Goal: Task Accomplishment & Management: Manage account settings

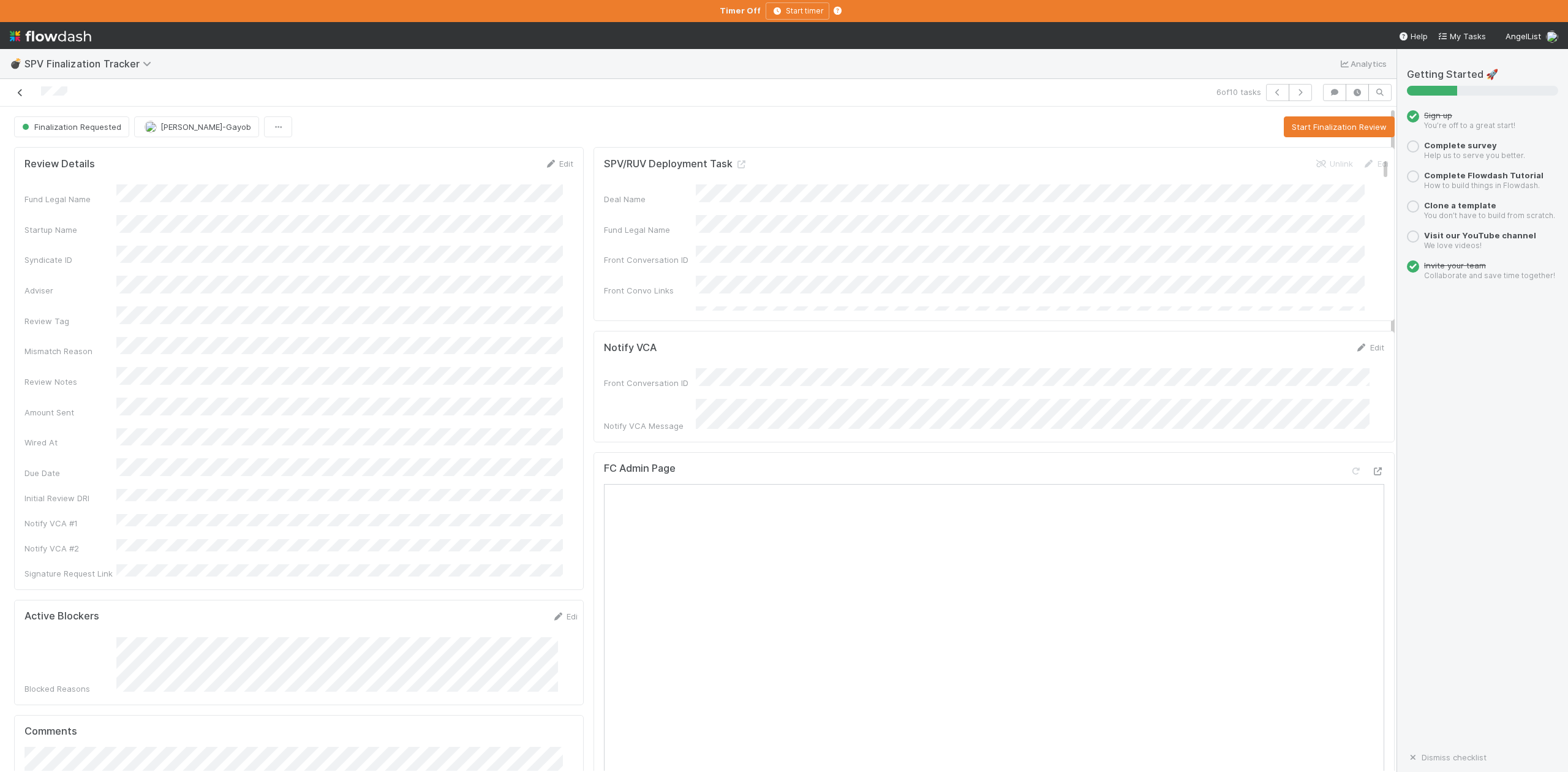
click at [19, 93] on icon at bounding box center [20, 93] width 13 height 8
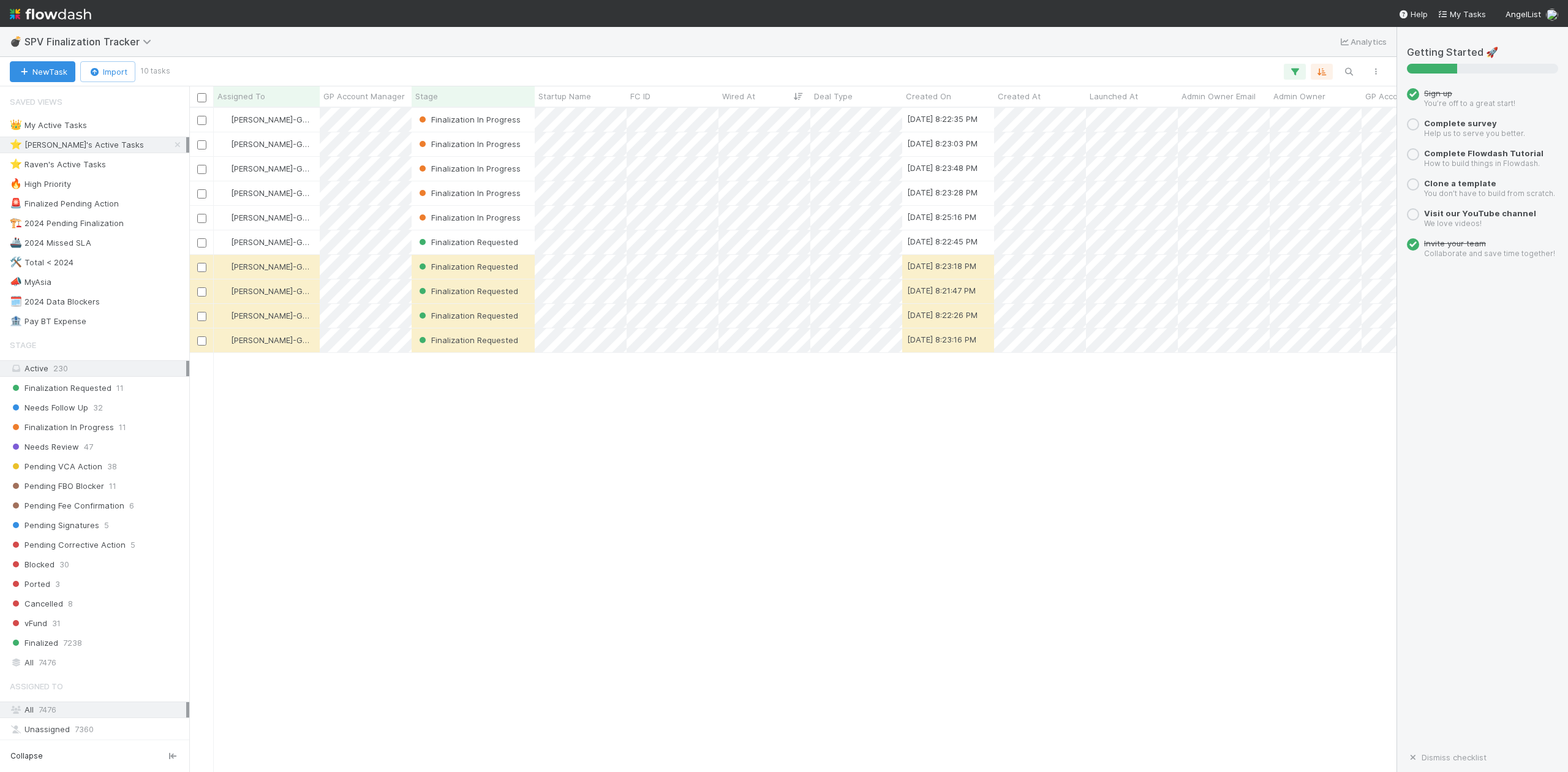
scroll to position [652, 1196]
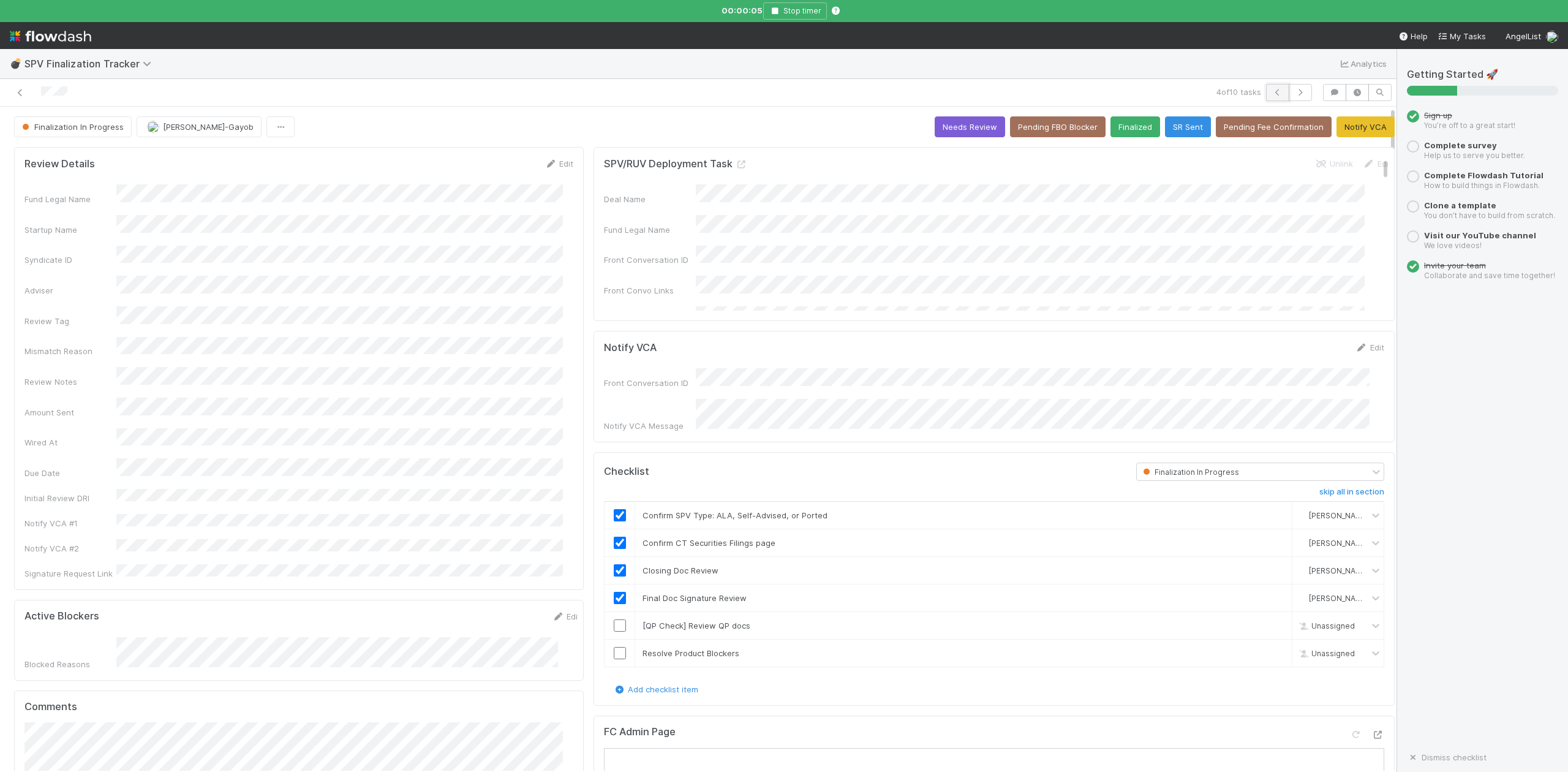
click at [1271, 93] on icon "button" at bounding box center [1277, 93] width 13 height 7
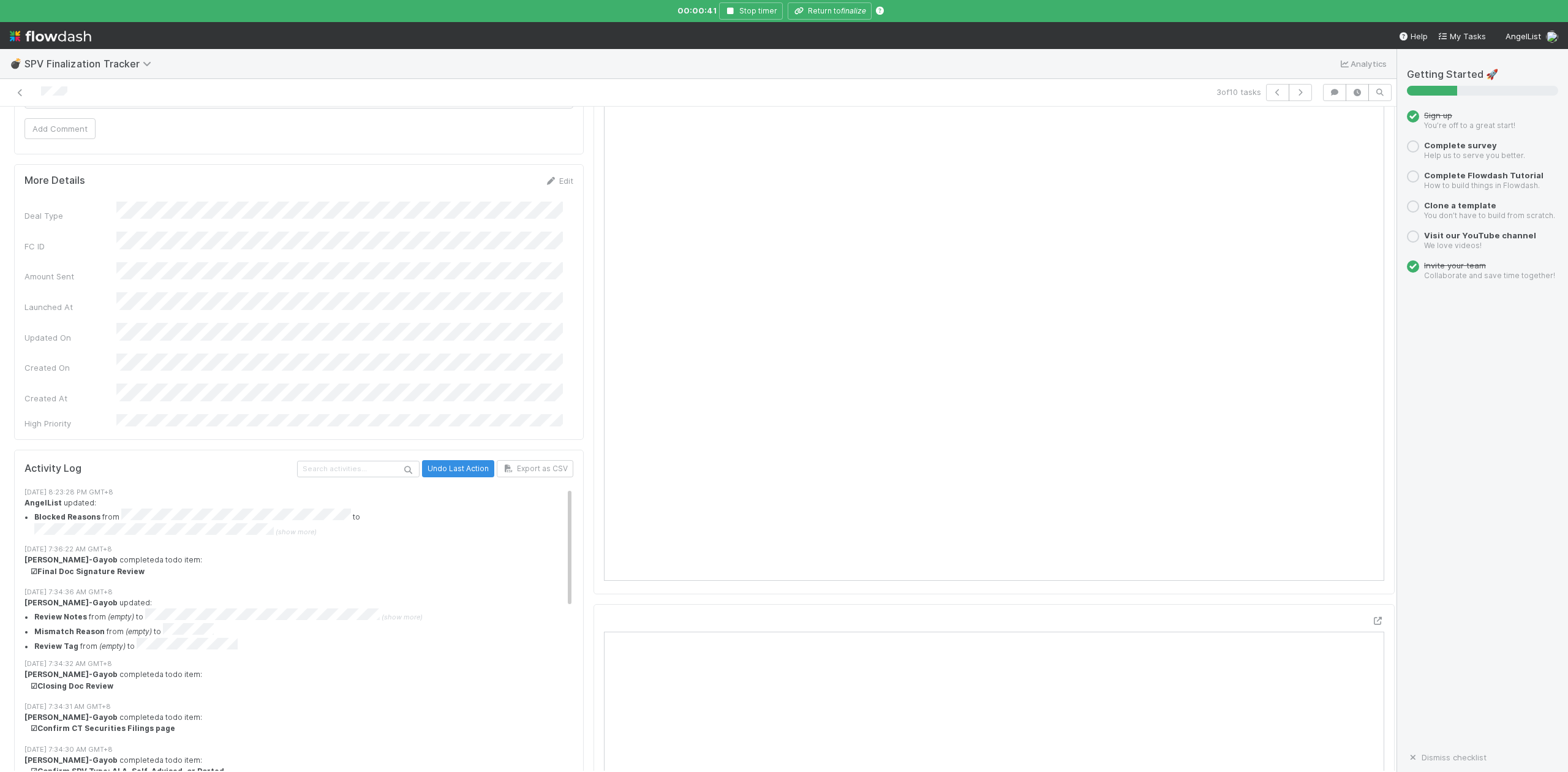
scroll to position [736, 0]
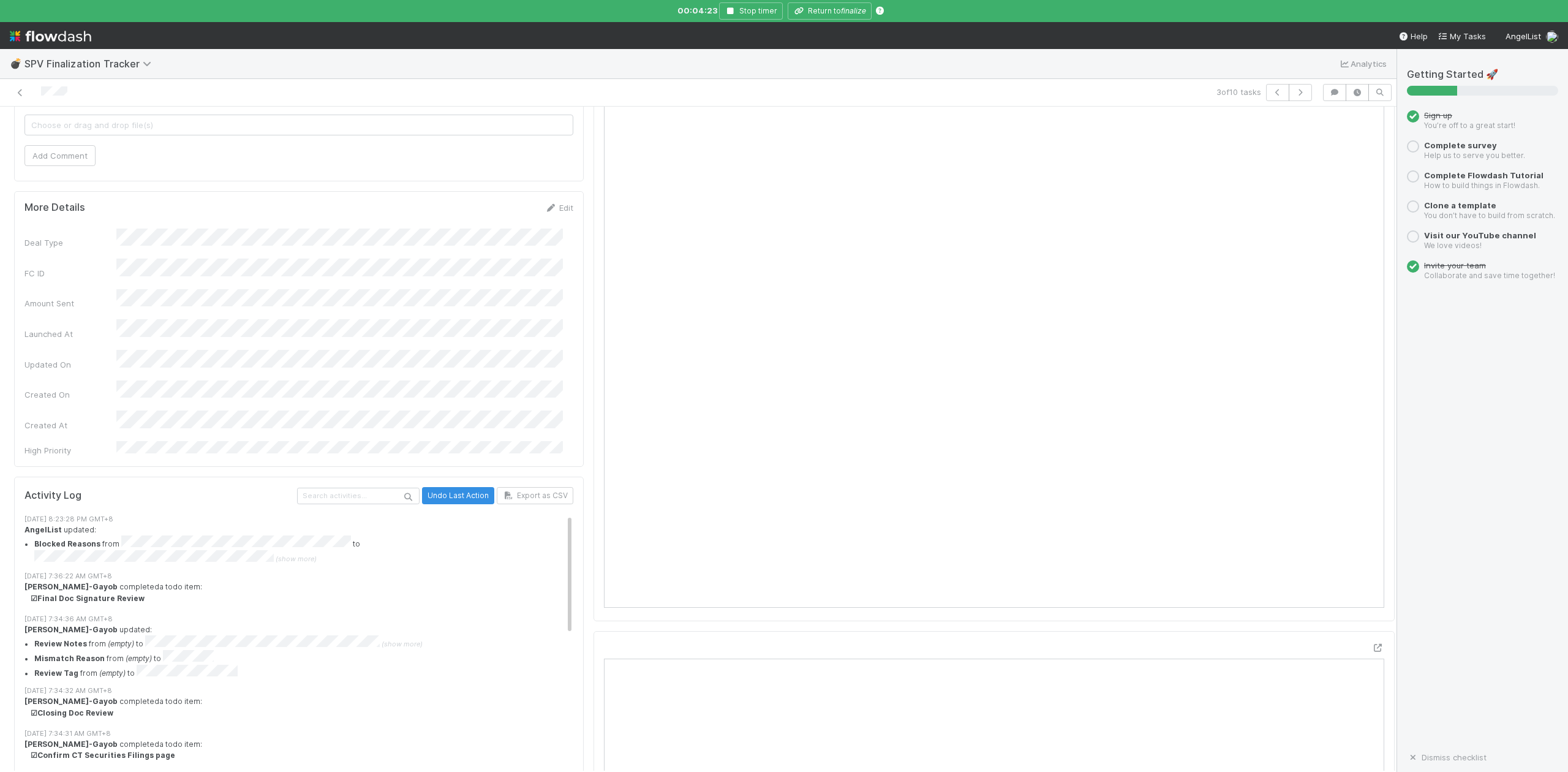
click at [225, 49] on nav "Help My Tasks AngelList" at bounding box center [784, 36] width 1568 height 27
click at [726, 11] on icon "button" at bounding box center [730, 11] width 13 height 7
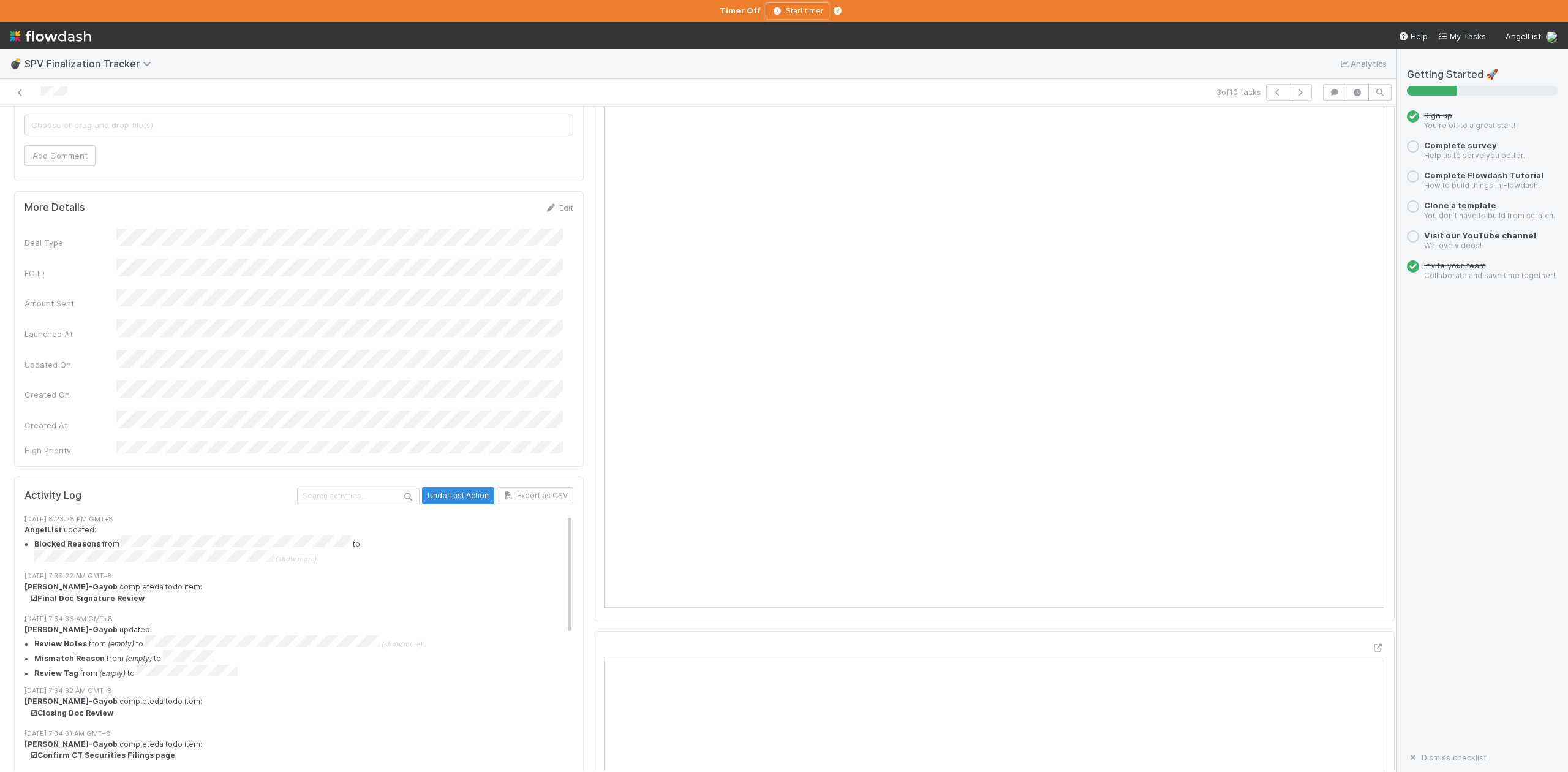
scroll to position [245, 0]
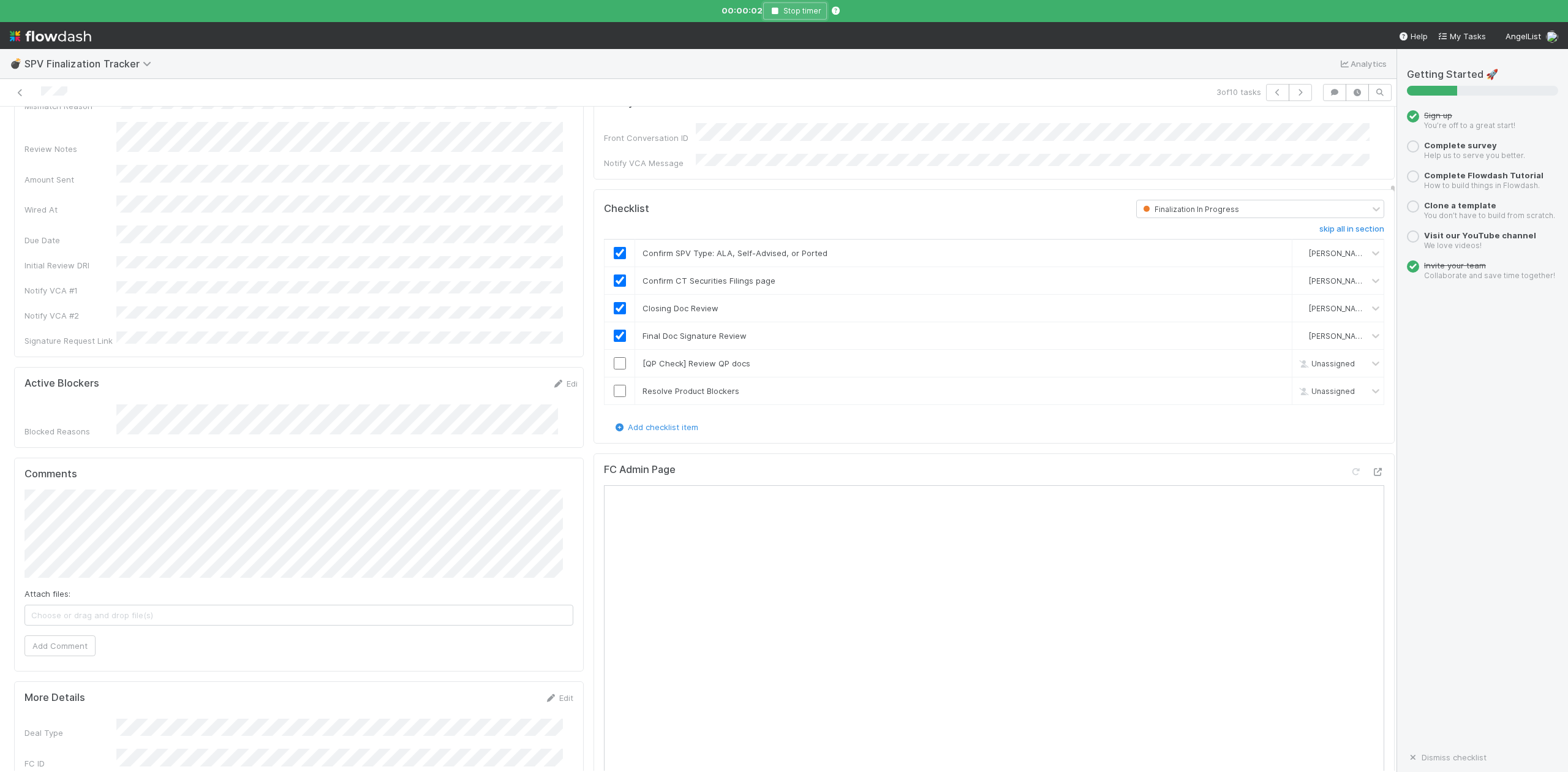
click at [772, 8] on icon "button" at bounding box center [775, 11] width 13 height 7
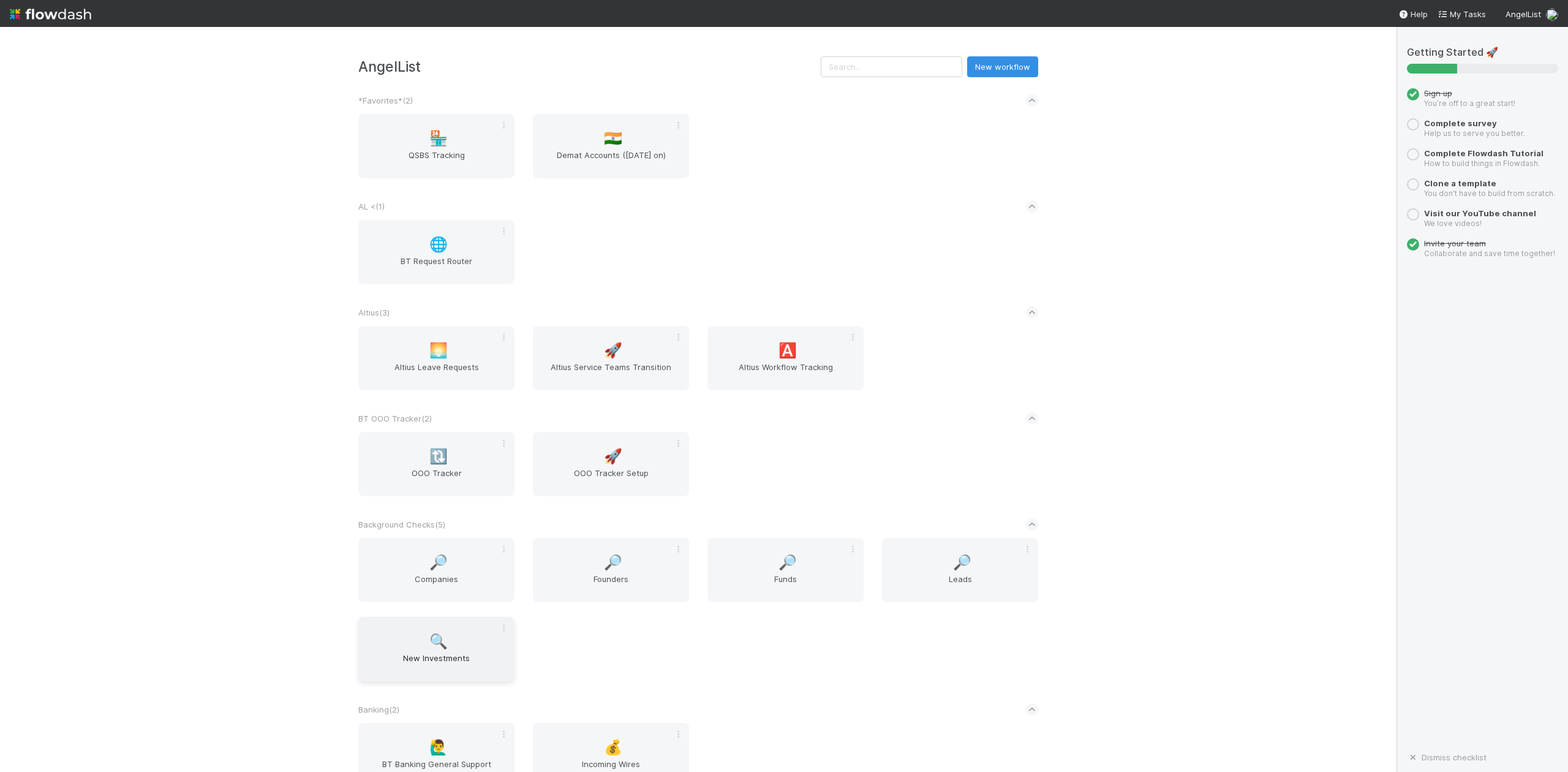
click at [437, 652] on div "🔍 New Investments" at bounding box center [436, 649] width 156 height 65
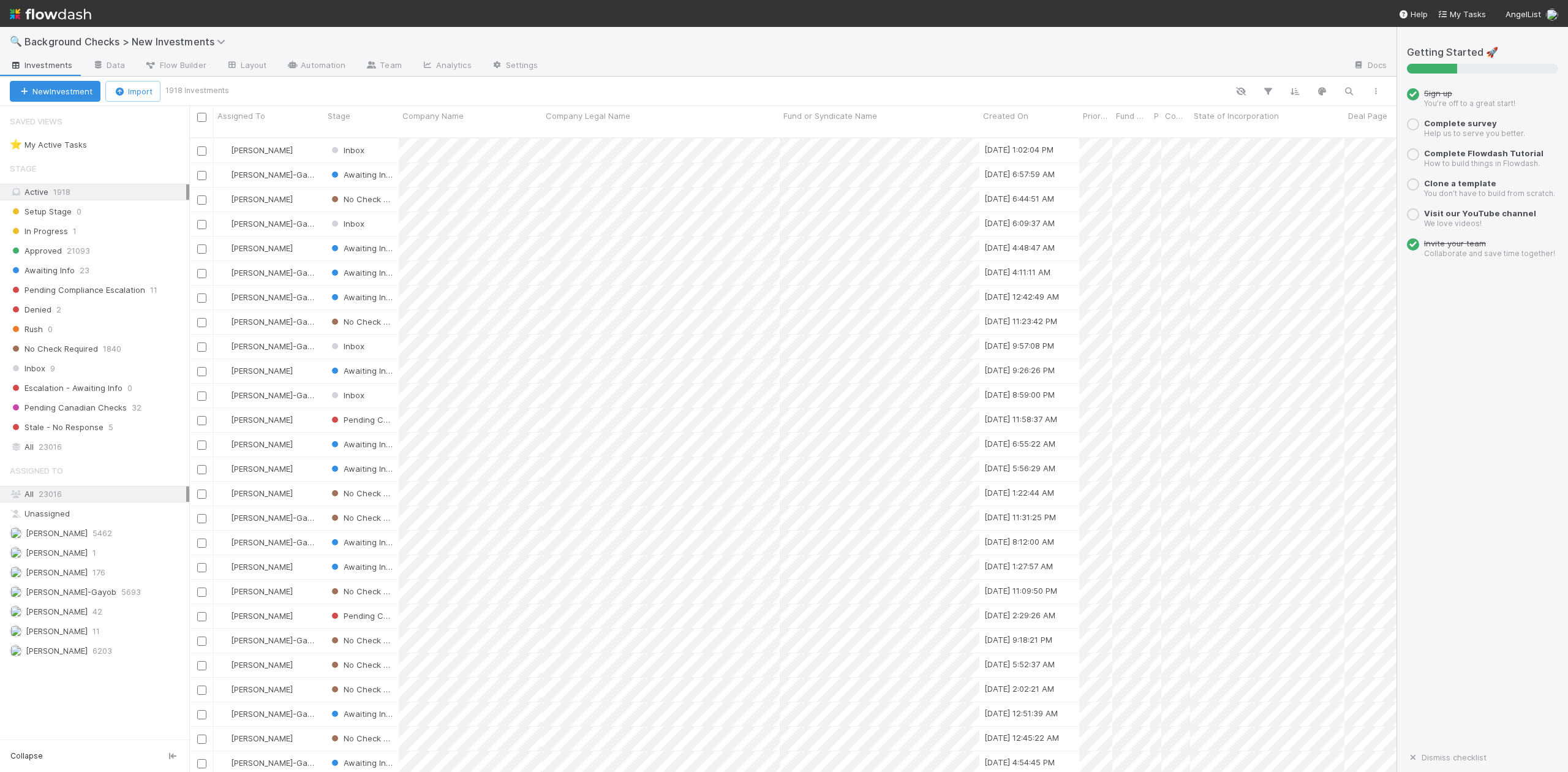
scroll to position [633, 1196]
click at [44, 374] on span "Inbox" at bounding box center [27, 369] width 36 height 16
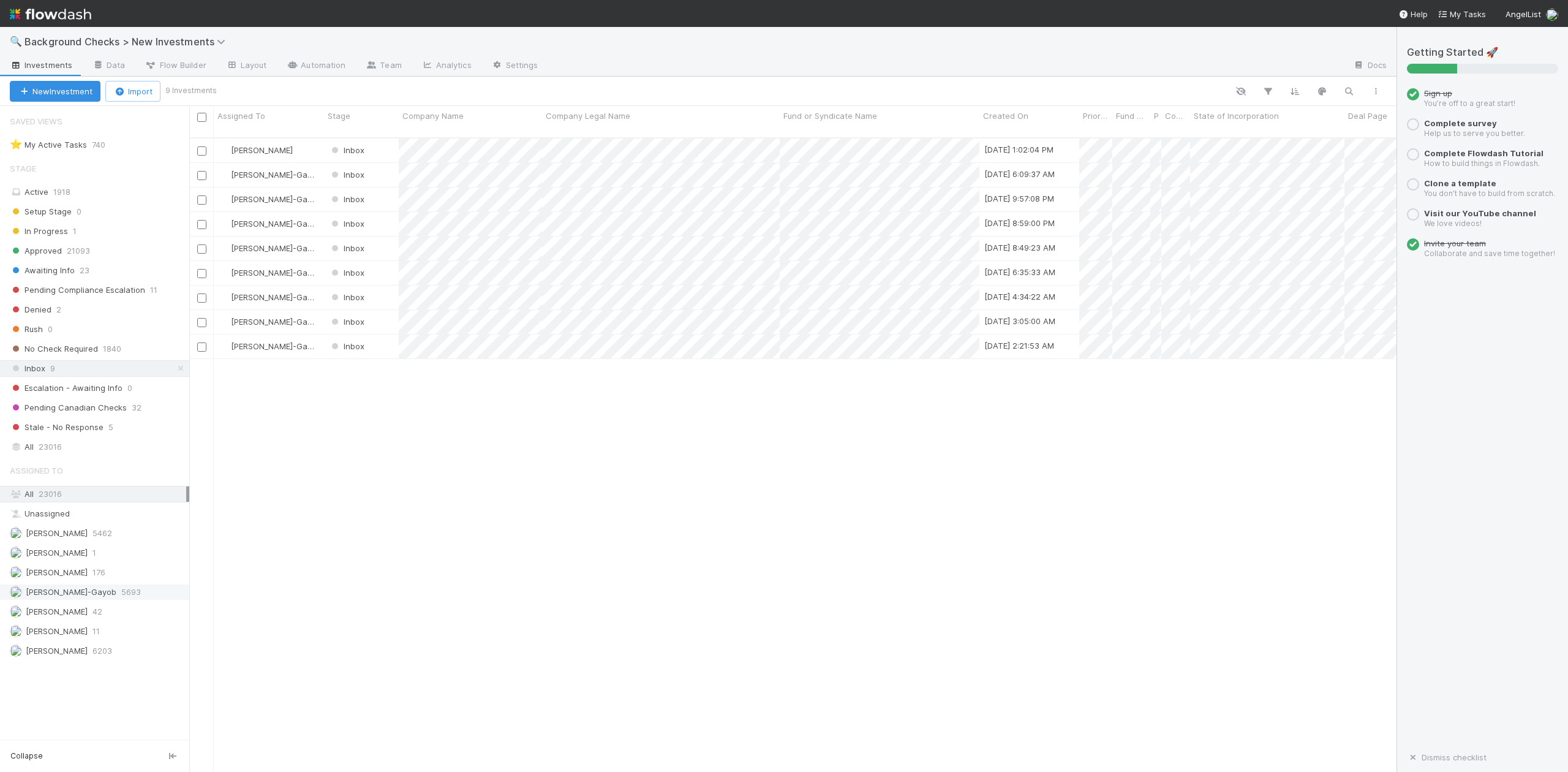
scroll to position [633, 1196]
click at [90, 597] on span "[PERSON_NAME]-Gayob" at bounding box center [71, 592] width 90 height 10
click at [468, 361] on div at bounding box center [784, 386] width 1568 height 772
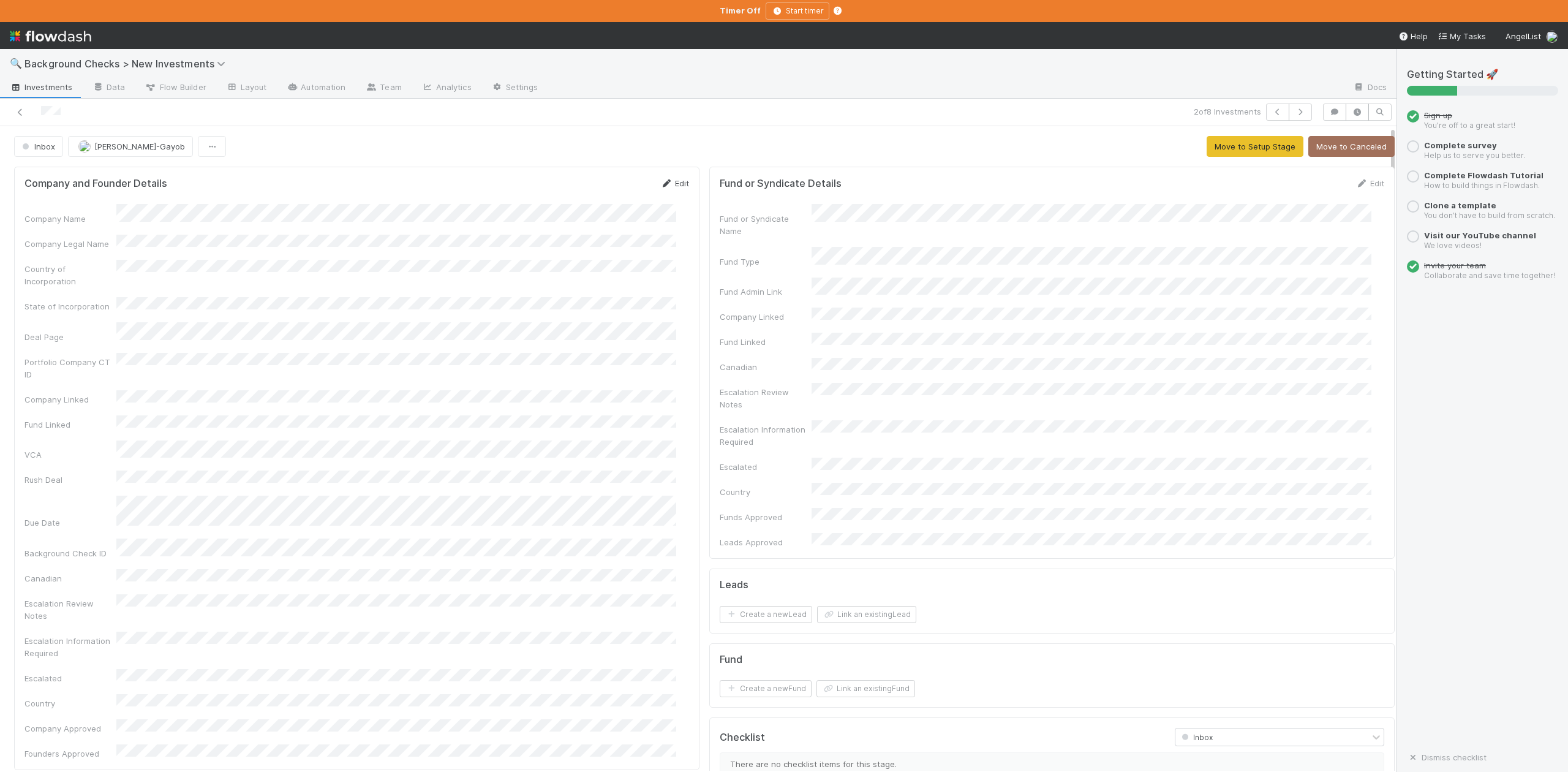
click at [665, 187] on link "Edit" at bounding box center [675, 182] width 29 height 10
click at [606, 188] on button "Save" at bounding box center [623, 188] width 35 height 21
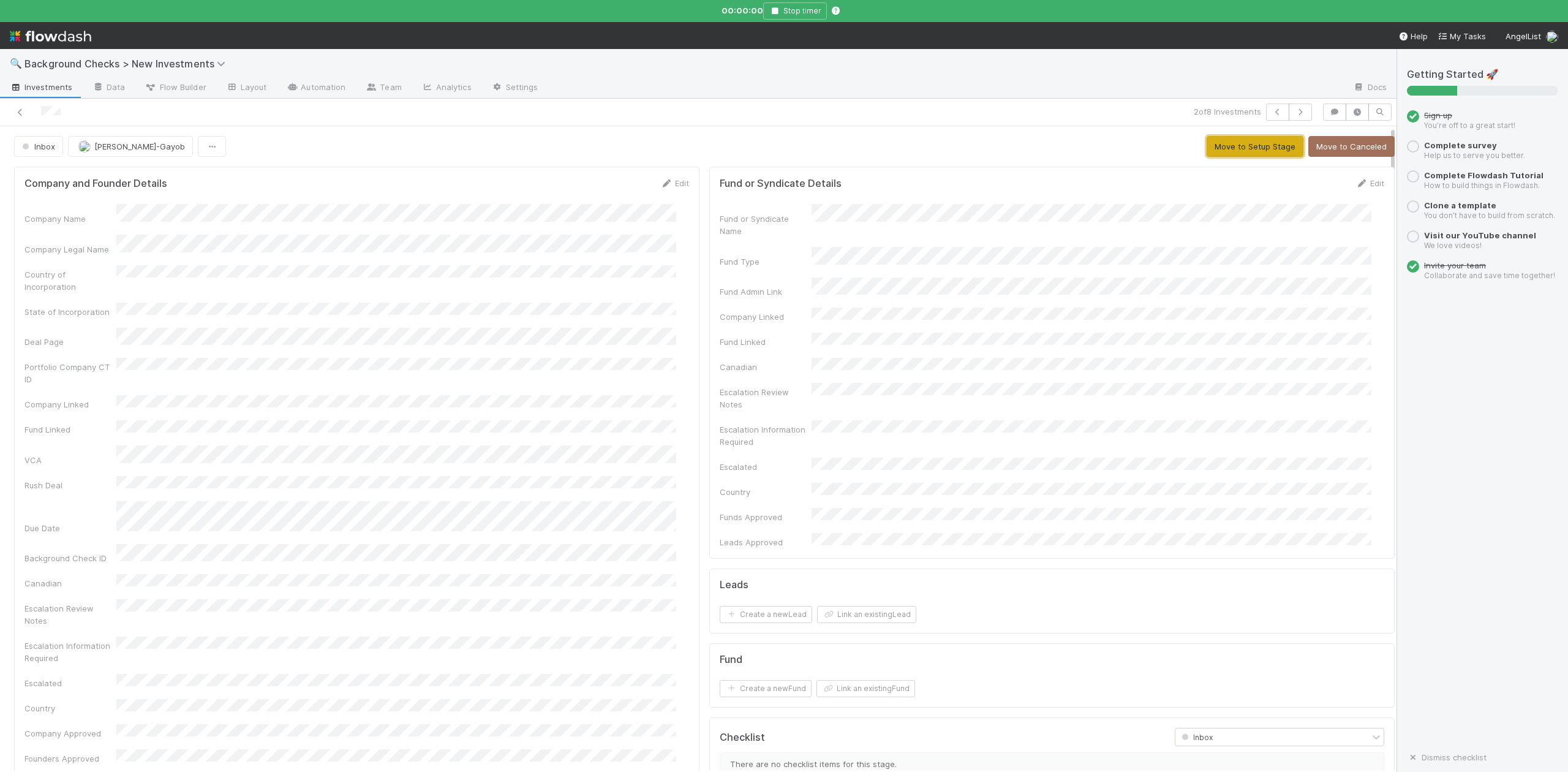
click at [1208, 139] on button "Move to Setup Stage" at bounding box center [1255, 146] width 97 height 21
click at [1113, 146] on button "Create Fund" at bounding box center [1144, 146] width 64 height 21
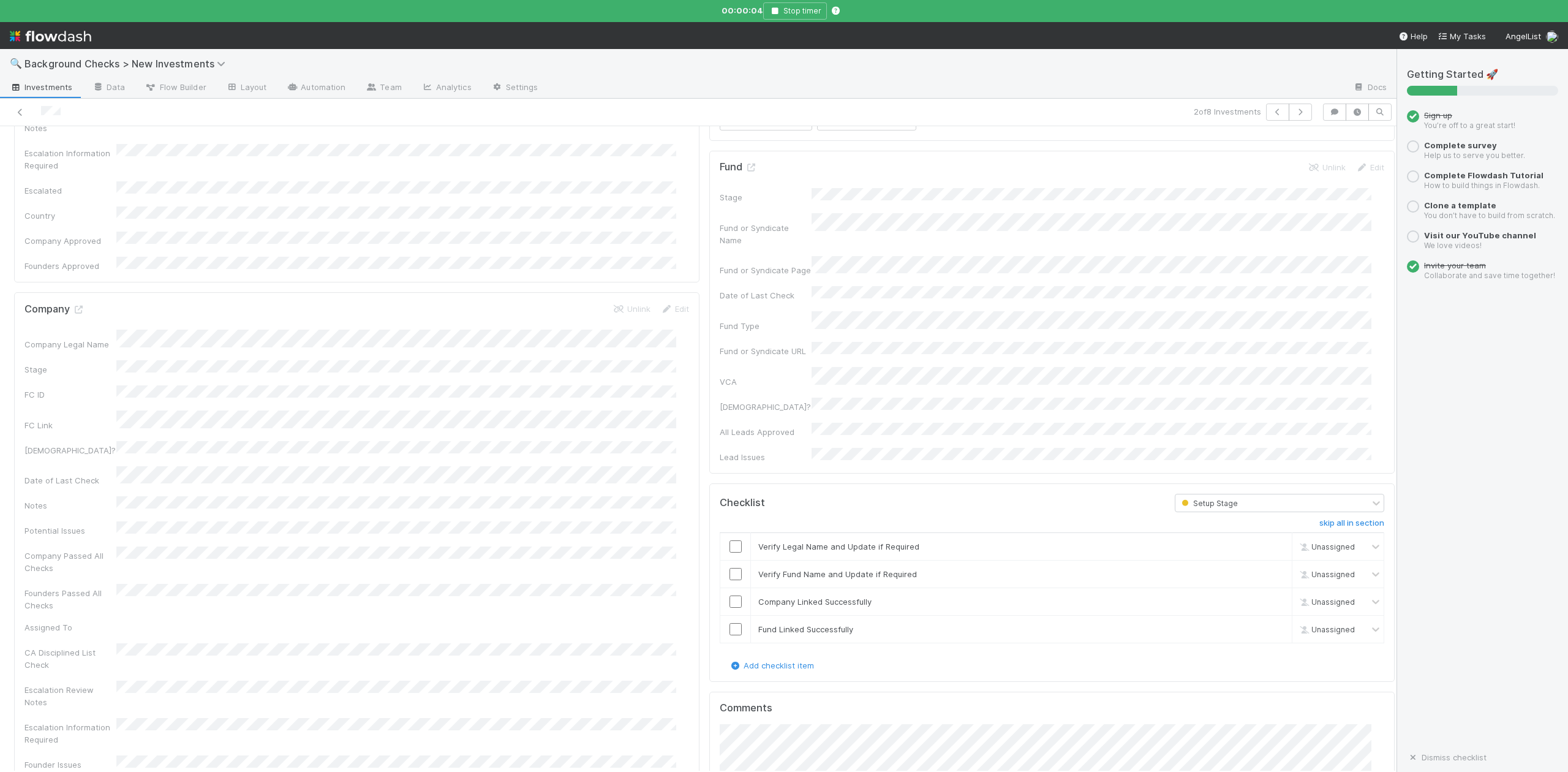
scroll to position [572, 0]
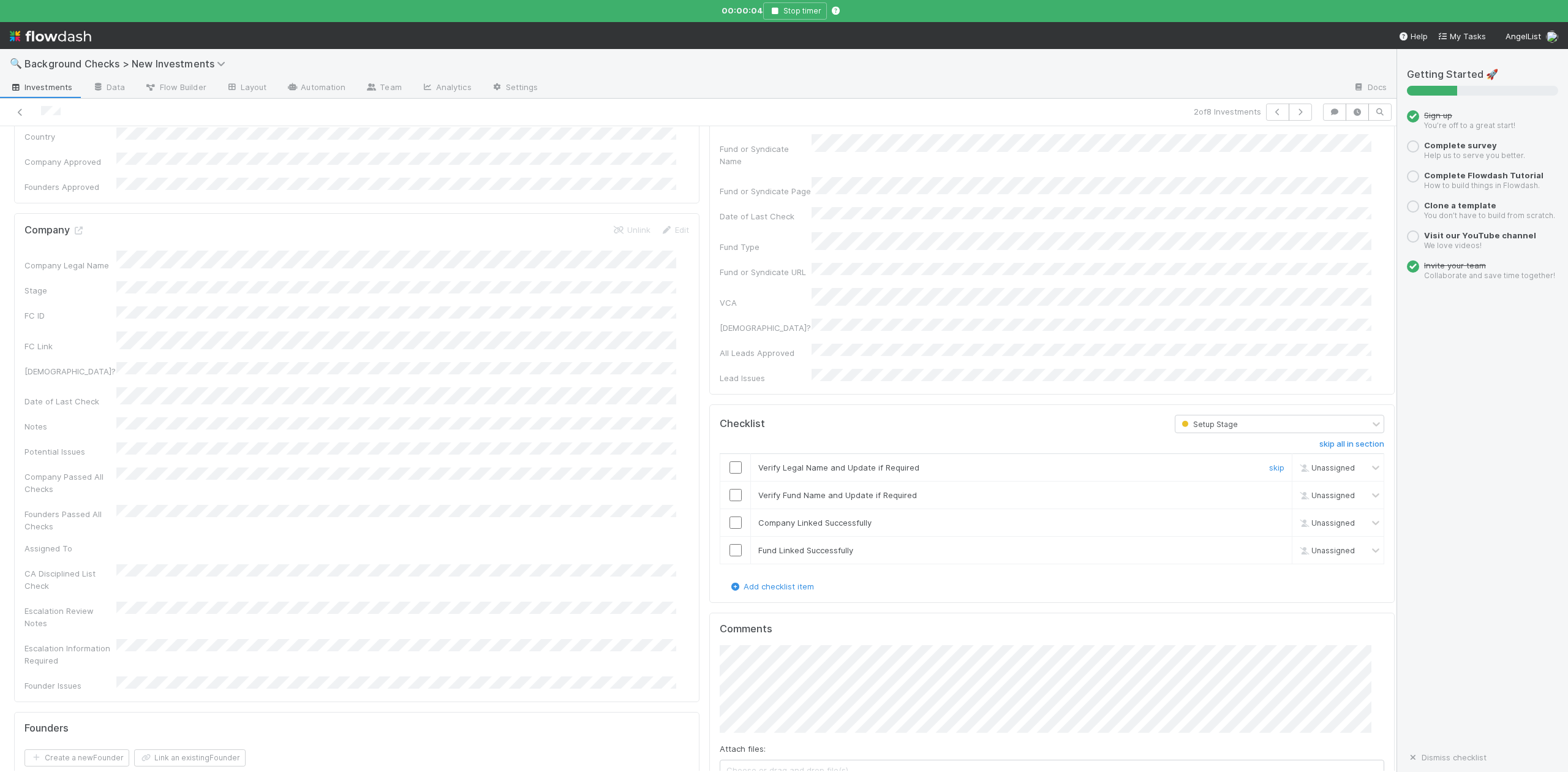
click at [730, 461] on input "checkbox" at bounding box center [735, 467] width 13 height 13
click at [730, 489] on input "checkbox" at bounding box center [735, 495] width 13 height 13
checkbox input "true"
click at [730, 517] on input "checkbox" at bounding box center [735, 523] width 13 height 13
click at [730, 544] on input "checkbox" at bounding box center [735, 550] width 13 height 13
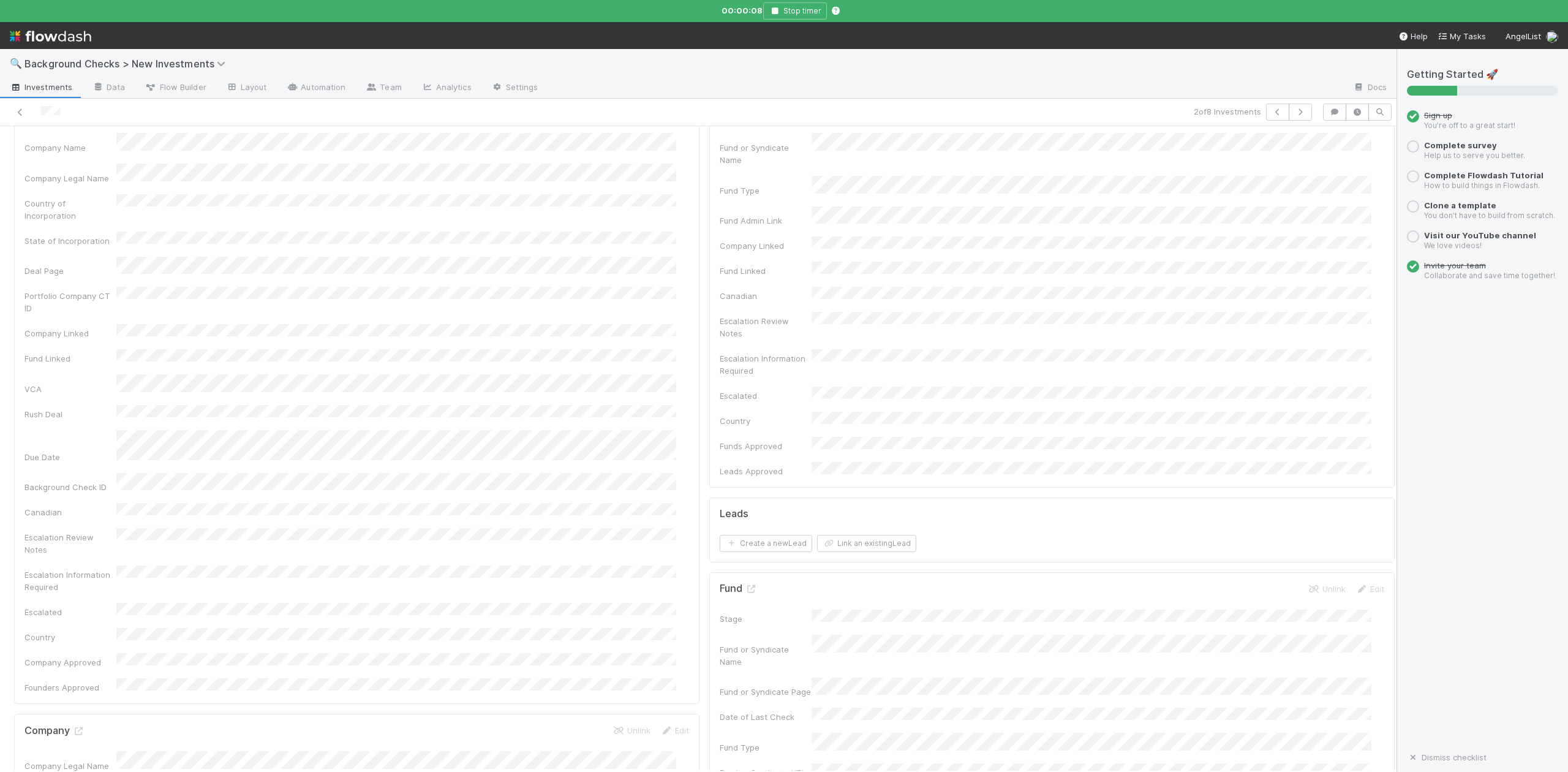
scroll to position [0, 0]
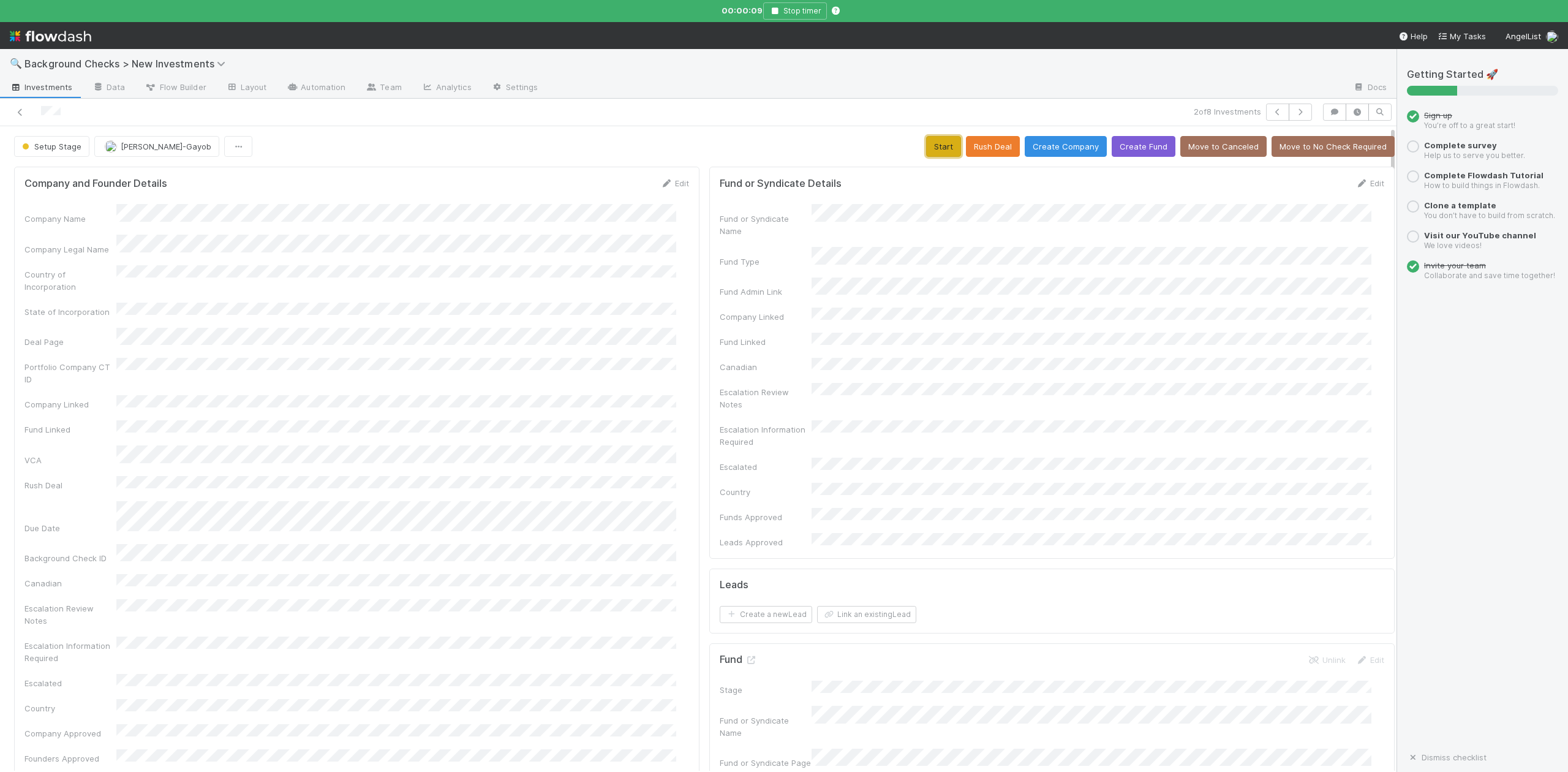
click at [926, 145] on button "Start" at bounding box center [943, 146] width 35 height 21
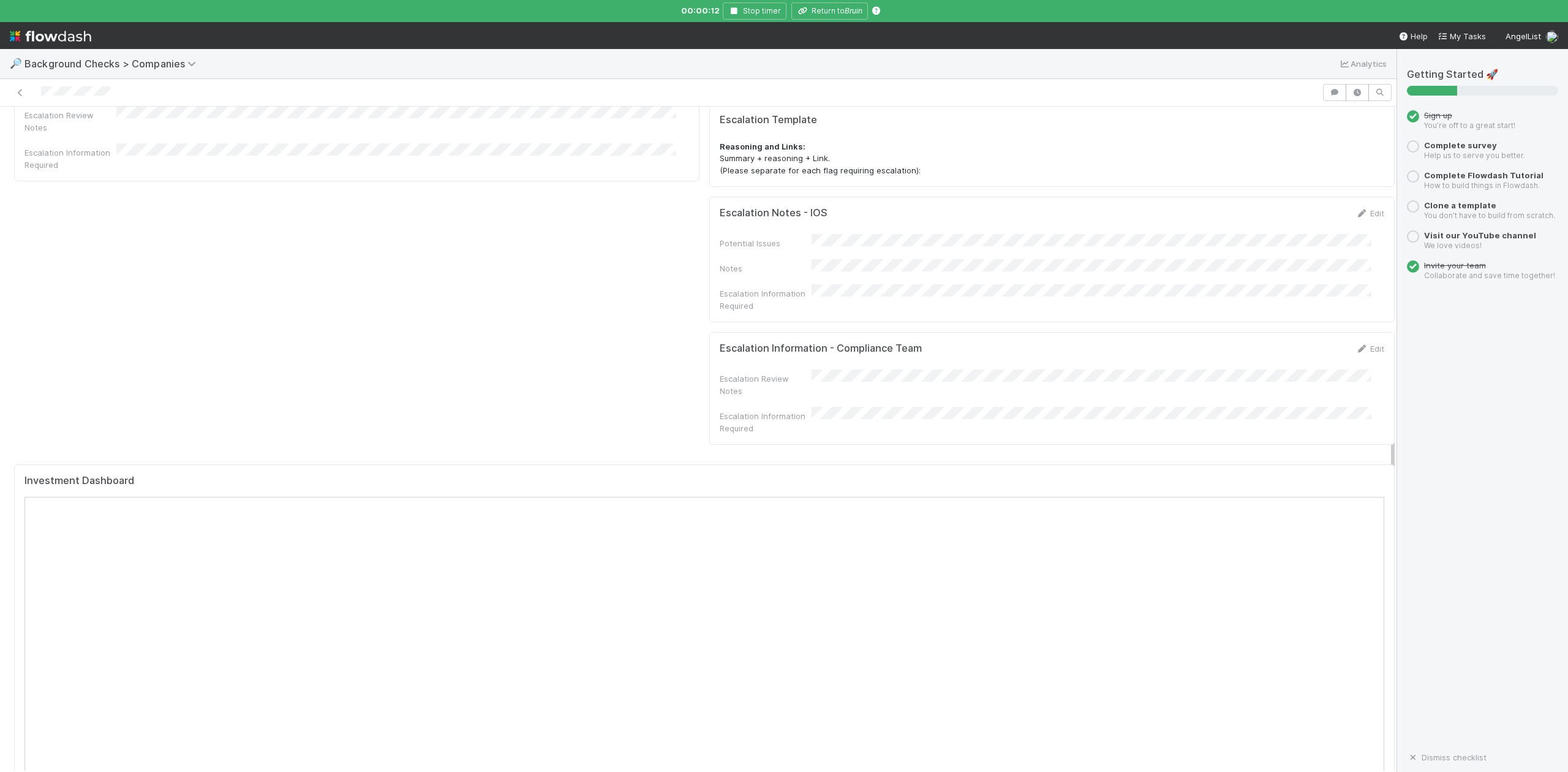
scroll to position [980, 0]
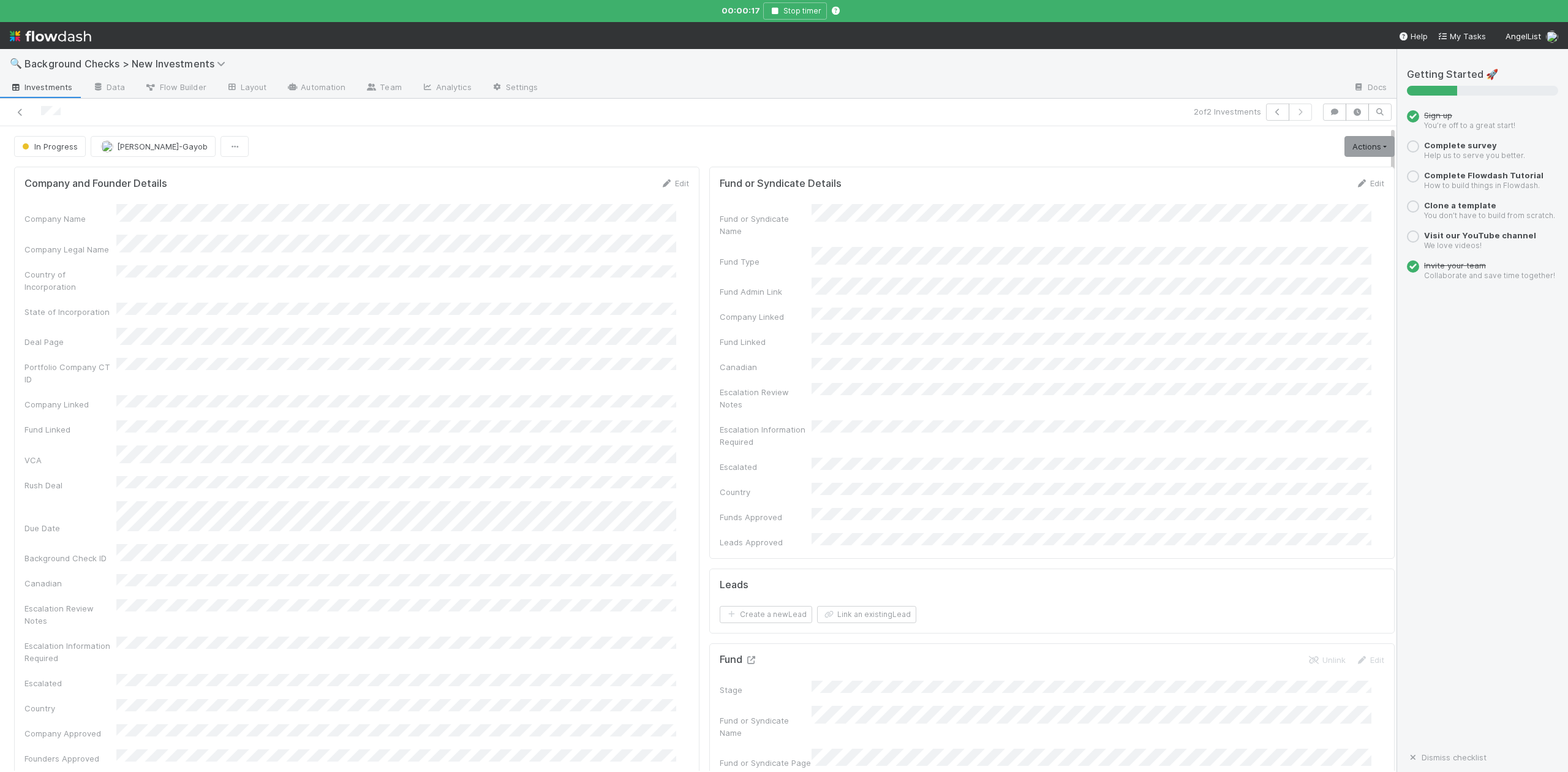
click at [745, 656] on icon at bounding box center [751, 660] width 13 height 8
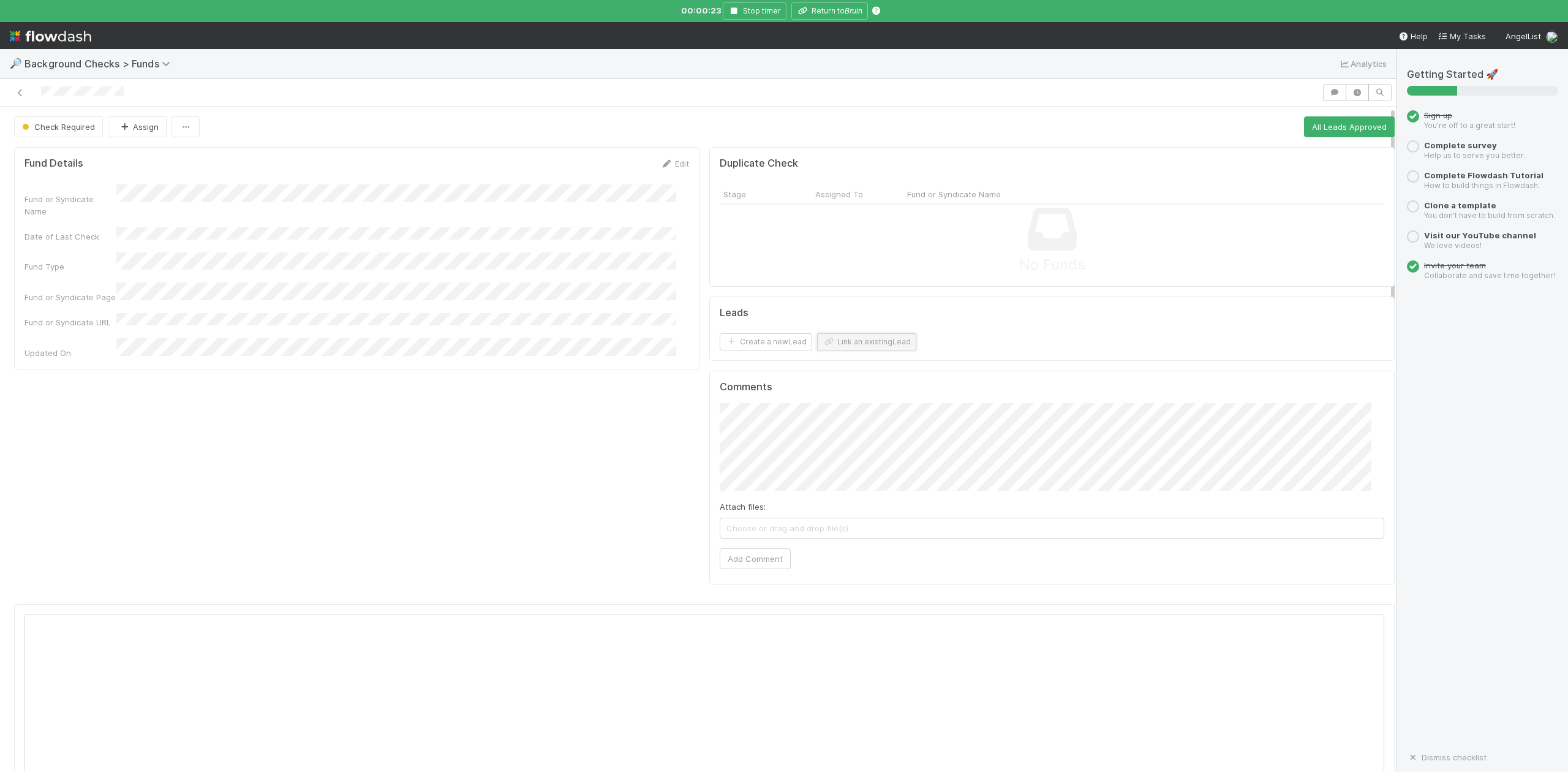
click at [839, 351] on button "Link an existing Lead" at bounding box center [867, 341] width 99 height 17
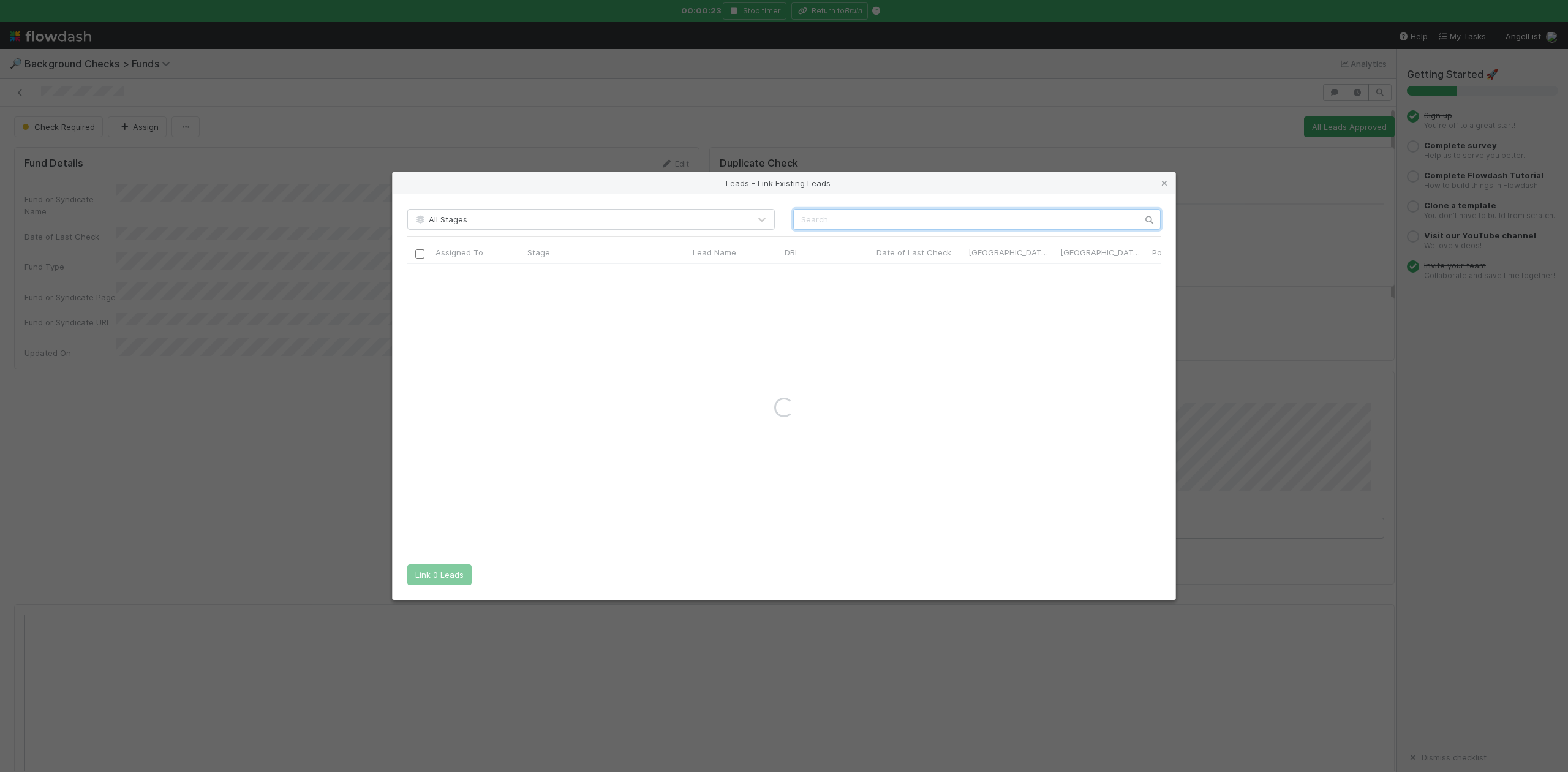
click at [844, 219] on input "text" at bounding box center [977, 220] width 368 height 21
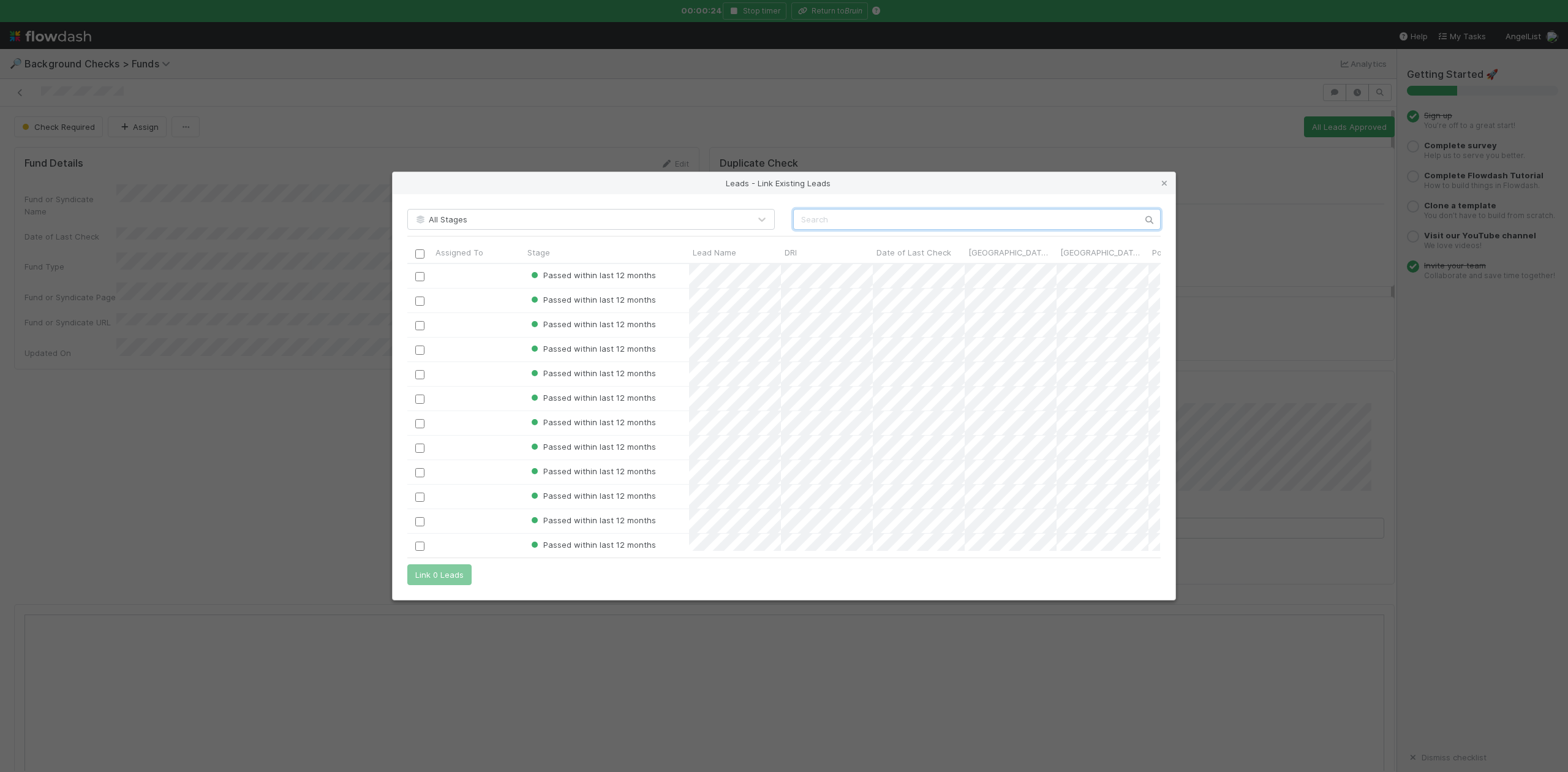
scroll to position [275, 741]
paste input "Wes McKinney"
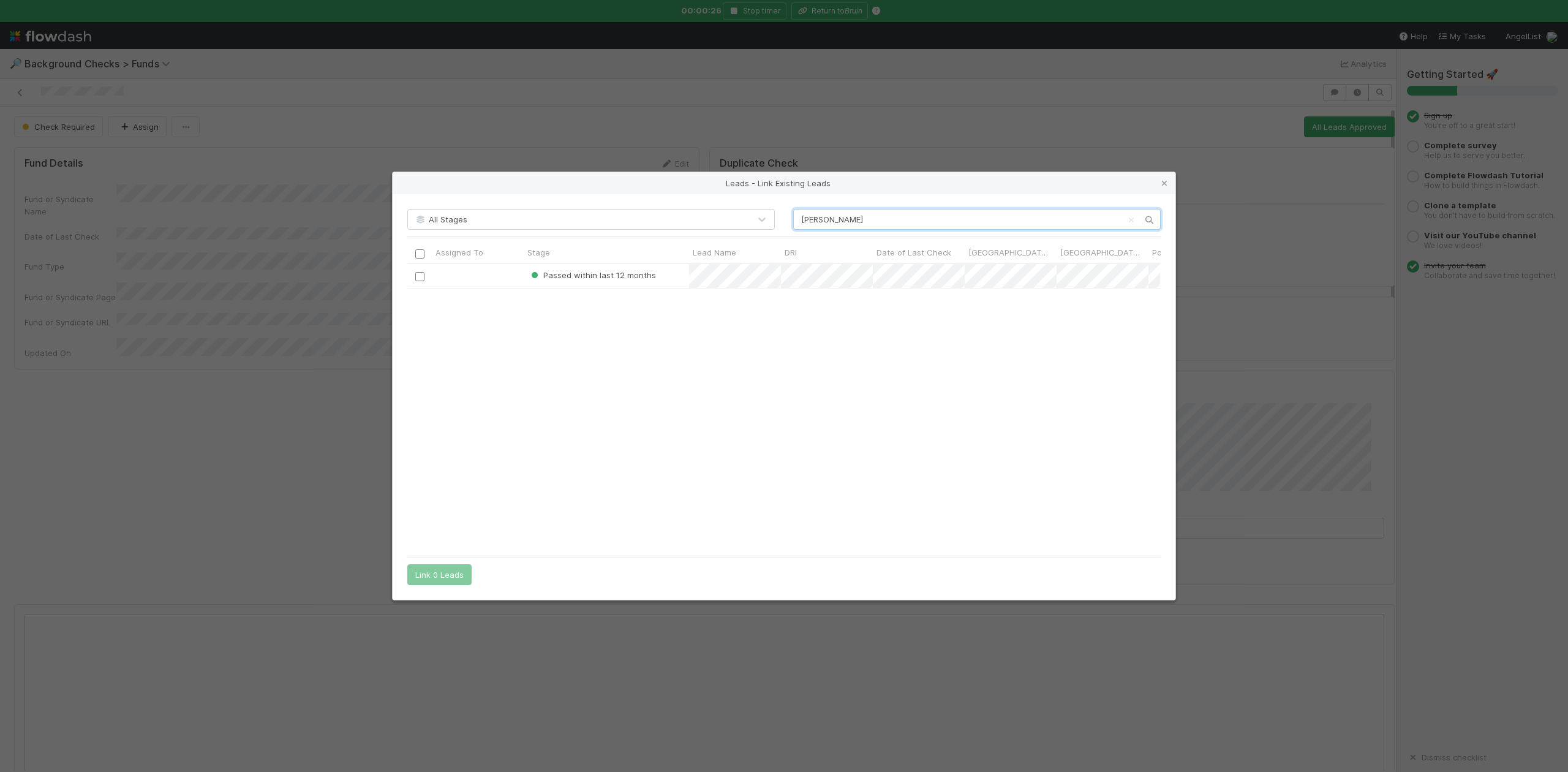
click at [801, 216] on input "Wes McKinney" at bounding box center [977, 220] width 368 height 21
type input "Wes McKinney"
click at [415, 276] on input "checkbox" at bounding box center [420, 277] width 9 height 9
click at [443, 571] on button "Link 1 Lead" at bounding box center [436, 575] width 59 height 21
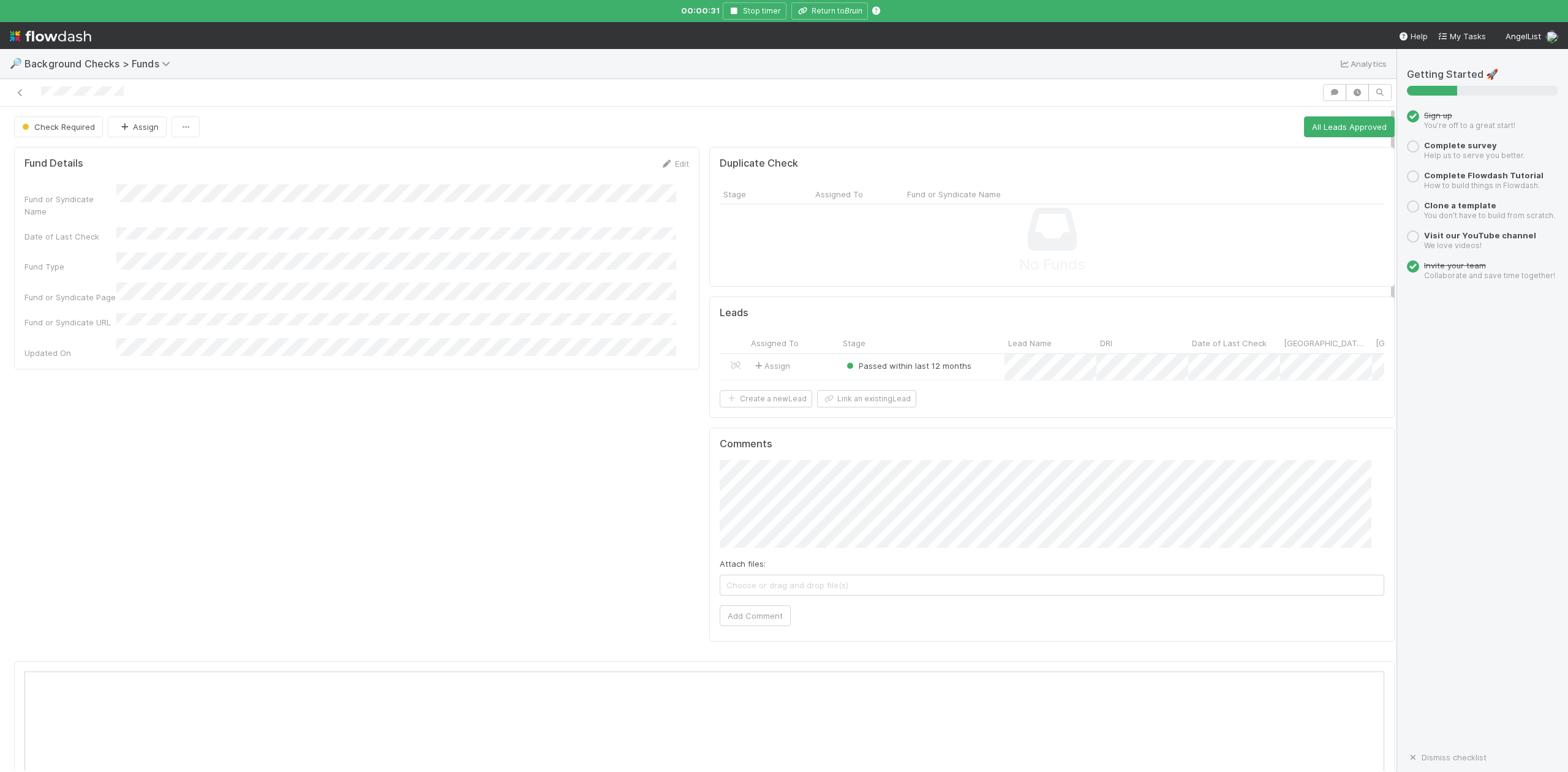
click at [973, 368] on div "Passed within last 12 months" at bounding box center [922, 368] width 165 height 27
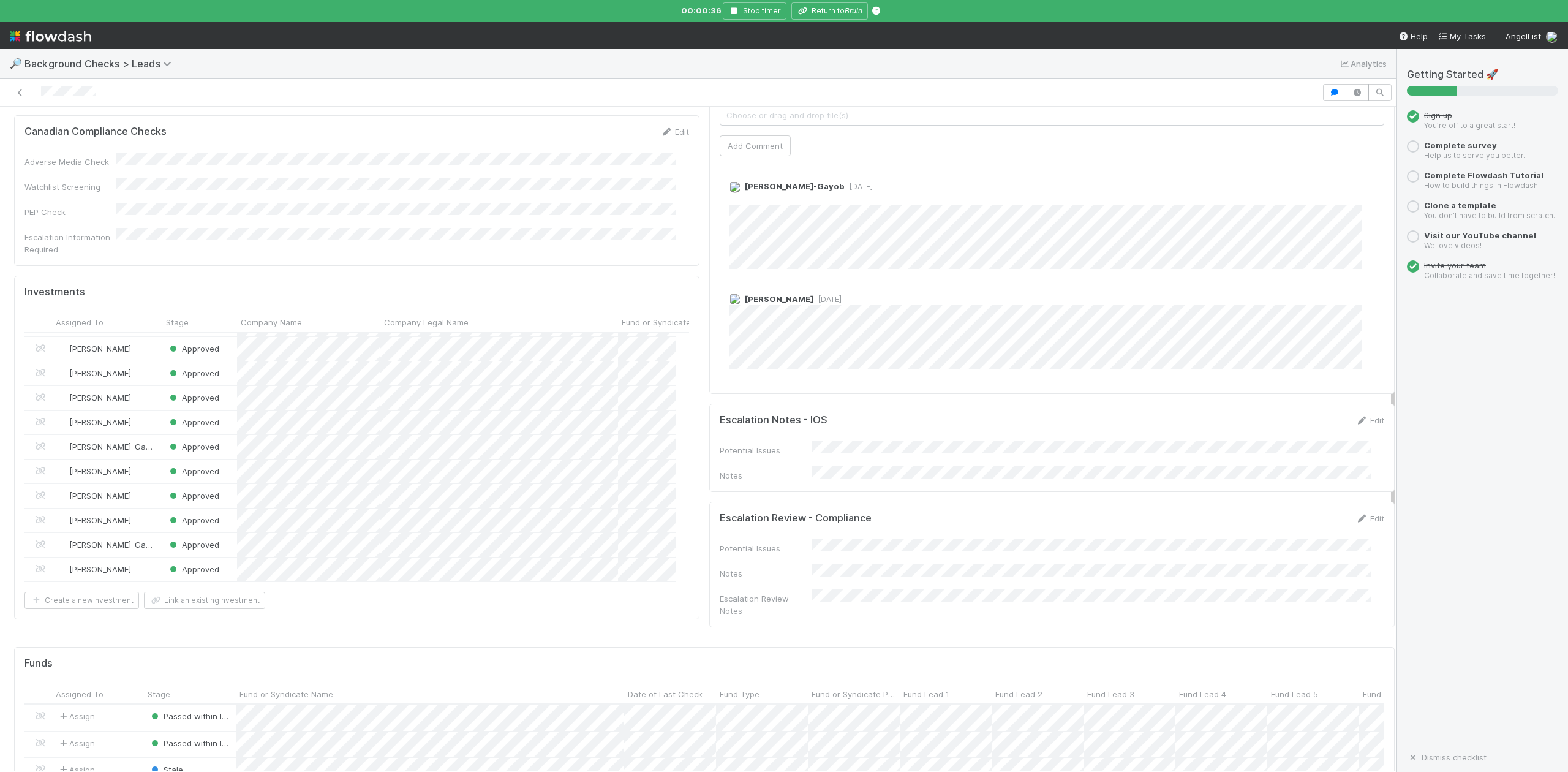
scroll to position [490, 0]
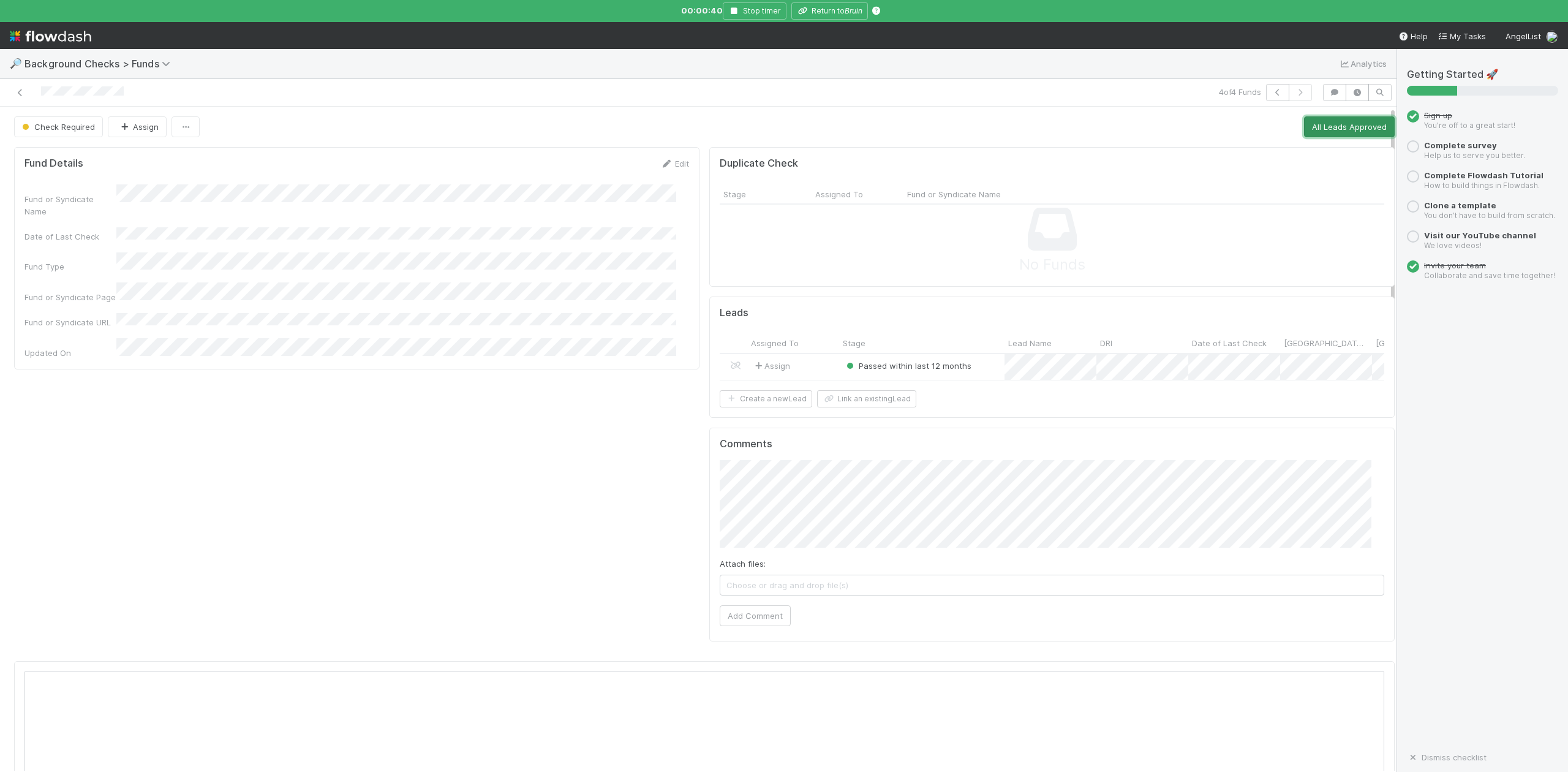
click at [1311, 130] on button "All Leads Approved" at bounding box center [1349, 127] width 90 height 21
click at [836, 7] on button "Return to Bruin" at bounding box center [830, 10] width 76 height 17
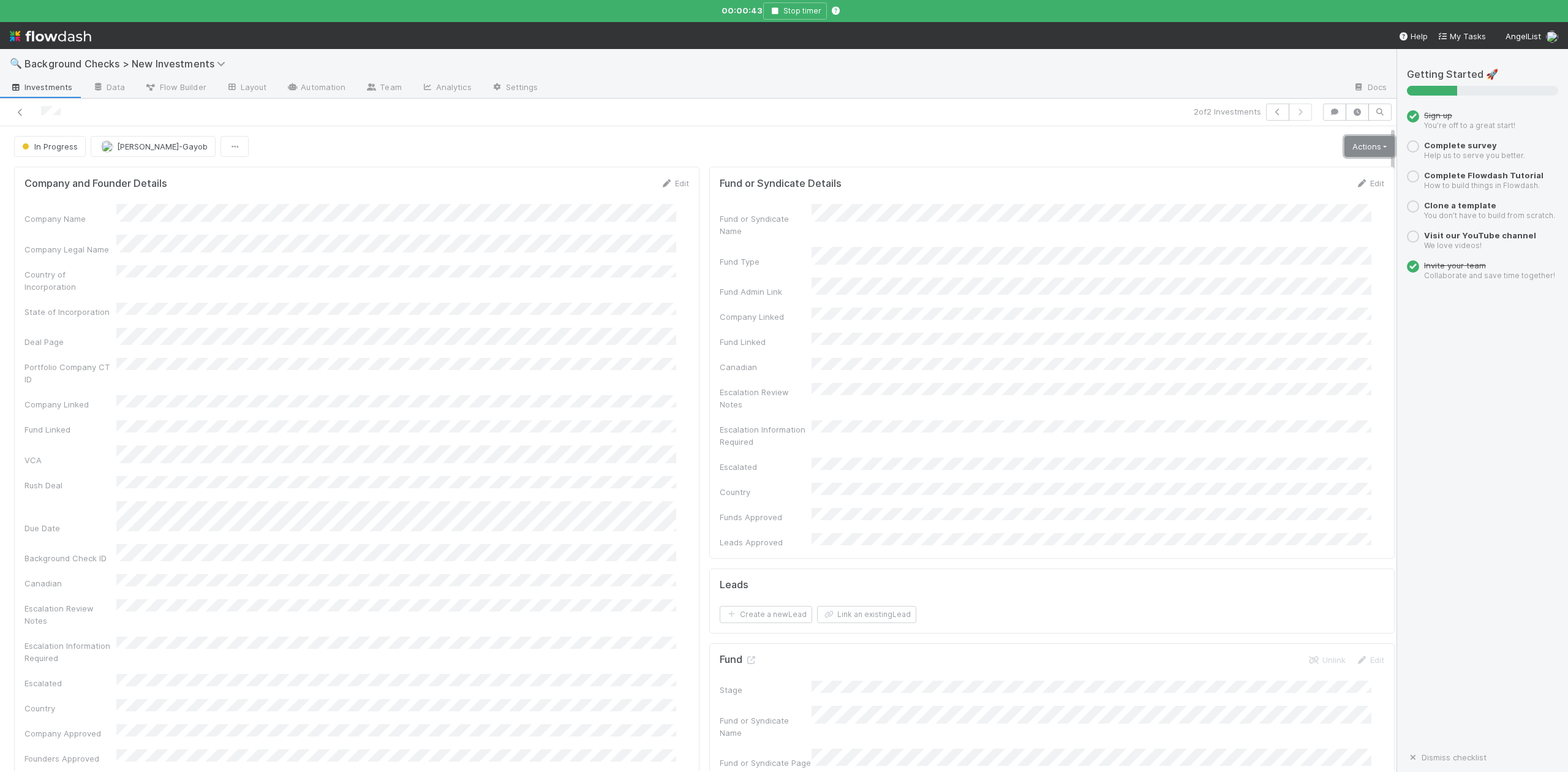
click at [1345, 147] on link "Actions" at bounding box center [1370, 146] width 50 height 21
click at [1267, 169] on button "Finish" at bounding box center [1327, 172] width 136 height 17
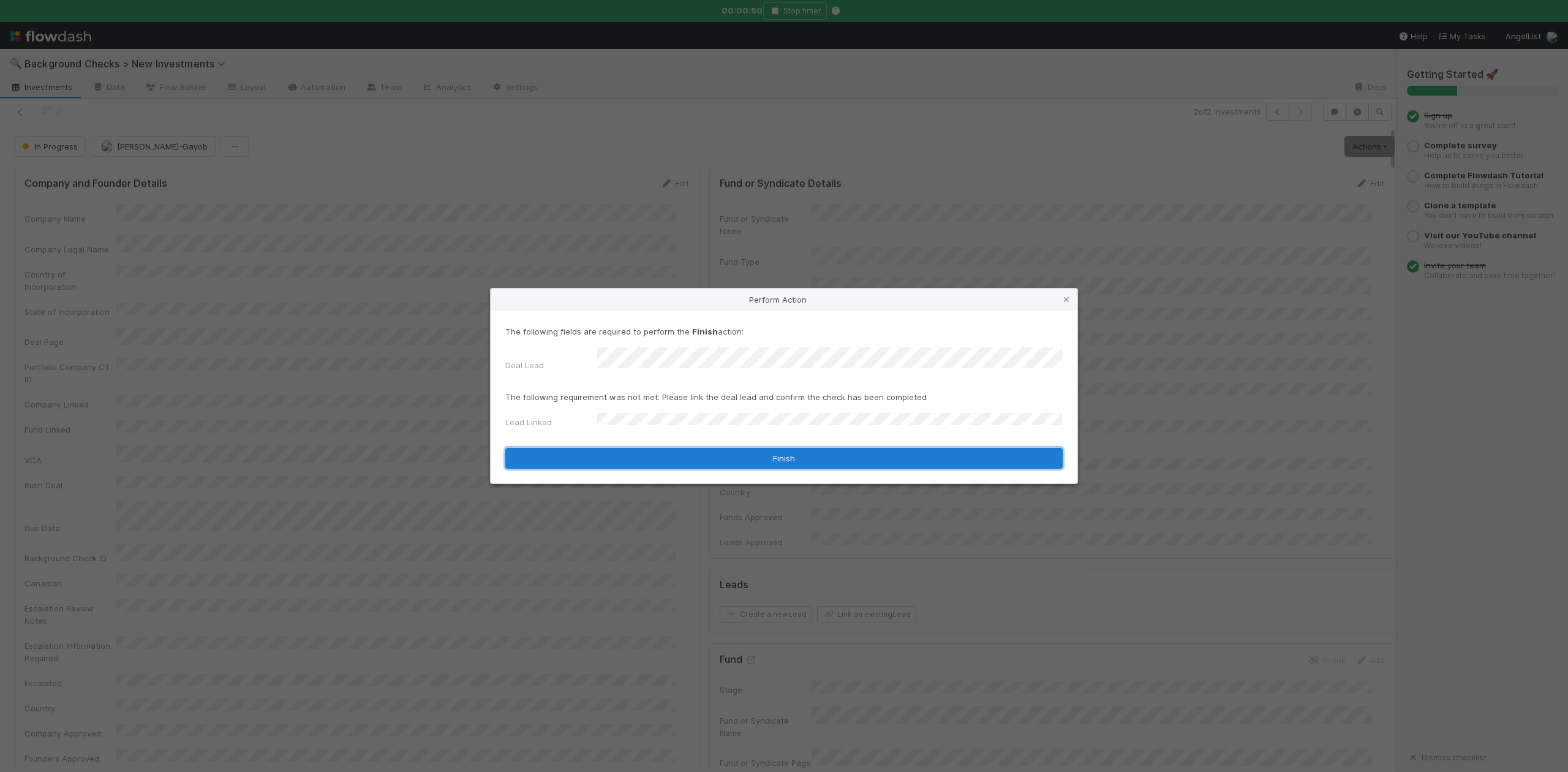
click at [630, 454] on button "Finish" at bounding box center [784, 458] width 558 height 21
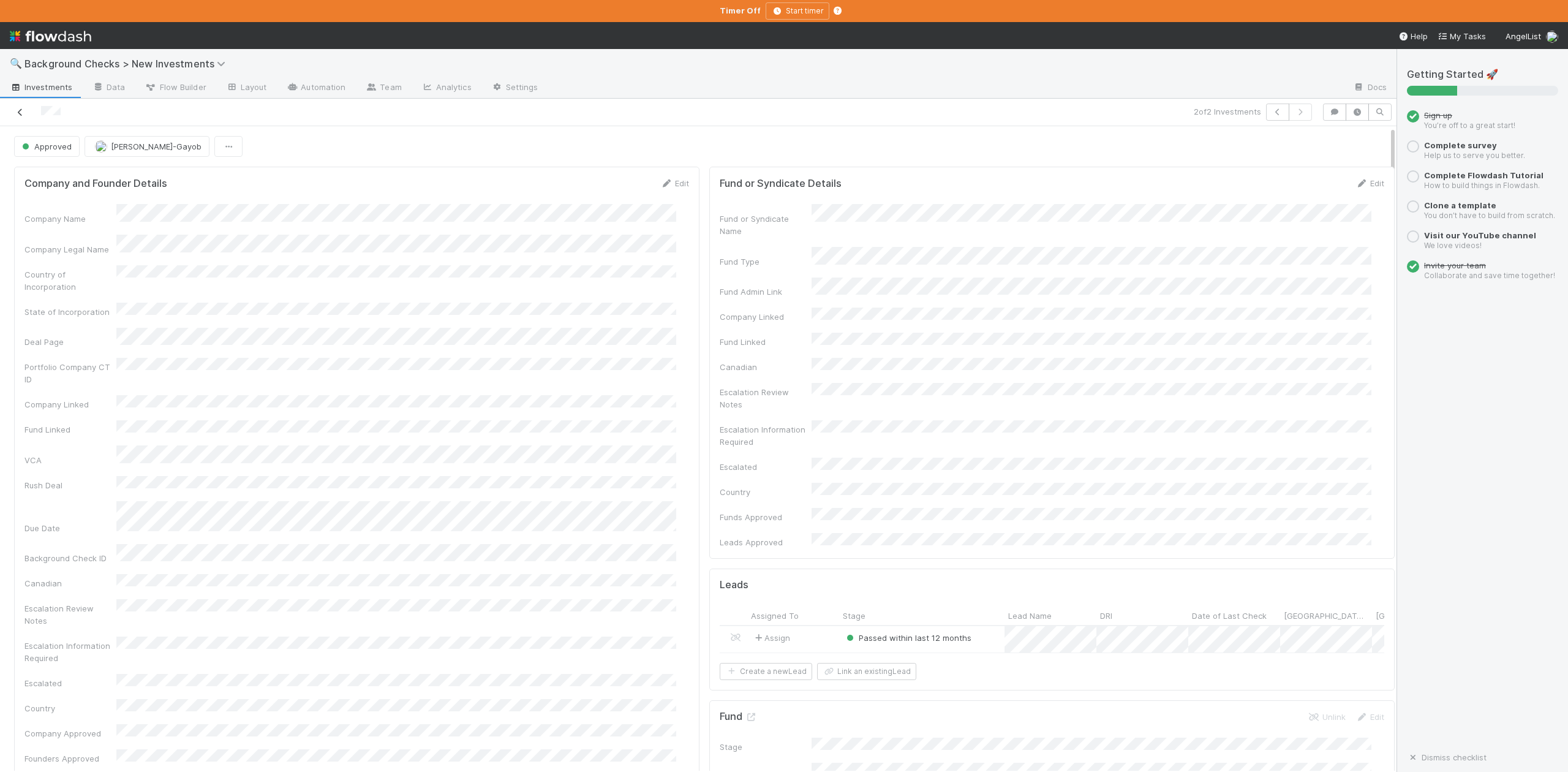
click at [23, 114] on icon at bounding box center [20, 112] width 13 height 8
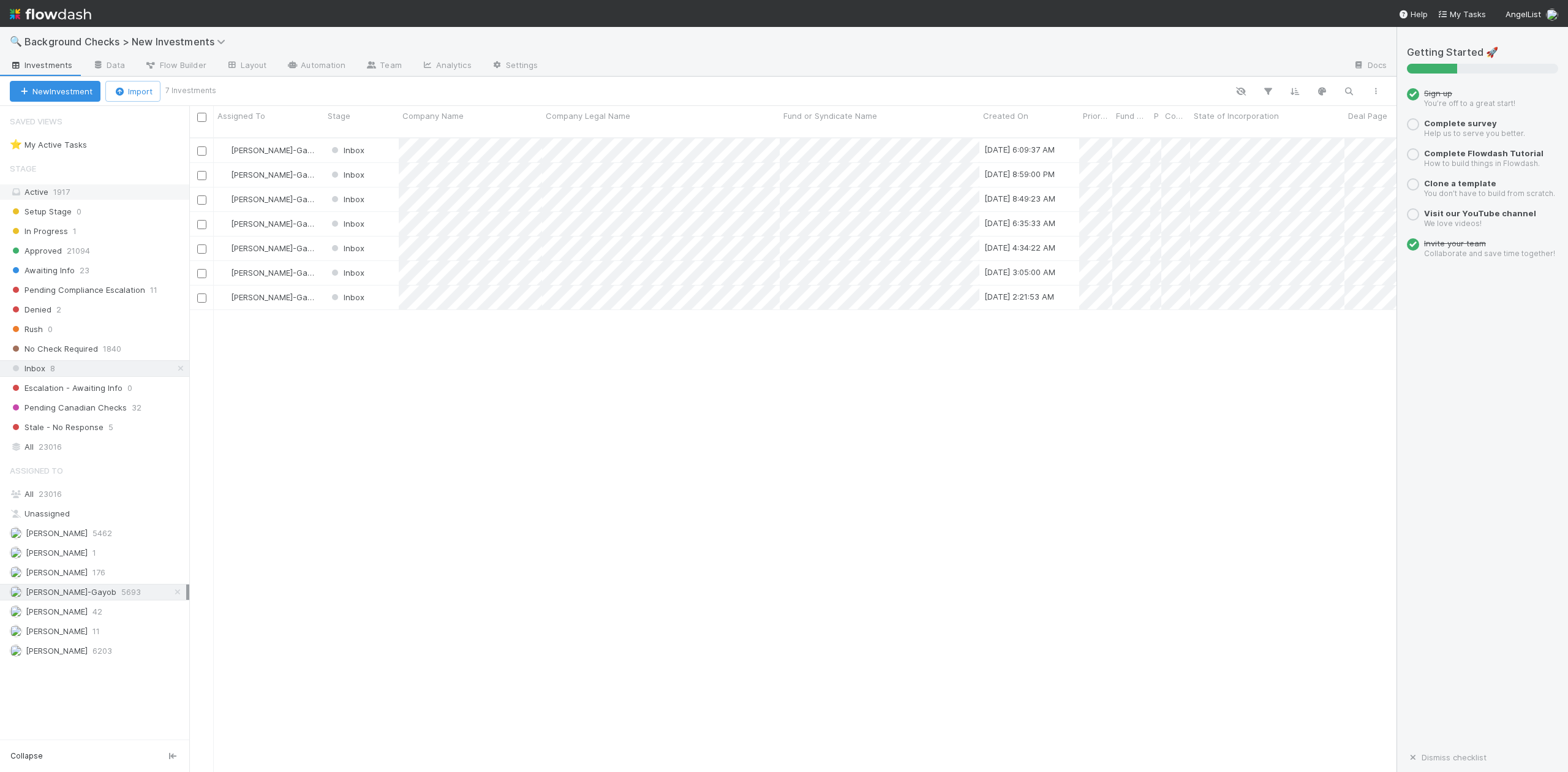
scroll to position [633, 1196]
click at [587, 402] on div at bounding box center [784, 386] width 1568 height 772
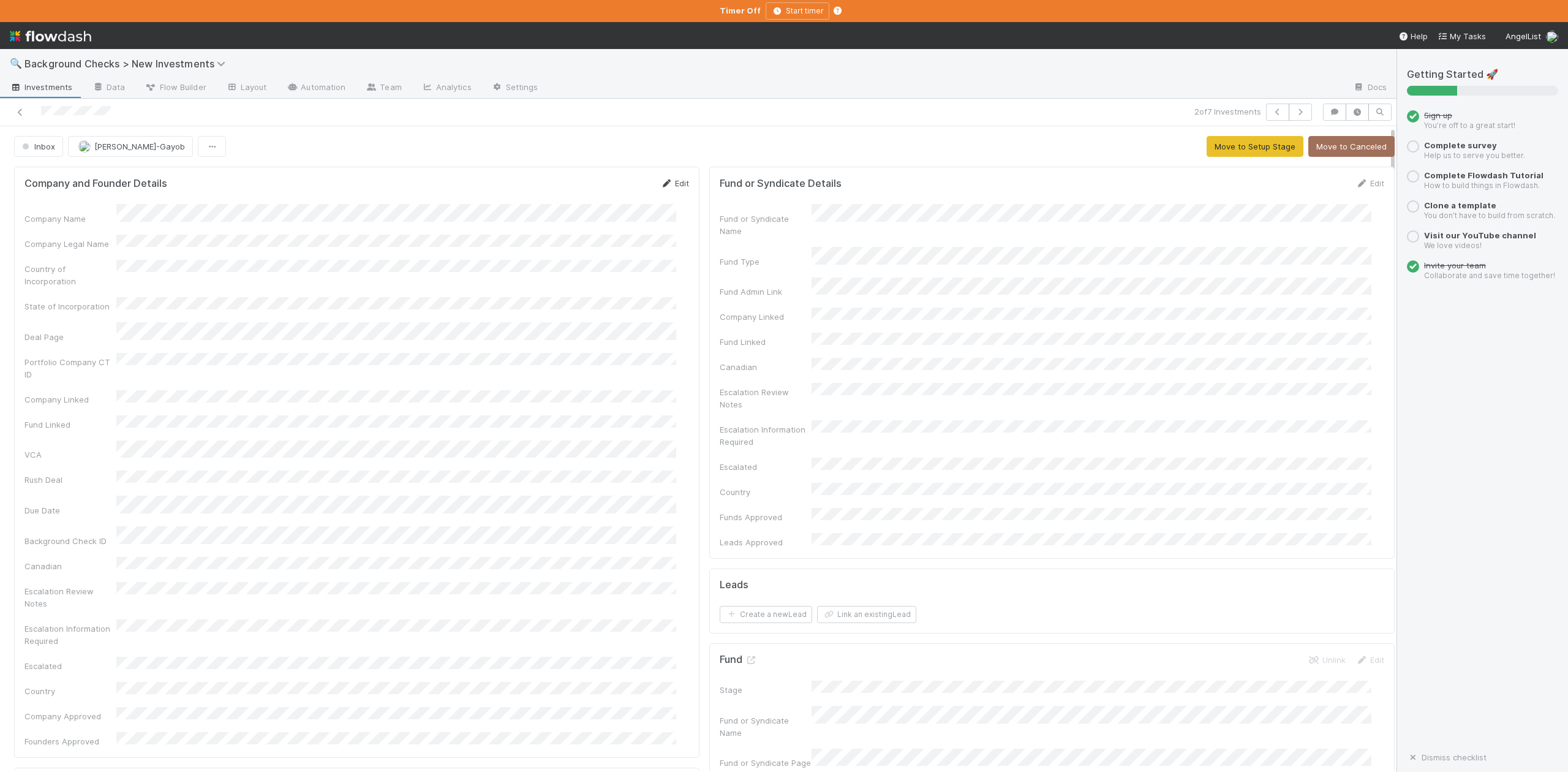
click at [667, 182] on link "Edit" at bounding box center [675, 182] width 29 height 10
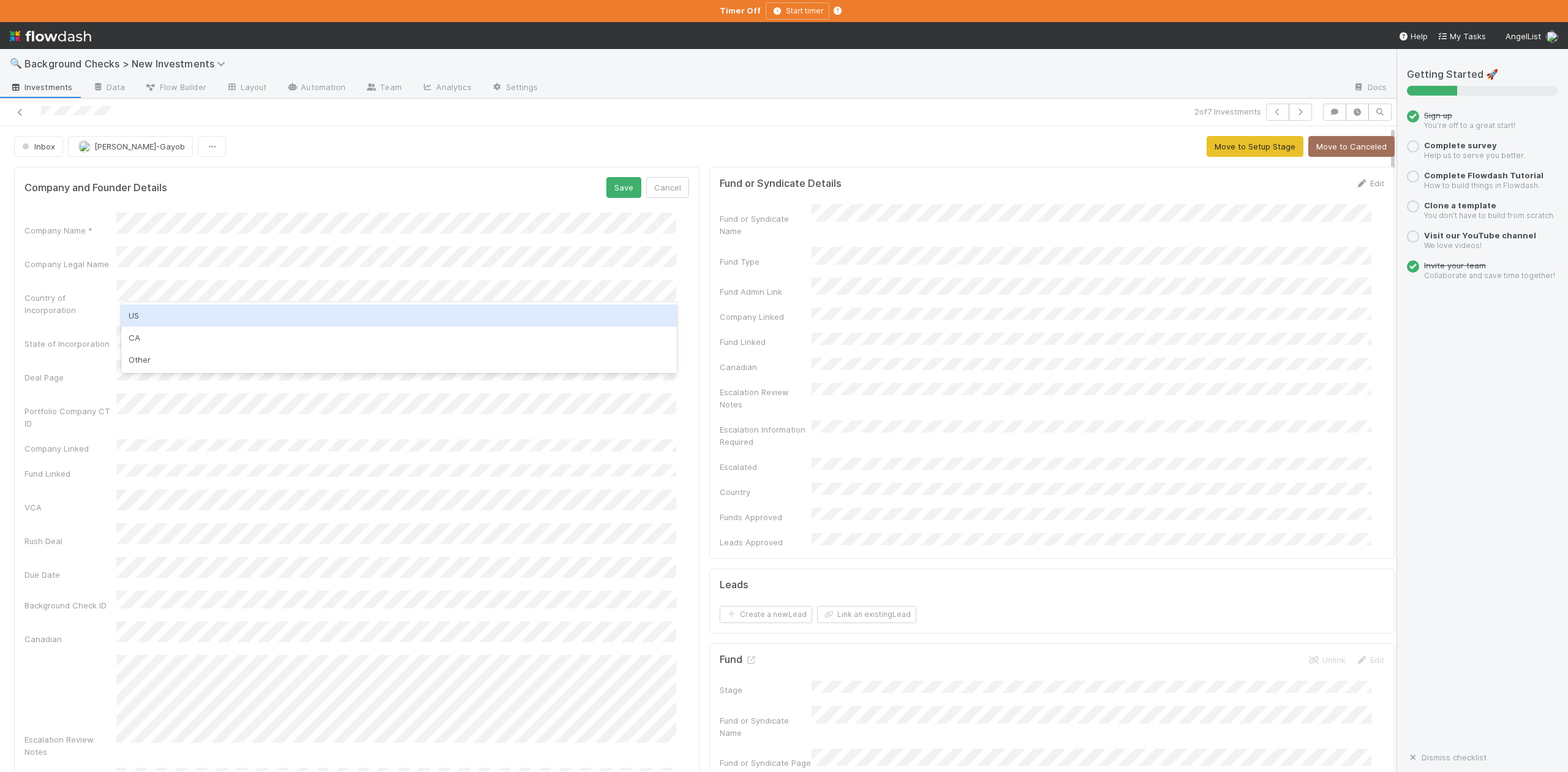
click at [145, 314] on div "US" at bounding box center [399, 316] width 555 height 22
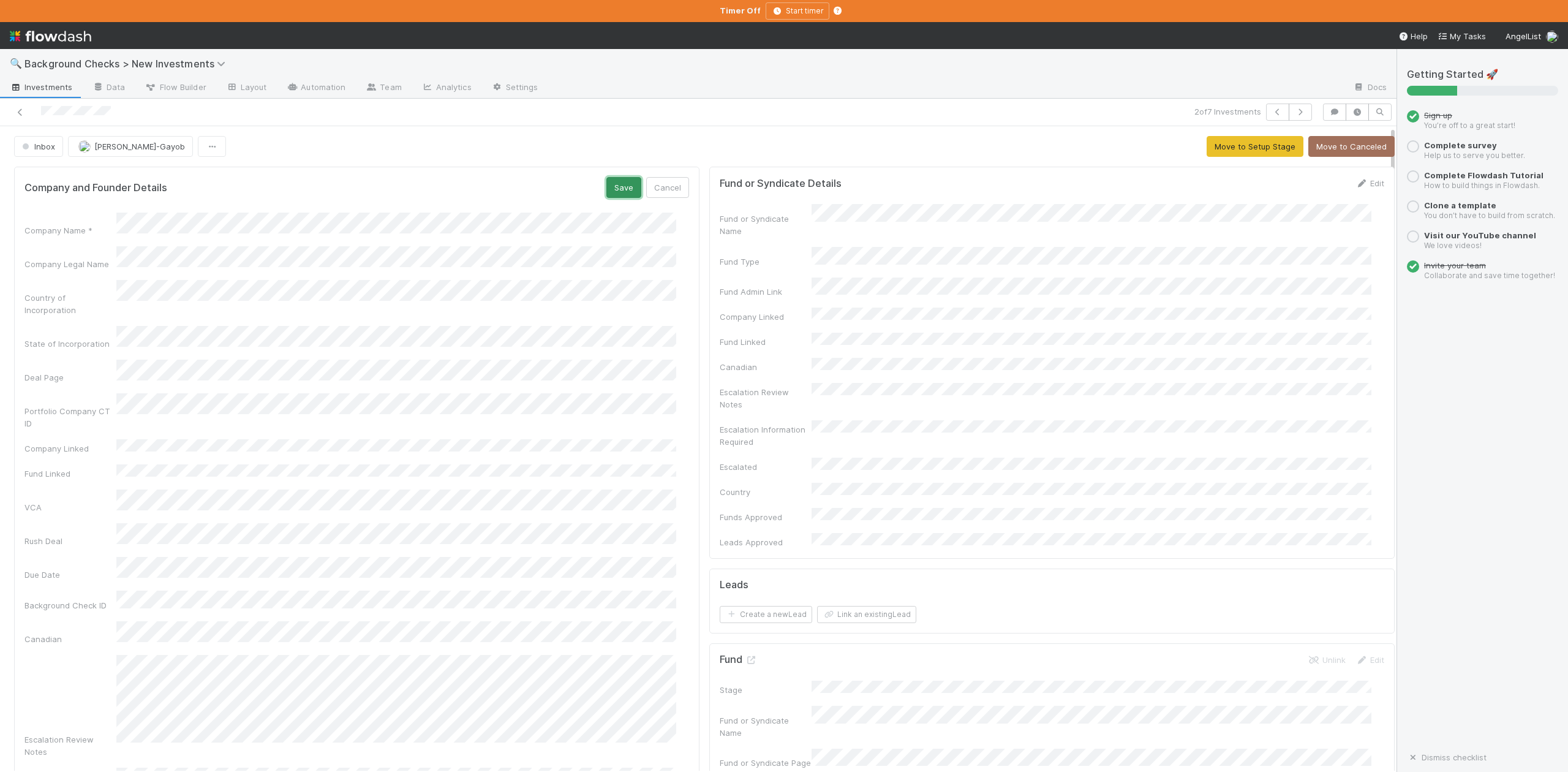
click at [606, 192] on button "Save" at bounding box center [623, 188] width 35 height 21
click at [1228, 139] on button "Move to Setup Stage" at bounding box center [1255, 146] width 97 height 21
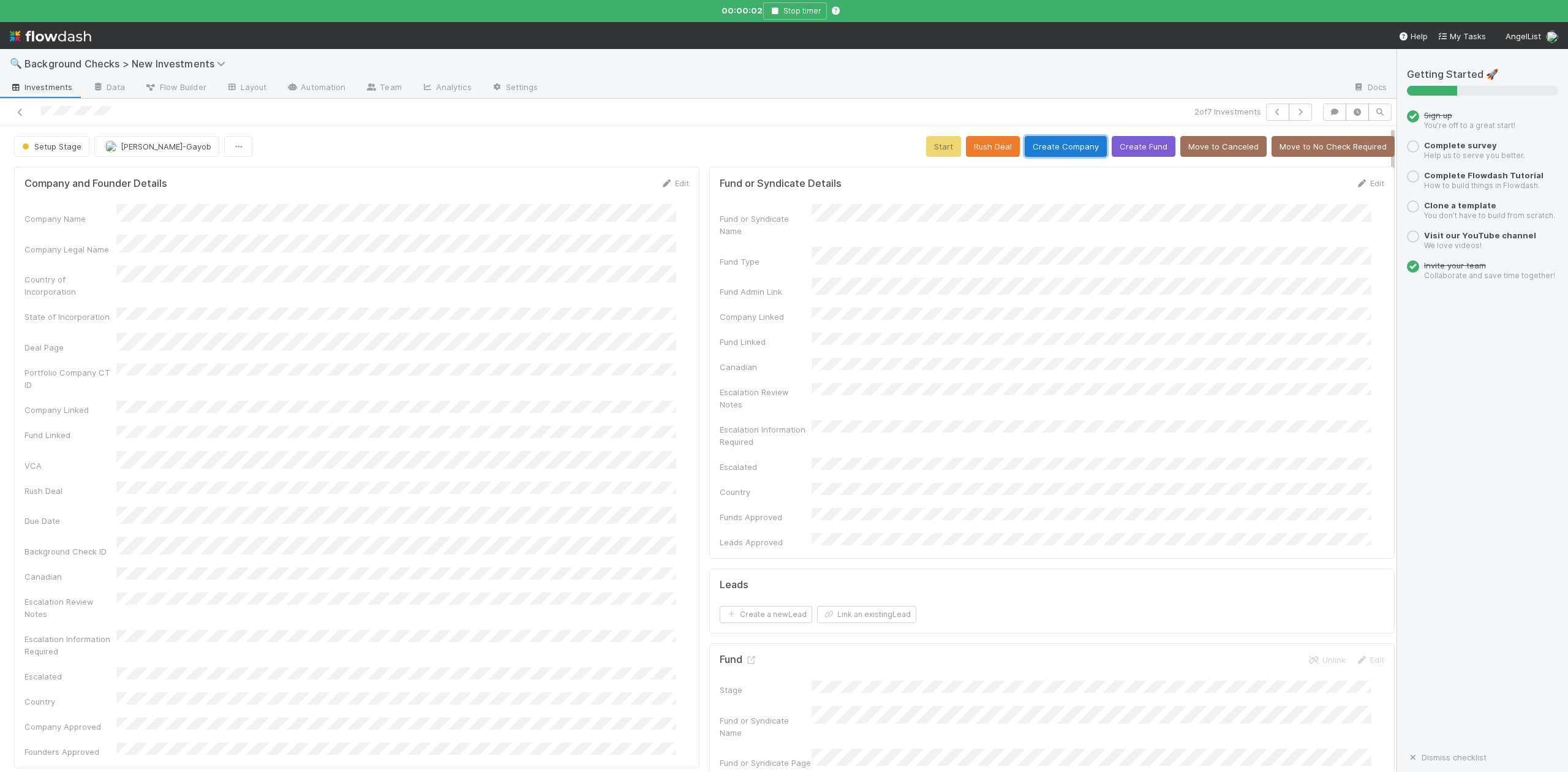
click at [1039, 147] on button "Create Company" at bounding box center [1065, 146] width 82 height 21
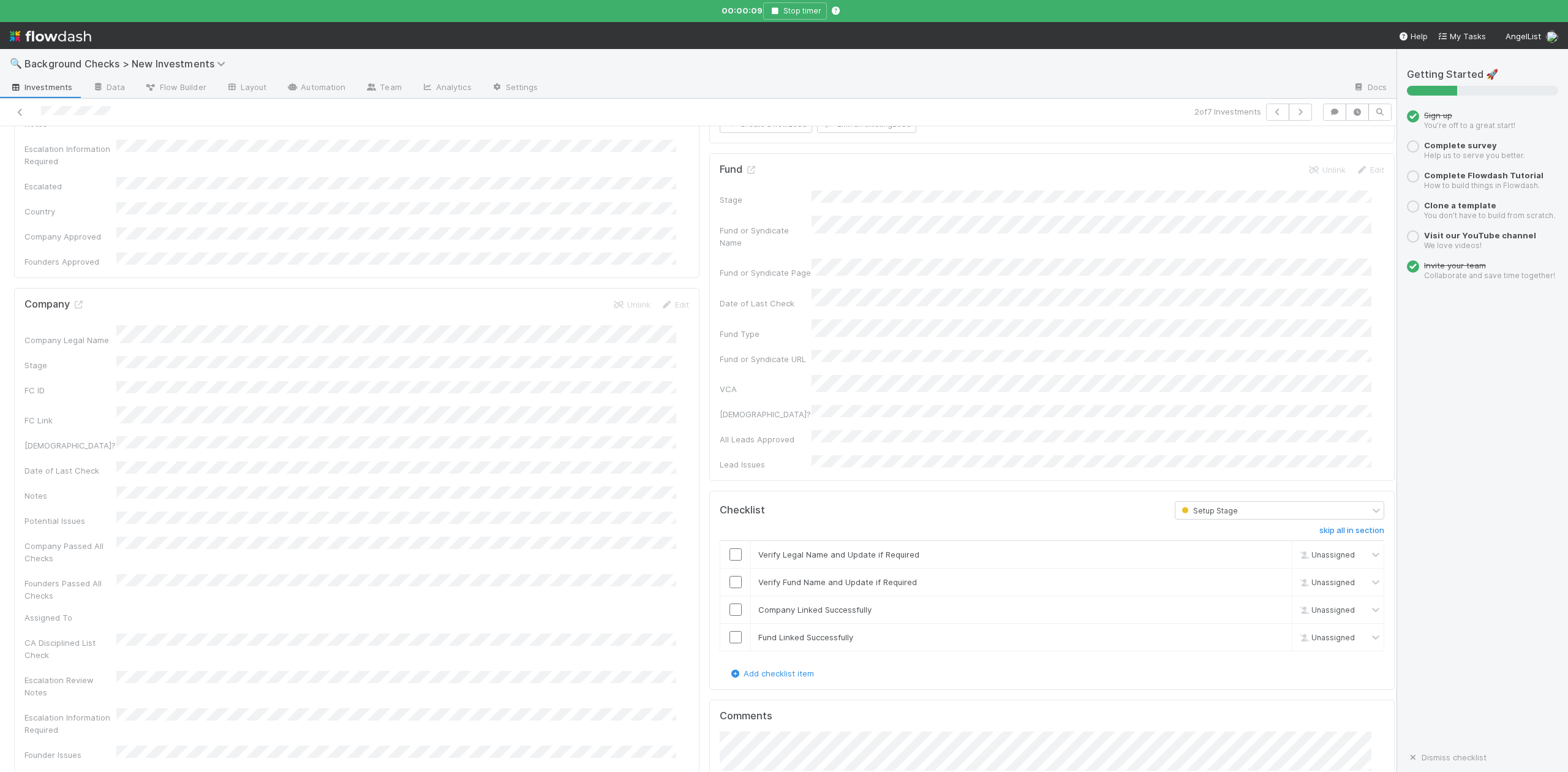
scroll to position [572, 0]
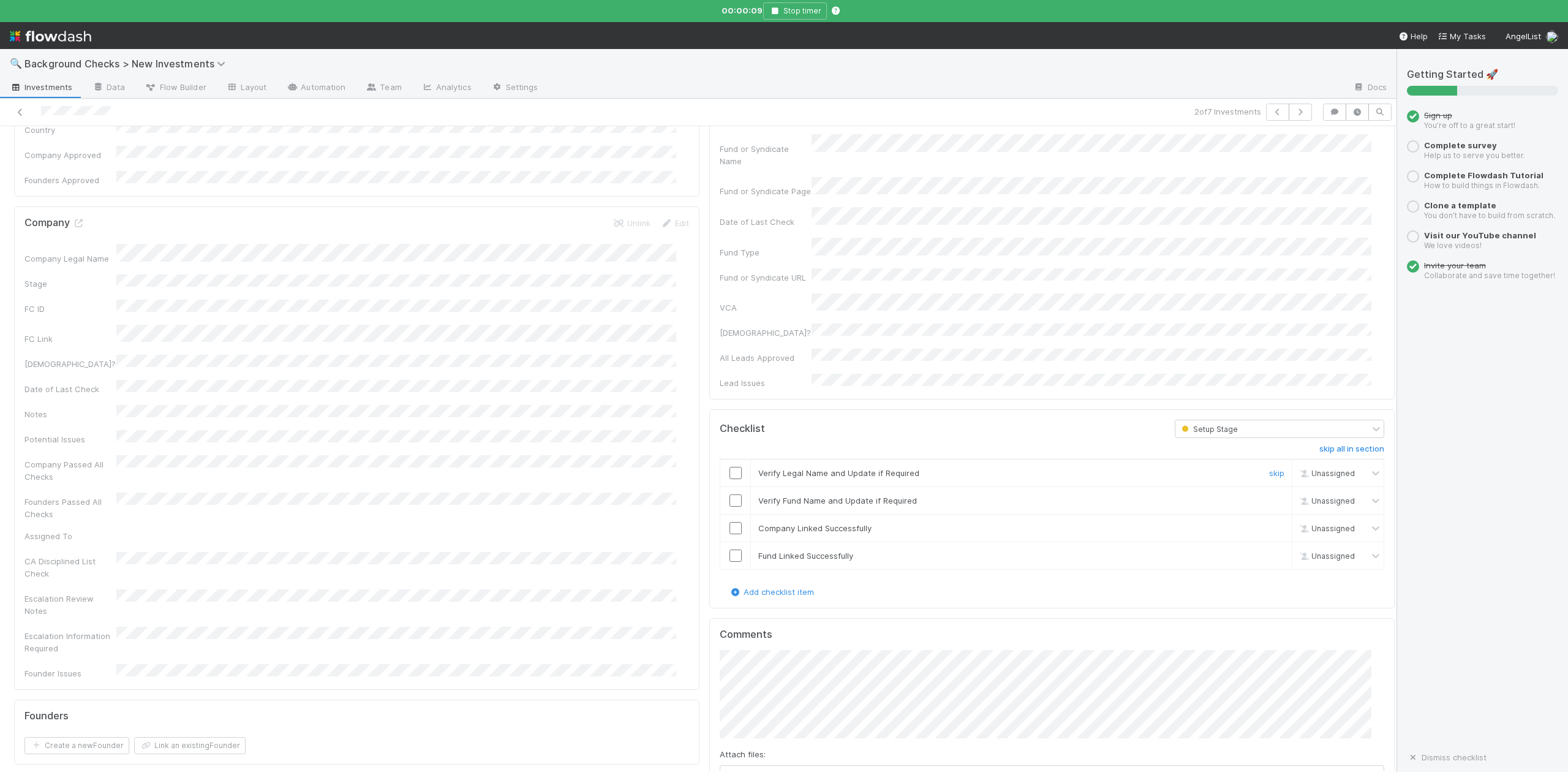
click at [730, 467] on input "checkbox" at bounding box center [735, 473] width 13 height 13
click at [730, 495] on input "checkbox" at bounding box center [735, 501] width 13 height 13
click at [730, 522] on input "checkbox" at bounding box center [735, 528] width 13 height 13
click at [730, 550] on input "checkbox" at bounding box center [735, 555] width 13 height 13
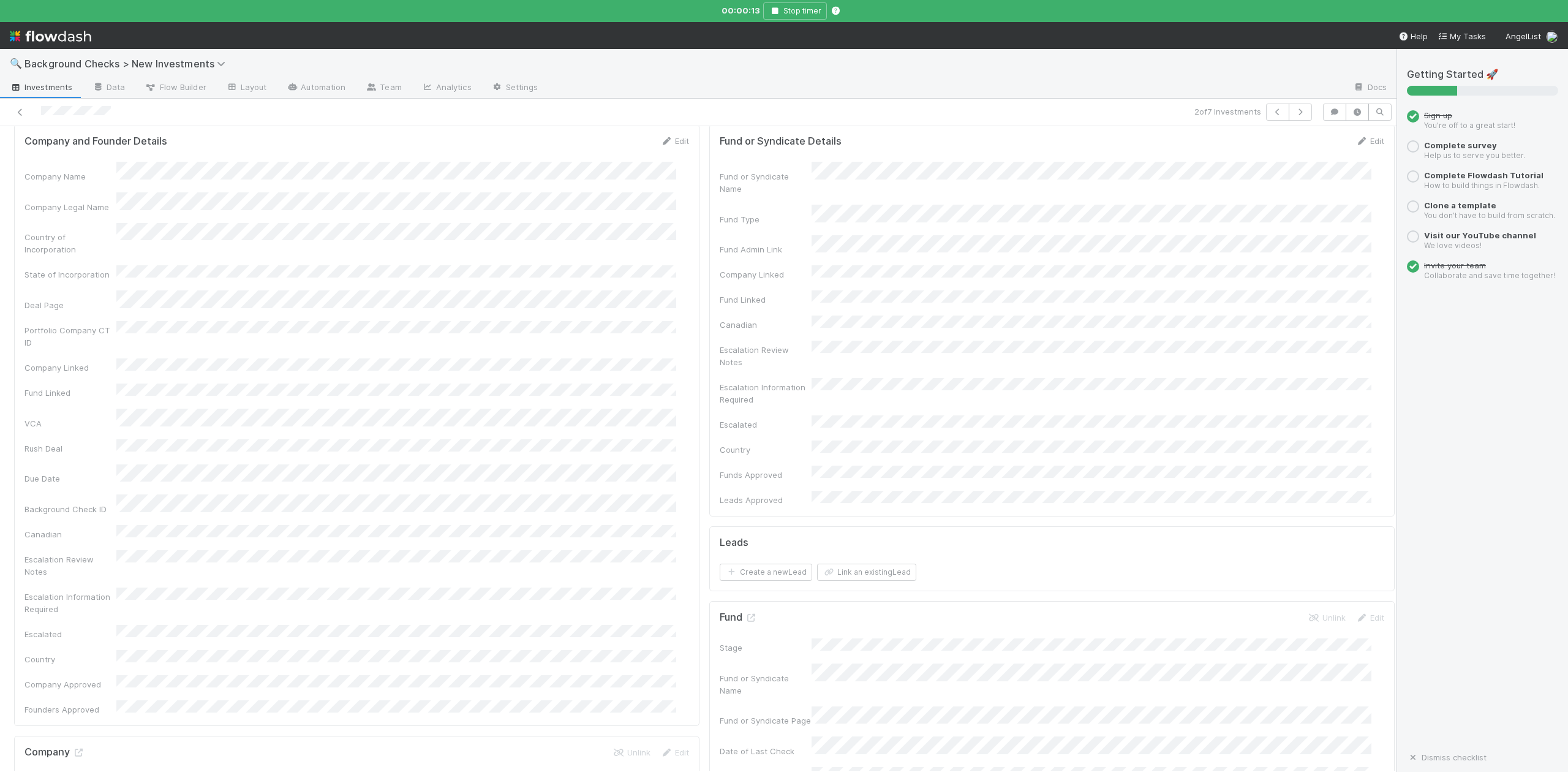
scroll to position [0, 0]
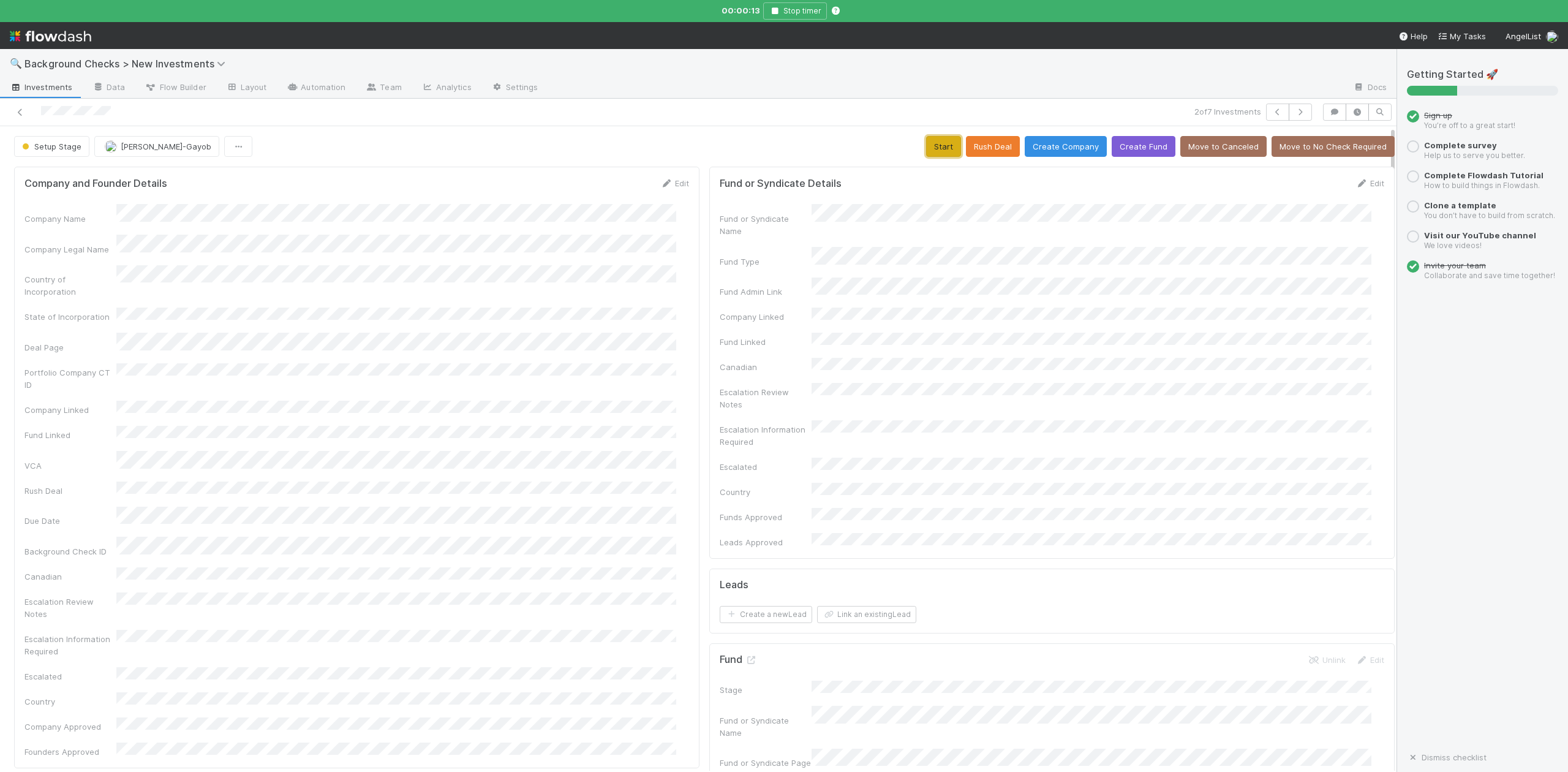
click at [926, 147] on button "Start" at bounding box center [943, 146] width 35 height 21
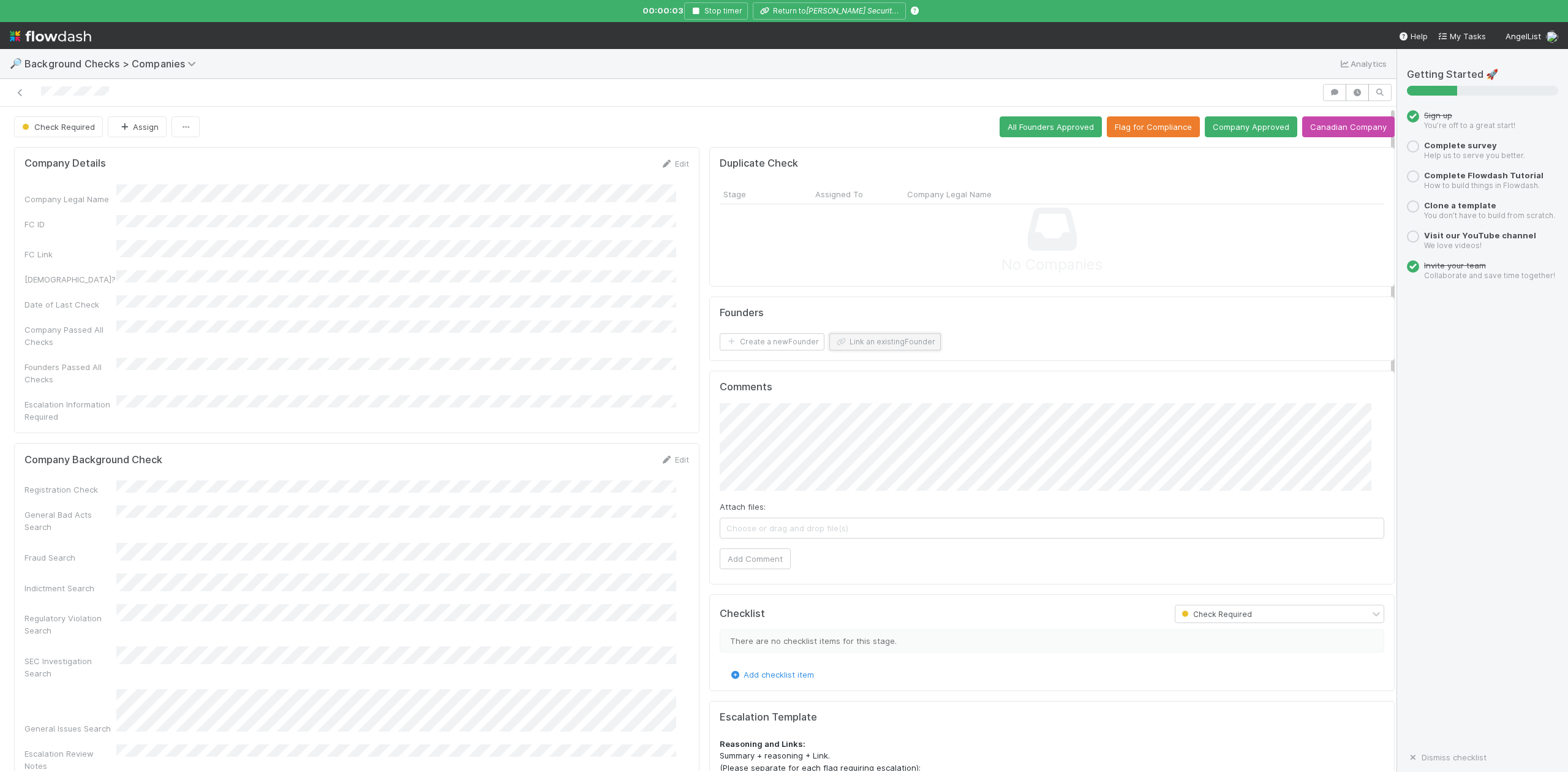
click at [865, 343] on button "Link an existing Founder" at bounding box center [885, 341] width 111 height 17
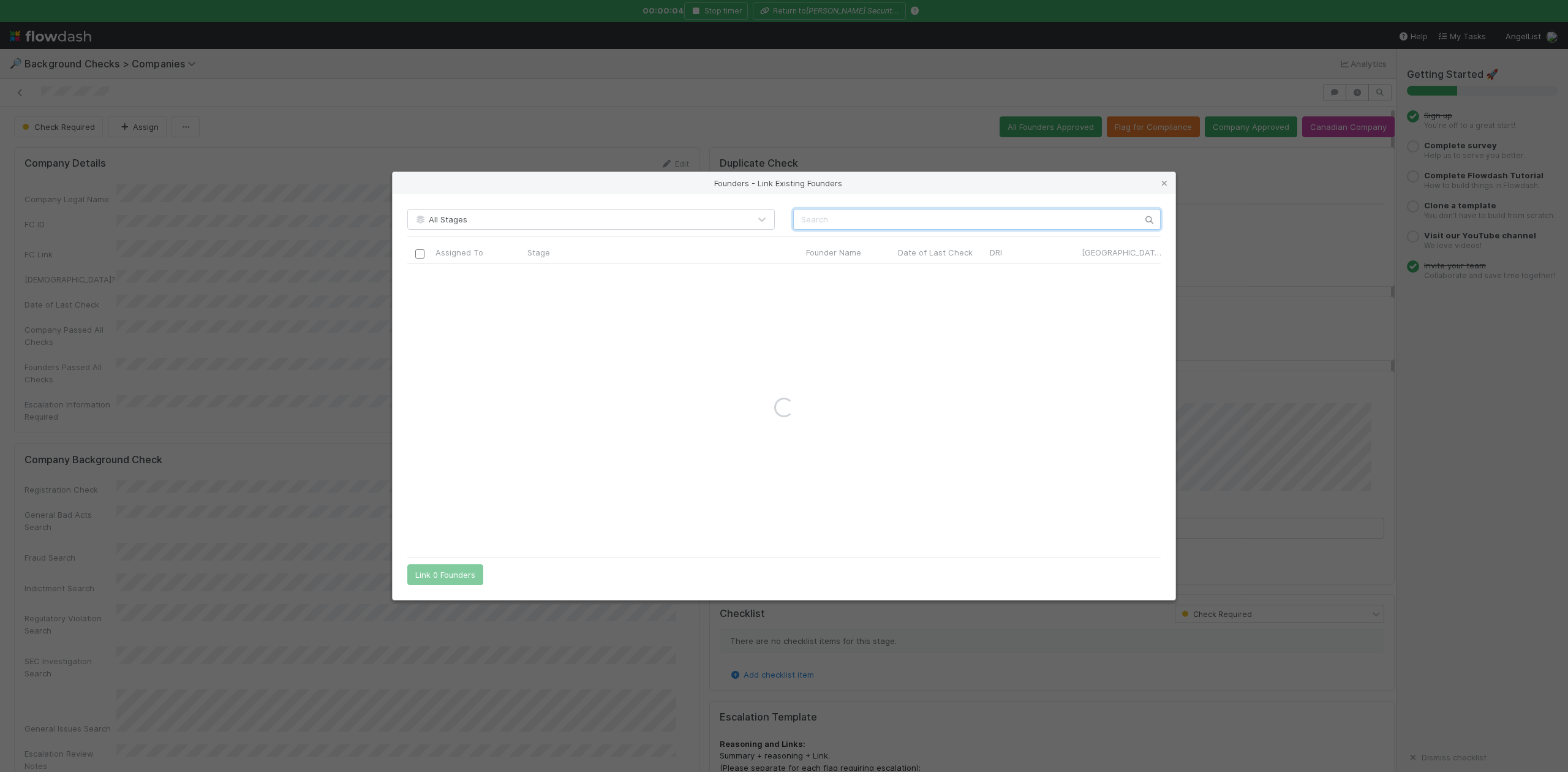
click at [827, 214] on input "text" at bounding box center [977, 220] width 368 height 21
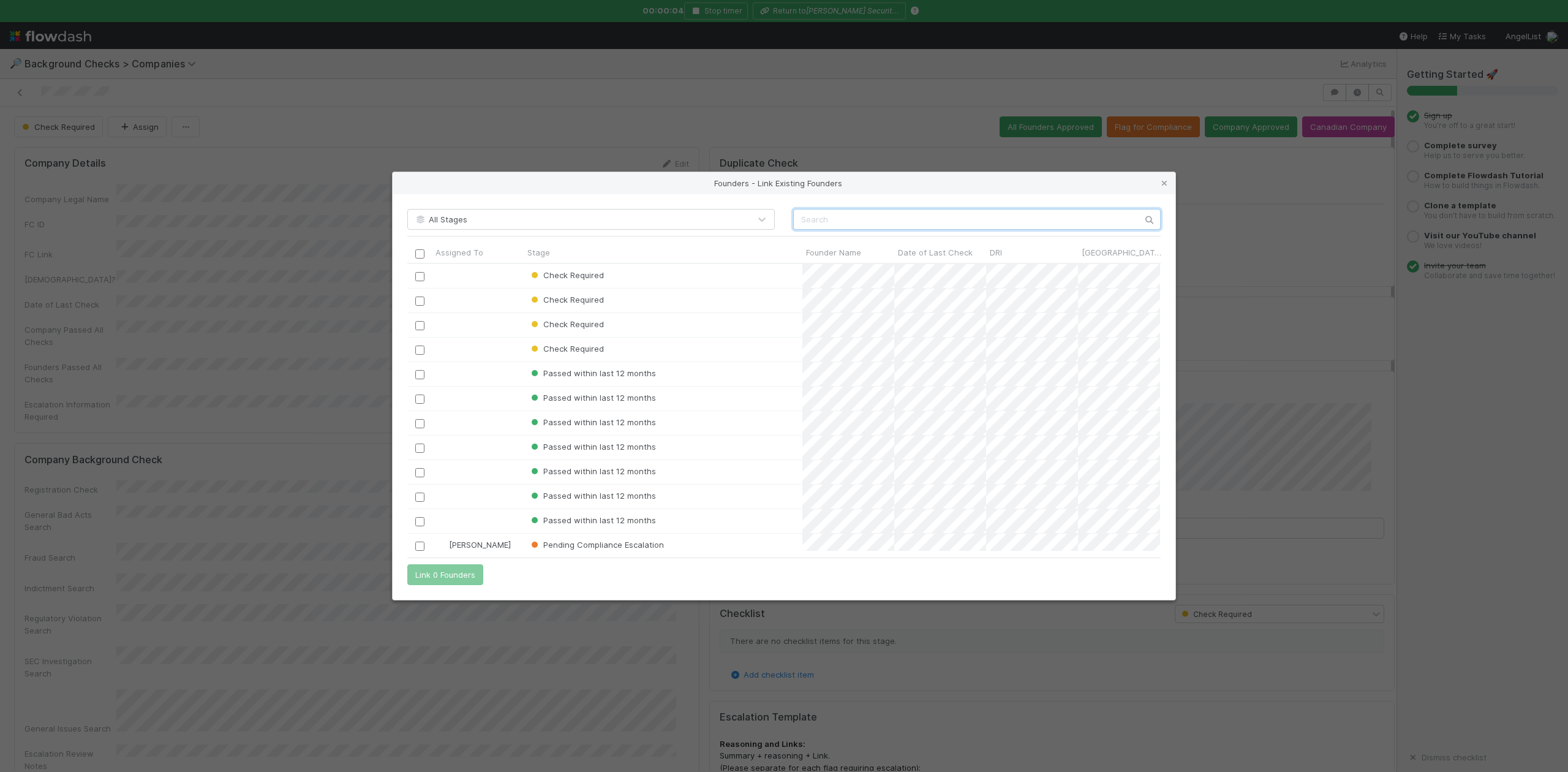
scroll to position [275, 741]
paste input "Shay Sandler"
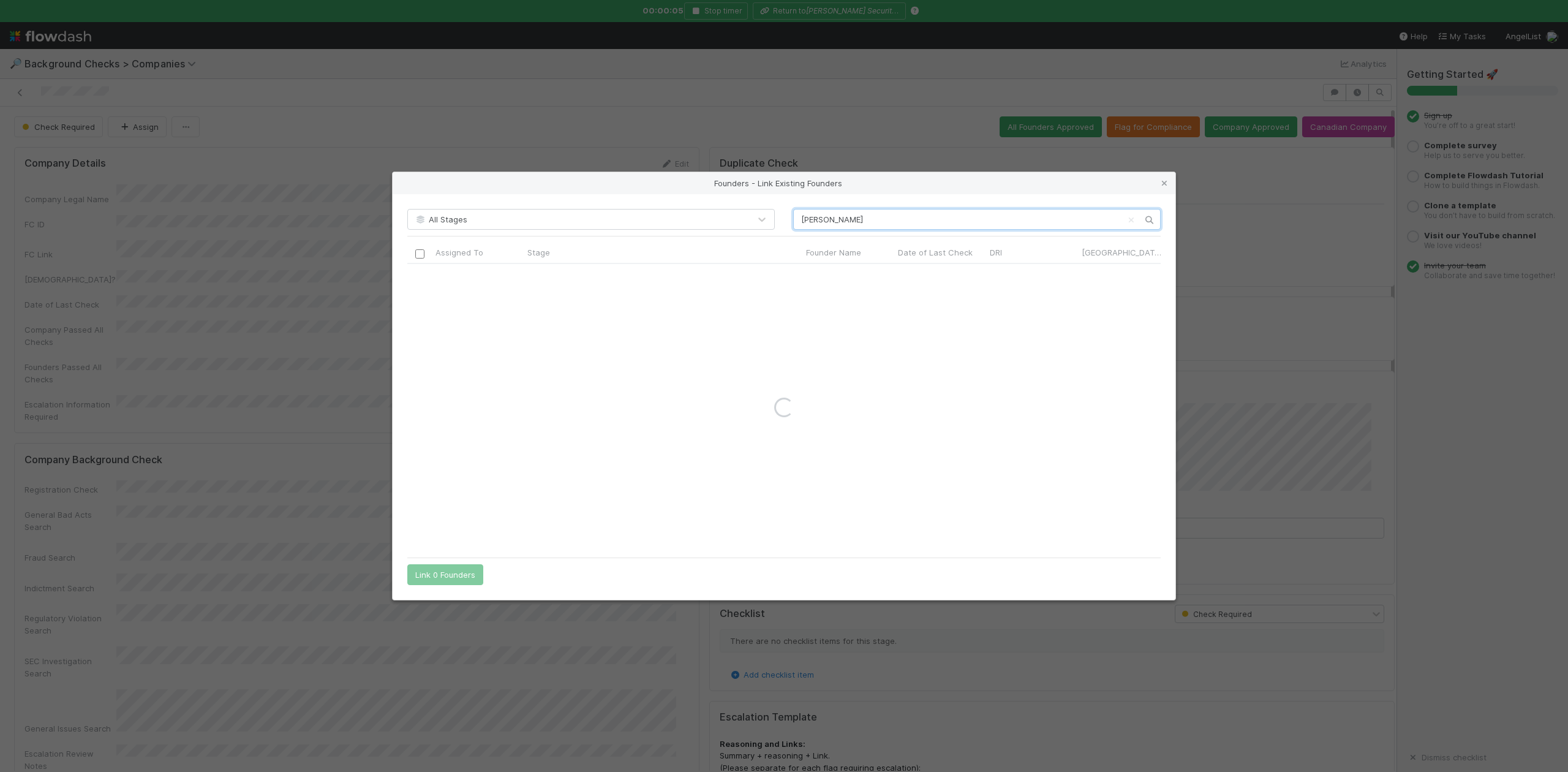
click at [804, 220] on input "Shay Sandler" at bounding box center [977, 220] width 368 height 21
click at [856, 220] on input "Shay Sandler" at bounding box center [977, 220] width 368 height 21
type input "Shay Sandler"
click at [1162, 185] on icon at bounding box center [1164, 183] width 13 height 8
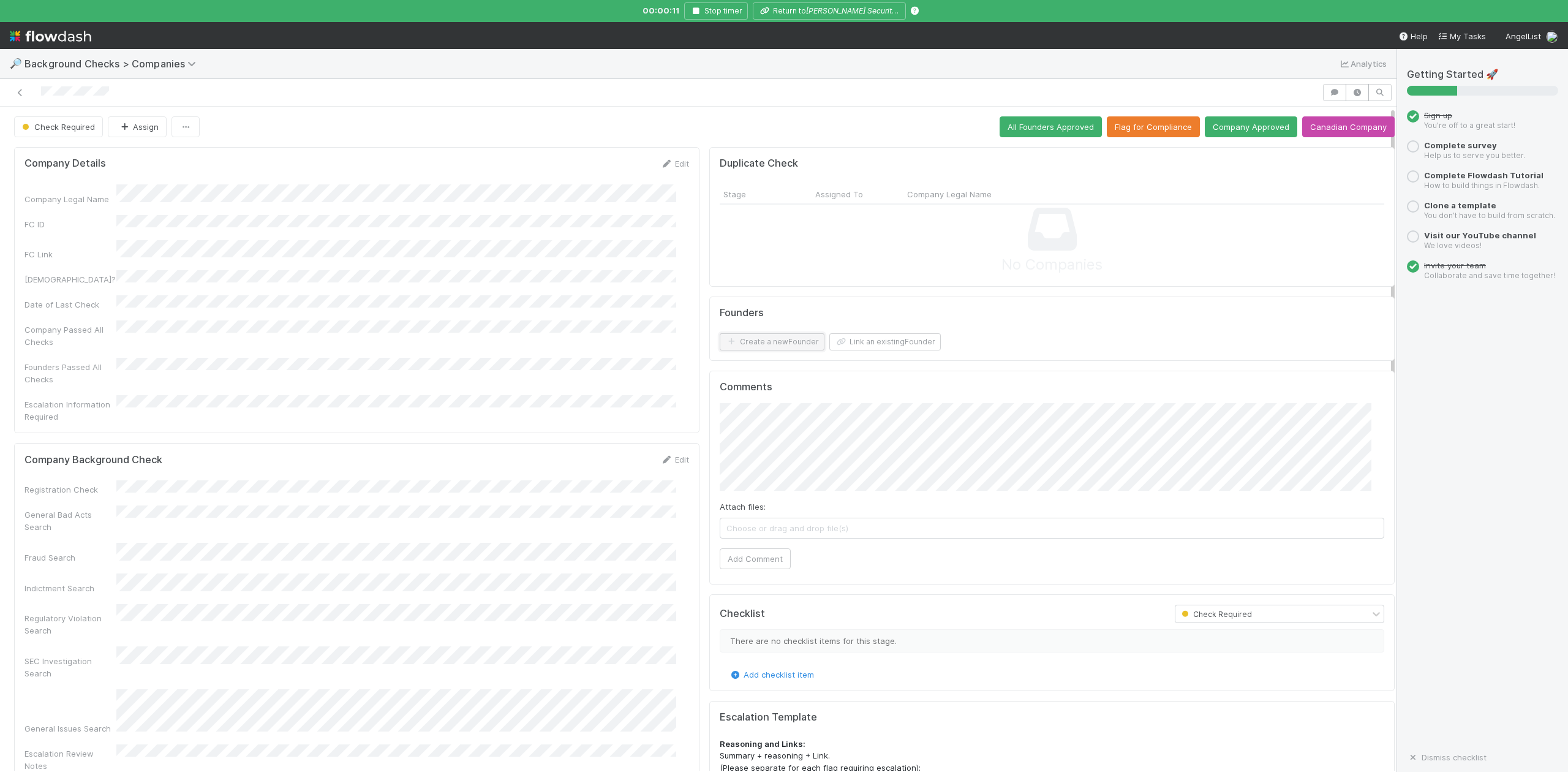
click at [766, 343] on button "Create a new Founder" at bounding box center [772, 341] width 105 height 17
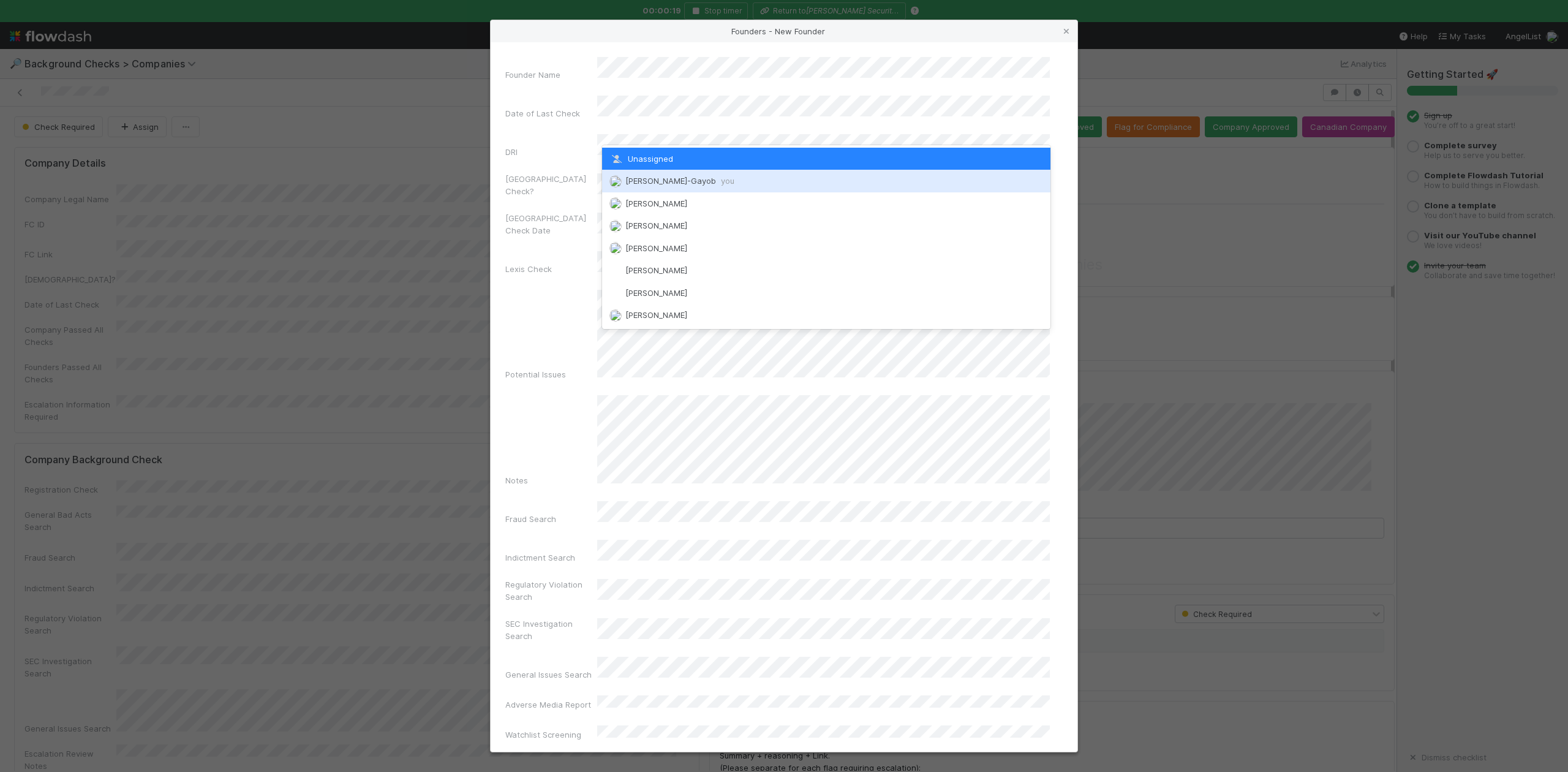
click at [694, 180] on span "Loraine Pati-Gayob you" at bounding box center [680, 180] width 109 height 10
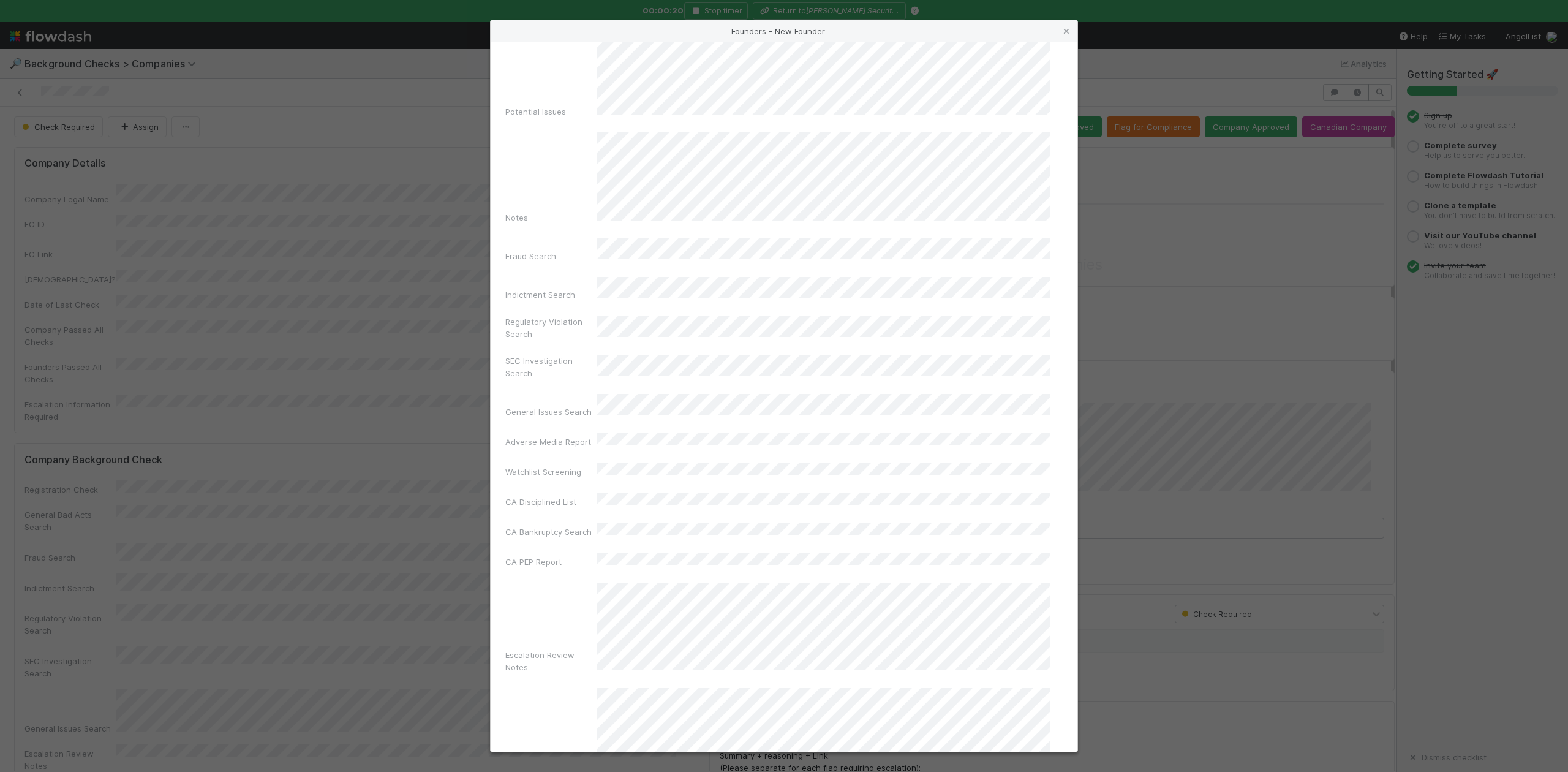
scroll to position [283, 0]
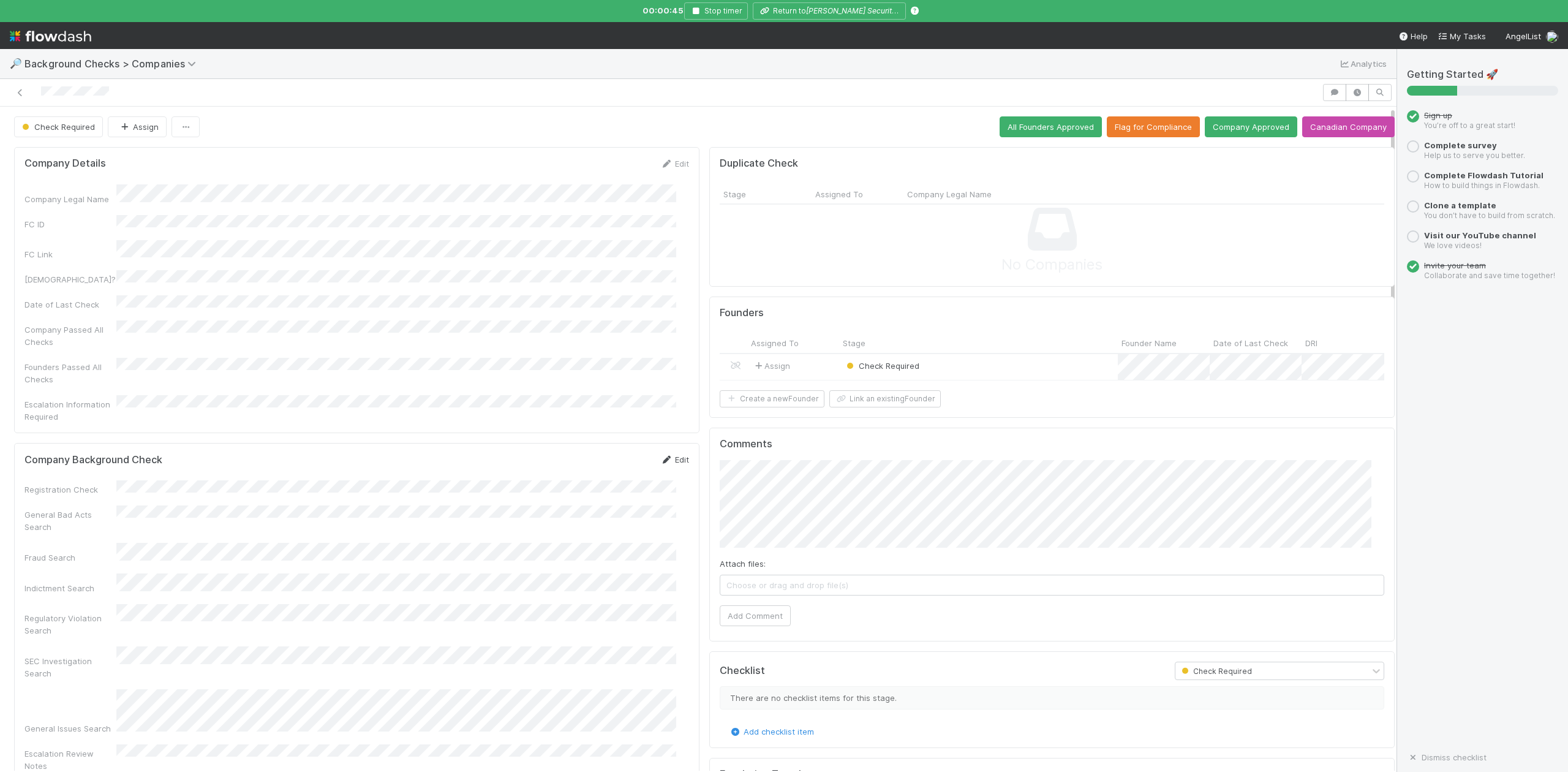
click at [670, 455] on link "Edit" at bounding box center [675, 459] width 29 height 10
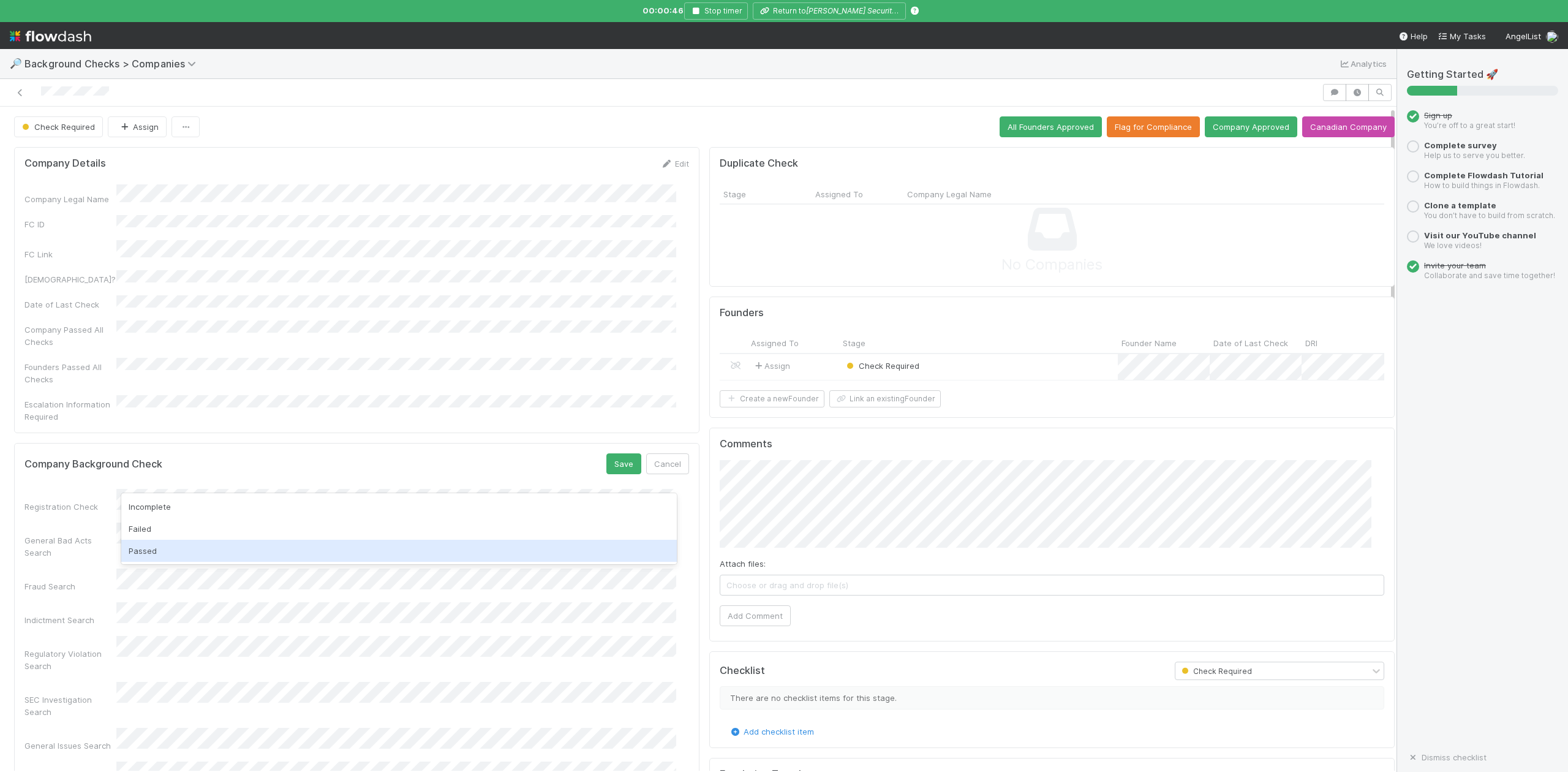
click at [179, 549] on div "Passed" at bounding box center [399, 551] width 555 height 22
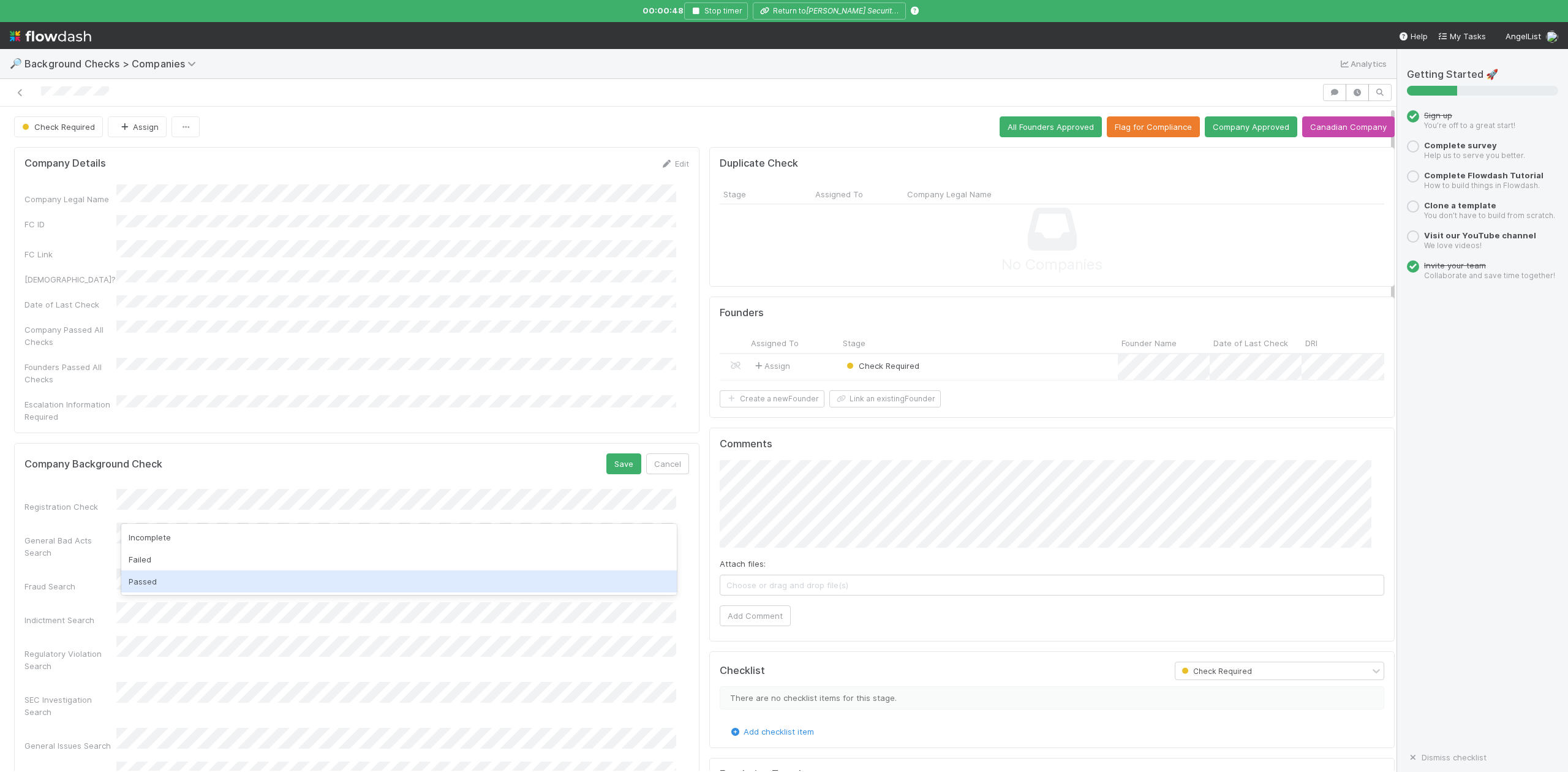
click at [174, 577] on div "Passed" at bounding box center [399, 581] width 555 height 22
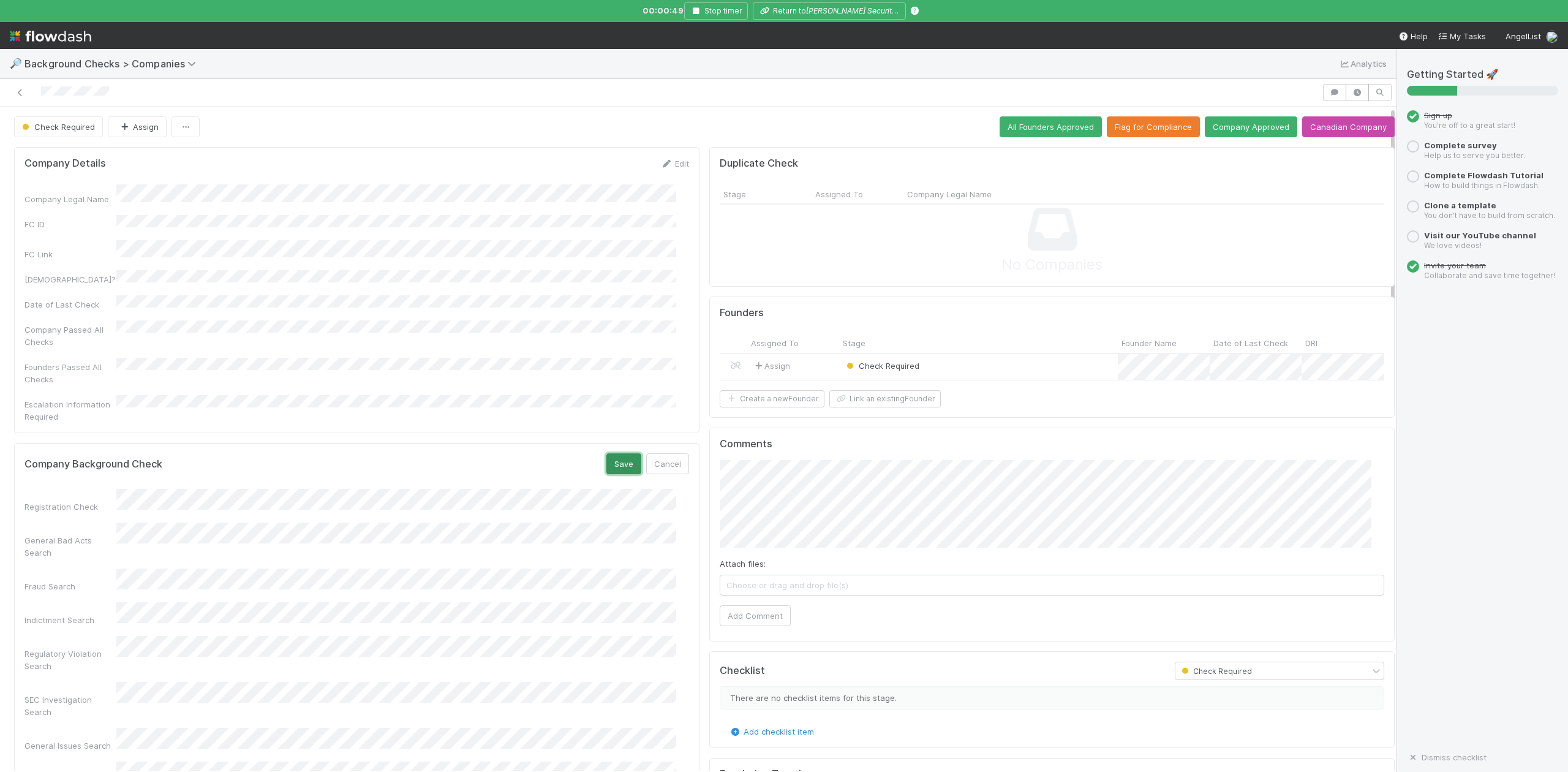
click at [626, 453] on button "Save" at bounding box center [623, 463] width 35 height 21
click at [956, 369] on div "Check Required" at bounding box center [979, 368] width 279 height 27
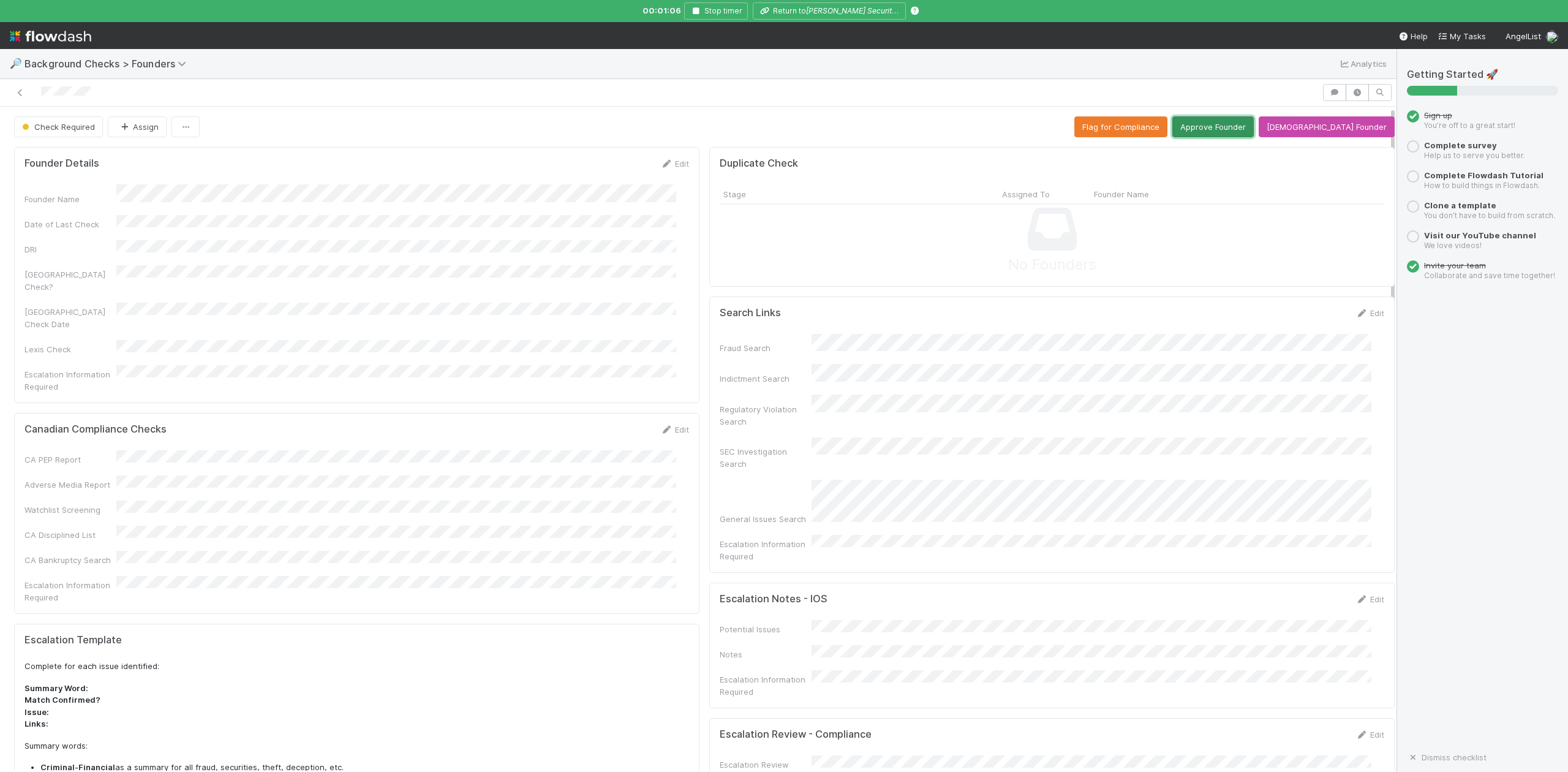
click at [1231, 125] on button "Approve Founder" at bounding box center [1213, 127] width 82 height 21
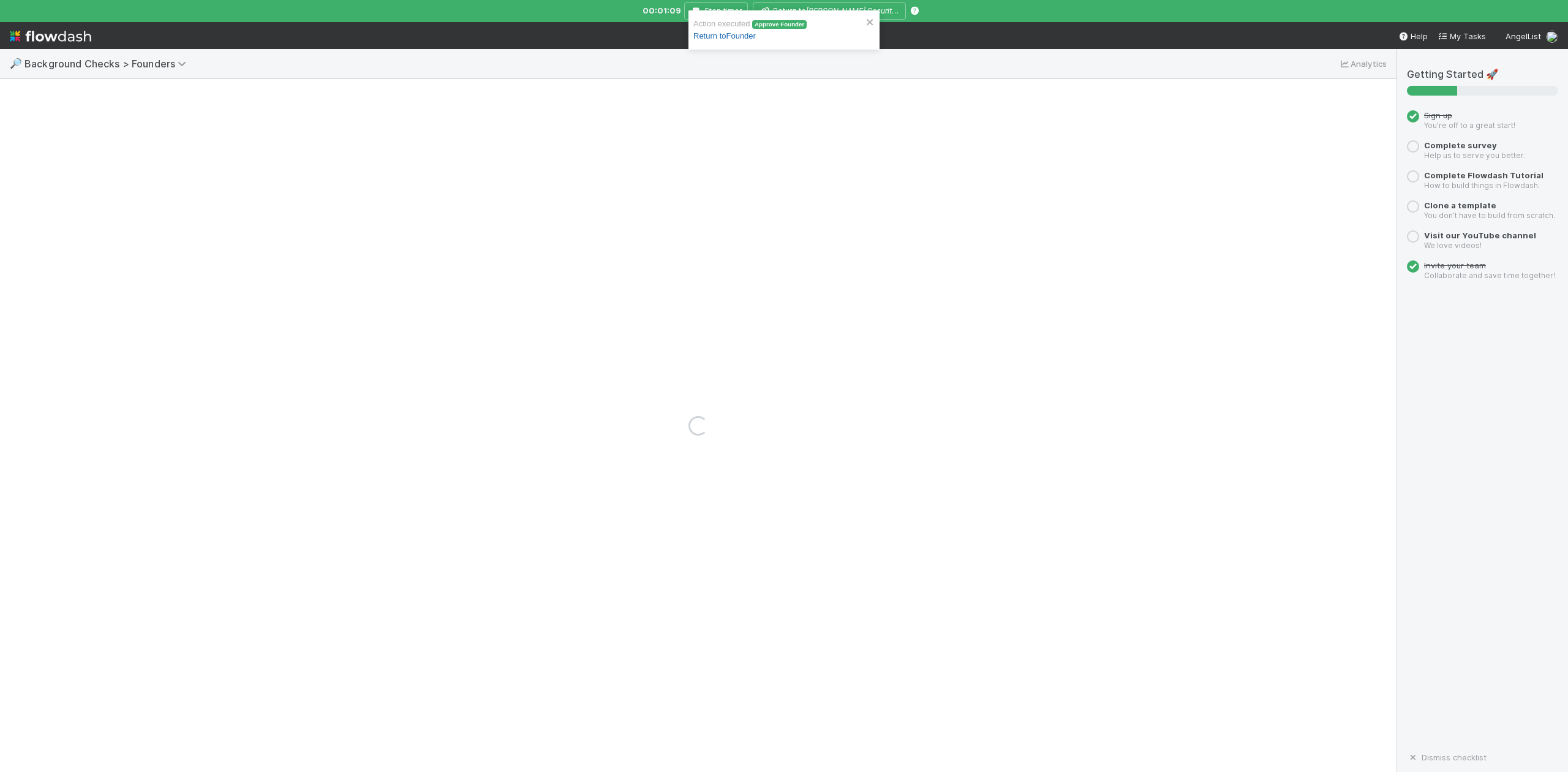
click at [748, 35] on link "Return to Founder" at bounding box center [724, 36] width 62 height 9
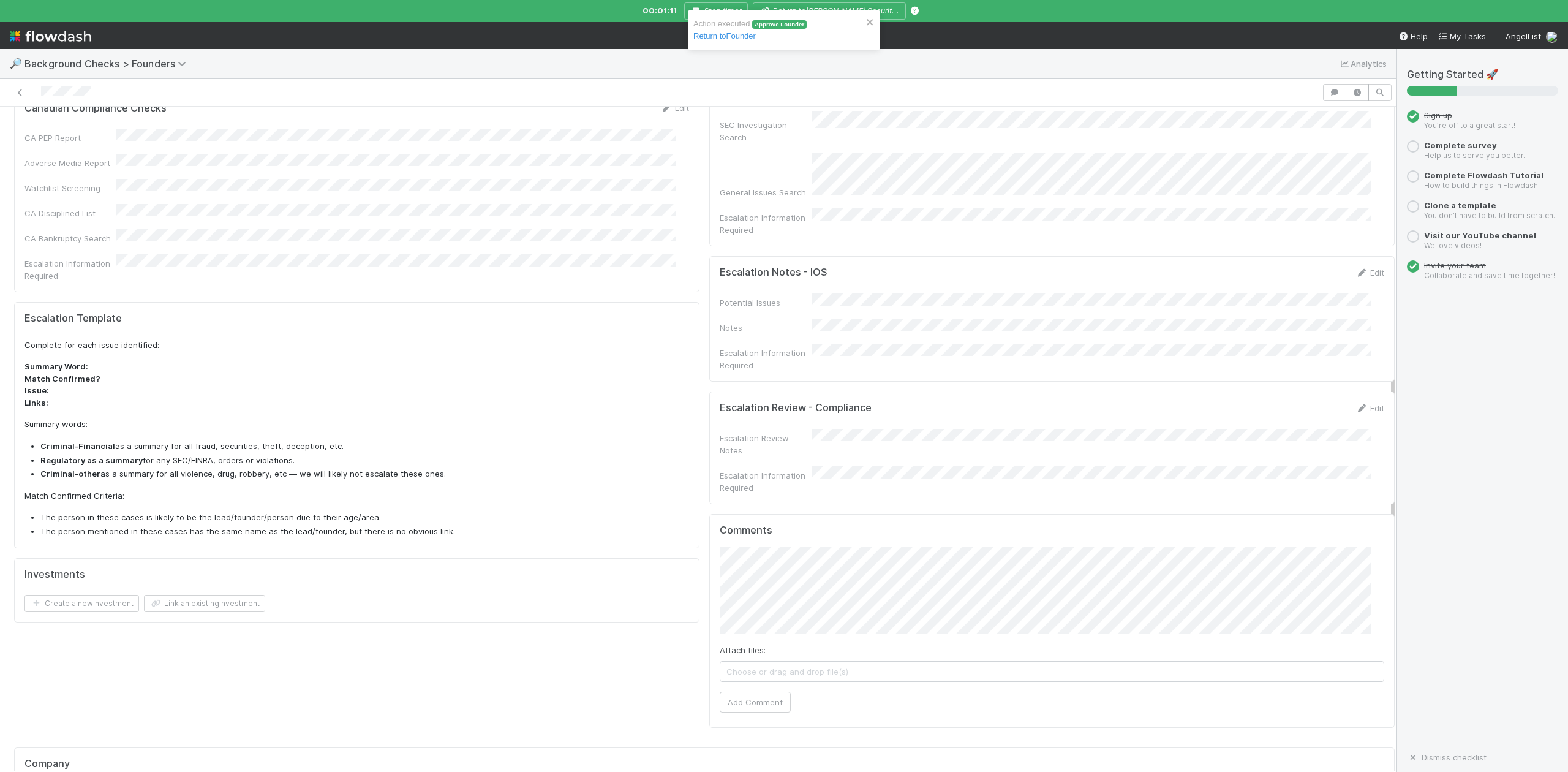
scroll to position [653, 0]
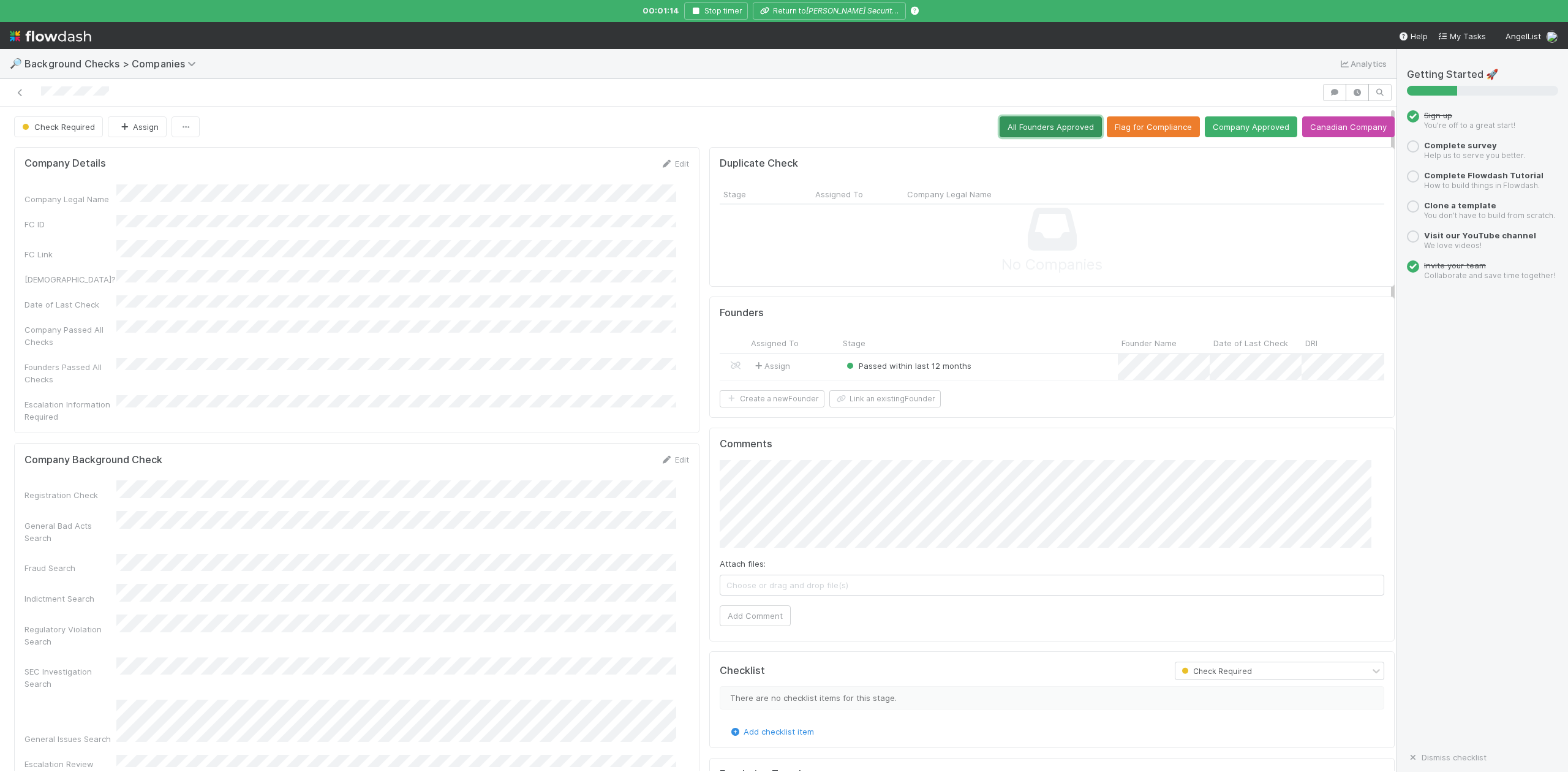
click at [1029, 131] on button "All Founders Approved" at bounding box center [1051, 127] width 102 height 21
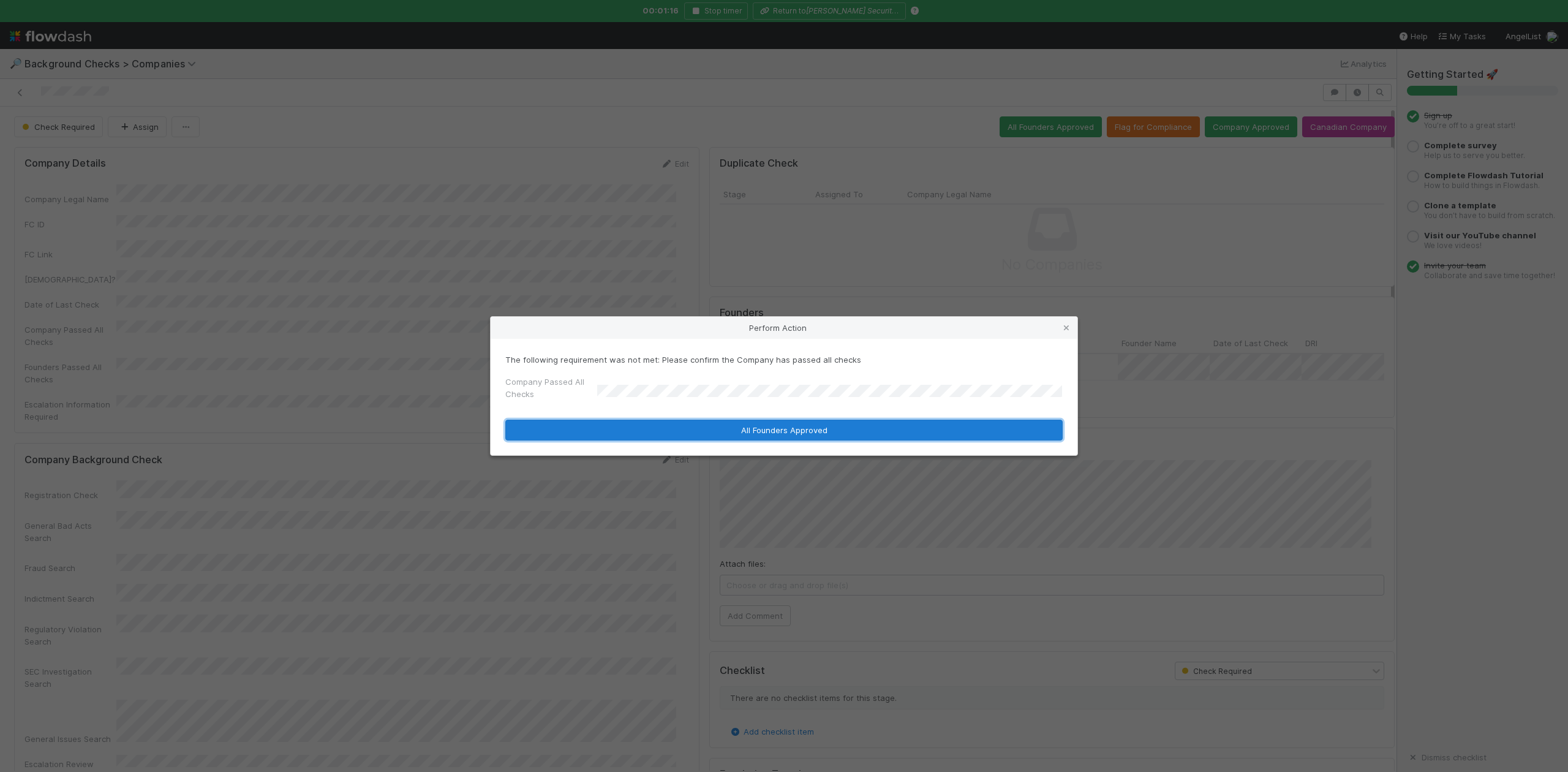
click at [687, 432] on button "All Founders Approved" at bounding box center [784, 430] width 558 height 21
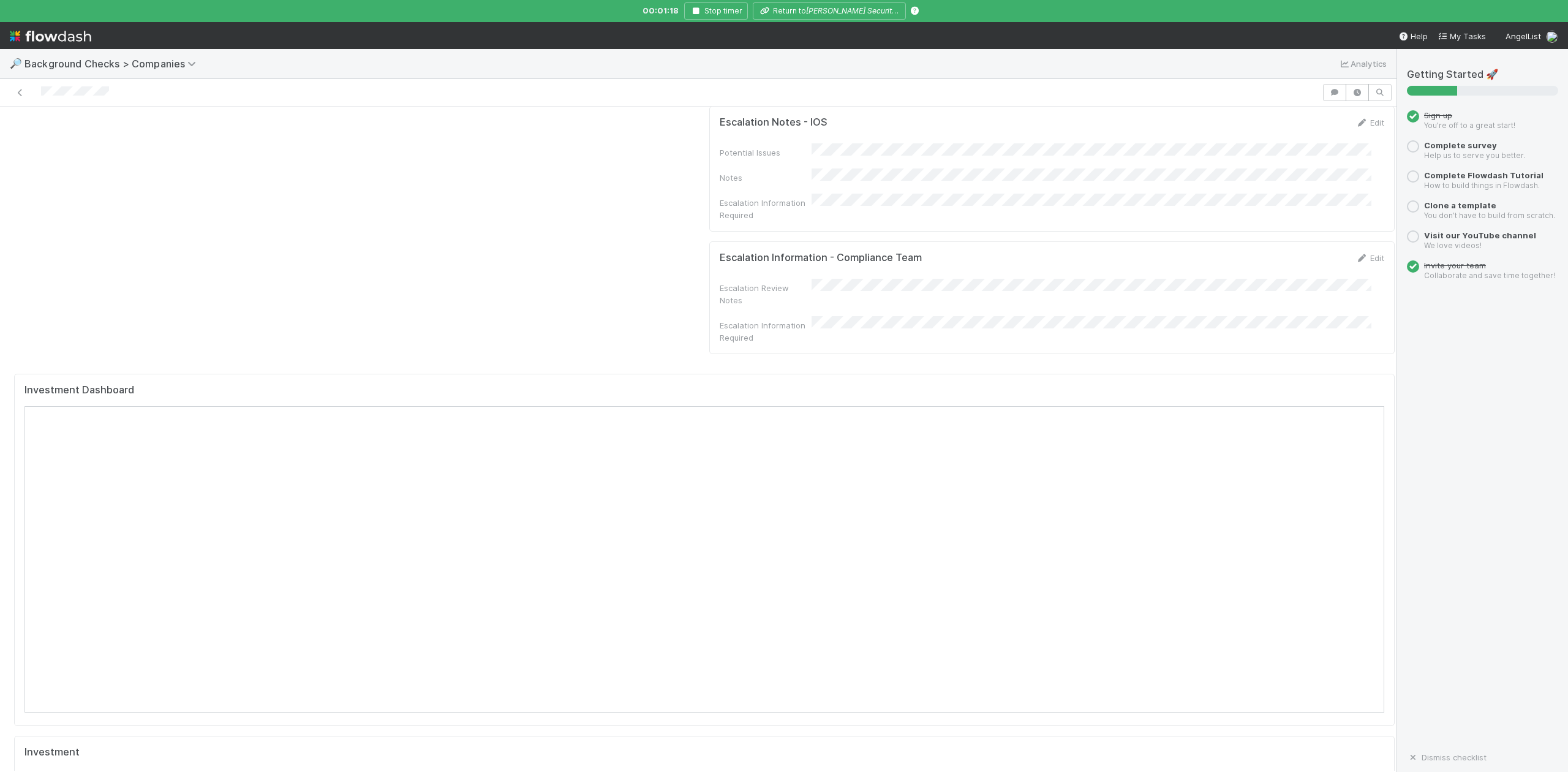
scroll to position [986, 0]
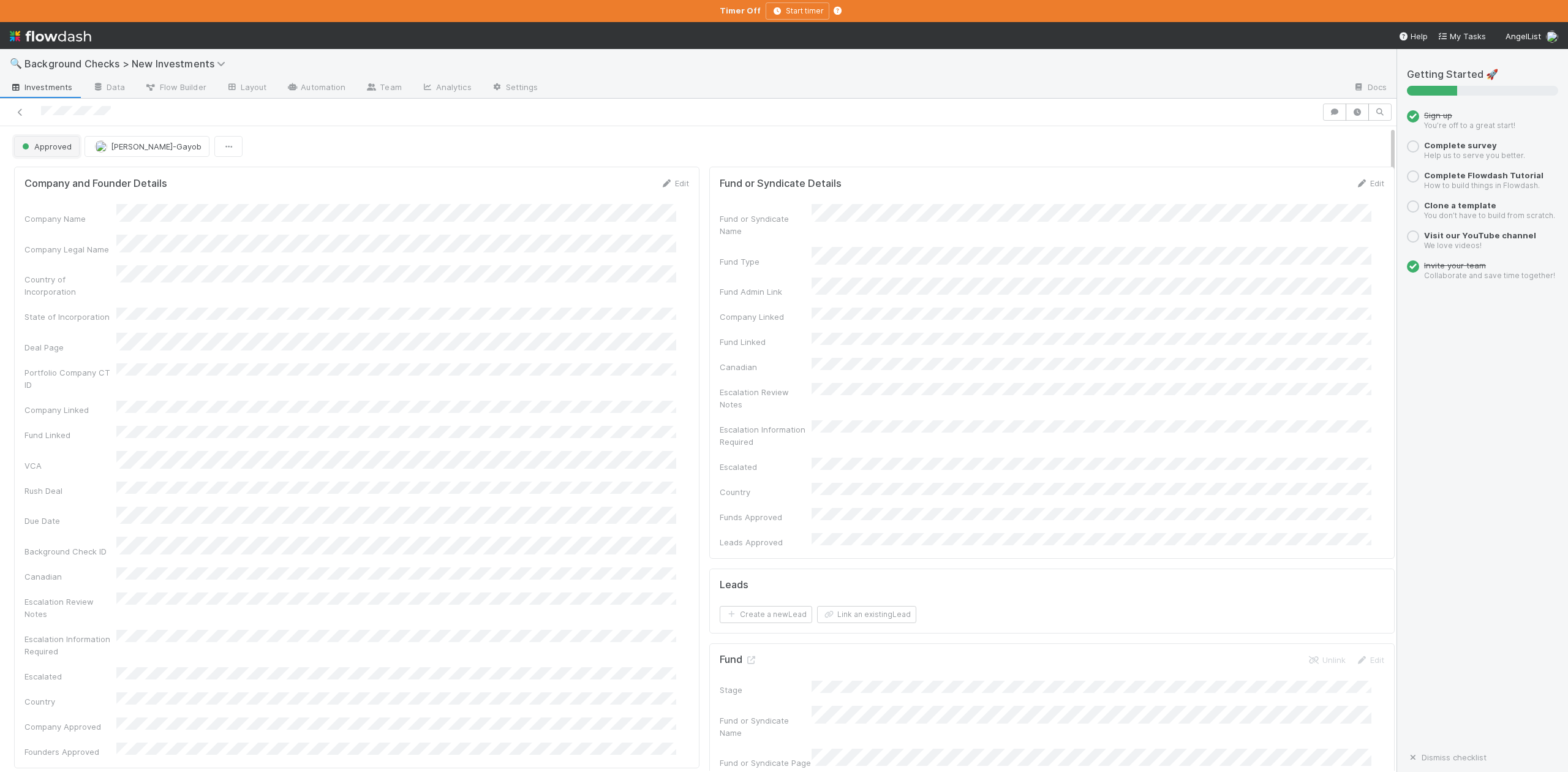
click at [59, 151] on span "Approved" at bounding box center [45, 146] width 52 height 10
click at [77, 199] on div "In Progress" at bounding box center [96, 201] width 172 height 22
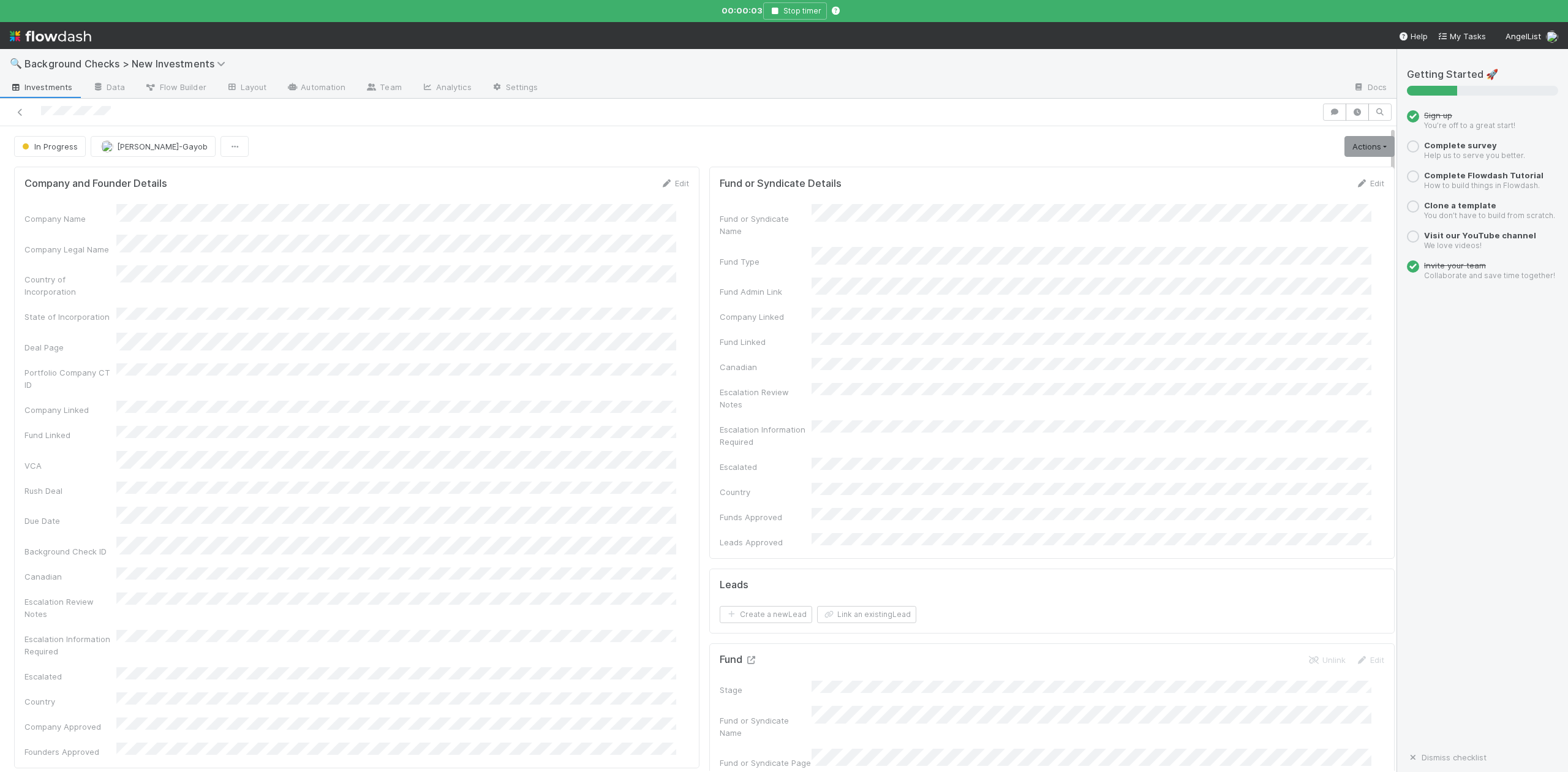
click at [745, 656] on icon at bounding box center [751, 660] width 13 height 8
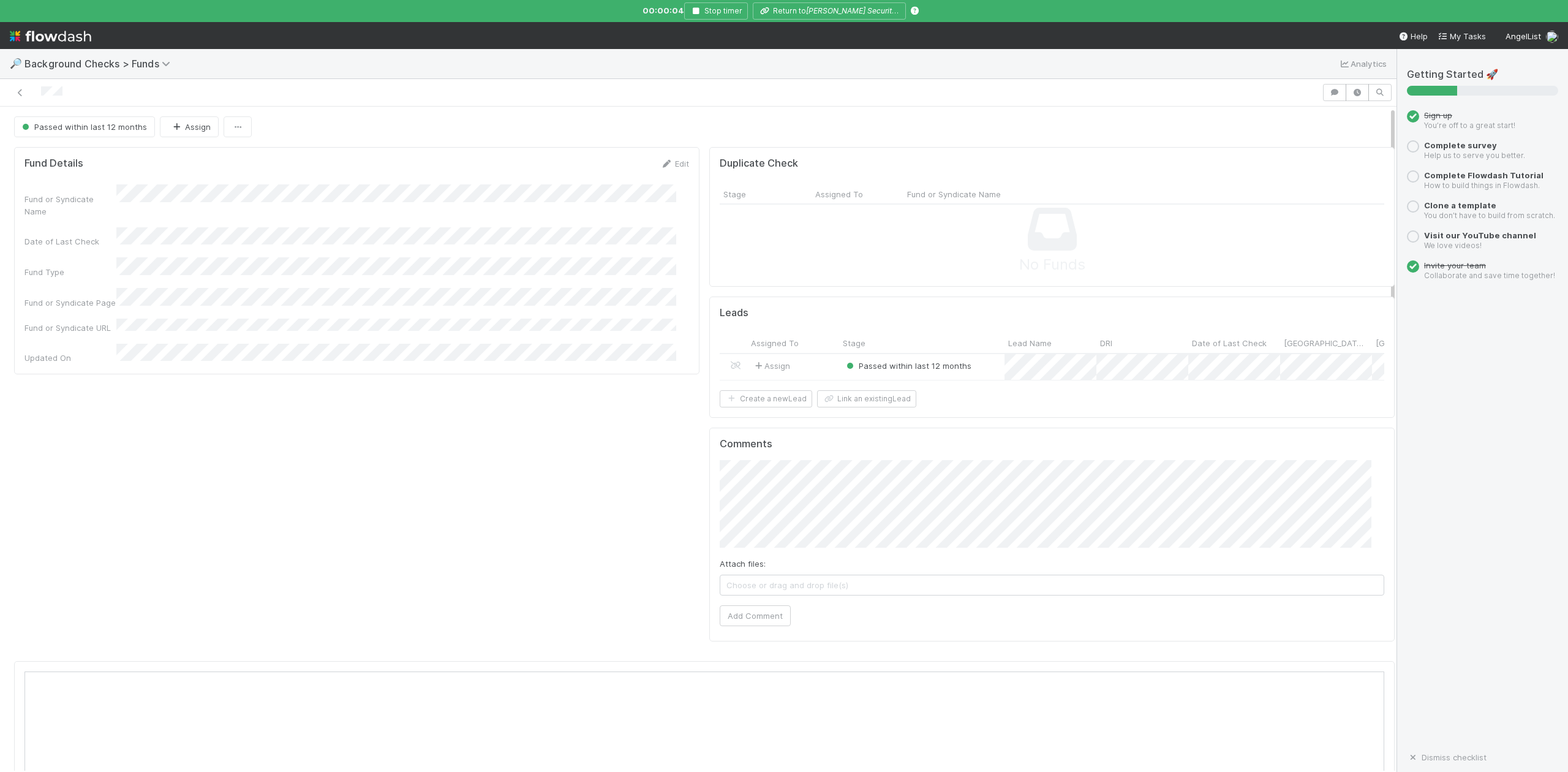
scroll to position [237, 1322]
click at [819, 10] on div at bounding box center [784, 386] width 1568 height 772
click at [830, 15] on icon "Vega Security Inc.," at bounding box center [859, 10] width 106 height 9
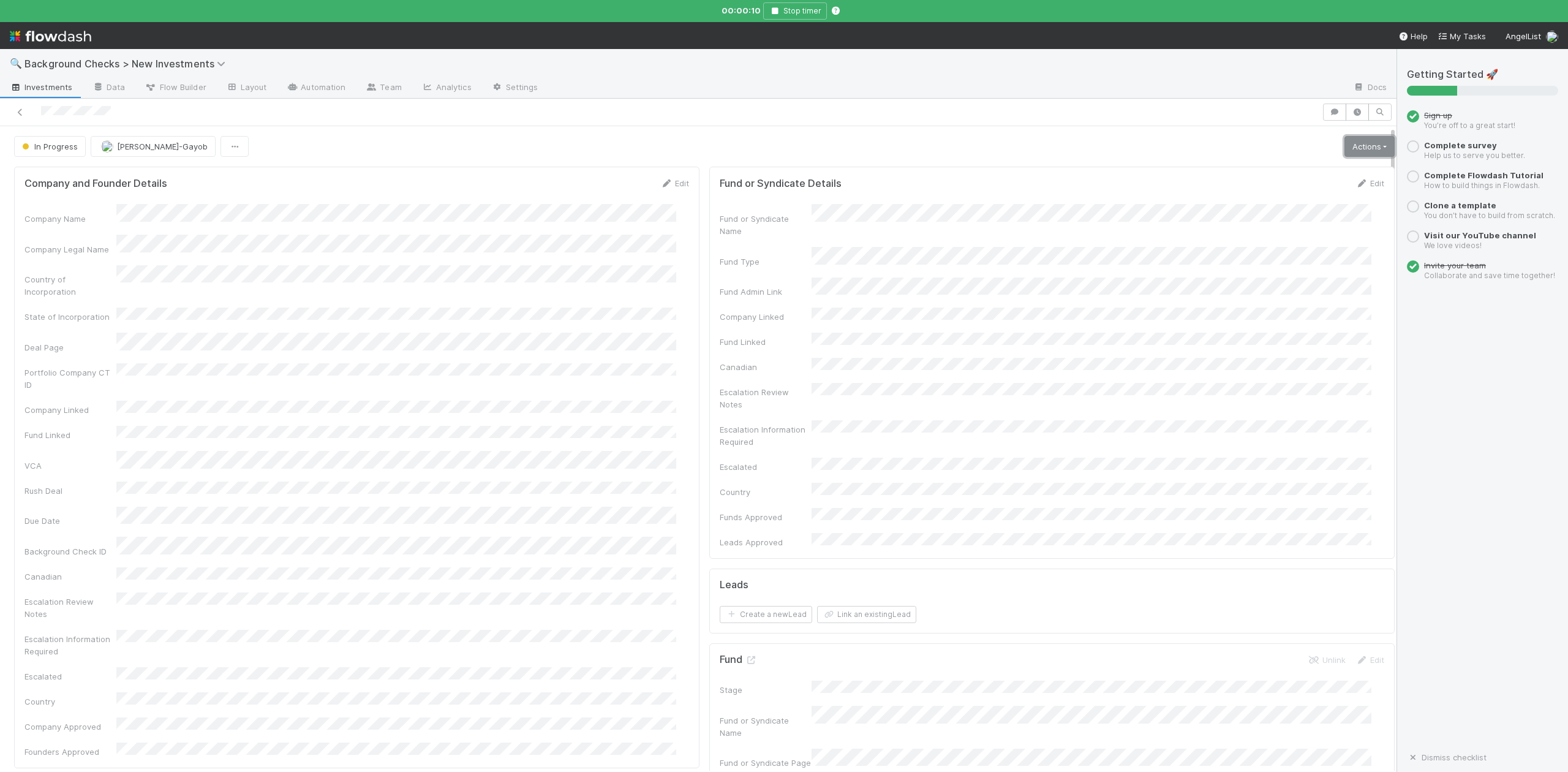
click at [1345, 145] on link "Actions" at bounding box center [1370, 146] width 50 height 21
click at [1260, 174] on button "Finish" at bounding box center [1327, 172] width 136 height 17
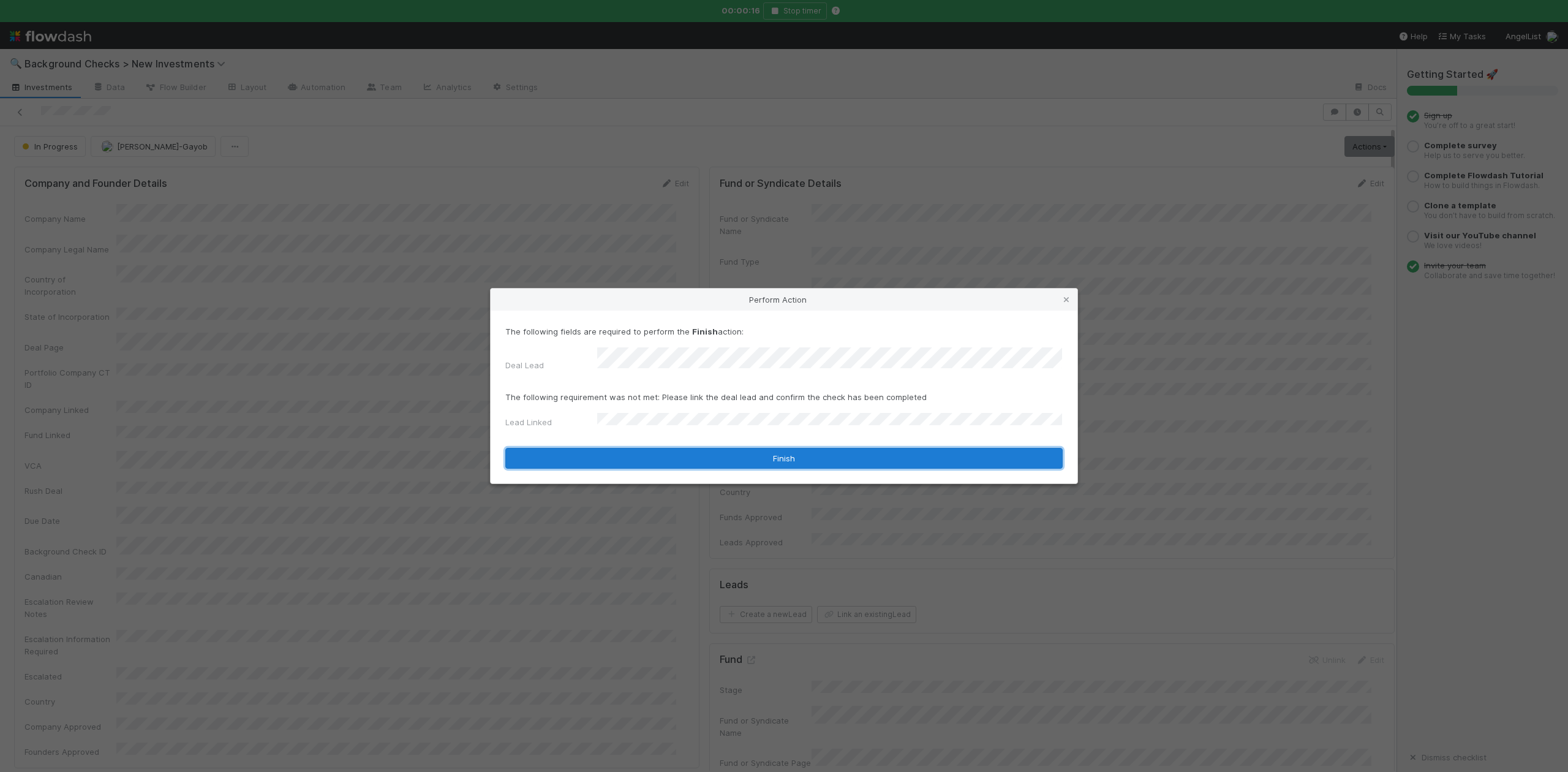
click at [684, 457] on button "Finish" at bounding box center [784, 458] width 558 height 21
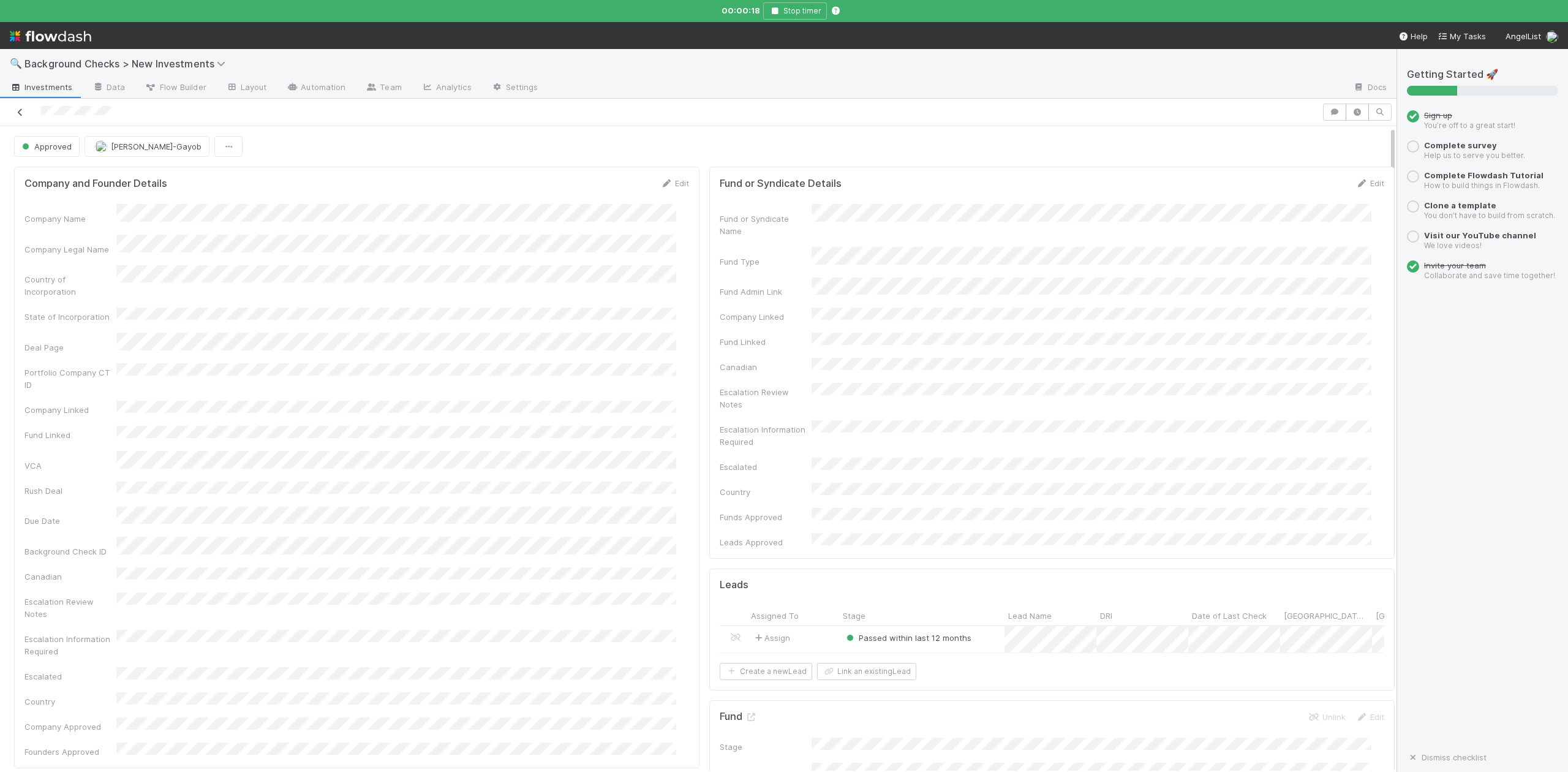
click at [19, 115] on icon at bounding box center [20, 112] width 13 height 8
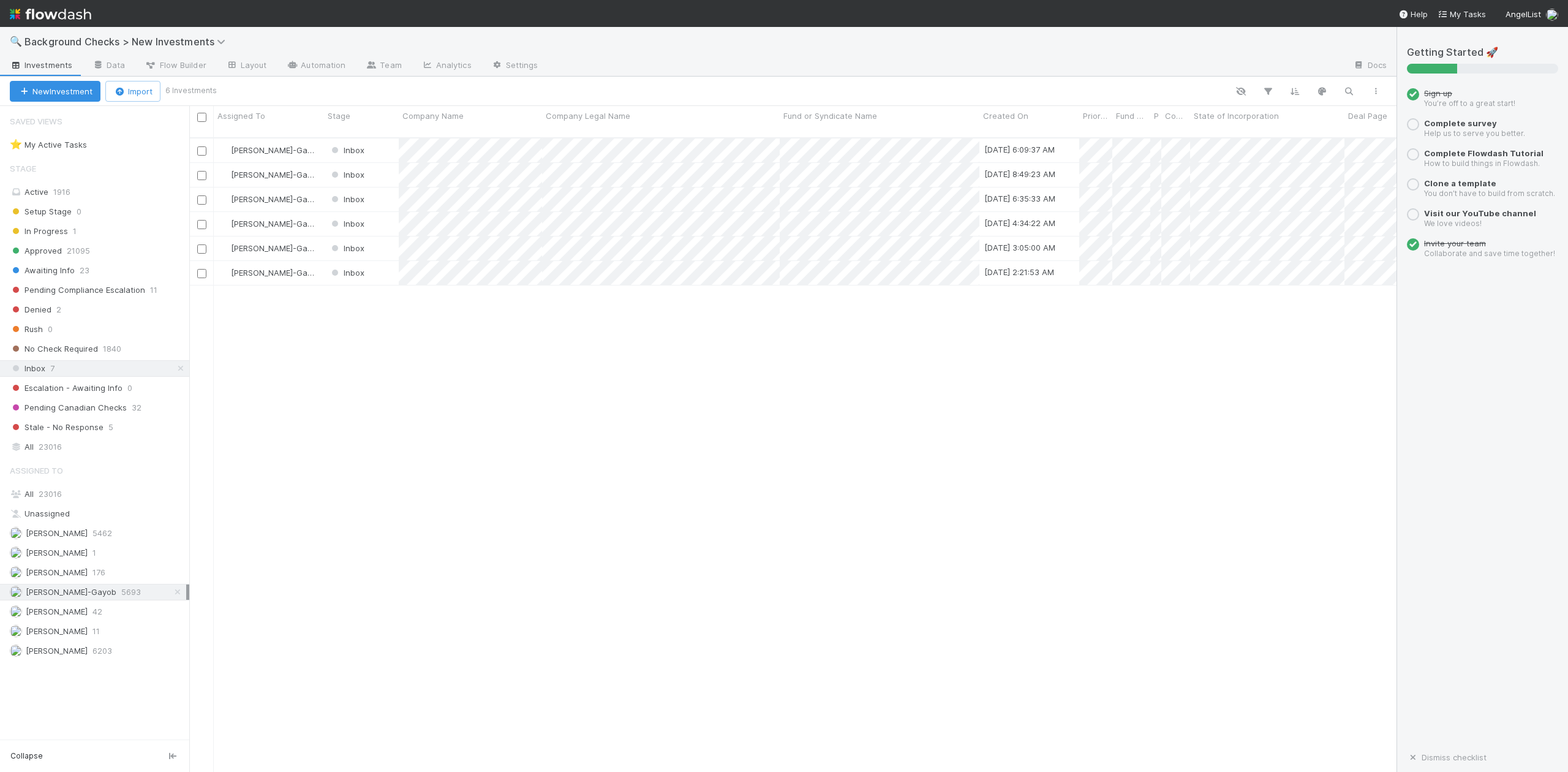
scroll to position [633, 1196]
click at [425, 389] on div at bounding box center [784, 386] width 1568 height 772
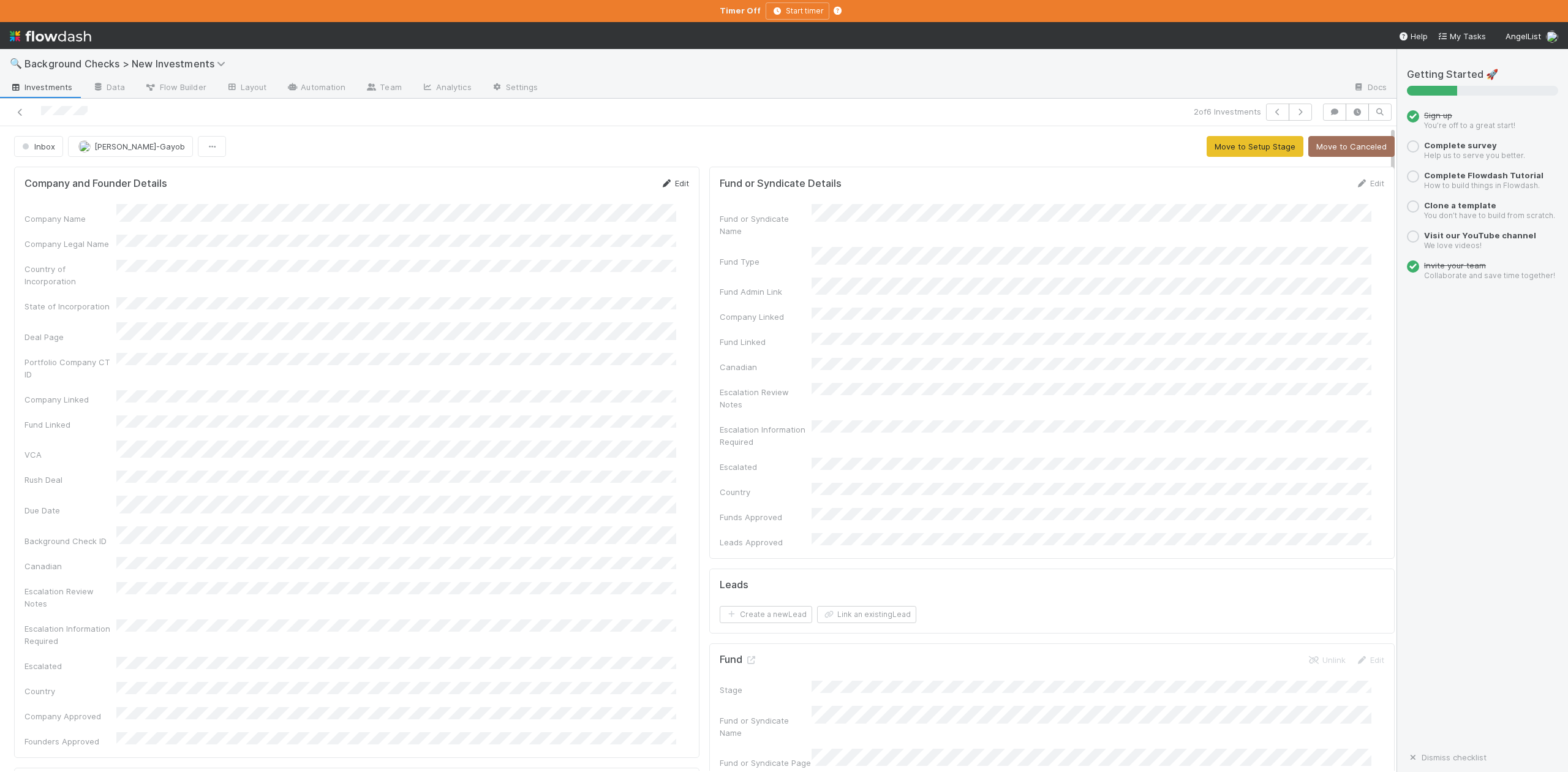
click at [667, 186] on link "Edit" at bounding box center [675, 182] width 29 height 10
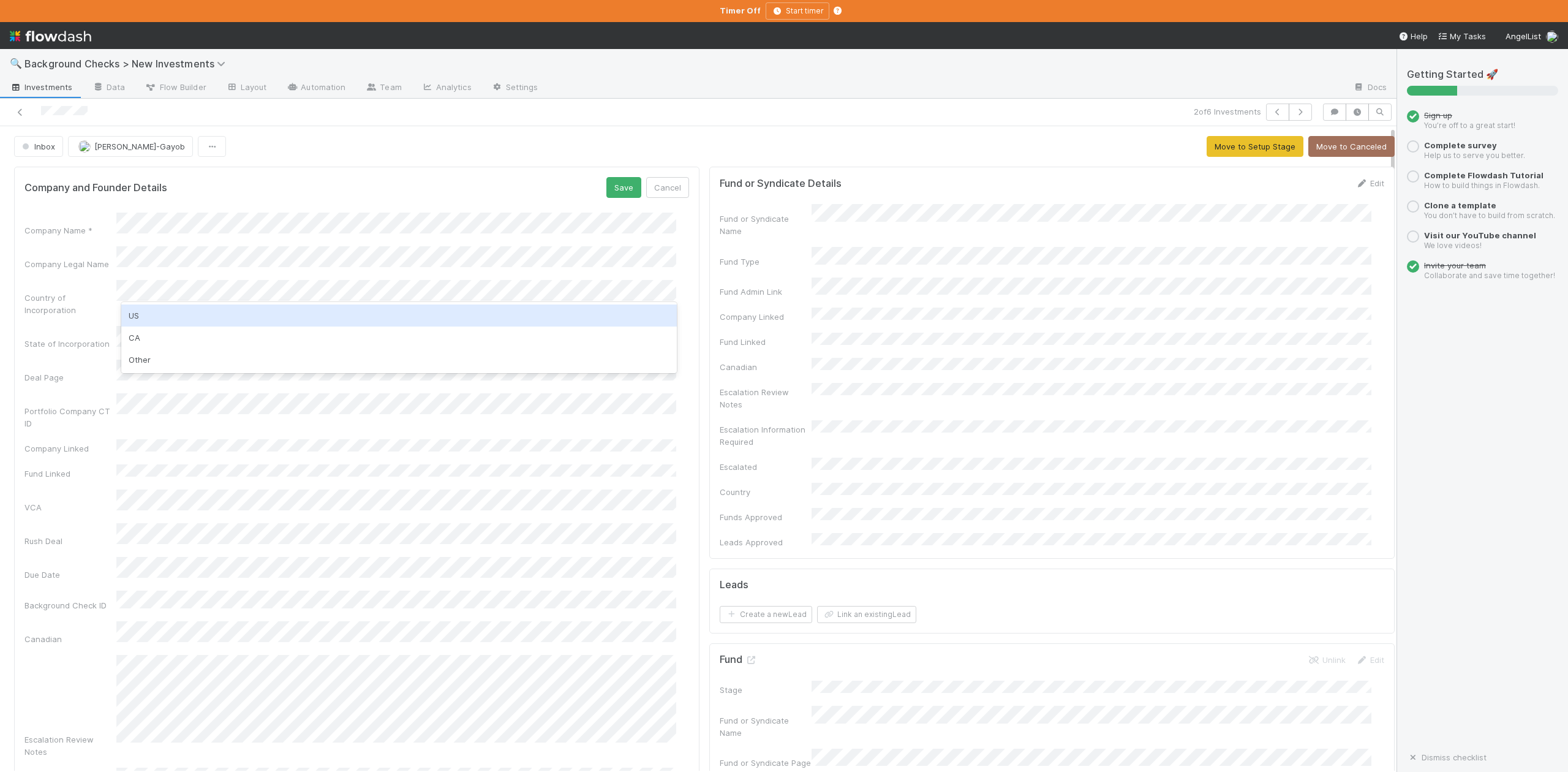
click at [141, 314] on div "US" at bounding box center [399, 316] width 555 height 22
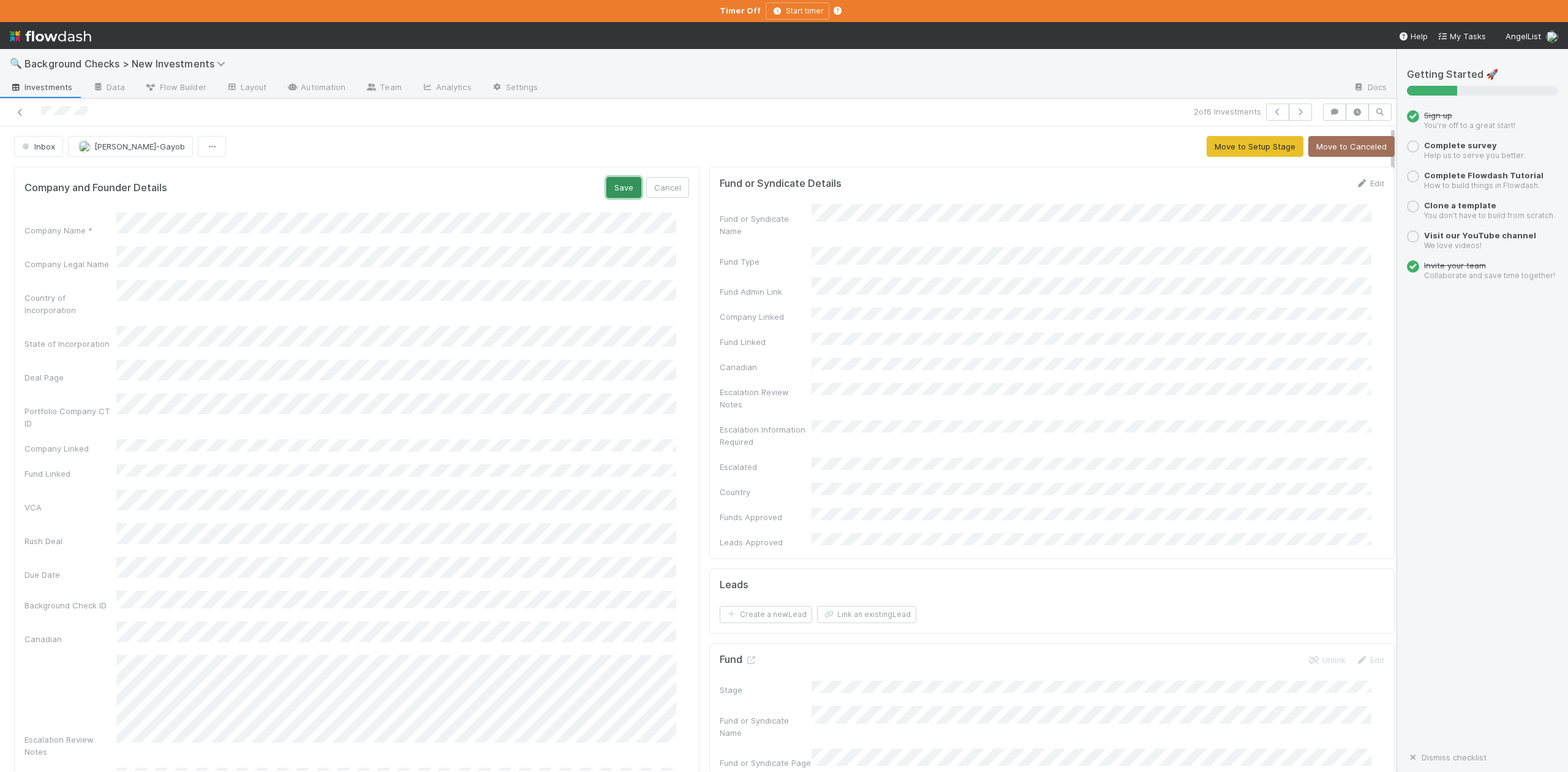
click at [612, 189] on button "Save" at bounding box center [623, 188] width 35 height 21
click at [1231, 148] on button "Move to Setup Stage" at bounding box center [1255, 146] width 97 height 21
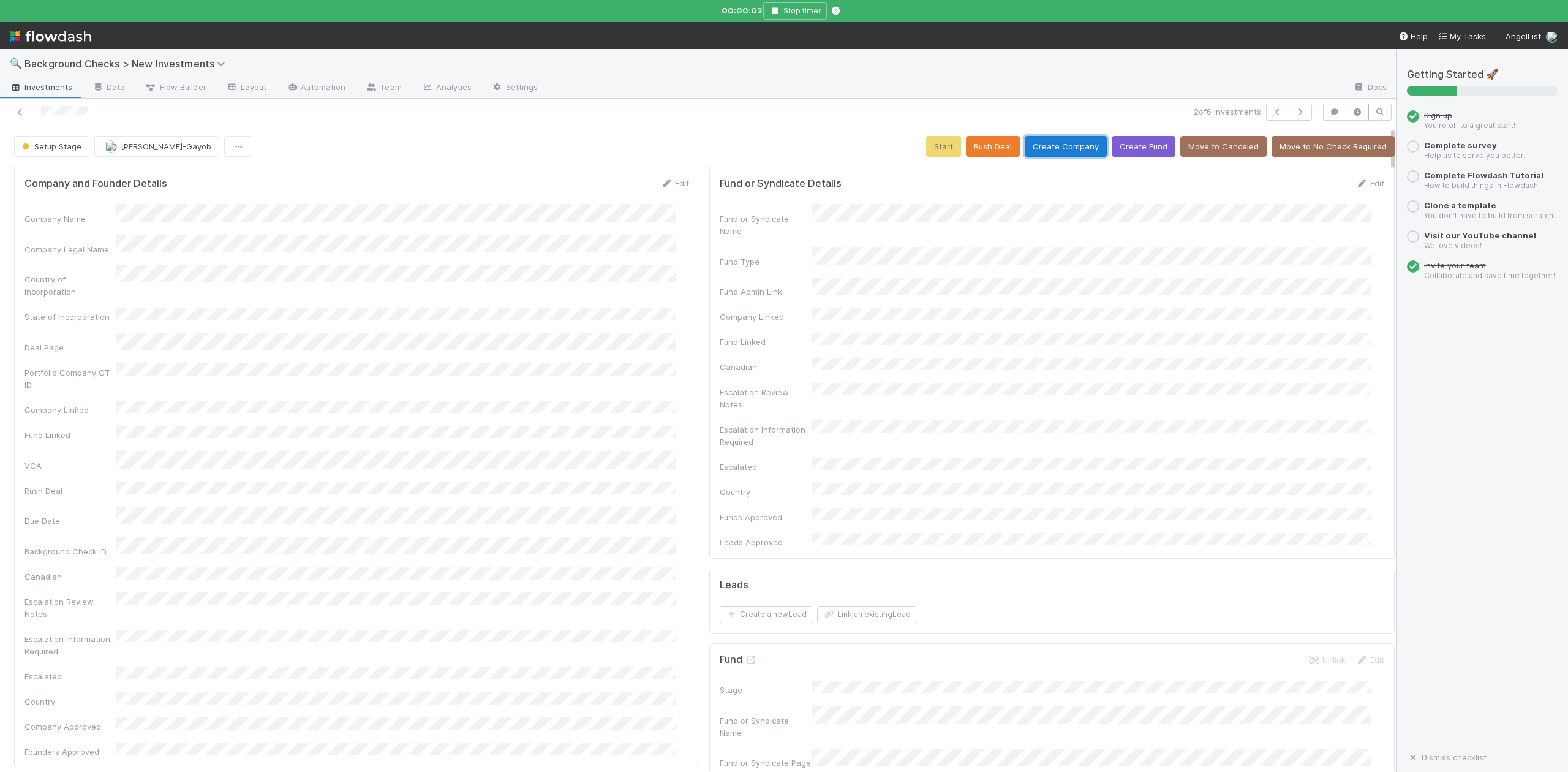
click at [1056, 145] on button "Create Company" at bounding box center [1065, 146] width 82 height 21
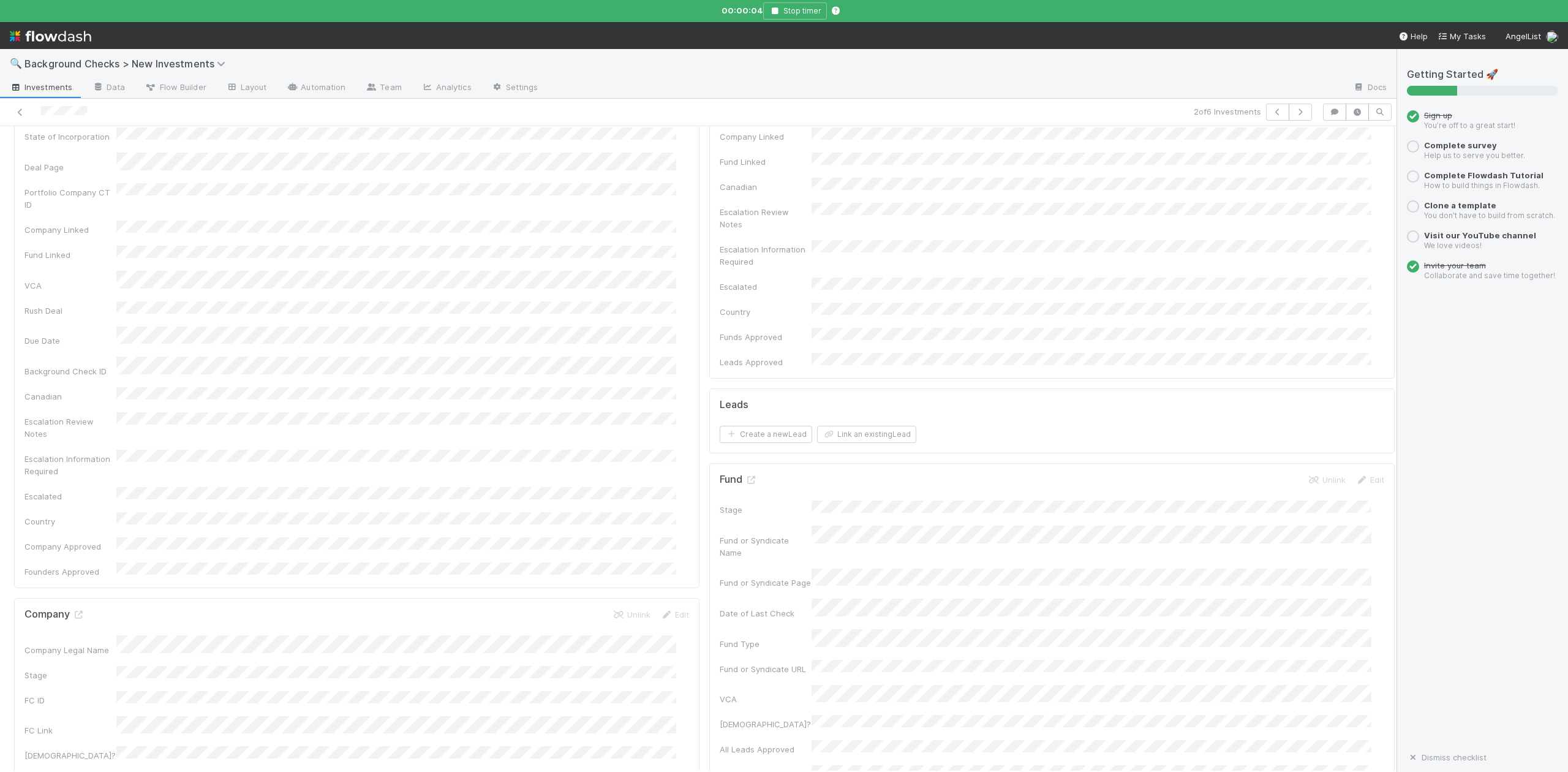
scroll to position [326, 0]
click at [730, 712] on input "checkbox" at bounding box center [735, 718] width 13 height 13
click at [726, 732] on td at bounding box center [735, 745] width 30 height 27
click at [730, 739] on input "checkbox" at bounding box center [735, 745] width 13 height 13
click at [730, 767] on input "checkbox" at bounding box center [735, 773] width 13 height 13
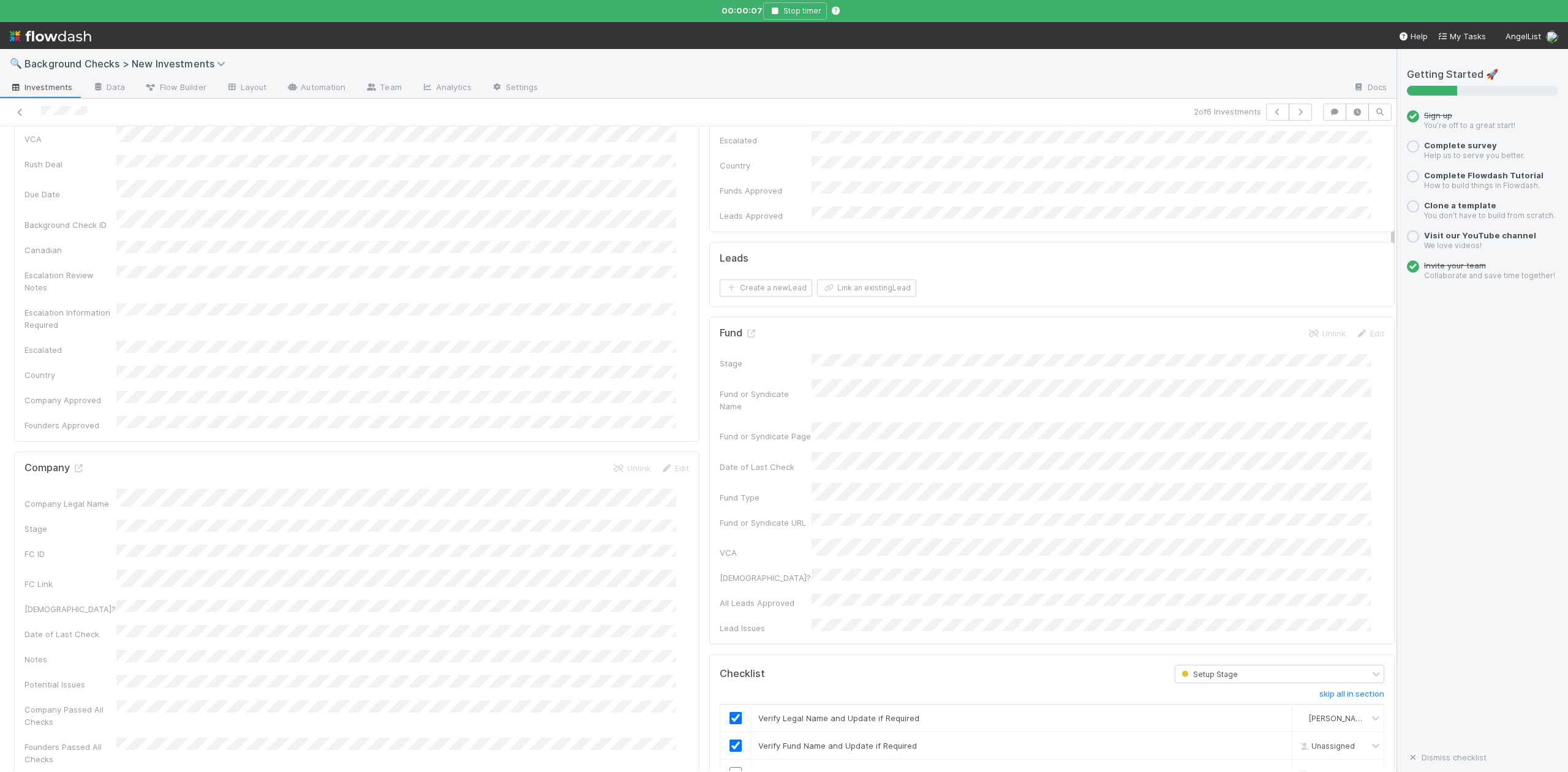
checkbox input "true"
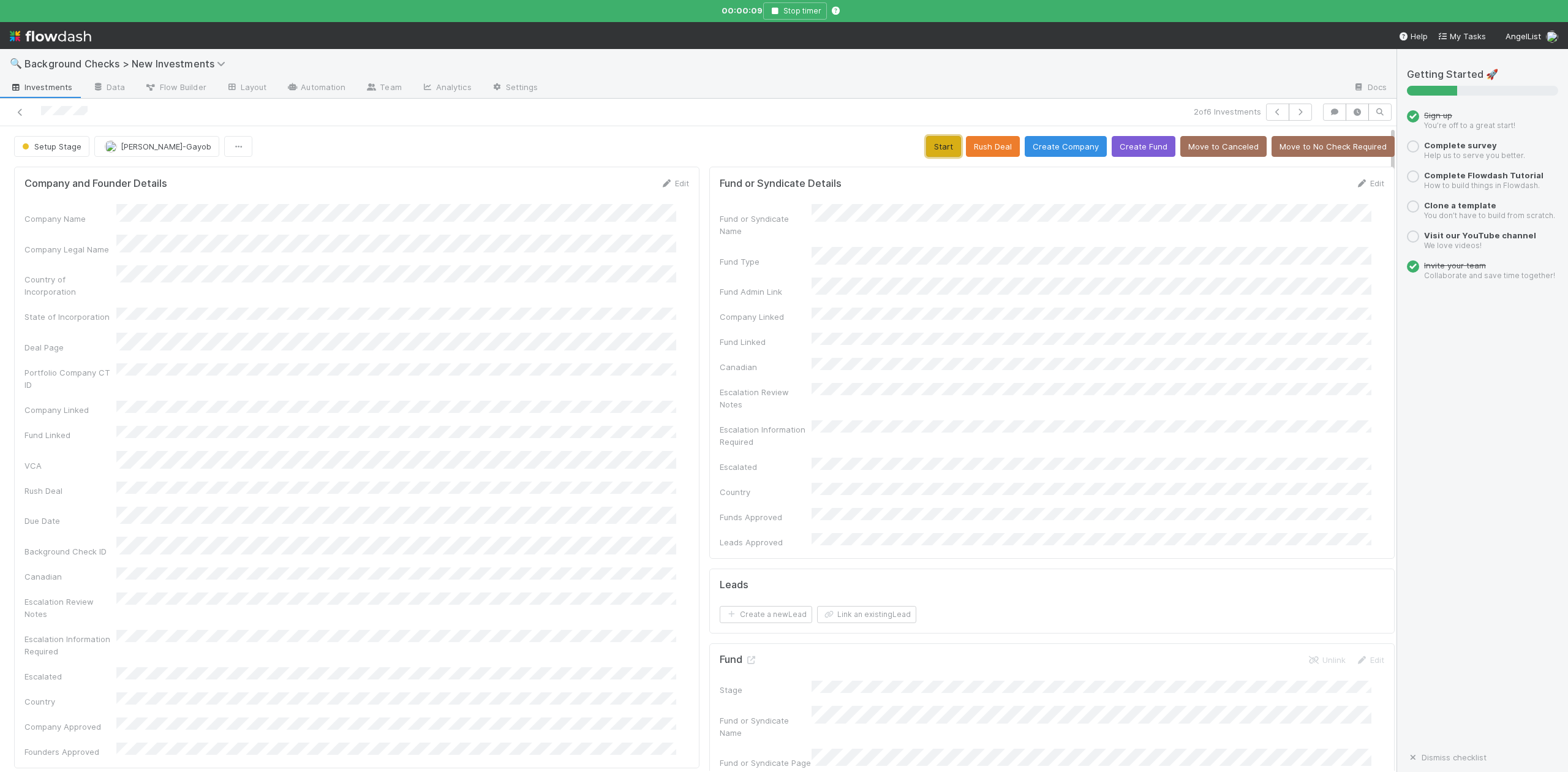
click at [926, 148] on button "Start" at bounding box center [943, 146] width 35 height 21
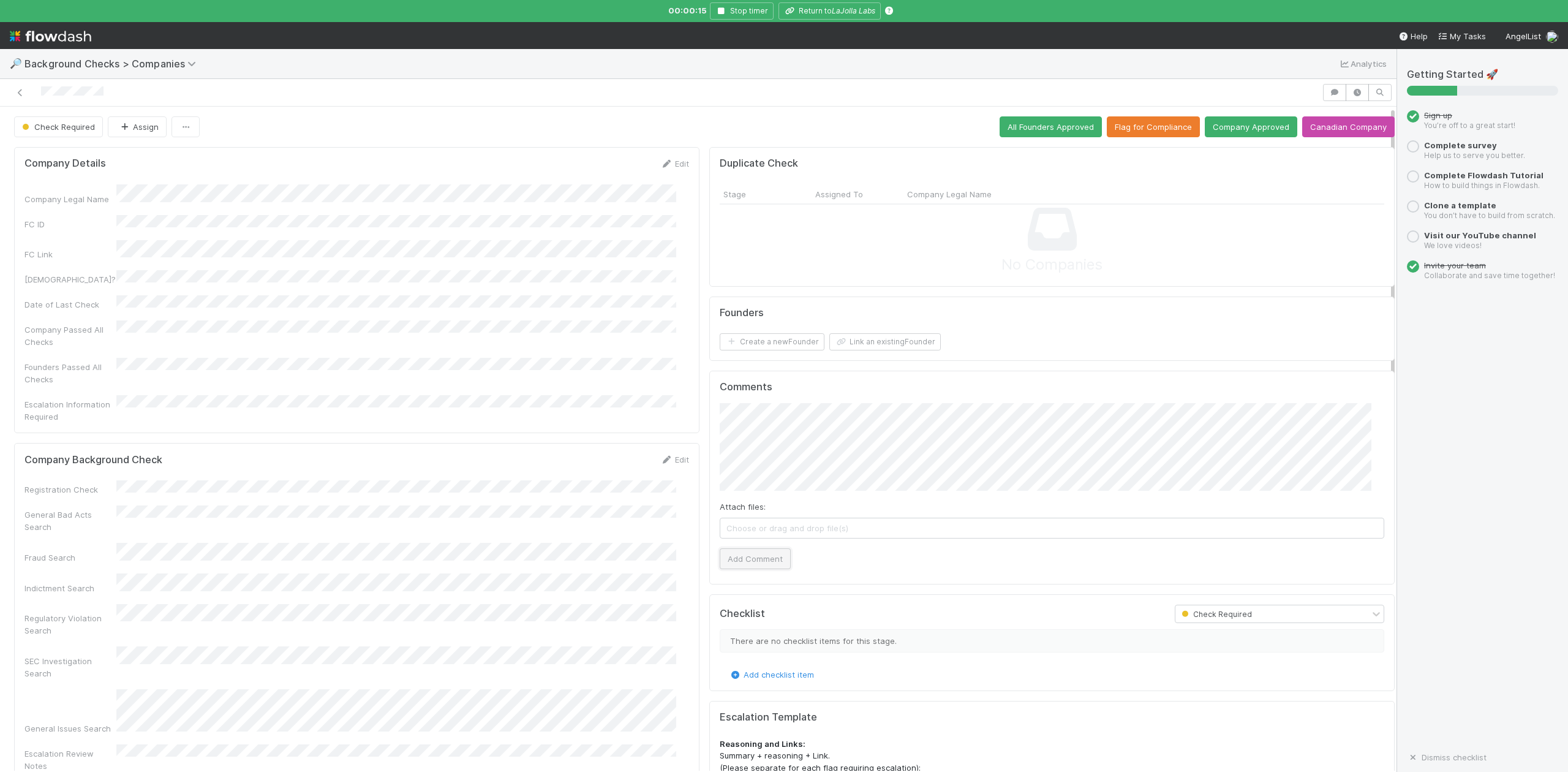
click at [757, 559] on button "Add Comment" at bounding box center [755, 558] width 71 height 21
click at [670, 455] on link "Edit" at bounding box center [675, 459] width 29 height 10
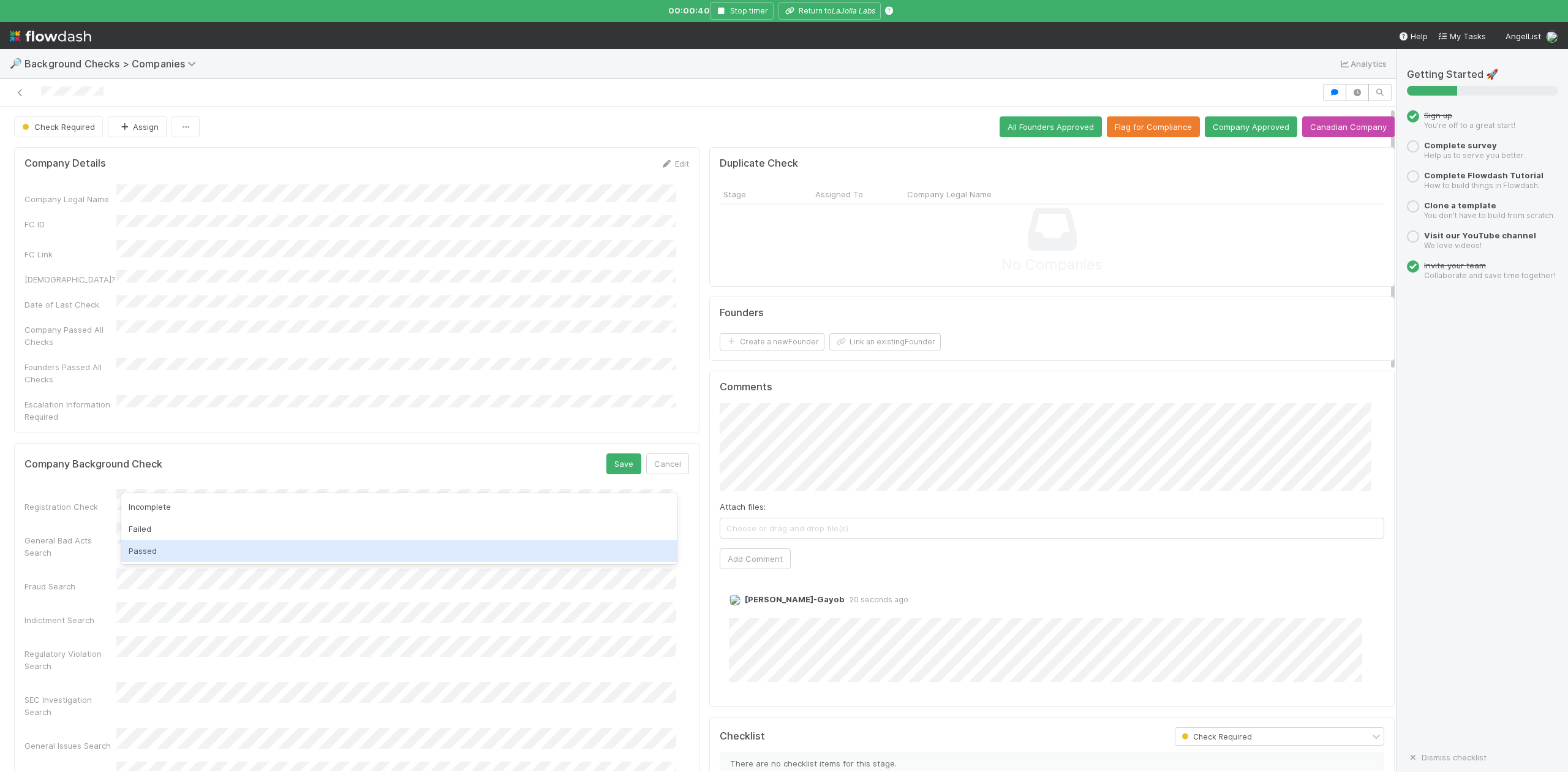
click at [211, 545] on div "Passed" at bounding box center [399, 551] width 555 height 22
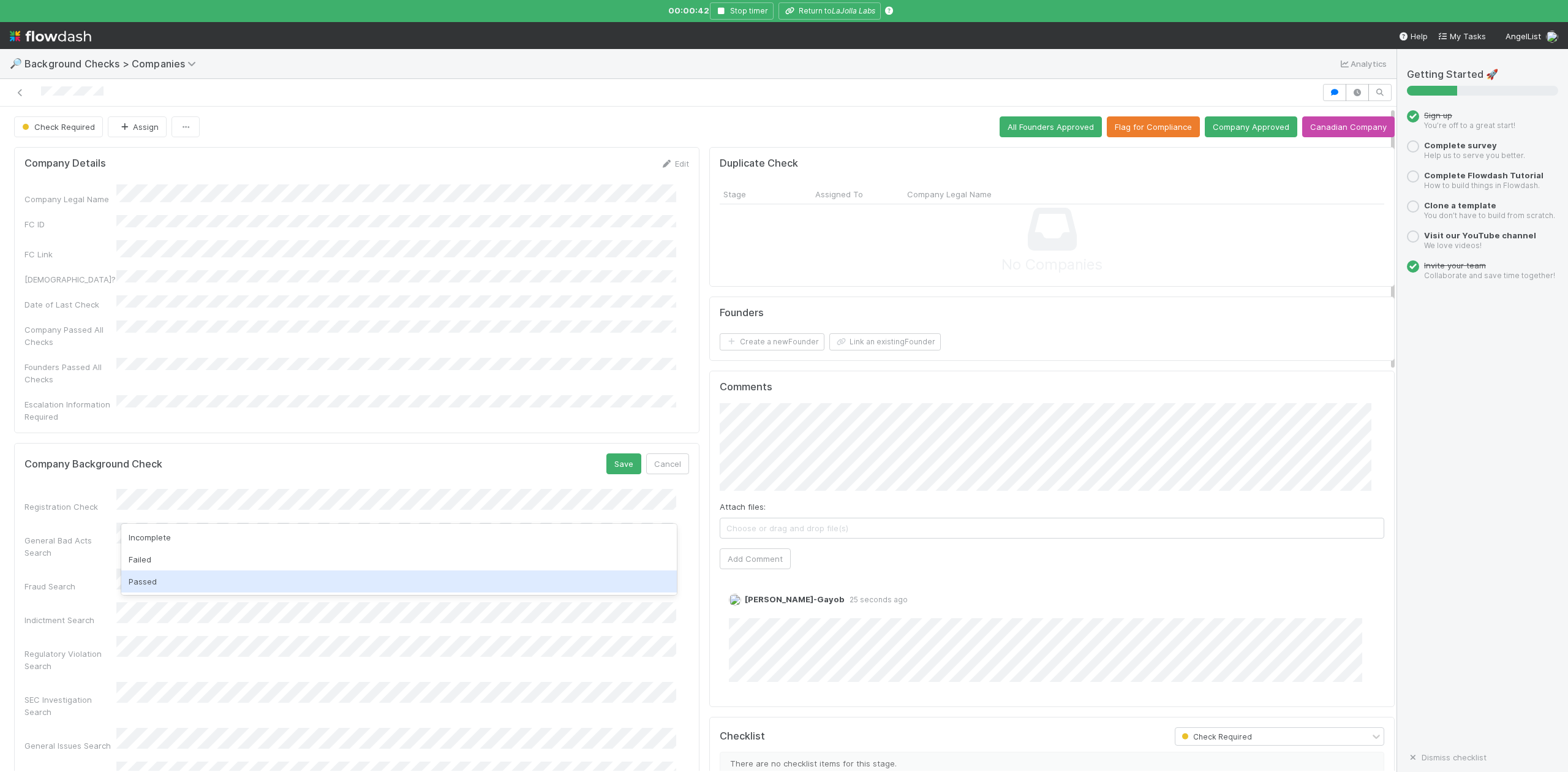
click at [206, 582] on div "Passed" at bounding box center [399, 581] width 555 height 22
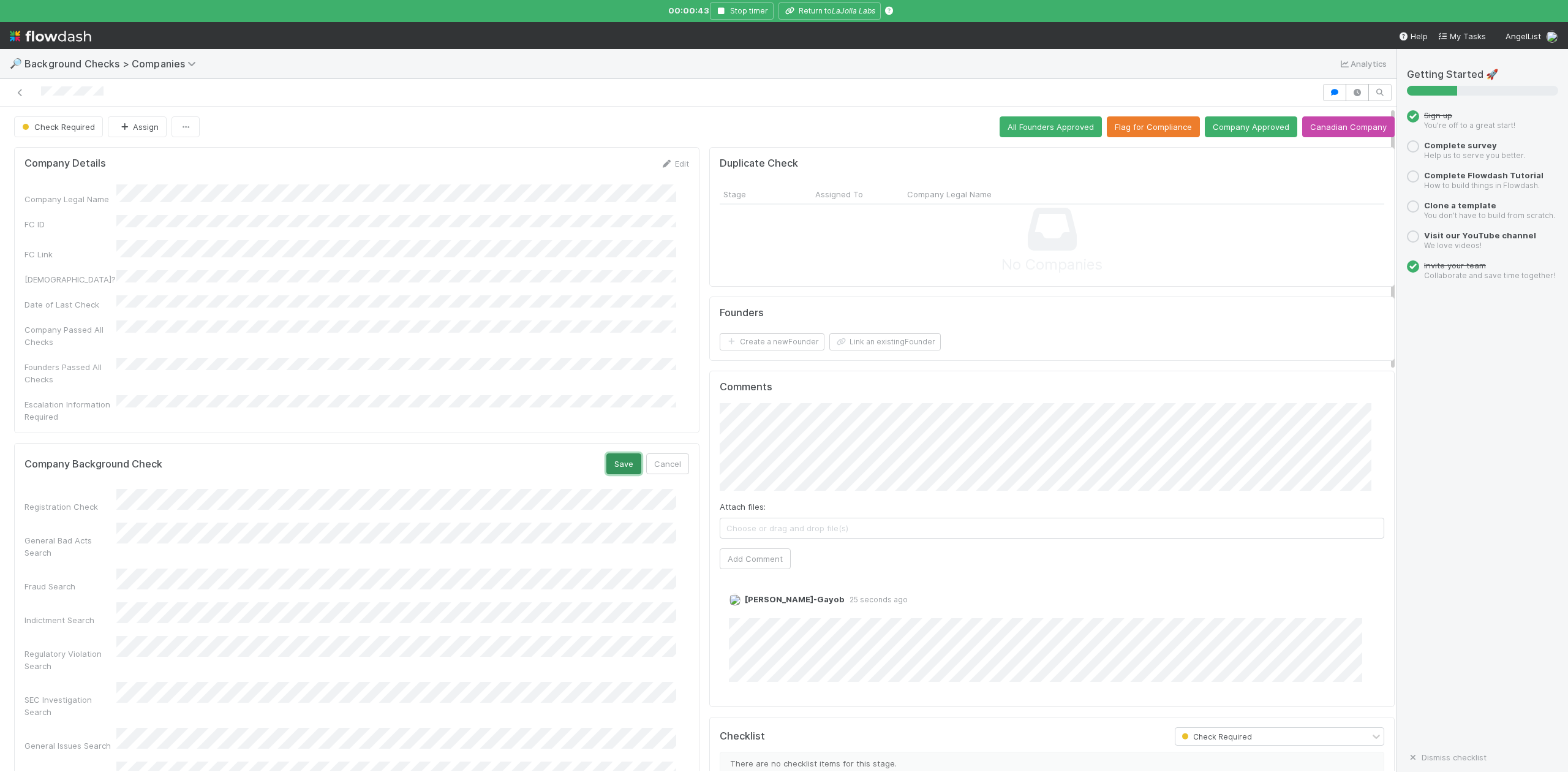
click at [612, 453] on button "Save" at bounding box center [623, 463] width 35 height 21
click at [859, 341] on button "Link an existing Founder" at bounding box center [885, 341] width 111 height 17
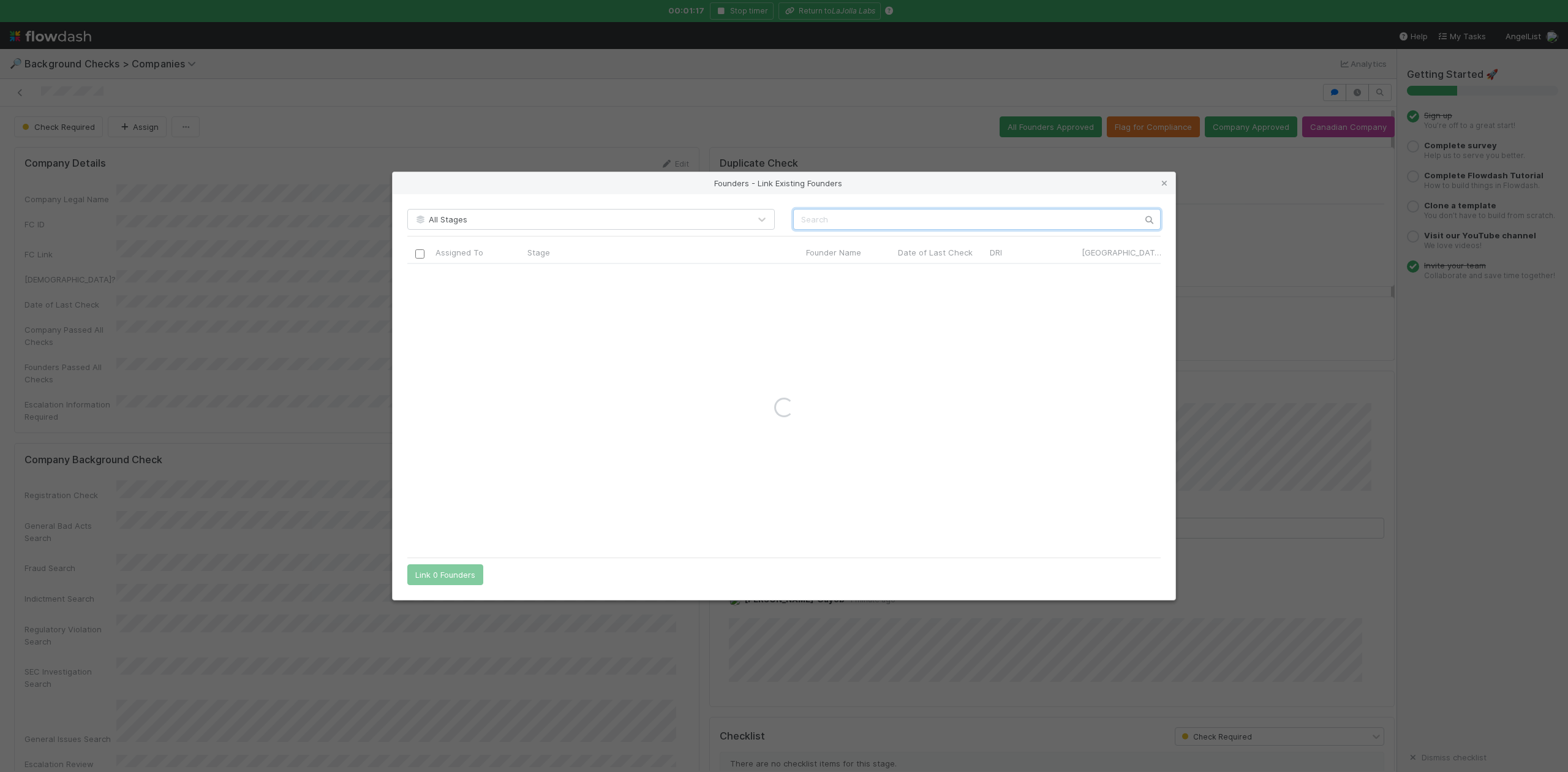
click at [815, 212] on input "text" at bounding box center [977, 220] width 368 height 21
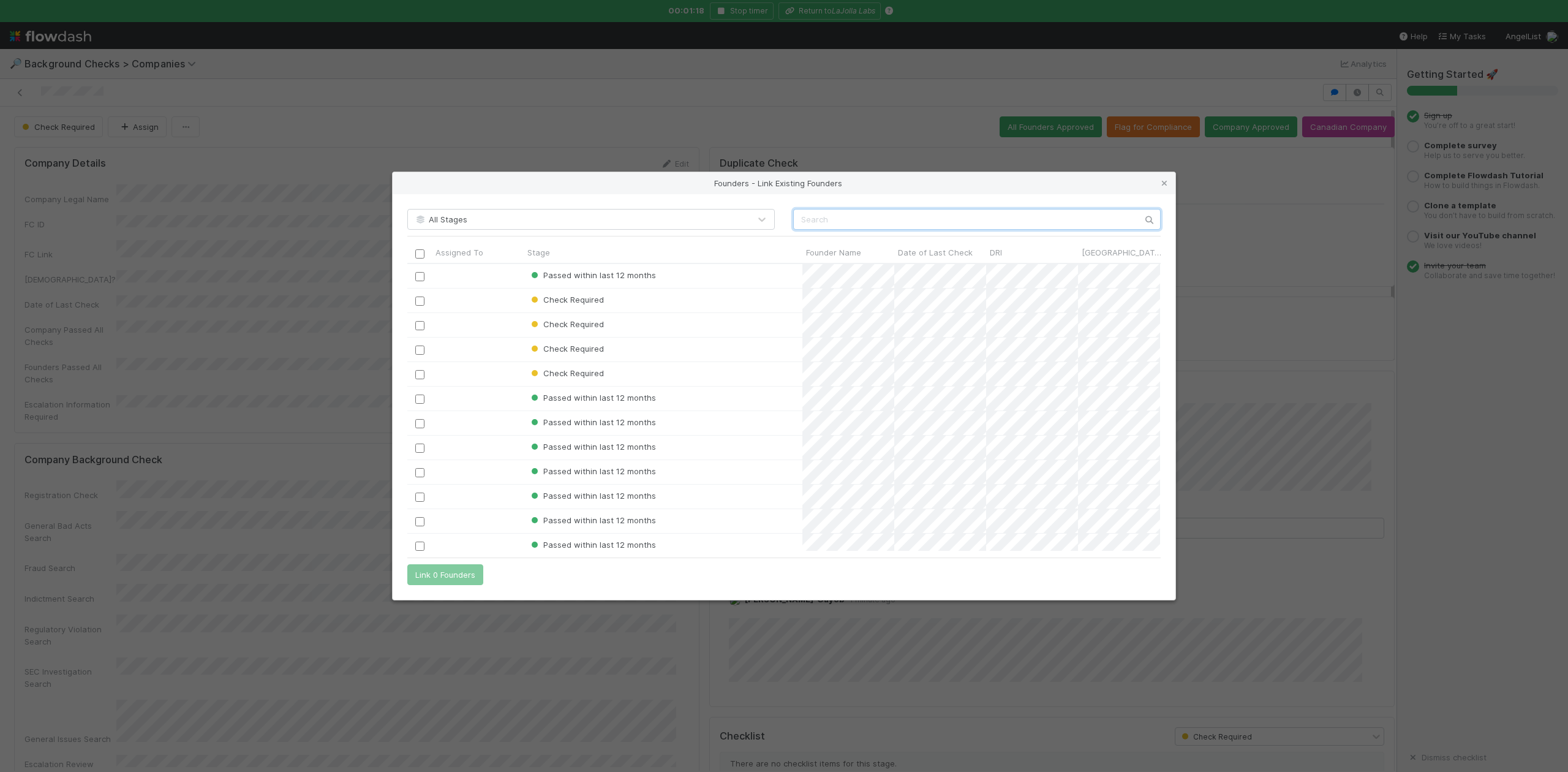
scroll to position [275, 741]
paste input "Tamar Grossman"
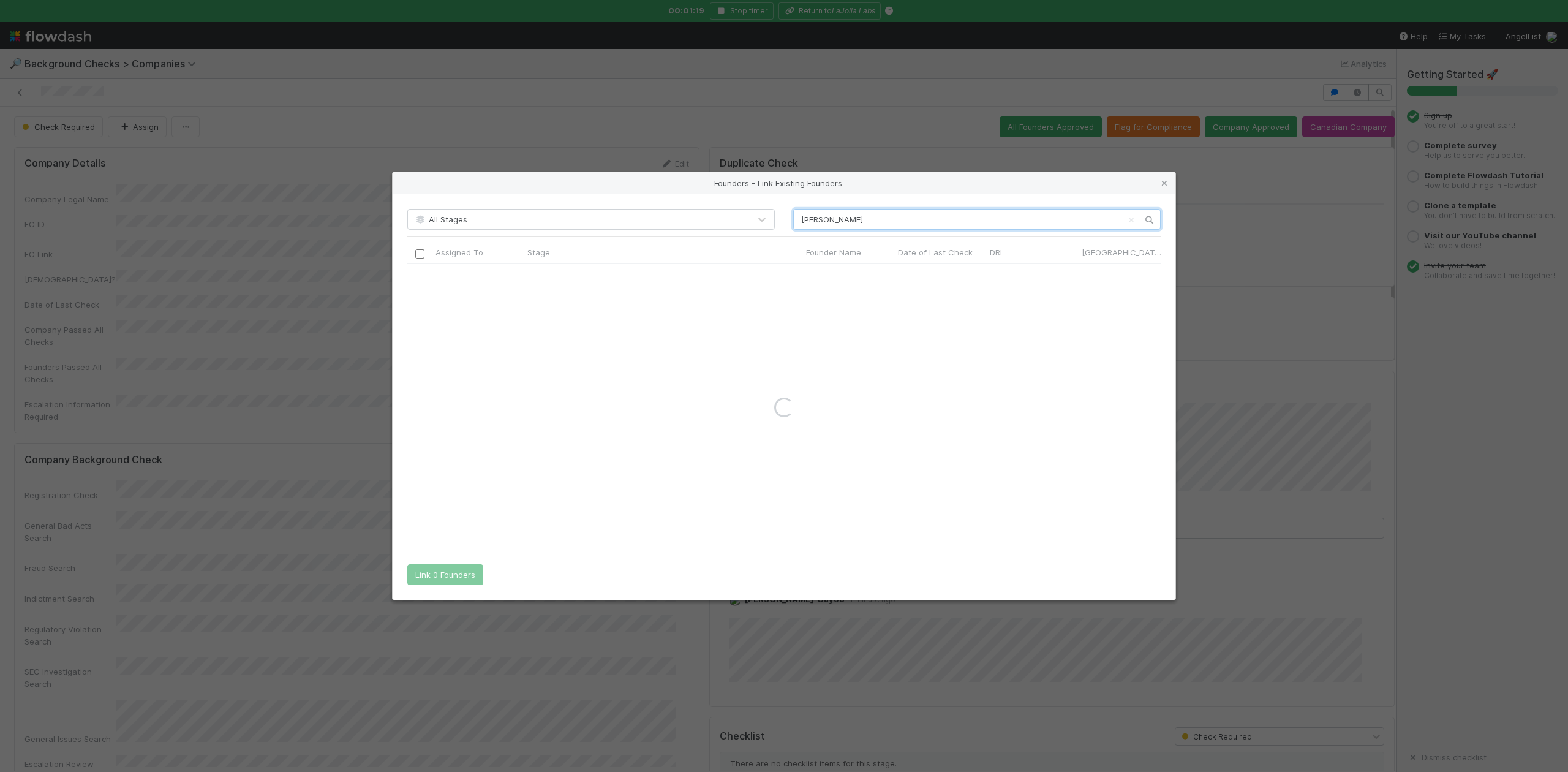
click at [798, 216] on input "Tamar Grossman" at bounding box center [977, 220] width 368 height 21
type input "Tamar Grossman"
click at [1166, 182] on icon at bounding box center [1164, 183] width 13 height 8
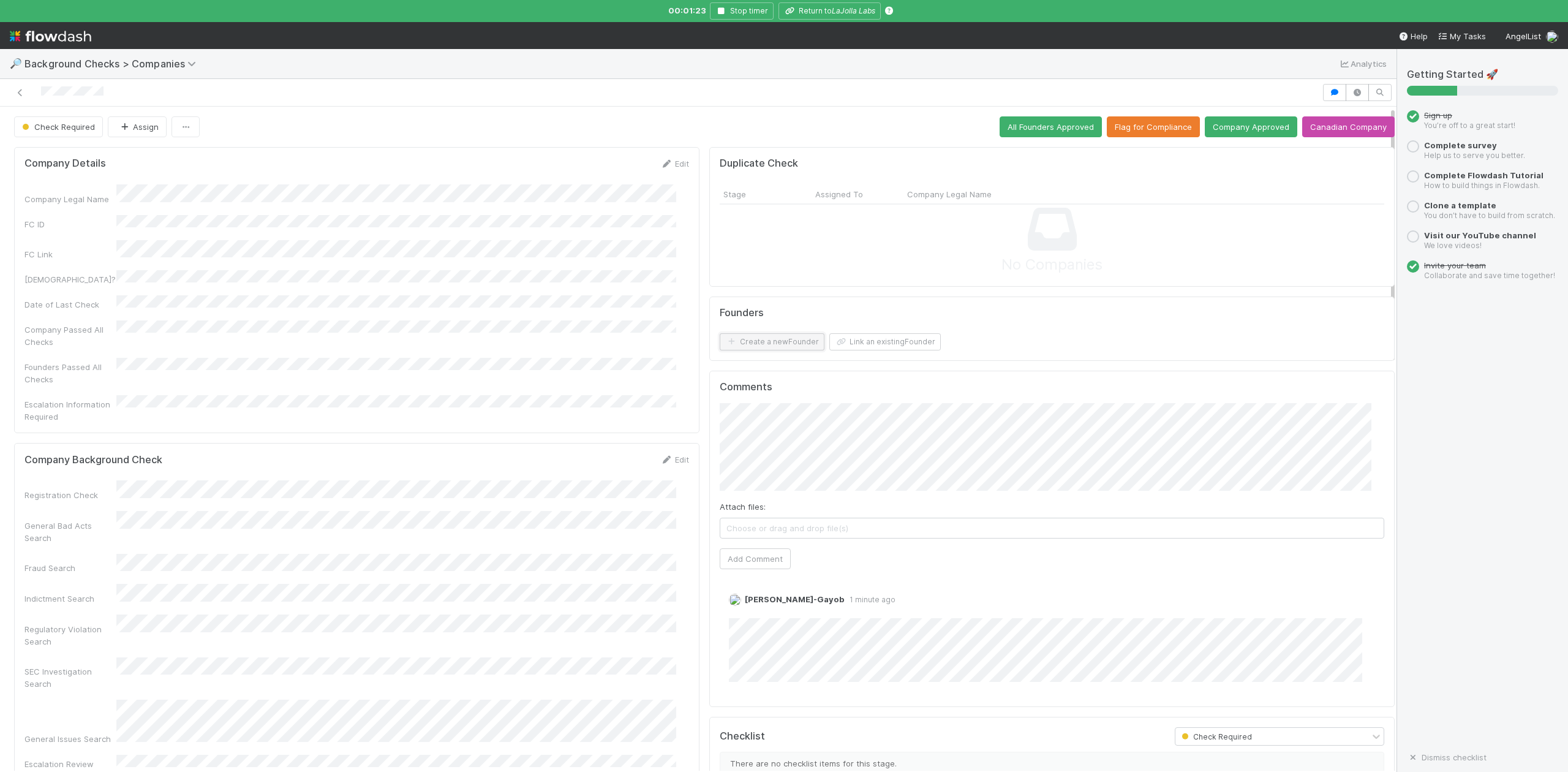
click at [752, 343] on button "Create a new Founder" at bounding box center [772, 341] width 105 height 17
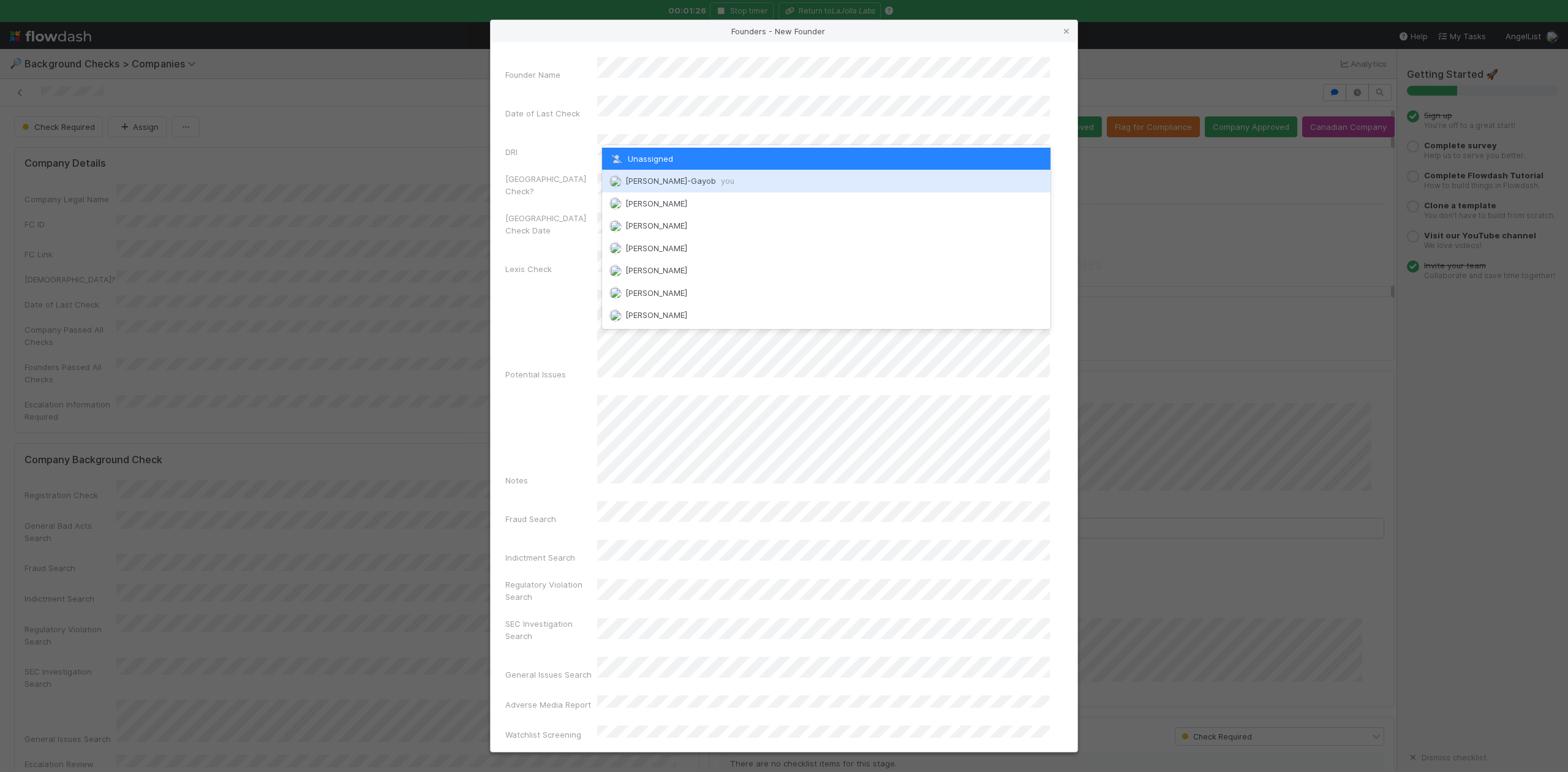
click at [648, 187] on div "Loraine Pati-Gayob you" at bounding box center [826, 181] width 448 height 22
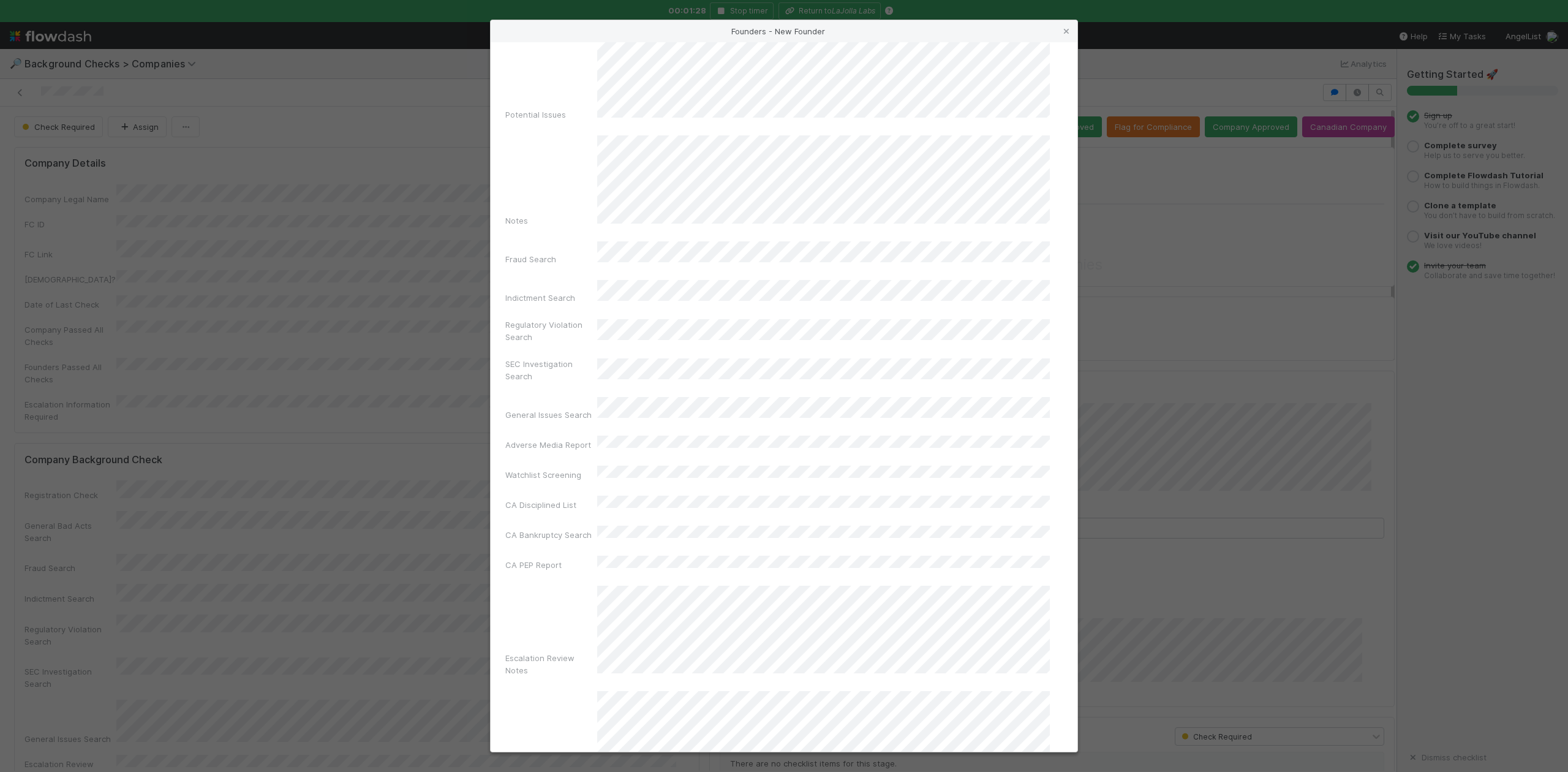
scroll to position [283, 0]
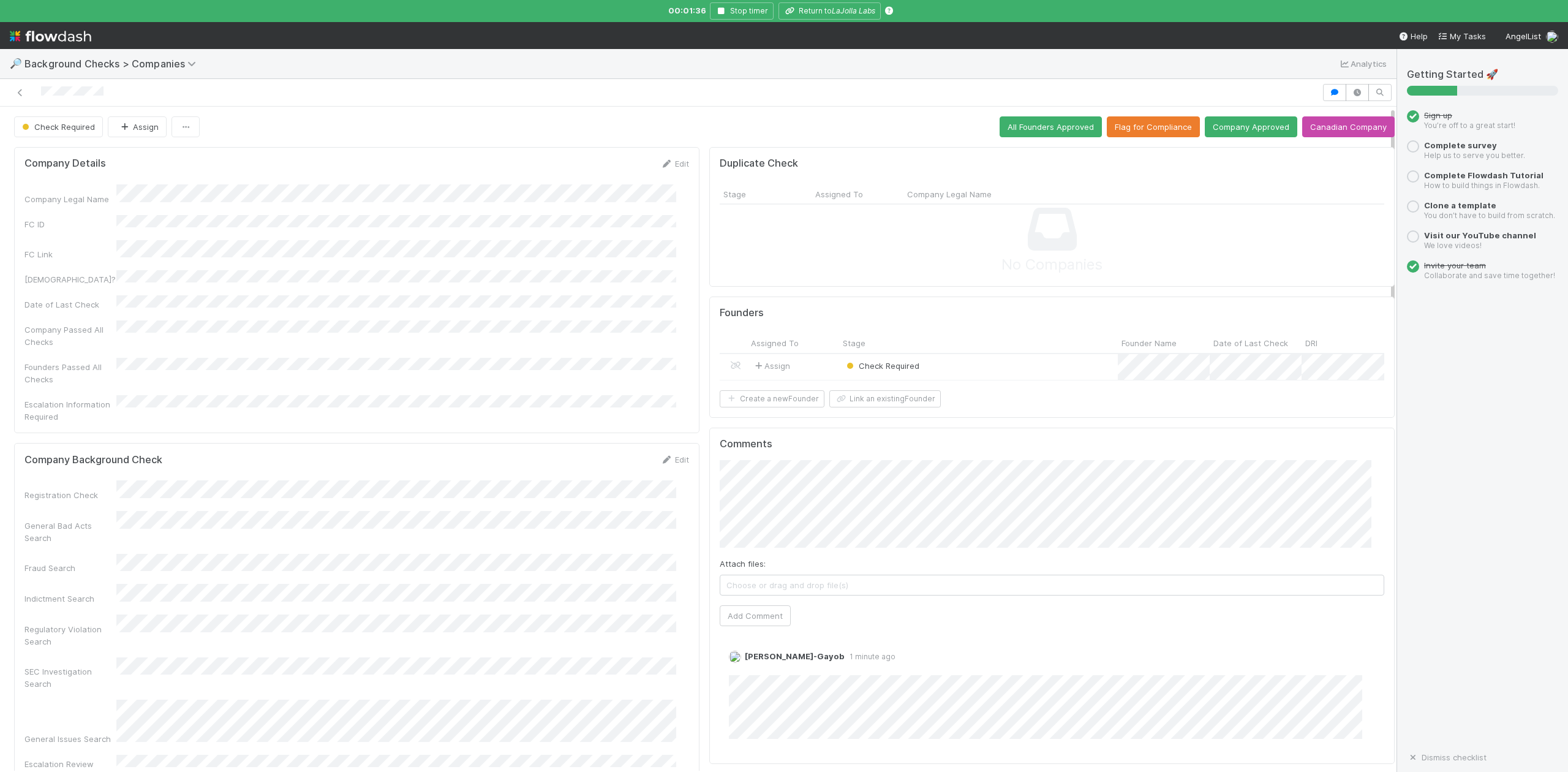
click at [92, 202] on div "Company Legal Name" at bounding box center [357, 195] width 664 height 21
click at [184, 194] on div "Company Legal Name" at bounding box center [357, 195] width 664 height 21
copy div
click at [883, 407] on button "Link an existing Founder" at bounding box center [885, 398] width 111 height 17
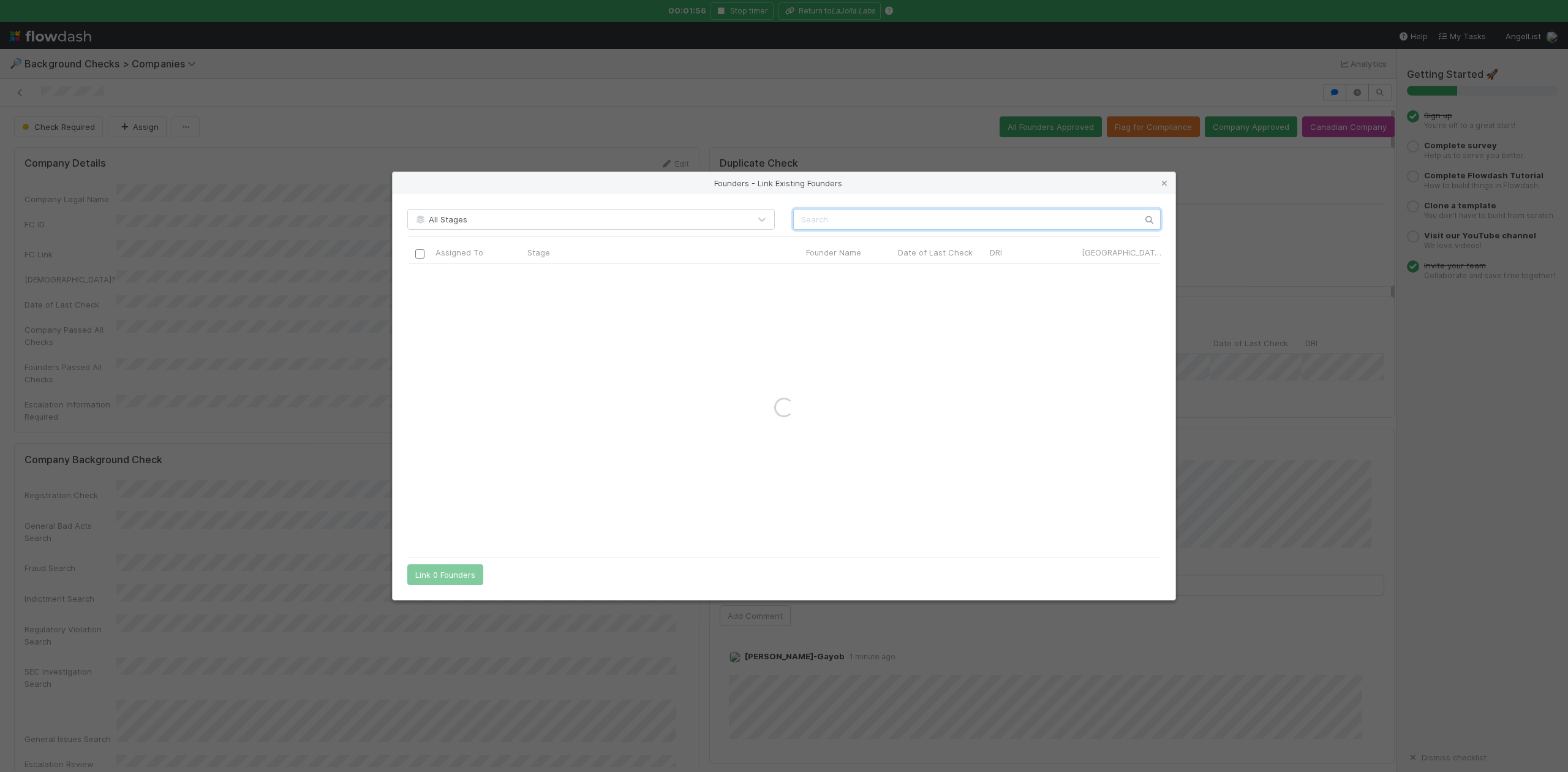
click at [846, 226] on input "text" at bounding box center [977, 220] width 368 height 21
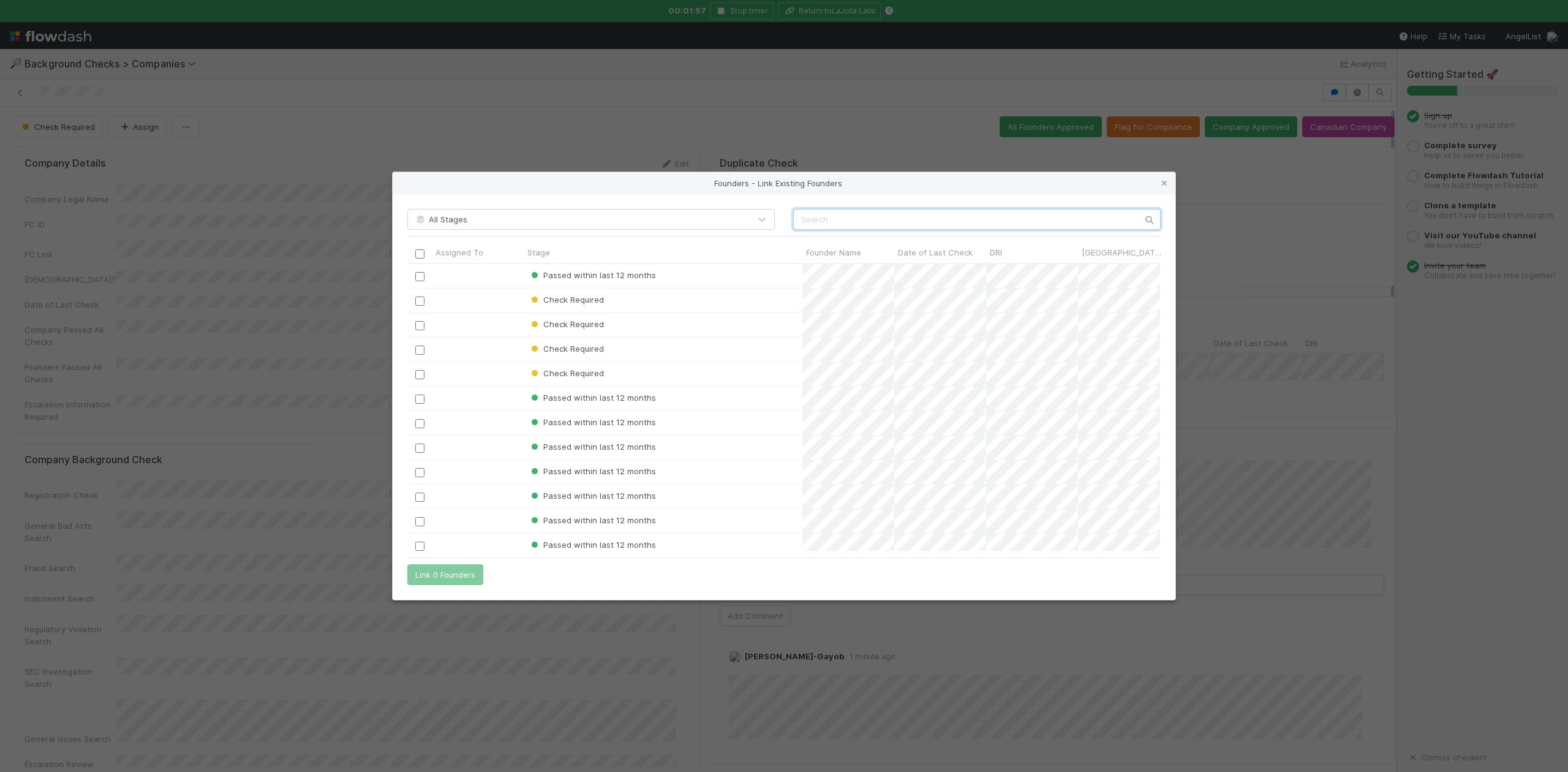
scroll to position [275, 741]
paste input "Jeff Milton"
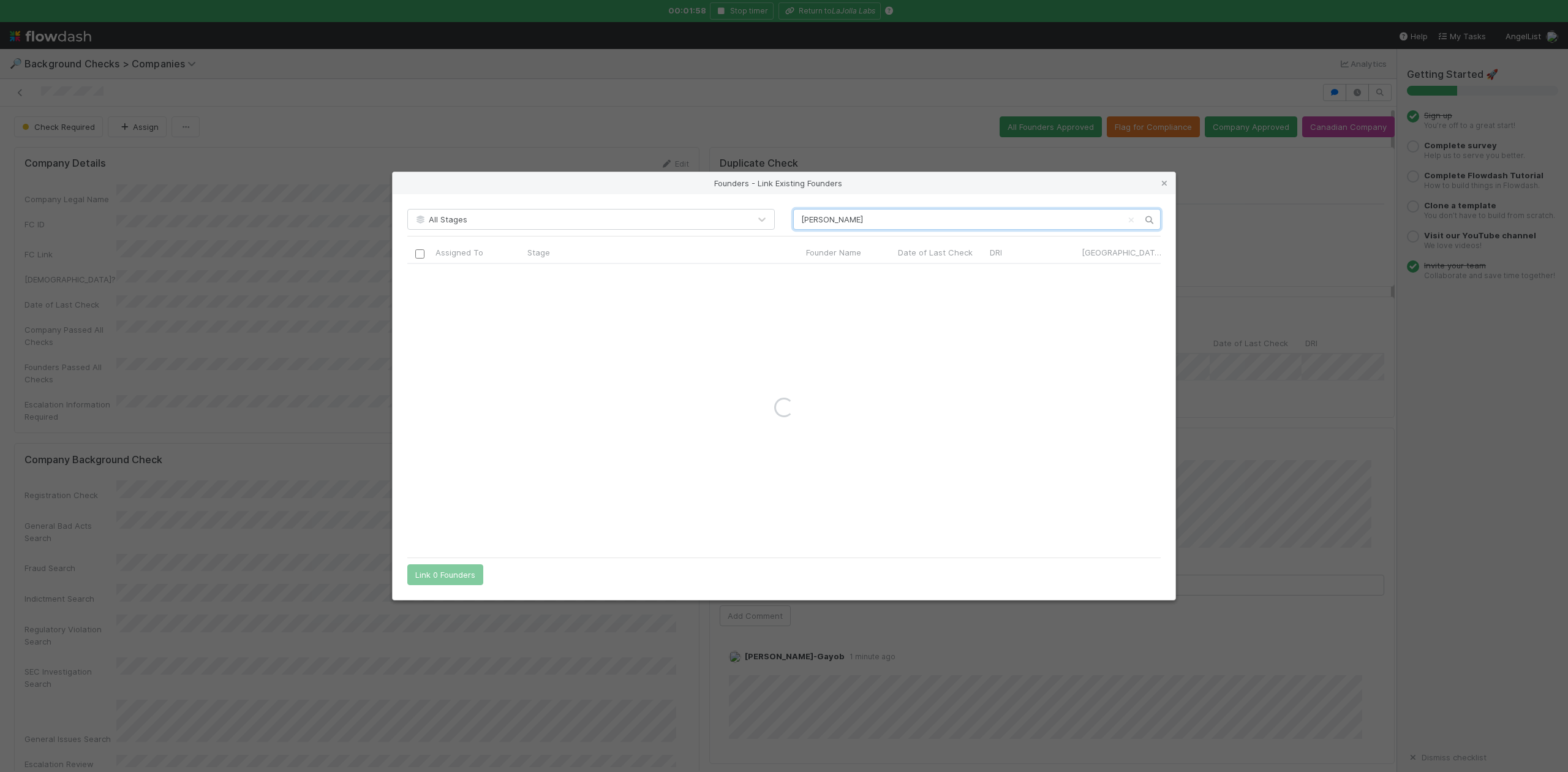
click at [798, 224] on input "Jeff Milton" at bounding box center [977, 220] width 368 height 21
type input "Jeff Milton"
click at [880, 207] on div "All Stages Jeff Milton Assigned To Stage Founder Name Date of Last Check DRI Ca…" at bounding box center [784, 397] width 783 height 406
click at [861, 214] on input "Jeff Milton" at bounding box center [977, 220] width 368 height 21
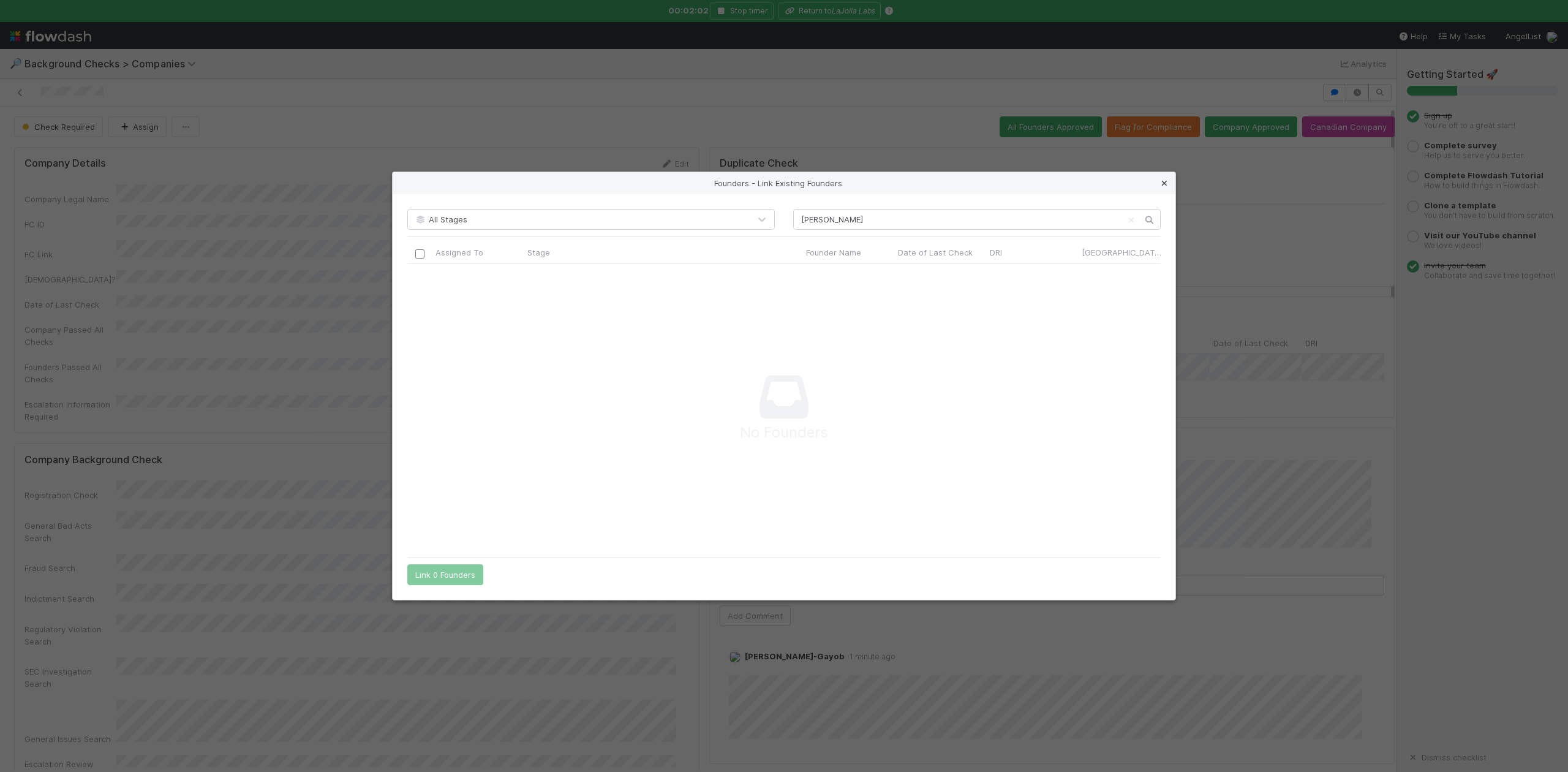
click at [1169, 182] on icon at bounding box center [1164, 183] width 13 height 8
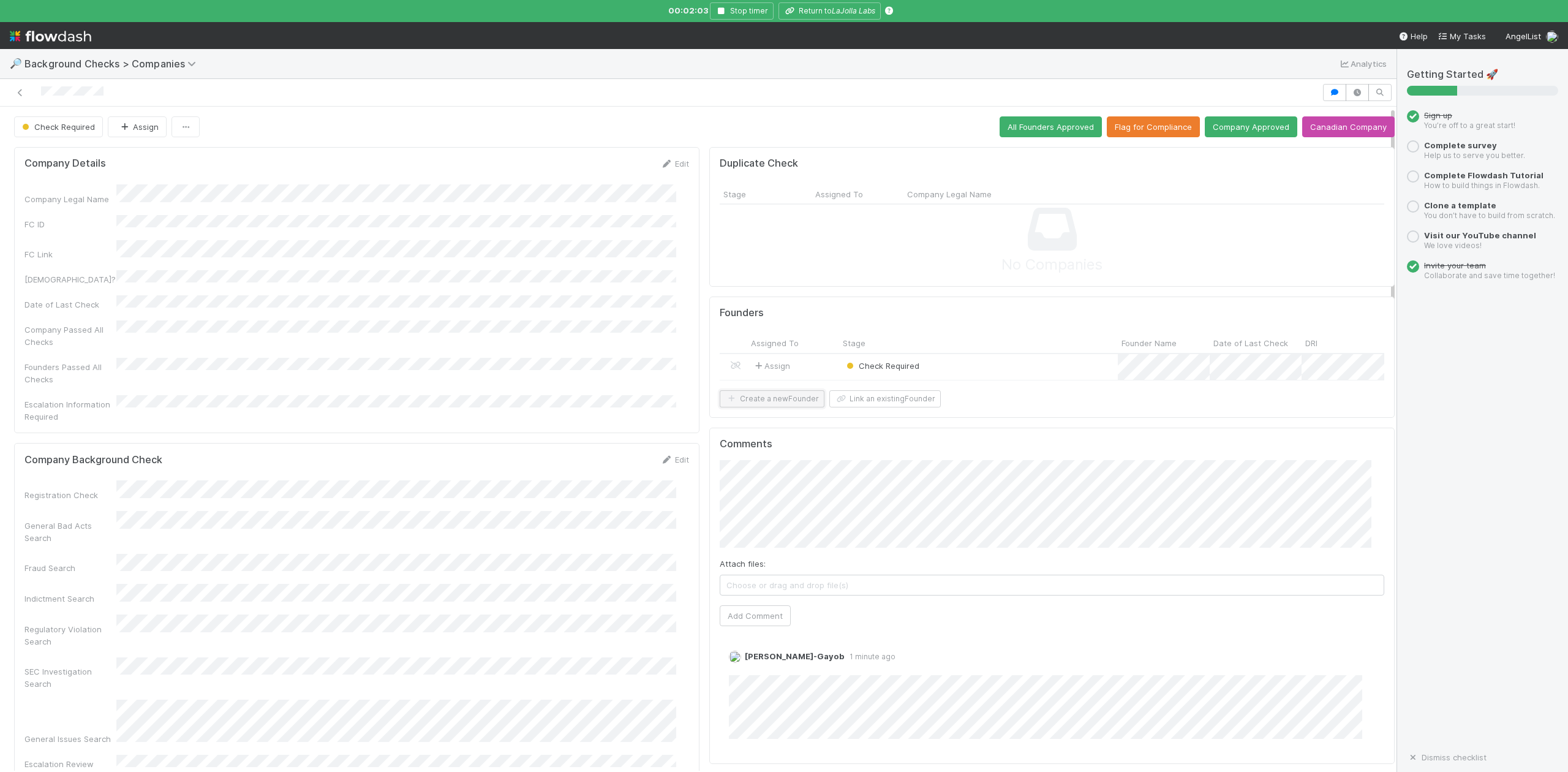
click at [773, 407] on button "Create a new Founder" at bounding box center [772, 398] width 105 height 17
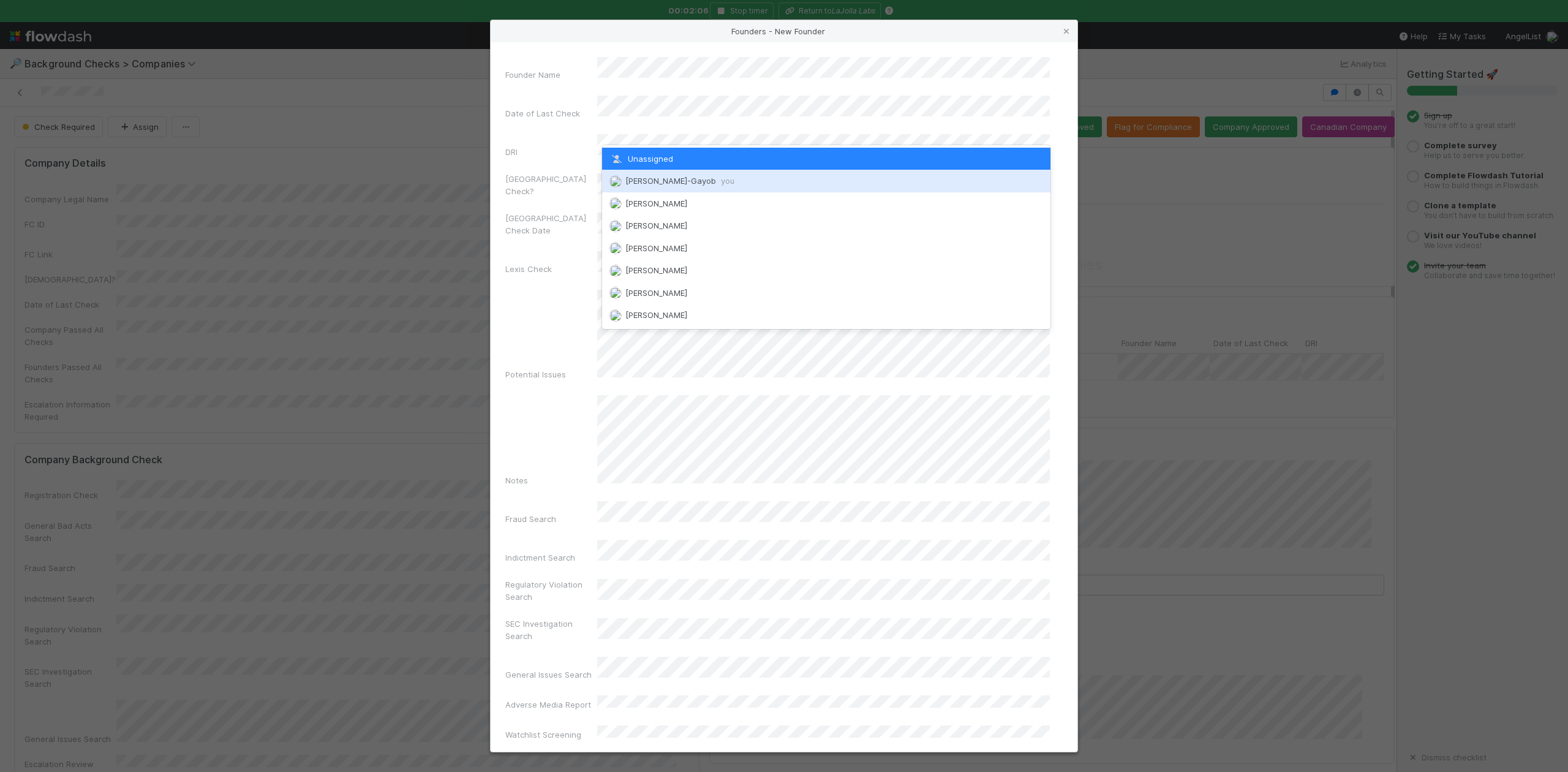
click at [649, 187] on div "Loraine Pati-Gayob you" at bounding box center [826, 181] width 448 height 22
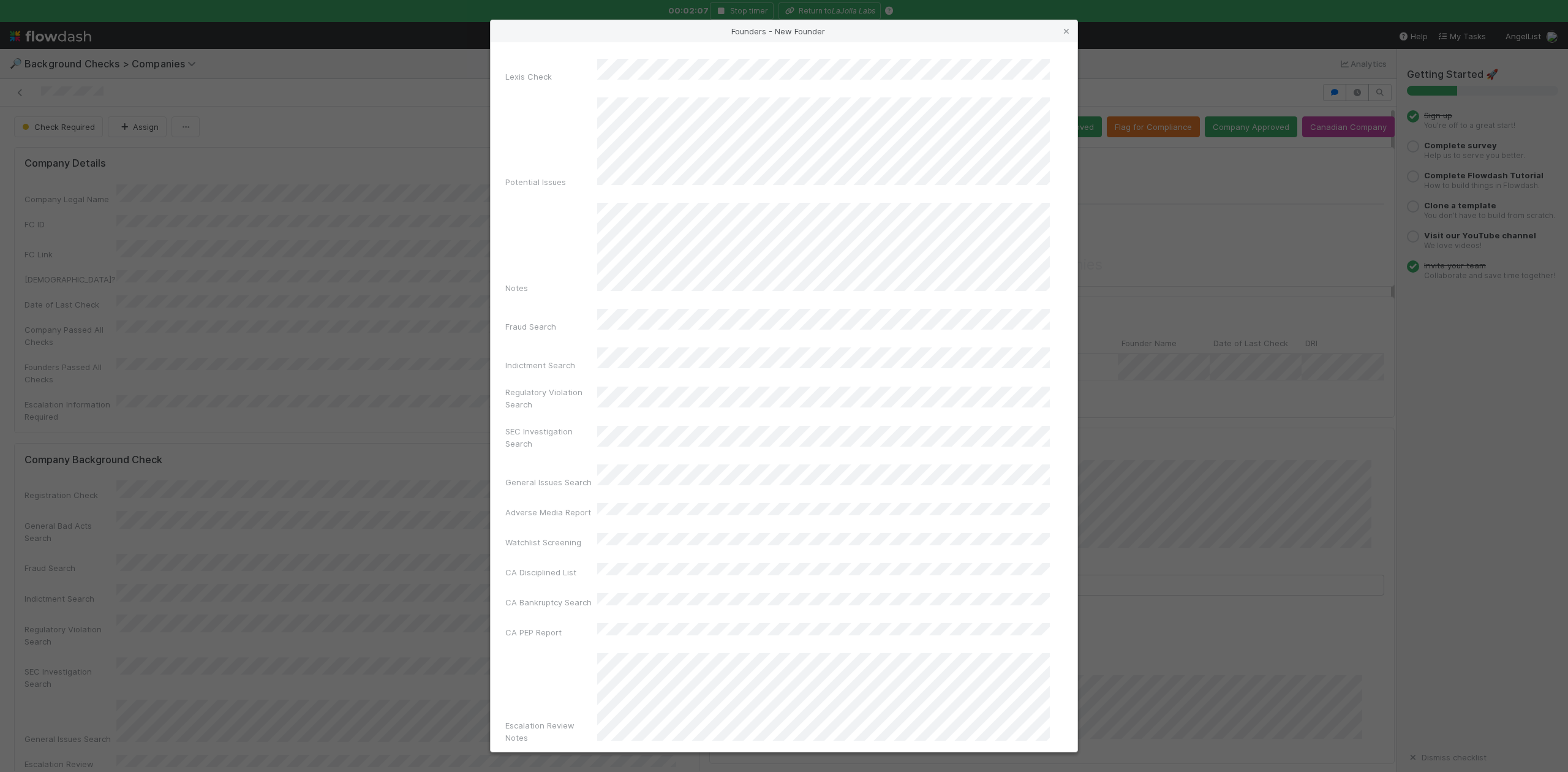
scroll to position [283, 0]
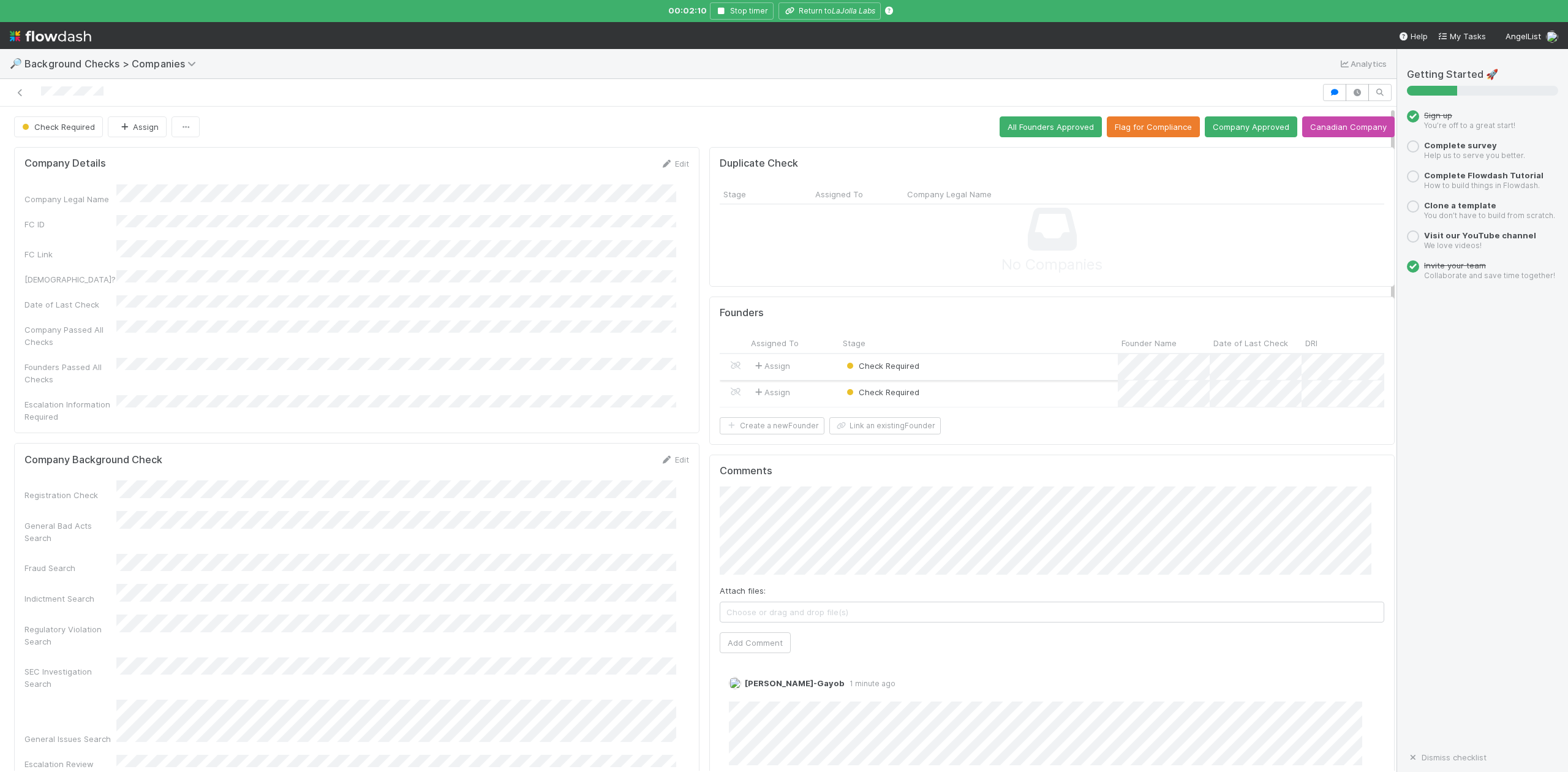
click at [953, 370] on div "Check Required" at bounding box center [979, 368] width 279 height 27
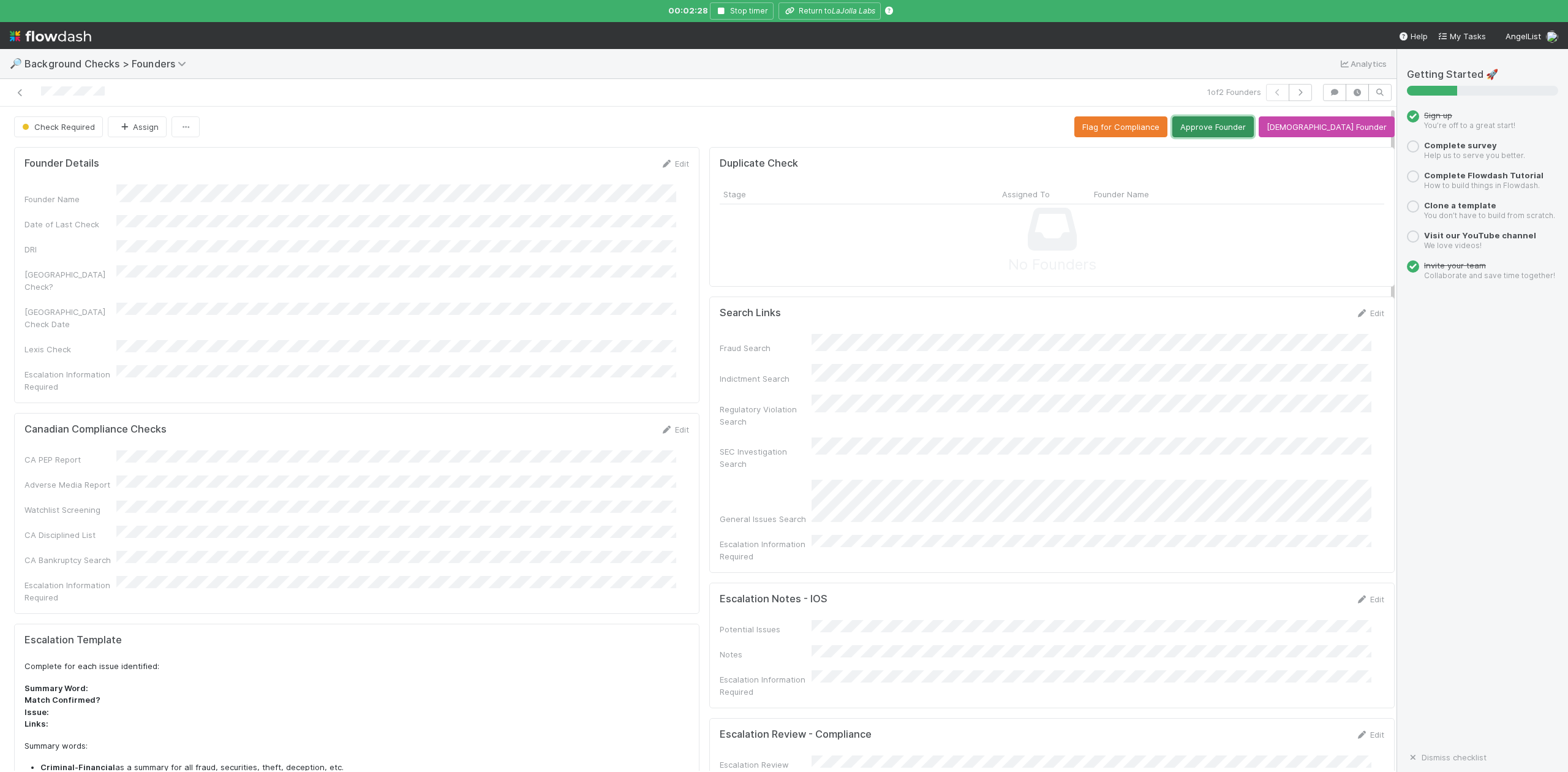
click at [1239, 128] on button "Approve Founder" at bounding box center [1213, 127] width 82 height 21
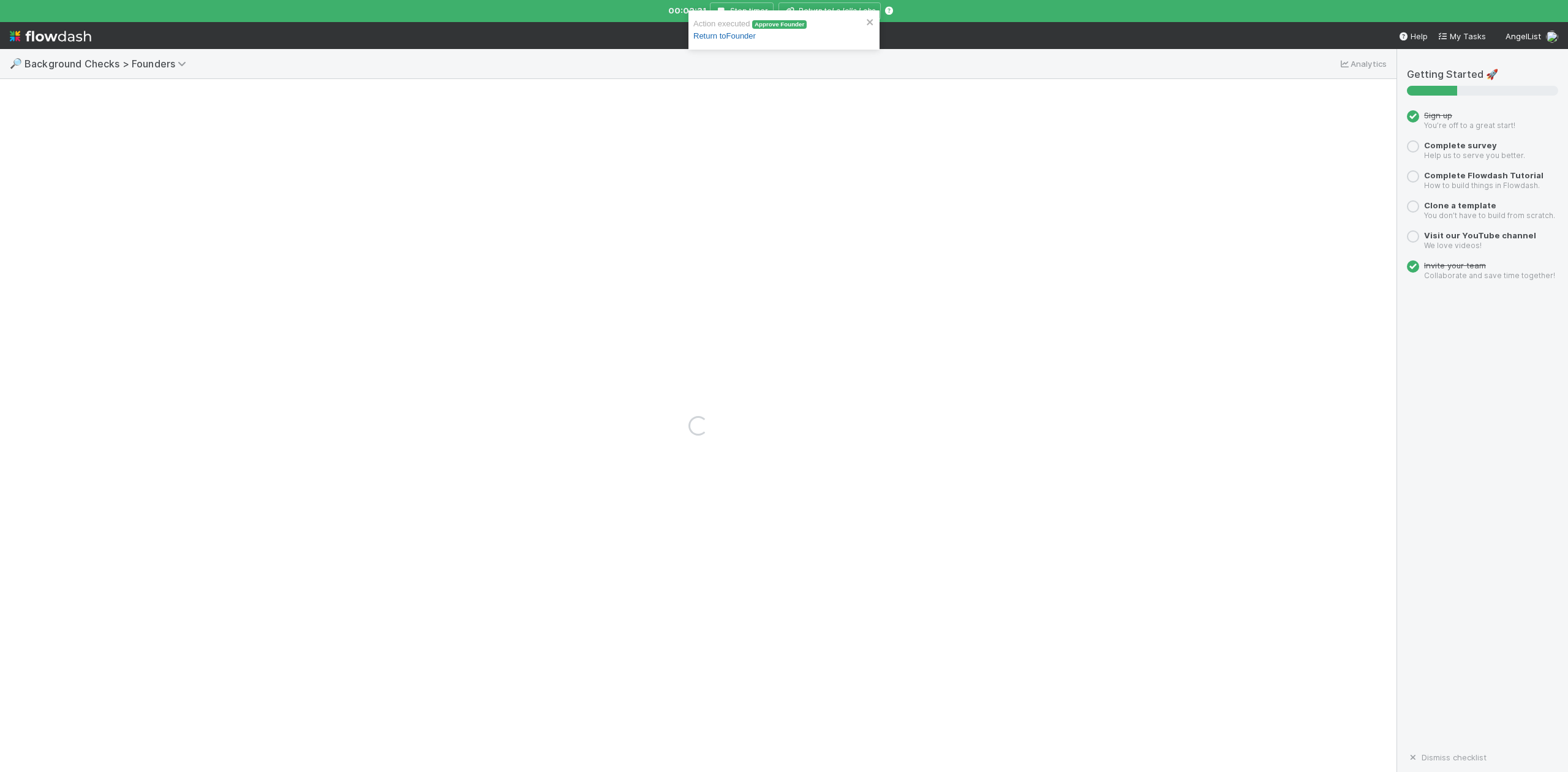
click at [729, 38] on link "Return to Founder" at bounding box center [724, 36] width 62 height 9
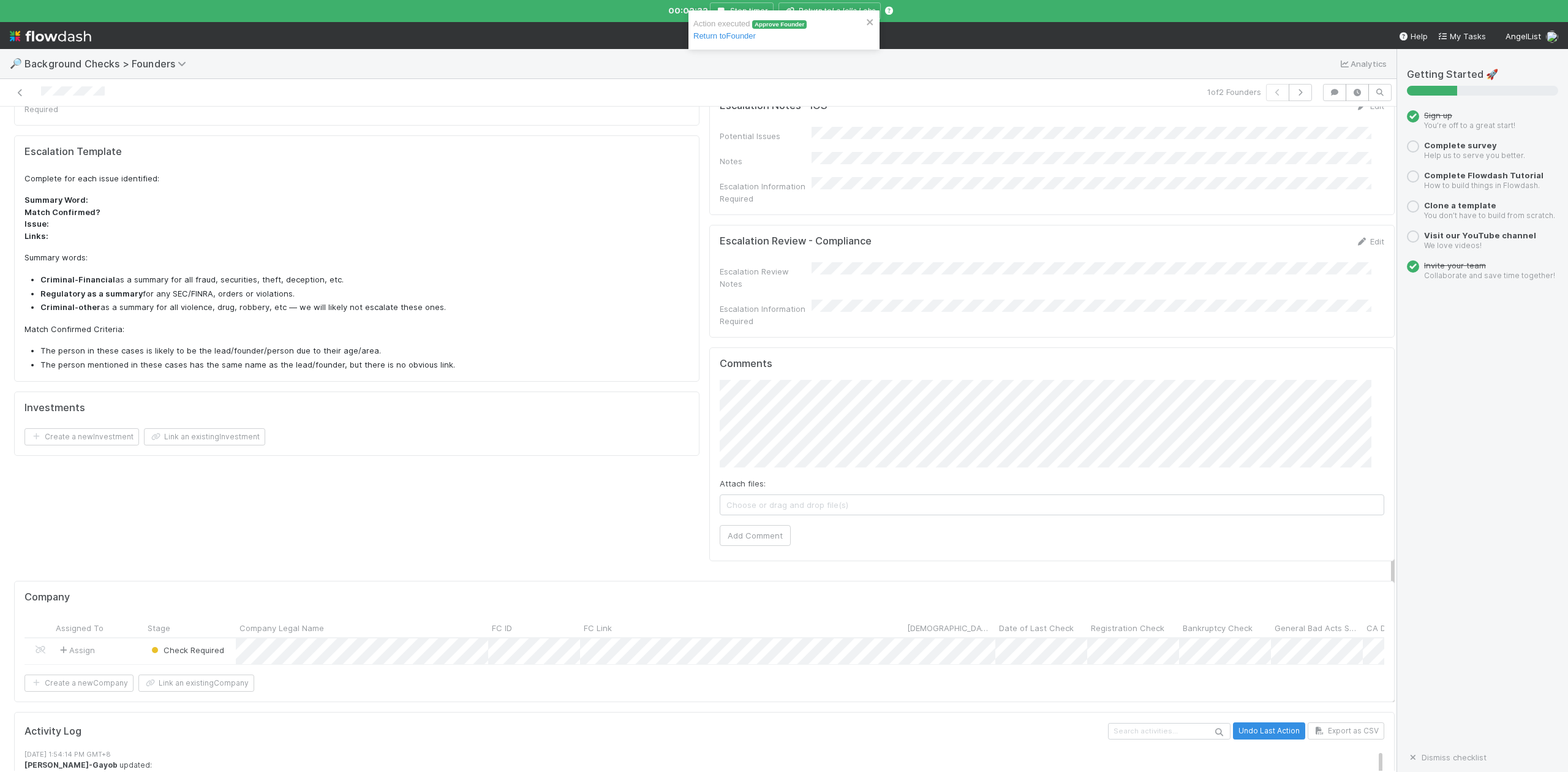
scroll to position [572, 0]
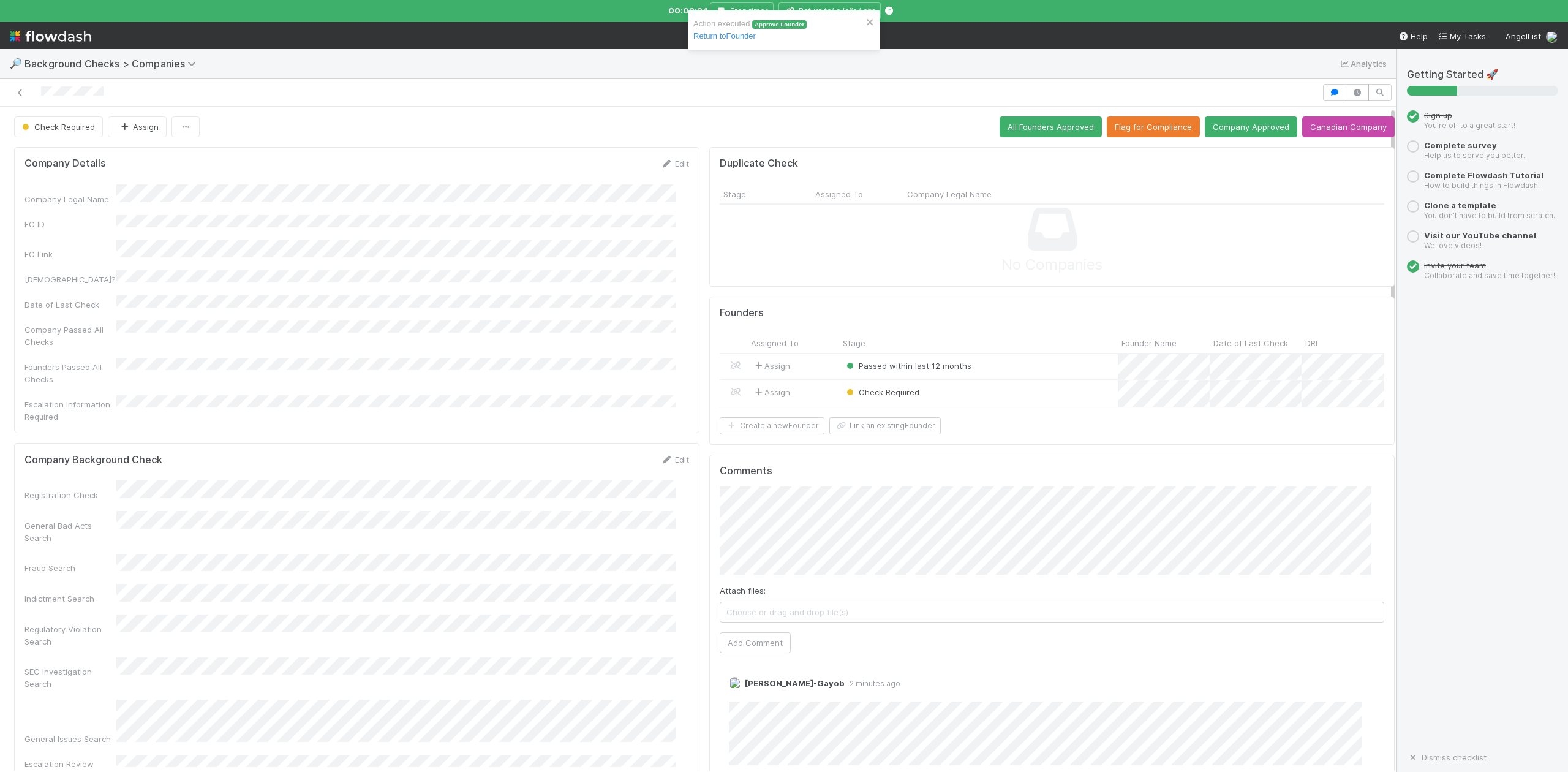
click at [933, 398] on div "Check Required" at bounding box center [979, 394] width 279 height 27
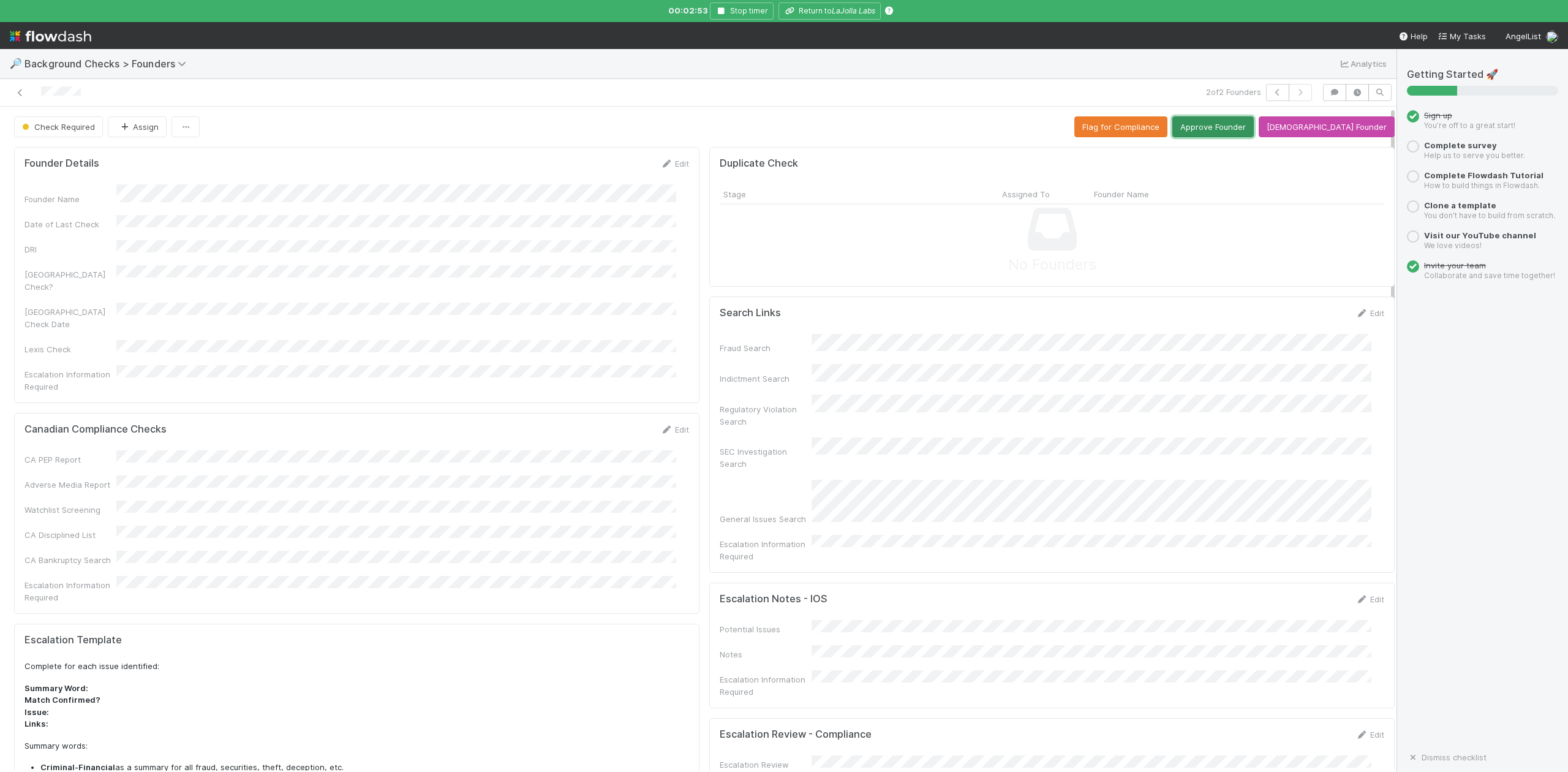
click at [1228, 125] on button "Approve Founder" at bounding box center [1213, 127] width 82 height 21
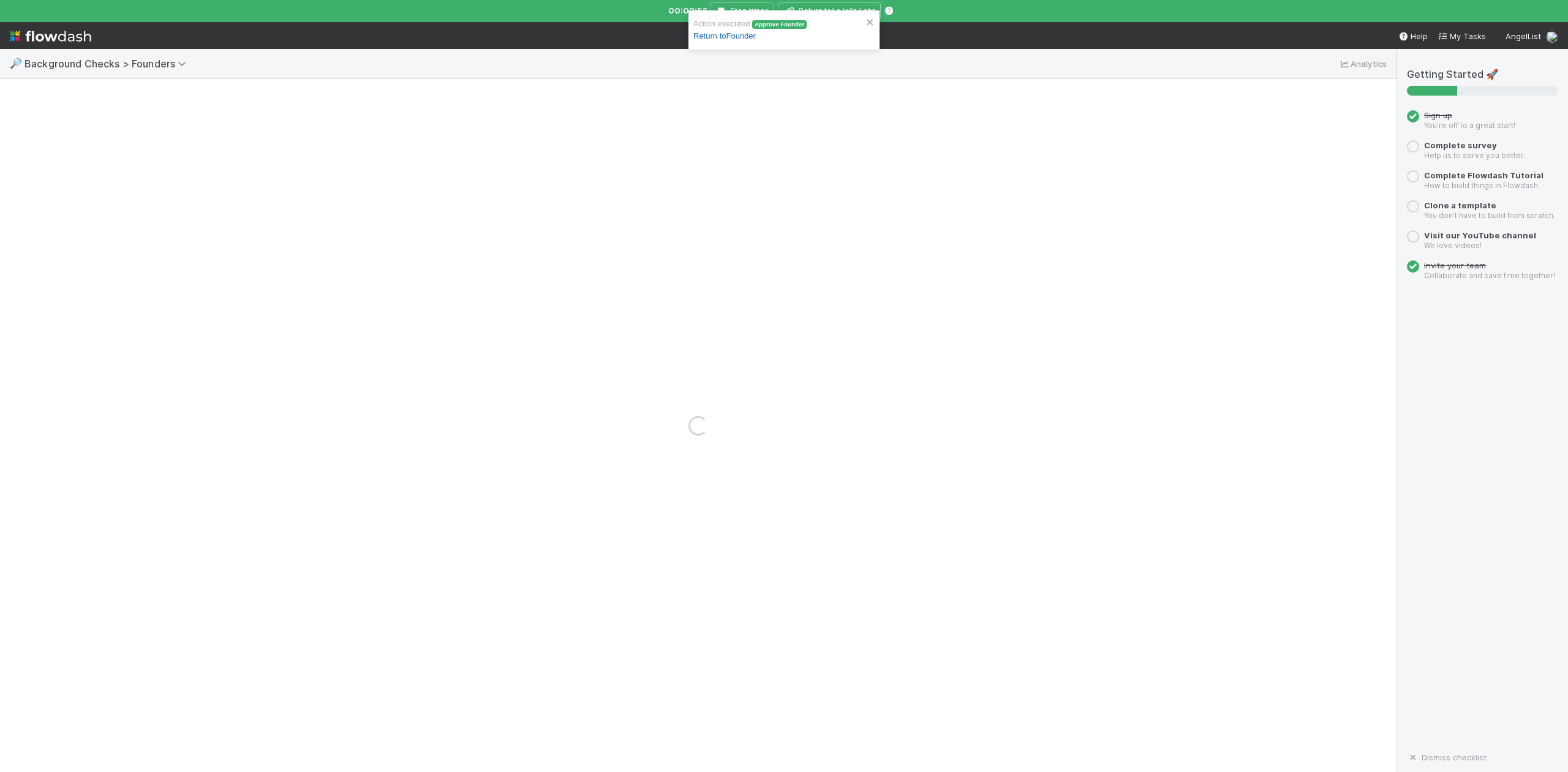
click at [715, 37] on link "Return to Founder" at bounding box center [724, 36] width 62 height 9
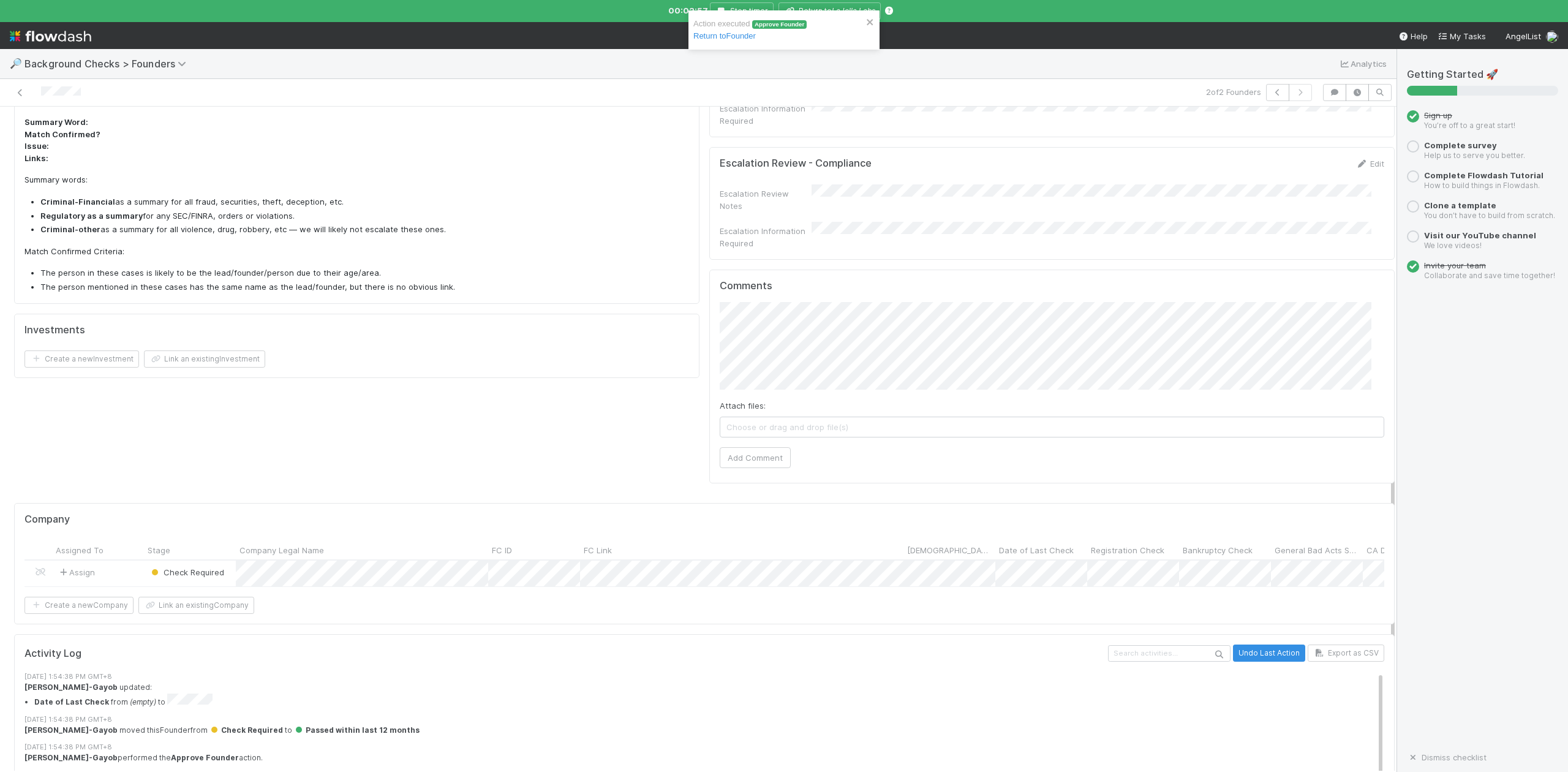
scroll to position [706, 0]
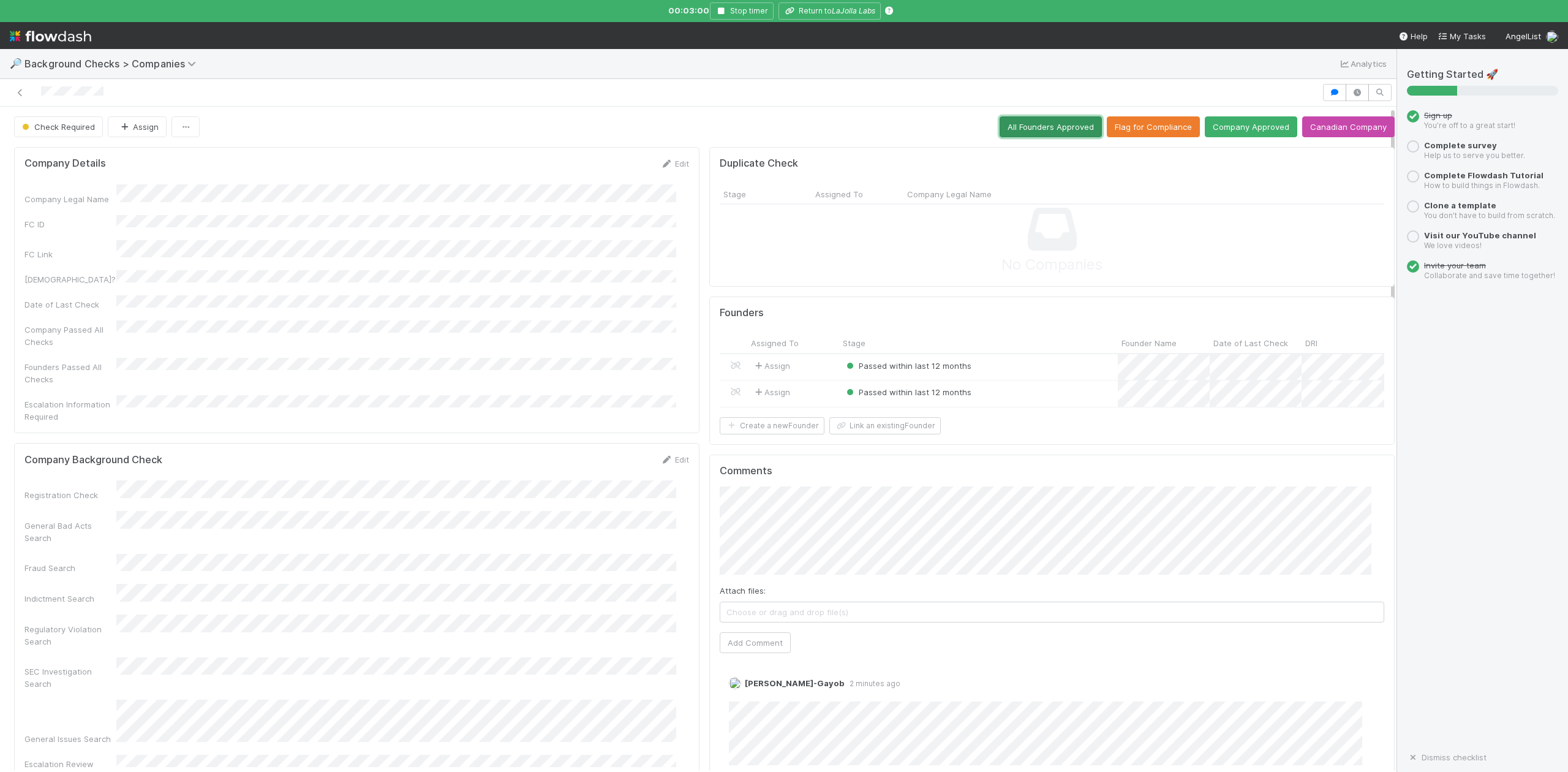
click at [1021, 131] on button "All Founders Approved" at bounding box center [1051, 127] width 102 height 21
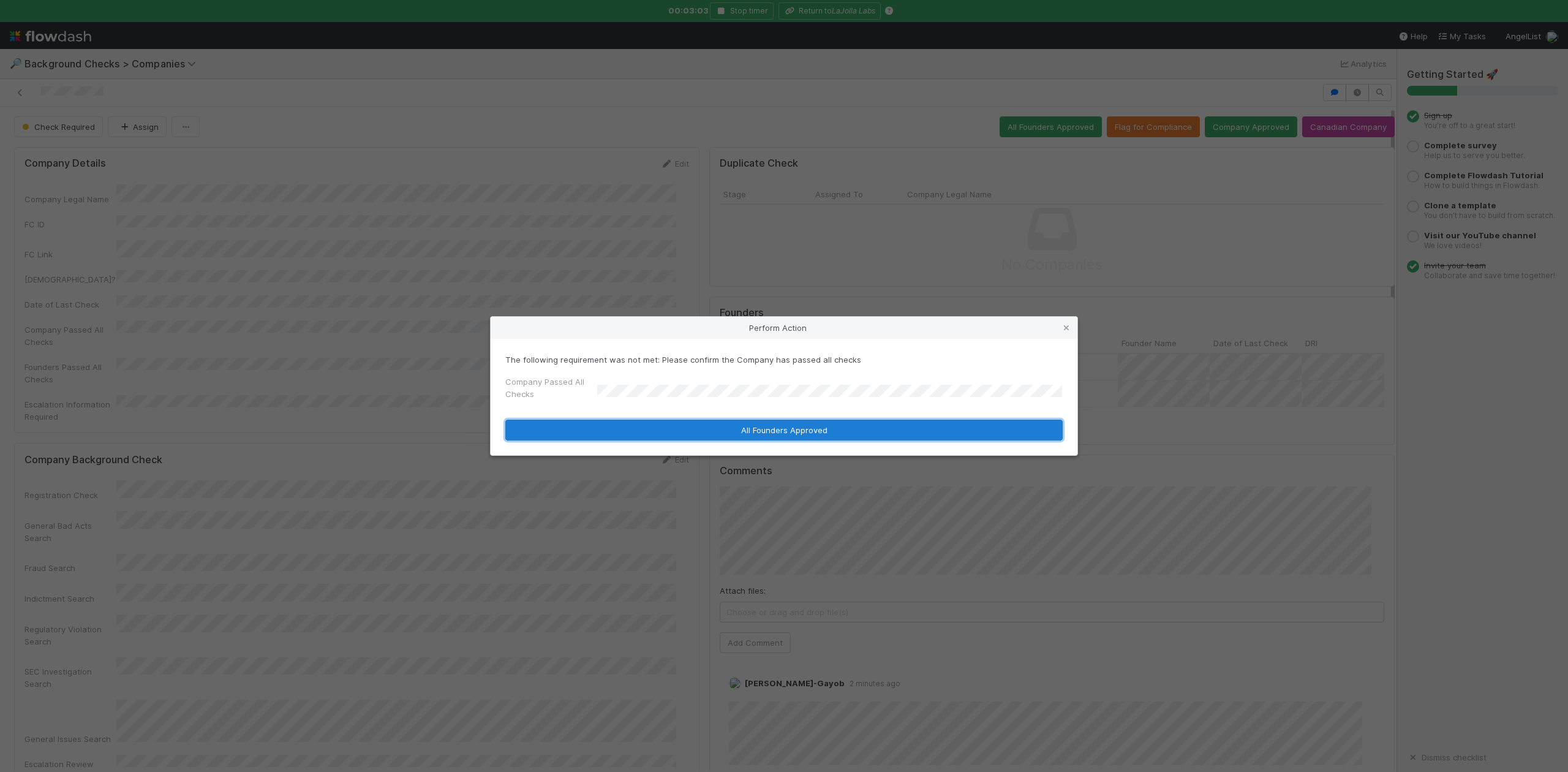
click at [661, 430] on button "All Founders Approved" at bounding box center [784, 430] width 558 height 21
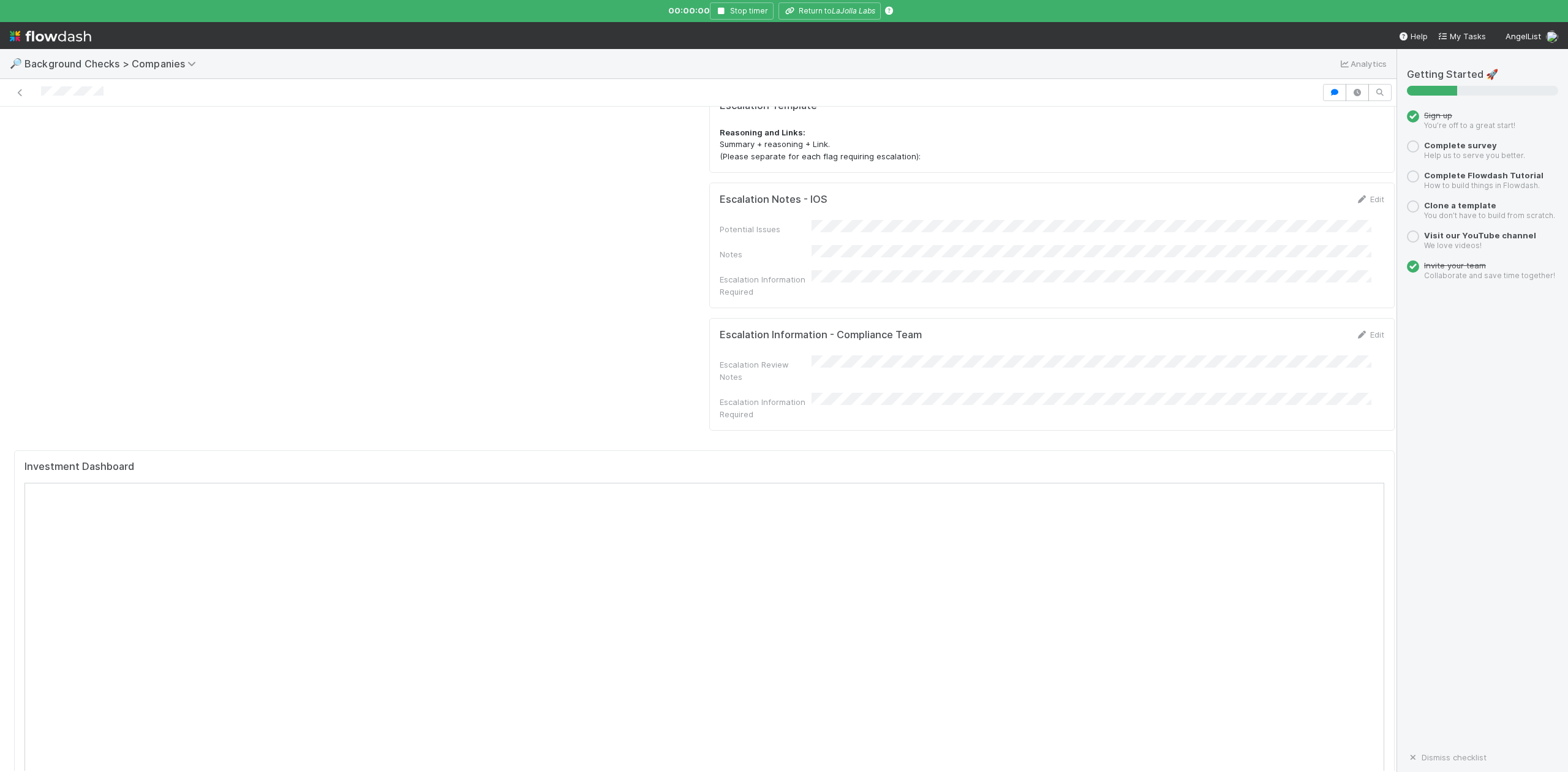
scroll to position [1226, 0]
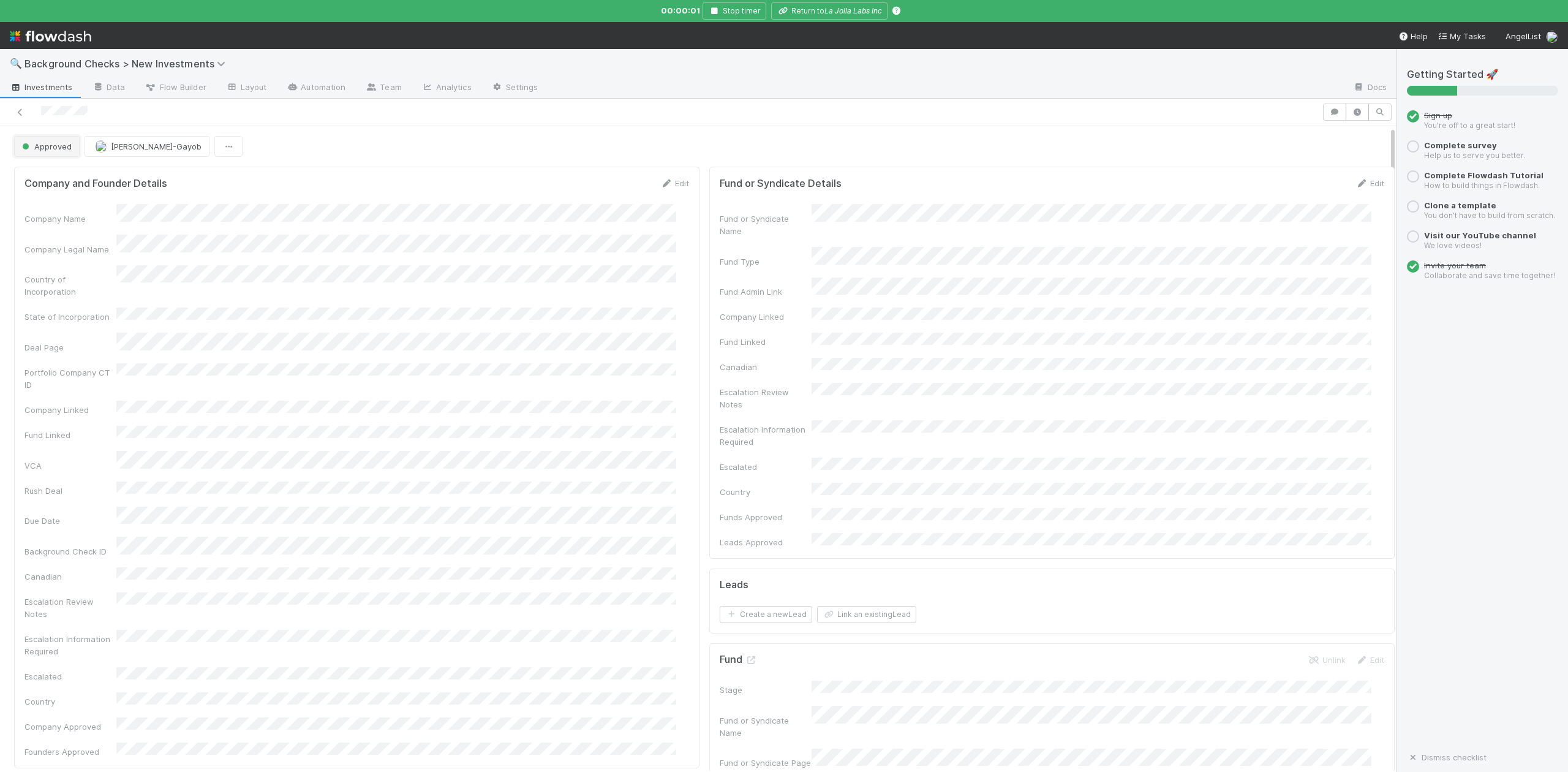
click at [62, 151] on span "Approved" at bounding box center [45, 146] width 52 height 10
click at [74, 199] on div "In Progress" at bounding box center [96, 201] width 172 height 22
click at [745, 656] on icon at bounding box center [751, 660] width 13 height 8
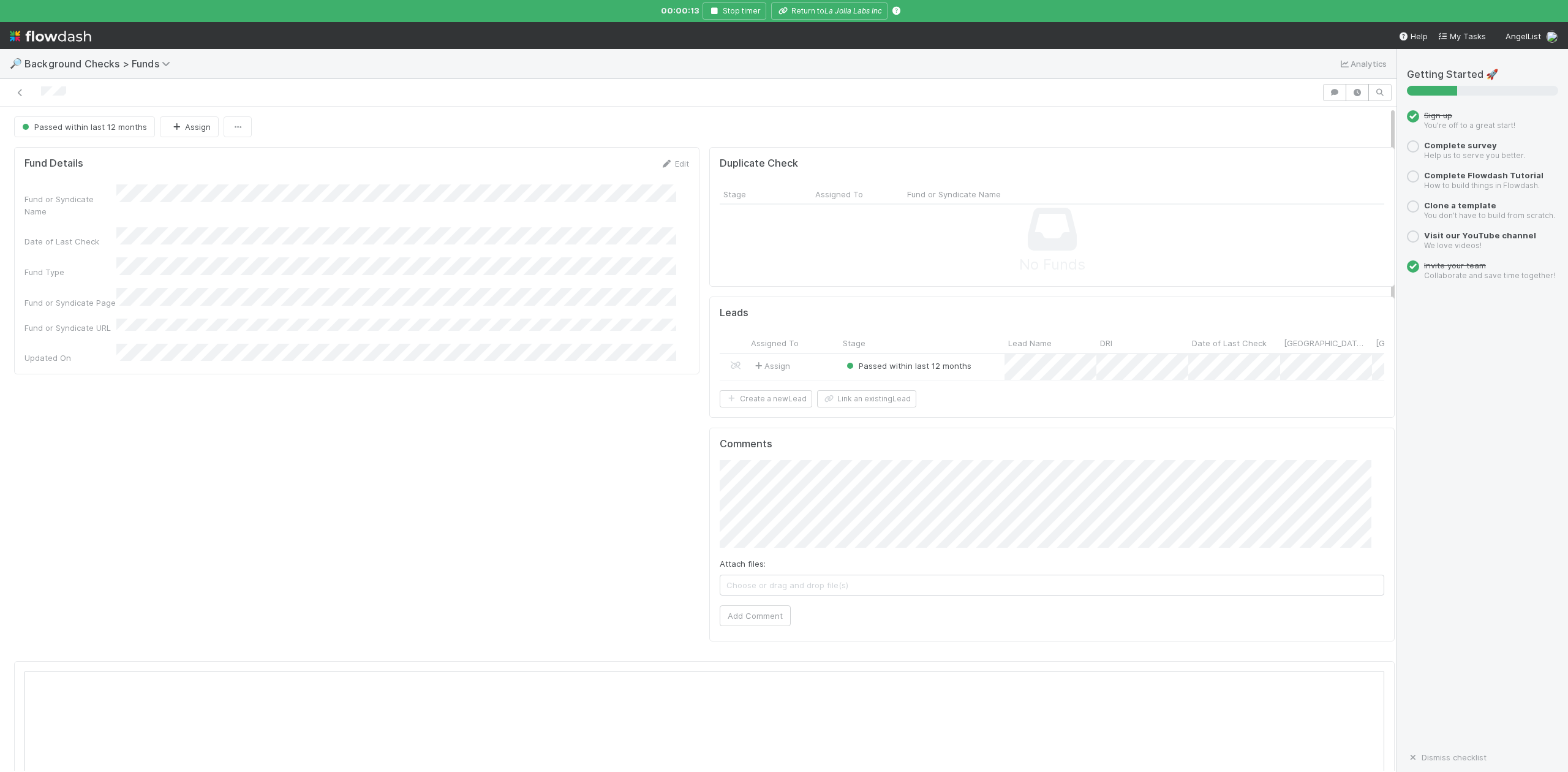
scroll to position [237, 1322]
click at [853, 9] on icon "La Jolla Labs Inc" at bounding box center [853, 10] width 58 height 9
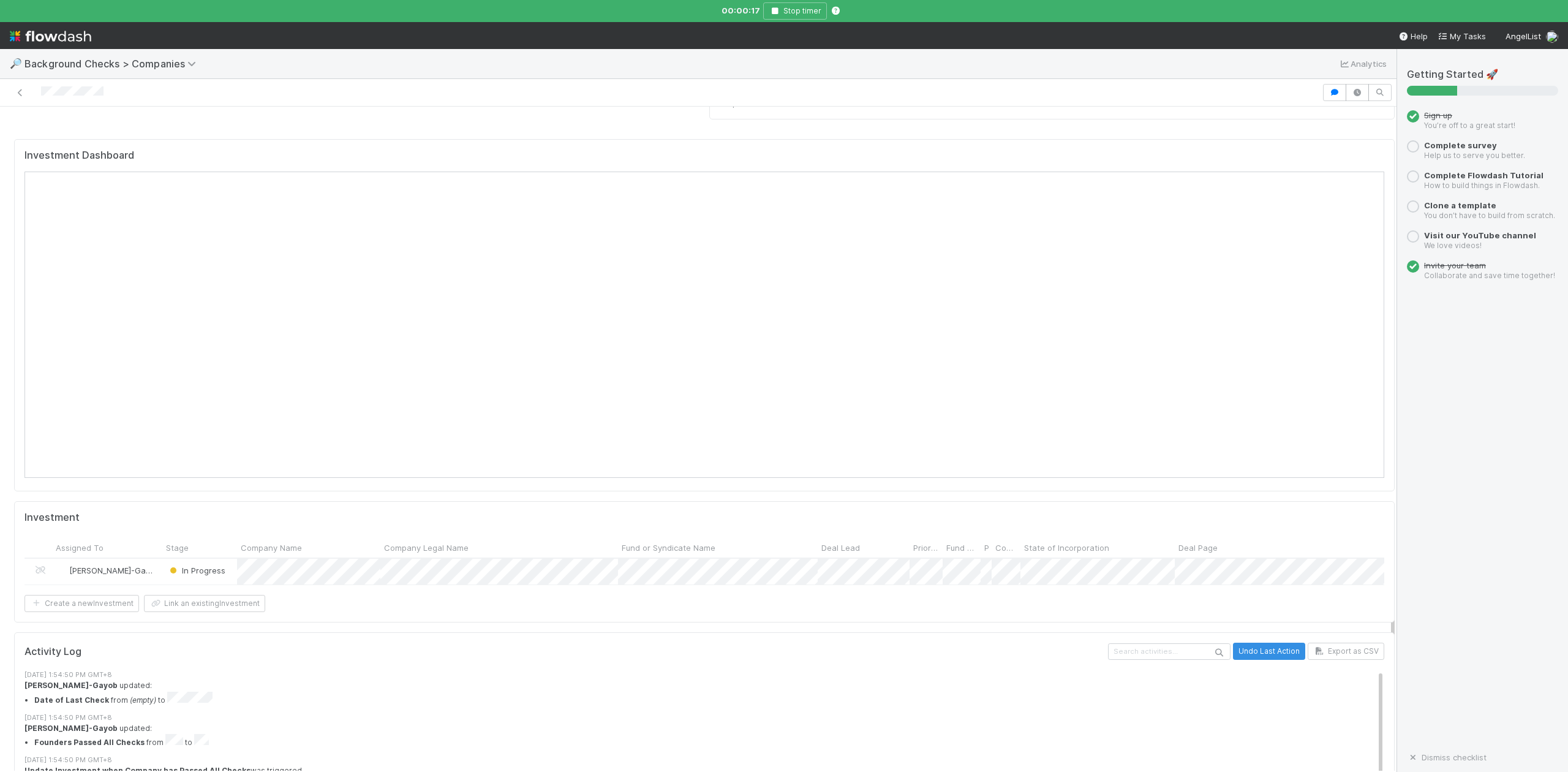
scroll to position [1226, 0]
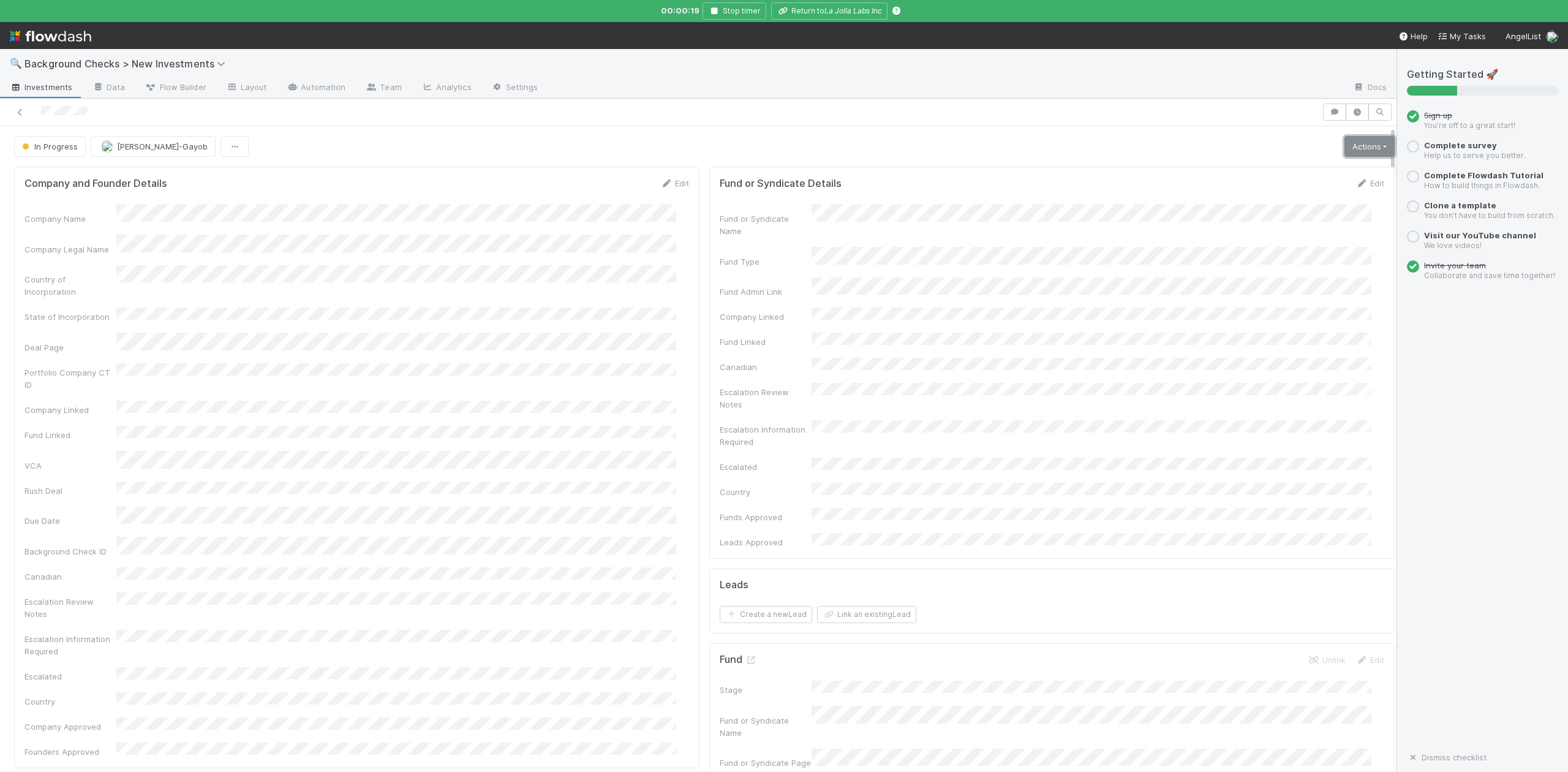
click at [1345, 148] on link "Actions" at bounding box center [1370, 146] width 50 height 21
click at [1260, 170] on button "Finish" at bounding box center [1327, 172] width 136 height 17
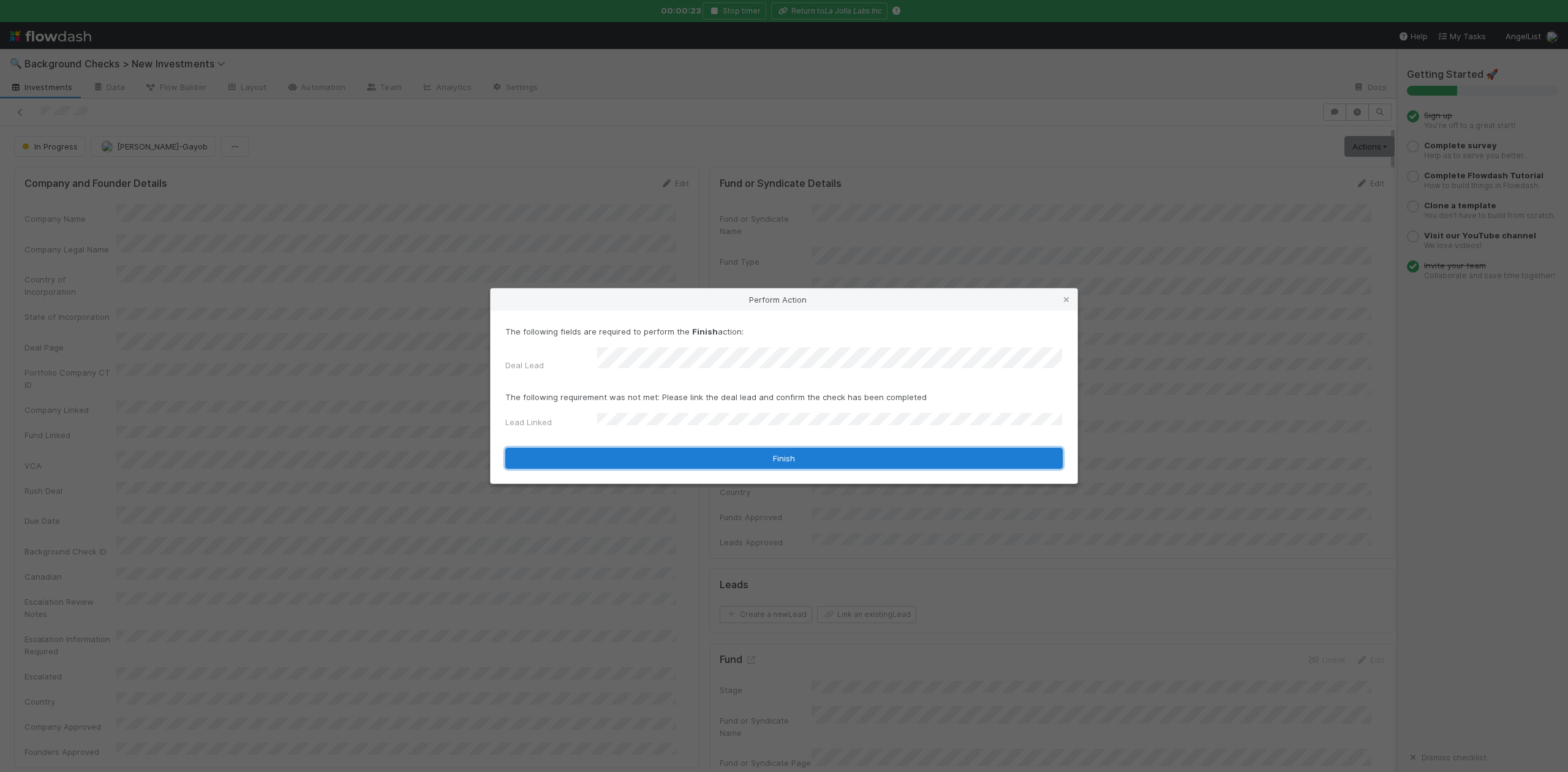
click at [642, 449] on button "Finish" at bounding box center [784, 458] width 558 height 21
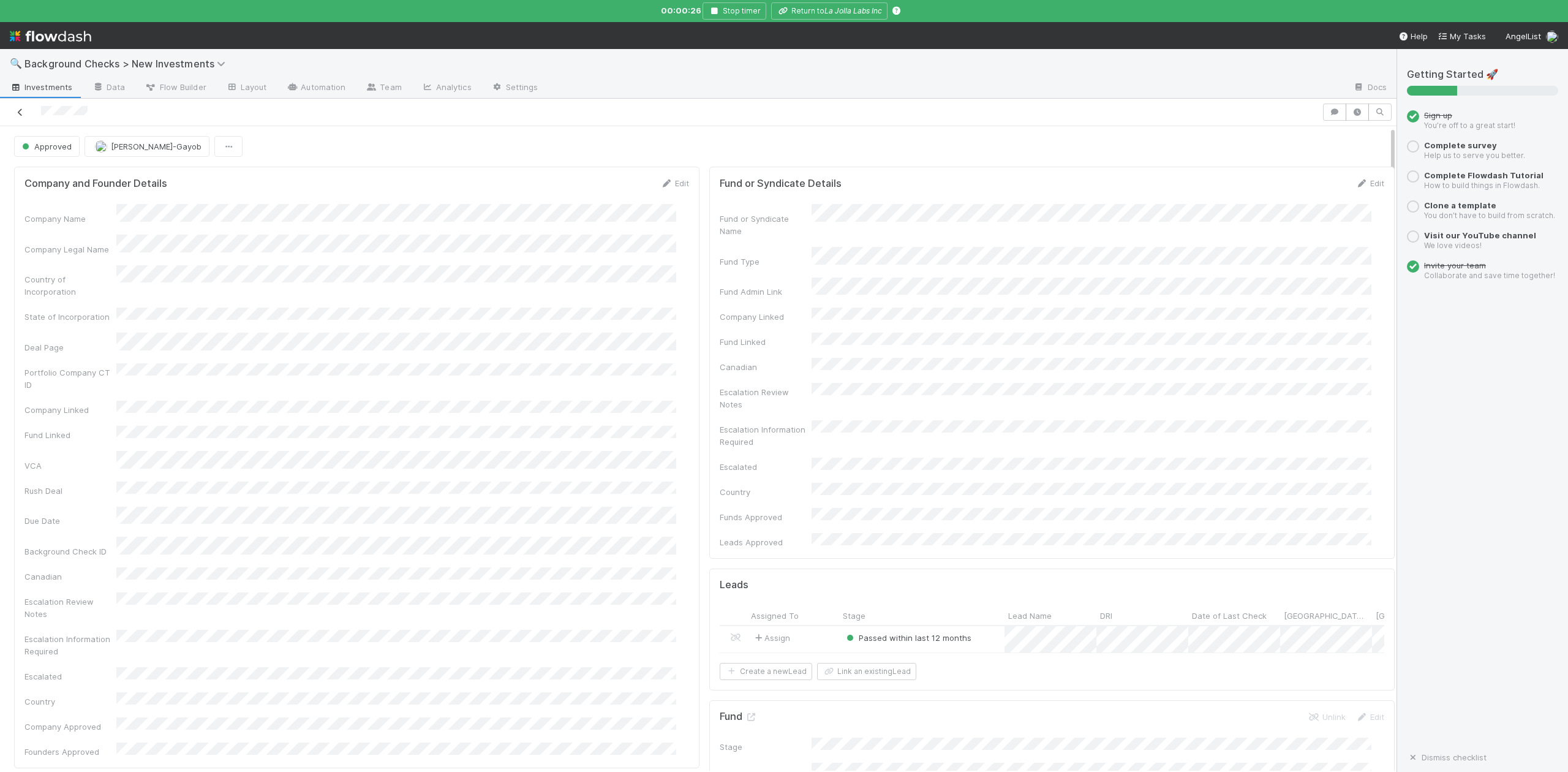
click at [23, 114] on icon at bounding box center [20, 112] width 13 height 8
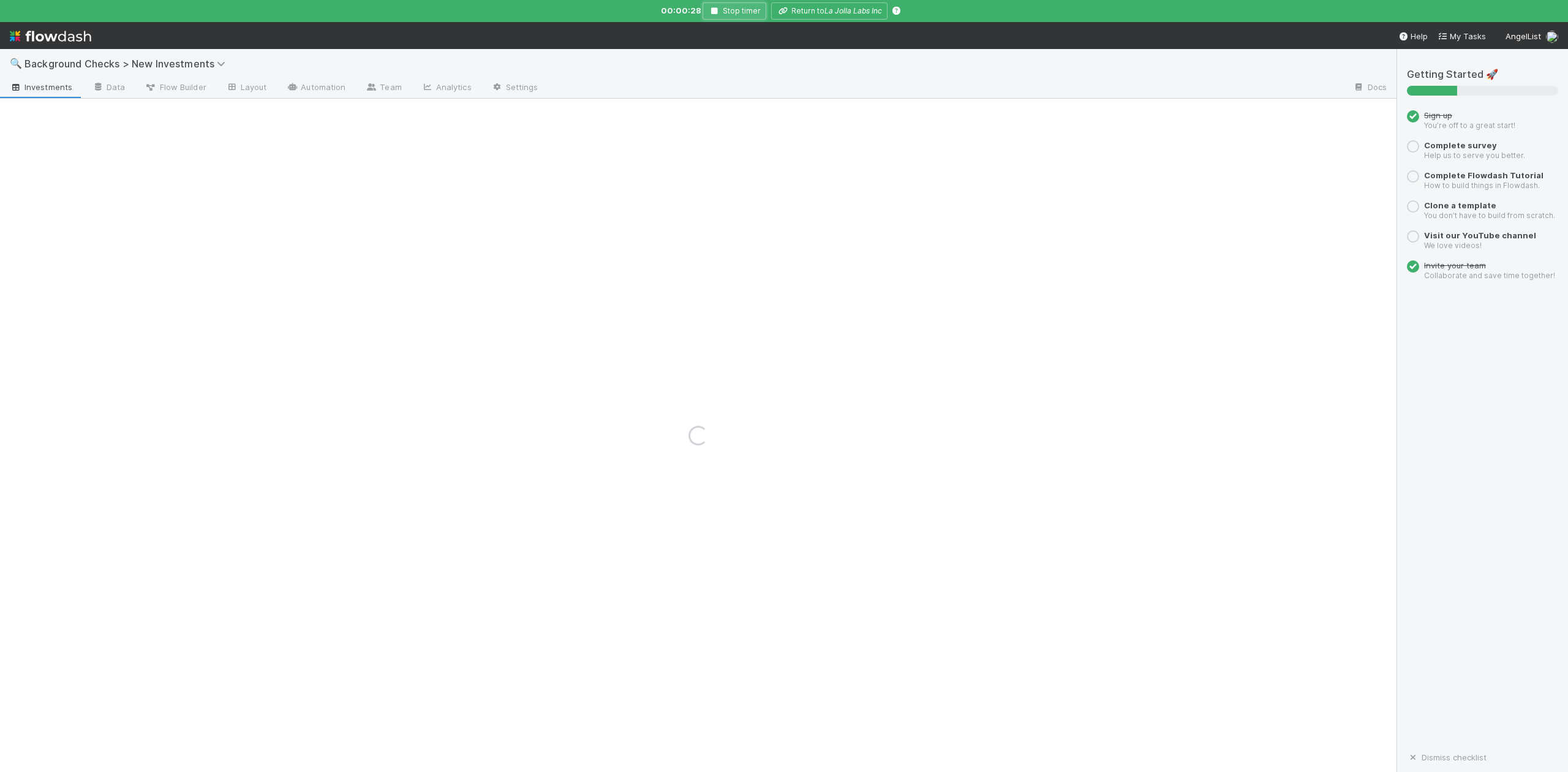
click at [715, 13] on icon "button" at bounding box center [714, 11] width 13 height 7
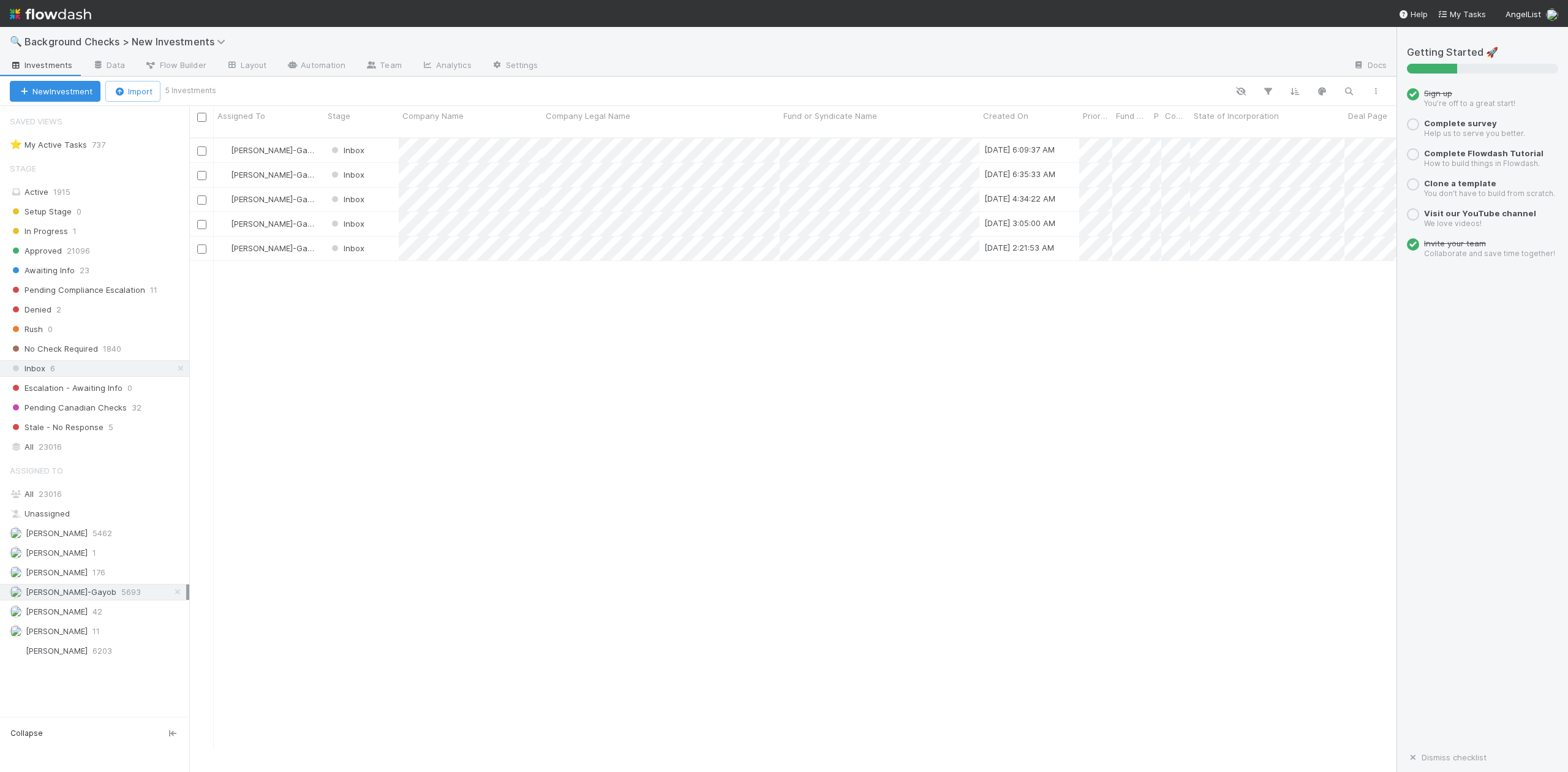
scroll to position [609, 1196]
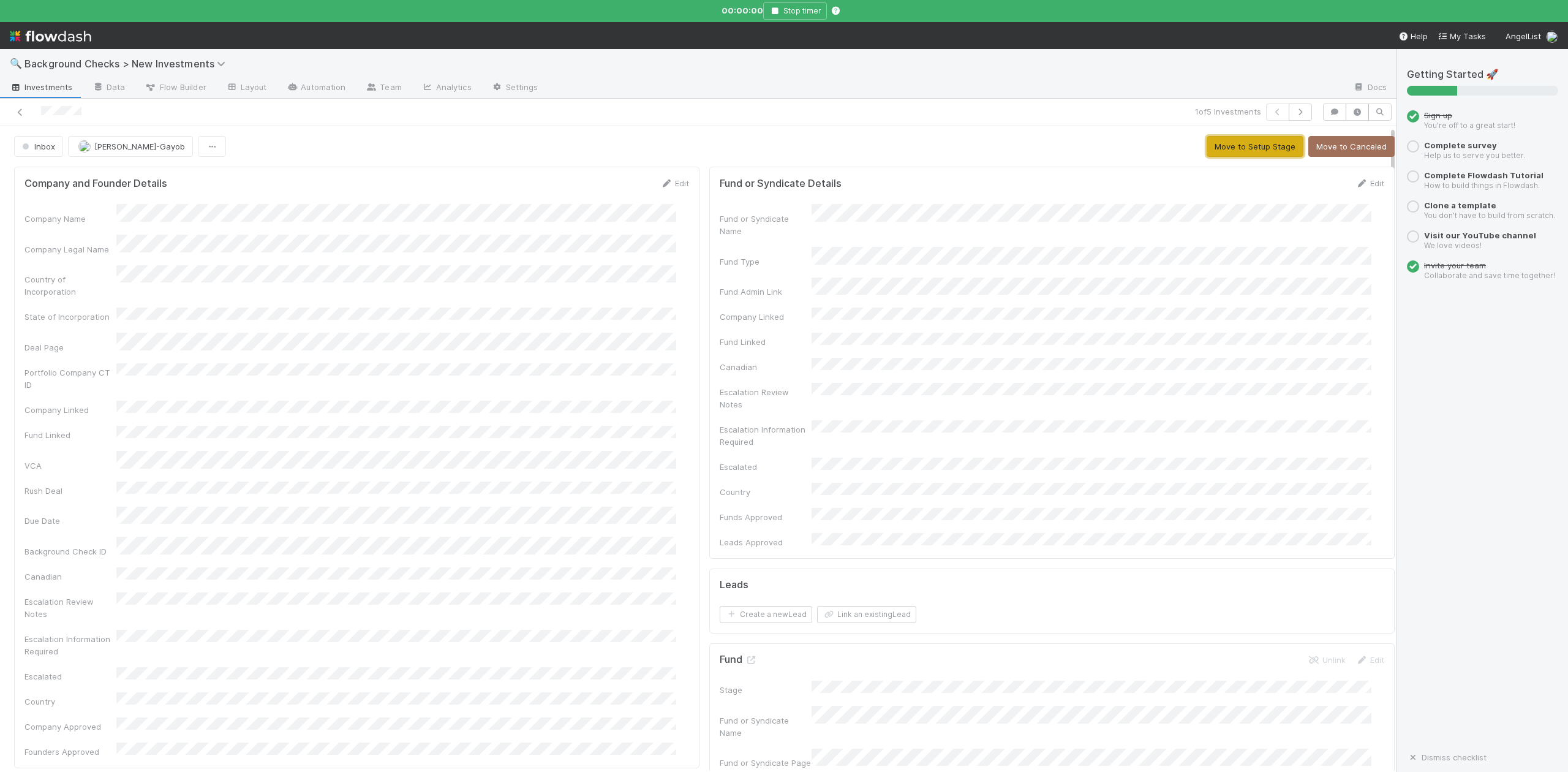
click at [1254, 143] on button "Move to Setup Stage" at bounding box center [1255, 146] width 97 height 21
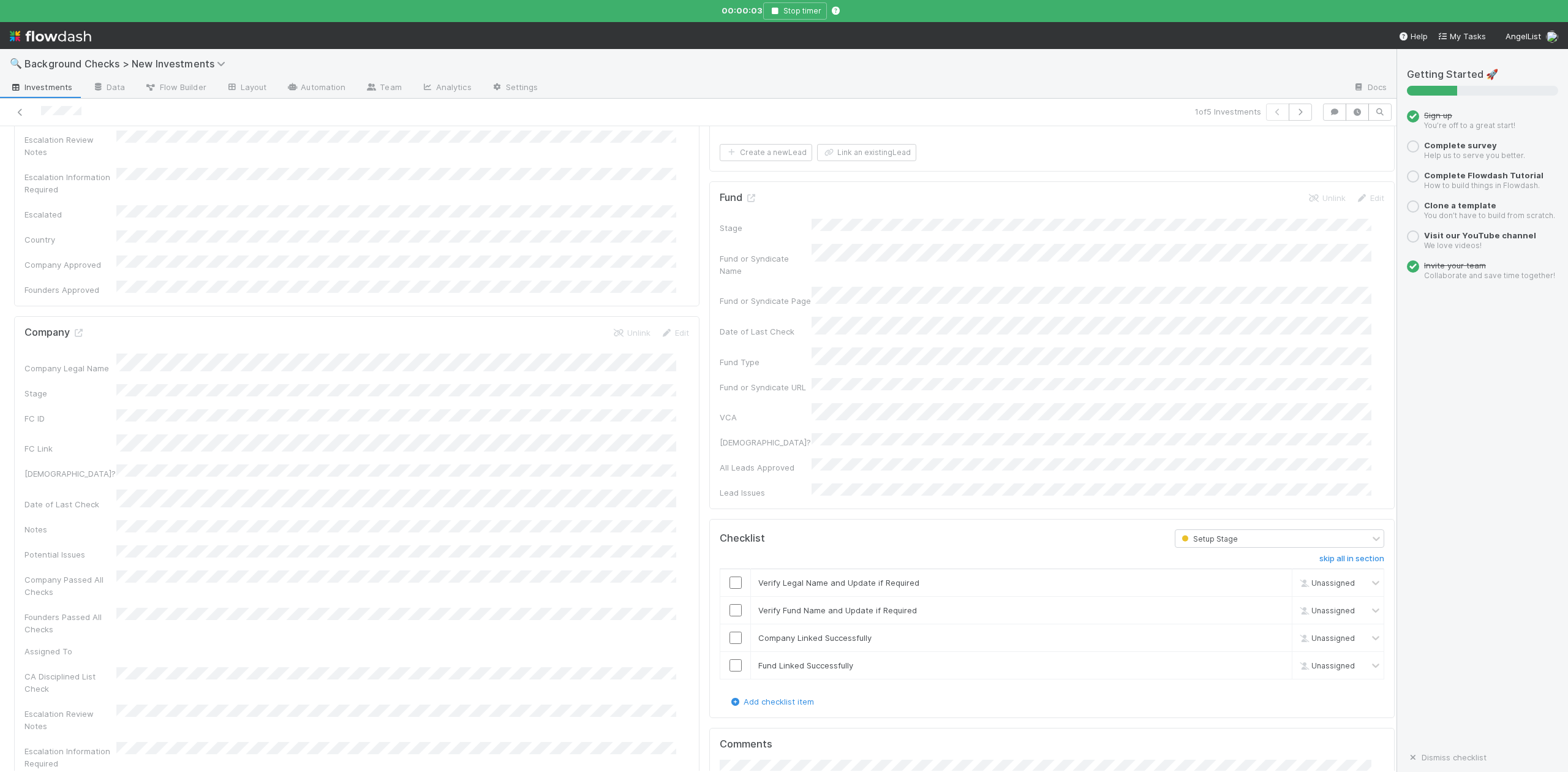
scroll to position [490, 0]
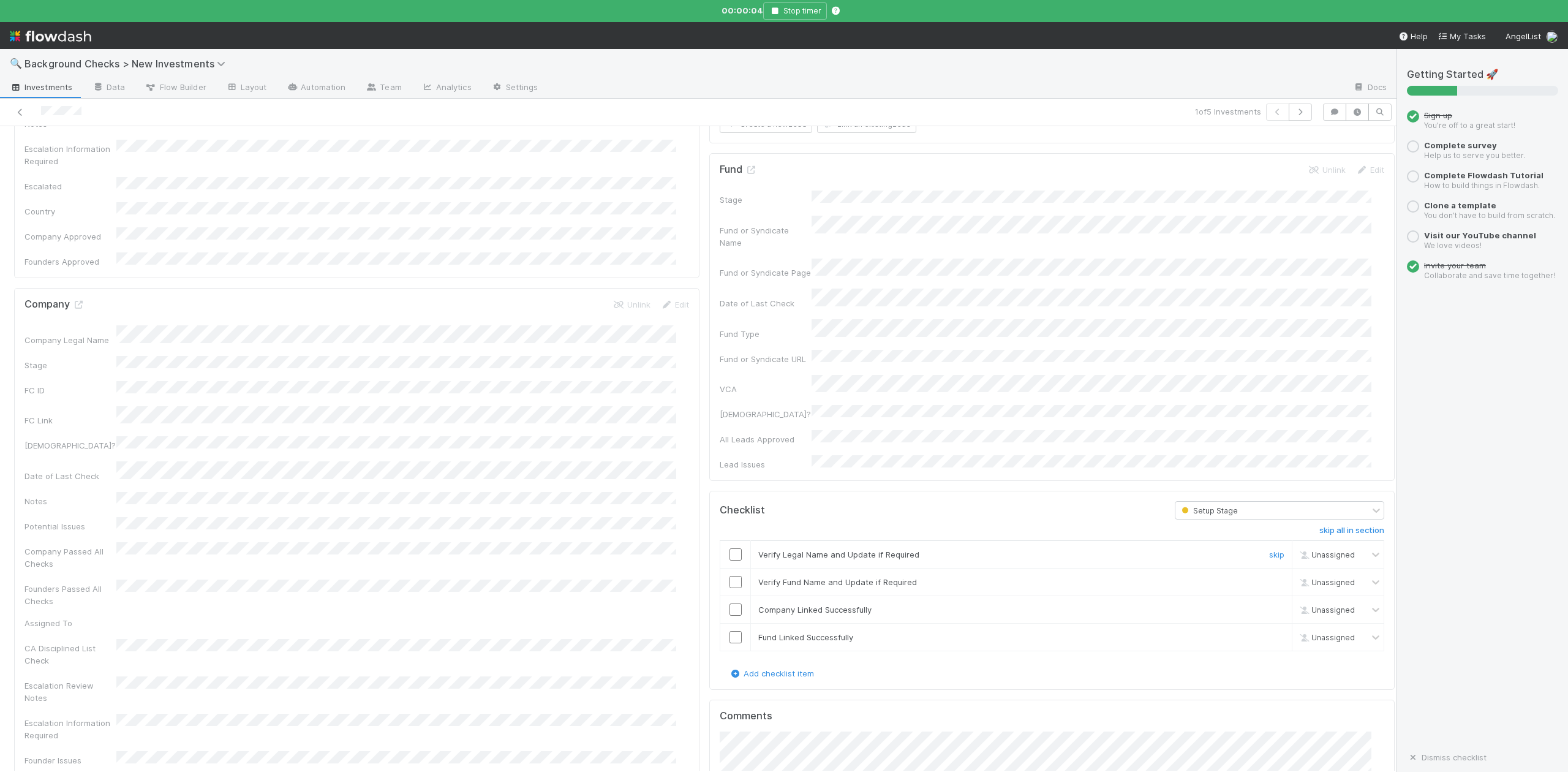
click at [730, 548] on input "checkbox" at bounding box center [735, 554] width 13 height 13
click at [730, 576] on input "checkbox" at bounding box center [735, 582] width 13 height 13
click at [730, 604] on input "checkbox" at bounding box center [735, 610] width 13 height 13
click at [730, 631] on input "checkbox" at bounding box center [735, 637] width 13 height 13
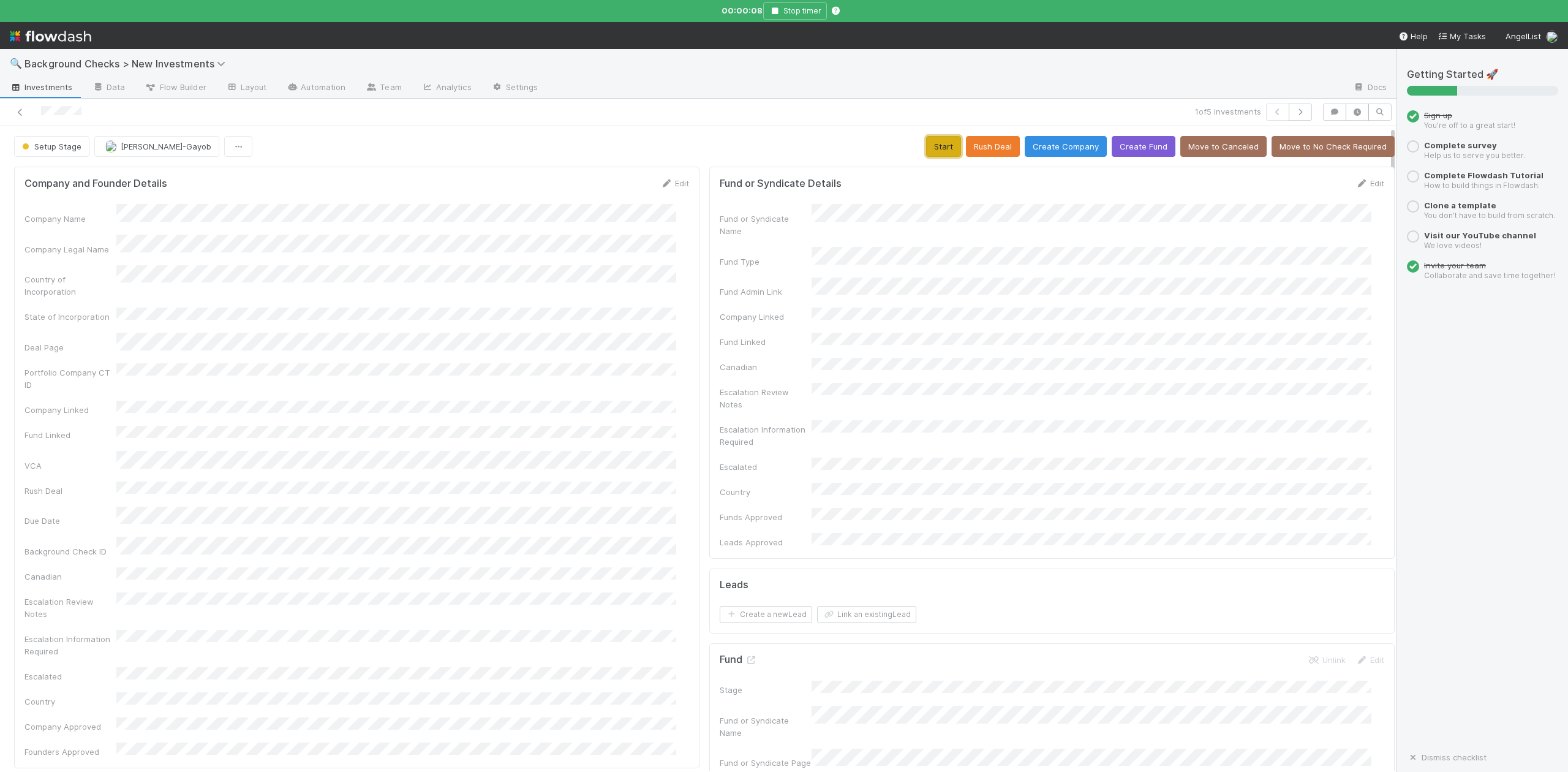
click at [926, 153] on button "Start" at bounding box center [943, 146] width 35 height 21
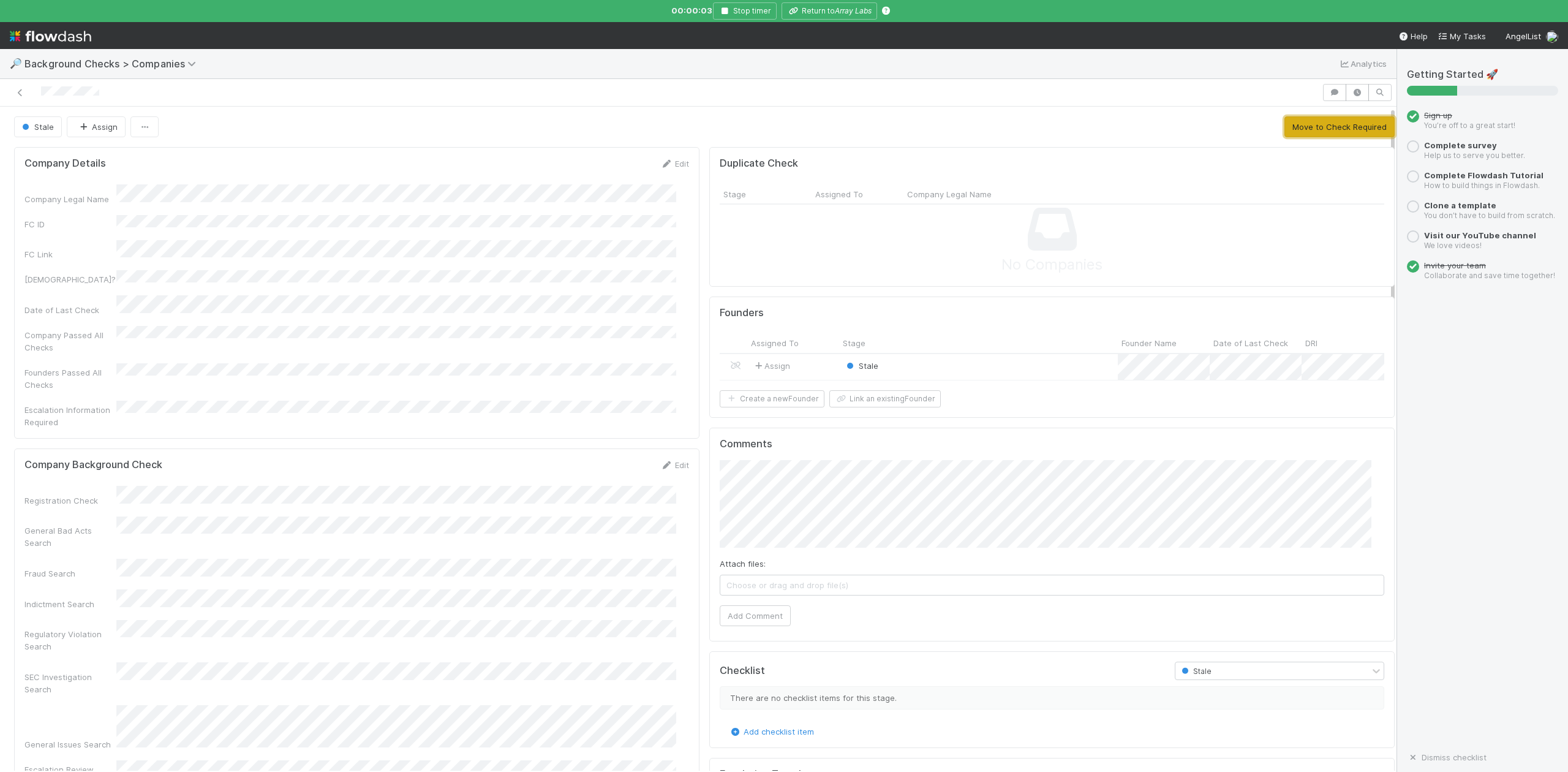
click at [1302, 131] on button "Move to Check Required" at bounding box center [1340, 127] width 110 height 21
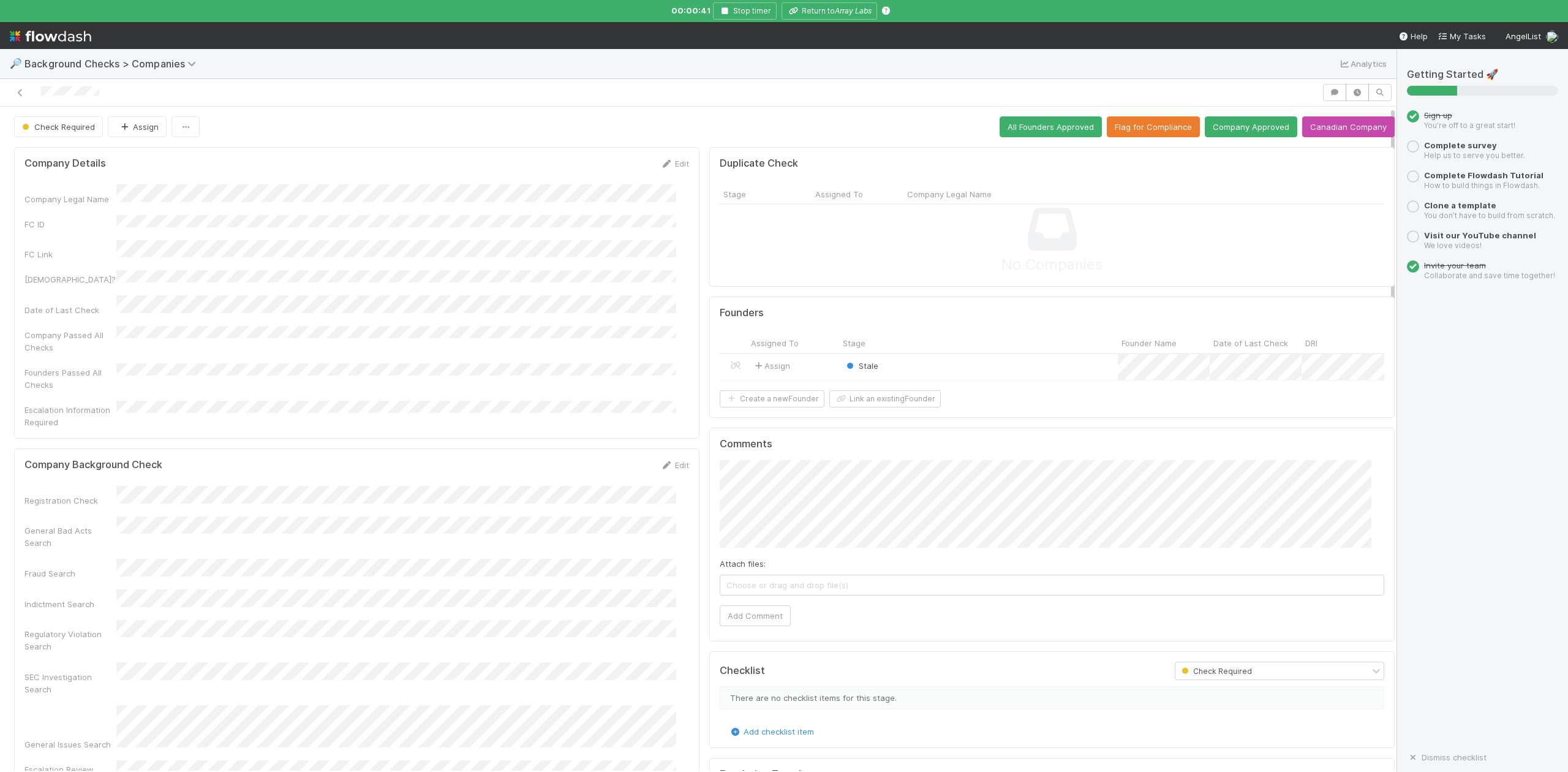
click at [935, 371] on div "Stale" at bounding box center [979, 368] width 279 height 27
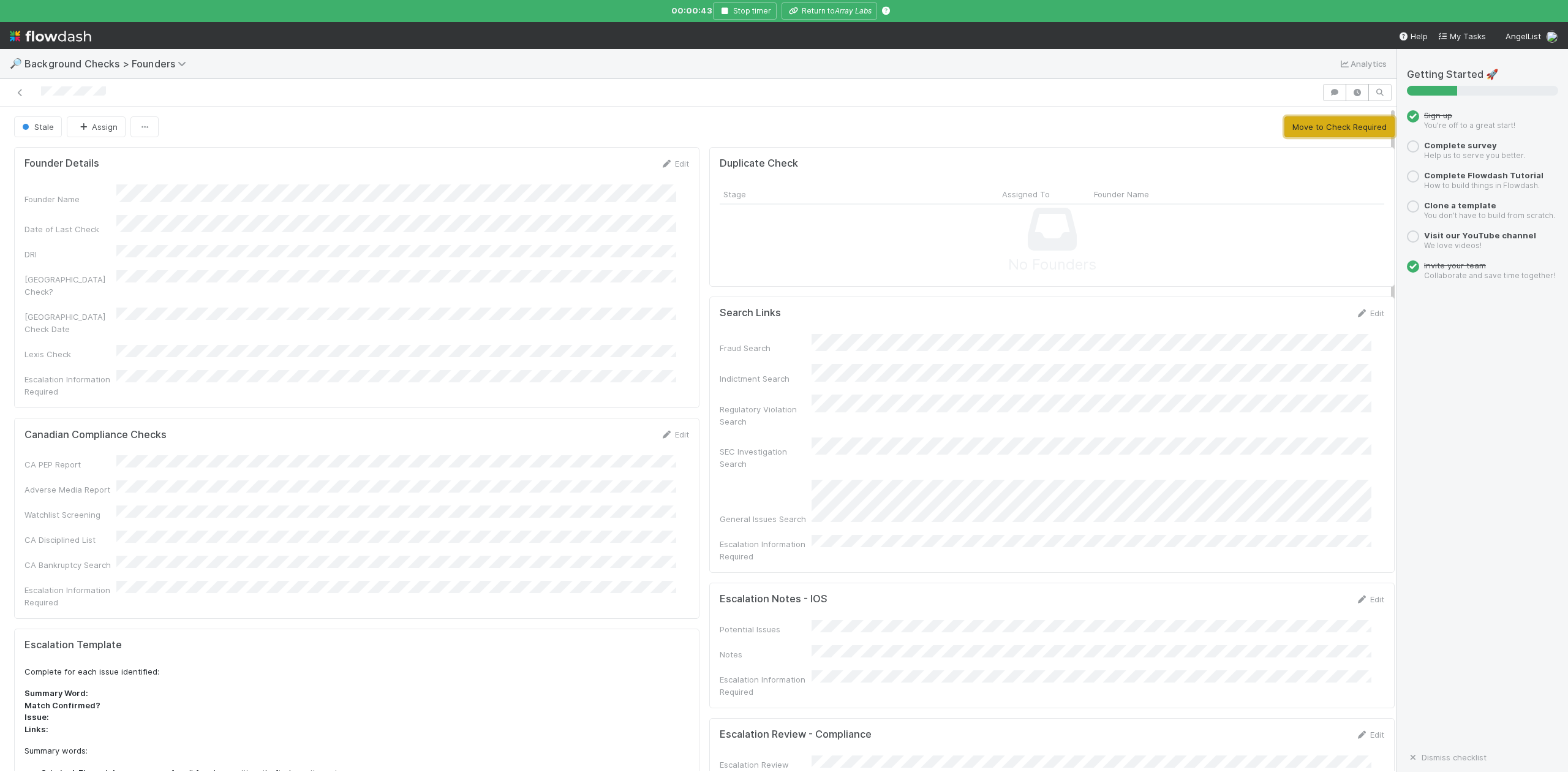
click at [1289, 129] on button "Move to Check Required" at bounding box center [1340, 127] width 110 height 21
click at [1236, 120] on button "Approve Founder" at bounding box center [1213, 127] width 82 height 21
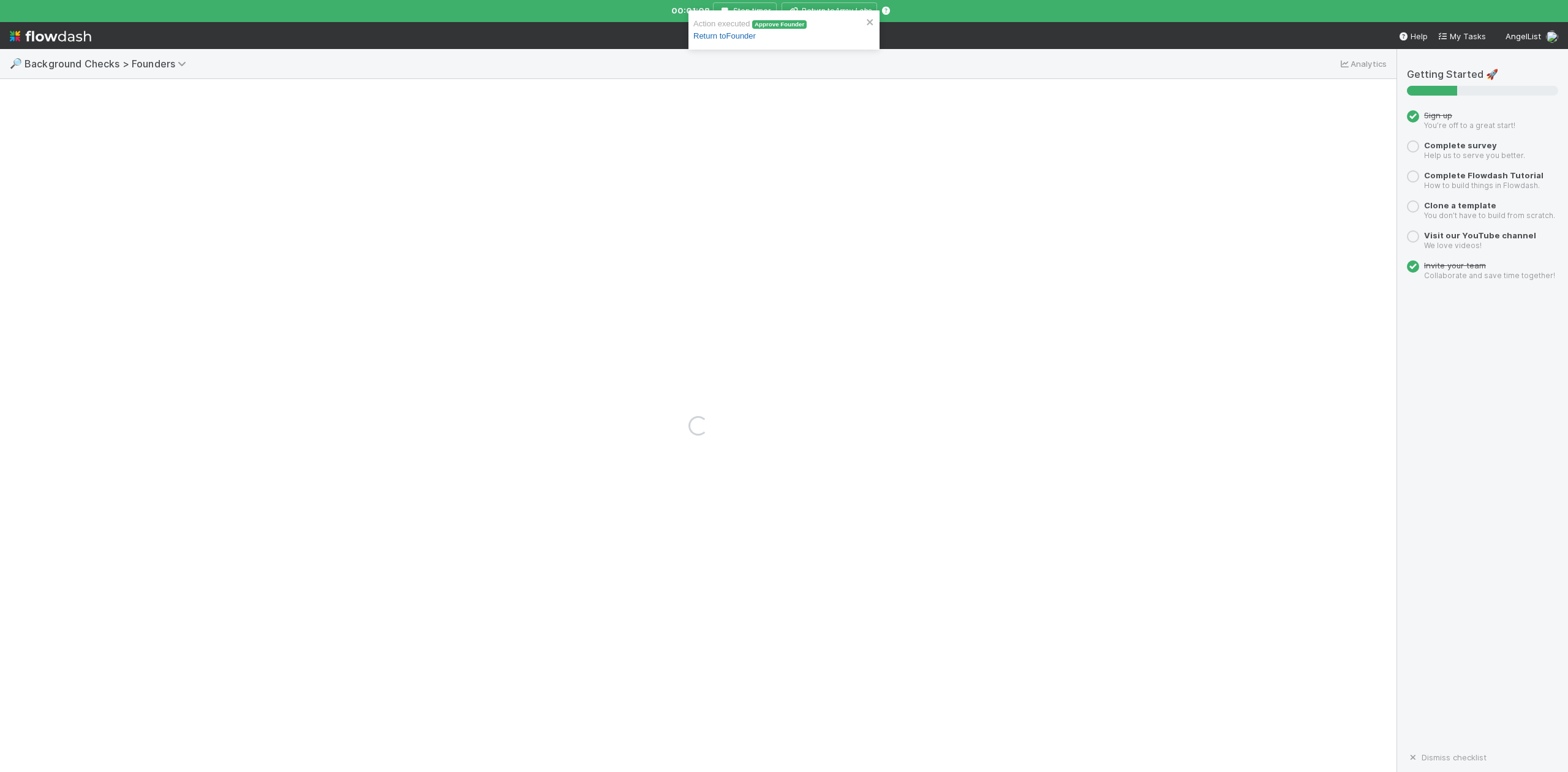
click at [718, 36] on link "Return to Founder" at bounding box center [724, 36] width 62 height 9
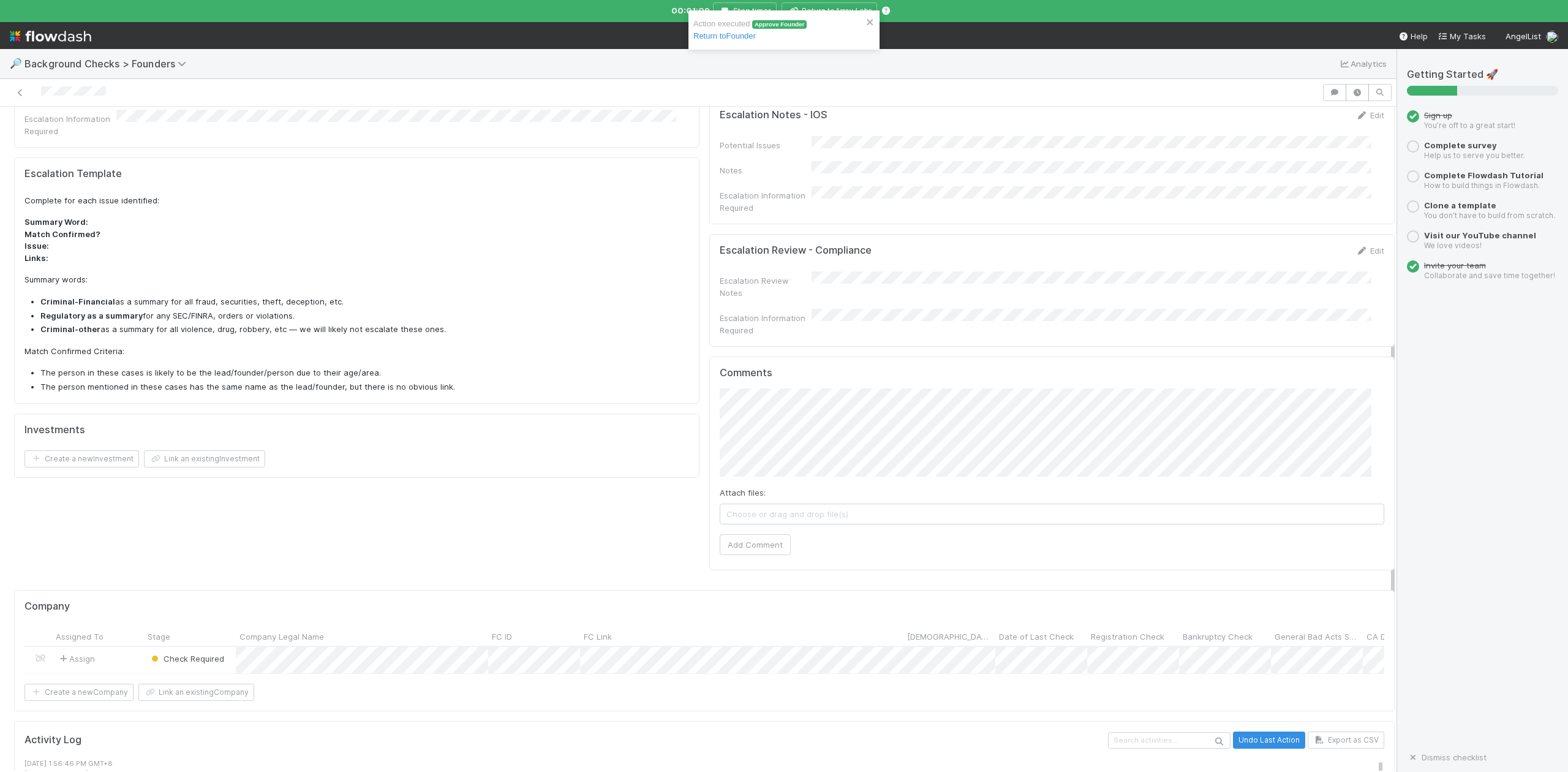
scroll to position [478, 0]
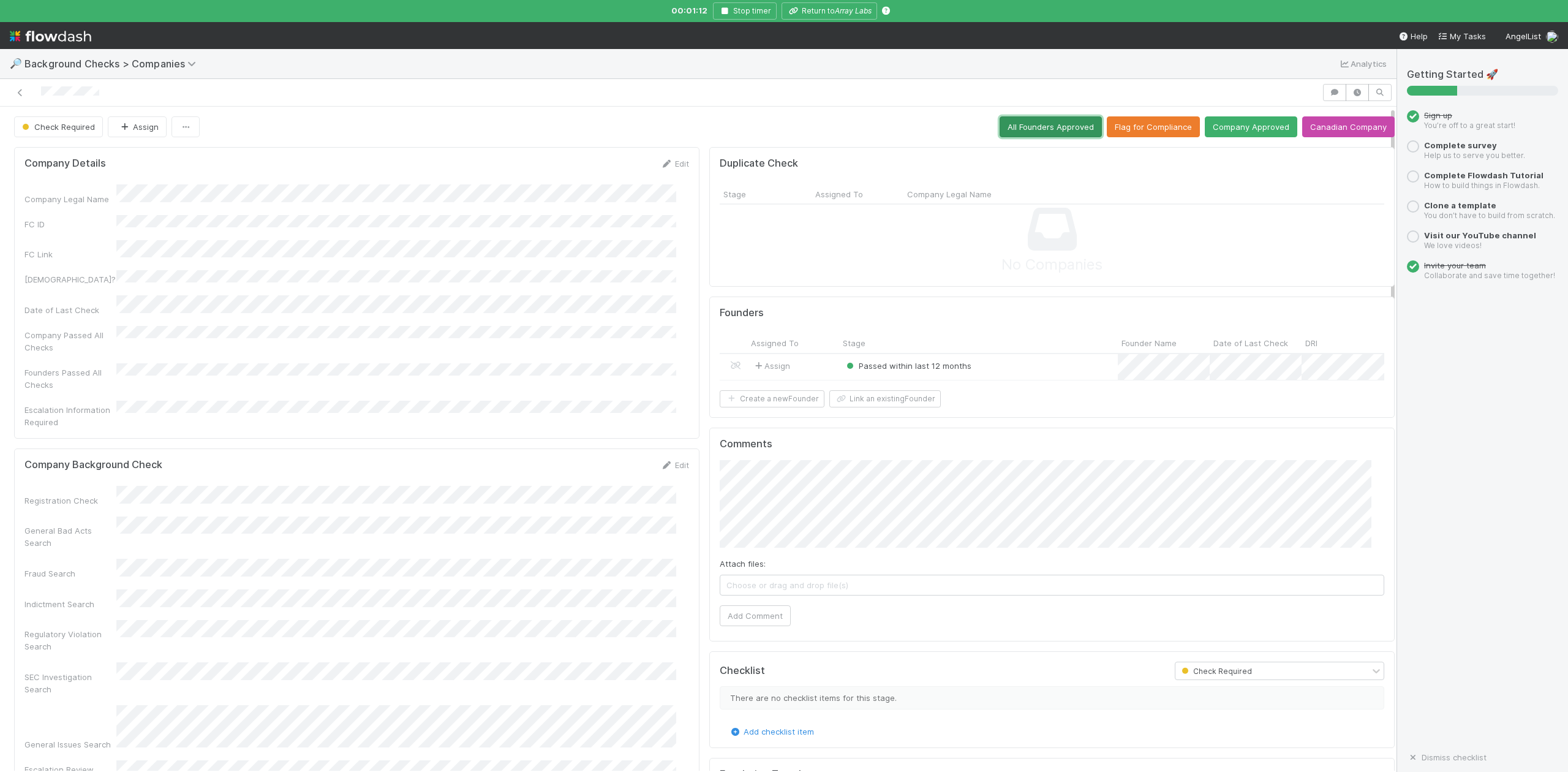
click at [1048, 122] on button "All Founders Approved" at bounding box center [1051, 127] width 102 height 21
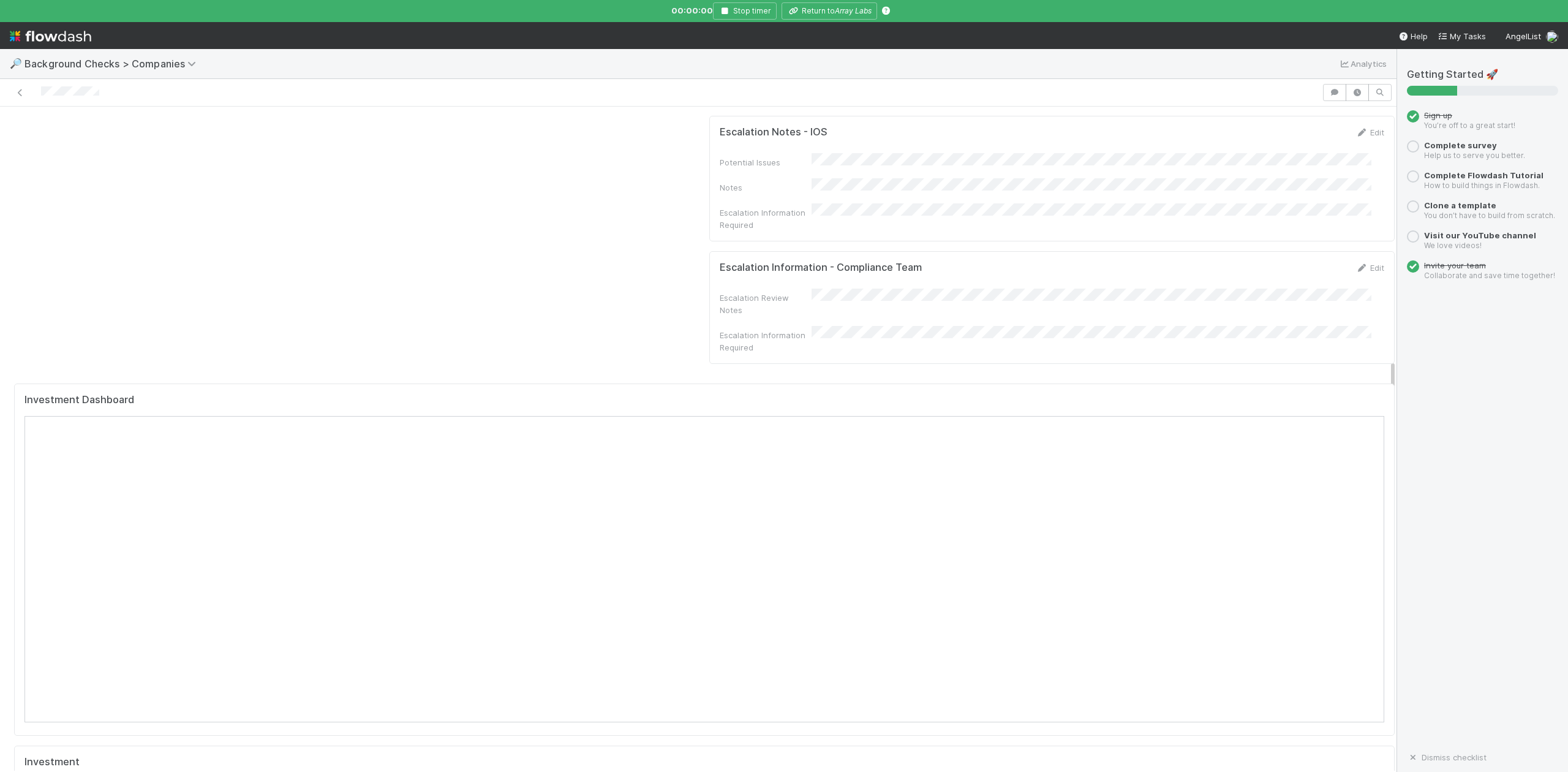
scroll to position [980, 0]
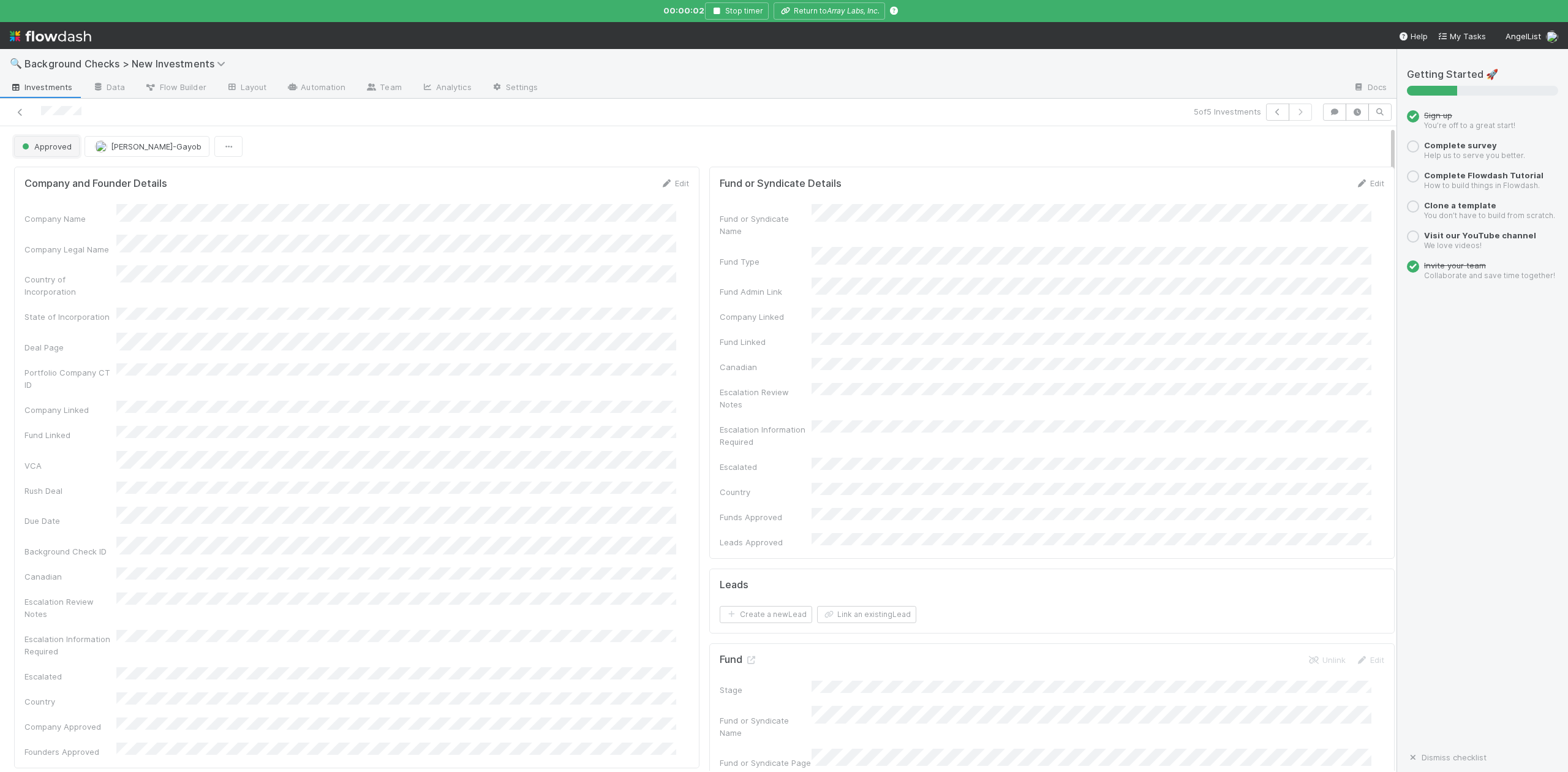
click at [41, 151] on span "Approved" at bounding box center [45, 146] width 52 height 10
click at [62, 201] on span "In Progress" at bounding box center [46, 200] width 58 height 10
click at [745, 656] on icon at bounding box center [751, 660] width 13 height 8
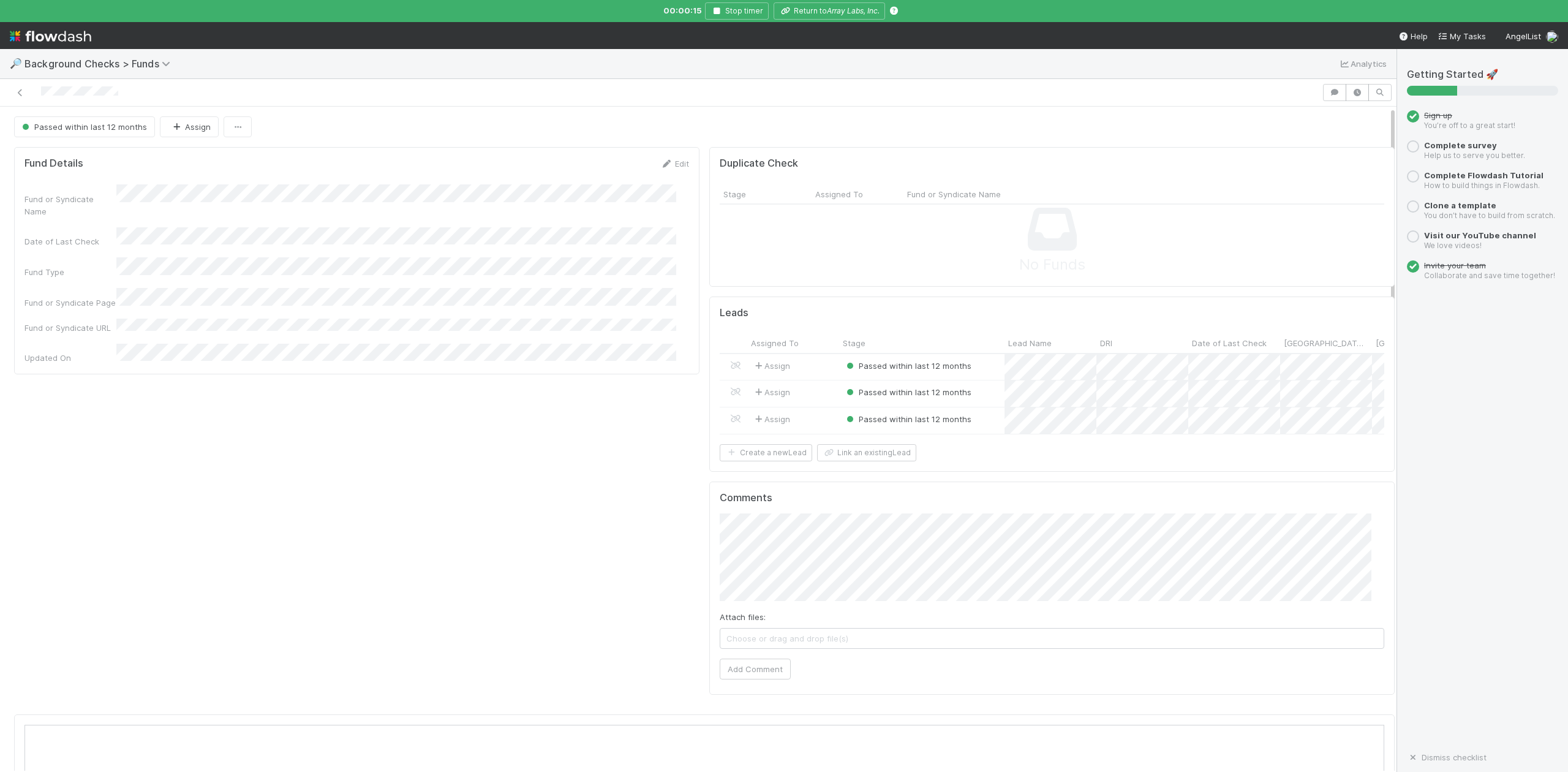
scroll to position [237, 1322]
click at [827, 3] on div at bounding box center [784, 386] width 1568 height 772
click at [827, 13] on icon "Array Labs, Inc." at bounding box center [853, 10] width 53 height 9
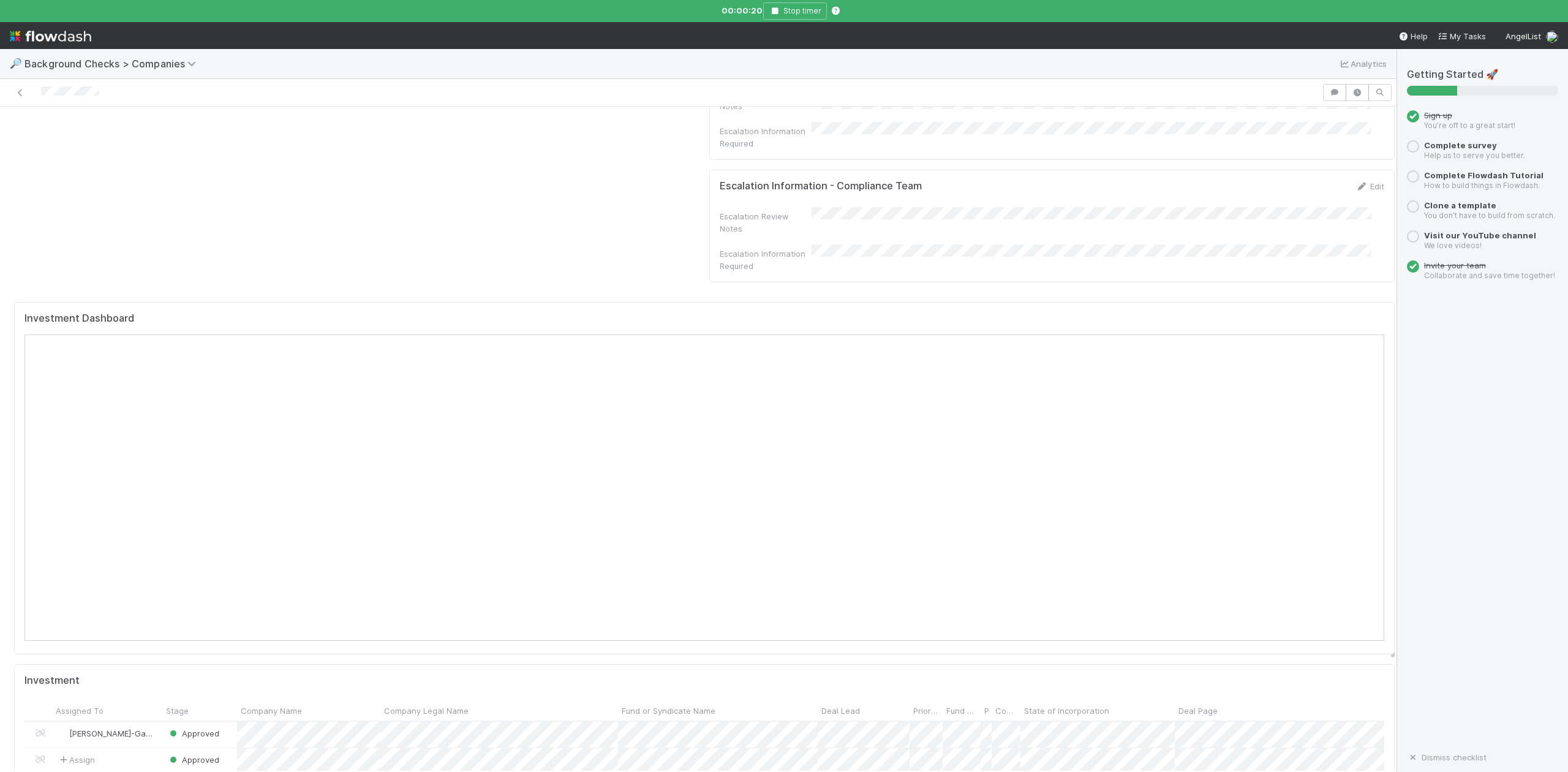
scroll to position [1144, 0]
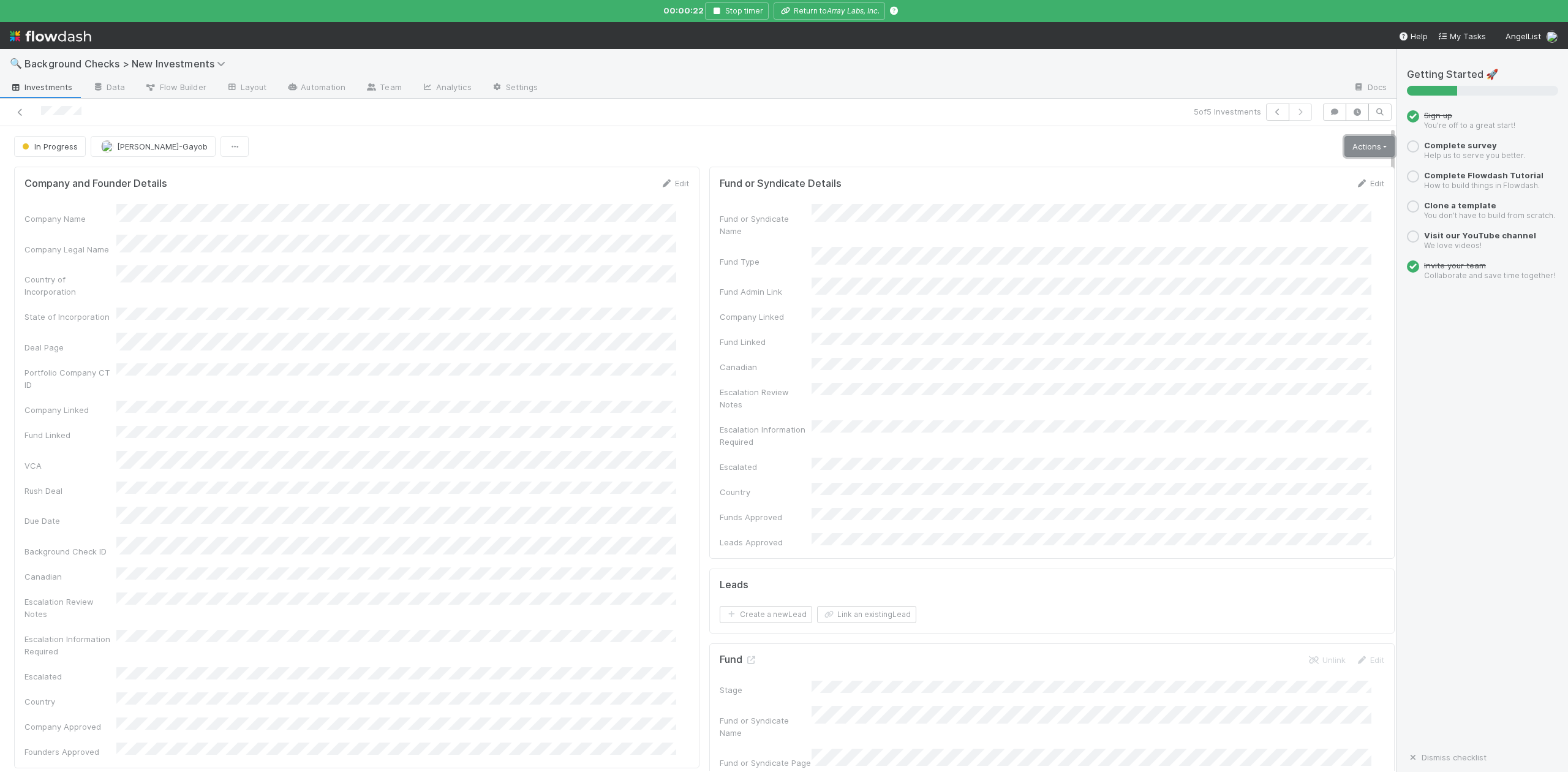
click at [1345, 148] on link "Actions" at bounding box center [1370, 146] width 50 height 21
click at [1267, 170] on button "Finish" at bounding box center [1327, 172] width 136 height 17
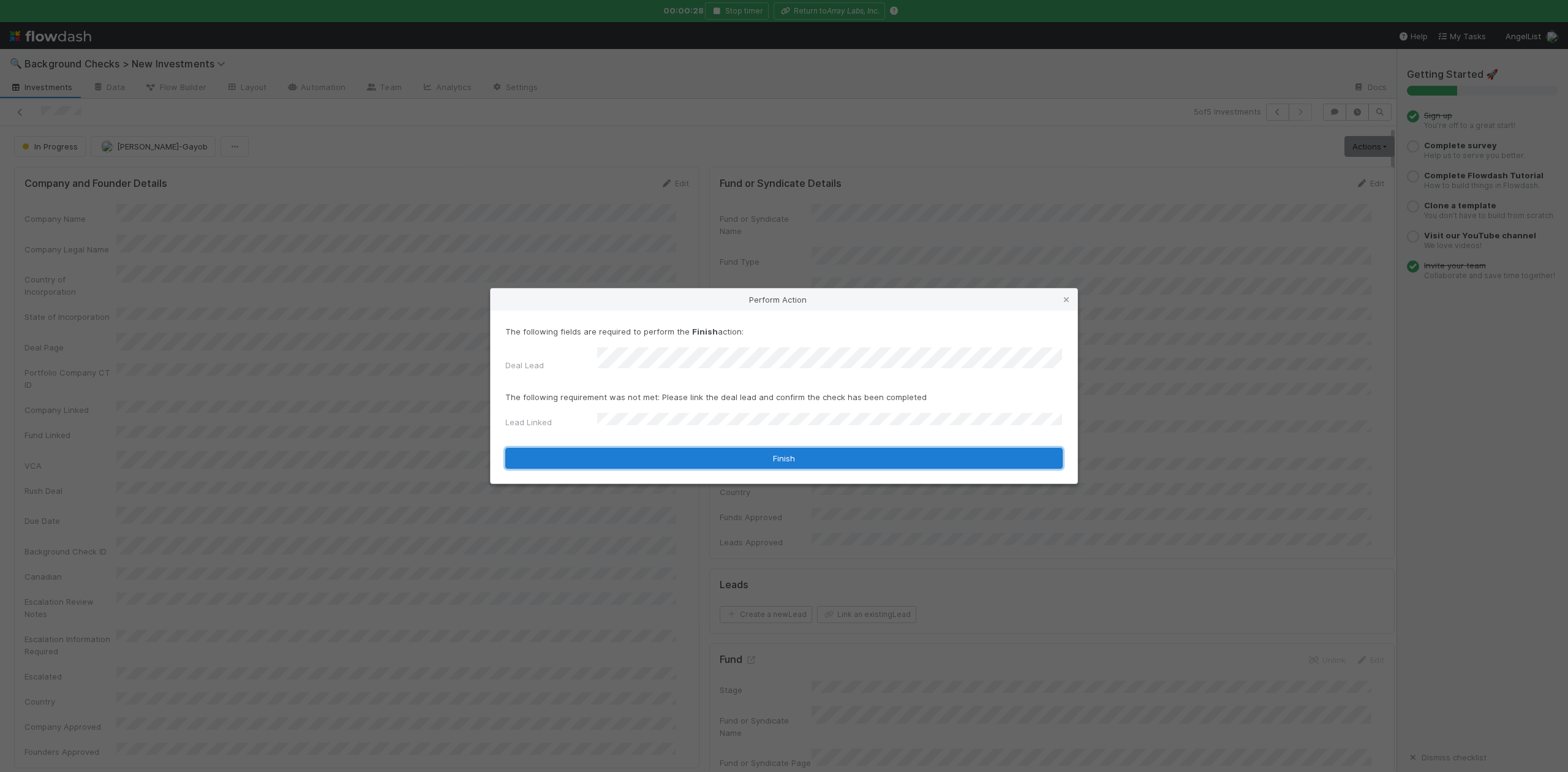
click at [629, 453] on button "Finish" at bounding box center [784, 458] width 558 height 21
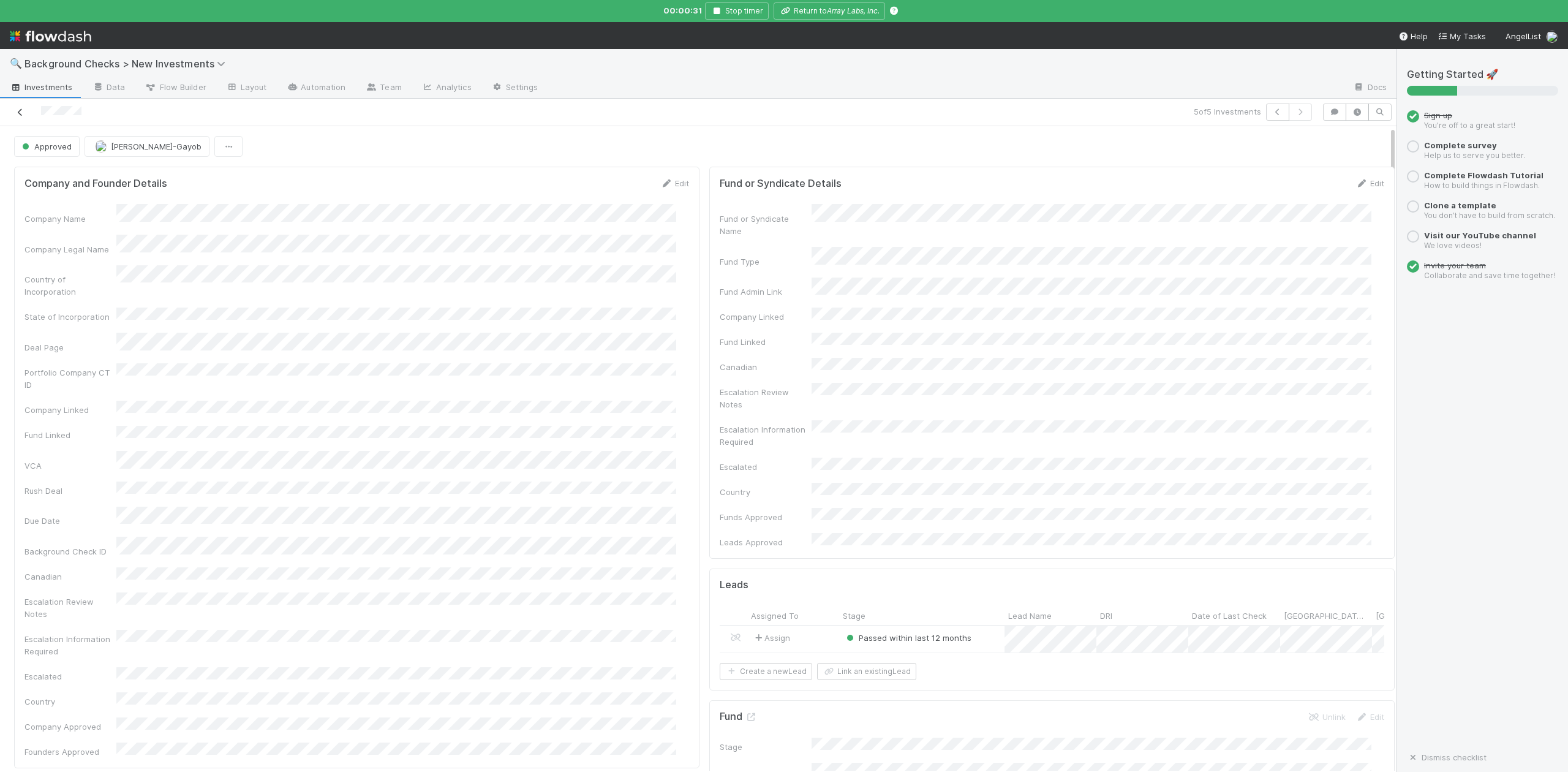
click at [18, 113] on icon at bounding box center [20, 112] width 13 height 8
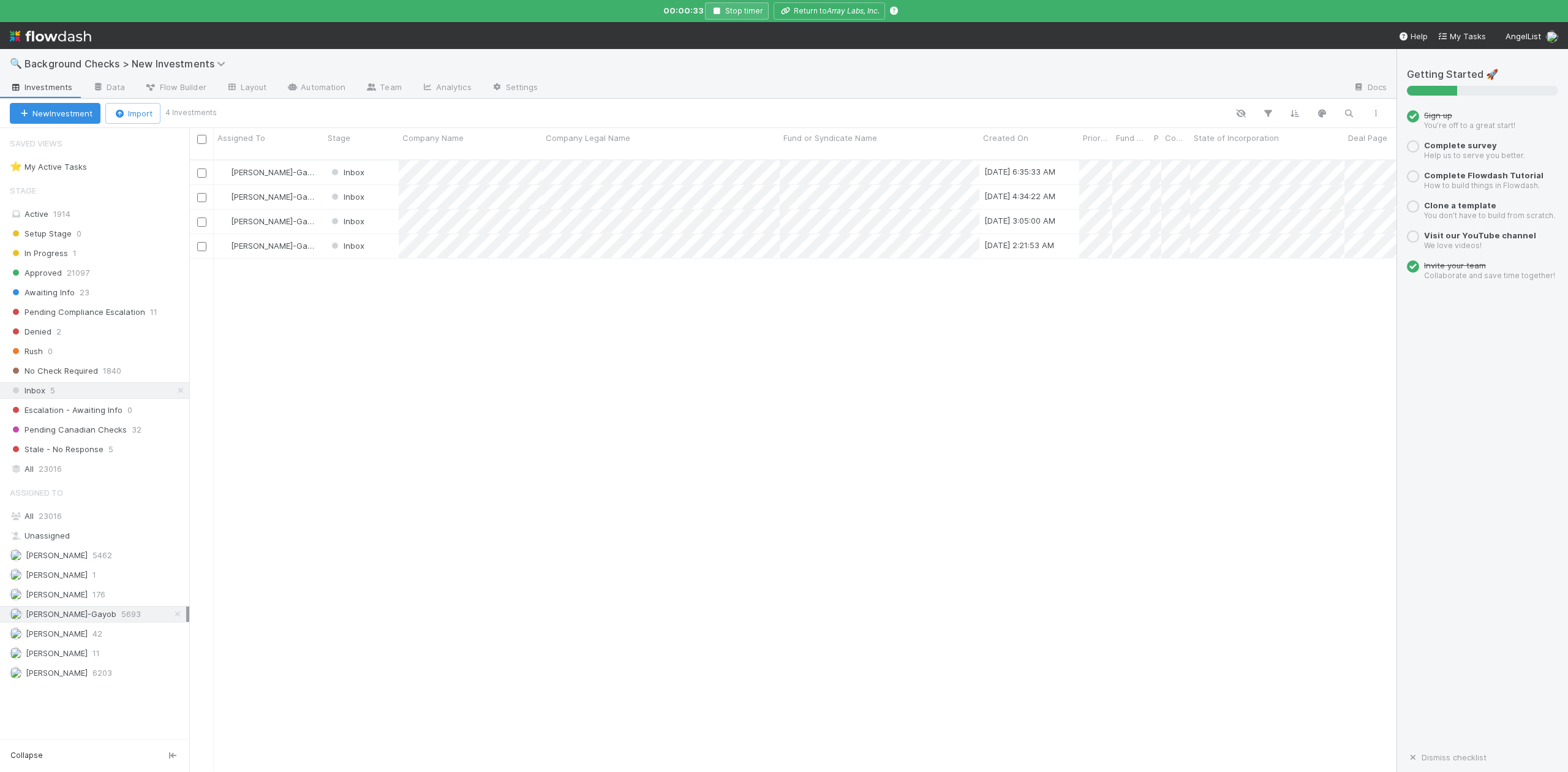
scroll to position [609, 1196]
click at [714, 13] on icon "button" at bounding box center [716, 11] width 13 height 7
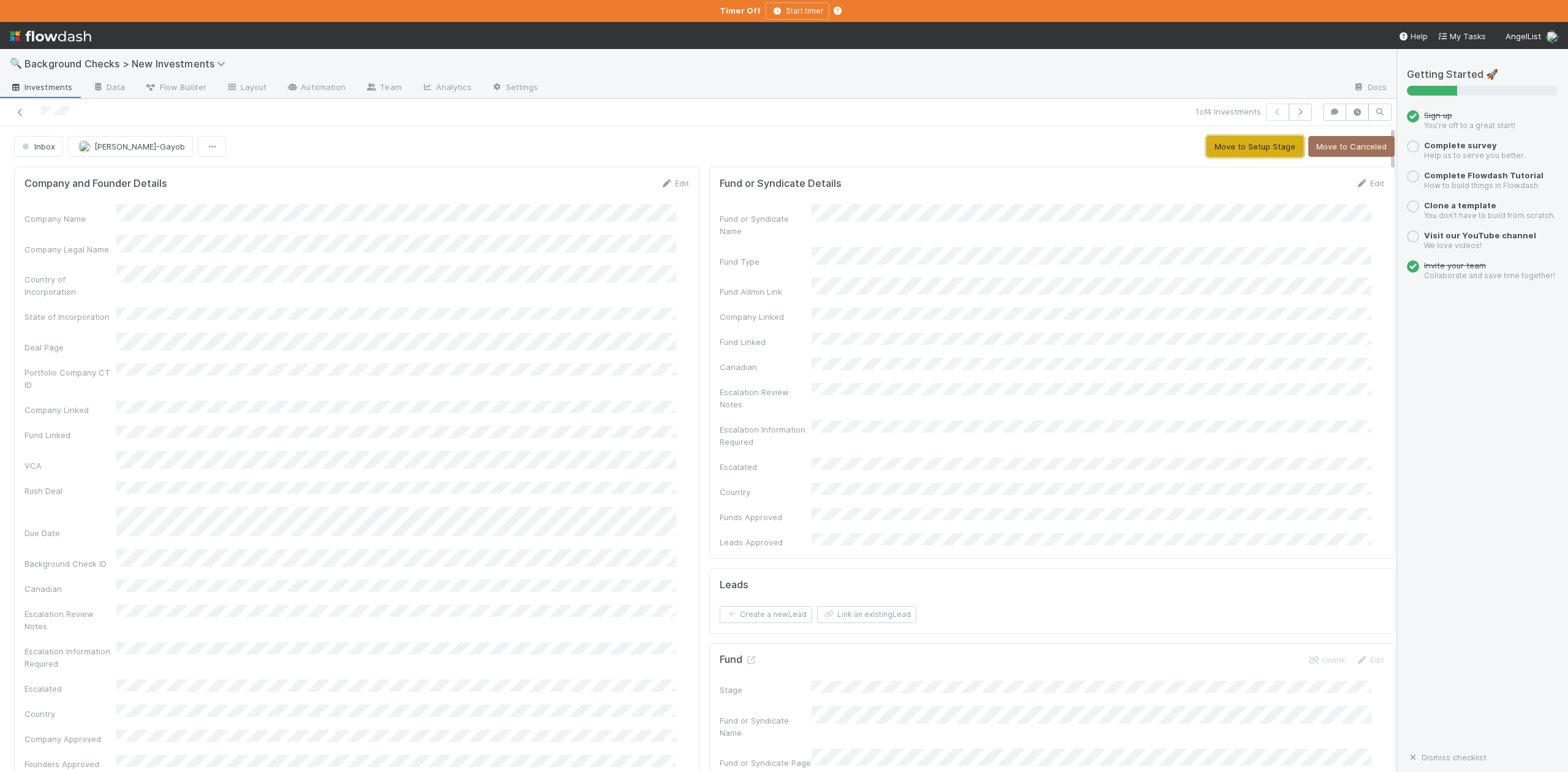
click at [1208, 145] on button "Move to Setup Stage" at bounding box center [1255, 146] width 97 height 21
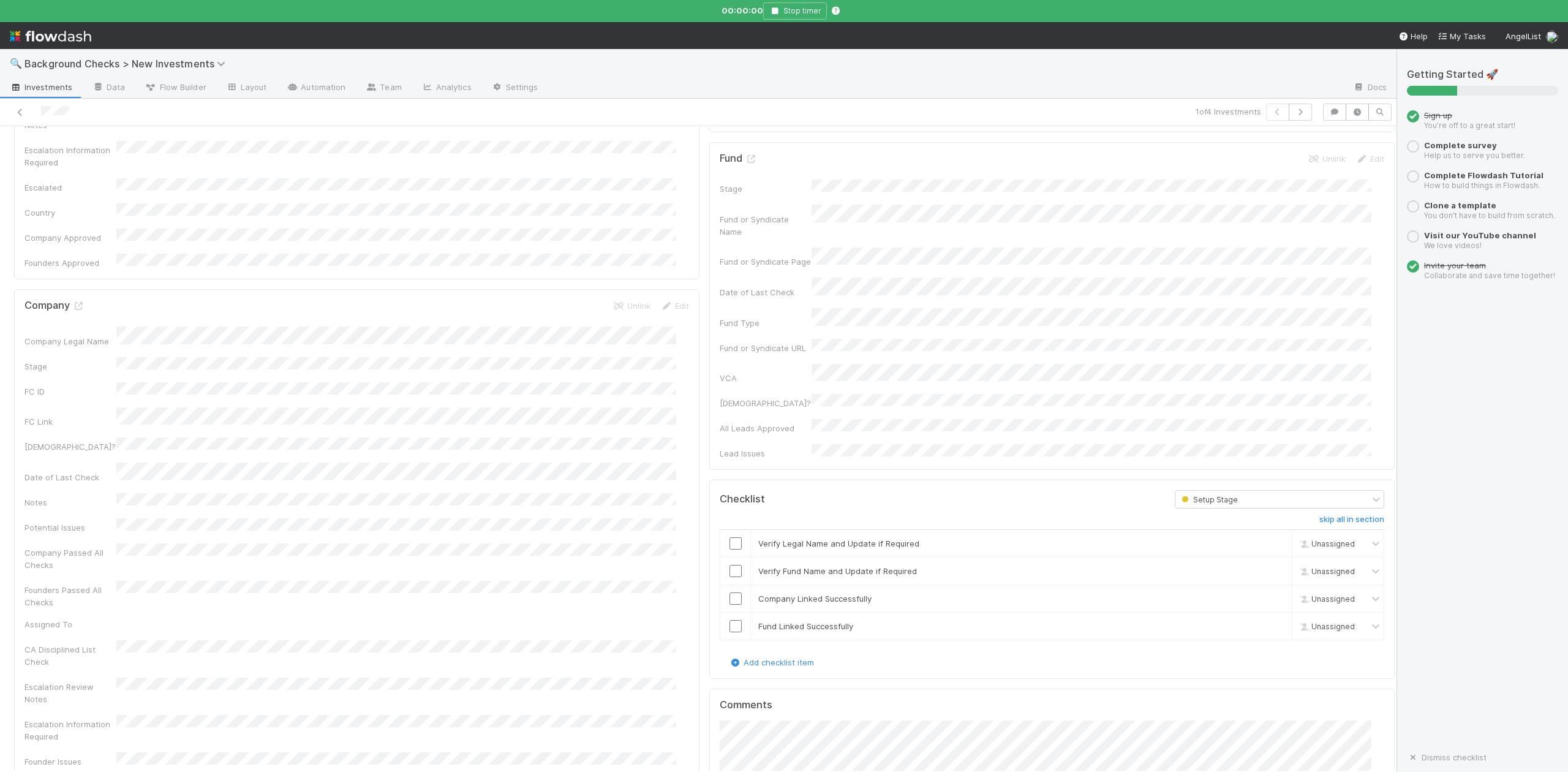
scroll to position [653, 0]
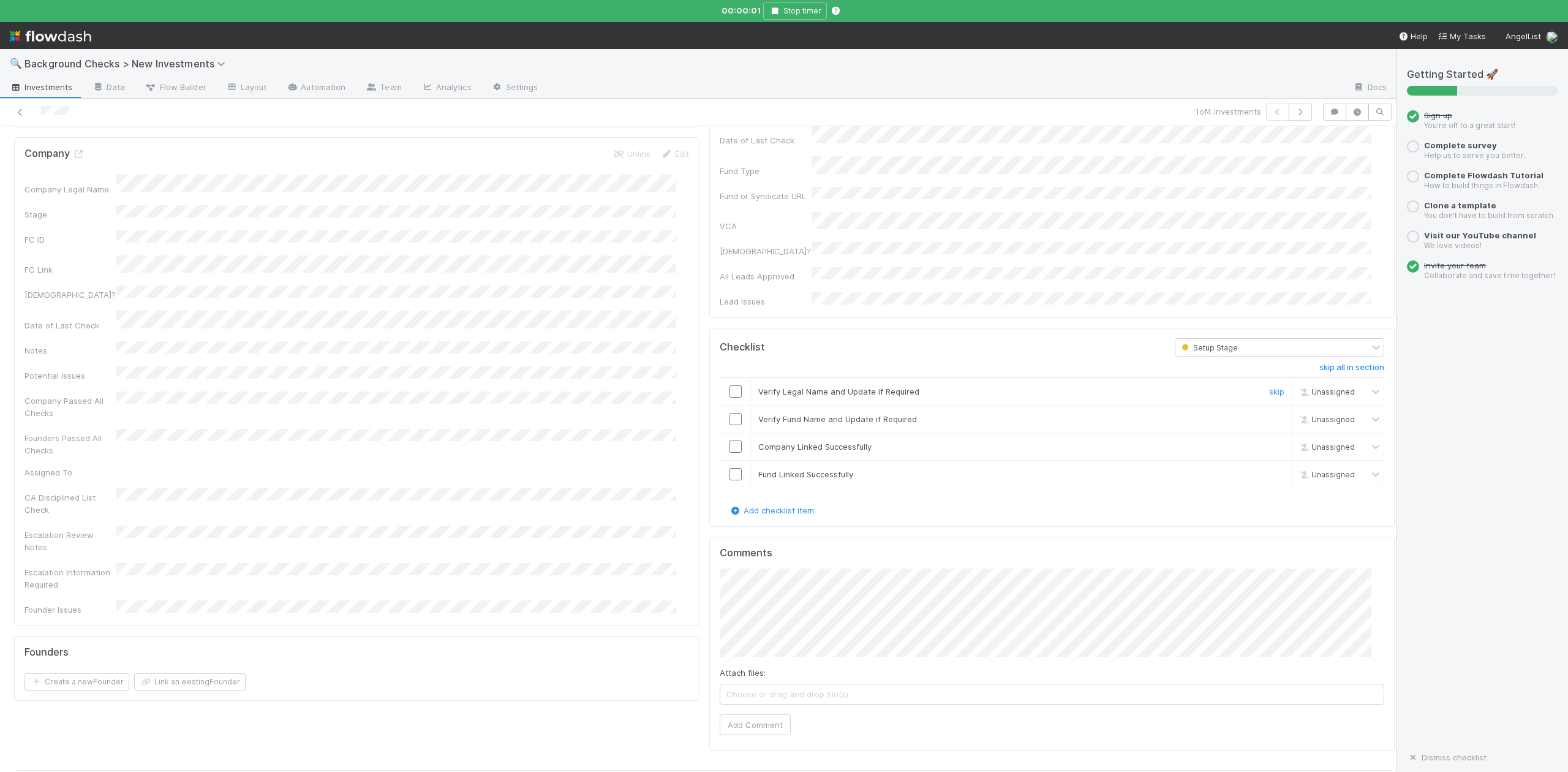
click at [730, 386] on input "checkbox" at bounding box center [735, 392] width 13 height 13
click at [730, 413] on input "checkbox" at bounding box center [735, 419] width 13 height 13
click at [730, 441] on input "checkbox" at bounding box center [735, 446] width 13 height 13
click at [730, 468] on input "checkbox" at bounding box center [735, 474] width 13 height 13
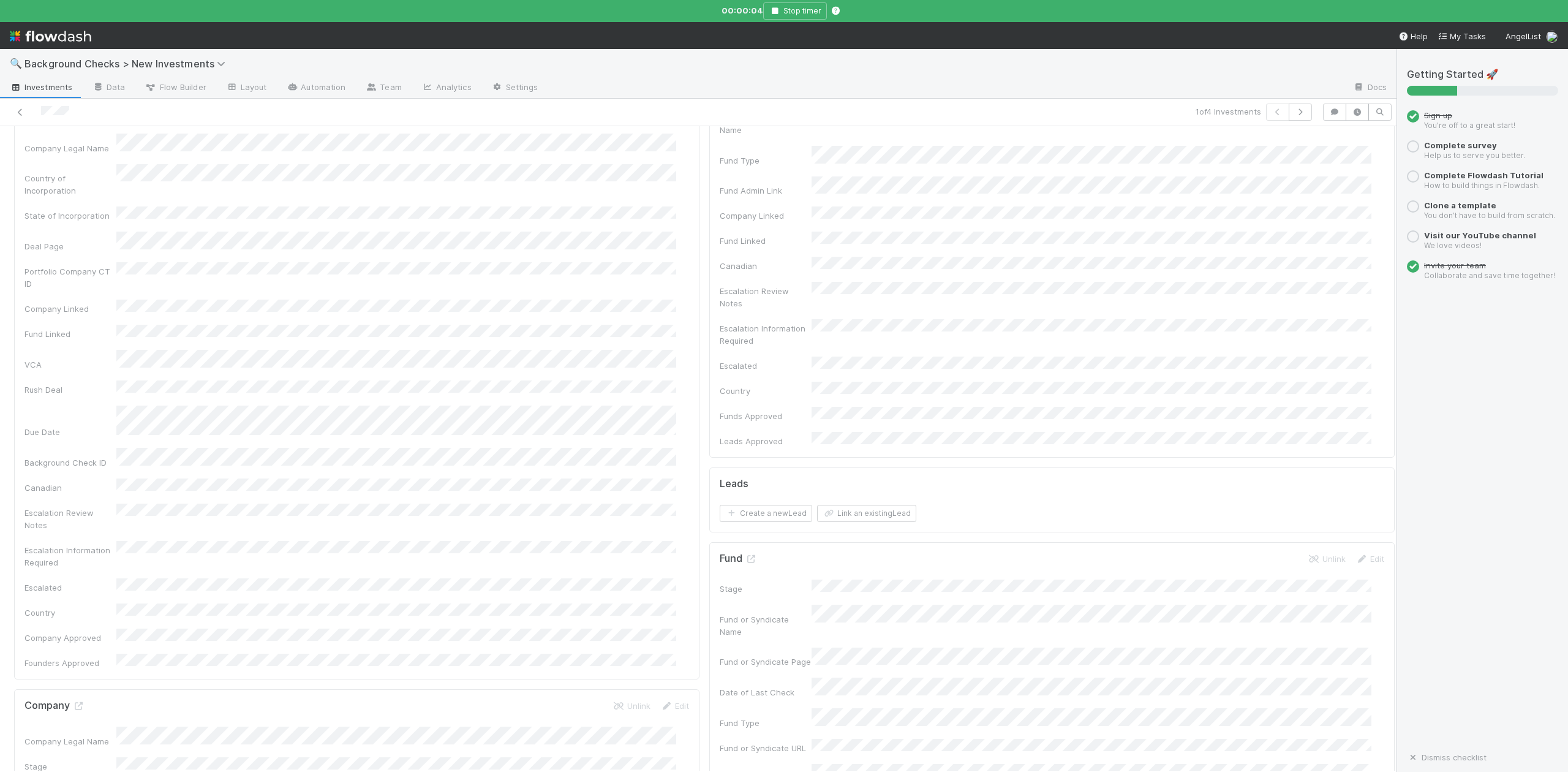
scroll to position [0, 0]
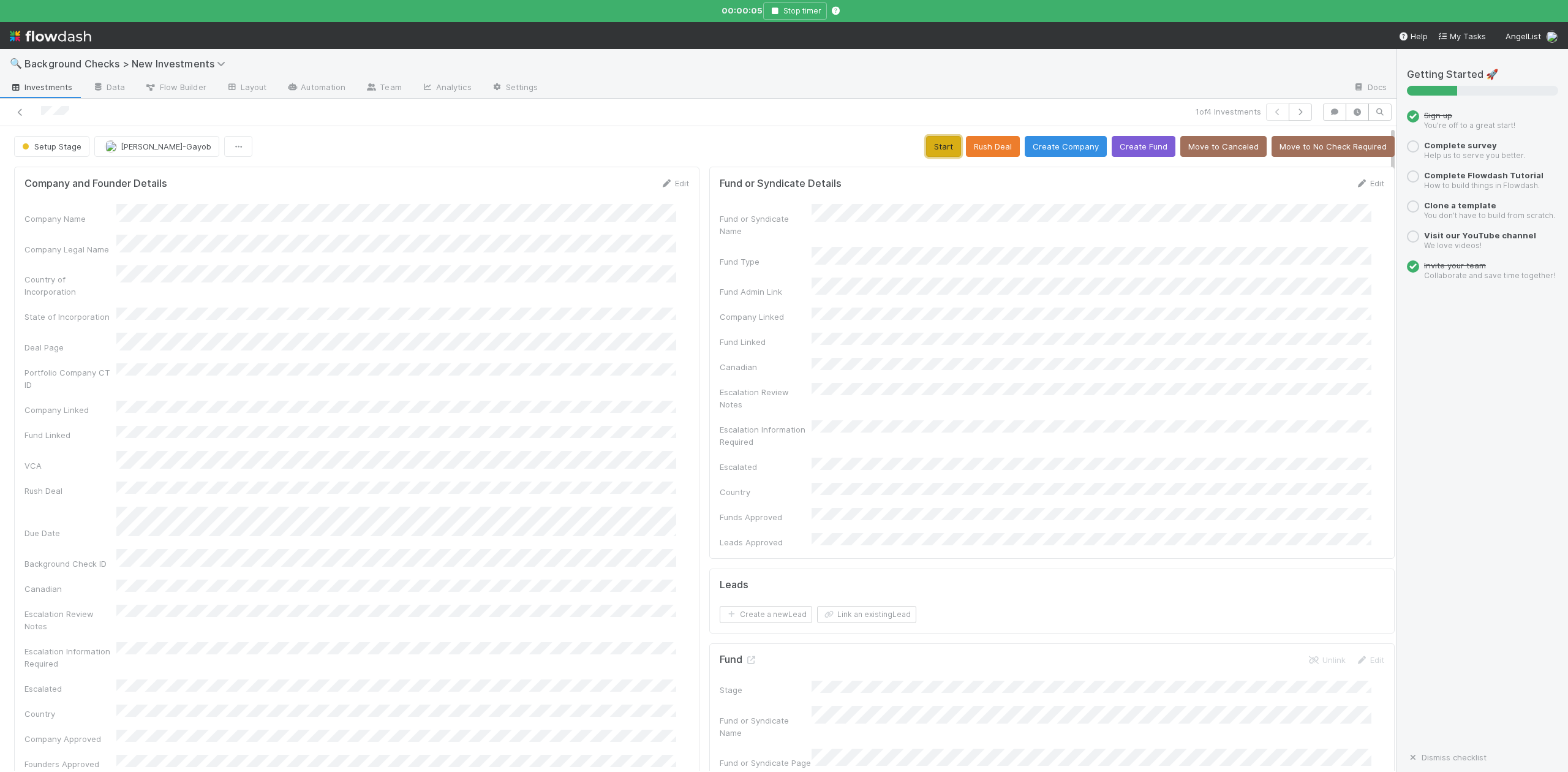
click at [926, 148] on button "Start" at bounding box center [943, 146] width 35 height 21
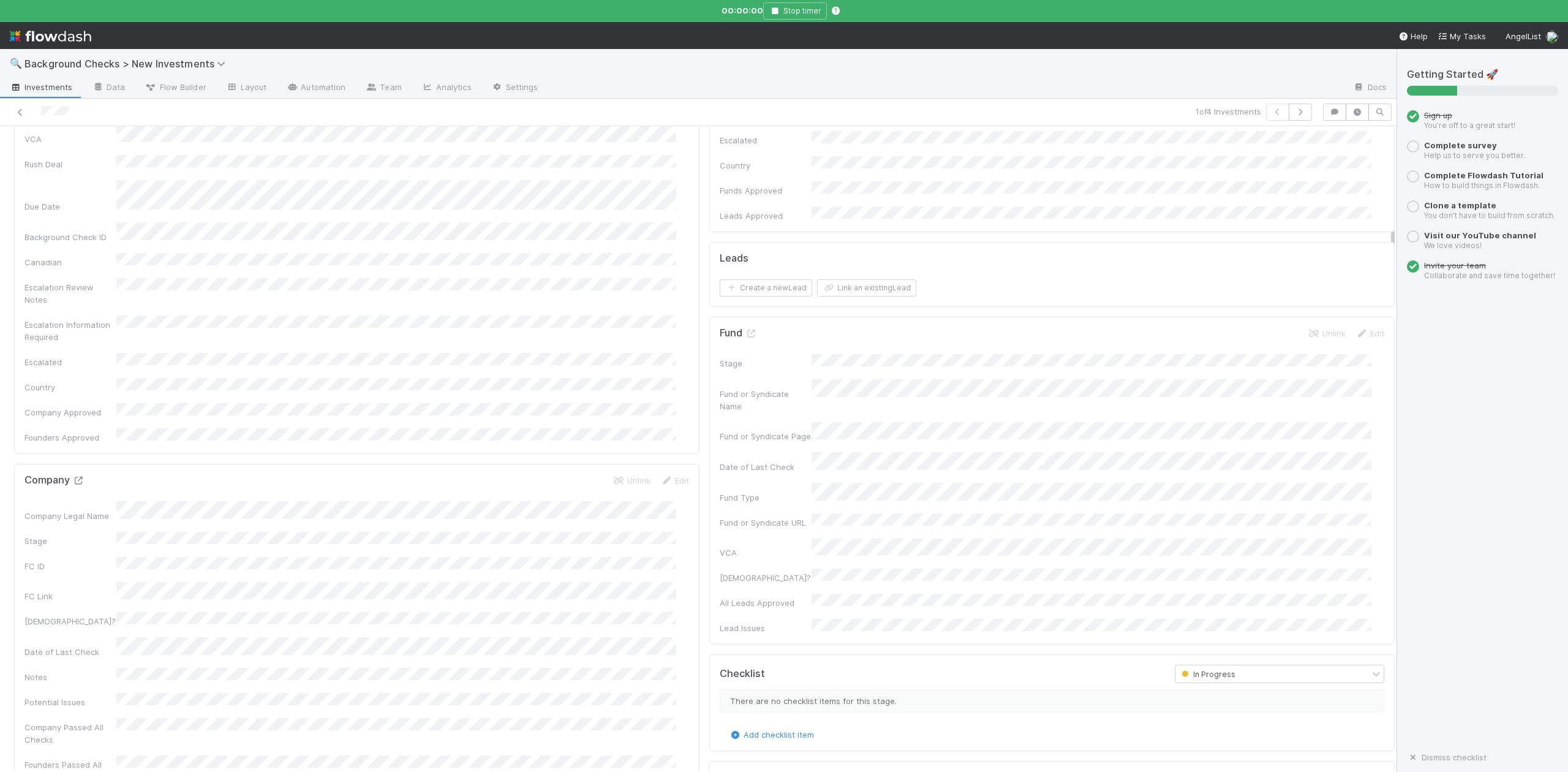
click at [76, 477] on icon at bounding box center [78, 481] width 13 height 8
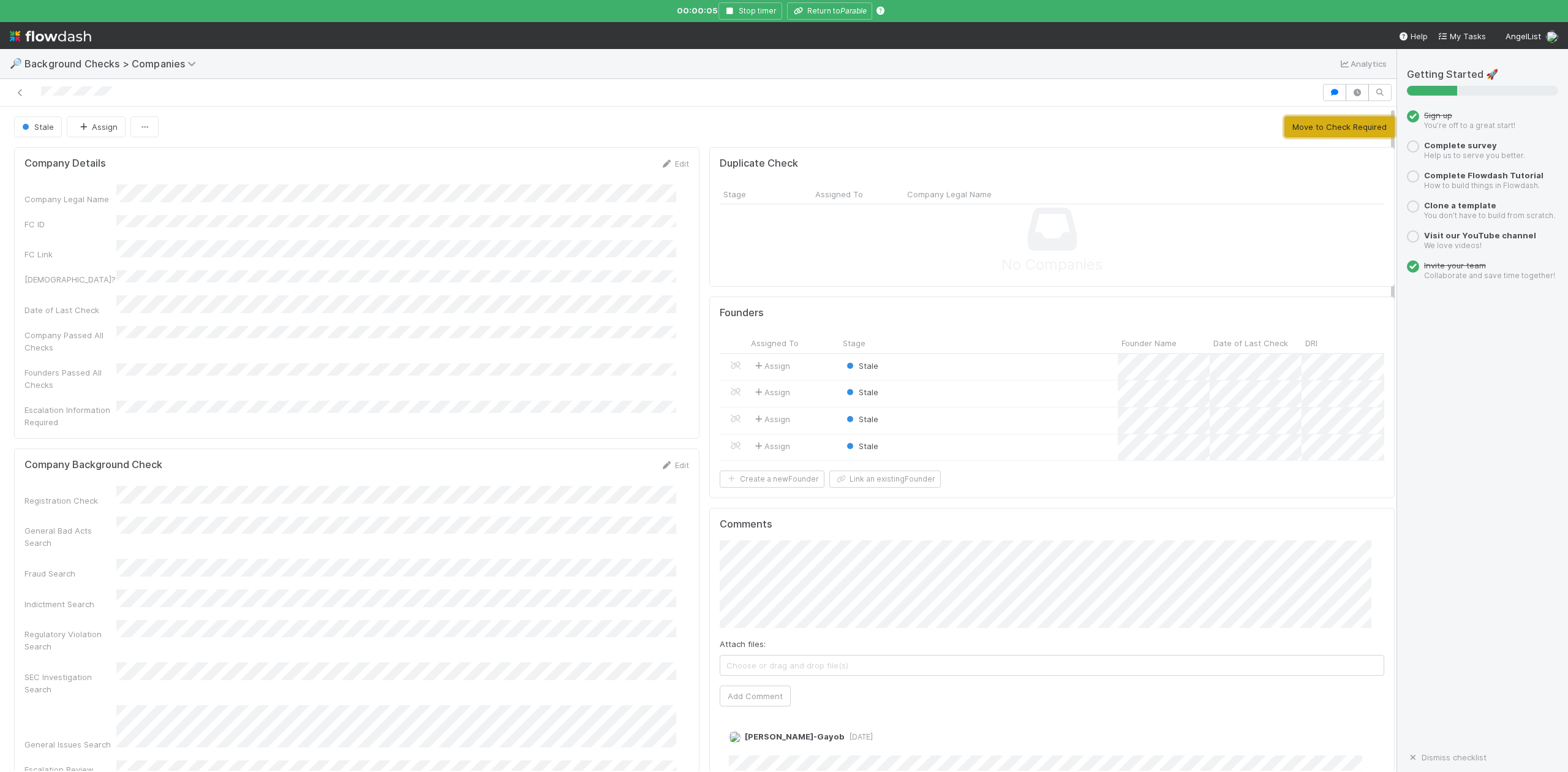
click at [1297, 128] on button "Move to Check Required" at bounding box center [1340, 127] width 110 height 21
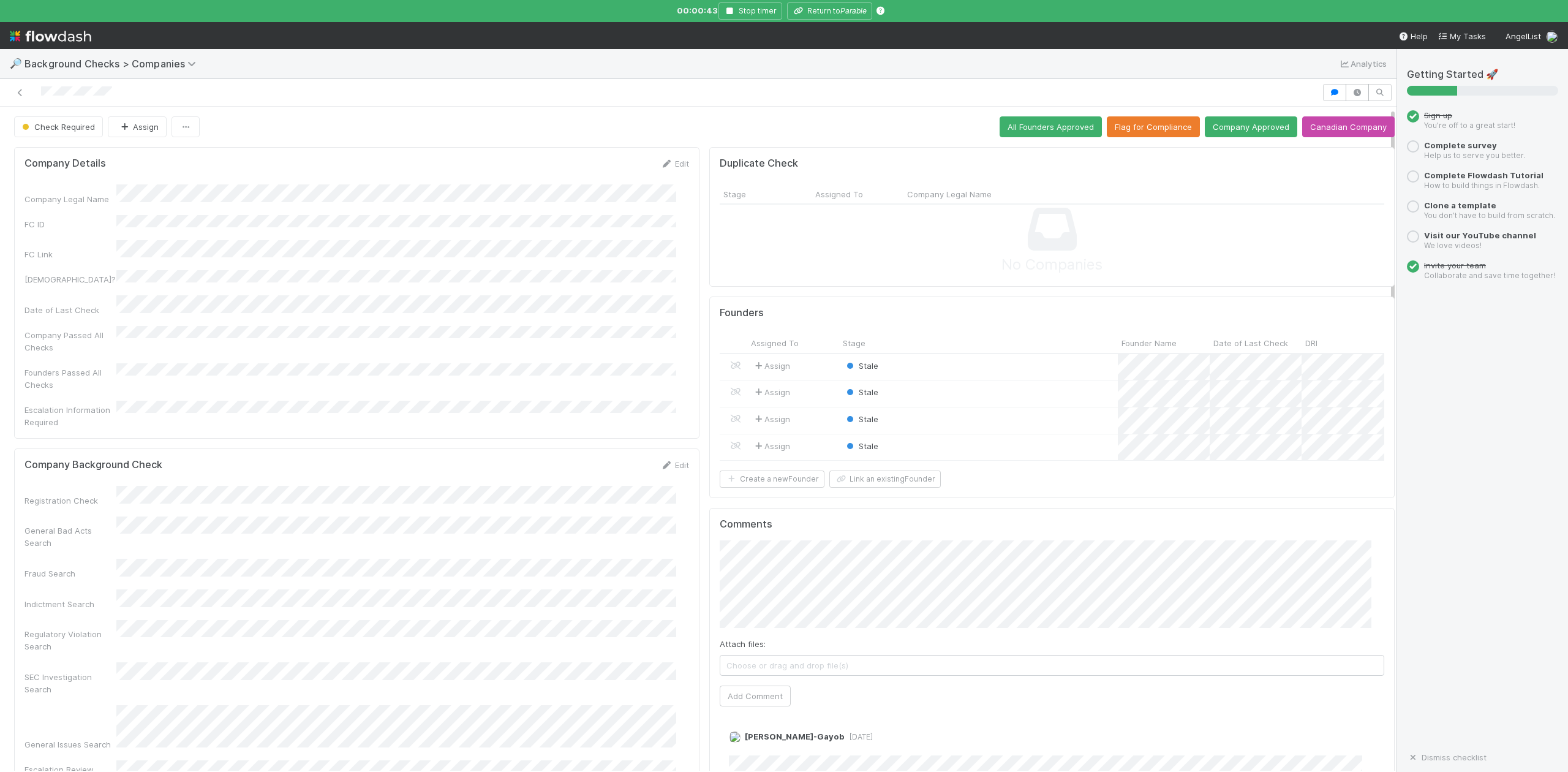
scroll to position [163, 0]
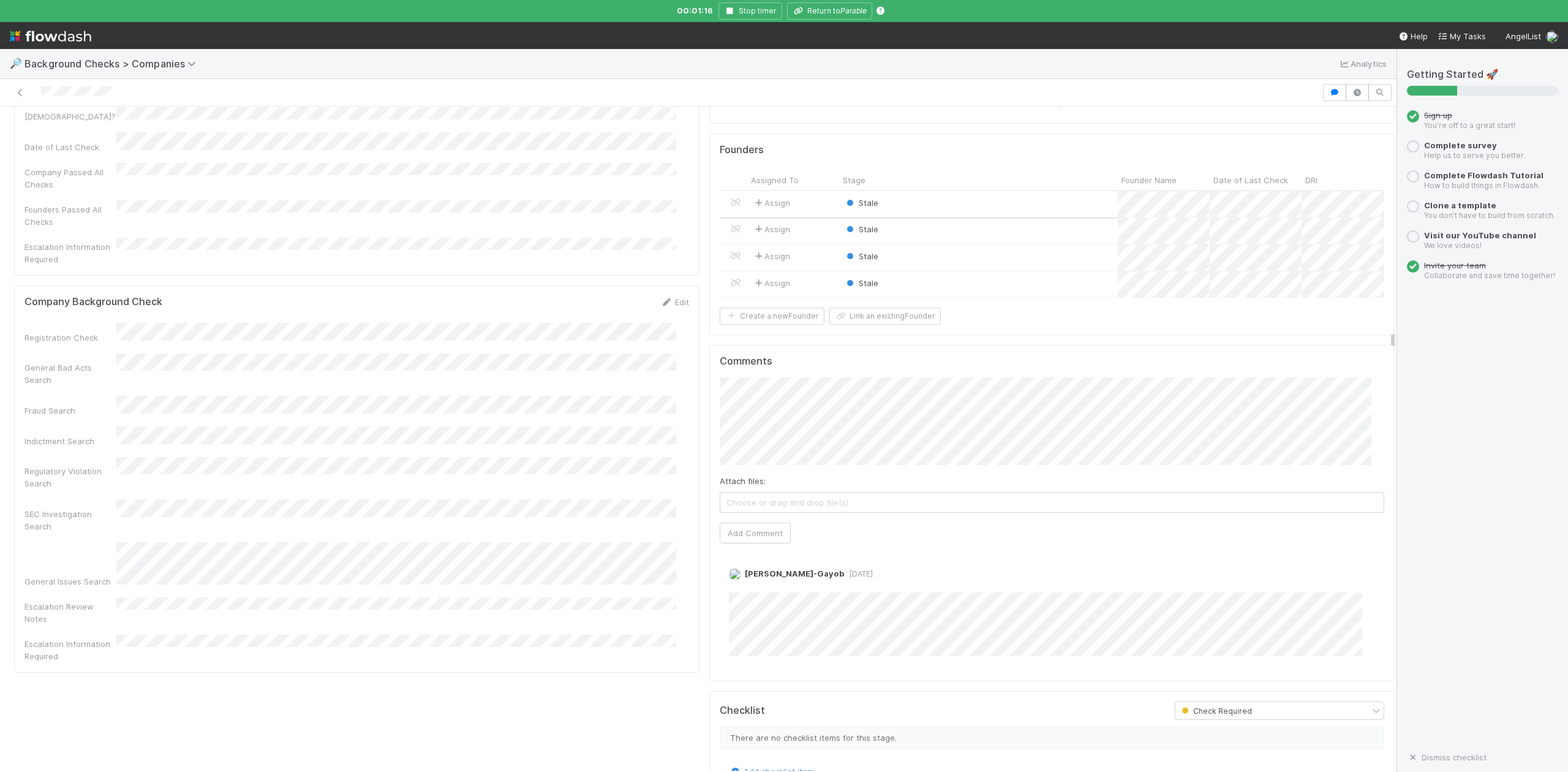
click at [895, 208] on div "Stale" at bounding box center [979, 205] width 279 height 27
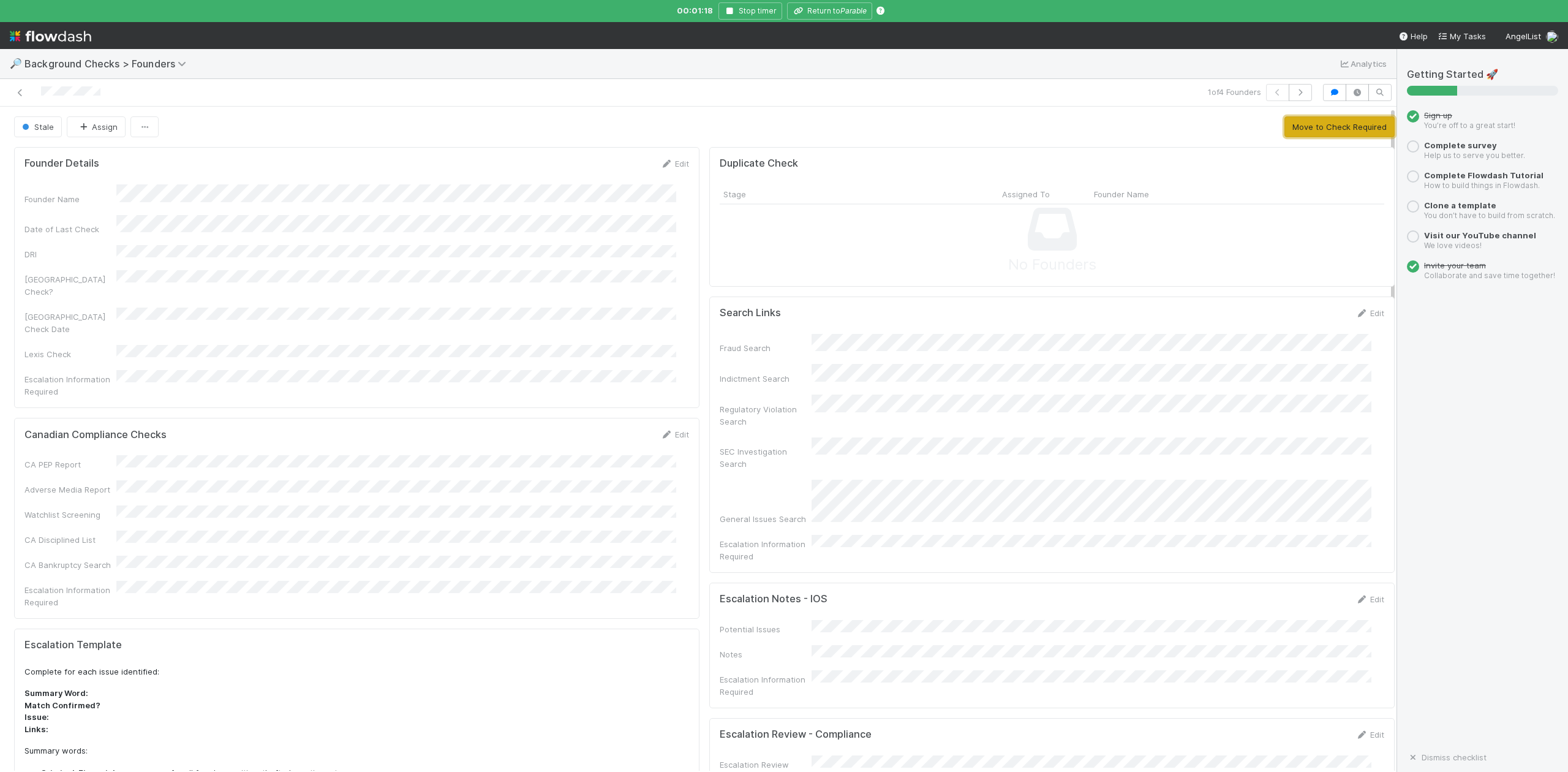
click at [1303, 123] on button "Move to Check Required" at bounding box center [1340, 127] width 110 height 21
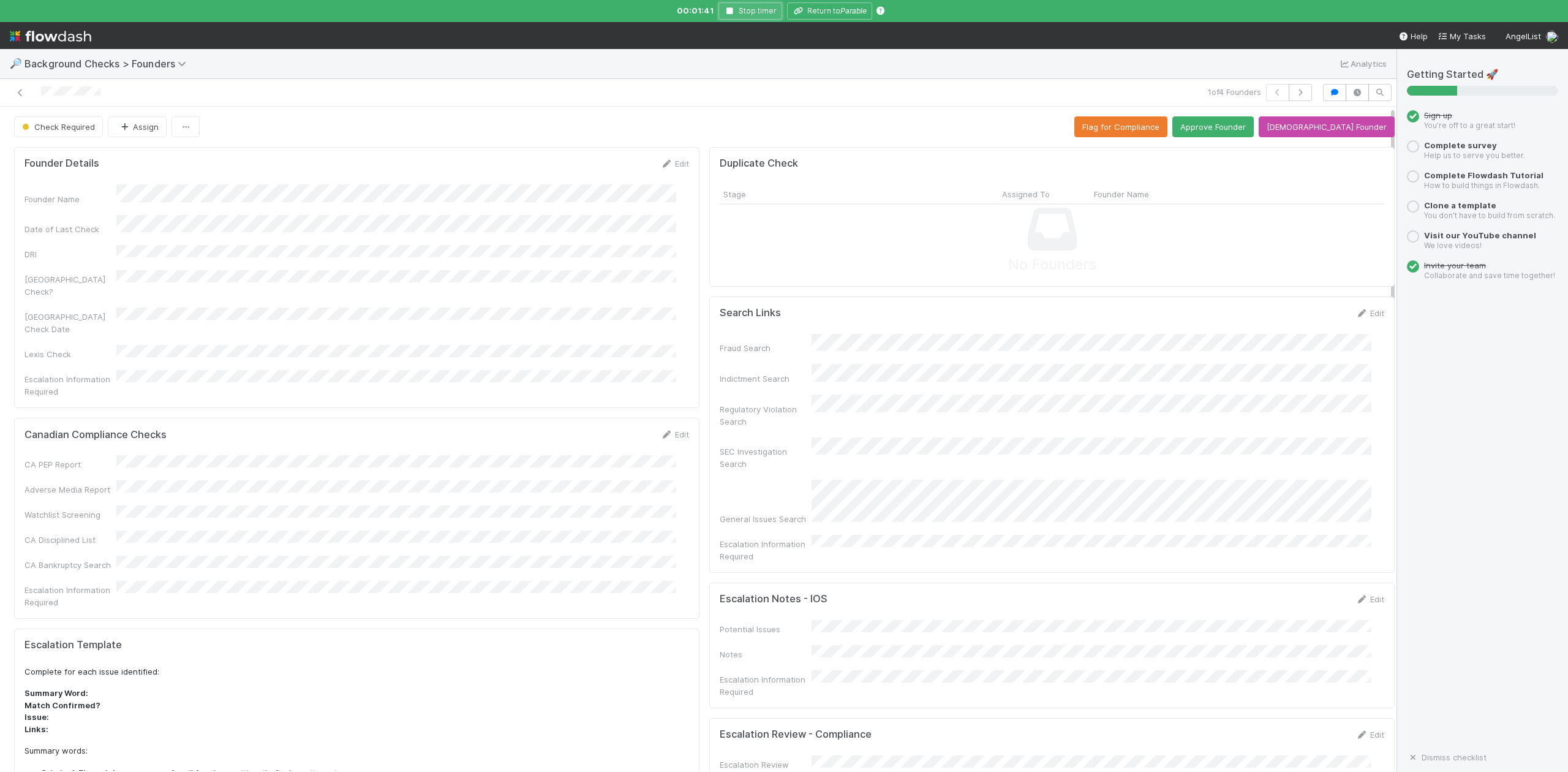
click at [731, 9] on icon "button" at bounding box center [730, 11] width 13 height 7
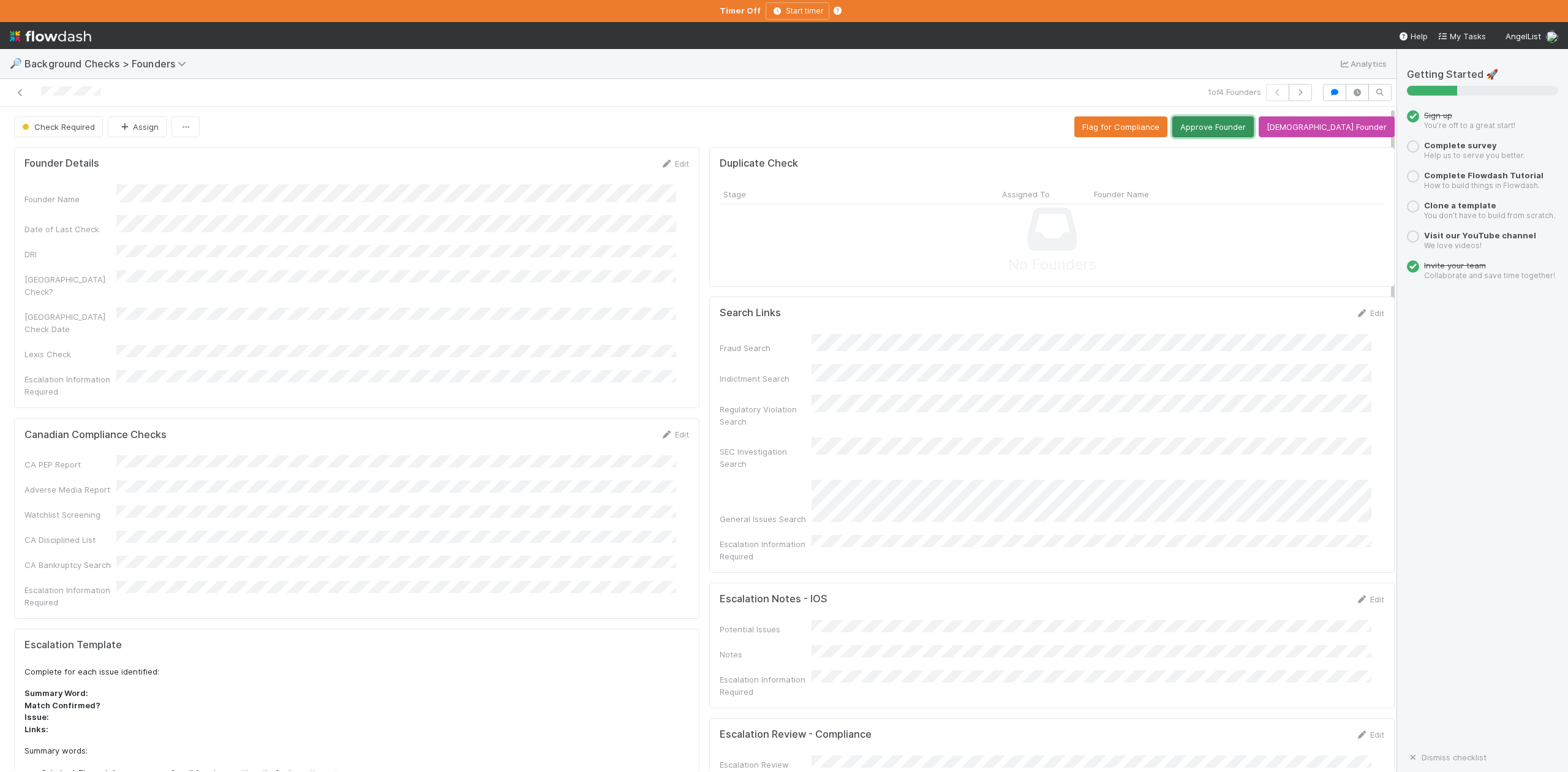
click at [1254, 126] on button "Approve Founder" at bounding box center [1213, 127] width 82 height 21
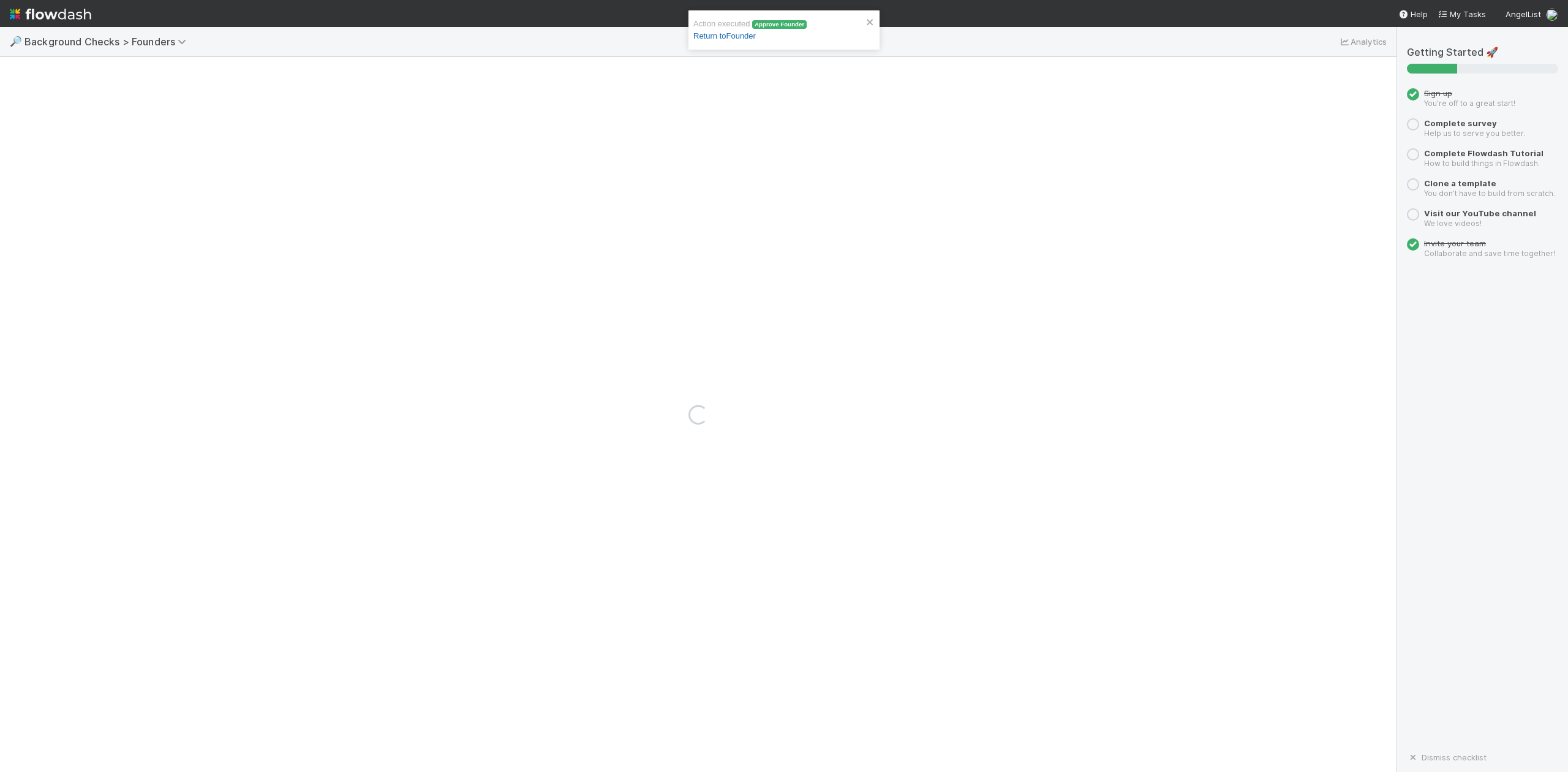
click at [731, 36] on link "Return to Founder" at bounding box center [724, 36] width 62 height 9
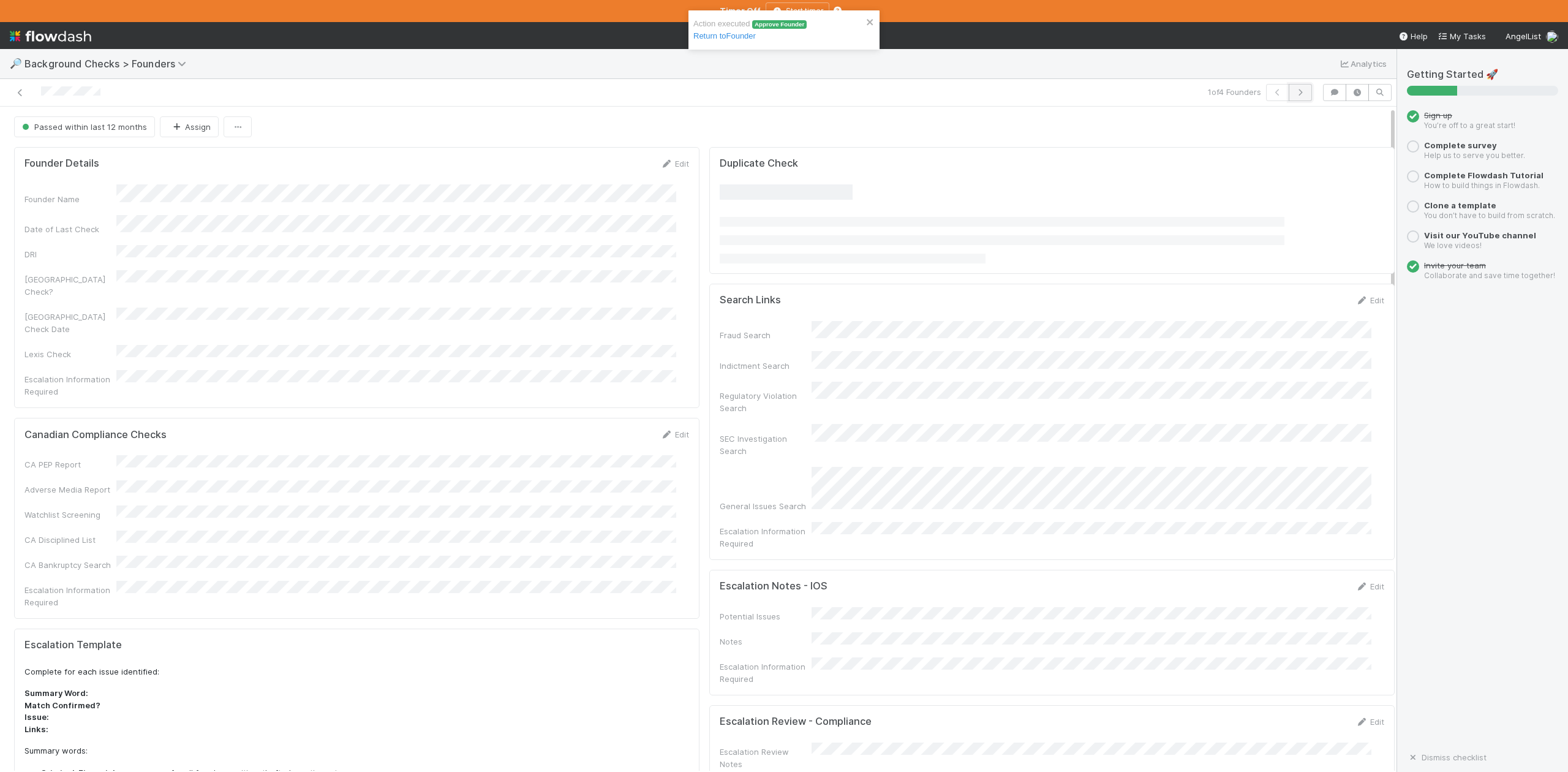
click at [1294, 93] on icon "button" at bounding box center [1300, 93] width 13 height 7
click at [1321, 124] on button "Move to Check Required" at bounding box center [1340, 127] width 110 height 21
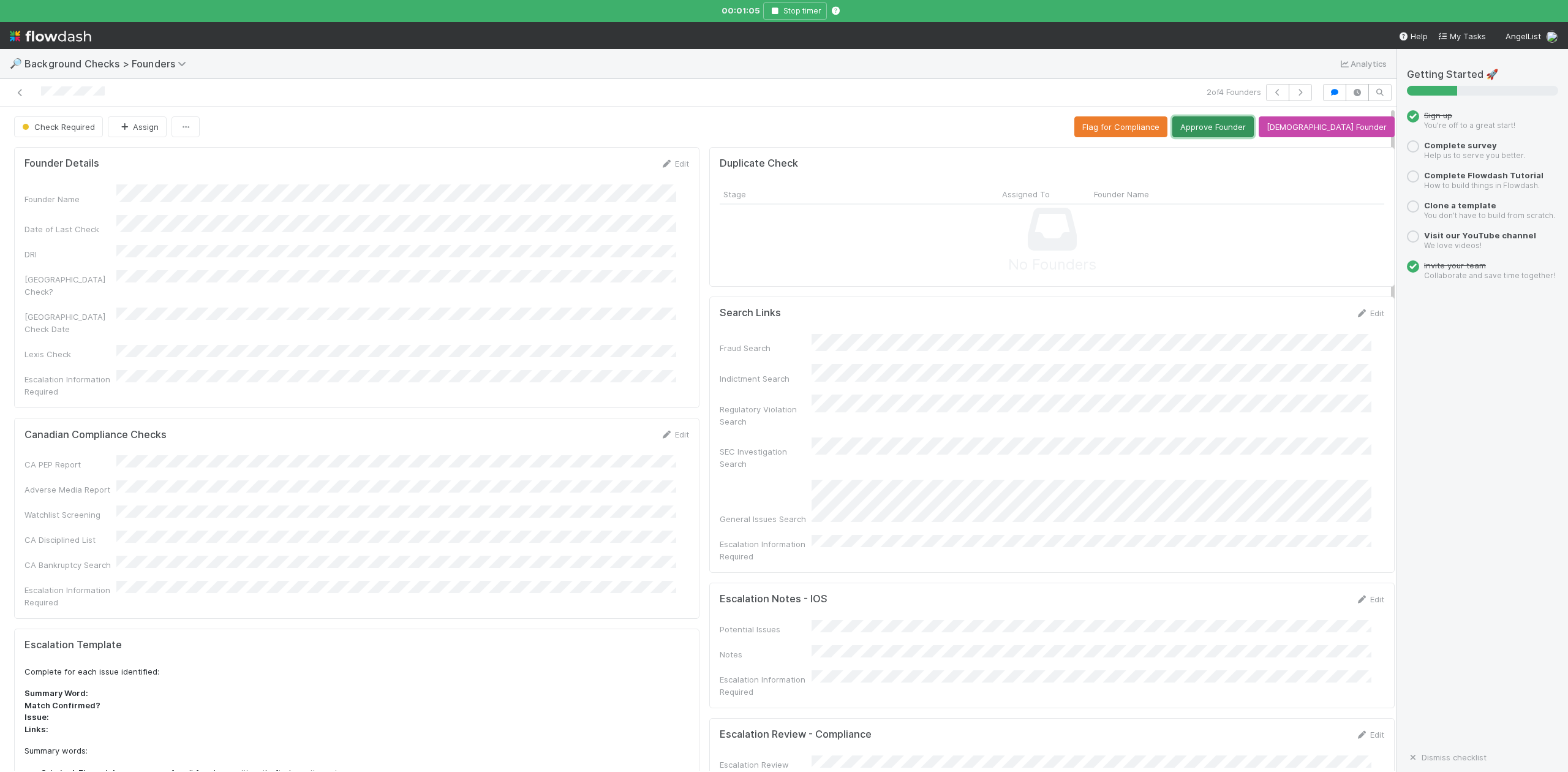
click at [1250, 121] on button "Approve Founder" at bounding box center [1213, 127] width 82 height 21
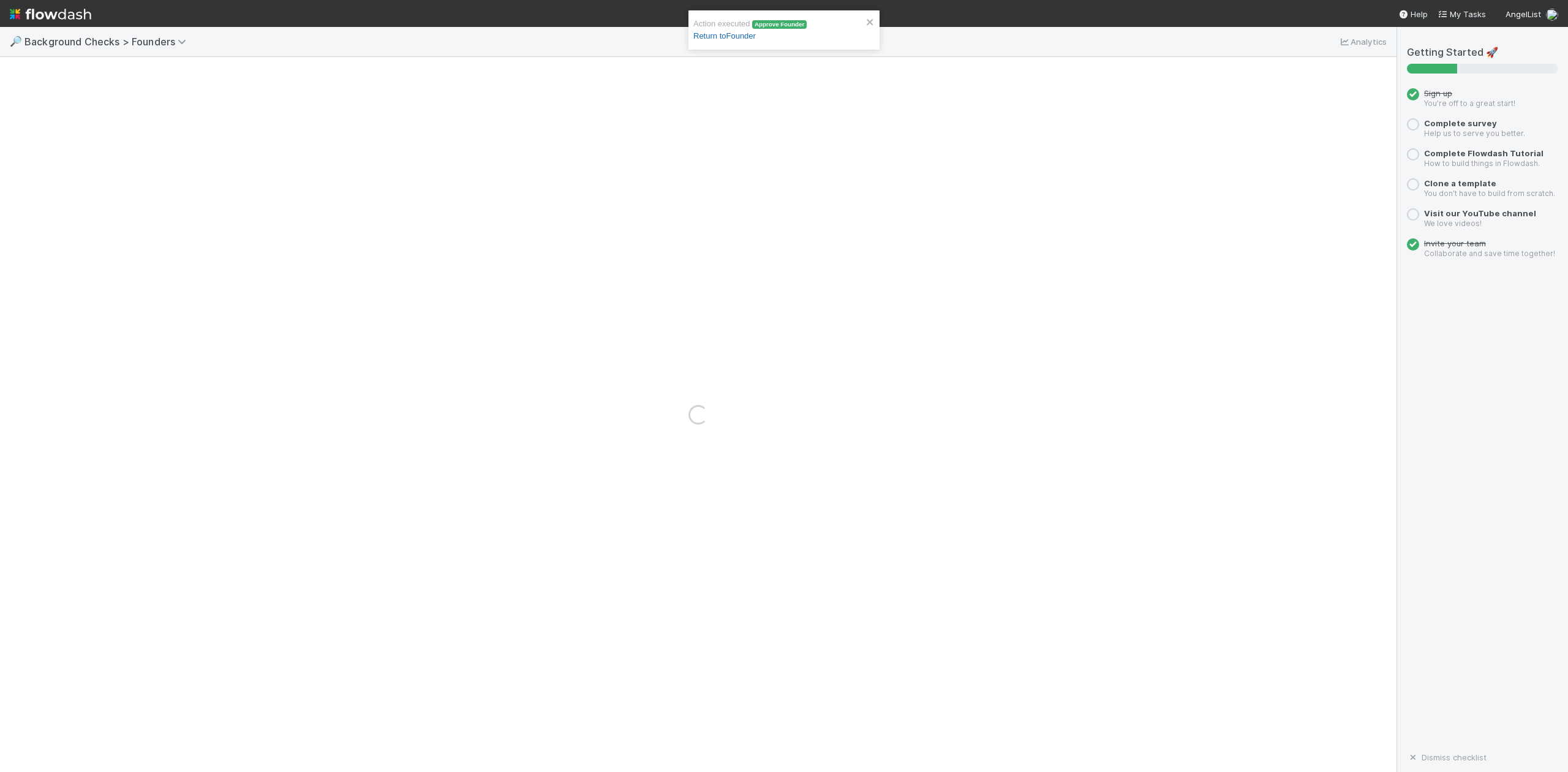
drag, startPoint x: 738, startPoint y: 30, endPoint x: 738, endPoint y: 40, distance: 10.0
click at [738, 40] on div "Action executed Approve Founder Return to Founder" at bounding box center [779, 30] width 173 height 24
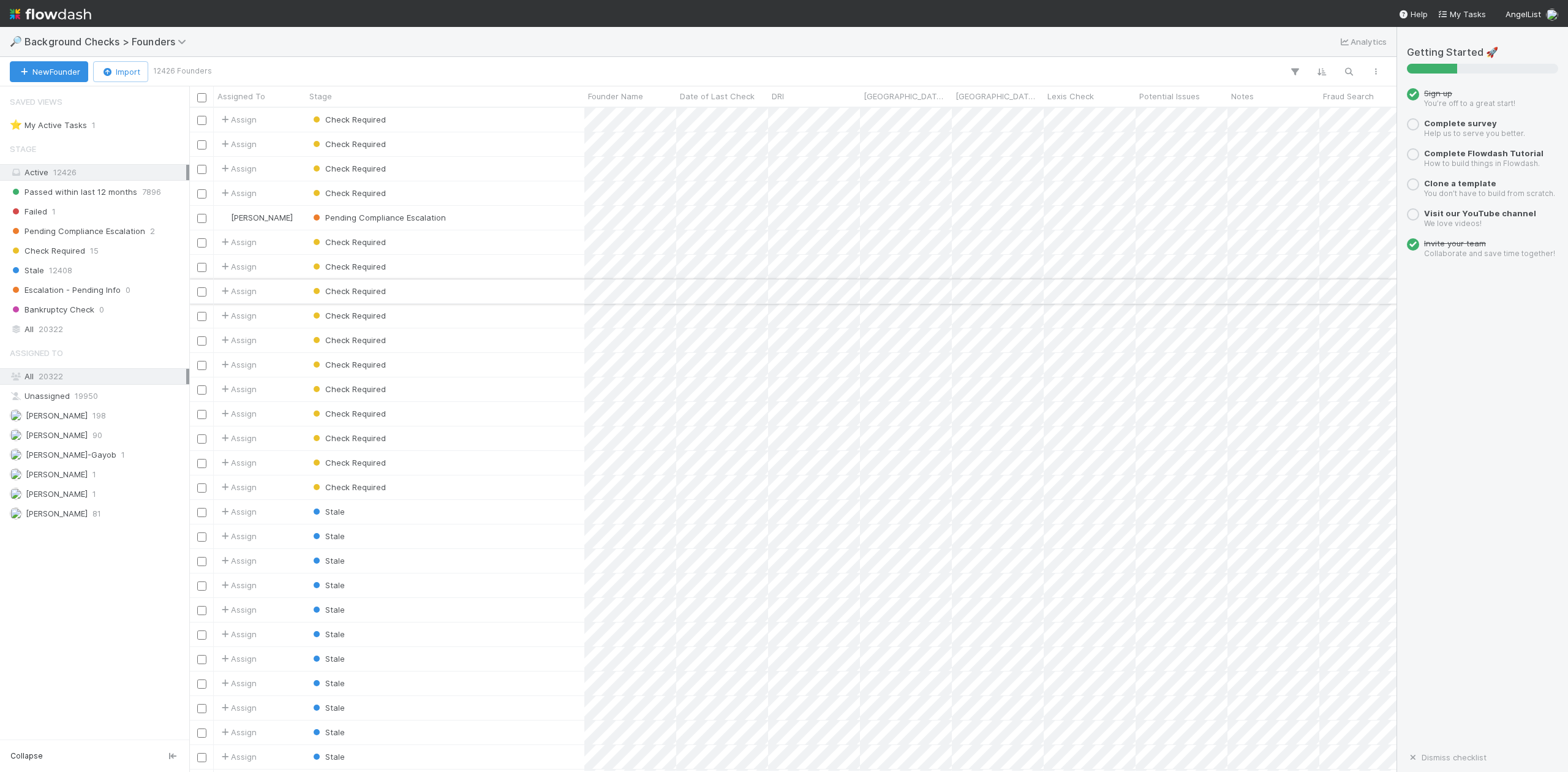
scroll to position [652, 1196]
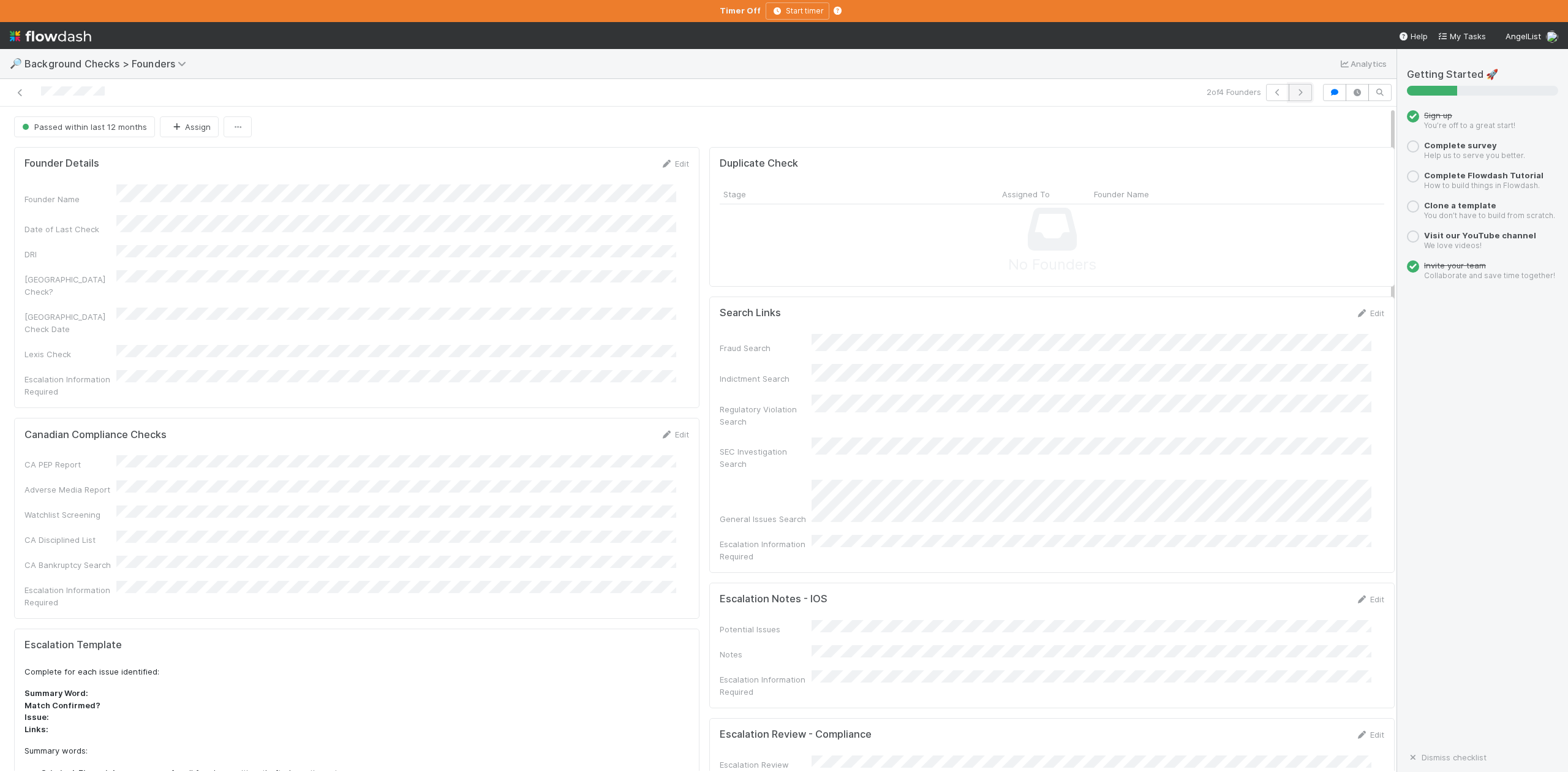
click at [1294, 93] on icon "button" at bounding box center [1300, 93] width 13 height 7
click at [1295, 130] on button "Move to Check Required" at bounding box center [1340, 127] width 110 height 21
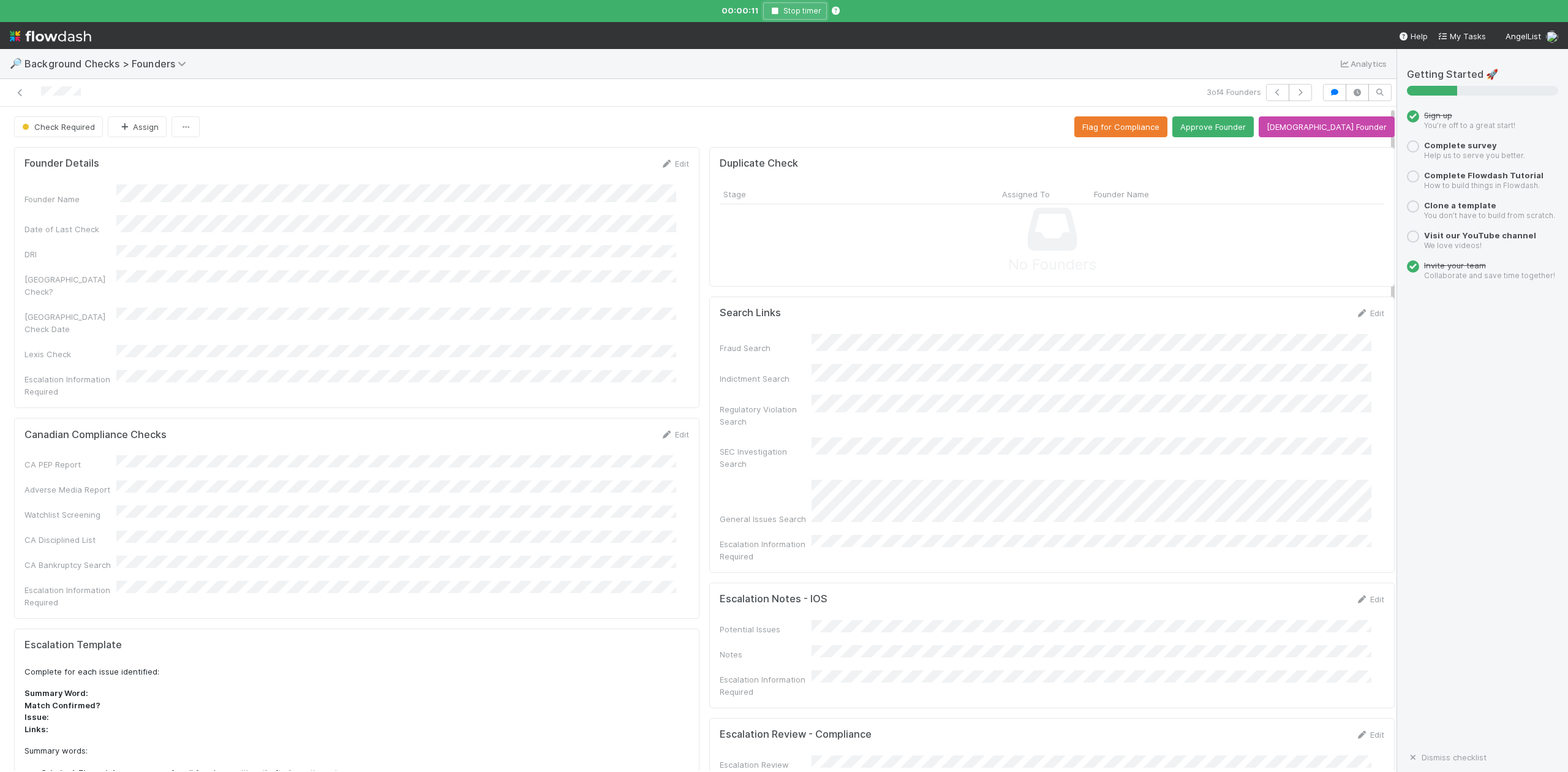
click at [772, 9] on icon "button" at bounding box center [775, 11] width 13 height 7
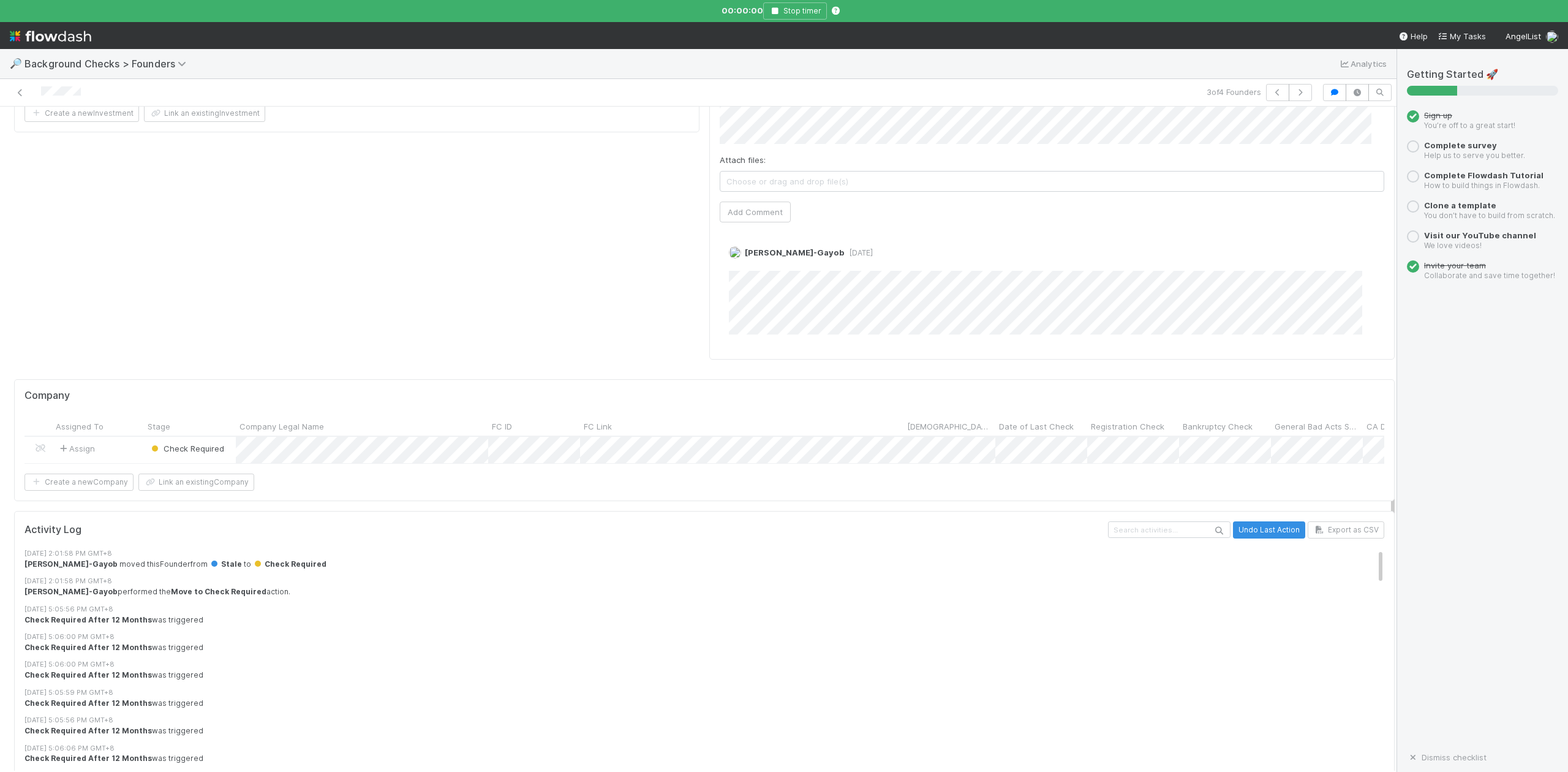
scroll to position [841, 0]
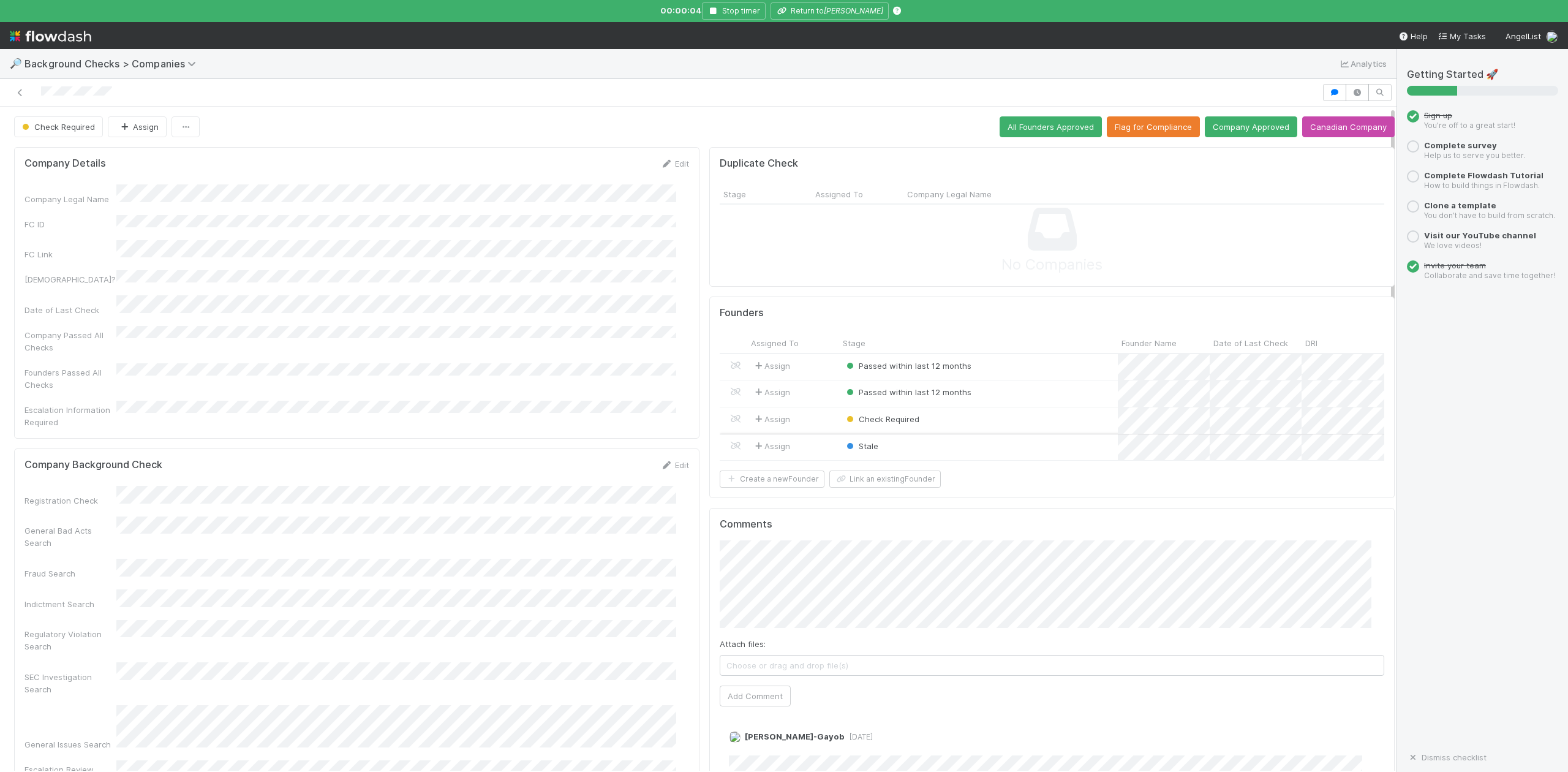
click at [903, 449] on div "Stale" at bounding box center [979, 448] width 279 height 27
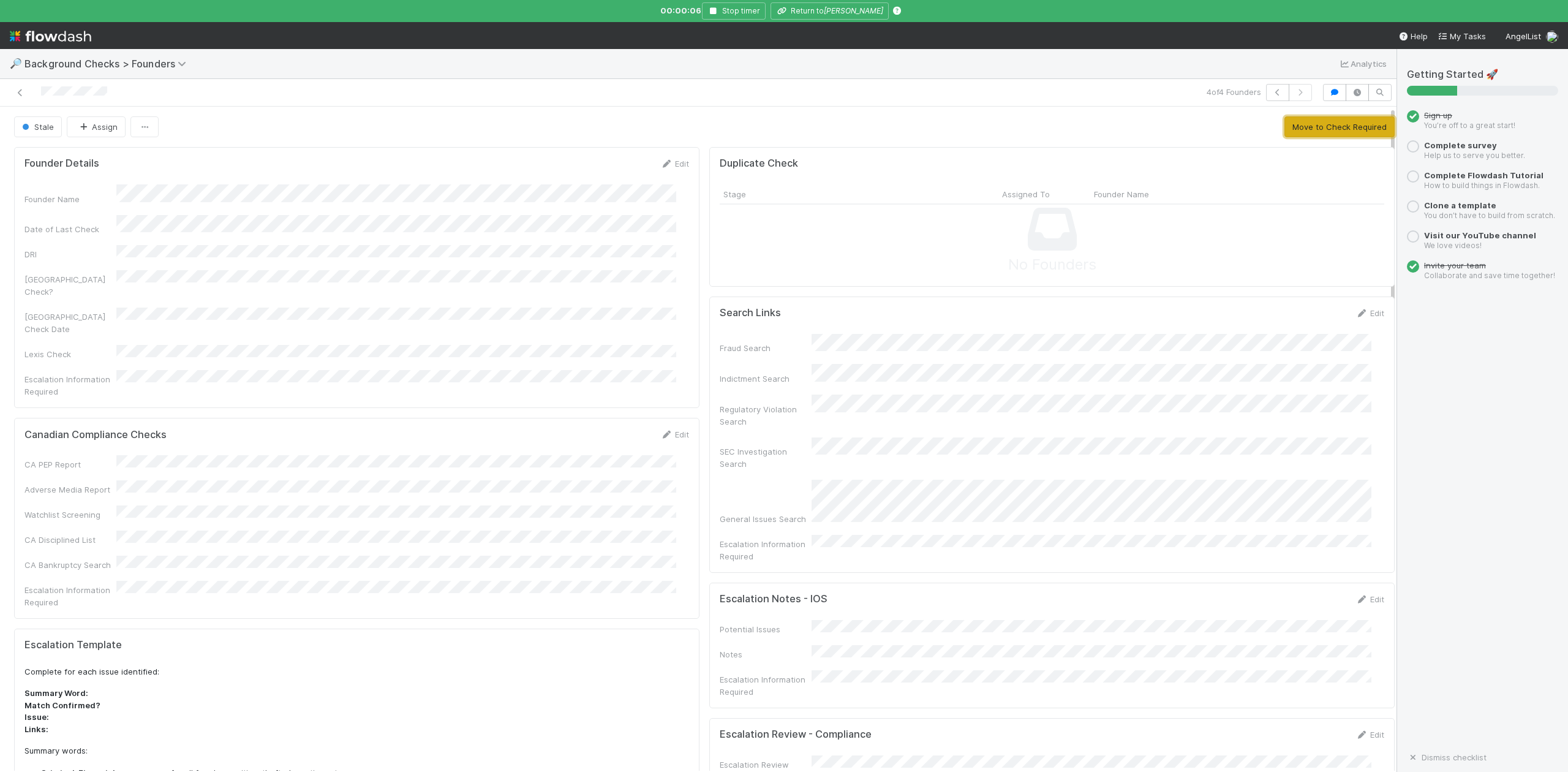
click at [1303, 123] on button "Move to Check Required" at bounding box center [1340, 127] width 110 height 21
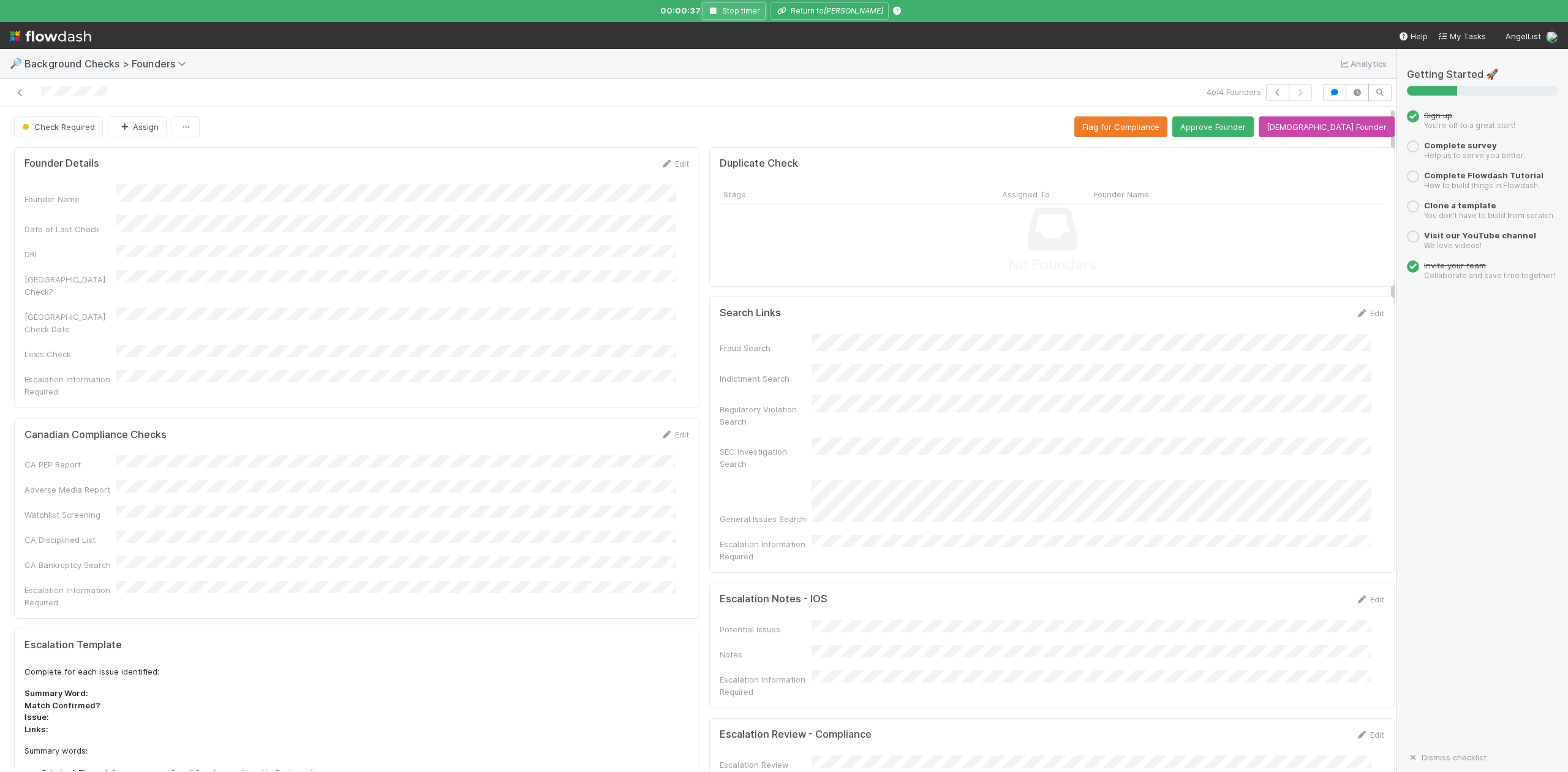
click at [719, 10] on icon "button" at bounding box center [713, 11] width 13 height 7
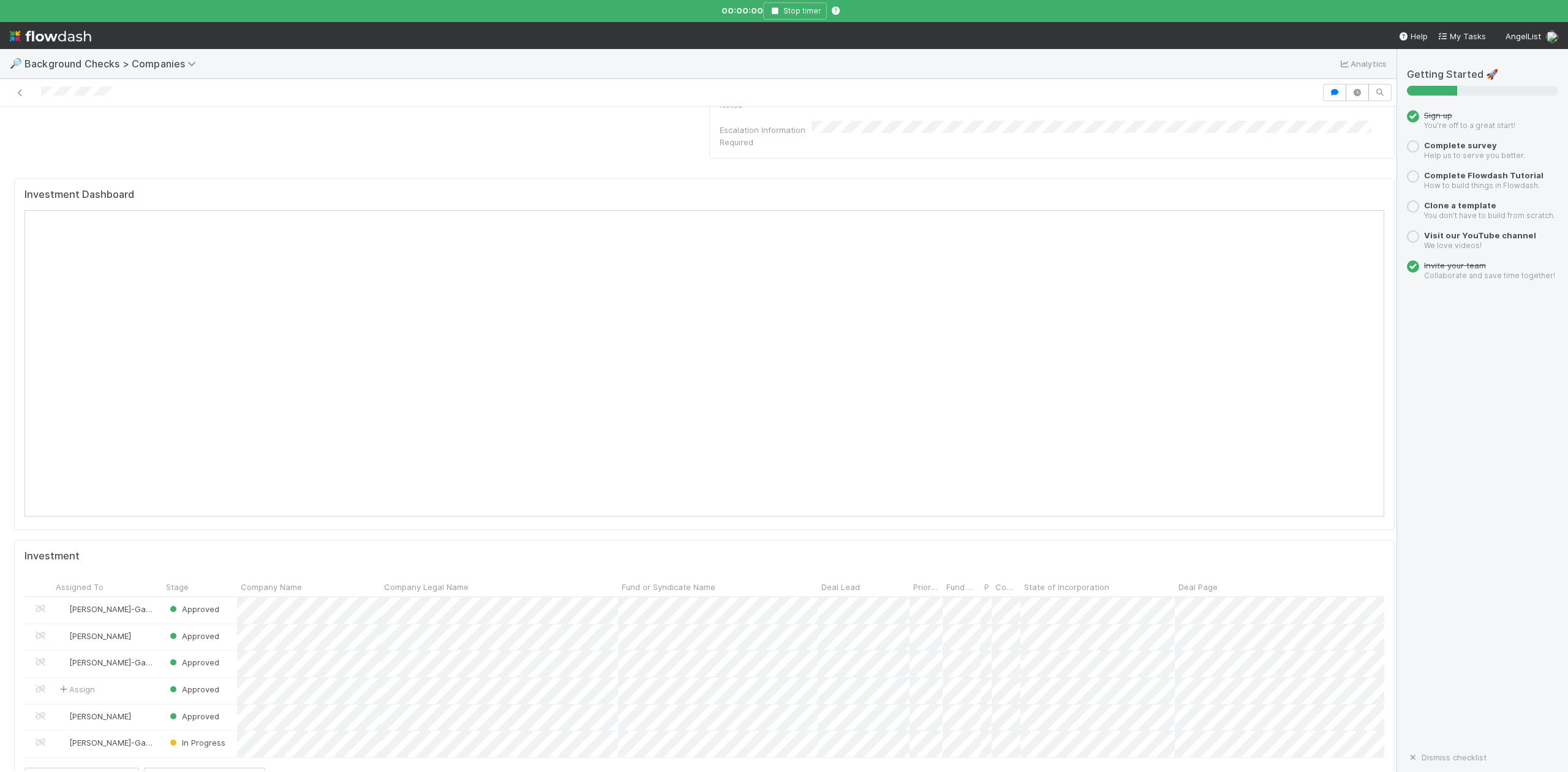
scroll to position [1471, 0]
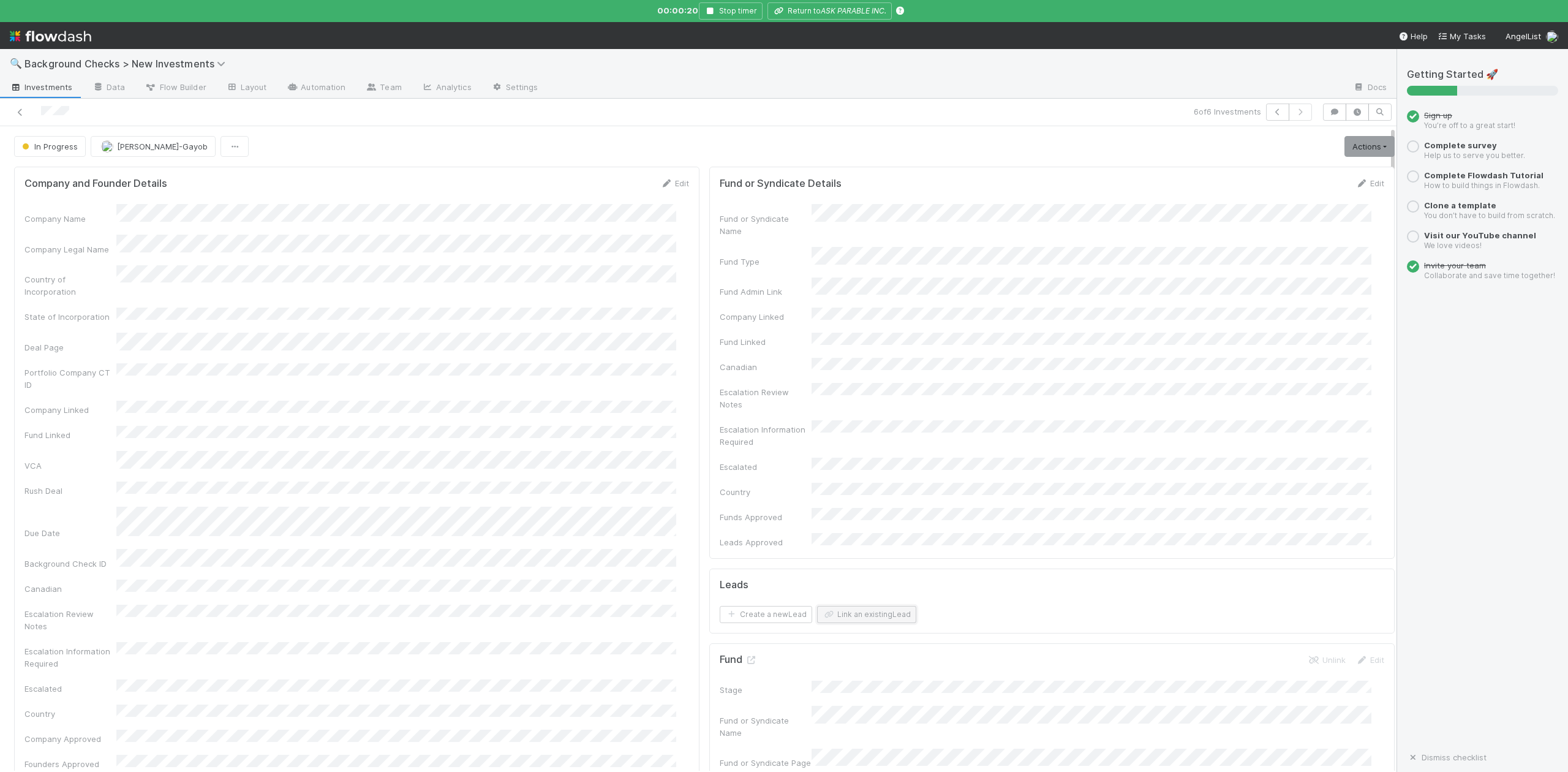
click at [887, 606] on button "Link an existing Lead" at bounding box center [867, 614] width 99 height 17
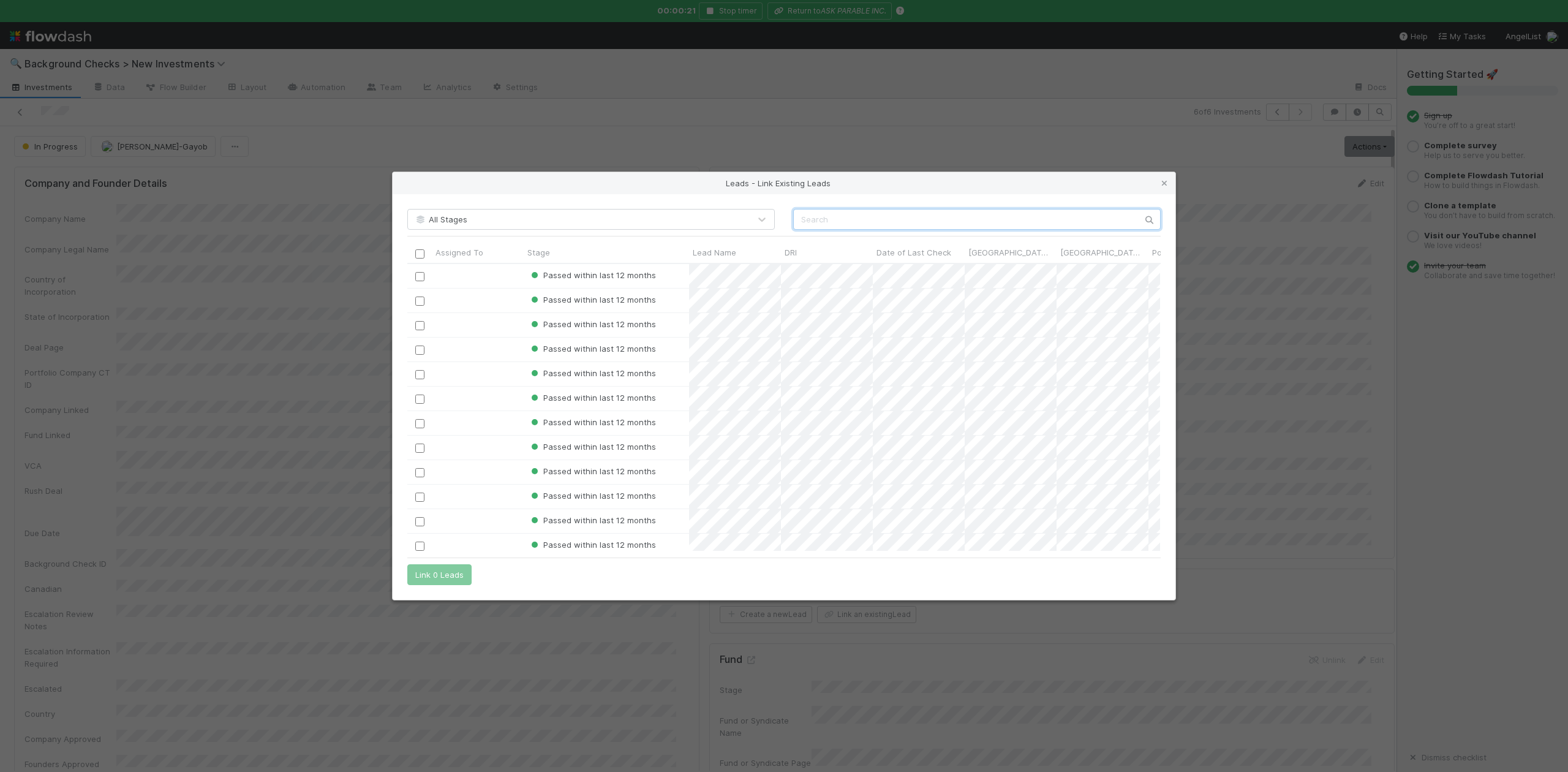
click at [801, 222] on input "text" at bounding box center [977, 220] width 368 height 21
paste input "Todd Goldberg"
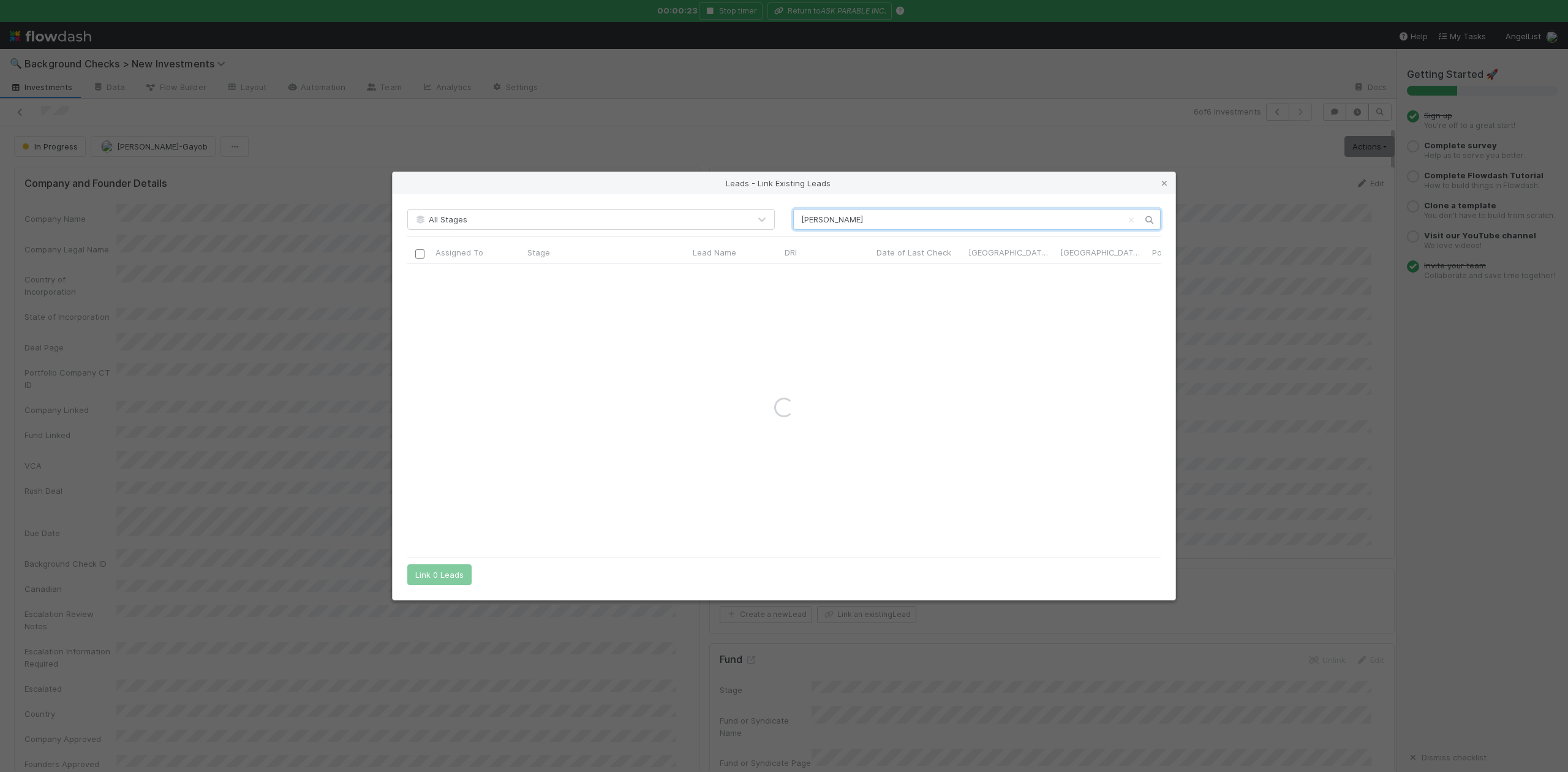
click at [801, 222] on input "Todd Goldberg" at bounding box center [977, 220] width 368 height 21
type input "Todd Goldberg"
click at [419, 277] on input "checkbox" at bounding box center [420, 277] width 9 height 9
click at [437, 571] on button "Link 1 Lead" at bounding box center [436, 575] width 59 height 21
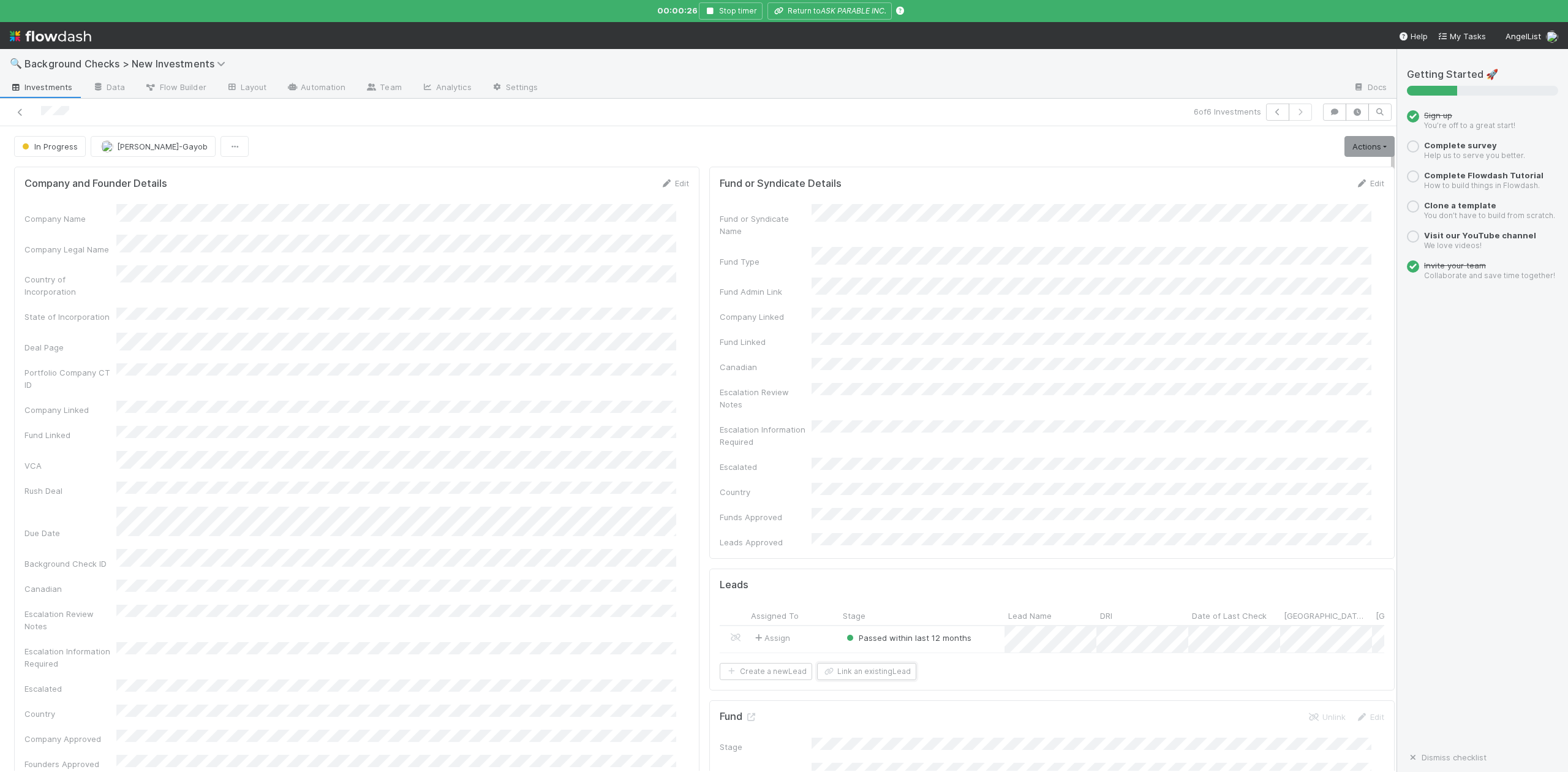
scroll to position [245, 0]
click at [79, 558] on icon at bounding box center [78, 562] width 13 height 8
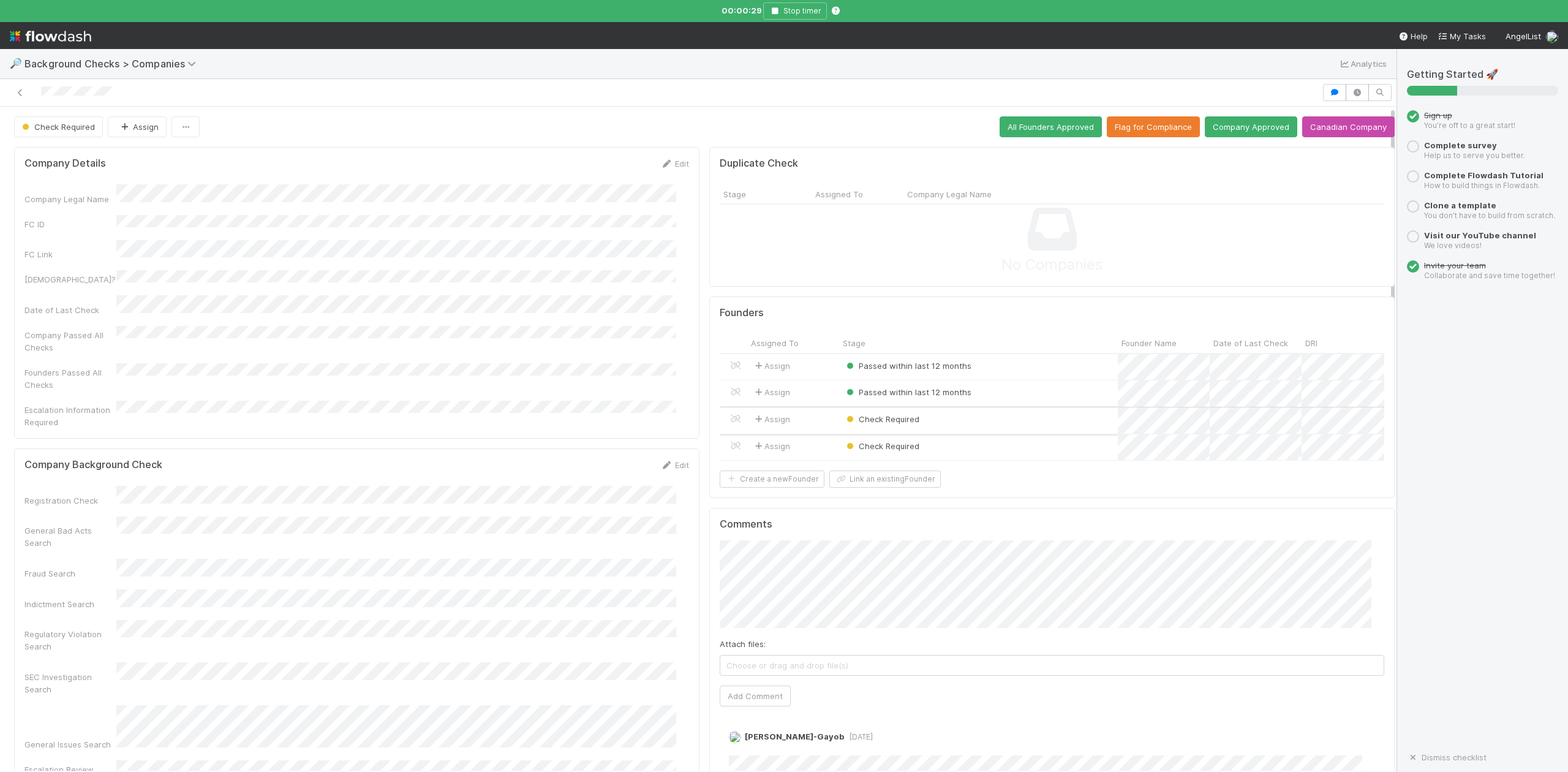
click at [948, 423] on div "Check Required" at bounding box center [979, 420] width 279 height 27
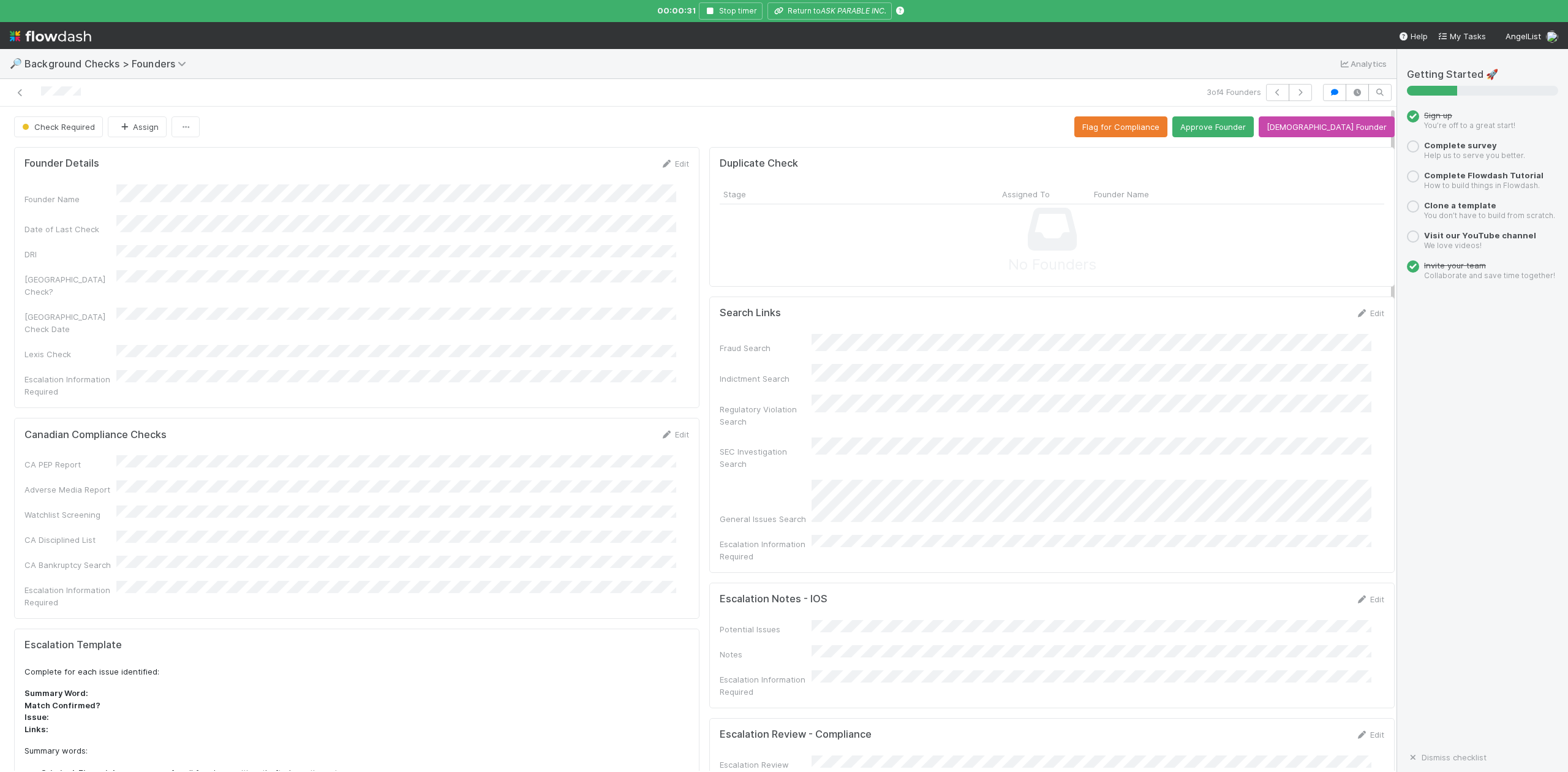
click at [880, 332] on form "Search Links Edit Fraud Search Indictment Search Regulatory Violation Search SE…" at bounding box center [1052, 435] width 664 height 256
click at [711, 13] on icon "button" at bounding box center [710, 11] width 13 height 7
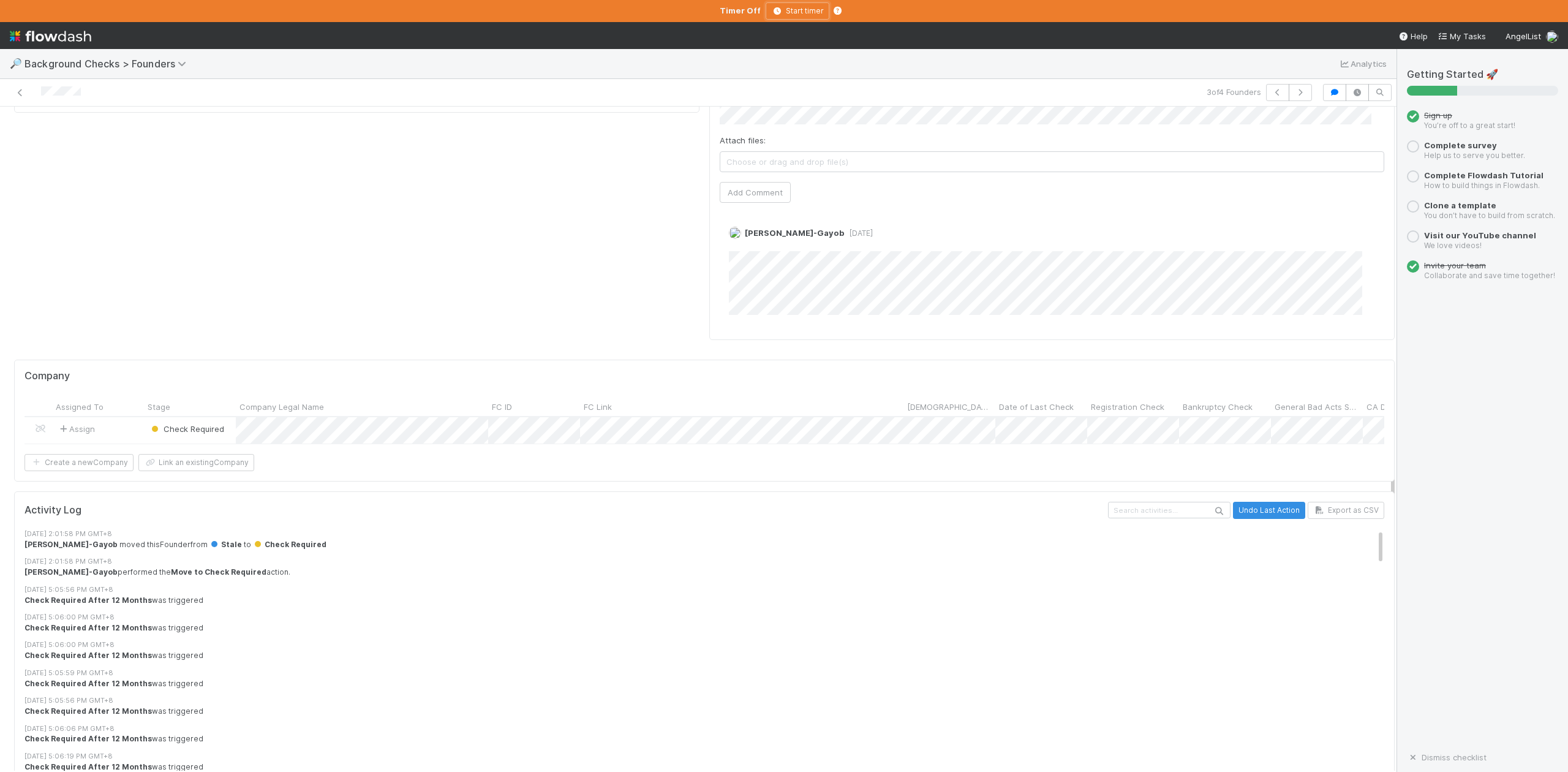
scroll to position [841, 0]
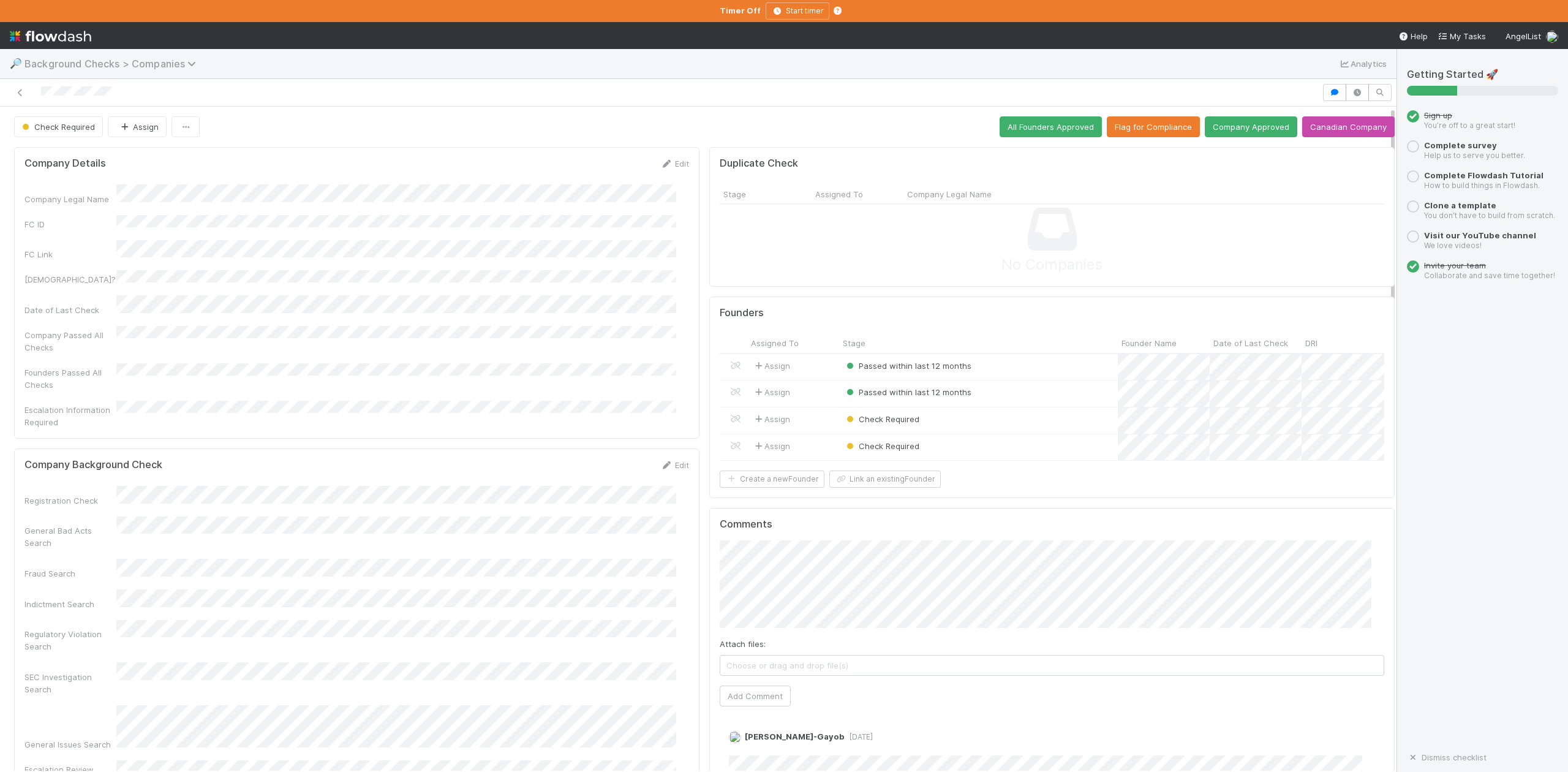
click at [190, 62] on icon at bounding box center [193, 63] width 13 height 10
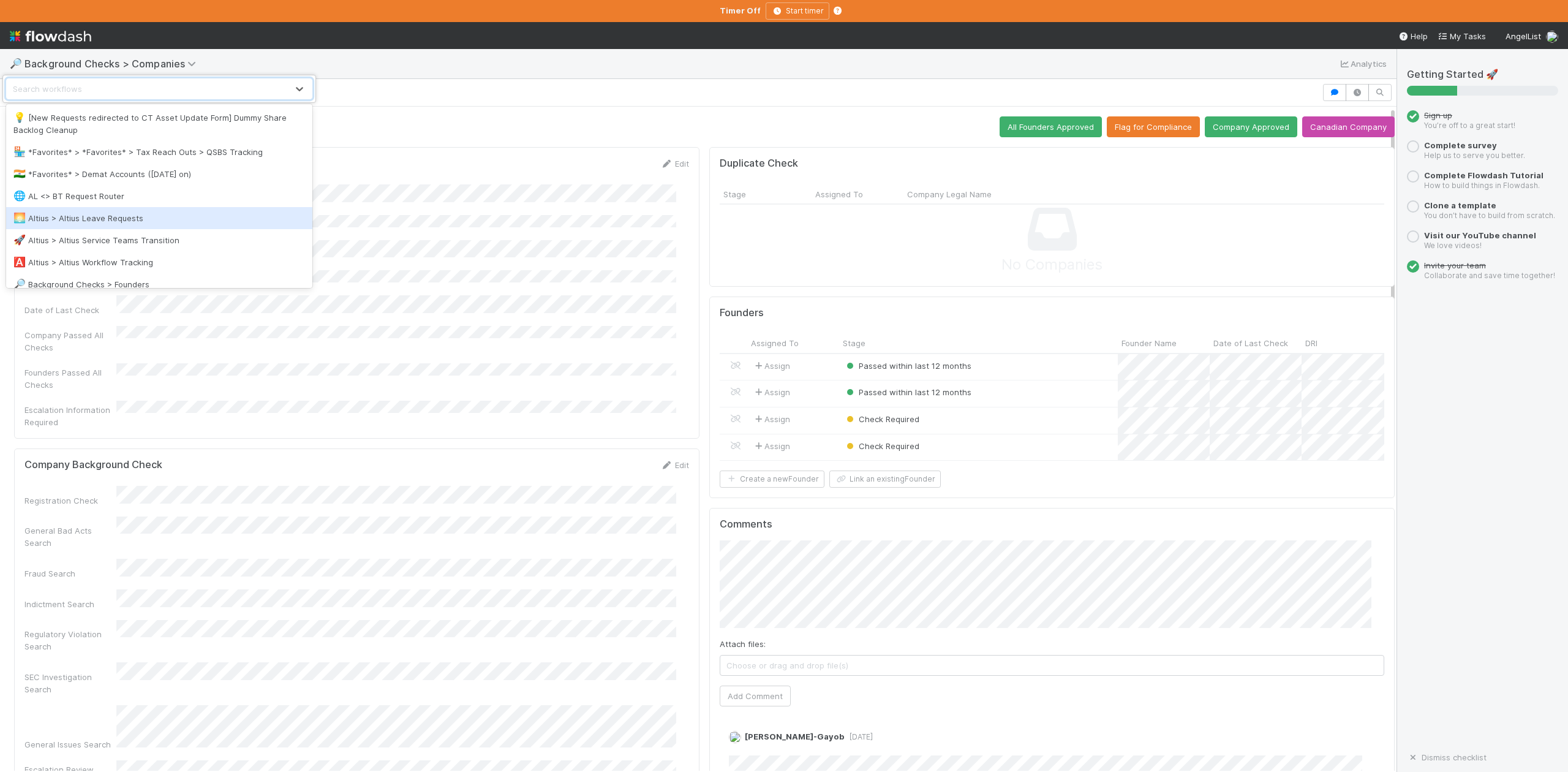
scroll to position [163, 0]
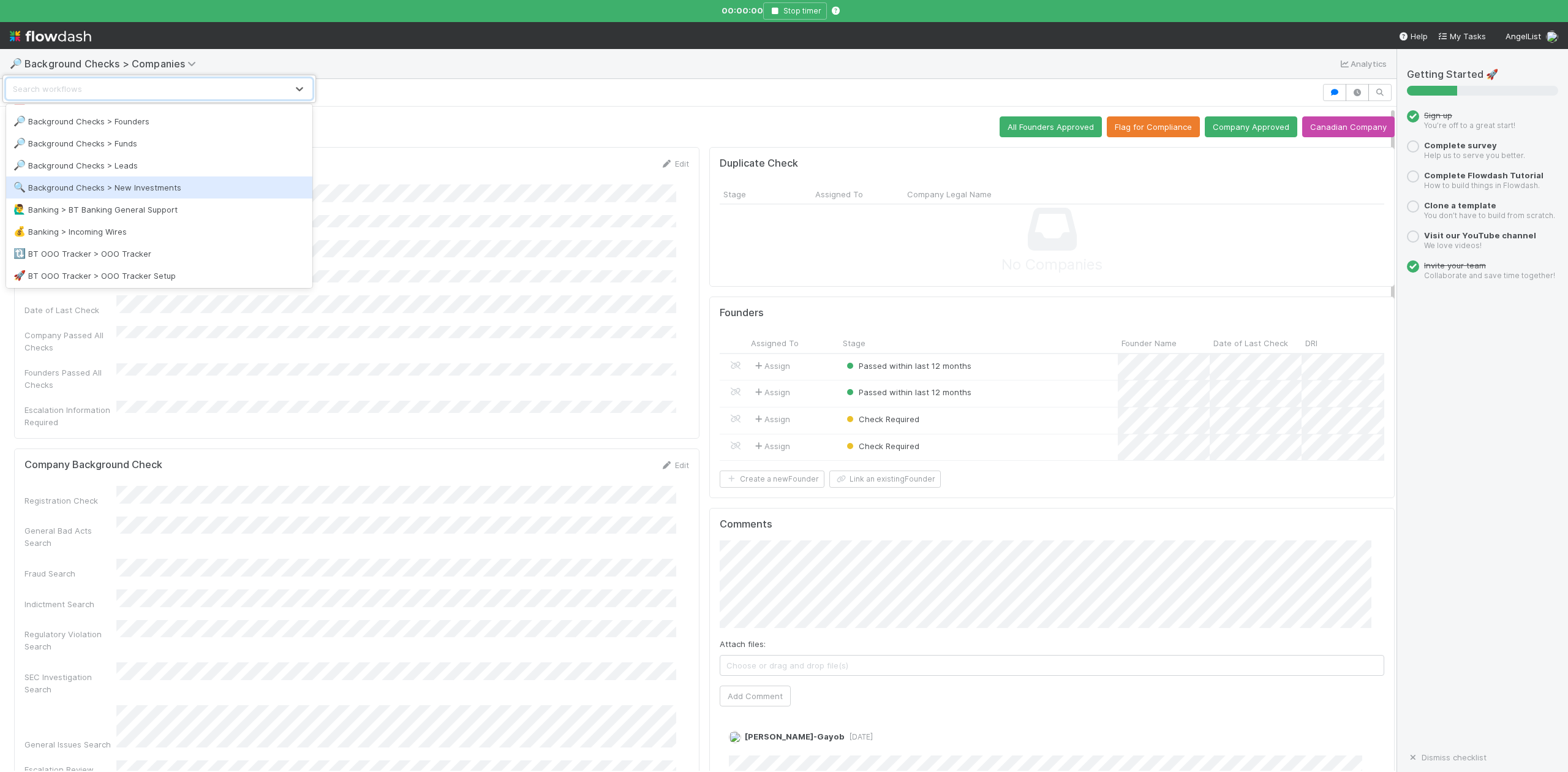
click at [168, 185] on div "🔍 Background Checks > New Investments" at bounding box center [159, 188] width 291 height 13
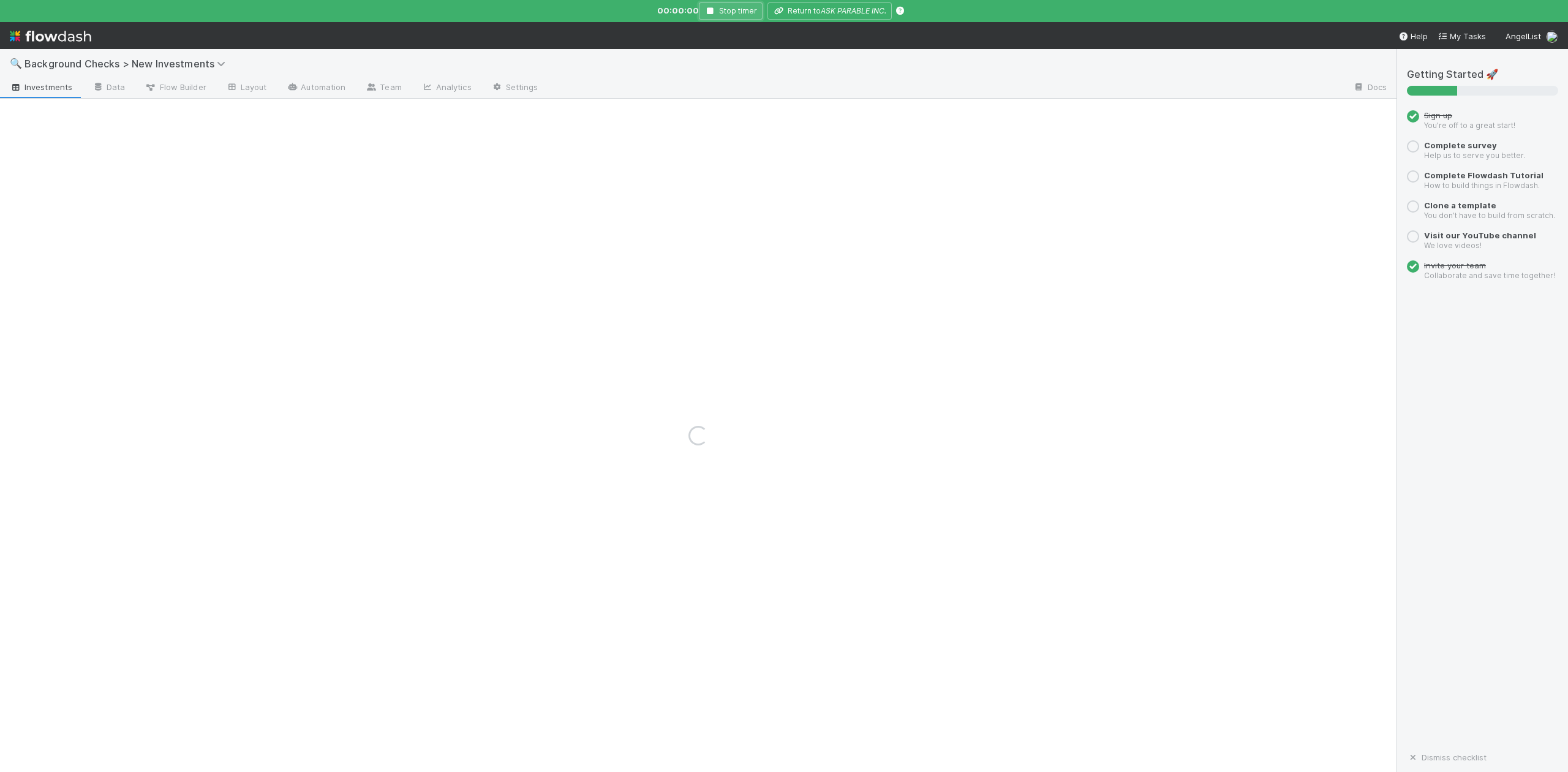
click at [711, 10] on icon "button" at bounding box center [710, 11] width 13 height 7
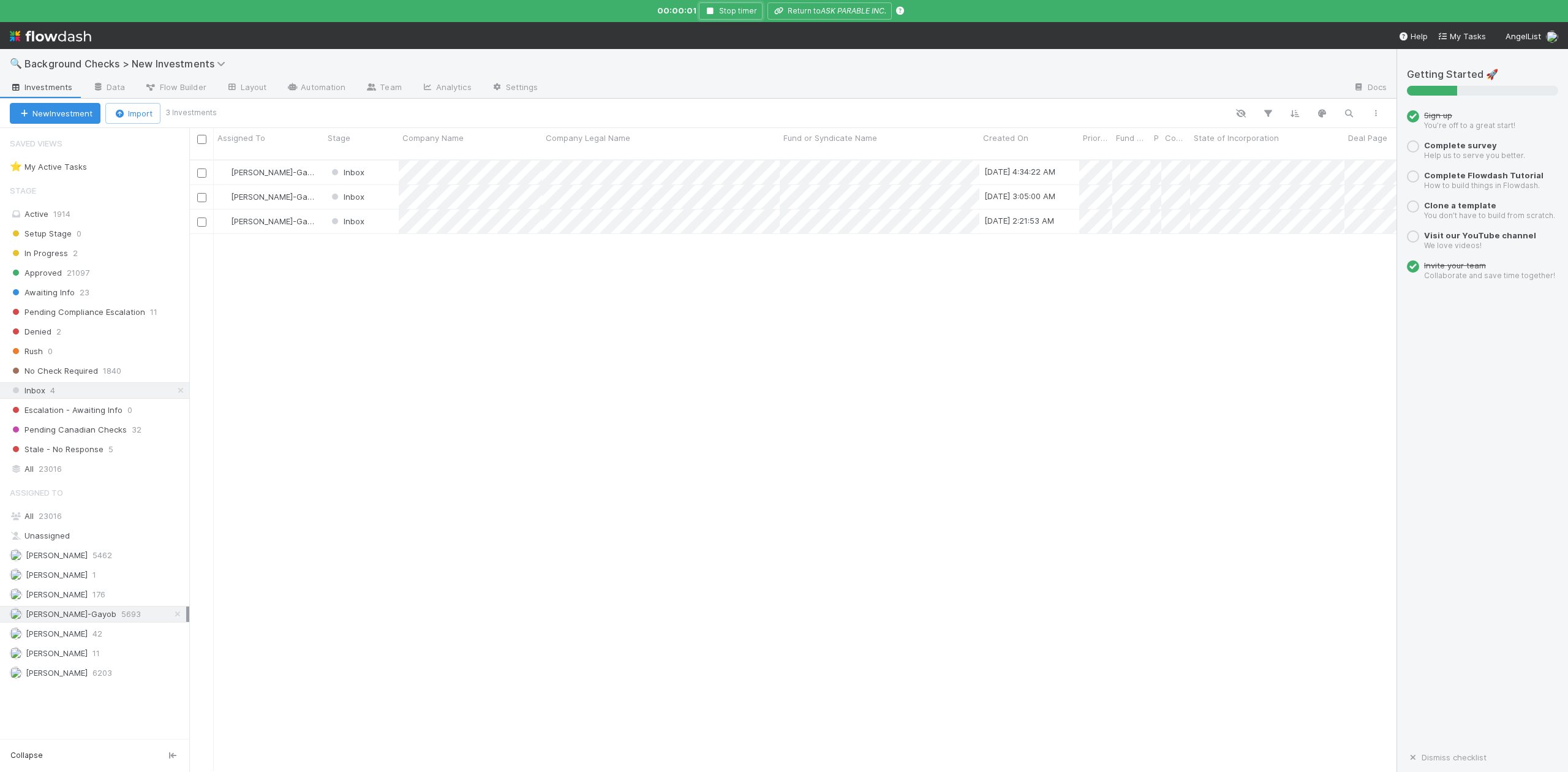
scroll to position [609, 1196]
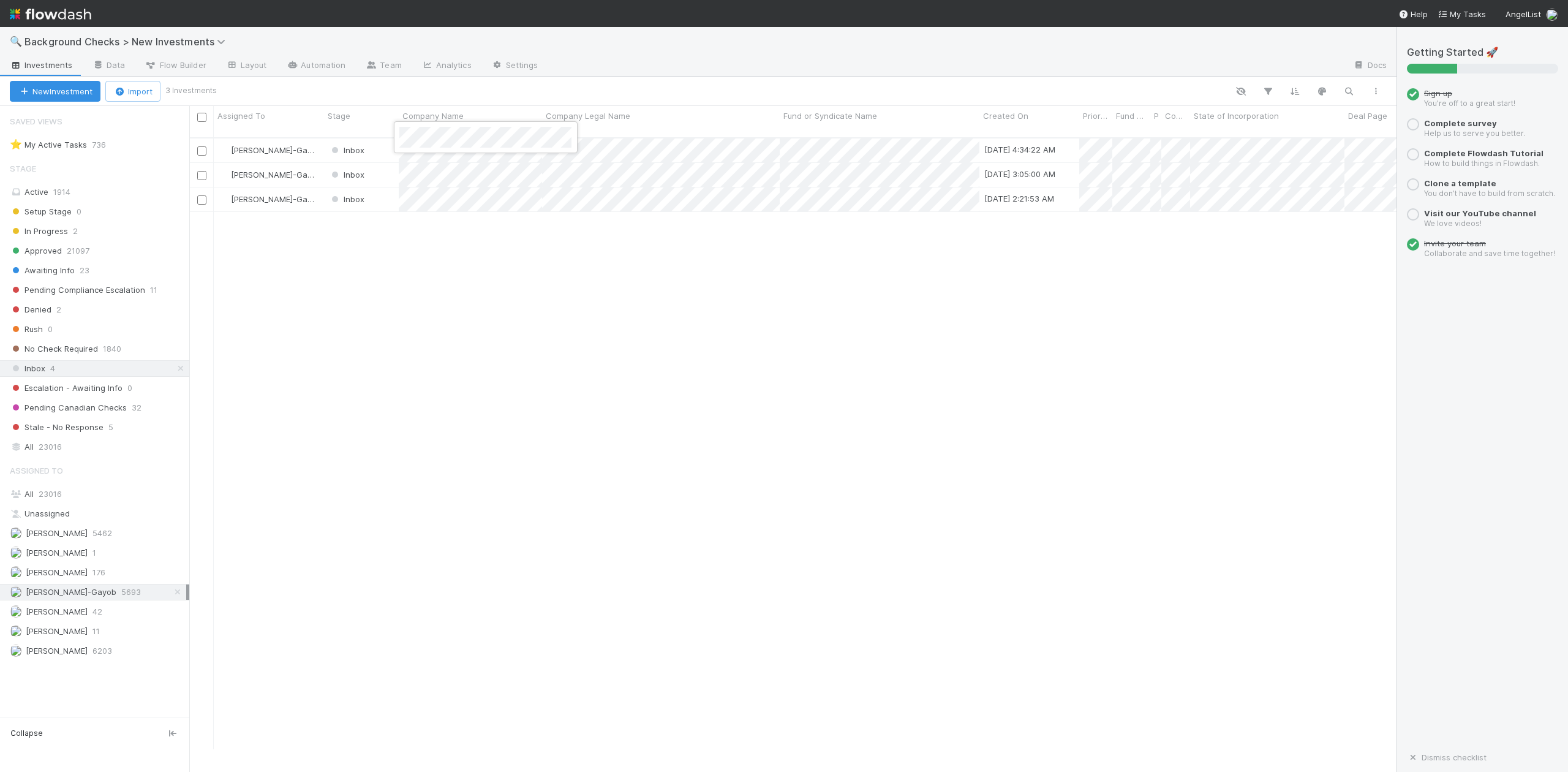
click at [492, 342] on div at bounding box center [784, 386] width 1568 height 772
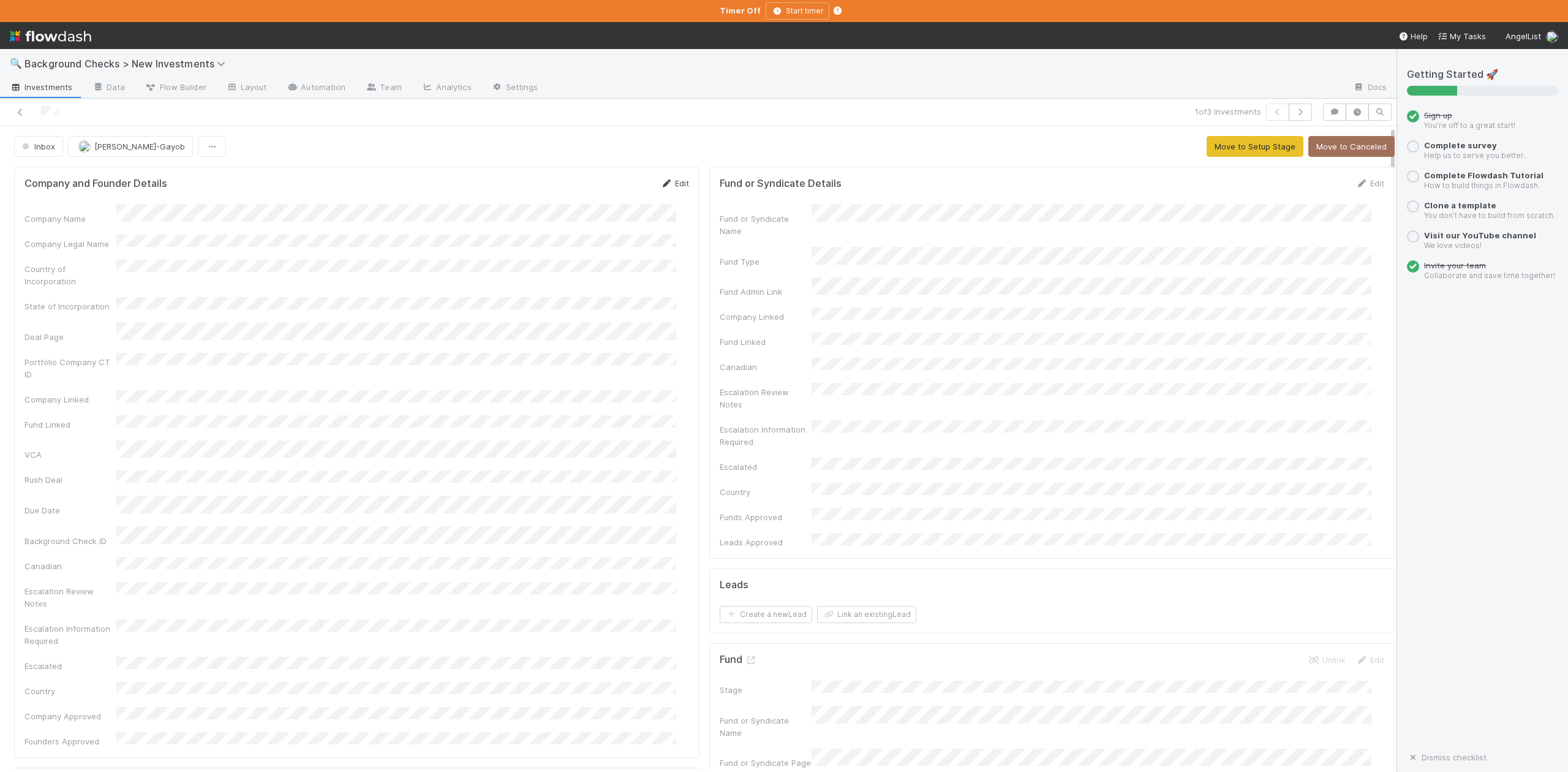
click at [670, 182] on link "Edit" at bounding box center [675, 182] width 29 height 10
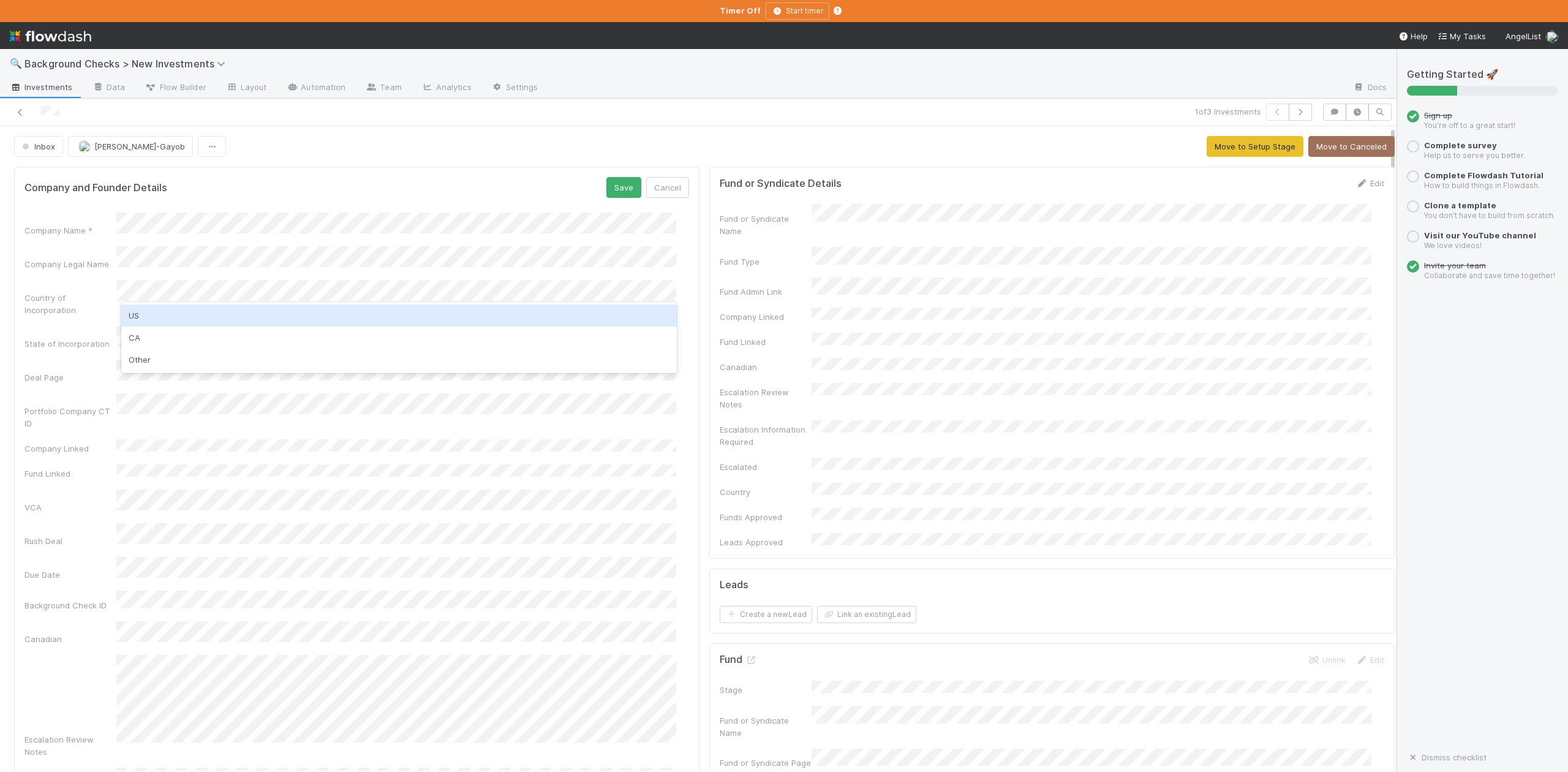
click at [133, 317] on div "US" at bounding box center [399, 316] width 555 height 22
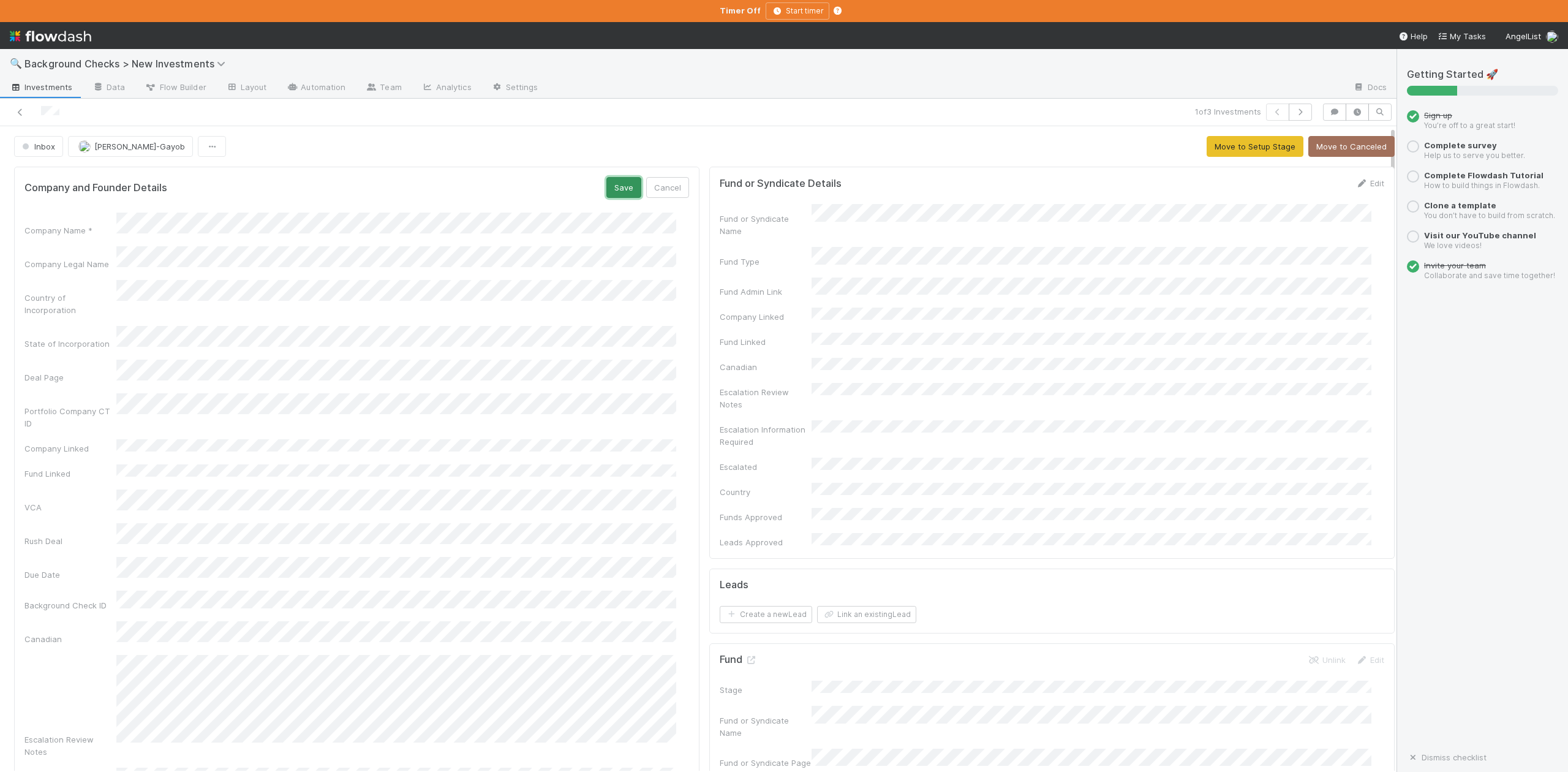
click at [621, 191] on button "Save" at bounding box center [623, 188] width 35 height 21
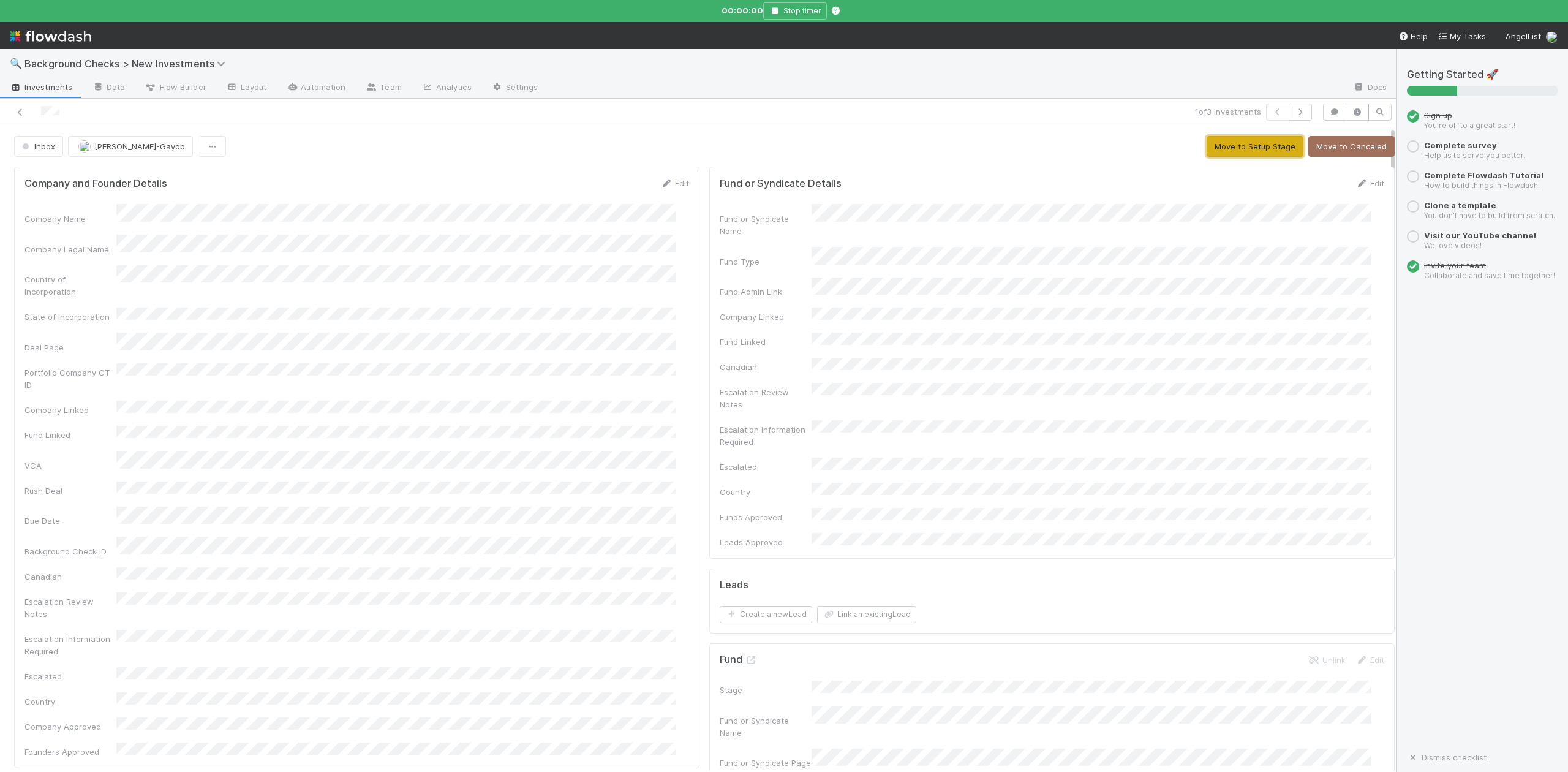
click at [1223, 147] on button "Move to Setup Stage" at bounding box center [1255, 146] width 97 height 21
click at [1050, 146] on button "Create Company" at bounding box center [1065, 146] width 82 height 21
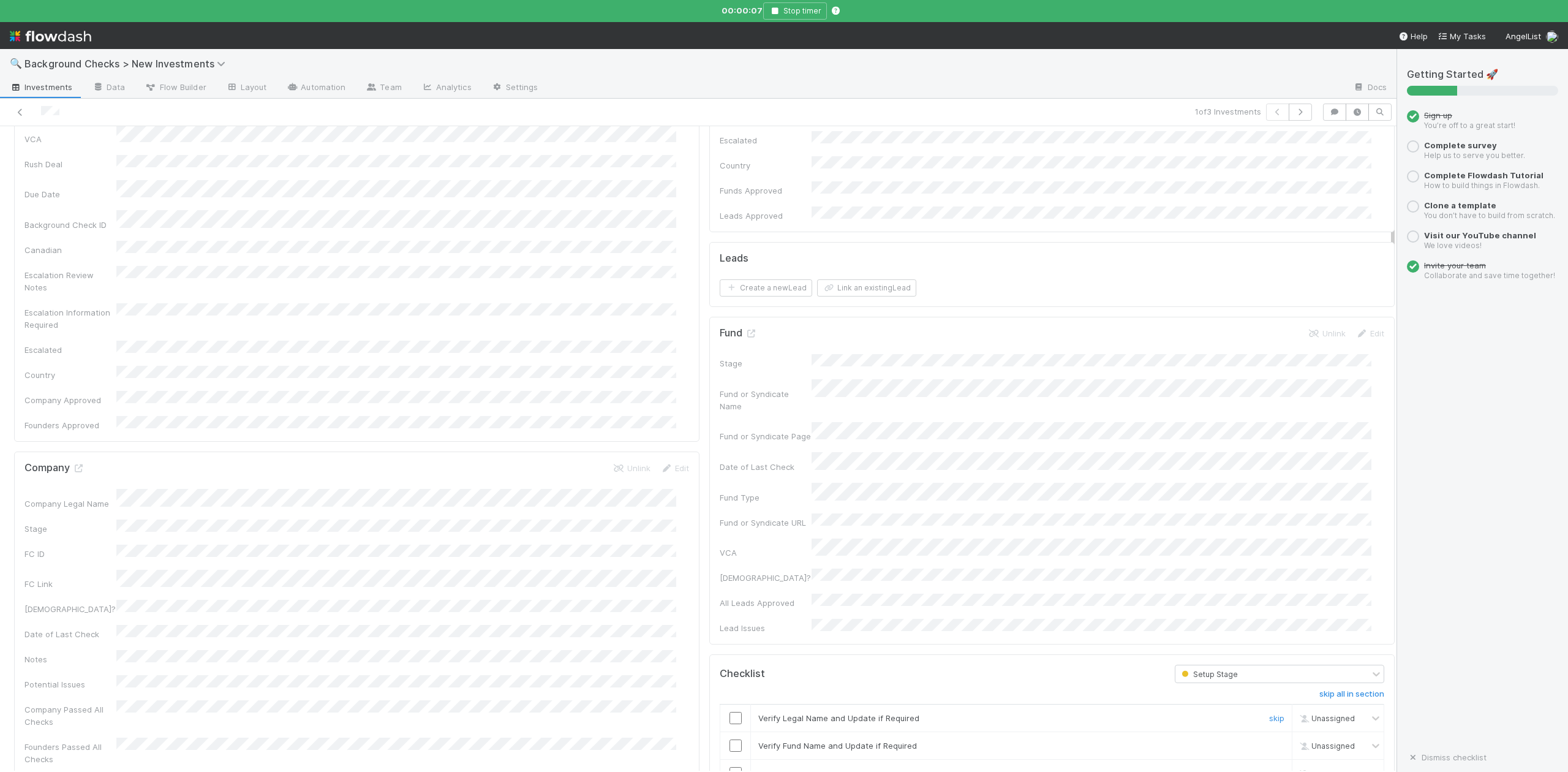
click at [730, 712] on input "checkbox" at bounding box center [735, 718] width 13 height 13
click at [730, 739] on input "checkbox" at bounding box center [735, 745] width 13 height 13
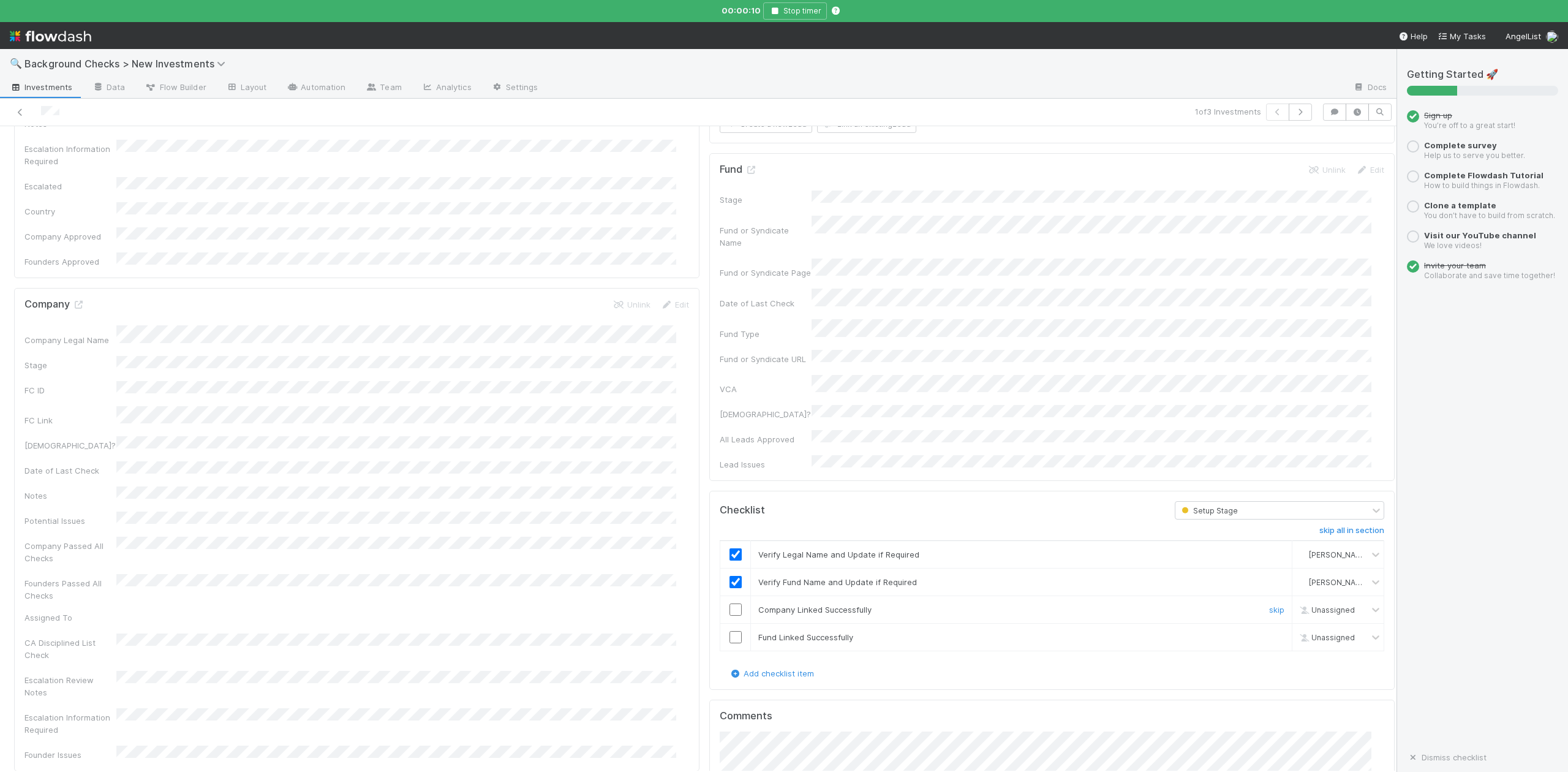
click at [730, 604] on input "checkbox" at bounding box center [735, 610] width 13 height 13
click at [730, 631] on input "checkbox" at bounding box center [735, 637] width 13 height 13
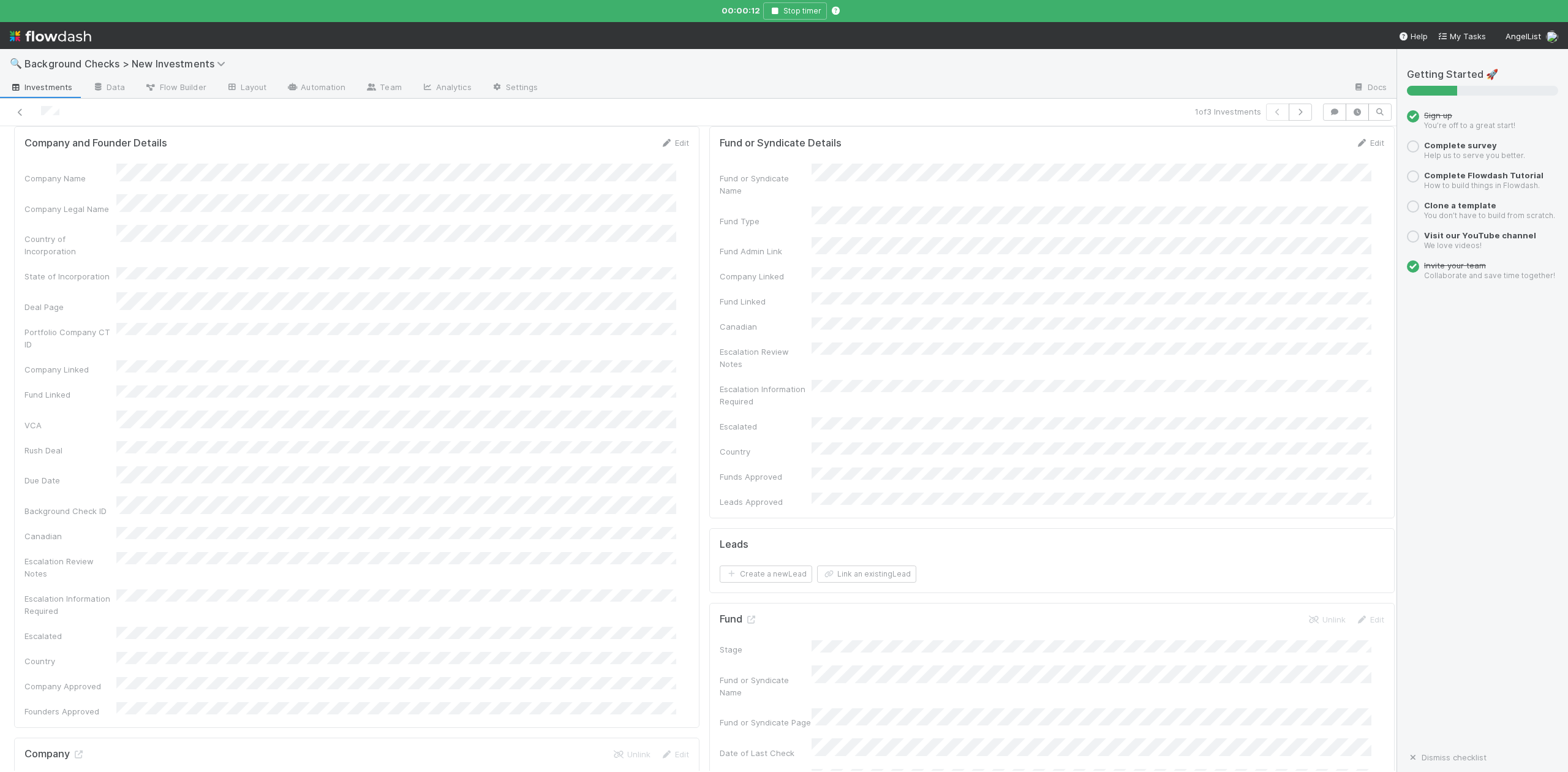
scroll to position [0, 0]
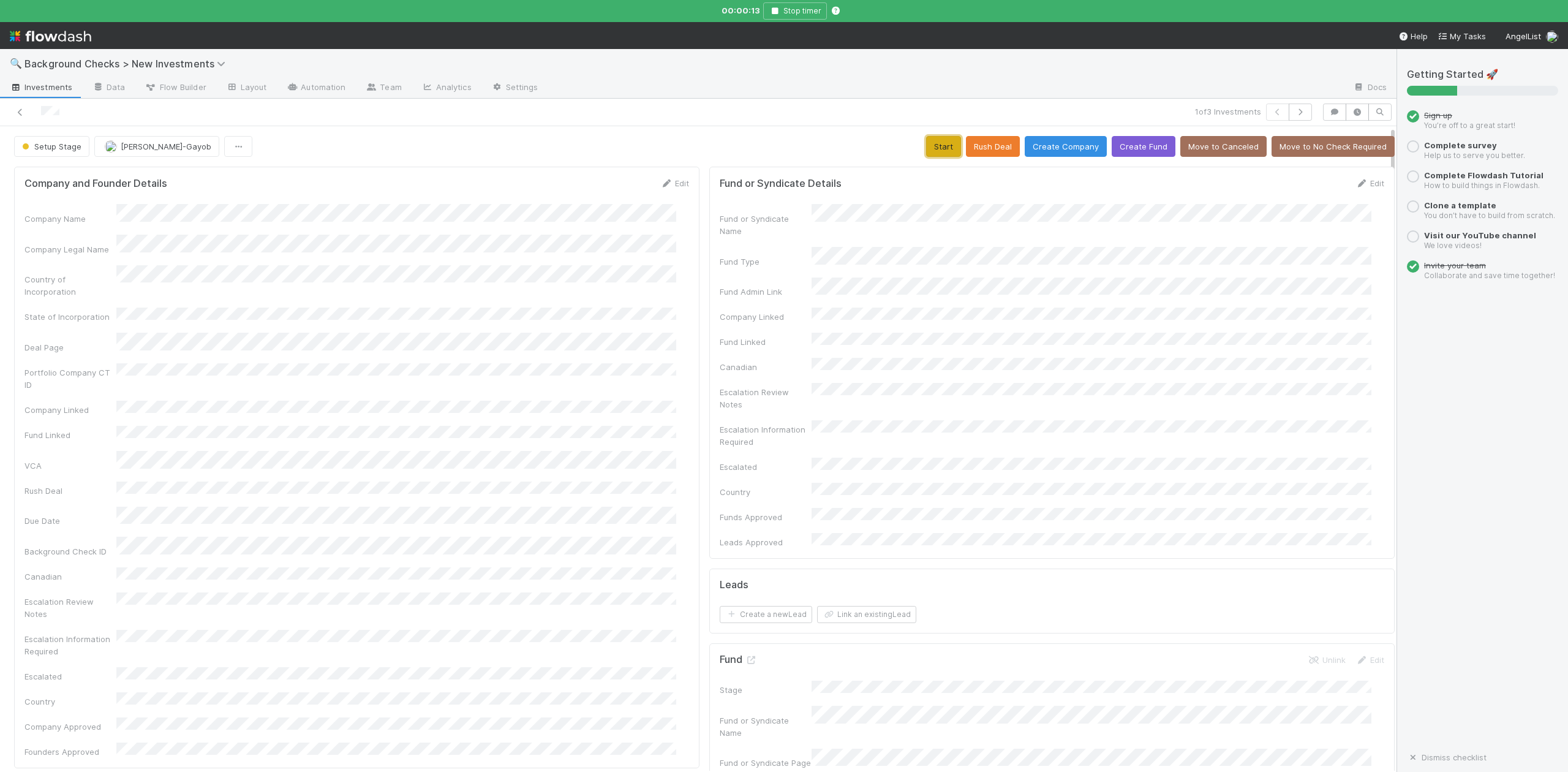
click at [926, 148] on button "Start" at bounding box center [943, 146] width 35 height 21
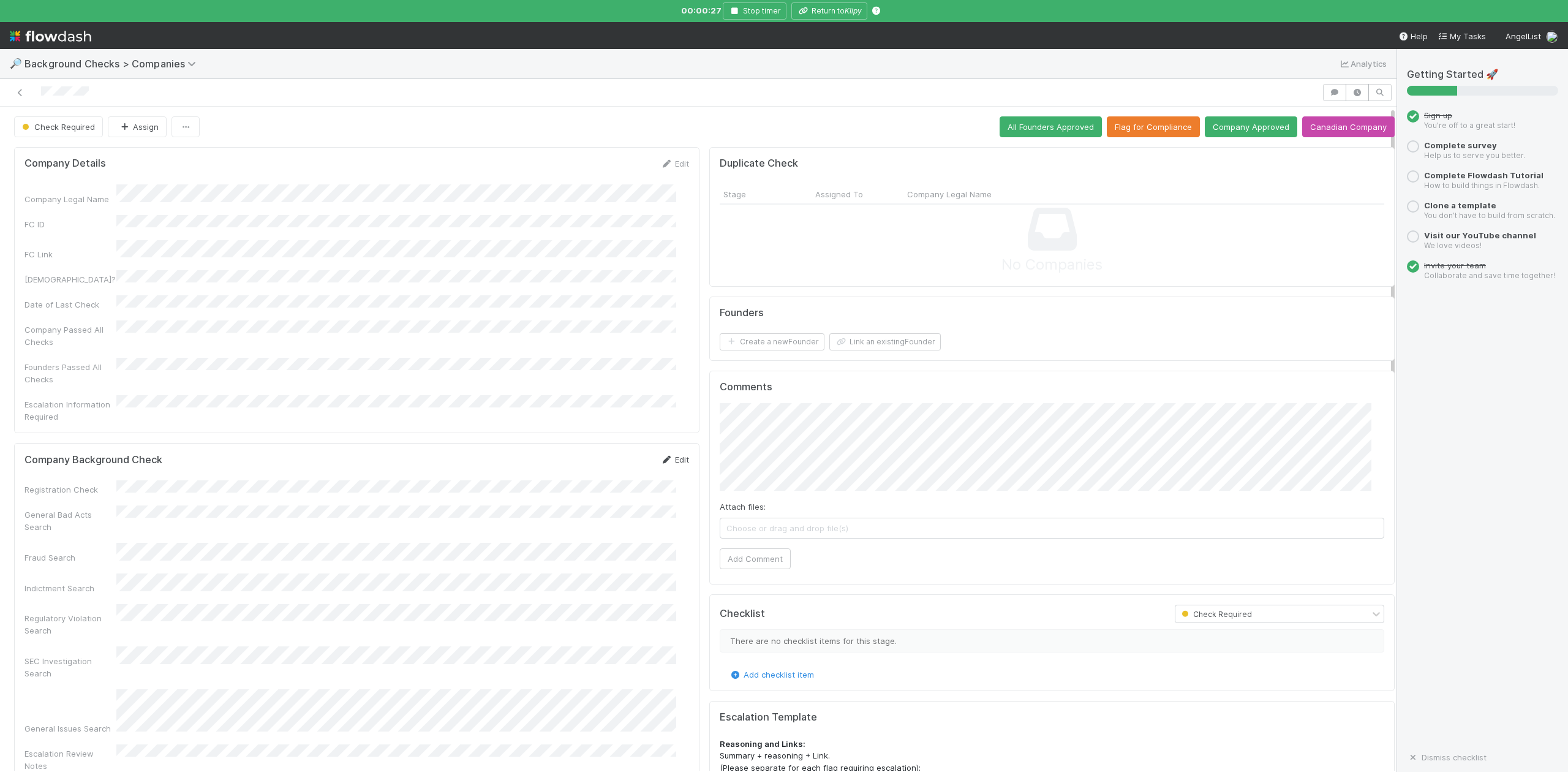
click at [672, 455] on link "Edit" at bounding box center [675, 459] width 29 height 10
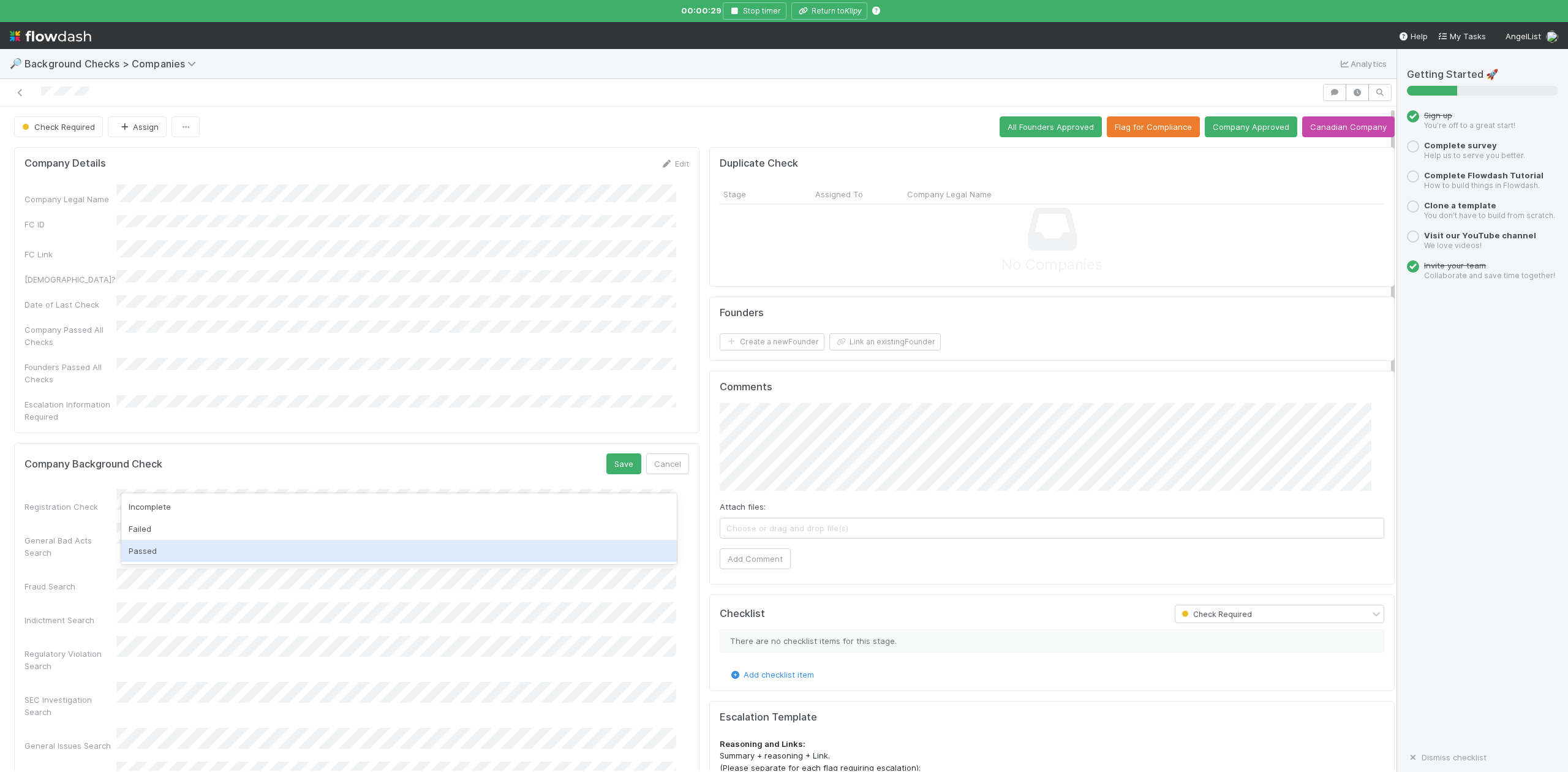
click at [172, 549] on div "Passed" at bounding box center [399, 551] width 555 height 22
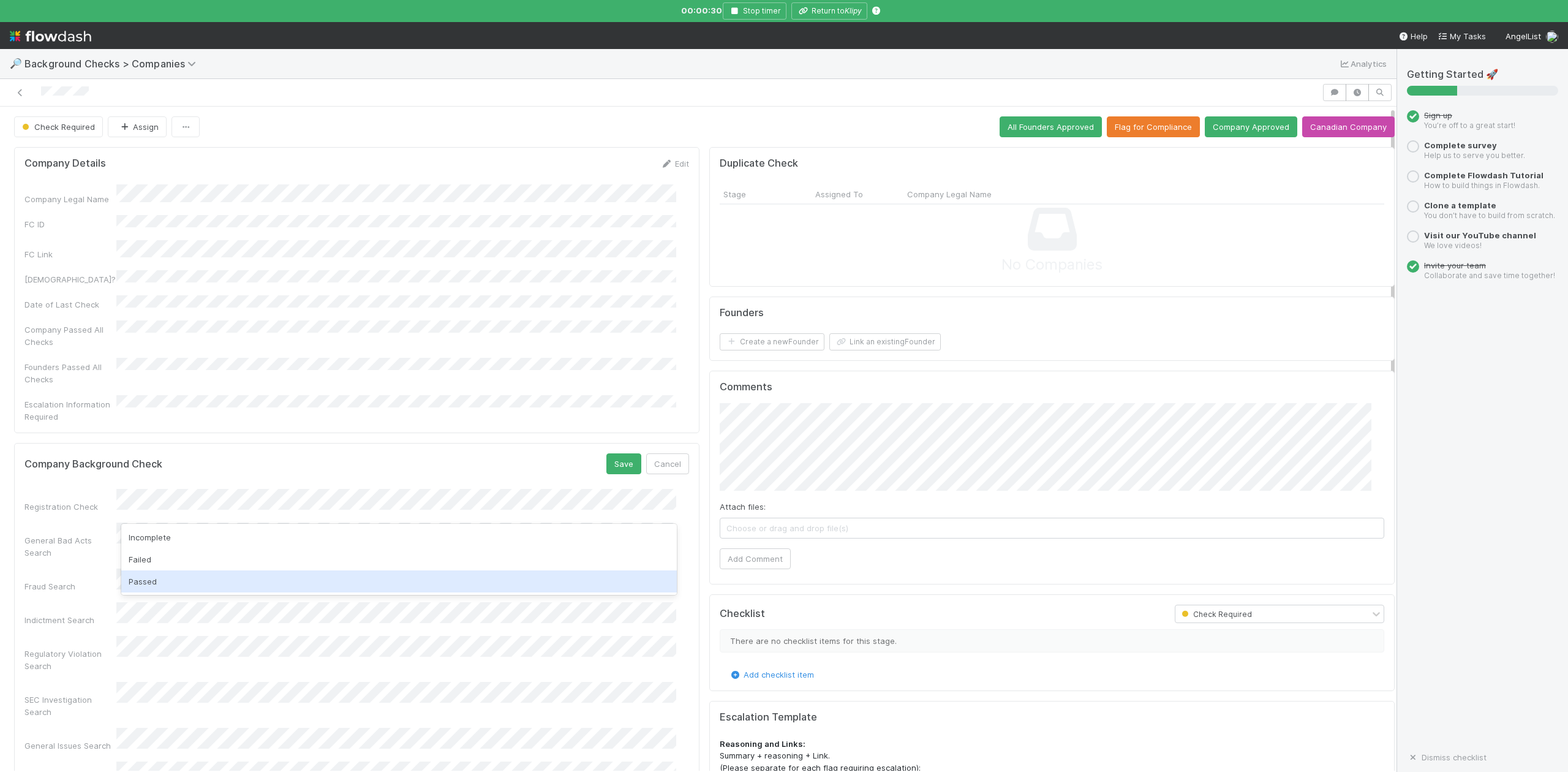
click at [168, 576] on div "Passed" at bounding box center [399, 581] width 555 height 22
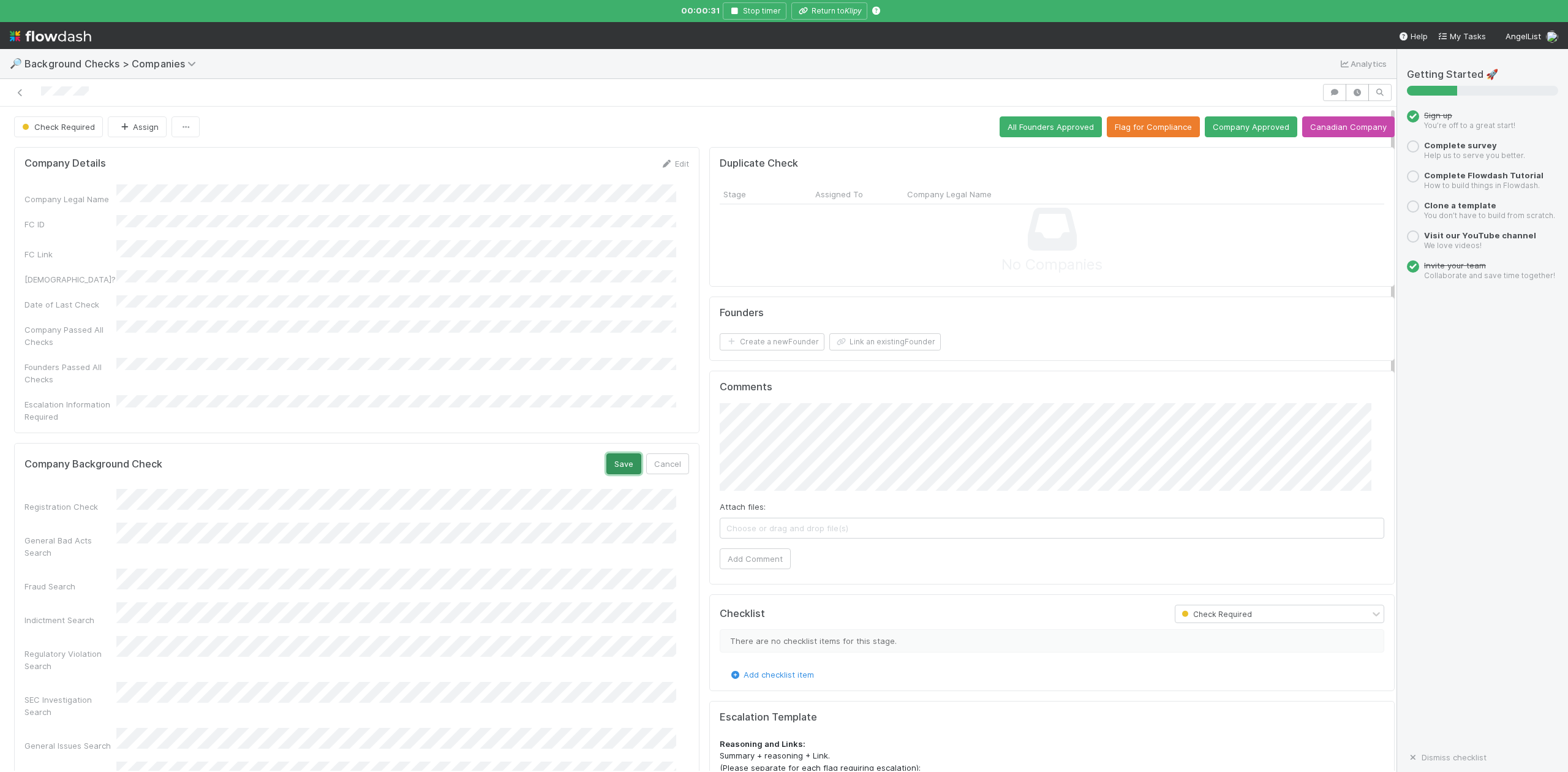
click at [611, 453] on button "Save" at bounding box center [623, 463] width 35 height 21
click at [867, 340] on button "Link an existing Founder" at bounding box center [885, 341] width 111 height 17
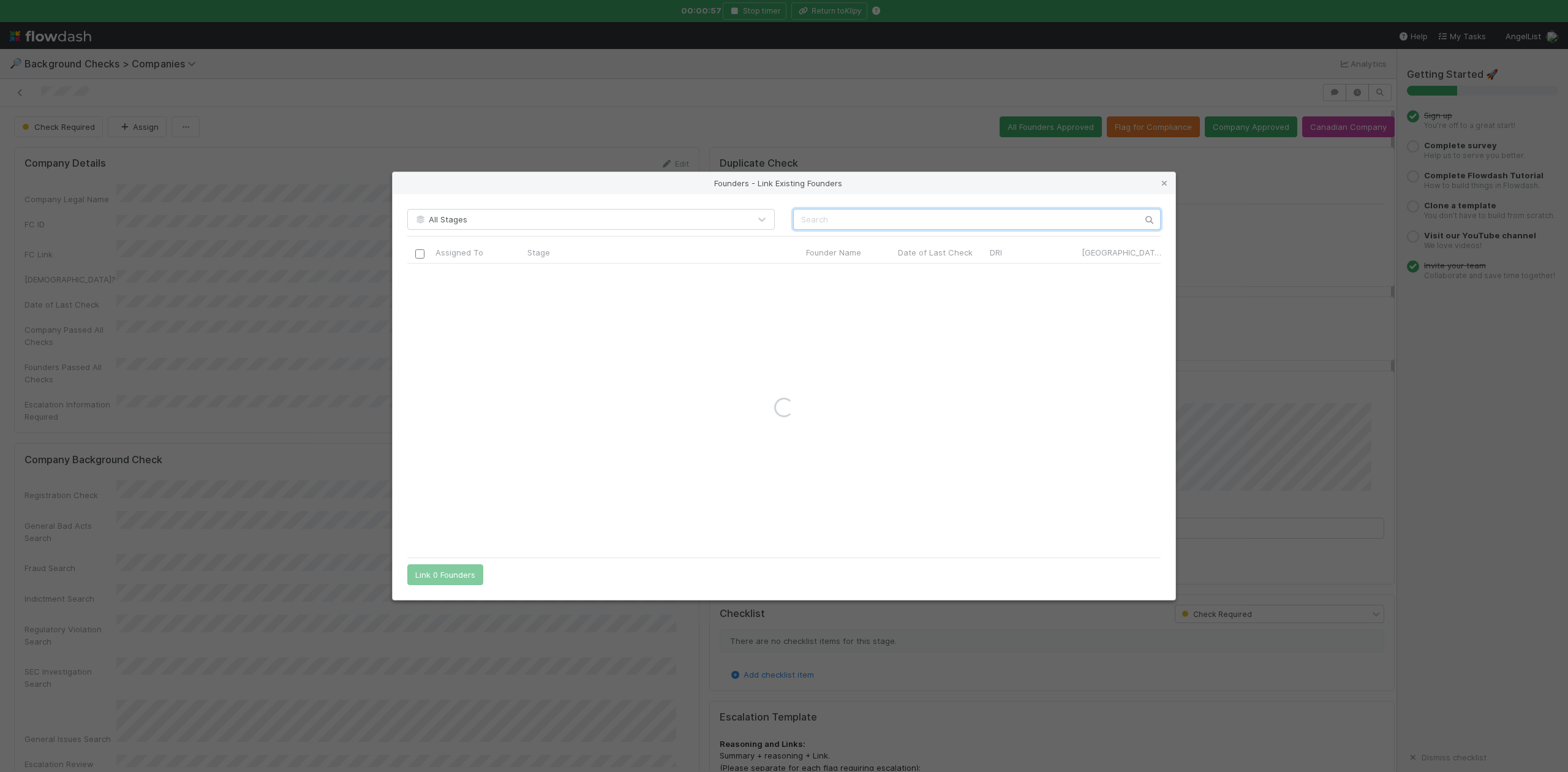
click at [829, 217] on input "text" at bounding box center [977, 220] width 368 height 21
paste input "Givi Beridze"
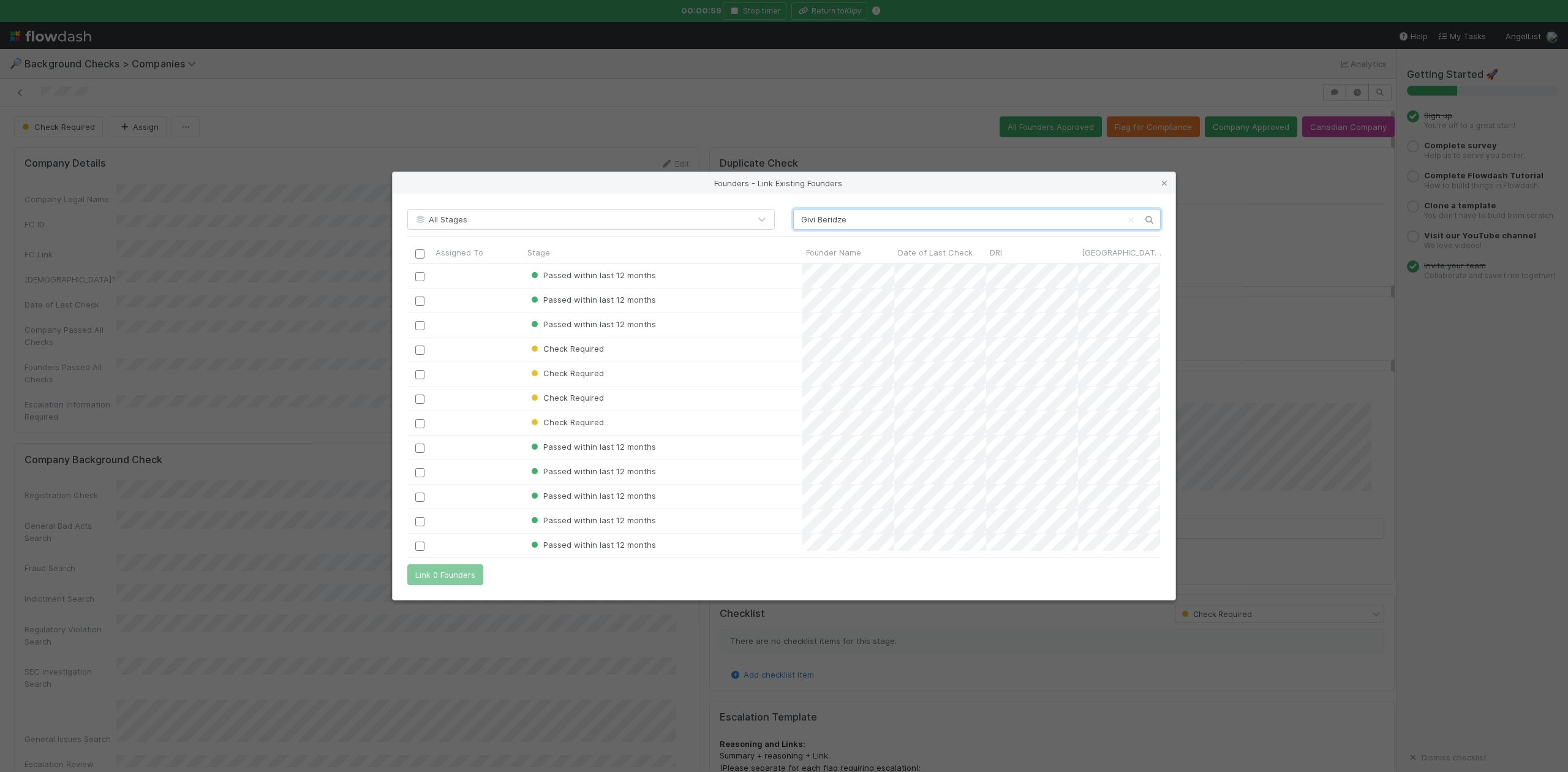
scroll to position [275, 741]
click at [802, 218] on input "Givi Beridze" at bounding box center [977, 220] width 368 height 21
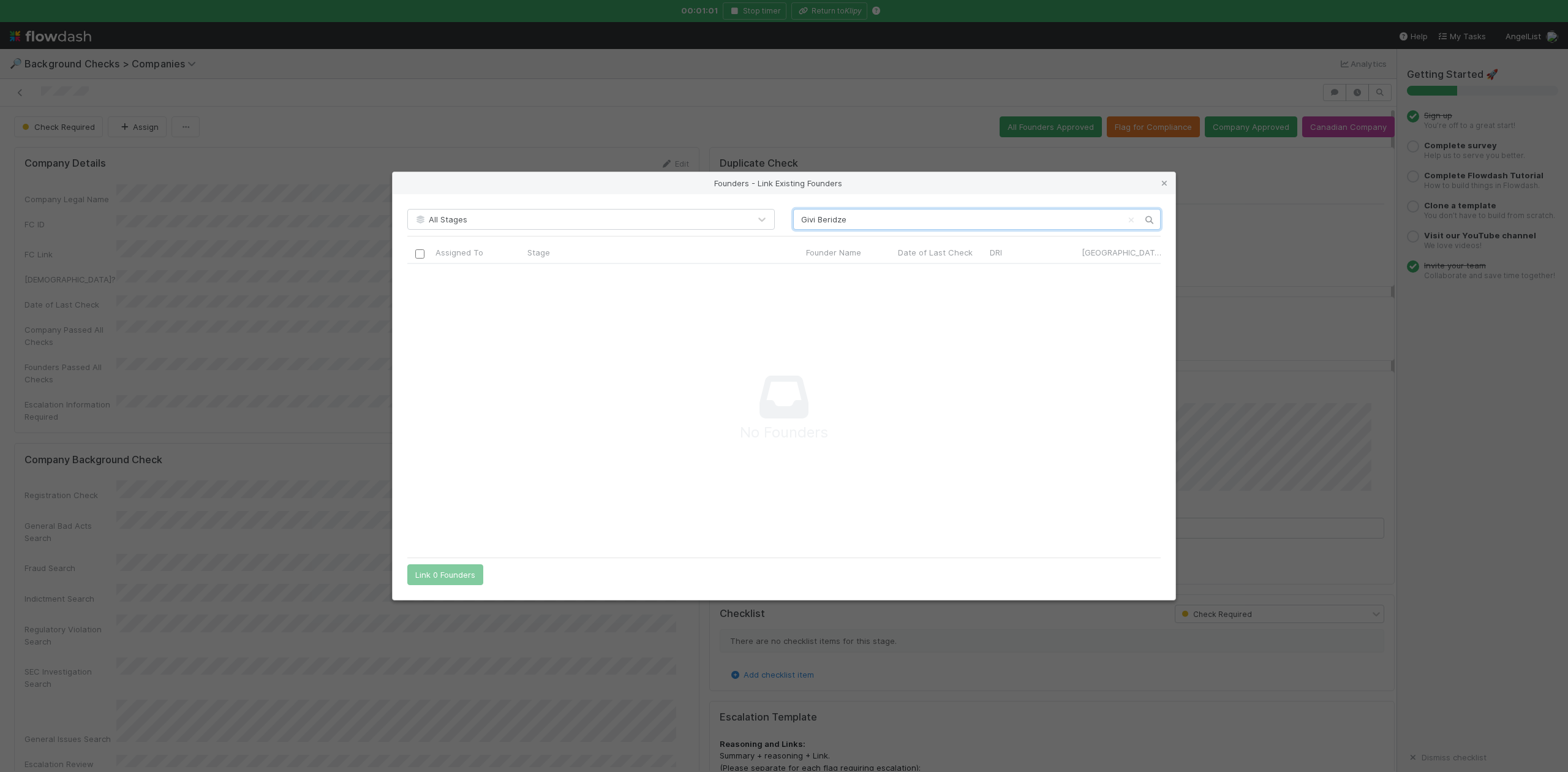
scroll to position [263, 728]
type input "Givi Beridze"
click at [1167, 177] on link at bounding box center [1164, 183] width 13 height 13
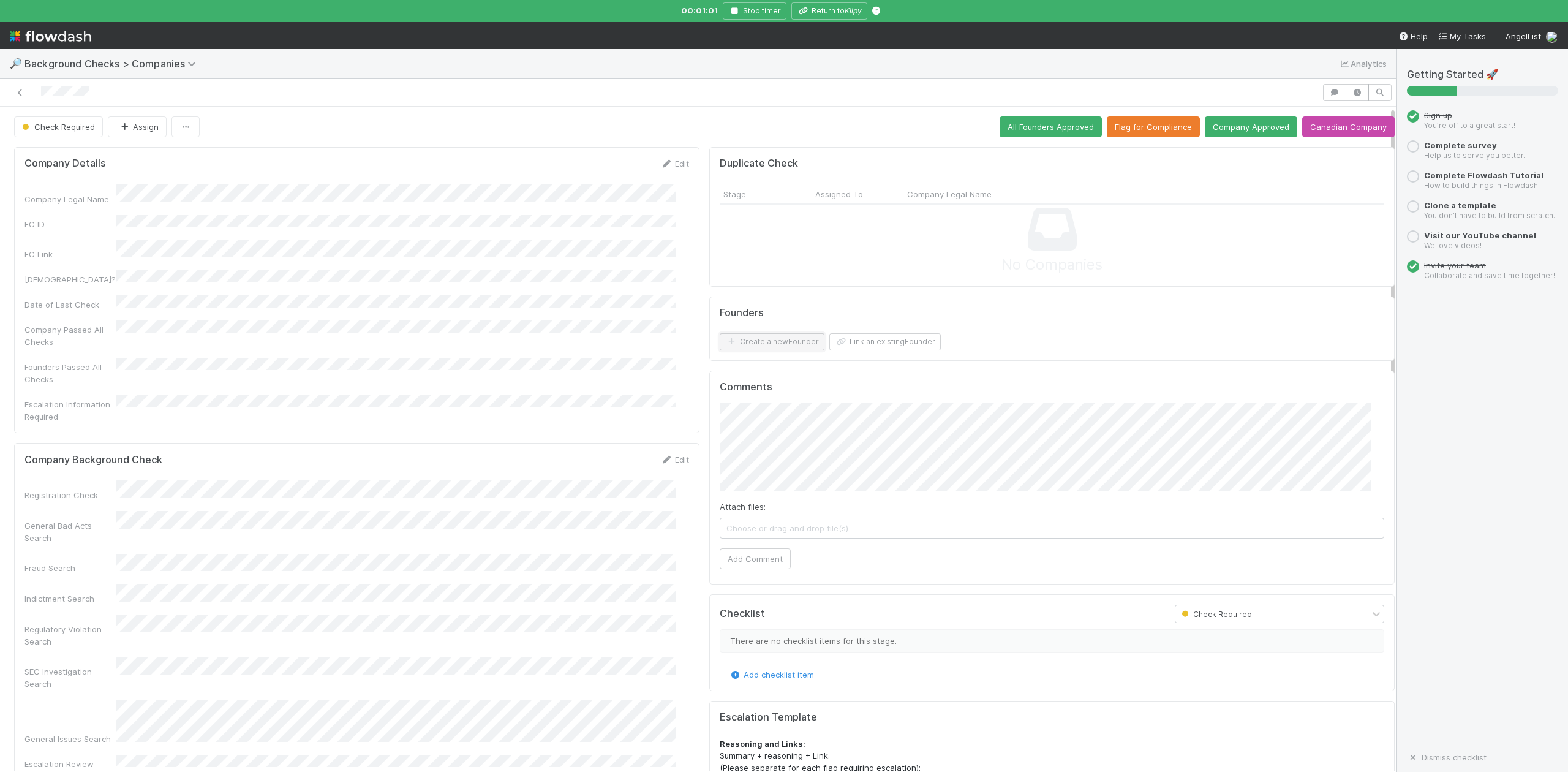
click at [755, 346] on button "Create a new Founder" at bounding box center [772, 341] width 105 height 17
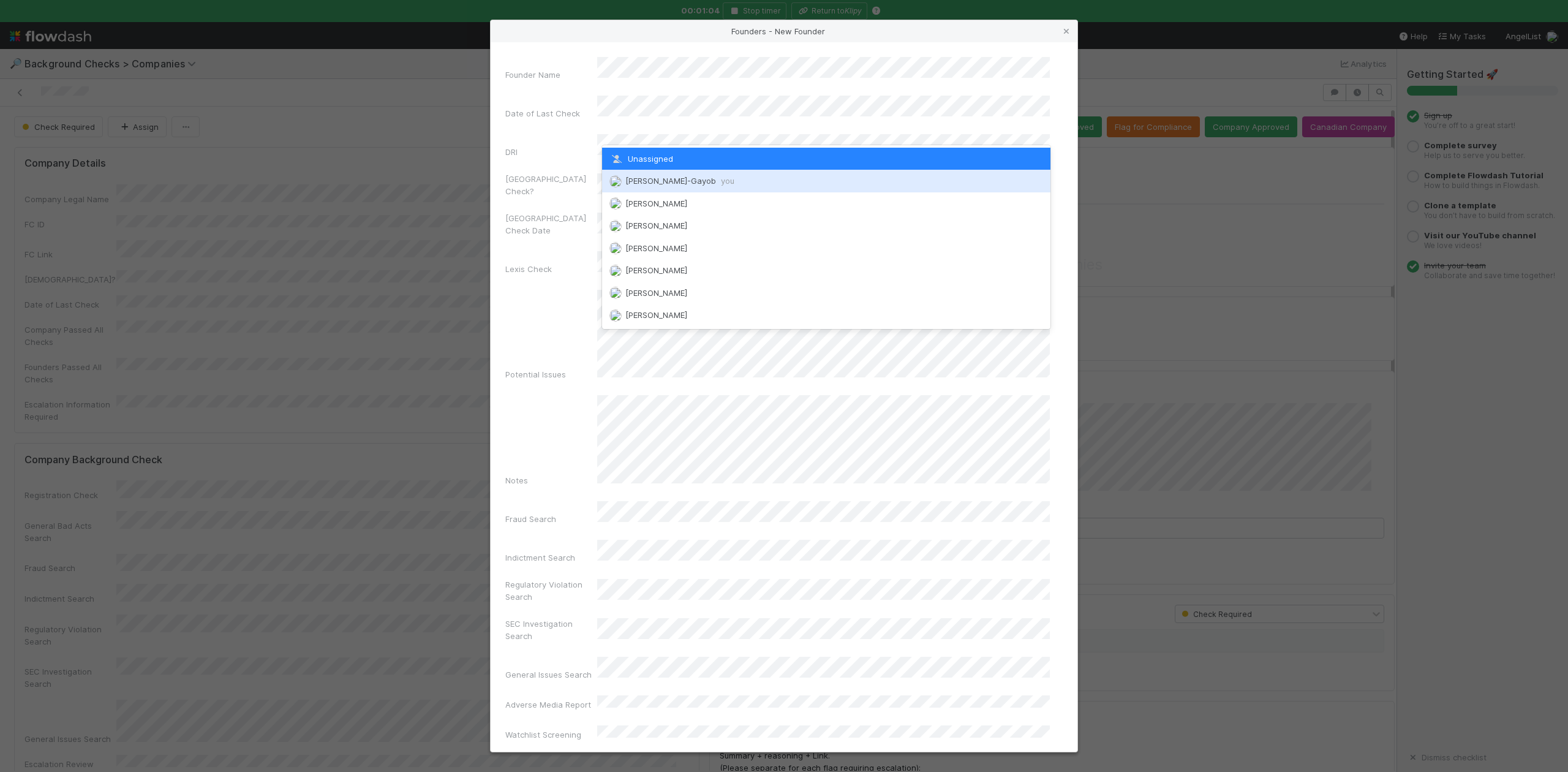
click at [653, 185] on div "Loraine Pati-Gayob you" at bounding box center [826, 181] width 448 height 22
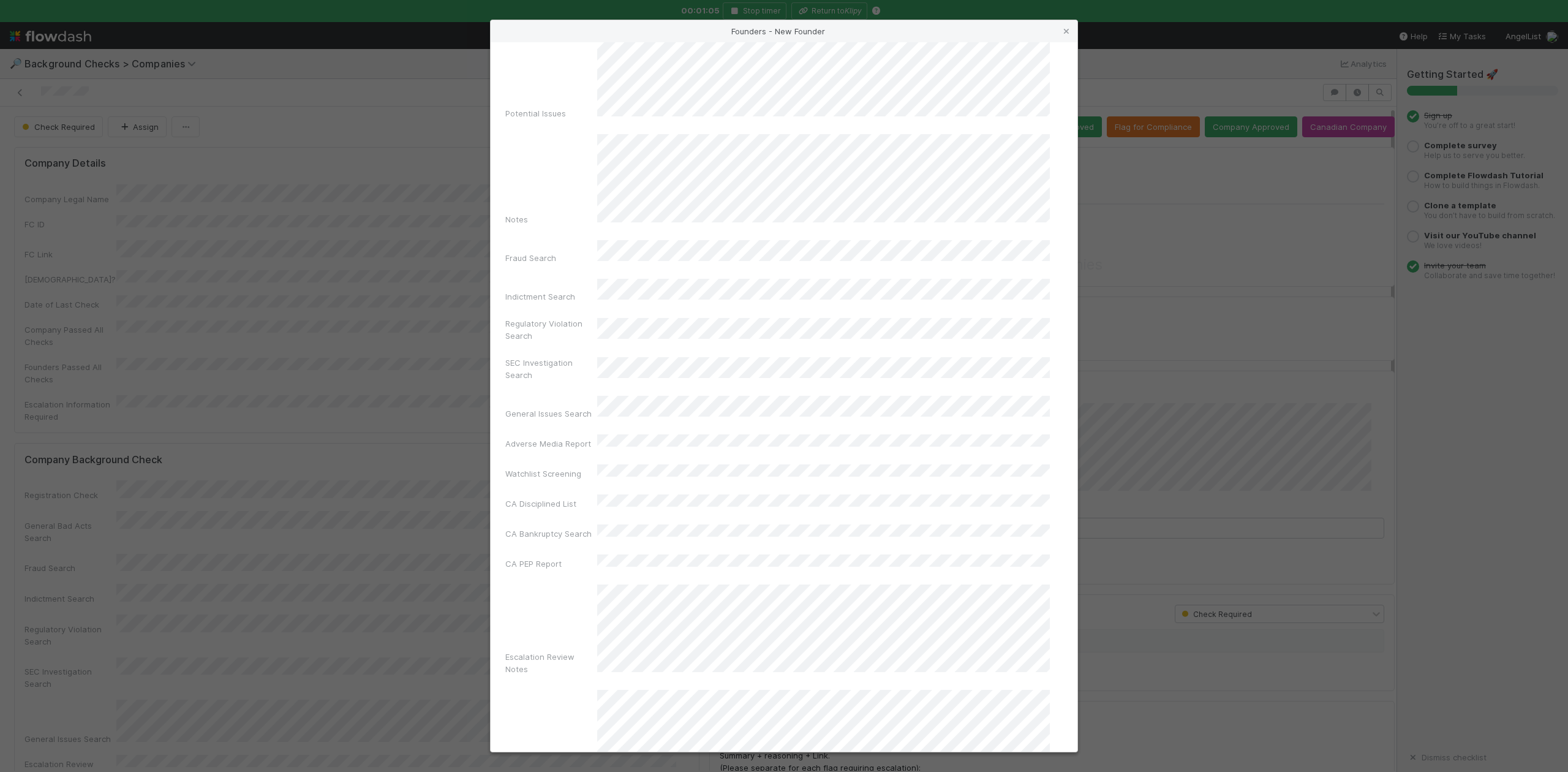
scroll to position [283, 0]
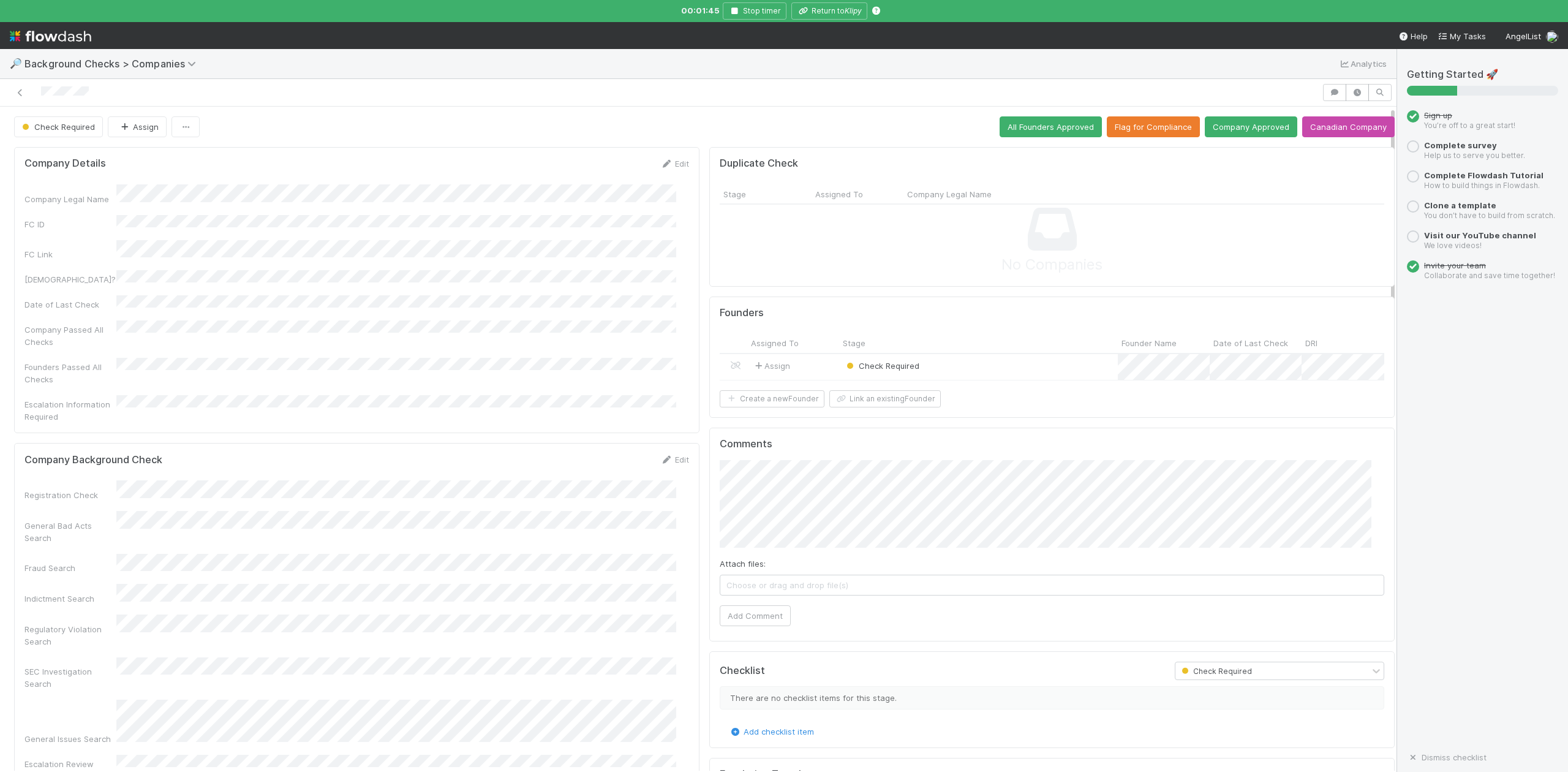
click at [971, 369] on div "Check Required" at bounding box center [979, 368] width 279 height 27
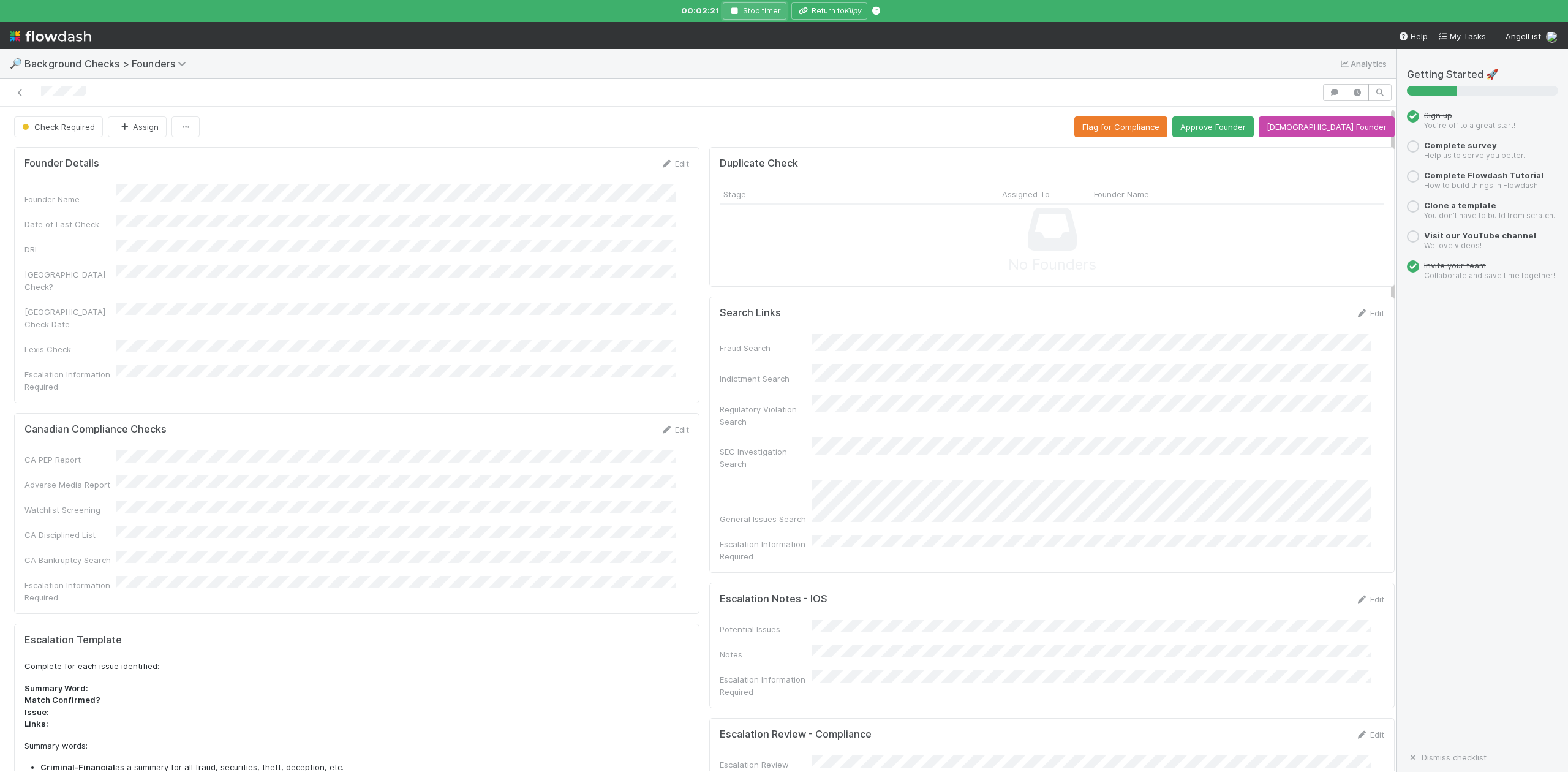
click at [732, 8] on icon "button" at bounding box center [734, 11] width 13 height 7
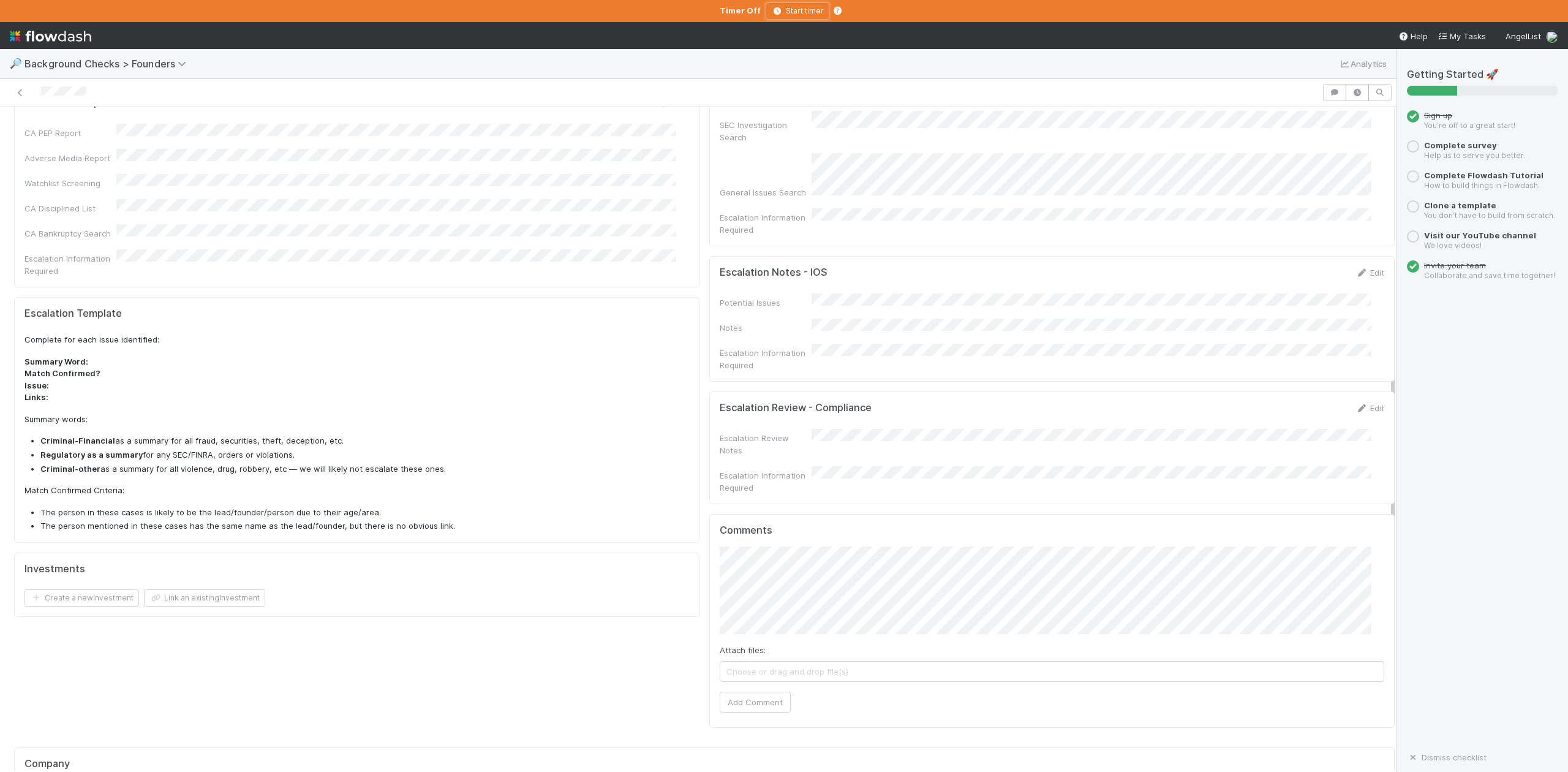
scroll to position [669, 0]
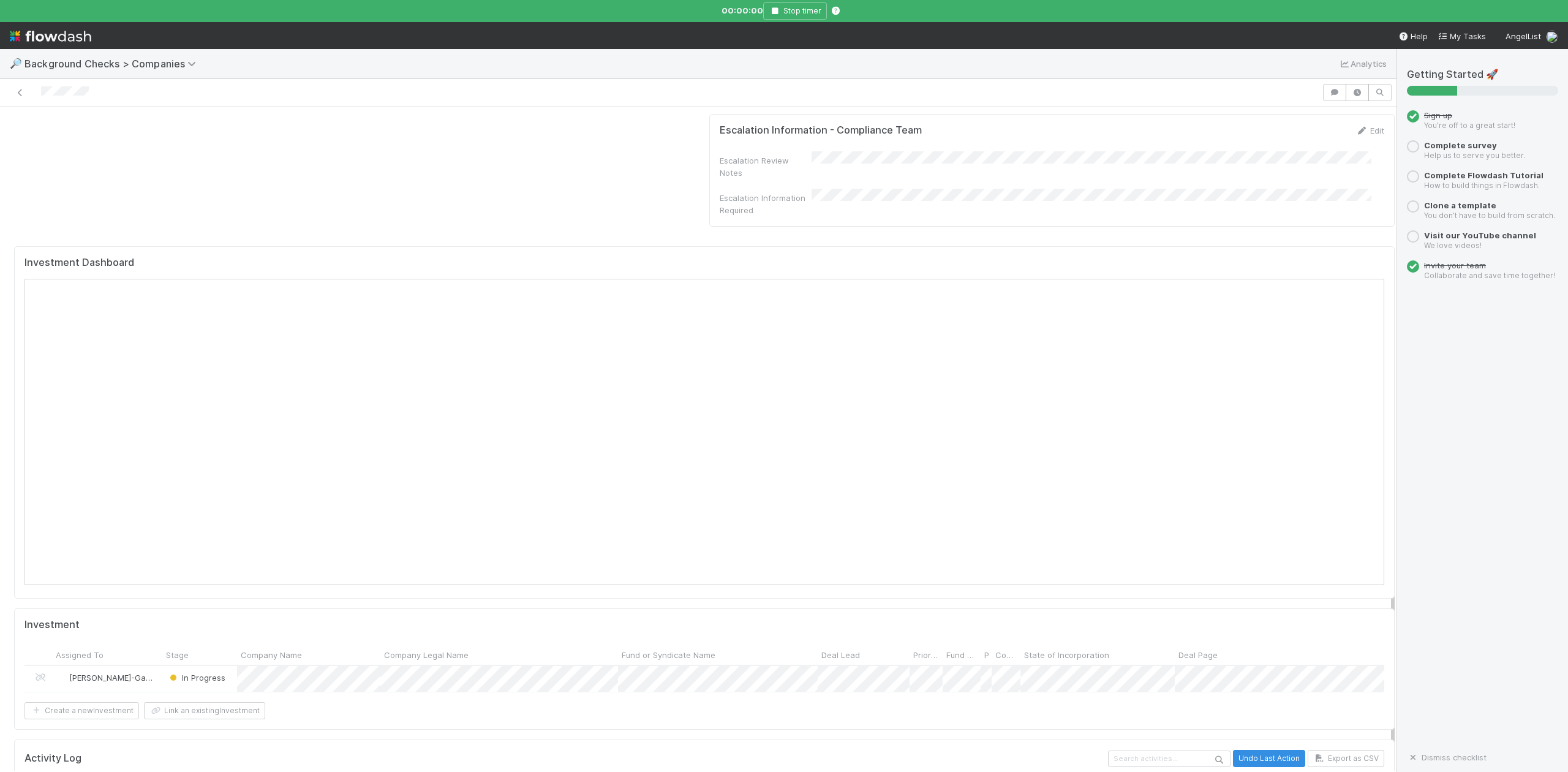
scroll to position [998, 0]
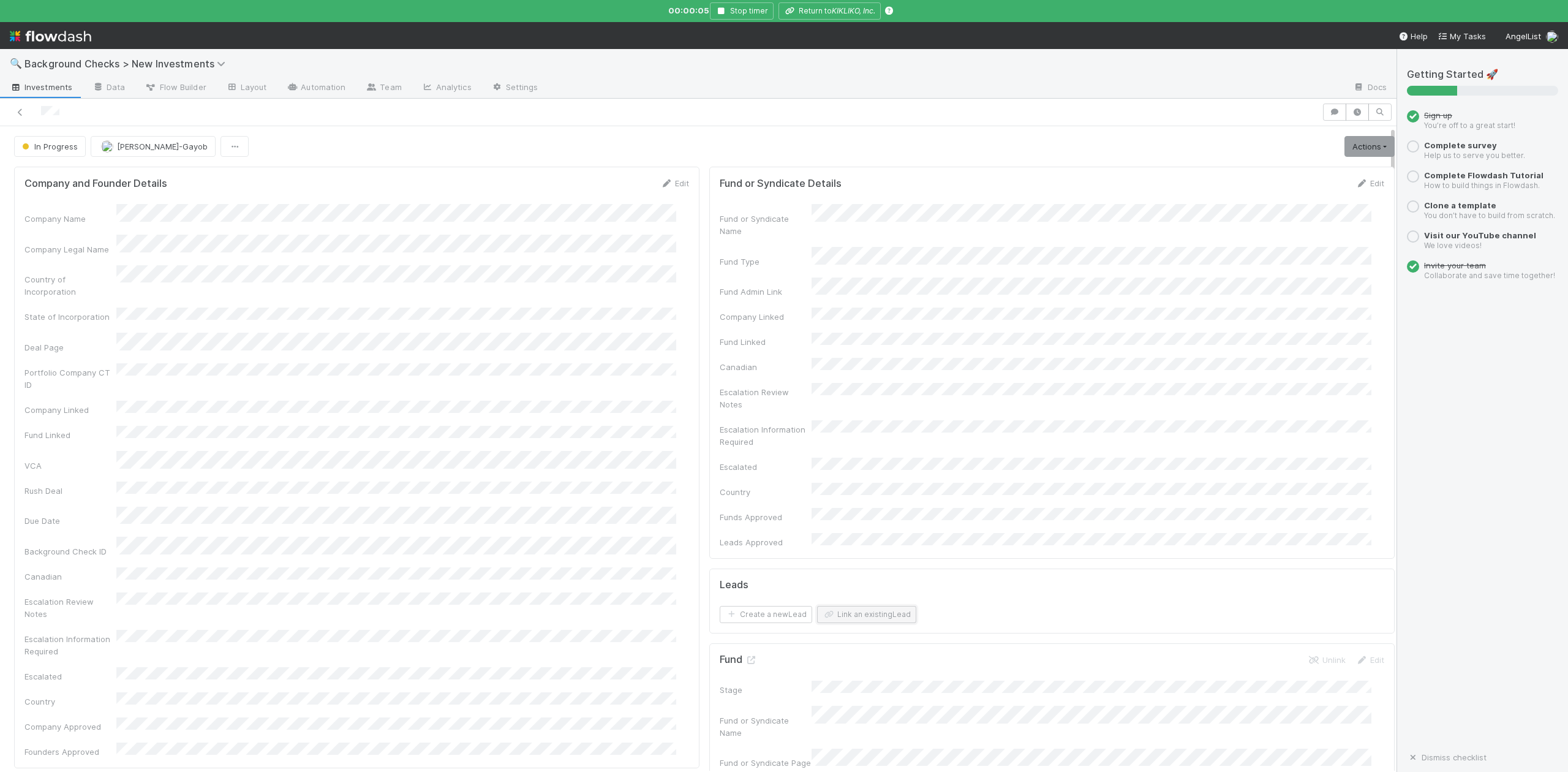
click at [844, 606] on button "Link an existing Lead" at bounding box center [867, 614] width 99 height 17
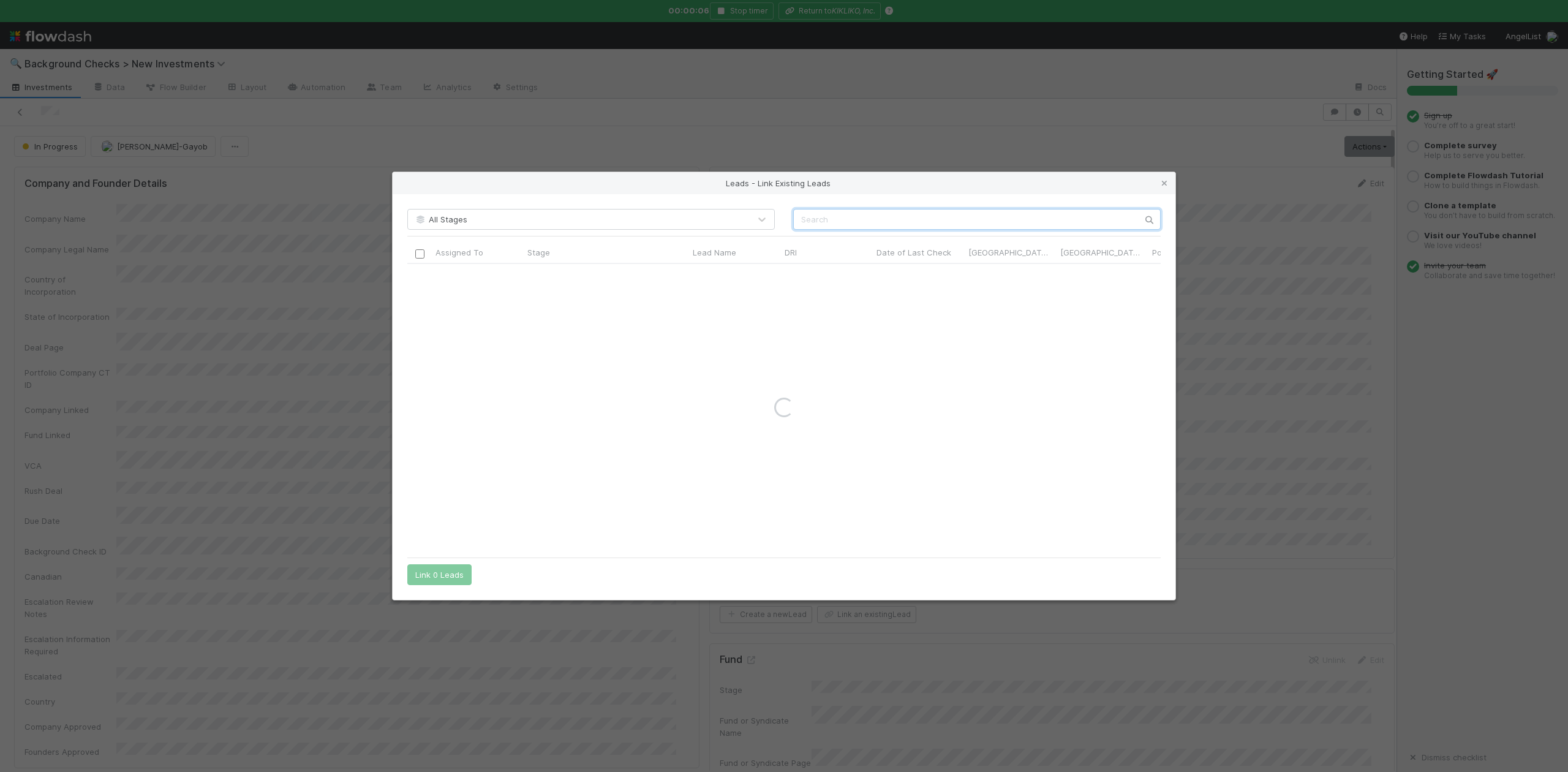
click at [833, 216] on input "text" at bounding box center [977, 220] width 368 height 21
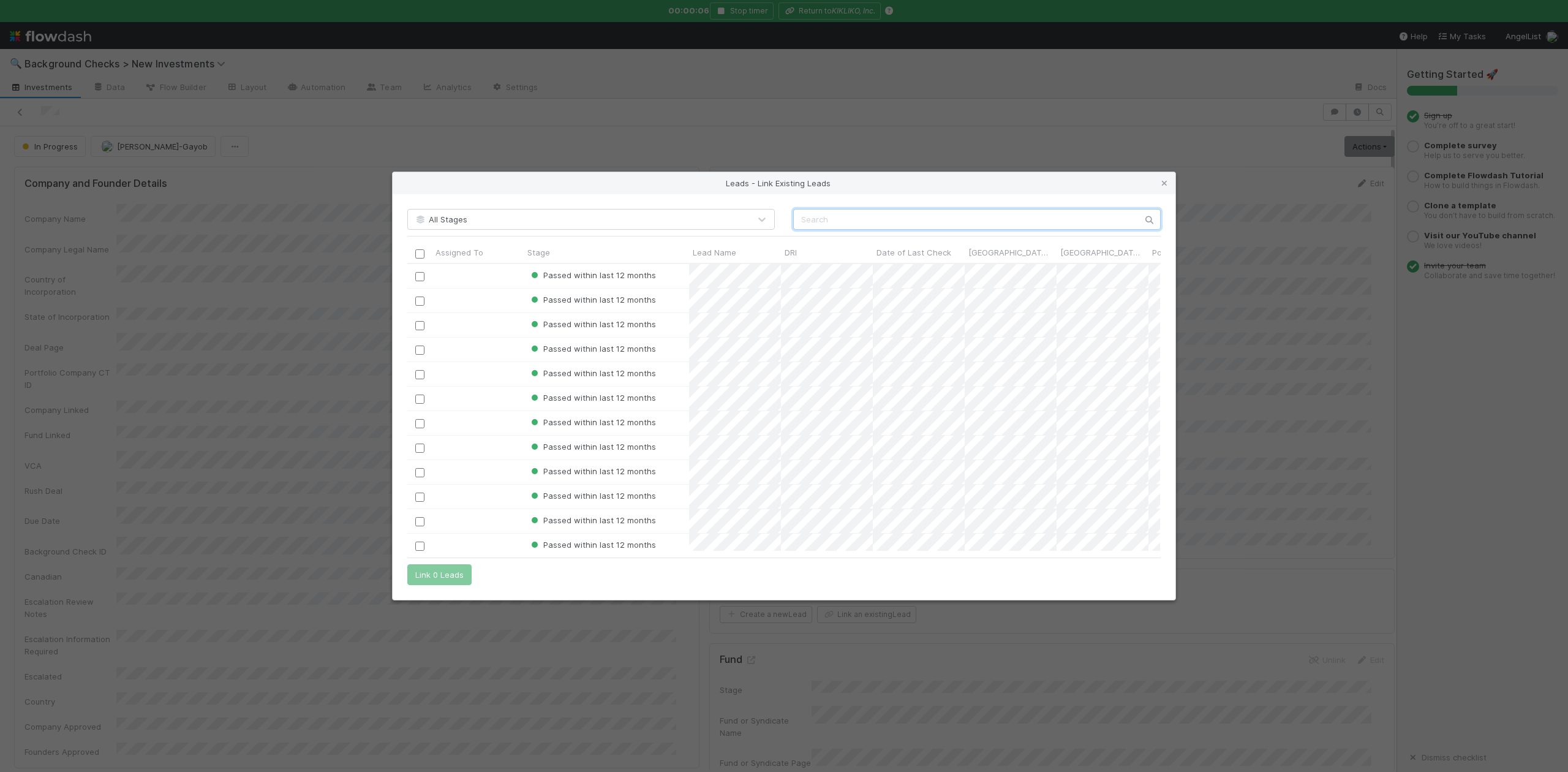
scroll to position [275, 741]
paste input "Lex Alvarez"
click at [804, 218] on input "Lex Alvarez" at bounding box center [977, 220] width 368 height 21
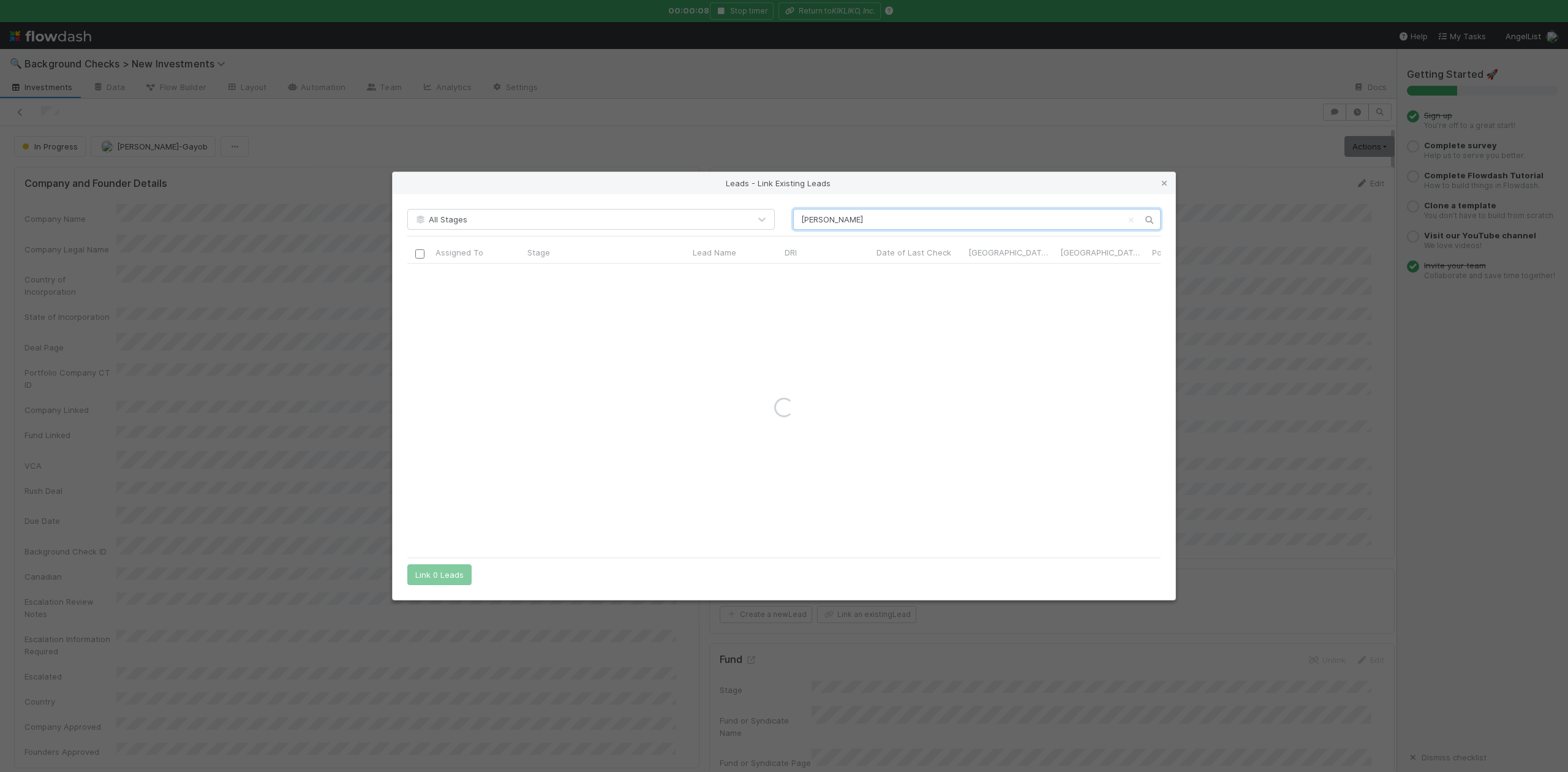
click at [802, 219] on input "Lex Alvarez" at bounding box center [977, 220] width 368 height 21
type input "Lex Alvarez"
click at [420, 278] on input "checkbox" at bounding box center [420, 277] width 9 height 9
click at [439, 581] on button "Link 1 Lead" at bounding box center [436, 575] width 59 height 21
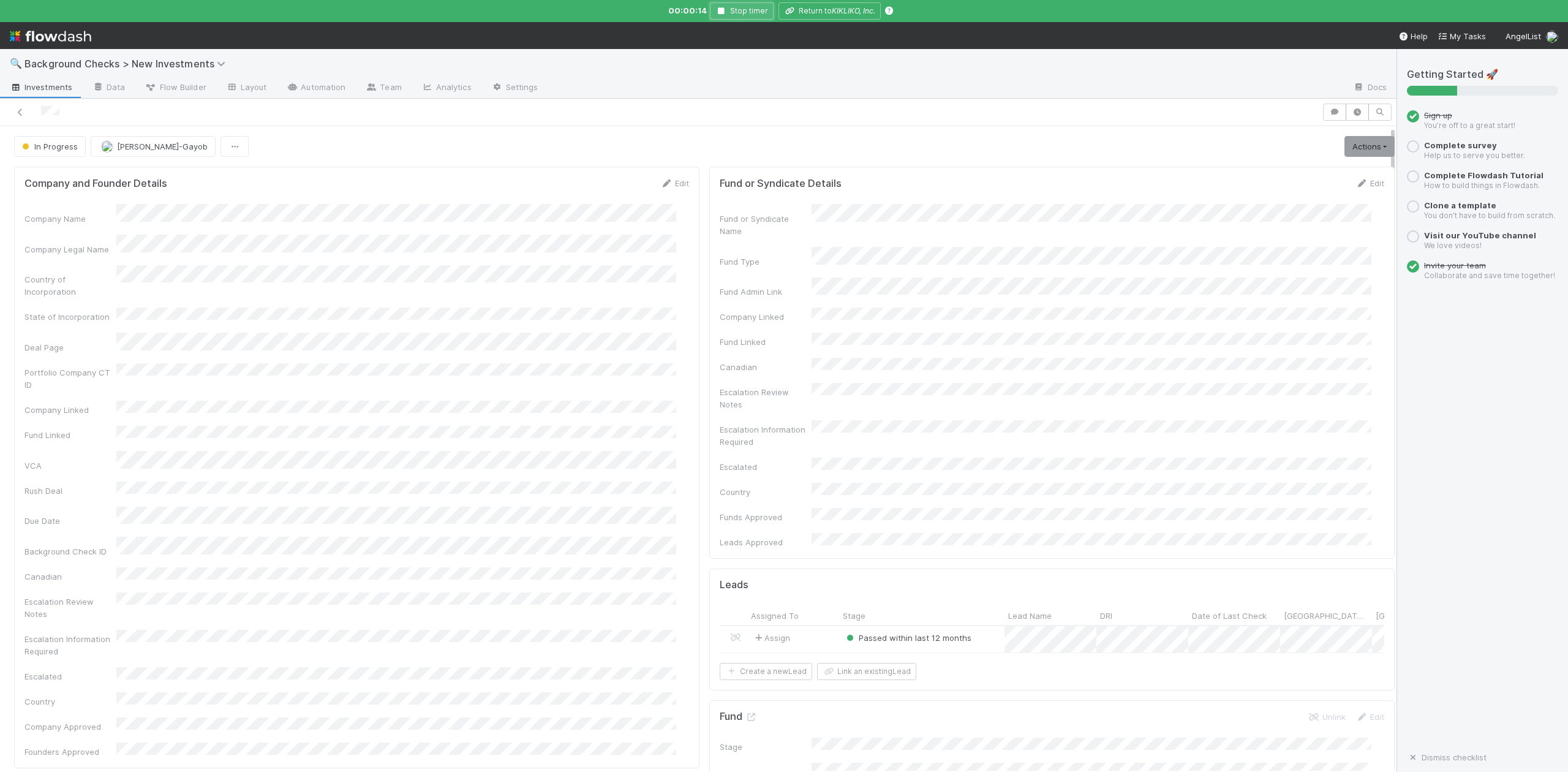
click at [724, 13] on icon "button" at bounding box center [721, 11] width 13 height 7
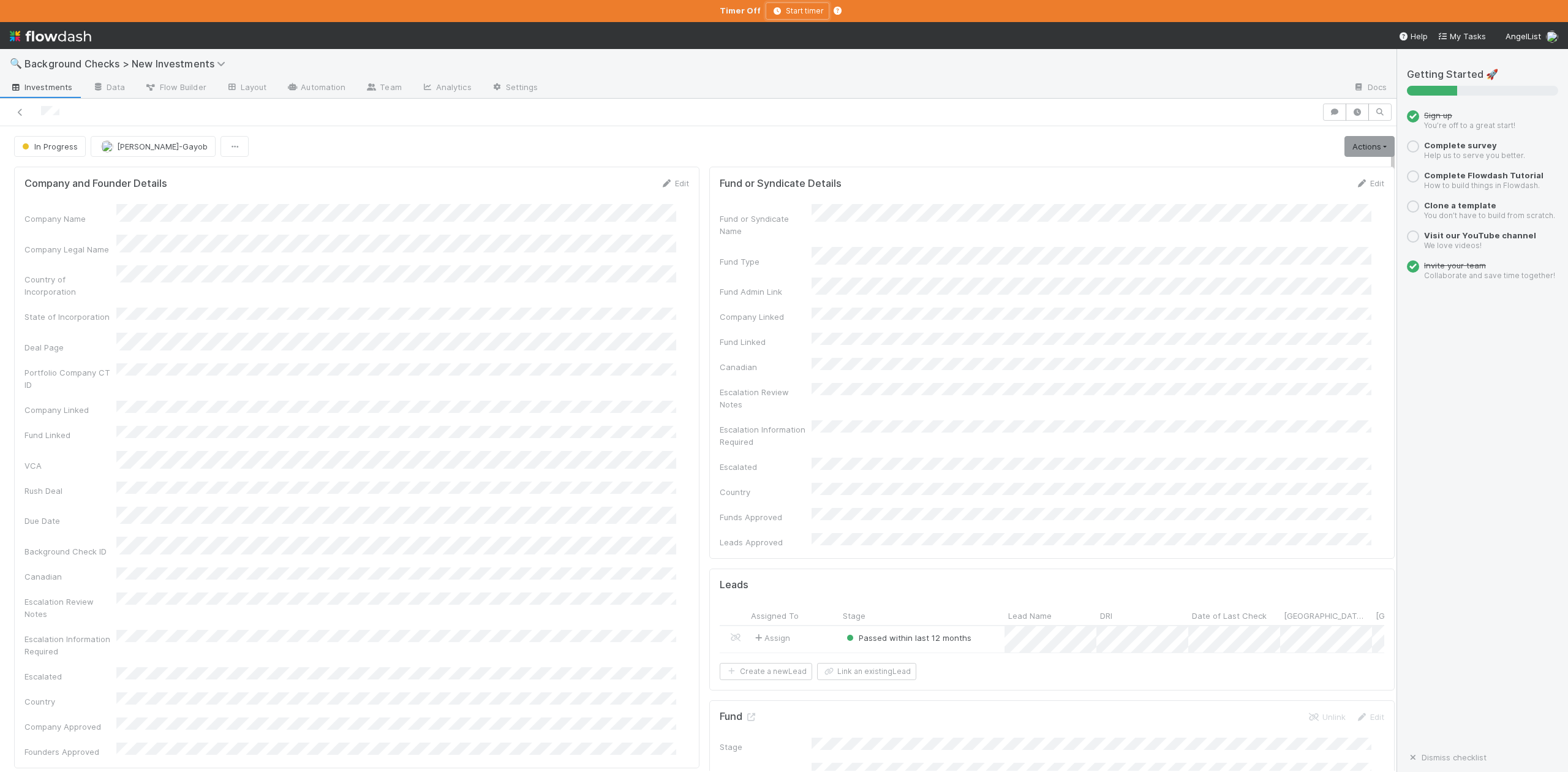
scroll to position [326, 0]
click at [79, 464] on icon at bounding box center [78, 468] width 13 height 8
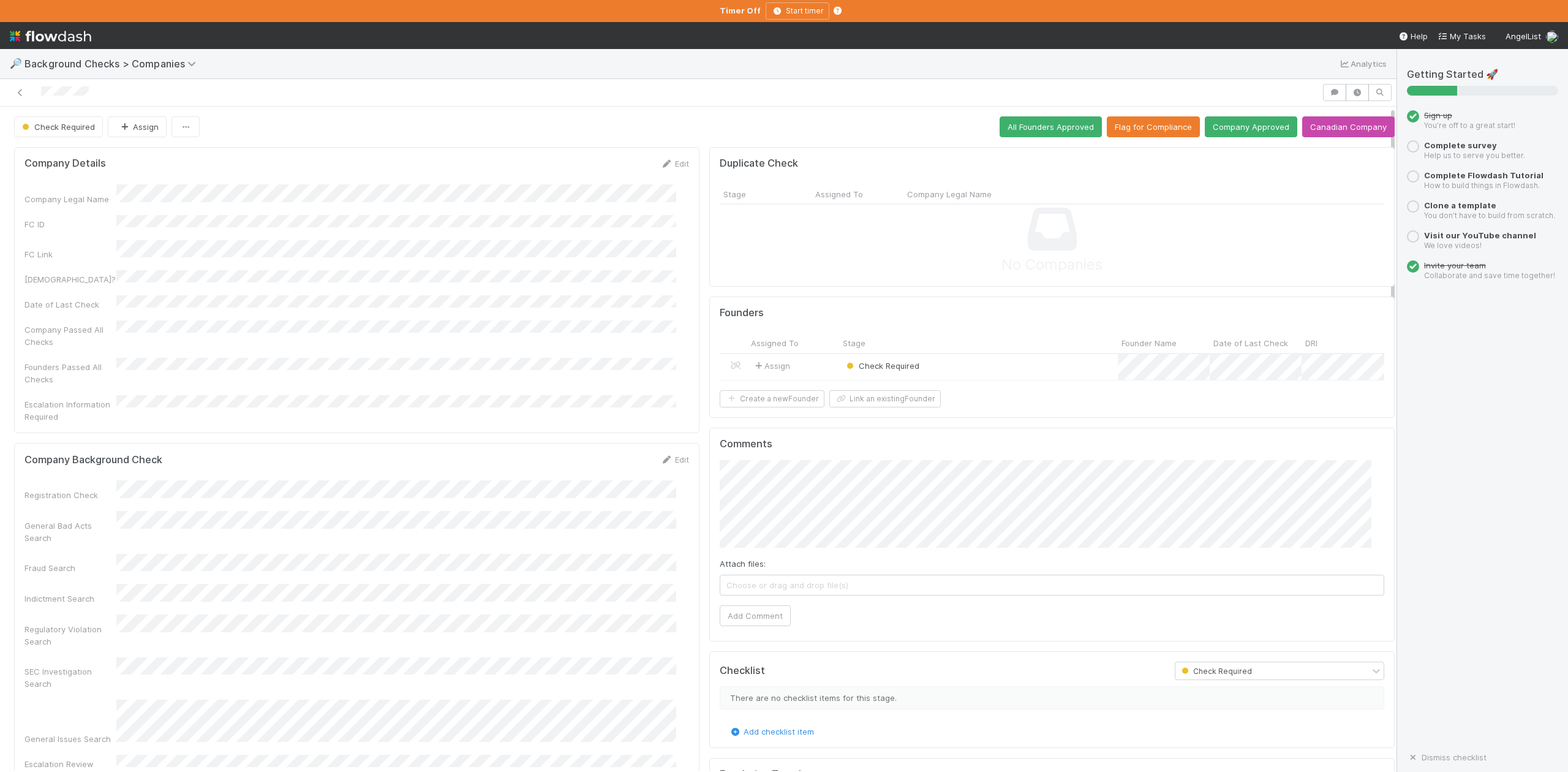
click at [946, 372] on div "Check Required" at bounding box center [979, 368] width 279 height 27
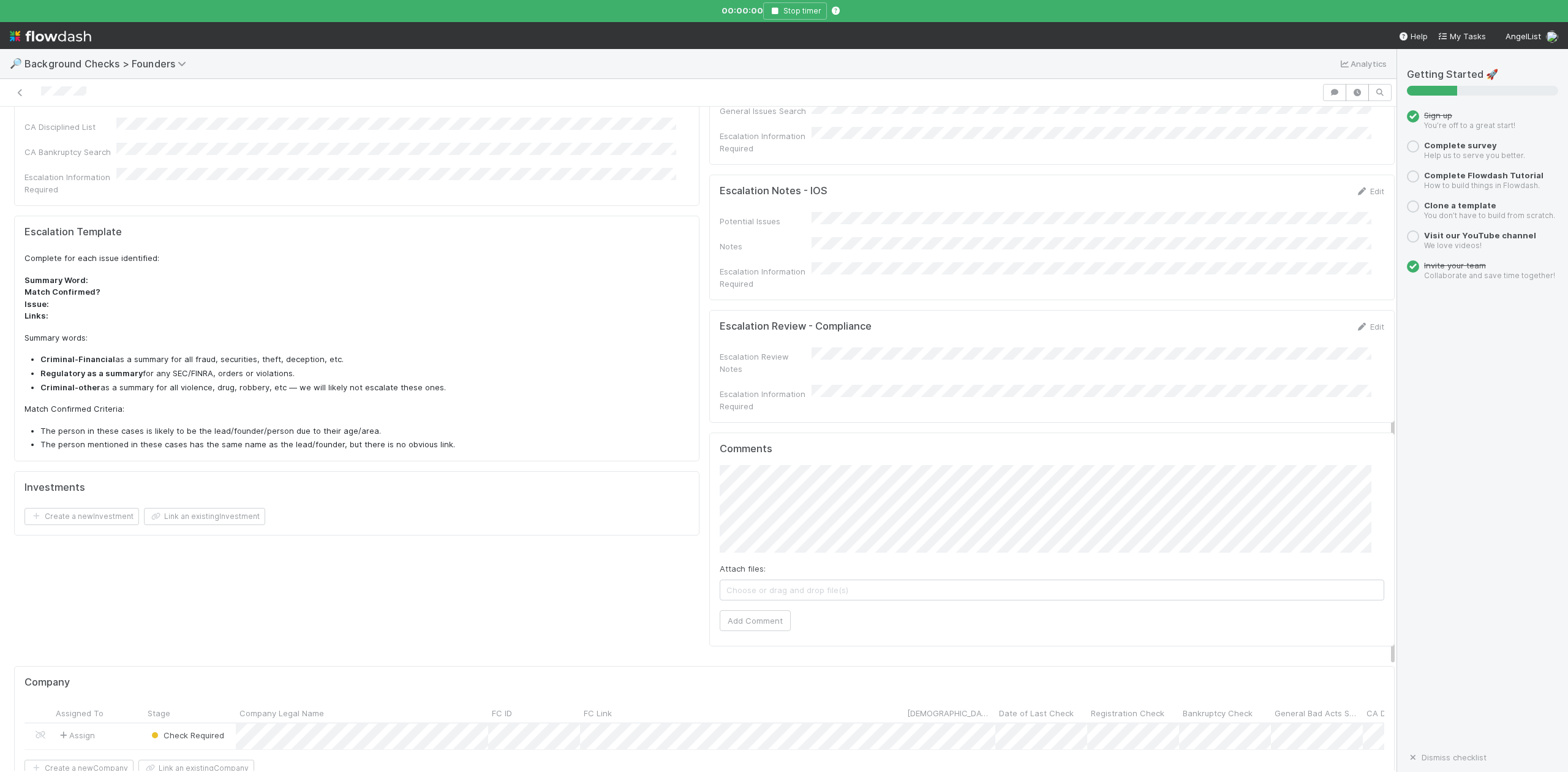
scroll to position [669, 0]
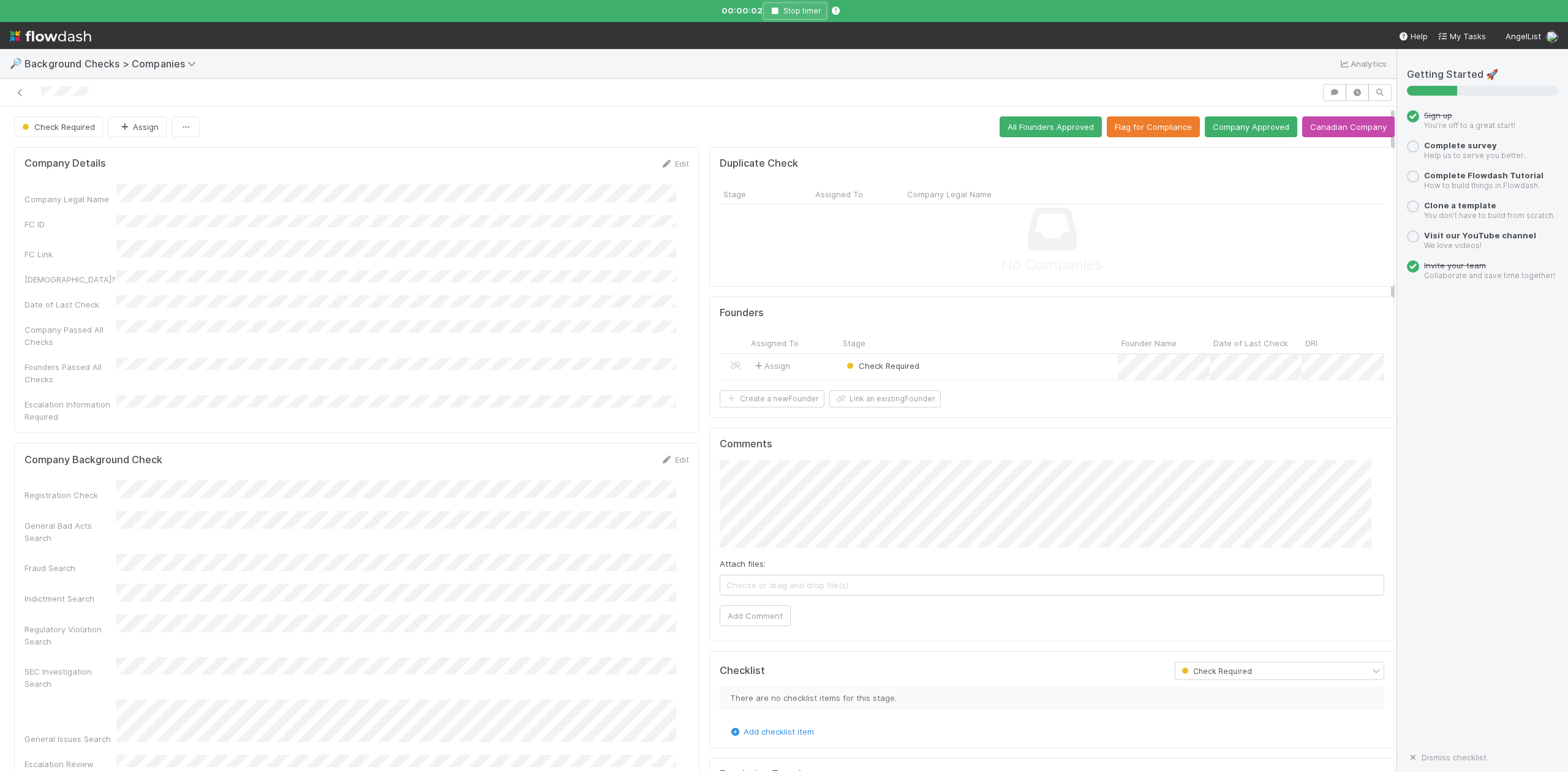
click at [770, 11] on icon "button" at bounding box center [775, 11] width 13 height 7
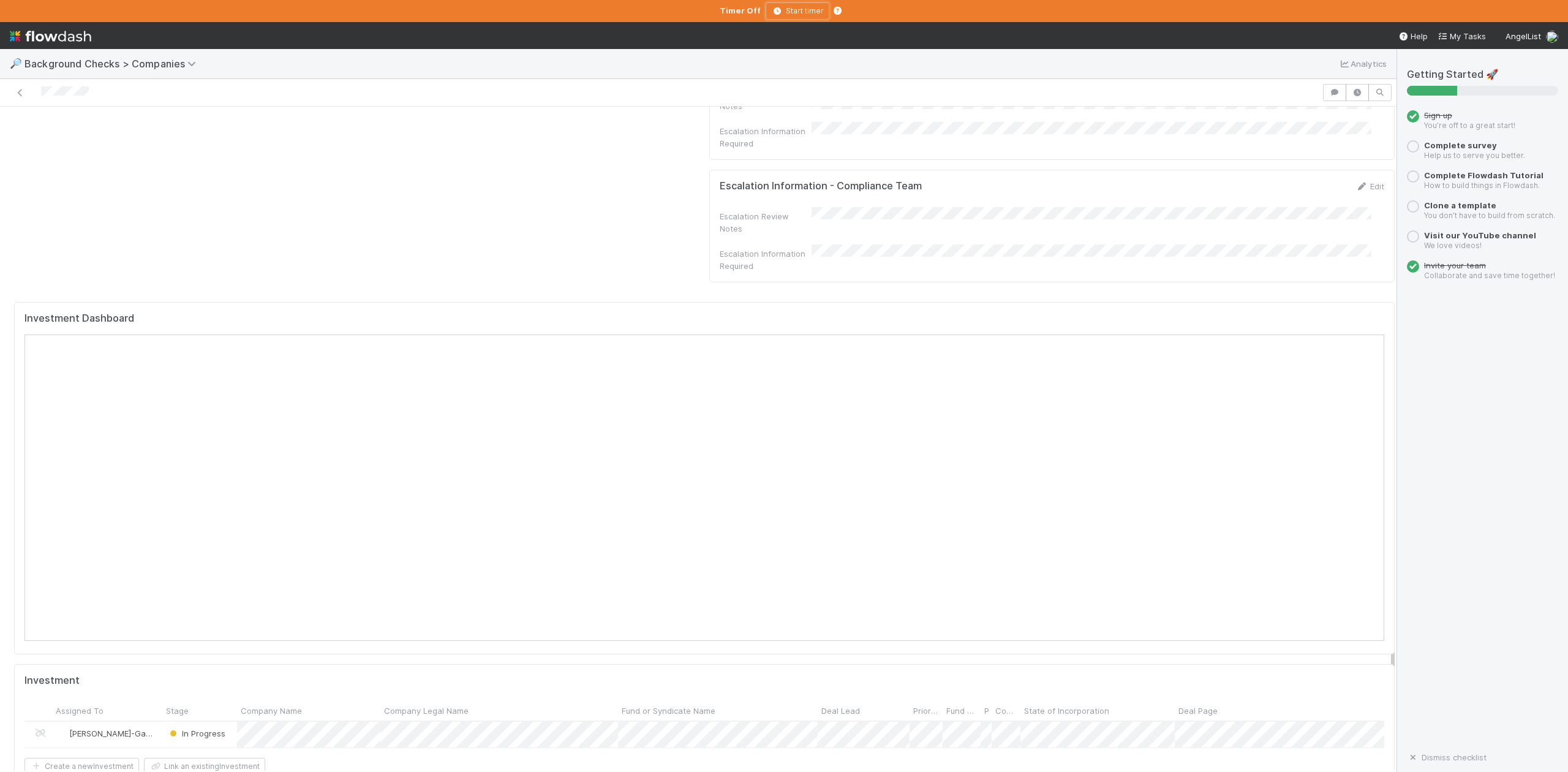
scroll to position [998, 0]
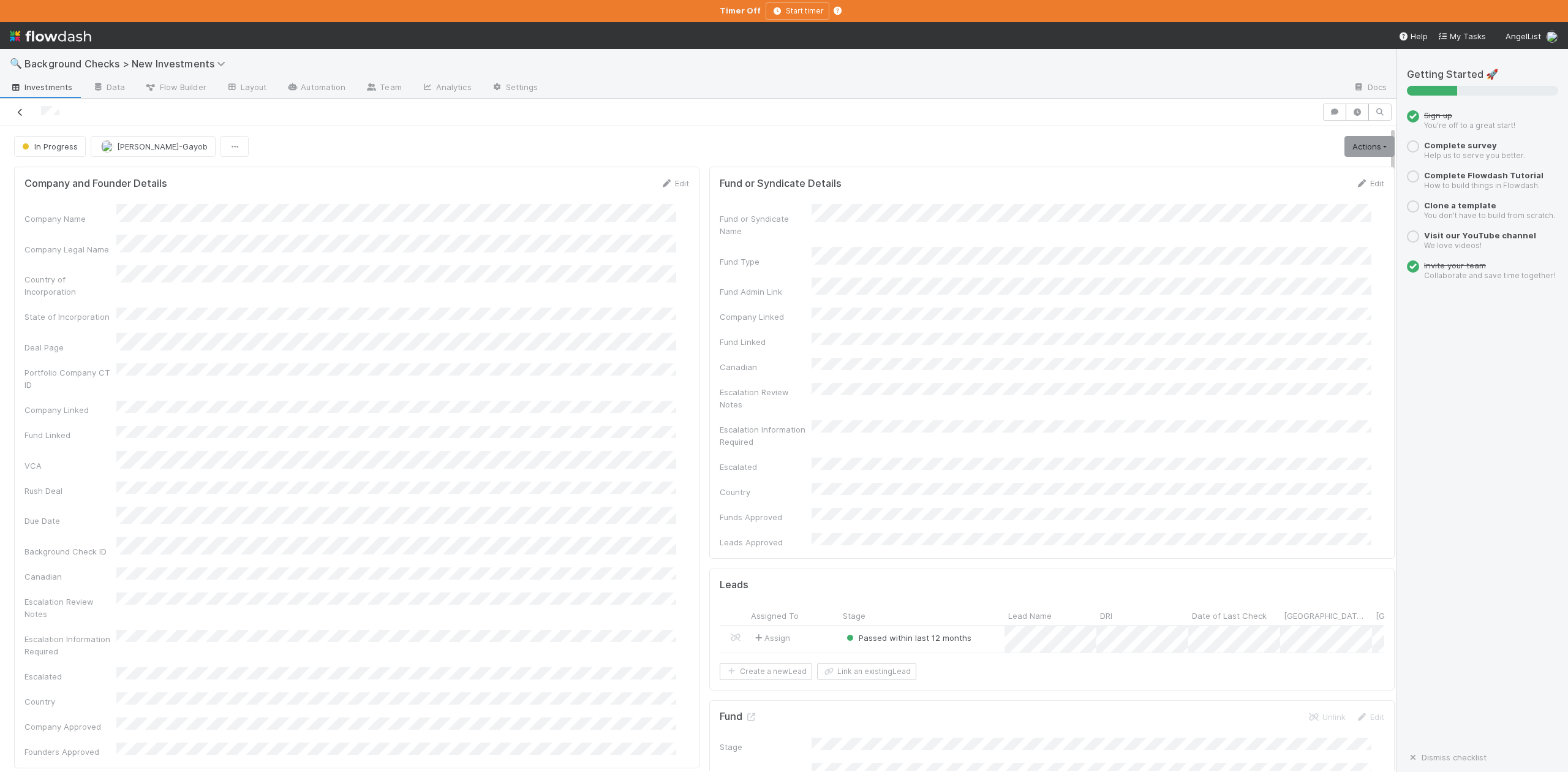
click at [22, 113] on icon at bounding box center [20, 112] width 13 height 8
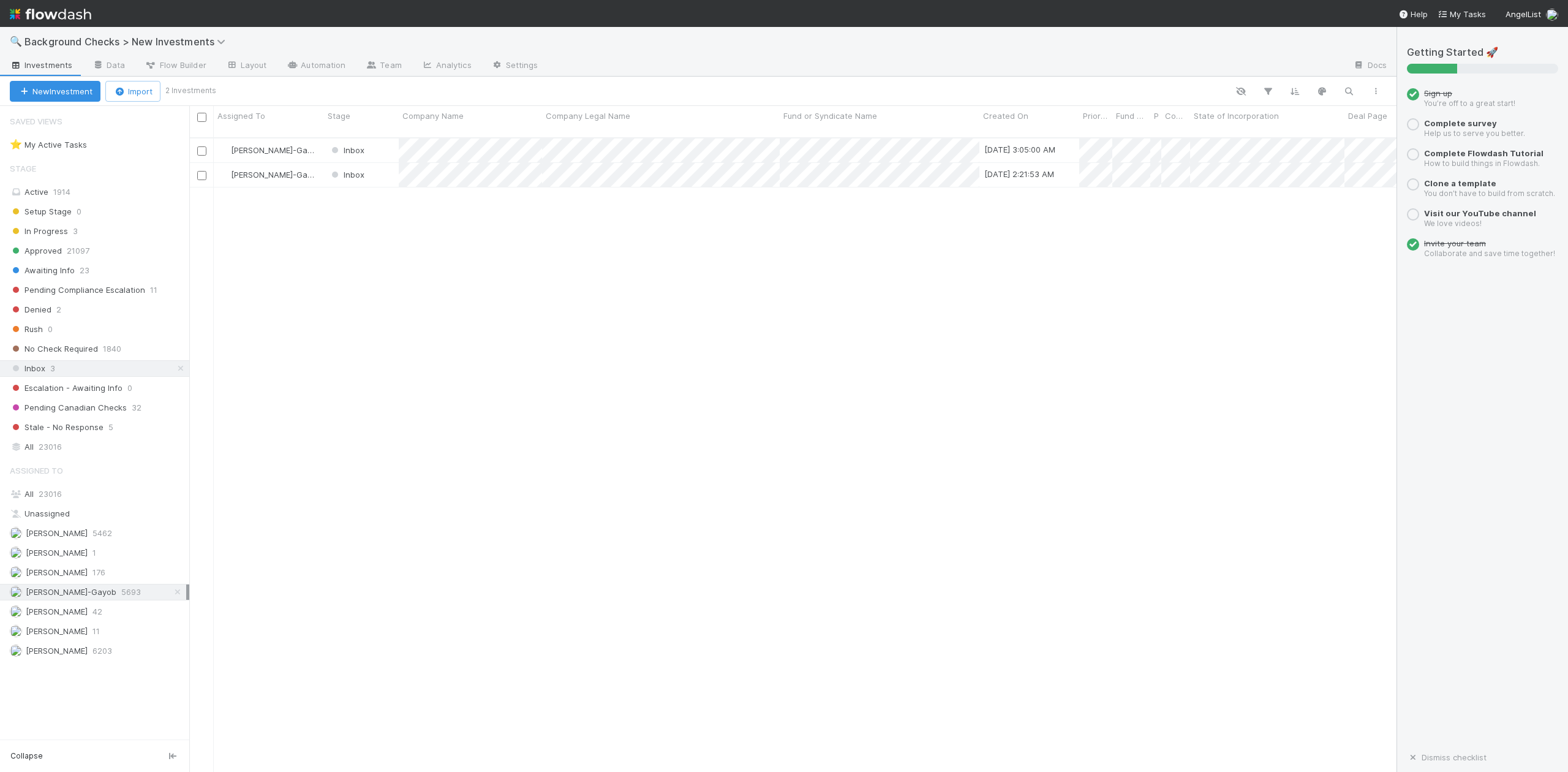
scroll to position [633, 1196]
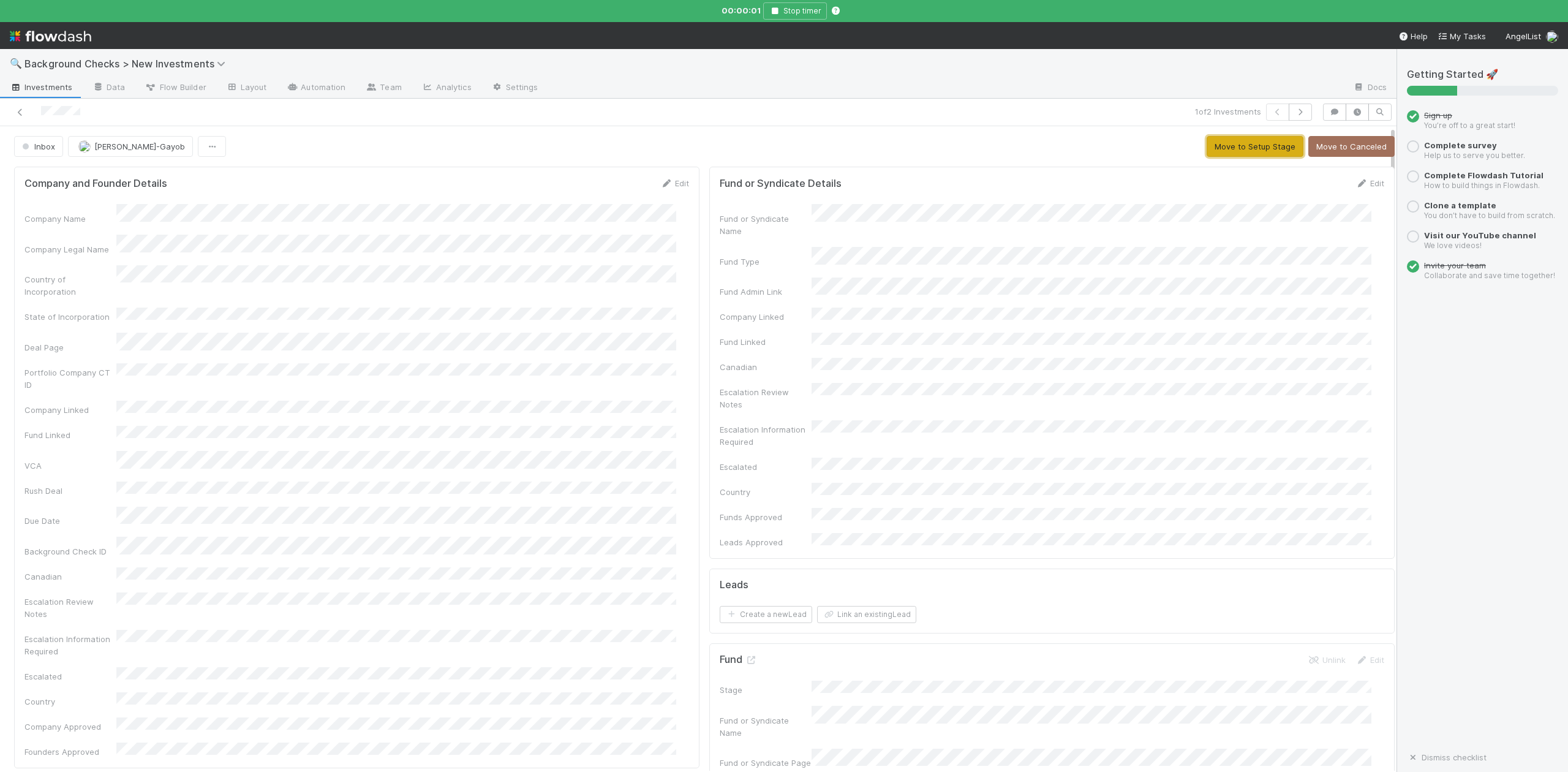
click at [1214, 148] on button "Move to Setup Stage" at bounding box center [1255, 146] width 97 height 21
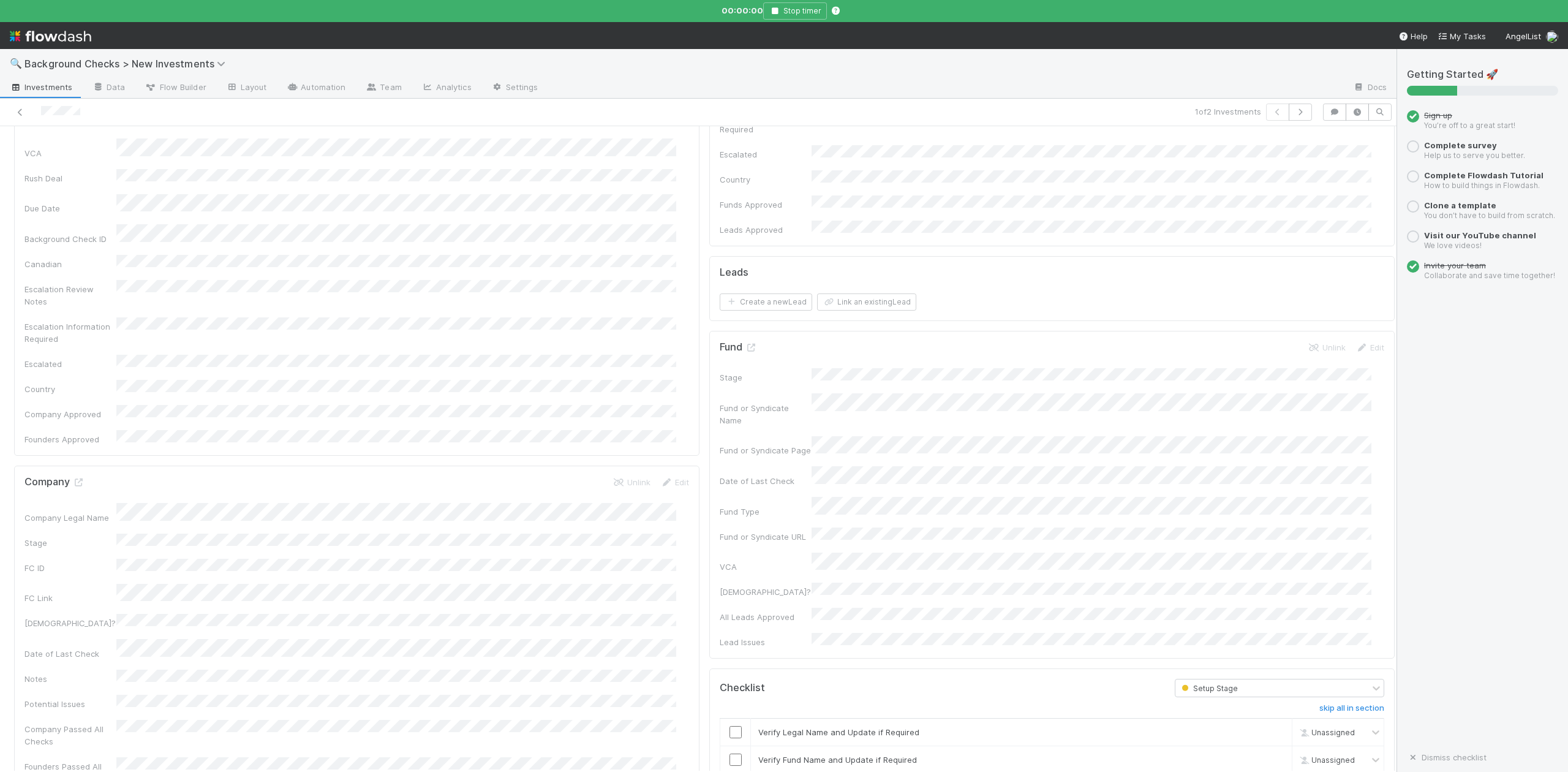
scroll to position [326, 0]
click at [730, 712] on input "checkbox" at bounding box center [735, 718] width 13 height 13
click at [730, 739] on input "checkbox" at bounding box center [735, 745] width 13 height 13
click at [730, 767] on input "checkbox" at bounding box center [735, 773] width 13 height 13
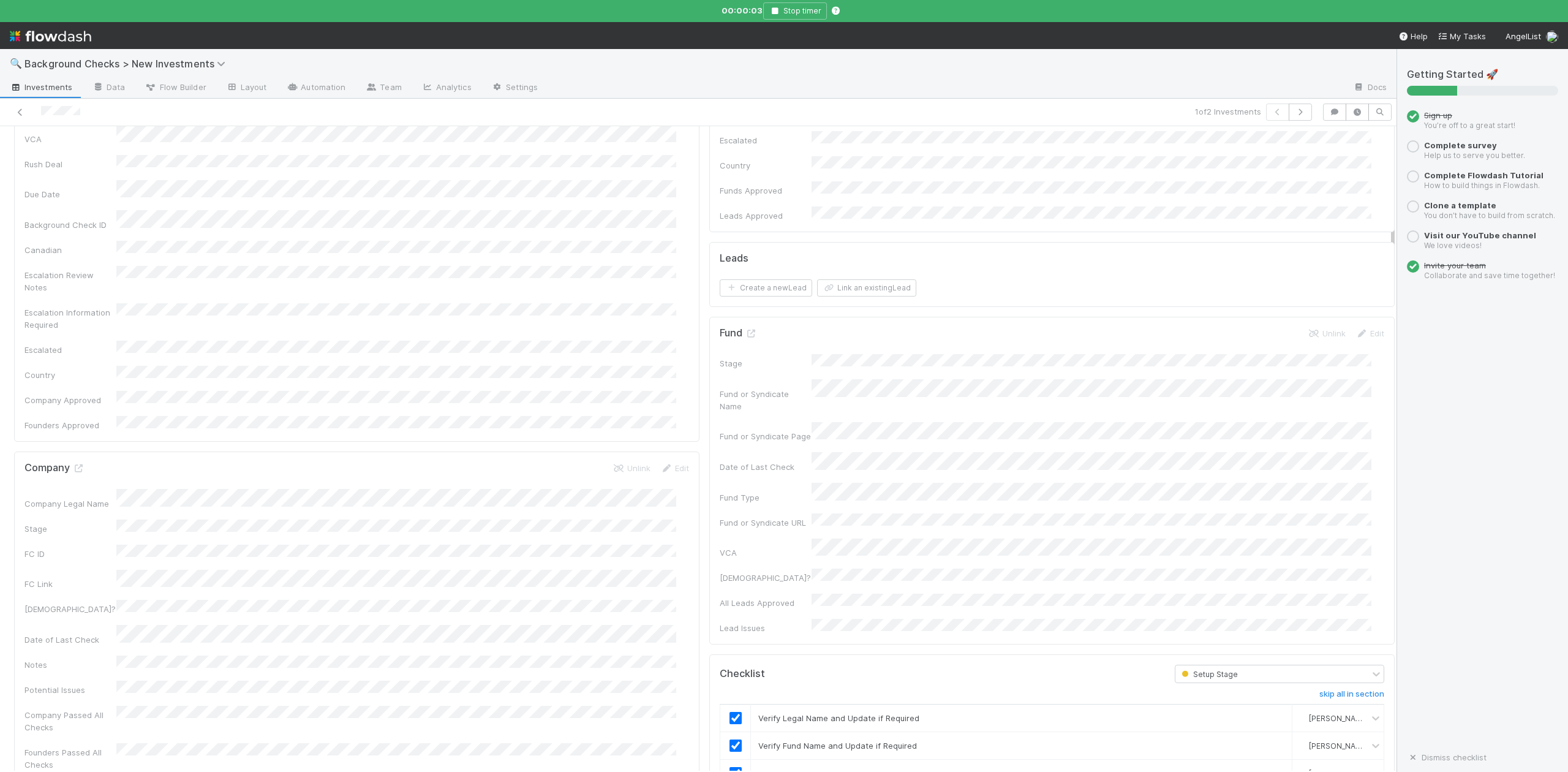
scroll to position [0, 0]
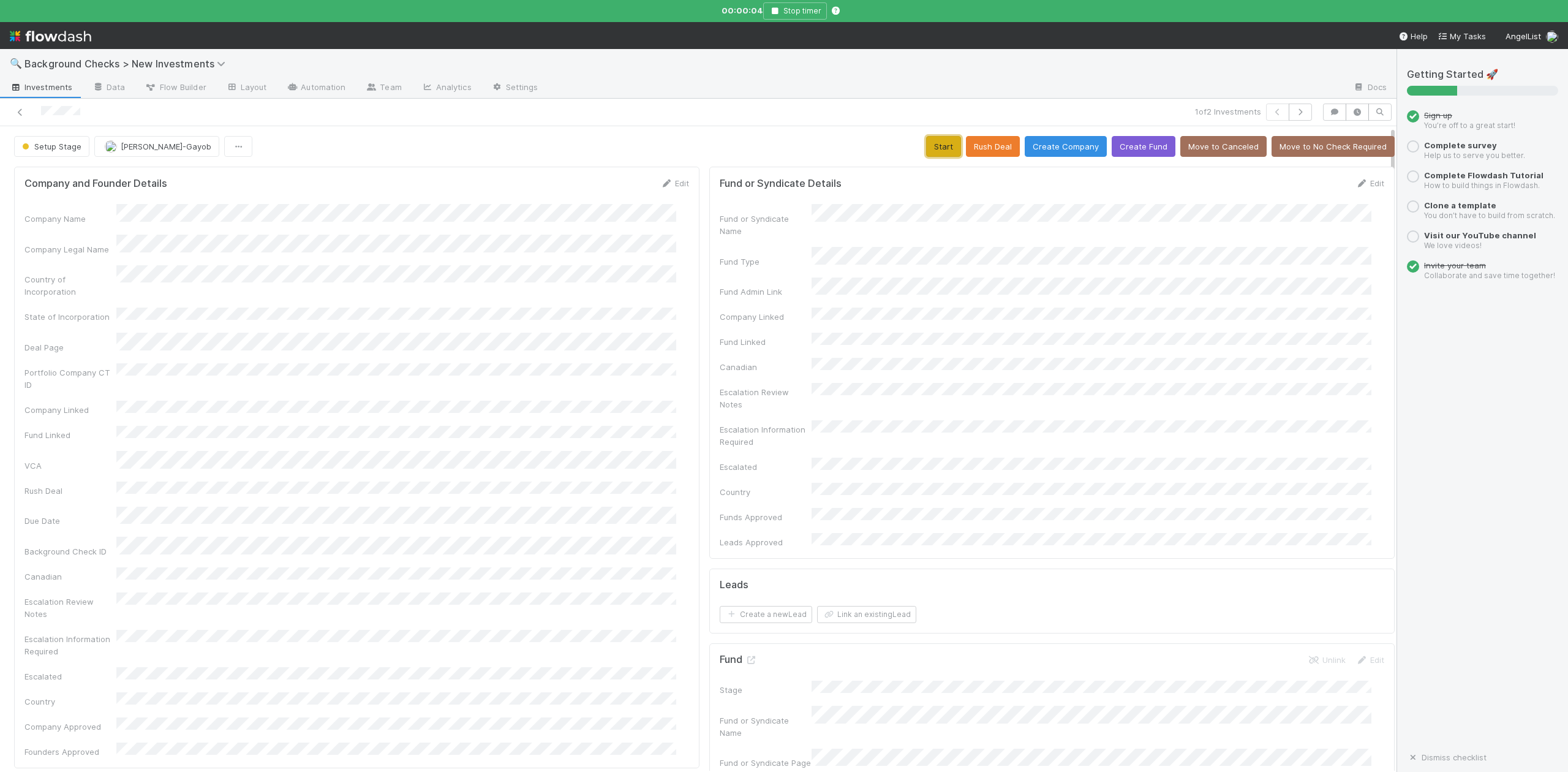
click at [926, 151] on button "Start" at bounding box center [943, 146] width 35 height 21
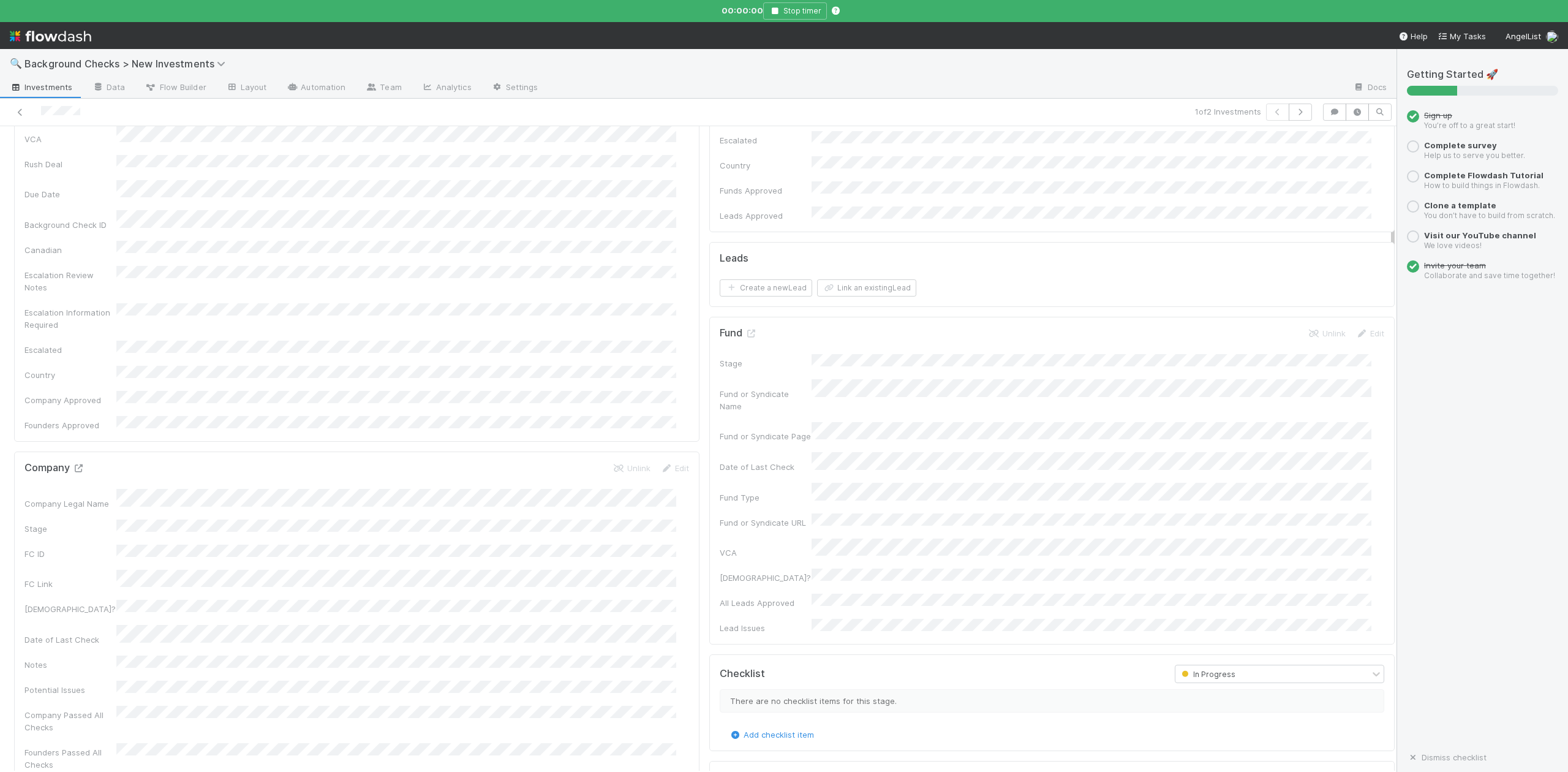
click at [76, 464] on icon at bounding box center [78, 468] width 13 height 8
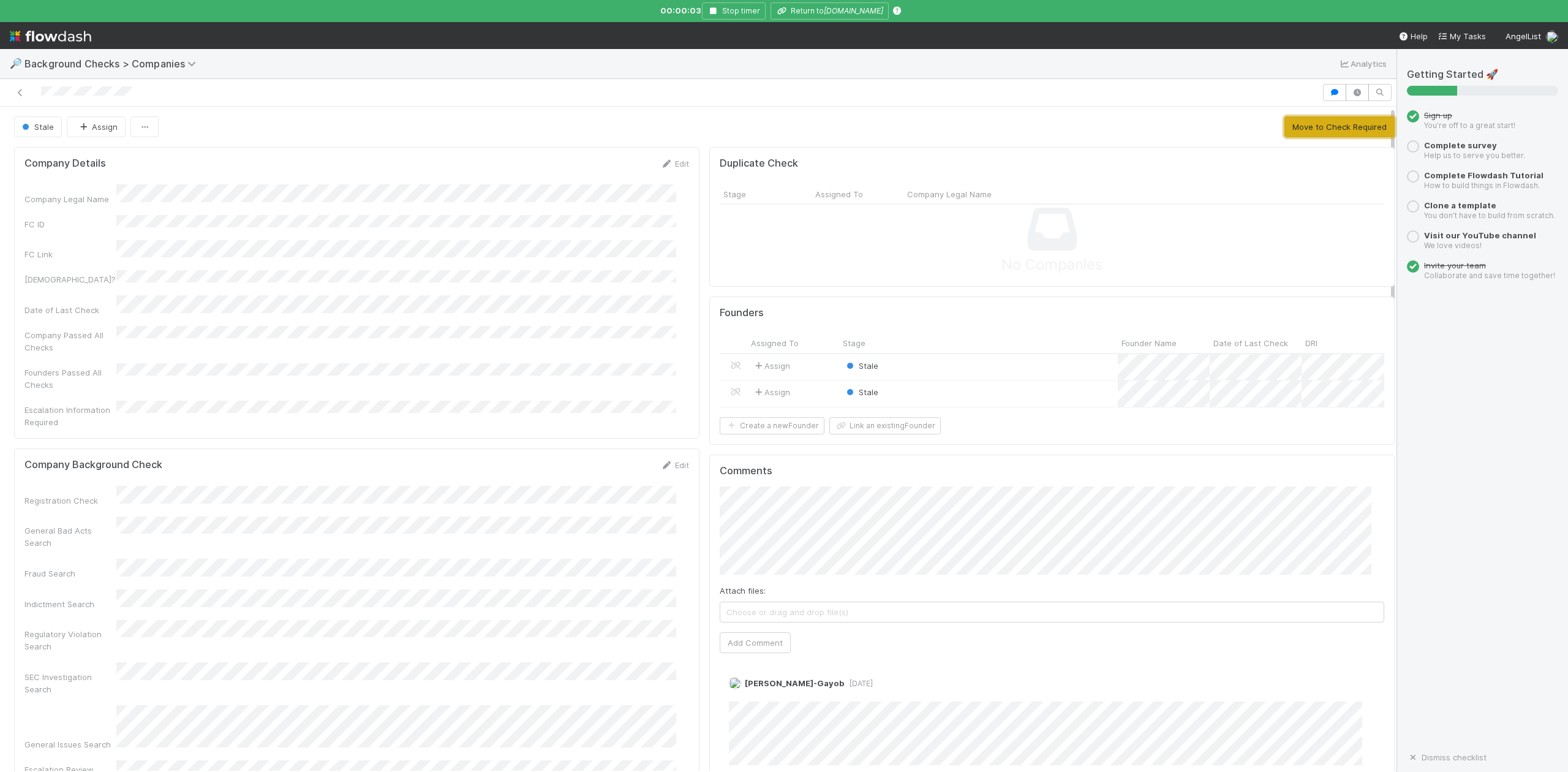
click at [1286, 128] on button "Move to Check Required" at bounding box center [1340, 127] width 110 height 21
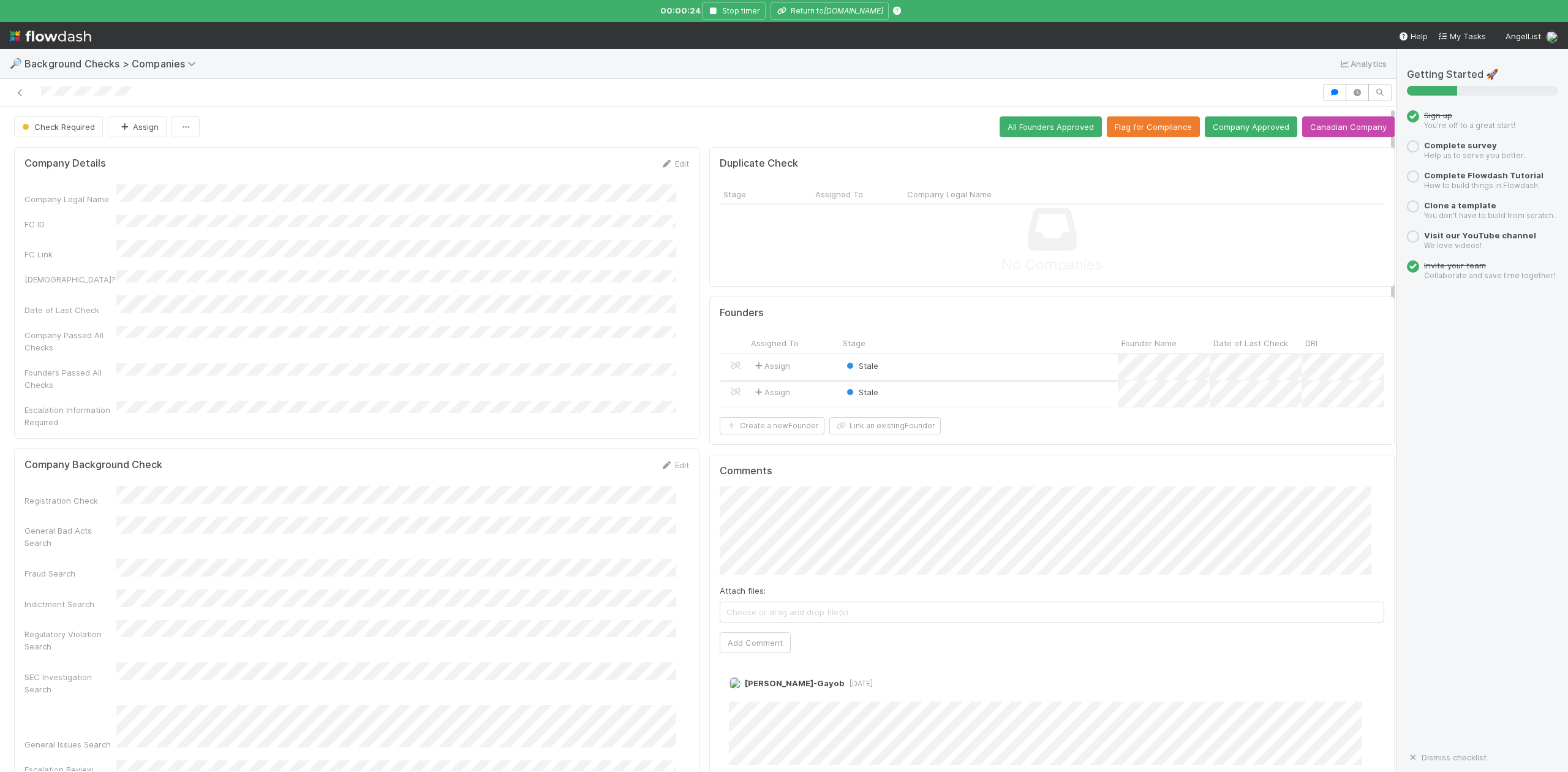
click at [959, 366] on div "Stale" at bounding box center [979, 368] width 279 height 27
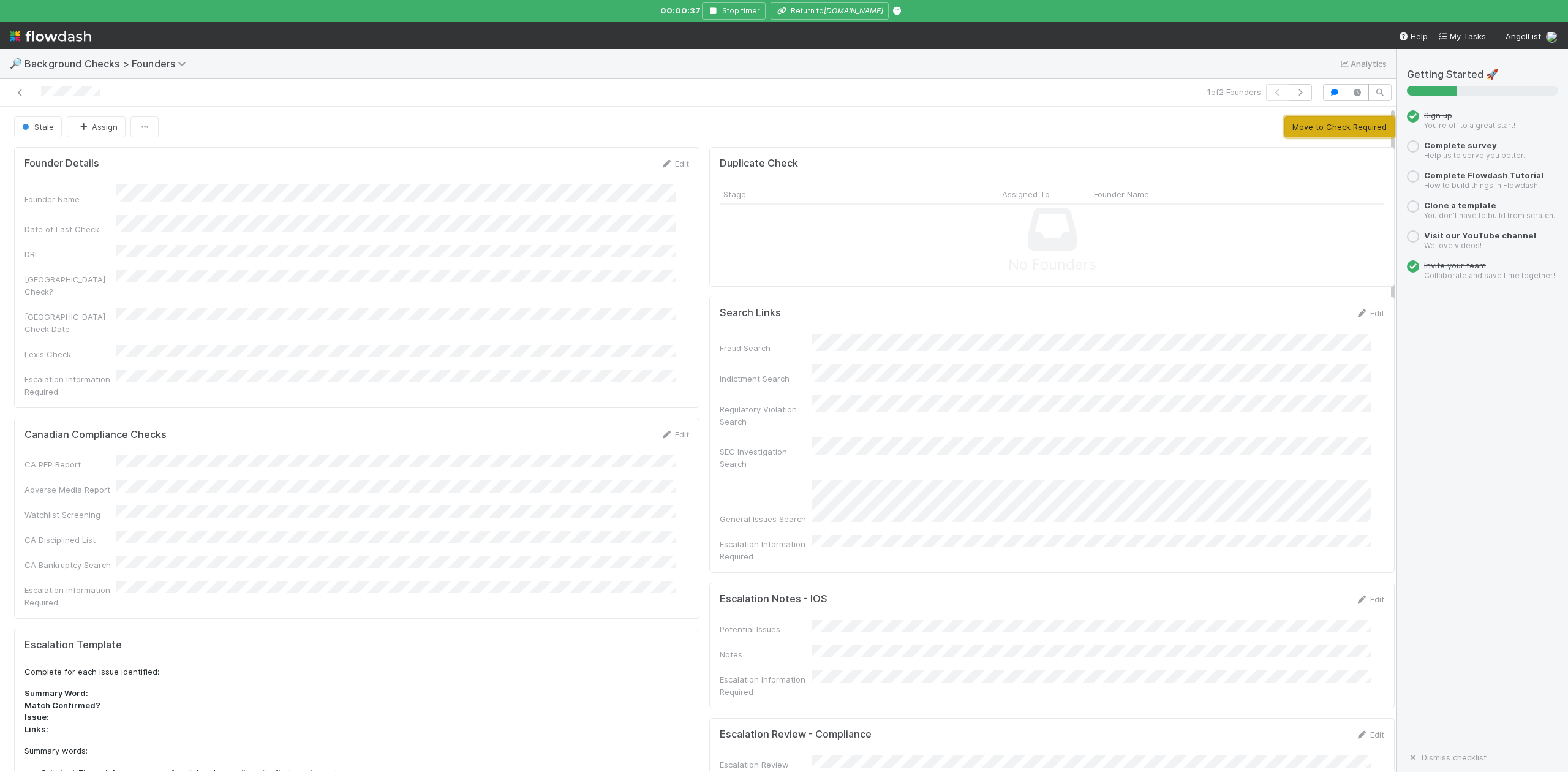
click at [1317, 123] on button "Move to Check Required" at bounding box center [1340, 127] width 110 height 21
click at [1248, 131] on button "Approve Founder" at bounding box center [1213, 127] width 82 height 21
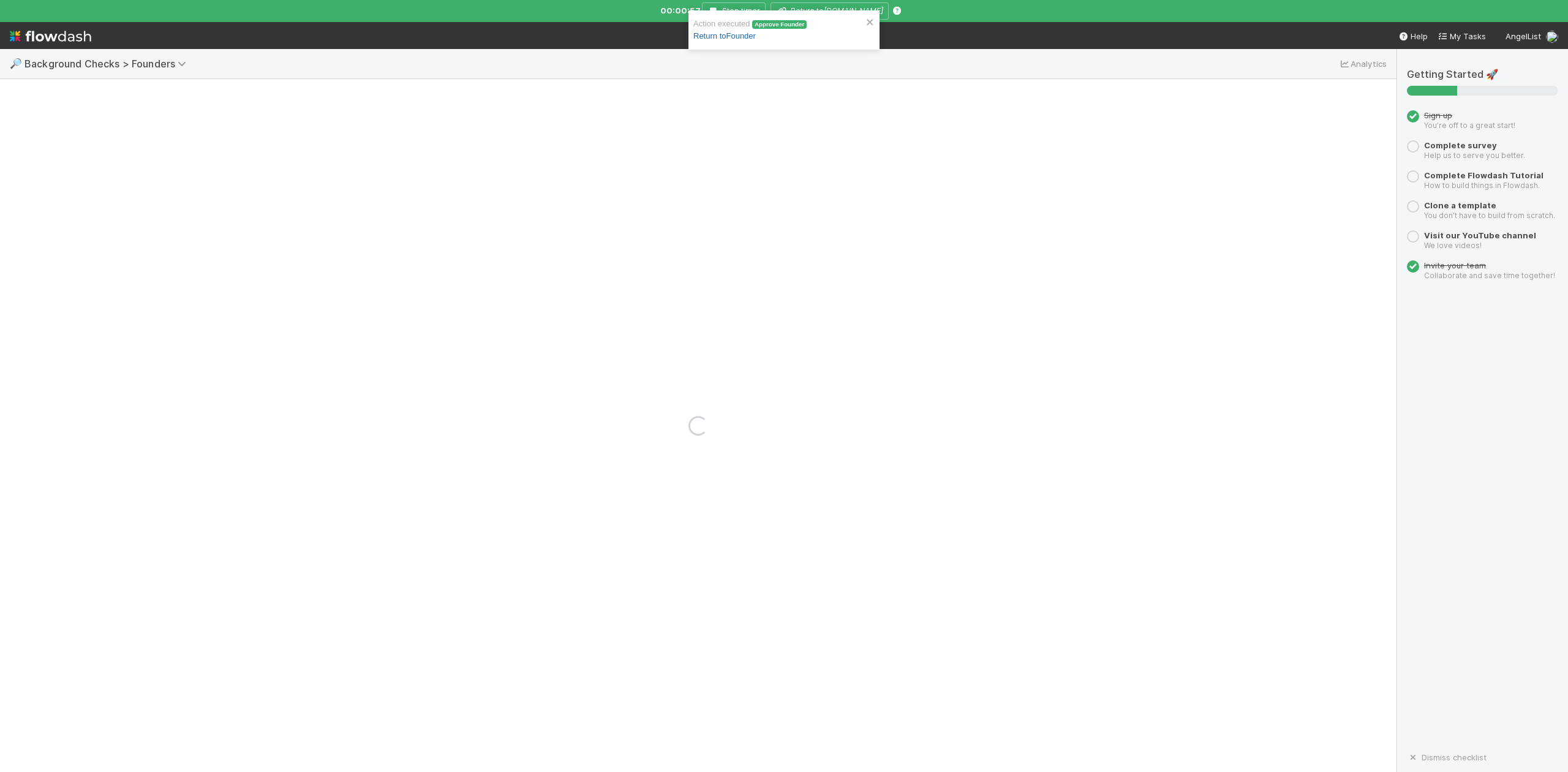
click at [740, 38] on link "Return to Founder" at bounding box center [724, 36] width 62 height 9
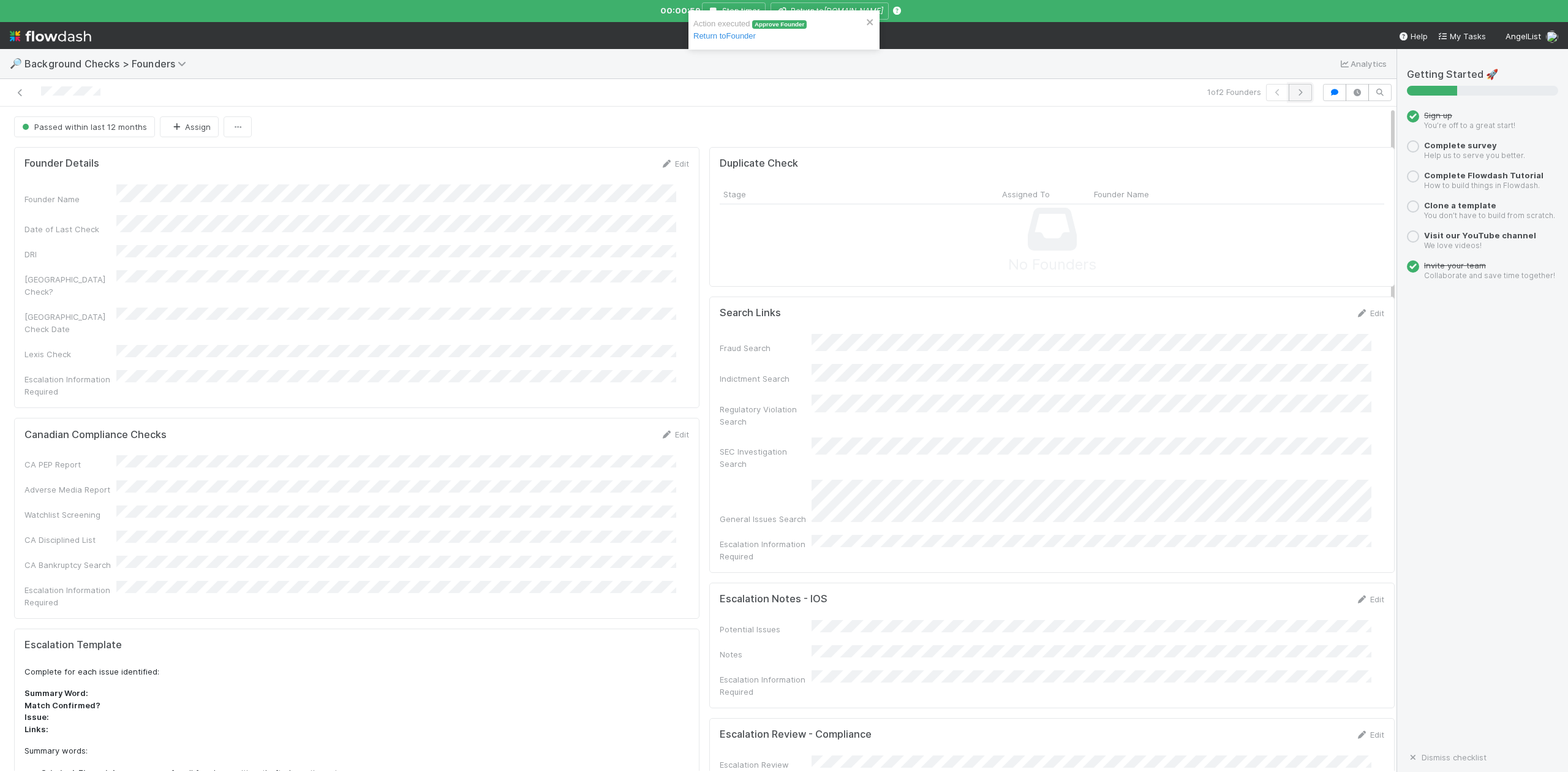
click at [1294, 93] on icon "button" at bounding box center [1300, 93] width 13 height 7
click at [1292, 130] on button "Move to Check Required" at bounding box center [1340, 127] width 110 height 21
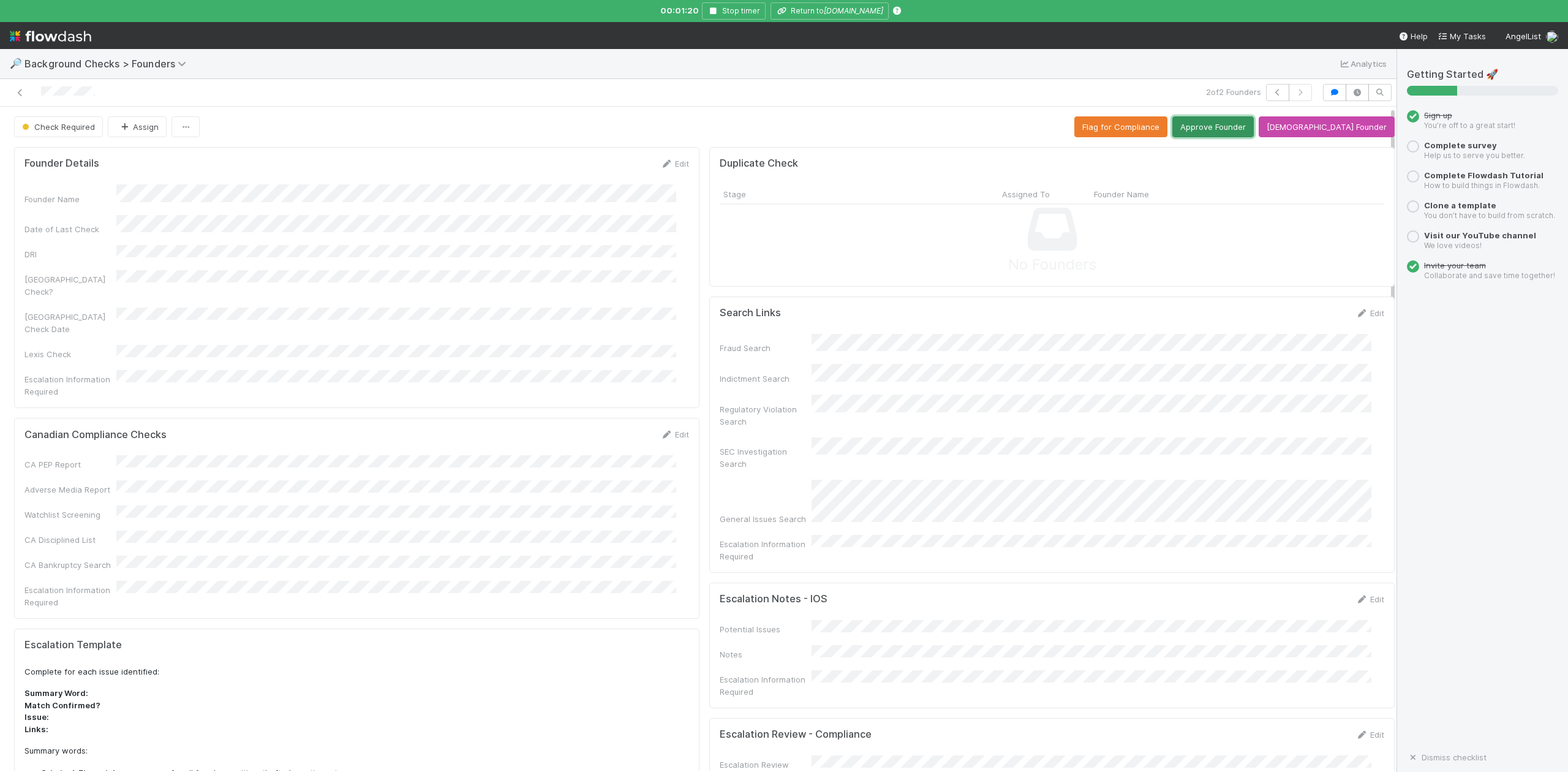
click at [1236, 128] on button "Approve Founder" at bounding box center [1213, 127] width 82 height 21
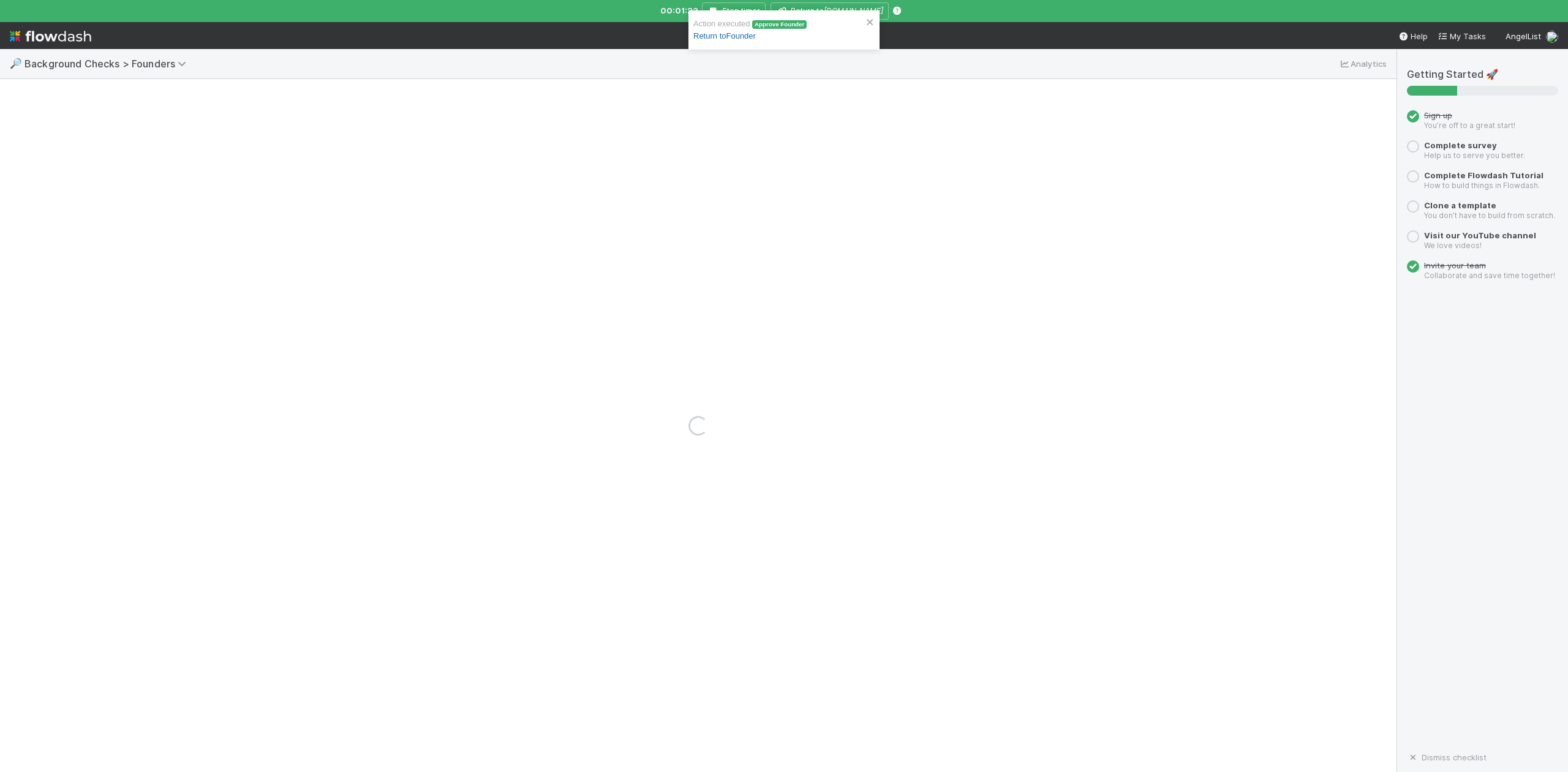
click at [730, 37] on link "Return to Founder" at bounding box center [724, 36] width 62 height 9
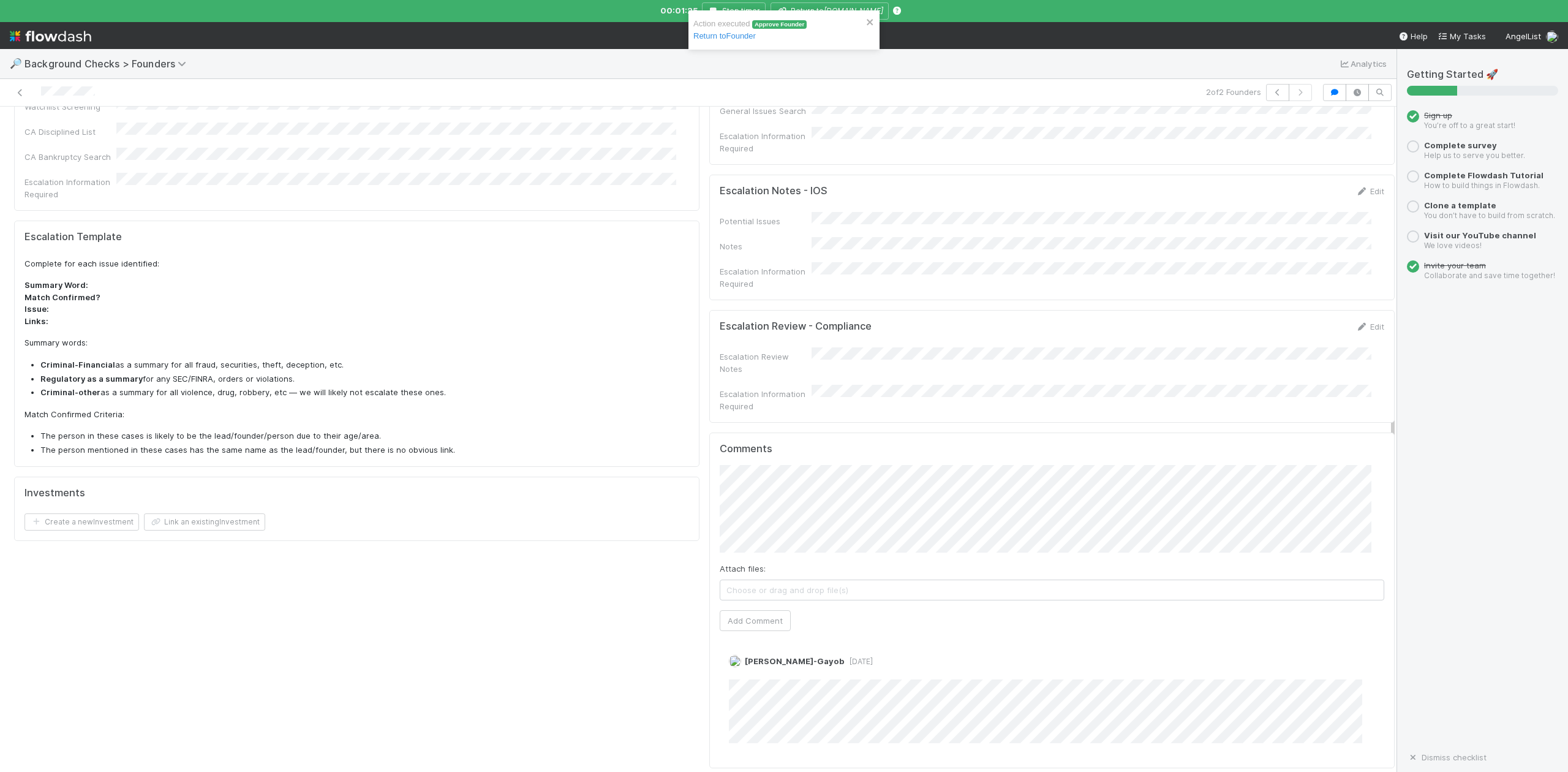
scroll to position [736, 0]
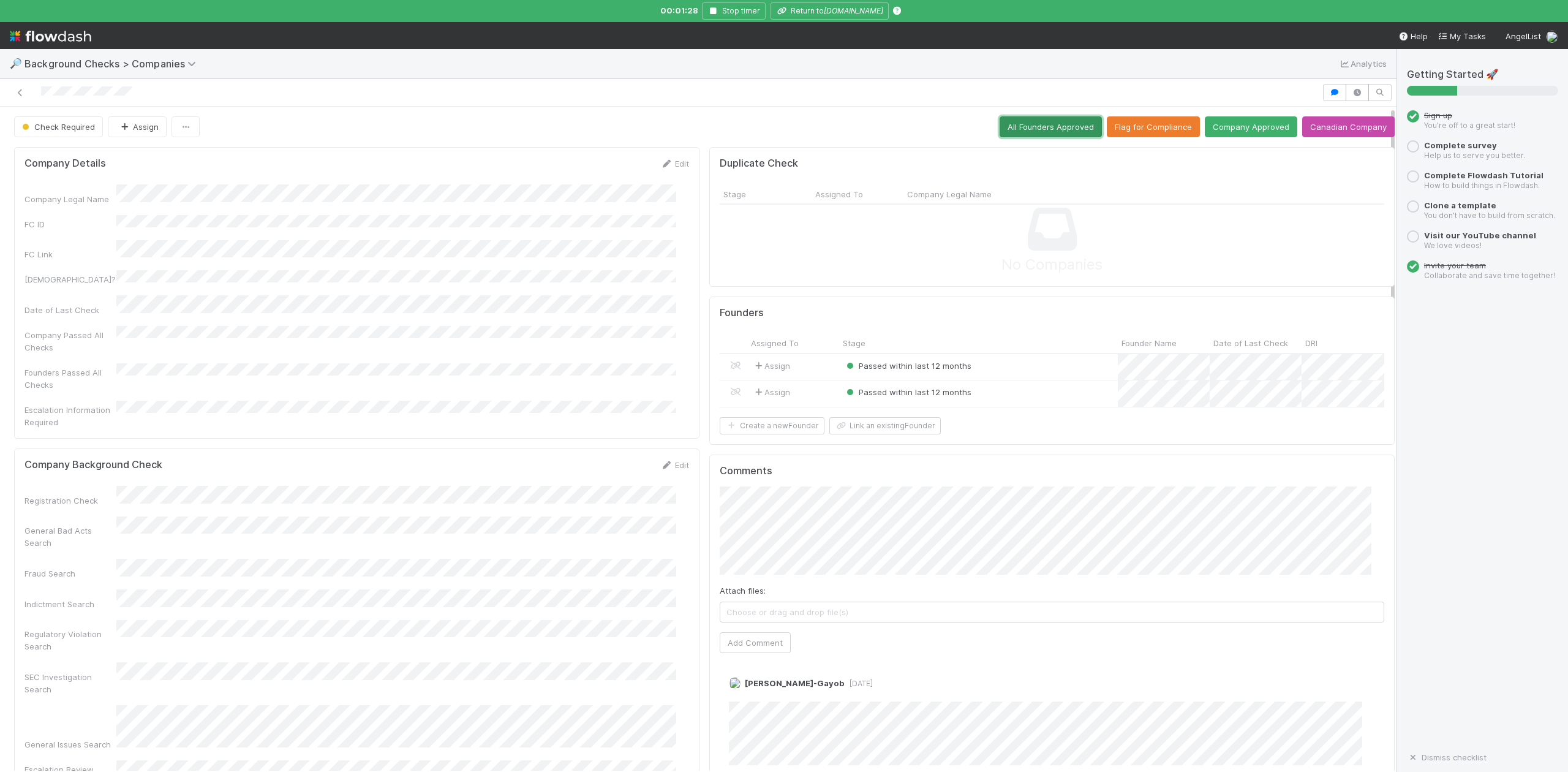
click at [1013, 131] on button "All Founders Approved" at bounding box center [1051, 127] width 102 height 21
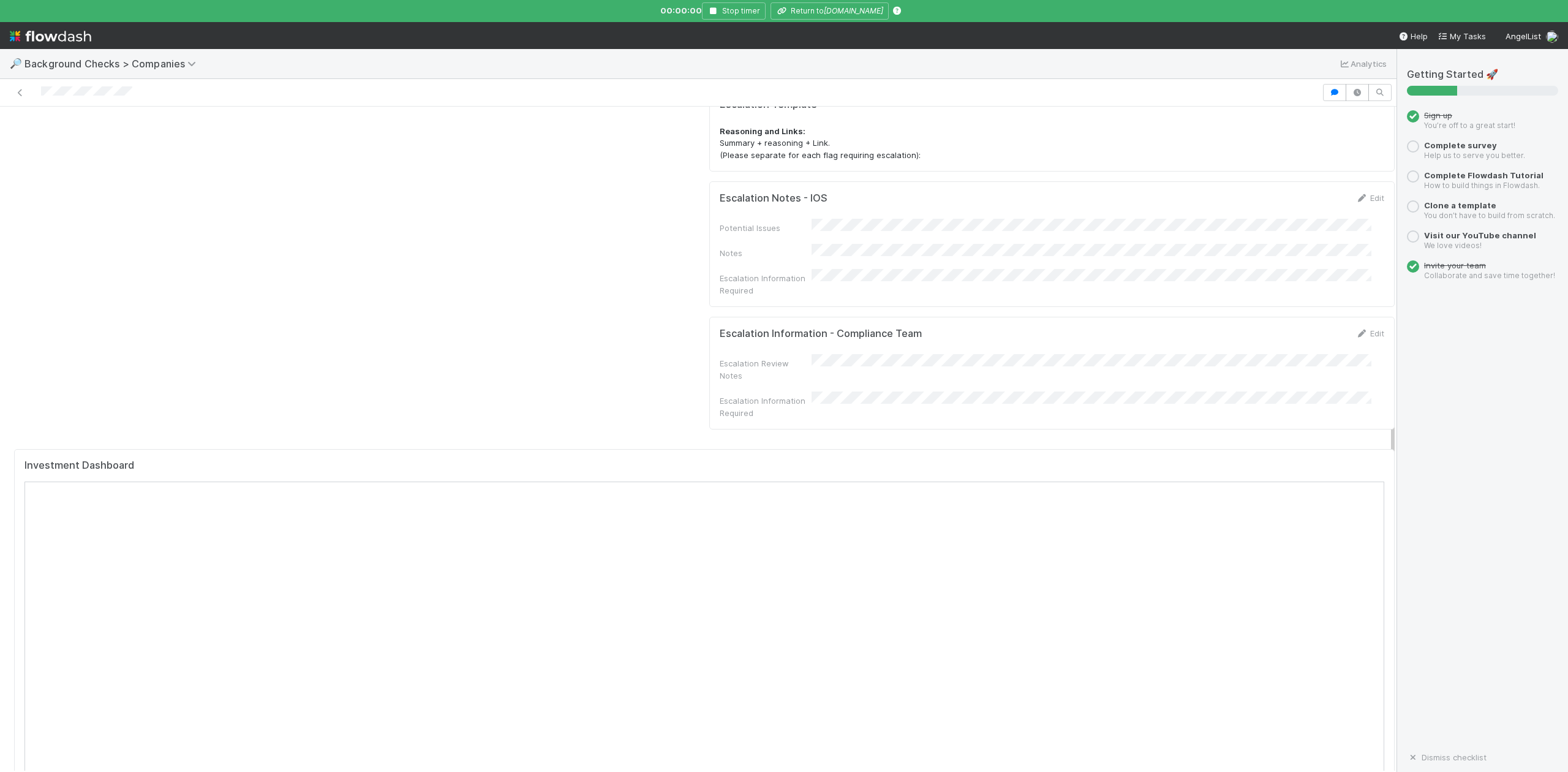
scroll to position [1144, 0]
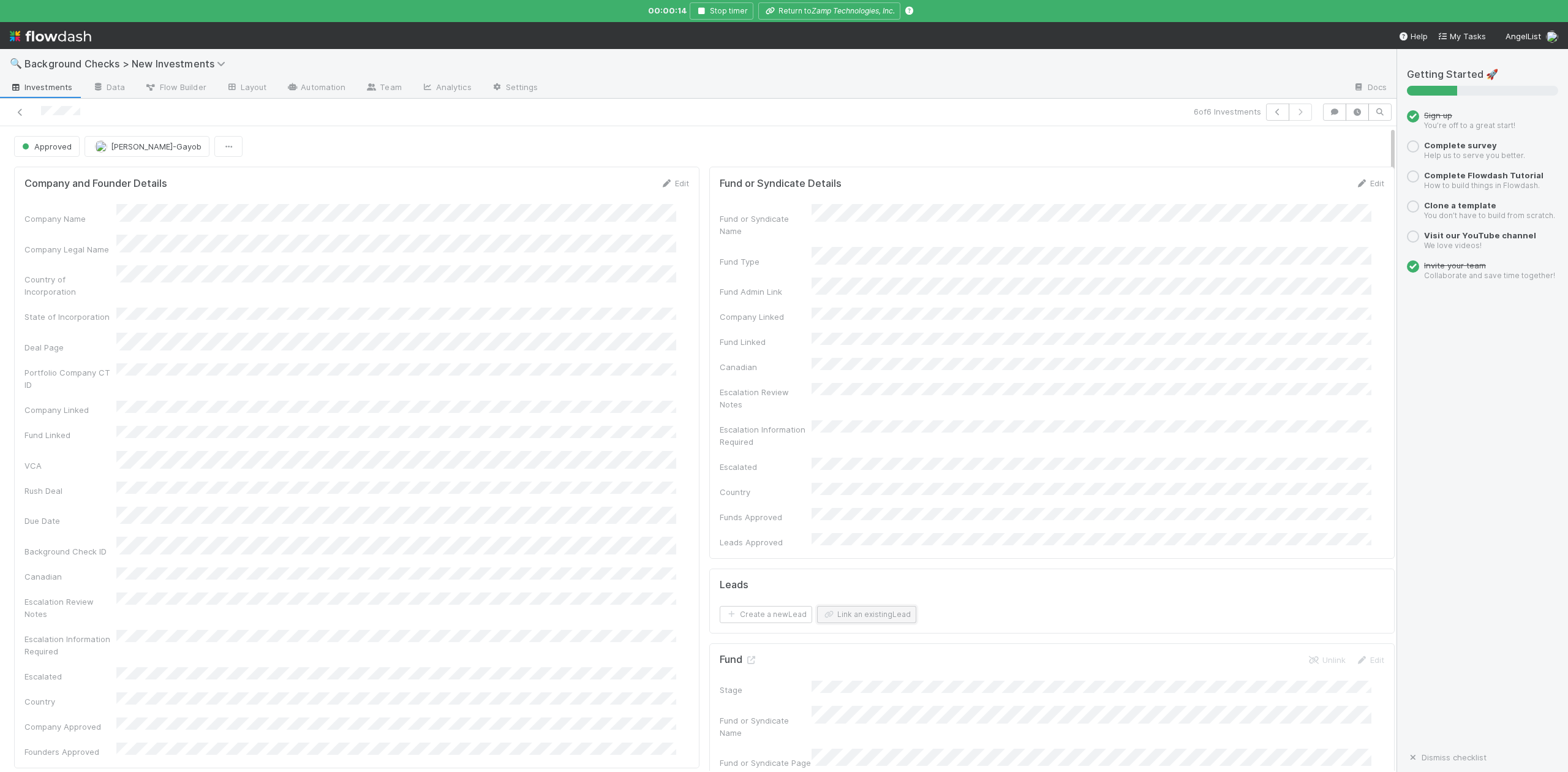
click at [846, 606] on button "Link an existing Lead" at bounding box center [867, 614] width 99 height 17
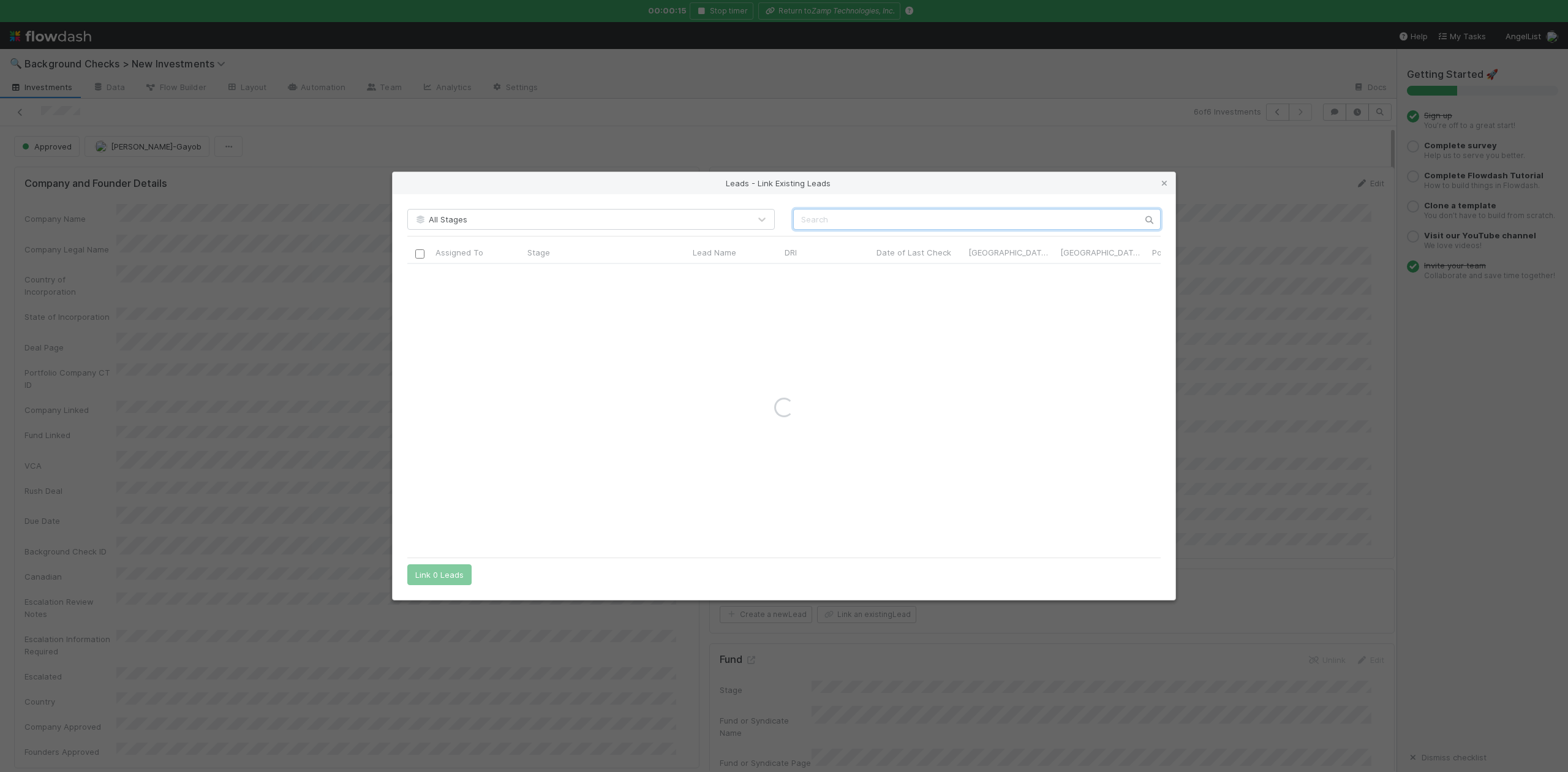
click at [798, 224] on input "text" at bounding box center [977, 220] width 368 height 21
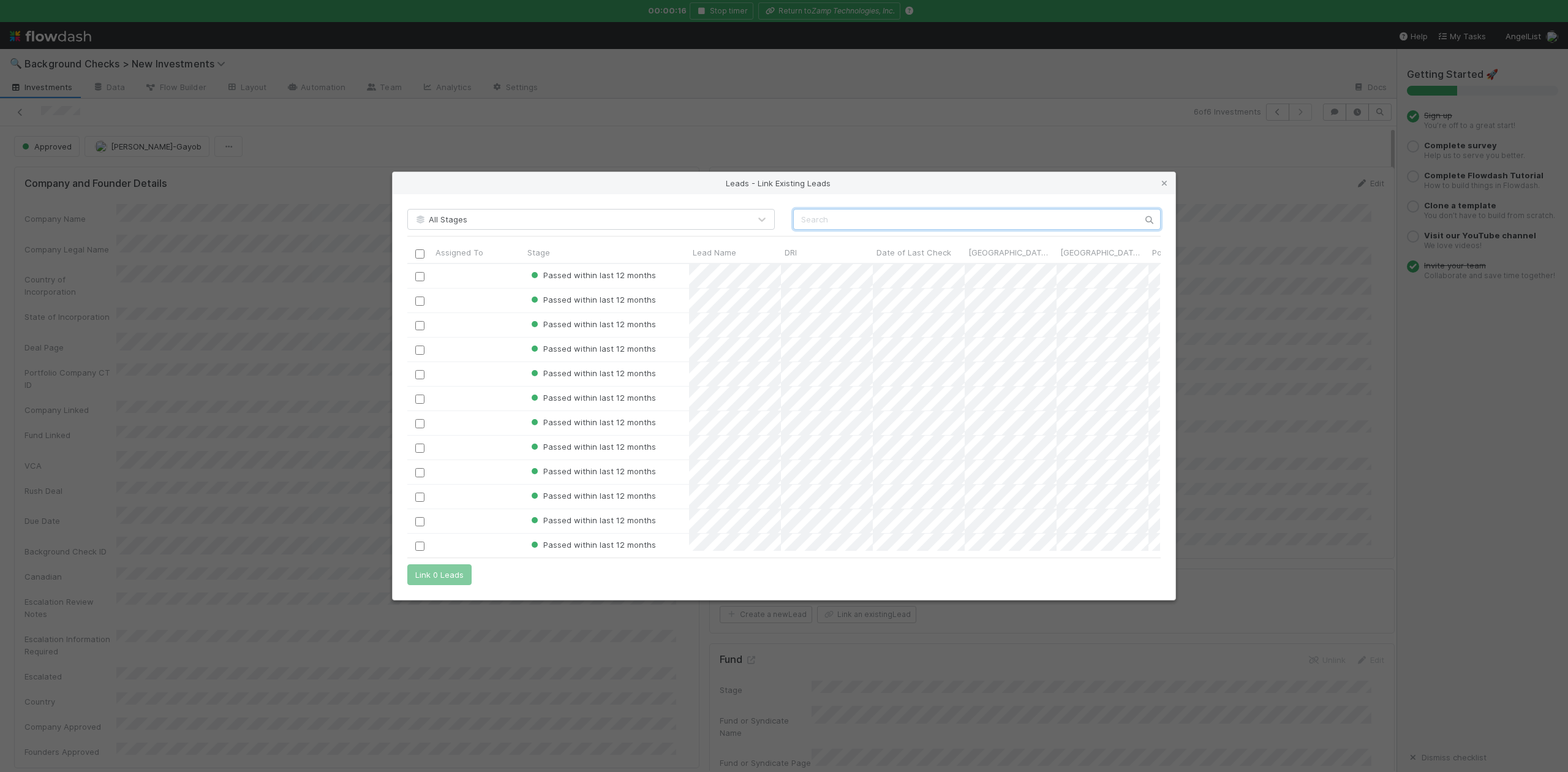
scroll to position [275, 741]
paste input "Scott Whitehead"
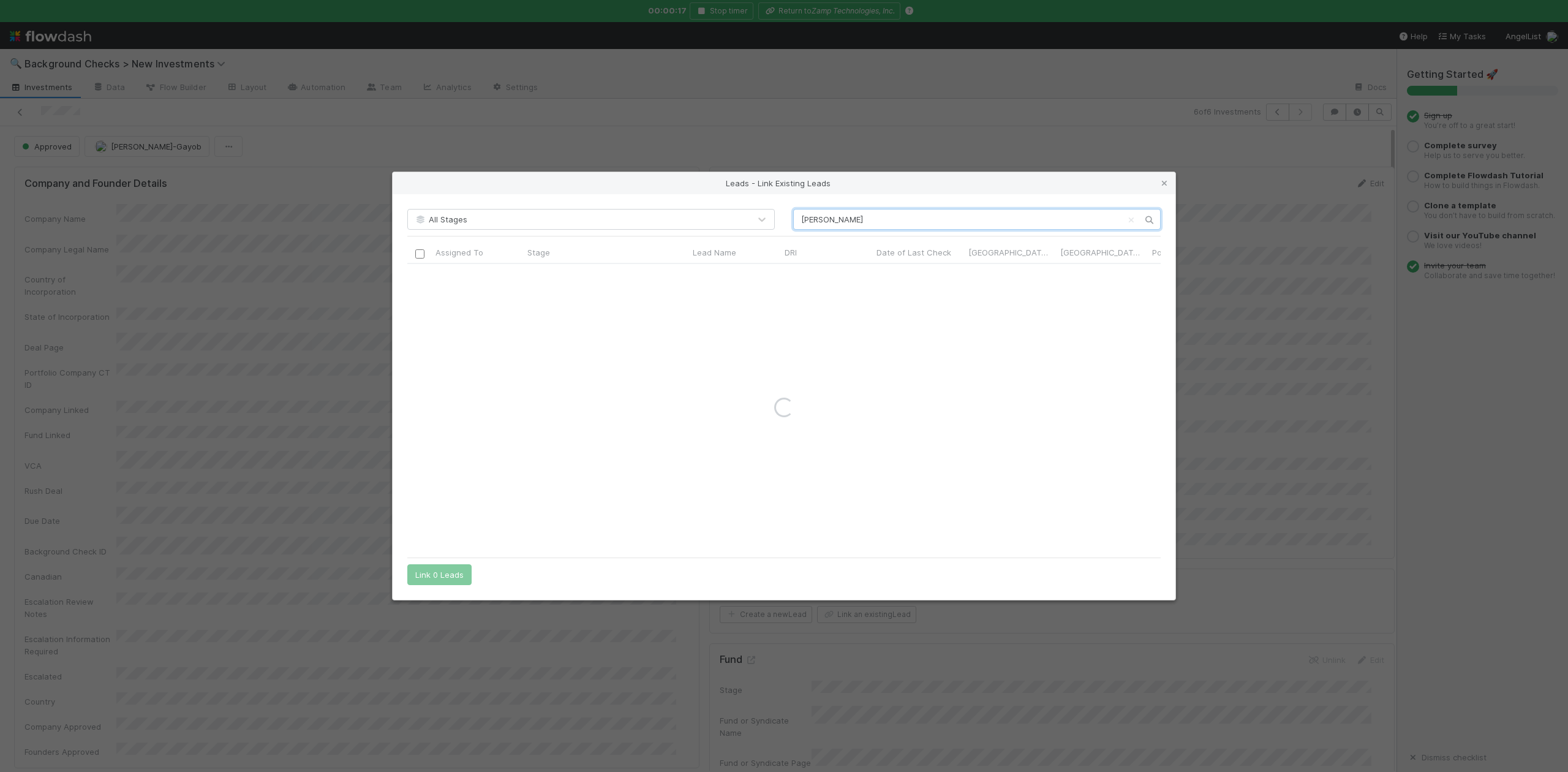
click at [796, 223] on input "Scott Whitehead" at bounding box center [977, 220] width 368 height 21
type input "Scott Whitehead"
click at [417, 277] on input "checkbox" at bounding box center [420, 277] width 9 height 9
click at [445, 578] on button "Link 1 Lead" at bounding box center [436, 575] width 59 height 21
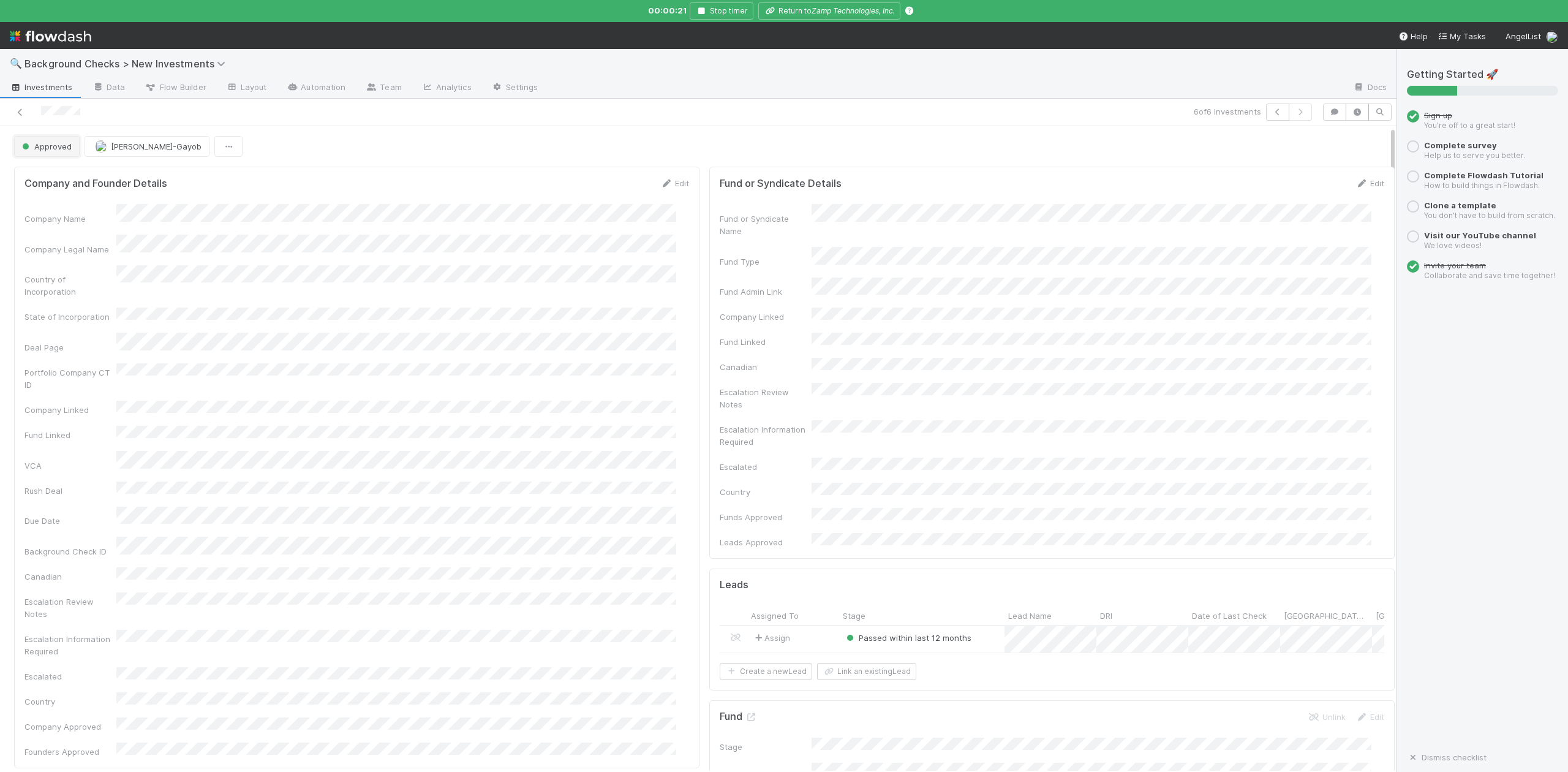
click at [67, 145] on span "Approved" at bounding box center [45, 146] width 52 height 10
click at [66, 202] on span "In Progress" at bounding box center [46, 200] width 58 height 10
click at [1346, 148] on link "Actions" at bounding box center [1370, 146] width 50 height 21
click at [1270, 175] on button "Finish" at bounding box center [1327, 172] width 136 height 17
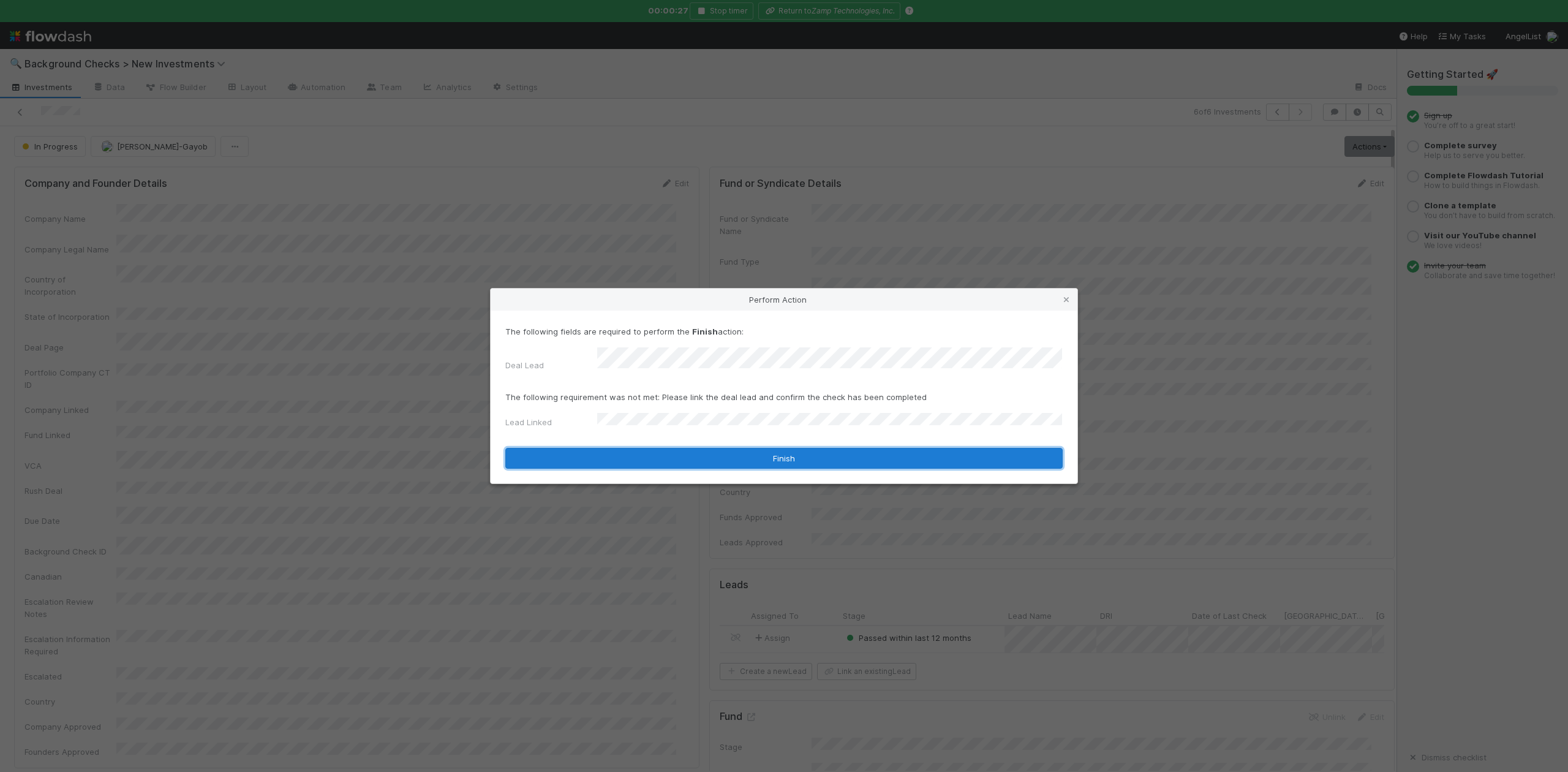
click at [633, 453] on button "Finish" at bounding box center [784, 458] width 558 height 21
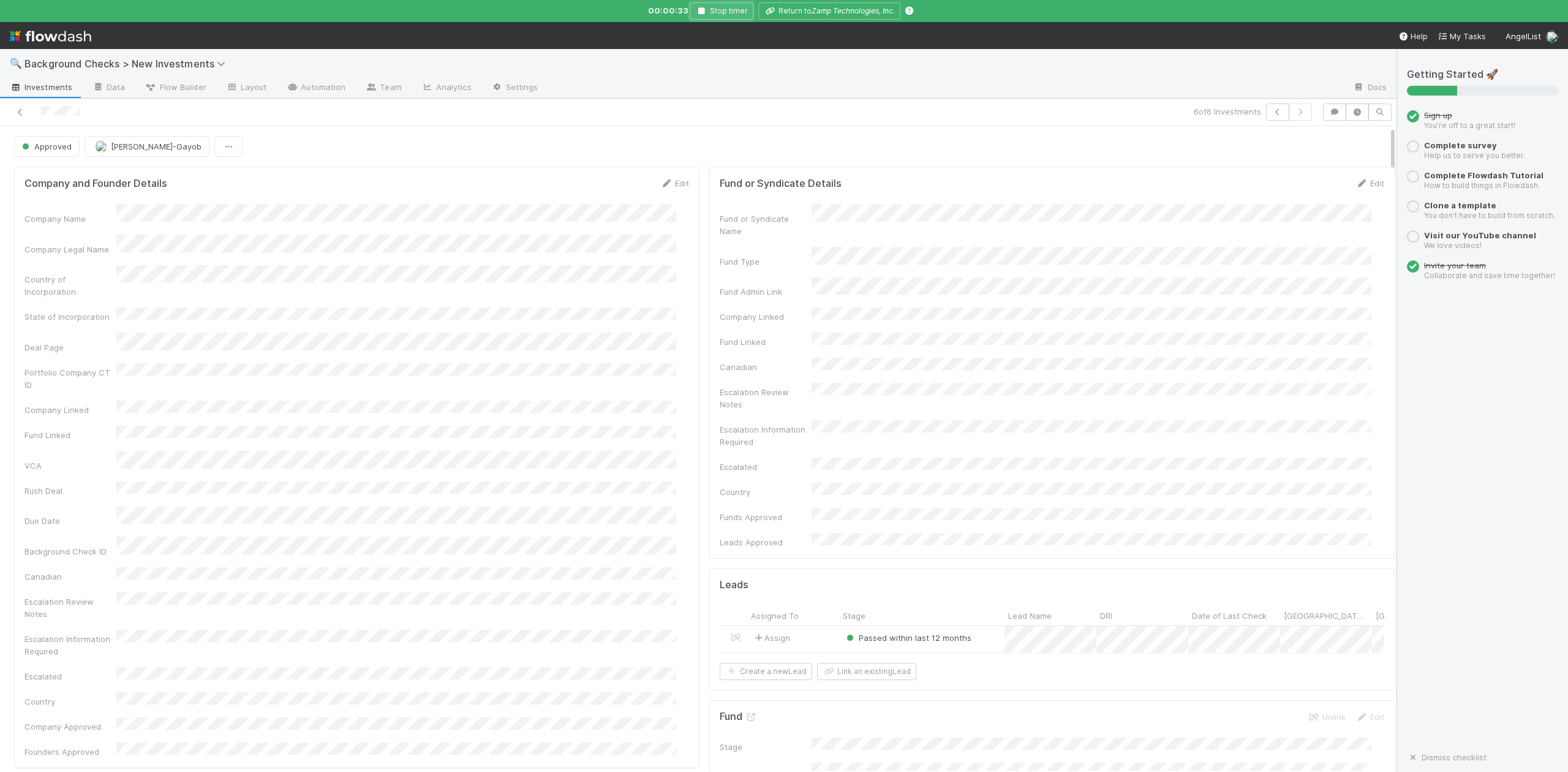
click at [698, 15] on button "Stop timer" at bounding box center [721, 10] width 64 height 17
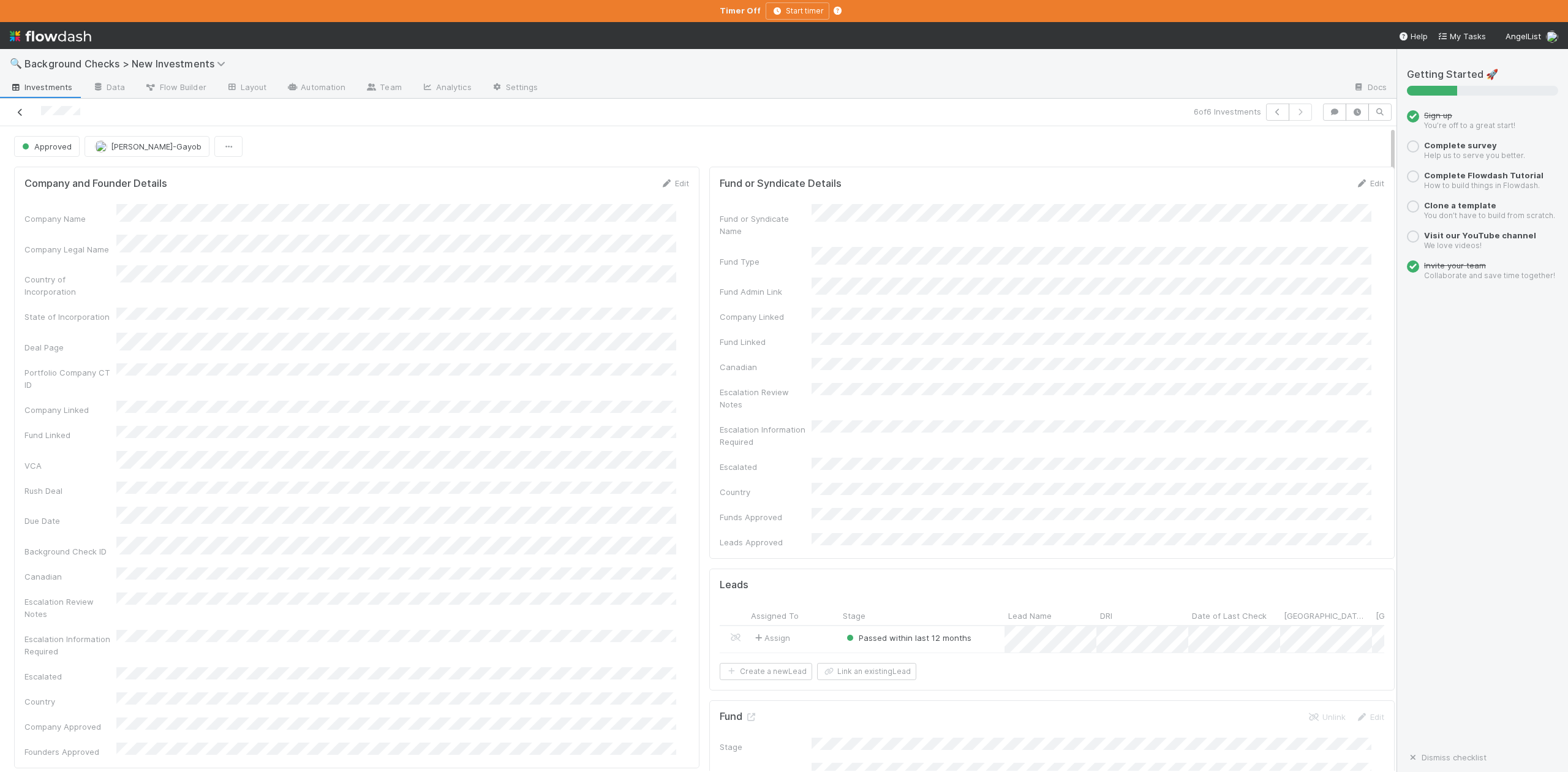
click at [26, 111] on icon at bounding box center [20, 112] width 13 height 8
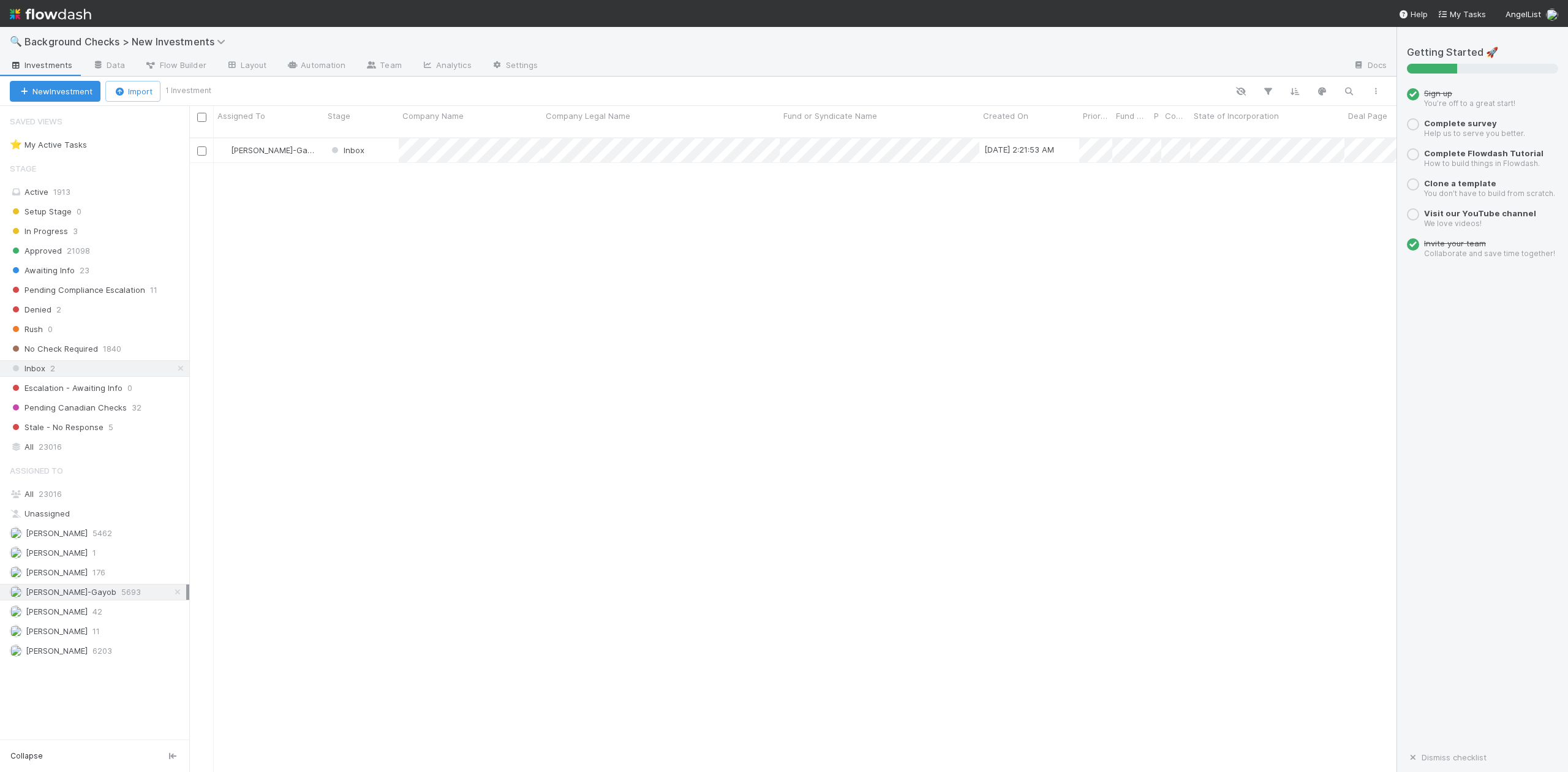
scroll to position [633, 1196]
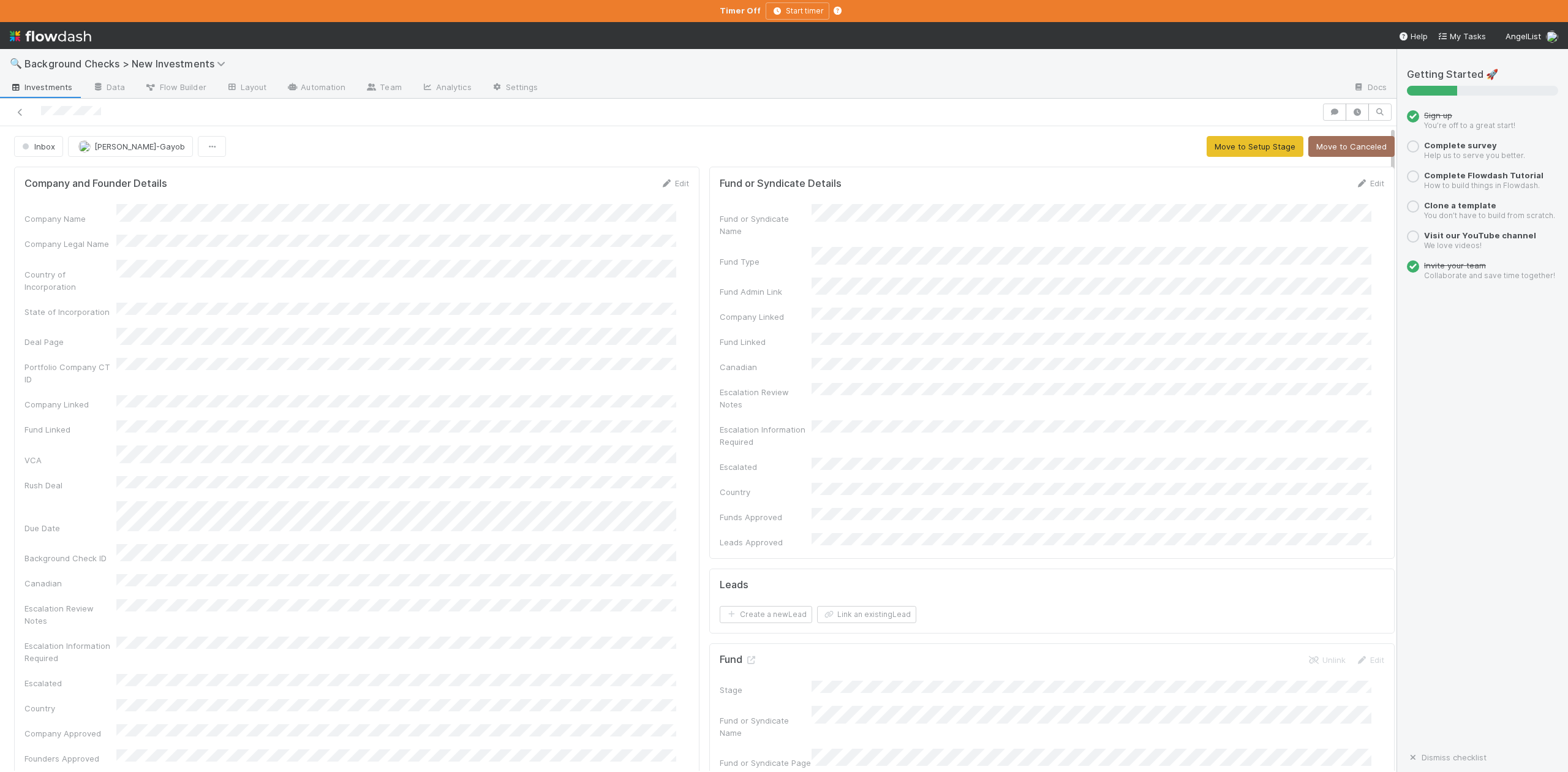
click at [173, 219] on div "Company Name" at bounding box center [357, 214] width 664 height 21
copy div
click at [672, 185] on link "Edit" at bounding box center [675, 182] width 29 height 10
click at [621, 185] on button "Save" at bounding box center [623, 188] width 35 height 21
click at [668, 185] on link "Edit" at bounding box center [675, 182] width 29 height 10
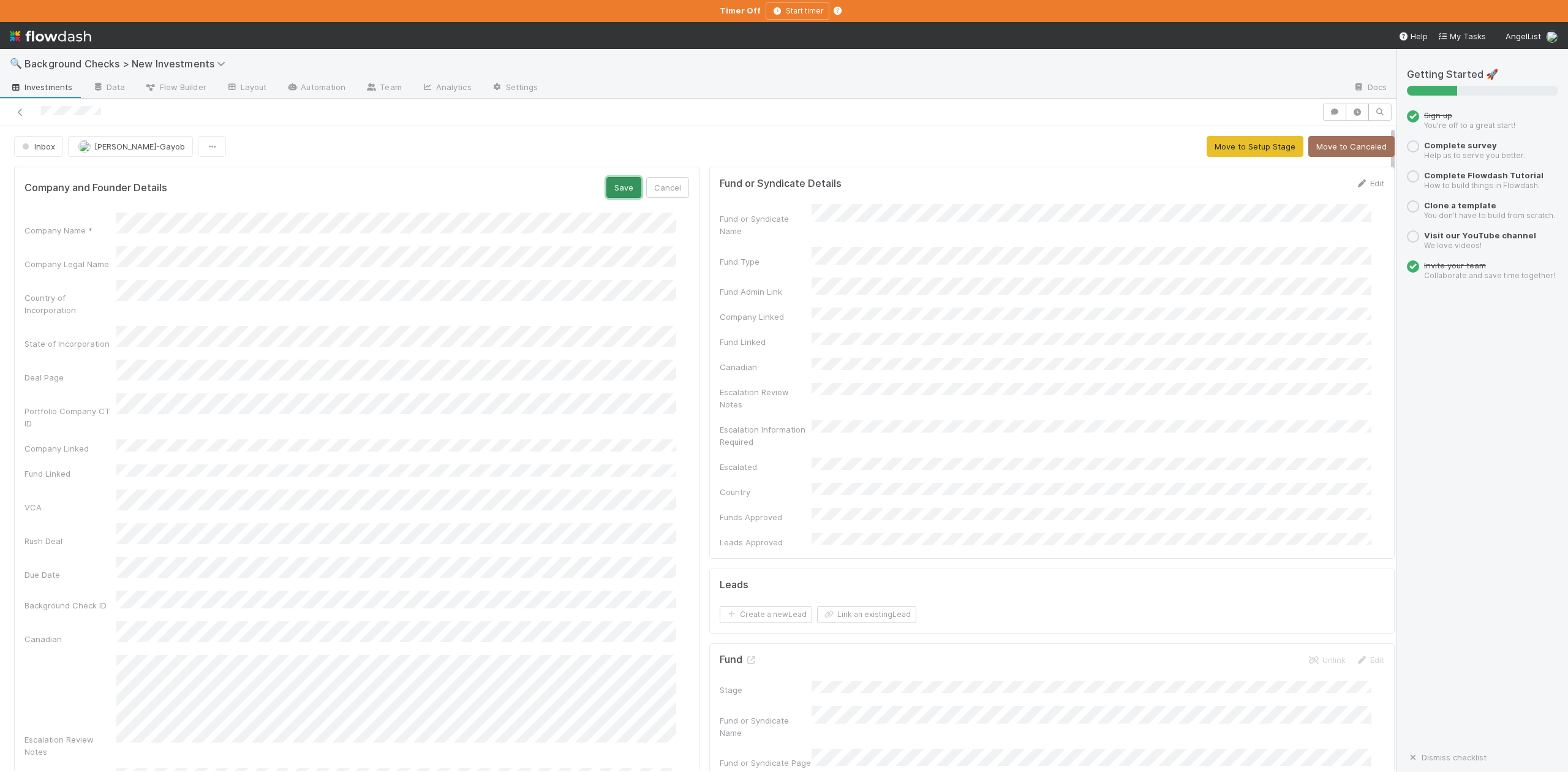
click at [615, 188] on button "Save" at bounding box center [623, 188] width 35 height 21
click at [1232, 140] on button "Move to Setup Stage" at bounding box center [1255, 146] width 97 height 21
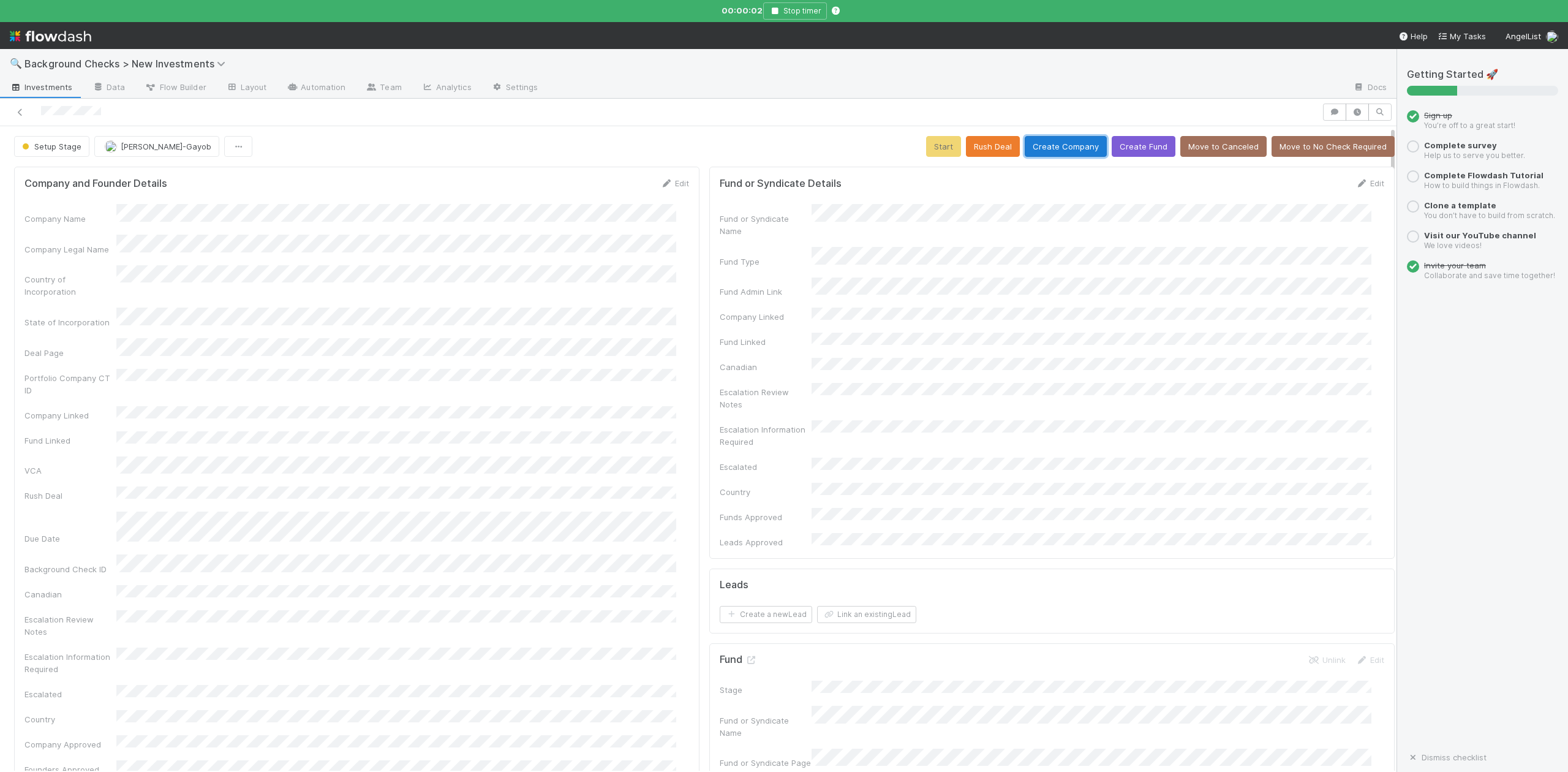
click at [1047, 146] on button "Create Company" at bounding box center [1065, 146] width 82 height 21
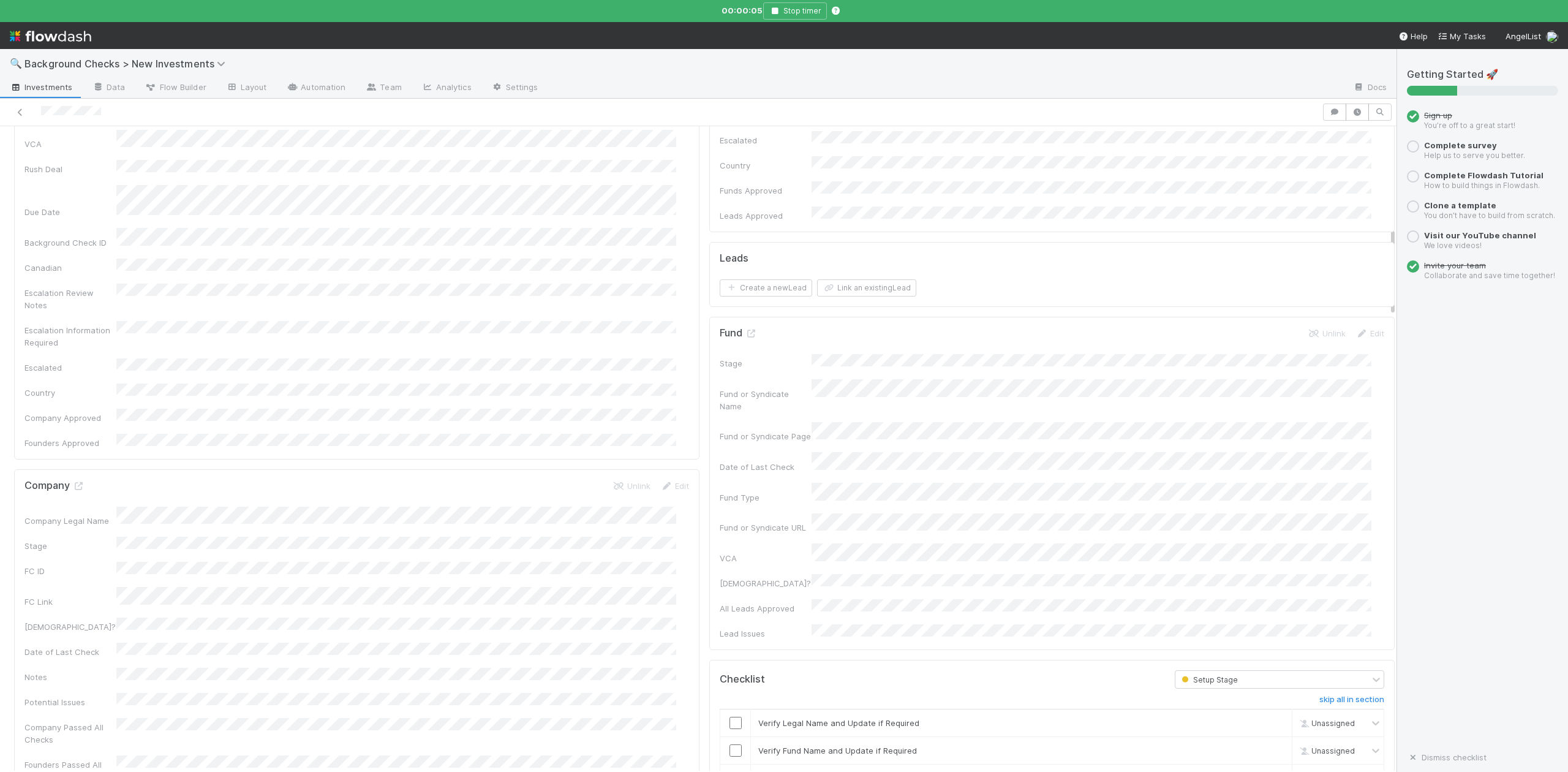
scroll to position [736, 0]
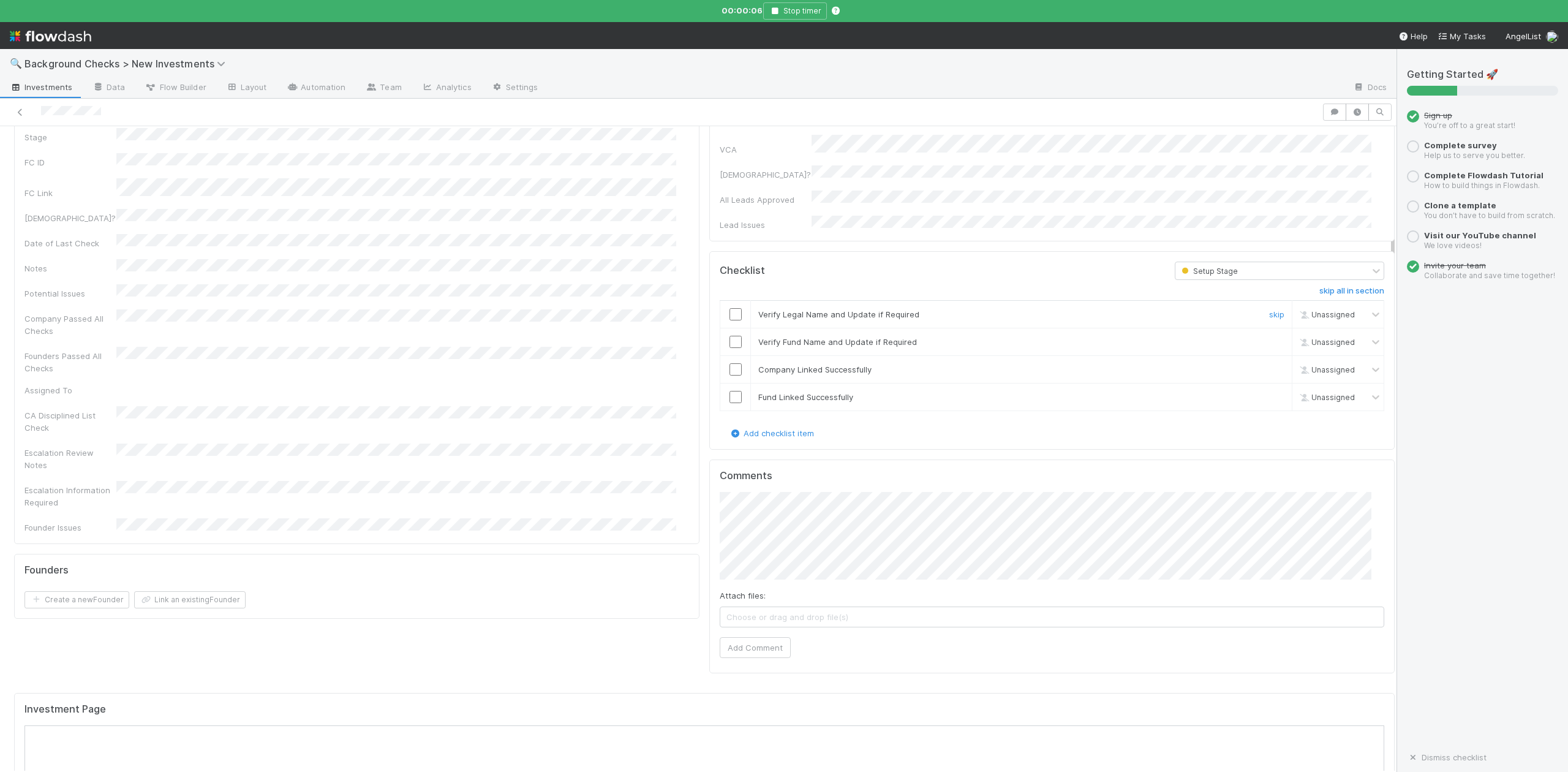
click at [730, 309] on input "checkbox" at bounding box center [735, 314] width 13 height 13
click at [730, 336] on input "checkbox" at bounding box center [735, 342] width 13 height 13
click at [730, 363] on input "checkbox" at bounding box center [735, 369] width 13 height 13
click at [730, 391] on input "checkbox" at bounding box center [735, 397] width 13 height 13
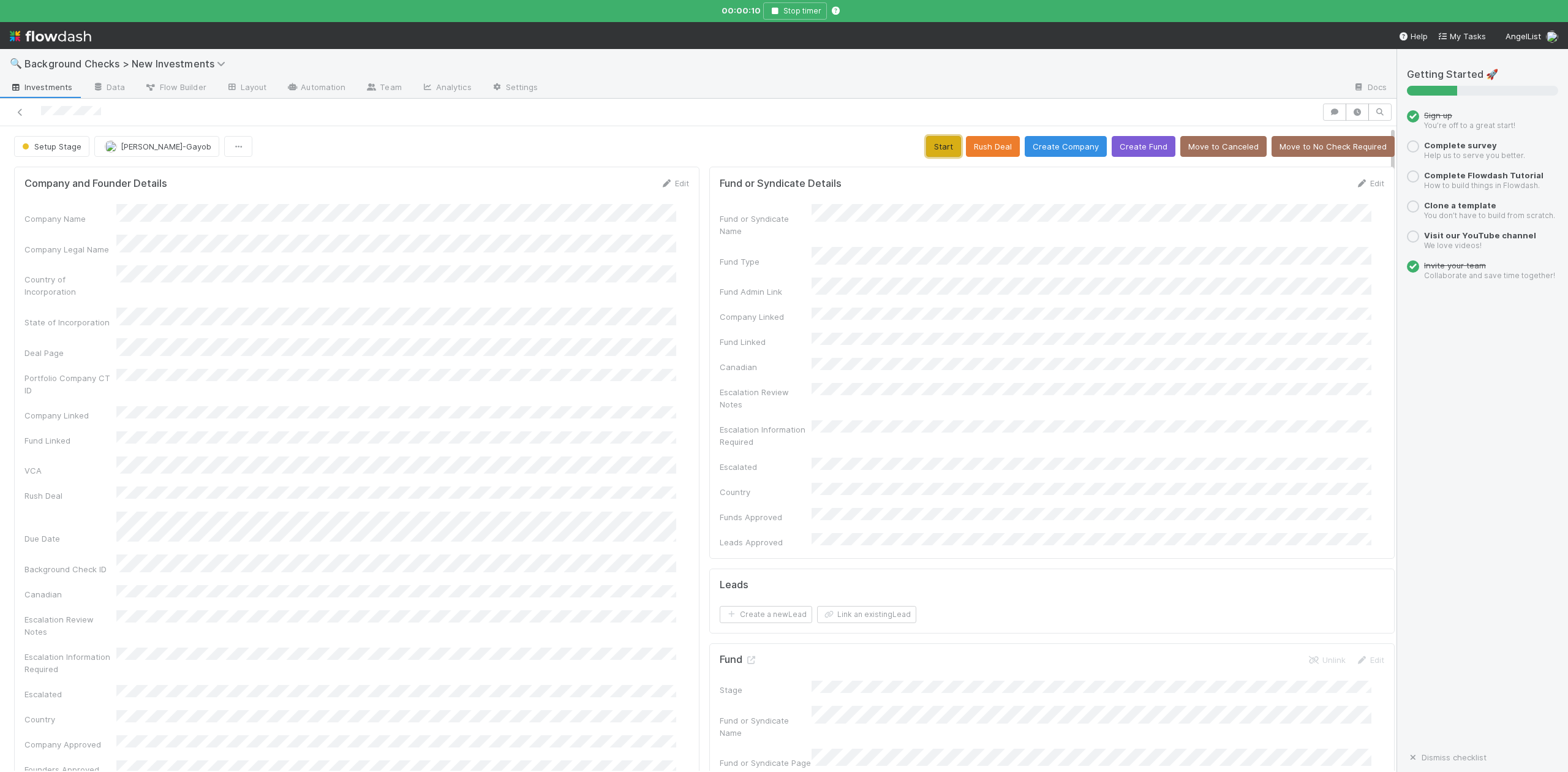
click at [930, 147] on button "Start" at bounding box center [943, 146] width 35 height 21
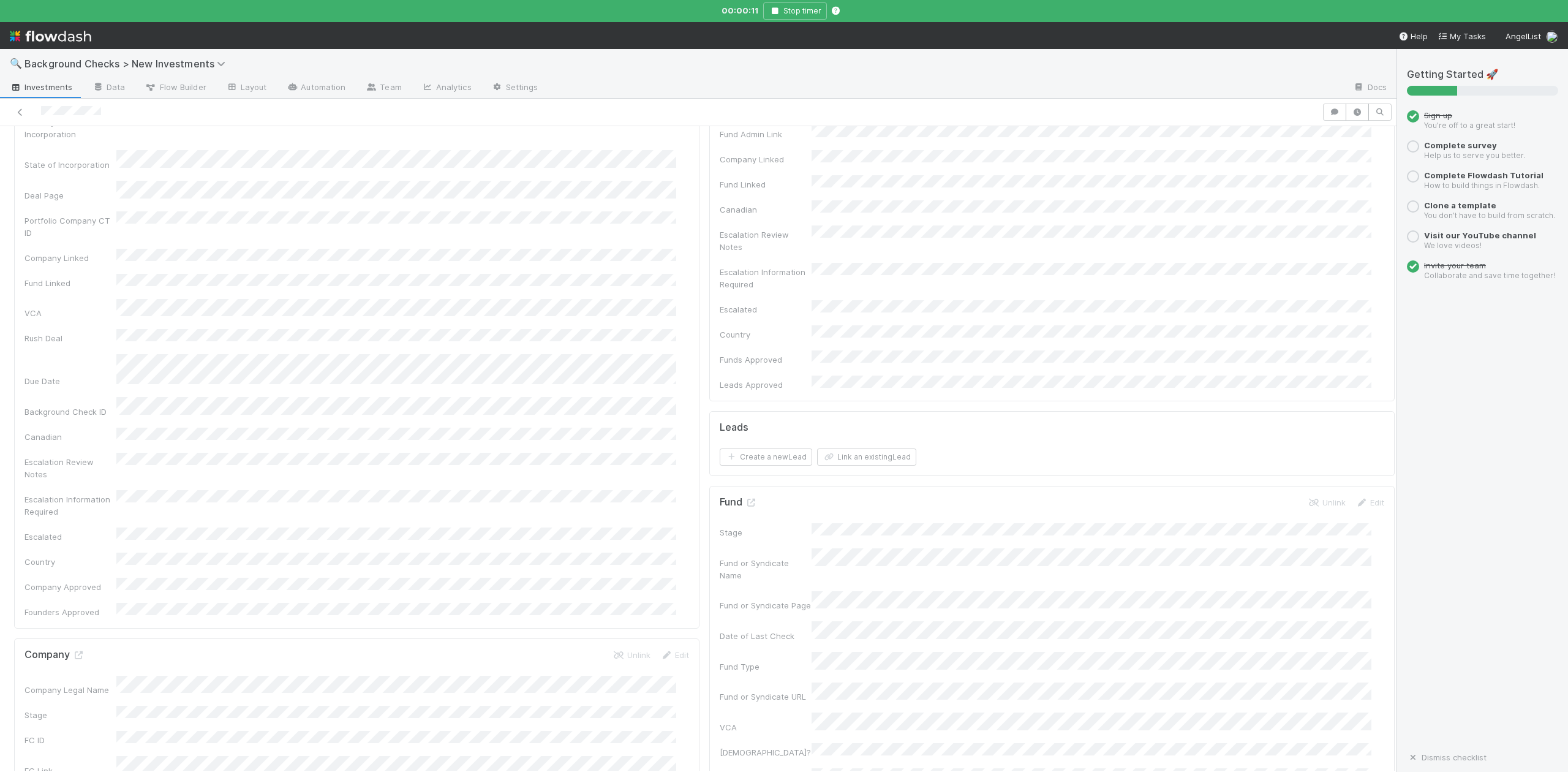
scroll to position [326, 0]
click at [76, 482] on icon at bounding box center [78, 486] width 13 height 8
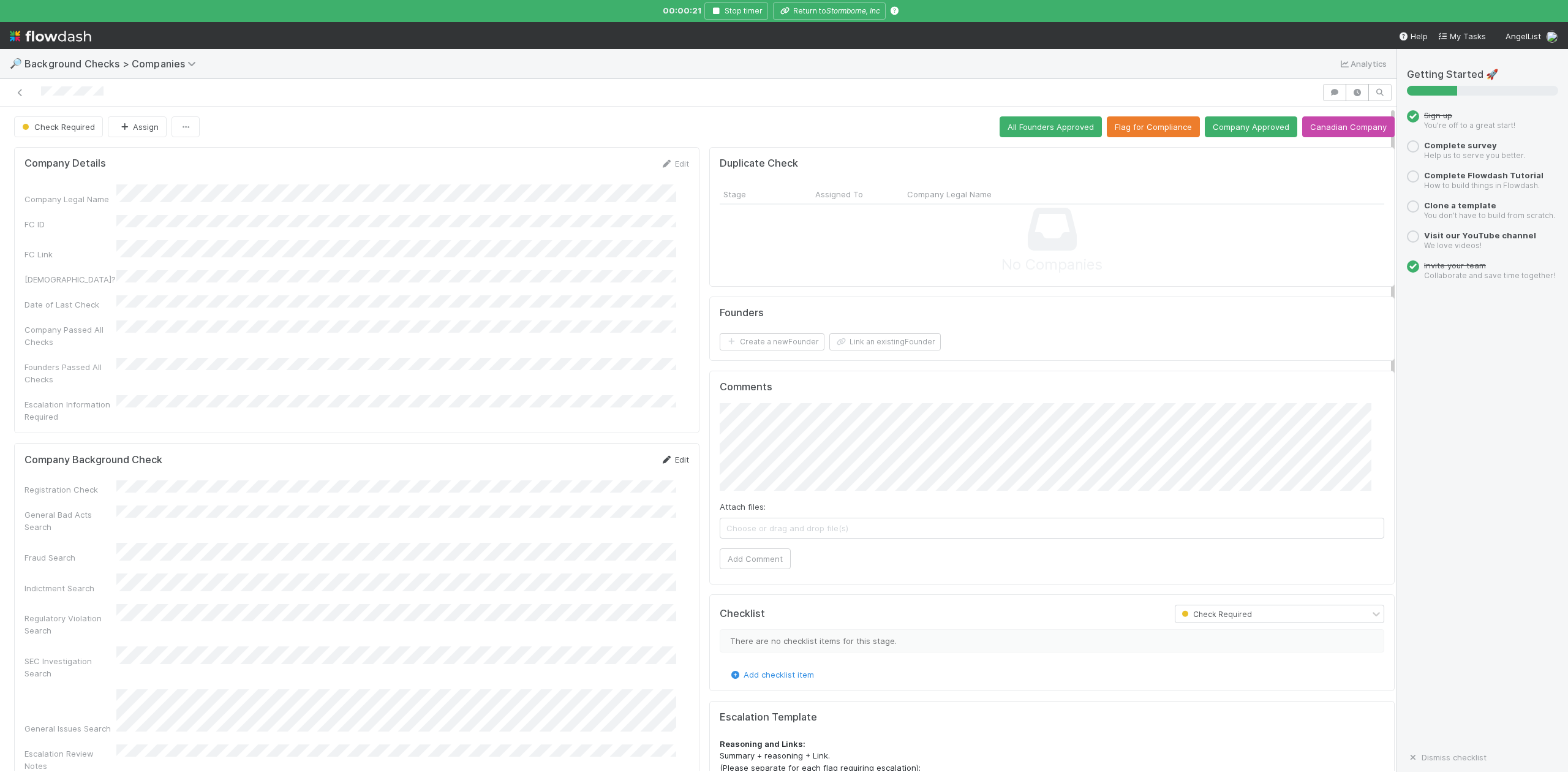
click at [667, 455] on link "Edit" at bounding box center [675, 459] width 29 height 10
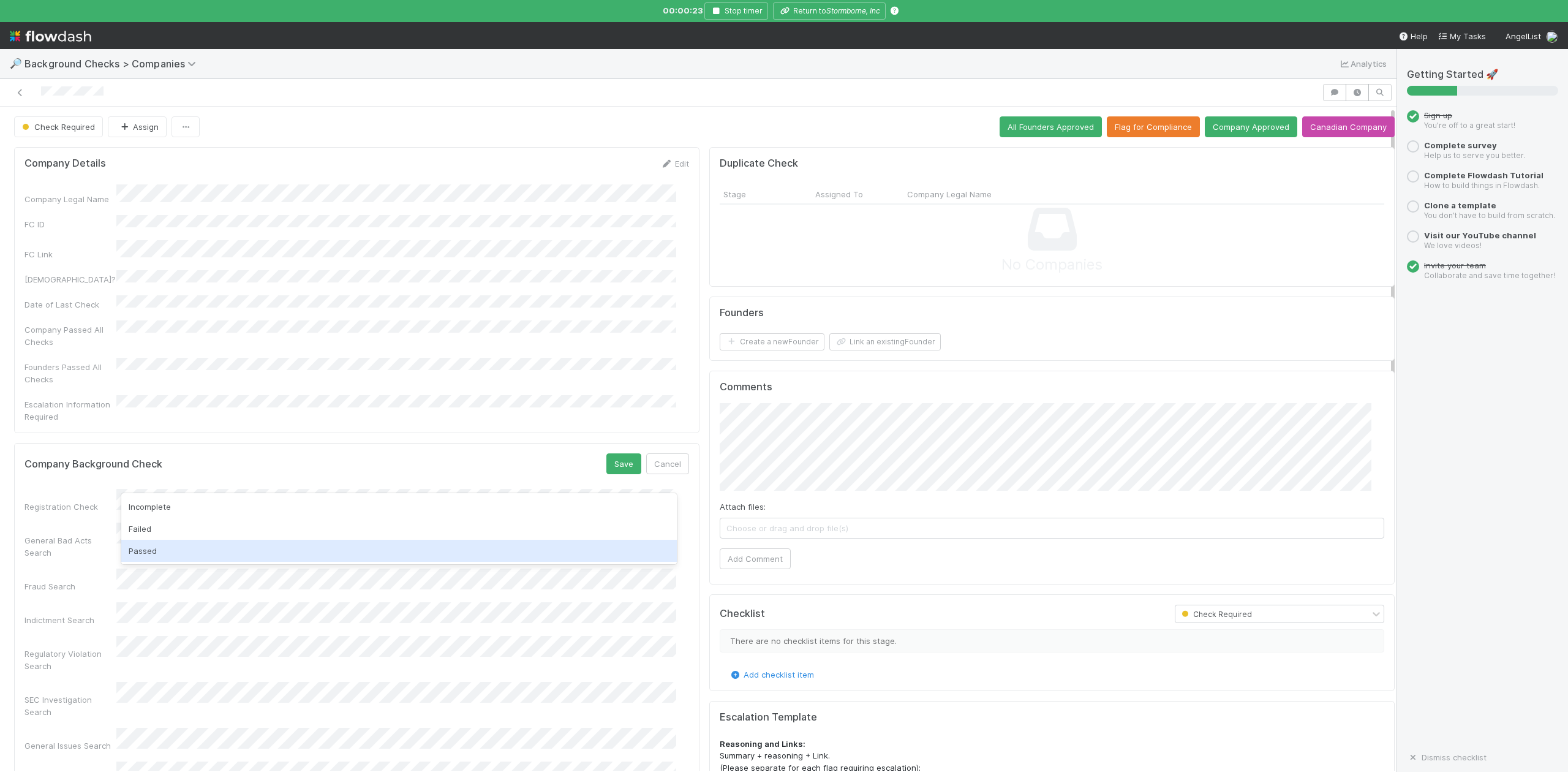
click at [140, 552] on div "Passed" at bounding box center [399, 551] width 555 height 22
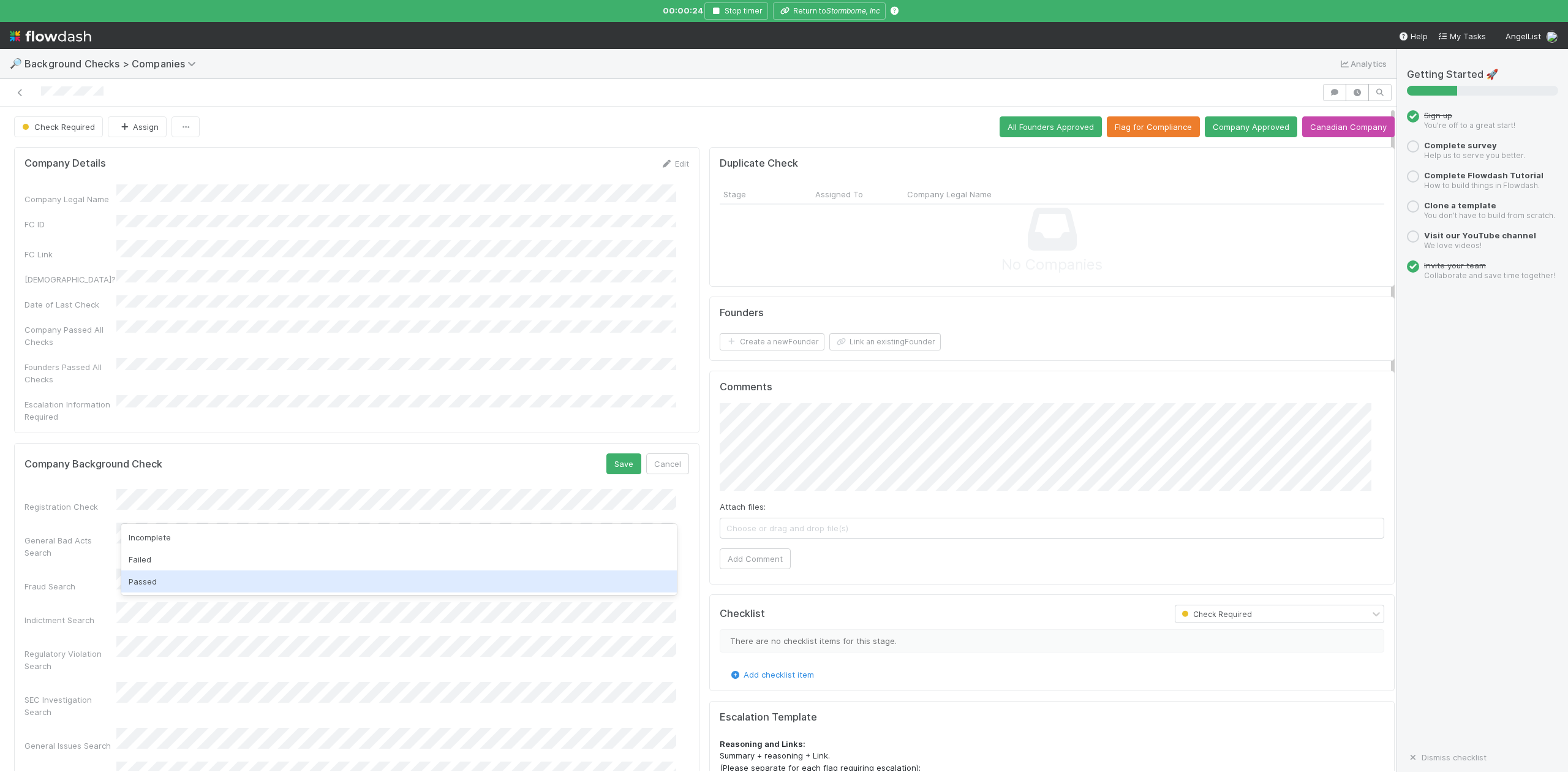
click at [168, 574] on div "Passed" at bounding box center [399, 581] width 555 height 22
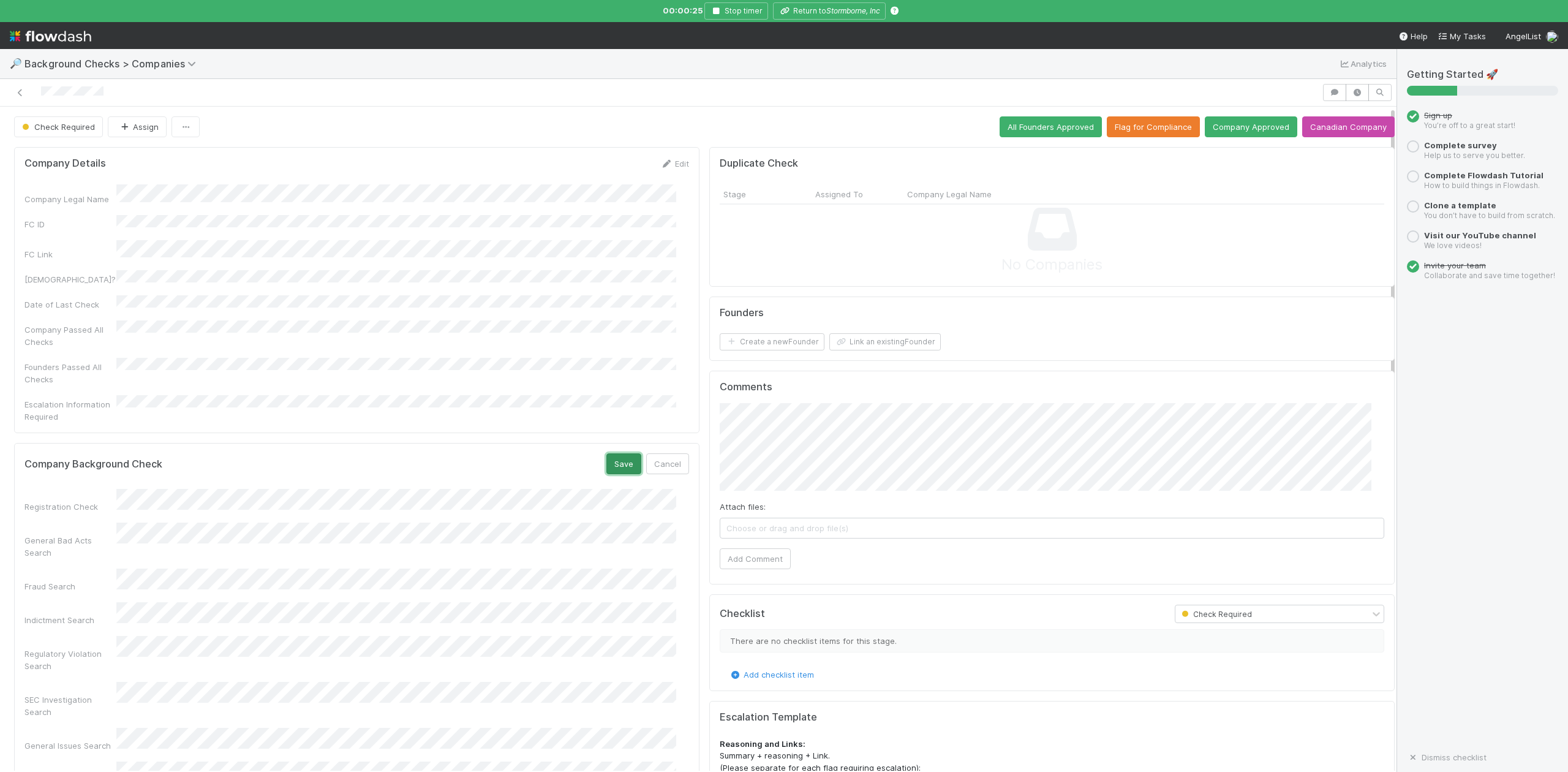
click at [608, 453] on button "Save" at bounding box center [623, 463] width 35 height 21
click at [847, 344] on button "Link an existing Founder" at bounding box center [885, 341] width 111 height 17
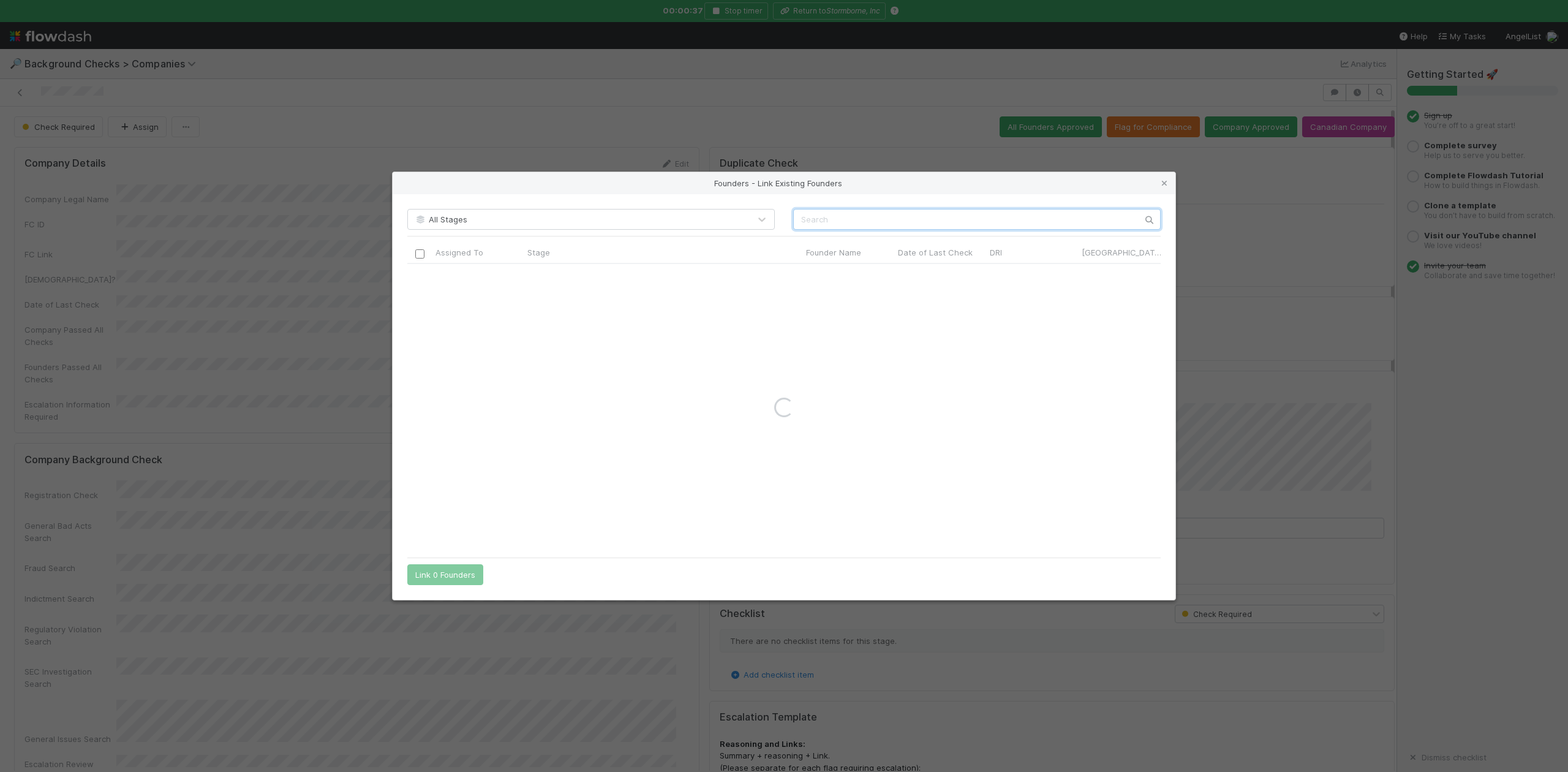
click at [816, 222] on input "text" at bounding box center [977, 220] width 368 height 21
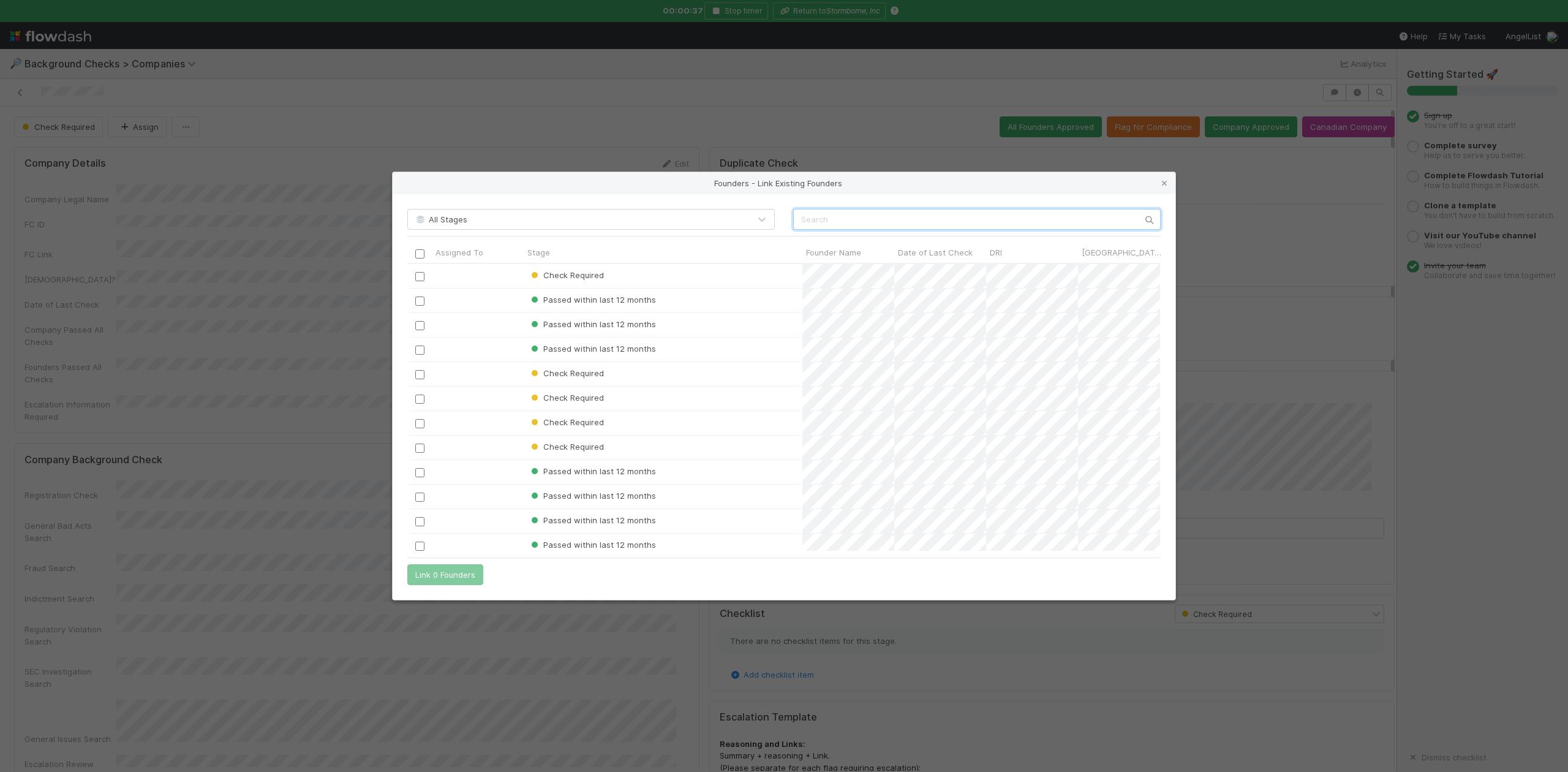
paste input "Mohamed Shuraih"
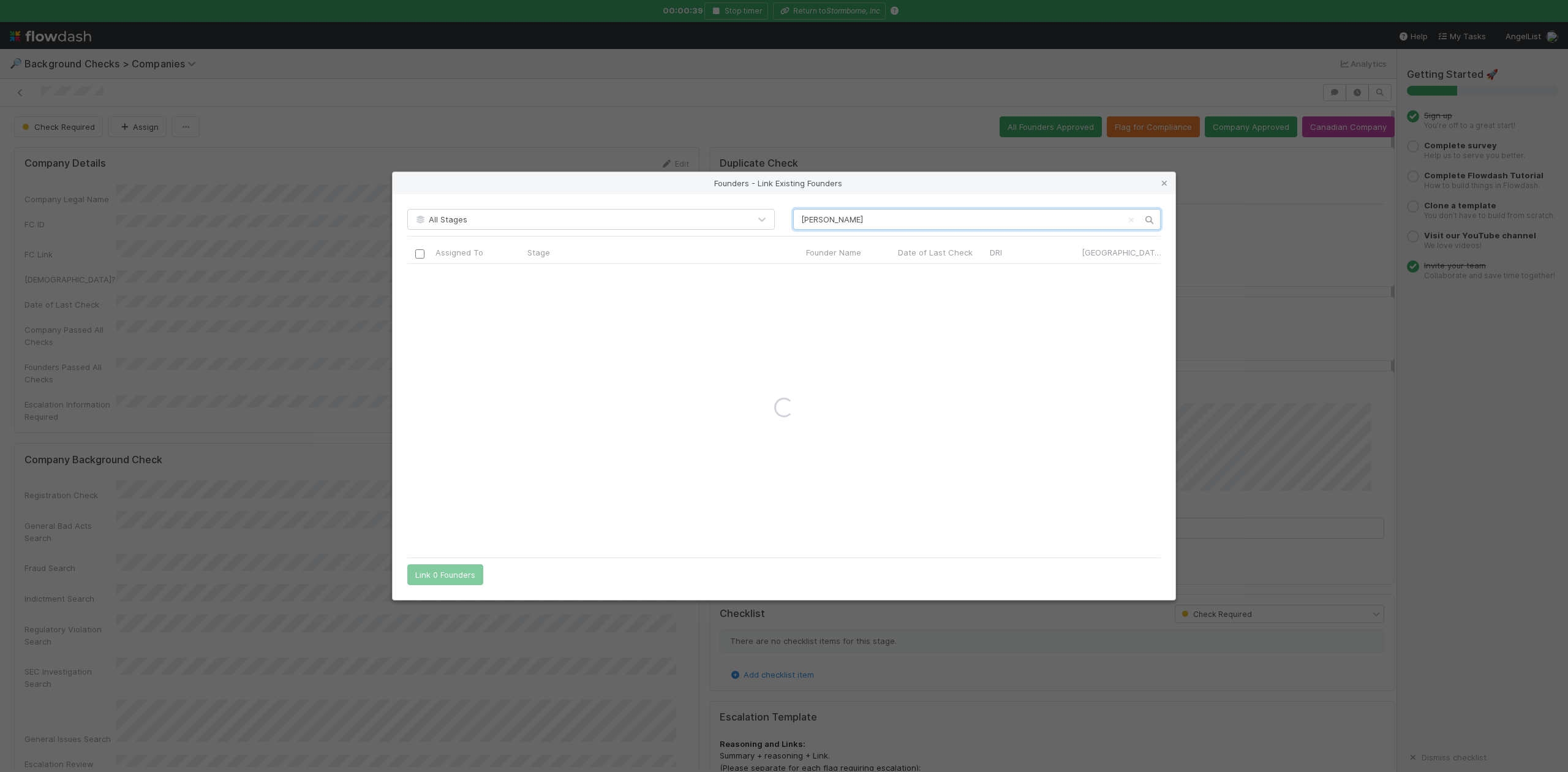
click at [800, 220] on input "Mohamed Shuraih" at bounding box center [977, 220] width 368 height 21
type input "Mohamed Shuraih"
click at [1166, 186] on icon at bounding box center [1164, 183] width 13 height 8
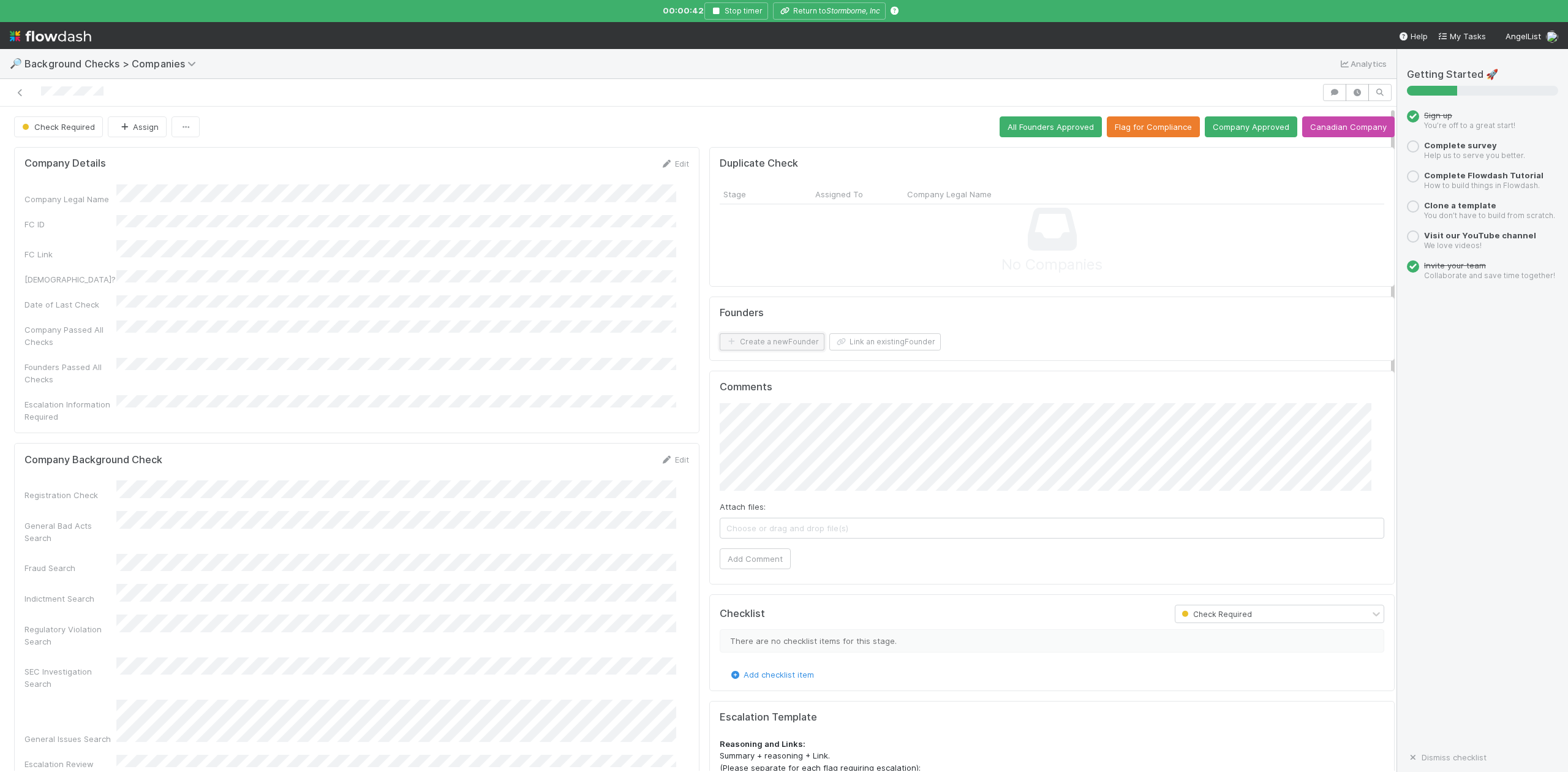
click at [738, 342] on button "Create a new Founder" at bounding box center [772, 341] width 105 height 17
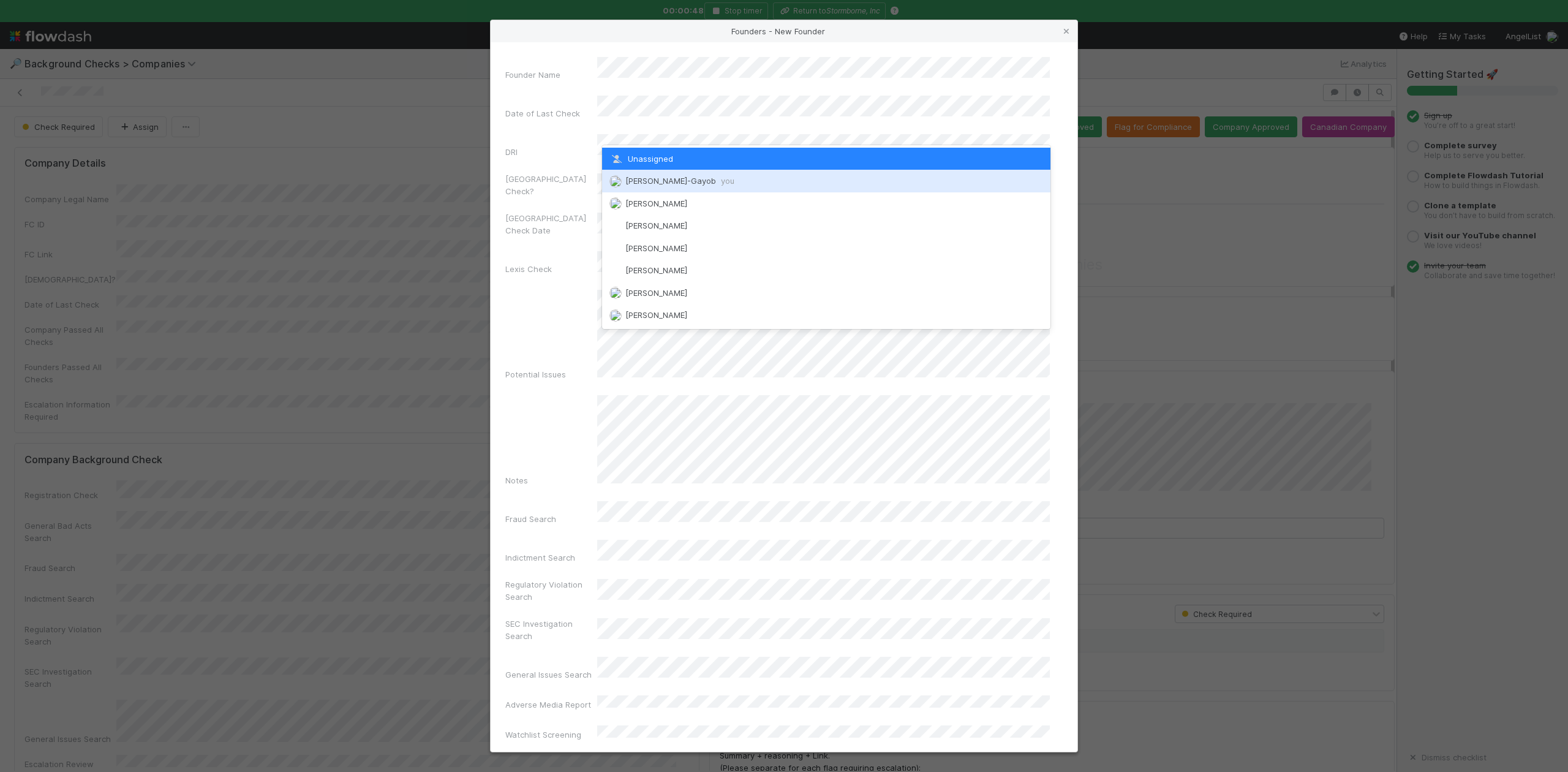
click at [666, 179] on span "Loraine Pati-Gayob you" at bounding box center [680, 180] width 109 height 10
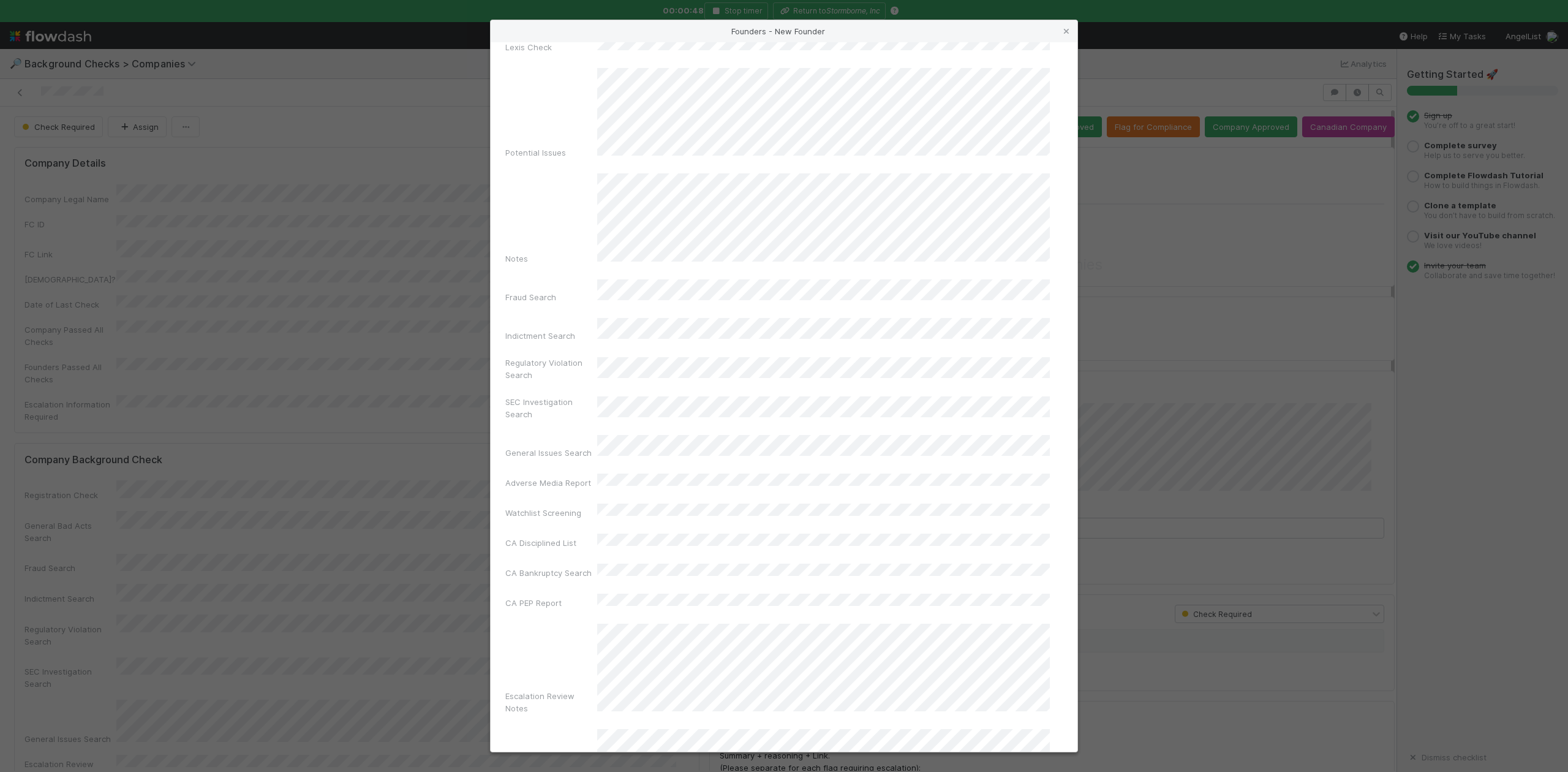
scroll to position [283, 0]
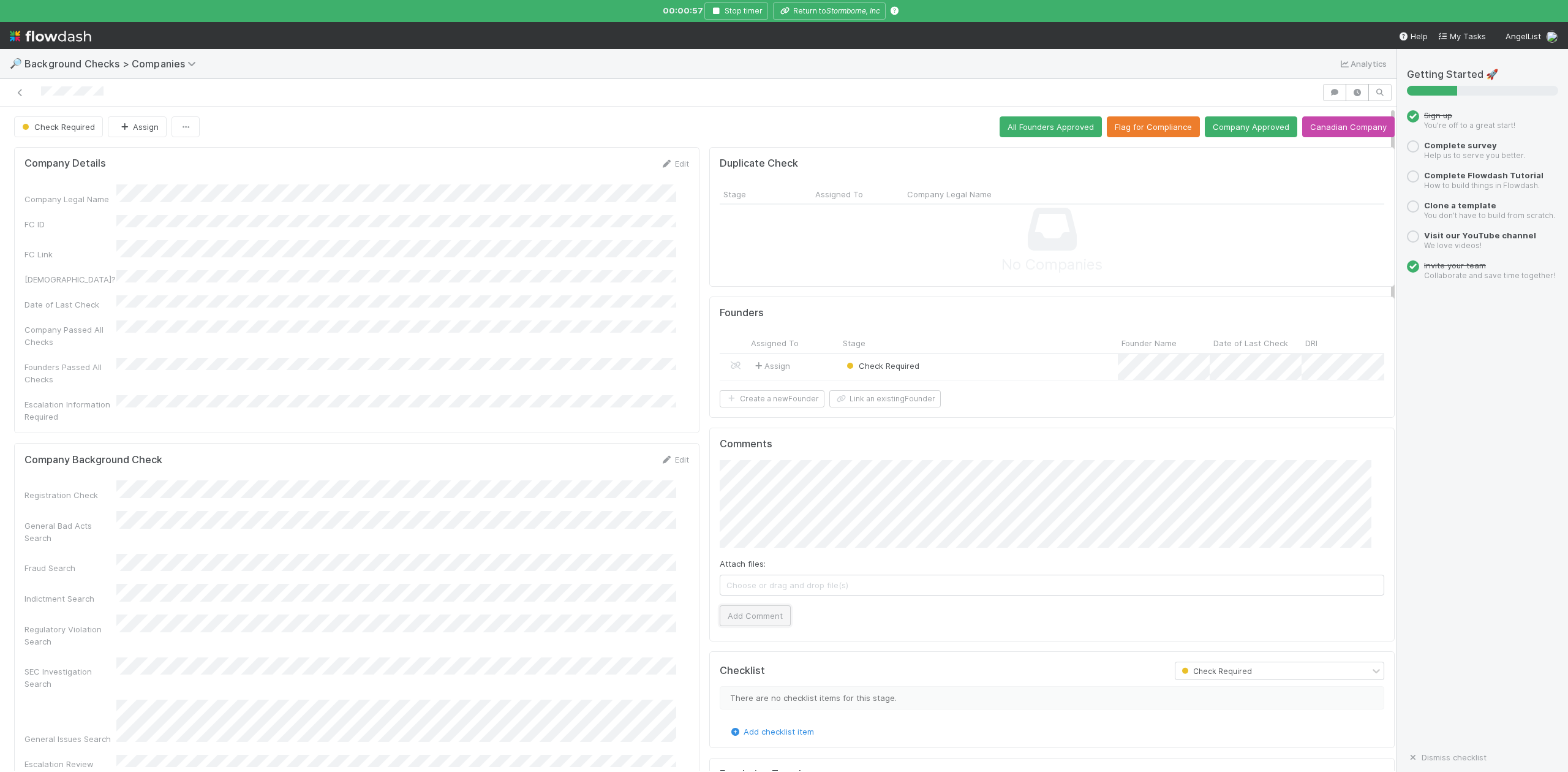
click at [742, 626] on button "Add Comment" at bounding box center [755, 616] width 71 height 21
click at [958, 366] on div "Check Required" at bounding box center [979, 368] width 279 height 27
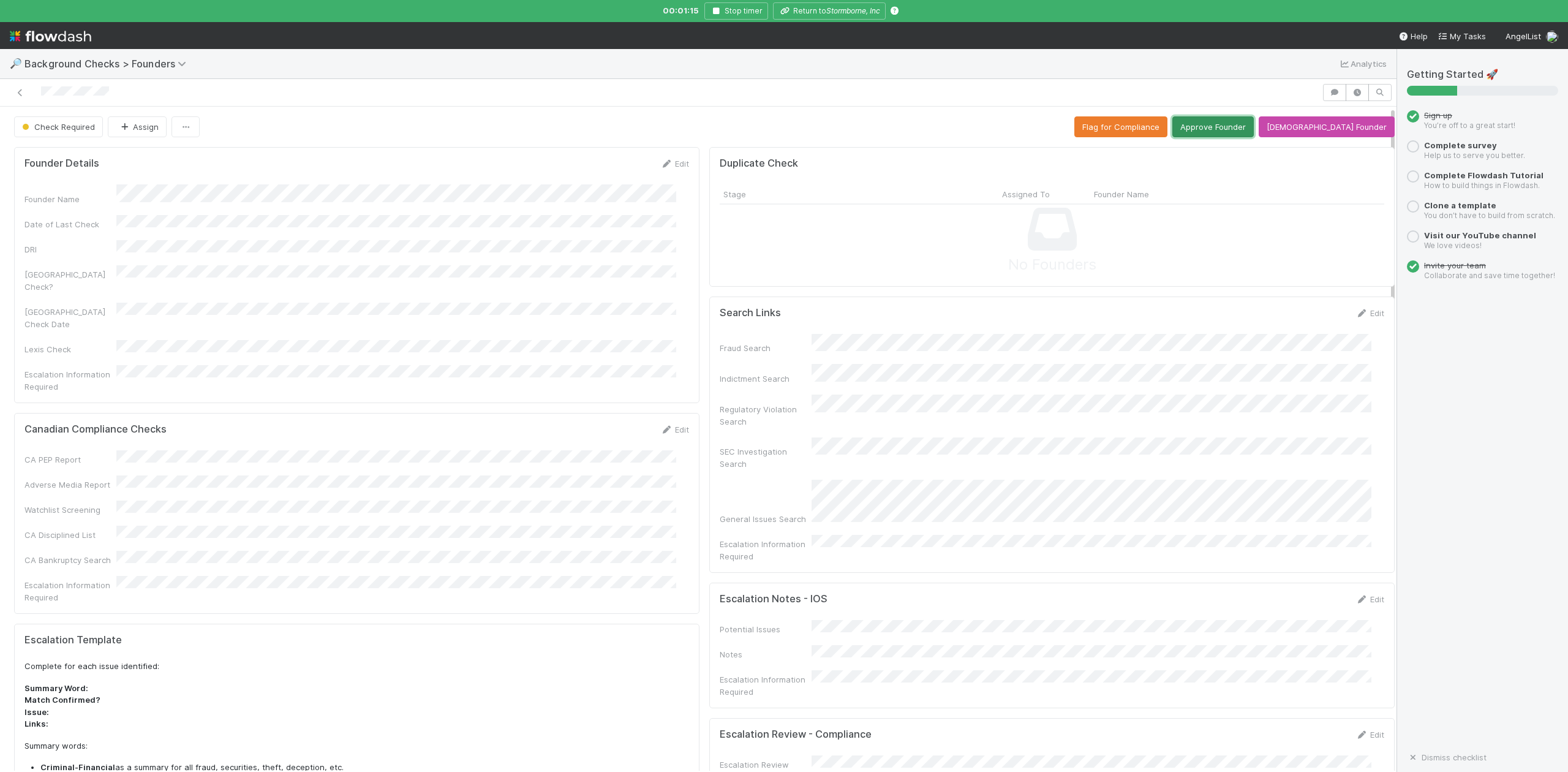
click at [1224, 130] on button "Approve Founder" at bounding box center [1213, 127] width 82 height 21
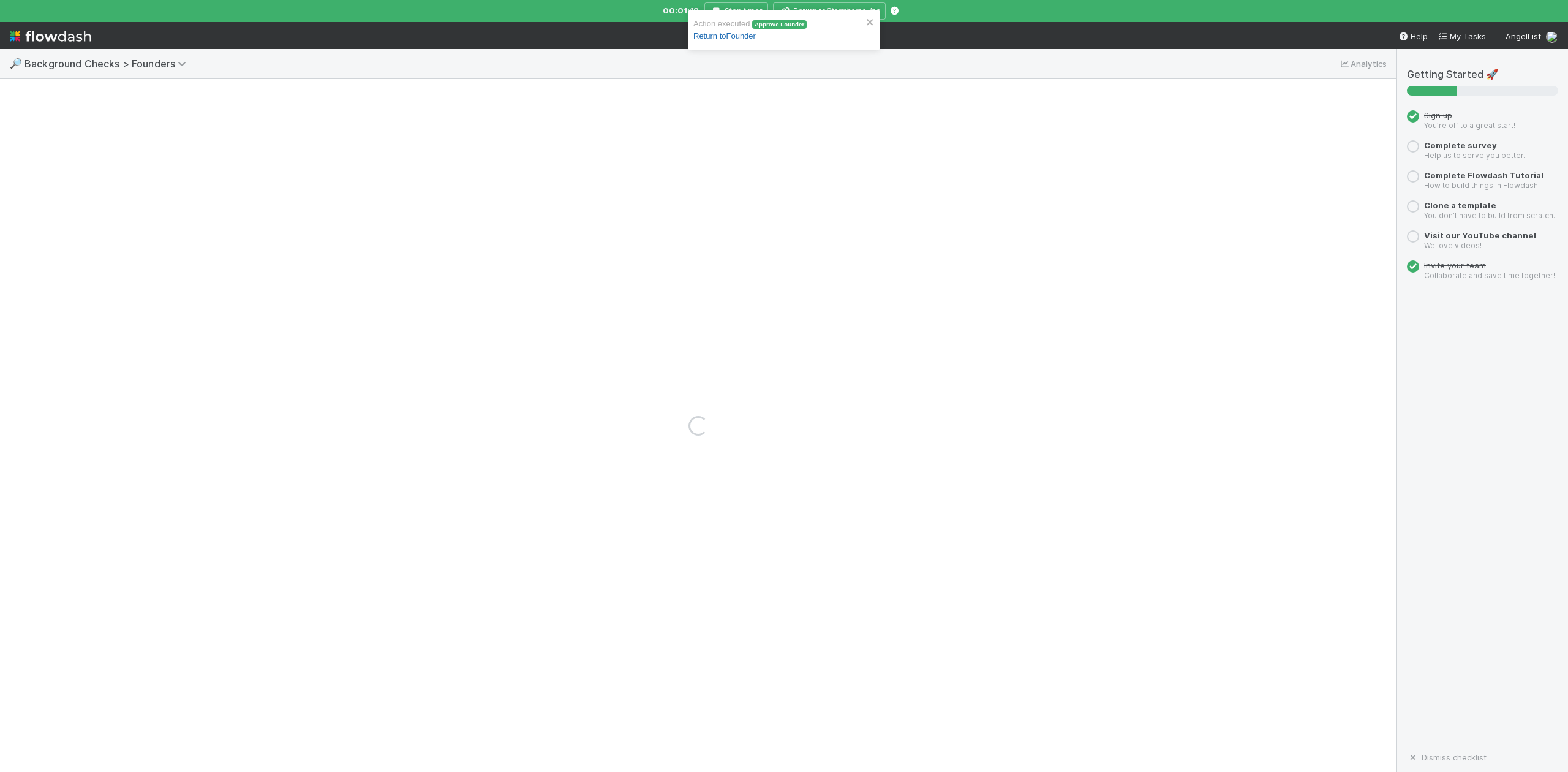
click at [741, 35] on link "Return to Founder" at bounding box center [724, 36] width 62 height 9
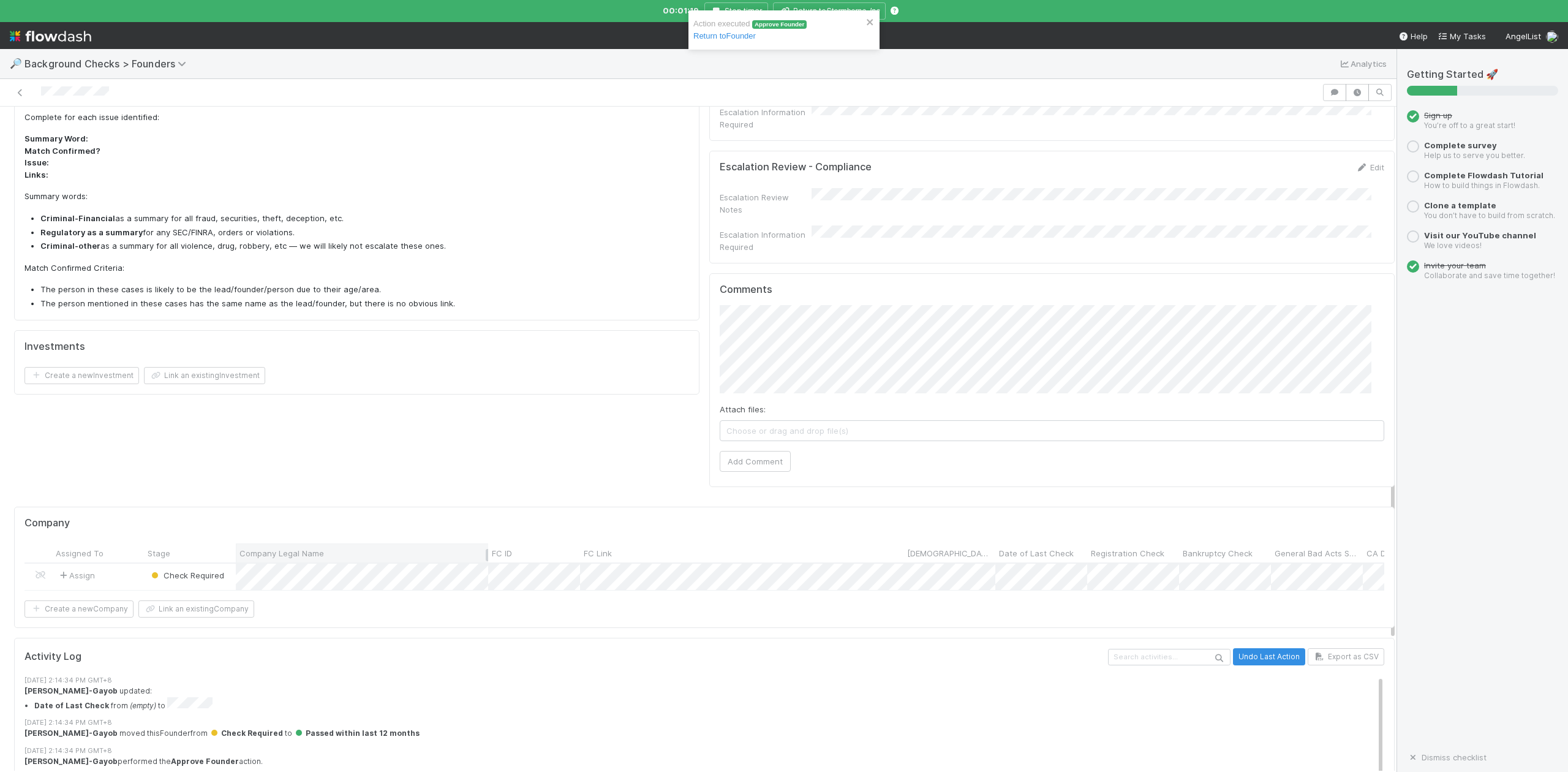
scroll to position [641, 0]
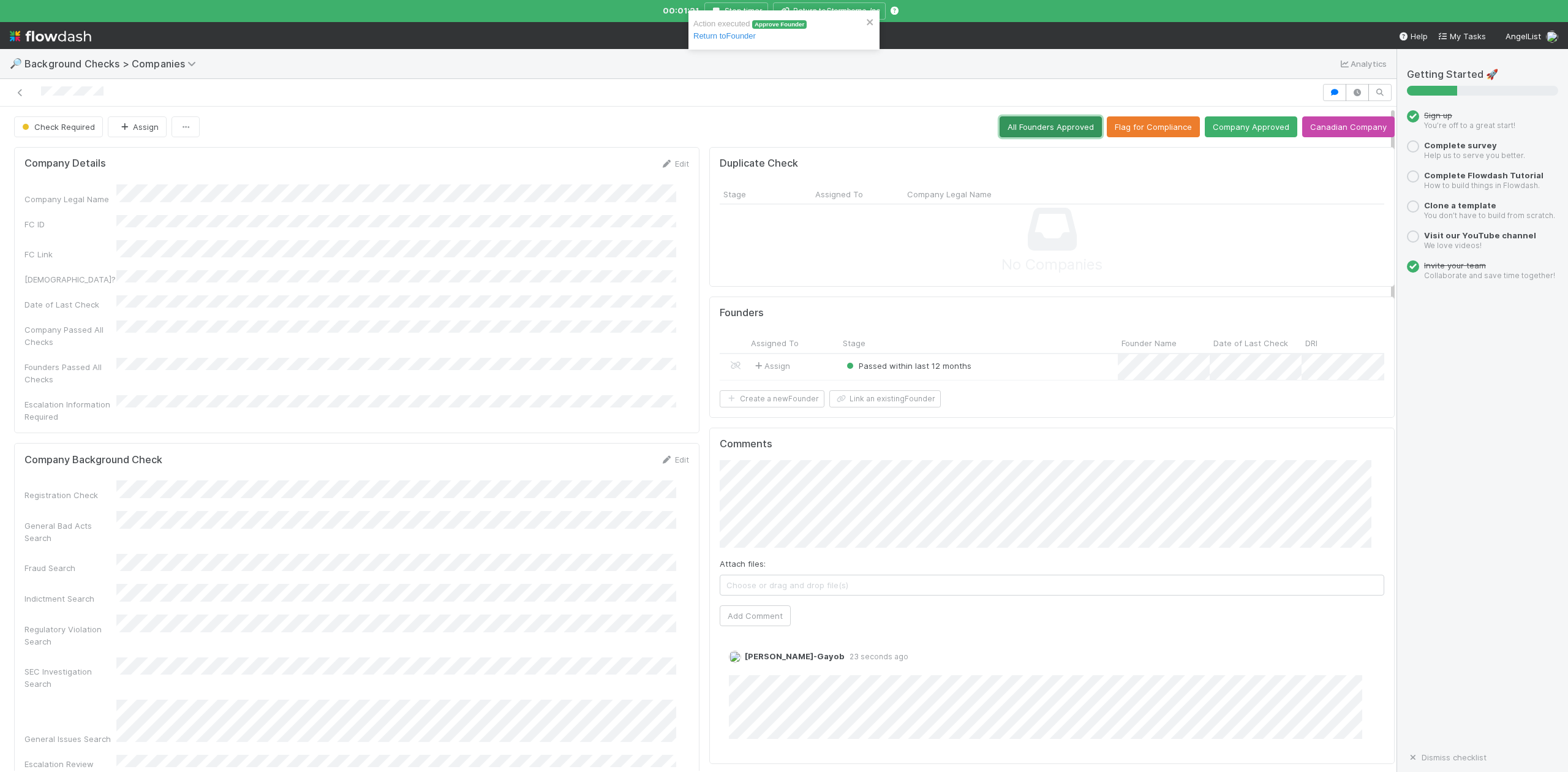
click at [1008, 133] on button "All Founders Approved" at bounding box center [1051, 127] width 102 height 21
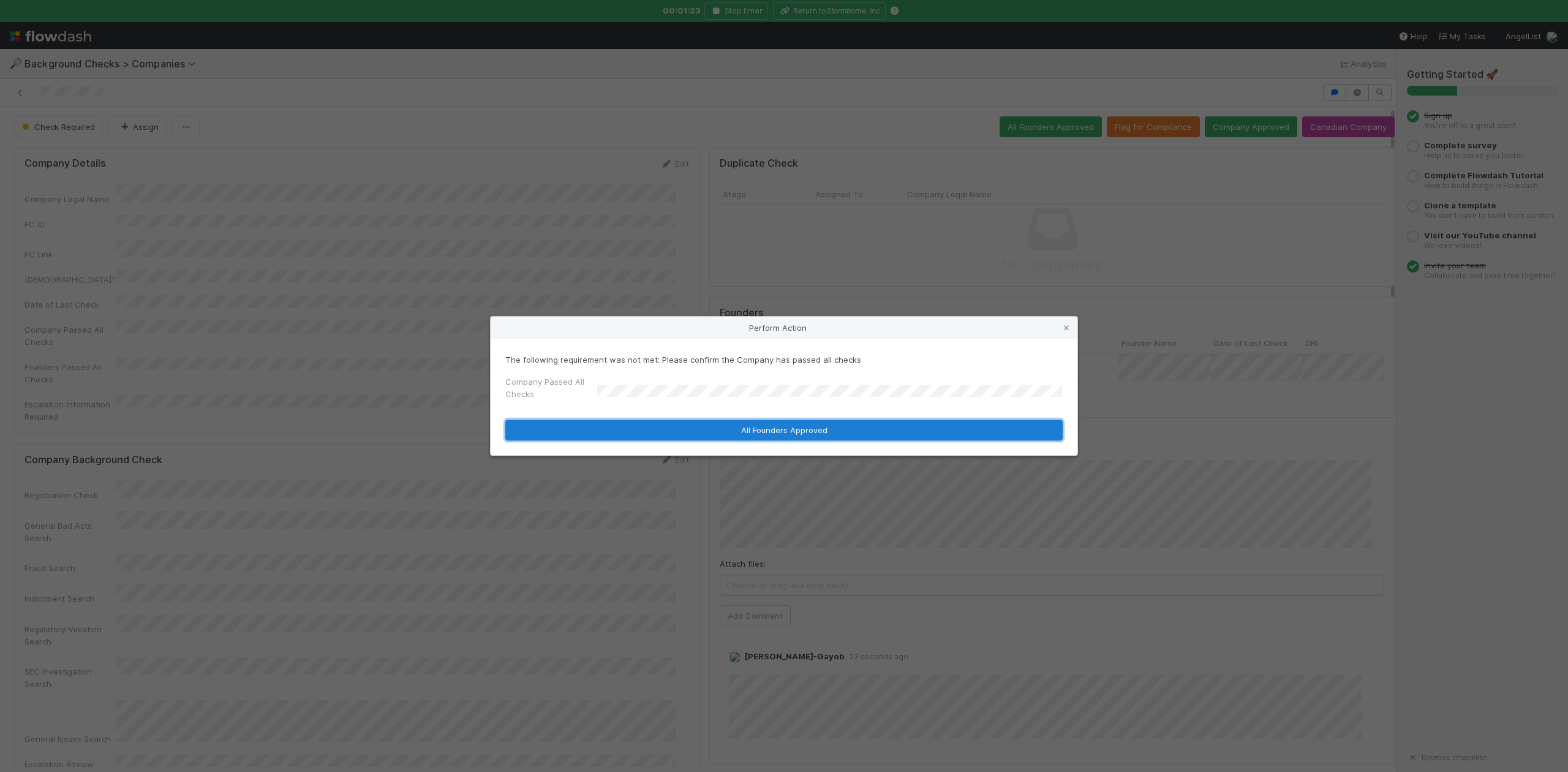
click at [621, 422] on button "All Founders Approved" at bounding box center [784, 430] width 558 height 21
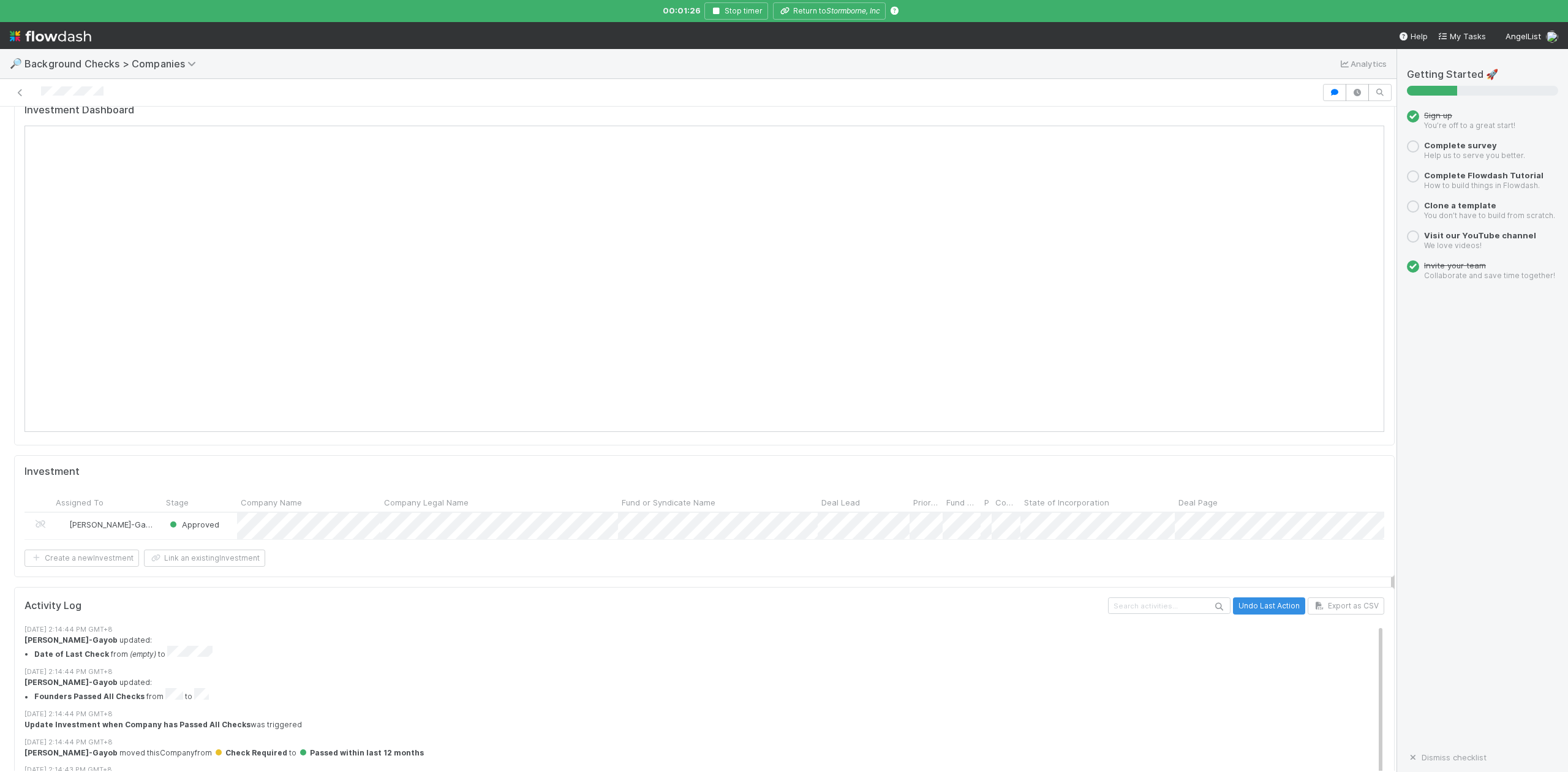
scroll to position [1230, 0]
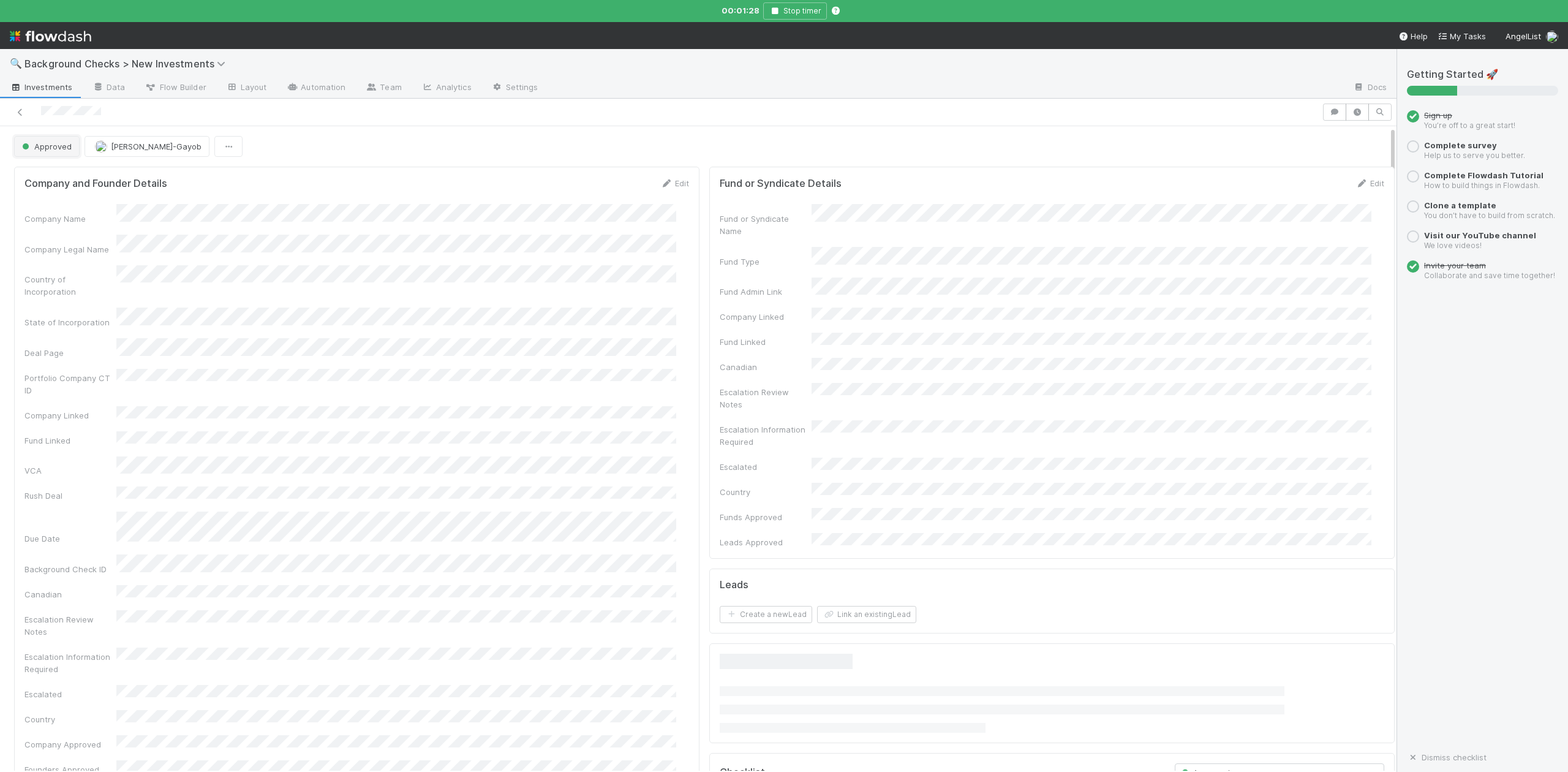
click at [55, 154] on button "Approved" at bounding box center [47, 146] width 65 height 21
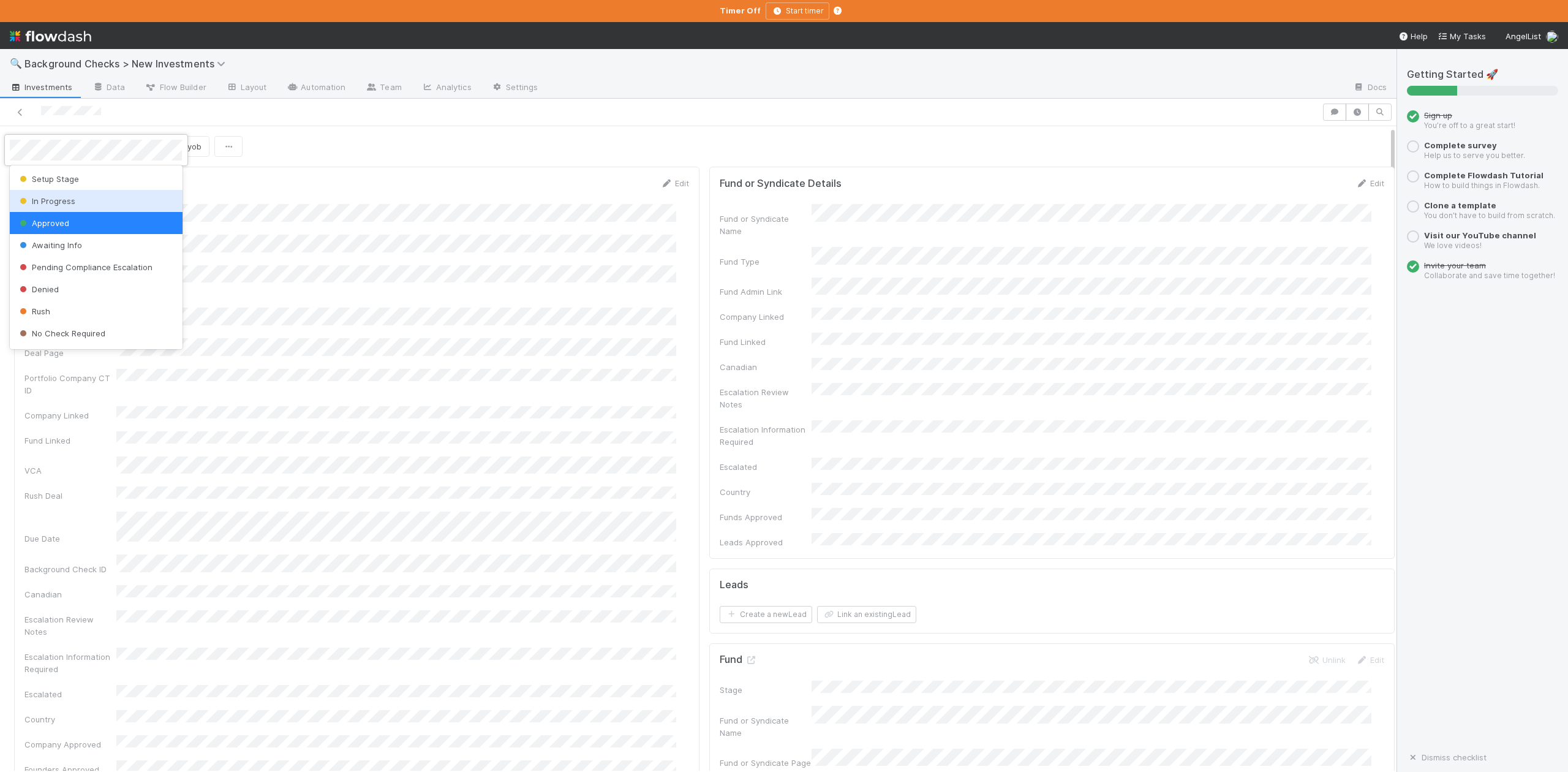
click at [60, 199] on span "In Progress" at bounding box center [46, 200] width 58 height 10
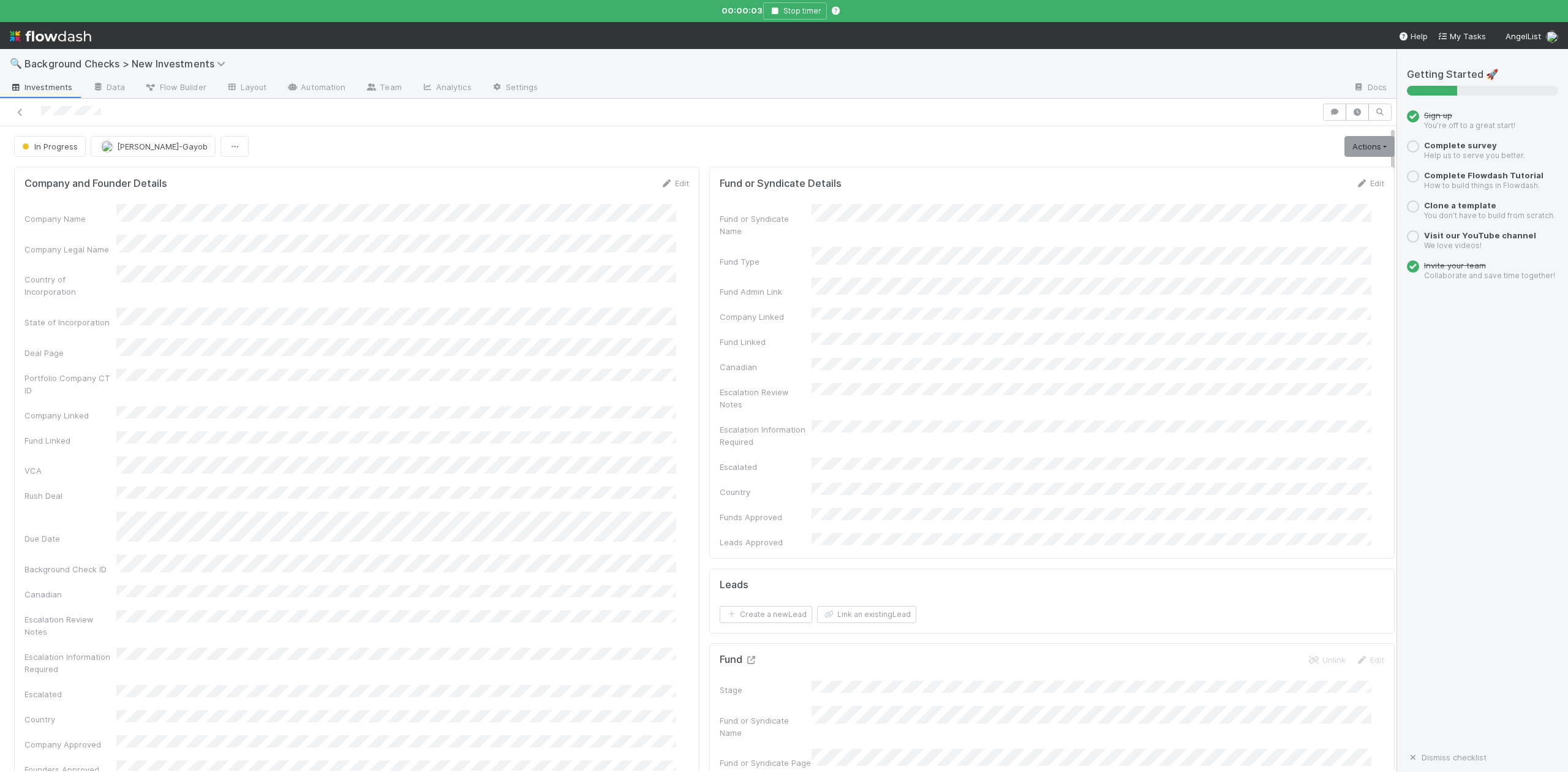
click at [745, 656] on icon at bounding box center [751, 660] width 13 height 8
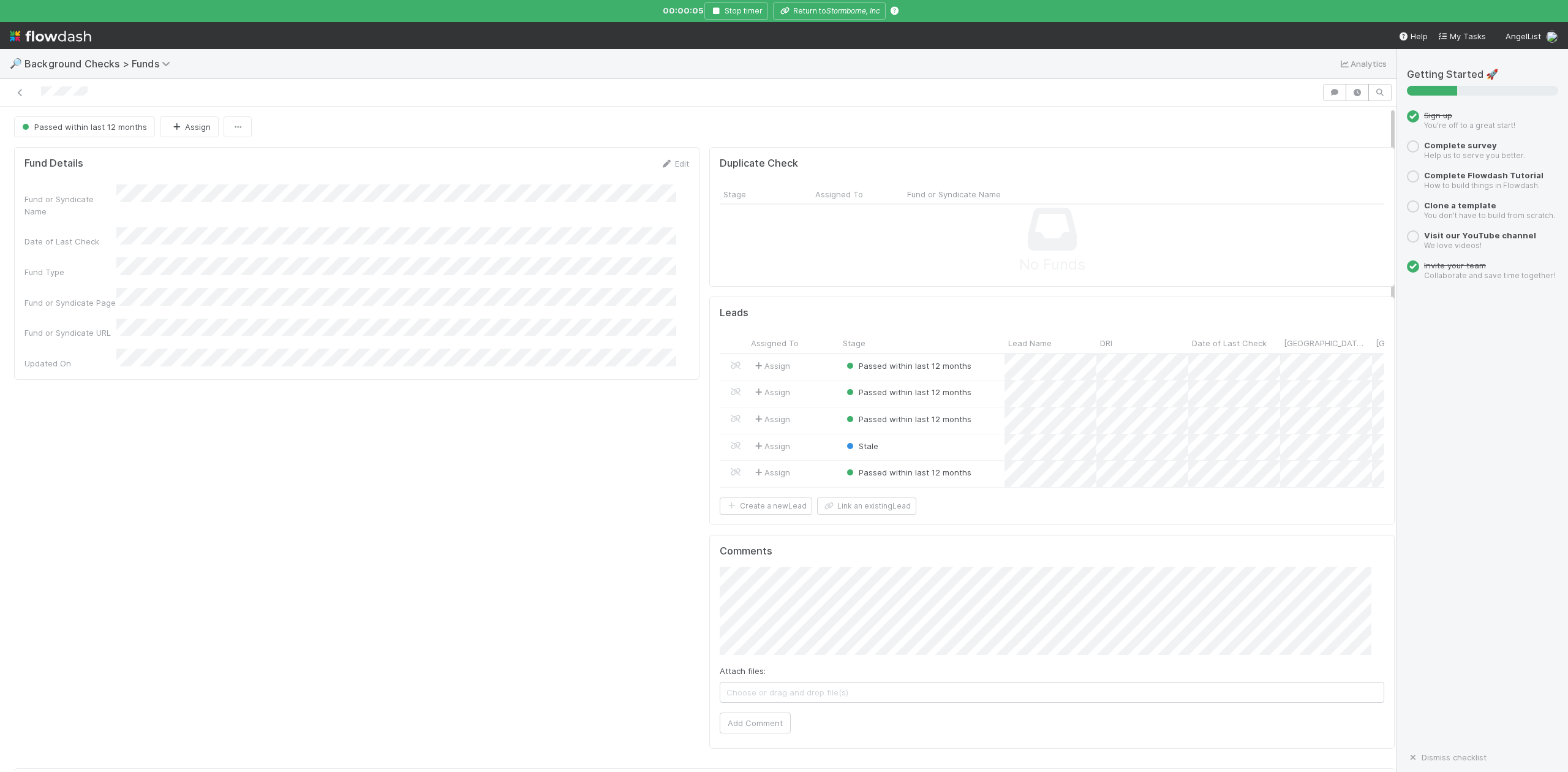
scroll to position [237, 1322]
click at [824, 11] on div at bounding box center [784, 386] width 1568 height 772
click at [827, 11] on icon "Stormborne, Inc" at bounding box center [853, 10] width 54 height 9
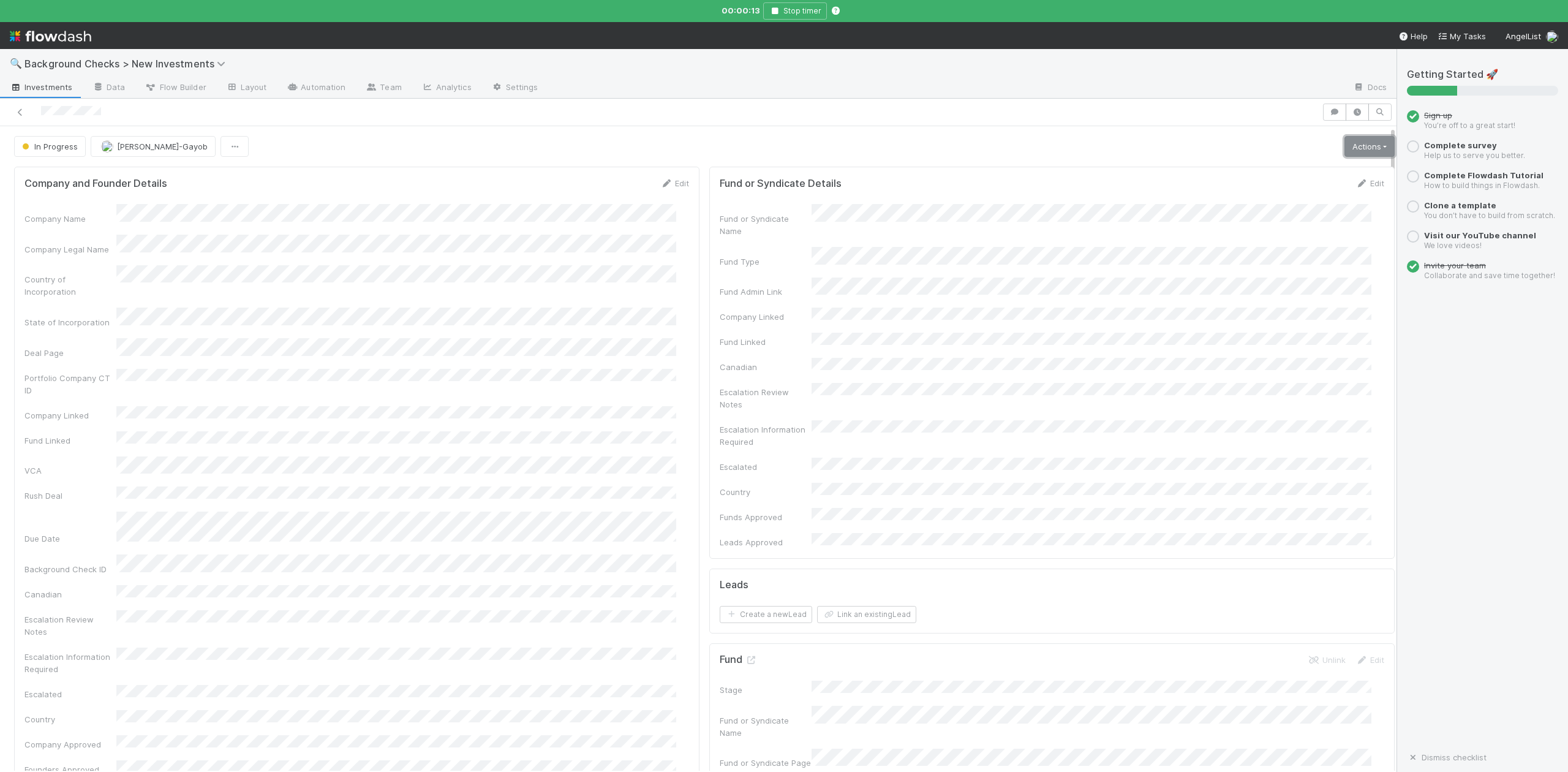
click at [1345, 151] on link "Actions" at bounding box center [1370, 146] width 50 height 21
click at [1259, 174] on button "Finish" at bounding box center [1327, 172] width 136 height 17
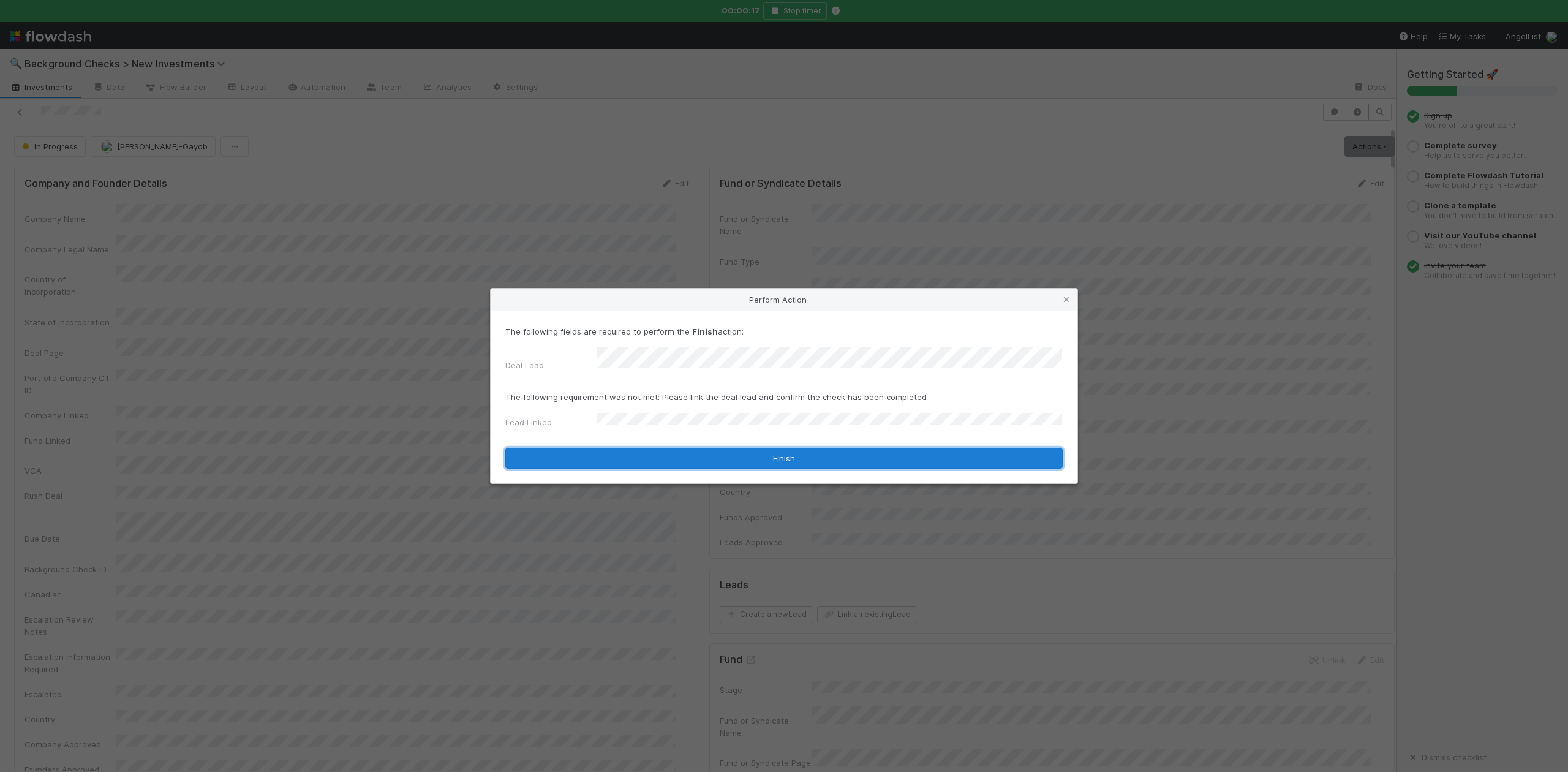
click at [636, 452] on button "Finish" at bounding box center [784, 458] width 558 height 21
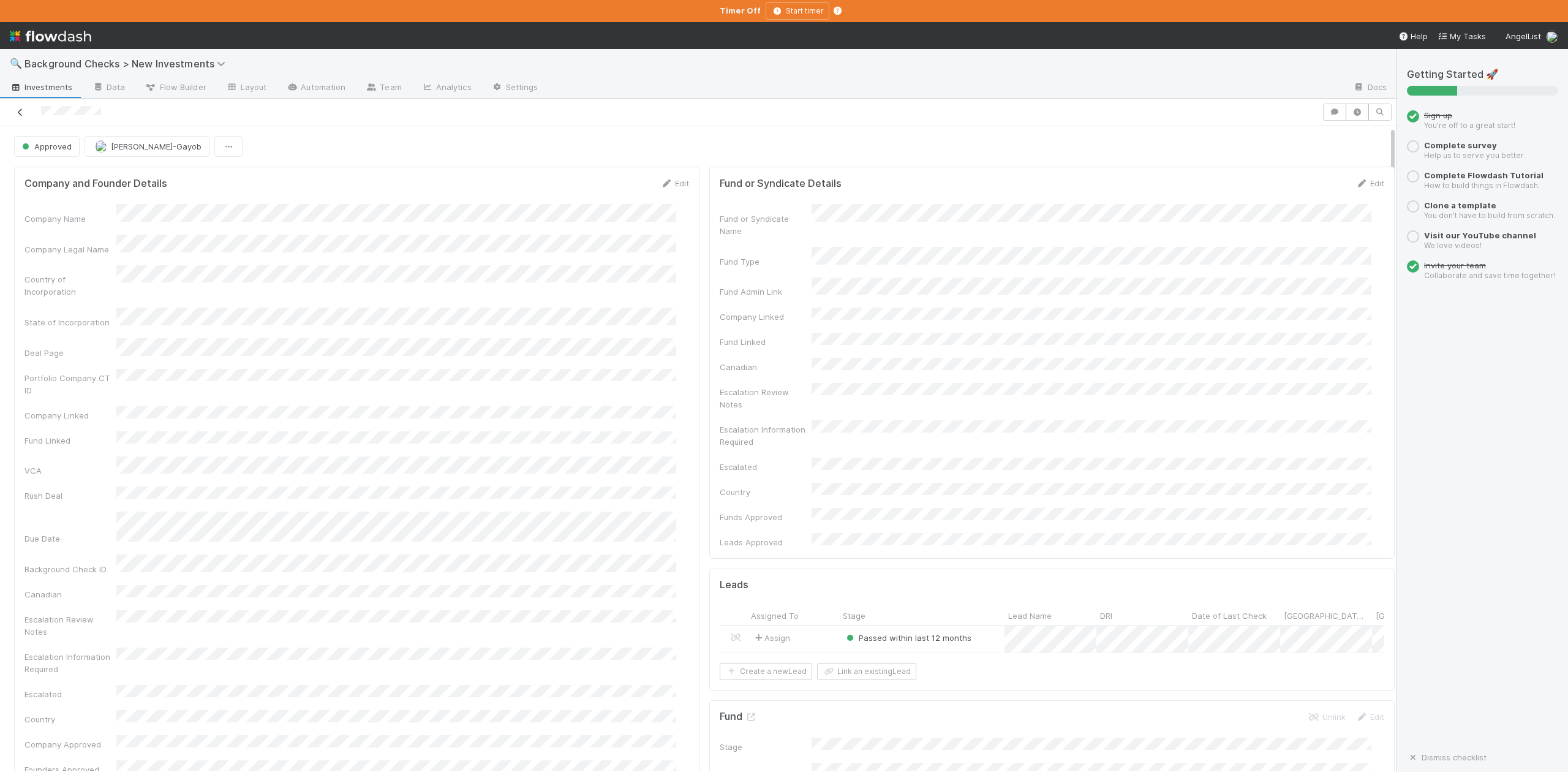
click at [23, 116] on icon at bounding box center [20, 112] width 13 height 8
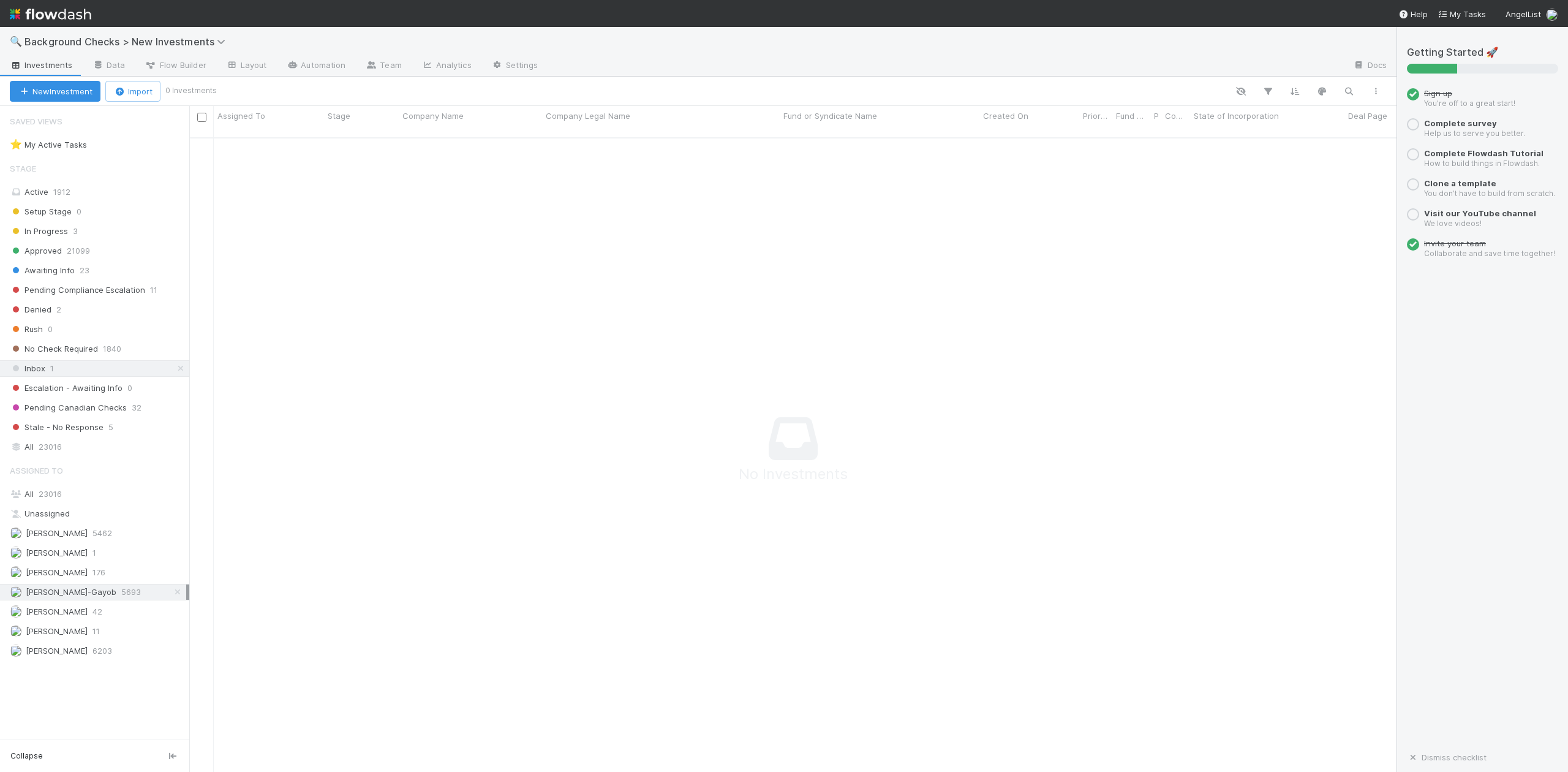
scroll to position [620, 1183]
click at [54, 237] on span "In Progress" at bounding box center [39, 231] width 58 height 16
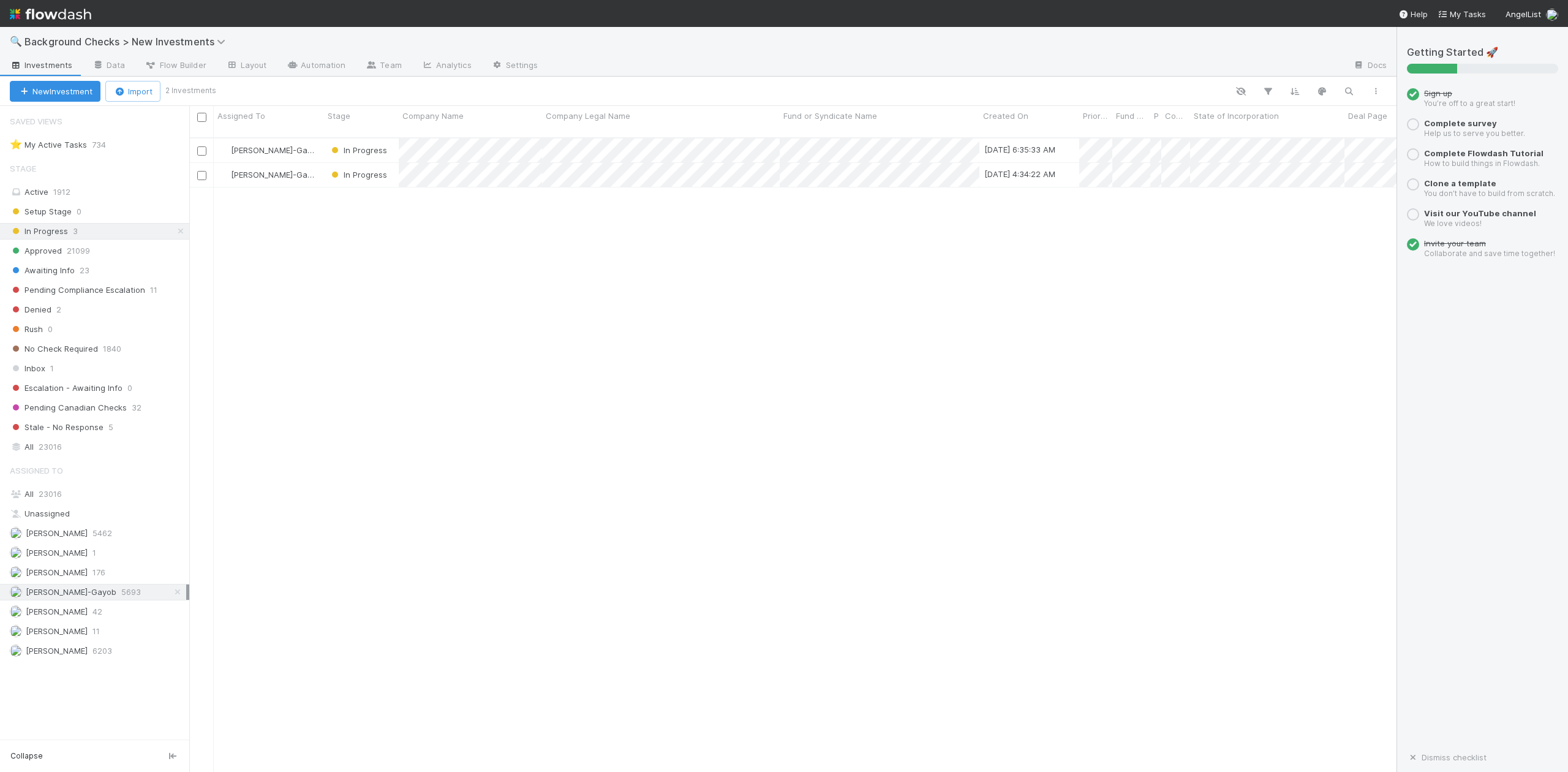
scroll to position [633, 1196]
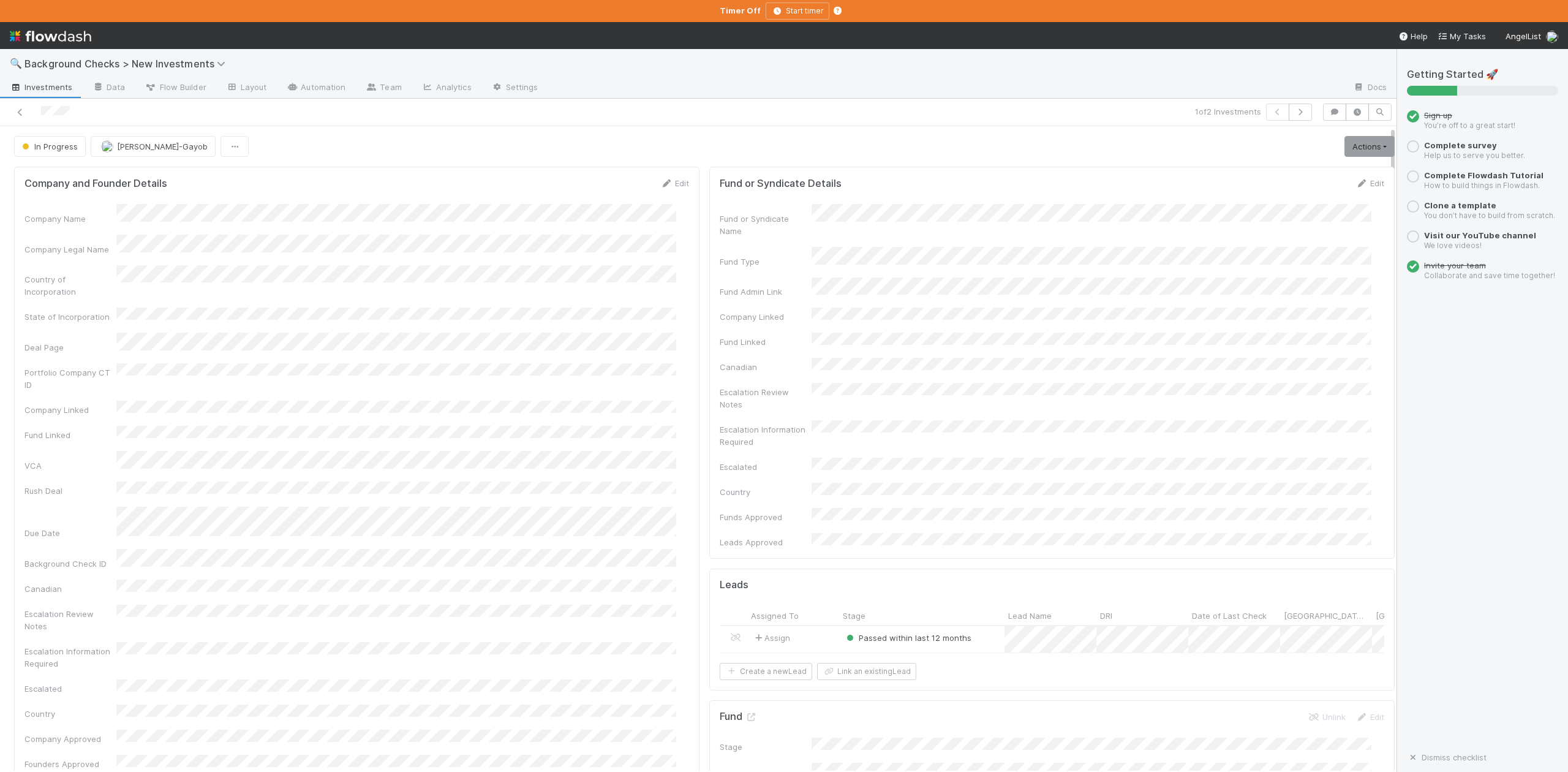
scroll to position [82, 0]
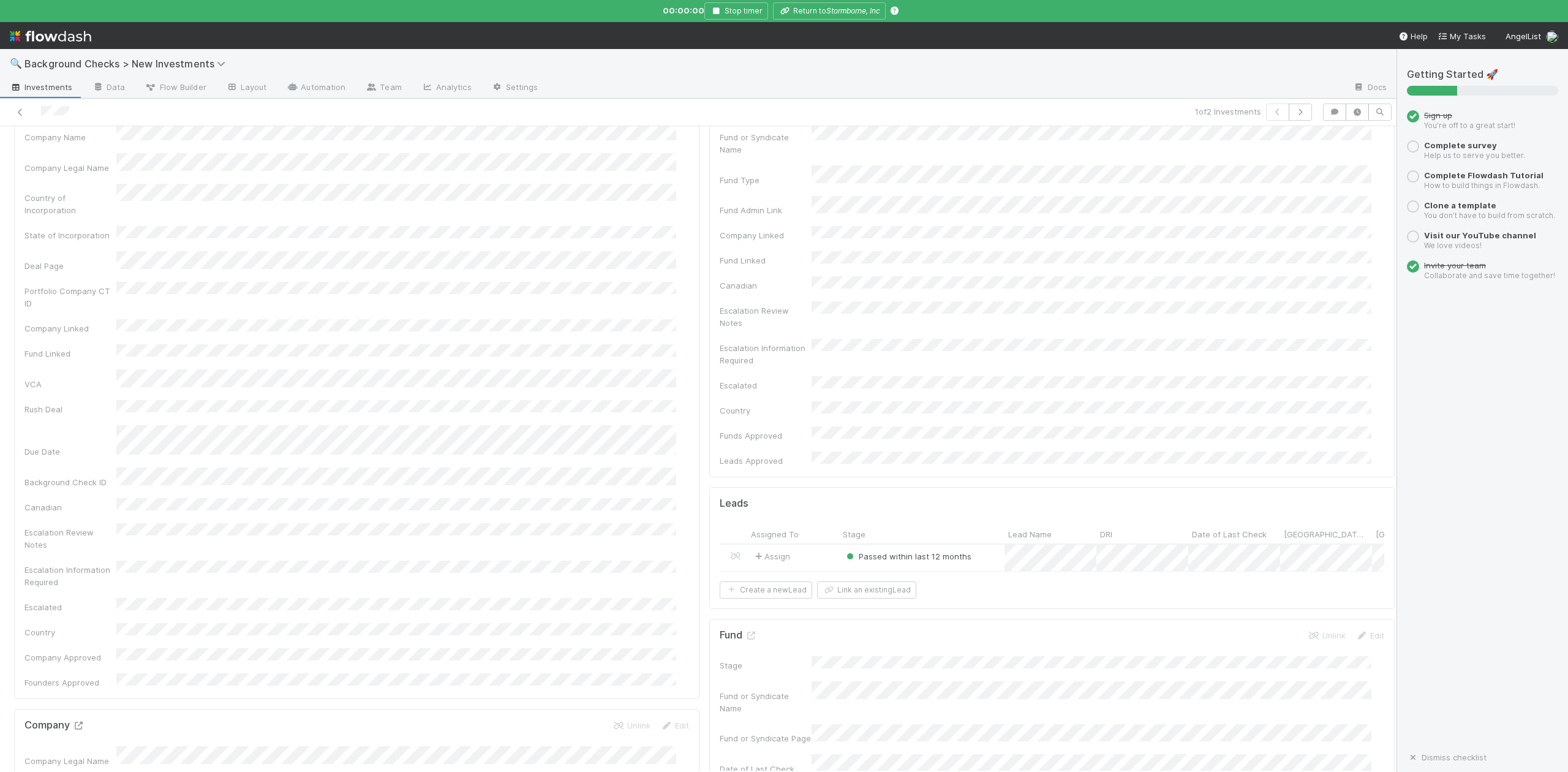
click at [79, 722] on icon at bounding box center [78, 725] width 13 height 8
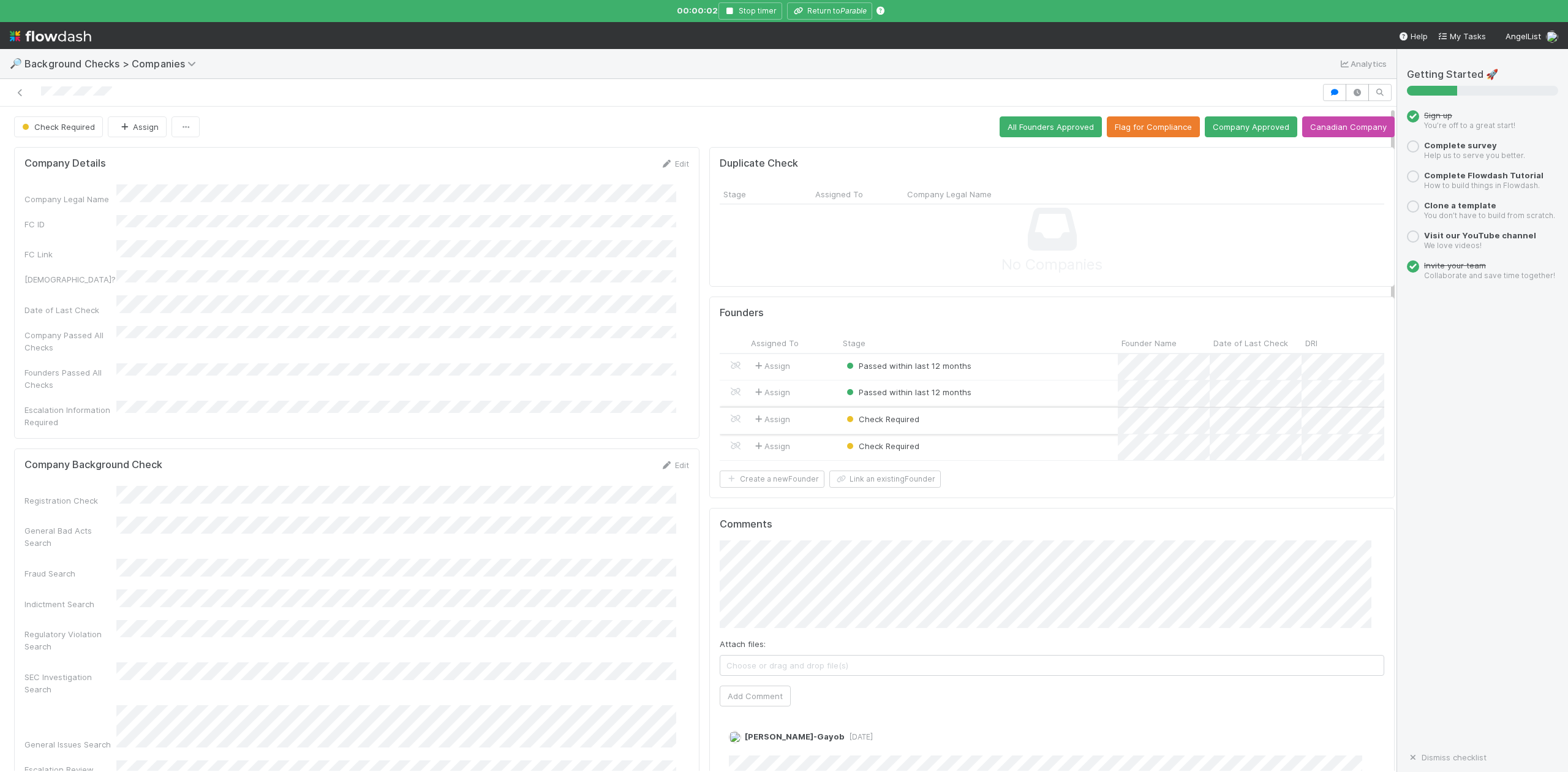
click at [974, 415] on div "Check Required" at bounding box center [979, 420] width 279 height 27
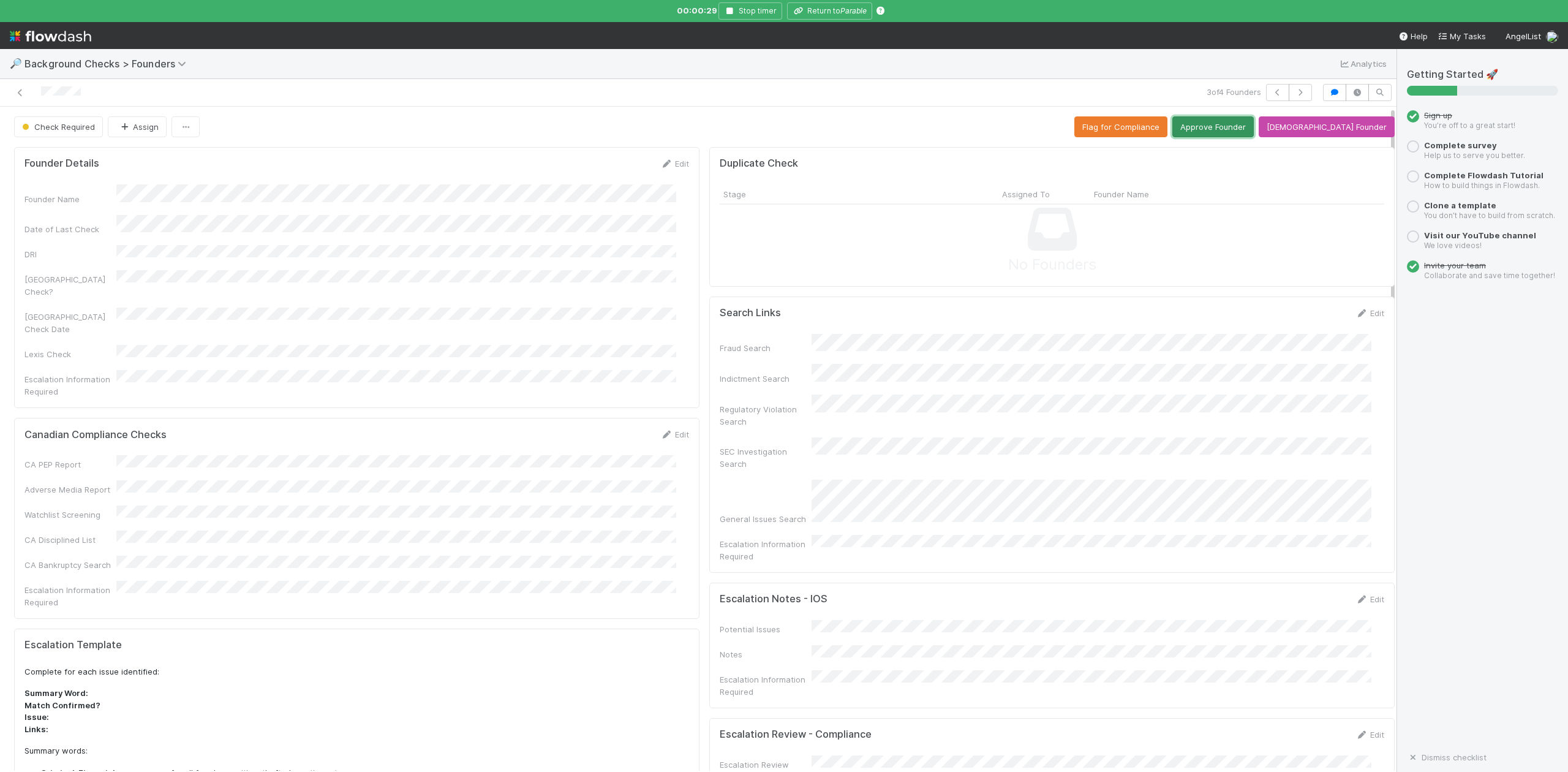
click at [1232, 131] on button "Approve Founder" at bounding box center [1213, 127] width 82 height 21
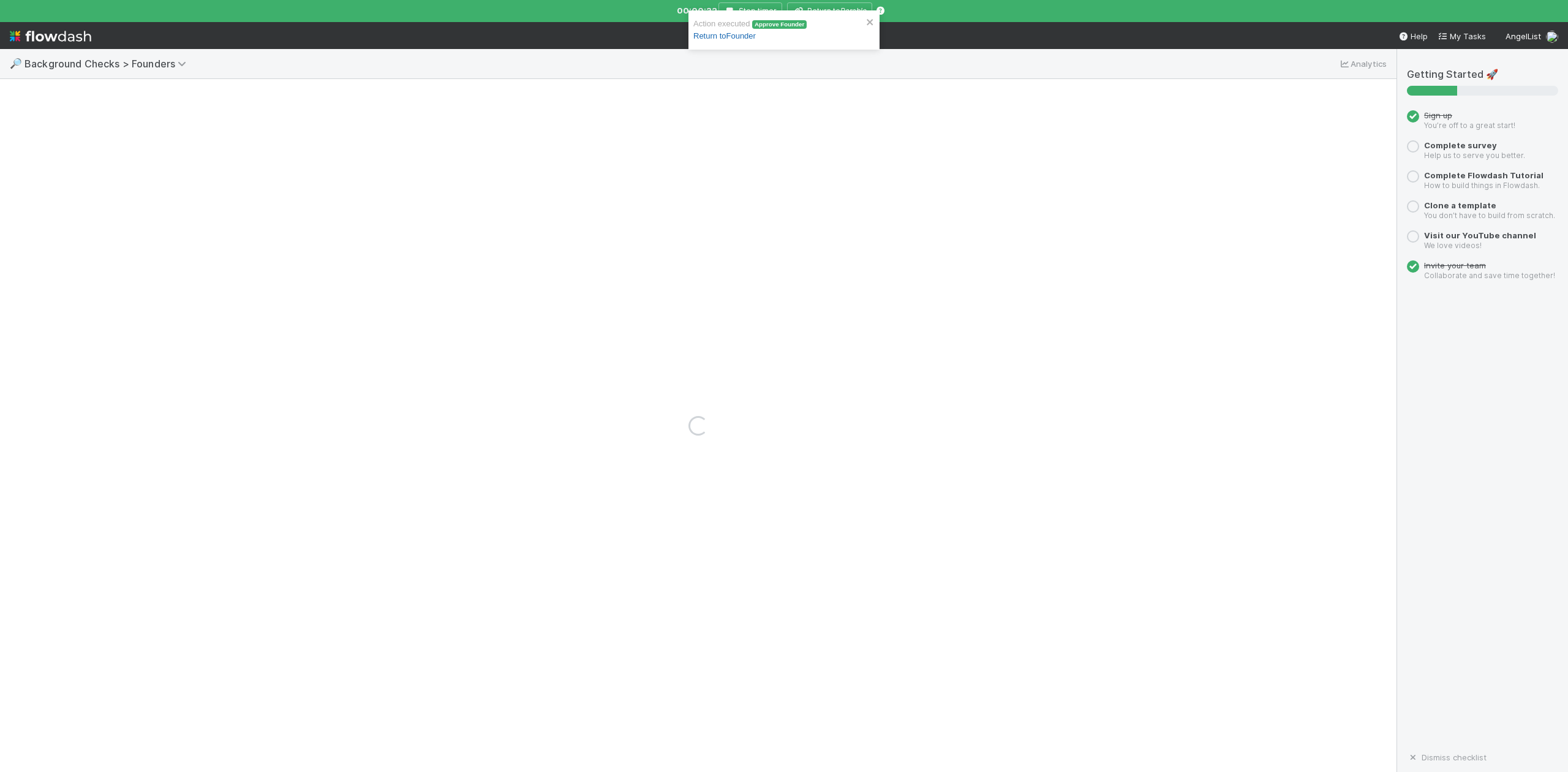
click at [736, 40] on link "Return to Founder" at bounding box center [724, 36] width 62 height 9
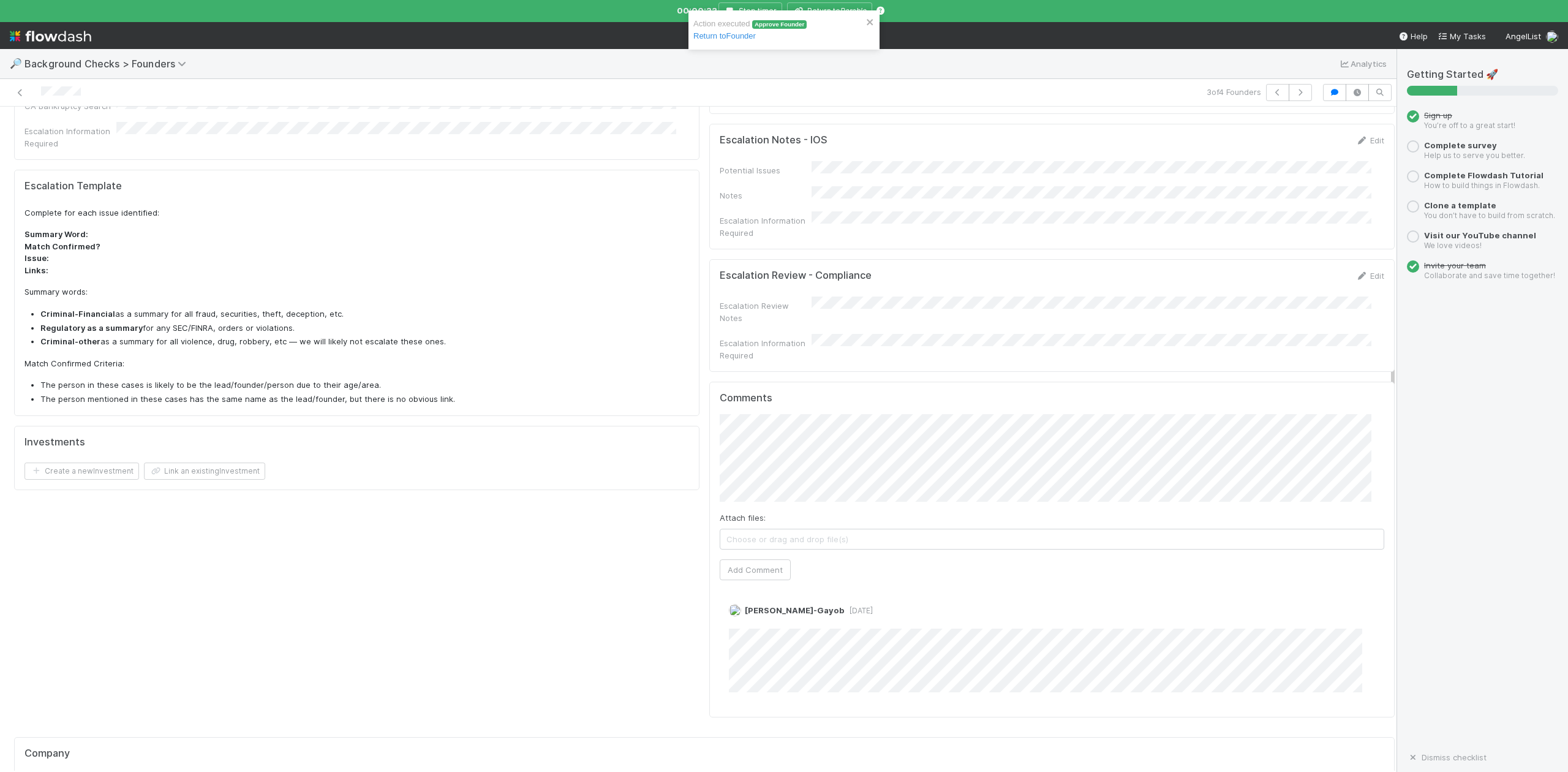
scroll to position [527, 0]
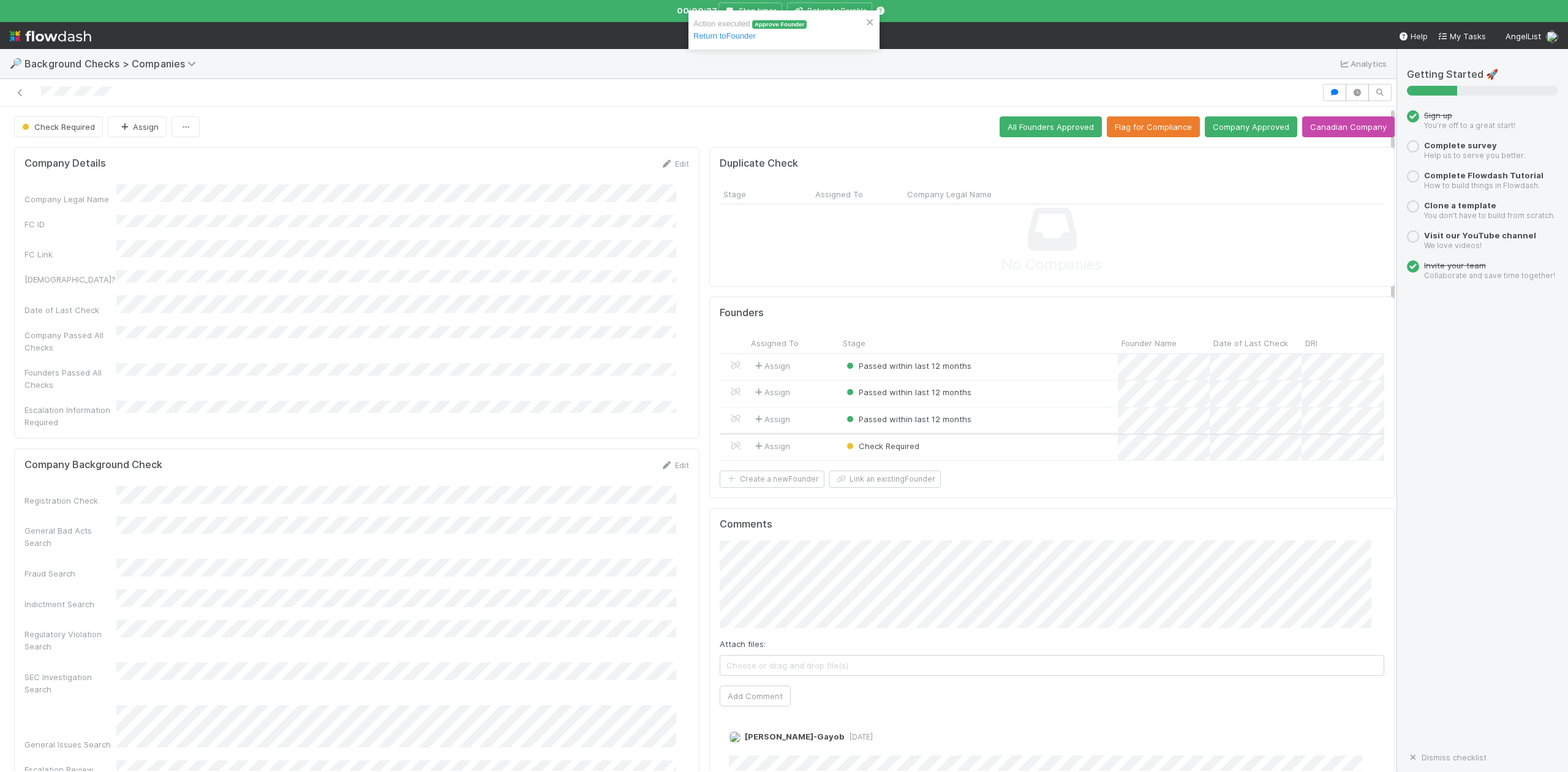
click at [970, 455] on div "Check Required" at bounding box center [979, 448] width 279 height 27
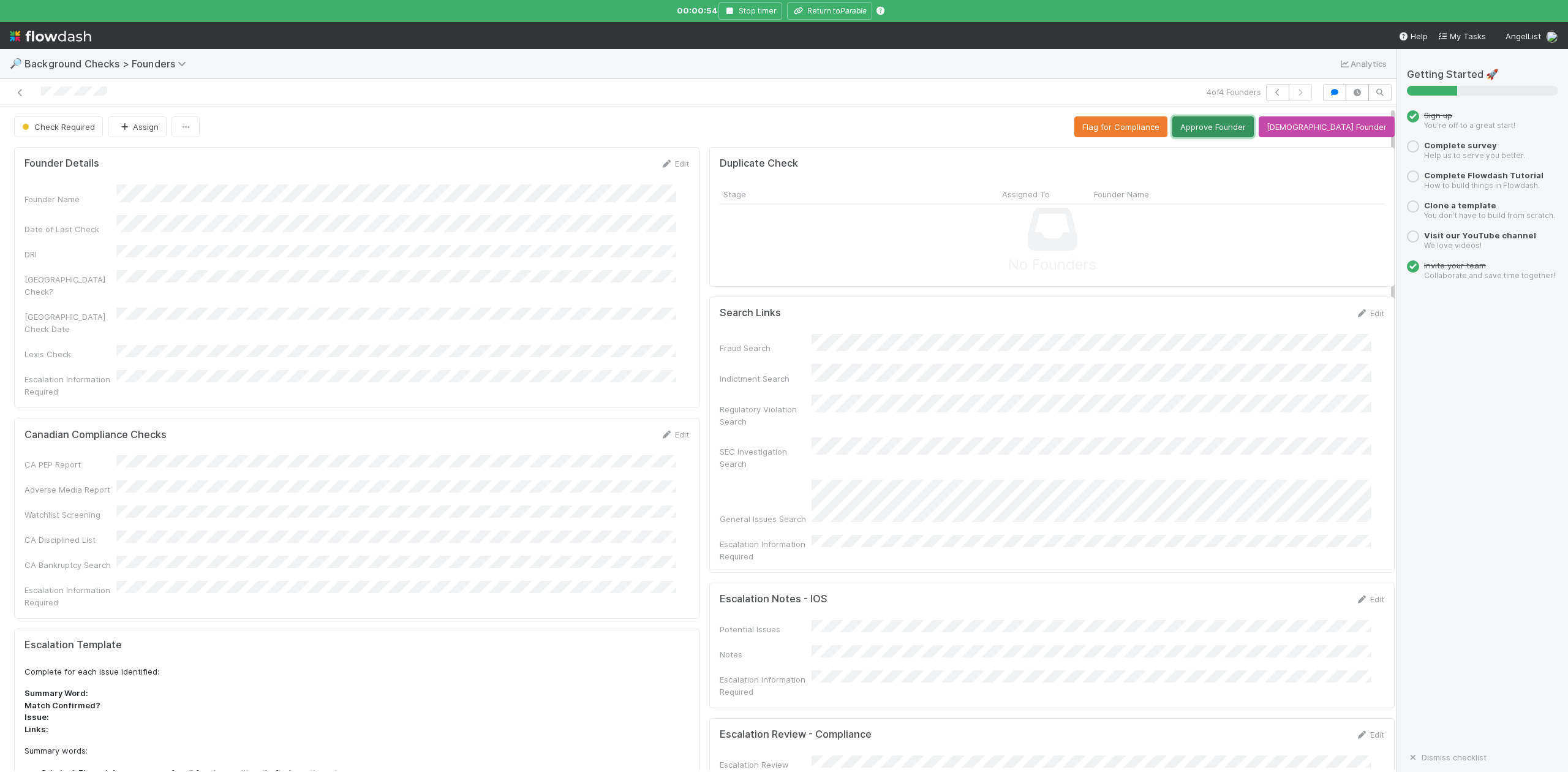
click at [1243, 131] on button "Approve Founder" at bounding box center [1213, 127] width 82 height 21
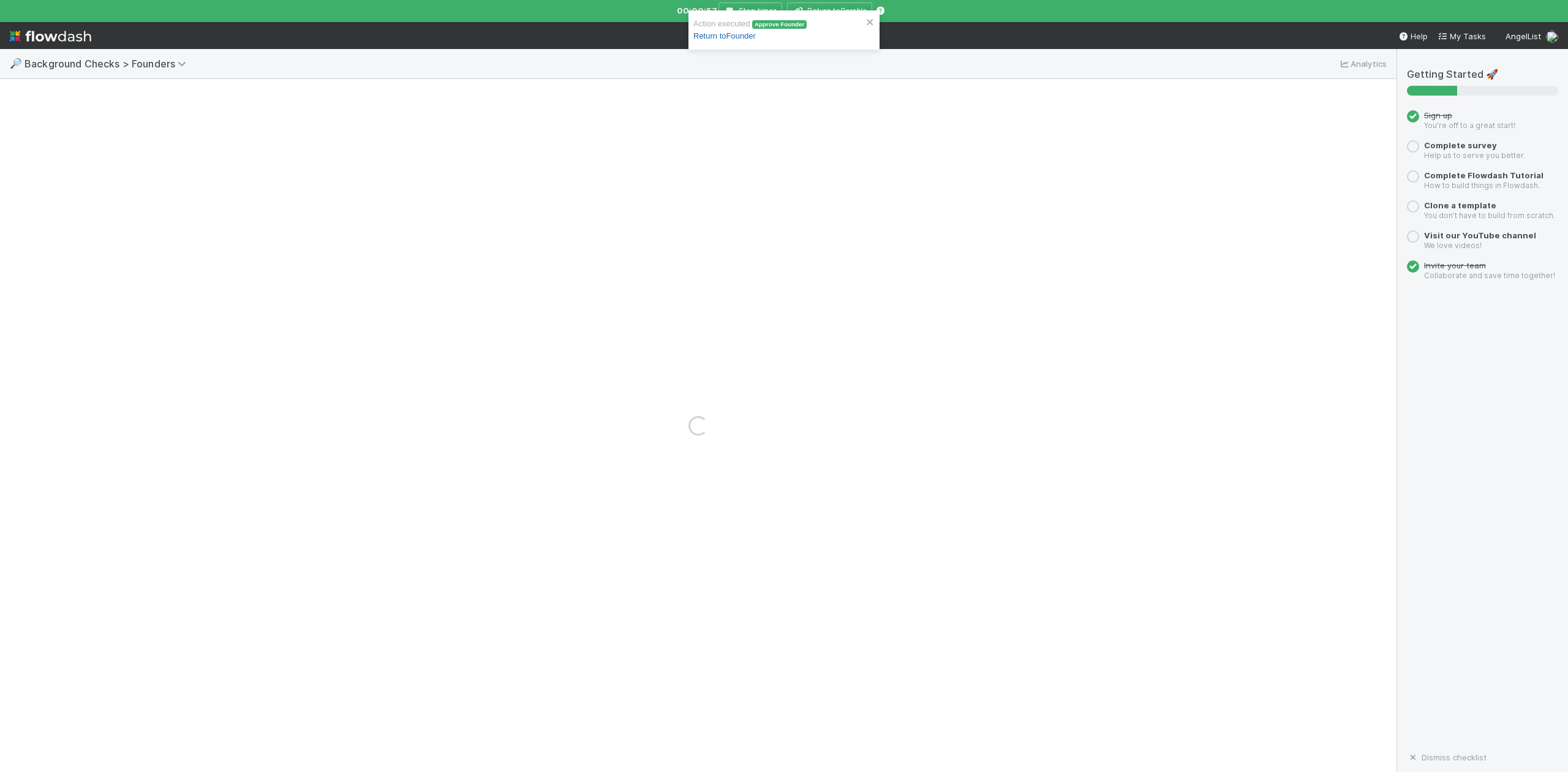
click at [717, 34] on link "Return to Founder" at bounding box center [724, 36] width 62 height 9
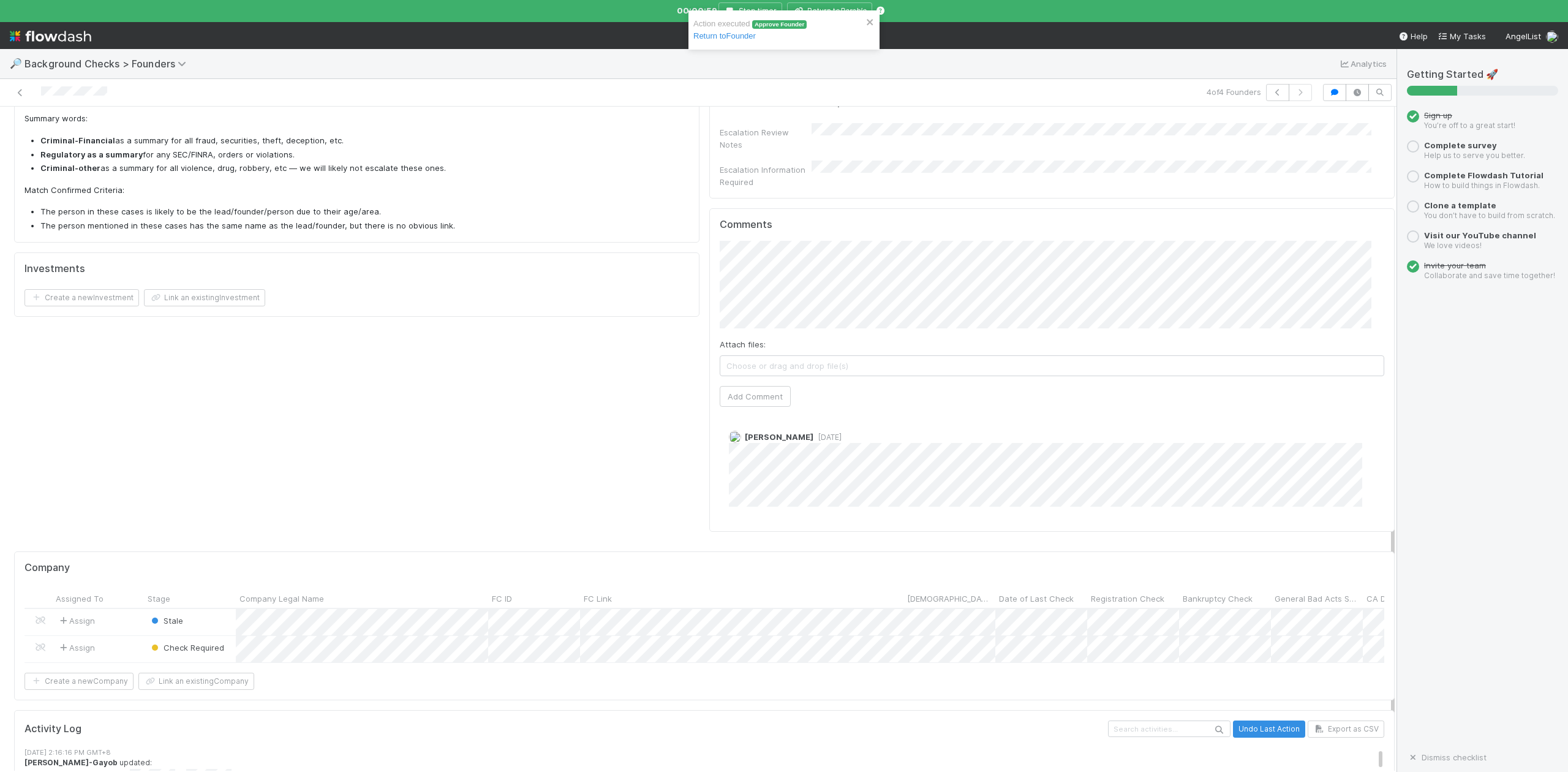
scroll to position [751, 0]
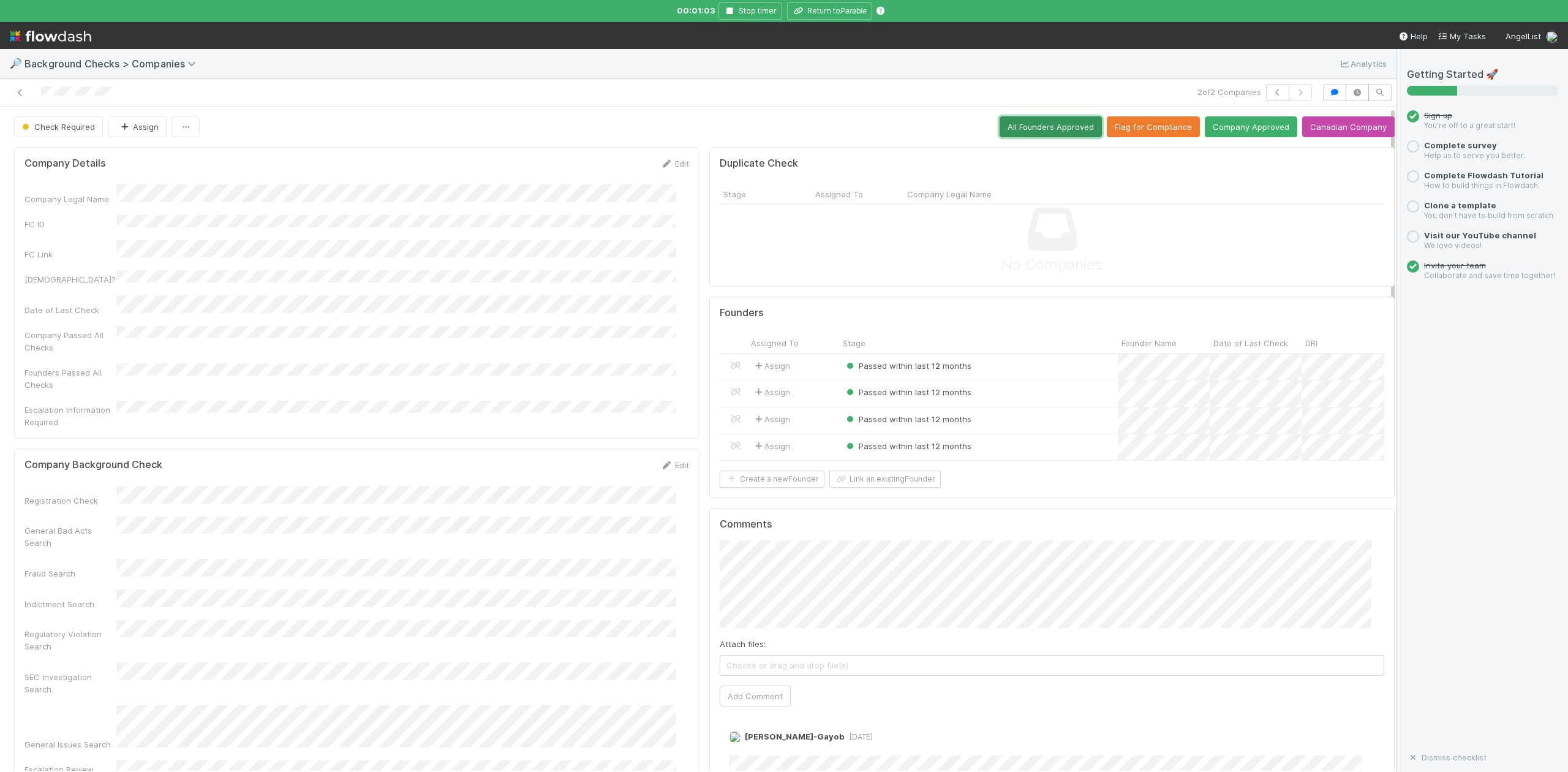
click at [1025, 128] on button "All Founders Approved" at bounding box center [1051, 127] width 102 height 21
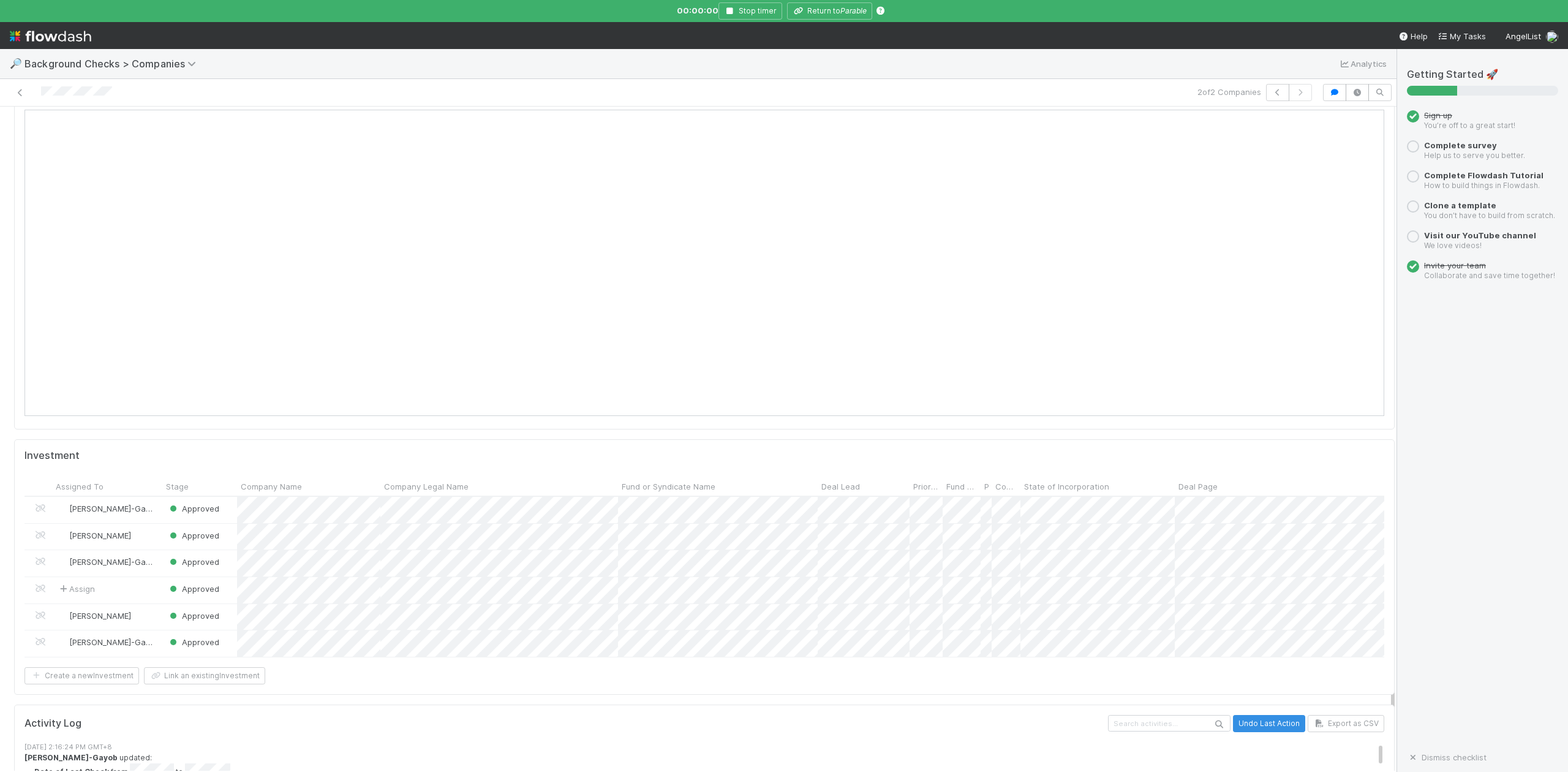
scroll to position [1388, 0]
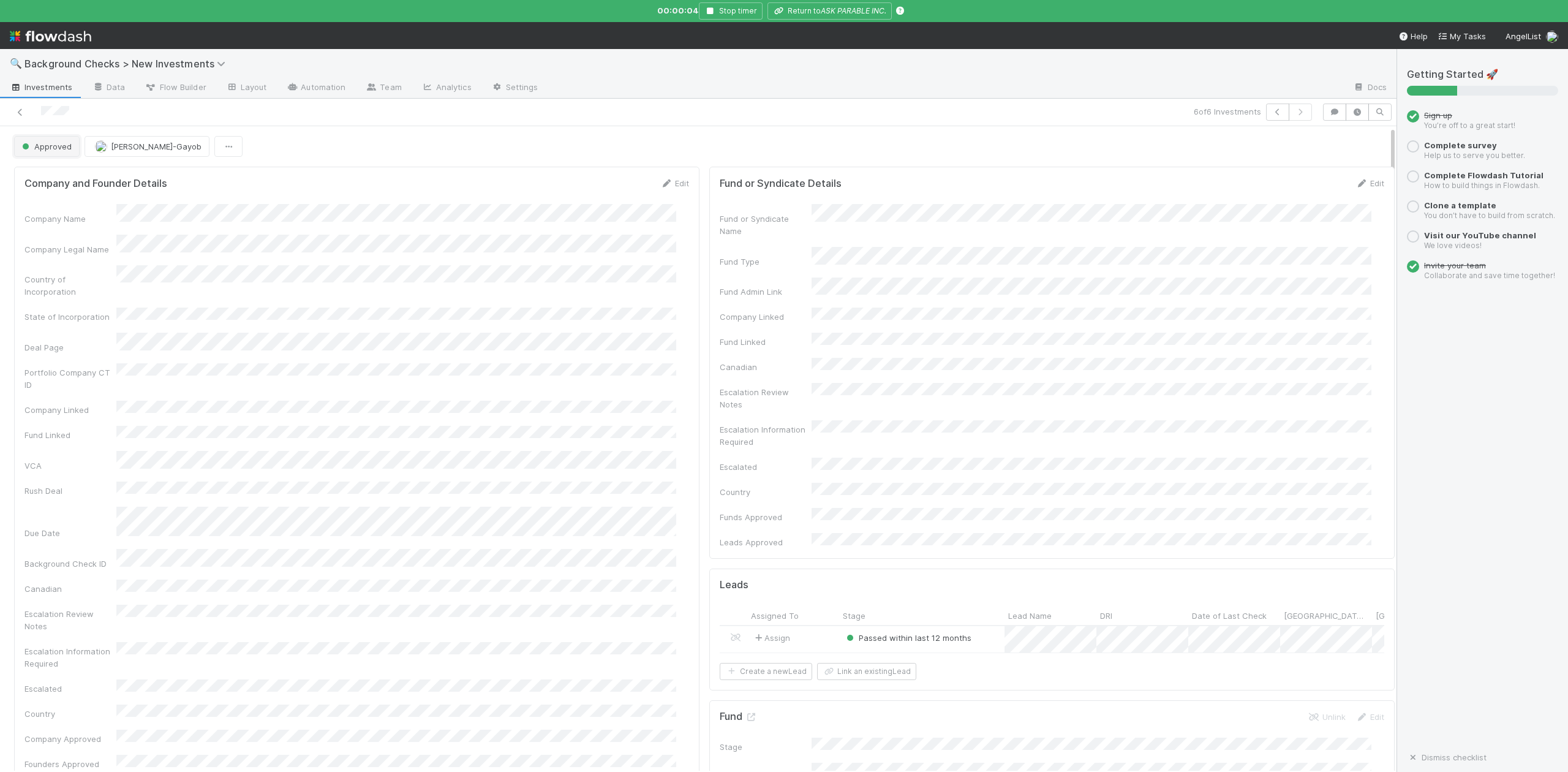
click at [71, 153] on button "Approved" at bounding box center [47, 146] width 65 height 21
click at [77, 197] on div "In Progress" at bounding box center [96, 201] width 172 height 22
click at [1351, 143] on div at bounding box center [784, 386] width 1568 height 772
click at [1345, 150] on link "Actions" at bounding box center [1370, 146] width 50 height 21
click at [1259, 173] on button "Finish" at bounding box center [1327, 172] width 136 height 17
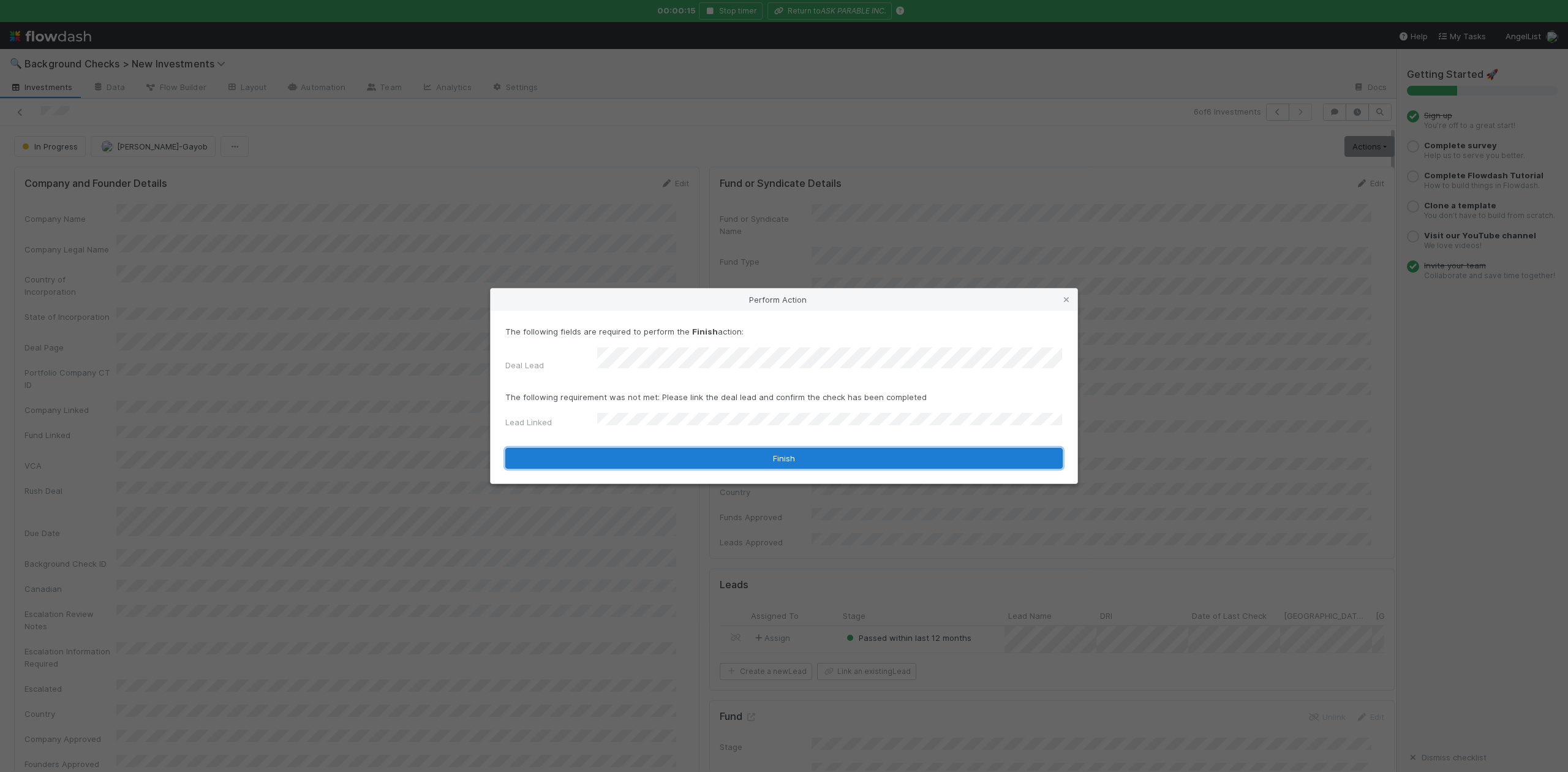
click at [623, 448] on button "Finish" at bounding box center [784, 458] width 558 height 21
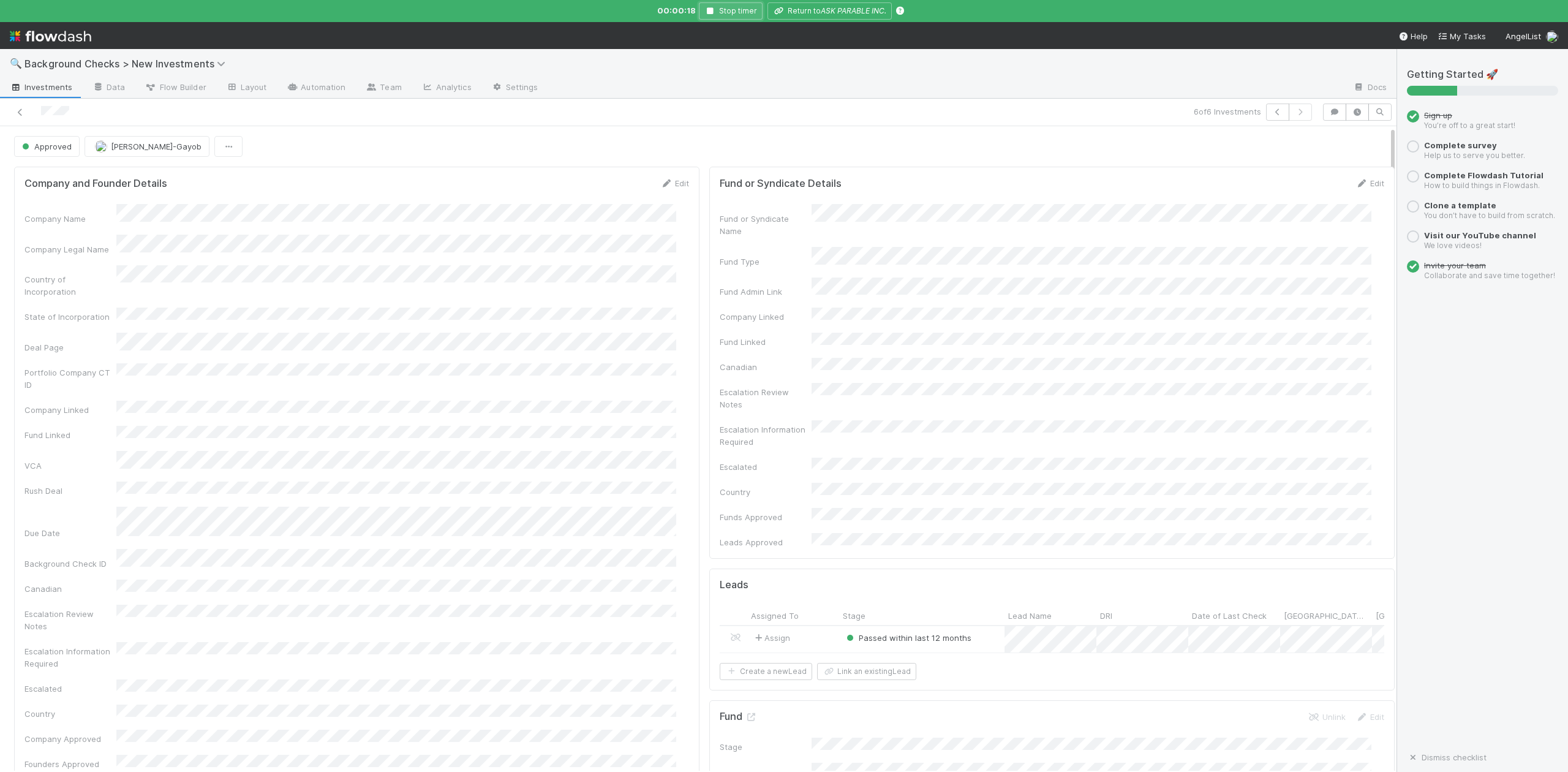
click at [714, 10] on icon "button" at bounding box center [710, 11] width 13 height 7
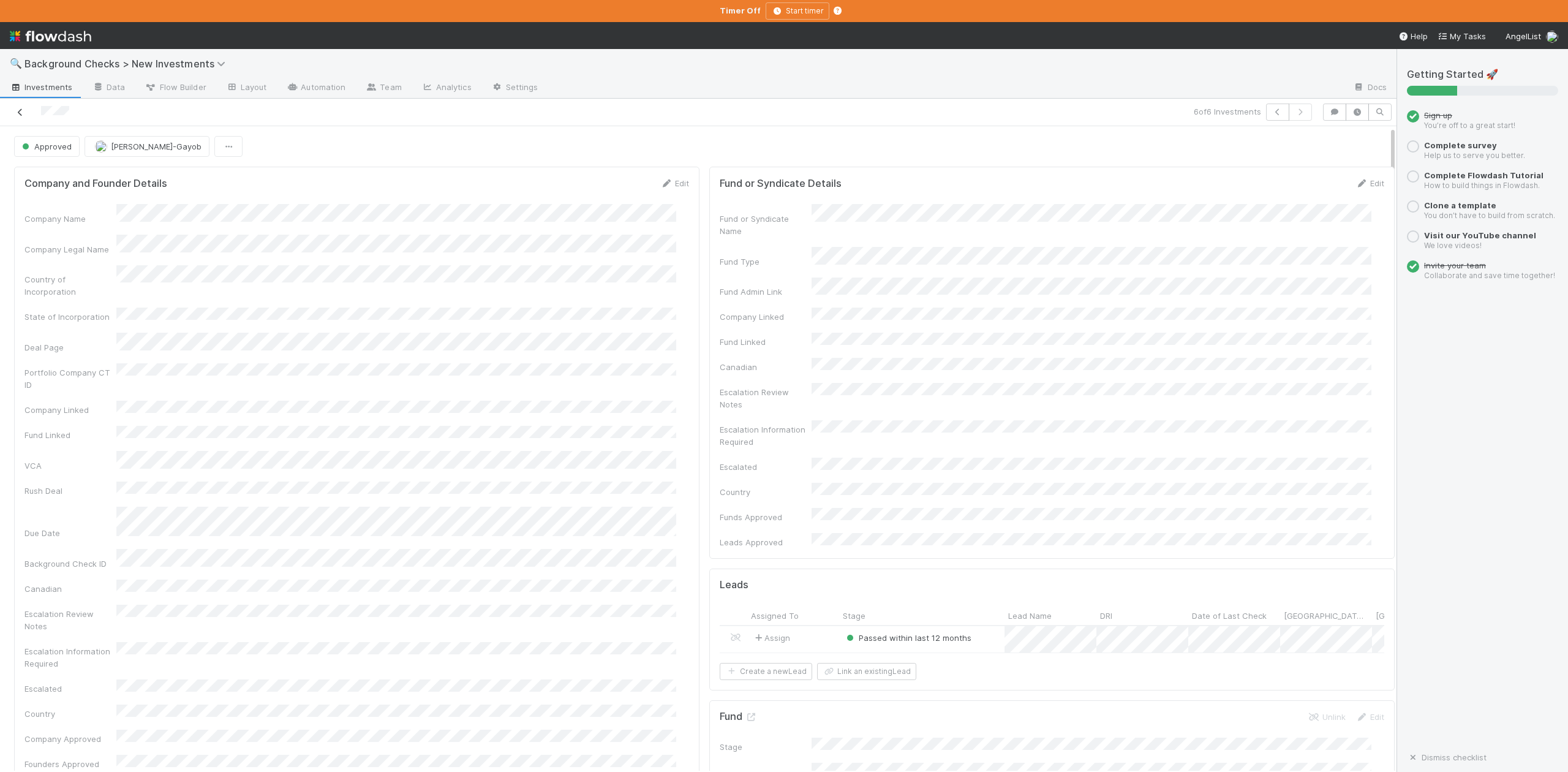
click at [24, 108] on link at bounding box center [20, 112] width 13 height 13
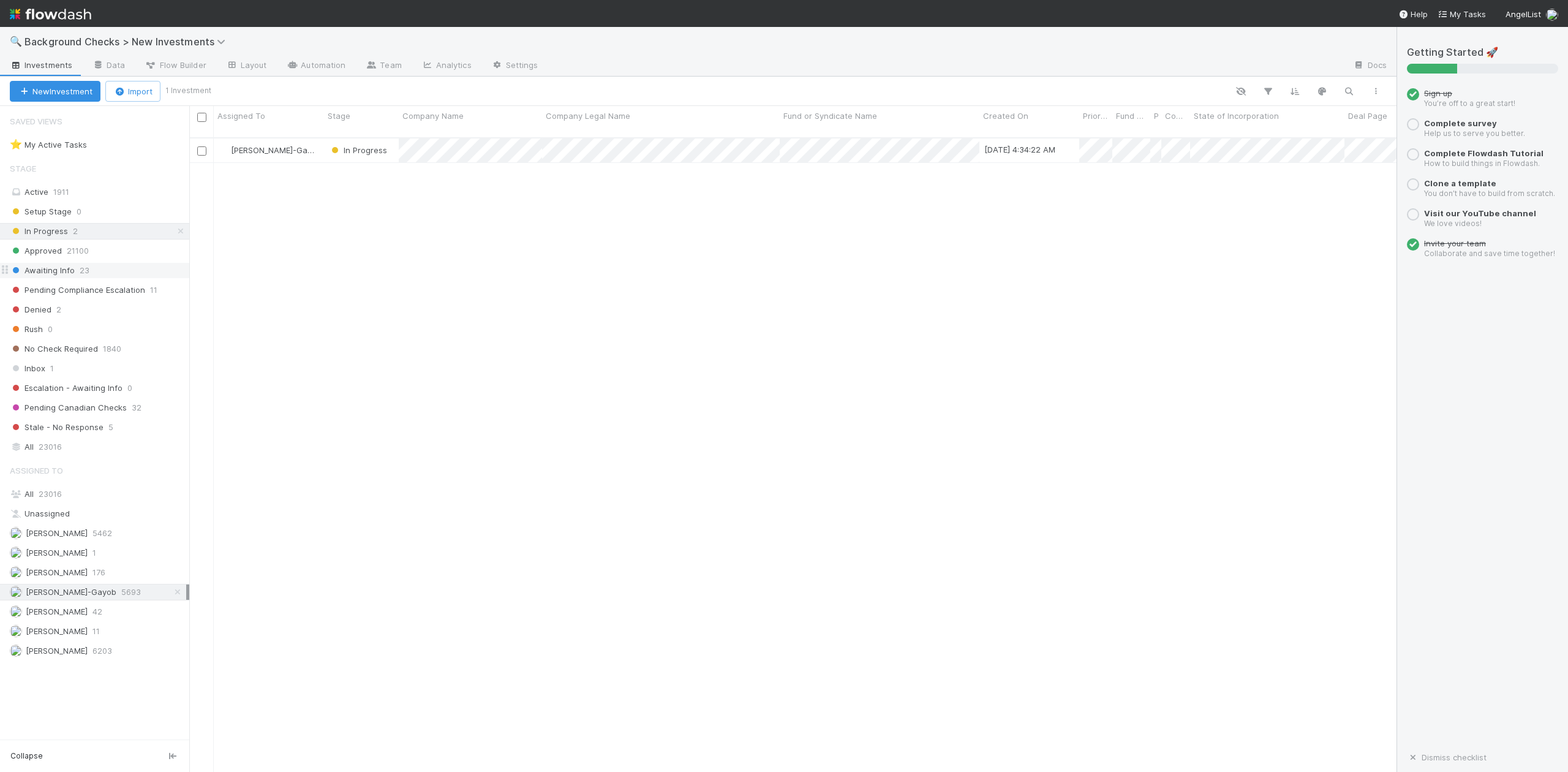
scroll to position [633, 1196]
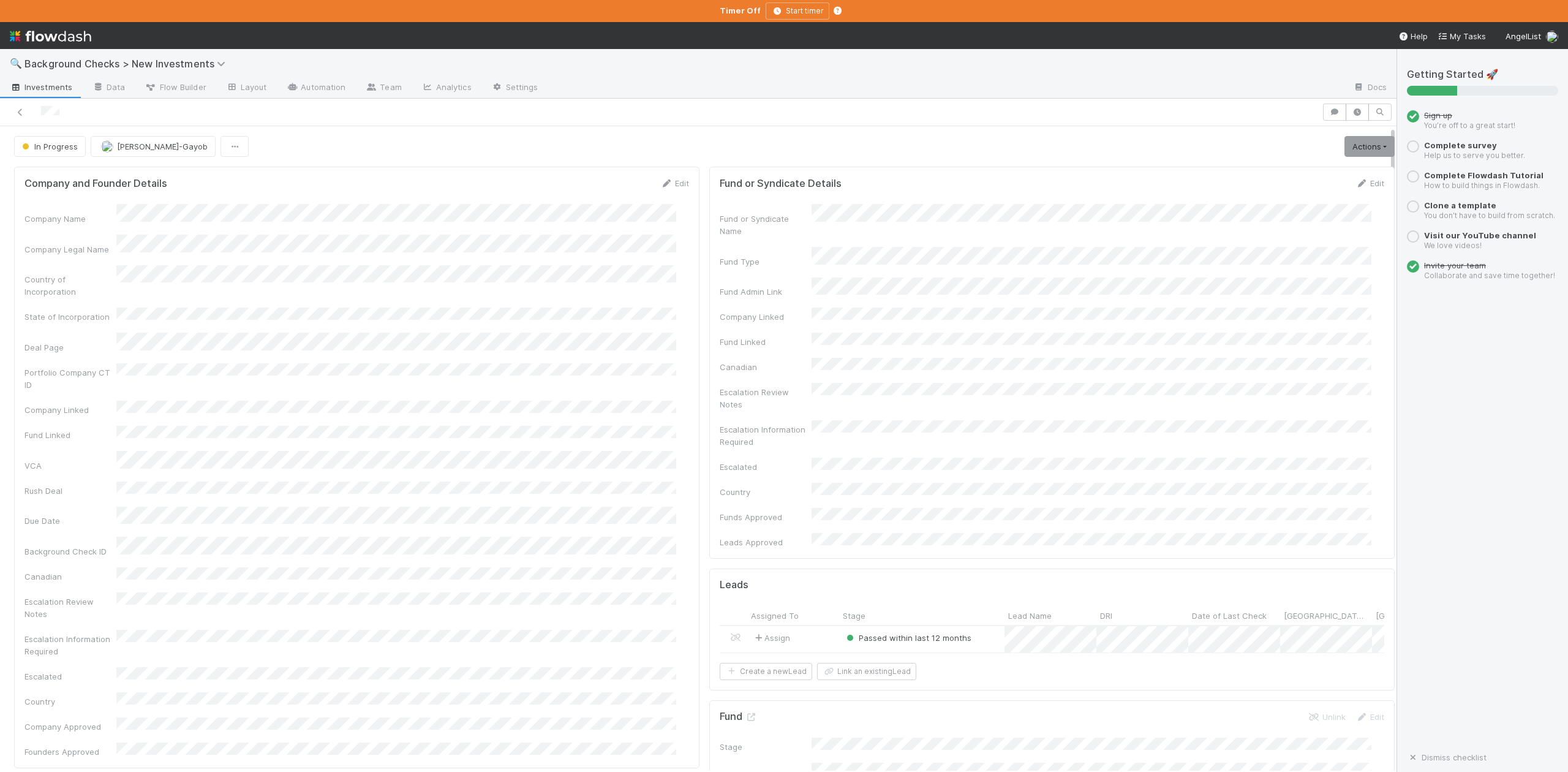
scroll to position [408, 0]
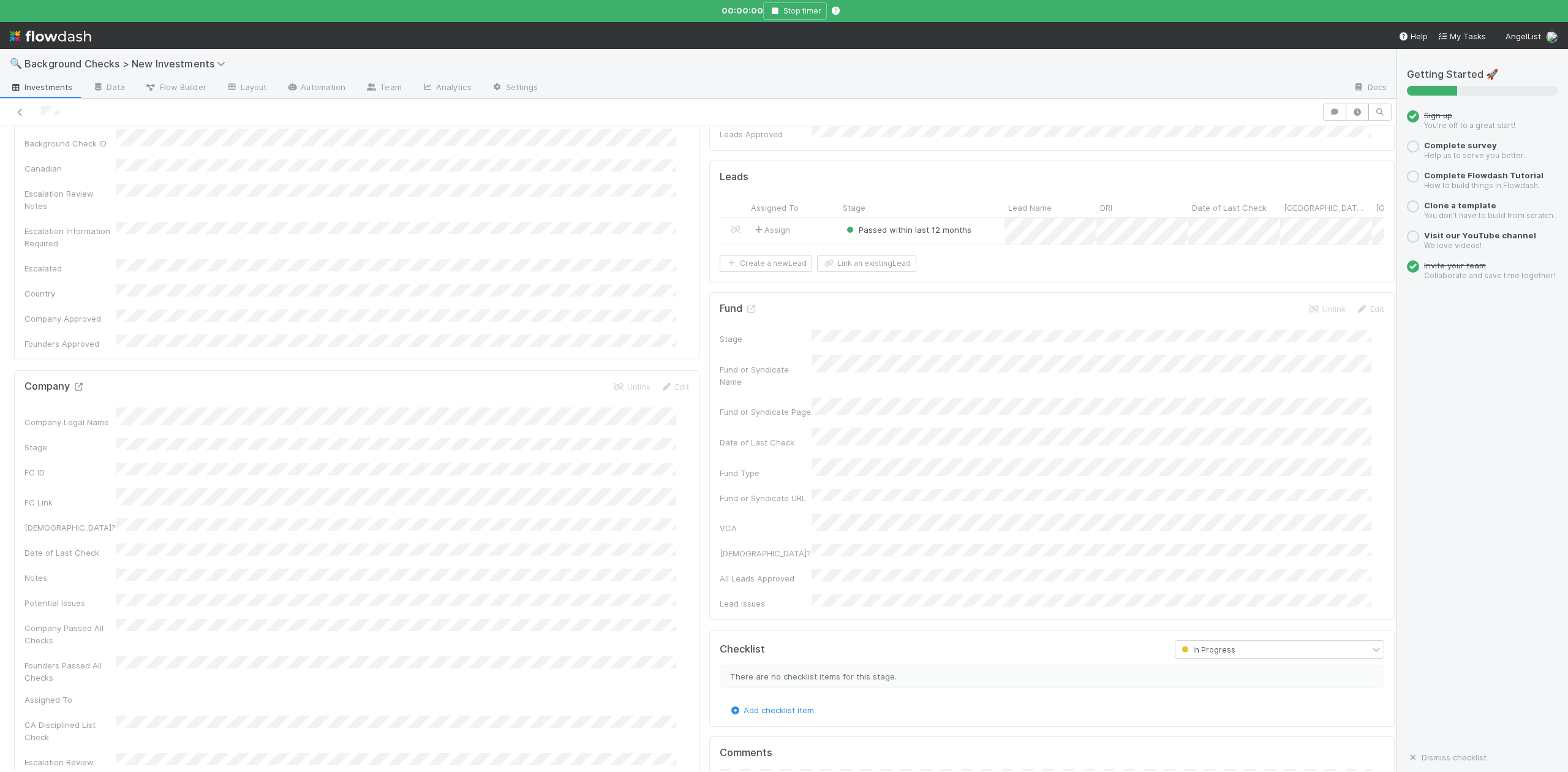
click at [82, 383] on icon at bounding box center [78, 386] width 13 height 8
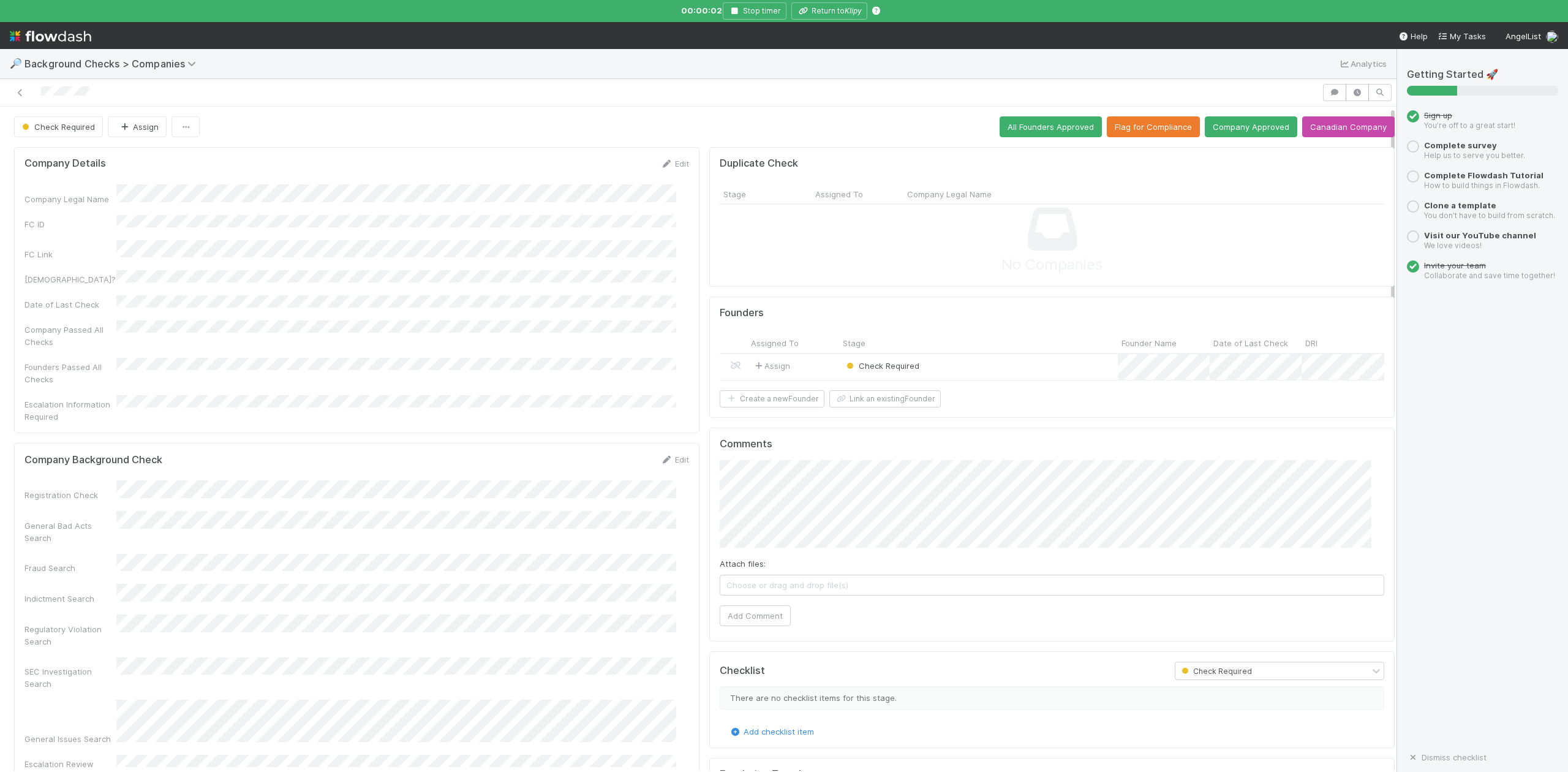
click at [954, 374] on div "Check Required" at bounding box center [979, 368] width 279 height 27
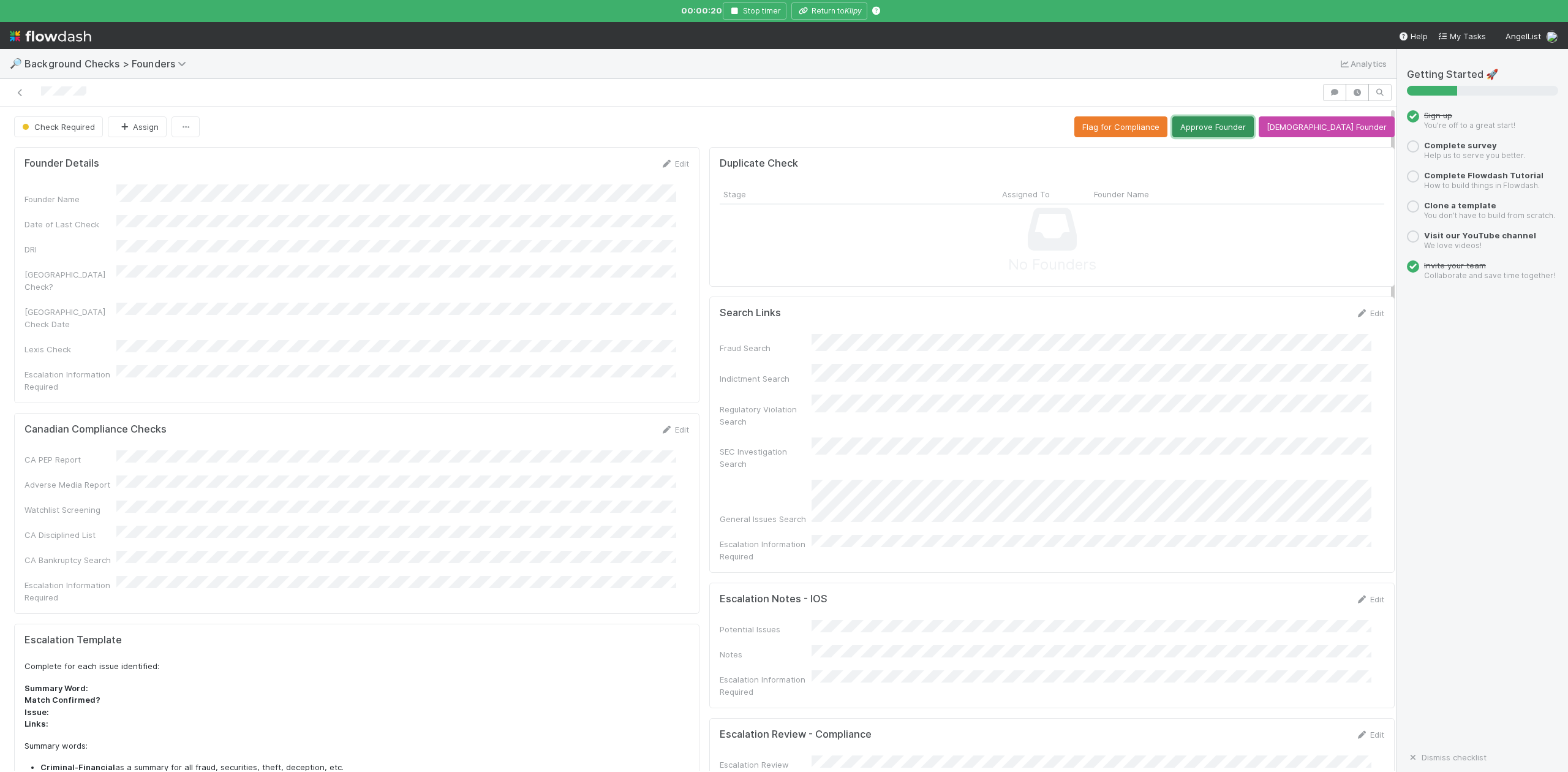
click at [1239, 125] on button "Approve Founder" at bounding box center [1213, 127] width 82 height 21
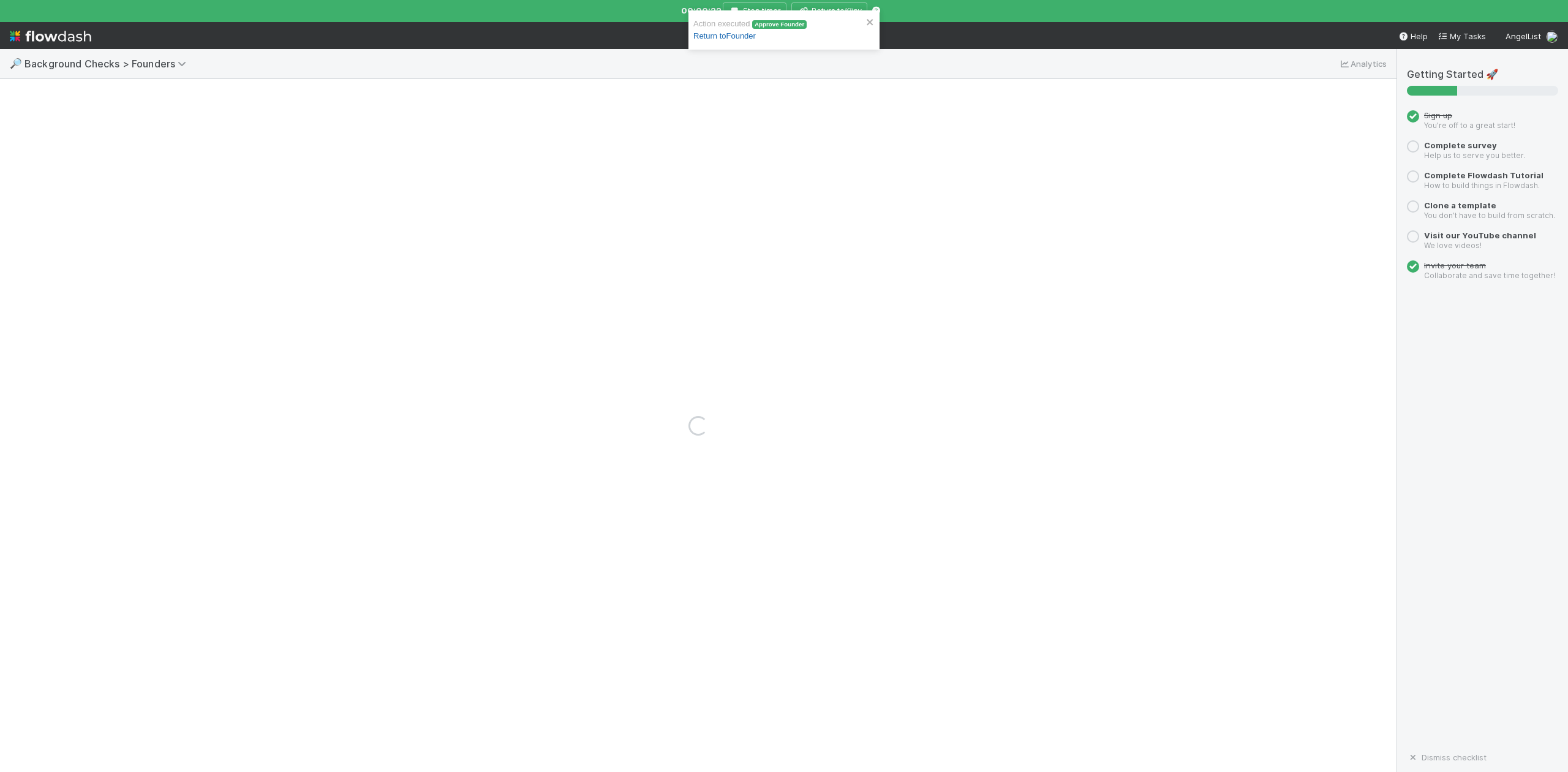
click at [727, 37] on link "Return to Founder" at bounding box center [724, 36] width 62 height 9
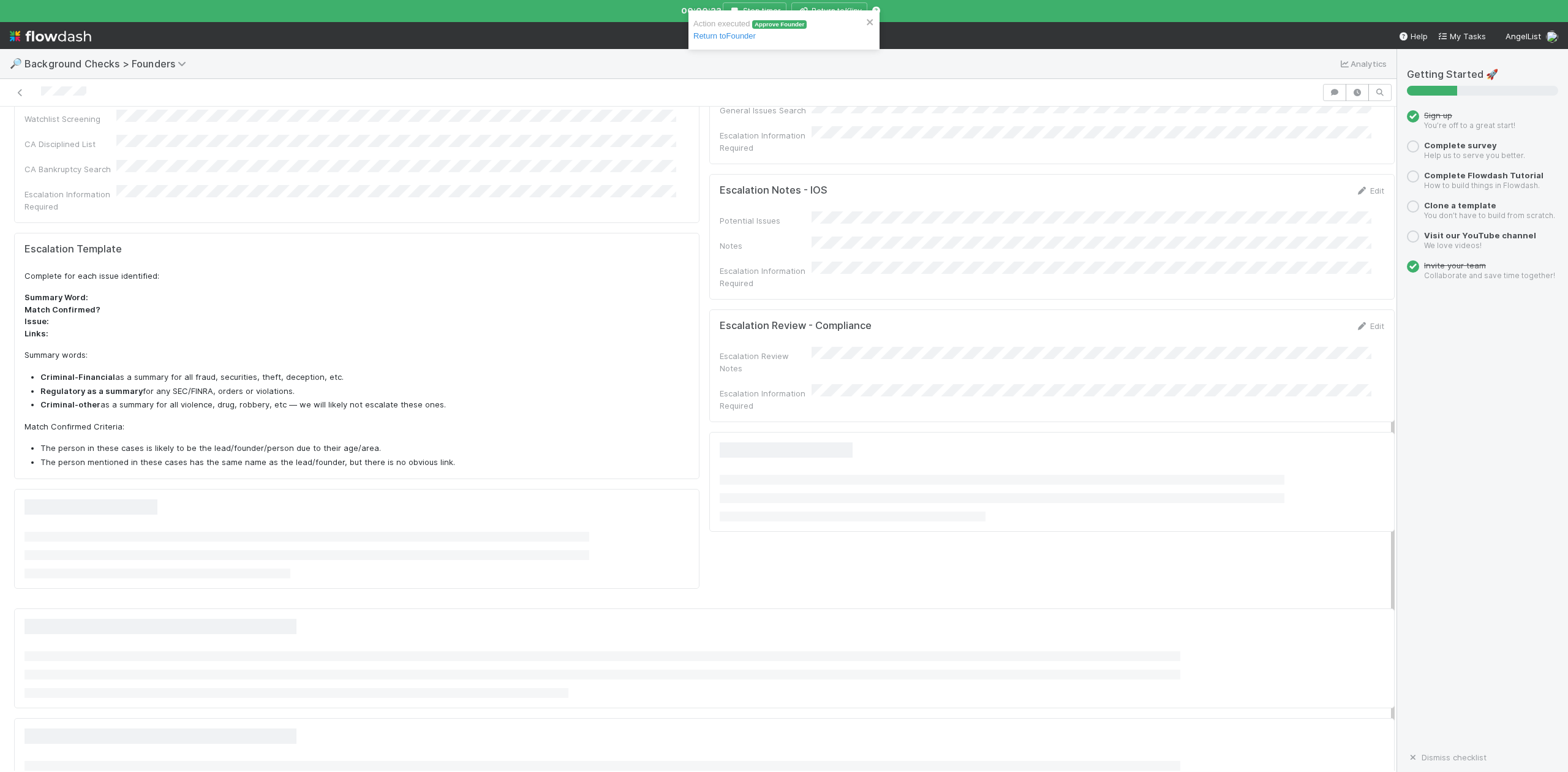
scroll to position [396, 0]
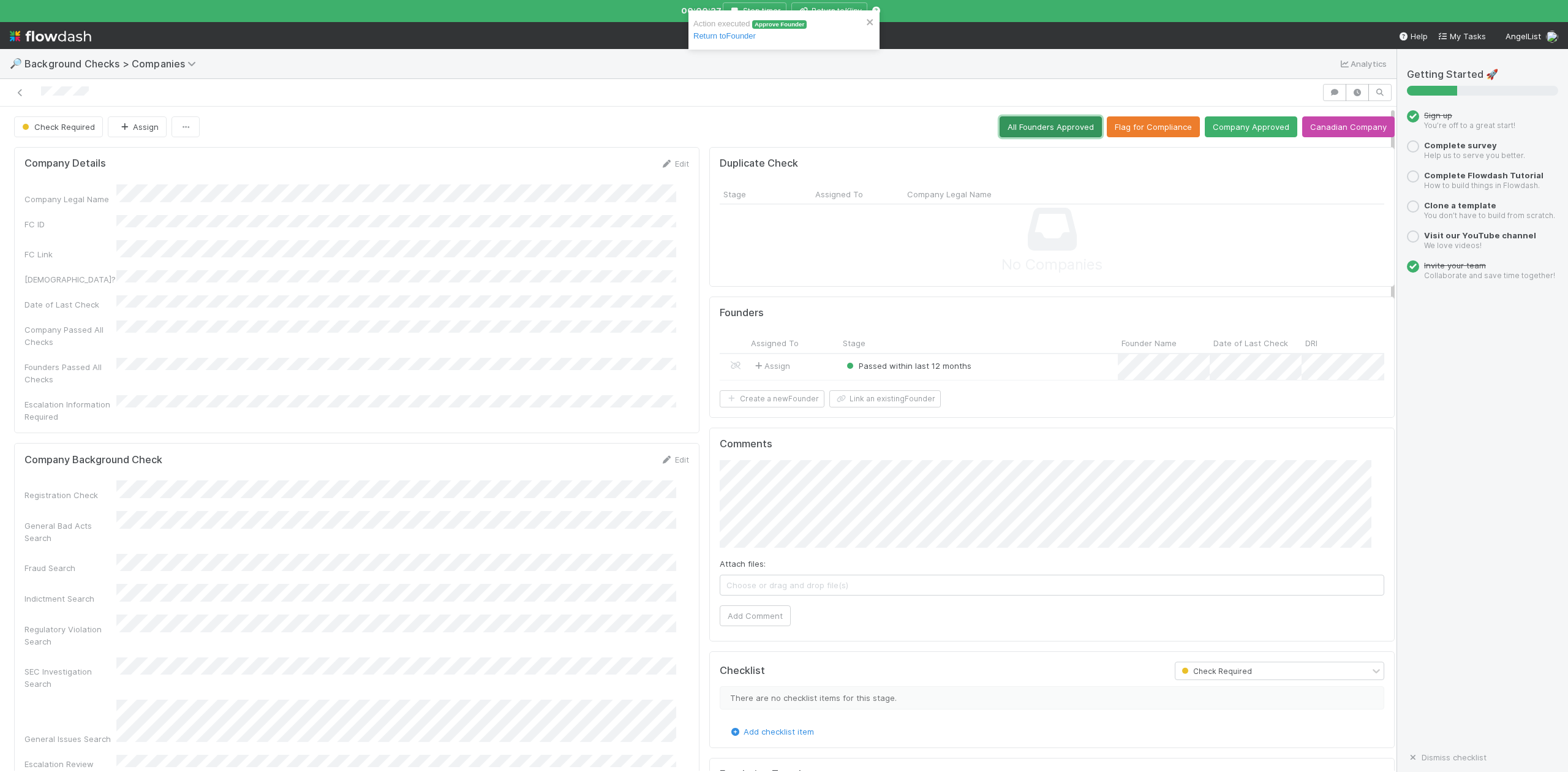
click at [1020, 129] on button "All Founders Approved" at bounding box center [1051, 127] width 102 height 21
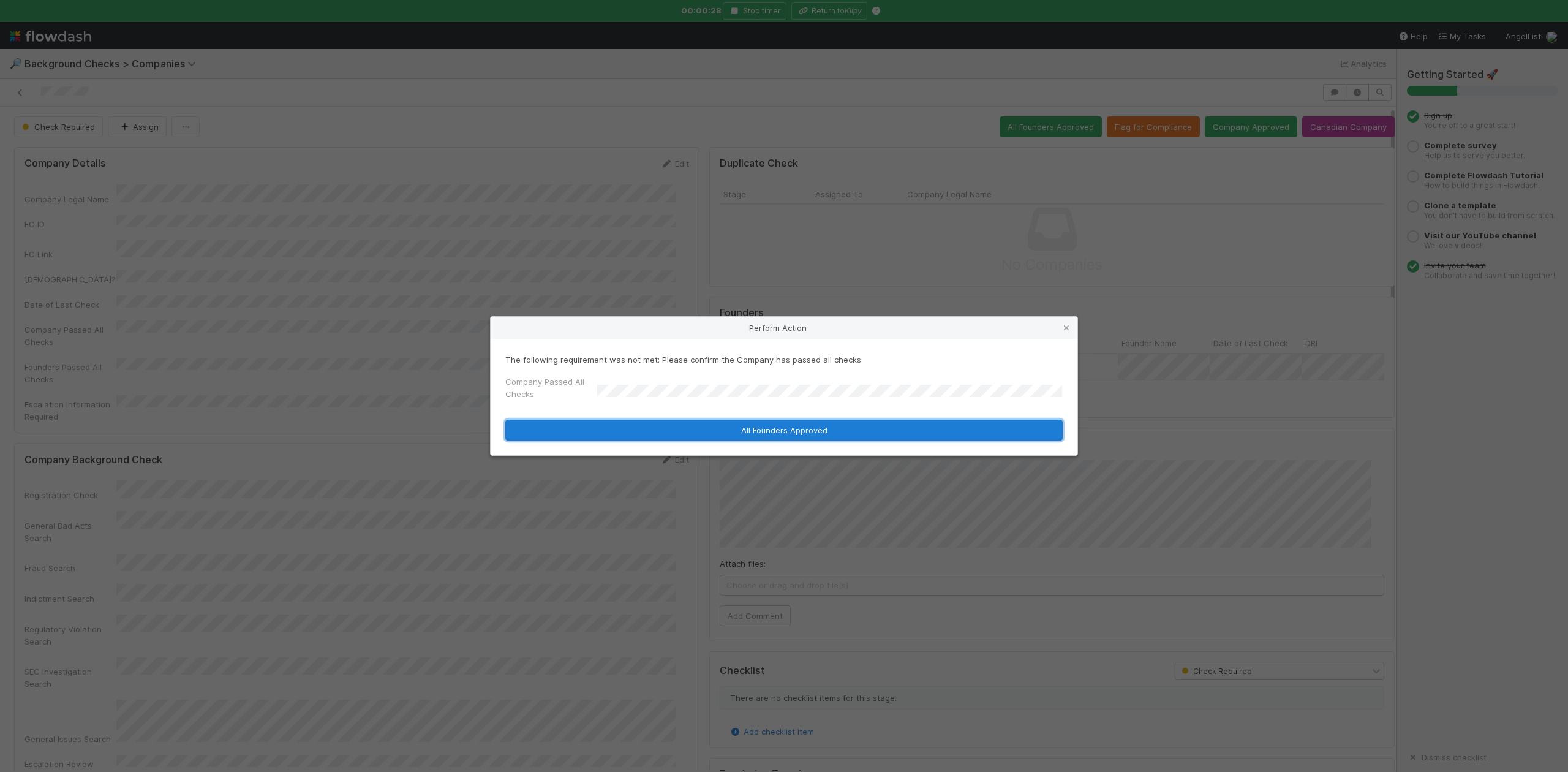
click at [647, 428] on button "All Founders Approved" at bounding box center [784, 430] width 558 height 21
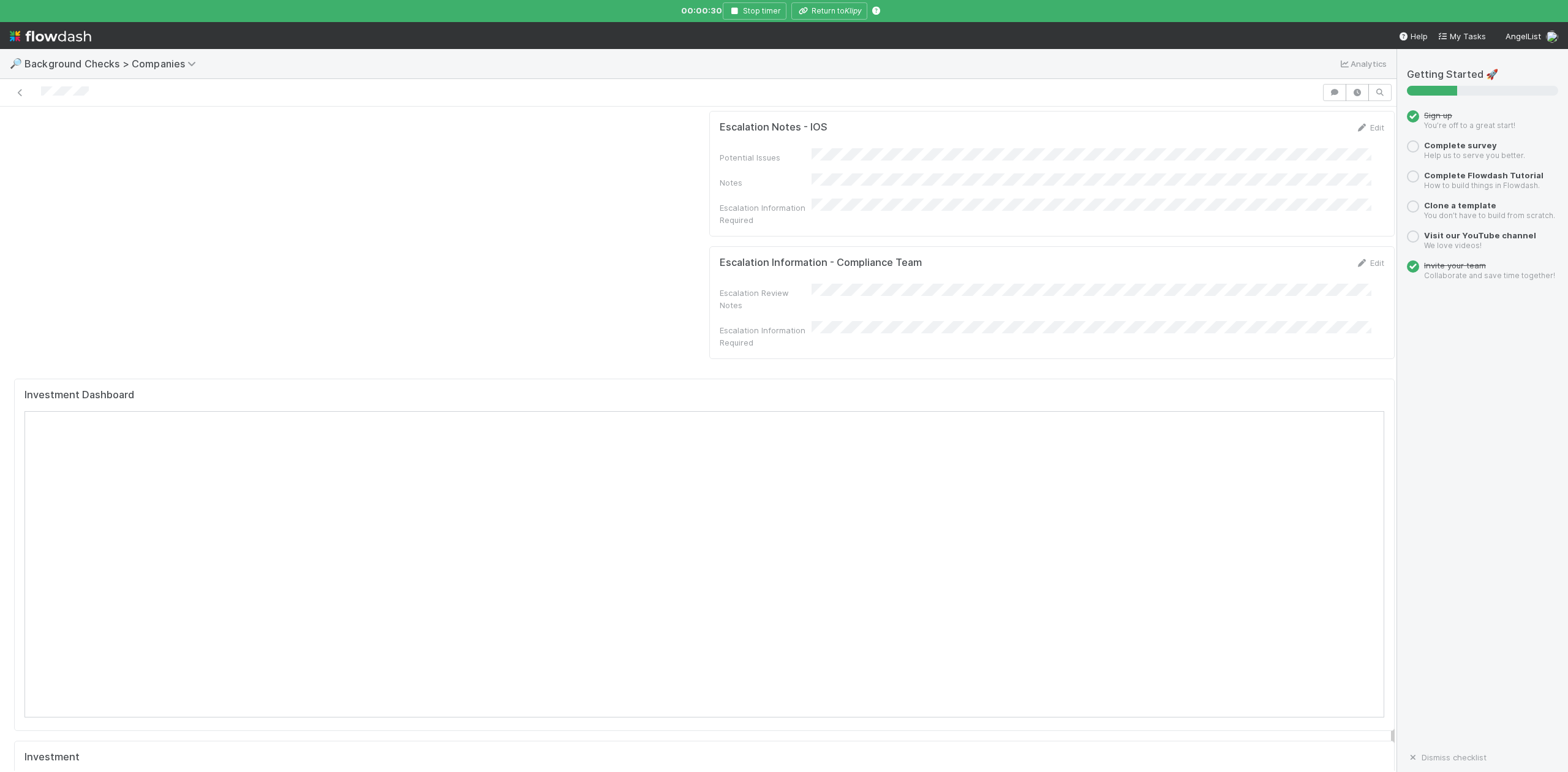
scroll to position [1037, 0]
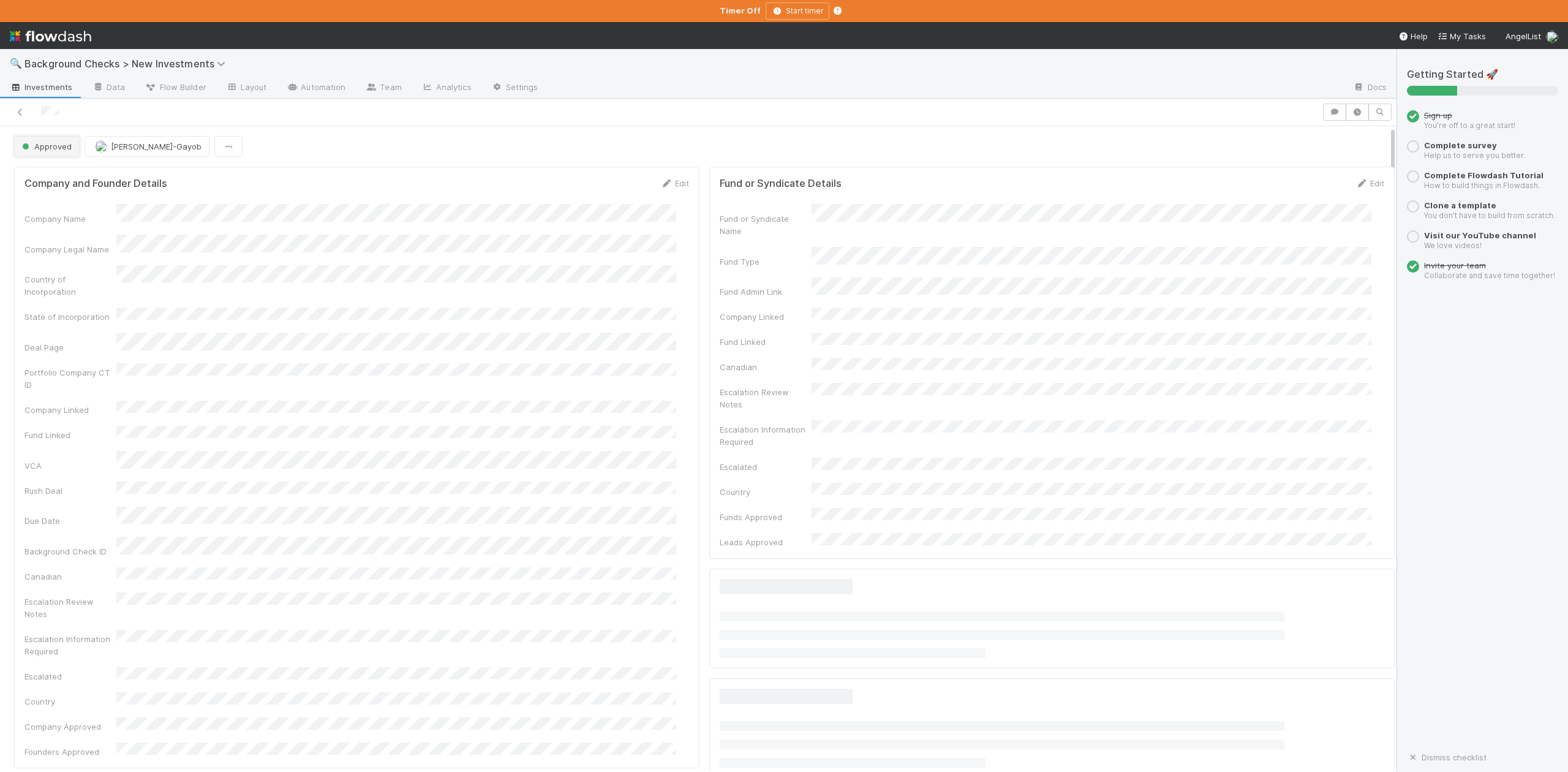
click at [50, 148] on span "Approved" at bounding box center [45, 146] width 52 height 10
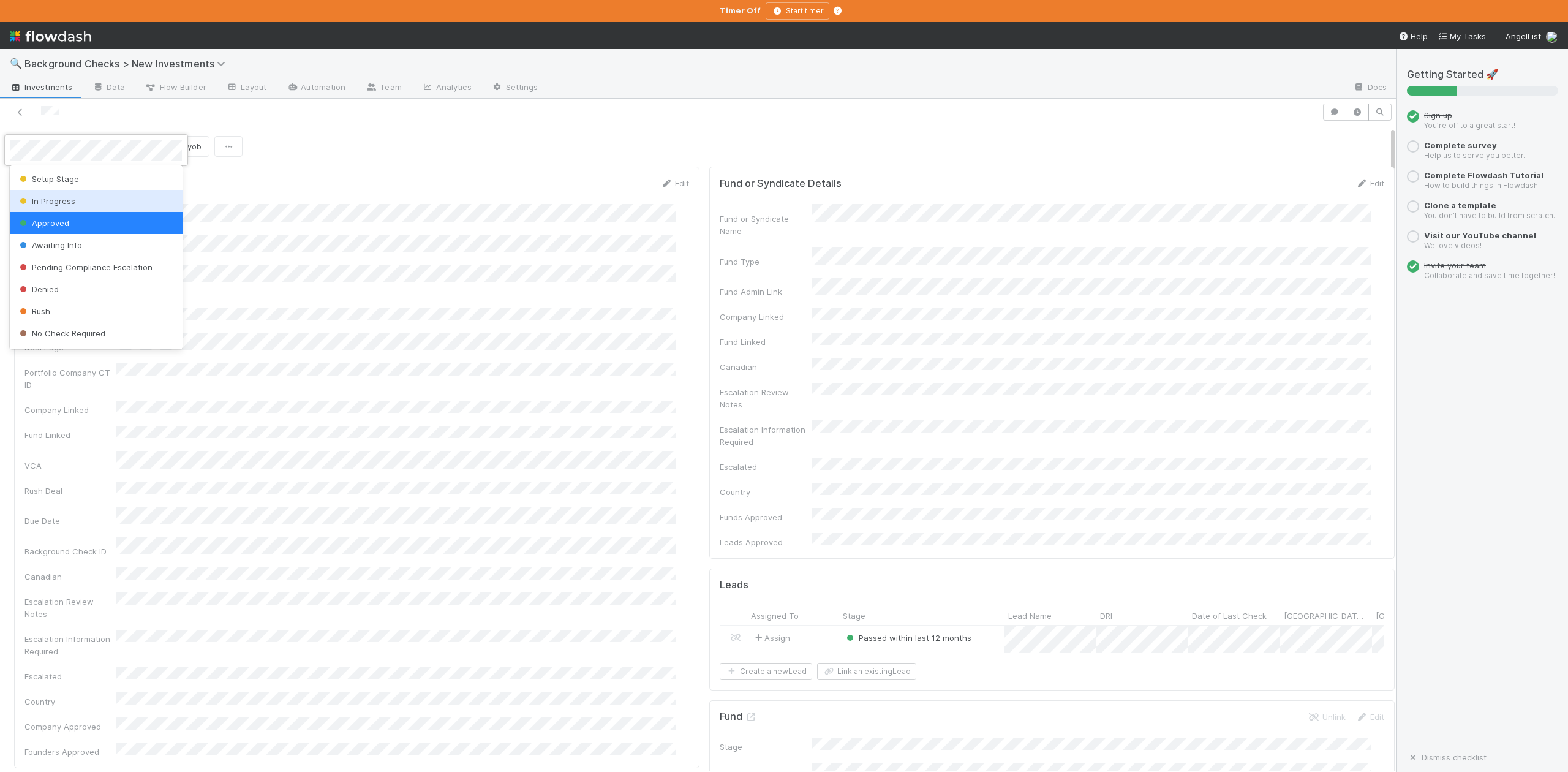
click at [62, 202] on span "In Progress" at bounding box center [46, 200] width 58 height 10
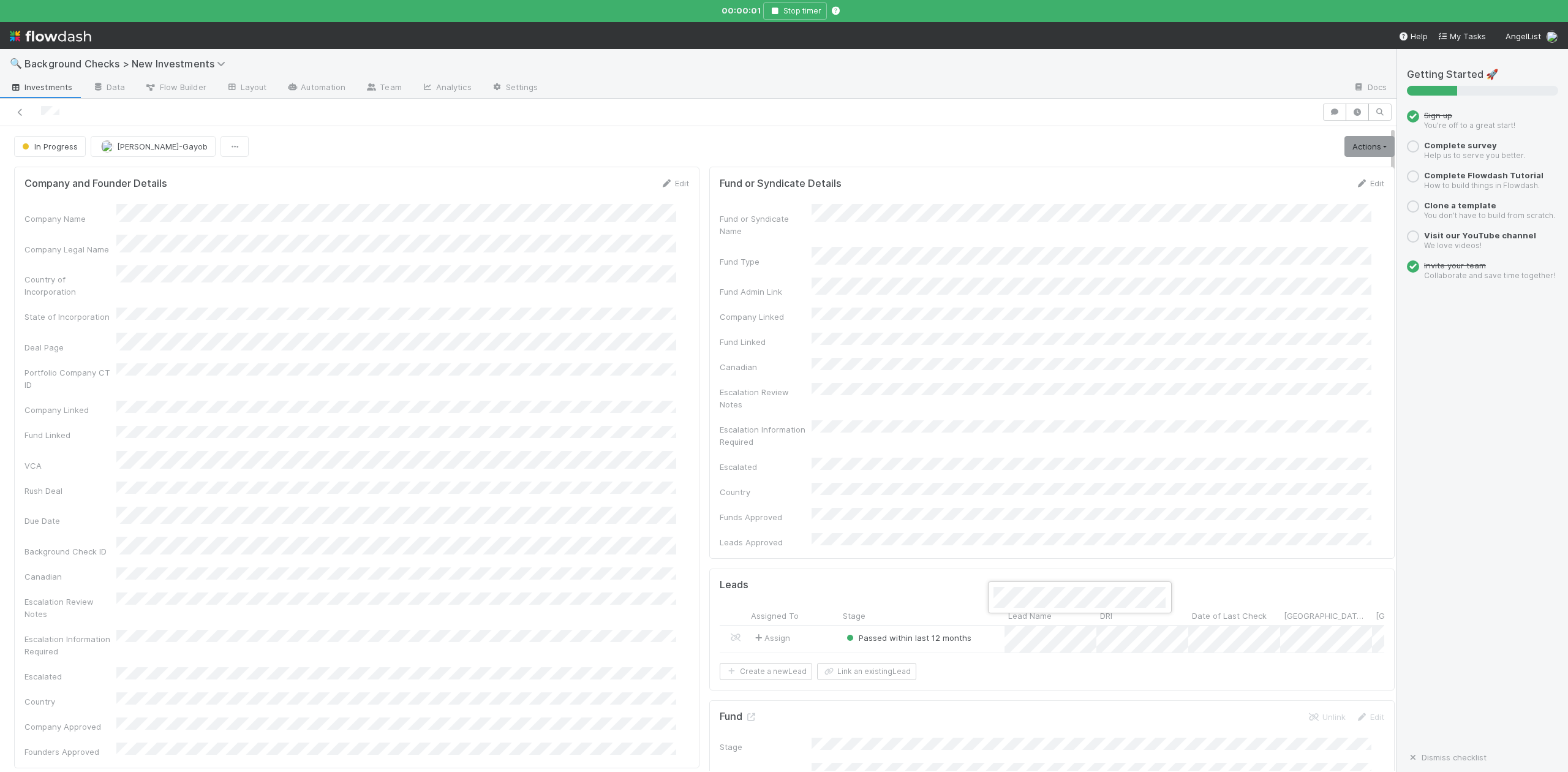
click at [1333, 148] on div at bounding box center [784, 386] width 1568 height 772
click at [1345, 151] on link "Actions" at bounding box center [1370, 146] width 50 height 21
click at [1272, 171] on button "Finish" at bounding box center [1327, 172] width 136 height 17
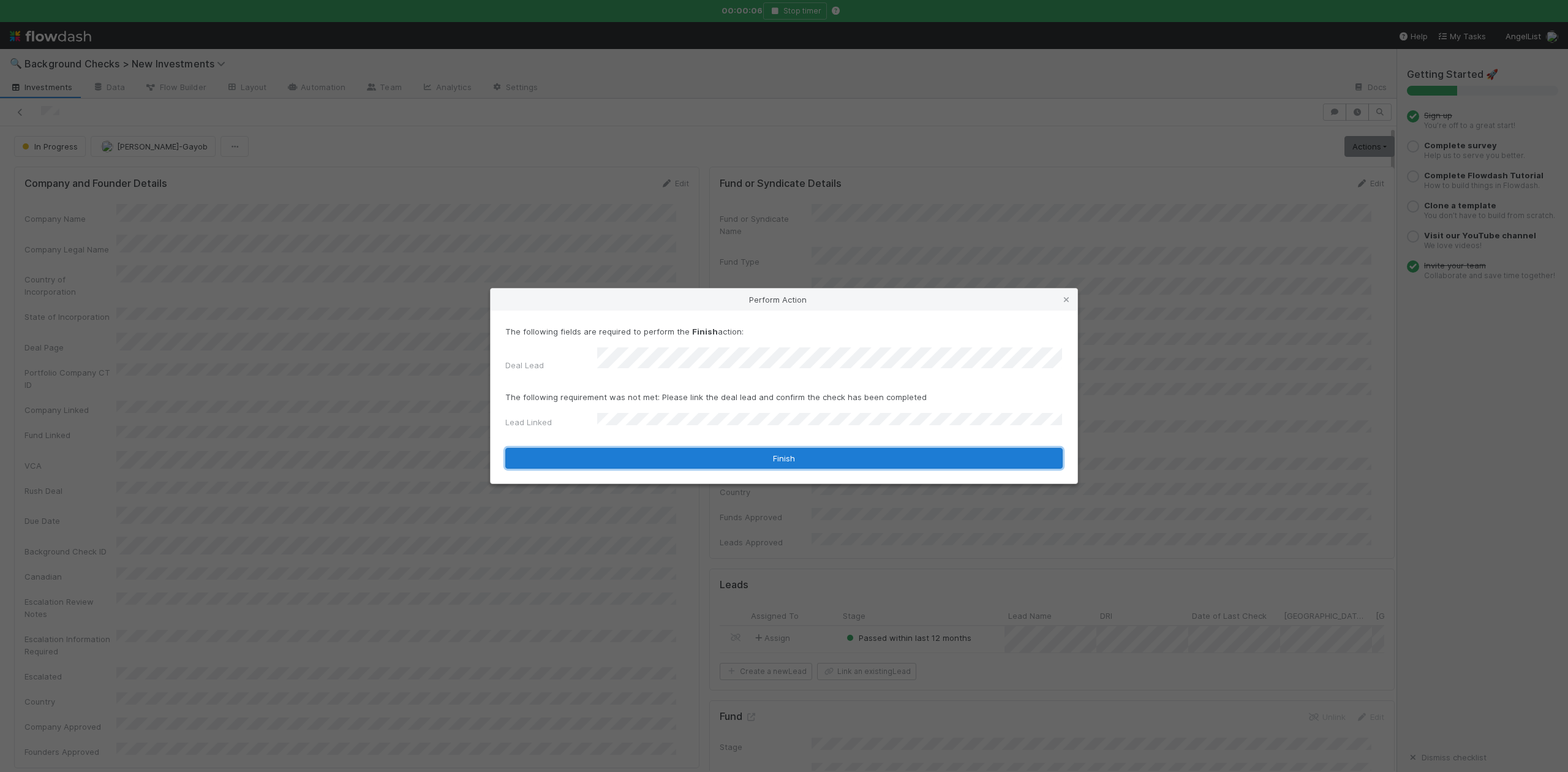
click at [620, 448] on button "Finish" at bounding box center [784, 458] width 558 height 21
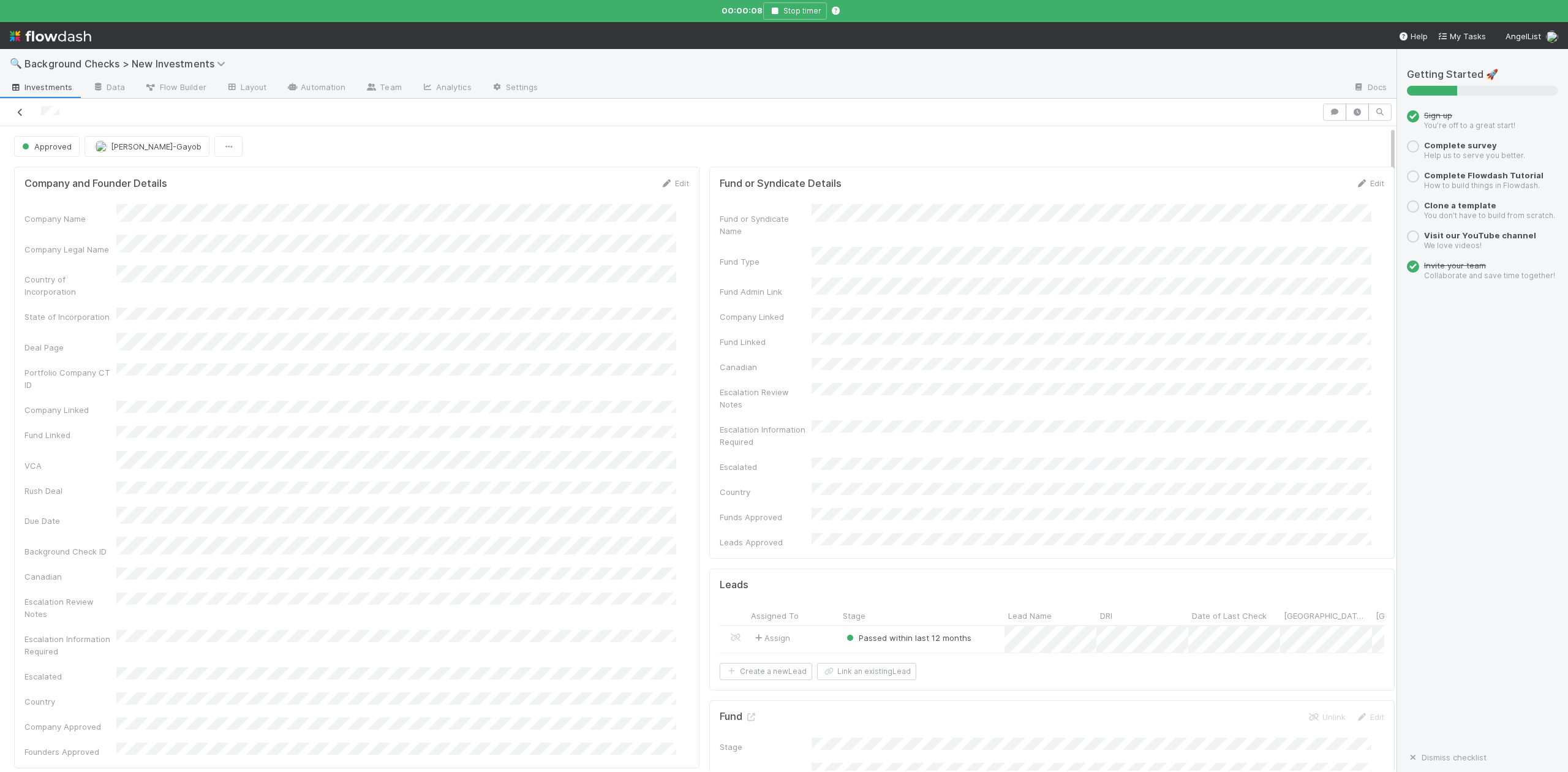
click at [17, 115] on icon at bounding box center [20, 112] width 13 height 8
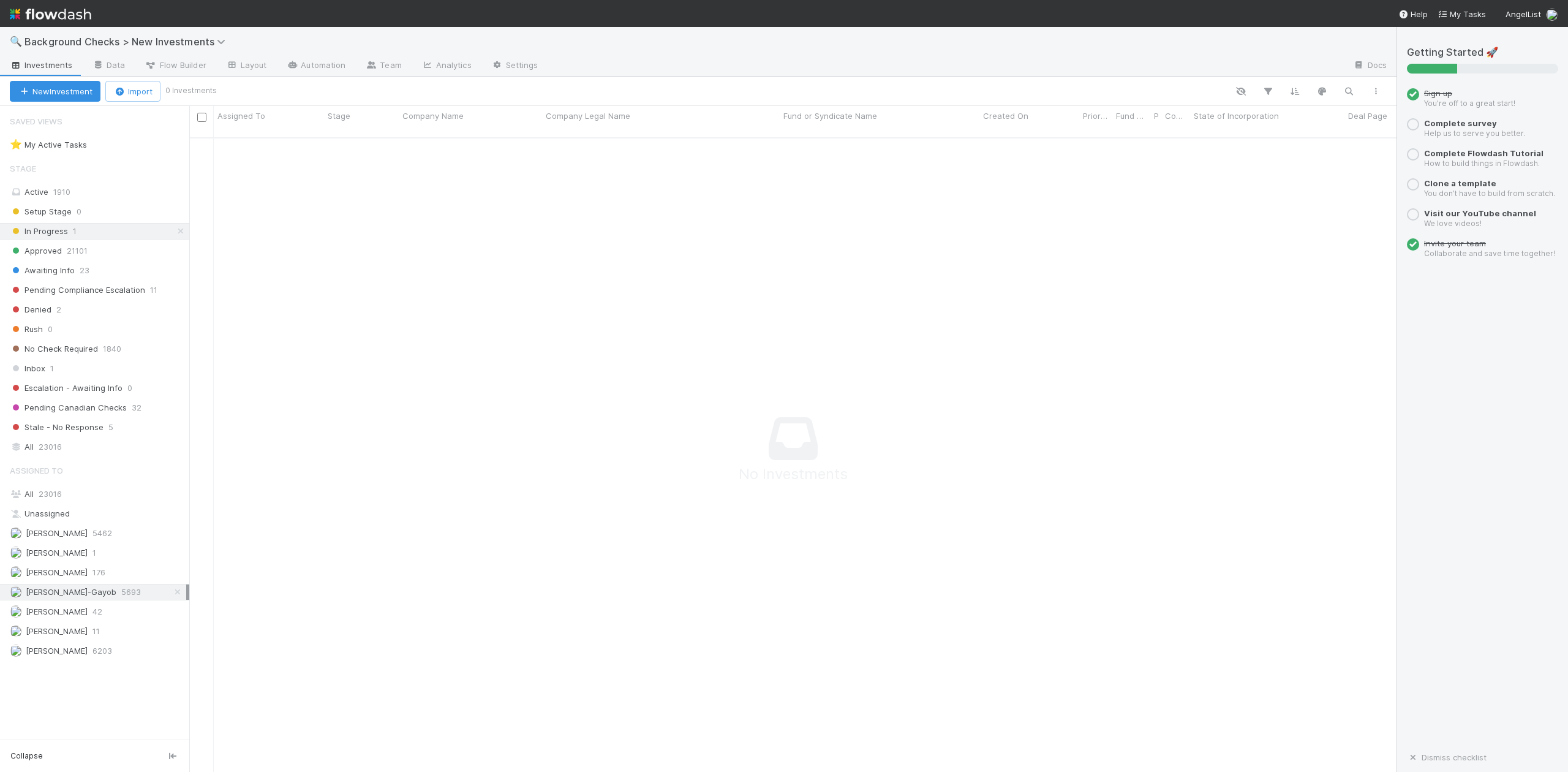
scroll to position [620, 1183]
click at [65, 270] on span "Awaiting Info" at bounding box center [42, 270] width 65 height 16
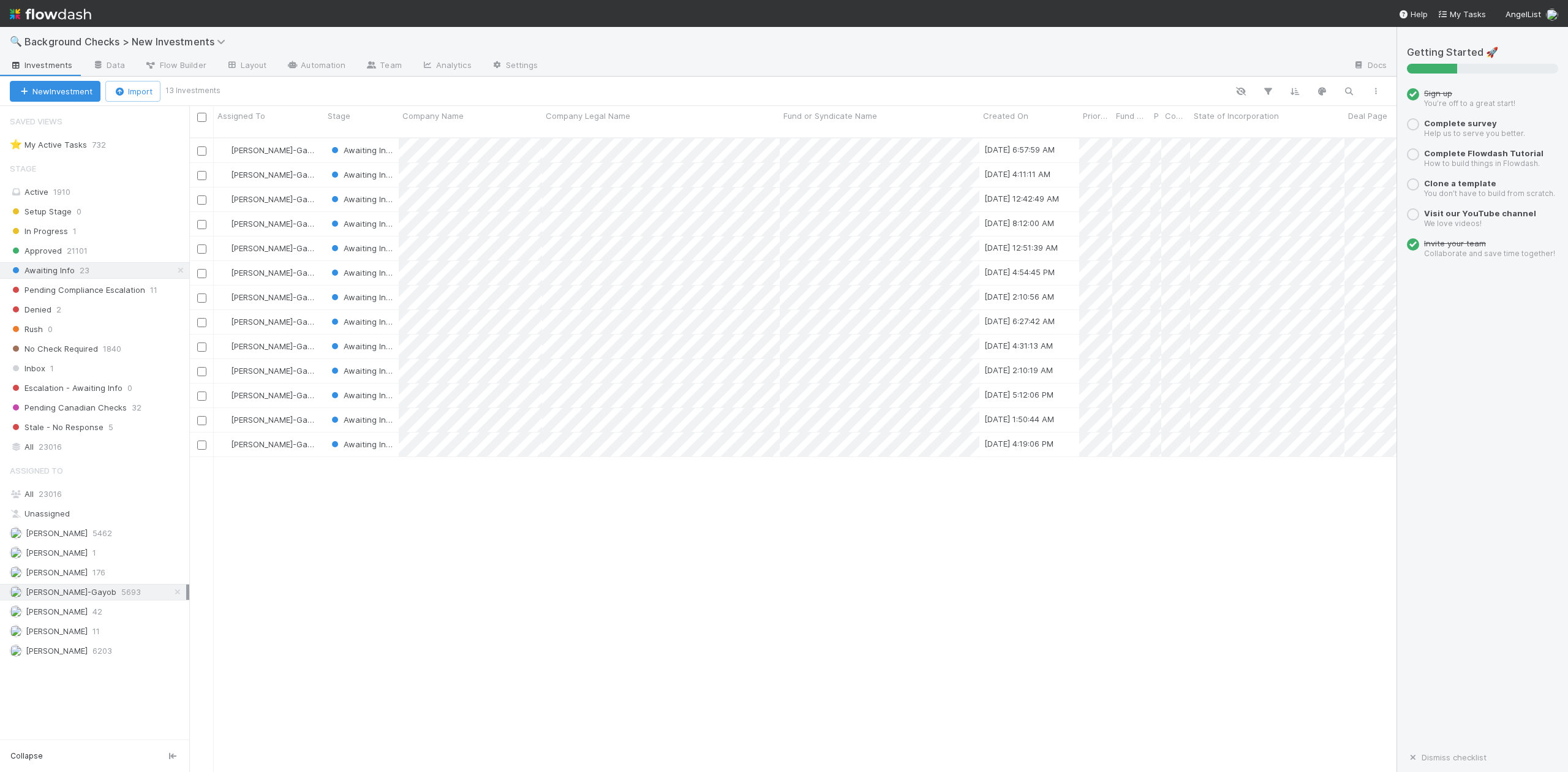
scroll to position [633, 1196]
click at [85, 653] on div "Roselyn de Villa 6203" at bounding box center [98, 651] width 176 height 16
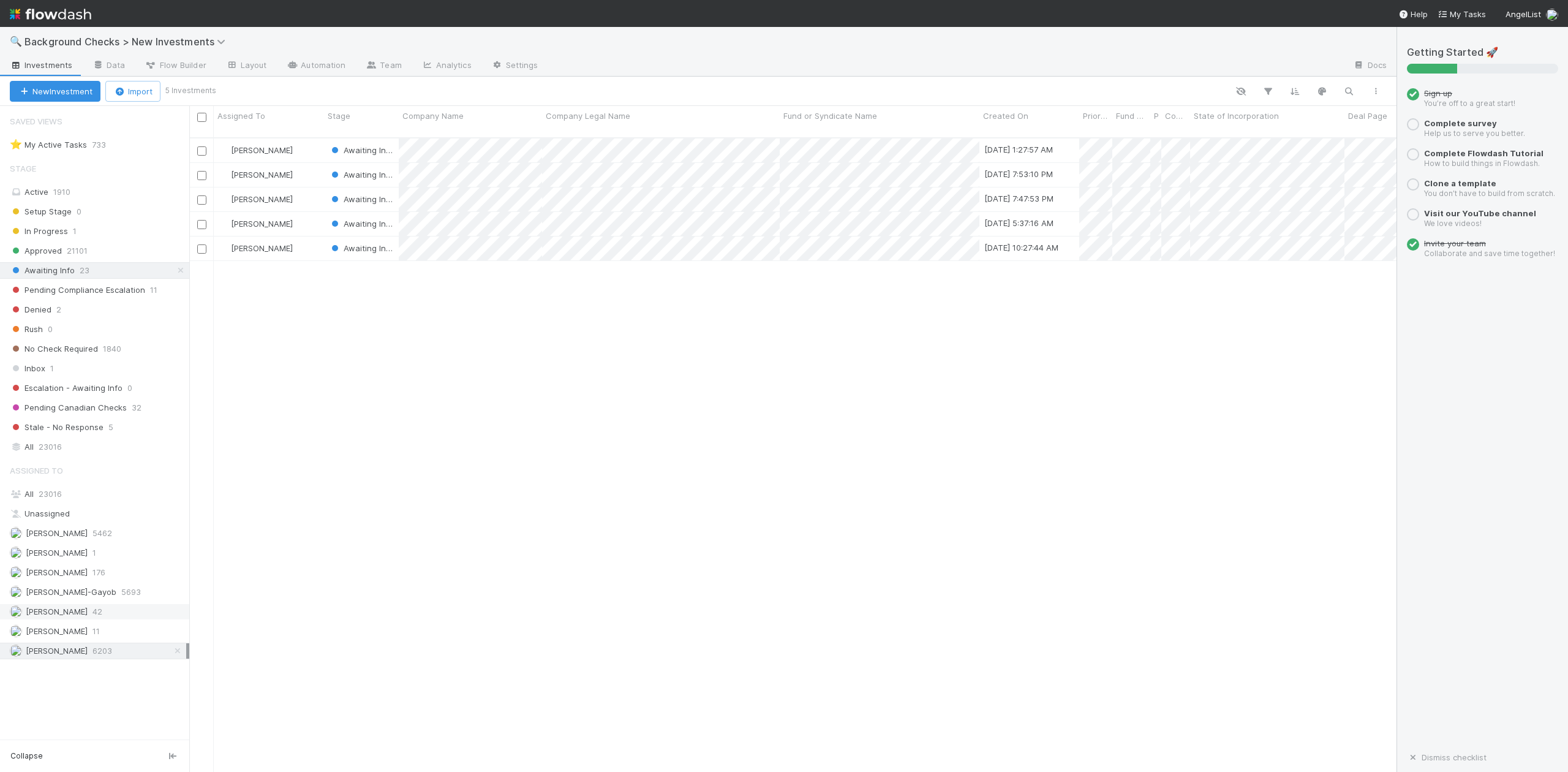
scroll to position [633, 1196]
click at [79, 616] on span "[PERSON_NAME]" at bounding box center [56, 611] width 62 height 10
click at [59, 231] on span "In Progress" at bounding box center [39, 231] width 58 height 16
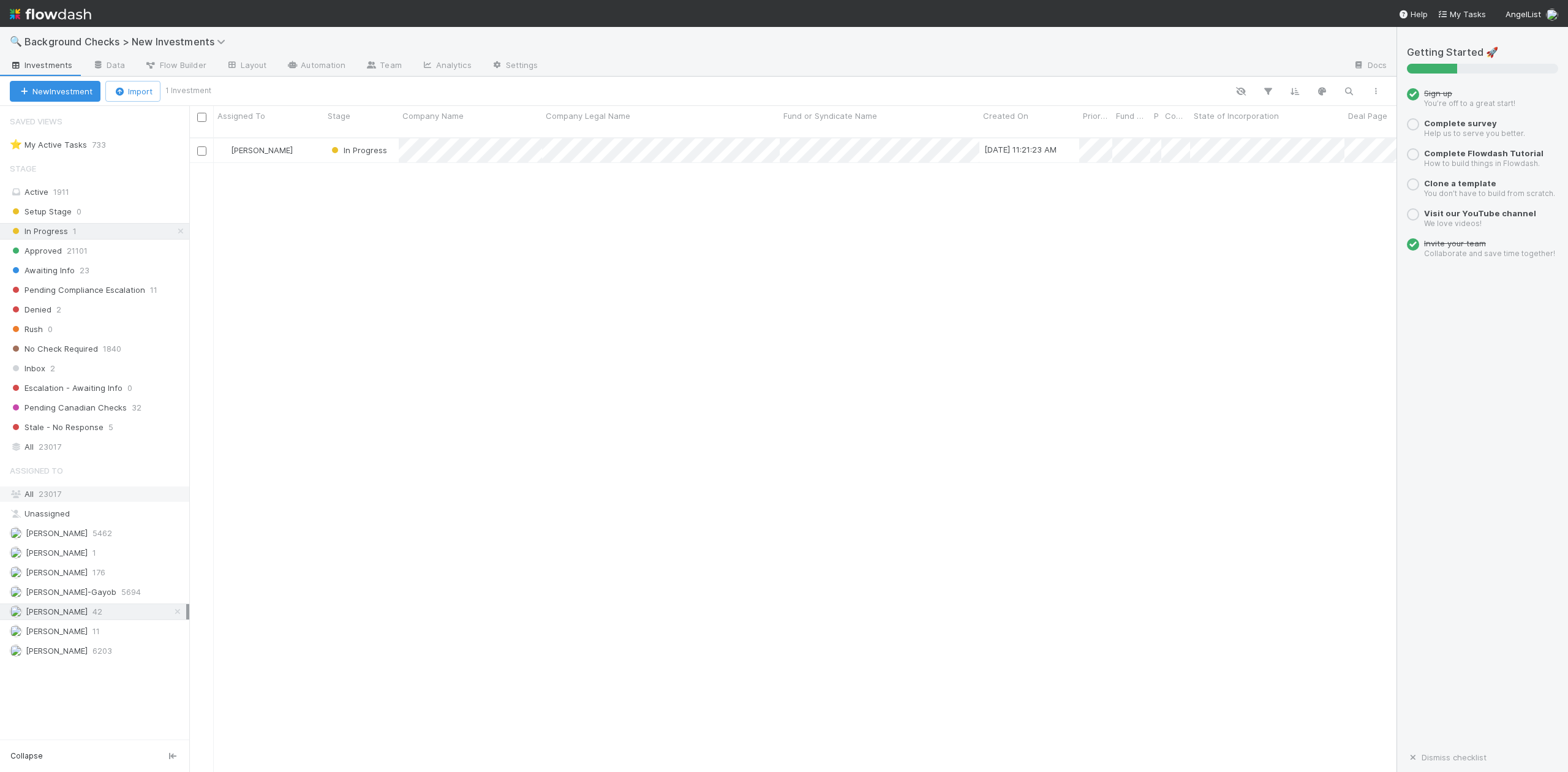
scroll to position [633, 1196]
click at [64, 501] on div "All 23017" at bounding box center [98, 494] width 176 height 16
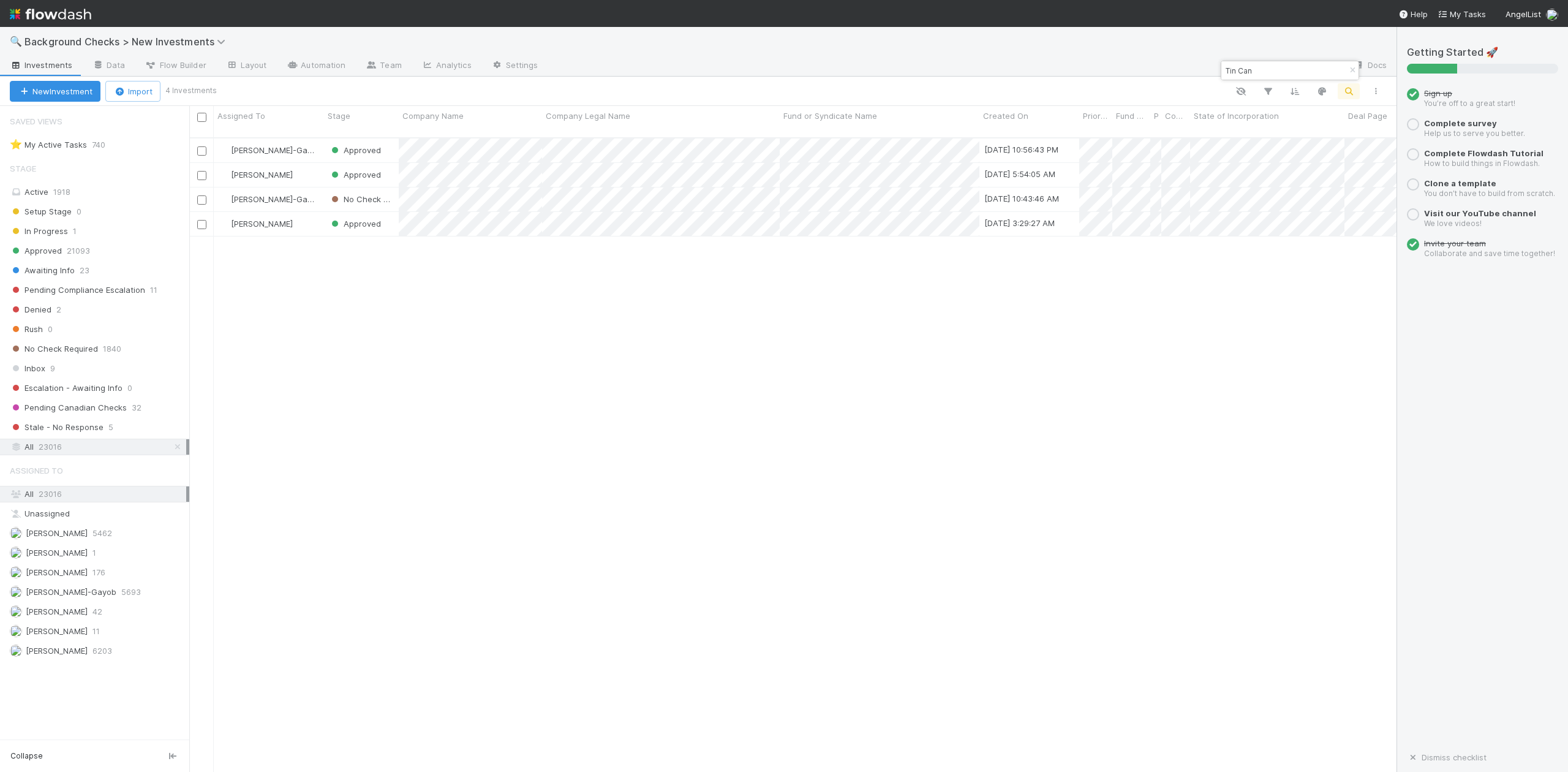
scroll to position [633, 1196]
click at [1283, 65] on input "Tin Can" at bounding box center [1284, 70] width 122 height 15
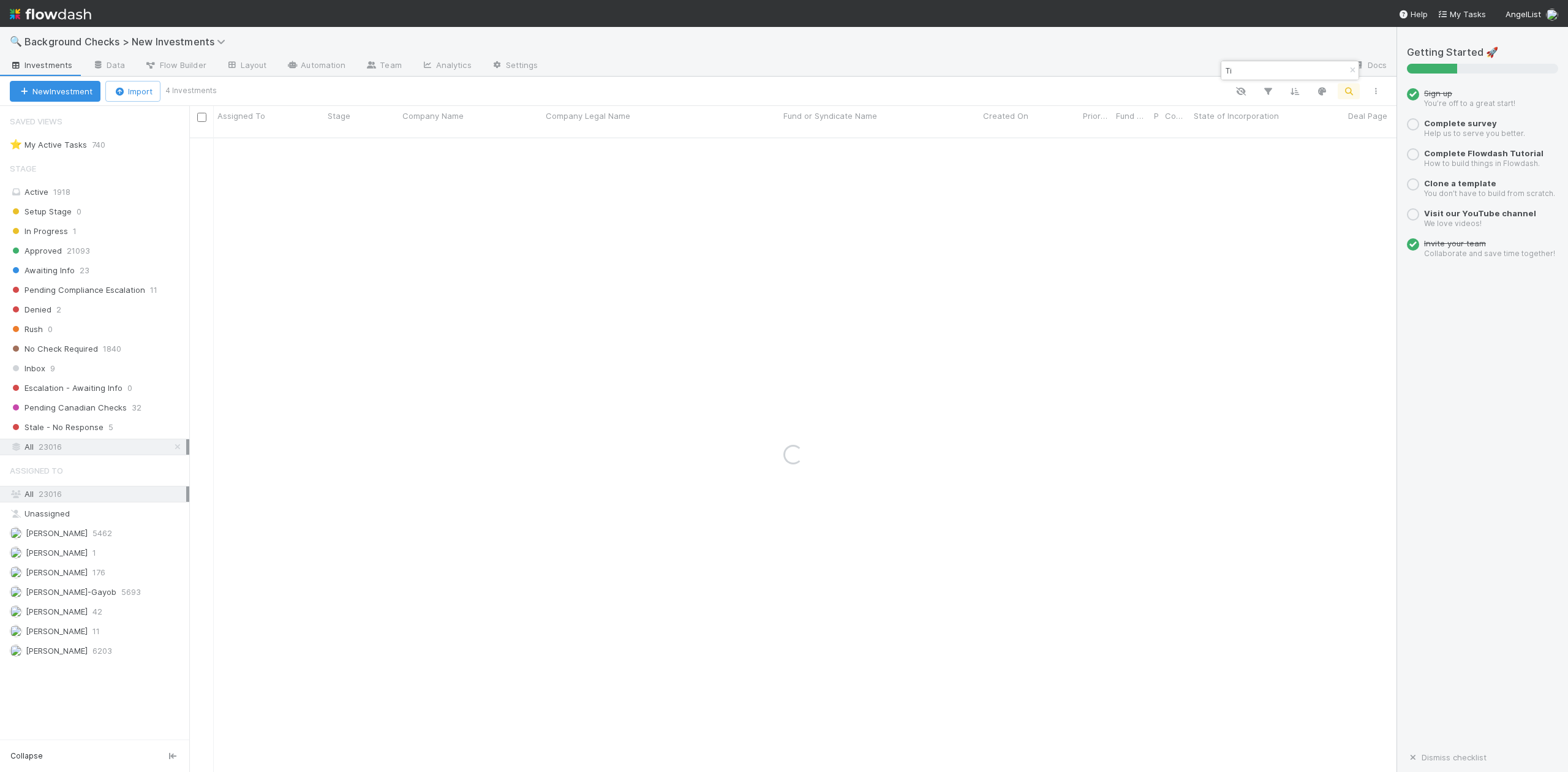
type input "T"
paste input "Bruin"
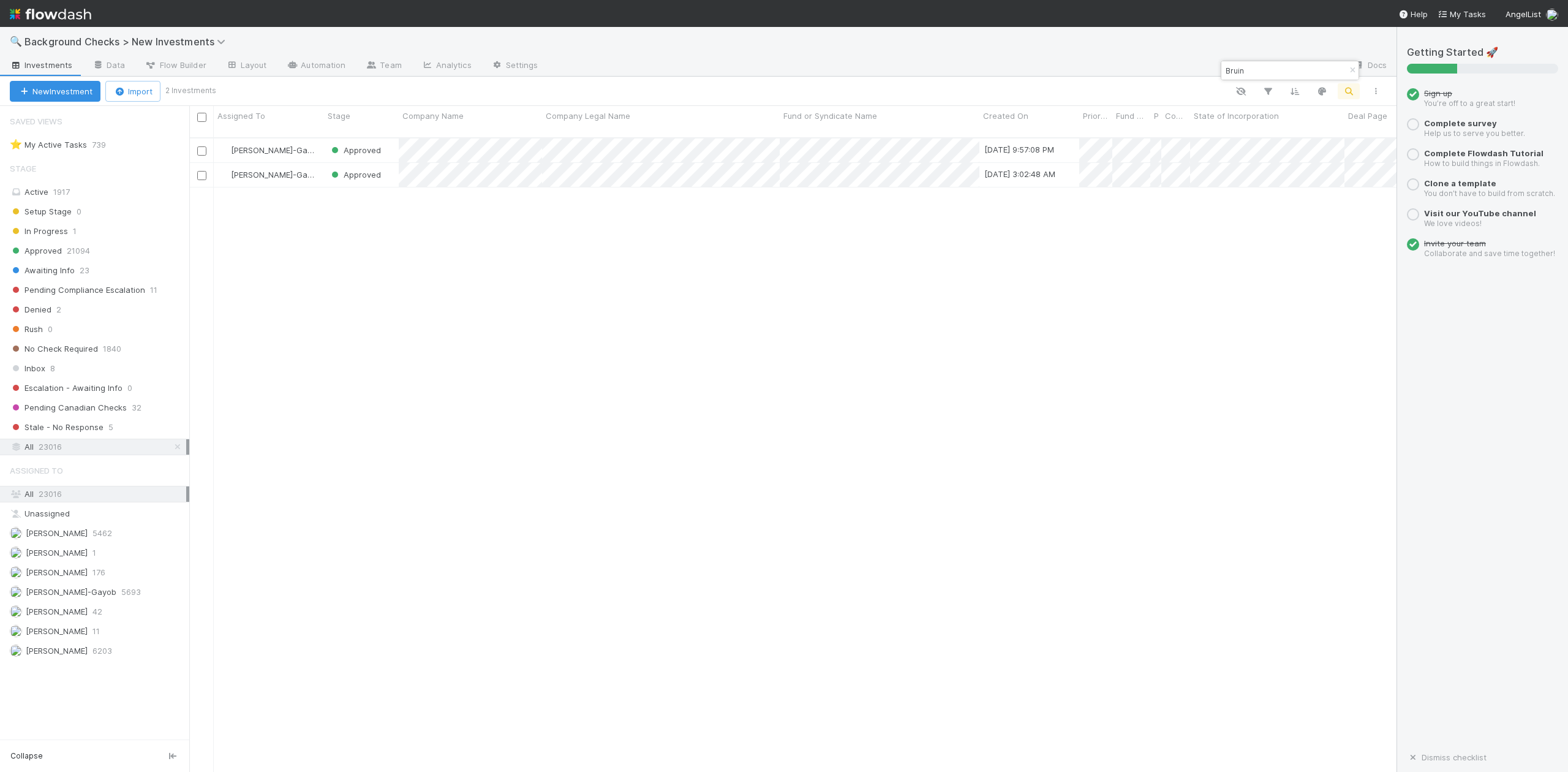
click at [1274, 67] on input "Bruin" at bounding box center [1284, 70] width 122 height 15
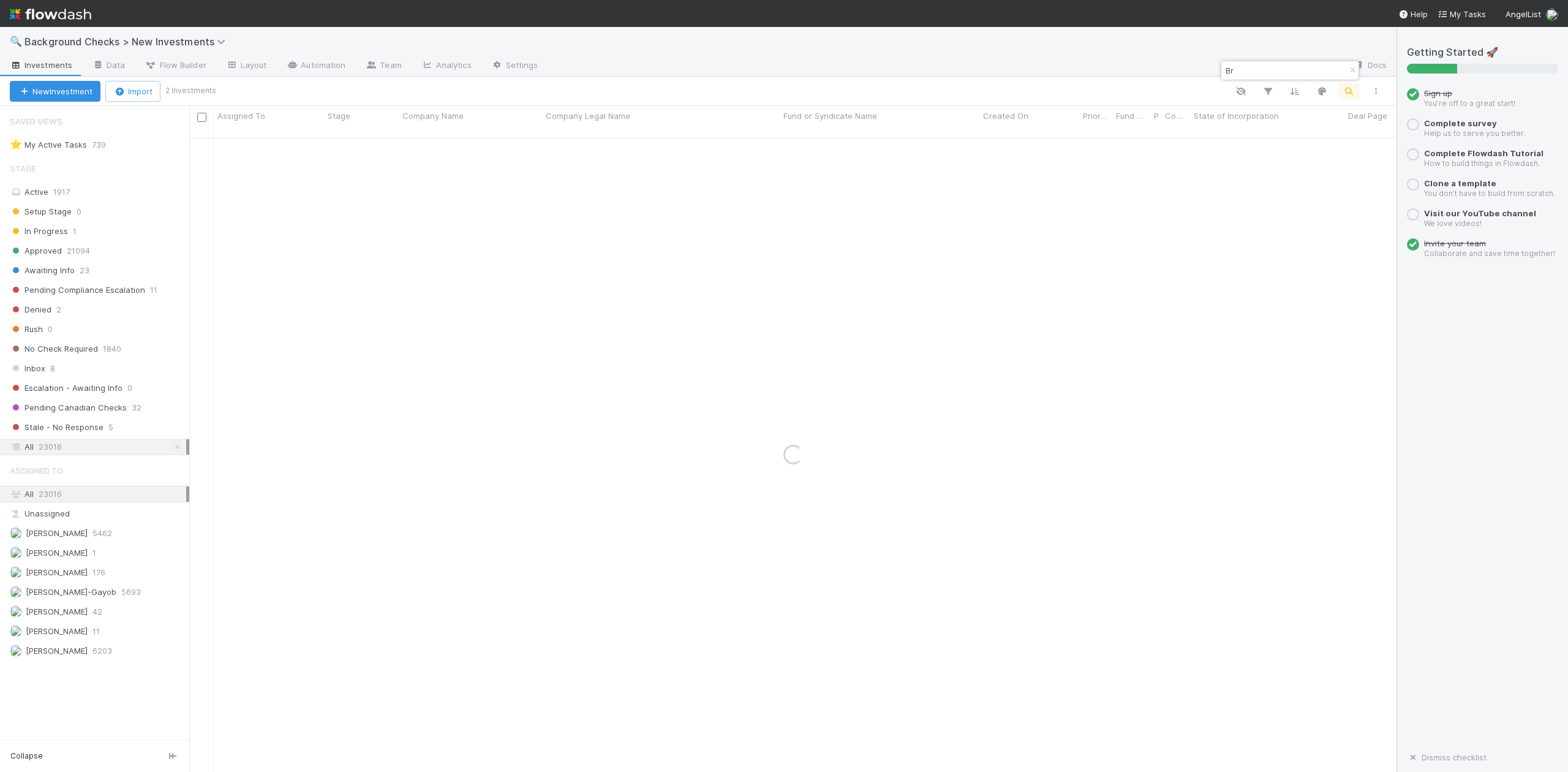
type input "B"
paste input "[PERSON_NAME] Security Inc.,"
click at [1286, 71] on input "Vega Security" at bounding box center [1284, 70] width 122 height 15
type input "V"
paste input "LaJolla Labs"
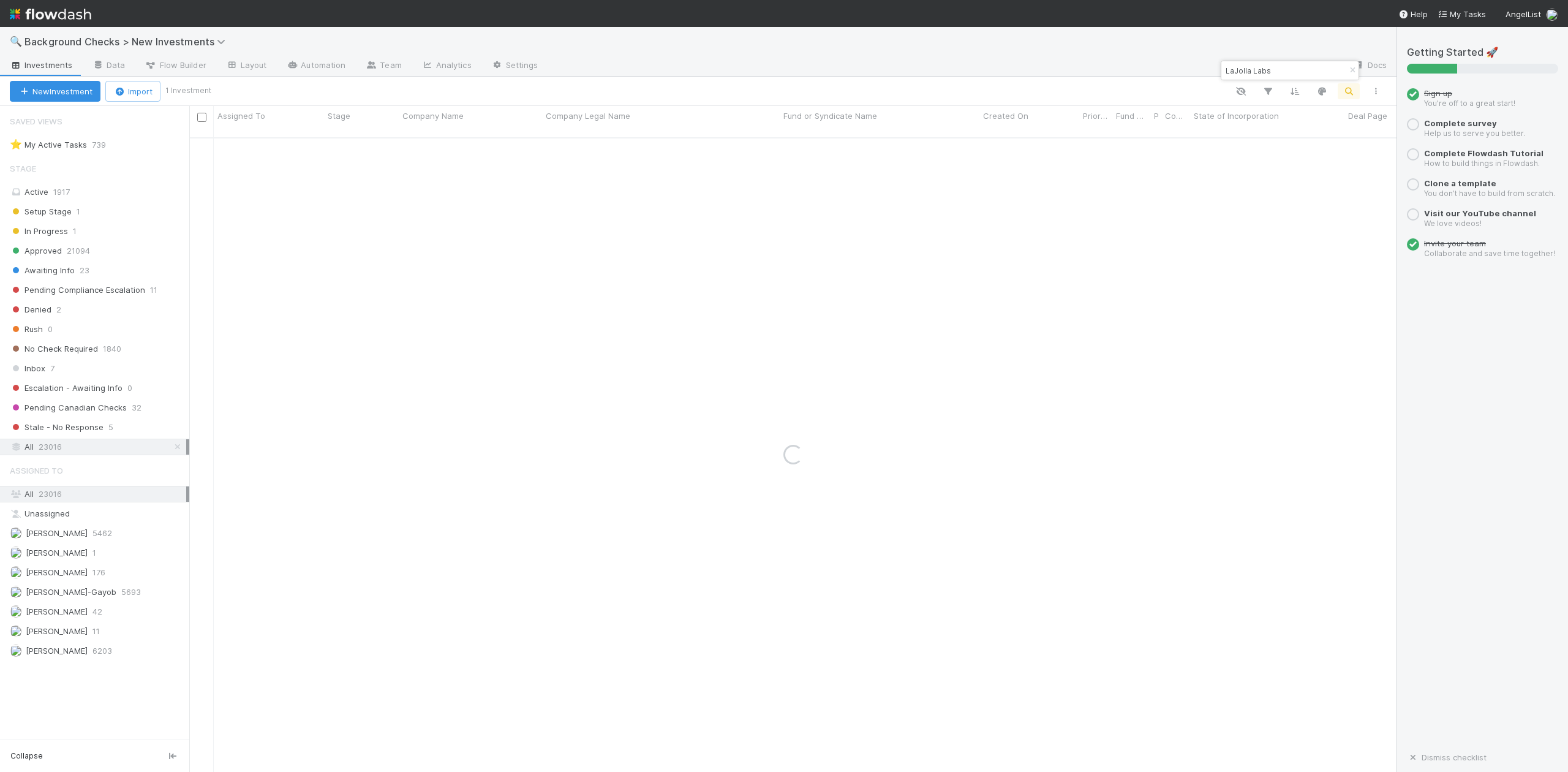
type input "LaJolla Labs"
click at [1355, 69] on icon "button" at bounding box center [1352, 70] width 13 height 7
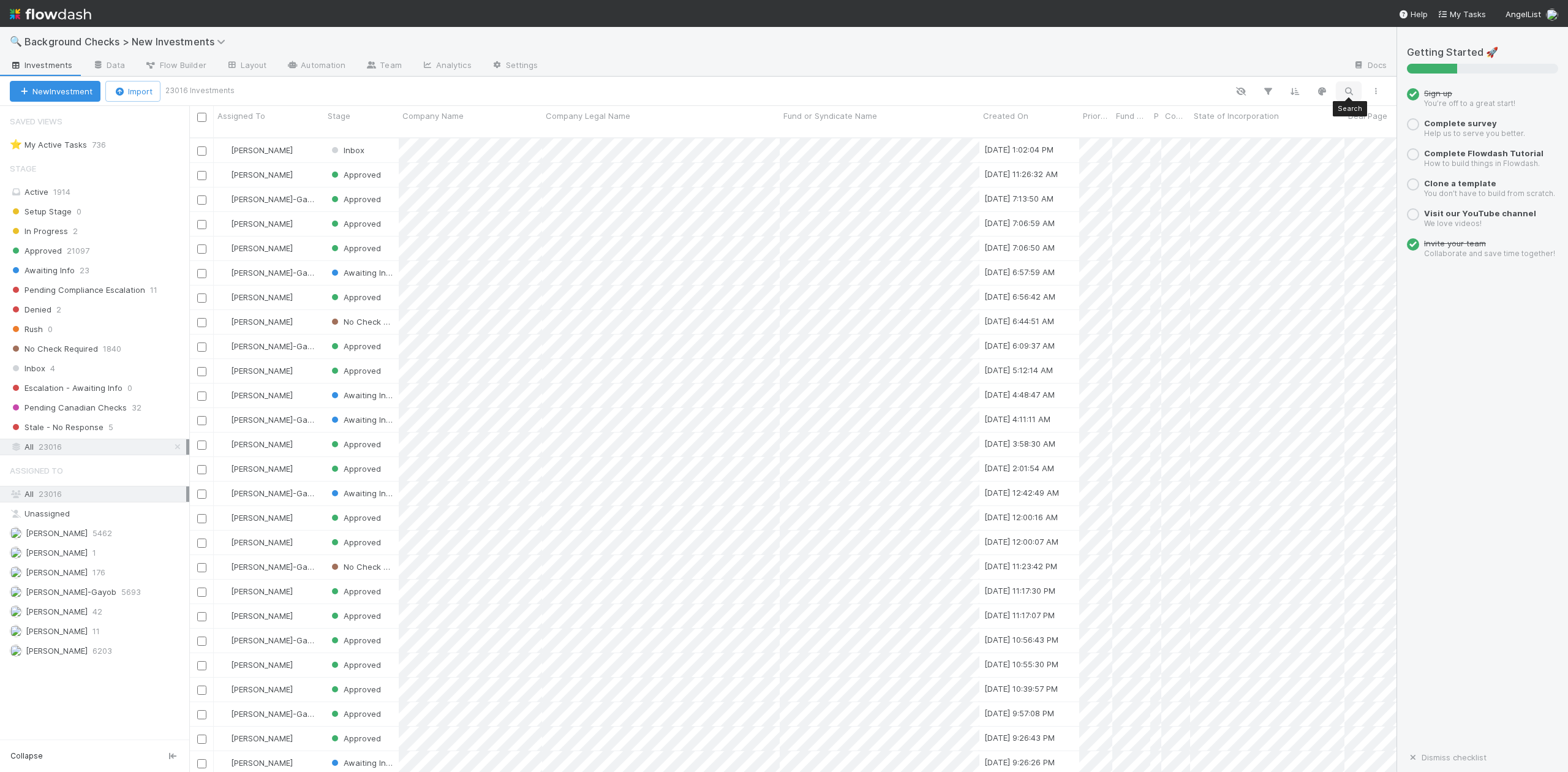
click at [1352, 90] on icon "button" at bounding box center [1349, 91] width 13 height 11
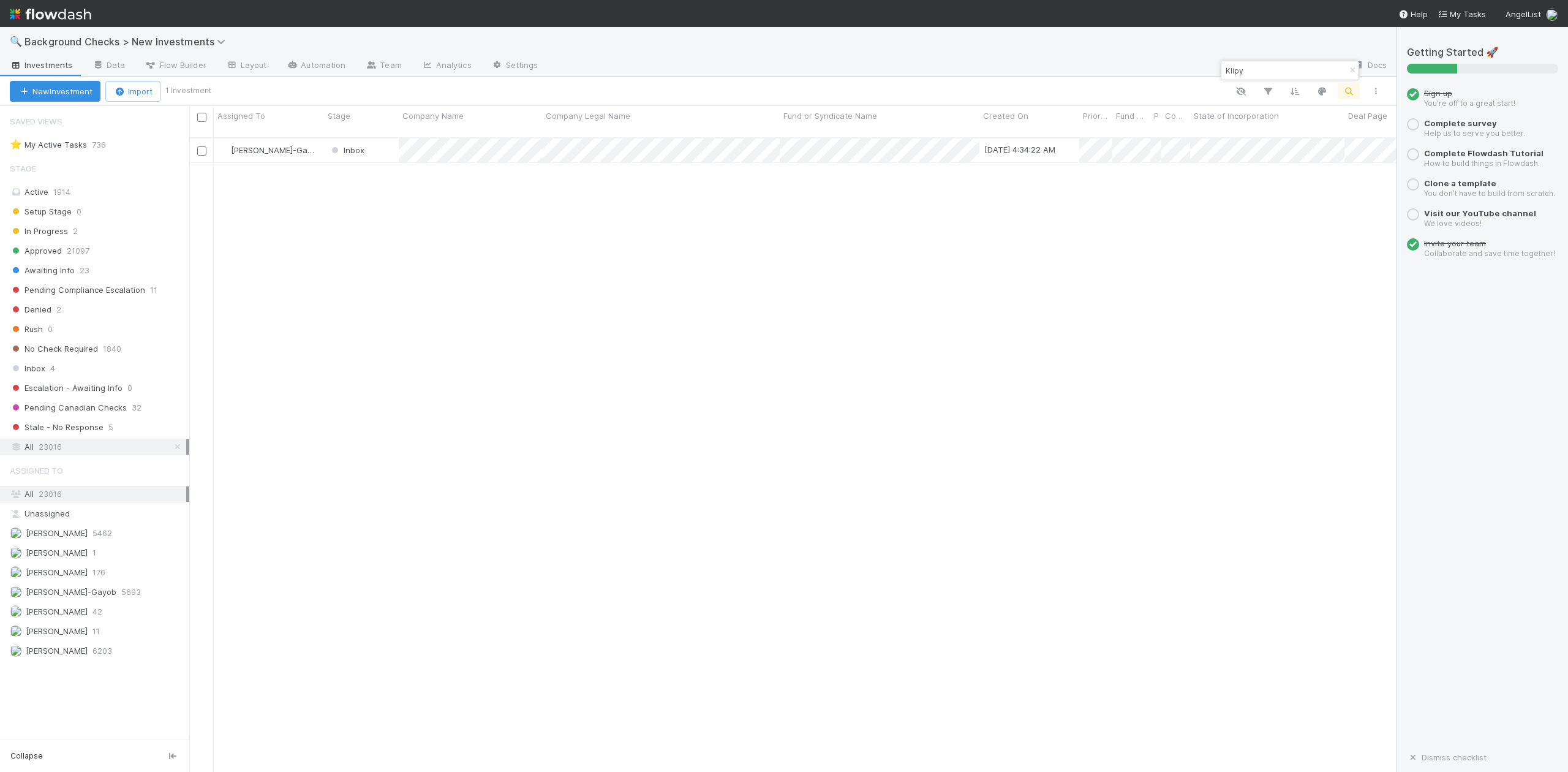
click at [1268, 70] on input "Klipy" at bounding box center [1284, 70] width 122 height 15
type input "K"
paste input "KIKLIKO, Inc."
click at [1265, 67] on input "KIKLIKO" at bounding box center [1284, 70] width 122 height 15
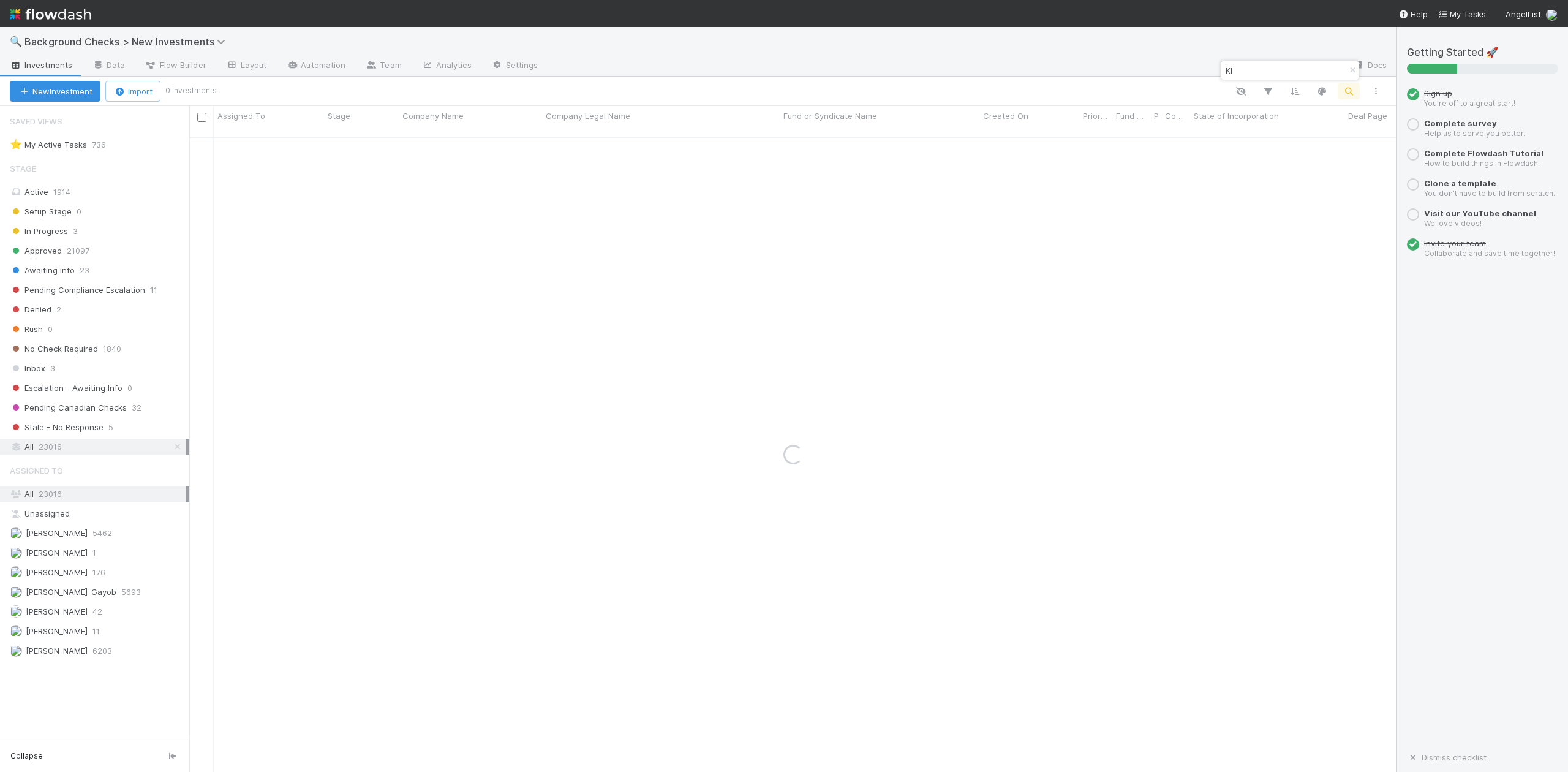
type input "K"
paste input "Stormborne, I"
click at [1225, 72] on input "Stormborne" at bounding box center [1284, 70] width 122 height 15
type input "Stormborne"
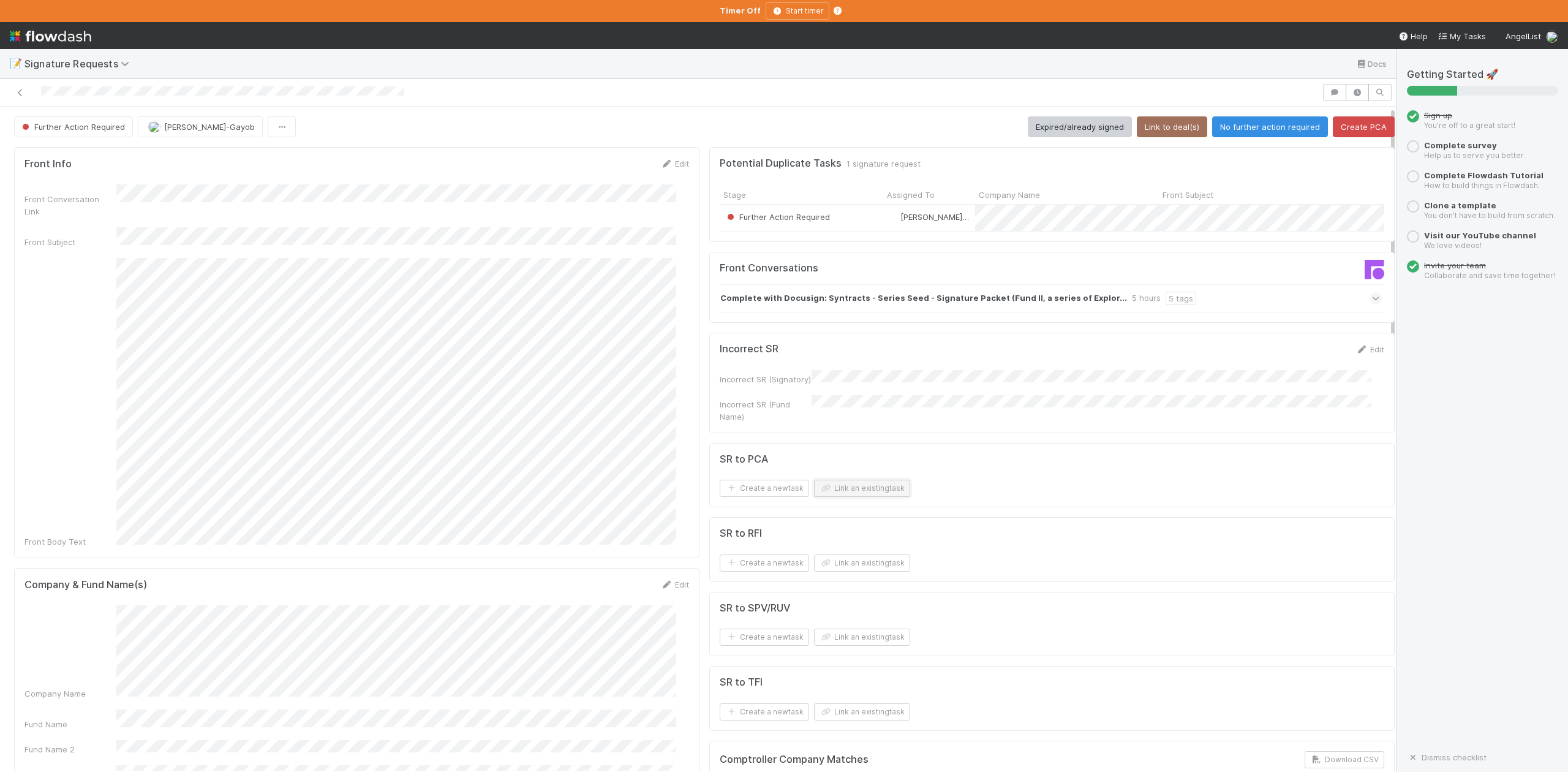
click at [869, 497] on button "Link an existing task" at bounding box center [862, 488] width 96 height 17
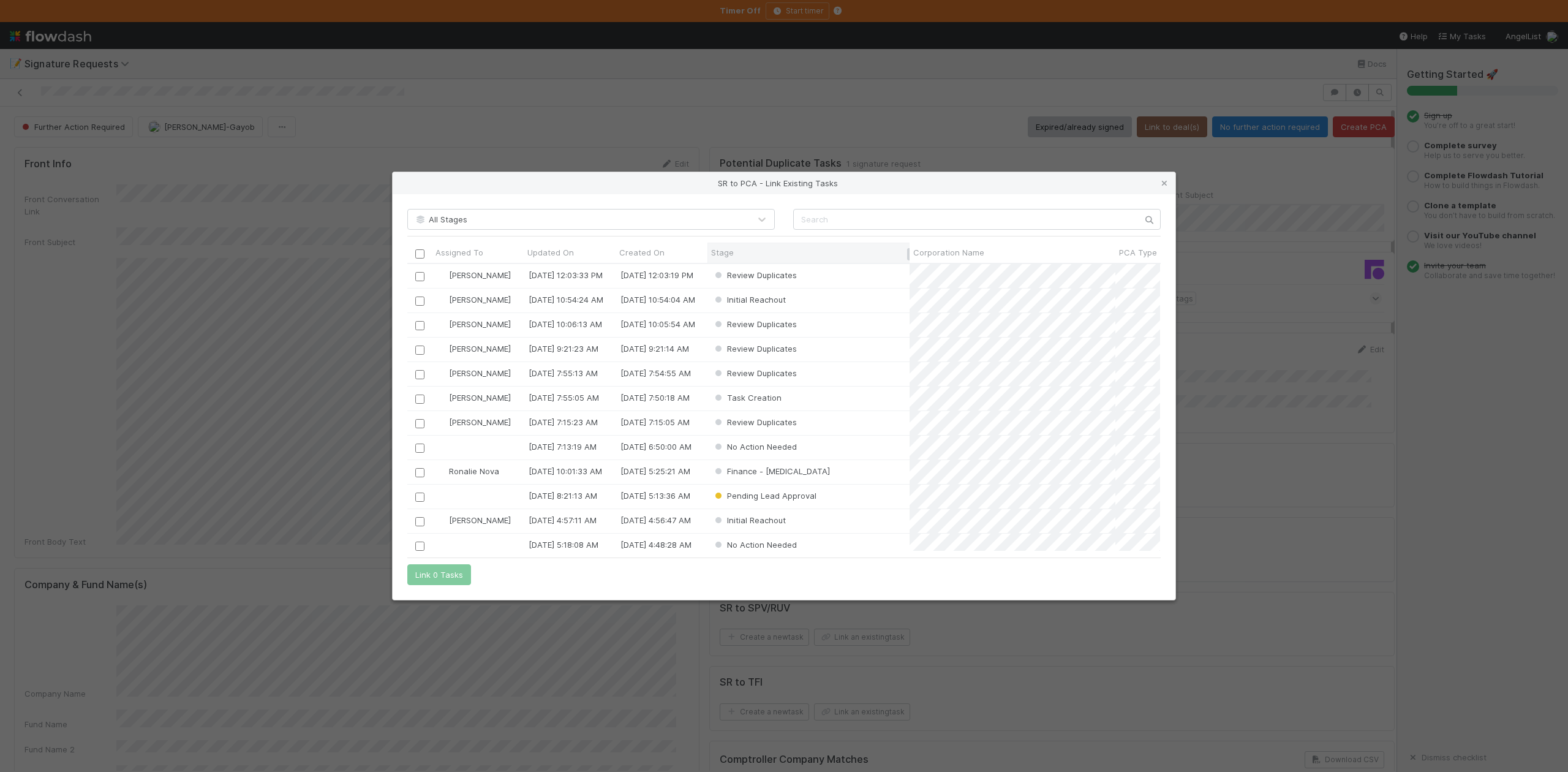
scroll to position [275, 741]
click at [837, 220] on input "text" at bounding box center [977, 220] width 368 height 21
paste input "Syntracts"
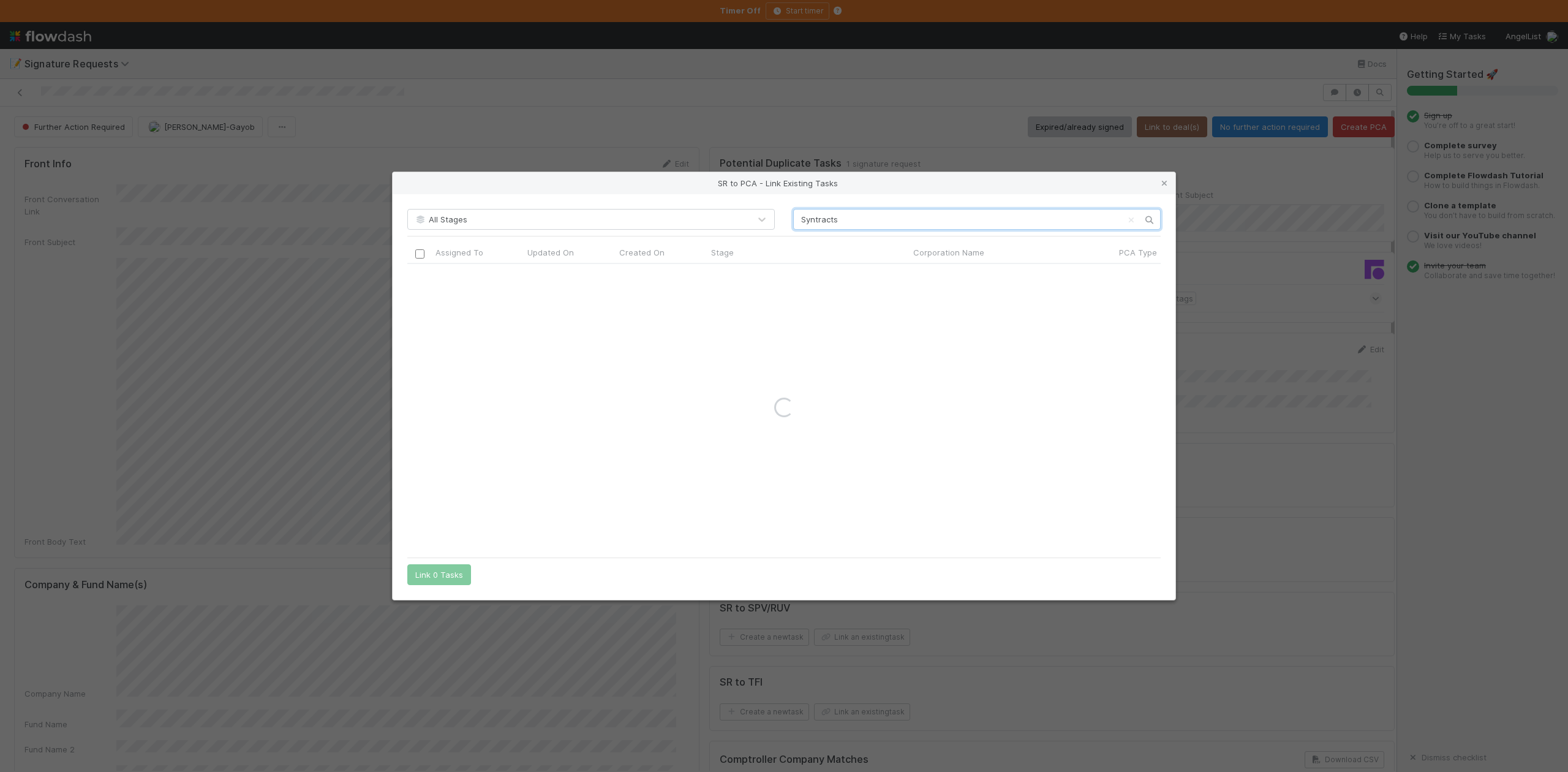
click at [801, 225] on input "Syntracts" at bounding box center [977, 220] width 368 height 21
click at [841, 221] on input "Syntracts" at bounding box center [977, 220] width 368 height 21
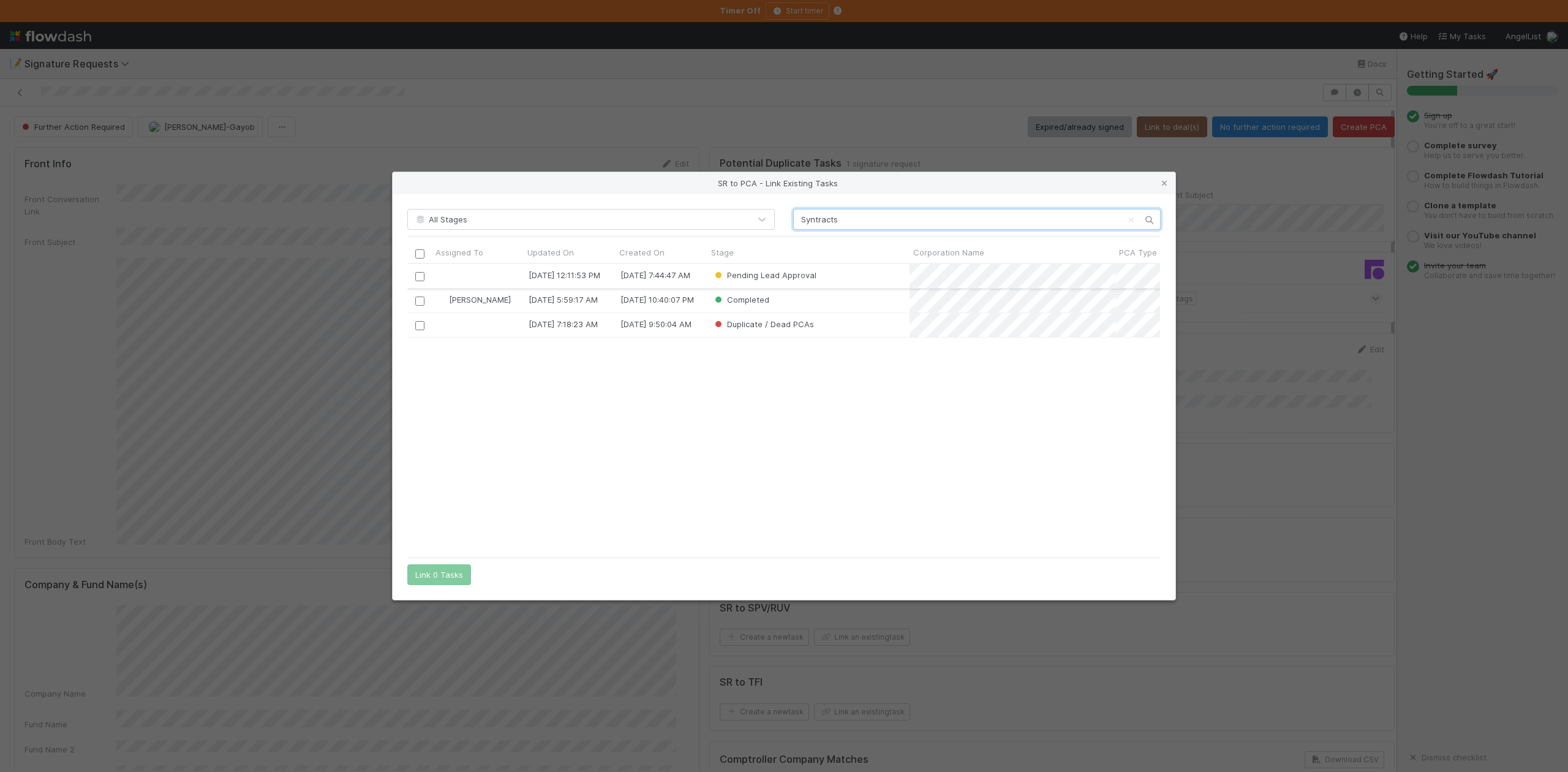
type input "Syntracts"
click at [421, 278] on input "checkbox" at bounding box center [420, 277] width 9 height 9
click at [445, 577] on button "Link 1 Task" at bounding box center [436, 575] width 58 height 21
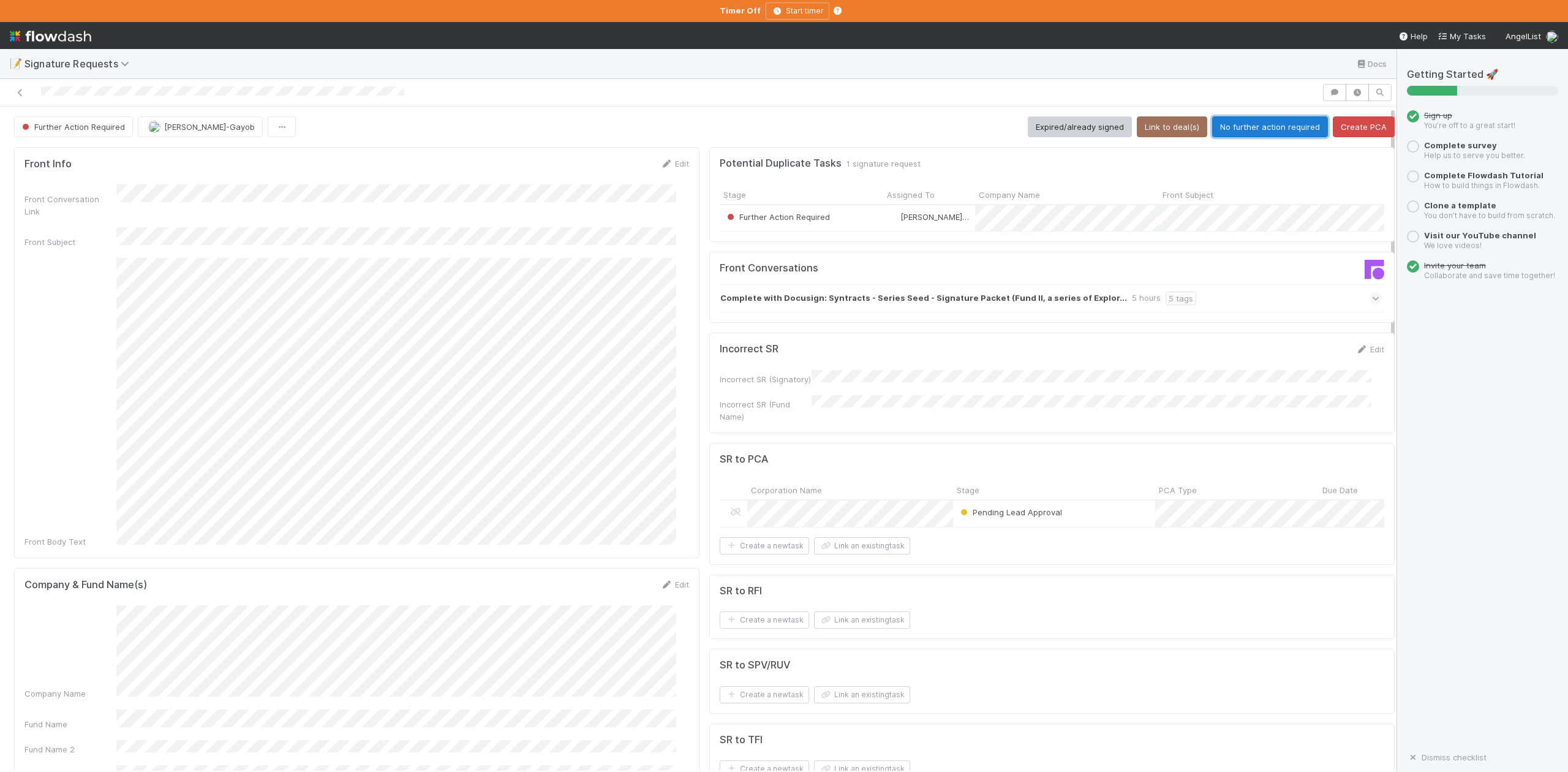
click at [1250, 128] on button "No further action required" at bounding box center [1270, 127] width 116 height 21
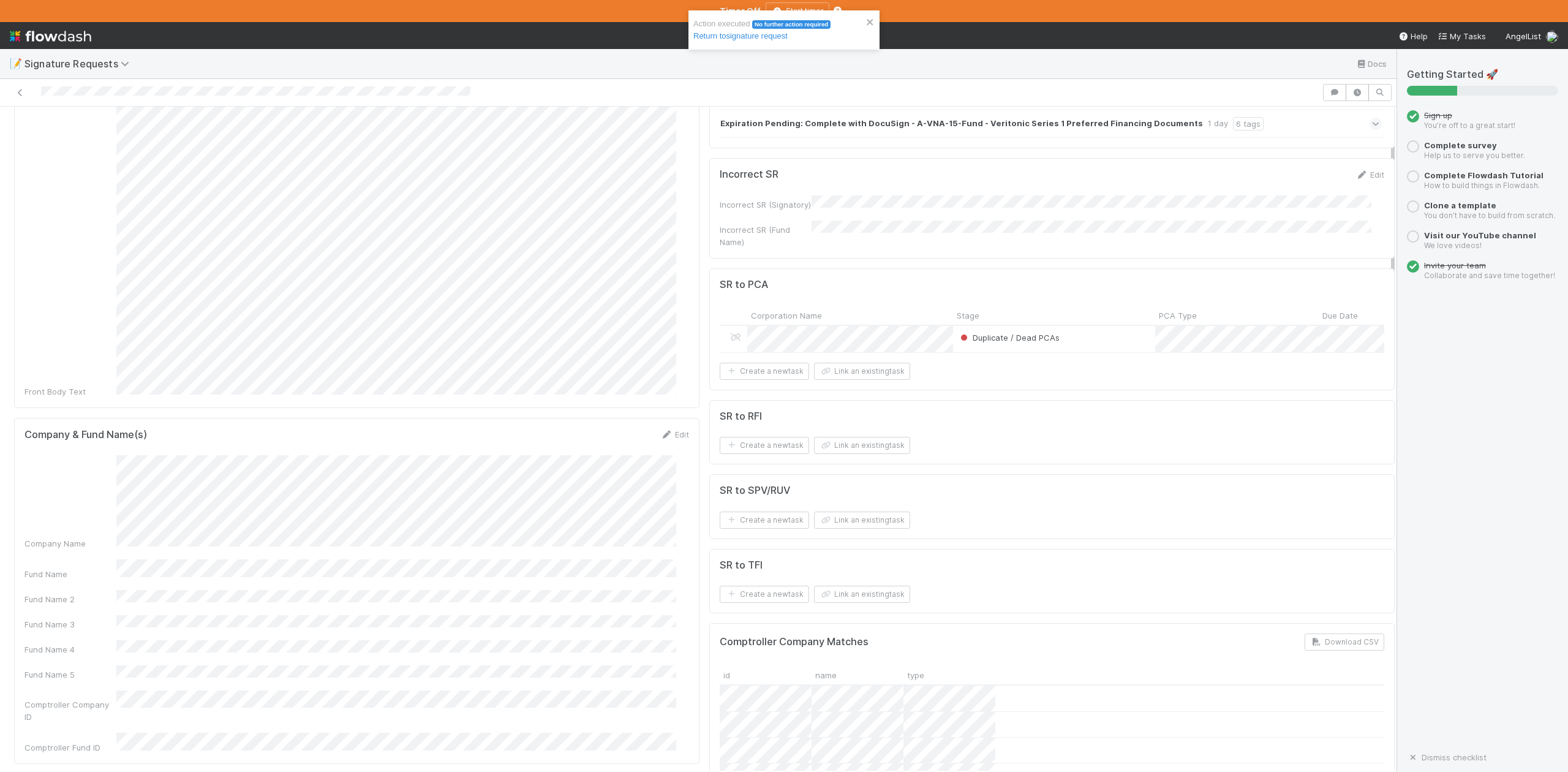
scroll to position [82, 0]
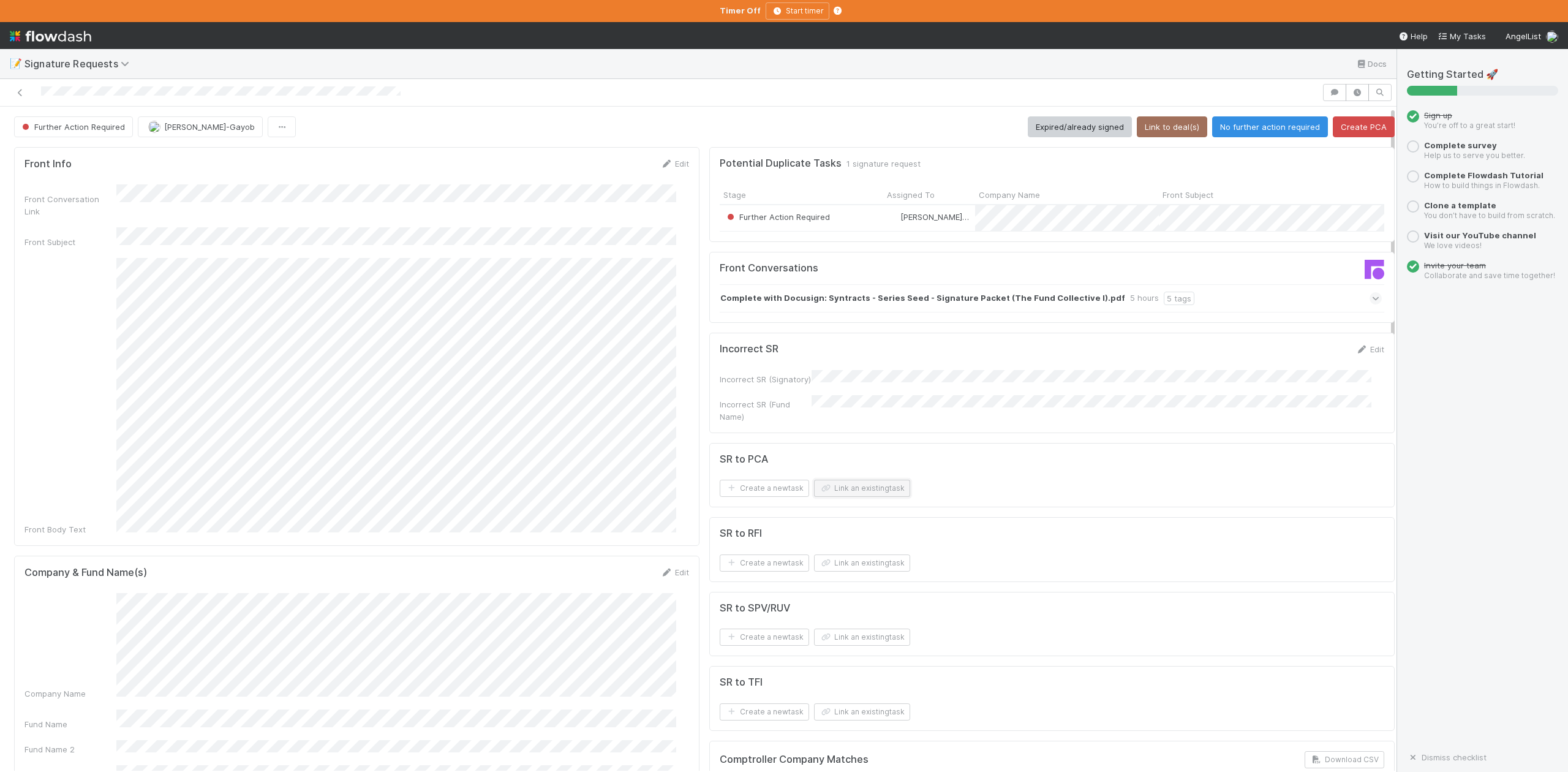
click at [831, 497] on button "Link an existing task" at bounding box center [862, 488] width 96 height 17
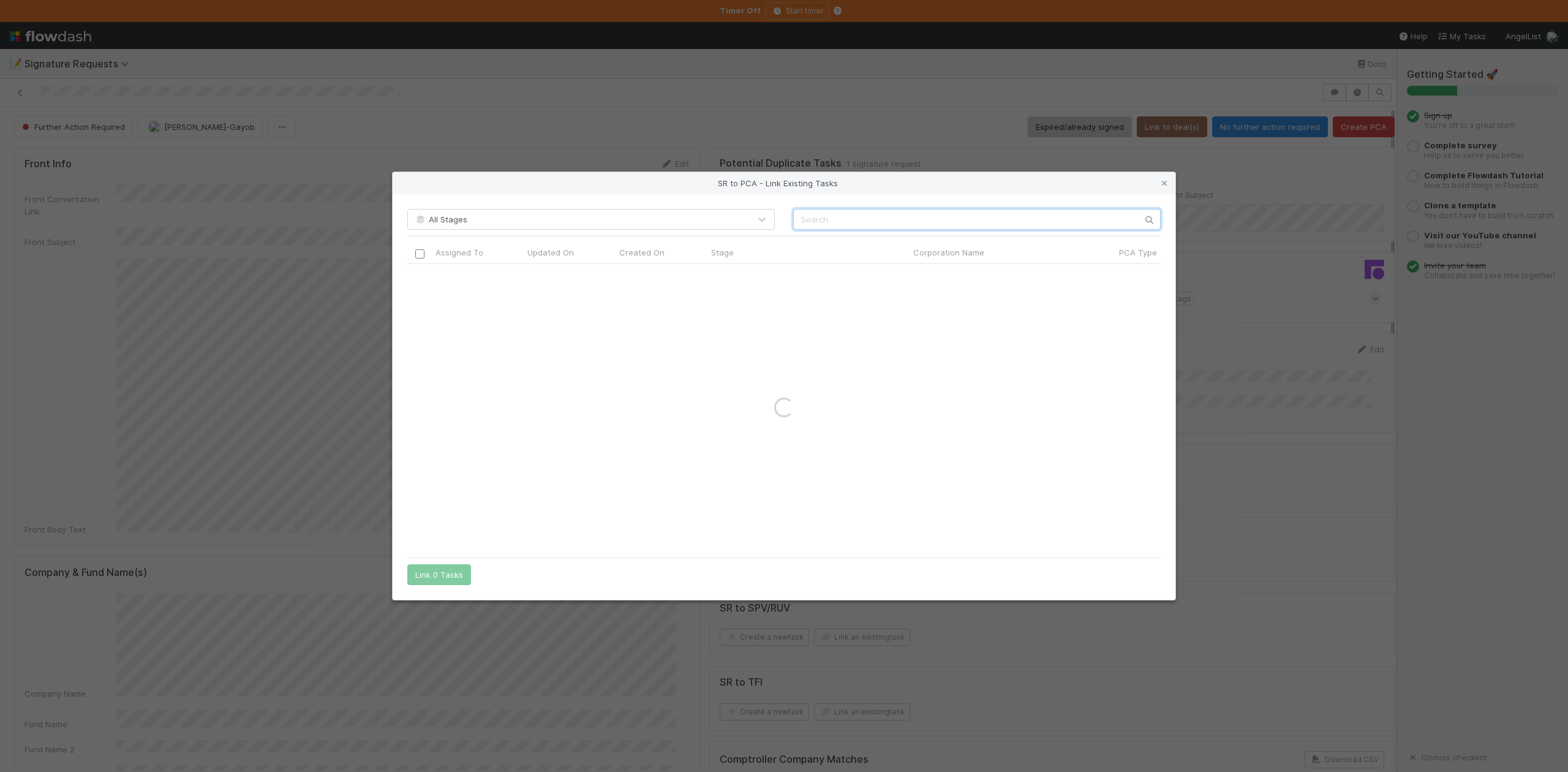
click at [819, 224] on input "text" at bounding box center [977, 220] width 368 height 21
paste input "Syntracts, Inc."
click at [798, 218] on input "Syntracts, Inc." at bounding box center [977, 220] width 368 height 21
type input "Syntracts, Inc."
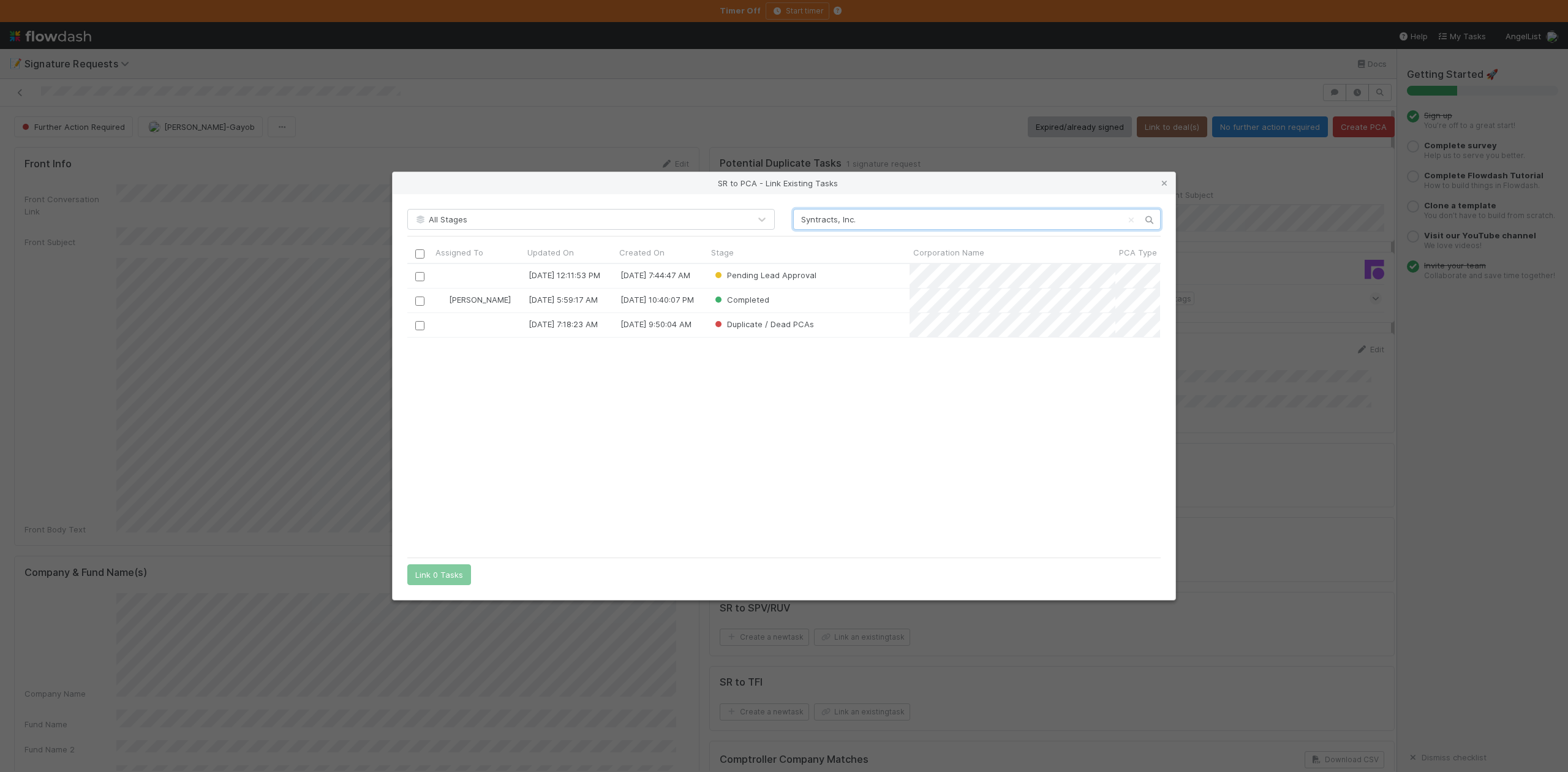
scroll to position [275, 741]
click at [420, 277] on input "checkbox" at bounding box center [420, 277] width 9 height 9
click at [447, 576] on button "Link 1 Task" at bounding box center [436, 575] width 58 height 21
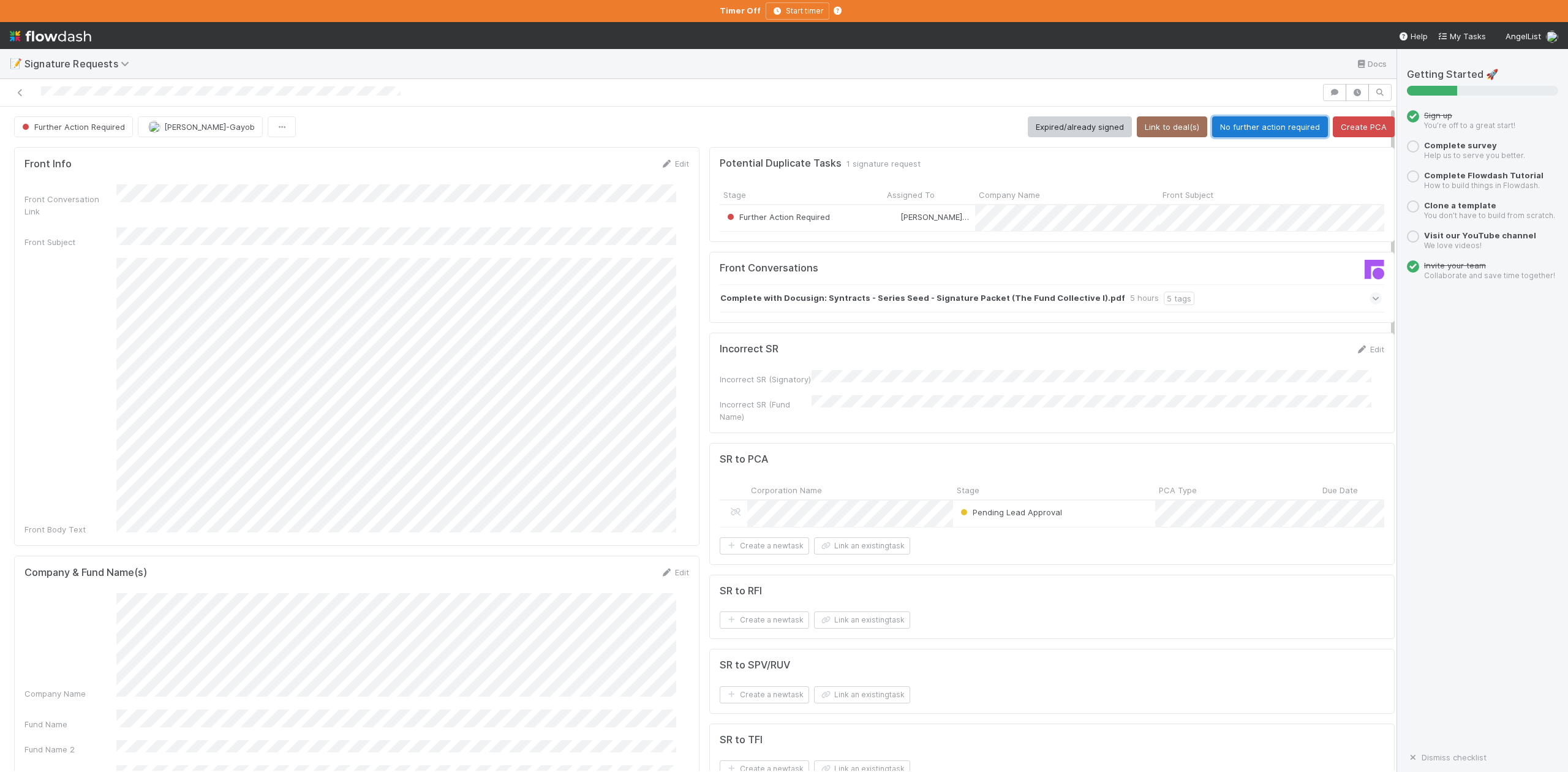
click at [1236, 130] on button "No further action required" at bounding box center [1270, 127] width 116 height 21
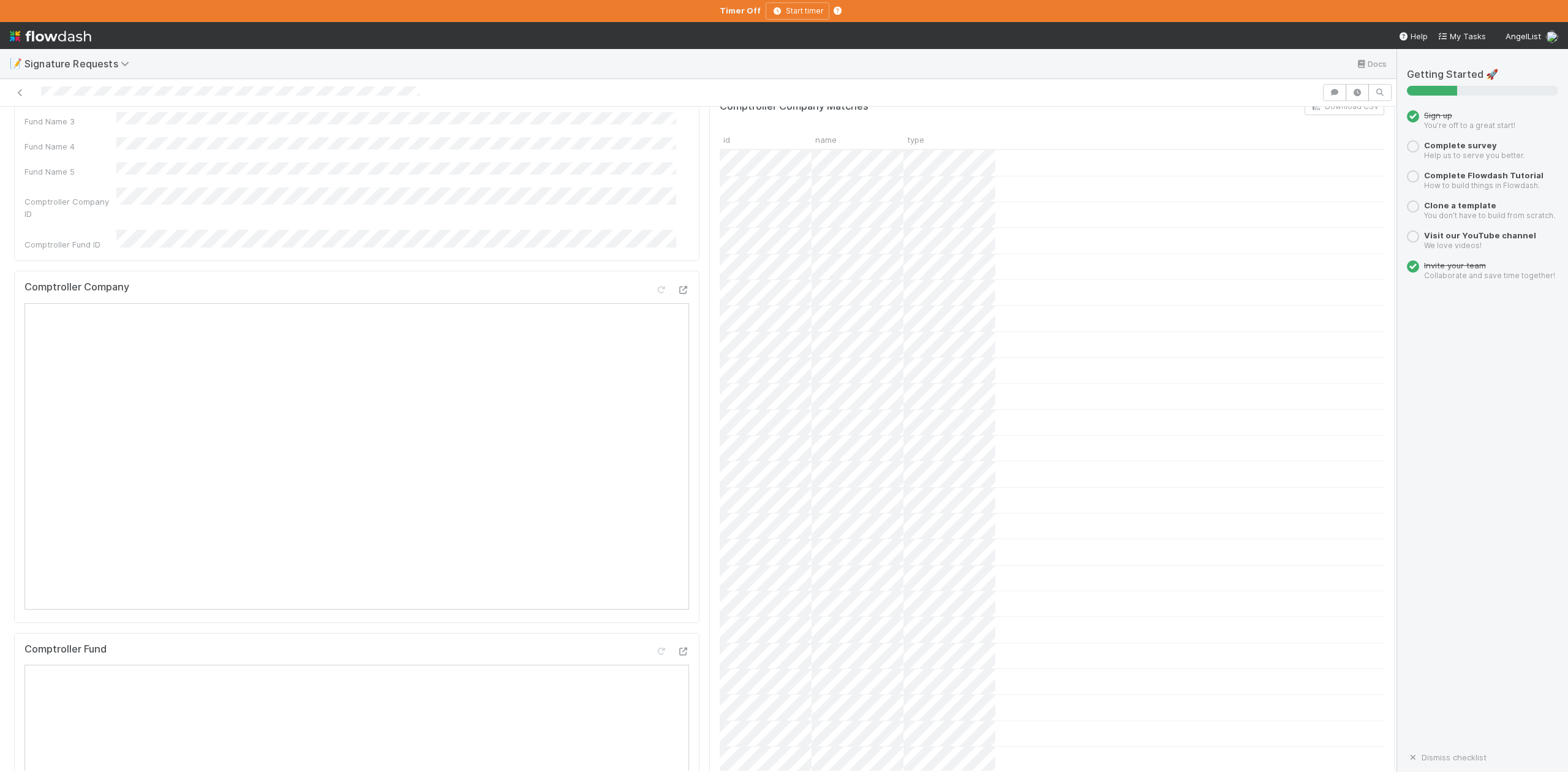
scroll to position [653, 0]
click at [677, 286] on icon at bounding box center [683, 290] width 13 height 8
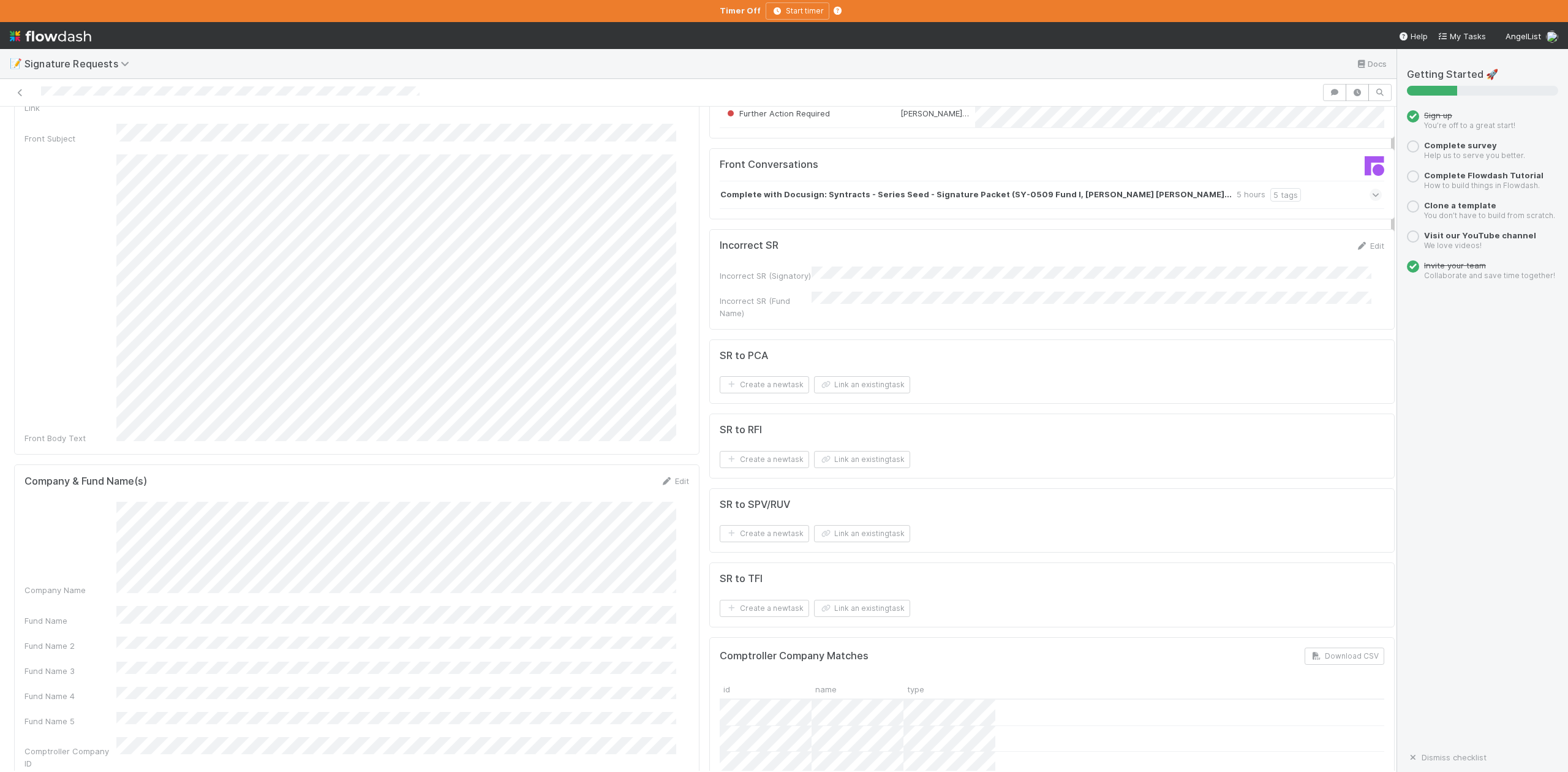
scroll to position [0, 0]
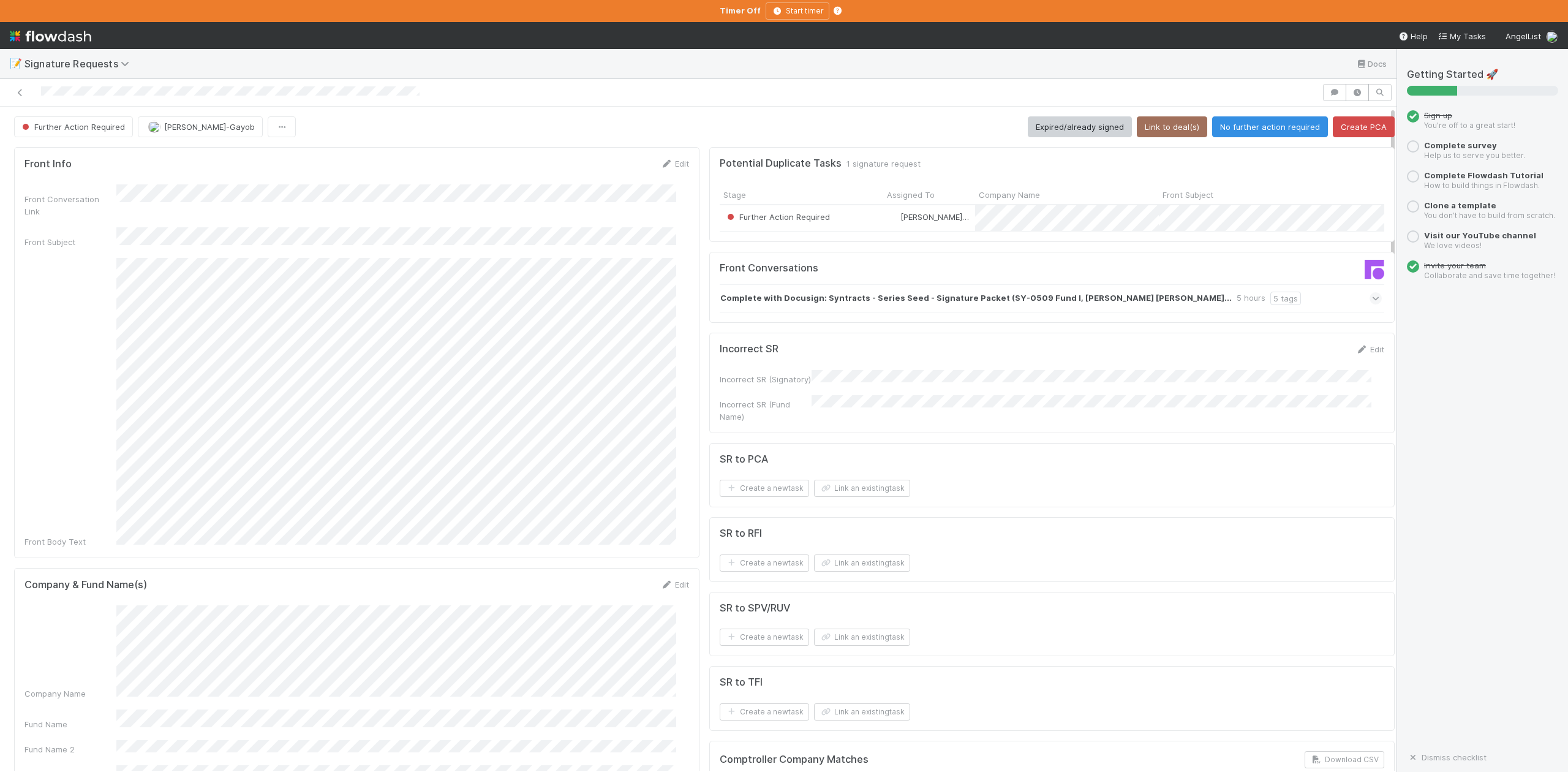
click at [157, 605] on div "Company Name" at bounding box center [357, 652] width 664 height 94
copy div
click at [844, 496] on button "Link an existing task" at bounding box center [862, 488] width 96 height 17
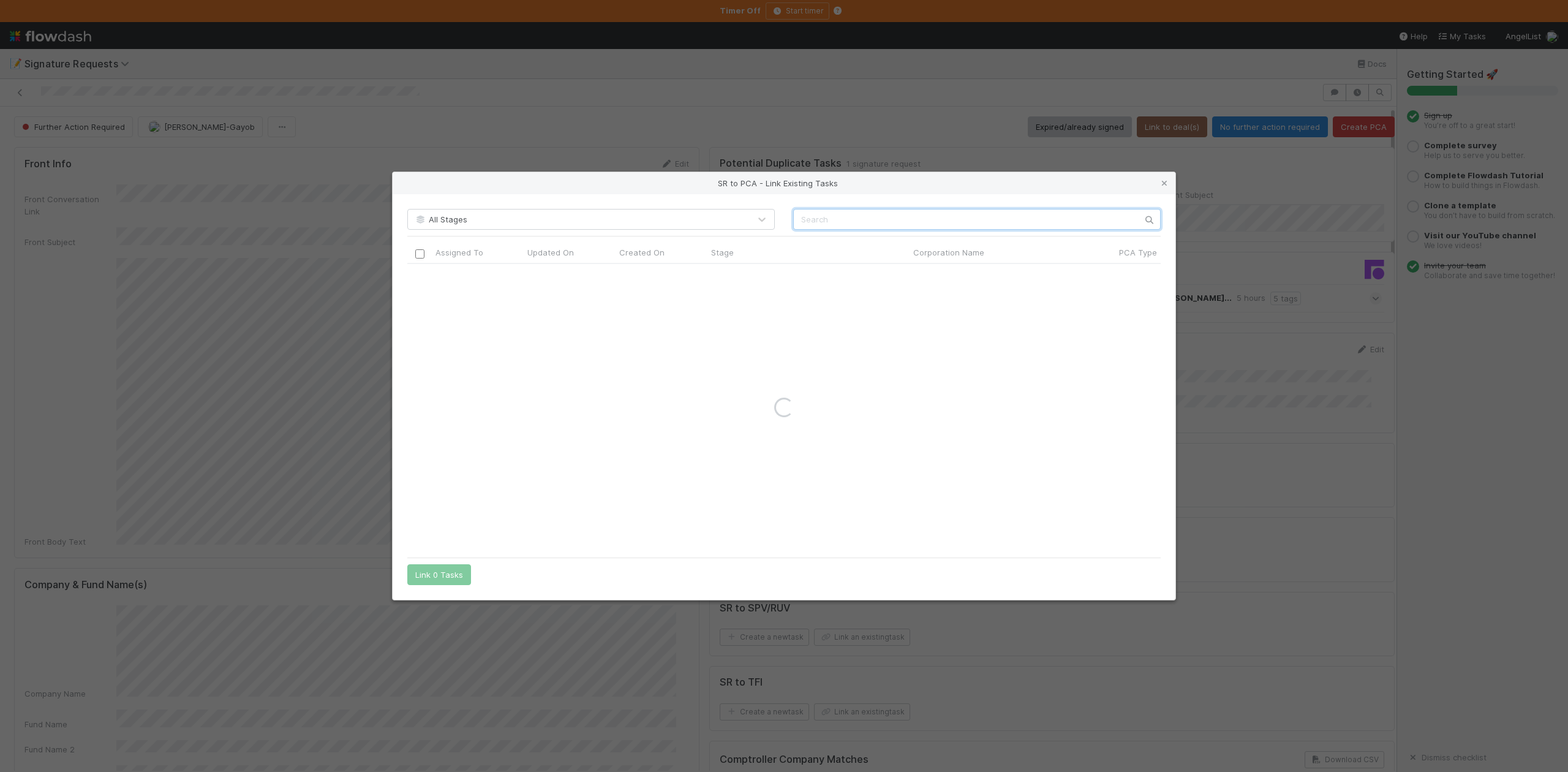
click at [813, 212] on input "text" at bounding box center [977, 220] width 368 height 21
paste input "Syntracts"
click at [805, 220] on input "Syntracts" at bounding box center [977, 220] width 368 height 21
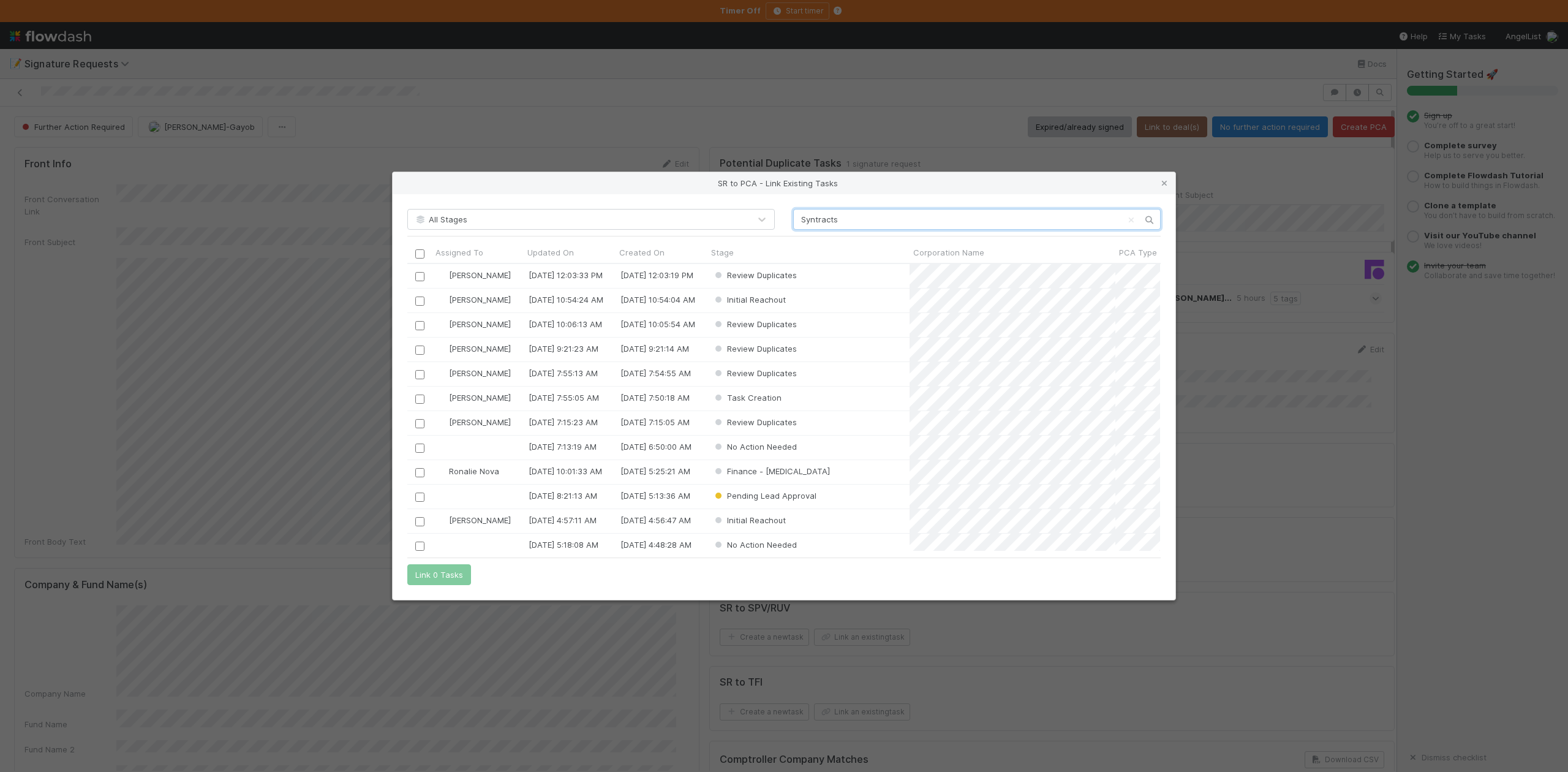
click at [805, 220] on input "Syntracts" at bounding box center [977, 220] width 368 height 21
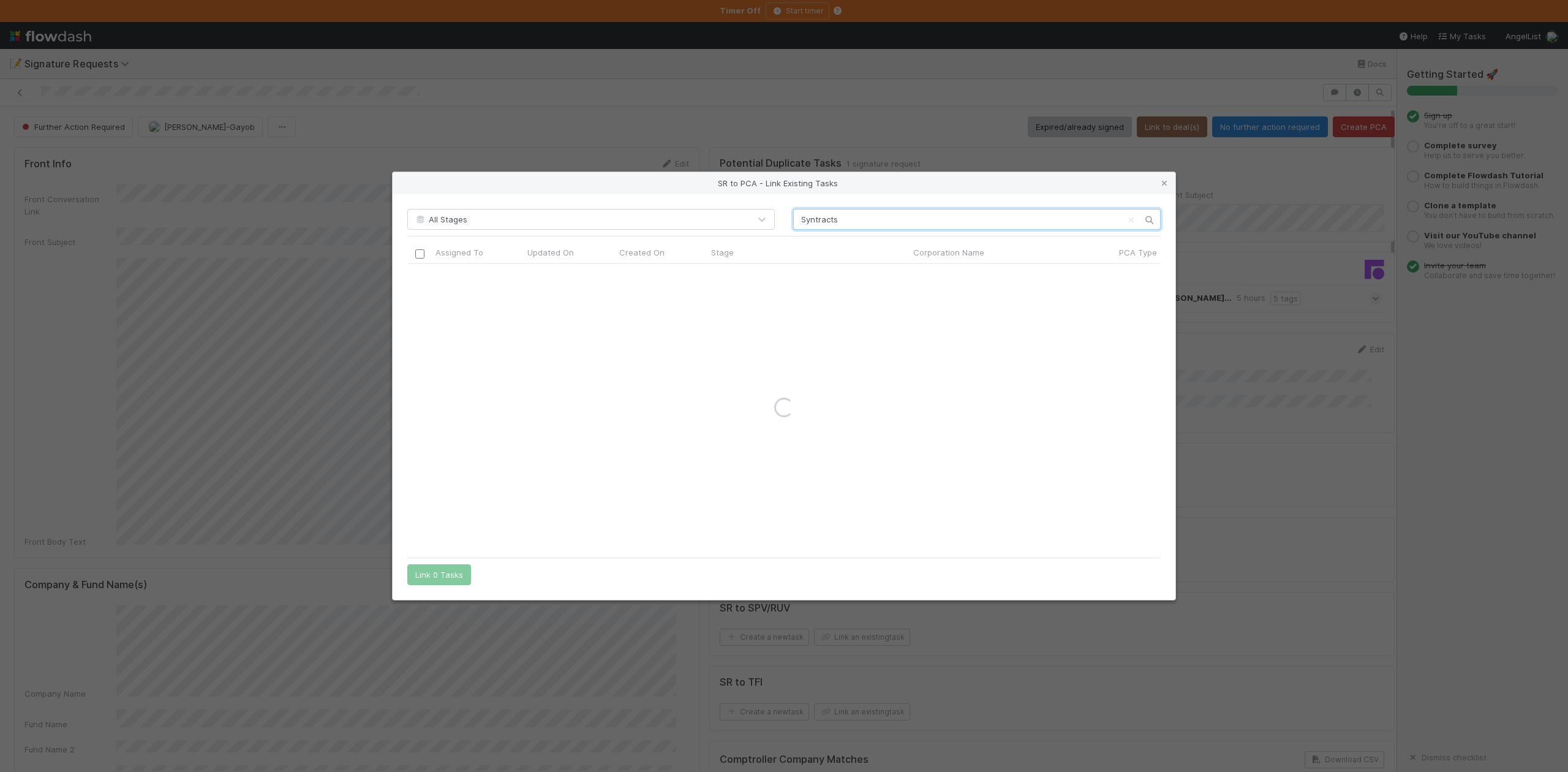
type input "Syntracts"
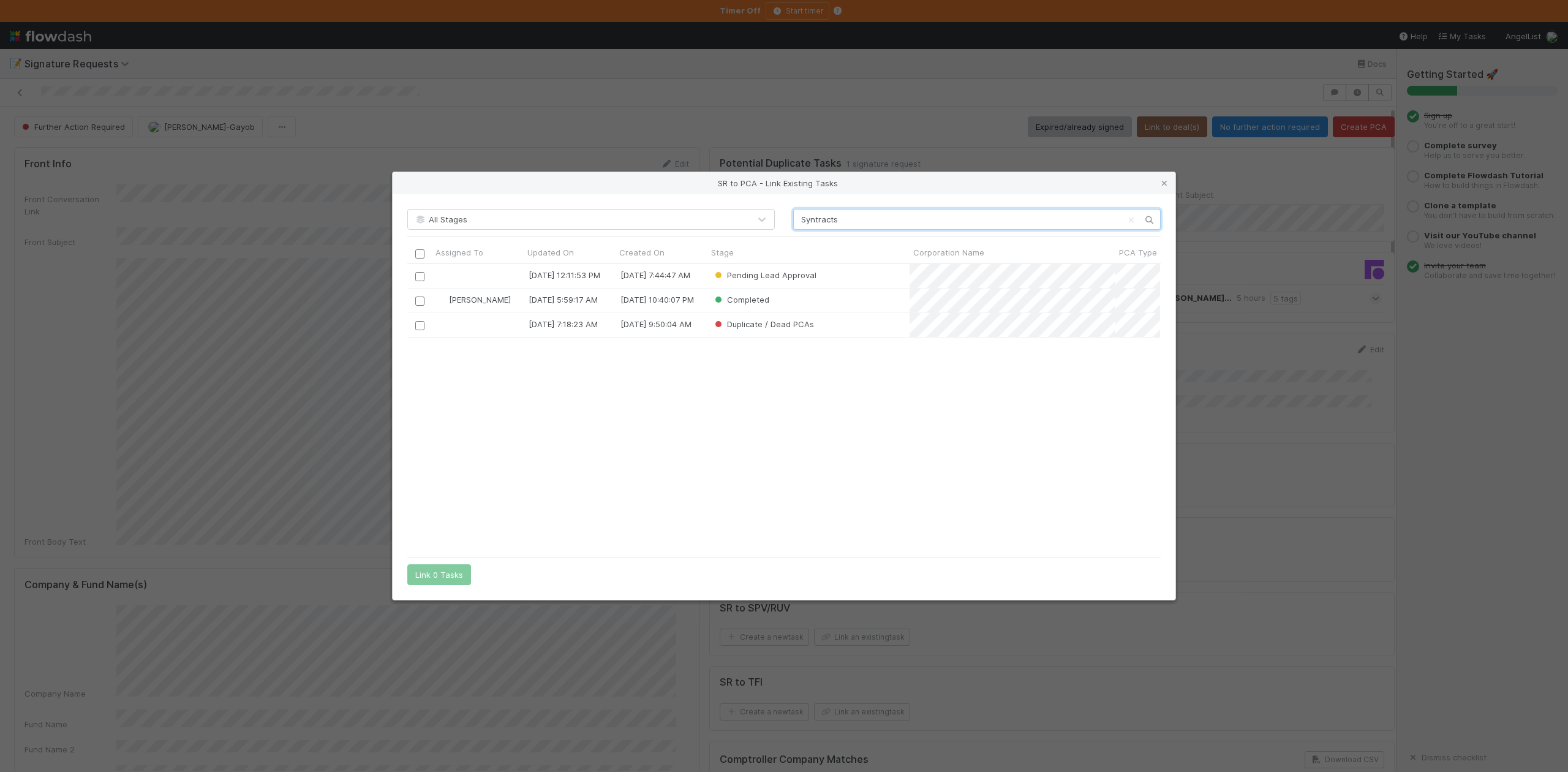
scroll to position [275, 741]
click at [415, 277] on input "checkbox" at bounding box center [420, 277] width 9 height 9
click at [436, 575] on button "Link 1 Task" at bounding box center [436, 575] width 58 height 21
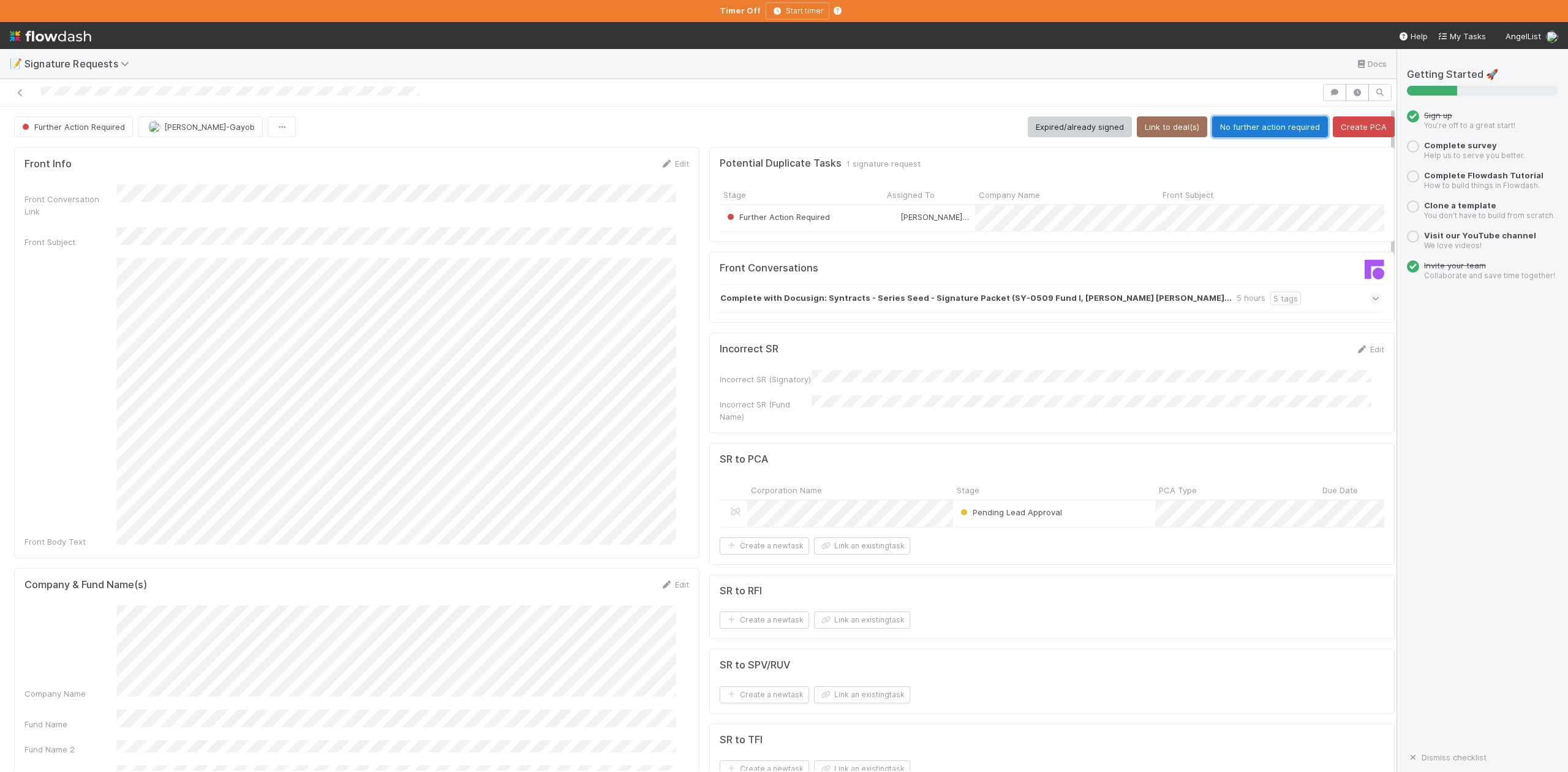
click at [1270, 122] on button "No further action required" at bounding box center [1270, 127] width 116 height 21
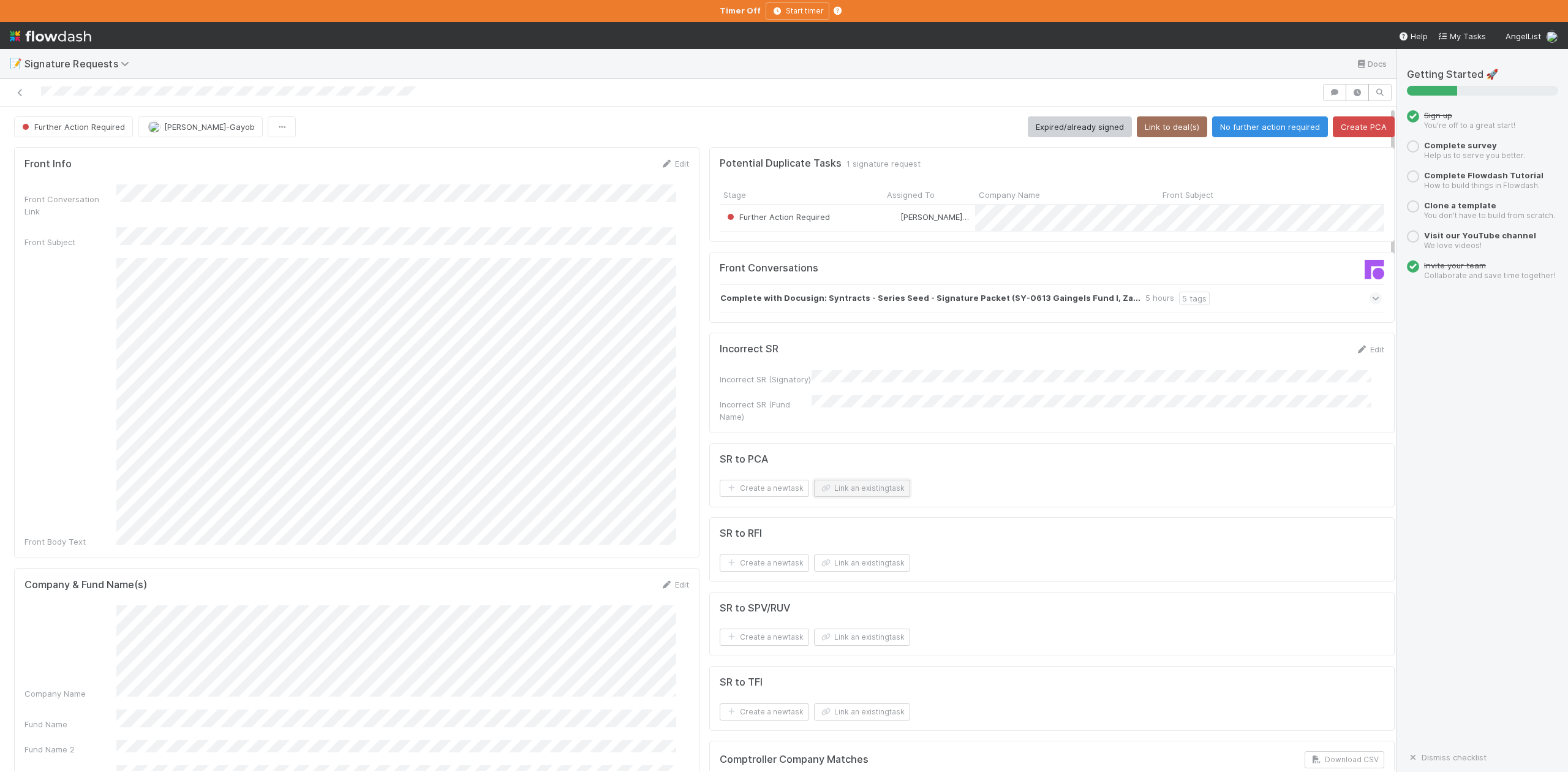
click at [837, 497] on button "Link an existing task" at bounding box center [862, 488] width 96 height 17
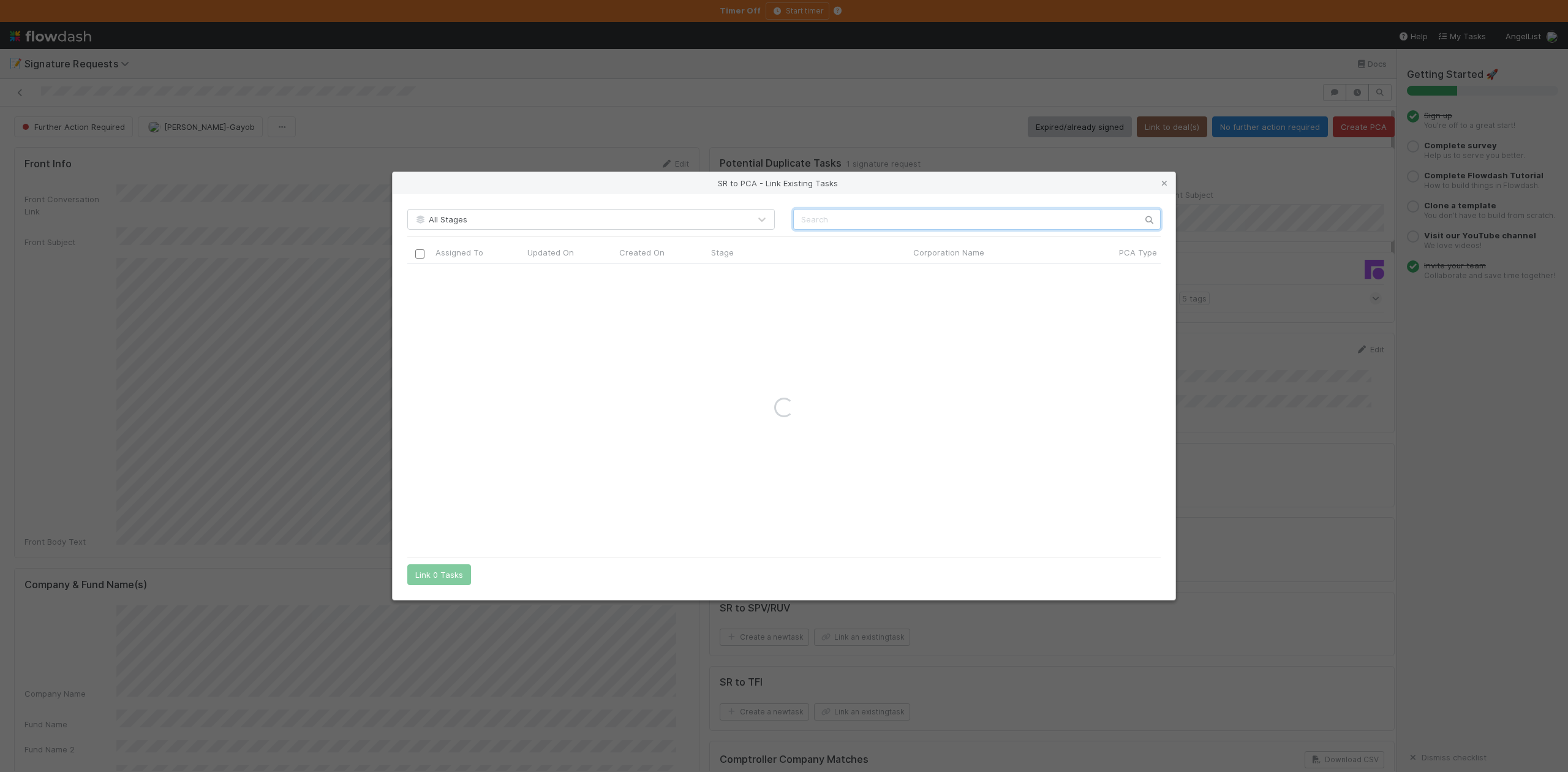
click at [809, 224] on input "text" at bounding box center [977, 220] width 368 height 21
paste input "Syntracts"
click at [801, 217] on input "Syntracts" at bounding box center [977, 220] width 368 height 21
type input "Syntracts"
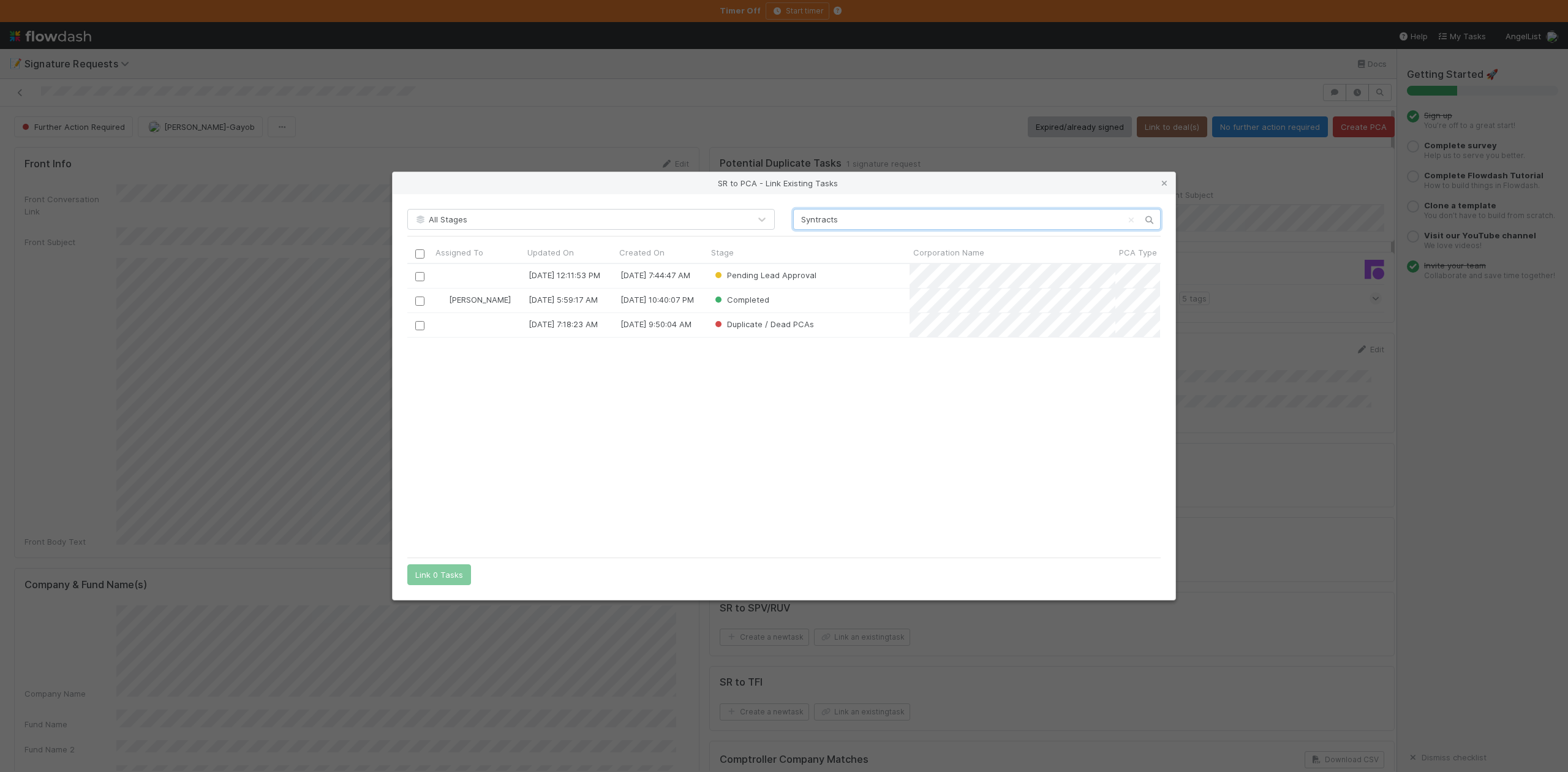
scroll to position [275, 741]
click at [420, 280] on input "checkbox" at bounding box center [420, 277] width 9 height 9
click at [437, 575] on button "Link 1 Task" at bounding box center [436, 575] width 58 height 21
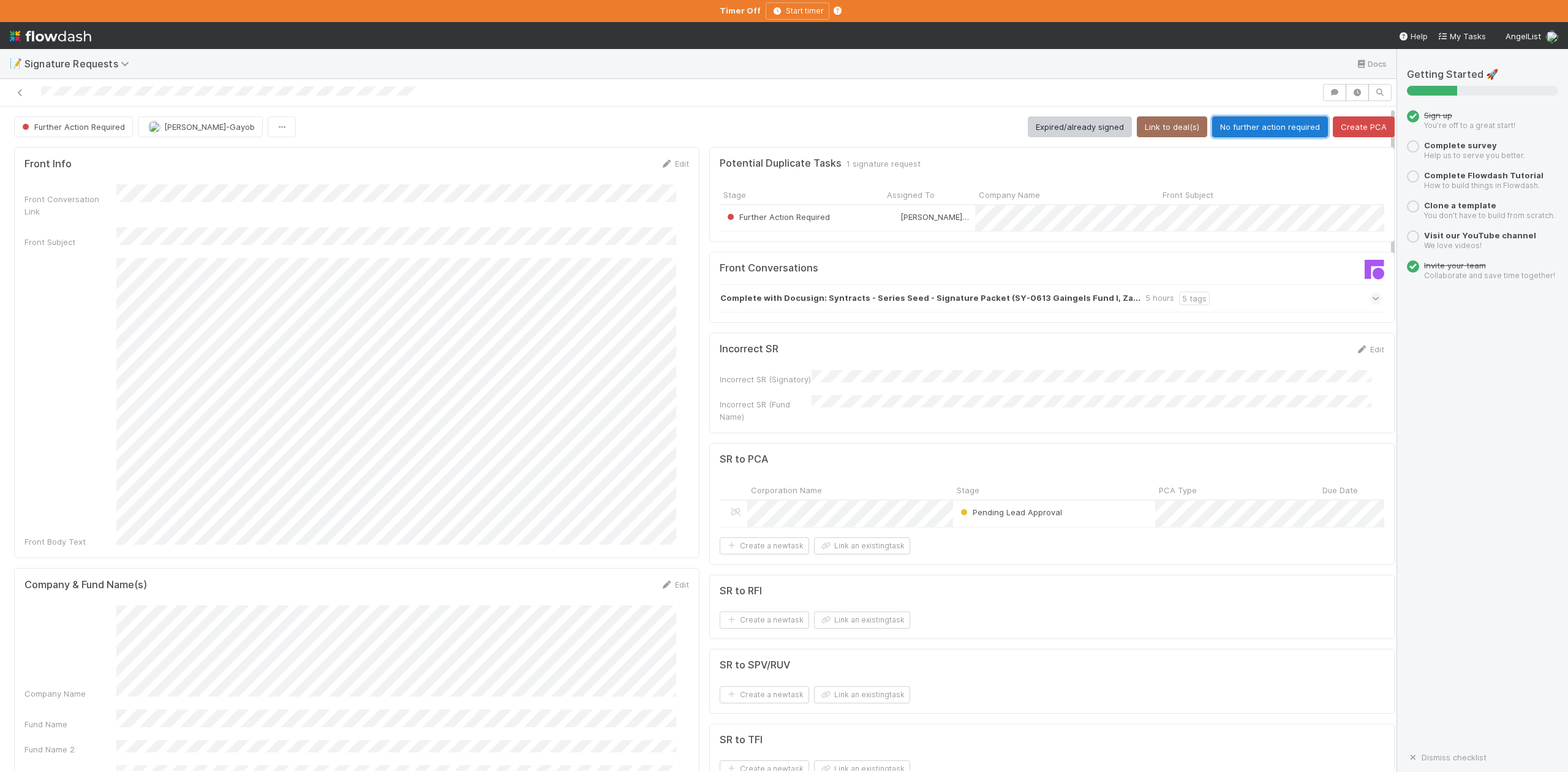
click at [1218, 128] on button "No further action required" at bounding box center [1270, 127] width 116 height 21
click at [1074, 122] on button "Expired/already signed" at bounding box center [1079, 127] width 104 height 21
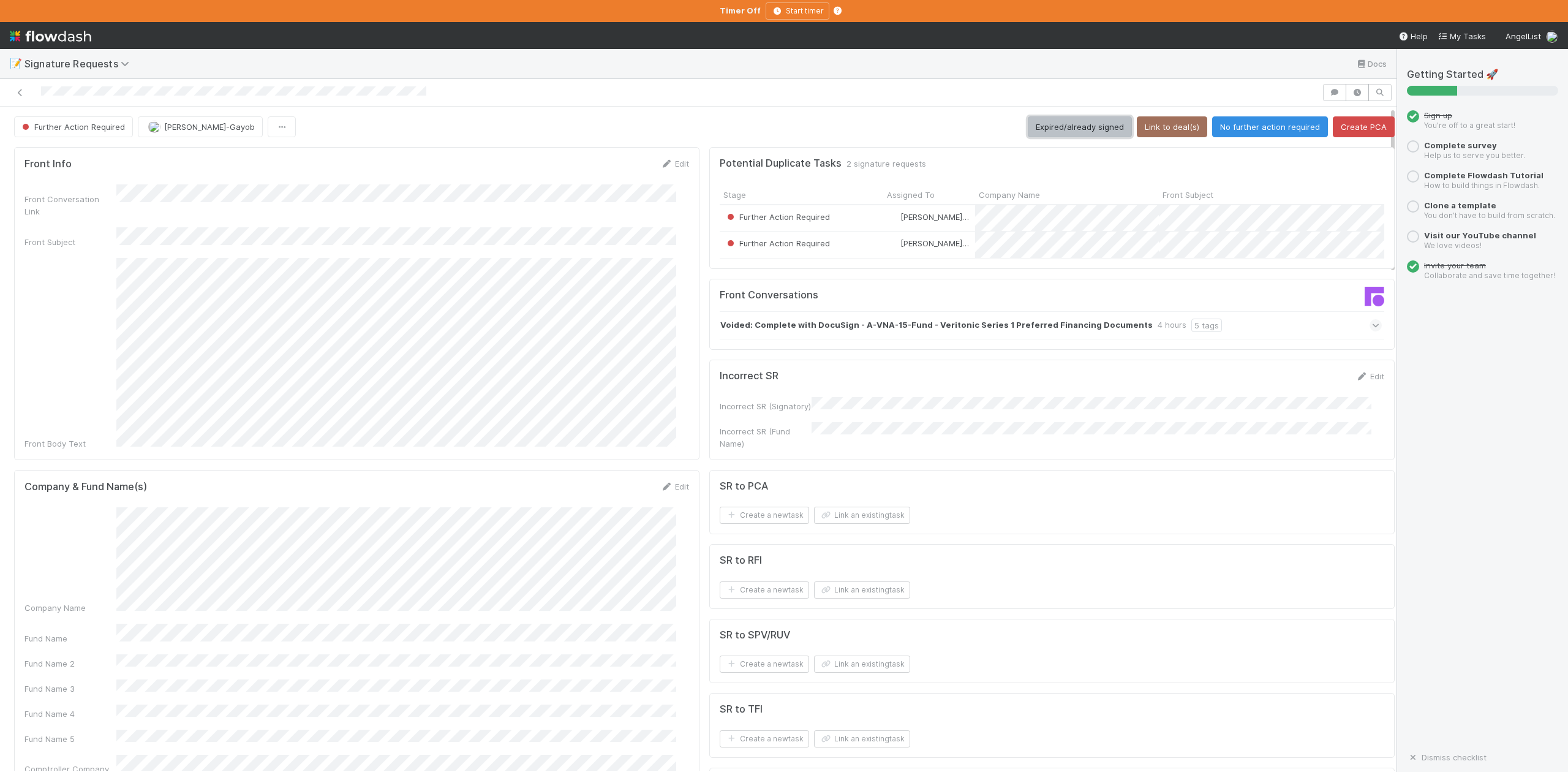
click at [1074, 128] on button "Expired/already signed" at bounding box center [1079, 127] width 104 height 21
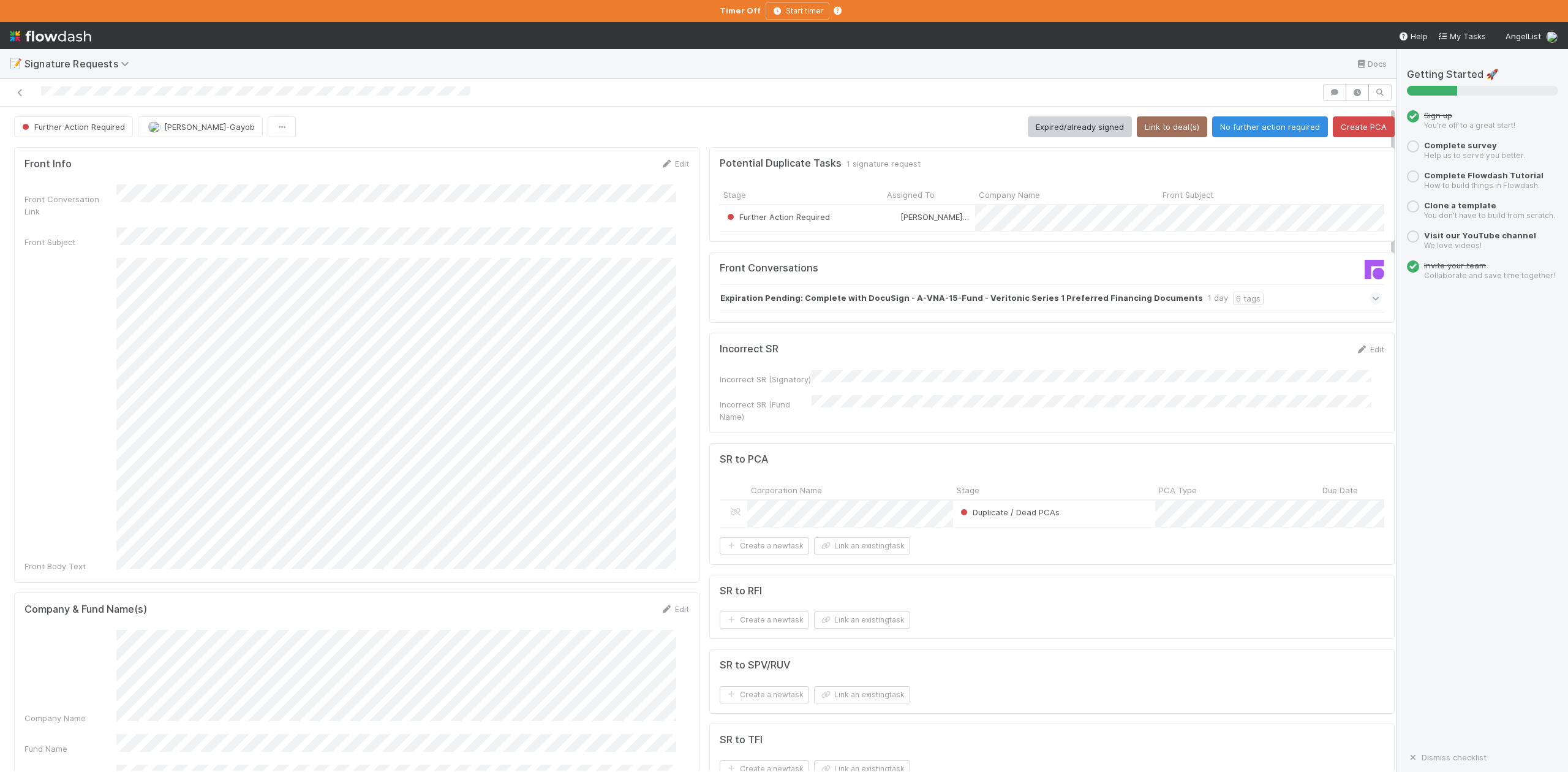
click at [1067, 522] on div "Duplicate / Dead PCAs" at bounding box center [1054, 514] width 202 height 27
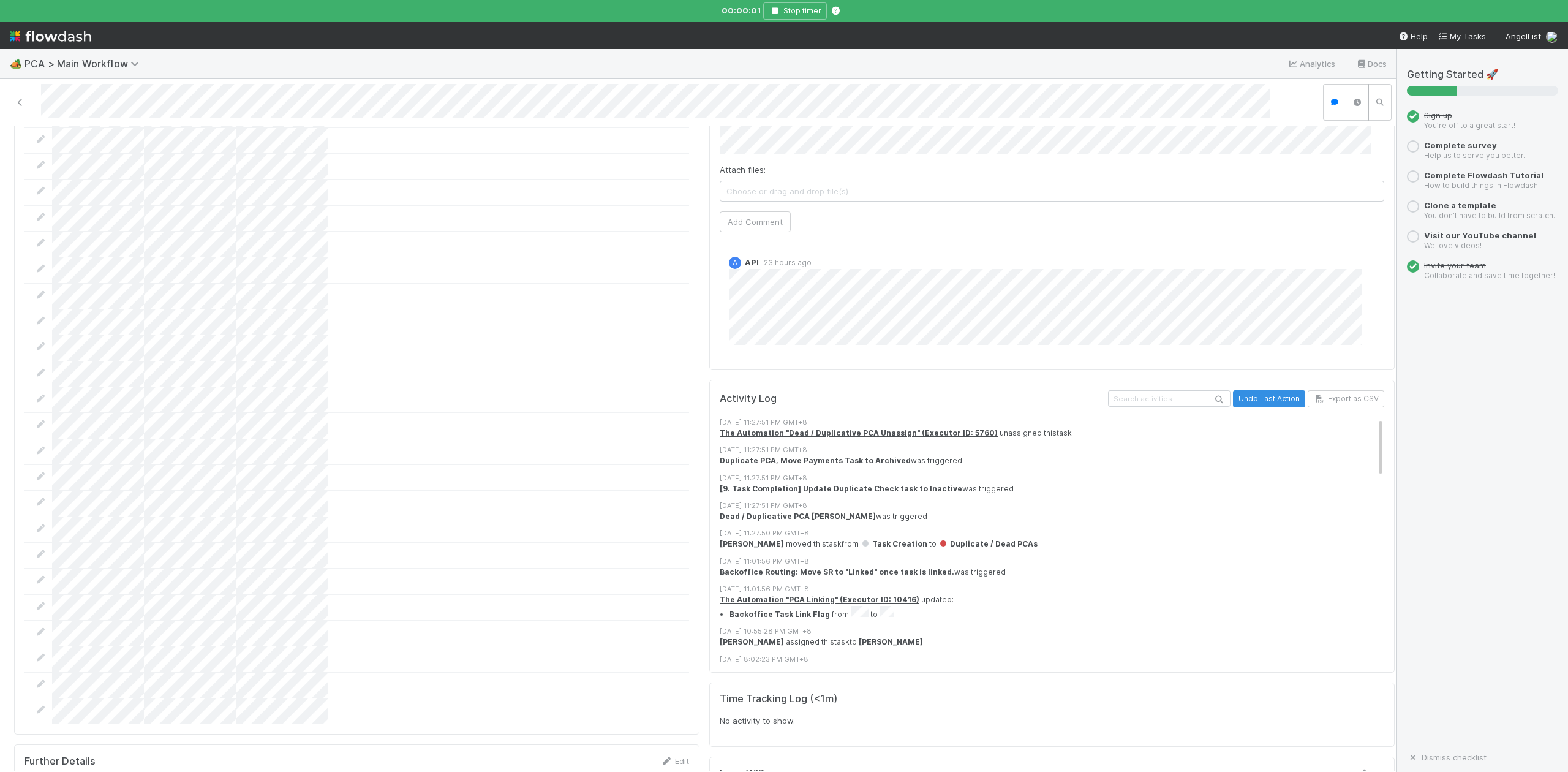
scroll to position [1388, 0]
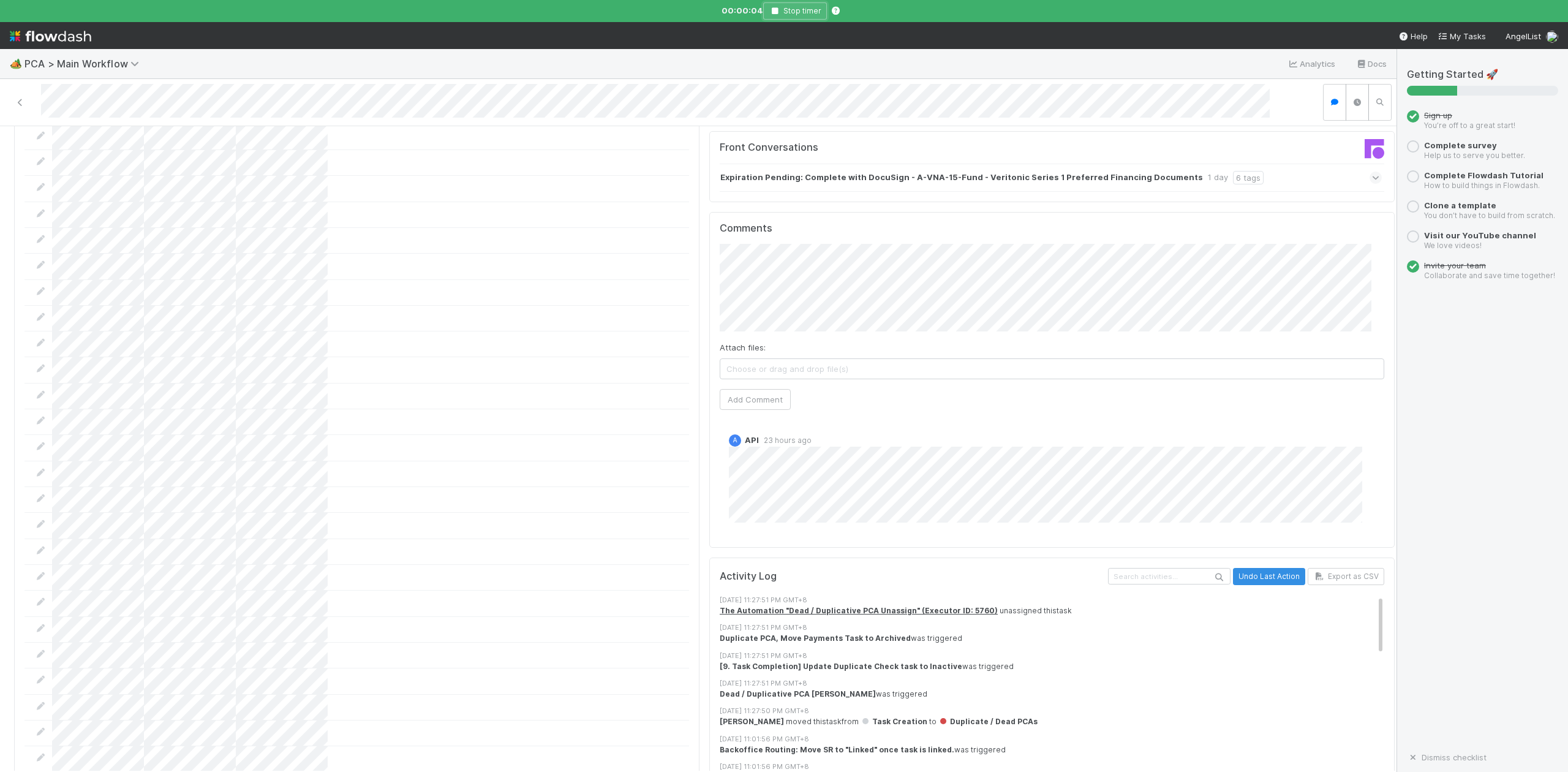
click at [778, 5] on button "Stop timer" at bounding box center [795, 10] width 64 height 17
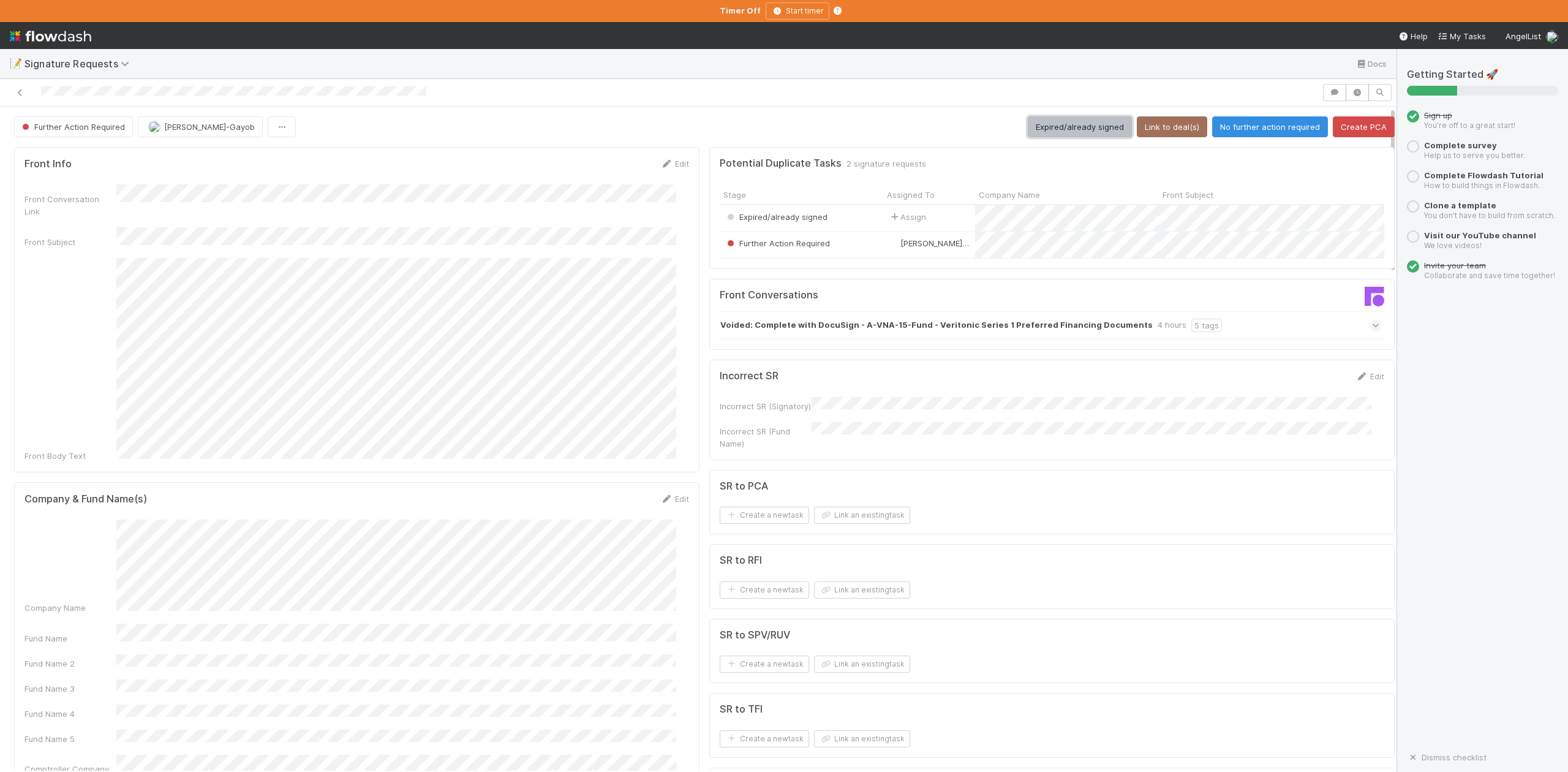
click at [1040, 128] on button "Expired/already signed" at bounding box center [1079, 127] width 104 height 21
click at [1031, 133] on button "Expired/already signed" at bounding box center [1079, 127] width 104 height 21
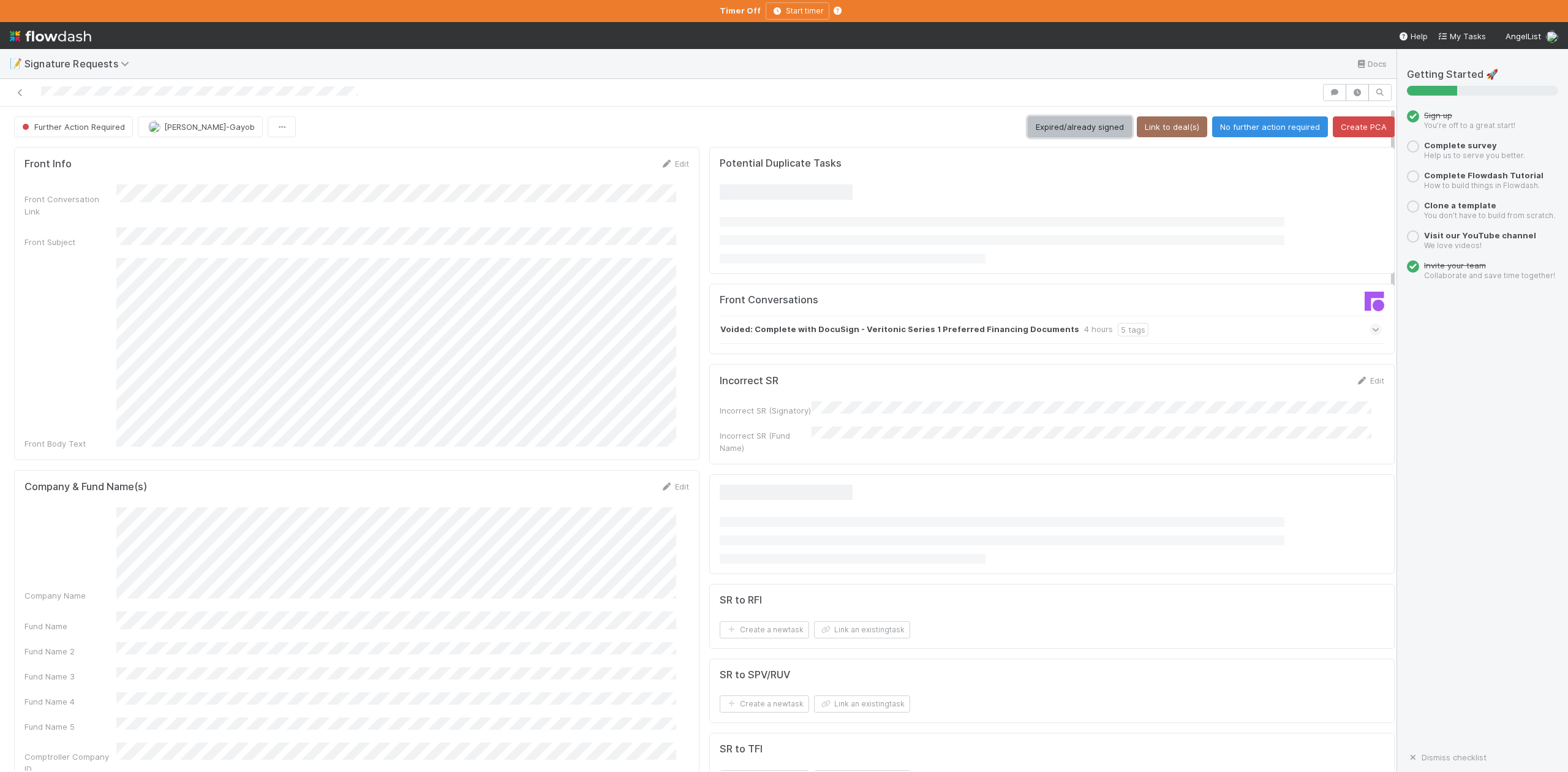
click at [1052, 130] on button "Expired/already signed" at bounding box center [1079, 127] width 104 height 21
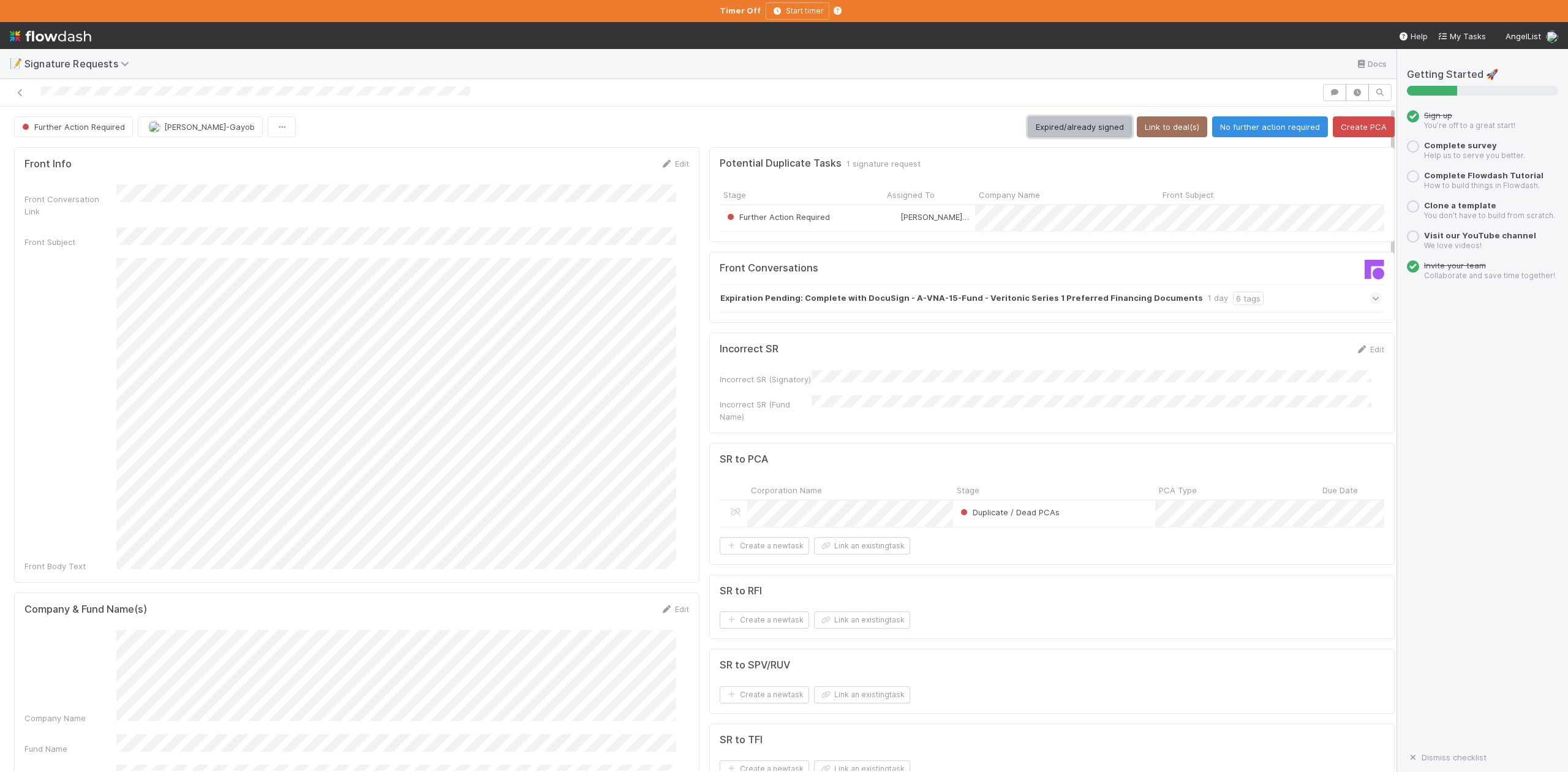
click at [1049, 131] on button "Expired/already signed" at bounding box center [1079, 127] width 104 height 21
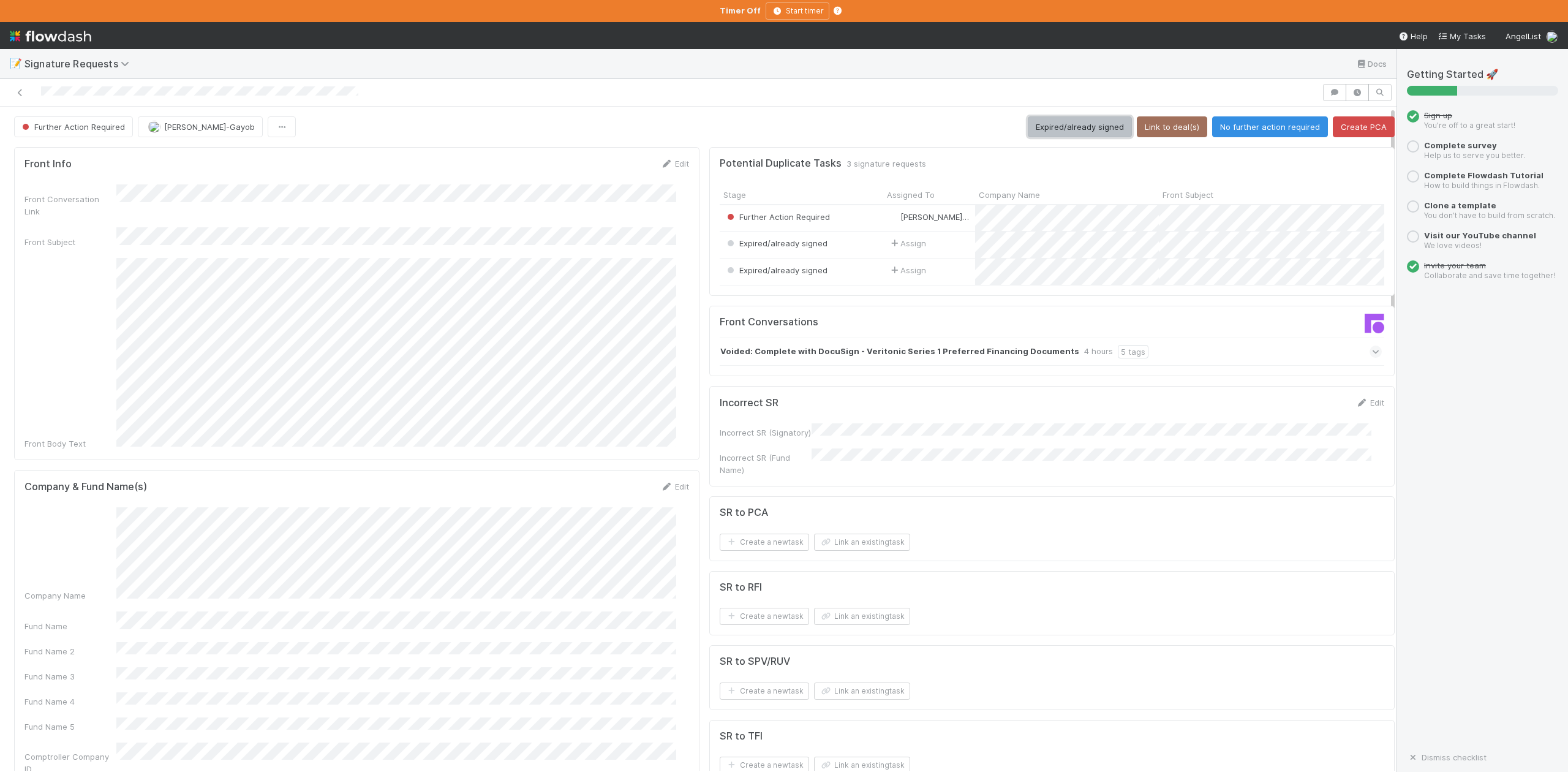
click at [1049, 128] on button "Expired/already signed" at bounding box center [1079, 127] width 104 height 21
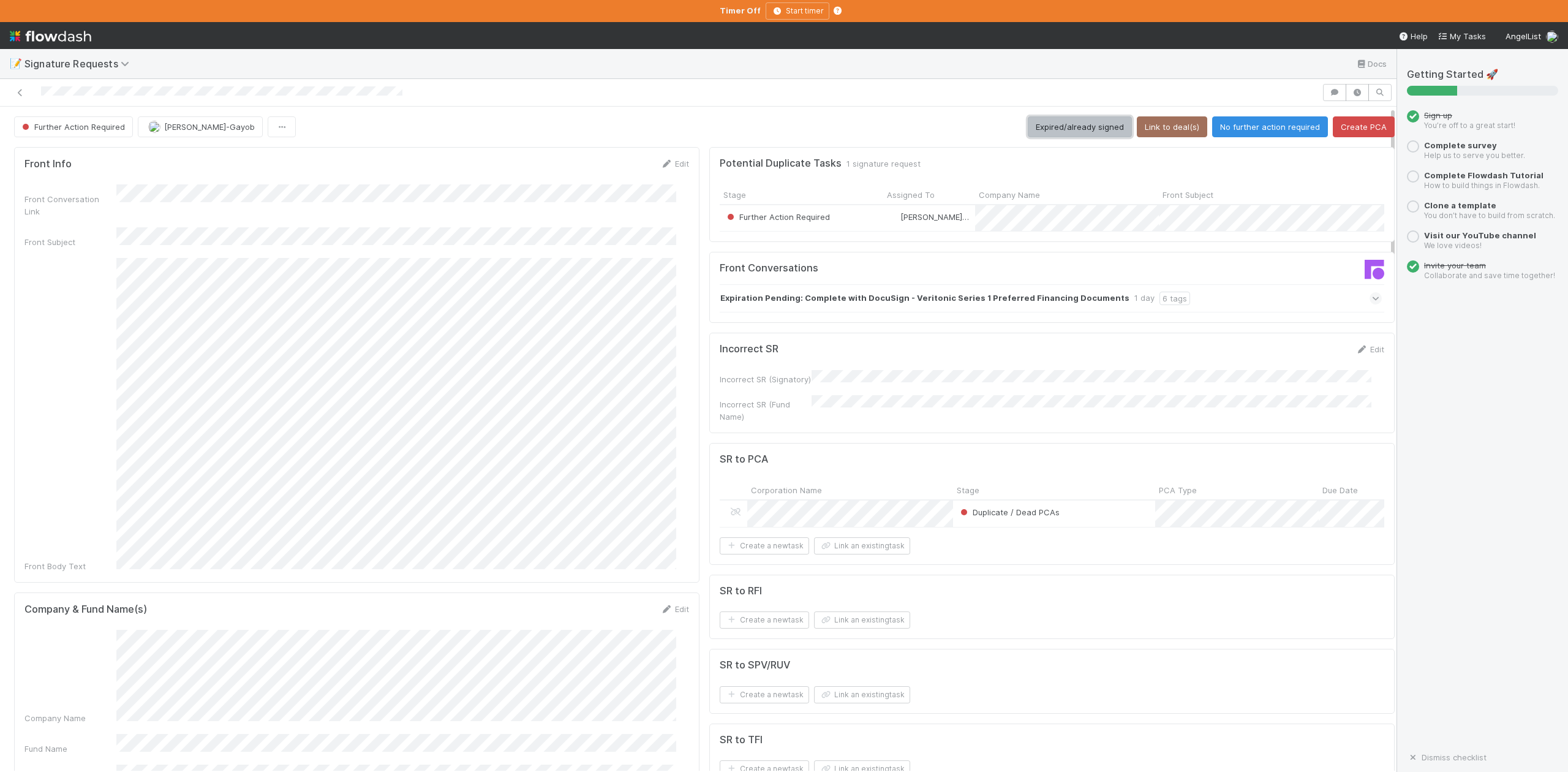
click at [1049, 131] on button "Expired/already signed" at bounding box center [1079, 127] width 104 height 21
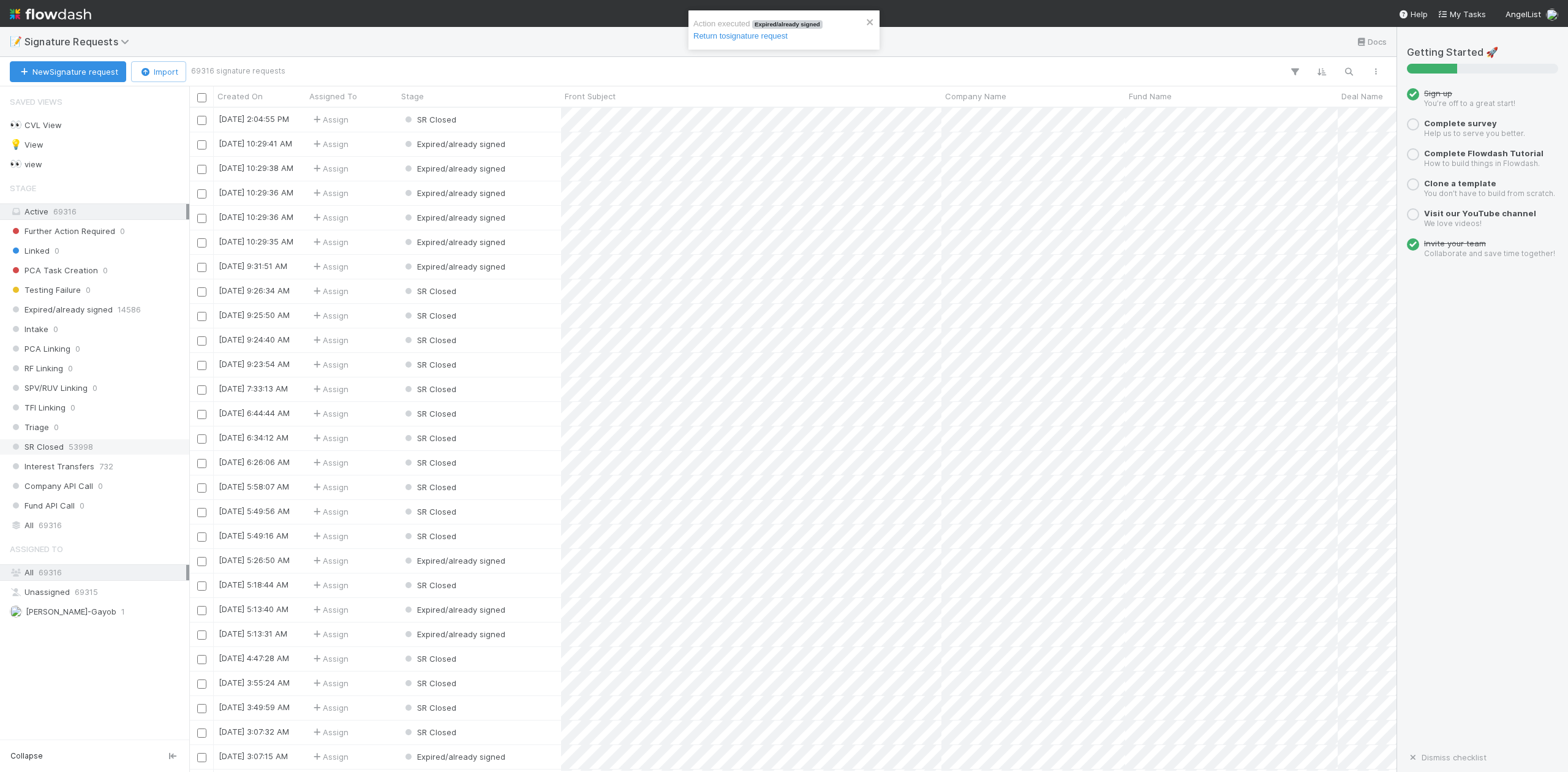
scroll to position [13, 13]
drag, startPoint x: 62, startPoint y: 622, endPoint x: 70, endPoint y: 589, distance: 34.0
click at [62, 622] on div "Saved Views 👀 CVL View 8 💡 View 68617 👀 view 68609 Stage Active 69316 Further A…" at bounding box center [94, 413] width 189 height 653
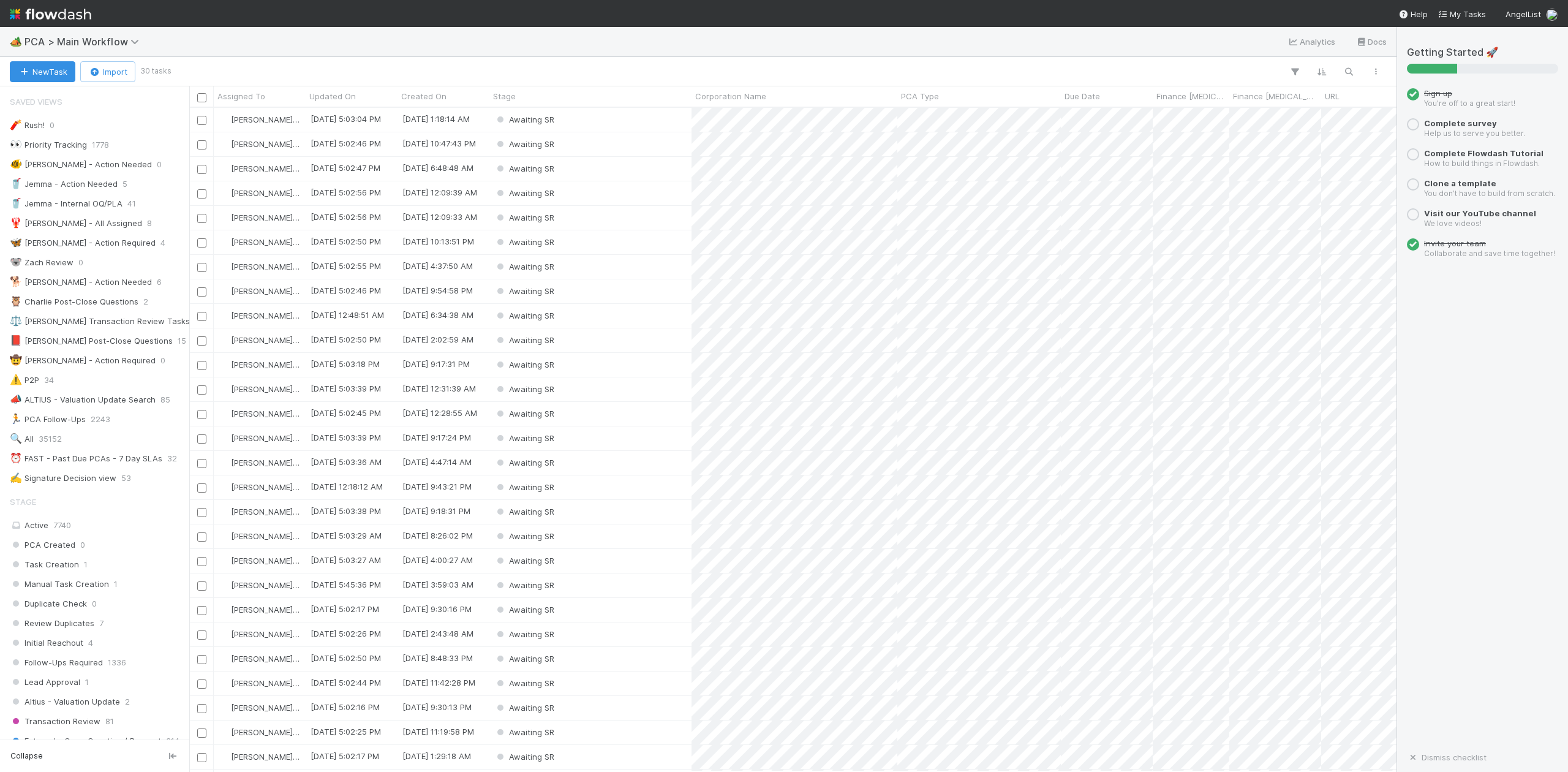
scroll to position [652, 1196]
click at [578, 122] on div "Awaiting SR" at bounding box center [590, 119] width 202 height 24
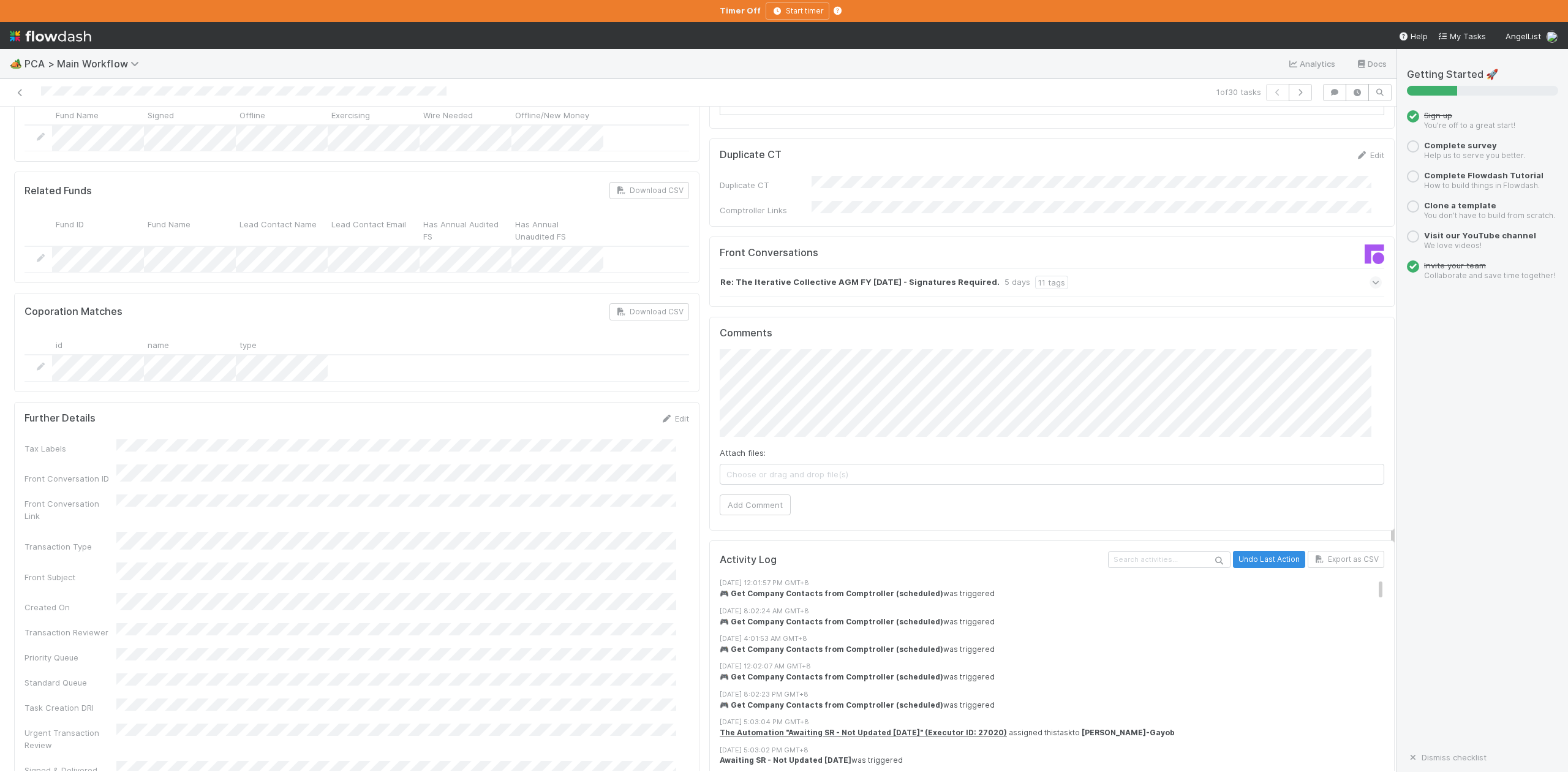
scroll to position [1144, 0]
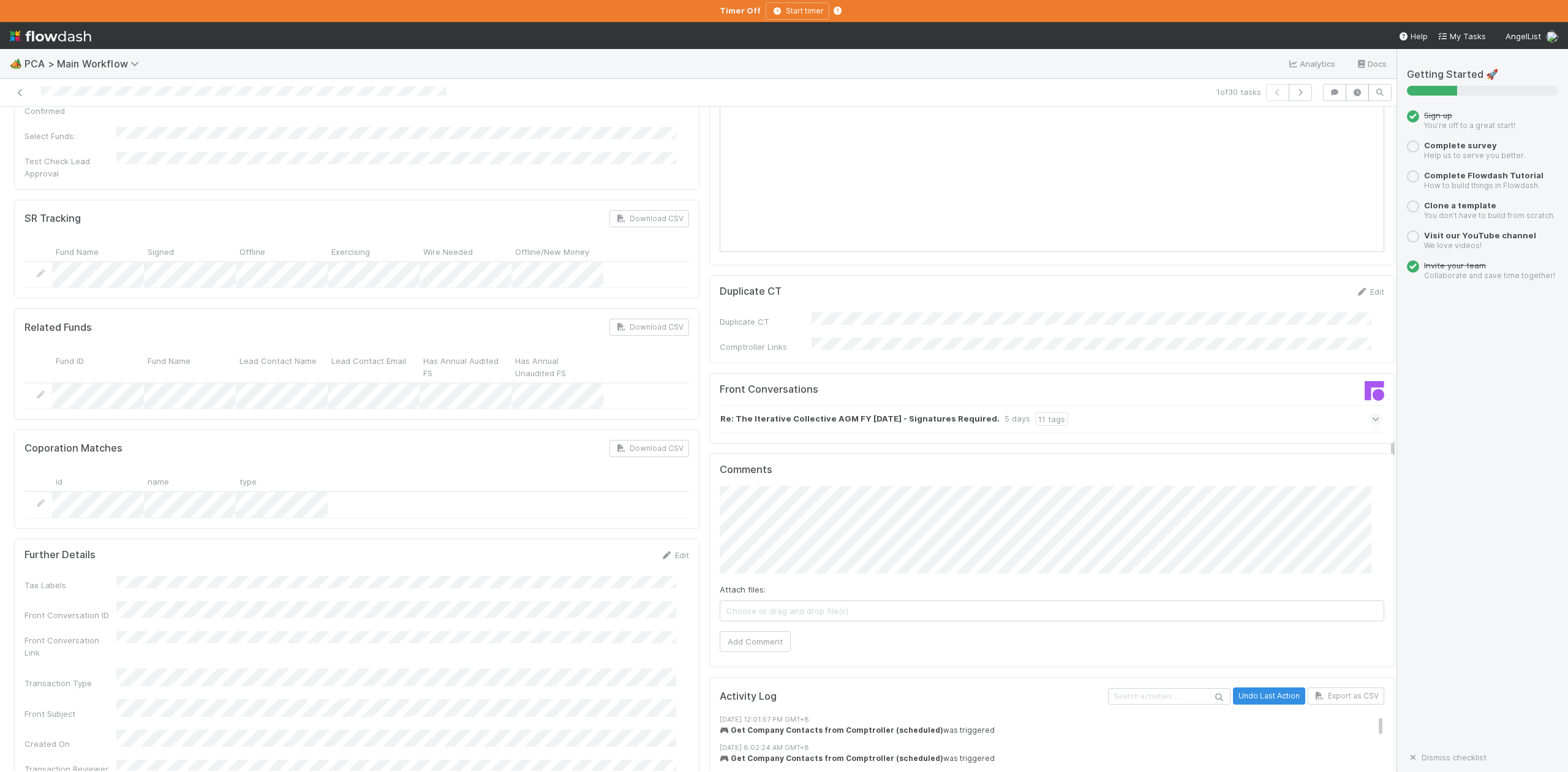
click at [1372, 413] on icon at bounding box center [1376, 419] width 8 height 13
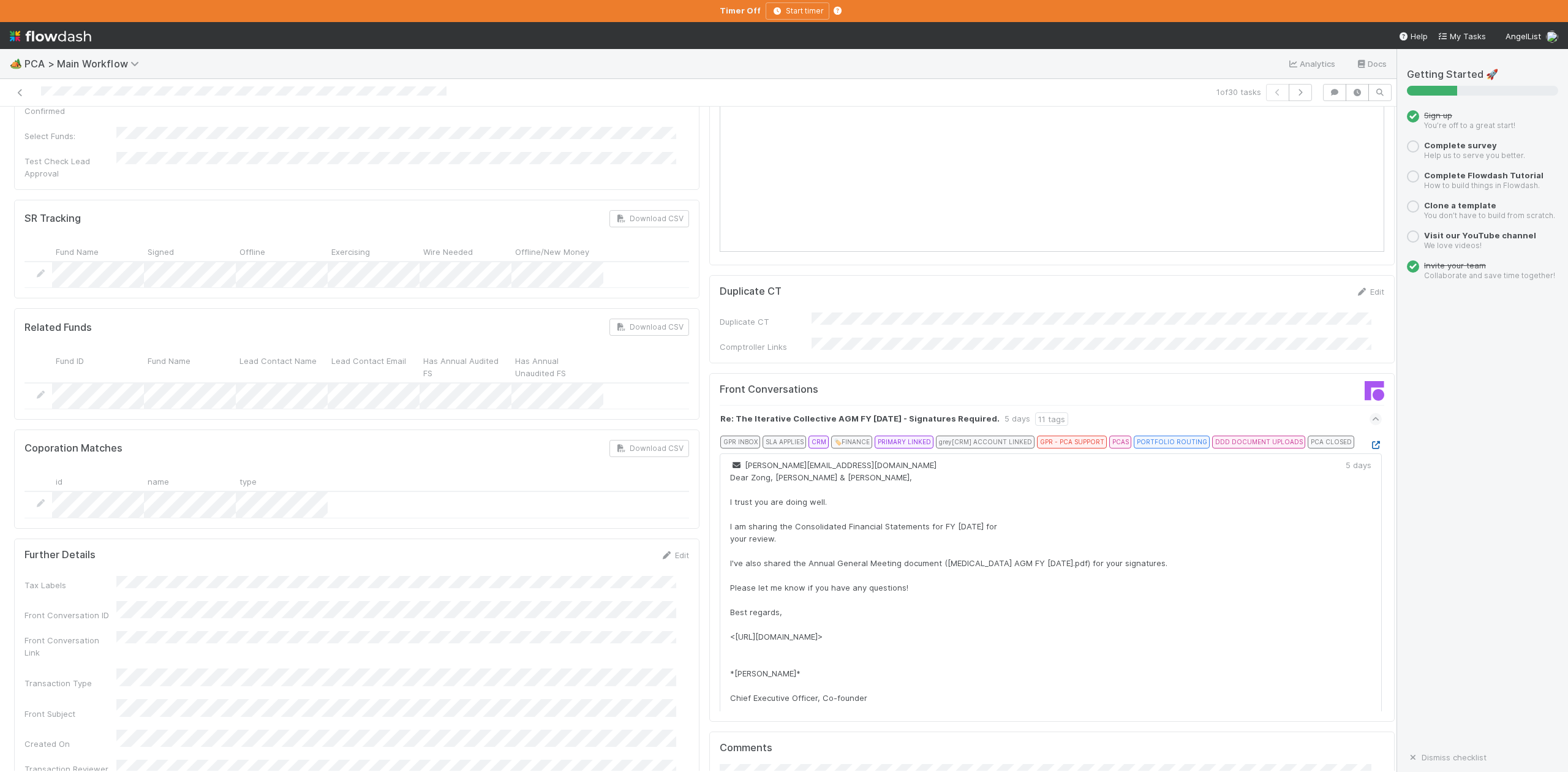
click at [1370, 441] on icon at bounding box center [1376, 445] width 13 height 8
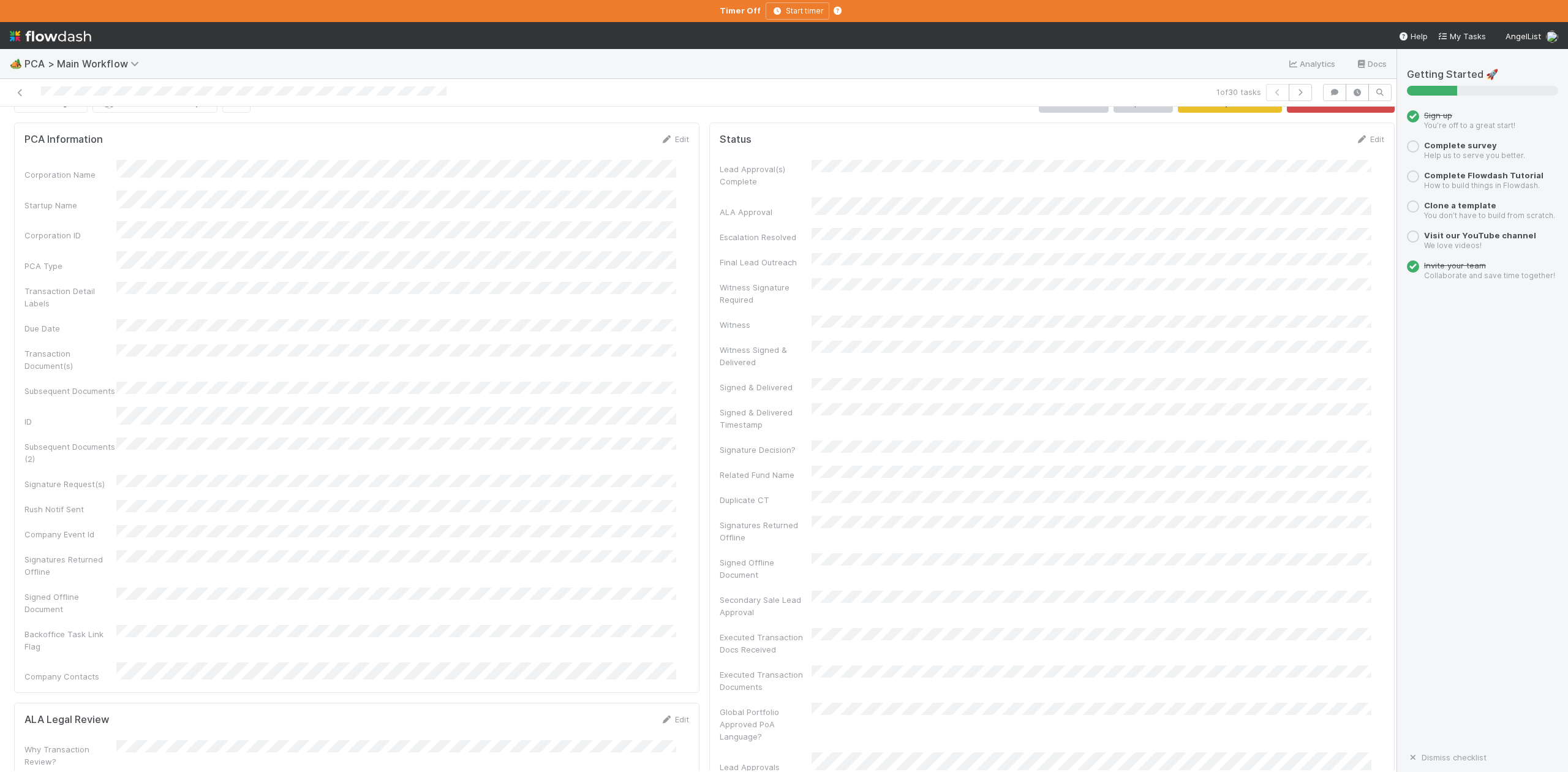
scroll to position [0, 0]
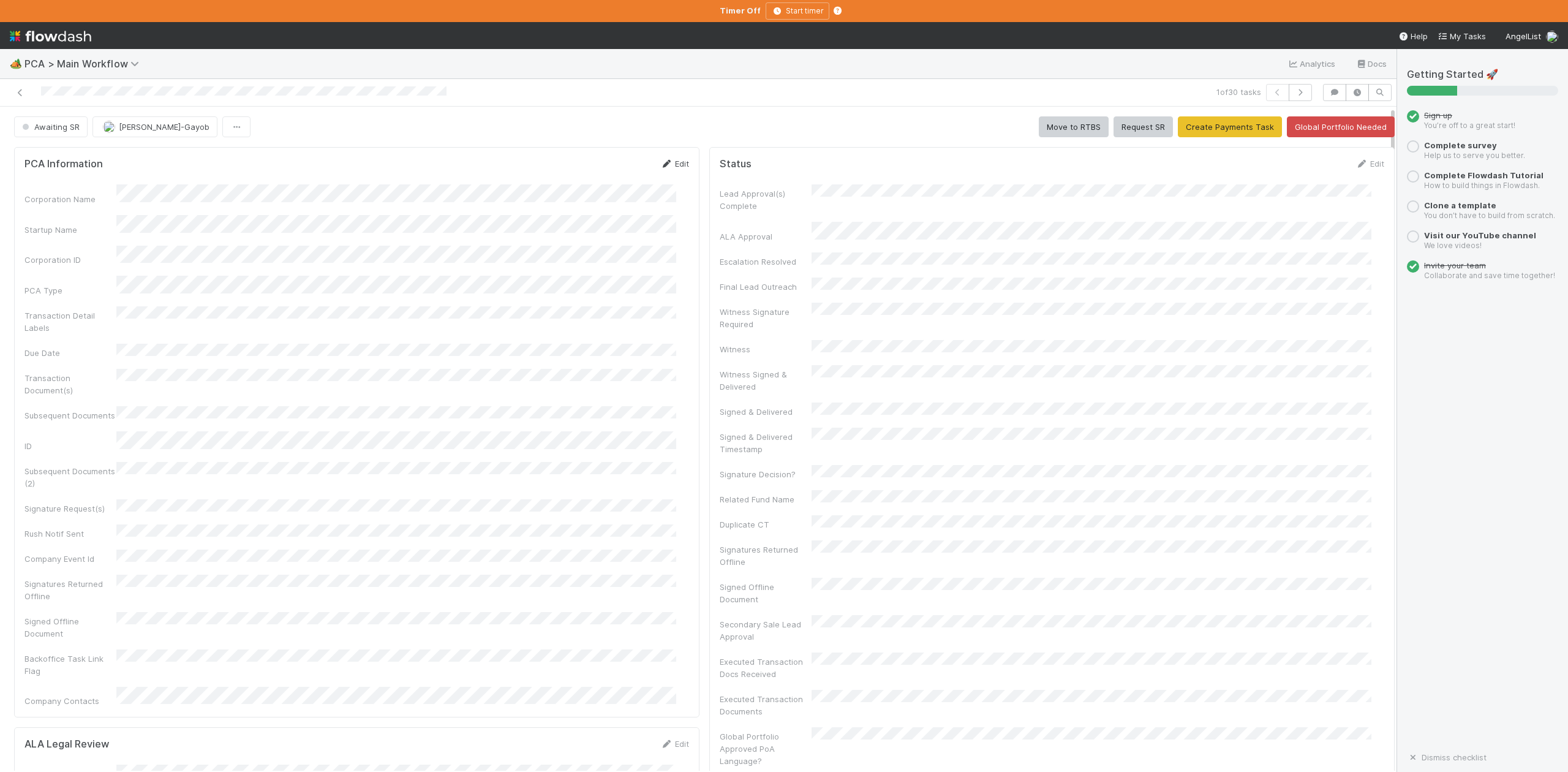
click at [668, 164] on link "Edit" at bounding box center [675, 163] width 29 height 10
click at [606, 171] on button "Save" at bounding box center [623, 168] width 35 height 21
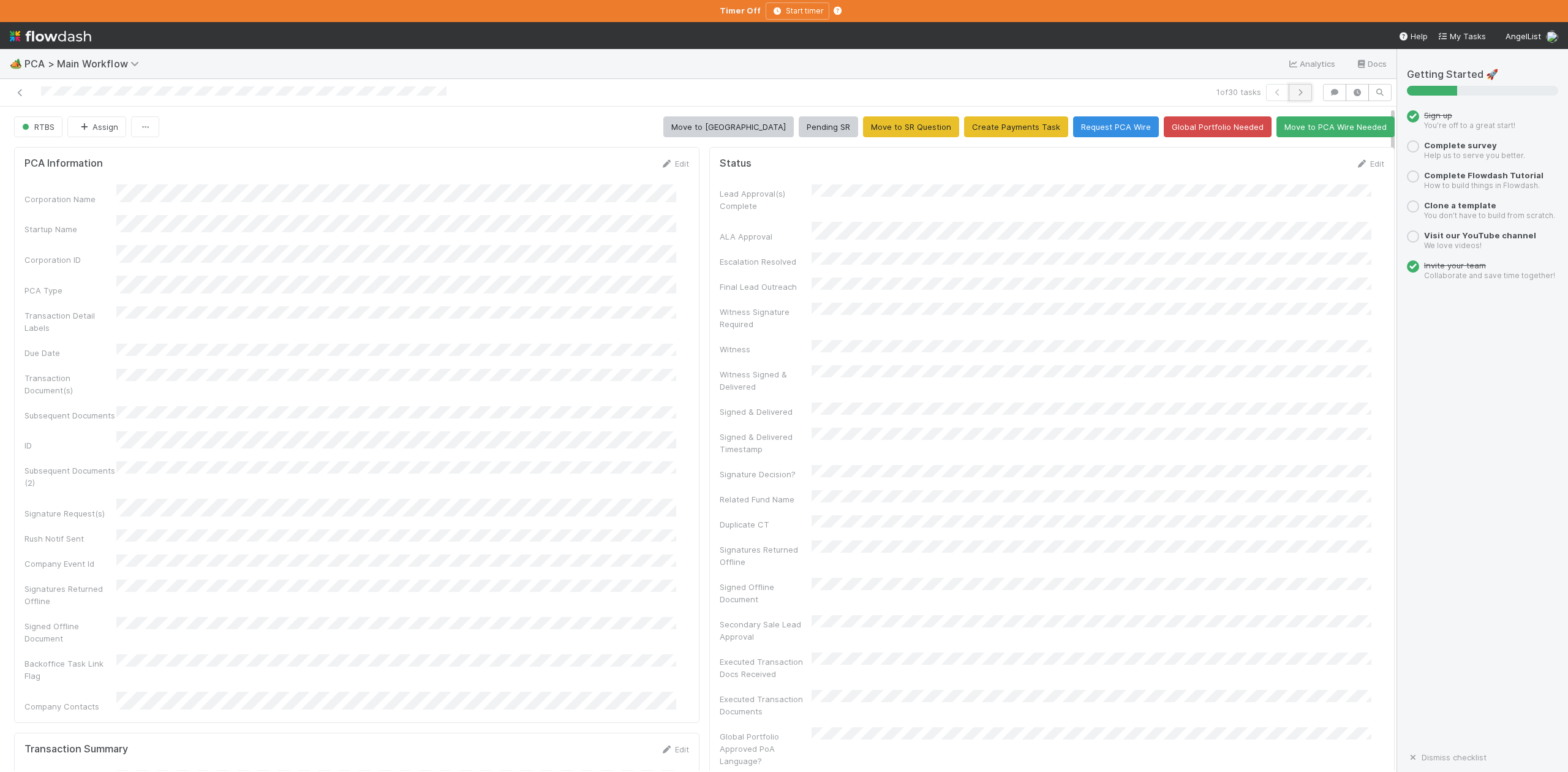
click at [1294, 90] on icon "button" at bounding box center [1300, 93] width 13 height 7
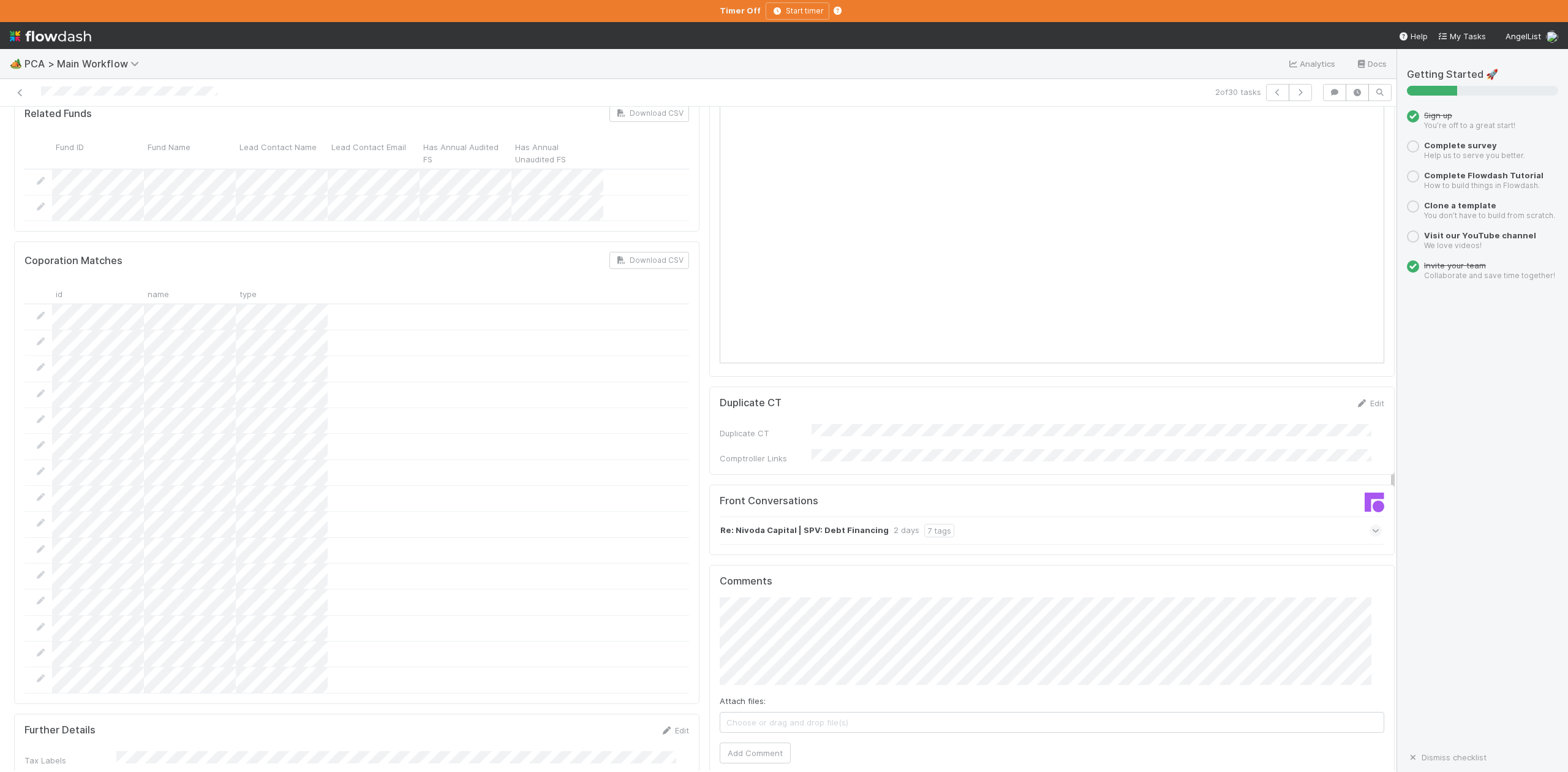
scroll to position [1552, 0]
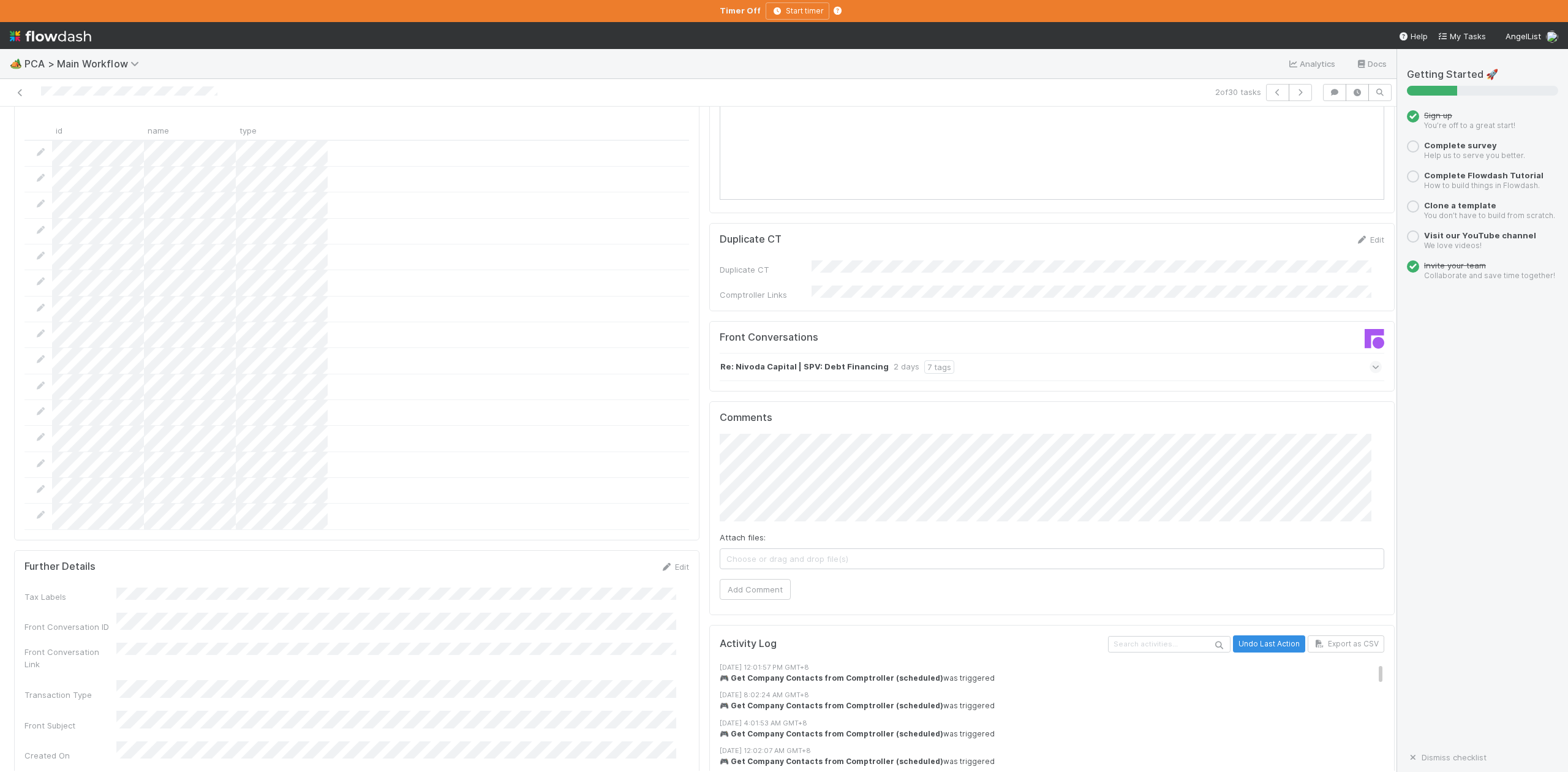
click at [1372, 361] on icon at bounding box center [1376, 367] width 8 height 13
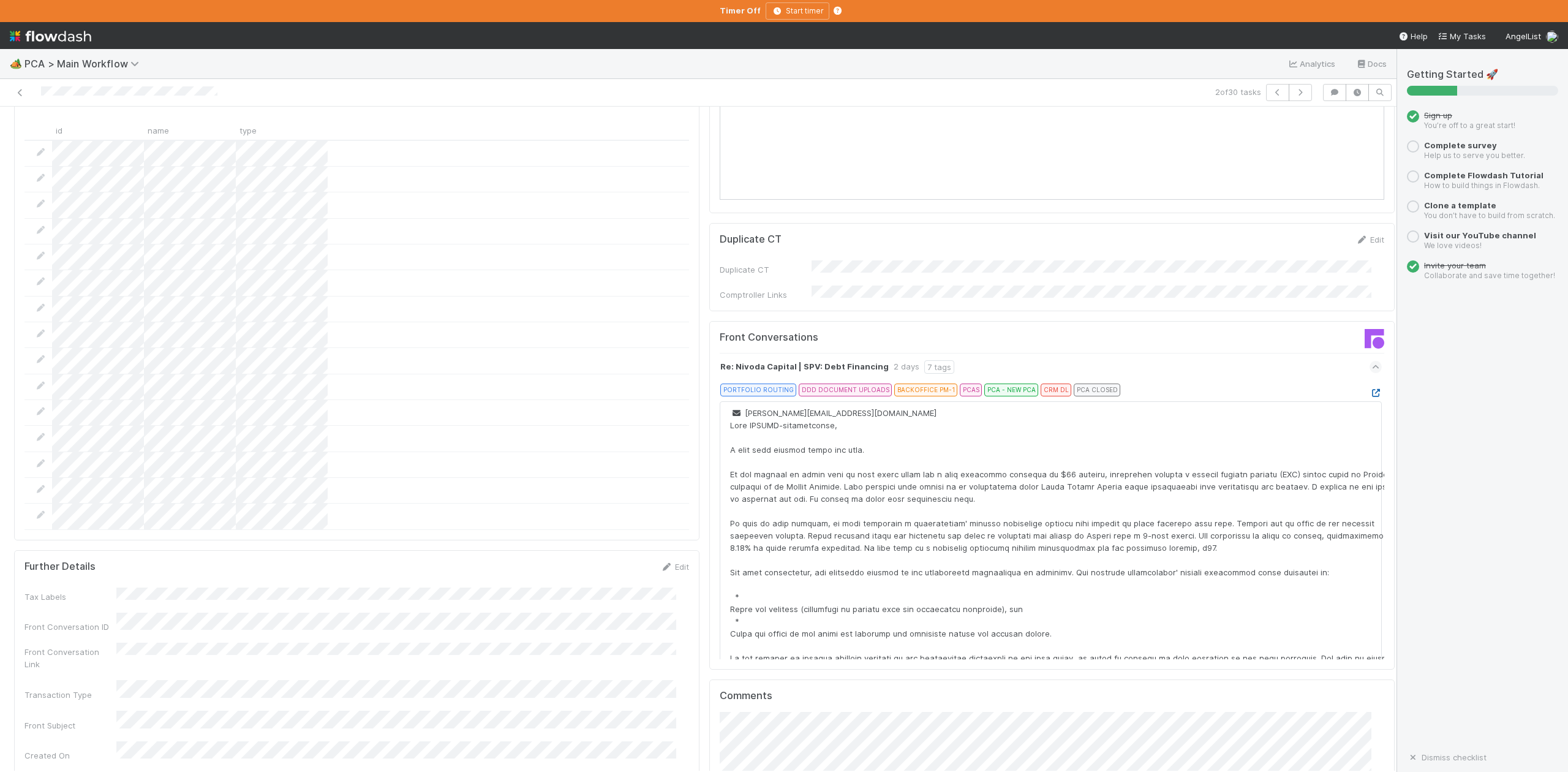
click at [1370, 389] on icon at bounding box center [1376, 393] width 13 height 8
click at [1294, 92] on icon "button" at bounding box center [1300, 93] width 13 height 7
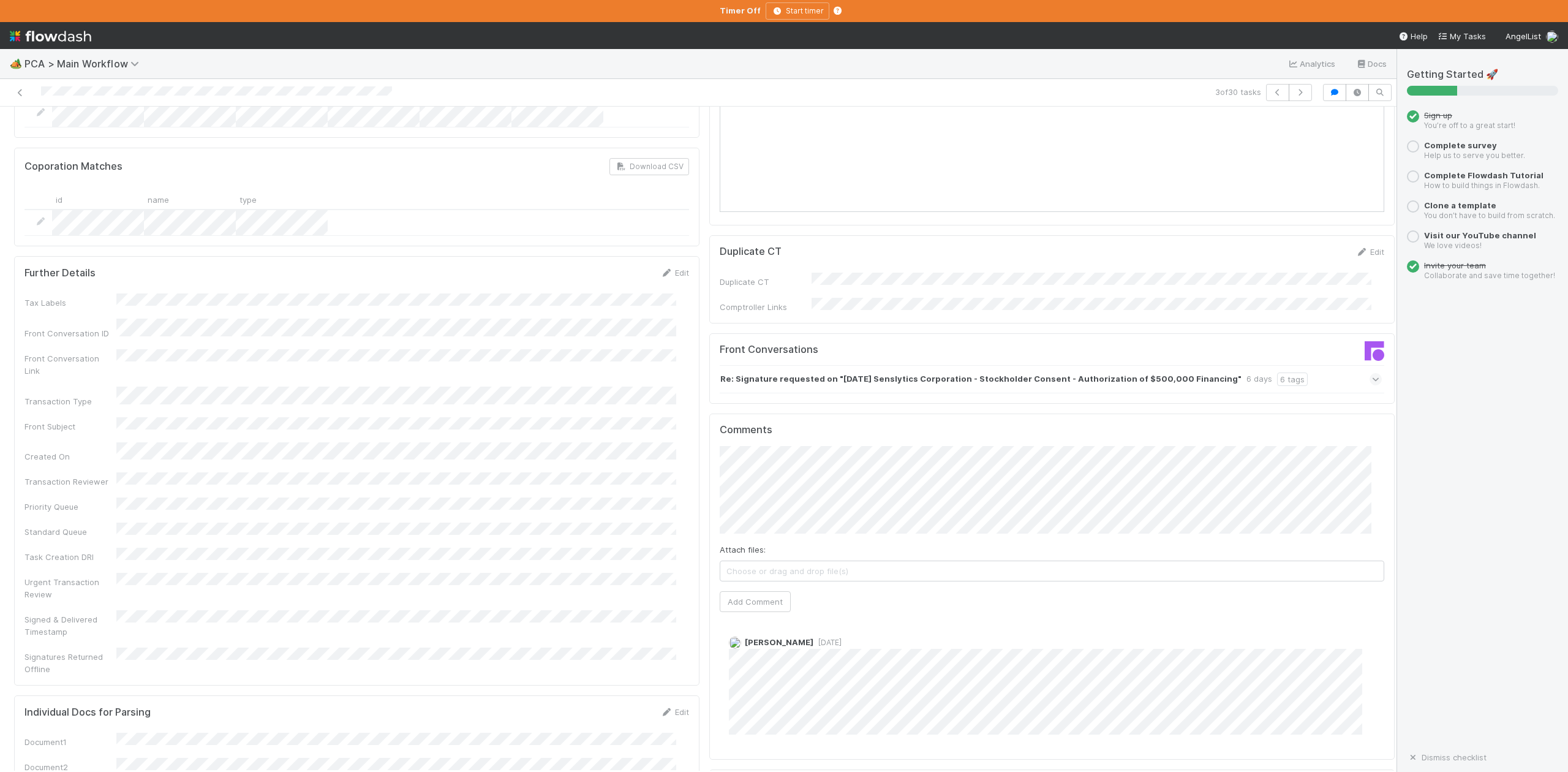
scroll to position [1552, 0]
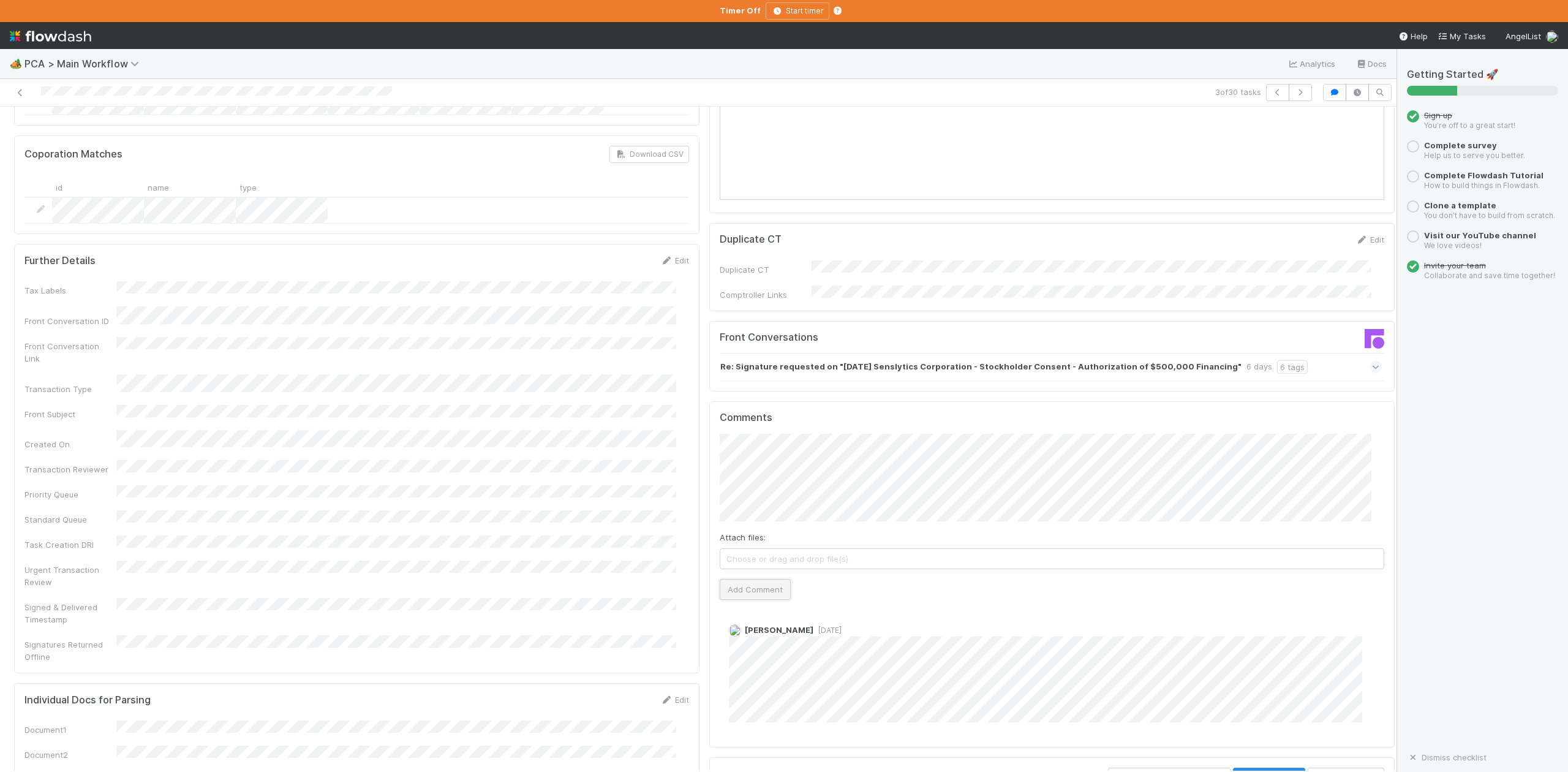
click at [738, 579] on button "Add Comment" at bounding box center [755, 590] width 71 height 21
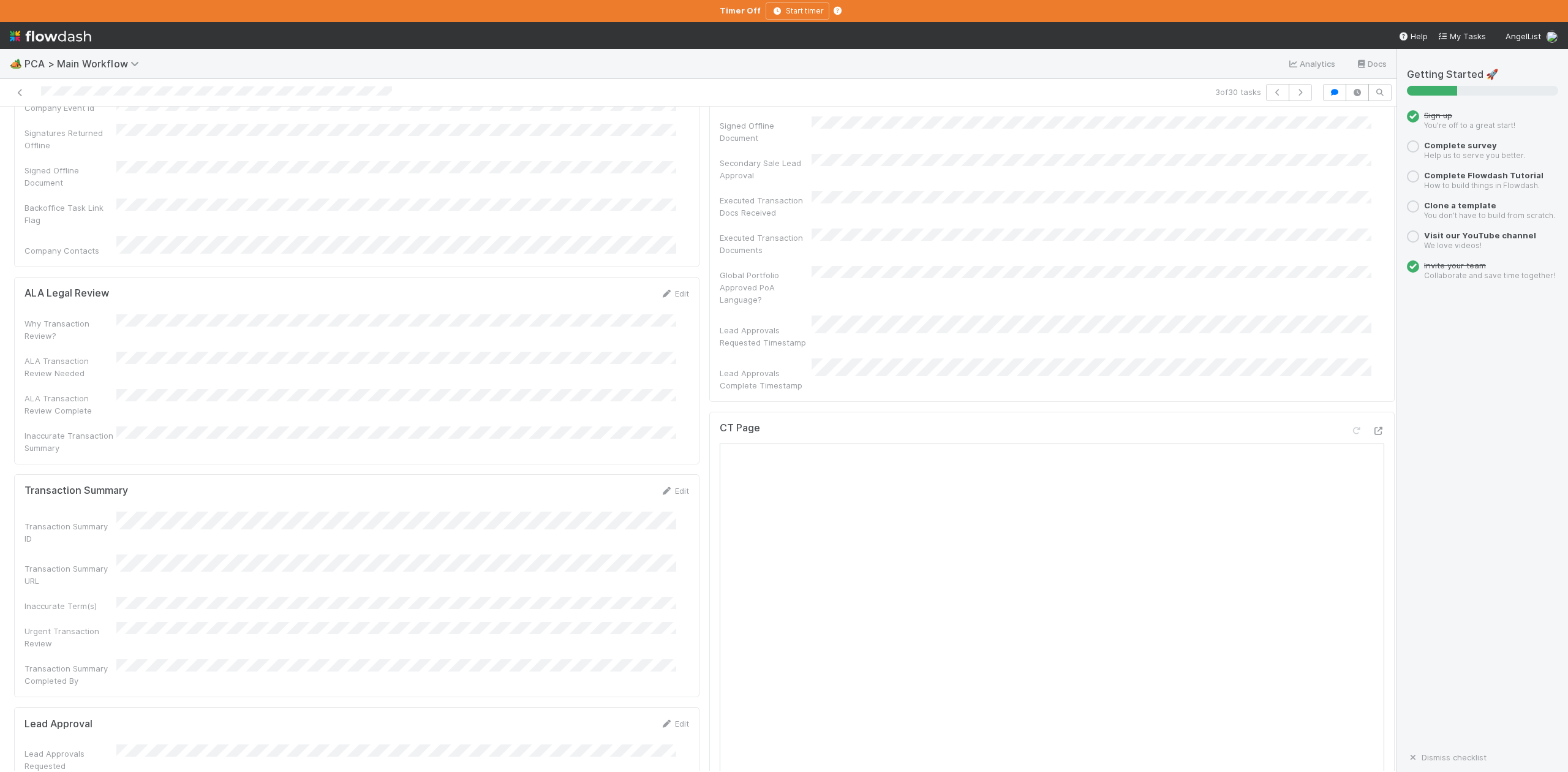
scroll to position [326, 0]
click at [1294, 90] on icon "button" at bounding box center [1300, 93] width 13 height 7
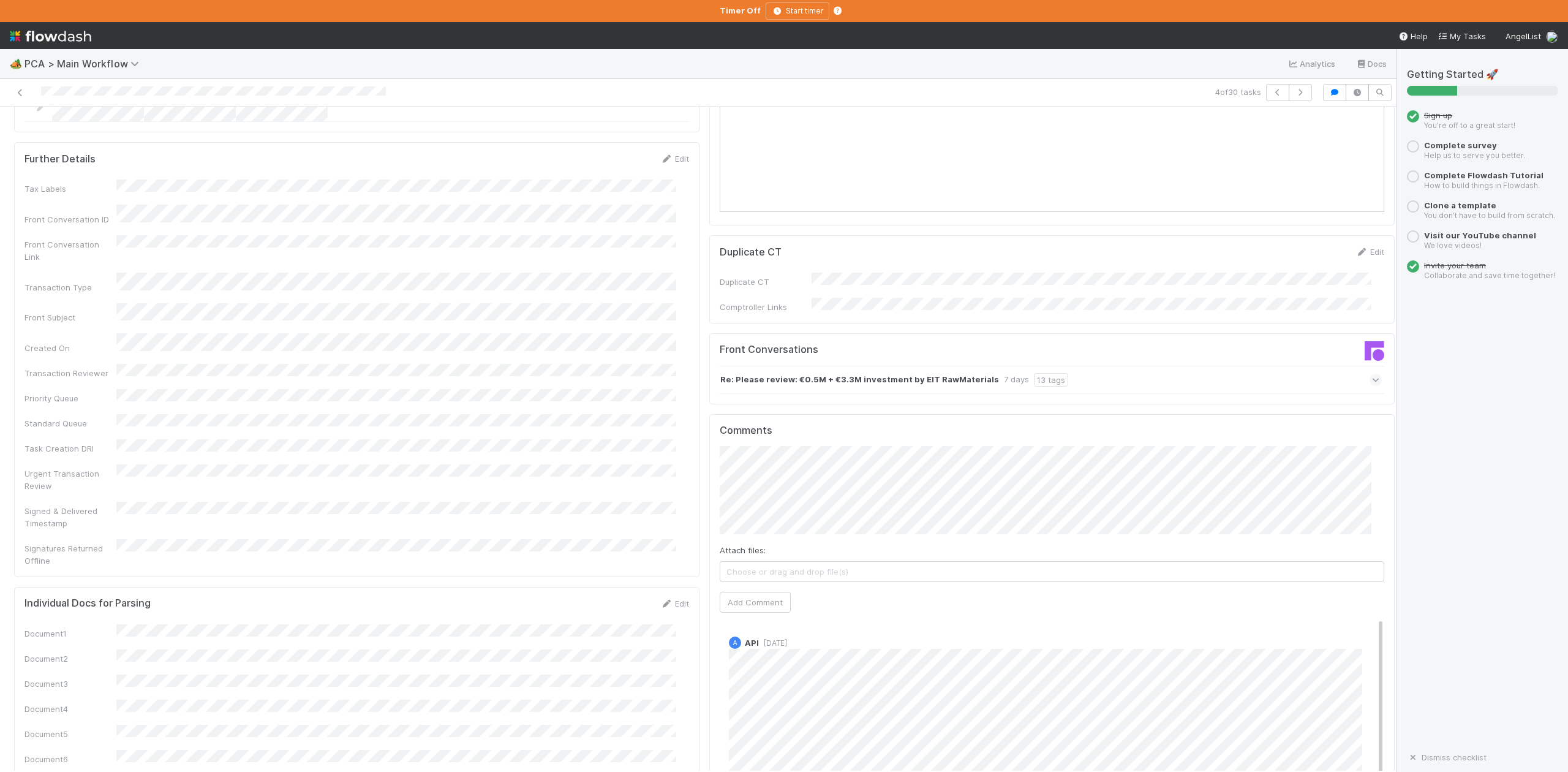
scroll to position [1634, 0]
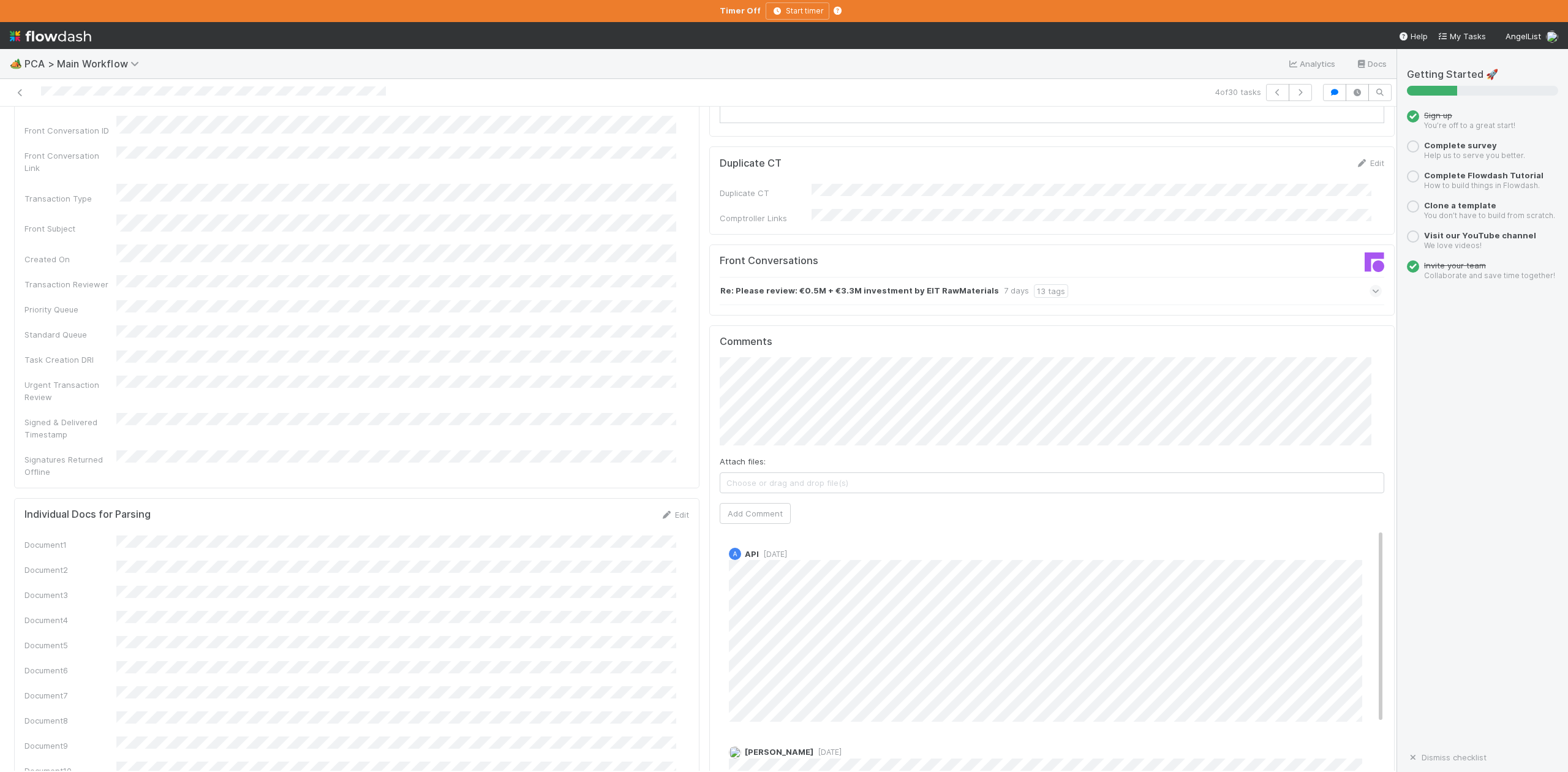
click at [1372, 285] on icon at bounding box center [1376, 291] width 8 height 13
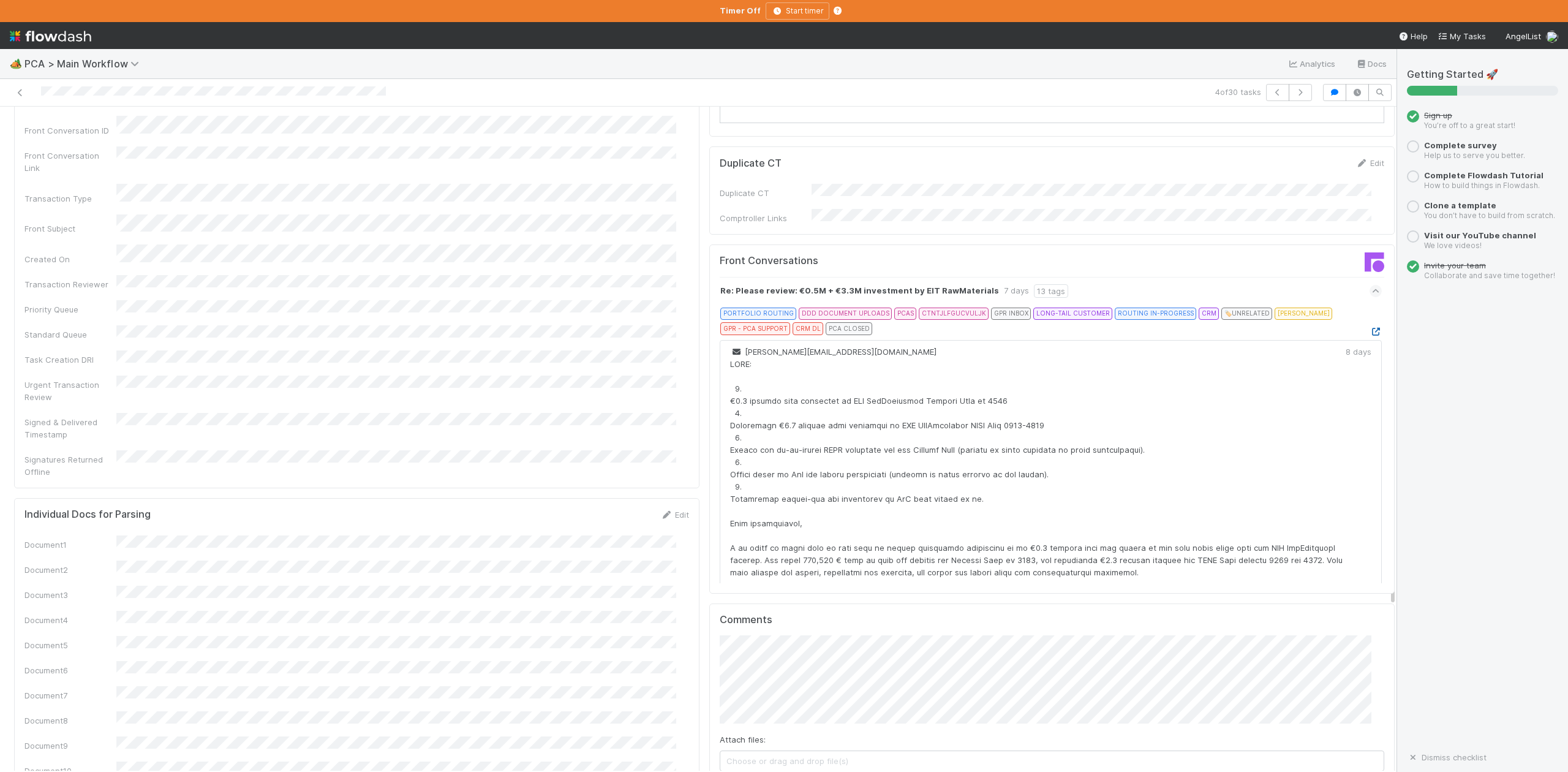
click at [1370, 328] on icon at bounding box center [1376, 331] width 13 height 8
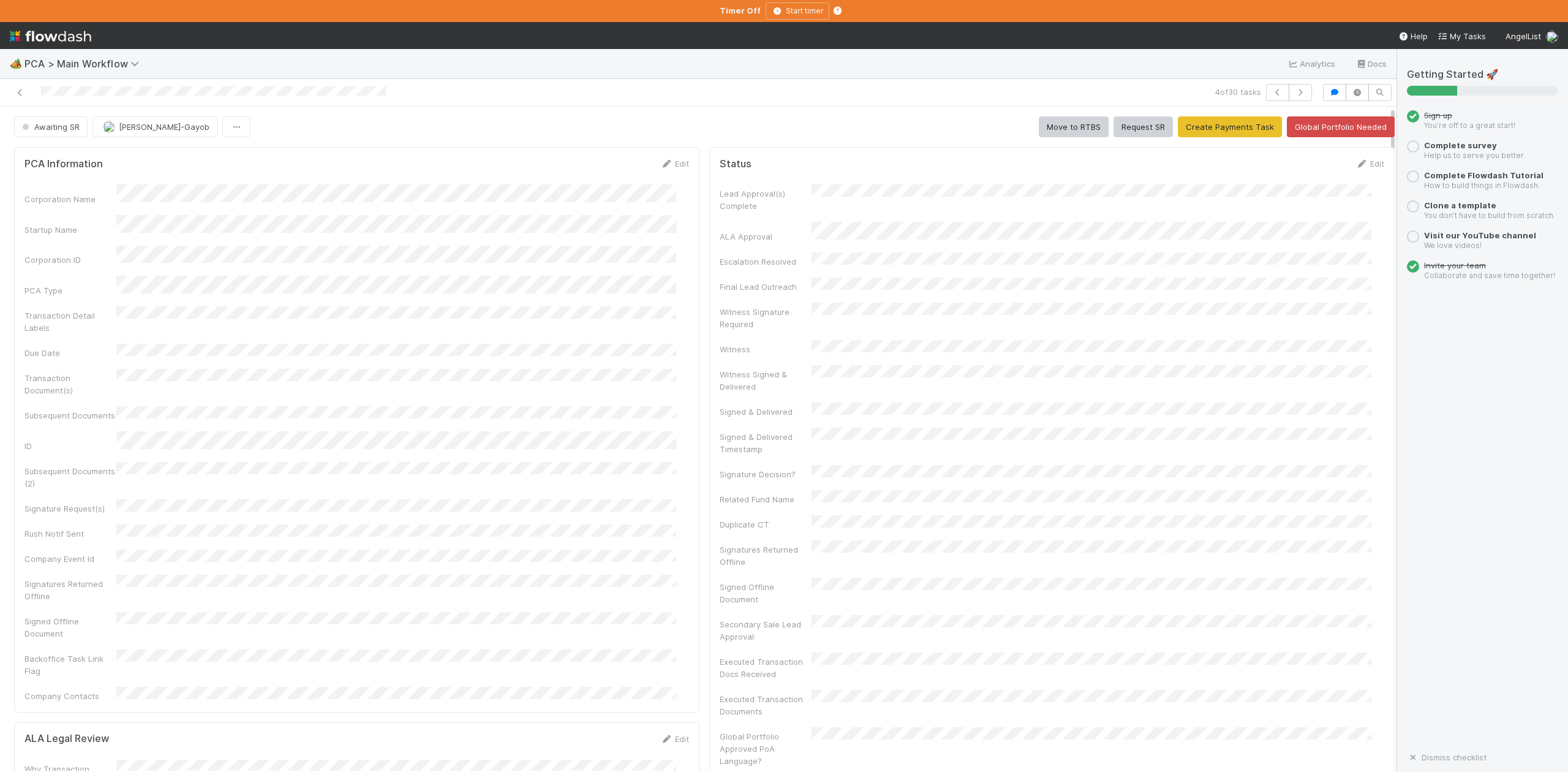
scroll to position [408, 0]
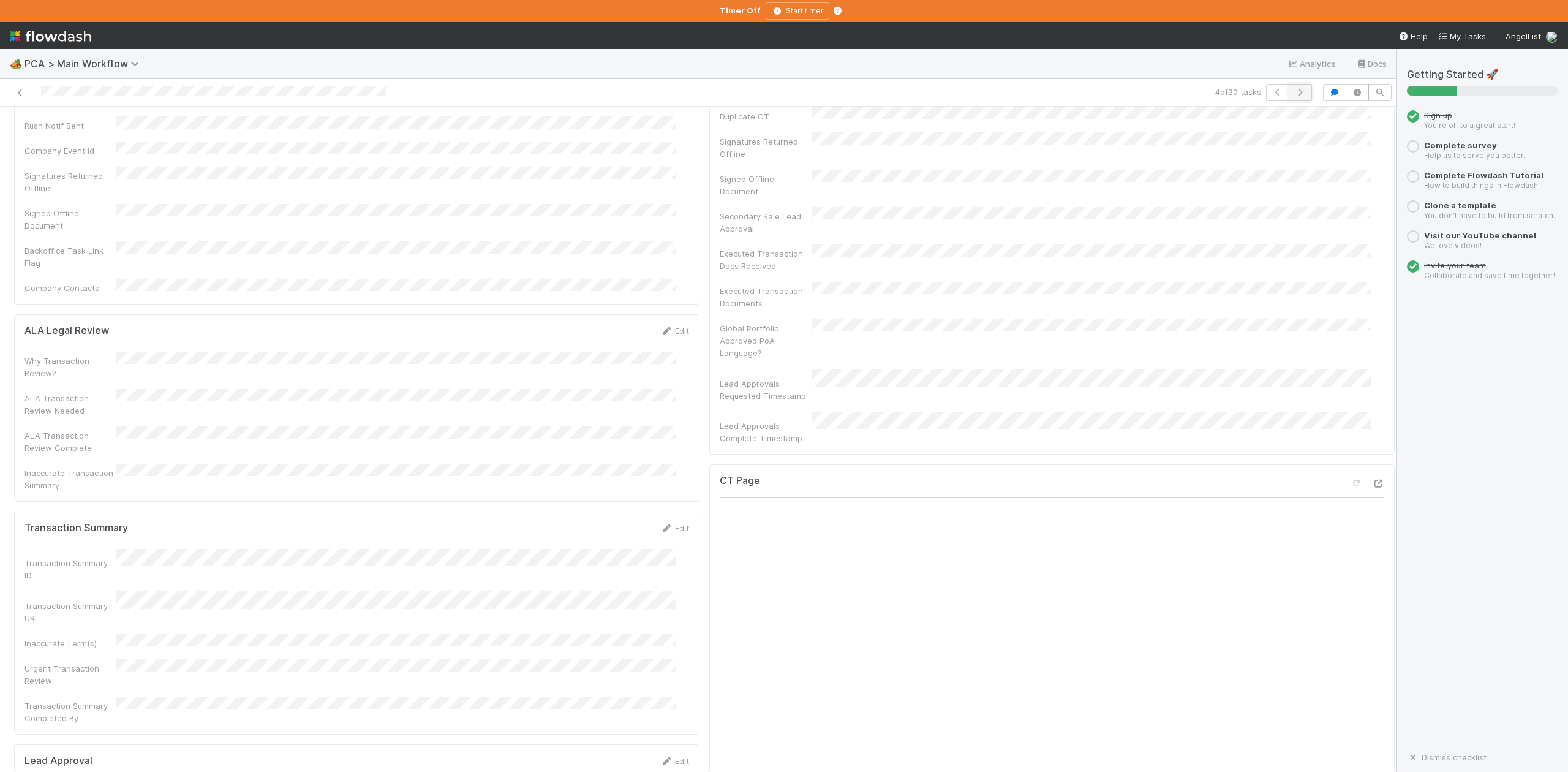
click at [1294, 94] on icon "button" at bounding box center [1300, 93] width 13 height 7
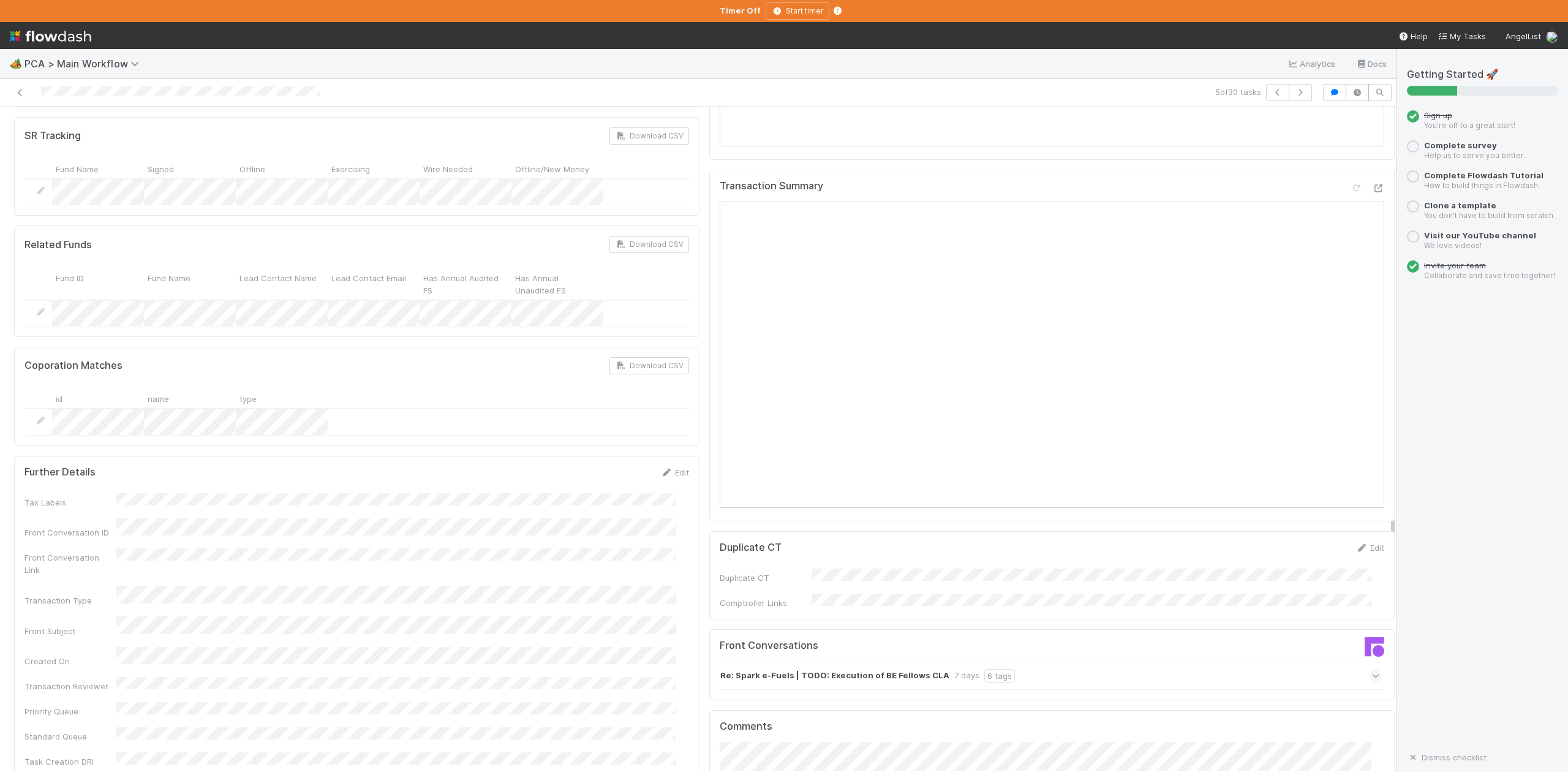
scroll to position [1552, 0]
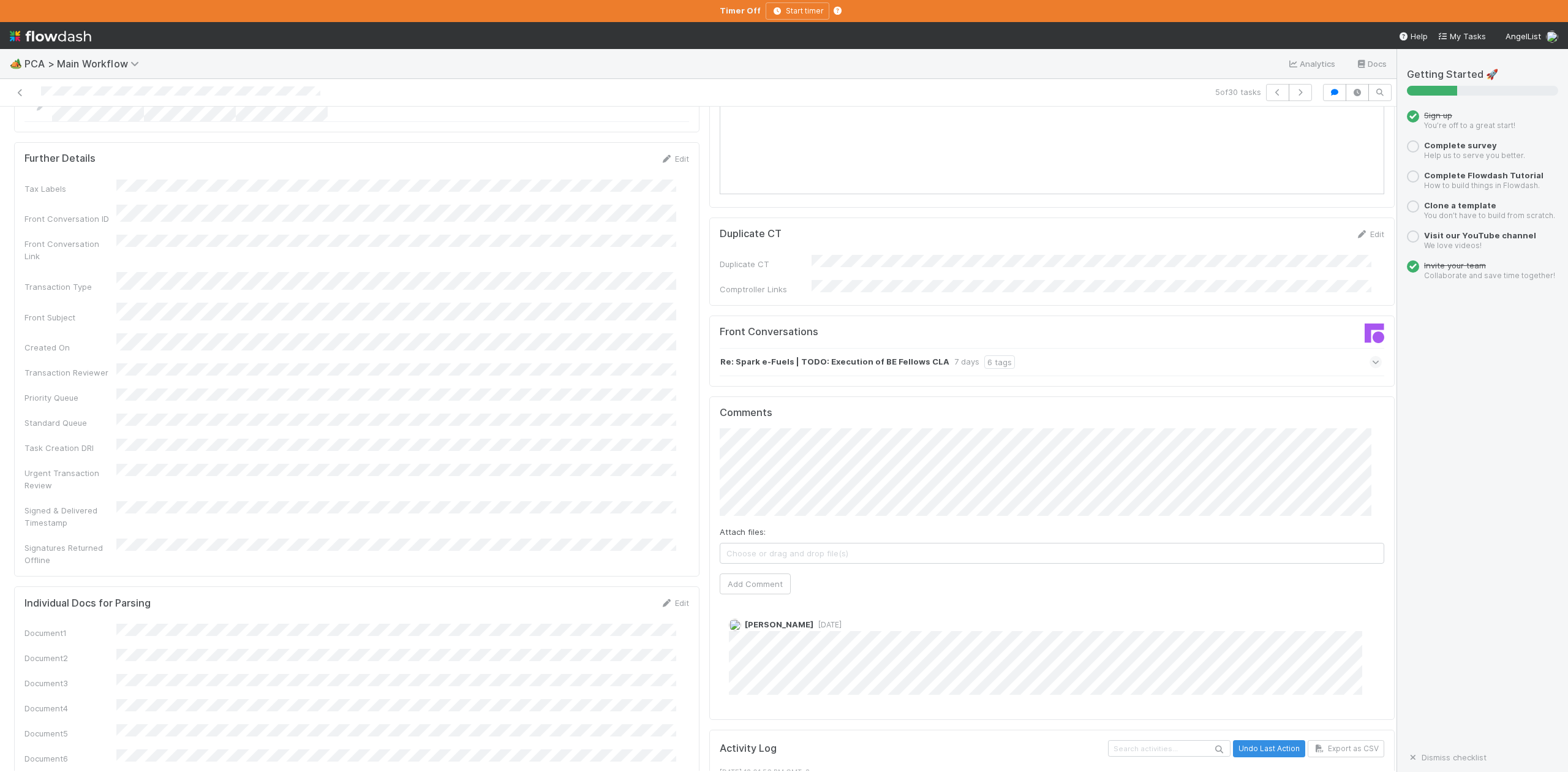
click at [1372, 356] on icon at bounding box center [1376, 362] width 8 height 13
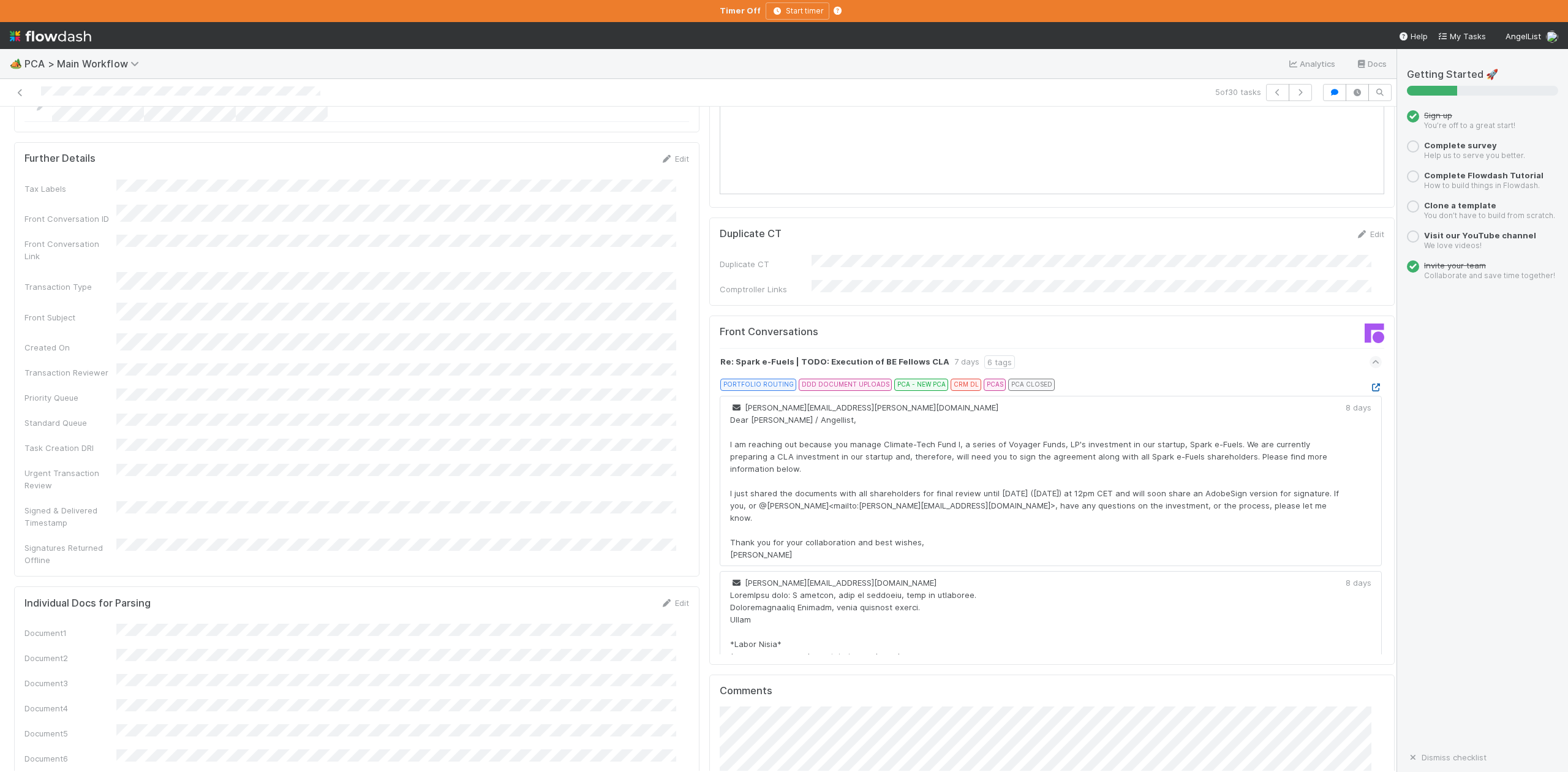
click at [1370, 383] on icon at bounding box center [1376, 387] width 13 height 8
click at [1289, 97] on button "button" at bounding box center [1300, 92] width 23 height 17
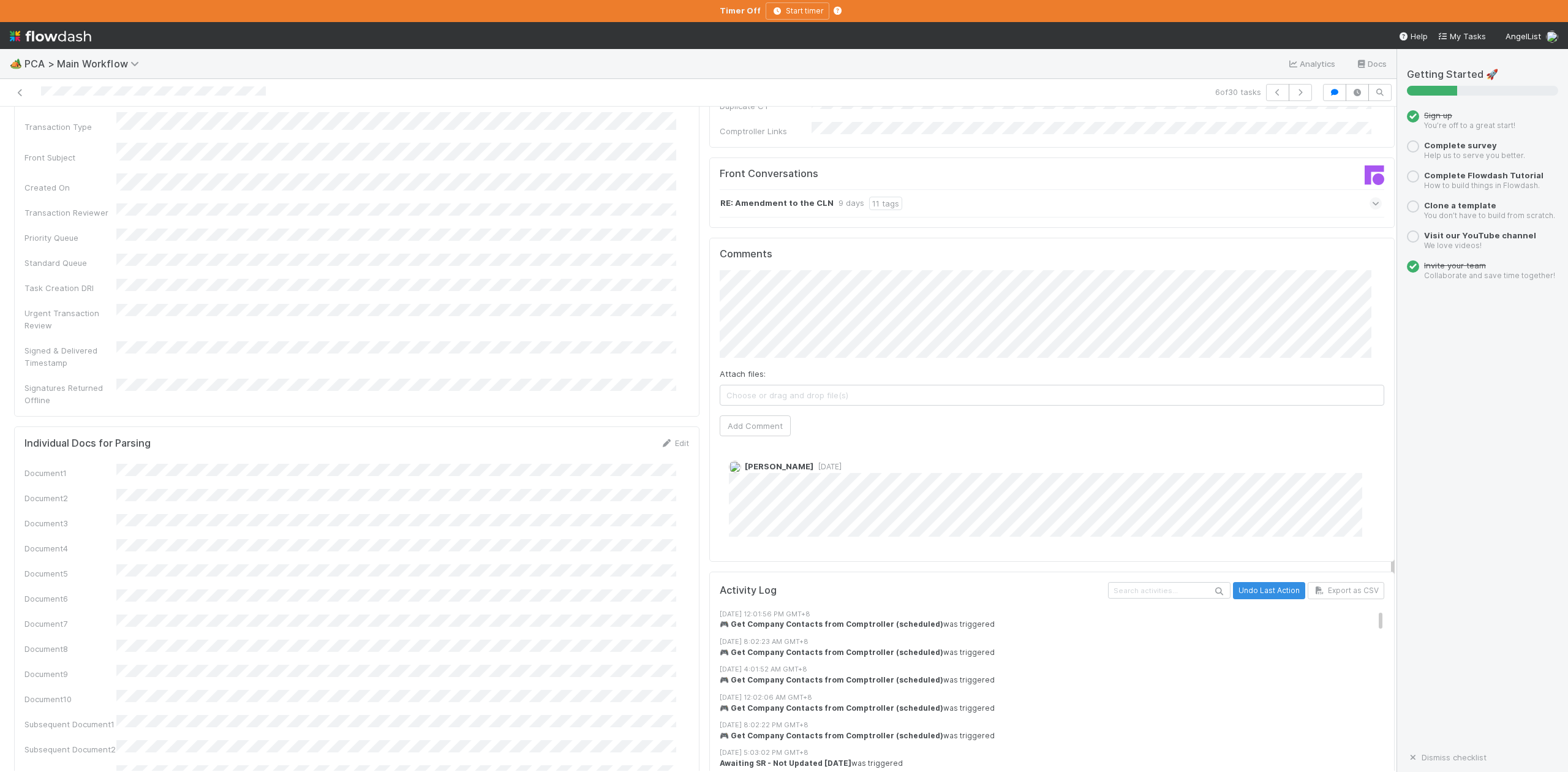
scroll to position [1634, 0]
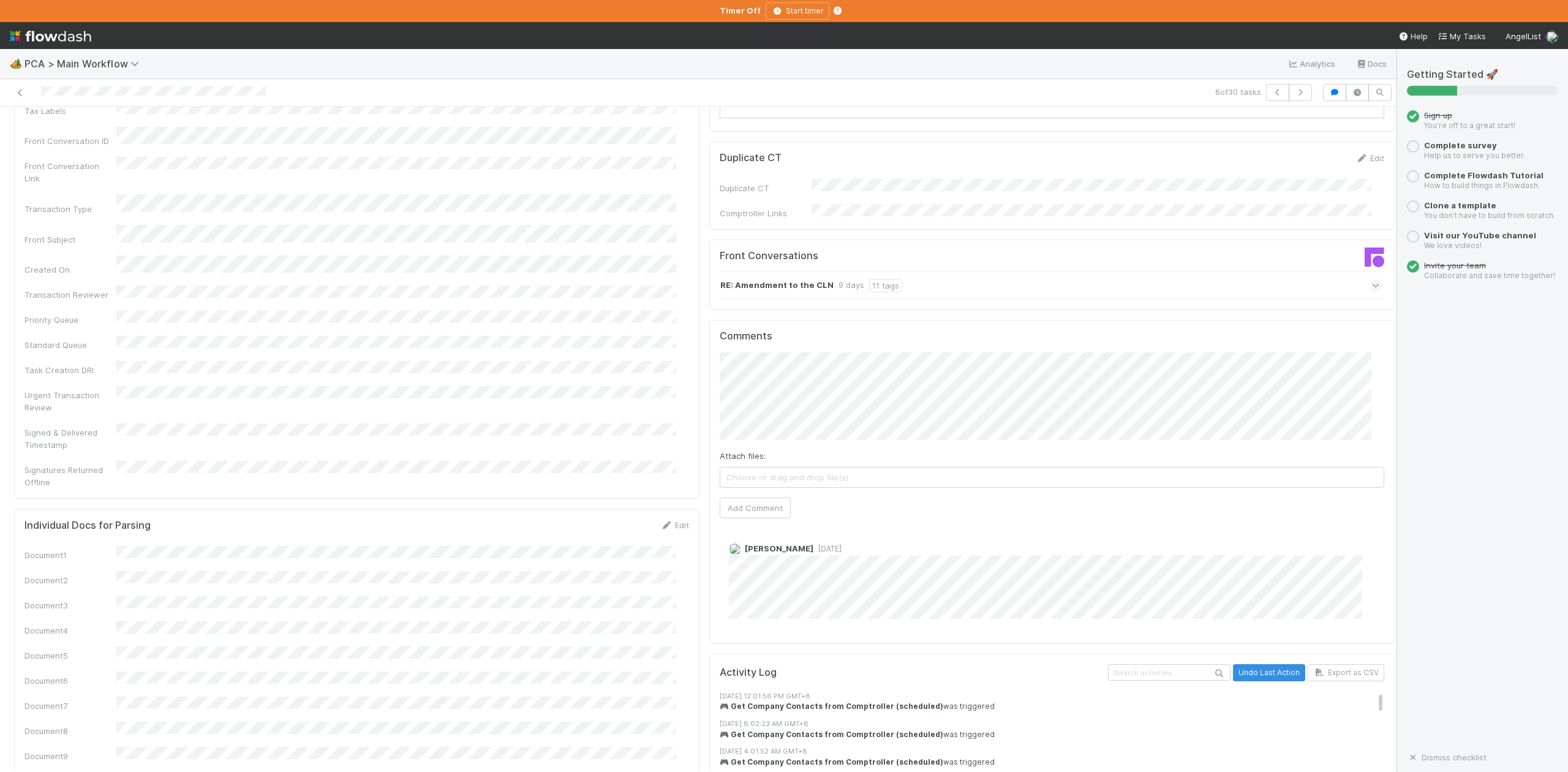
click at [1372, 280] on icon at bounding box center [1376, 286] width 8 height 13
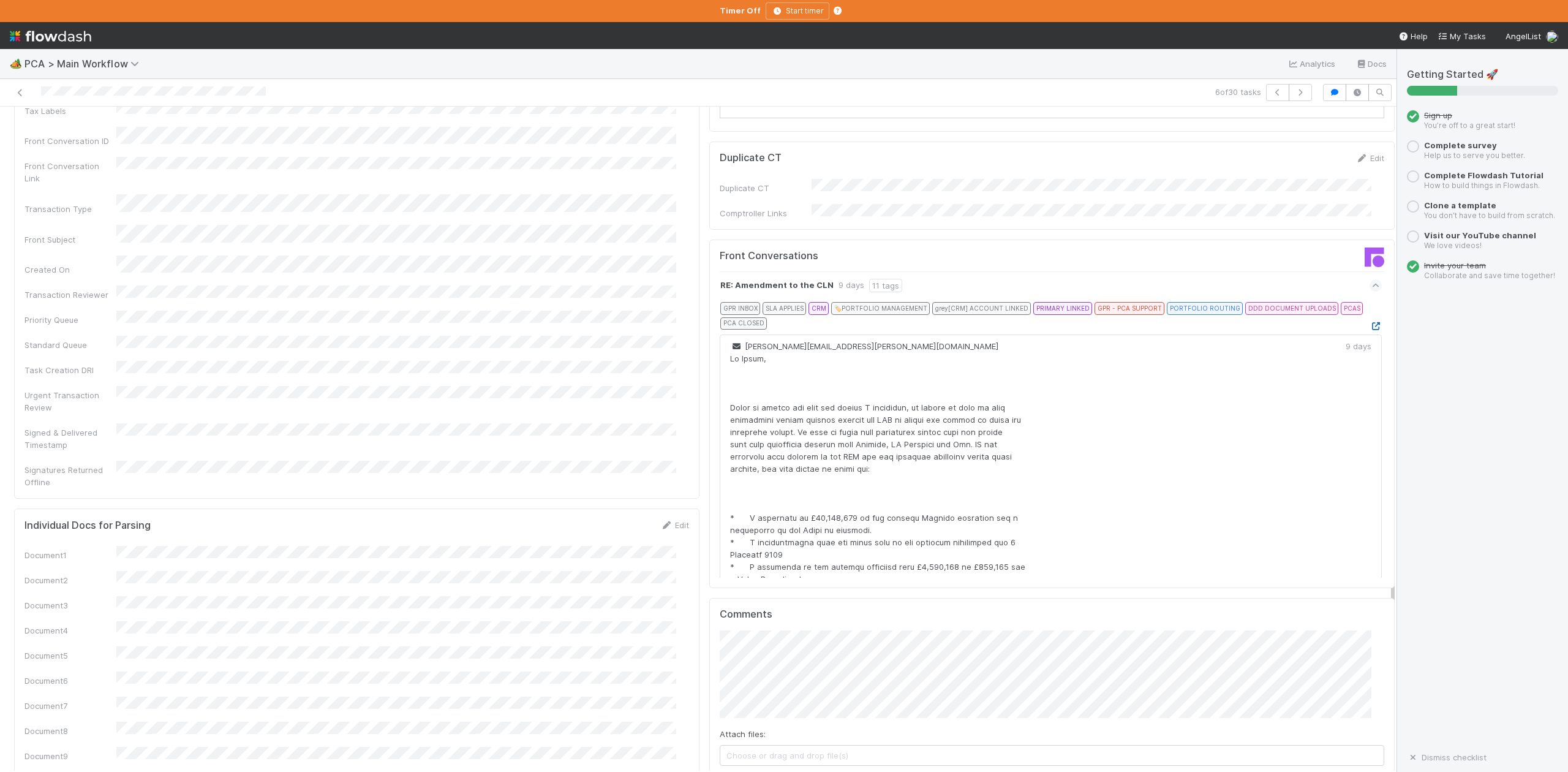
click at [1370, 323] on icon at bounding box center [1376, 326] width 13 height 8
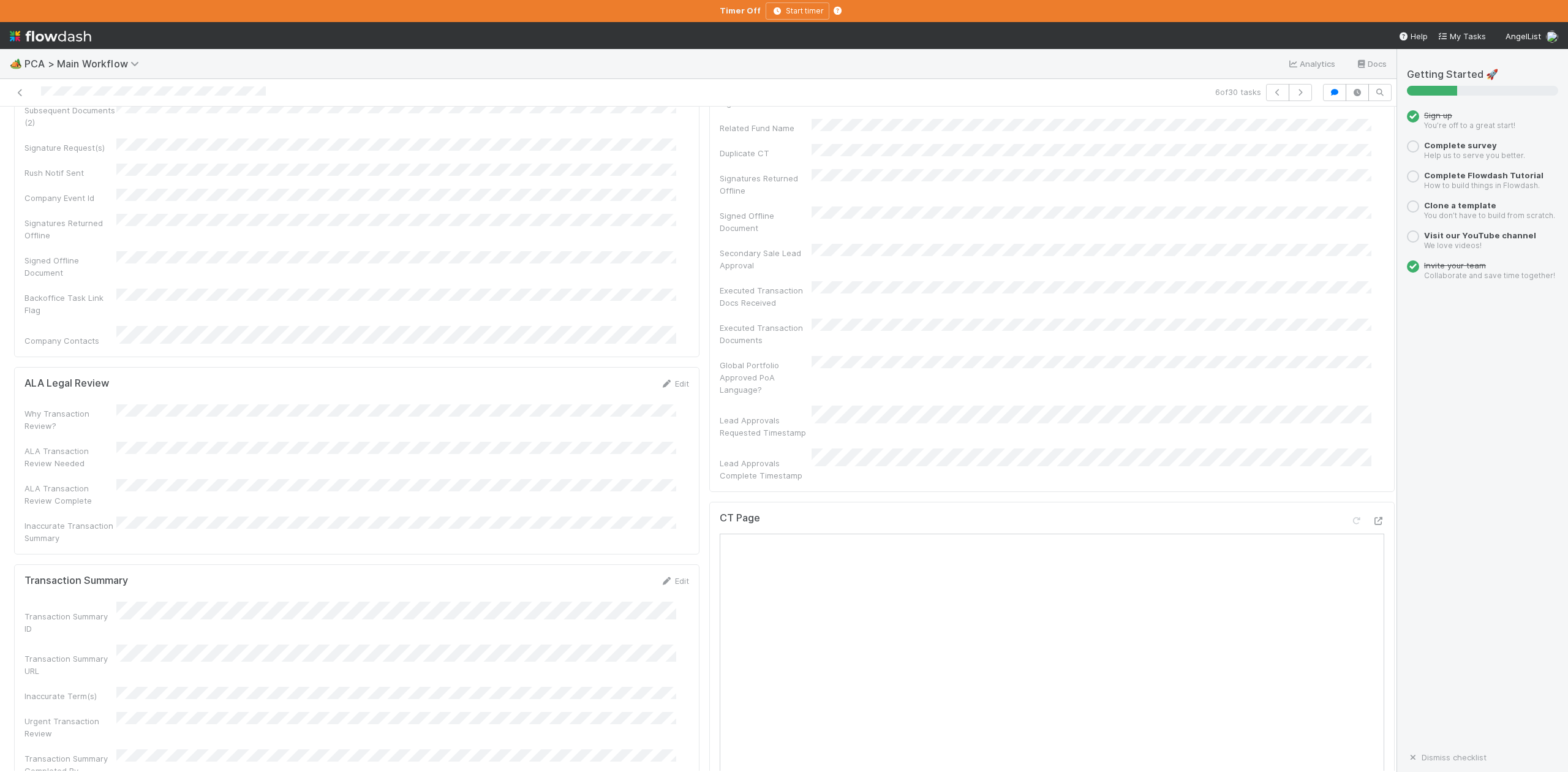
scroll to position [490, 0]
click at [1294, 93] on icon "button" at bounding box center [1300, 93] width 13 height 7
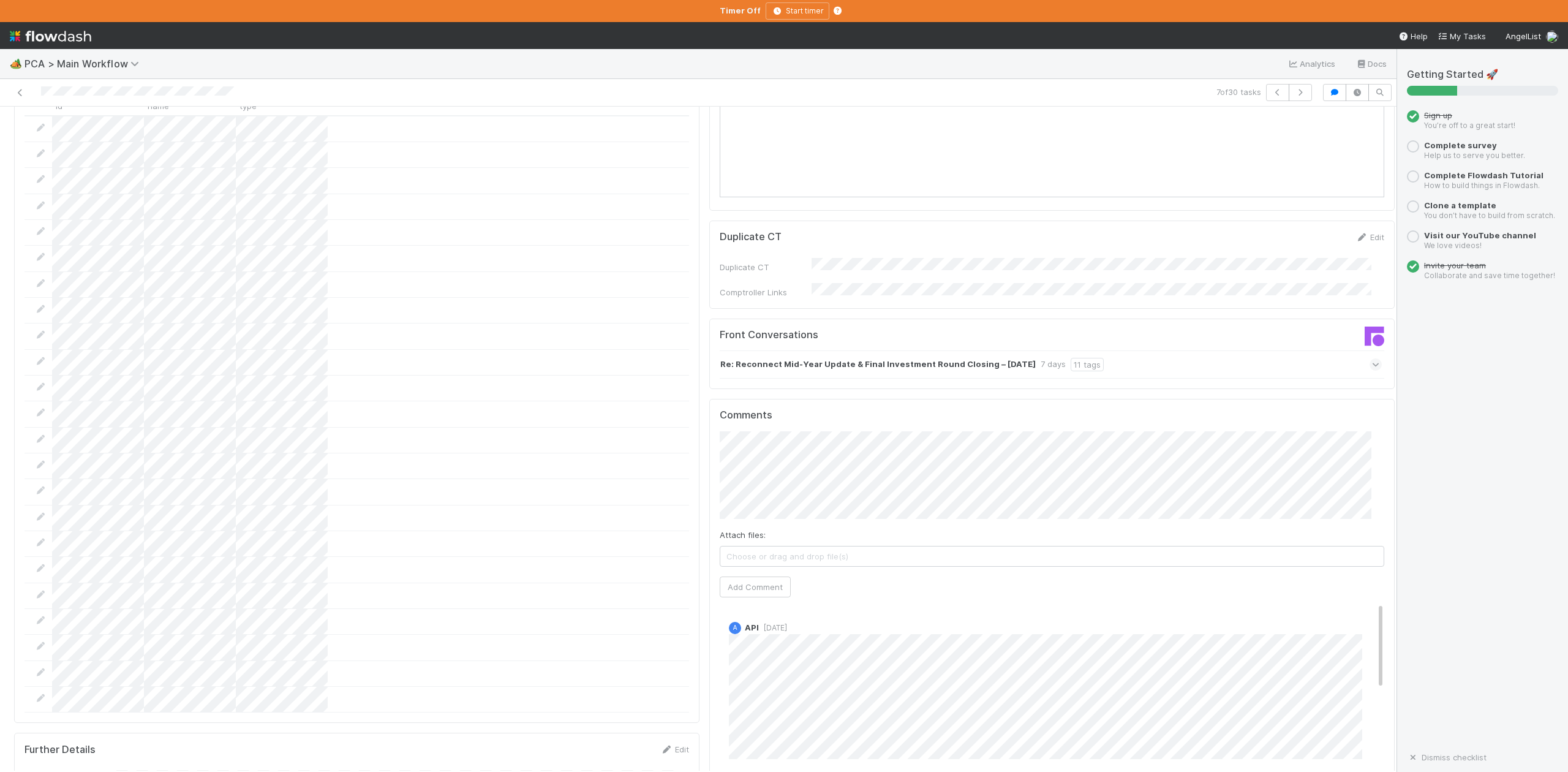
scroll to position [1552, 0]
click at [1372, 361] on icon at bounding box center [1376, 367] width 8 height 13
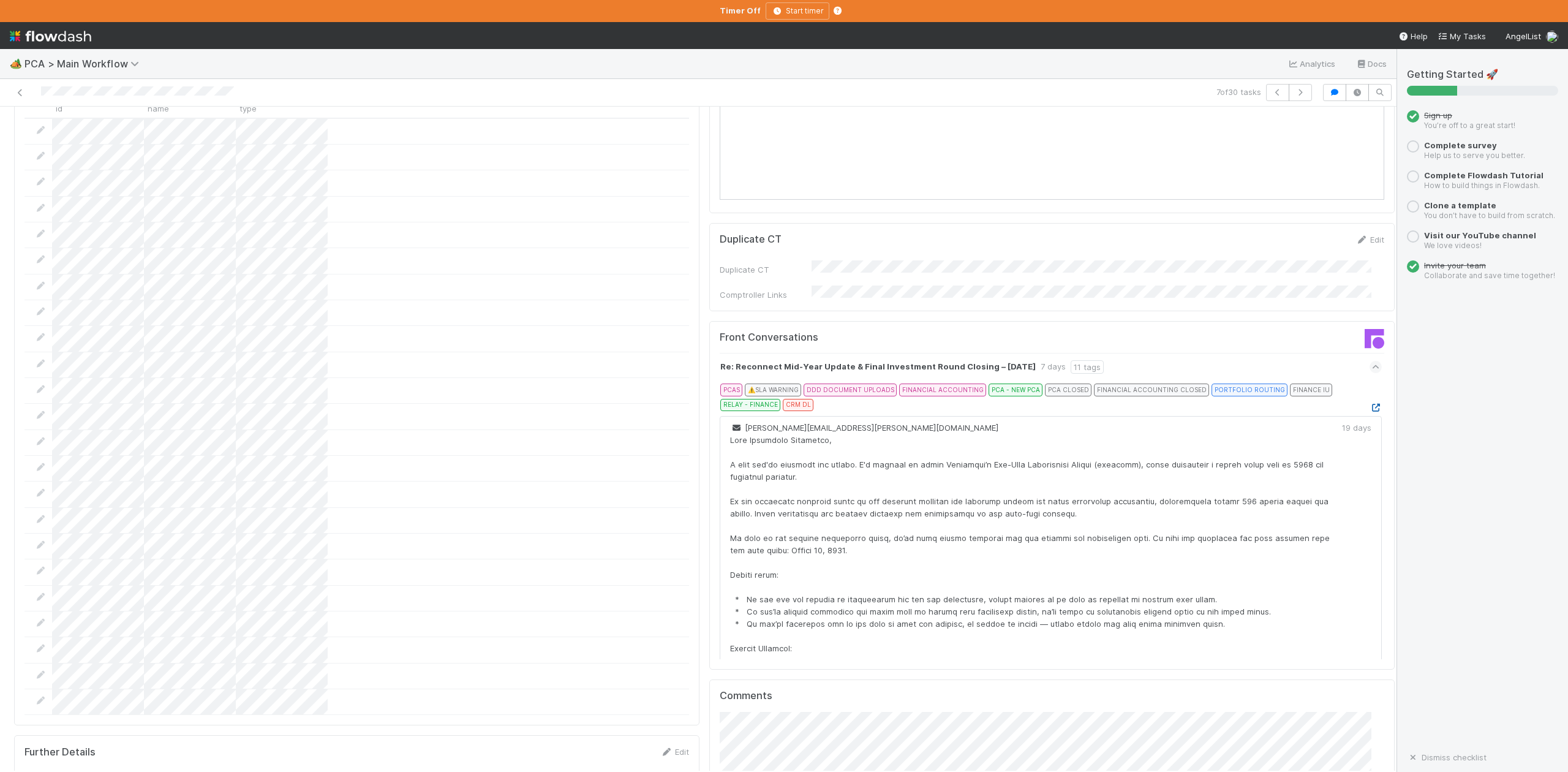
click at [1370, 404] on icon at bounding box center [1376, 408] width 13 height 8
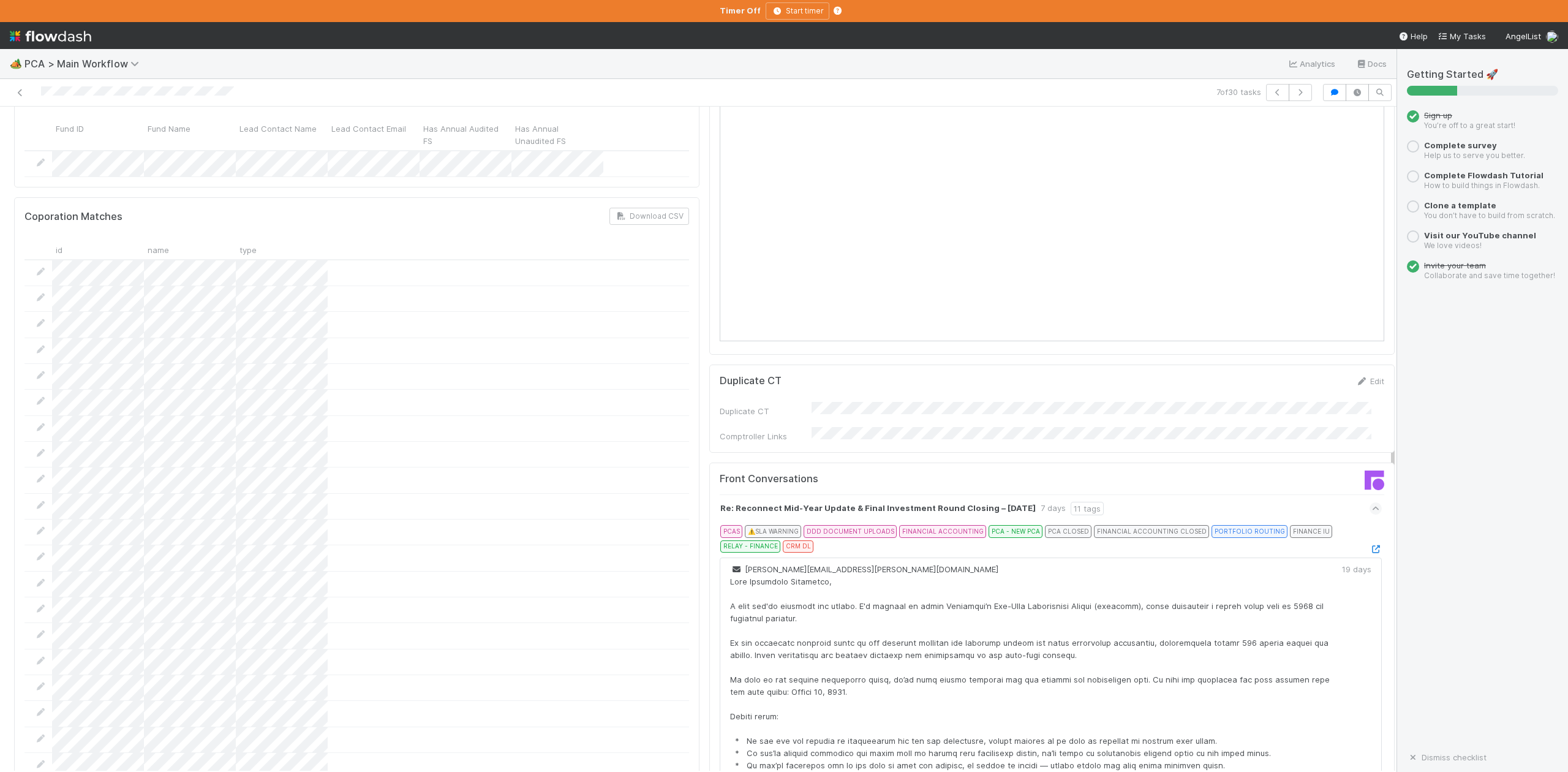
scroll to position [1634, 0]
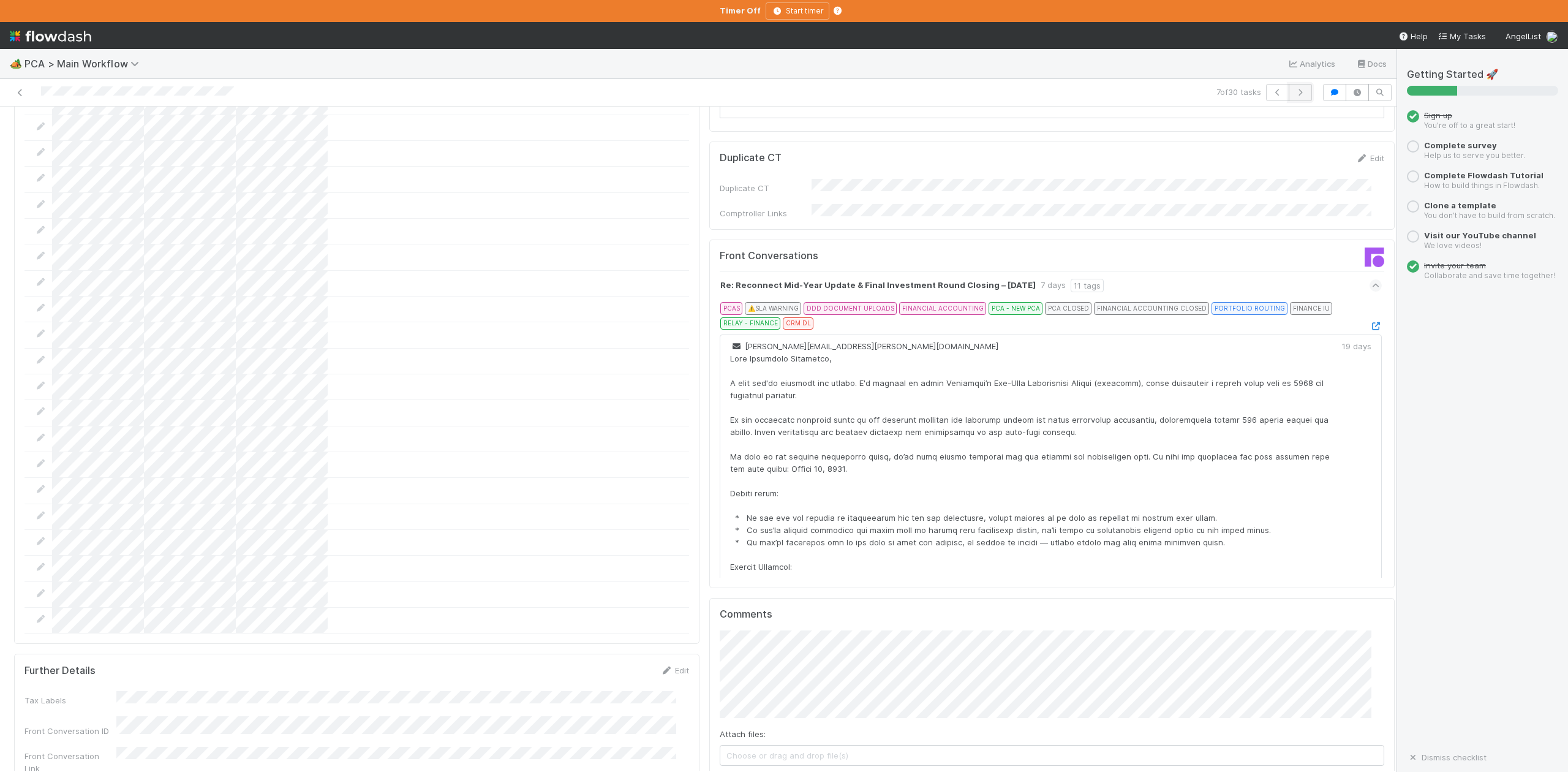
click at [1294, 92] on icon "button" at bounding box center [1300, 93] width 13 height 7
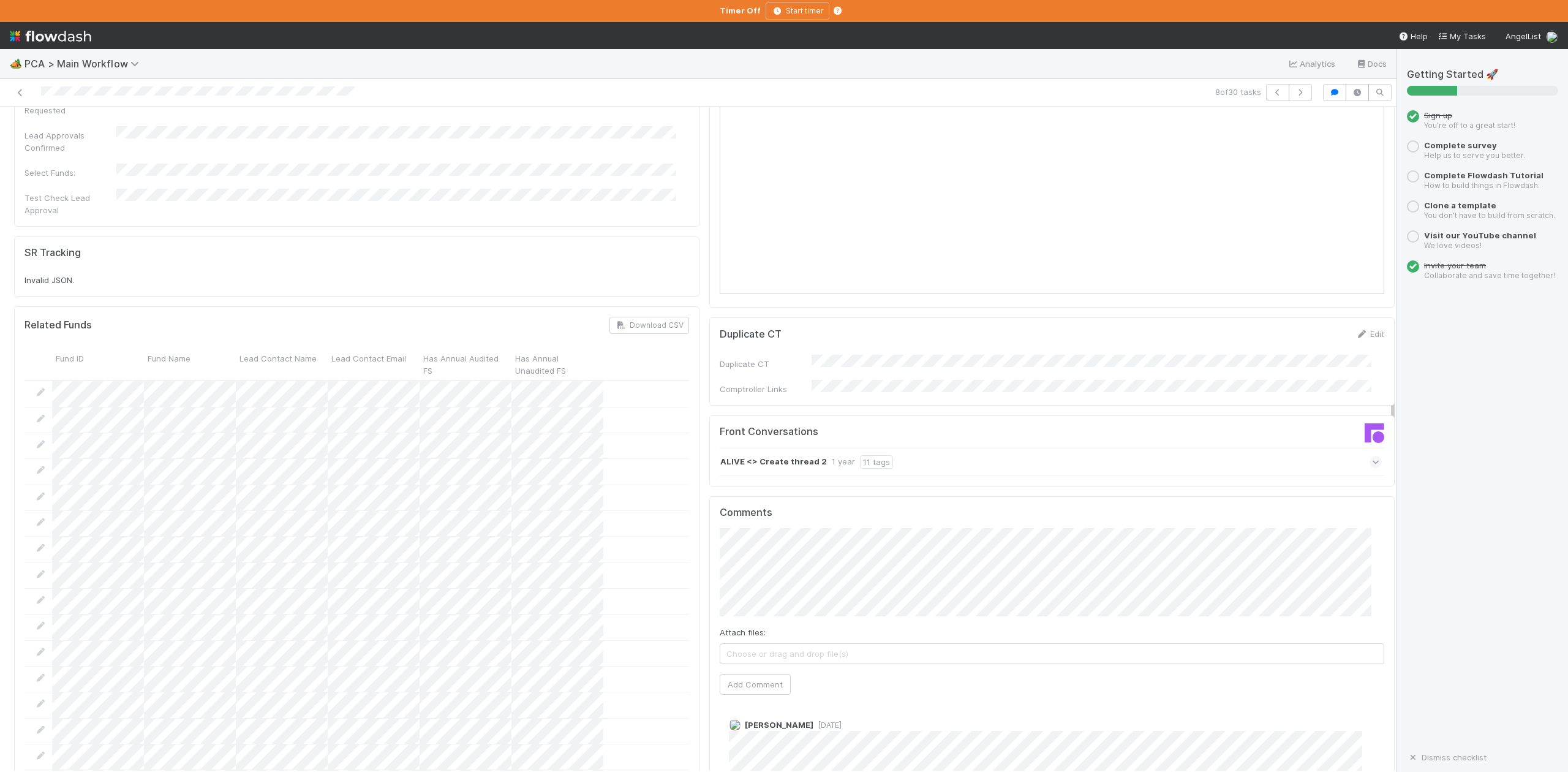
scroll to position [1062, 0]
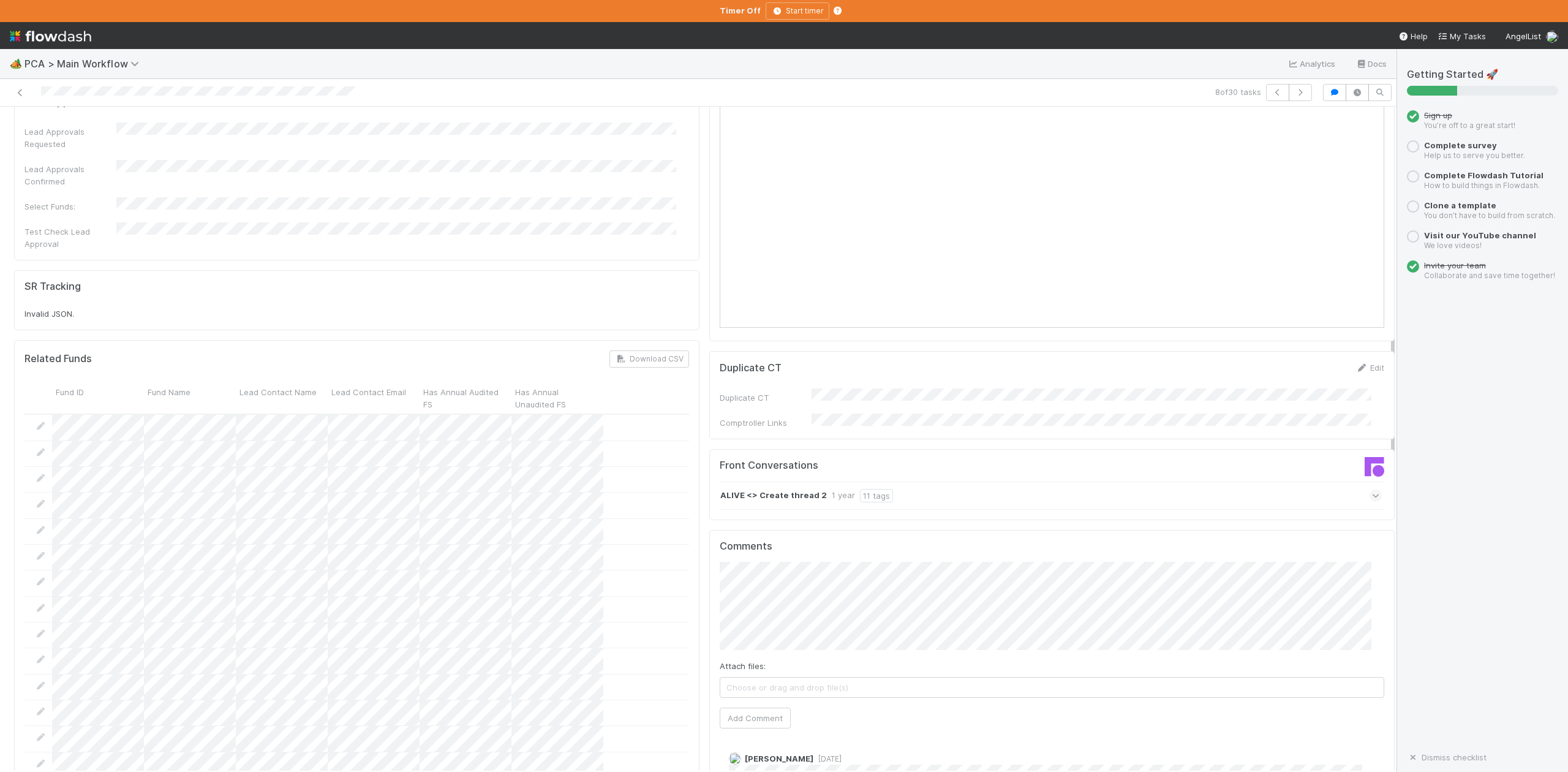
click at [1372, 489] on icon at bounding box center [1376, 495] width 8 height 13
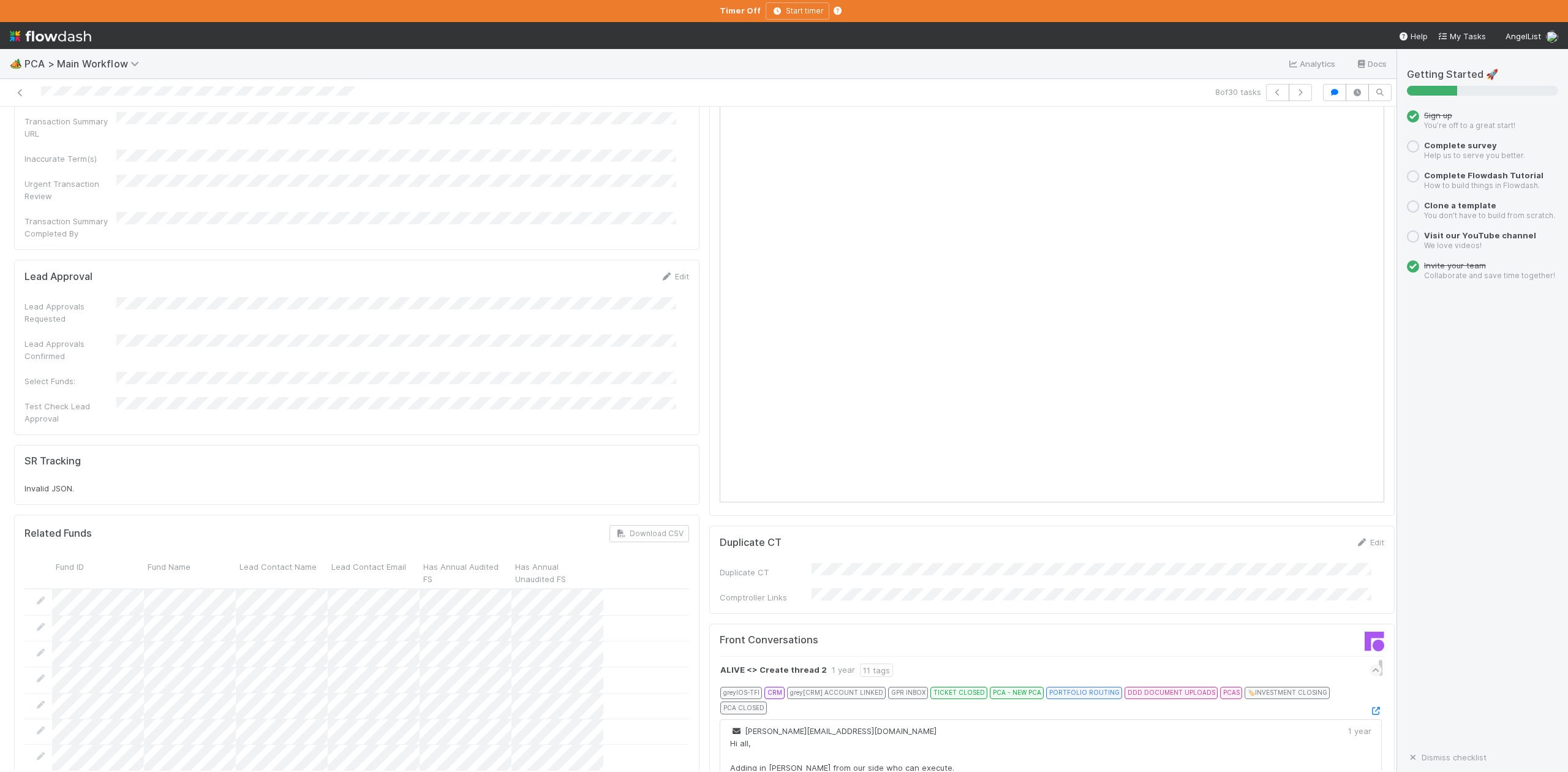
scroll to position [980, 0]
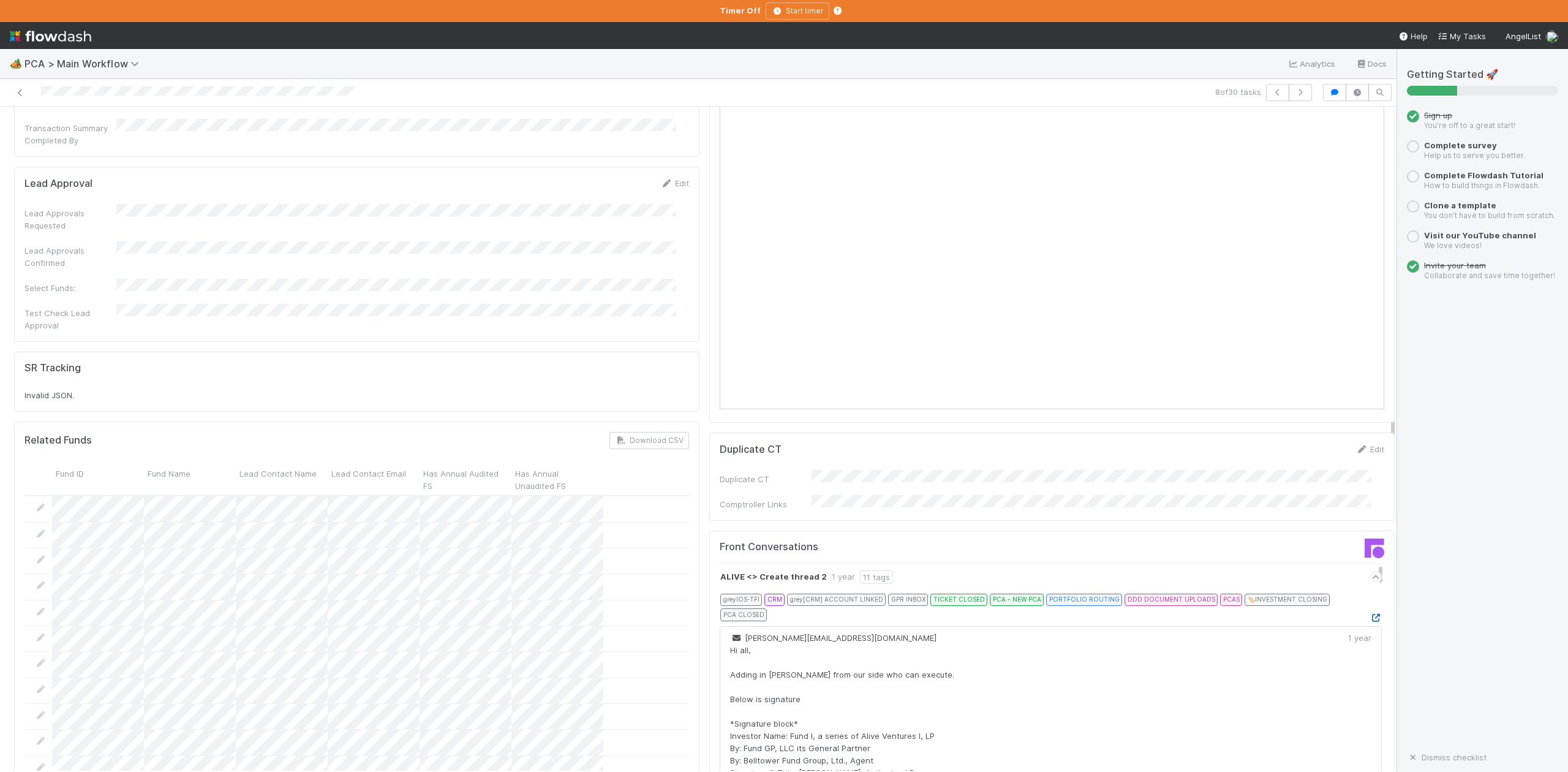
click at [1370, 614] on icon at bounding box center [1376, 618] width 13 height 8
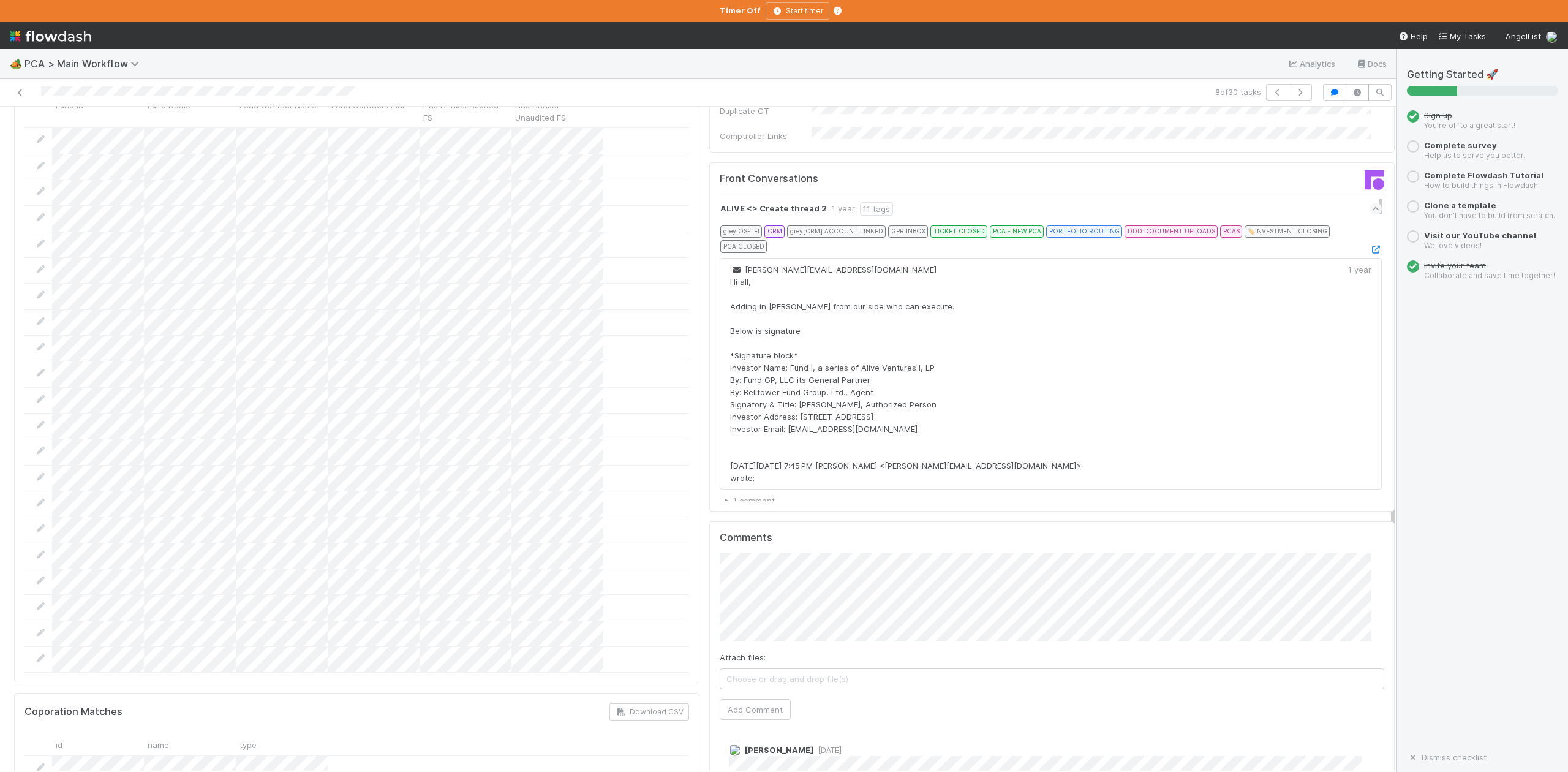
scroll to position [1471, 0]
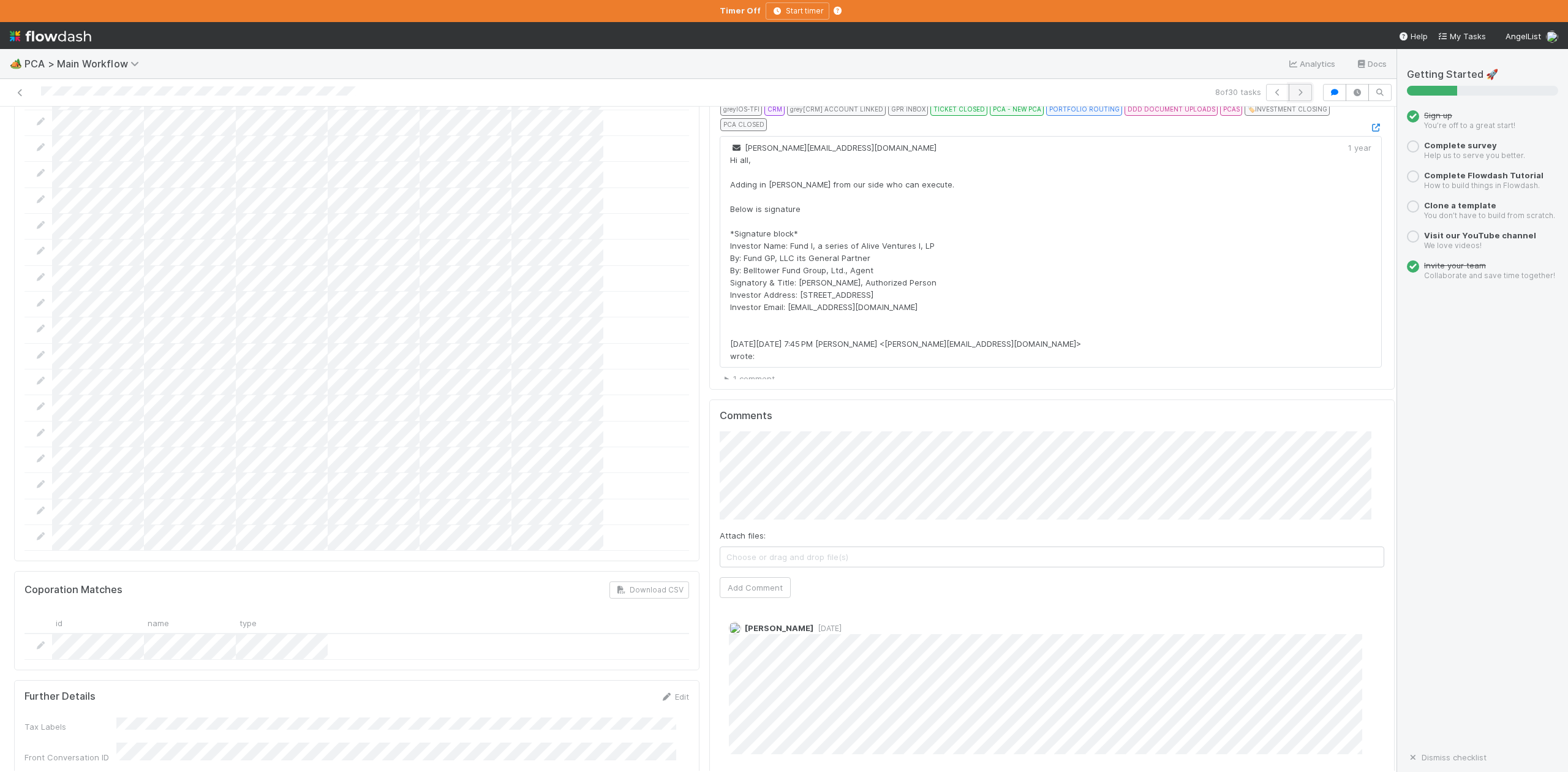
click at [1294, 89] on icon "button" at bounding box center [1300, 93] width 13 height 7
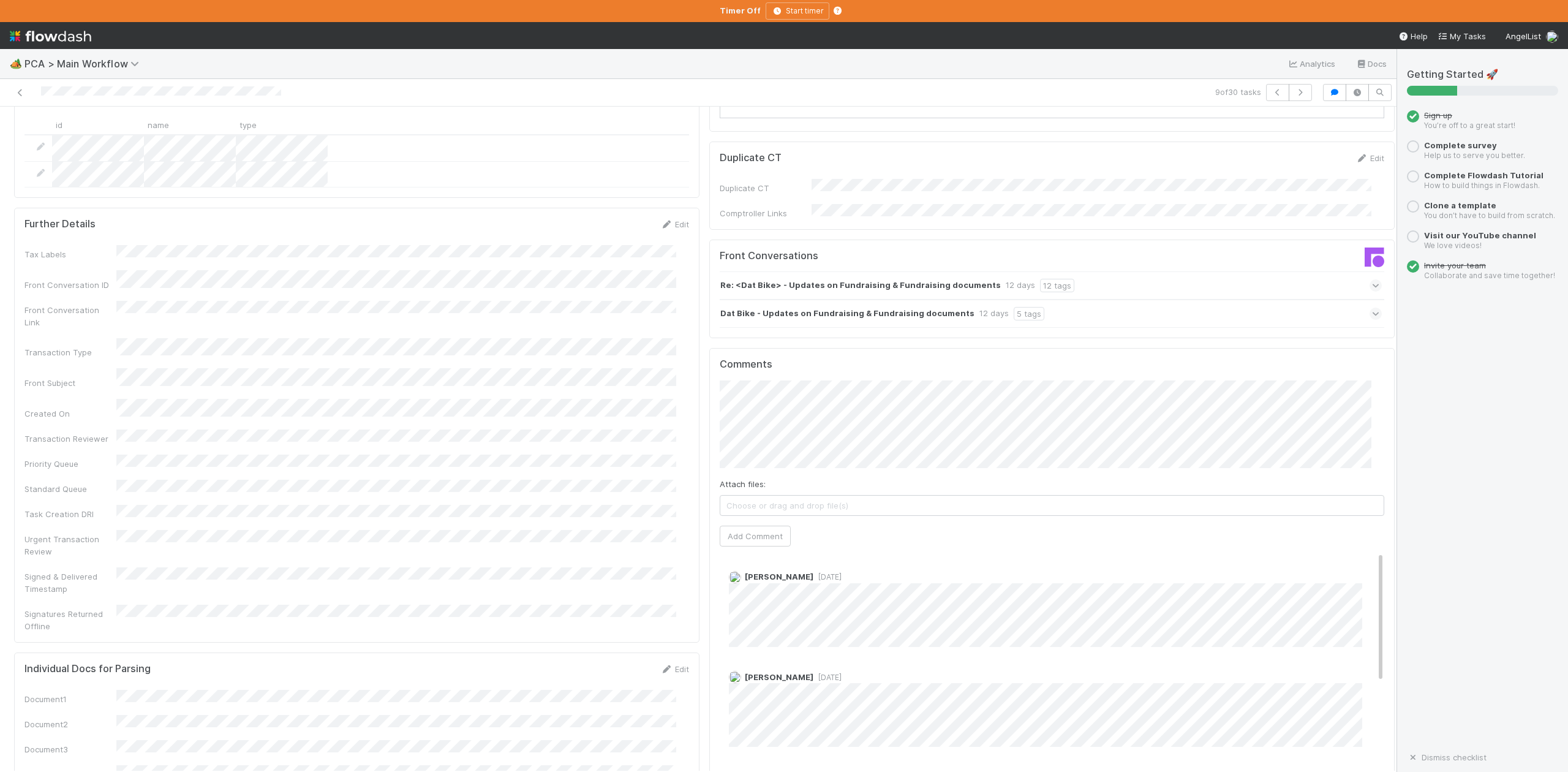
scroll to position [1552, 0]
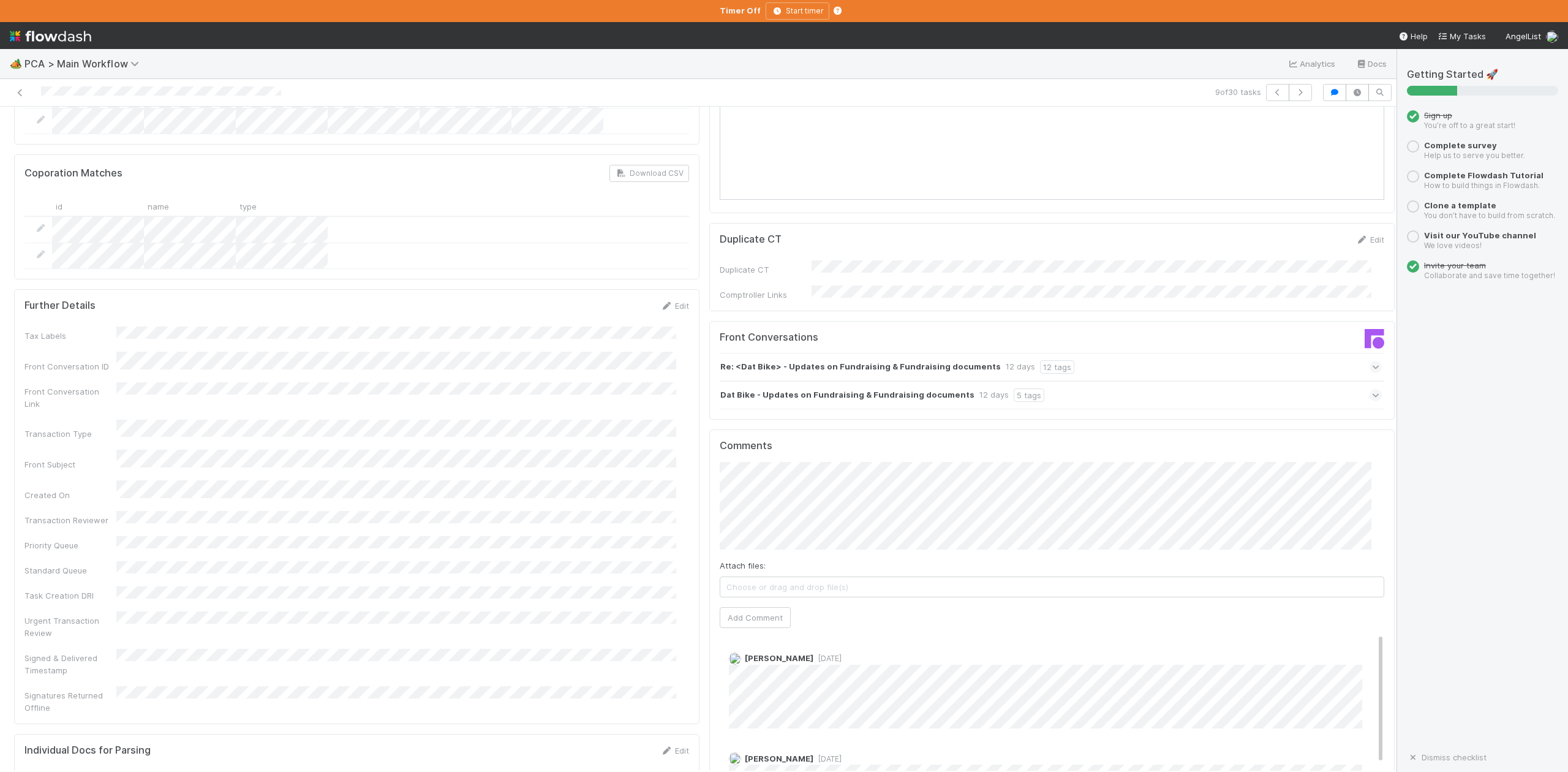
click at [1372, 389] on icon at bounding box center [1376, 395] width 8 height 13
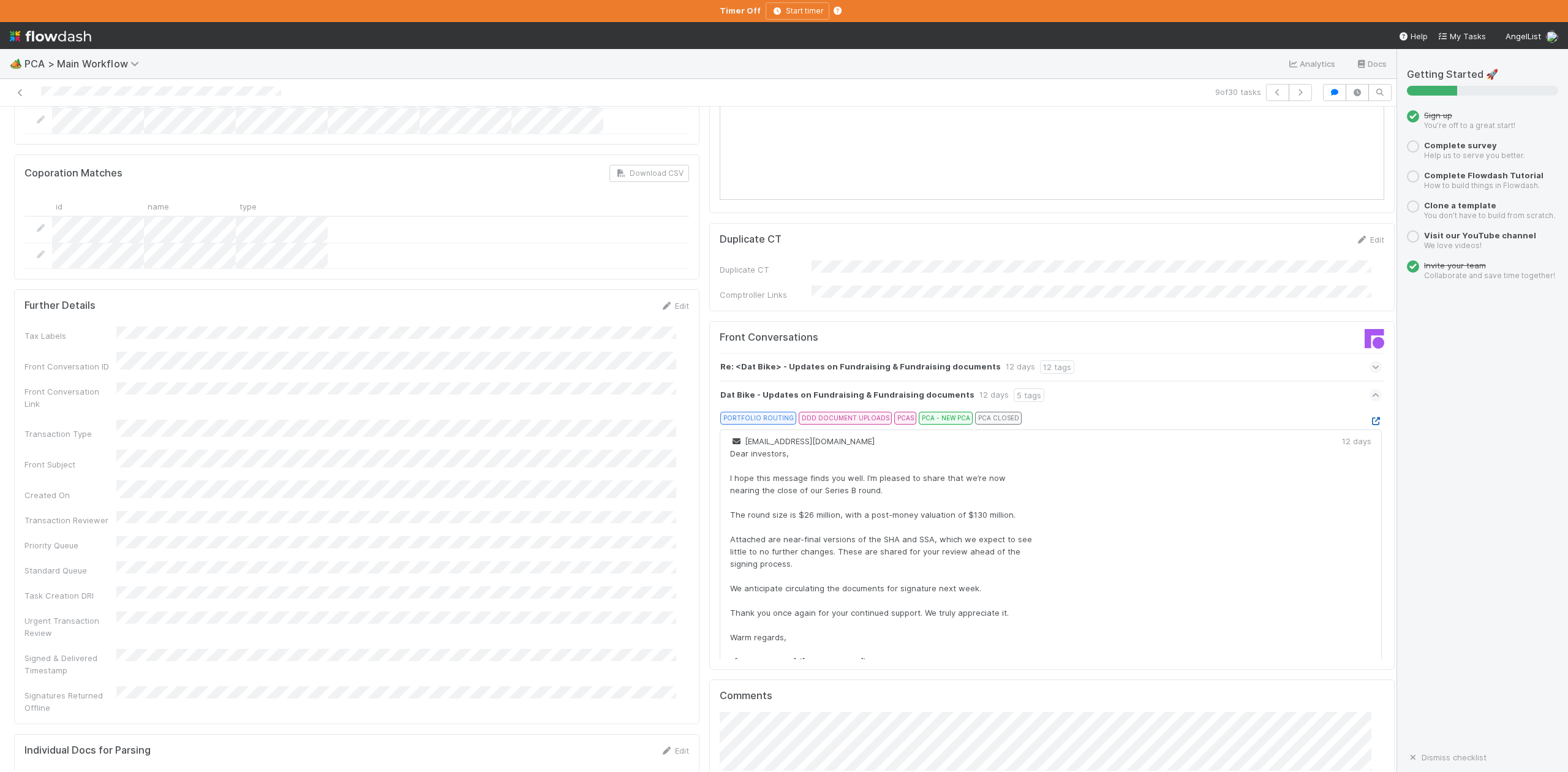
click at [1370, 418] on icon at bounding box center [1376, 421] width 13 height 8
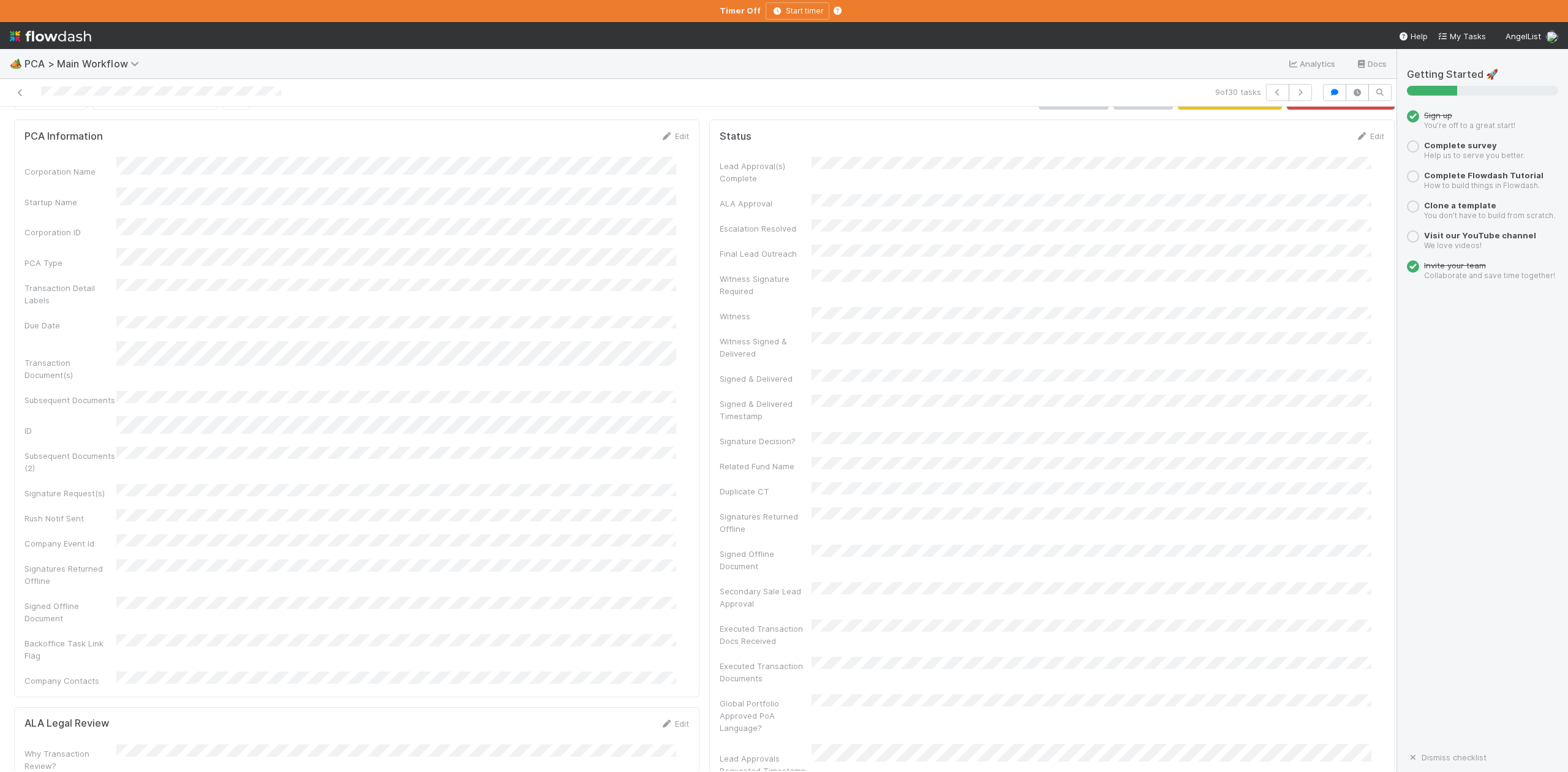
scroll to position [0, 0]
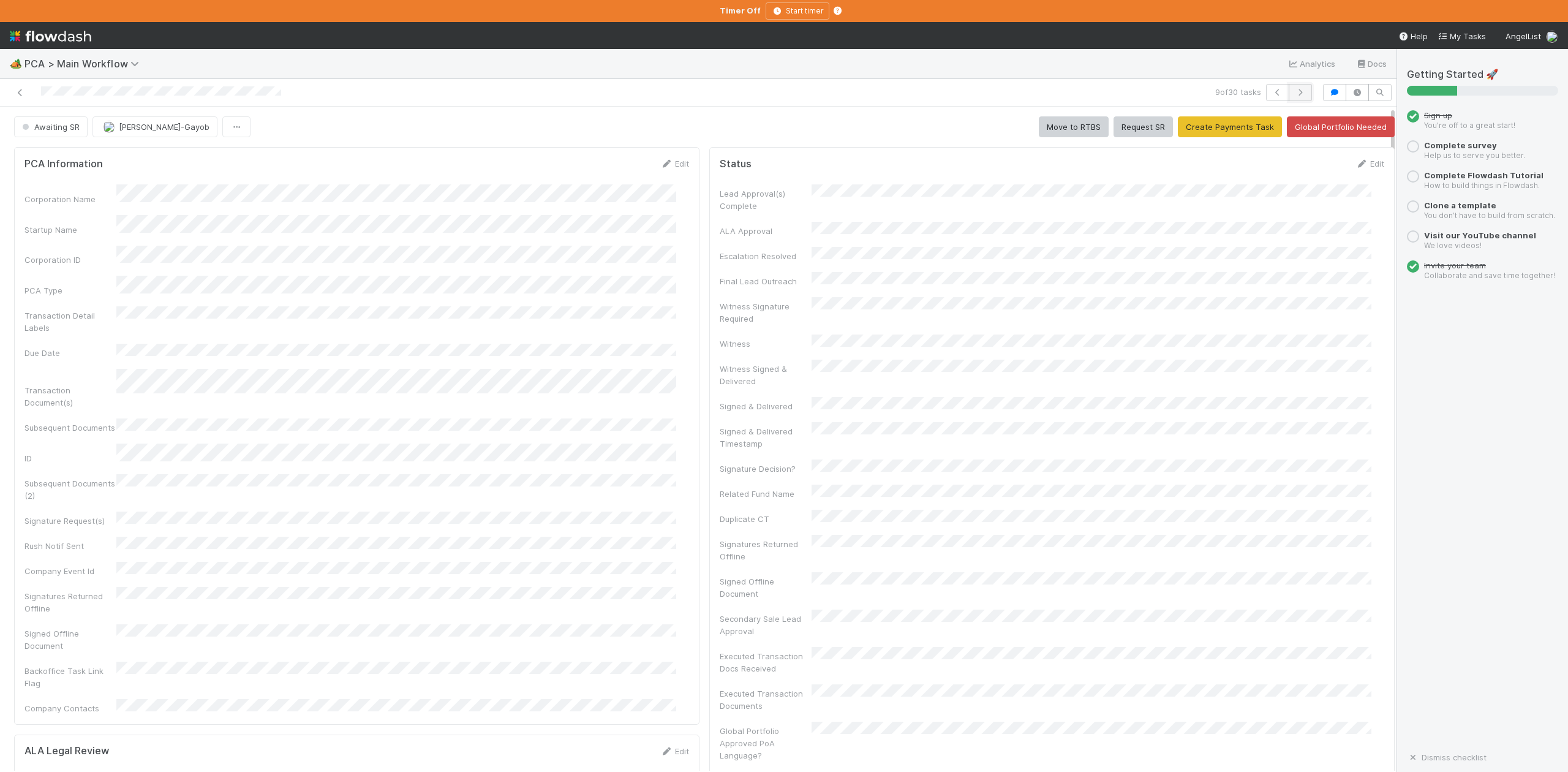
click at [1294, 90] on icon "button" at bounding box center [1300, 93] width 13 height 7
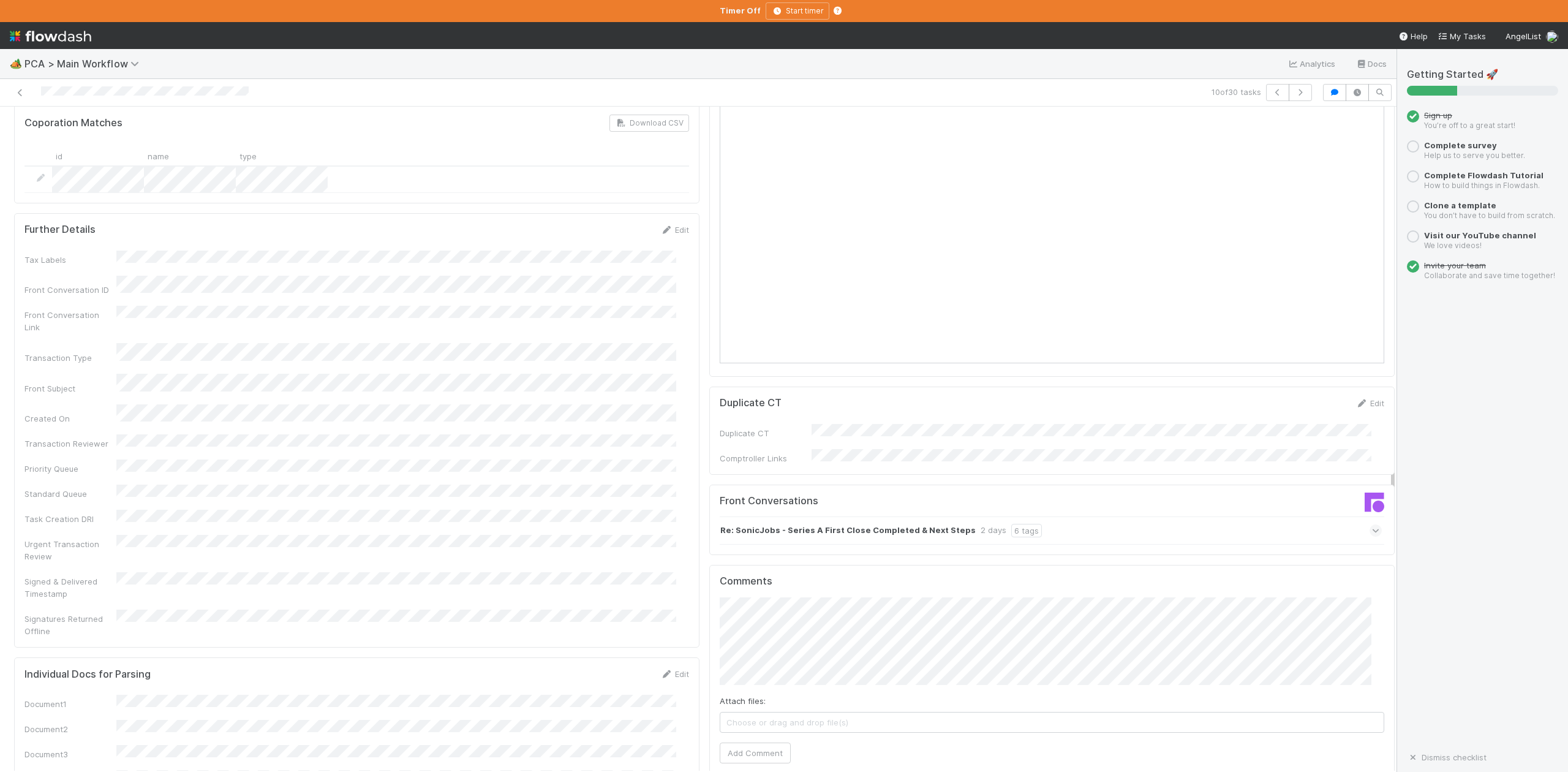
scroll to position [1716, 0]
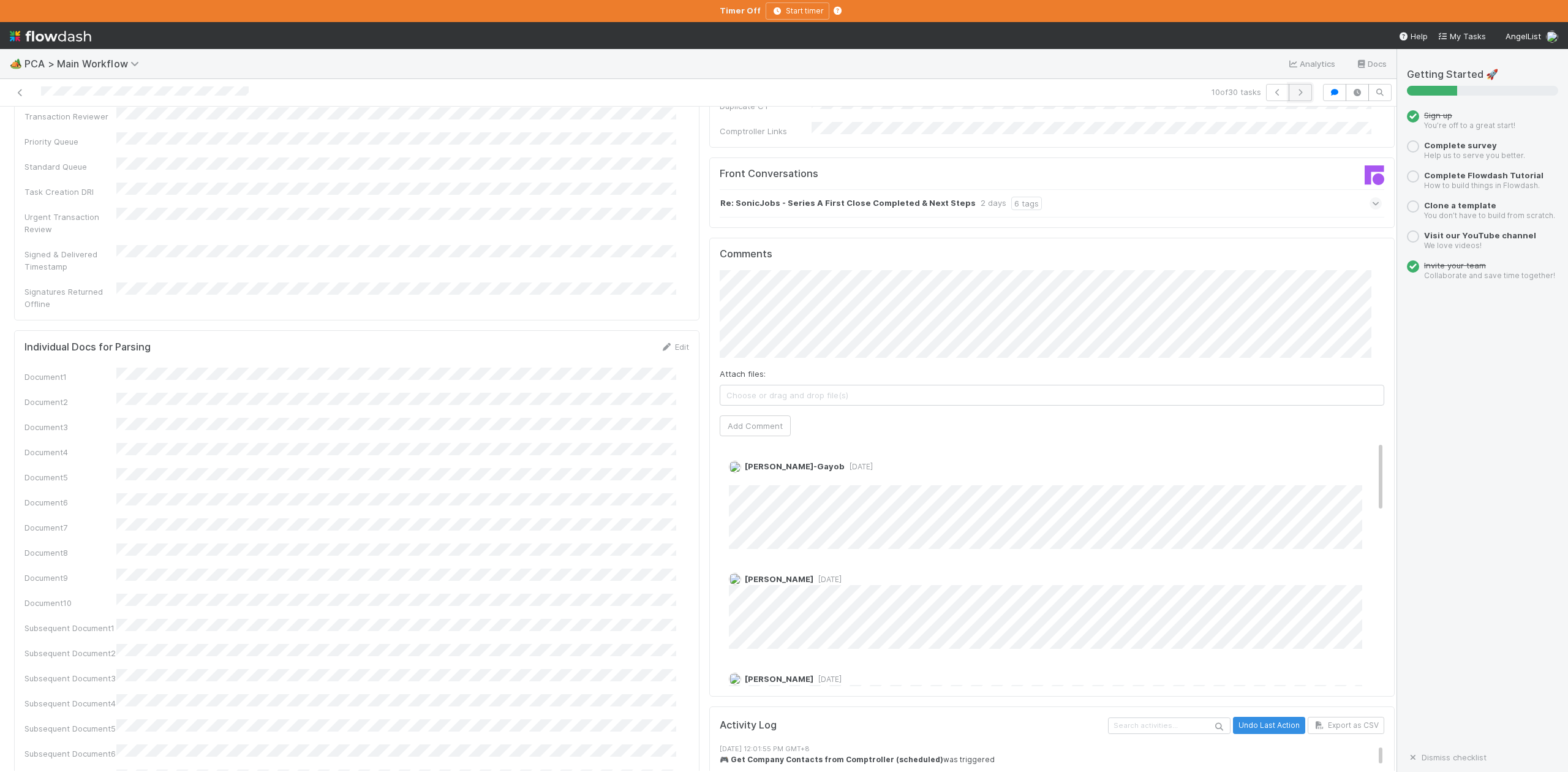
click at [1294, 91] on icon "button" at bounding box center [1300, 93] width 13 height 7
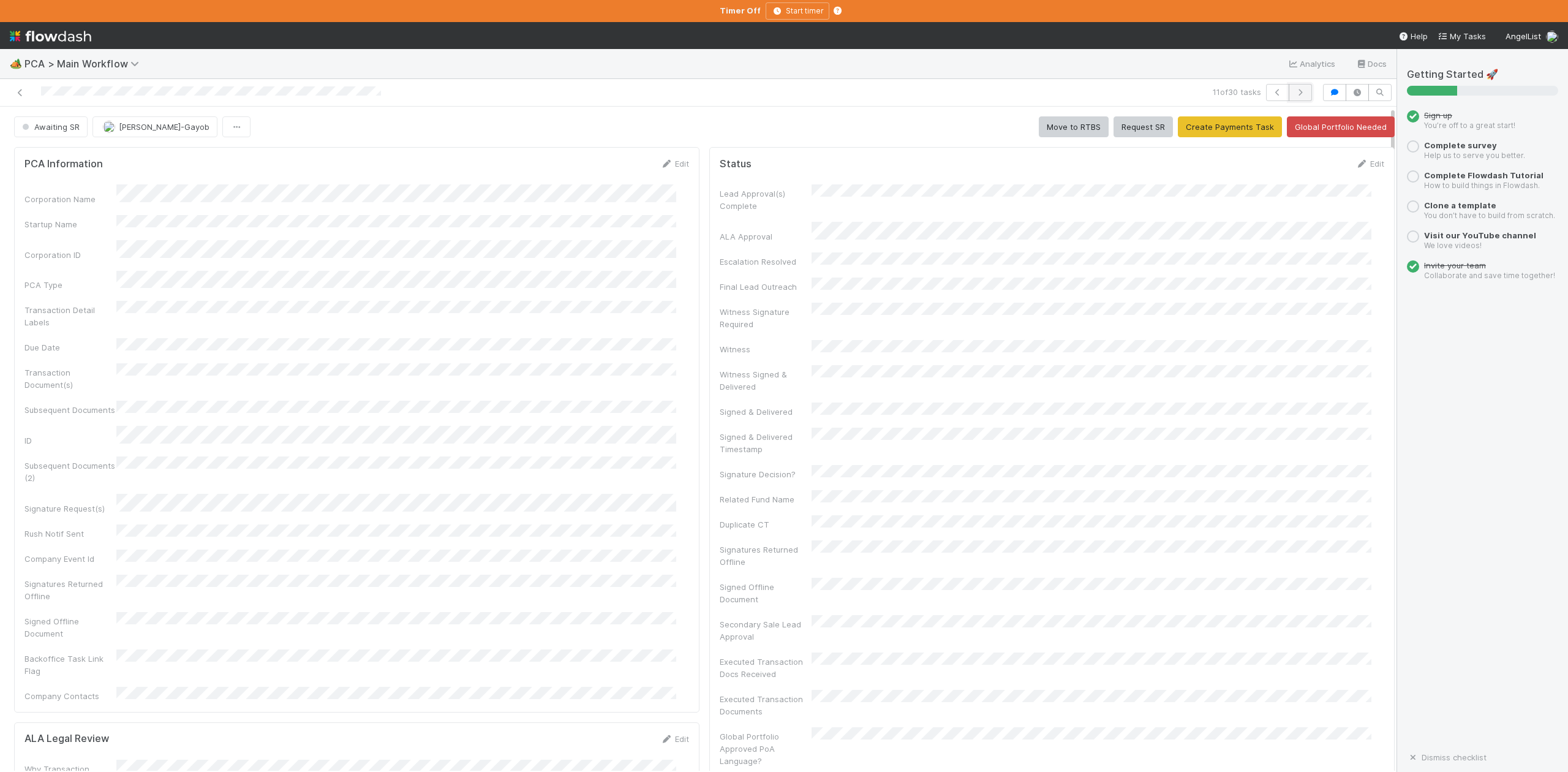
click at [1294, 92] on icon "button" at bounding box center [1300, 93] width 13 height 7
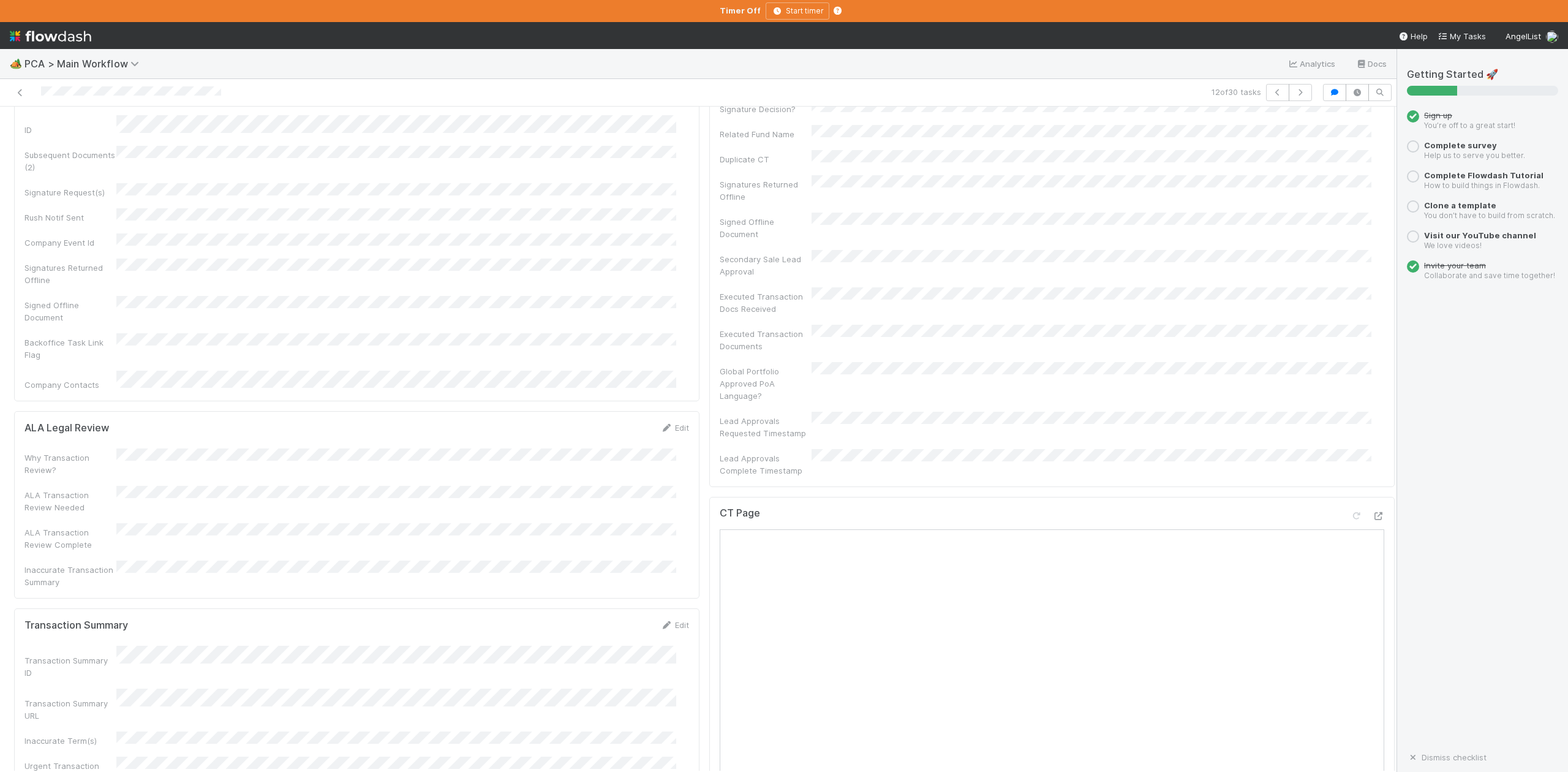
scroll to position [572, 0]
click at [1294, 90] on icon "button" at bounding box center [1300, 93] width 13 height 7
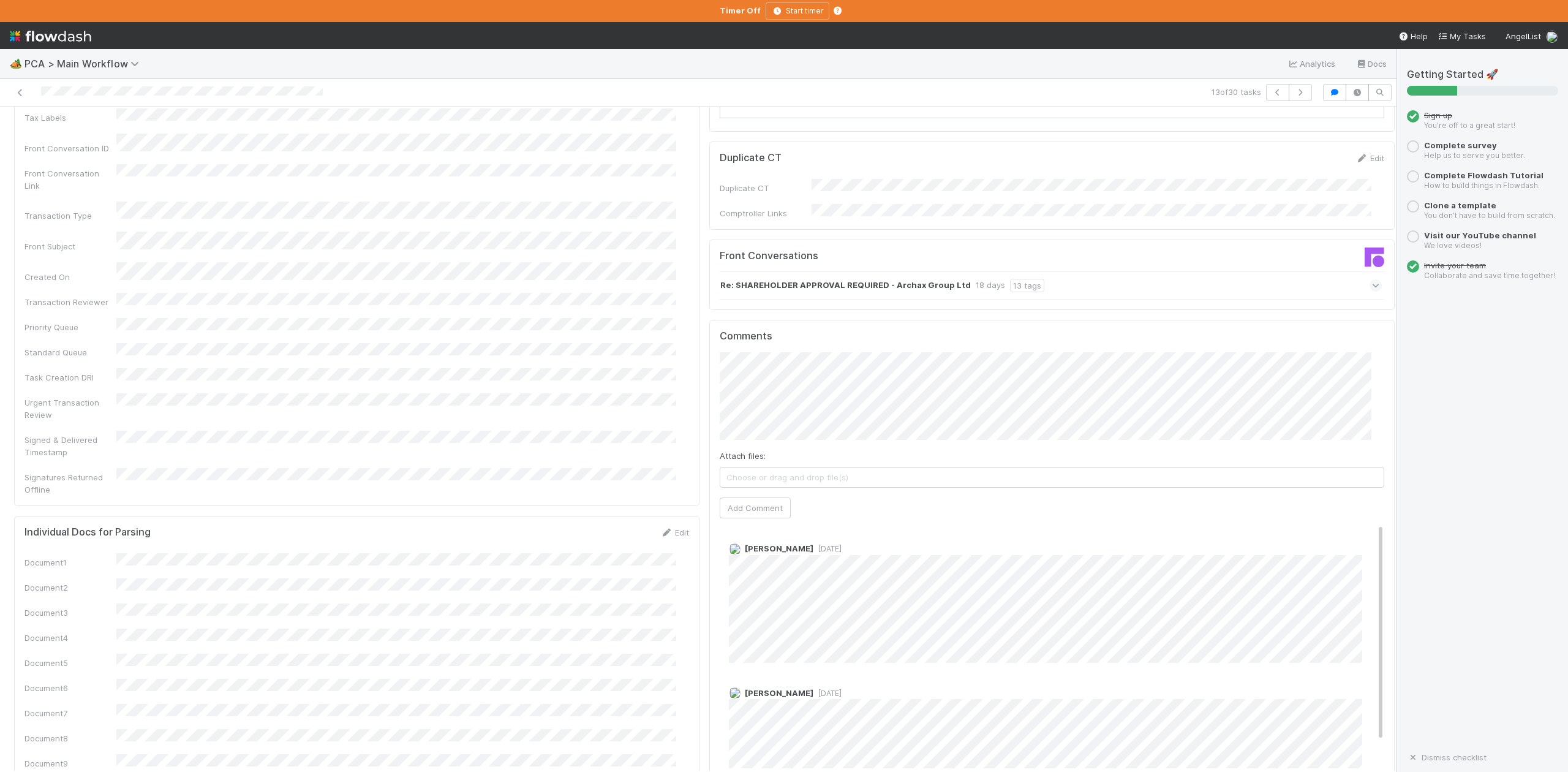
click at [1372, 280] on icon at bounding box center [1376, 286] width 8 height 13
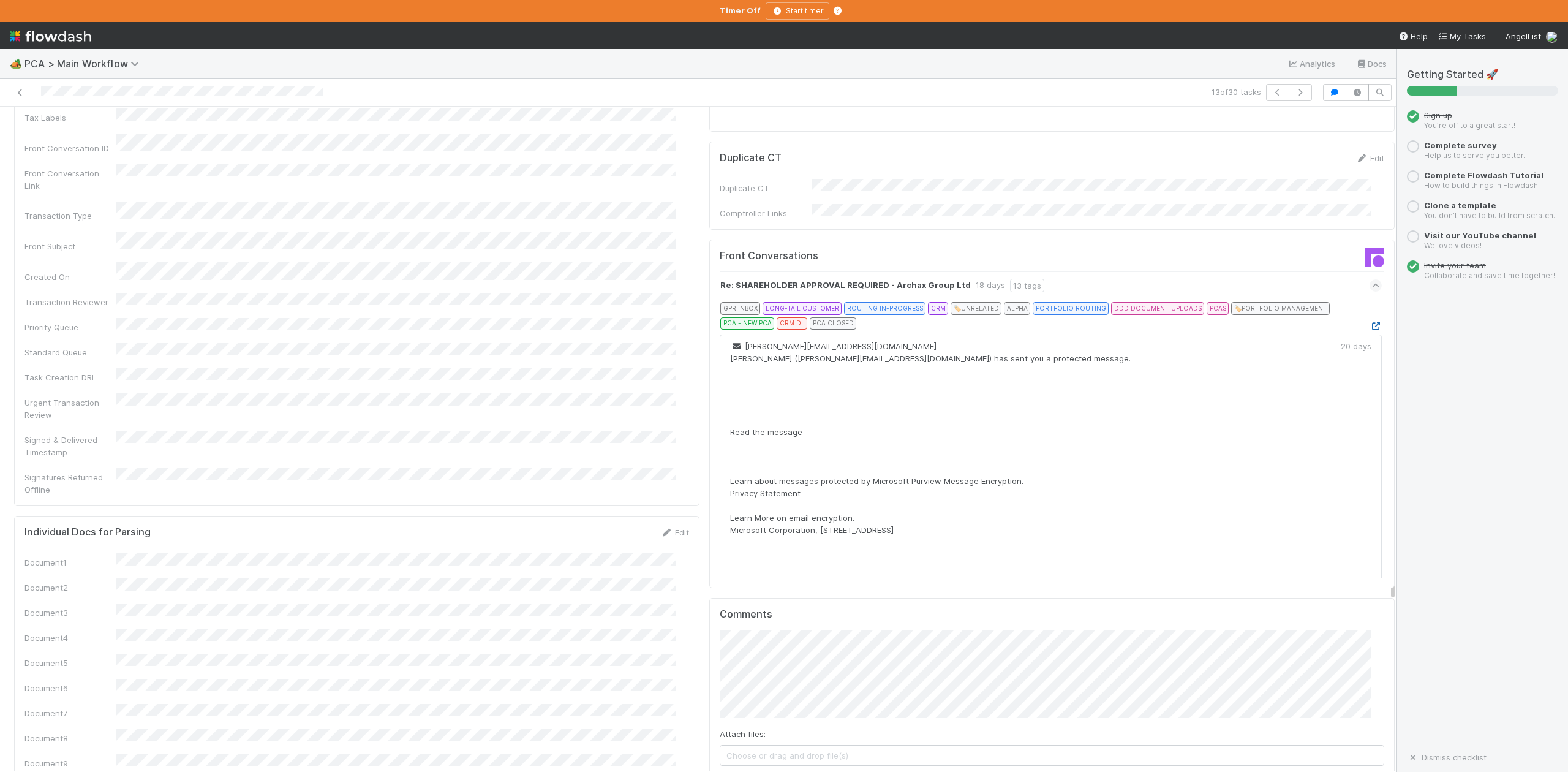
click at [1370, 323] on icon at bounding box center [1376, 326] width 13 height 8
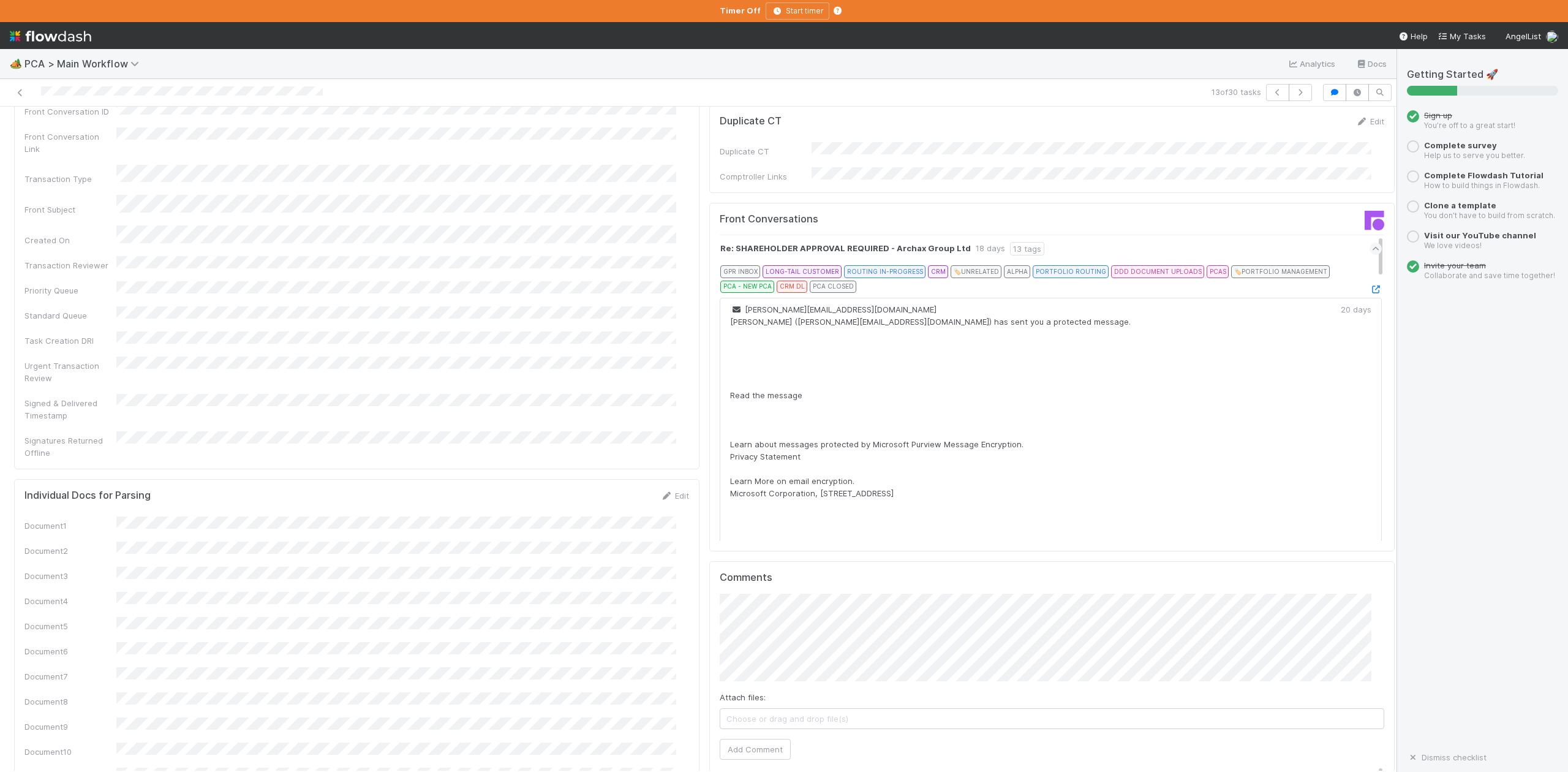
scroll to position [1878, 0]
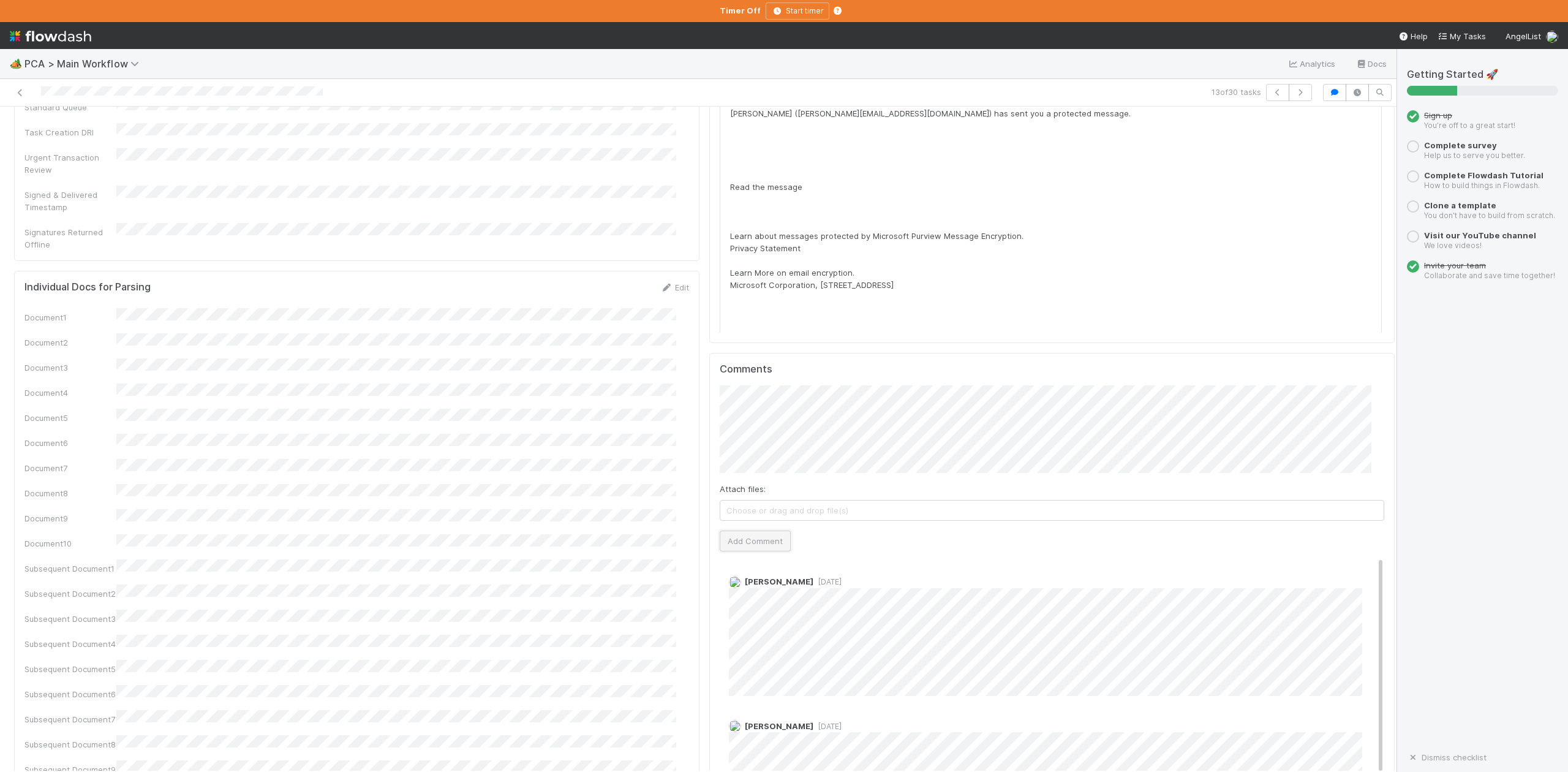
click at [741, 531] on button "Add Comment" at bounding box center [755, 541] width 71 height 21
click at [1294, 93] on icon "button" at bounding box center [1300, 93] width 13 height 7
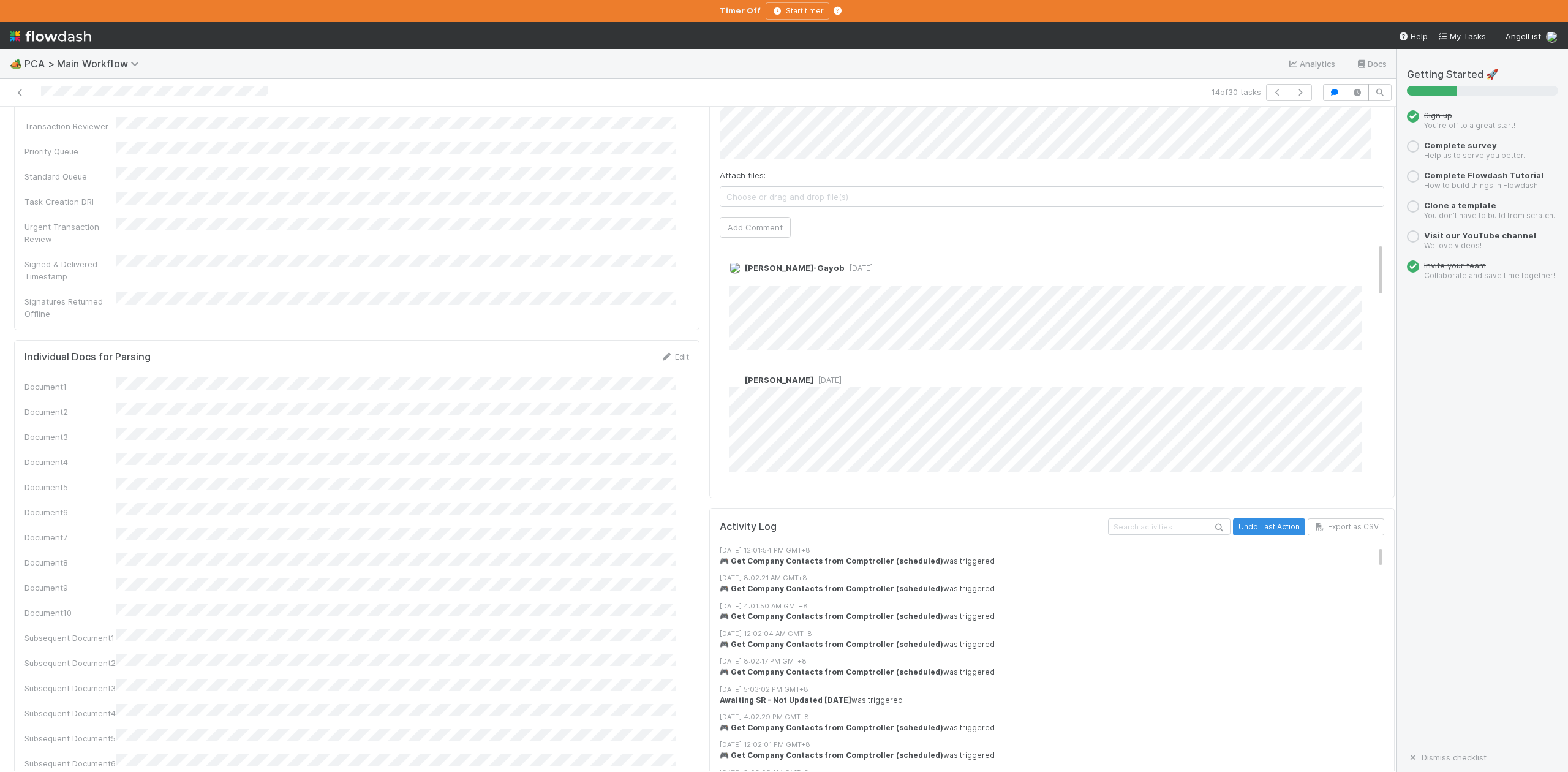
scroll to position [1797, 0]
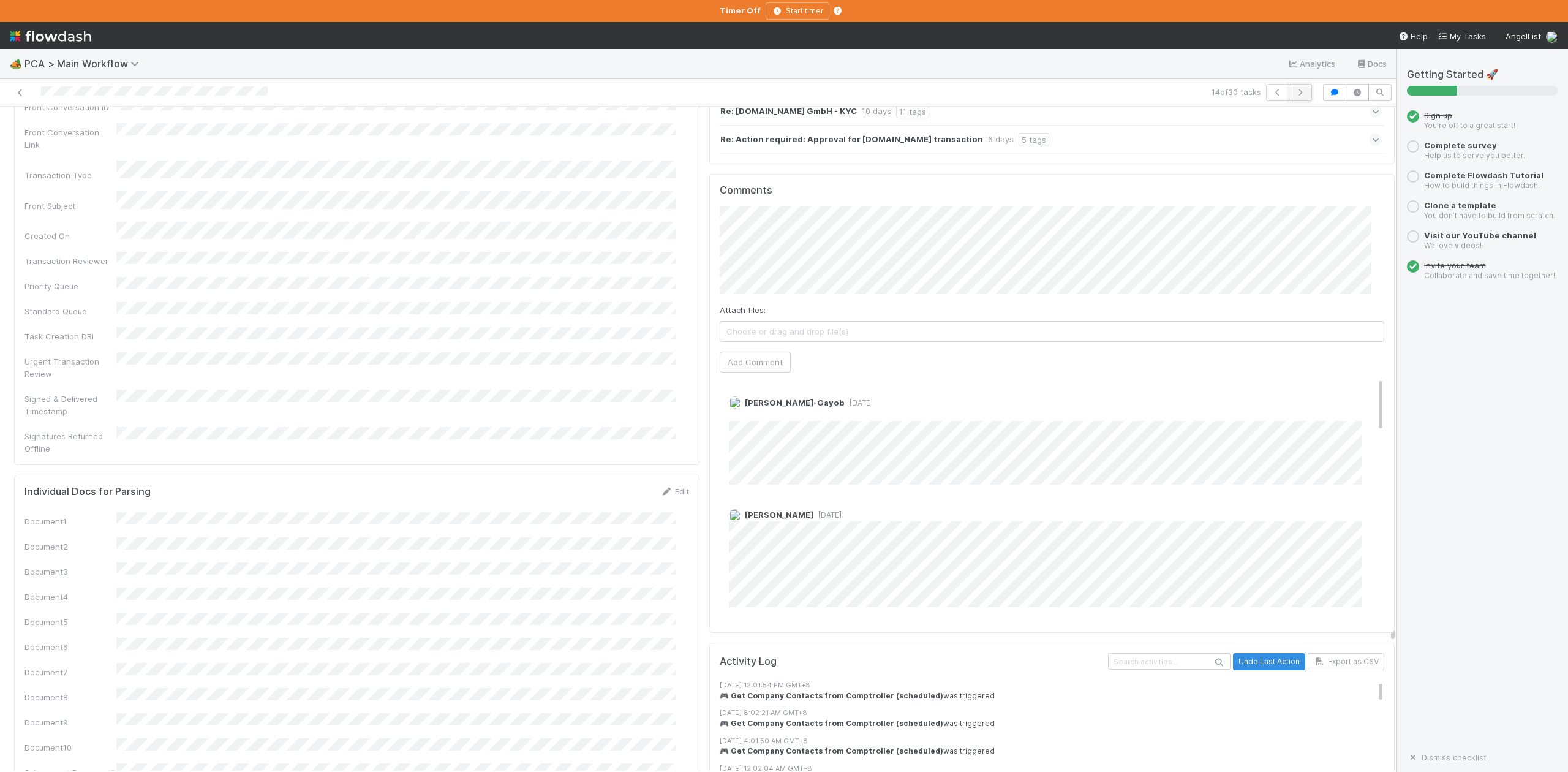
click at [1294, 94] on icon "button" at bounding box center [1300, 93] width 13 height 7
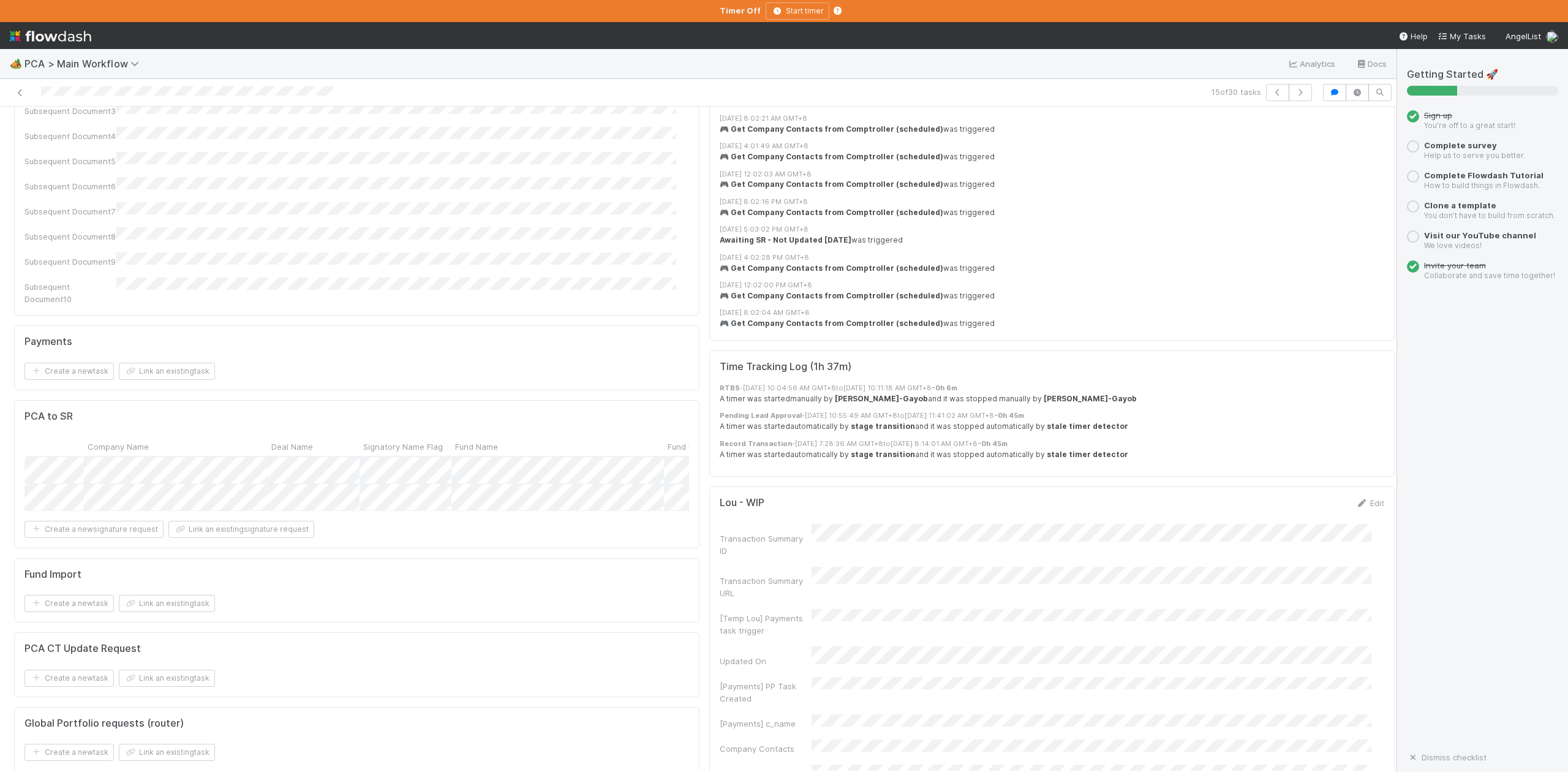
scroll to position [0, 582]
click at [1294, 92] on icon "button" at bounding box center [1300, 93] width 13 height 7
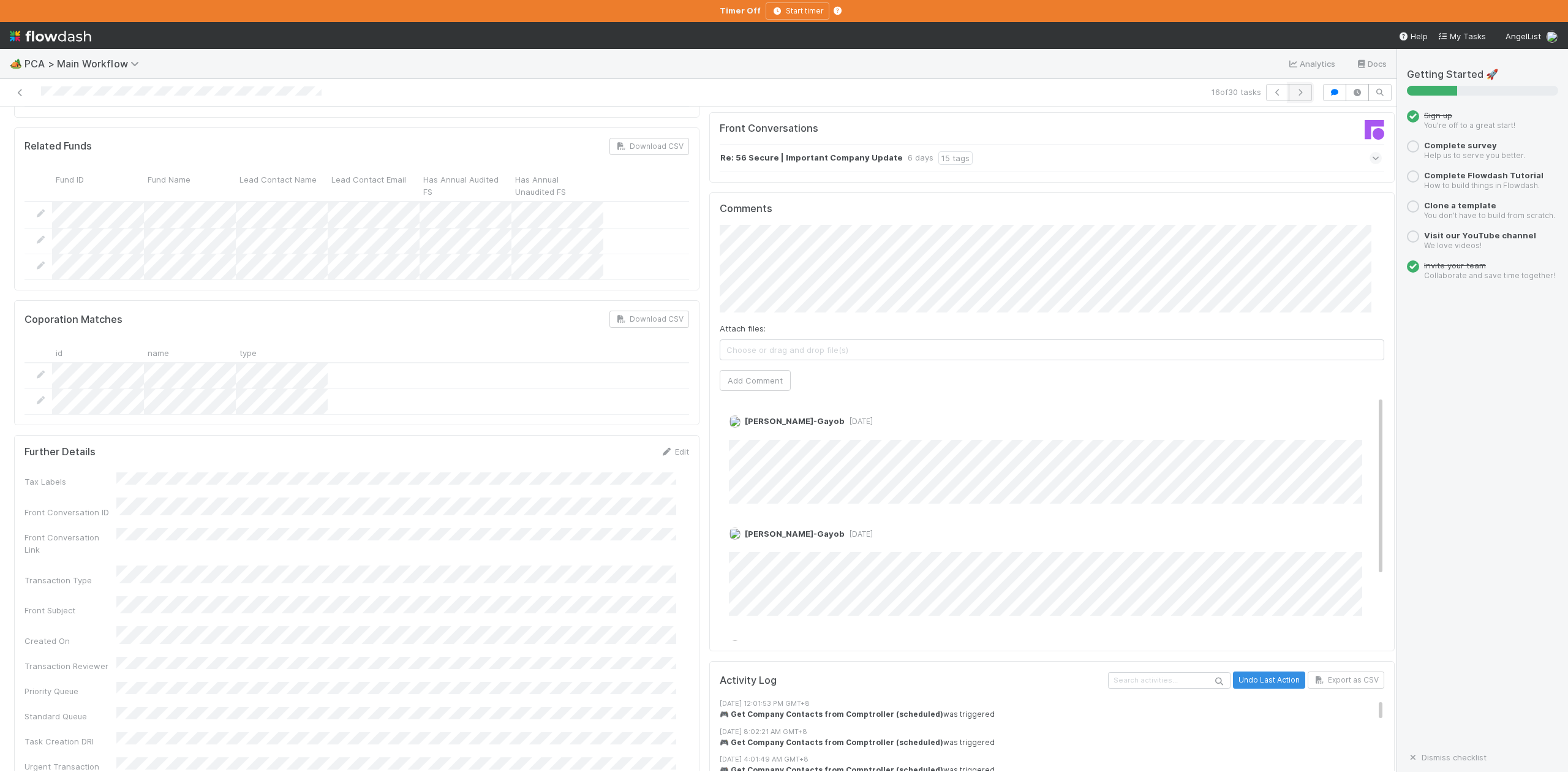
click at [1294, 96] on icon "button" at bounding box center [1300, 93] width 13 height 7
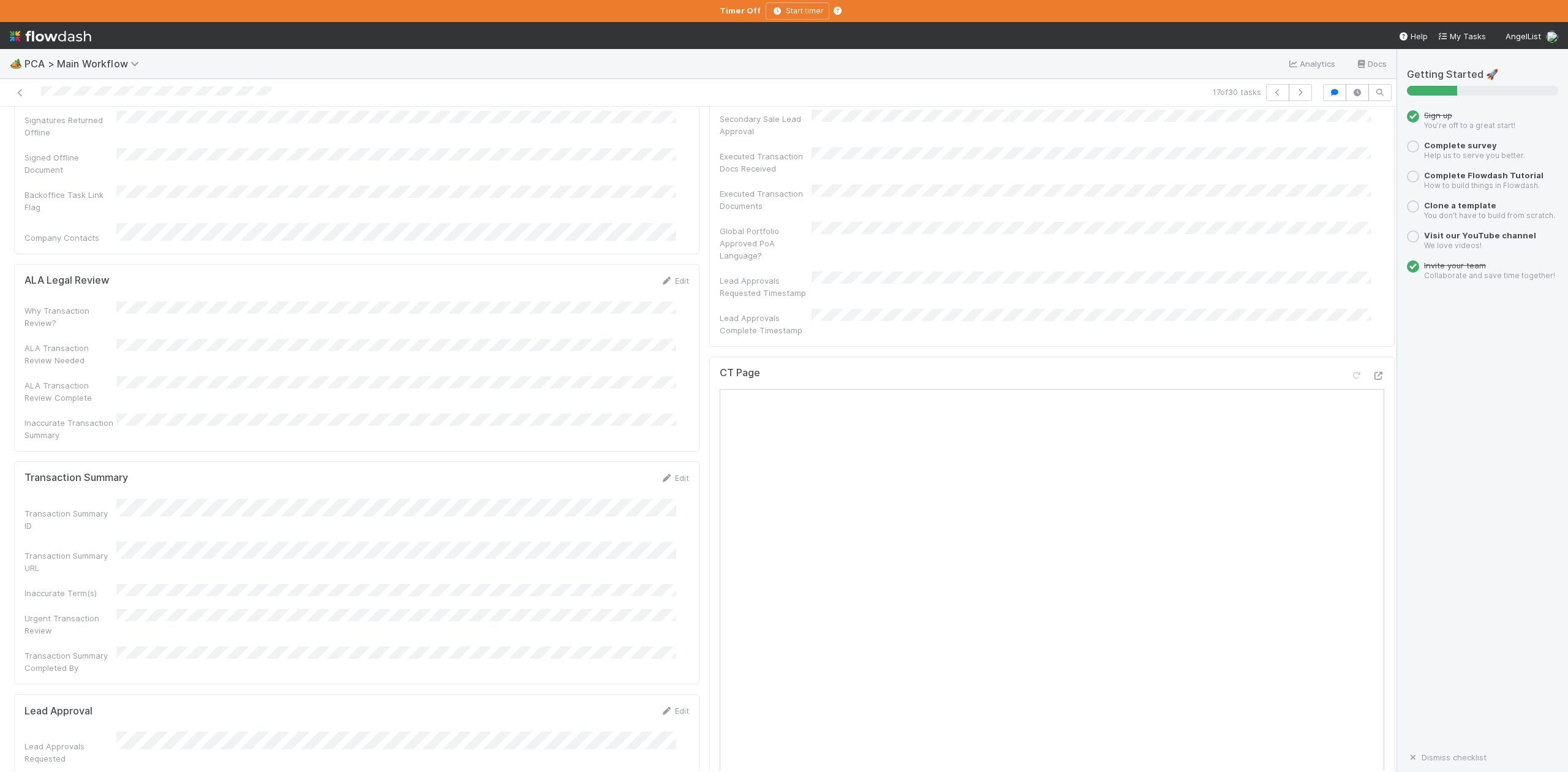
scroll to position [1388, 0]
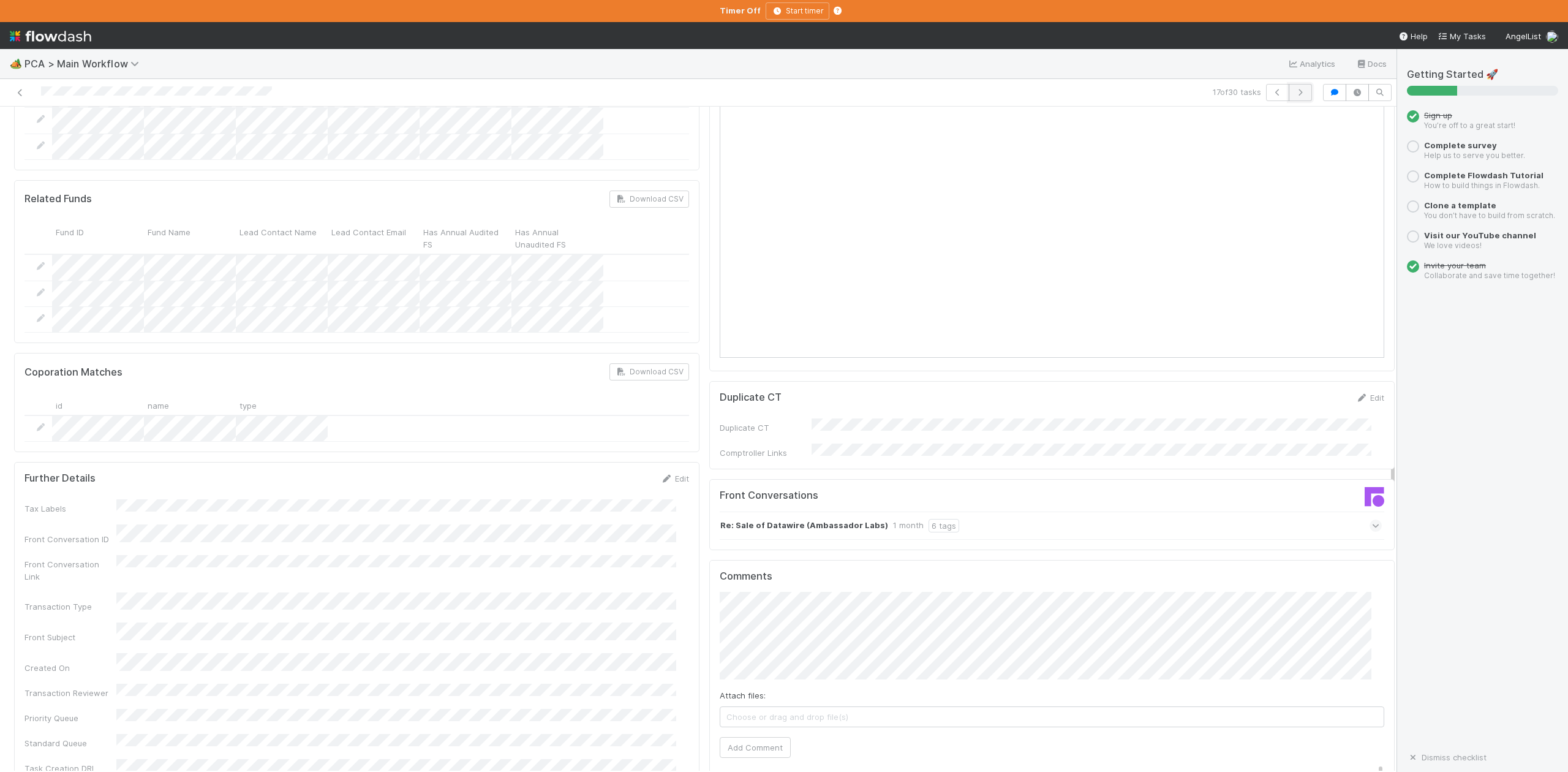
click at [1294, 90] on icon "button" at bounding box center [1300, 93] width 13 height 7
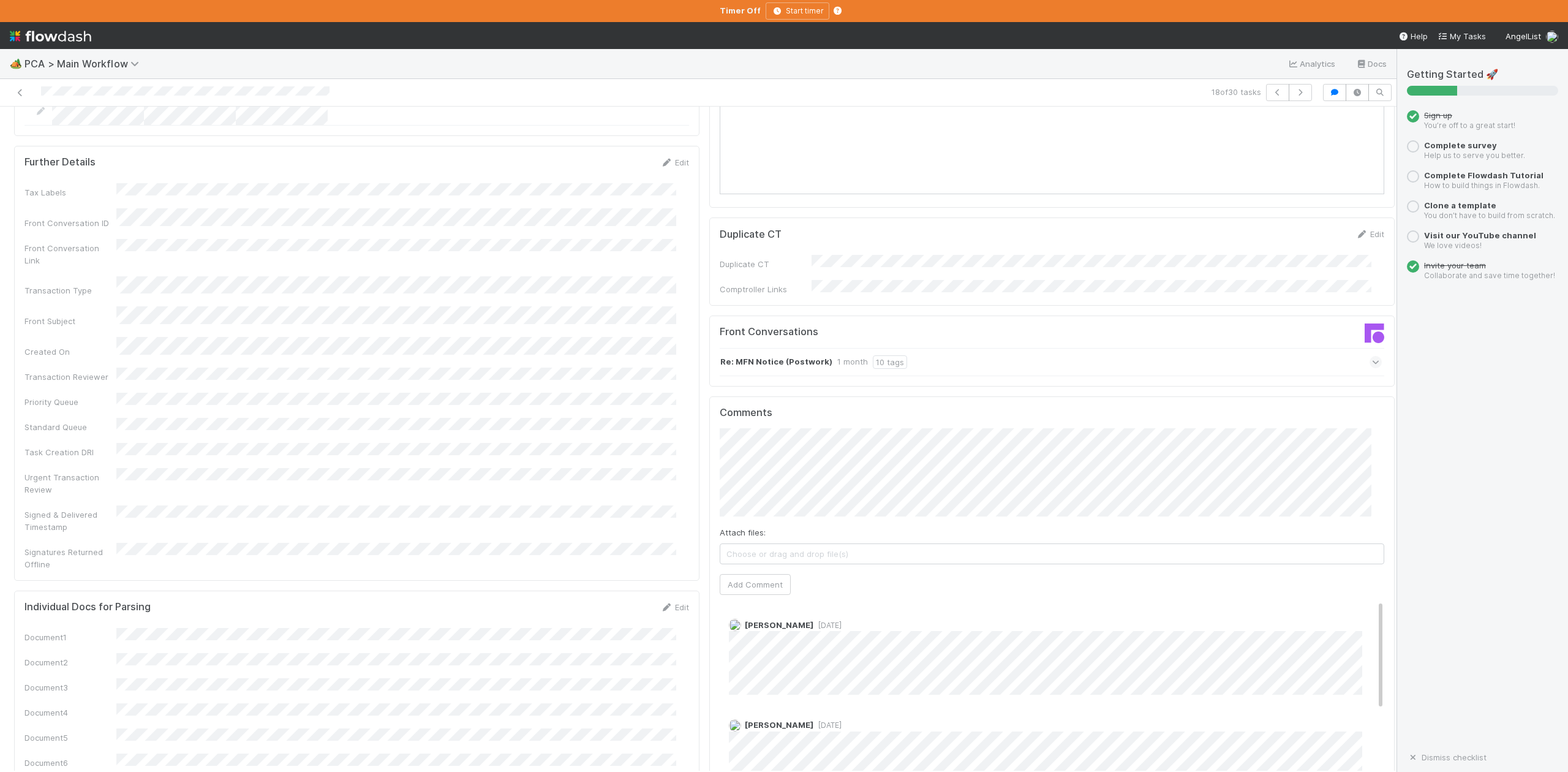
scroll to position [1634, 0]
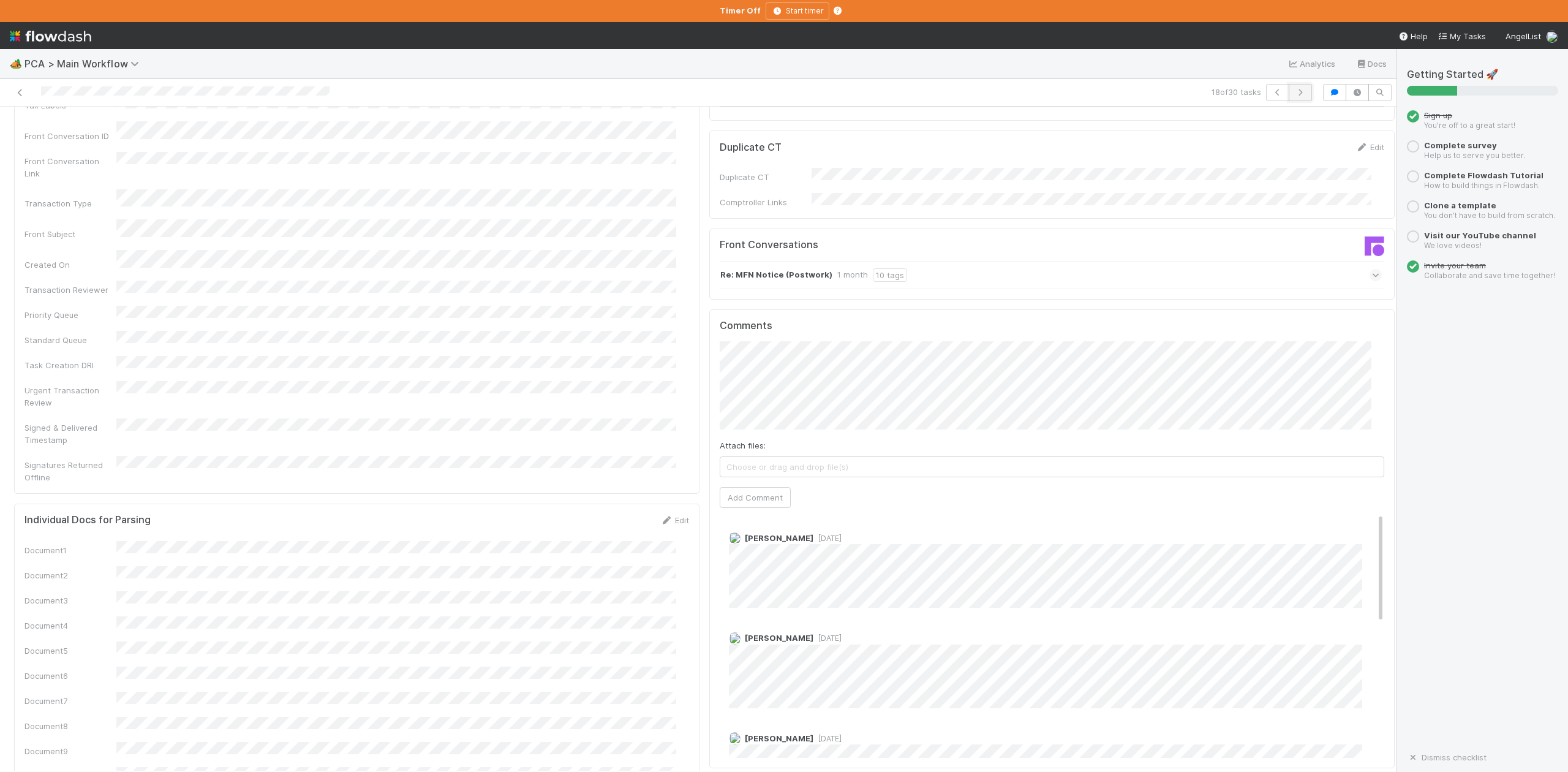
click at [1294, 94] on icon "button" at bounding box center [1300, 93] width 13 height 7
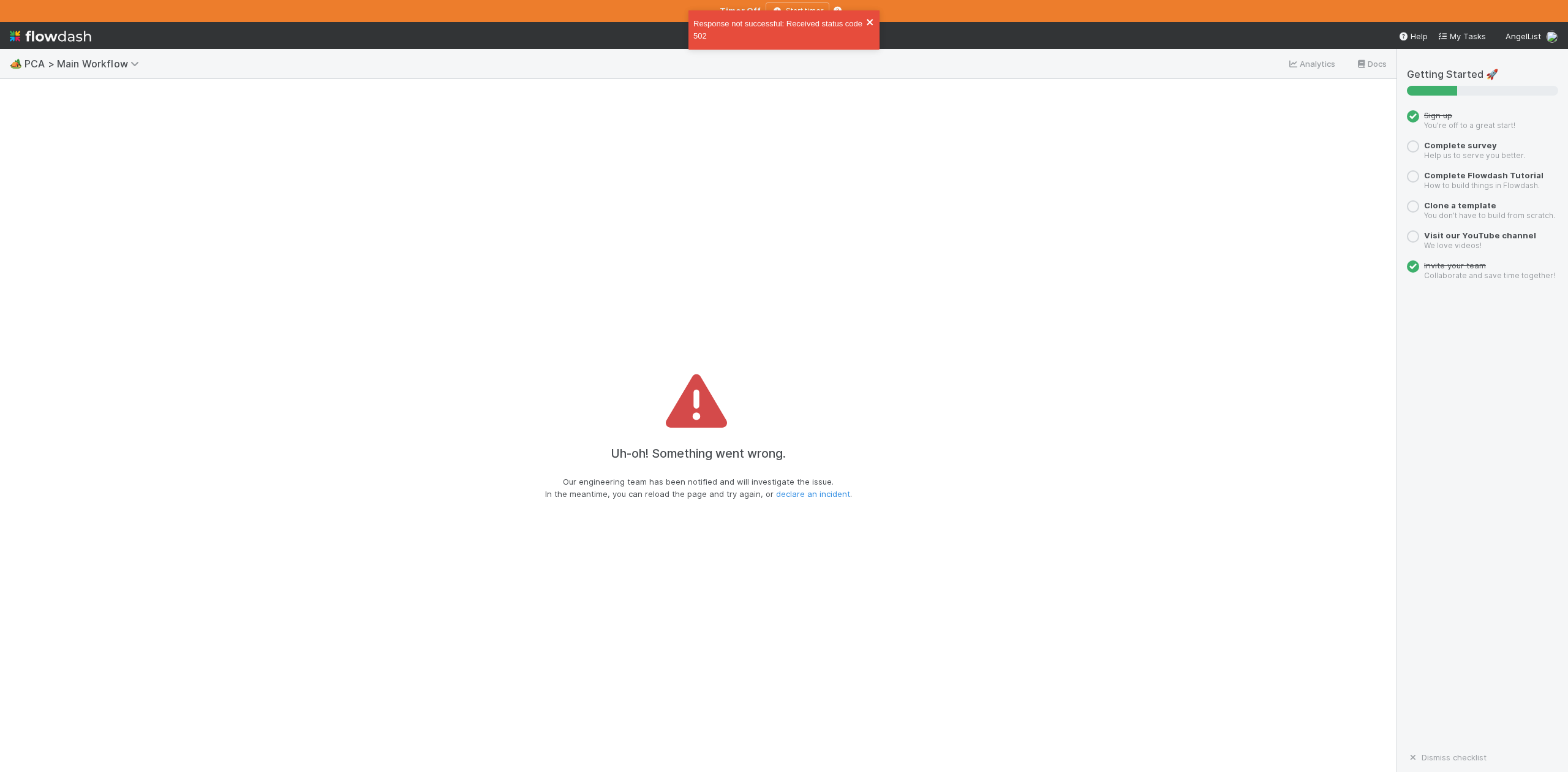
click at [873, 17] on icon "close" at bounding box center [870, 22] width 9 height 10
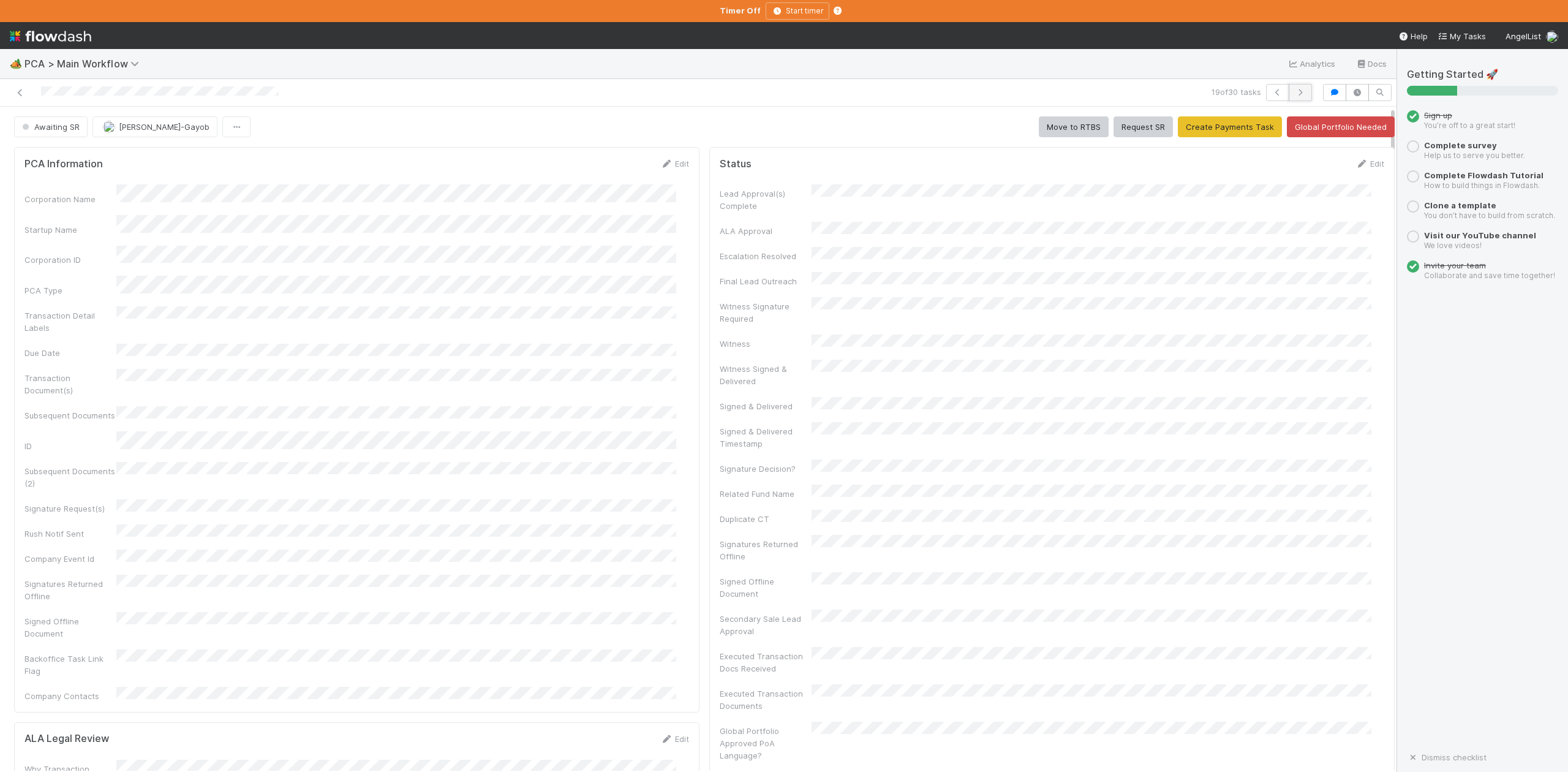
click at [1294, 90] on icon "button" at bounding box center [1300, 93] width 13 height 7
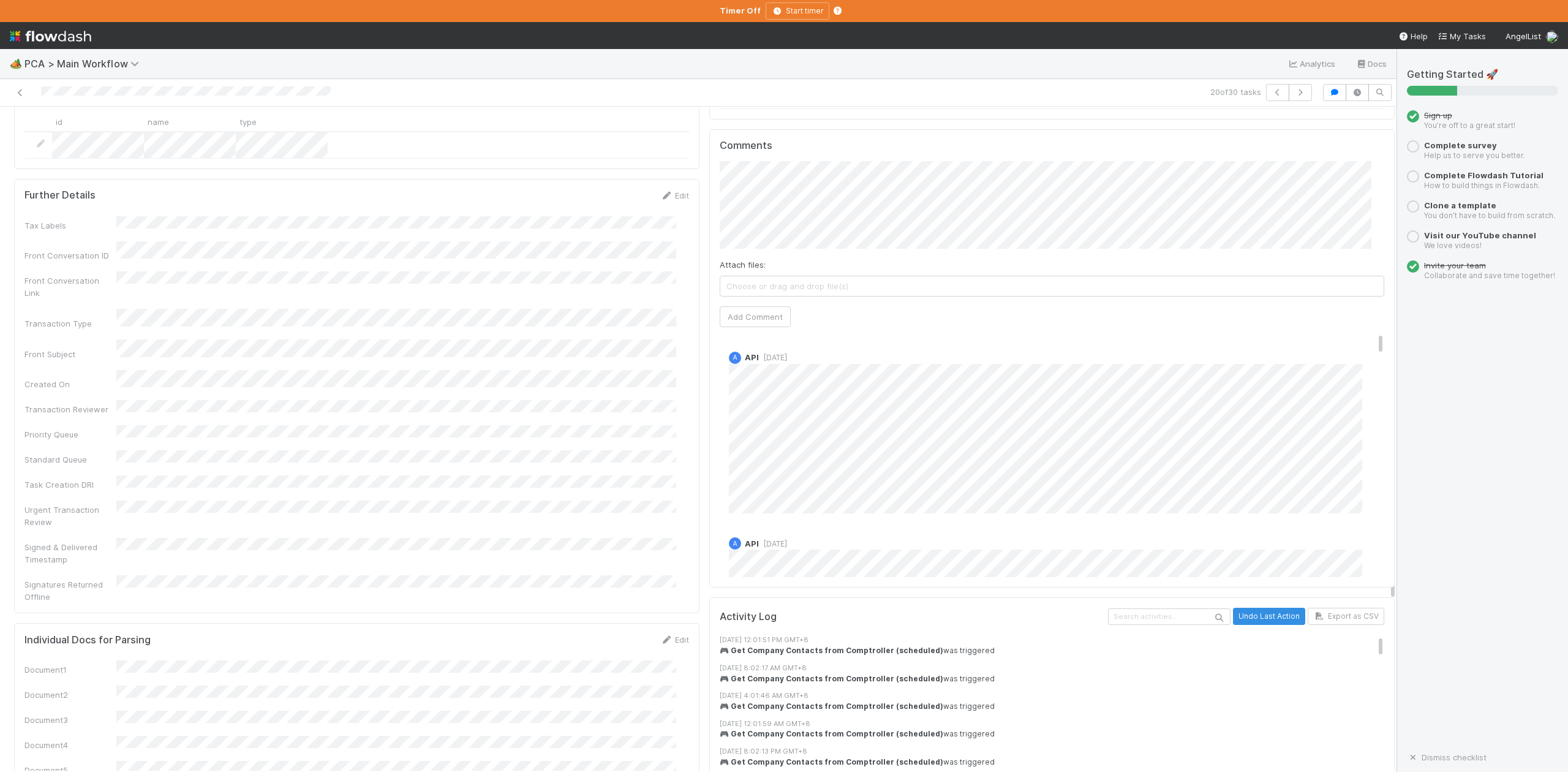
scroll to position [1797, 0]
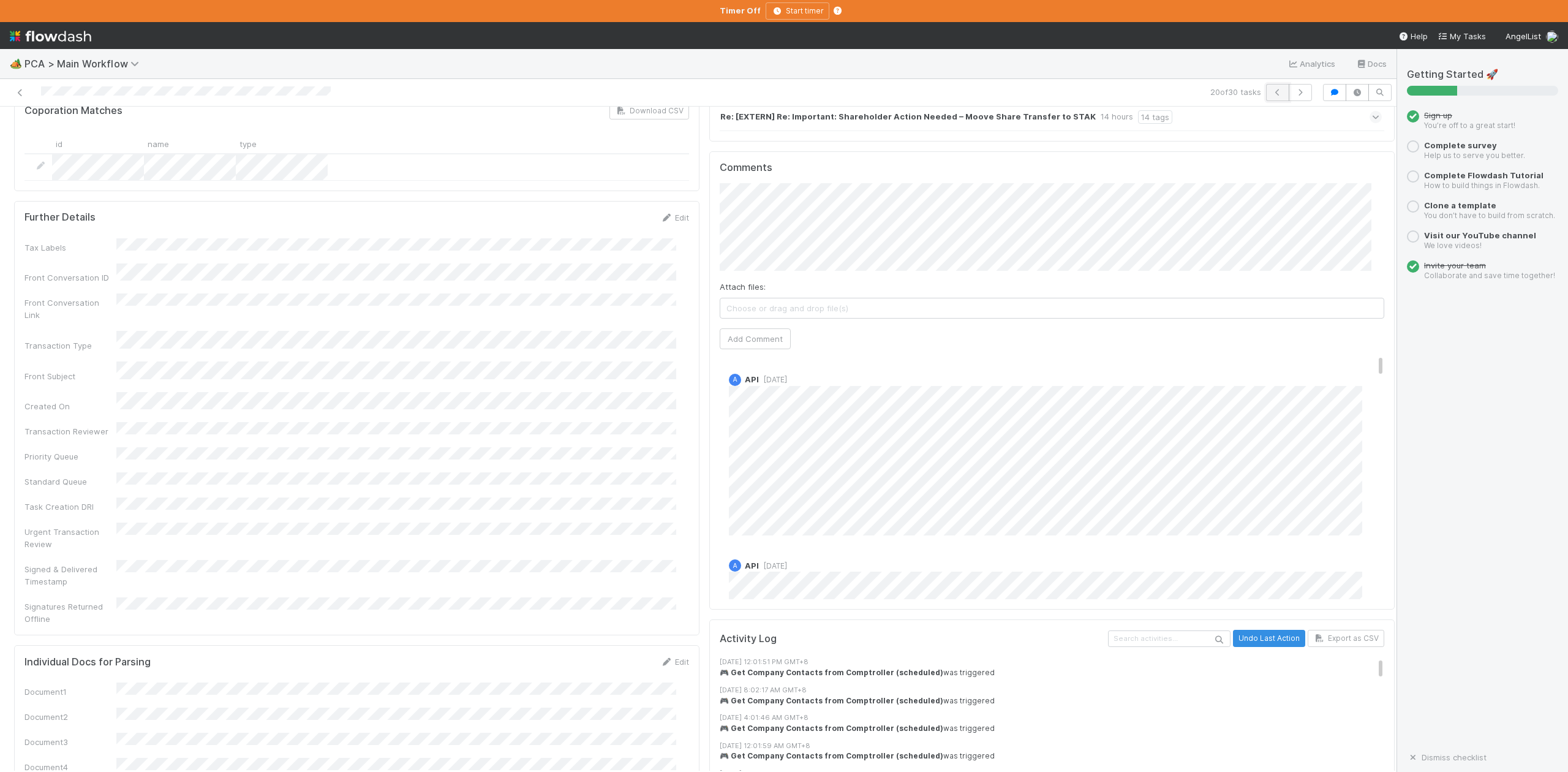
click at [1271, 92] on icon "button" at bounding box center [1277, 93] width 13 height 7
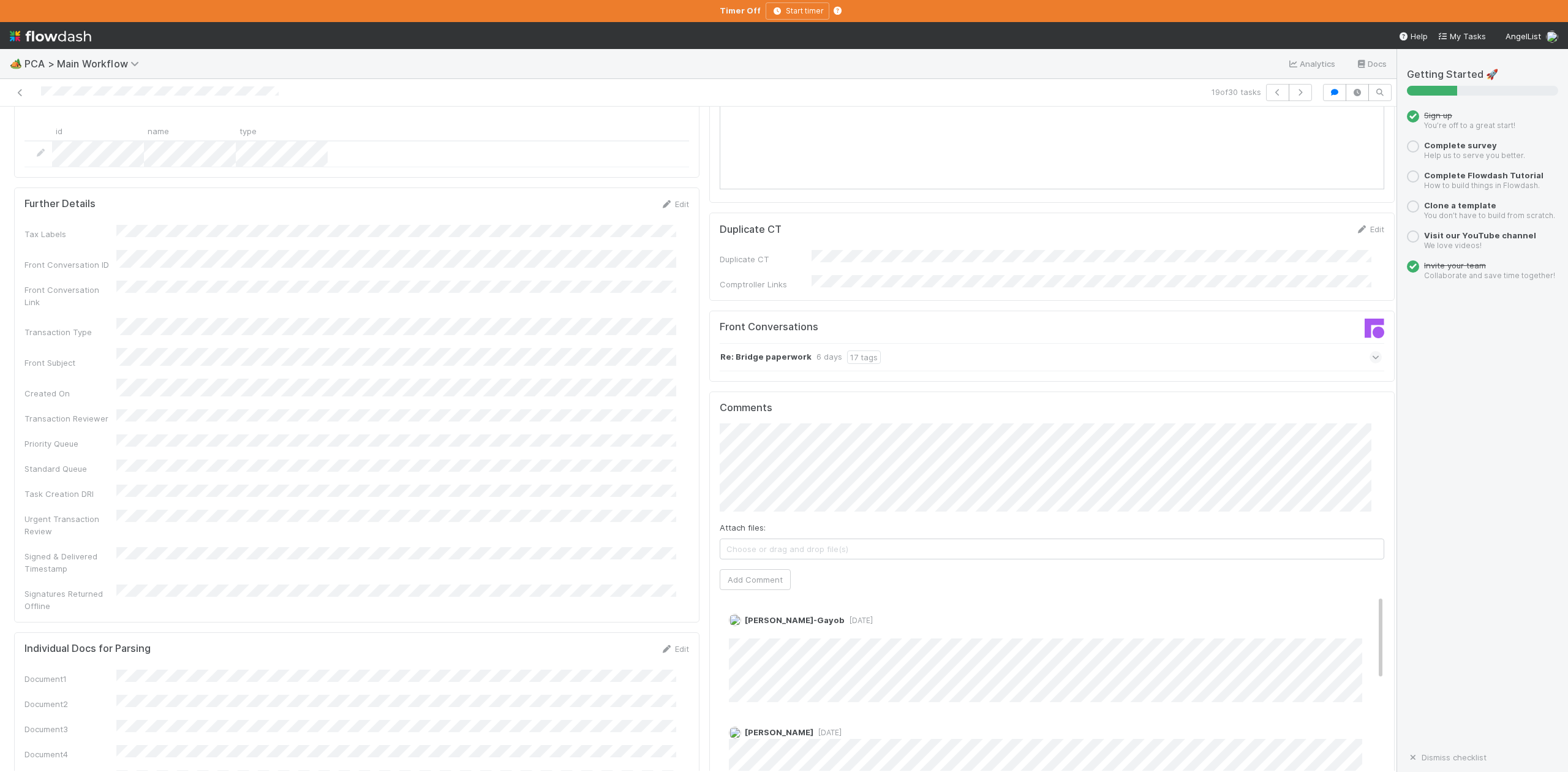
scroll to position [1552, 0]
click at [1290, 87] on button "button" at bounding box center [1300, 92] width 23 height 17
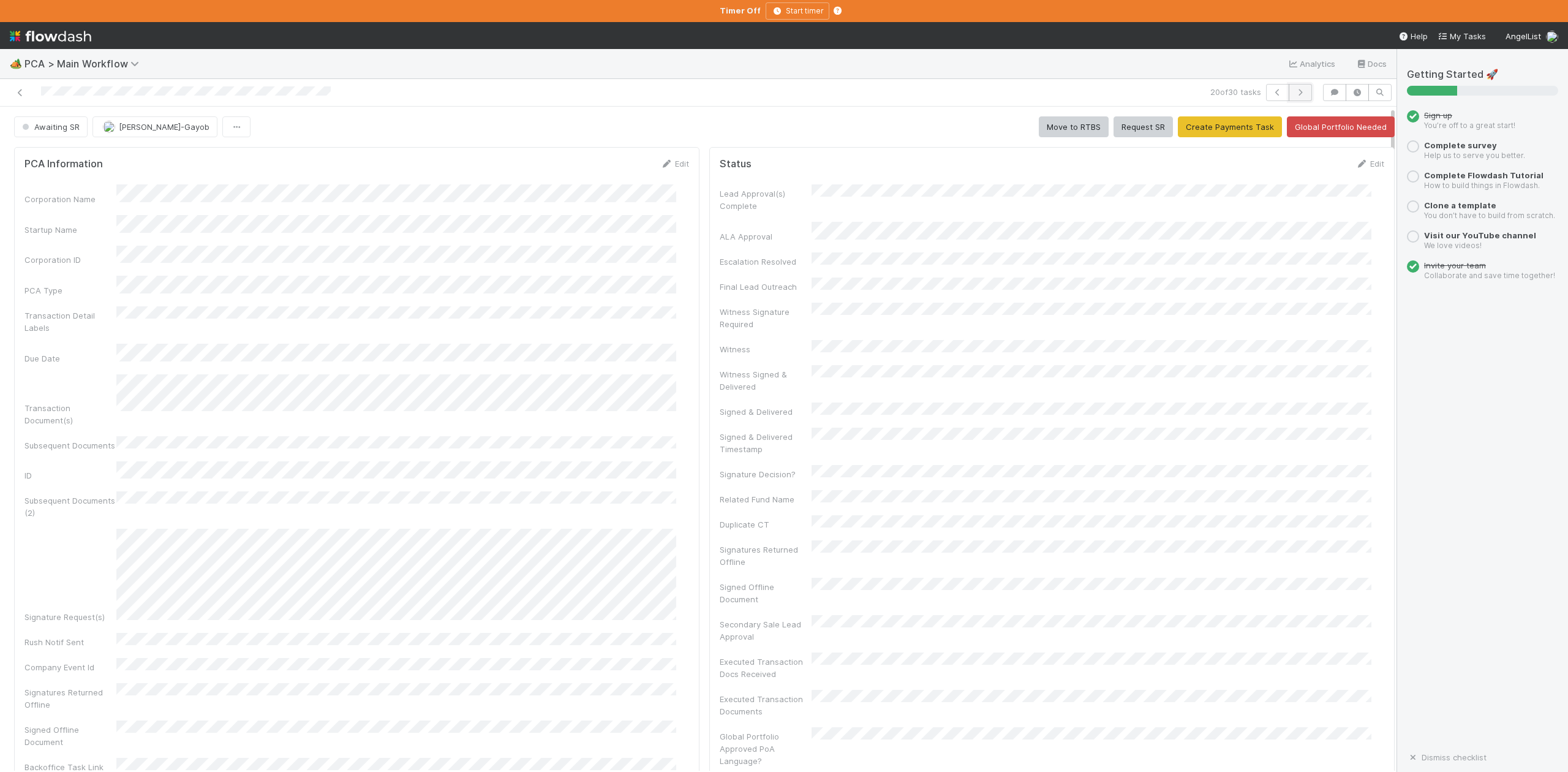
click at [1294, 94] on icon "button" at bounding box center [1300, 93] width 13 height 7
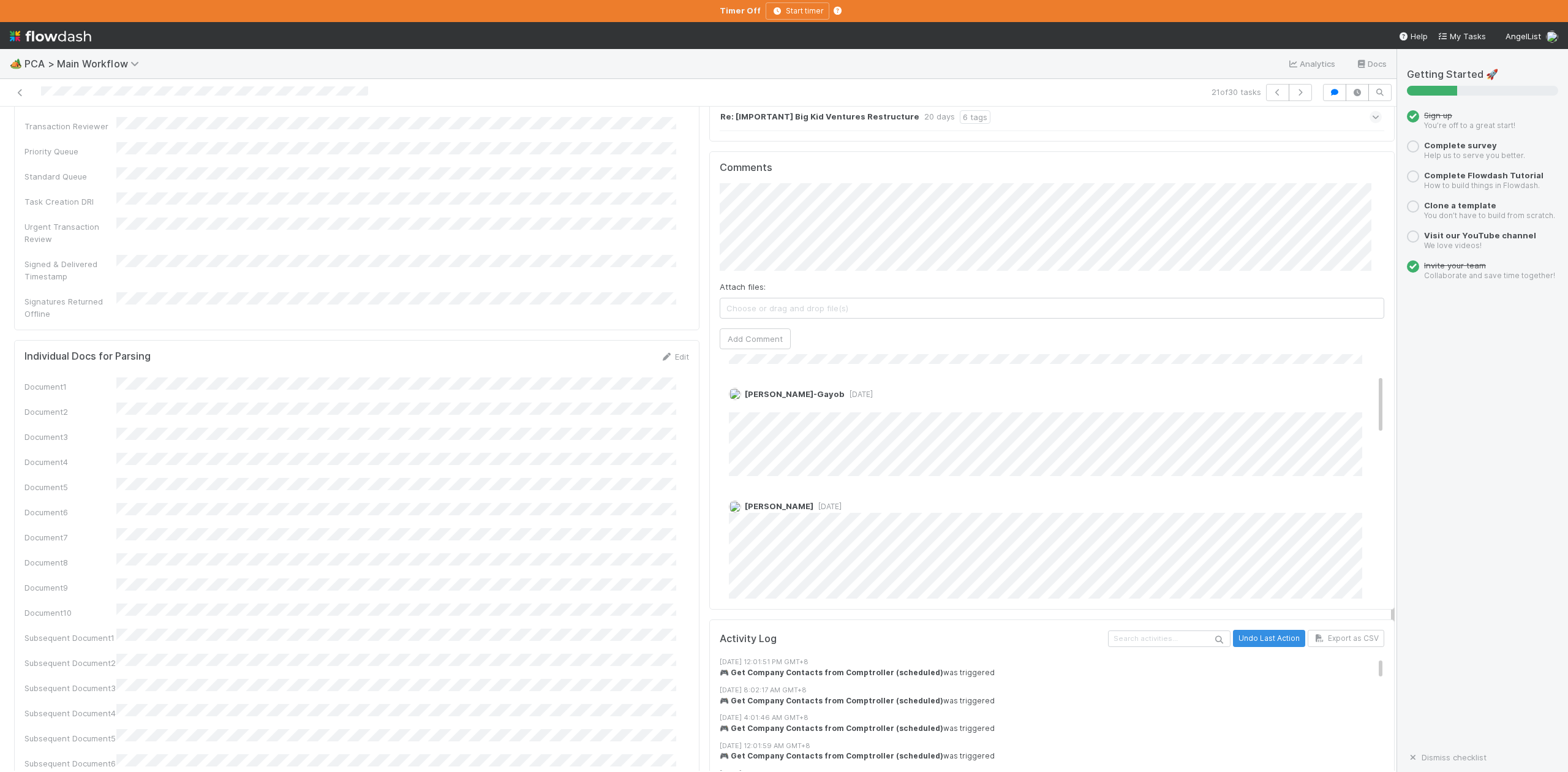
scroll to position [82, 0]
click at [1294, 89] on icon "button" at bounding box center [1300, 93] width 13 height 7
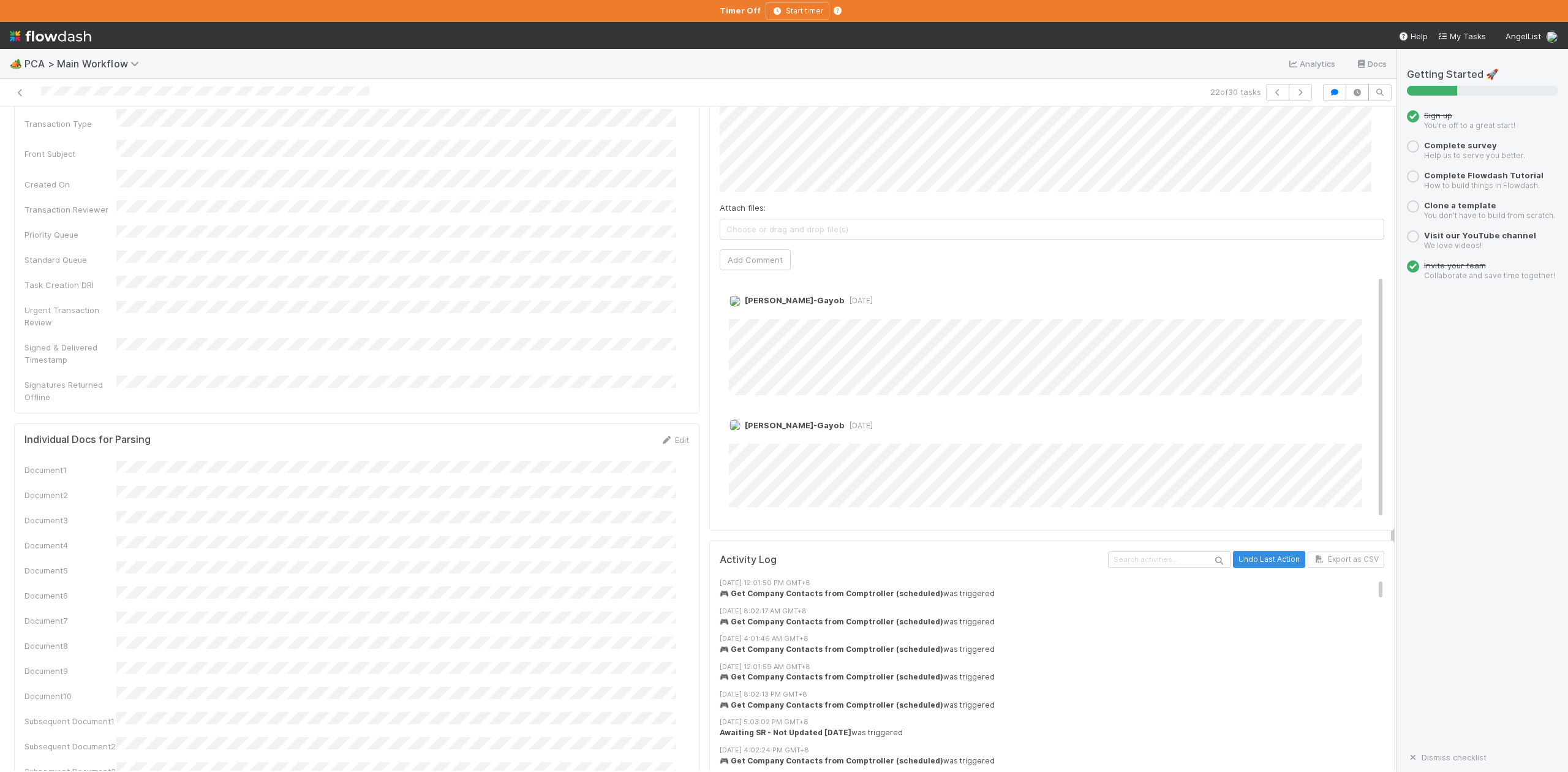
scroll to position [1878, 0]
click at [1294, 94] on icon "button" at bounding box center [1300, 93] width 13 height 7
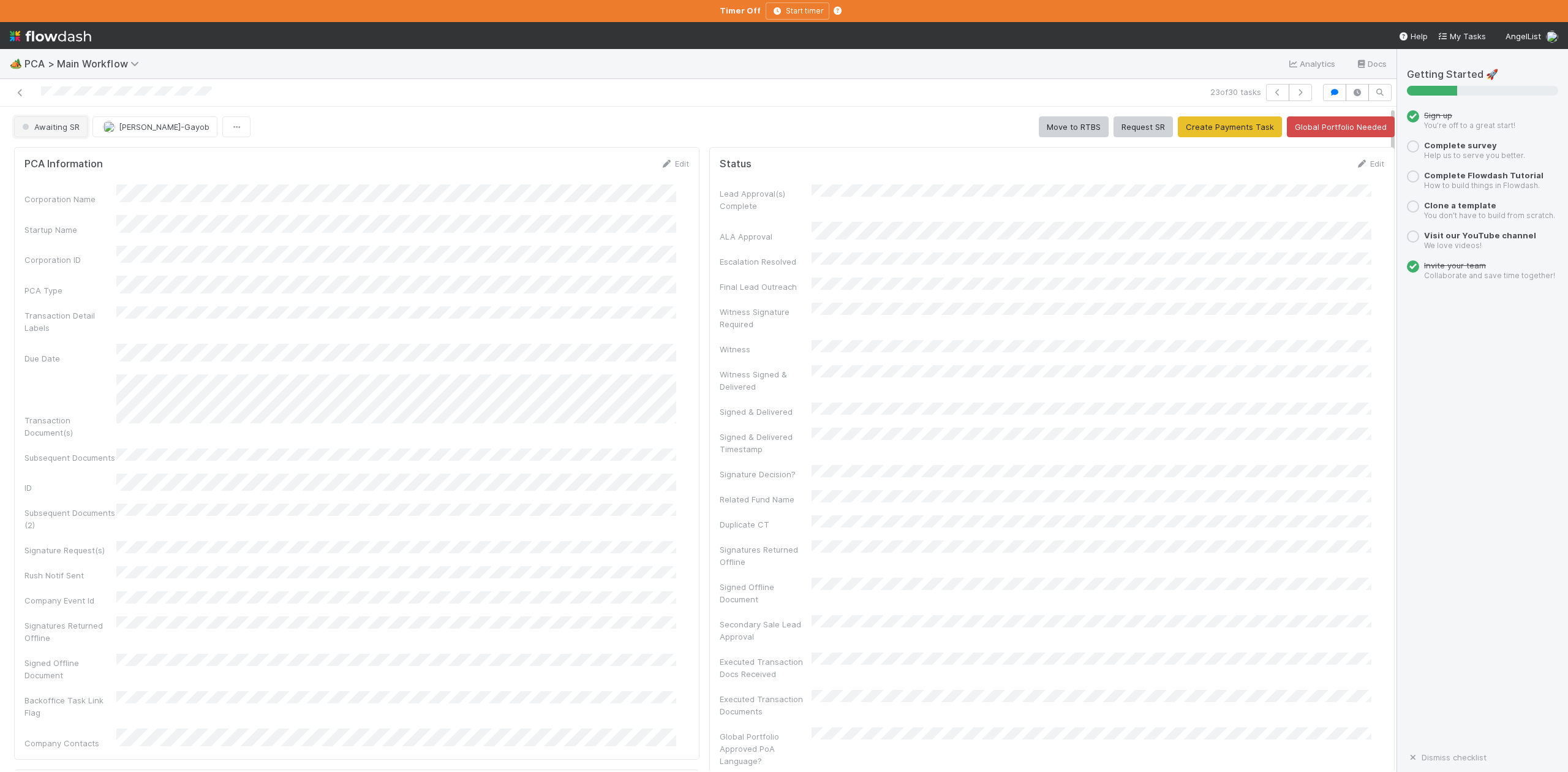
click at [67, 132] on span "Awaiting SR" at bounding box center [49, 126] width 60 height 10
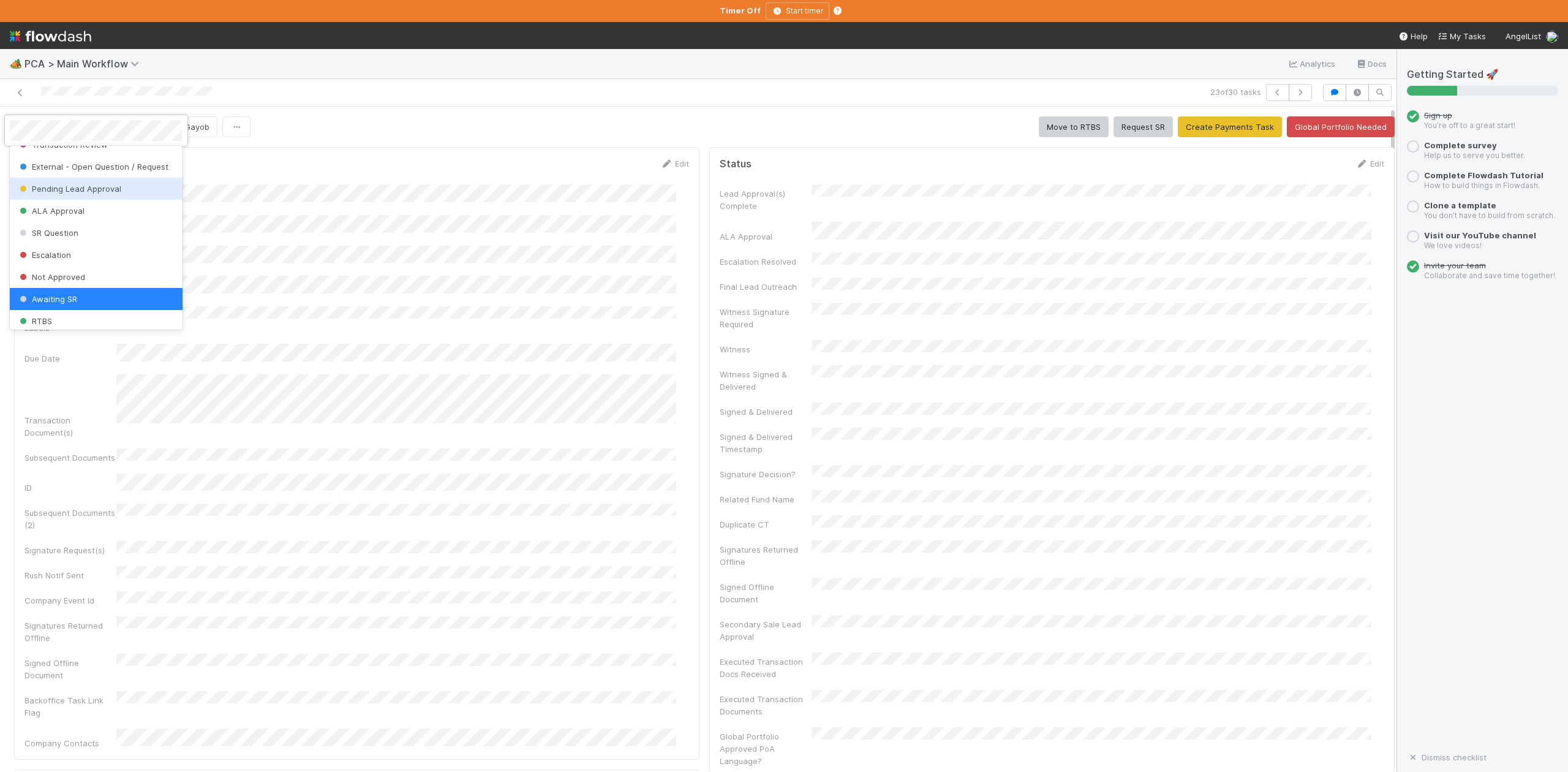
click at [87, 194] on span "Pending Lead Approval" at bounding box center [69, 188] width 104 height 10
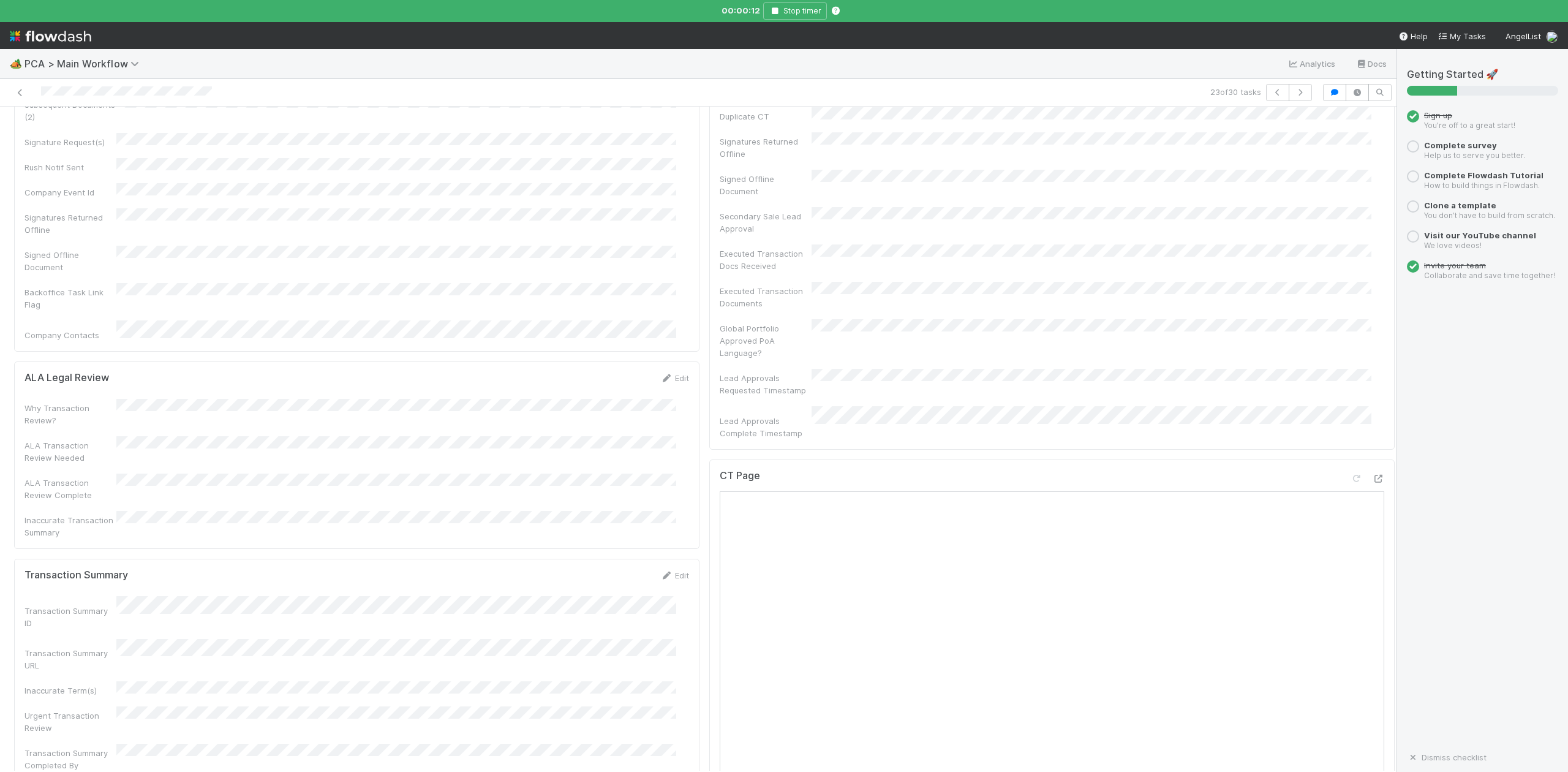
scroll to position [0, 0]
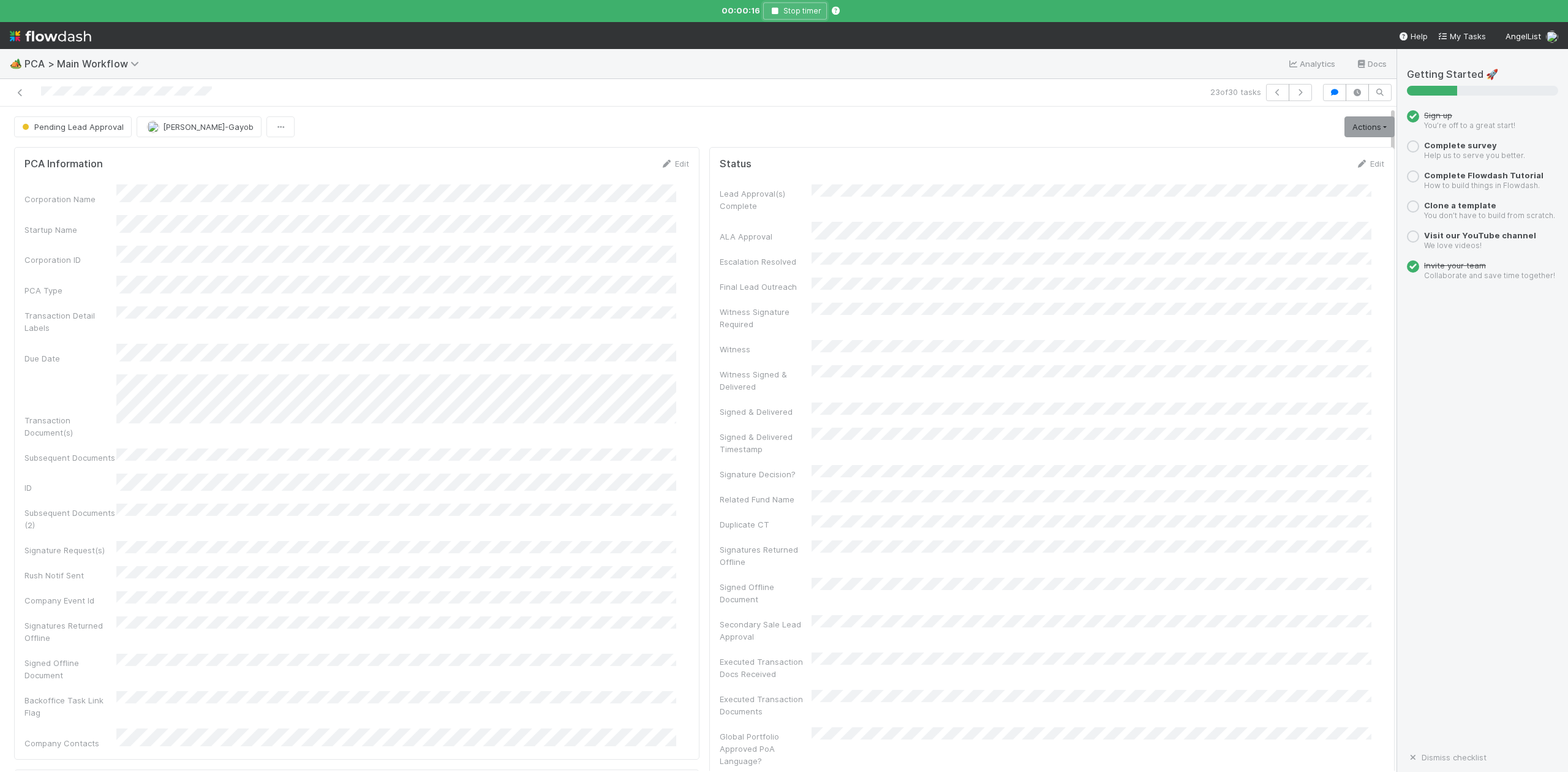
click at [777, 13] on icon "button" at bounding box center [775, 11] width 13 height 7
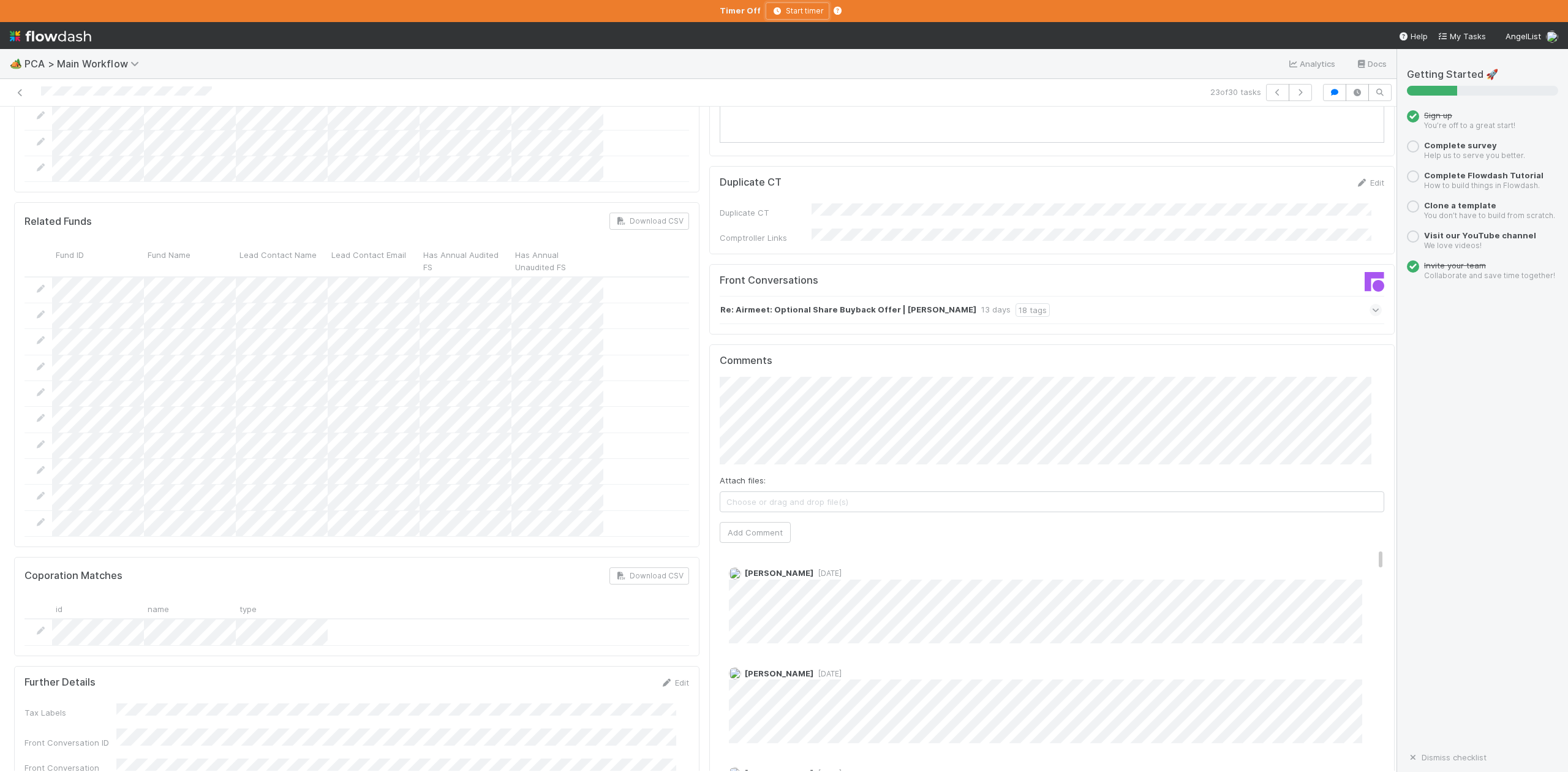
scroll to position [1471, 0]
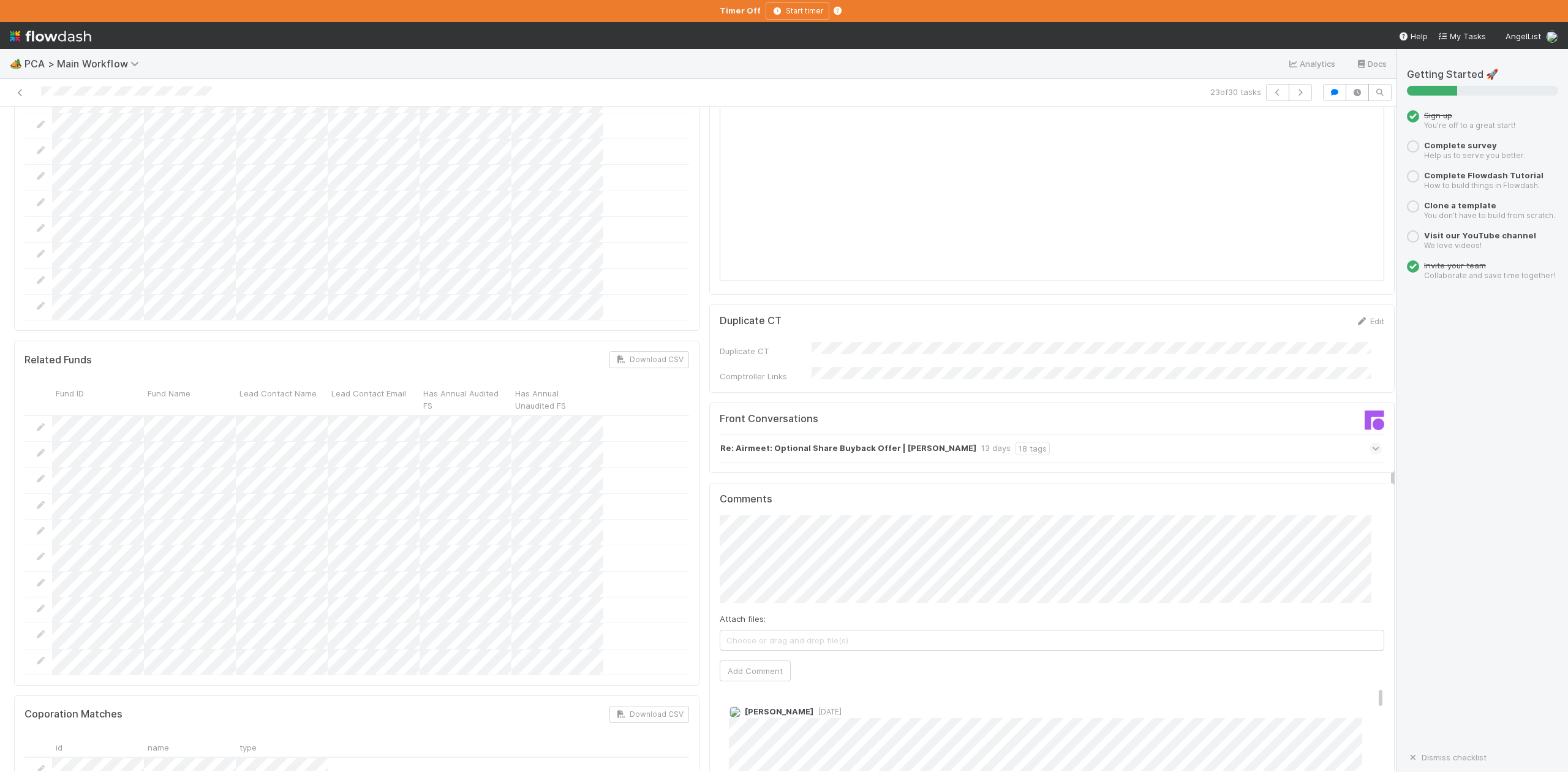
click at [1372, 443] on icon at bounding box center [1376, 449] width 8 height 13
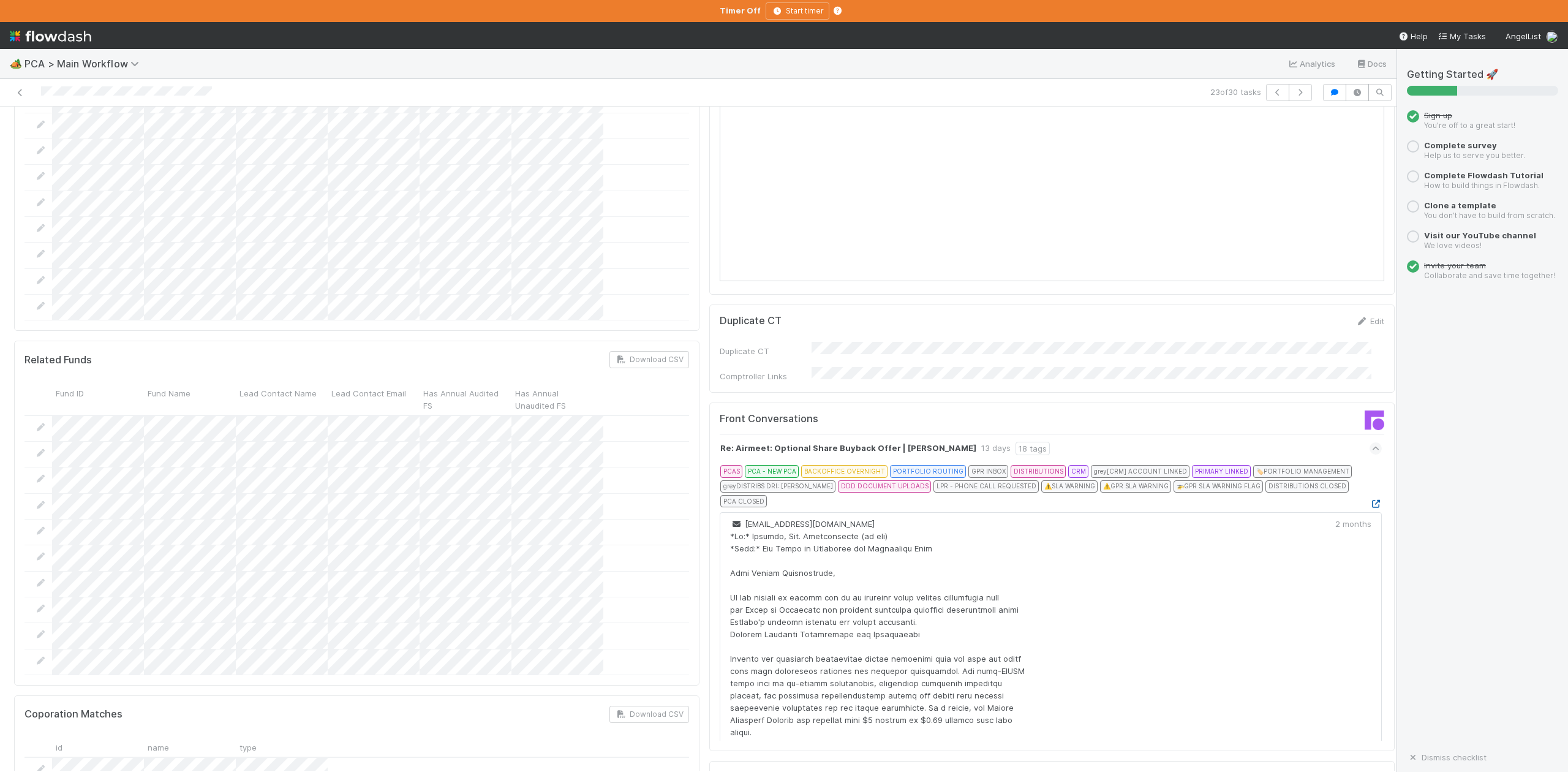
click at [1370, 500] on icon at bounding box center [1376, 504] width 13 height 8
click at [1294, 93] on icon "button" at bounding box center [1300, 93] width 13 height 7
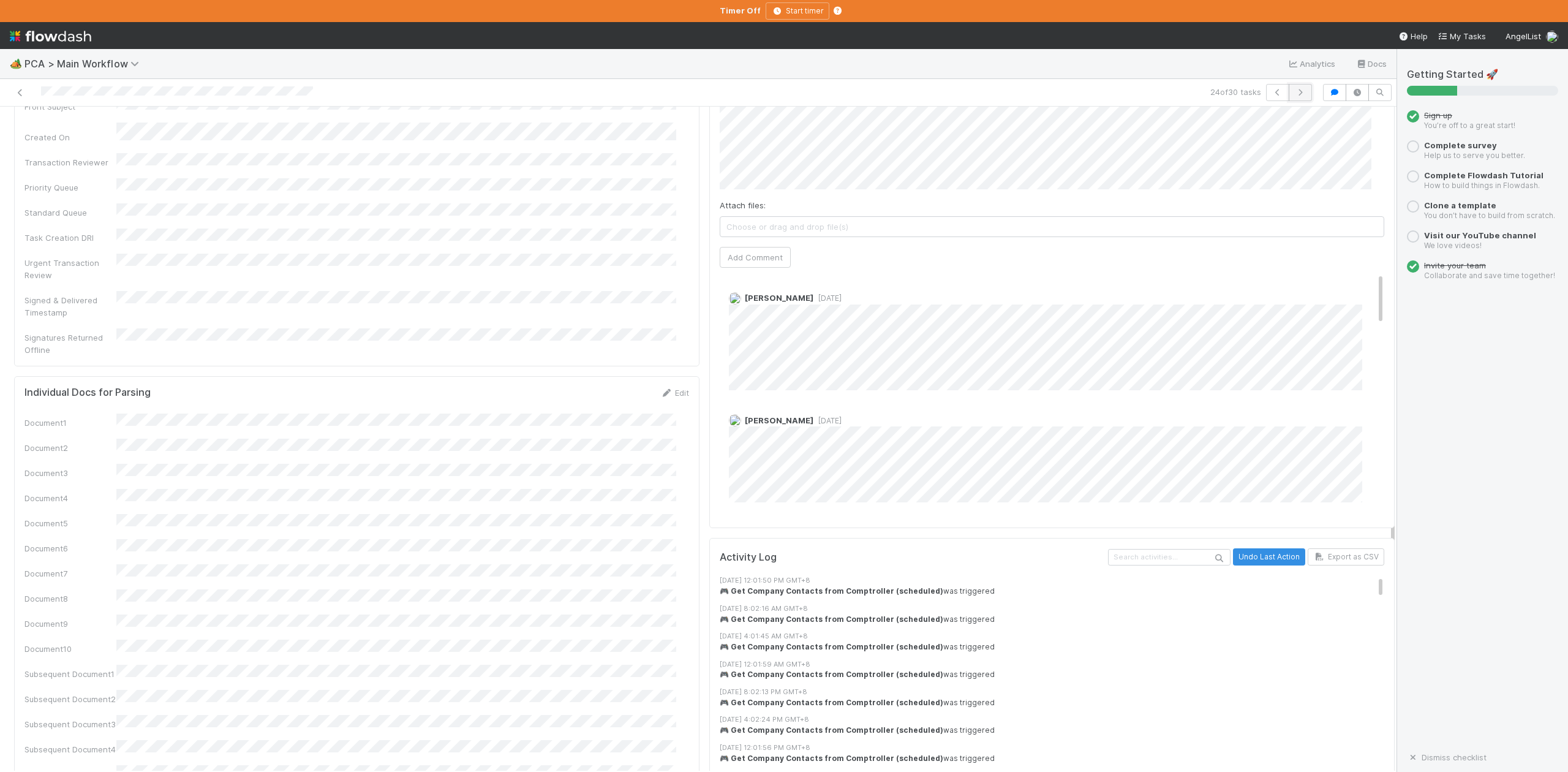
click at [1294, 90] on icon "button" at bounding box center [1300, 93] width 13 height 7
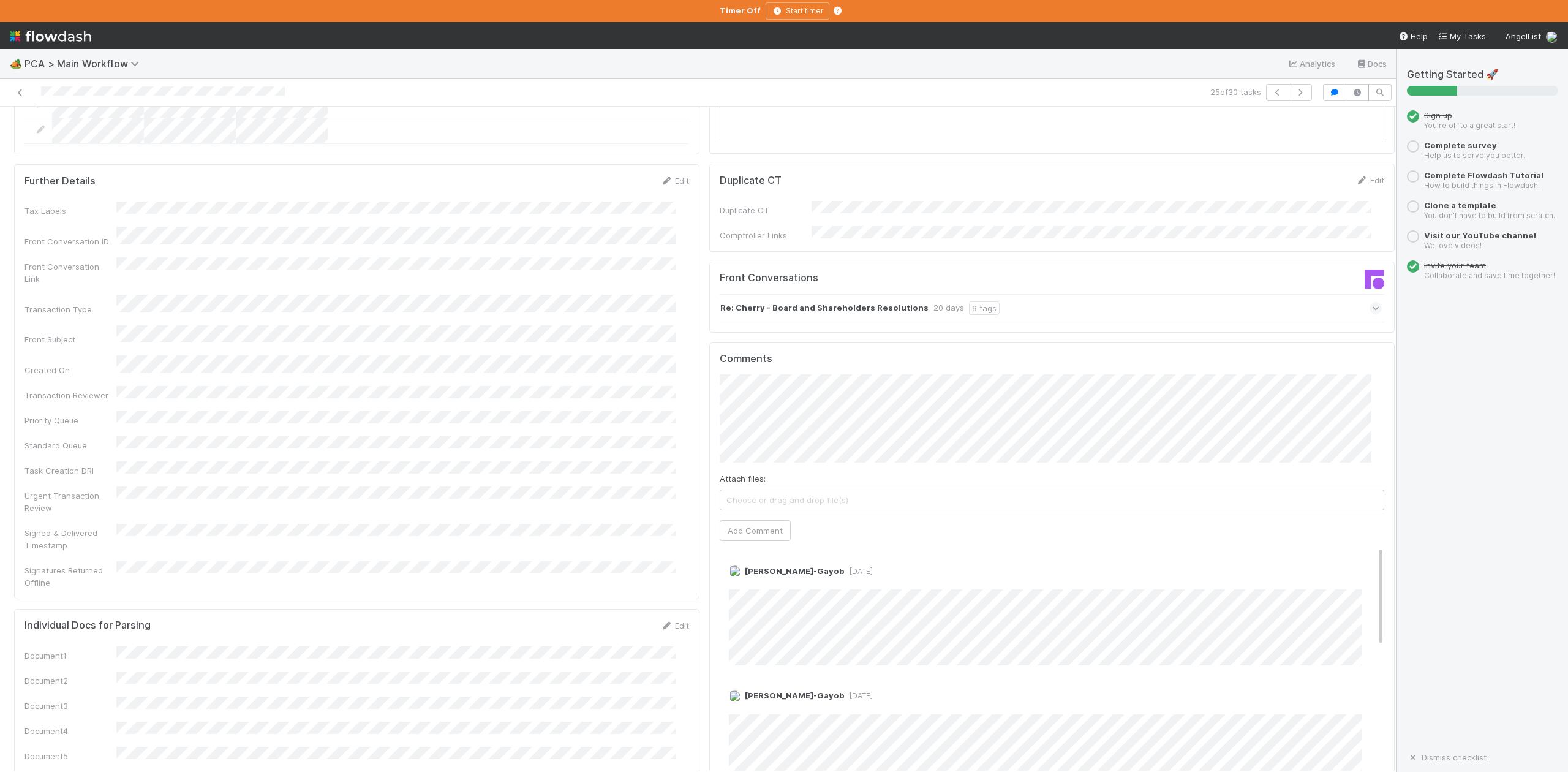
scroll to position [1634, 0]
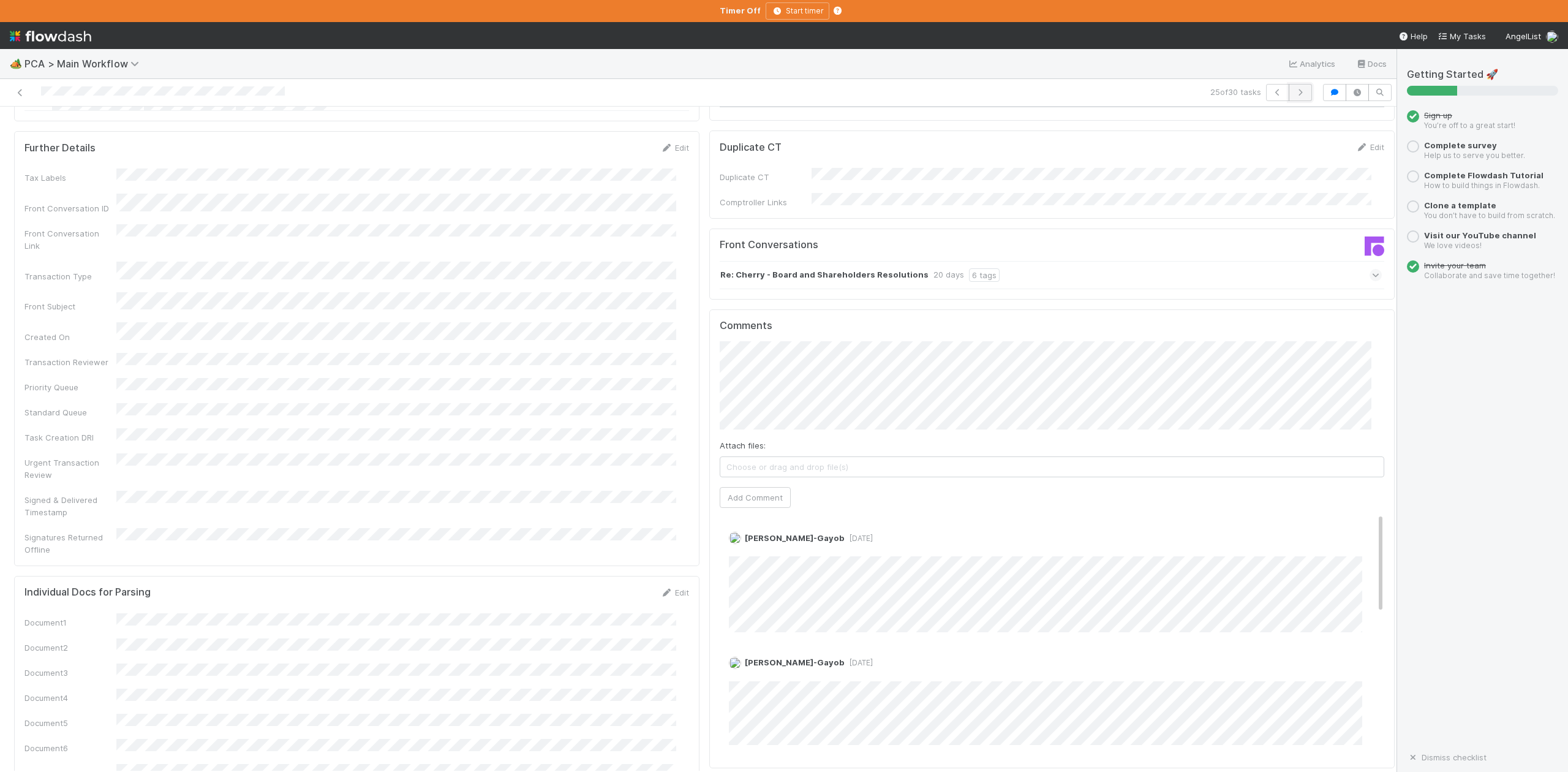
click at [1294, 93] on icon "button" at bounding box center [1300, 93] width 13 height 7
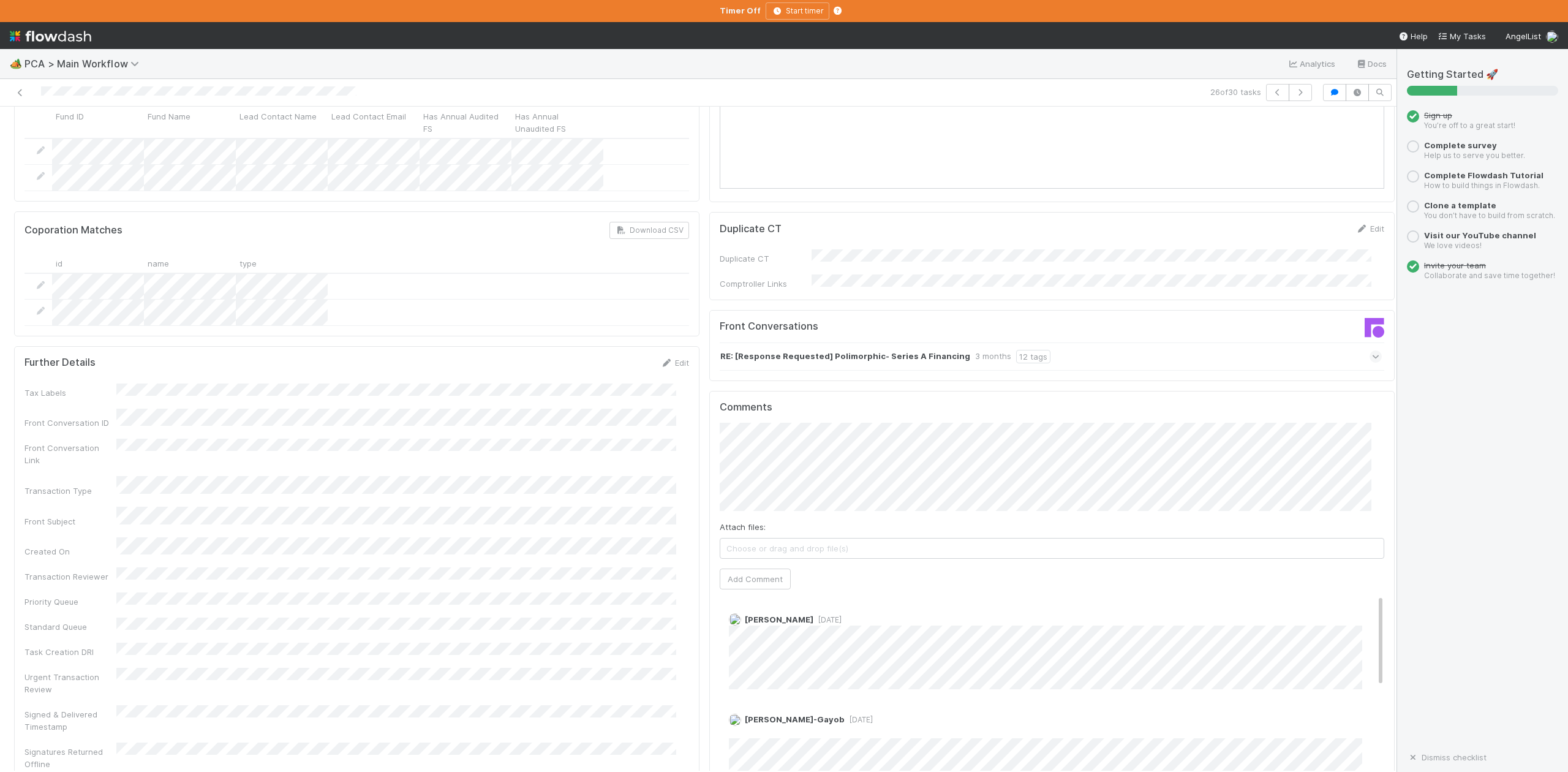
scroll to position [1634, 0]
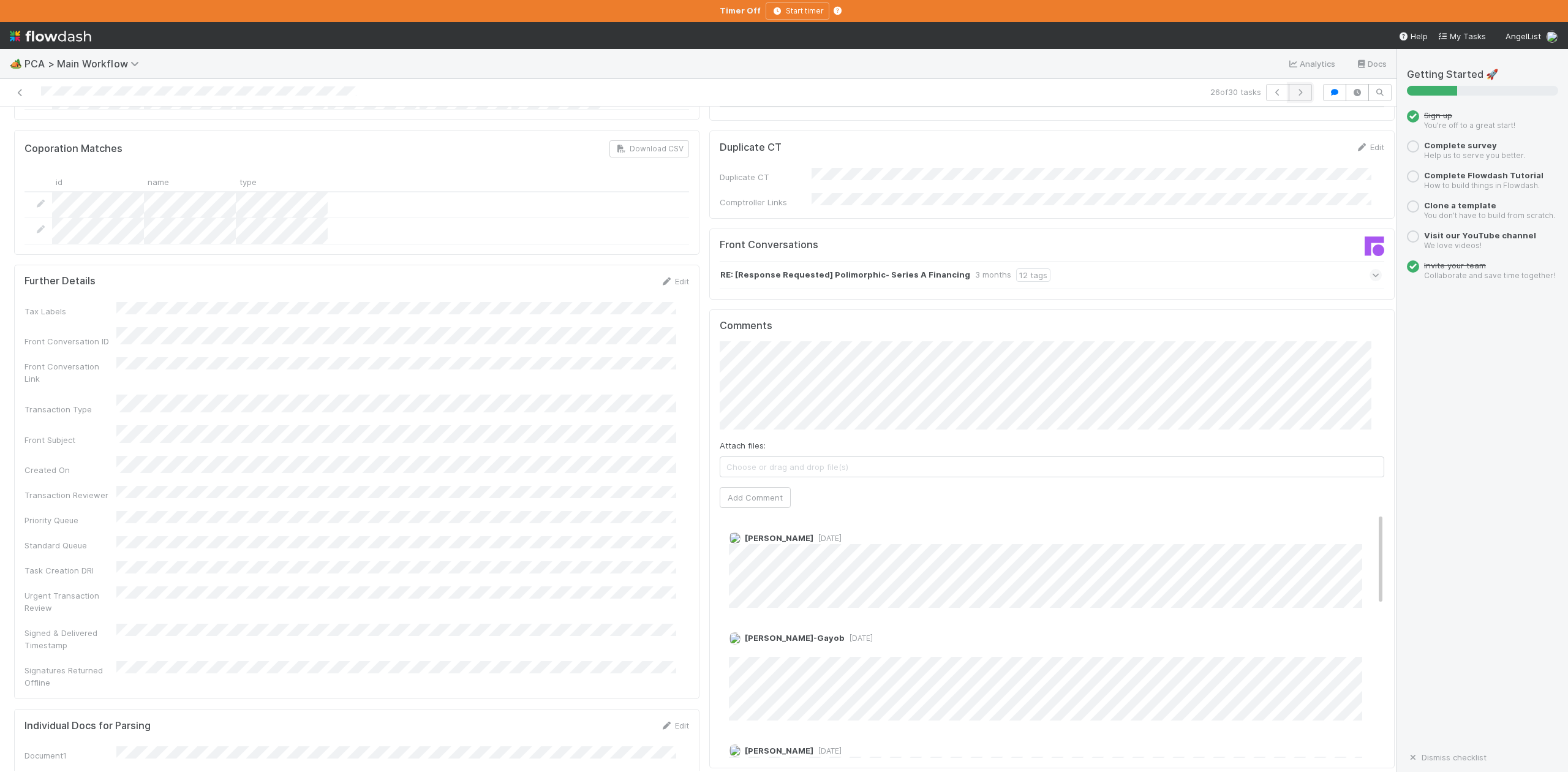
click at [1294, 94] on icon "button" at bounding box center [1300, 93] width 13 height 7
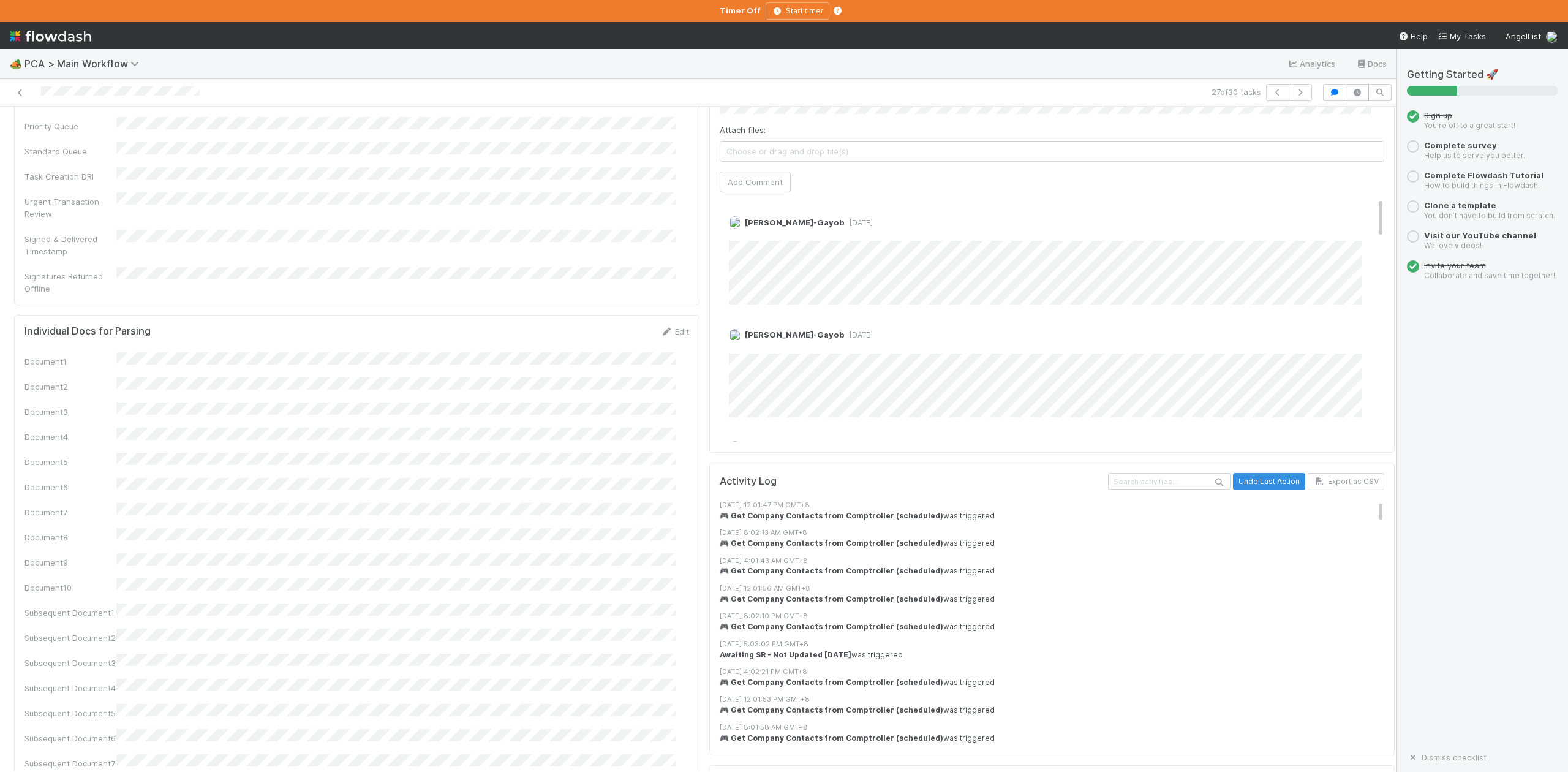
scroll to position [1961, 0]
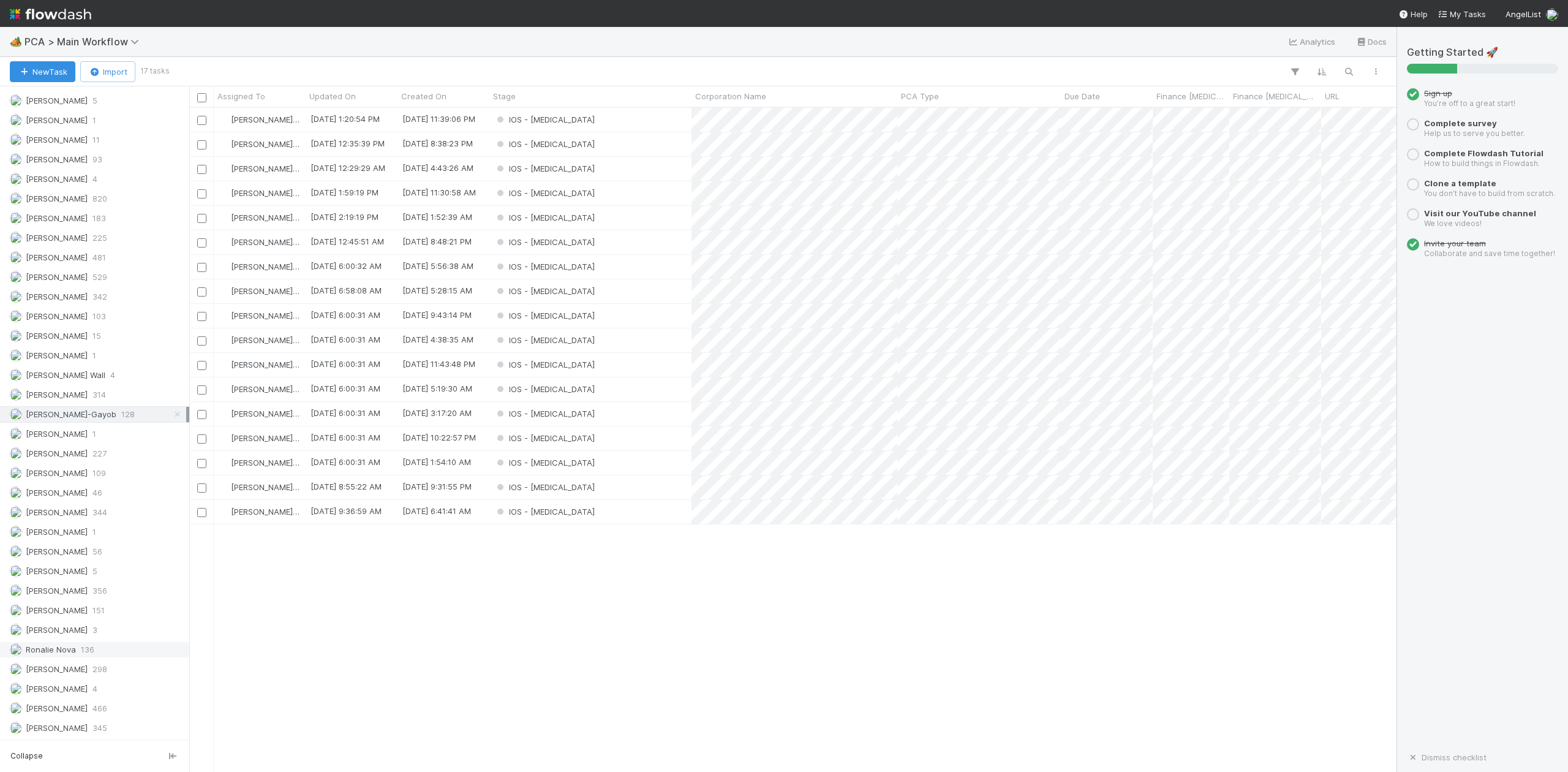
scroll to position [1574, 0]
click at [57, 667] on span "[PERSON_NAME]" at bounding box center [56, 669] width 62 height 10
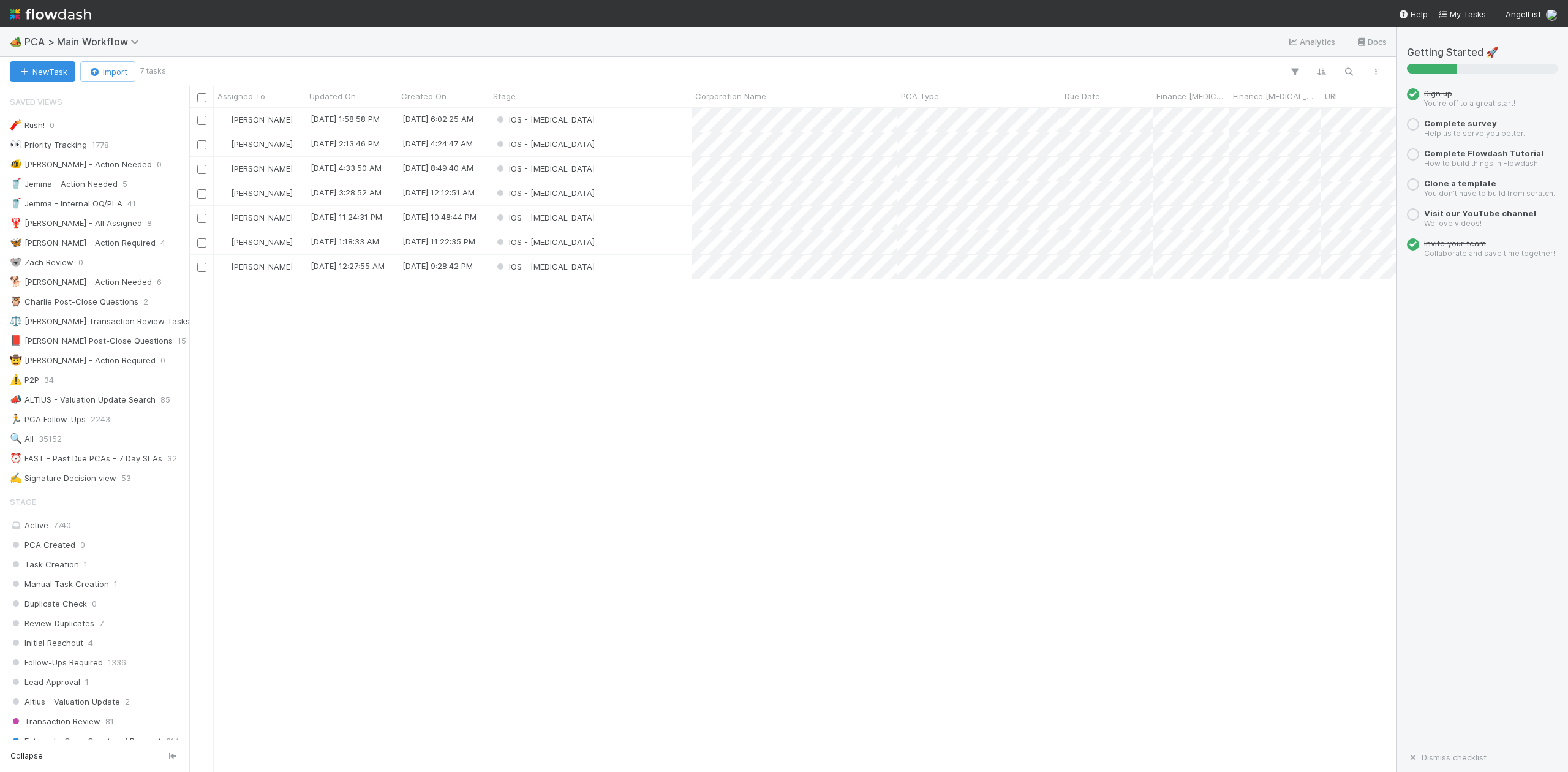
scroll to position [652, 1196]
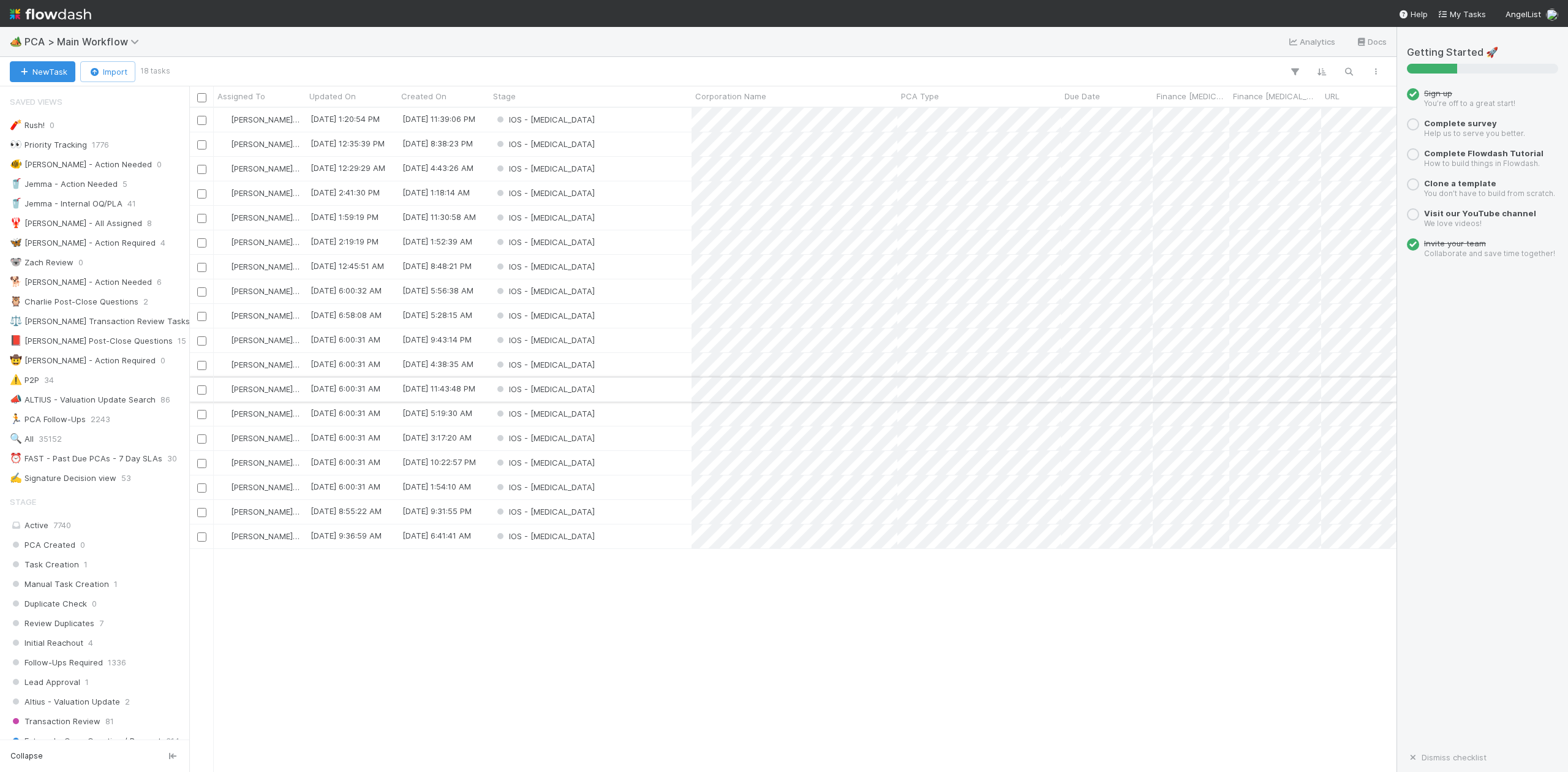
scroll to position [652, 1196]
click at [561, 538] on div "IOS - [MEDICAL_DATA]" at bounding box center [590, 536] width 202 height 24
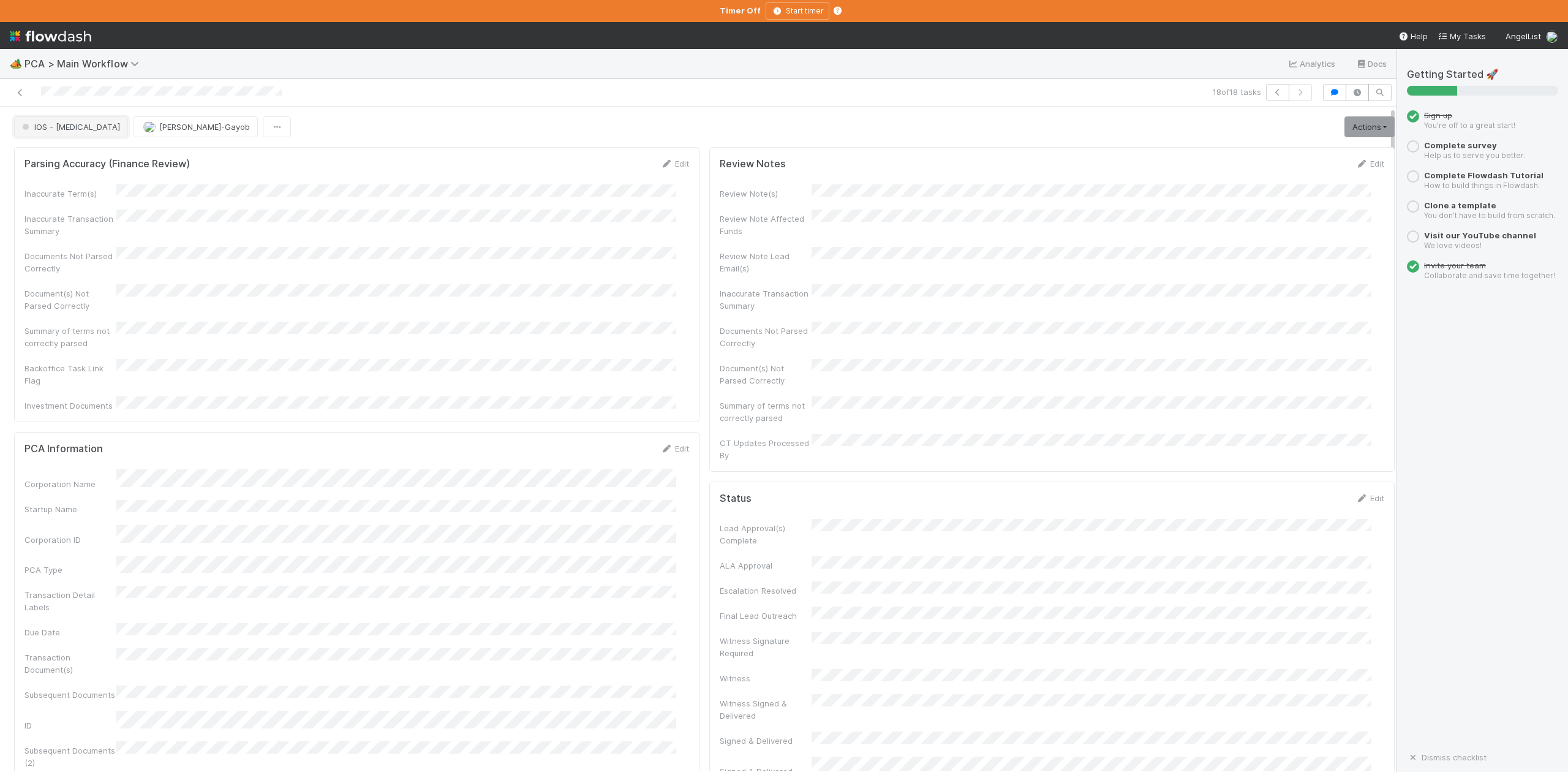
click at [52, 133] on button "IOS - [MEDICAL_DATA]" at bounding box center [71, 127] width 114 height 21
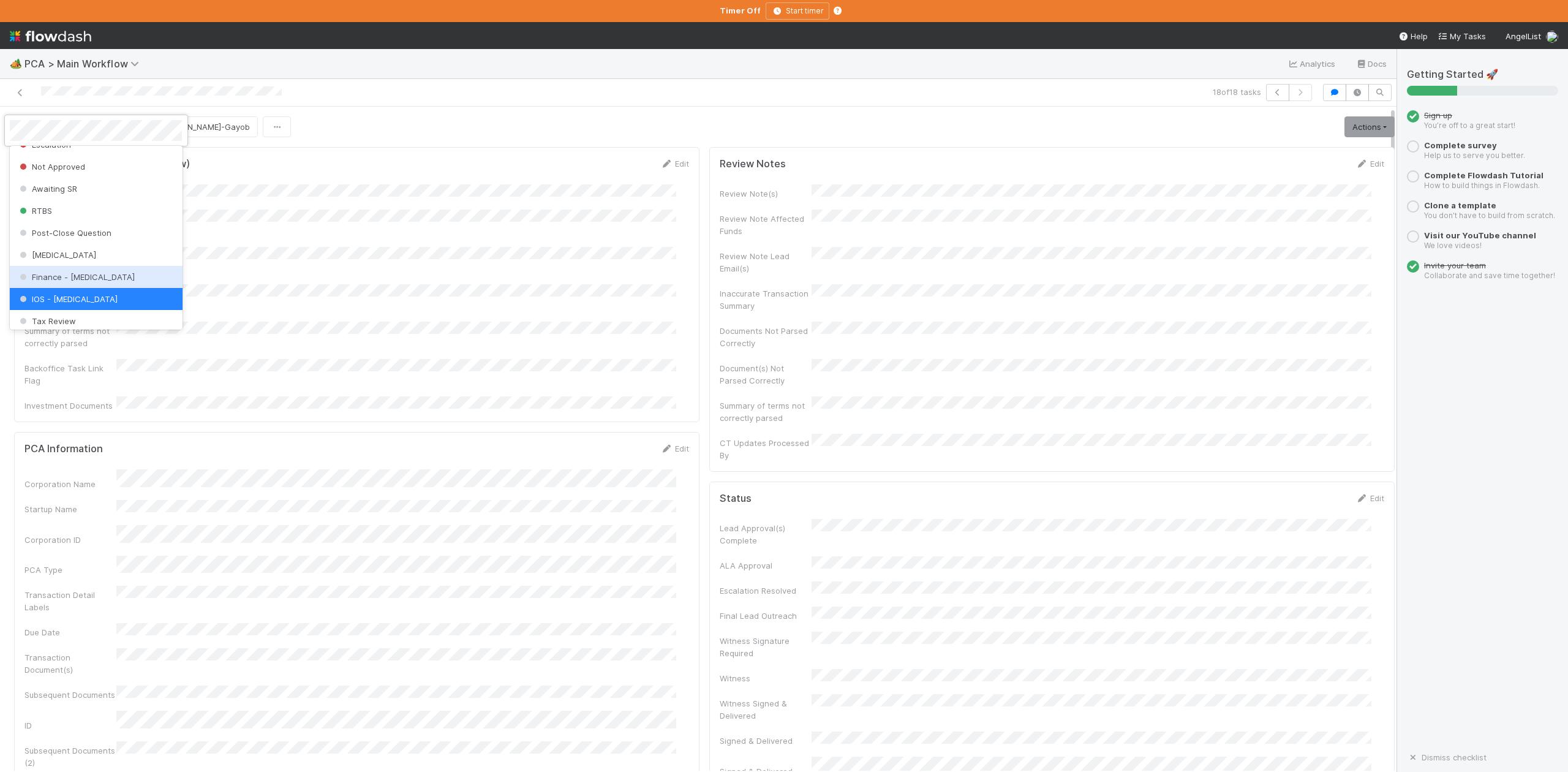
click at [67, 283] on div "Finance - [MEDICAL_DATA]" at bounding box center [96, 277] width 172 height 22
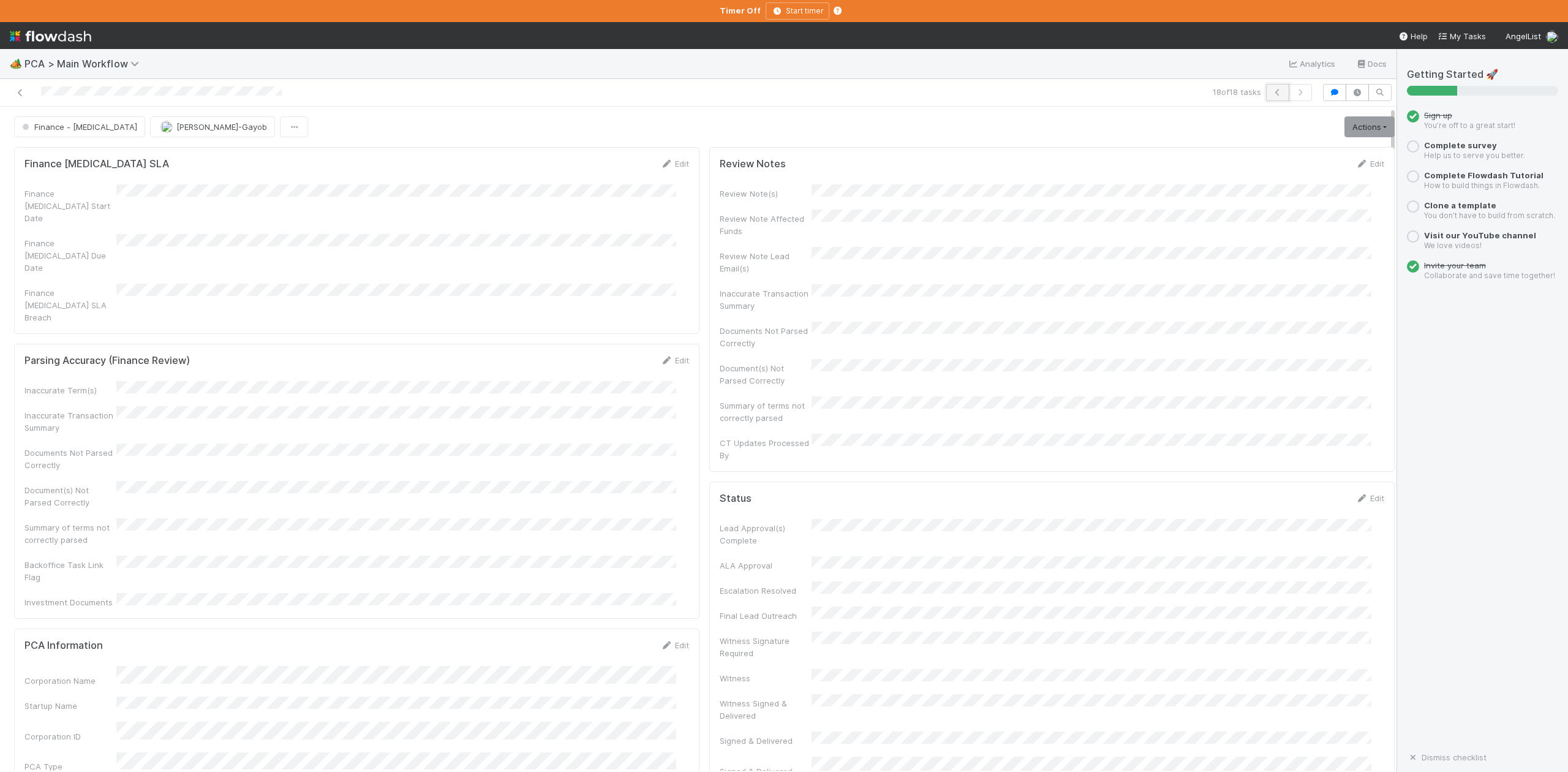
click at [1271, 93] on icon "button" at bounding box center [1277, 93] width 13 height 7
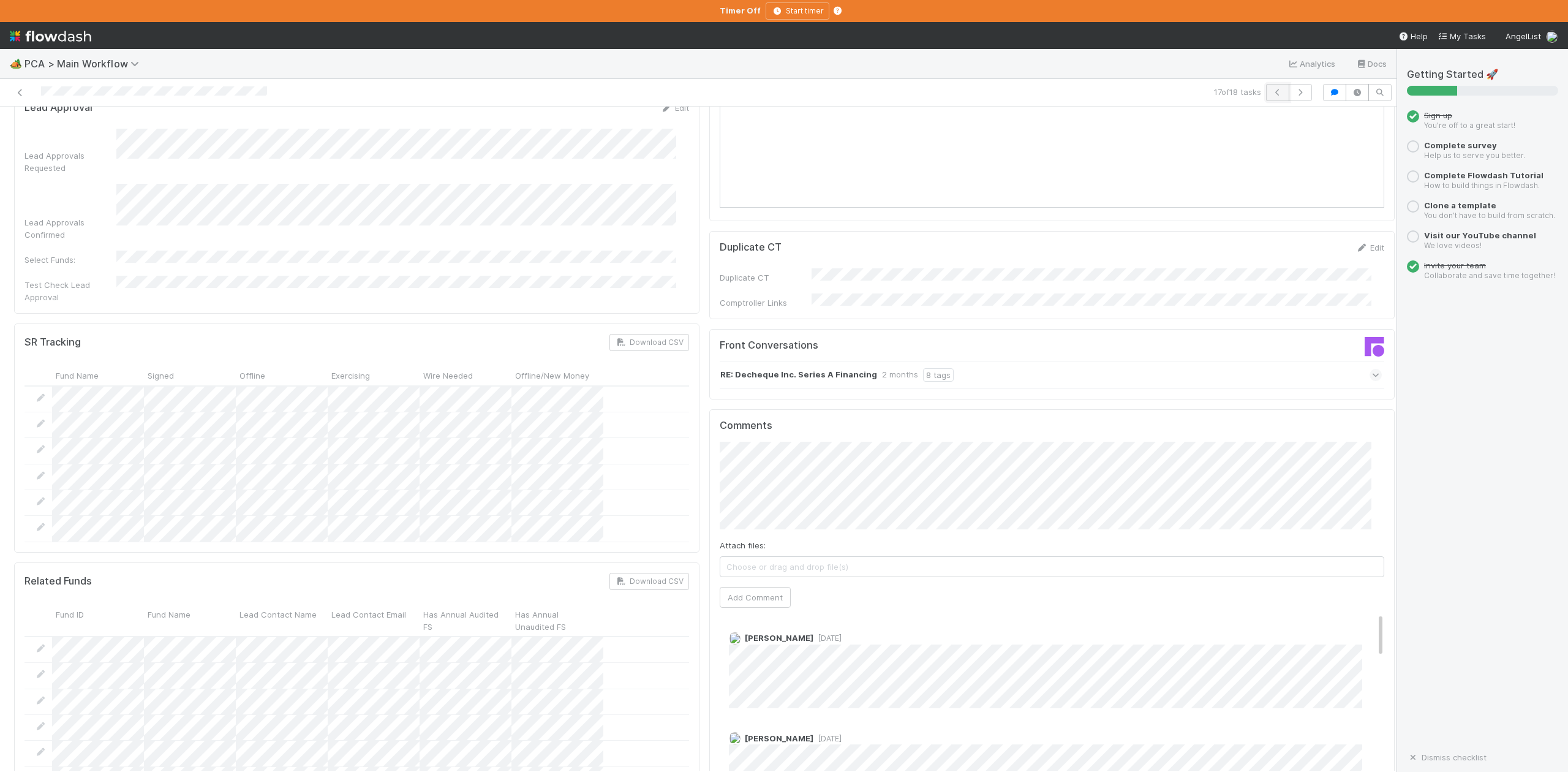
click at [1271, 92] on icon "button" at bounding box center [1277, 93] width 13 height 7
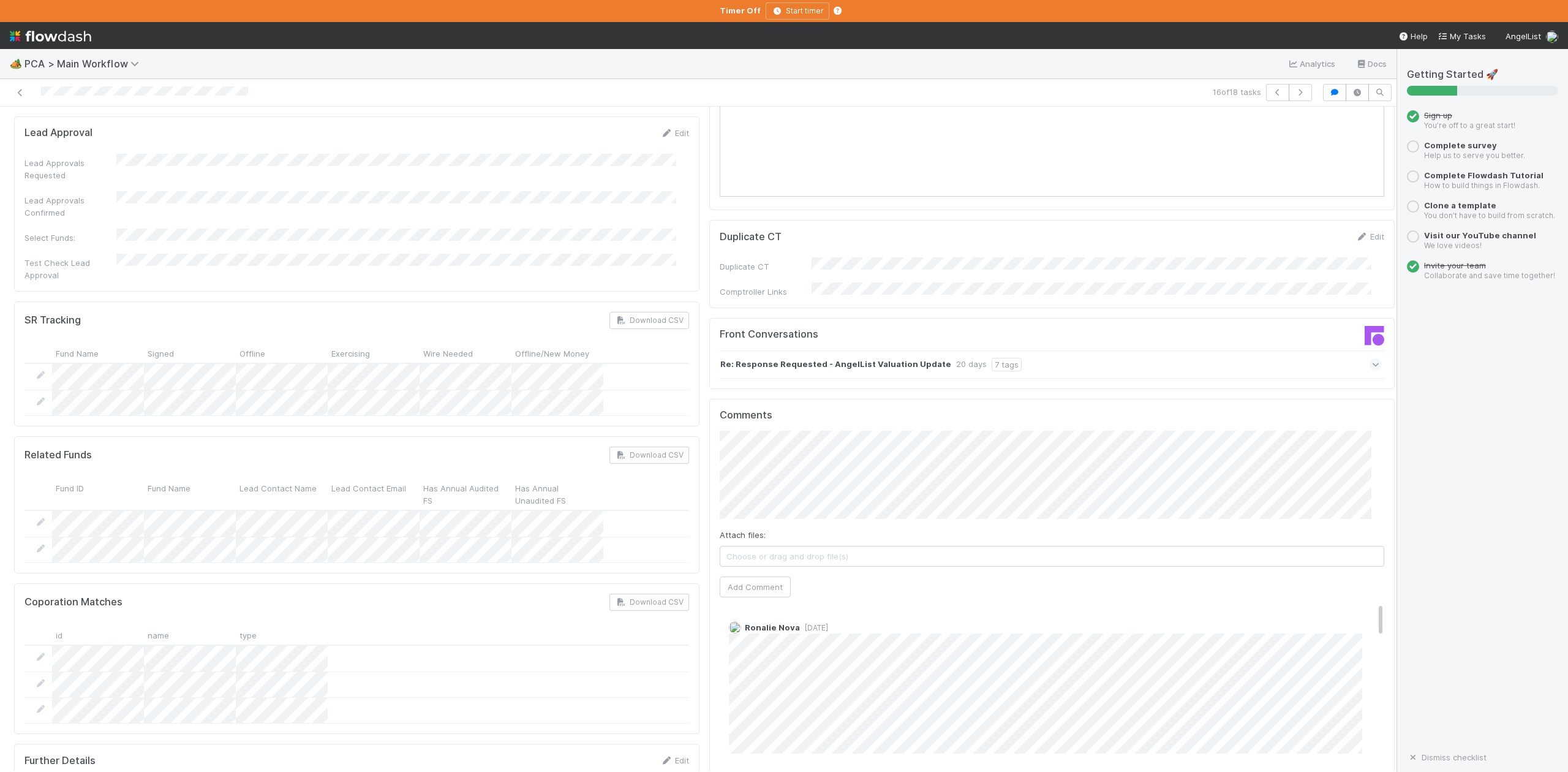
scroll to position [2042, 0]
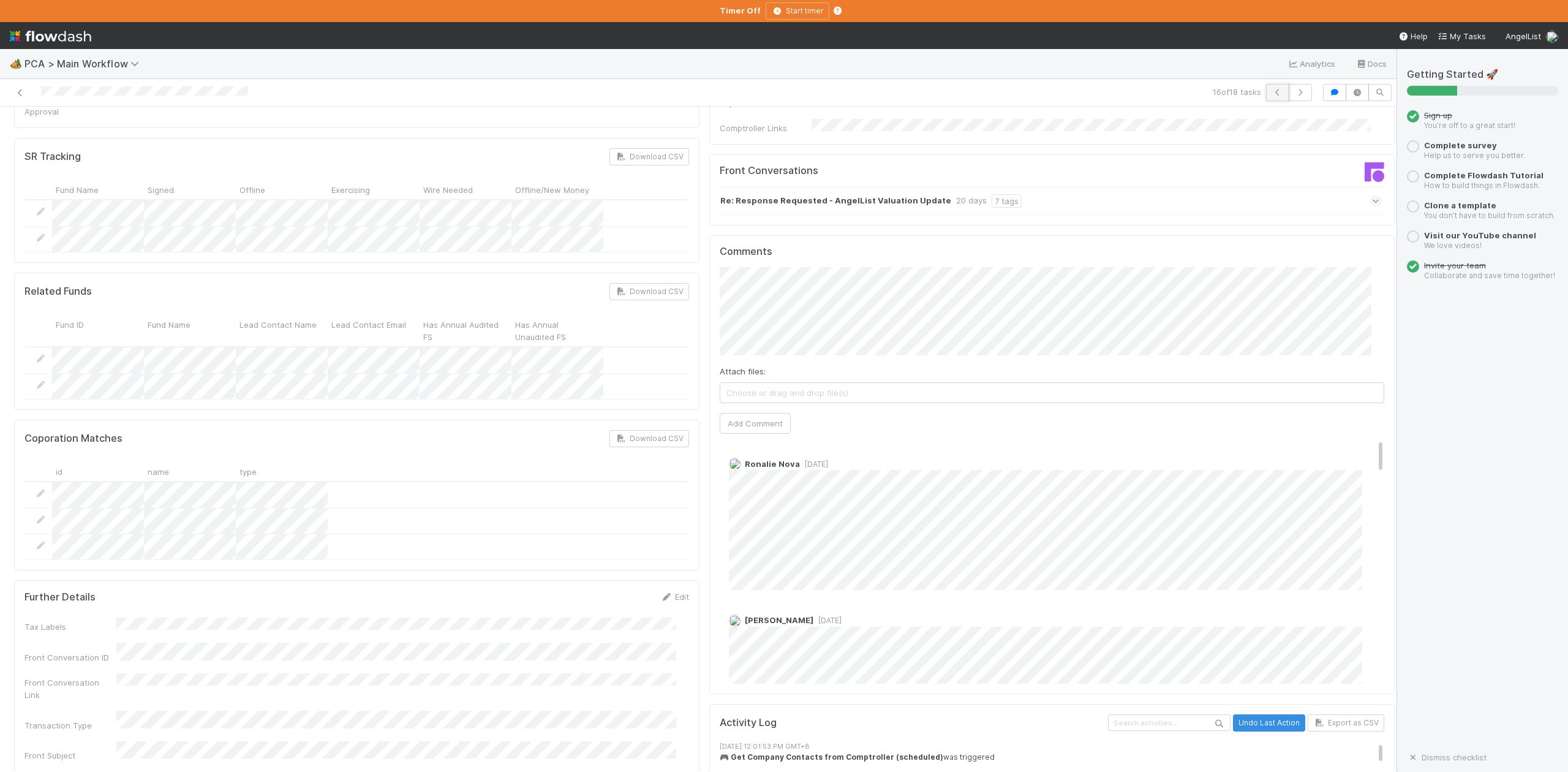
click at [1271, 93] on icon "button" at bounding box center [1277, 93] width 13 height 7
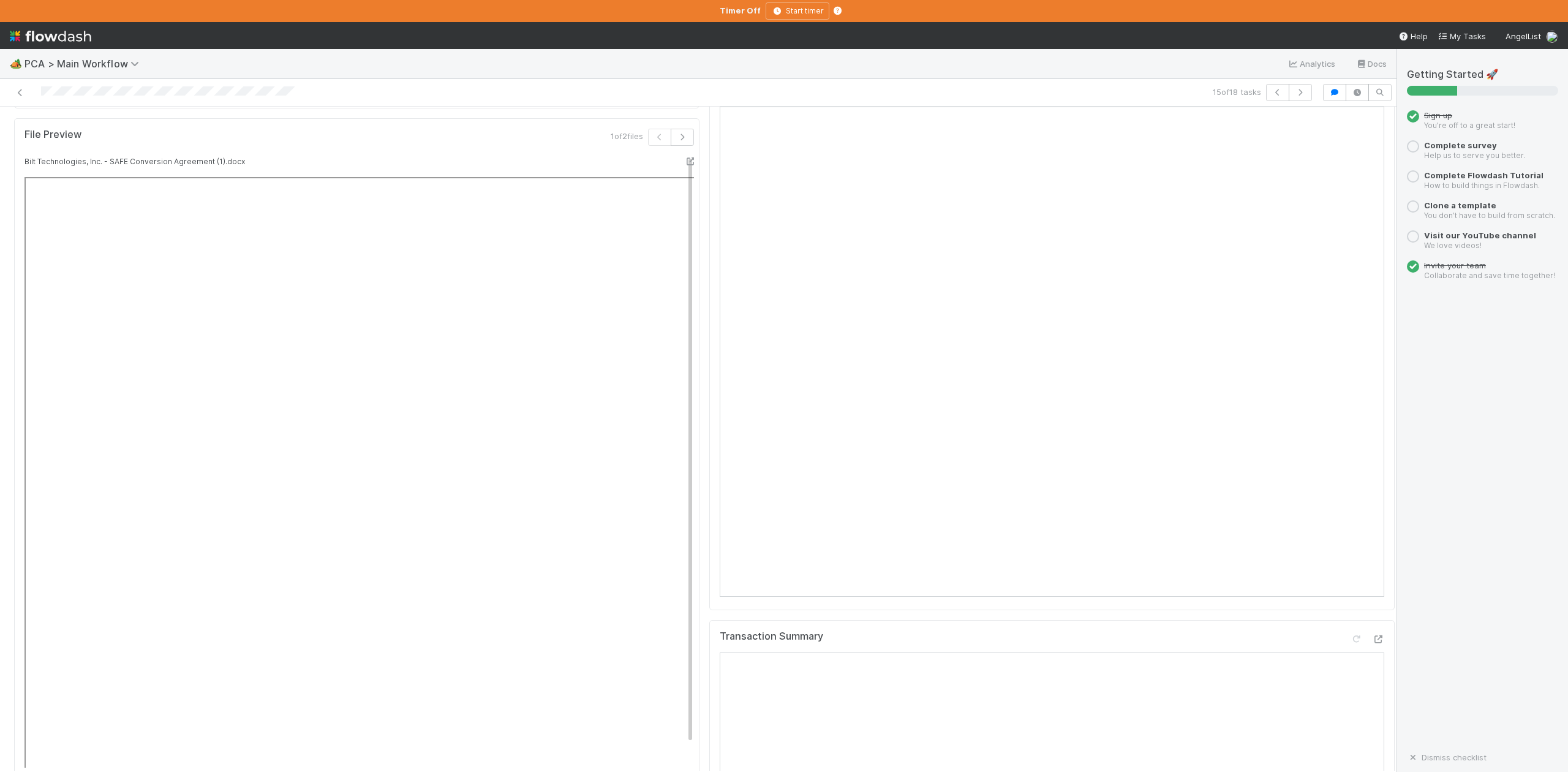
scroll to position [1144, 0]
click at [1271, 92] on icon "button" at bounding box center [1277, 93] width 13 height 7
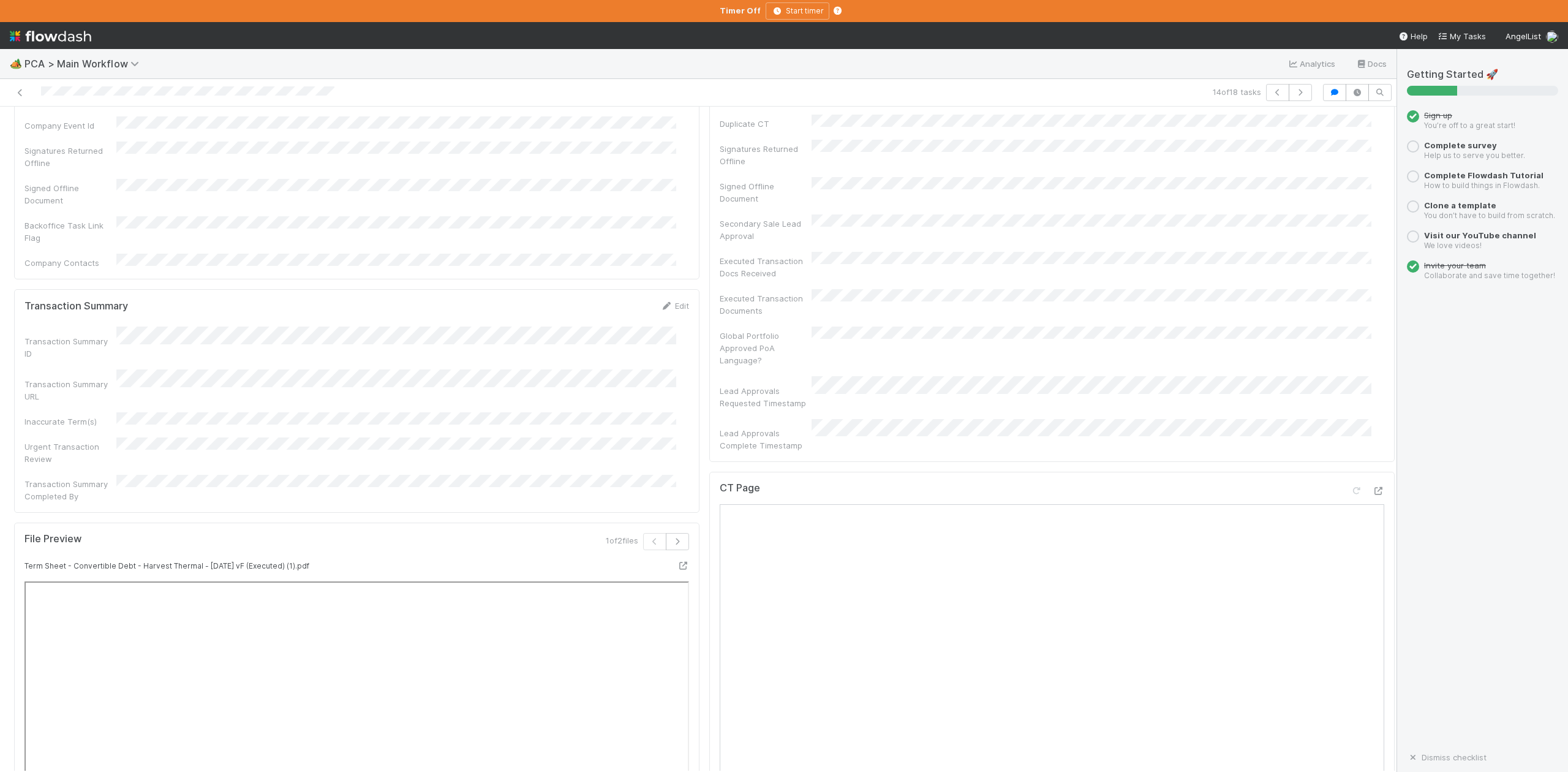
scroll to position [1144, 0]
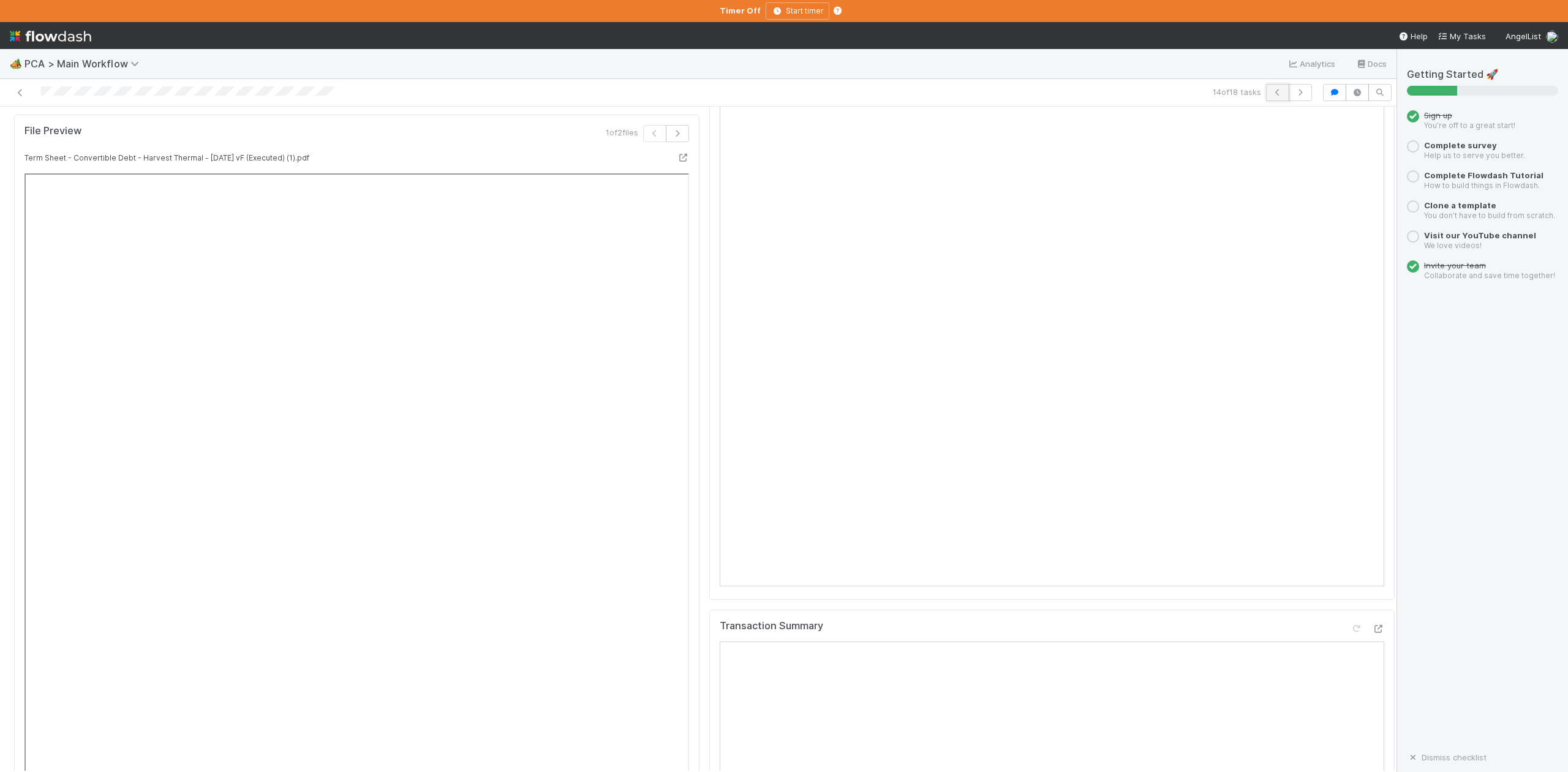
click at [1271, 94] on icon "button" at bounding box center [1277, 93] width 13 height 7
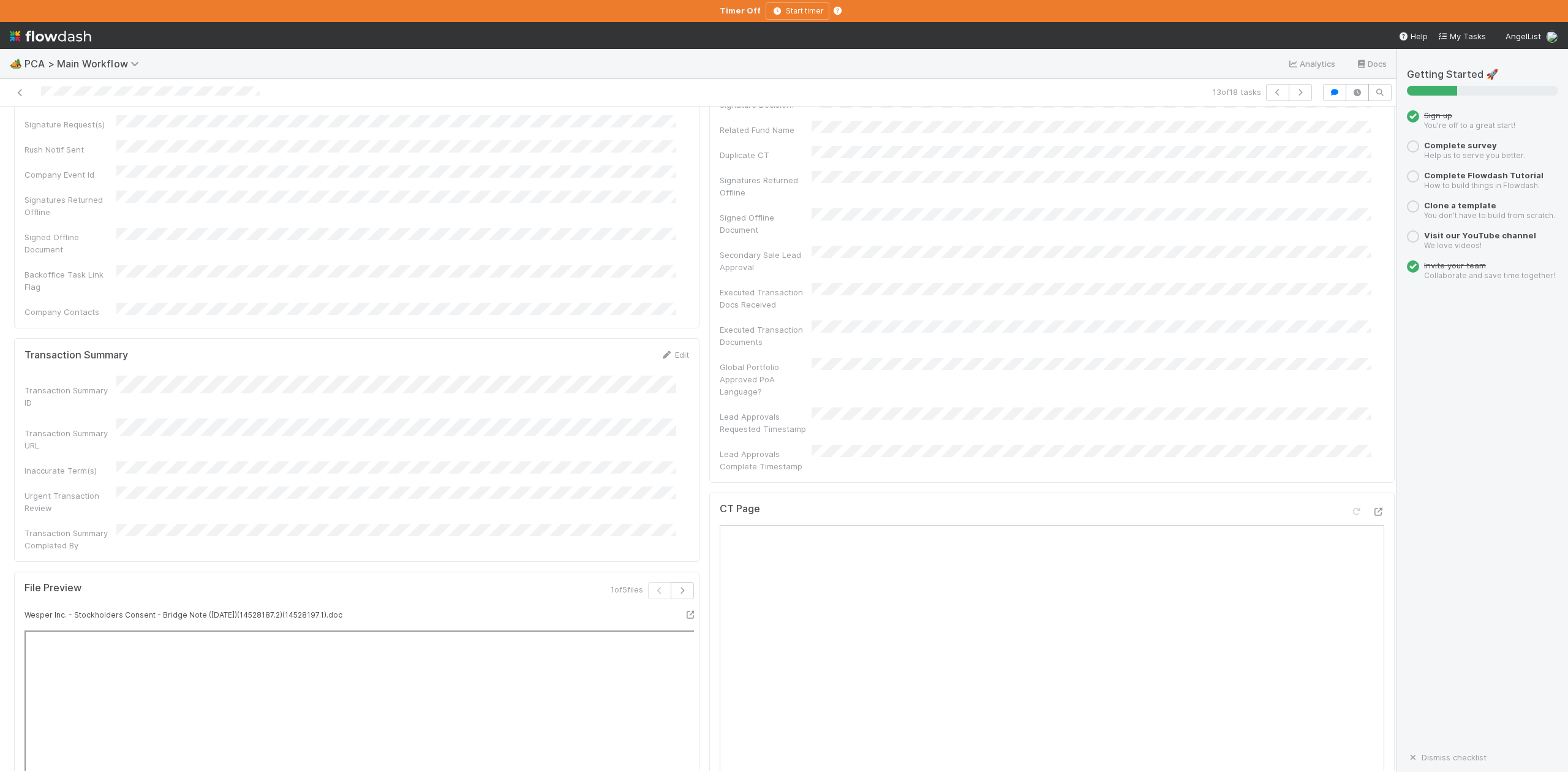
scroll to position [816, 0]
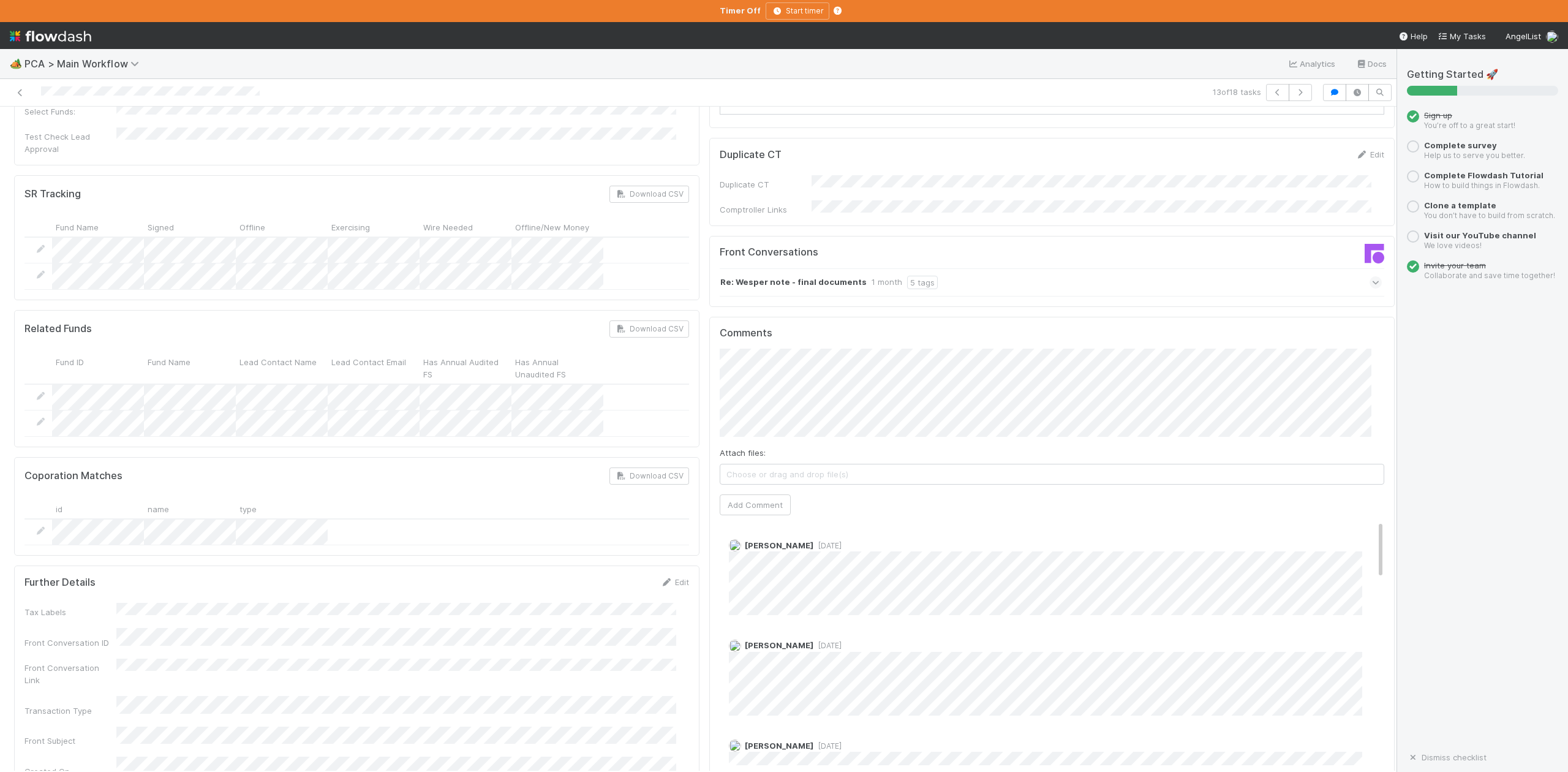
scroll to position [1878, 0]
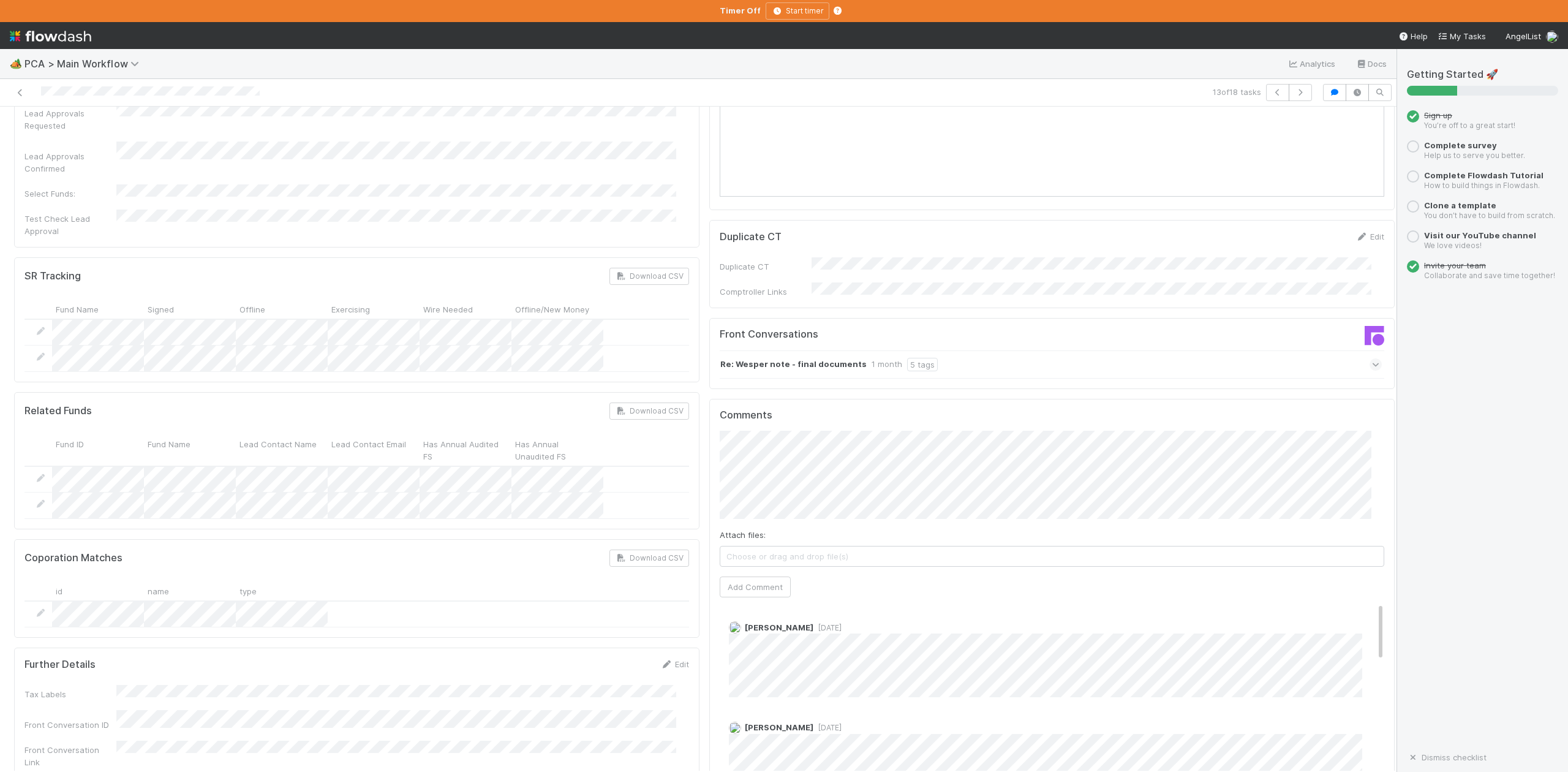
click at [1372, 358] on icon at bounding box center [1376, 364] width 8 height 13
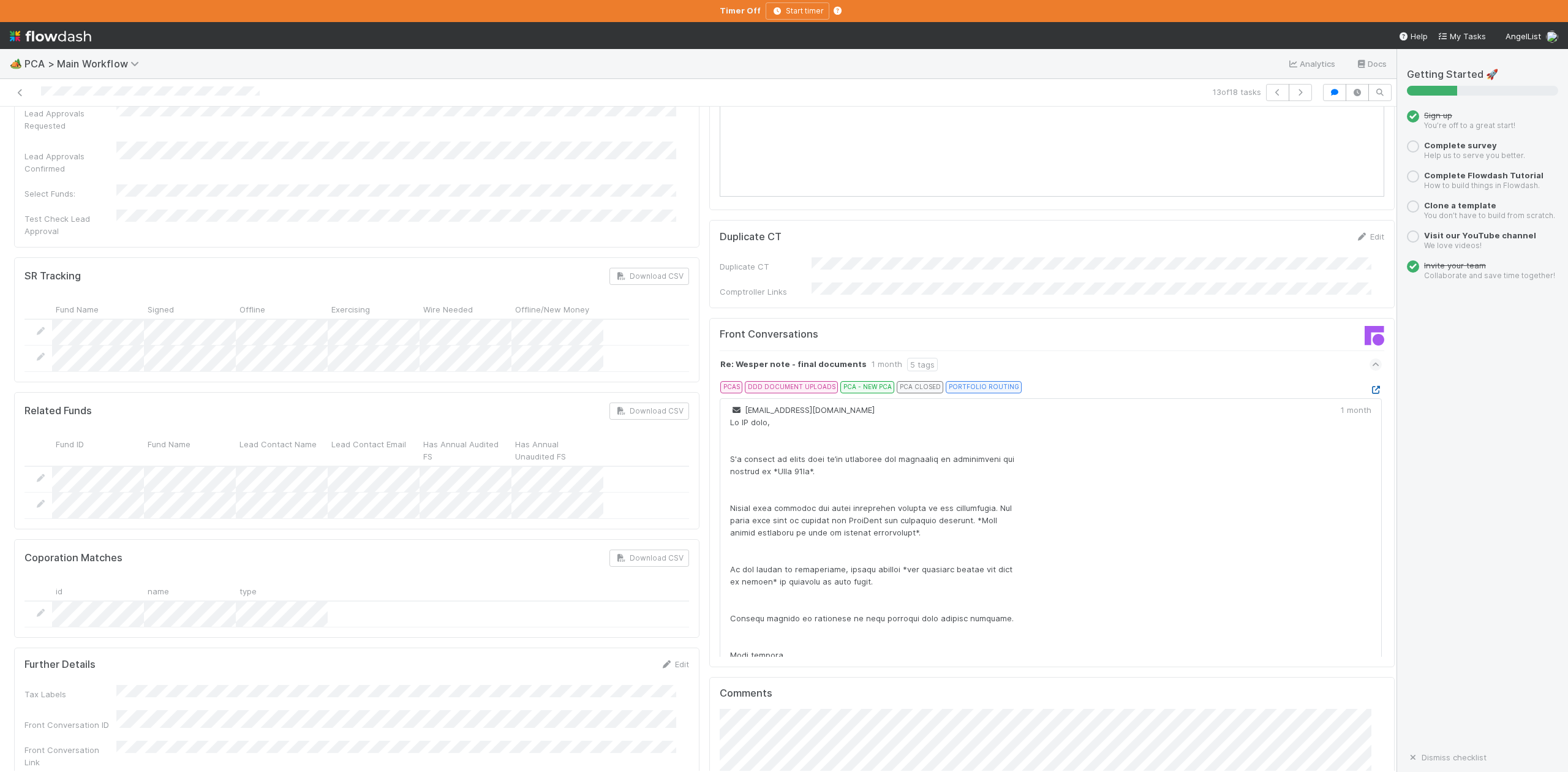
click at [1370, 386] on icon at bounding box center [1376, 390] width 13 height 8
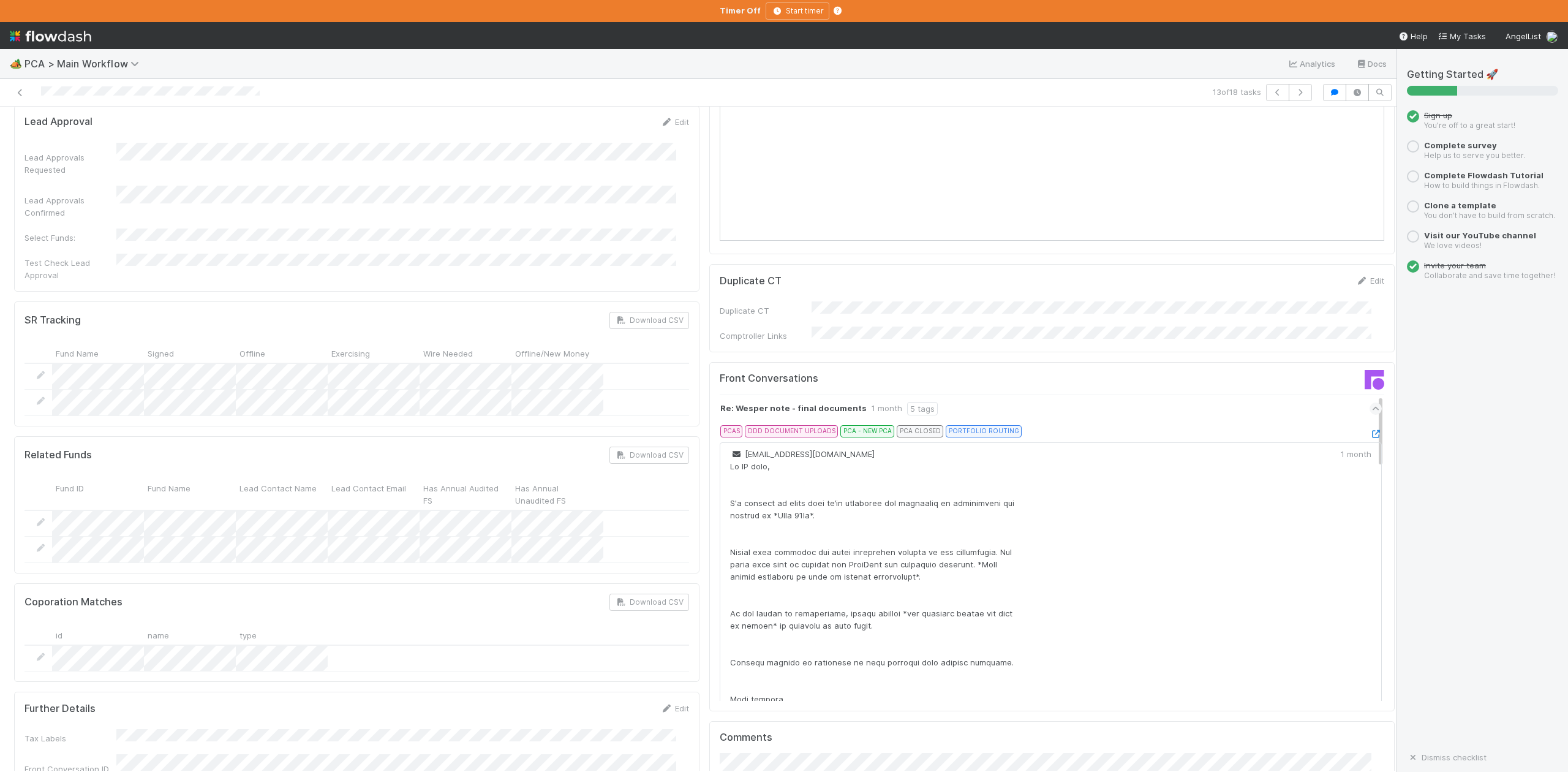
scroll to position [2162, 0]
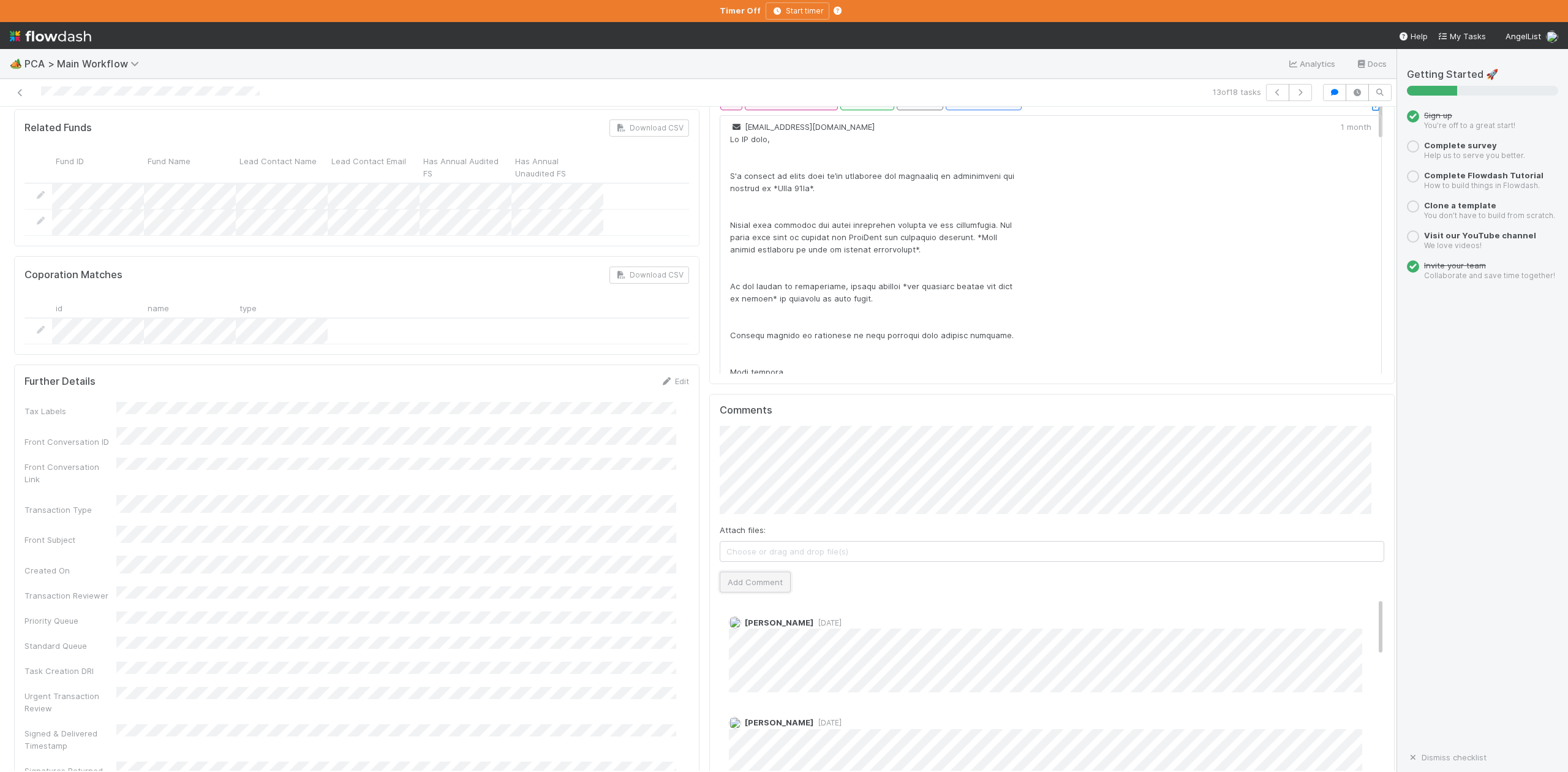
click at [738, 572] on button "Add Comment" at bounding box center [755, 582] width 71 height 21
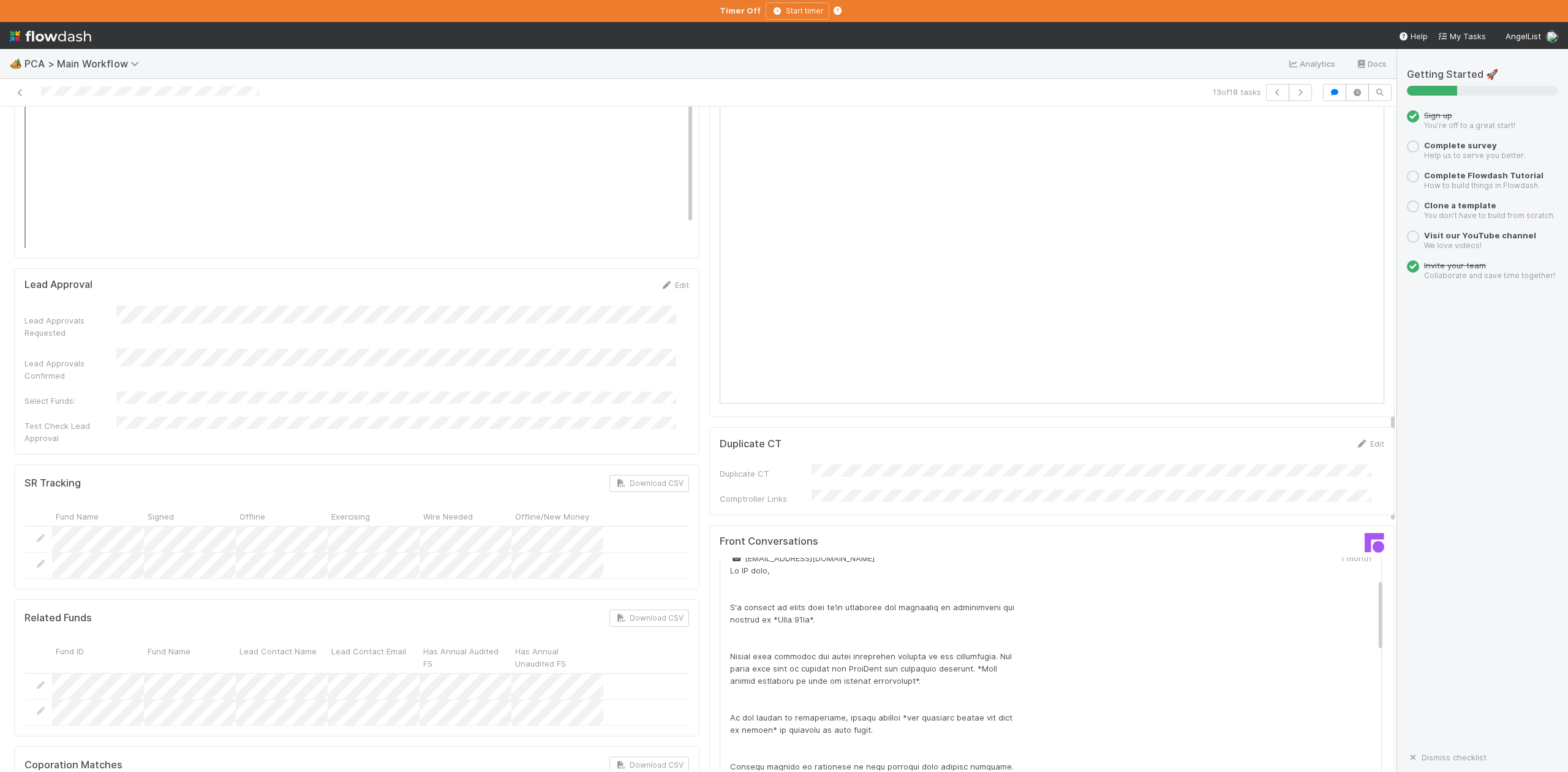
scroll to position [0, 0]
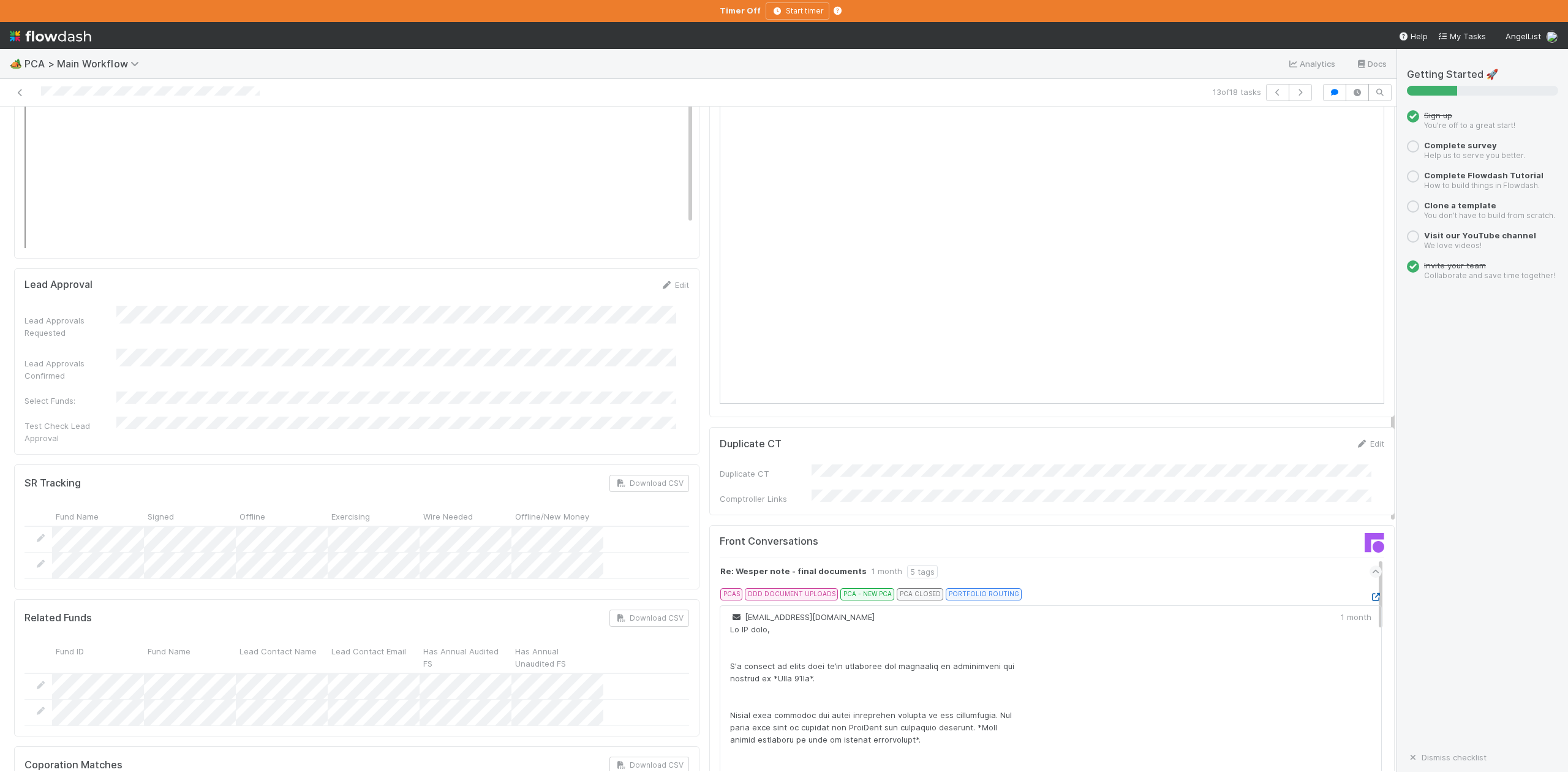
click at [1370, 593] on icon at bounding box center [1376, 597] width 13 height 8
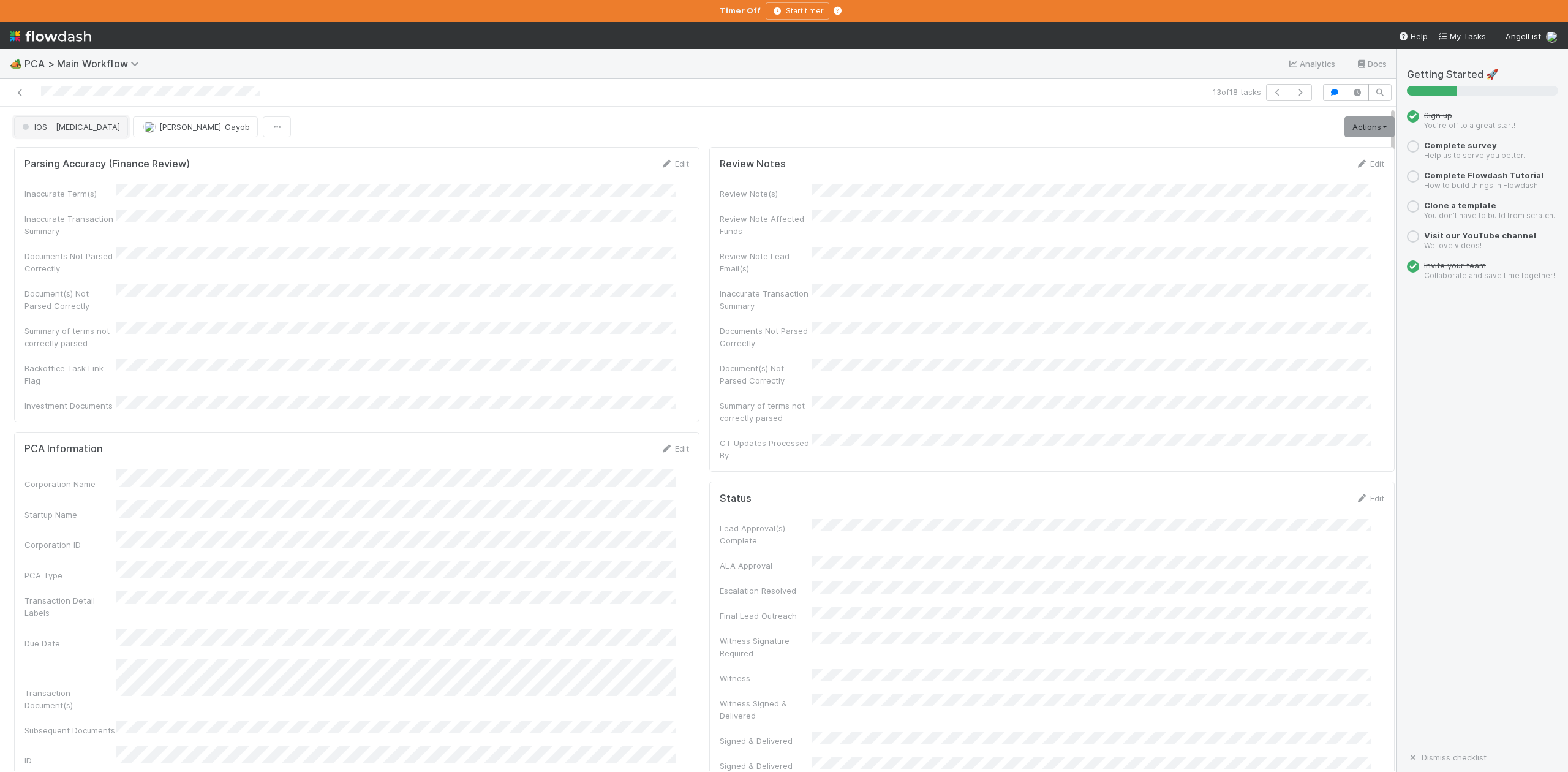
click at [57, 125] on span "IOS - [MEDICAL_DATA]" at bounding box center [70, 126] width 101 height 10
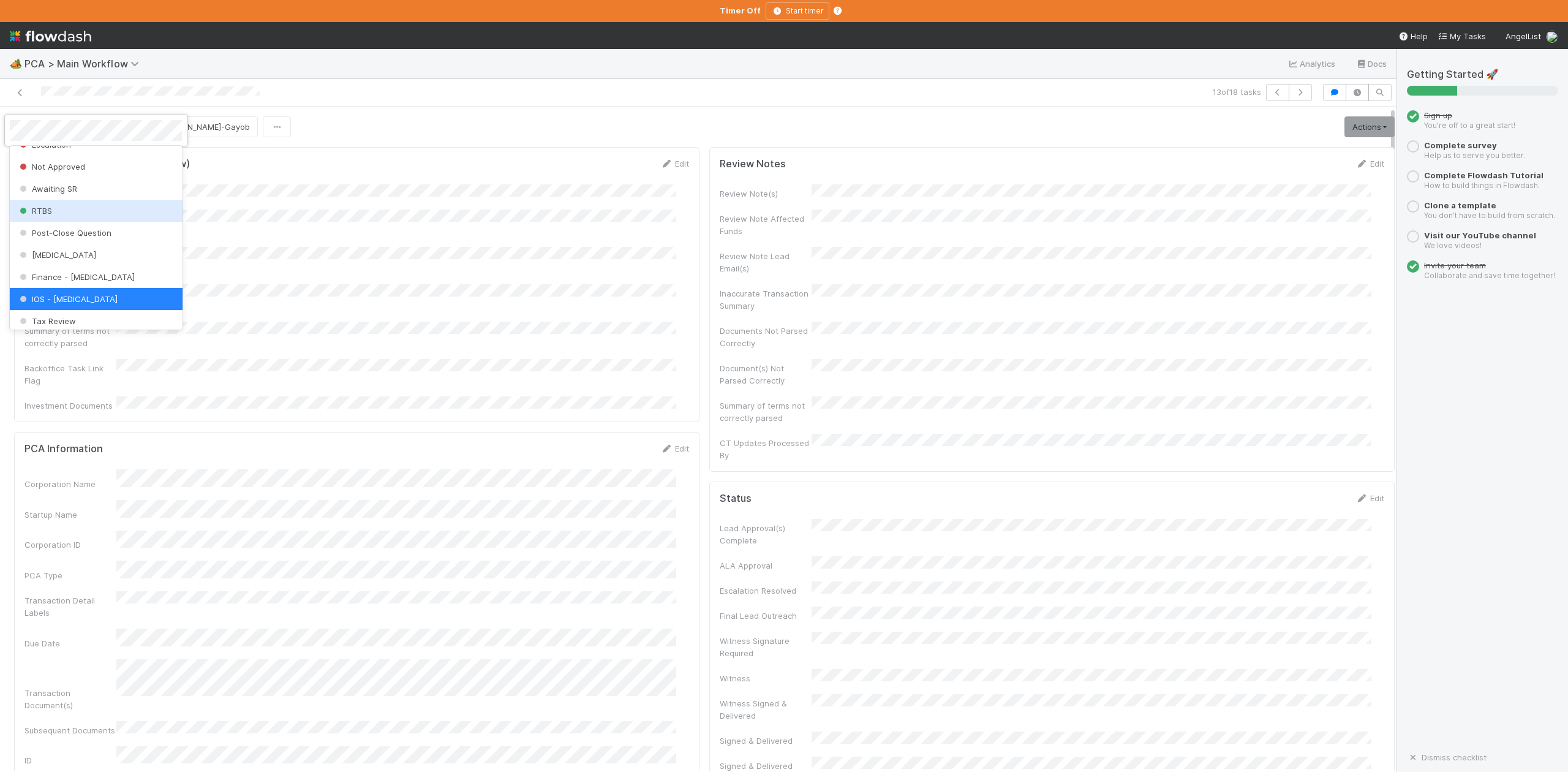
scroll to position [486, 0]
click at [99, 295] on span "Finance Review - Current (IOS)" at bounding box center [84, 290] width 133 height 10
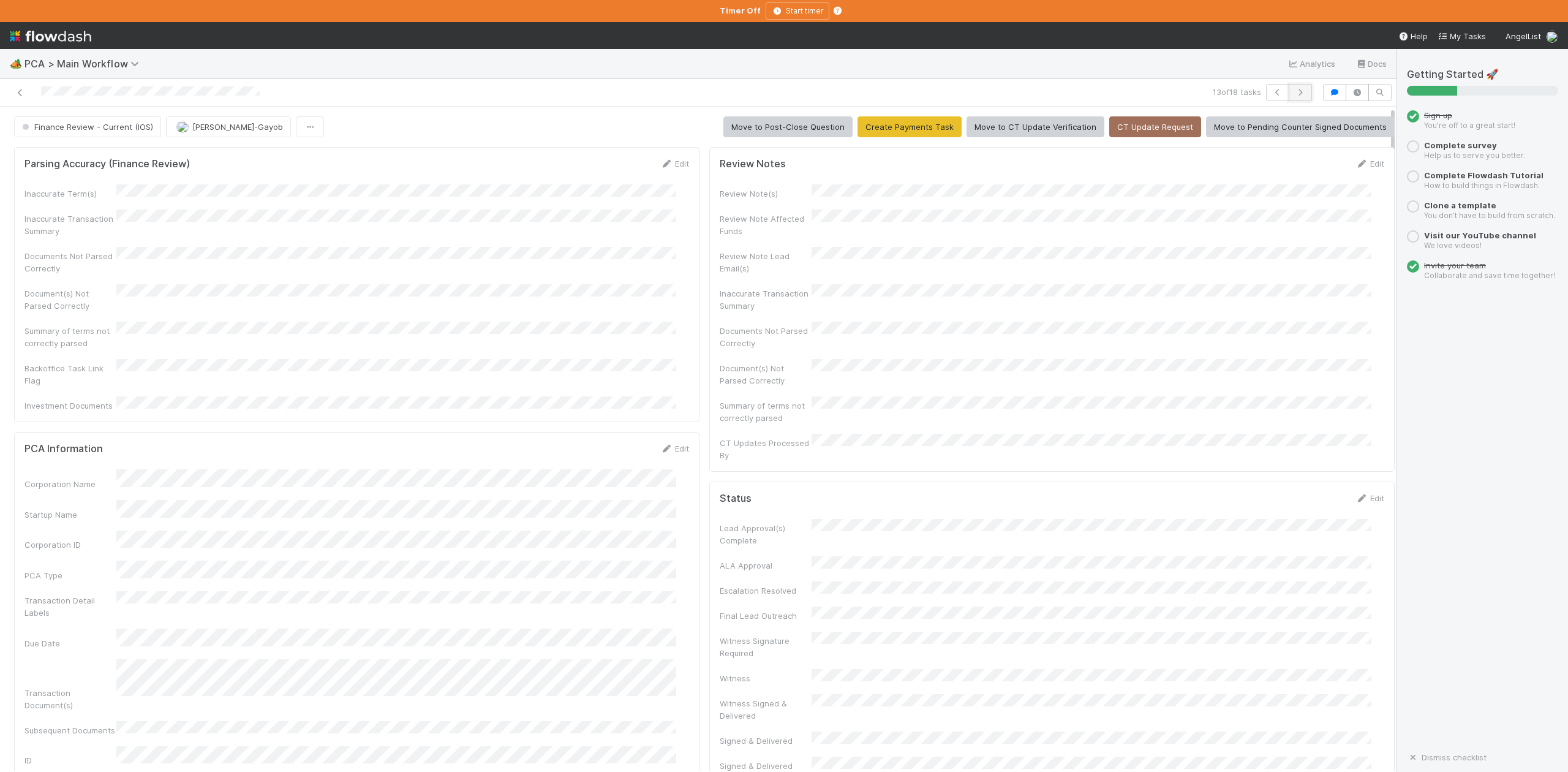
click at [1294, 90] on icon "button" at bounding box center [1300, 93] width 13 height 7
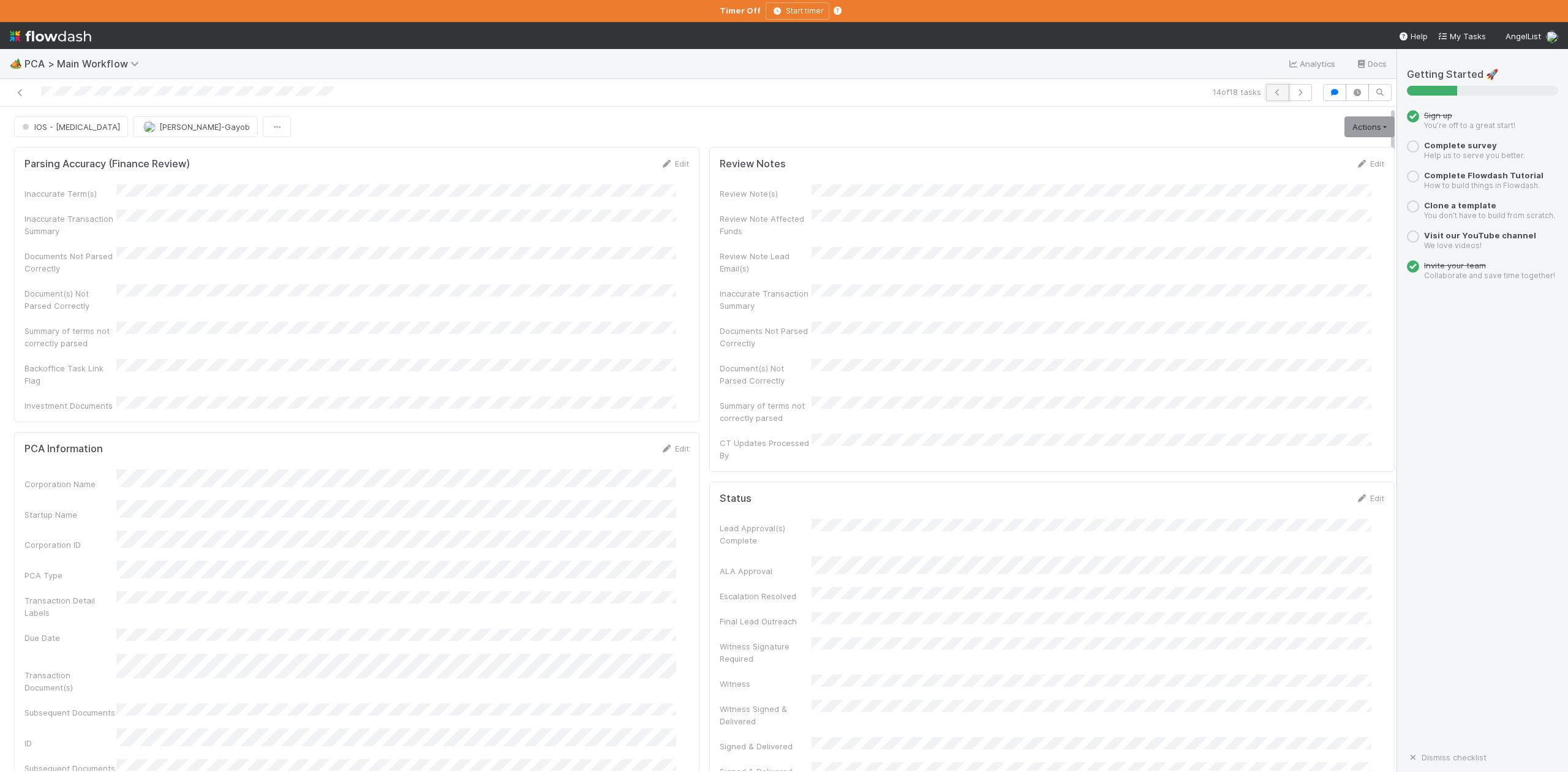
click at [1271, 94] on icon "button" at bounding box center [1277, 93] width 13 height 7
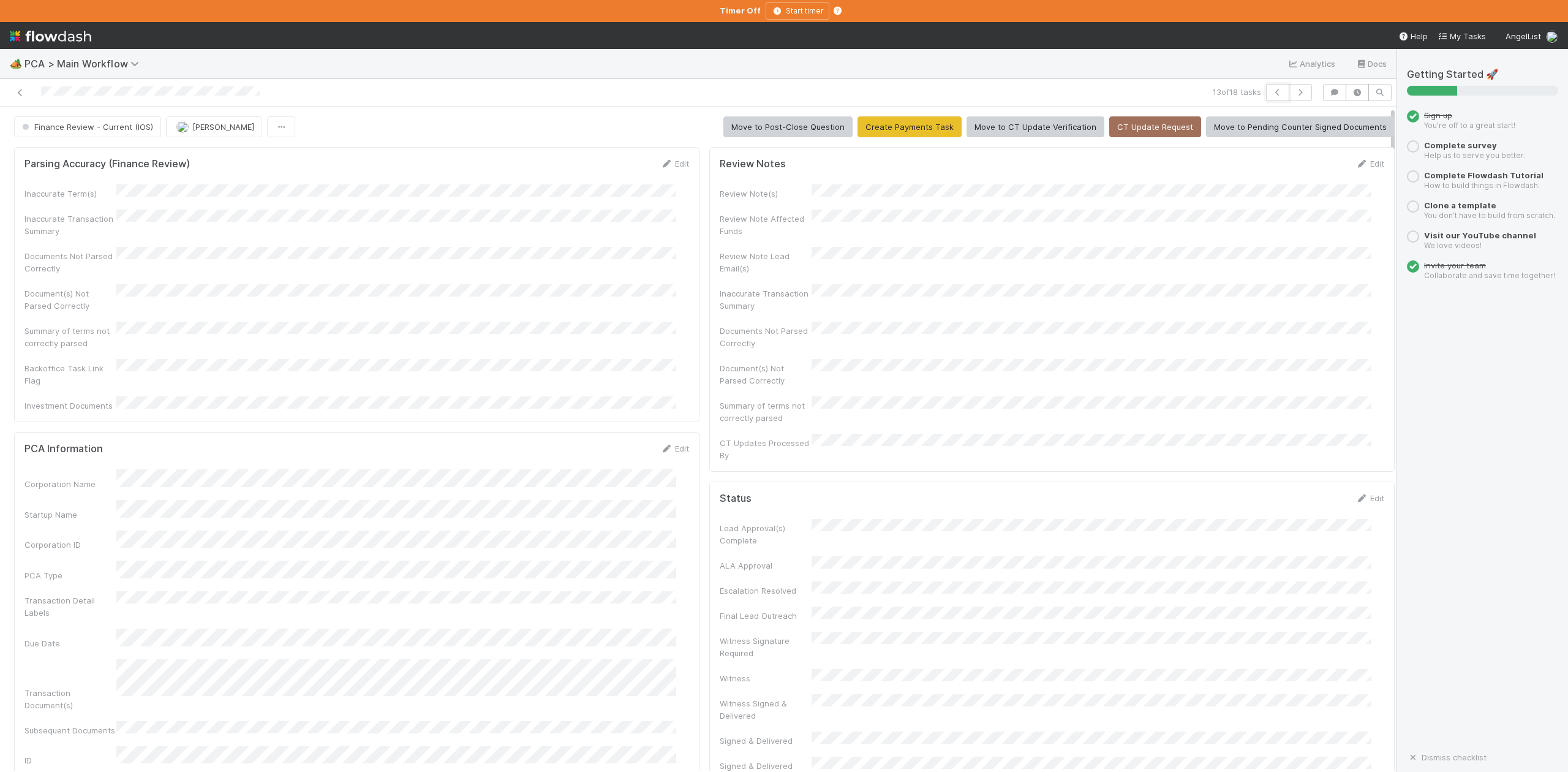
click at [1271, 94] on icon "button" at bounding box center [1277, 93] width 13 height 7
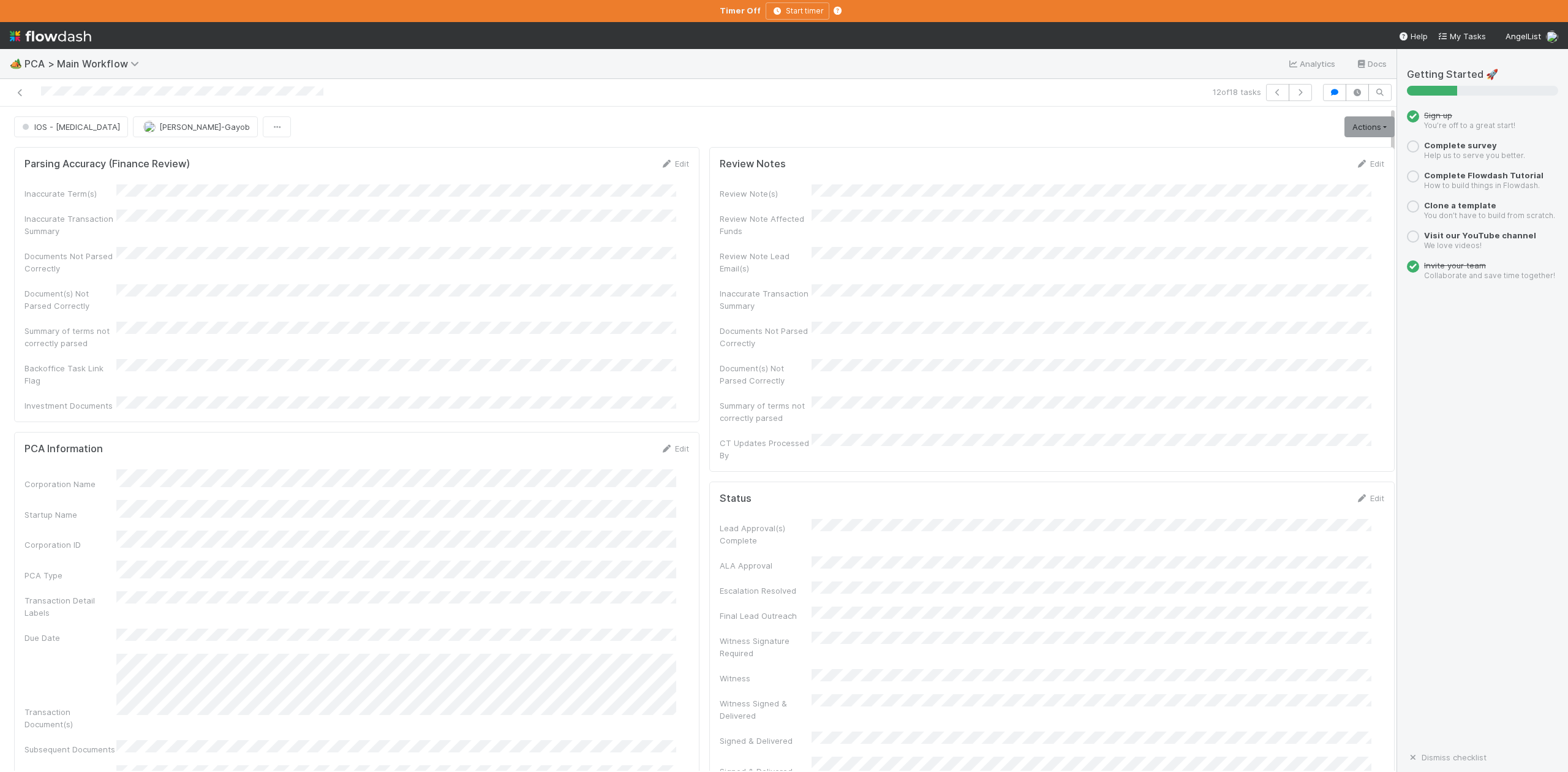
click at [583, 77] on div "🏕️ PCA > Main Workflow Analytics Docs" at bounding box center [698, 64] width 1397 height 30
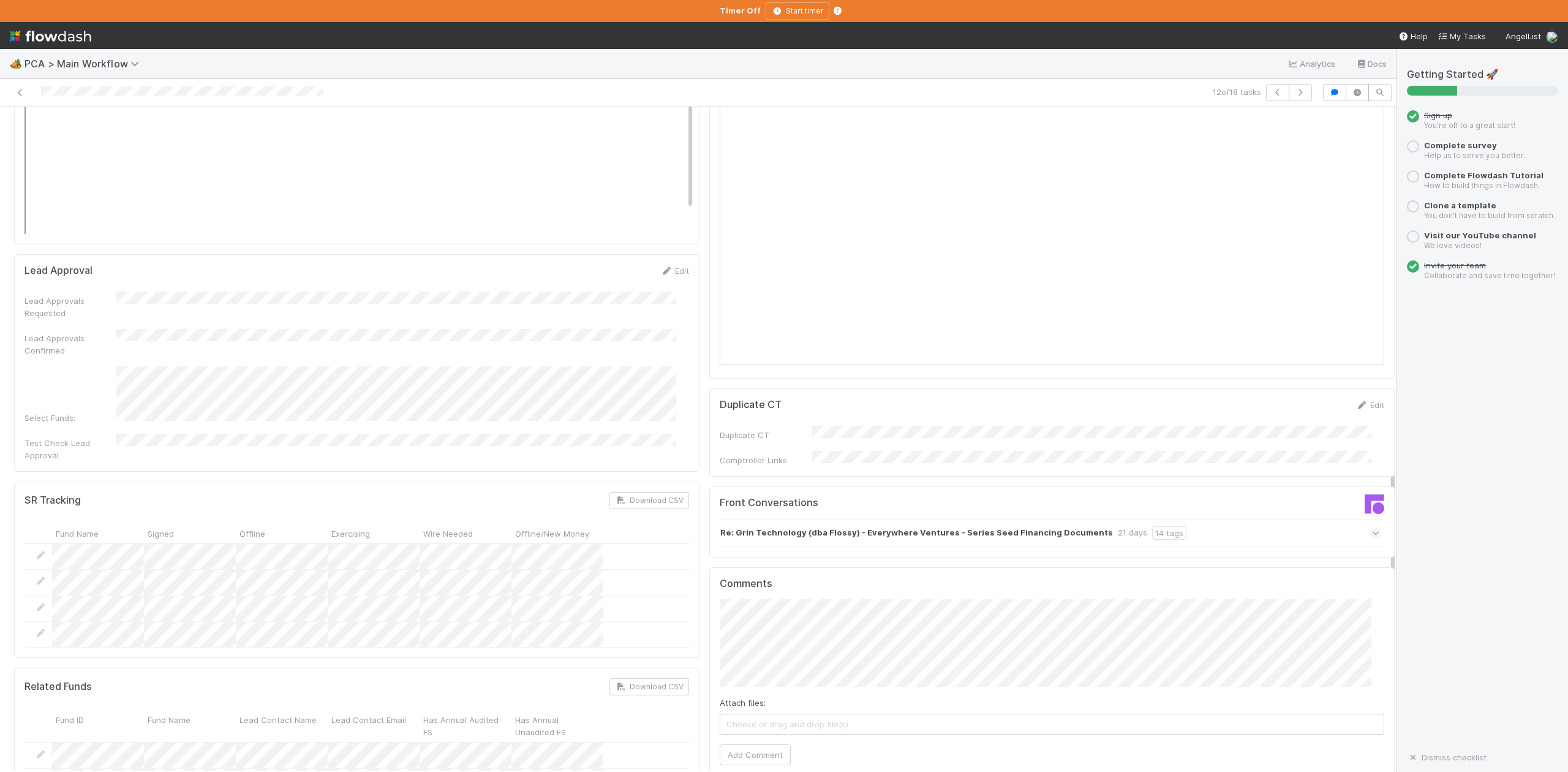
scroll to position [2042, 0]
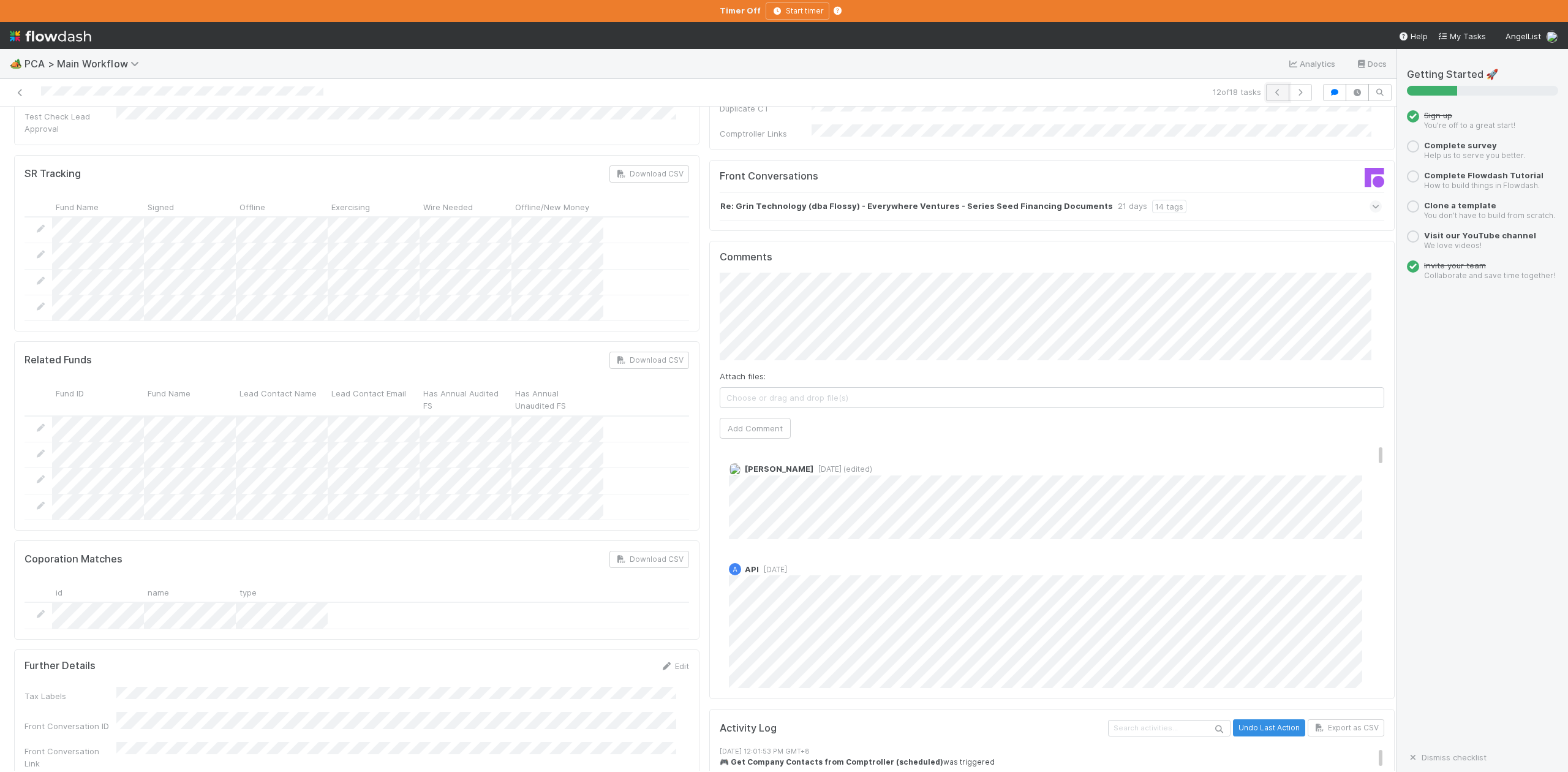
click at [1271, 94] on icon "button" at bounding box center [1277, 93] width 13 height 7
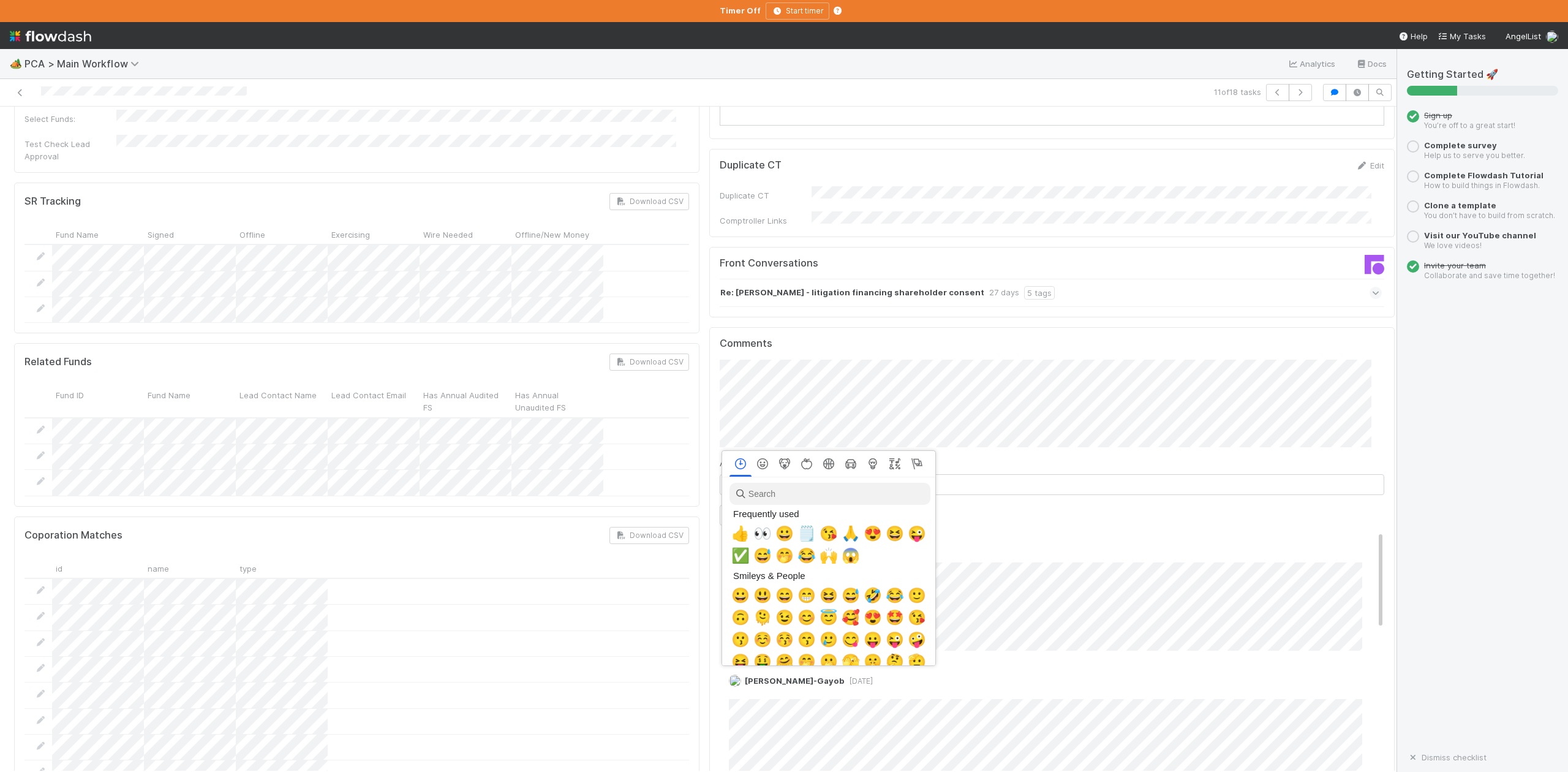
scroll to position [0, 7]
click at [734, 530] on span "👍" at bounding box center [738, 533] width 19 height 17
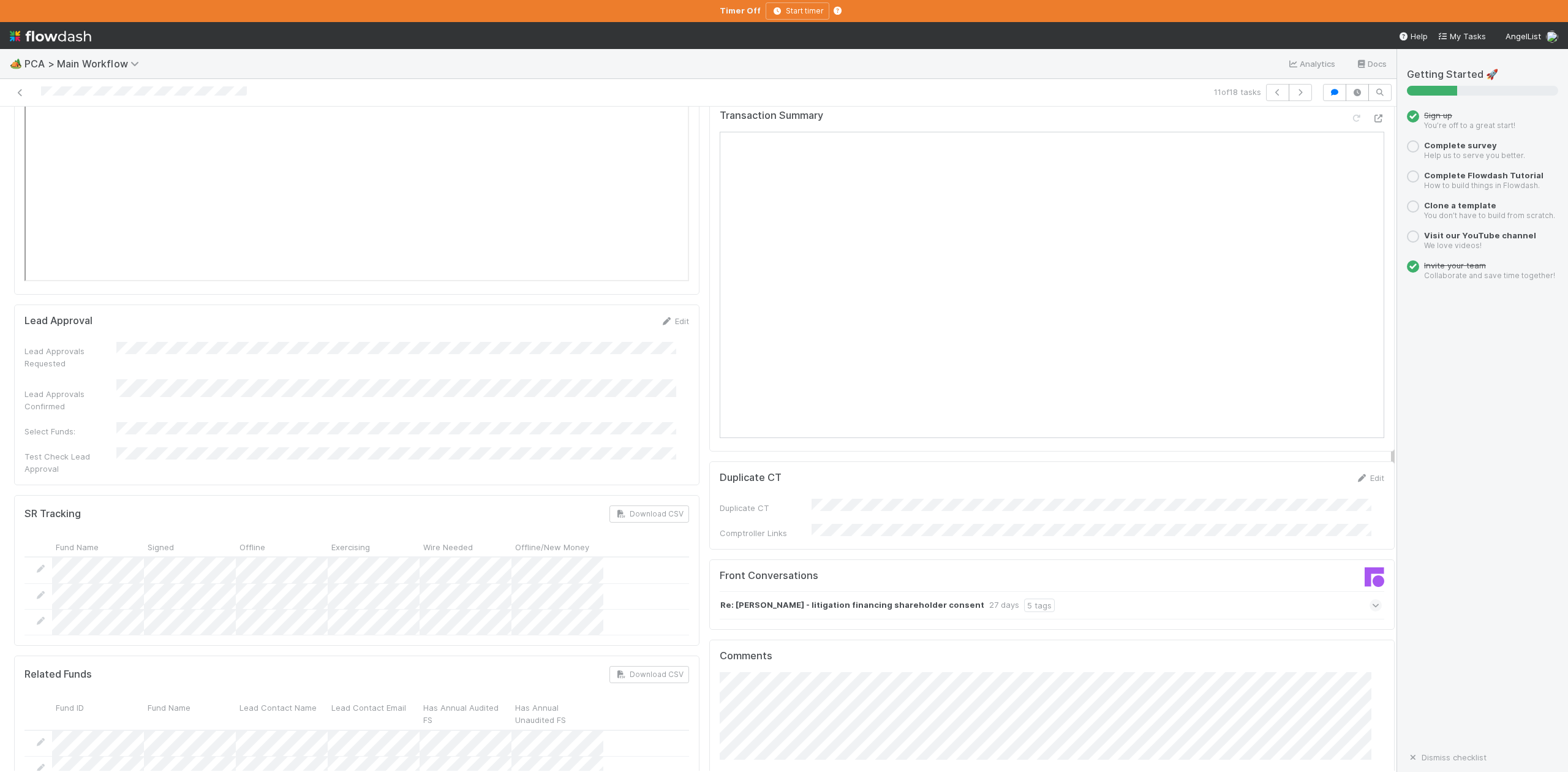
scroll to position [1716, 0]
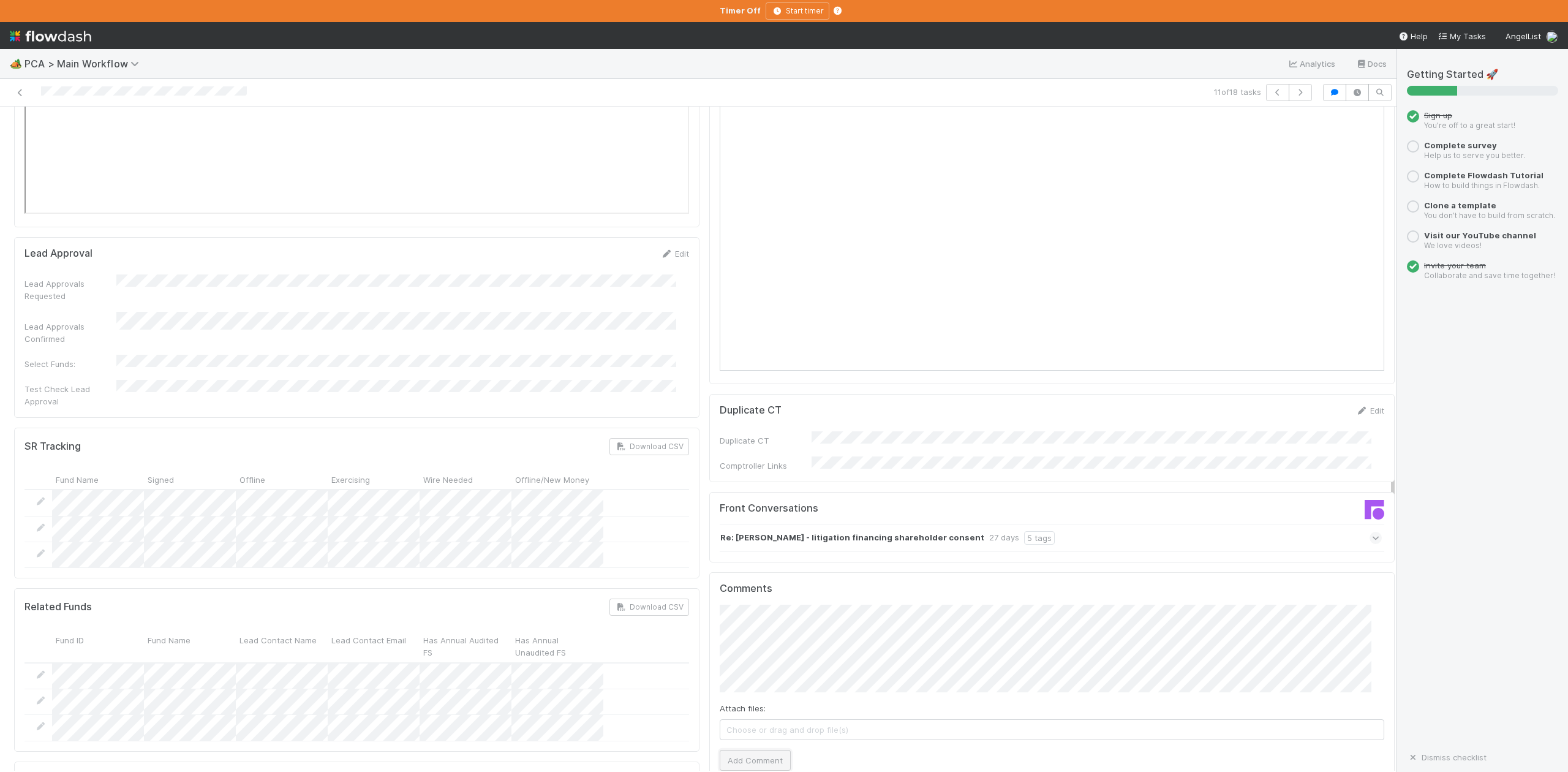
click at [734, 750] on button "Add Comment" at bounding box center [755, 760] width 71 height 21
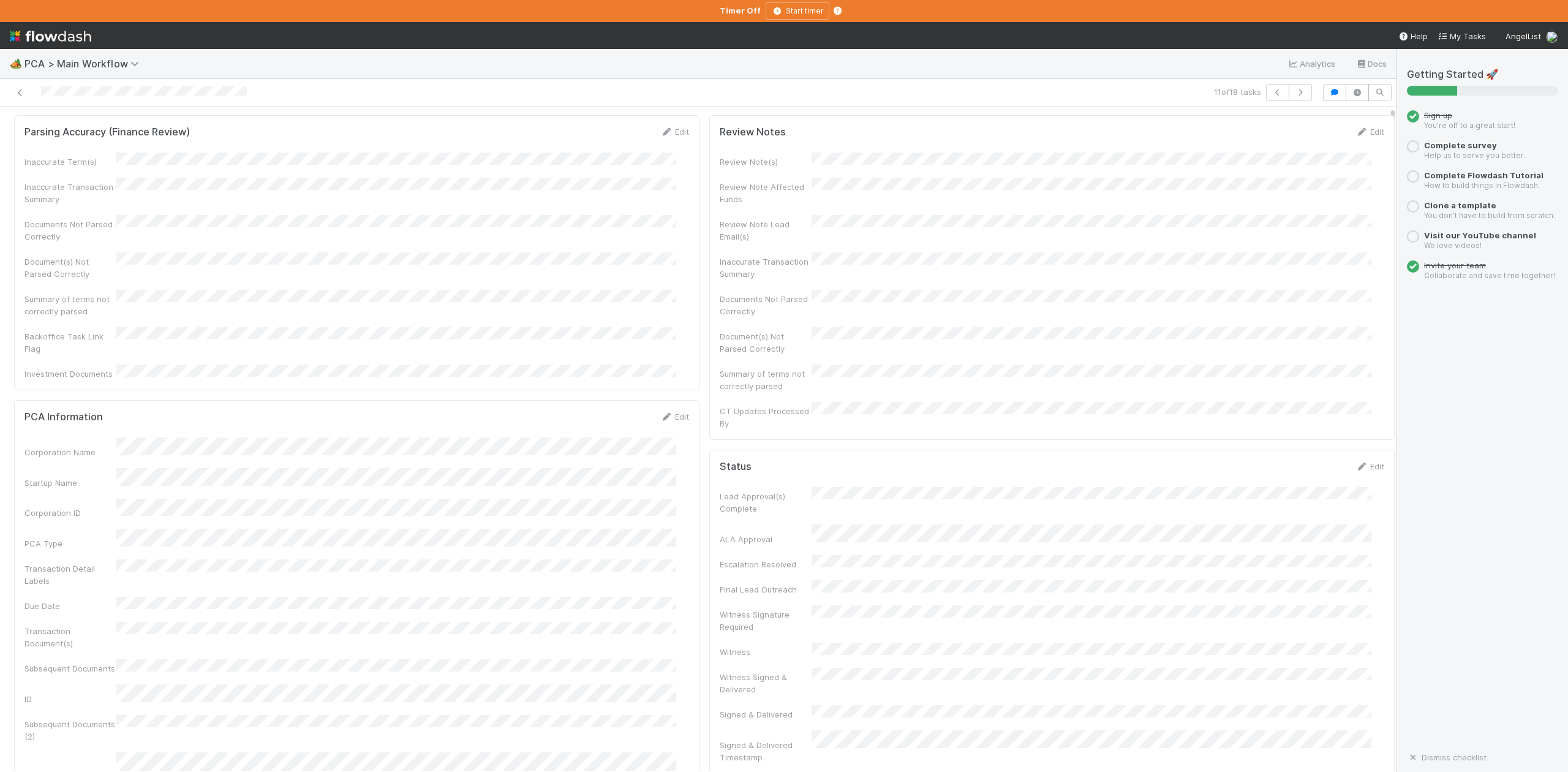
scroll to position [0, 0]
click at [43, 128] on span "IOS - [MEDICAL_DATA]" at bounding box center [70, 126] width 101 height 10
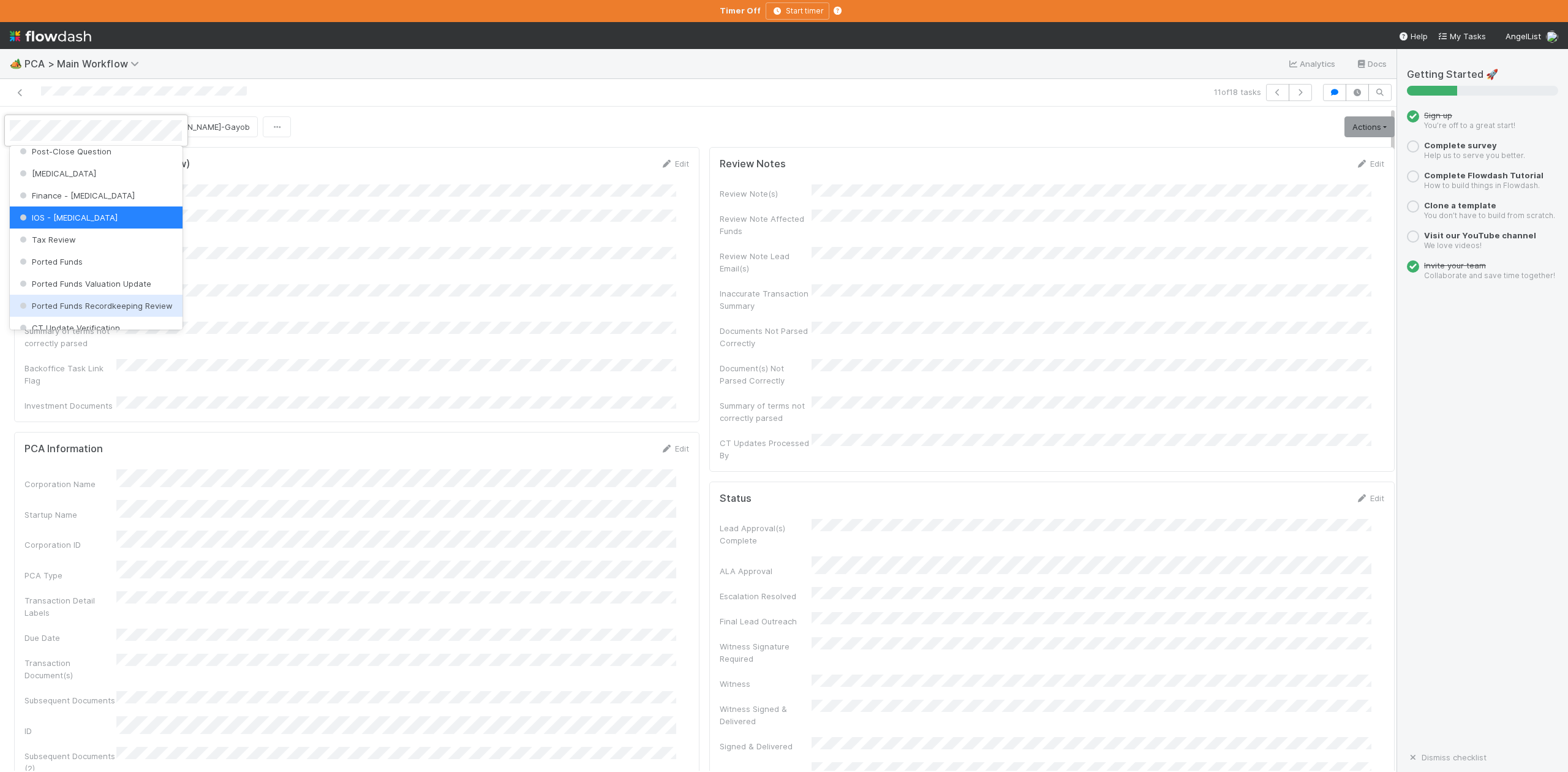
scroll to position [486, 0]
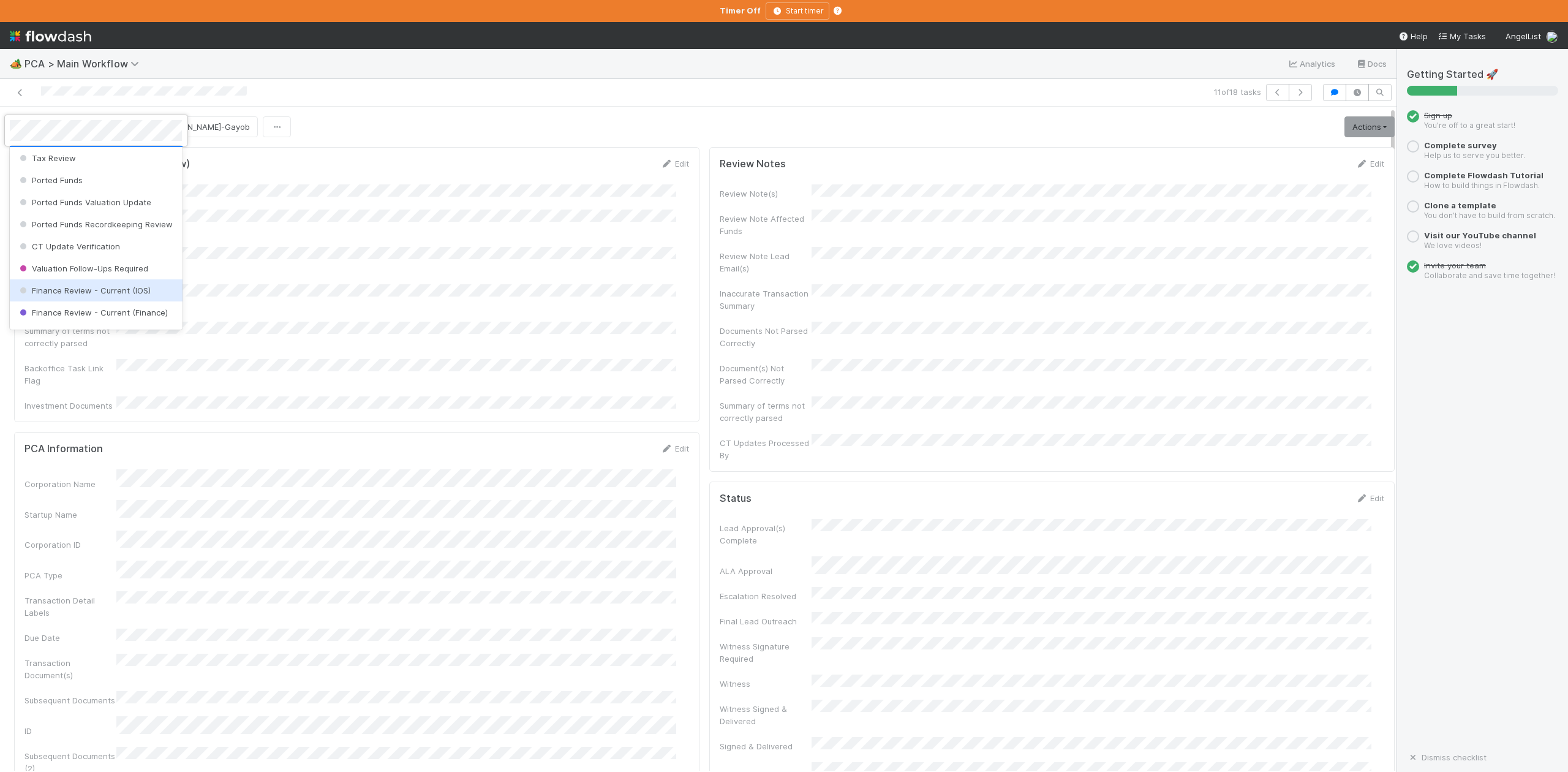
click at [136, 295] on span "Finance Review - Current (IOS)" at bounding box center [84, 290] width 133 height 10
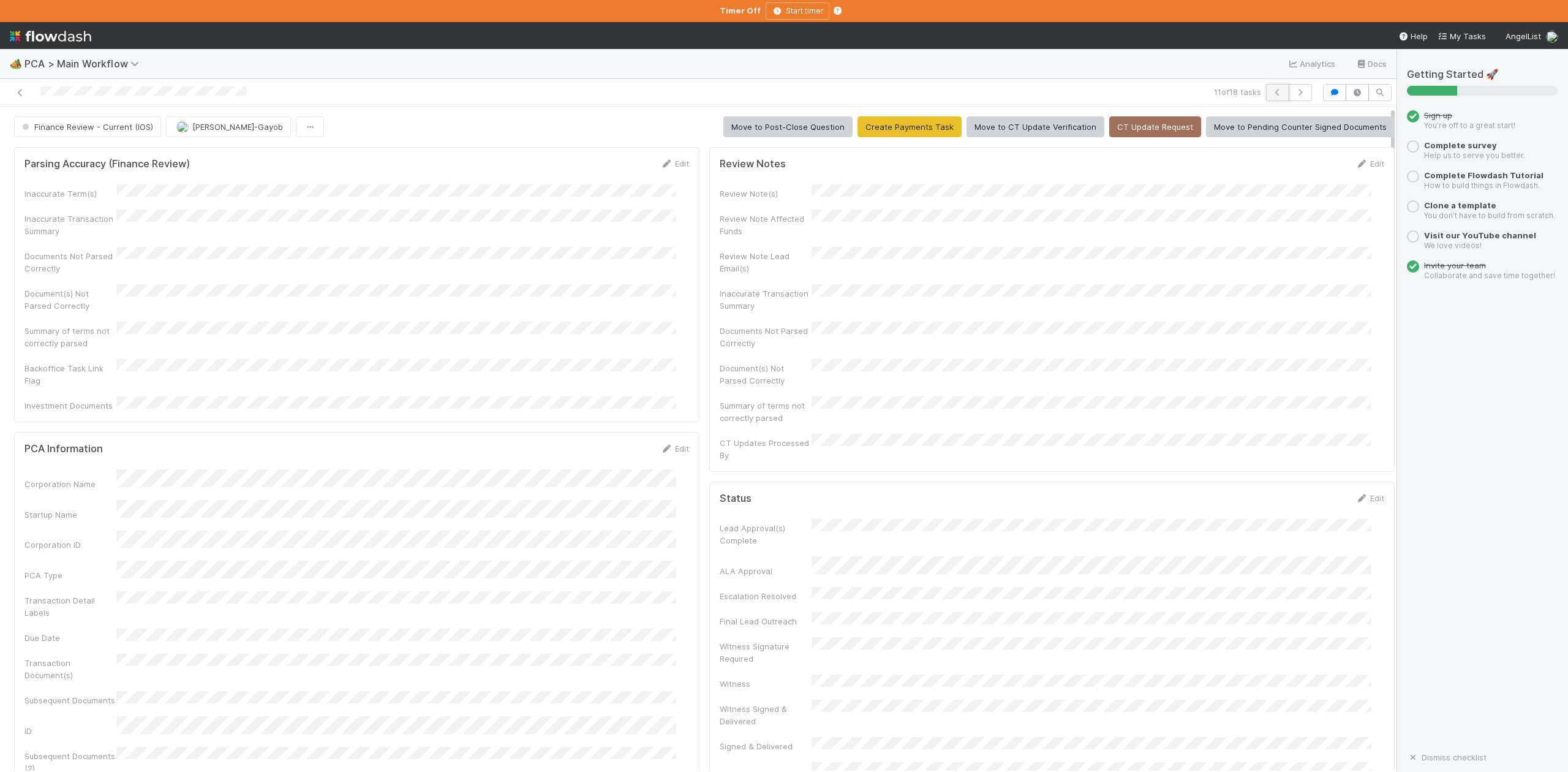
click at [1271, 93] on icon "button" at bounding box center [1277, 93] width 13 height 7
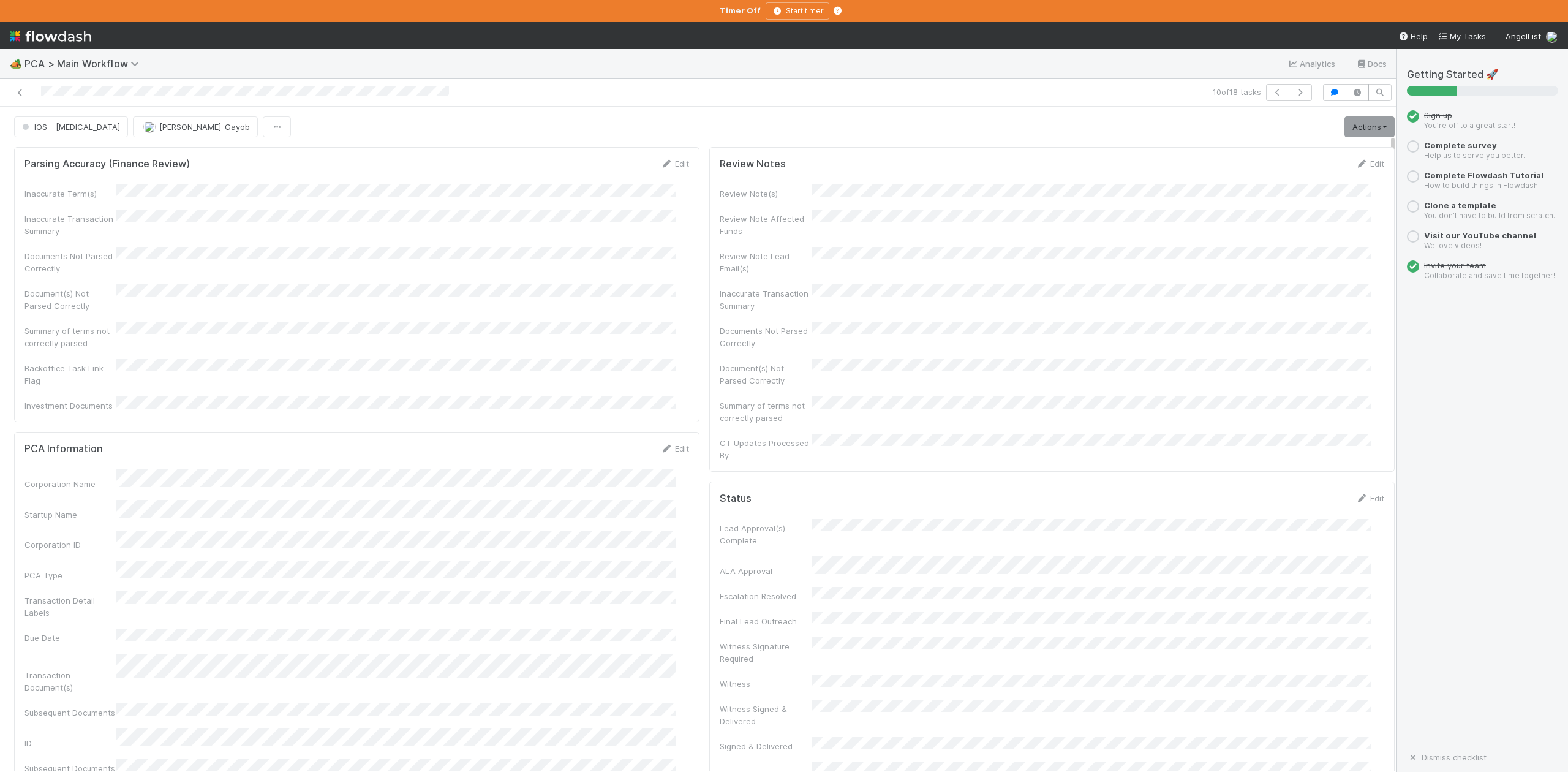
scroll to position [408, 0]
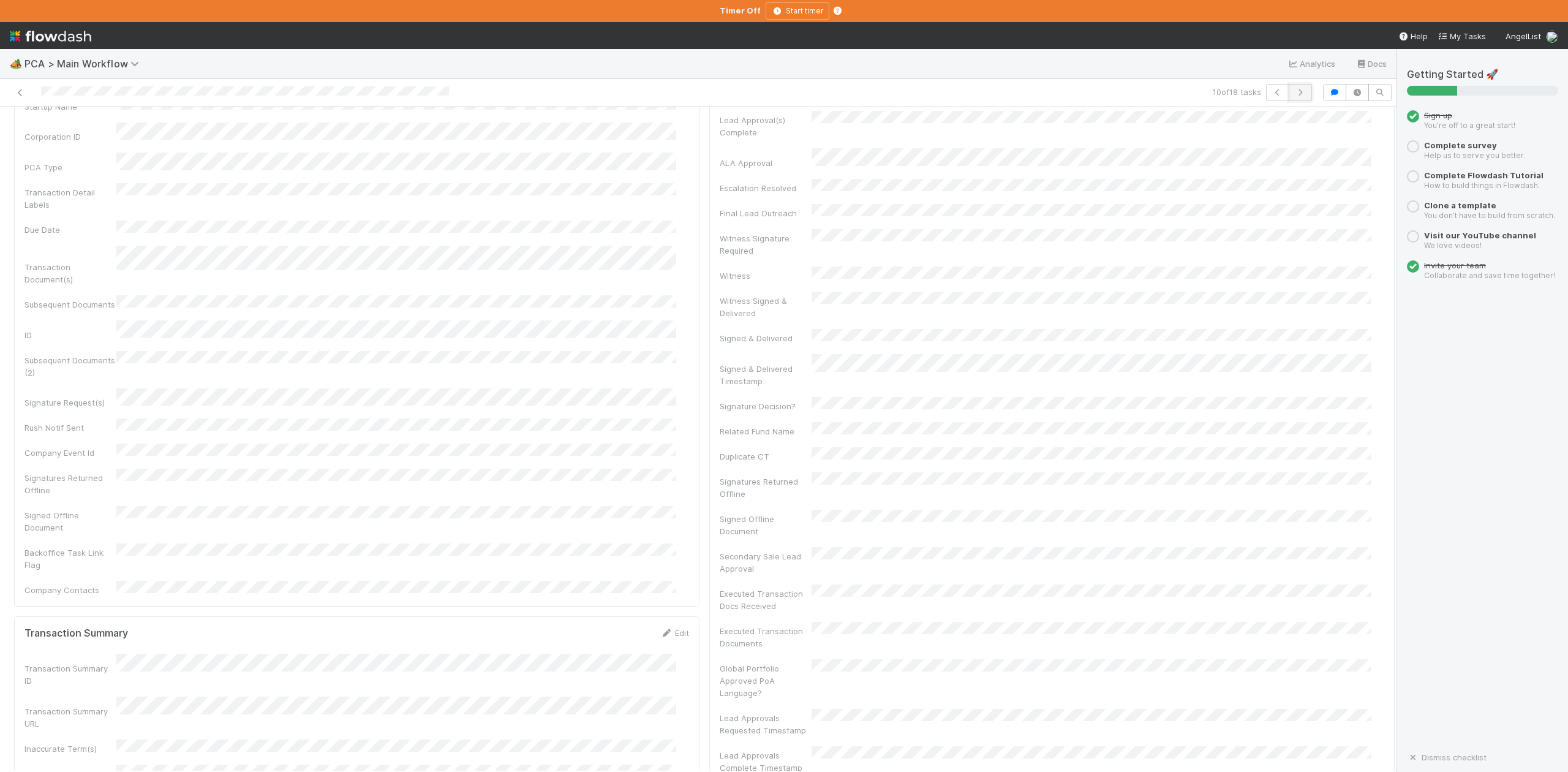
click at [1289, 88] on button "button" at bounding box center [1300, 92] width 23 height 17
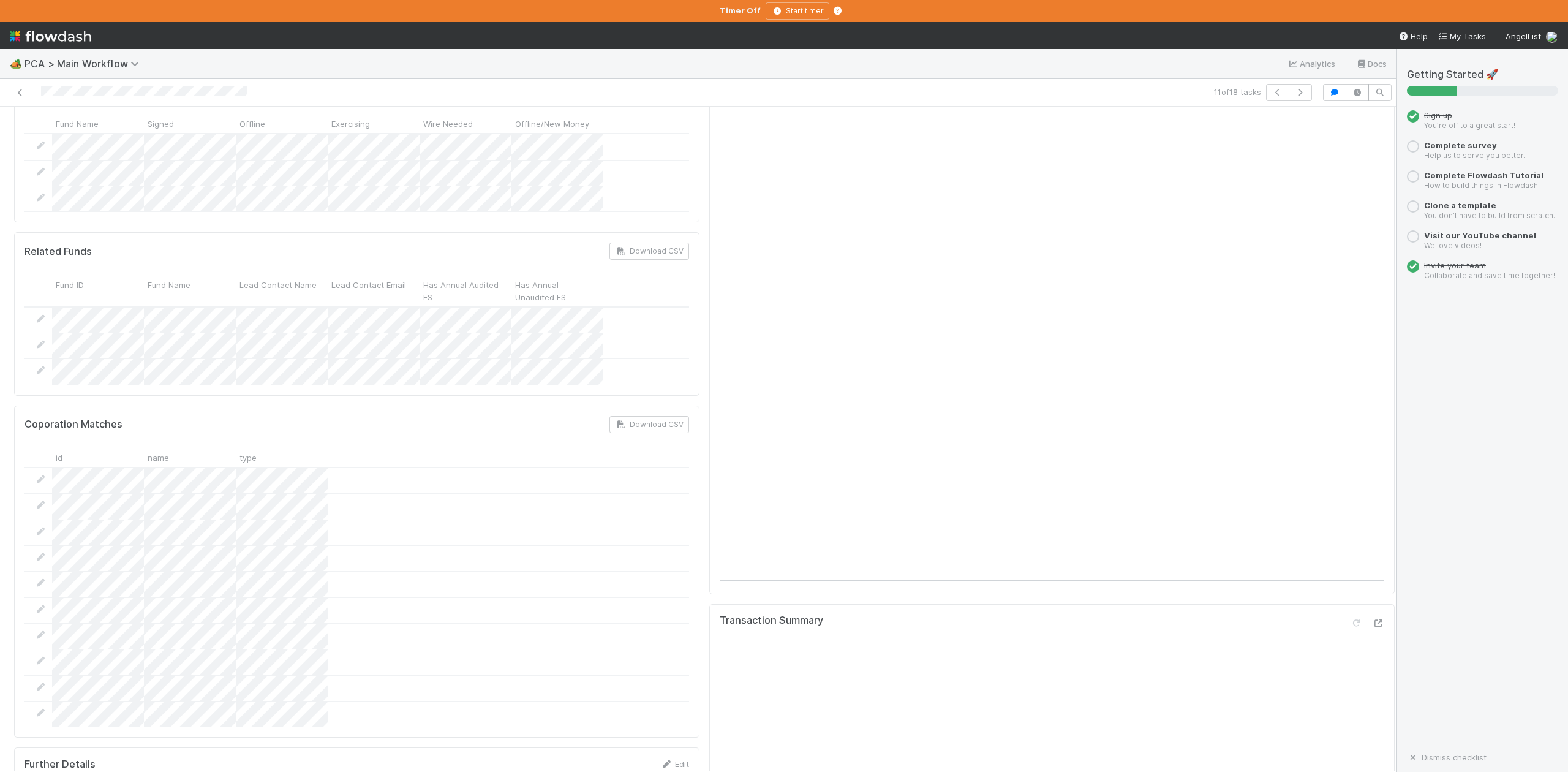
scroll to position [1471, 0]
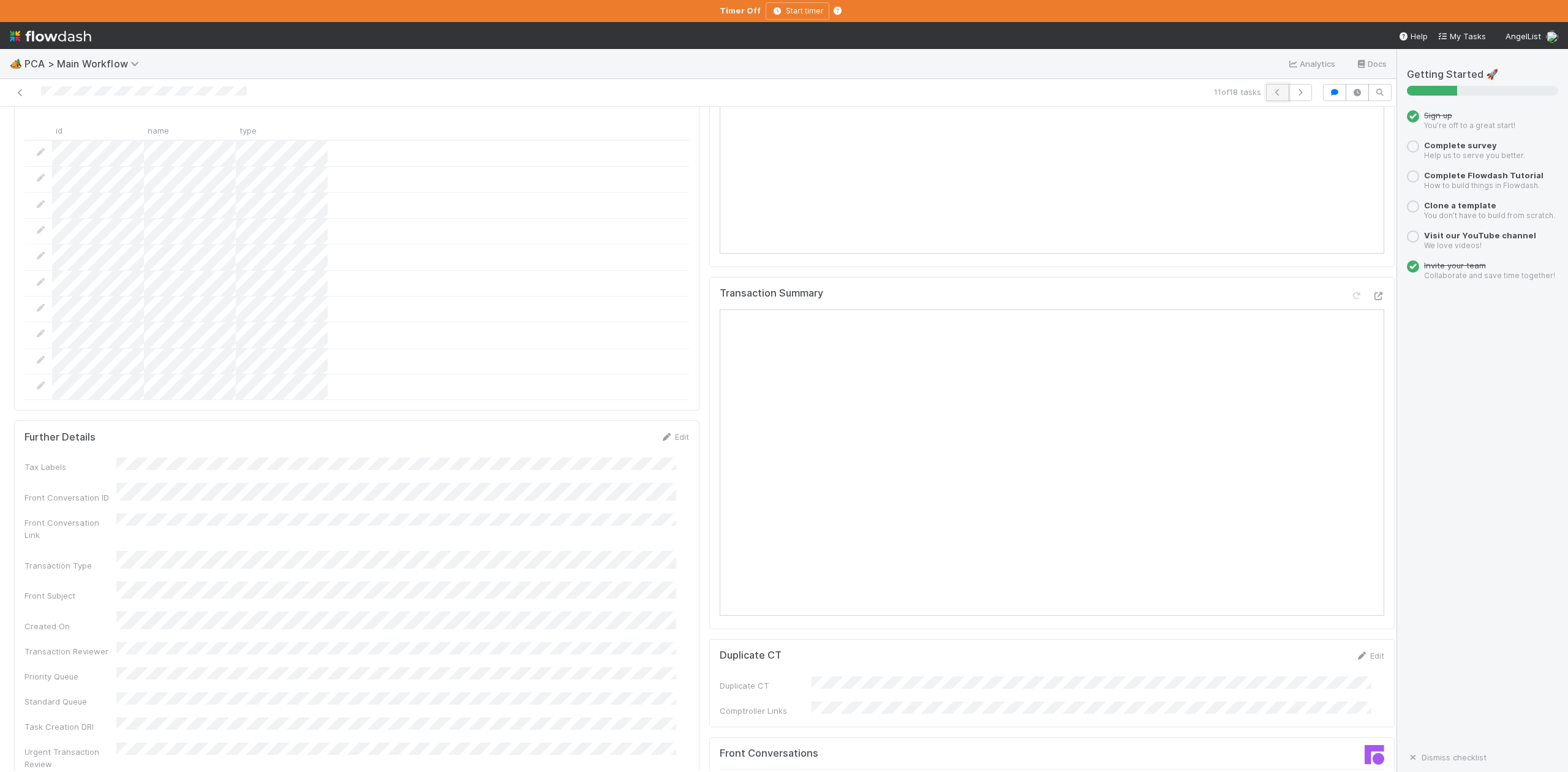
click at [1271, 91] on icon "button" at bounding box center [1277, 93] width 13 height 7
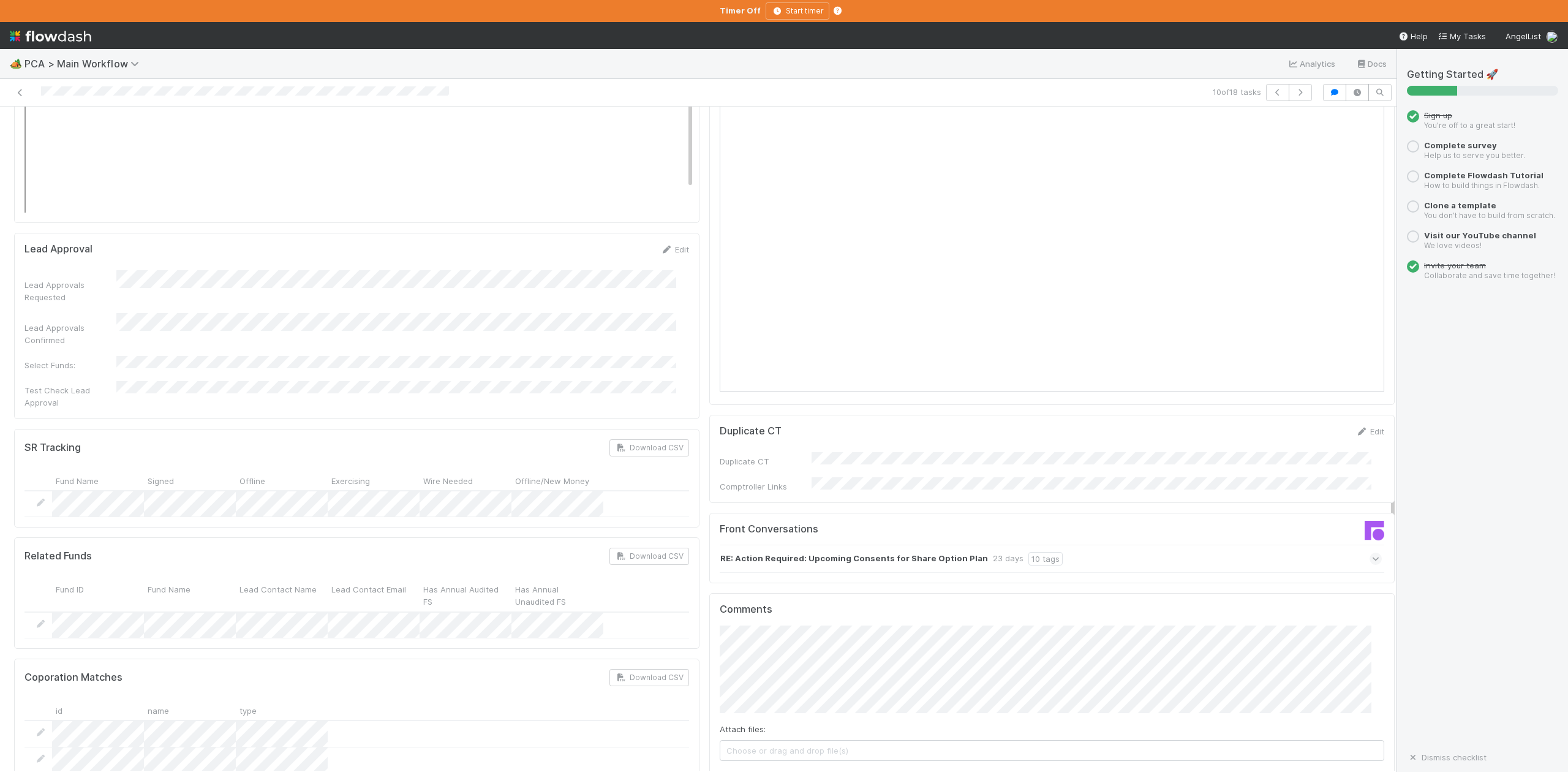
scroll to position [1716, 0]
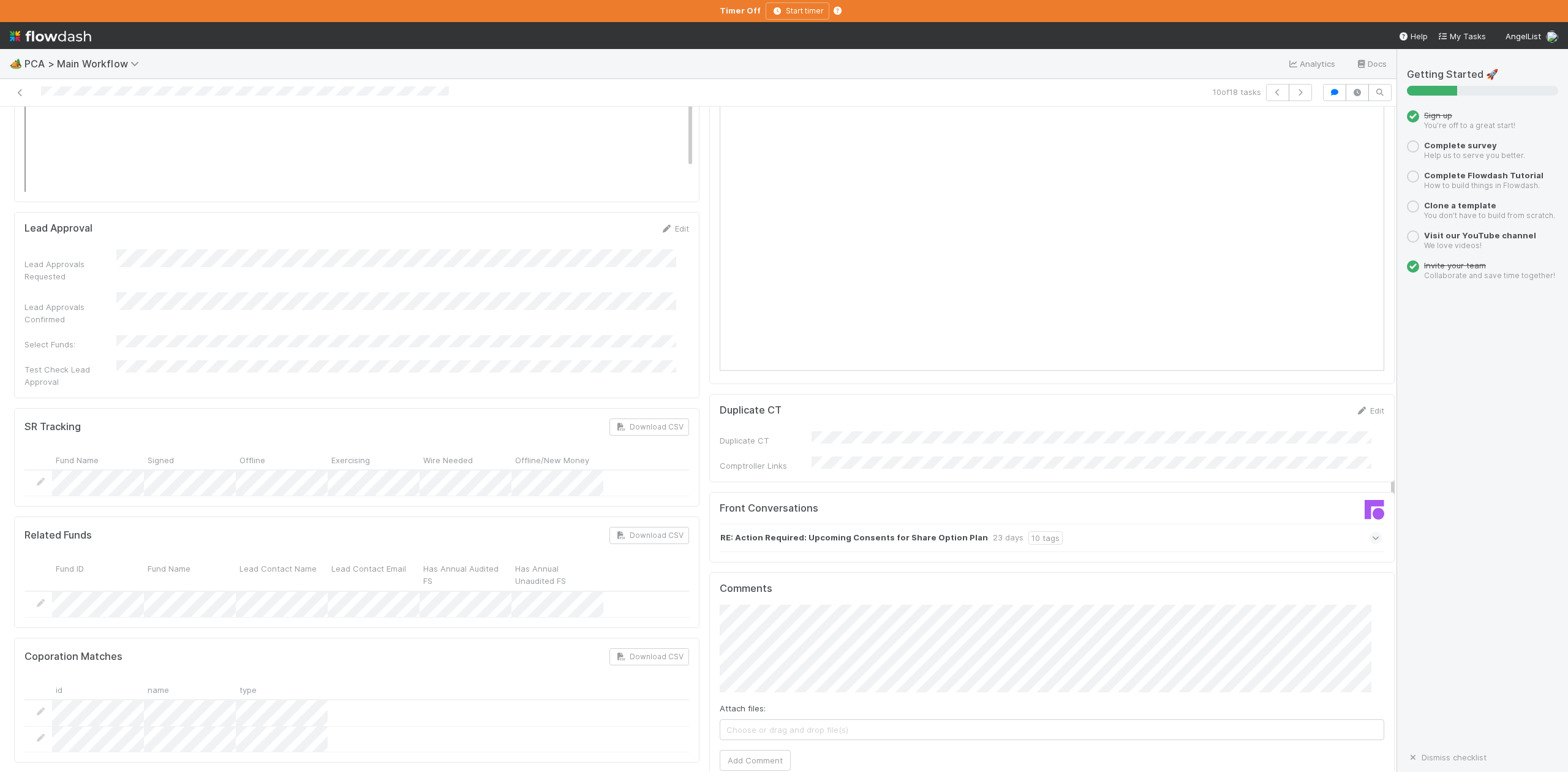
click at [1372, 532] on icon at bounding box center [1376, 538] width 8 height 13
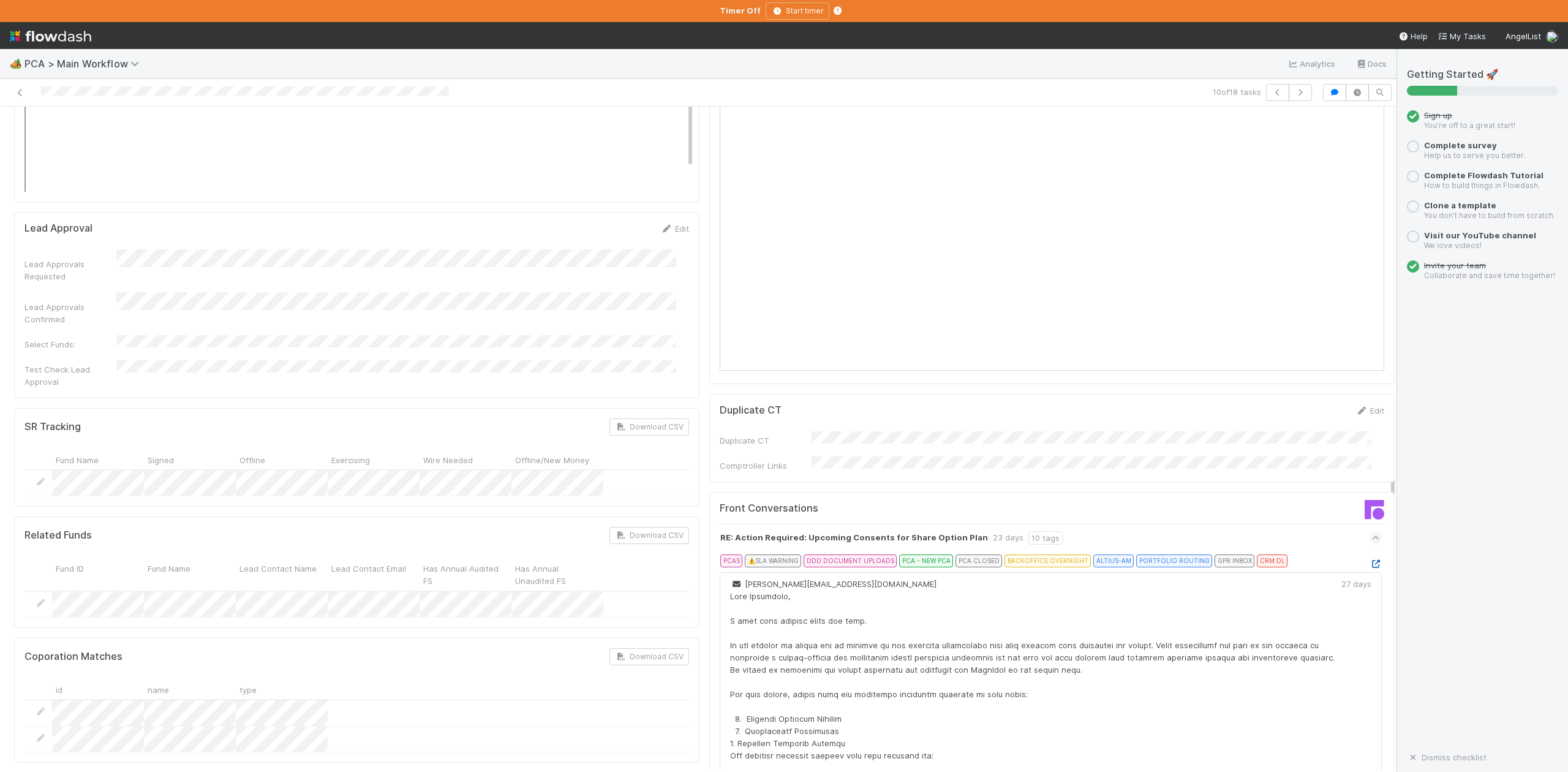
click at [1370, 560] on icon at bounding box center [1376, 564] width 13 height 8
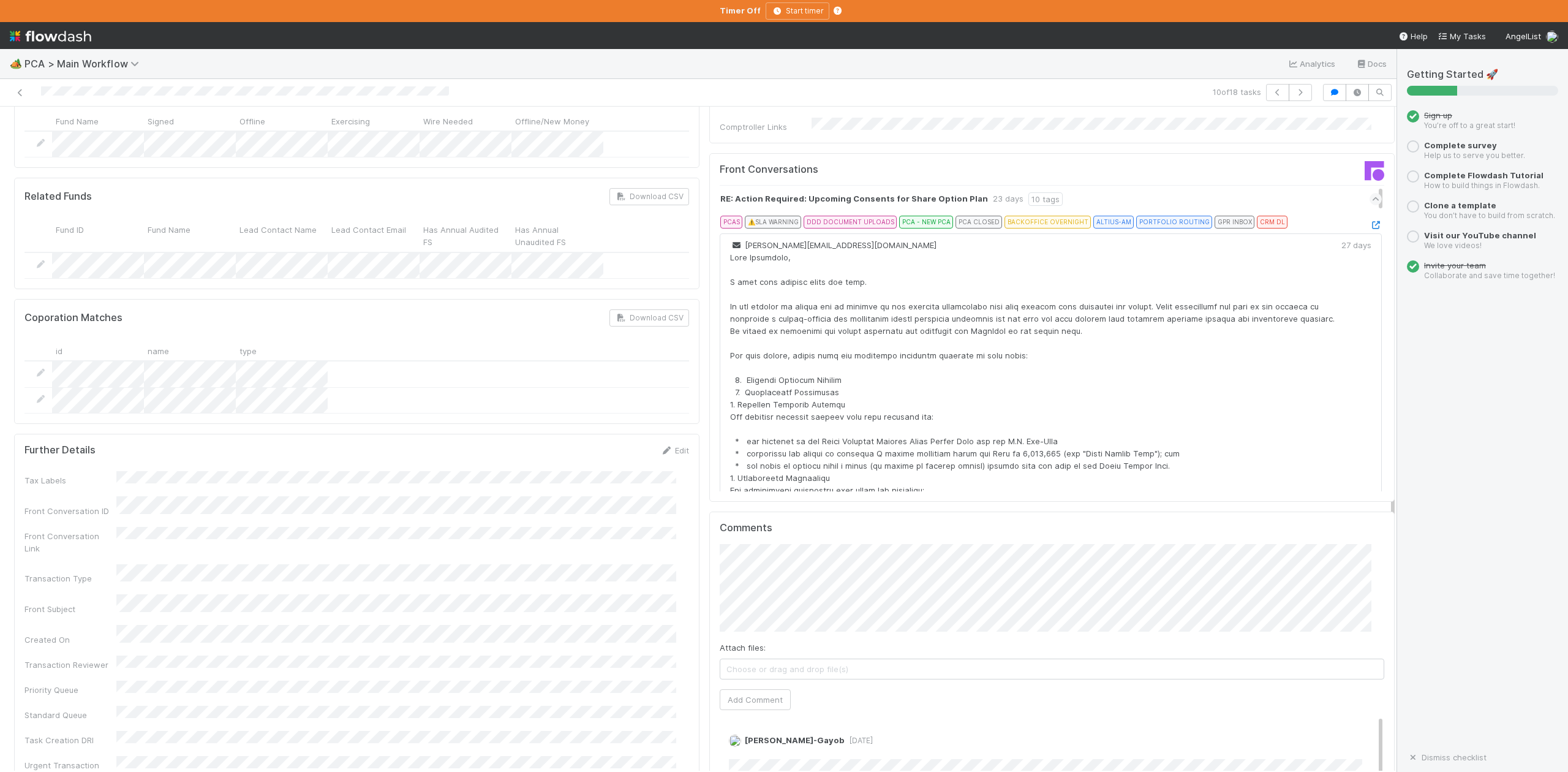
scroll to position [1961, 0]
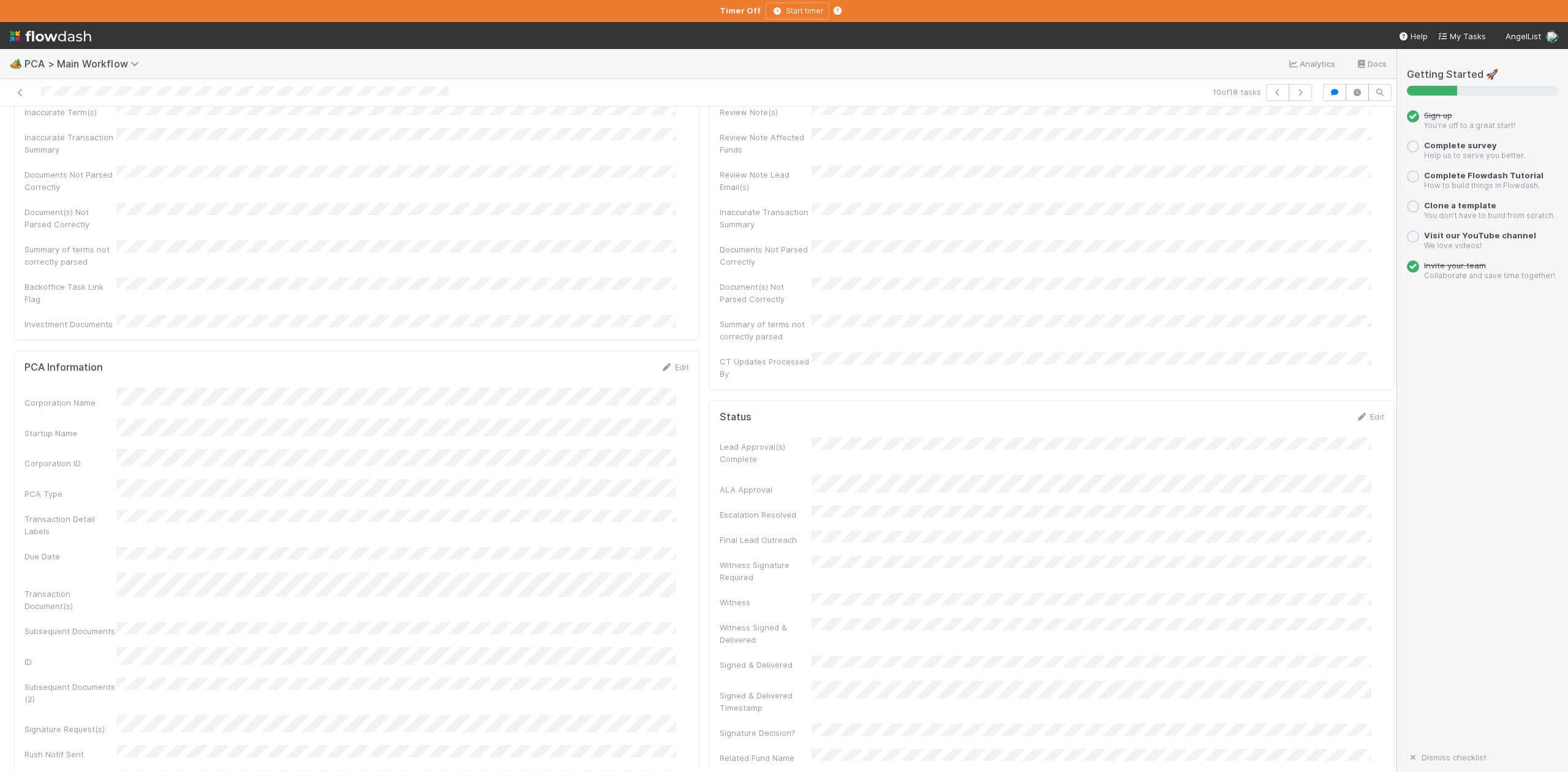
scroll to position [0, 0]
click at [47, 131] on span "IOS - [MEDICAL_DATA]" at bounding box center [70, 126] width 101 height 10
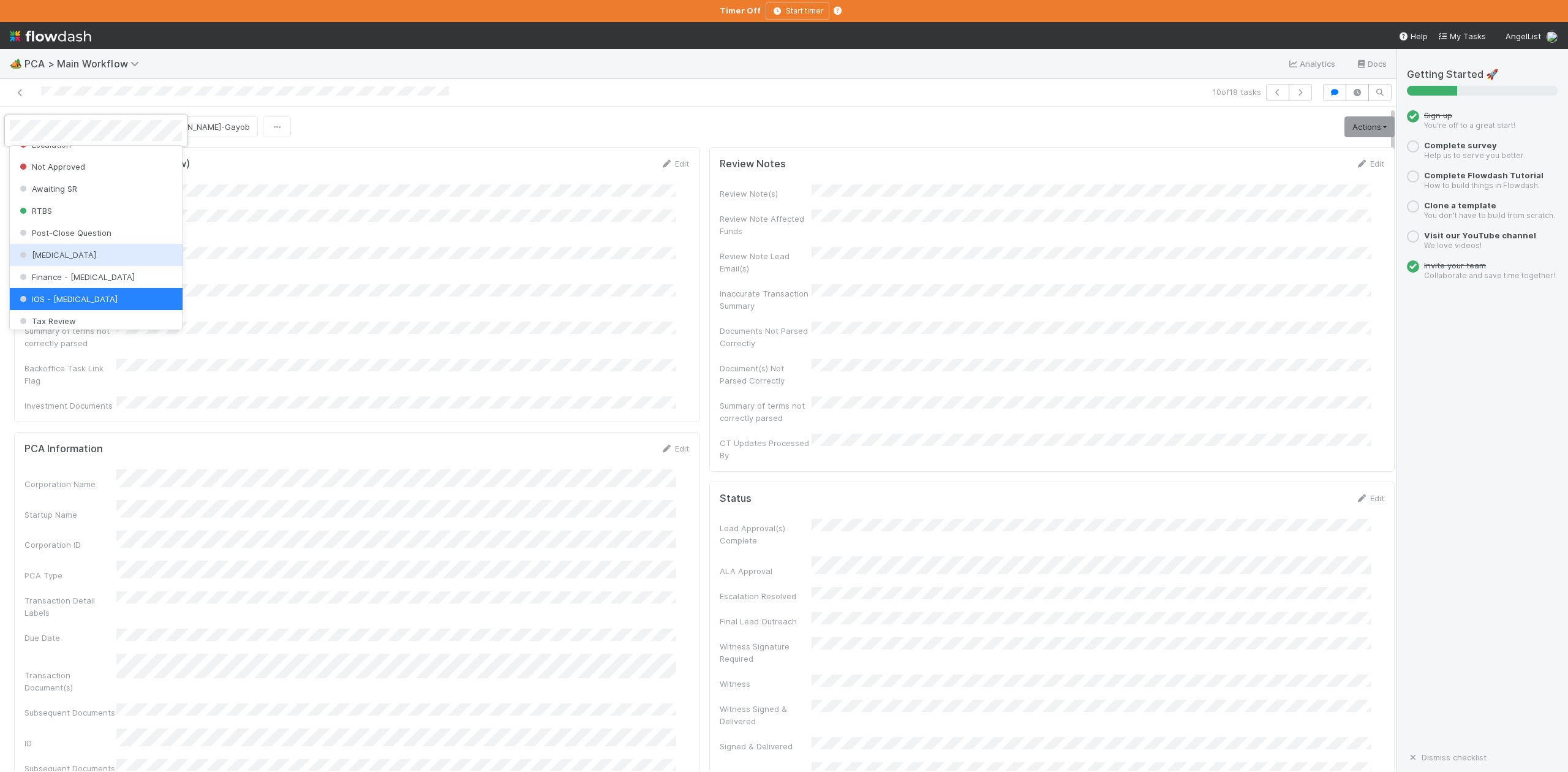
scroll to position [486, 0]
click at [116, 302] on div "Finance Review - Current (IOS)" at bounding box center [96, 291] width 172 height 22
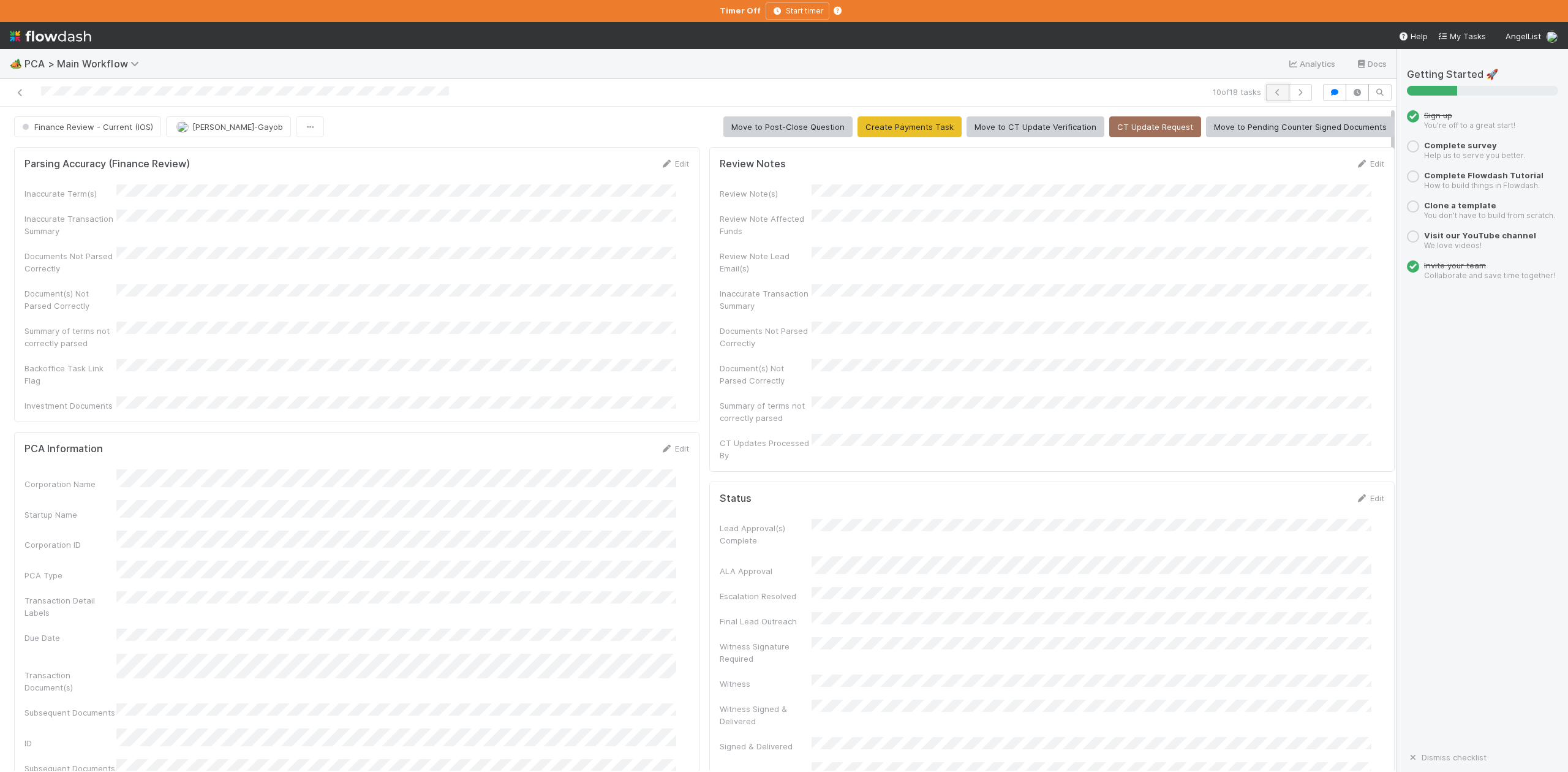
click at [1266, 97] on button "button" at bounding box center [1277, 92] width 23 height 17
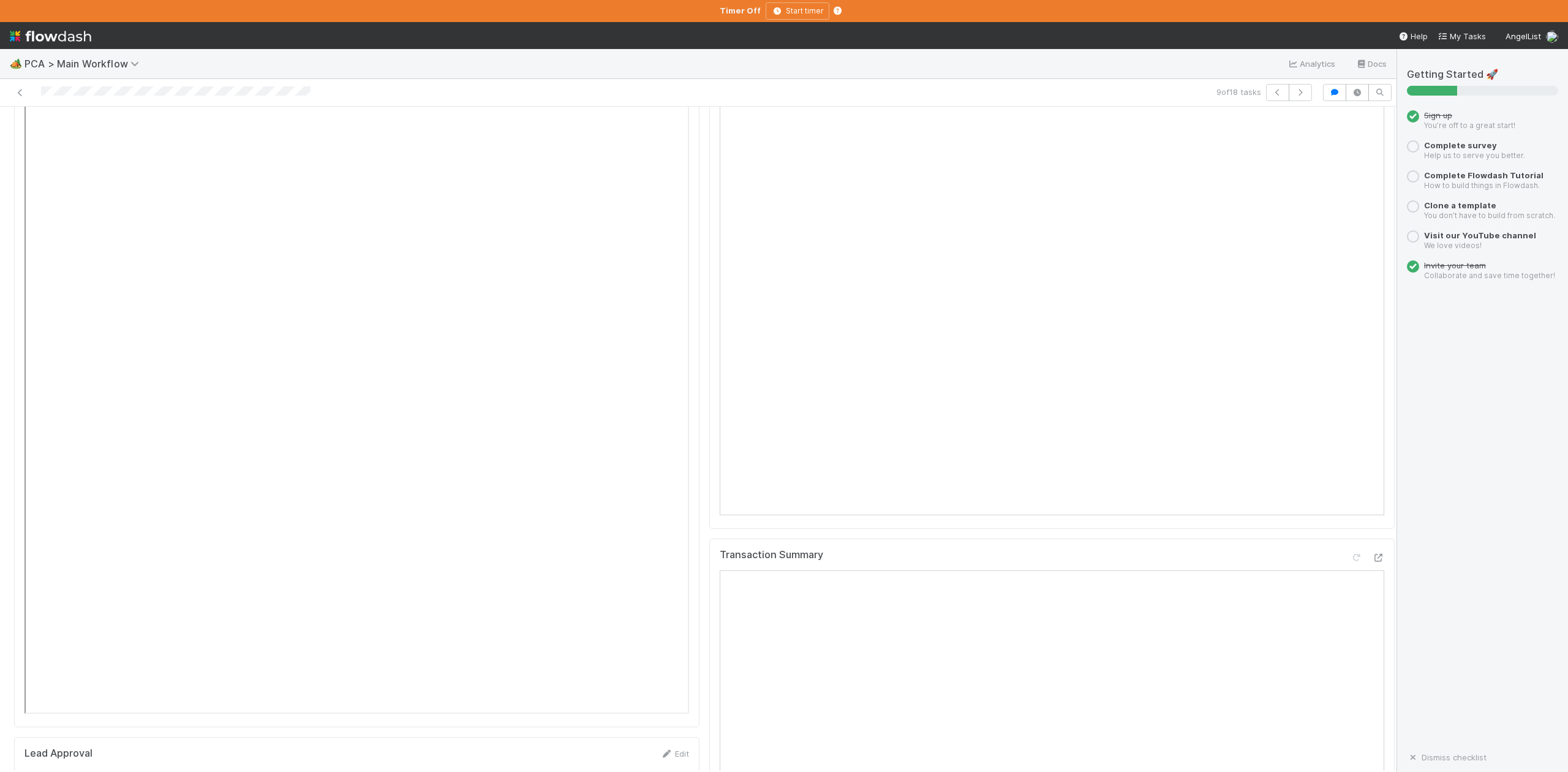
scroll to position [1388, 0]
click at [1266, 99] on button "button" at bounding box center [1277, 92] width 23 height 17
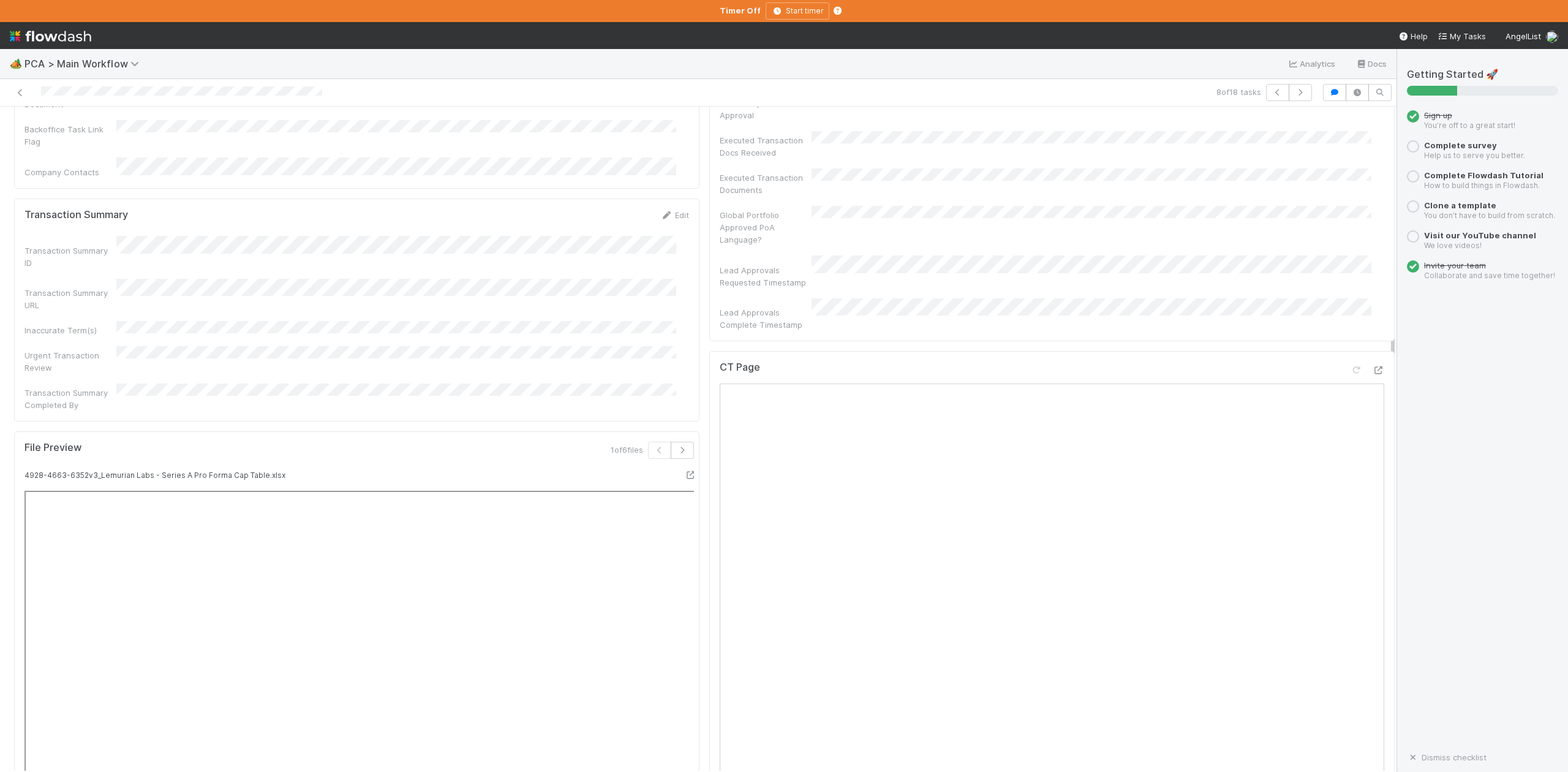
scroll to position [898, 0]
click at [18, 90] on icon at bounding box center [20, 93] width 13 height 8
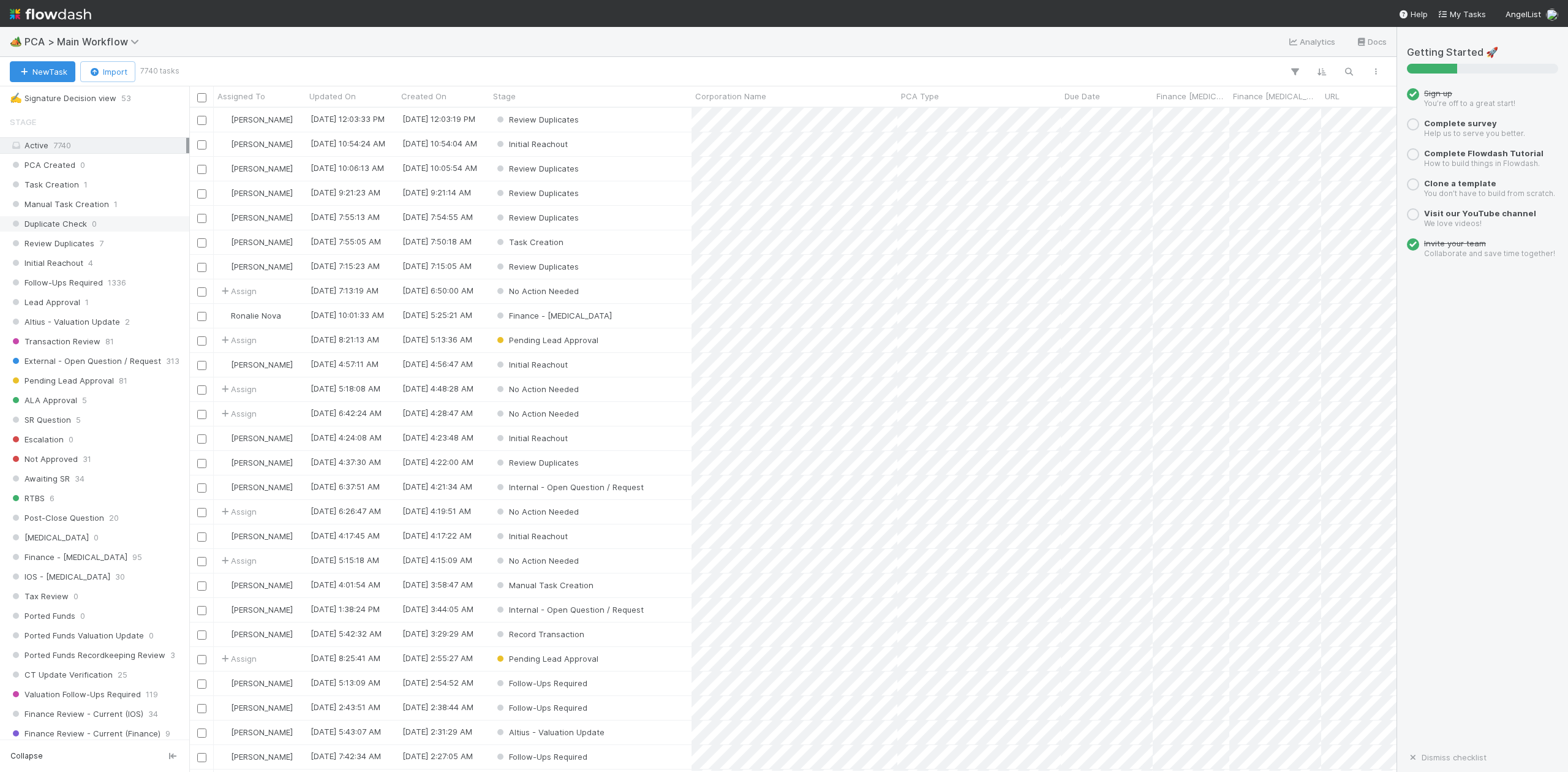
scroll to position [408, 0]
click at [59, 556] on span "IOS - [MEDICAL_DATA]" at bounding box center [60, 549] width 101 height 16
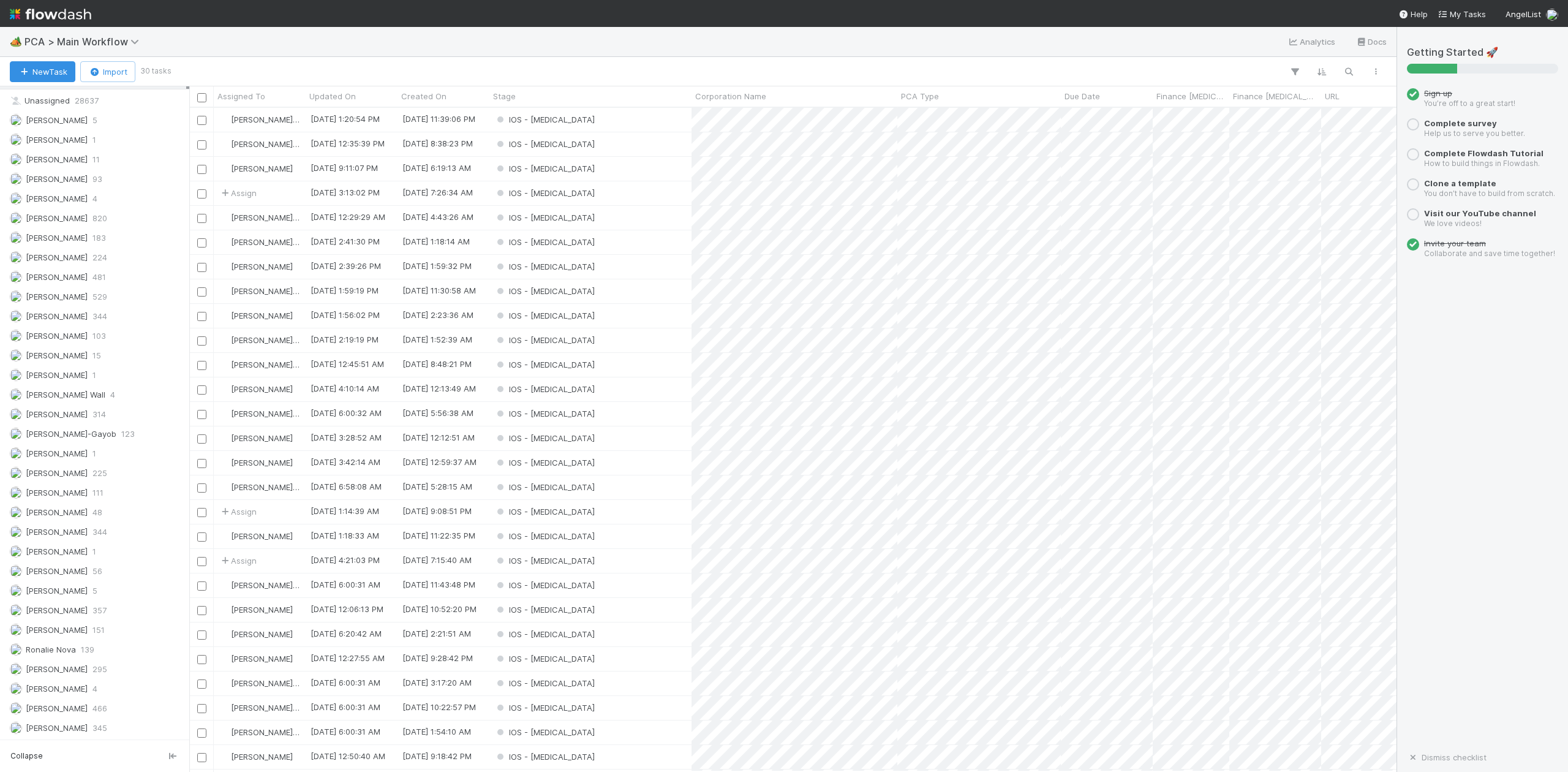
scroll to position [1554, 0]
click at [82, 429] on span "[PERSON_NAME]-Gayob" at bounding box center [71, 433] width 90 height 10
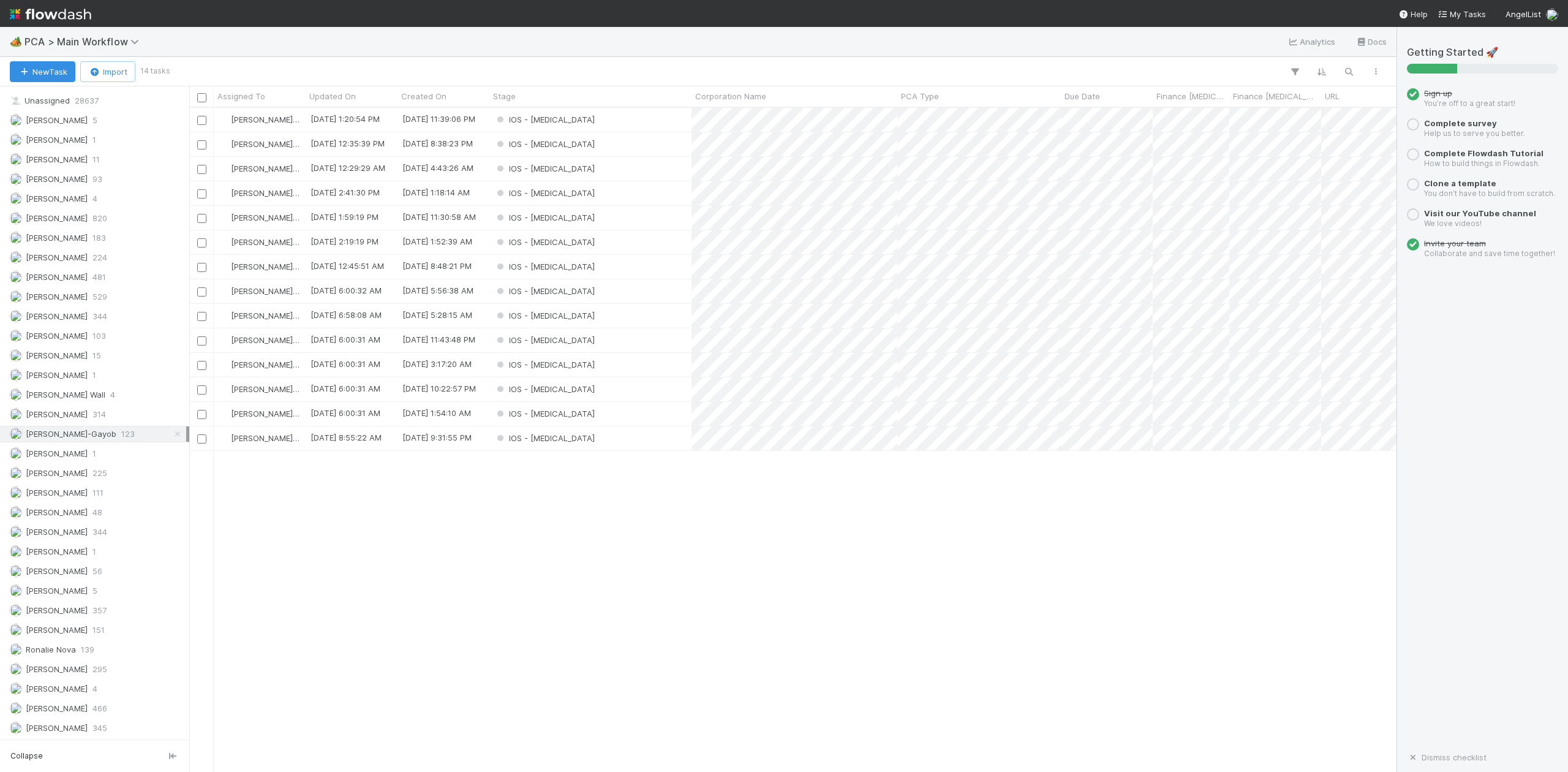
scroll to position [652, 1196]
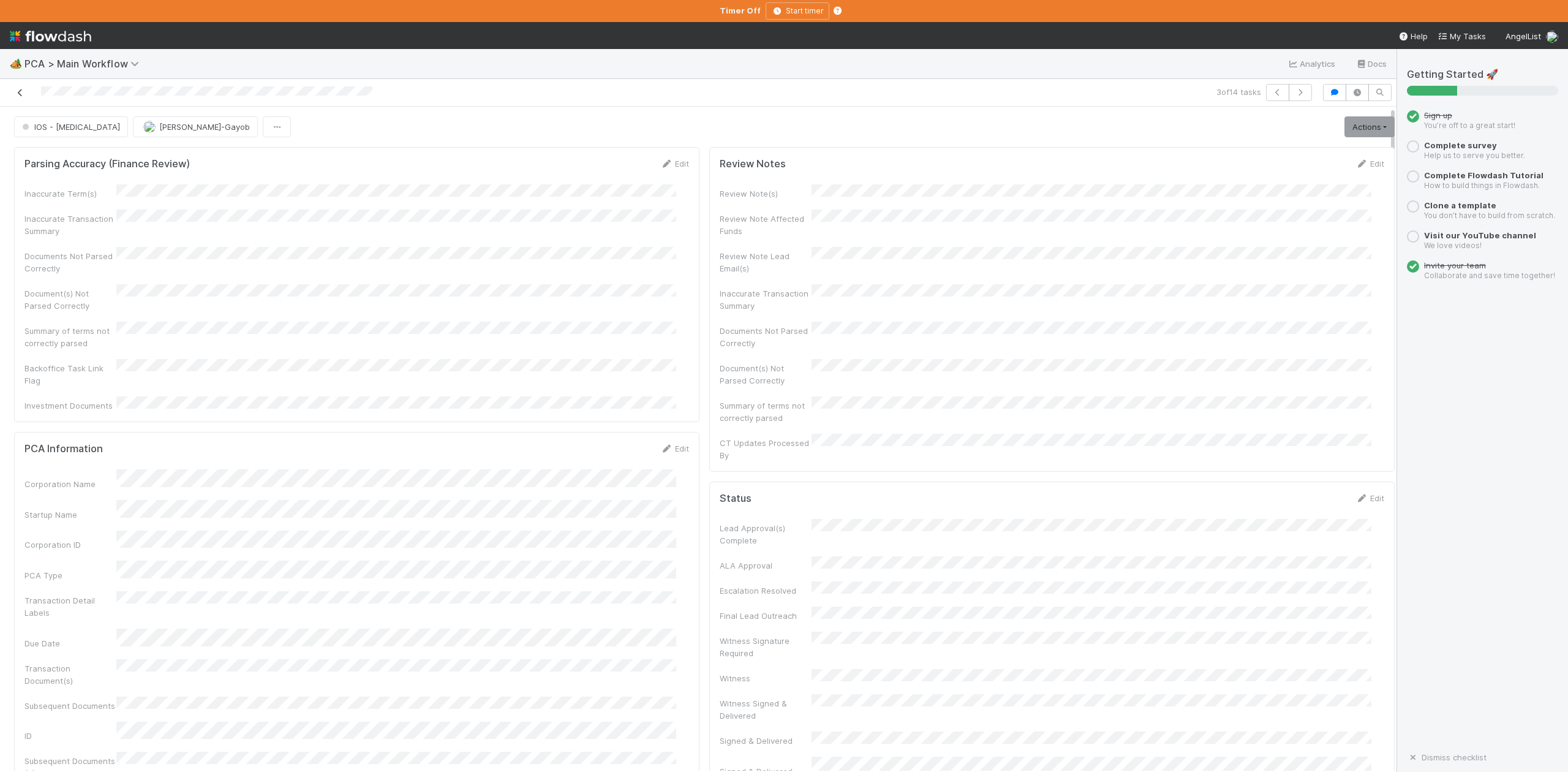
click at [19, 92] on icon at bounding box center [20, 93] width 13 height 8
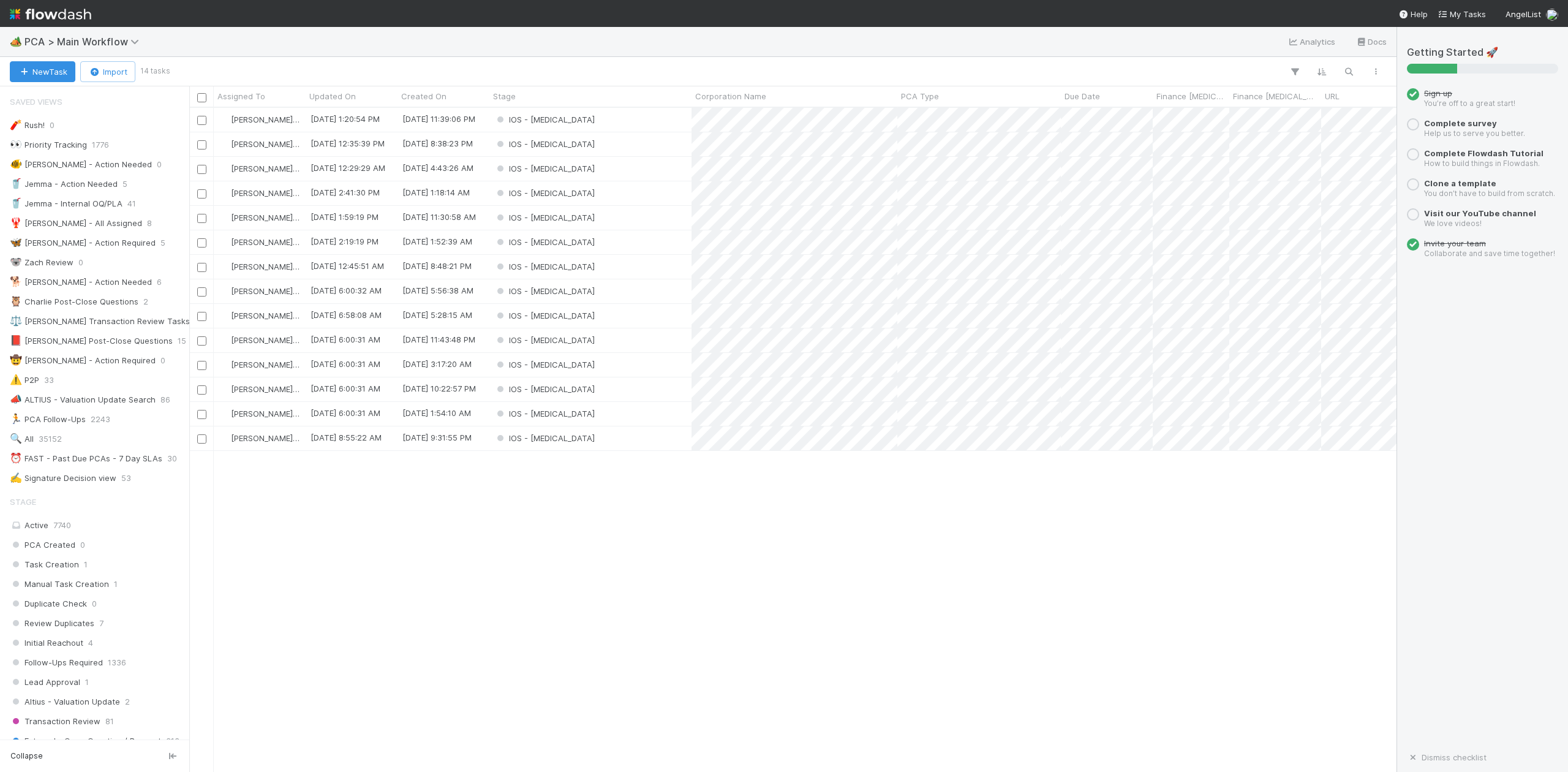
scroll to position [652, 1196]
click at [561, 366] on div "IOS - [MEDICAL_DATA]" at bounding box center [590, 365] width 202 height 24
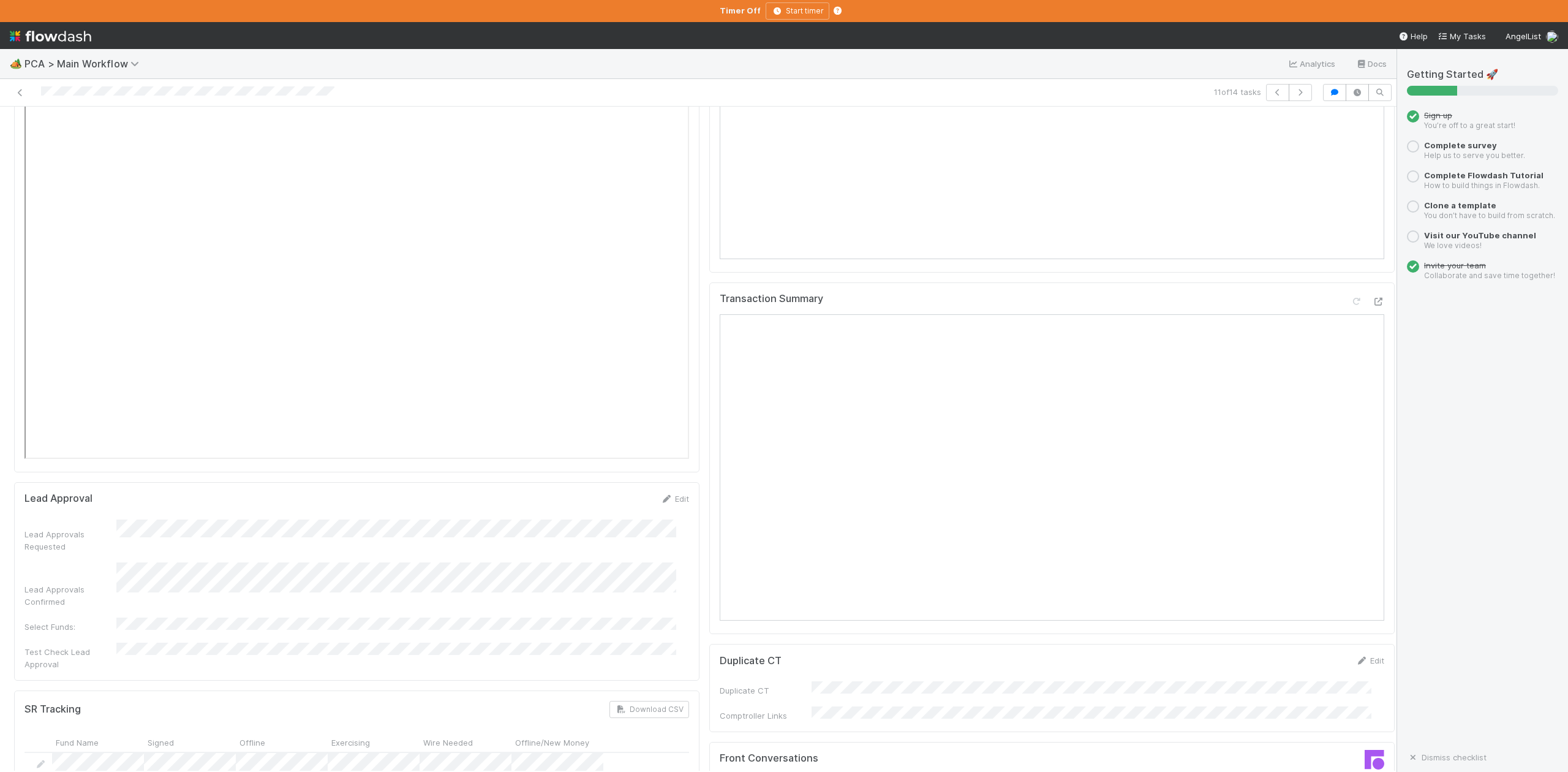
scroll to position [1716, 0]
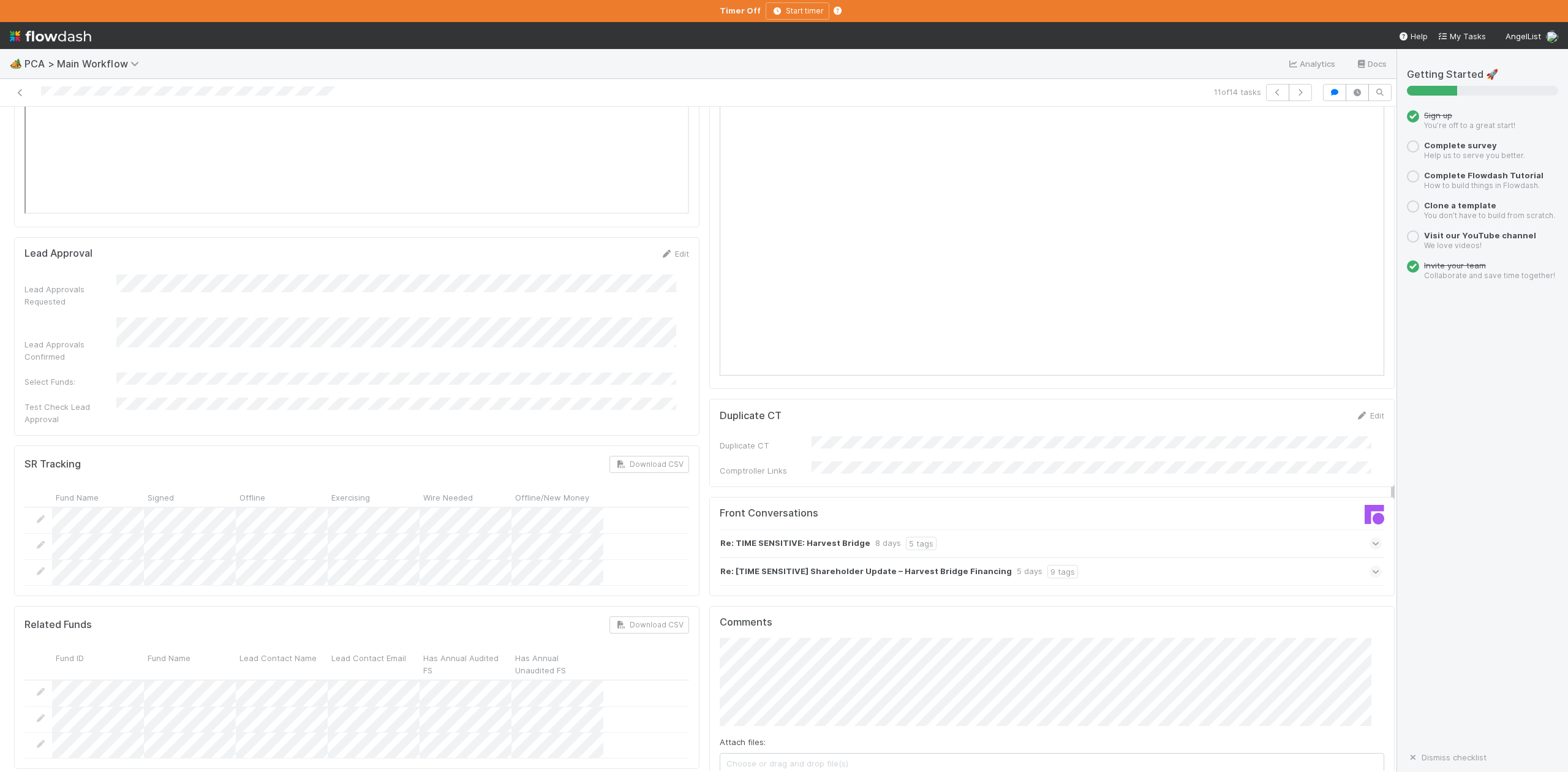
click at [1372, 566] on icon at bounding box center [1376, 572] width 8 height 13
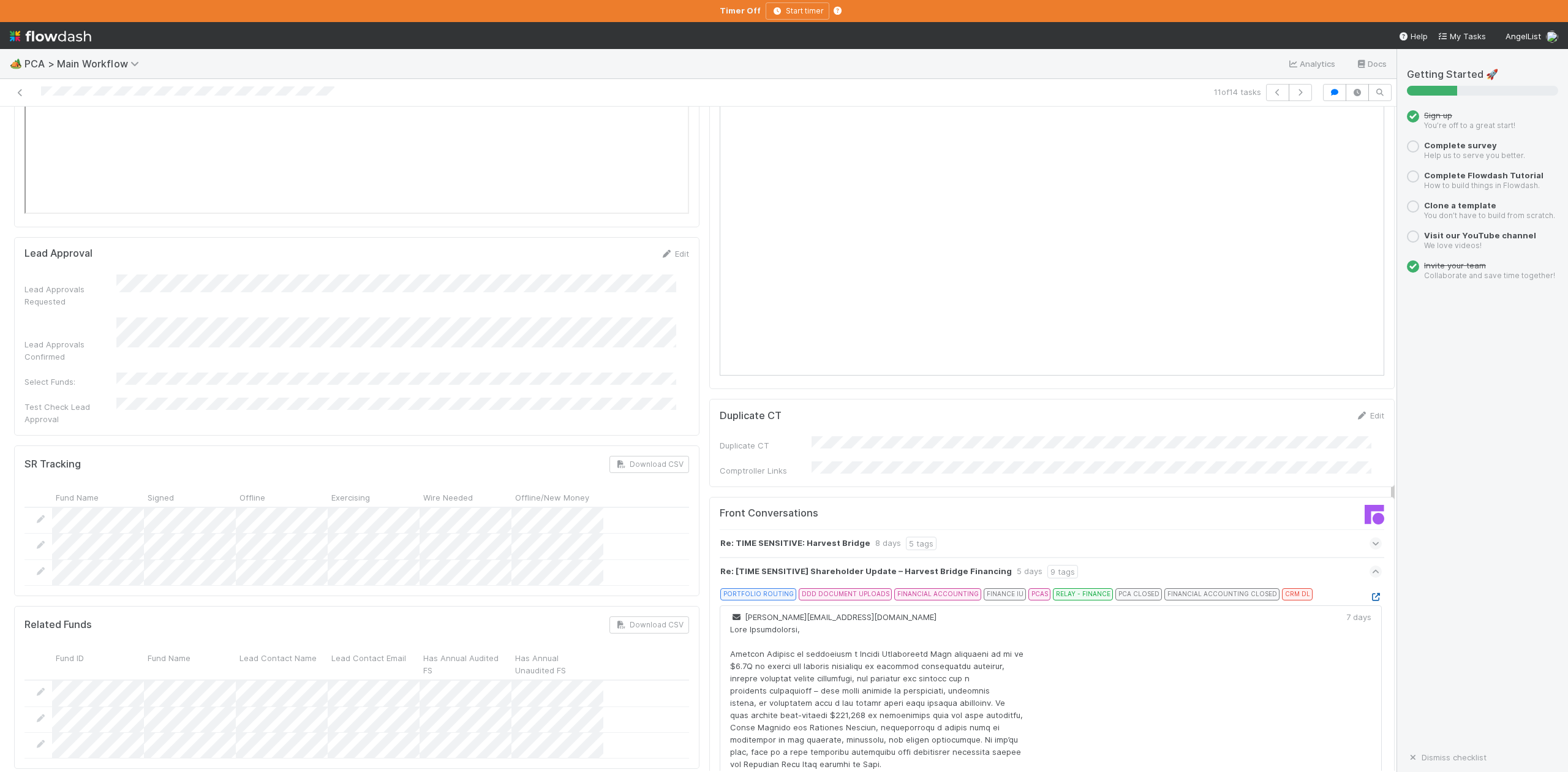
click at [1370, 593] on icon at bounding box center [1376, 597] width 13 height 8
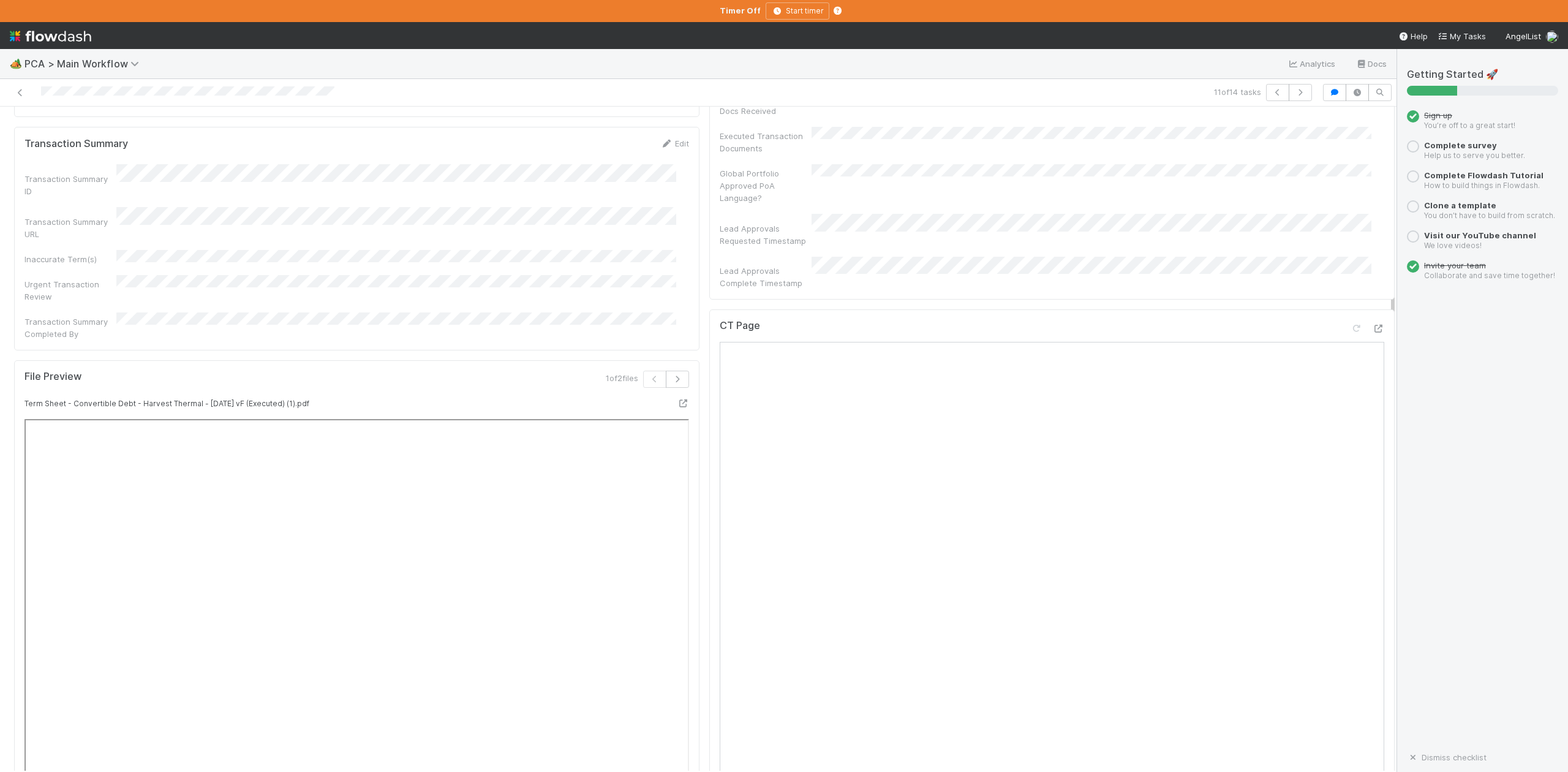
scroll to position [653, 0]
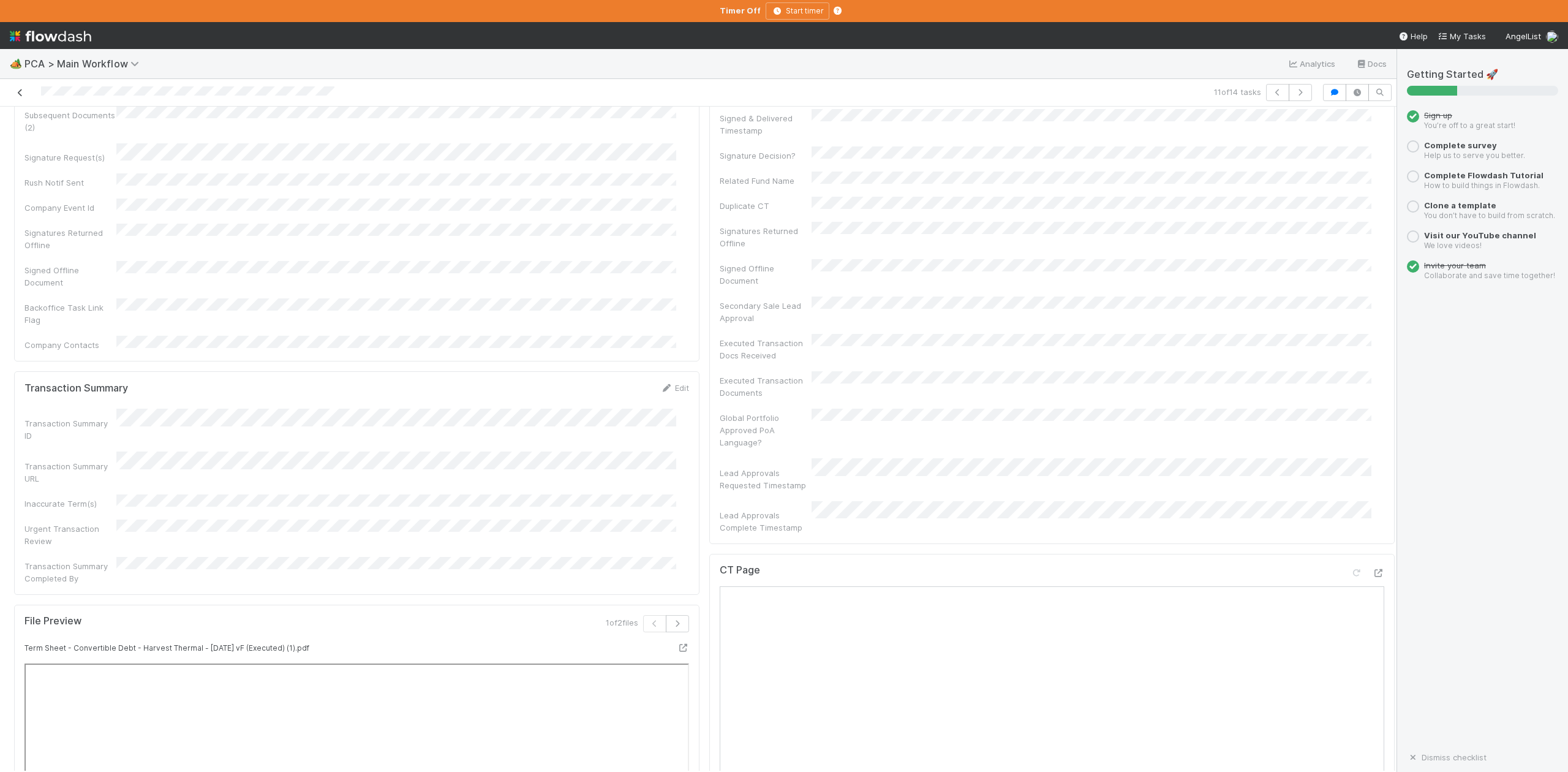
click at [16, 92] on icon at bounding box center [20, 93] width 13 height 8
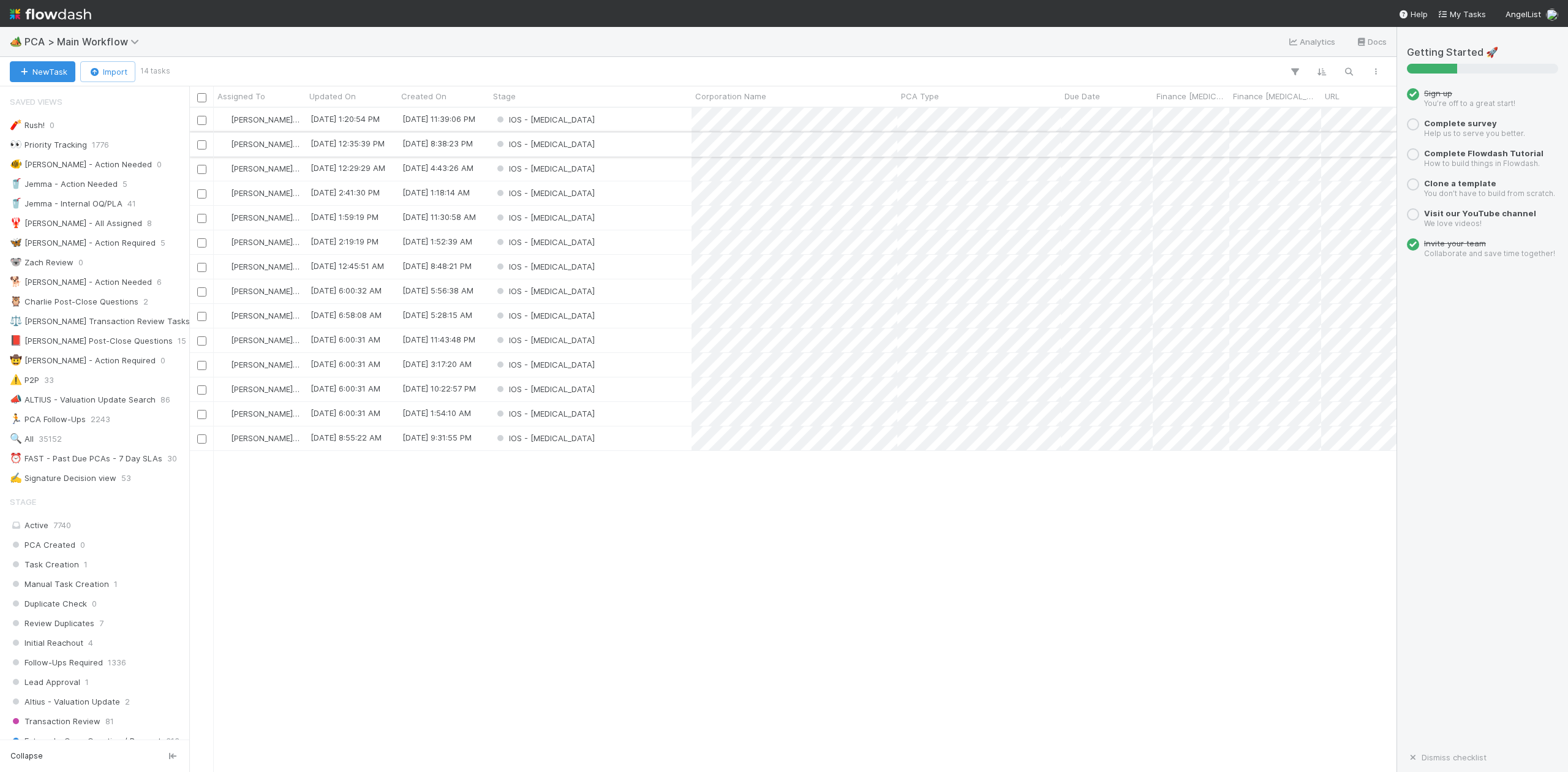
scroll to position [652, 1196]
click at [589, 122] on div "IOS - [MEDICAL_DATA]" at bounding box center [590, 119] width 202 height 24
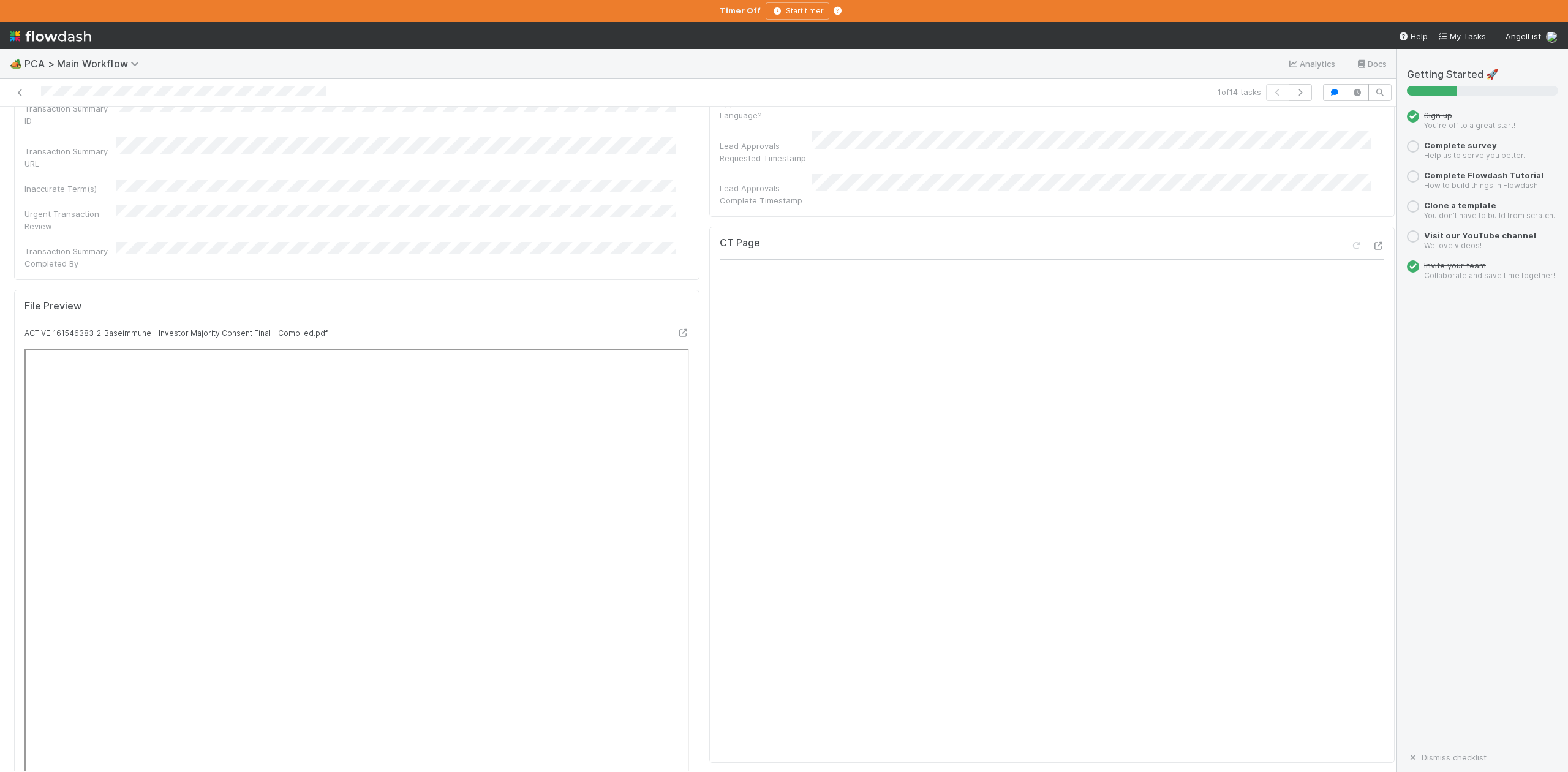
scroll to position [898, 0]
click at [1294, 94] on icon "button" at bounding box center [1300, 93] width 13 height 7
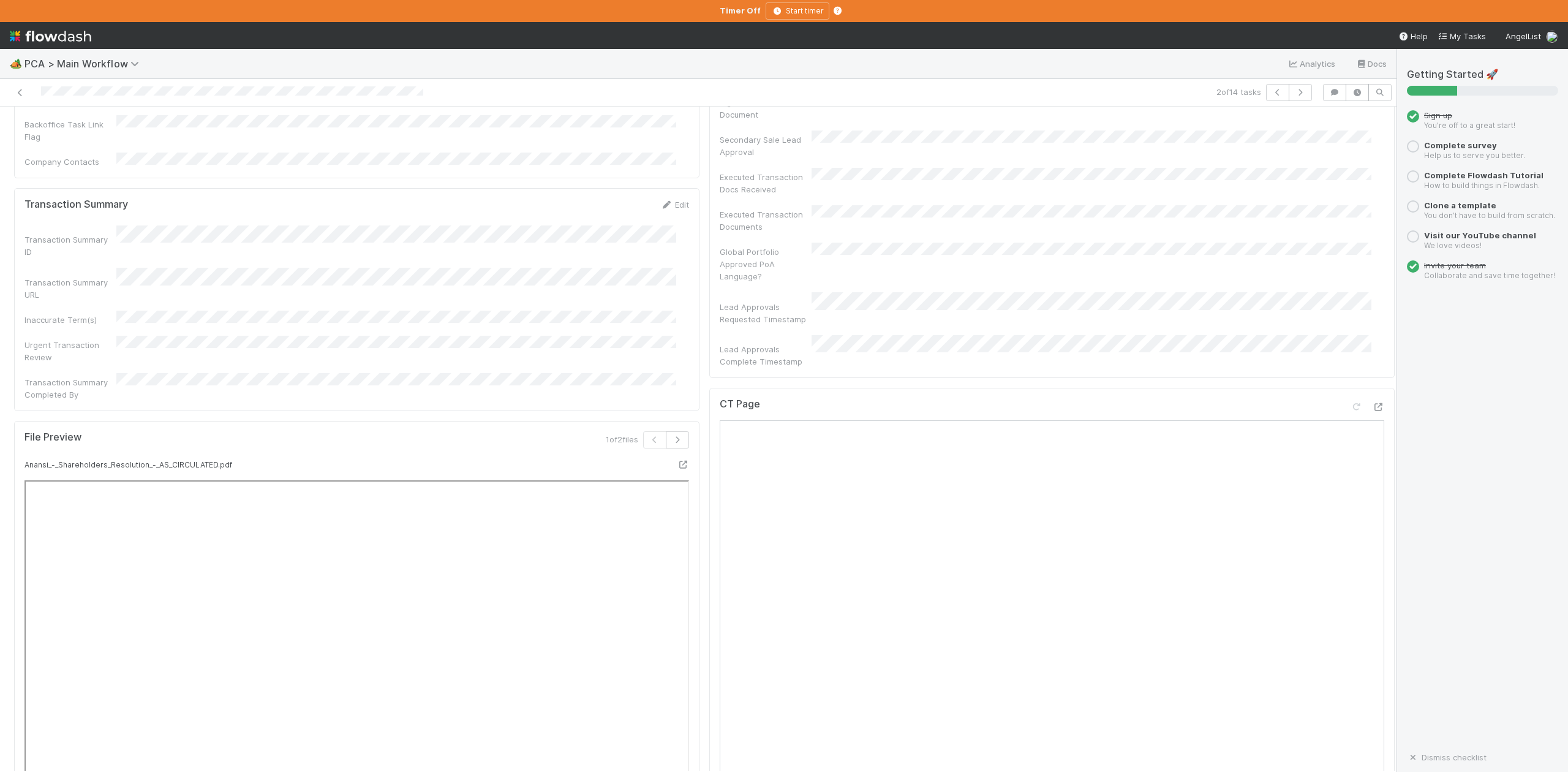
scroll to position [898, 0]
click at [1294, 90] on icon "button" at bounding box center [1300, 93] width 13 height 7
click at [1294, 94] on icon "button" at bounding box center [1300, 93] width 13 height 7
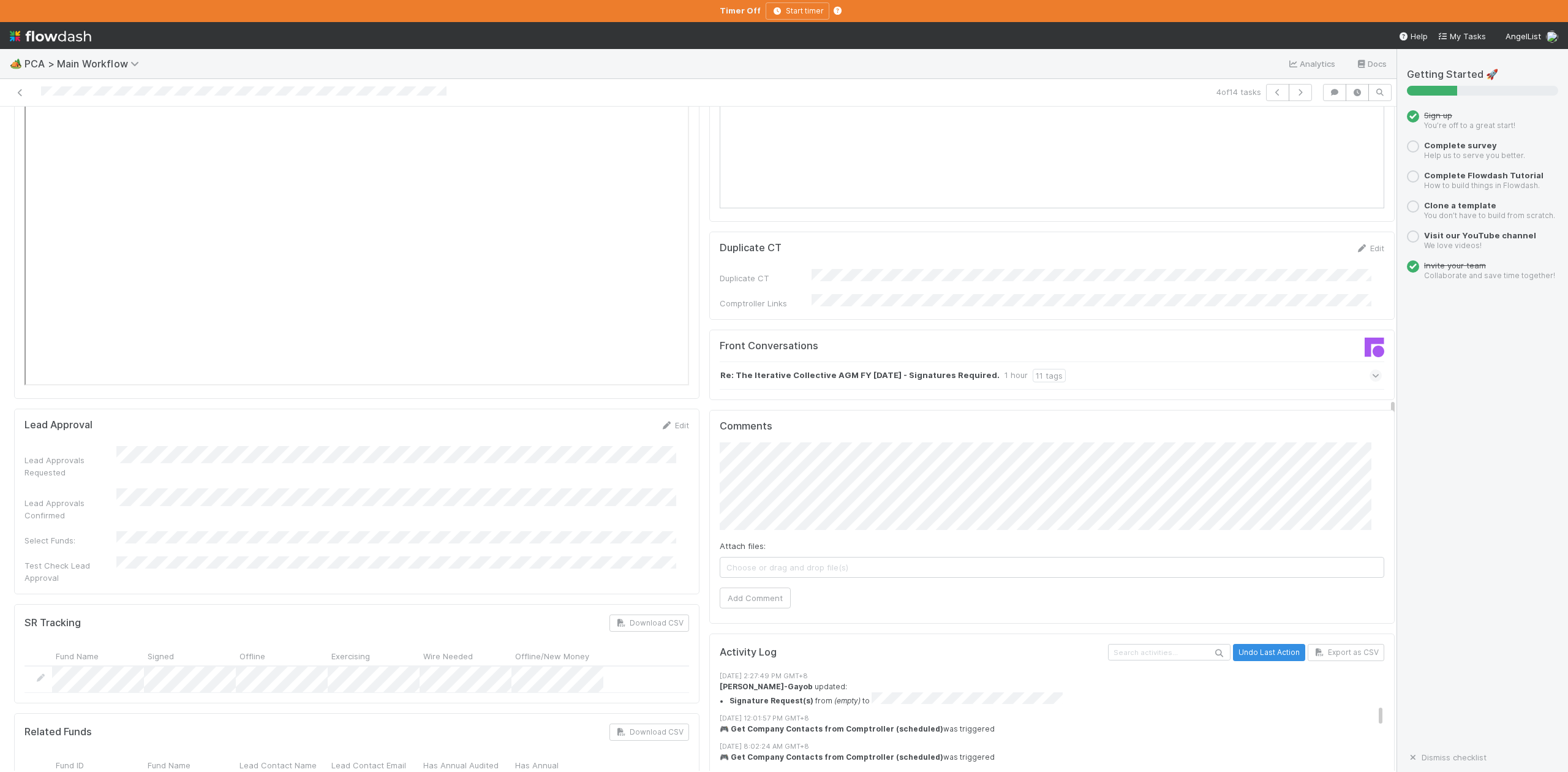
scroll to position [1552, 0]
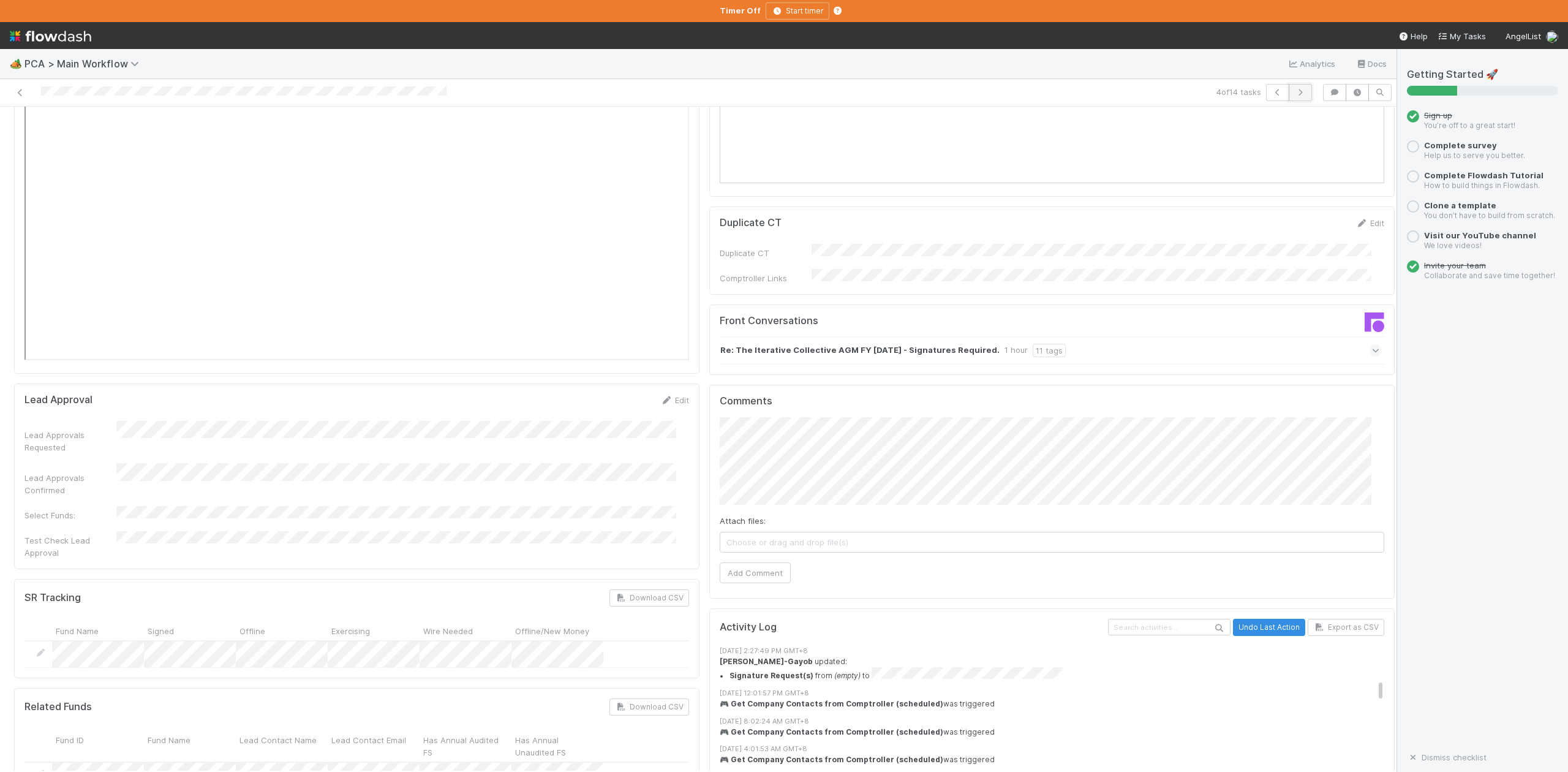
click at [1294, 94] on icon "button" at bounding box center [1300, 93] width 13 height 7
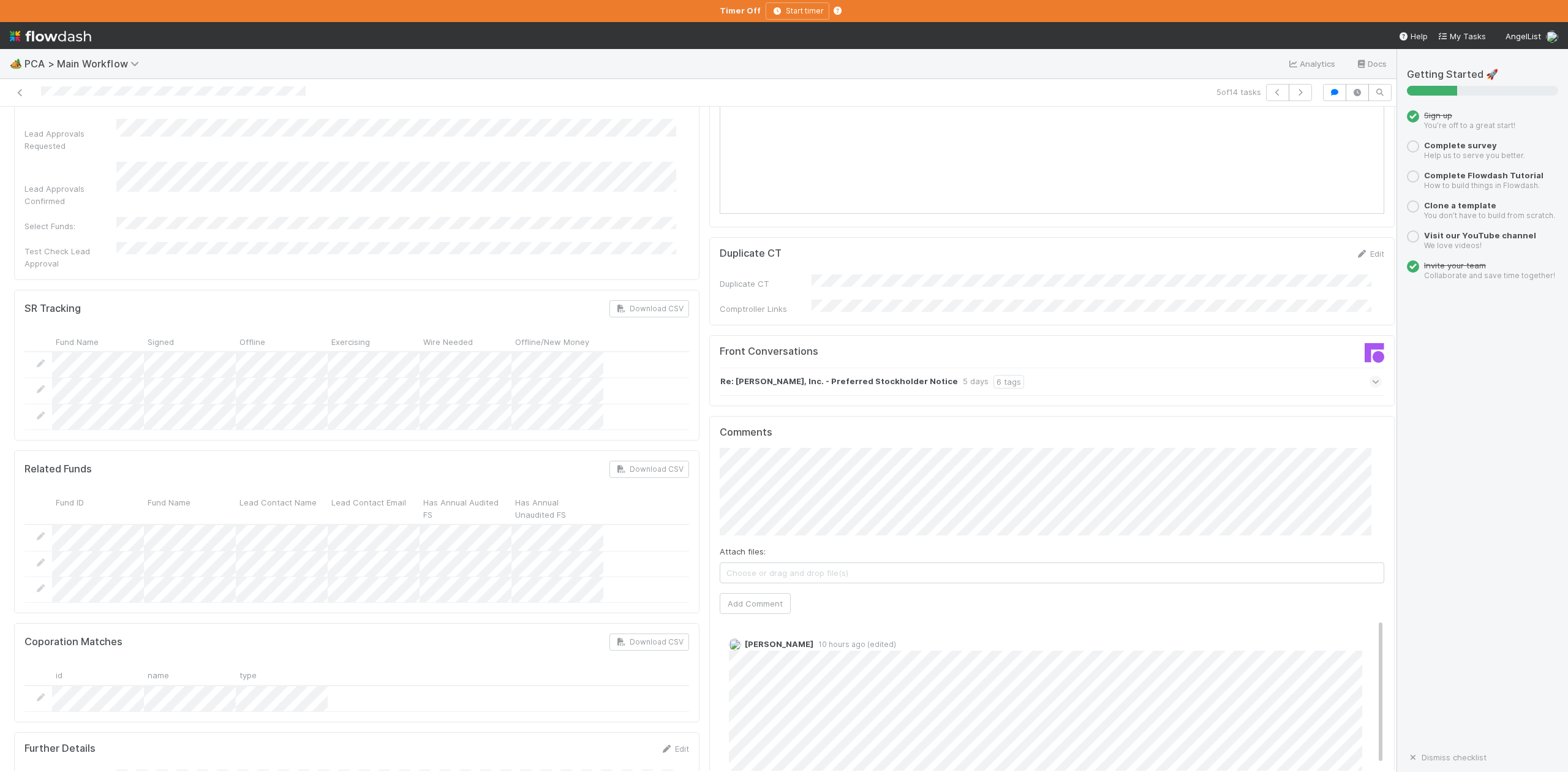
scroll to position [1878, 0]
click at [1372, 380] on icon at bounding box center [1376, 386] width 8 height 13
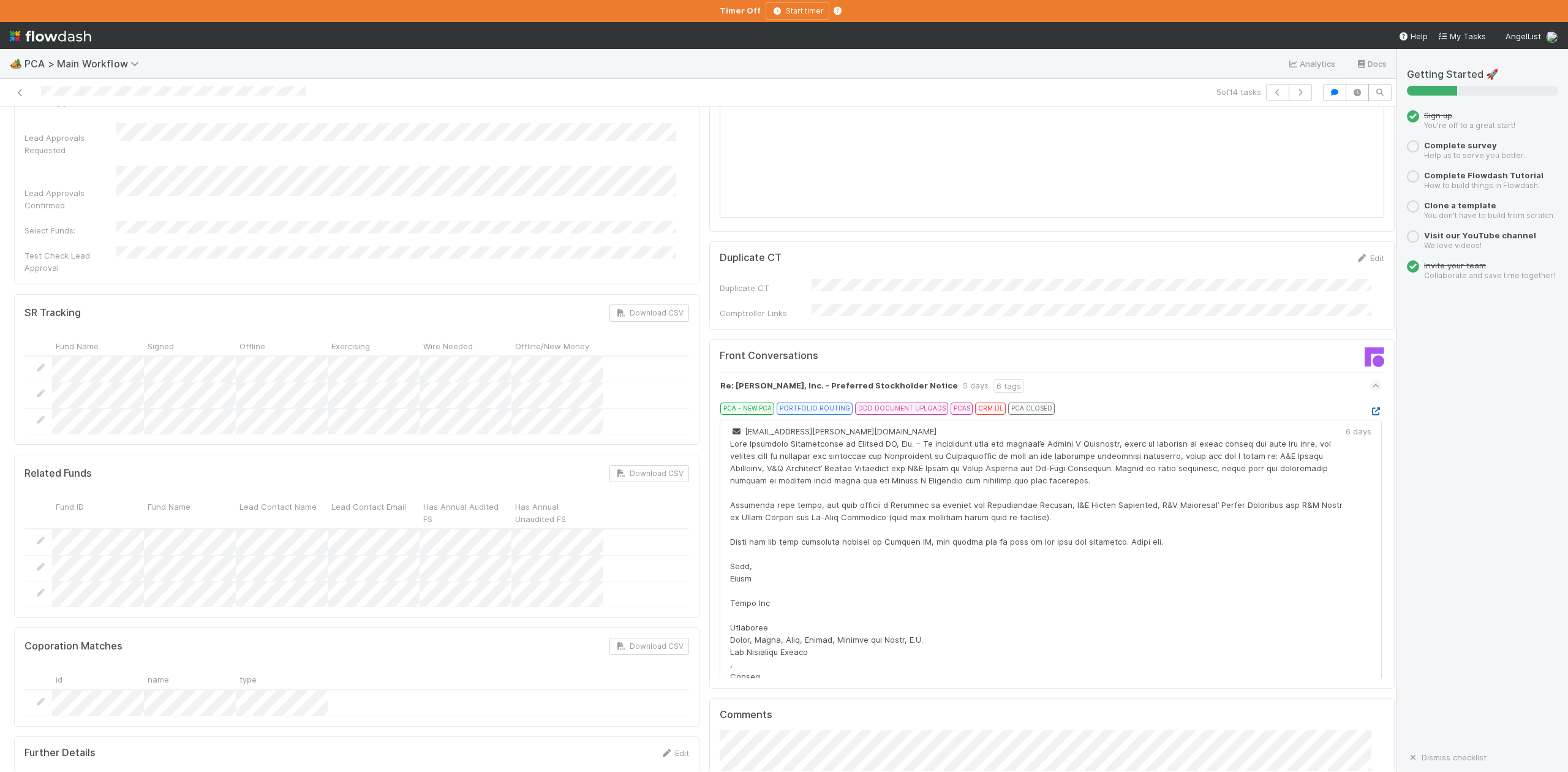
click at [1370, 407] on icon at bounding box center [1376, 411] width 13 height 8
click at [1294, 92] on icon "button" at bounding box center [1300, 93] width 13 height 7
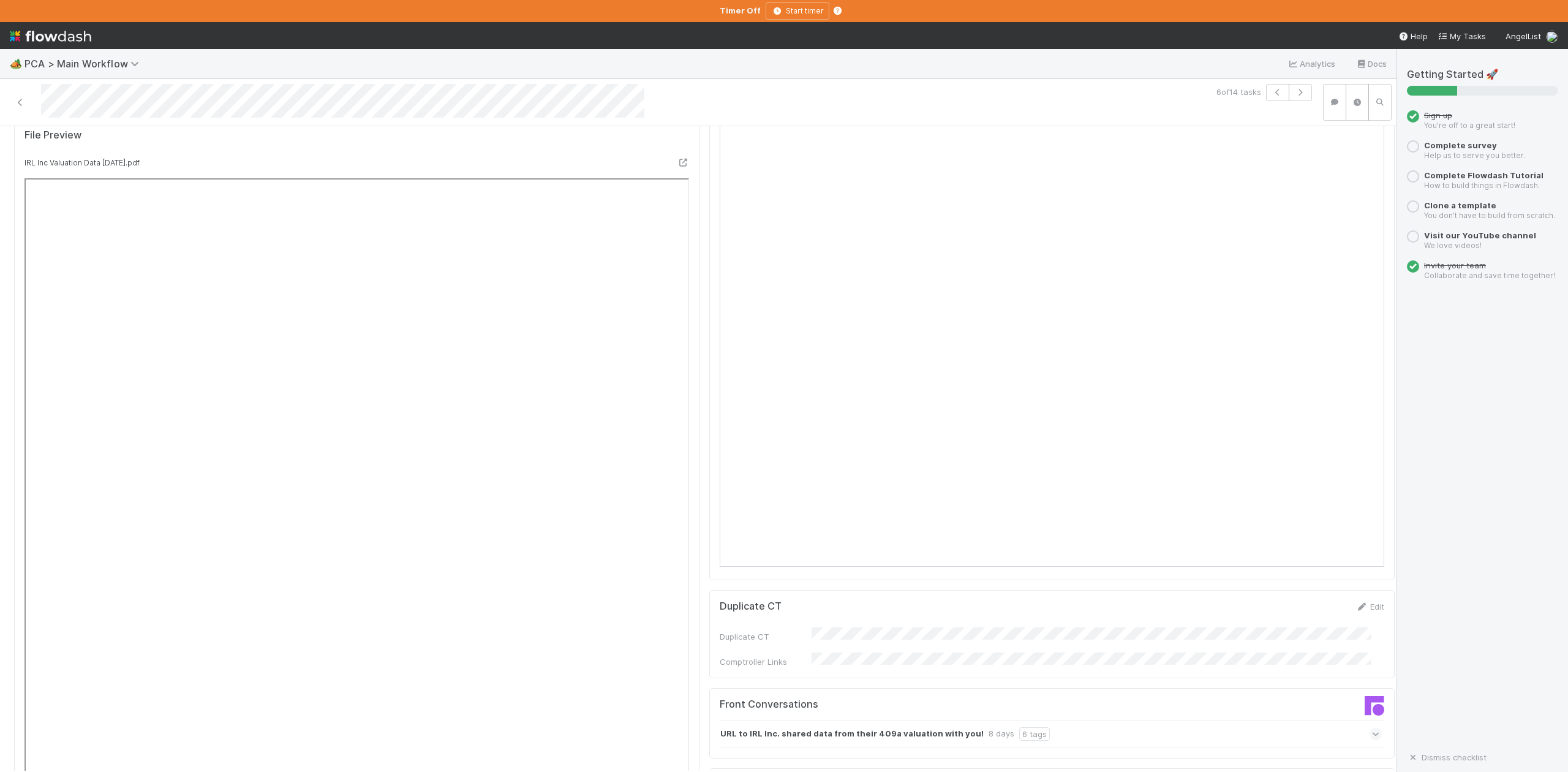
scroll to position [1144, 0]
click at [1372, 751] on icon at bounding box center [1376, 757] width 8 height 13
click at [1370, 771] on icon at bounding box center [1376, 782] width 13 height 8
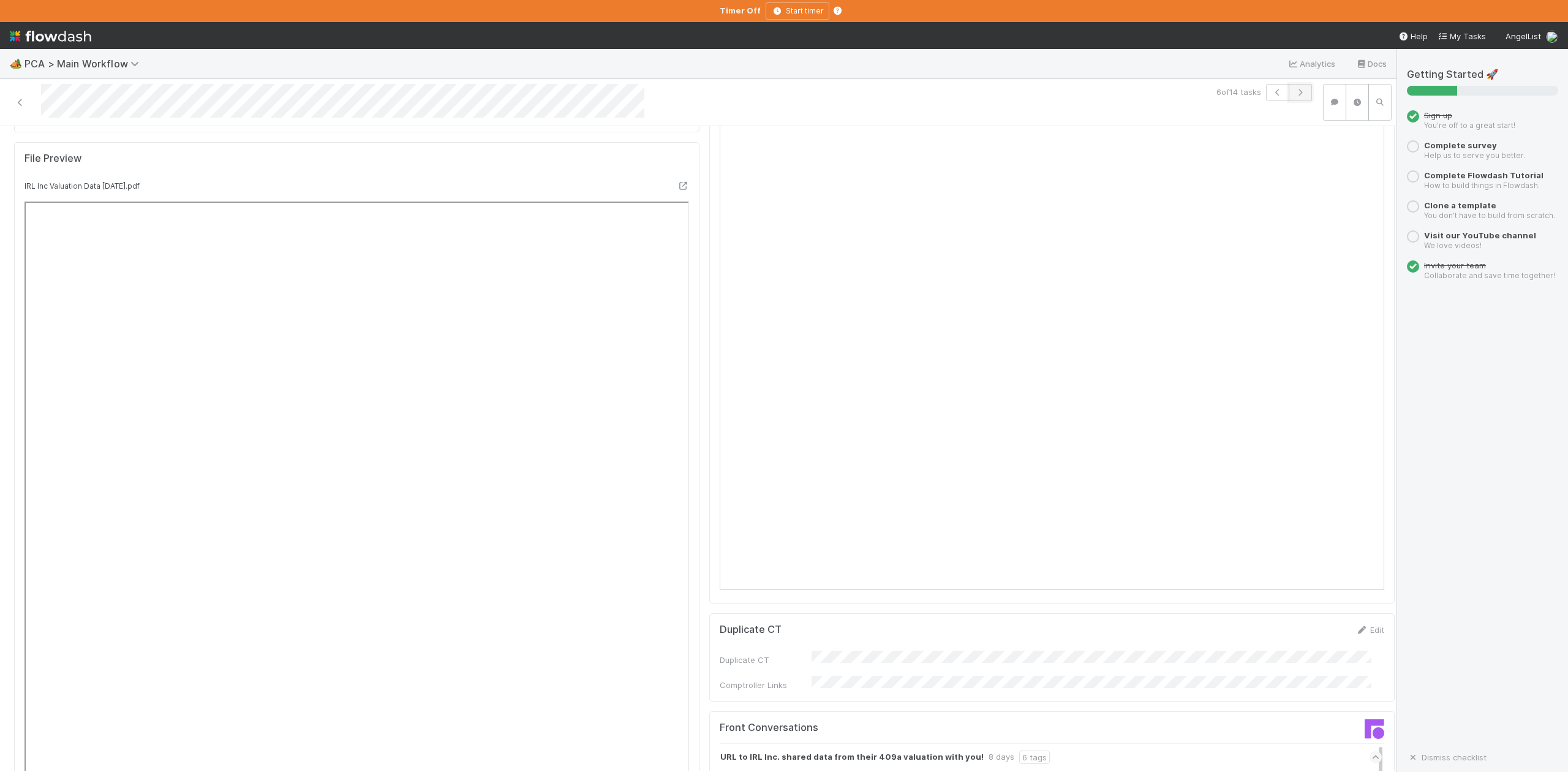
click at [1294, 91] on icon "button" at bounding box center [1300, 93] width 13 height 7
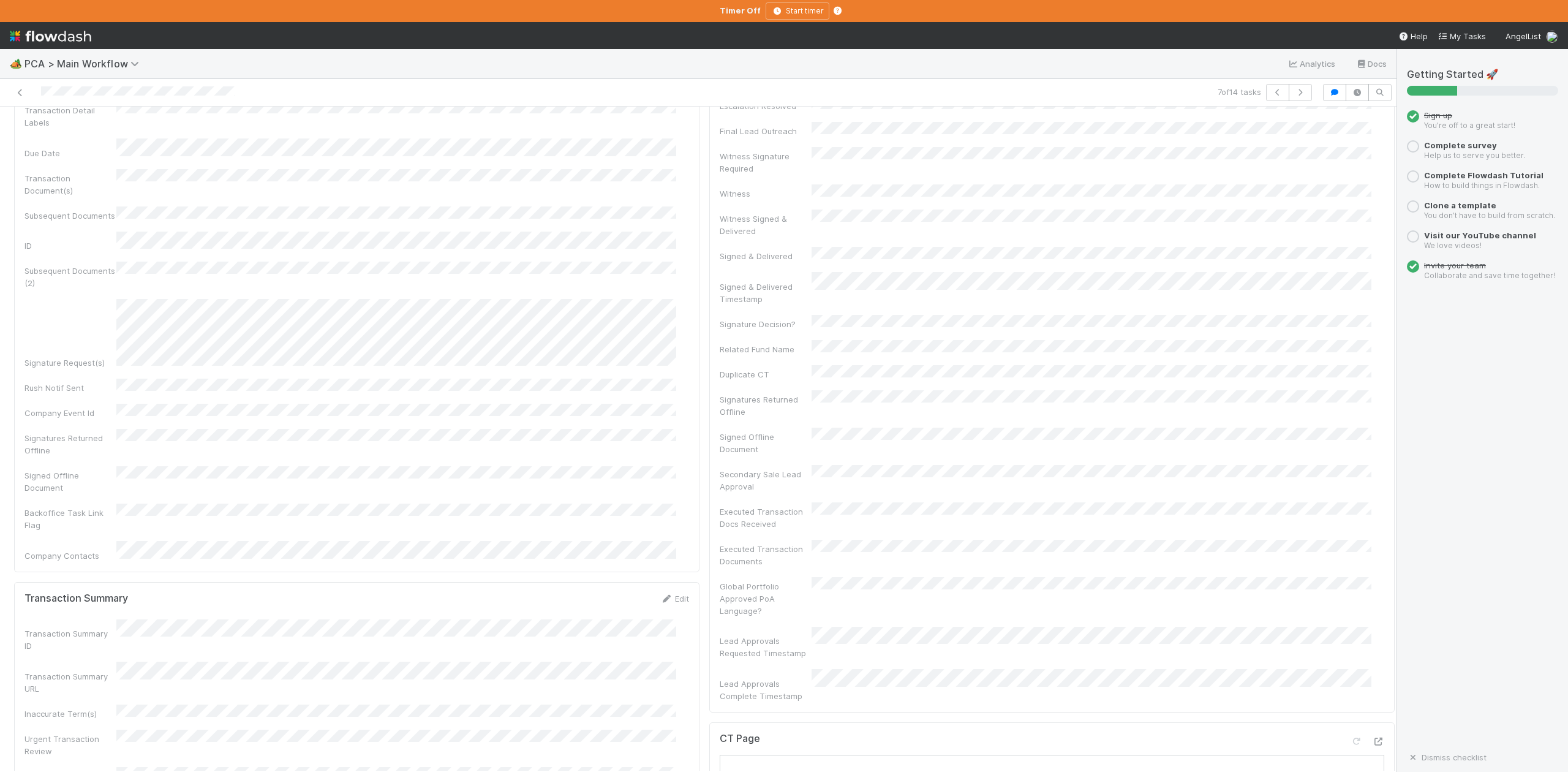
scroll to position [816, 0]
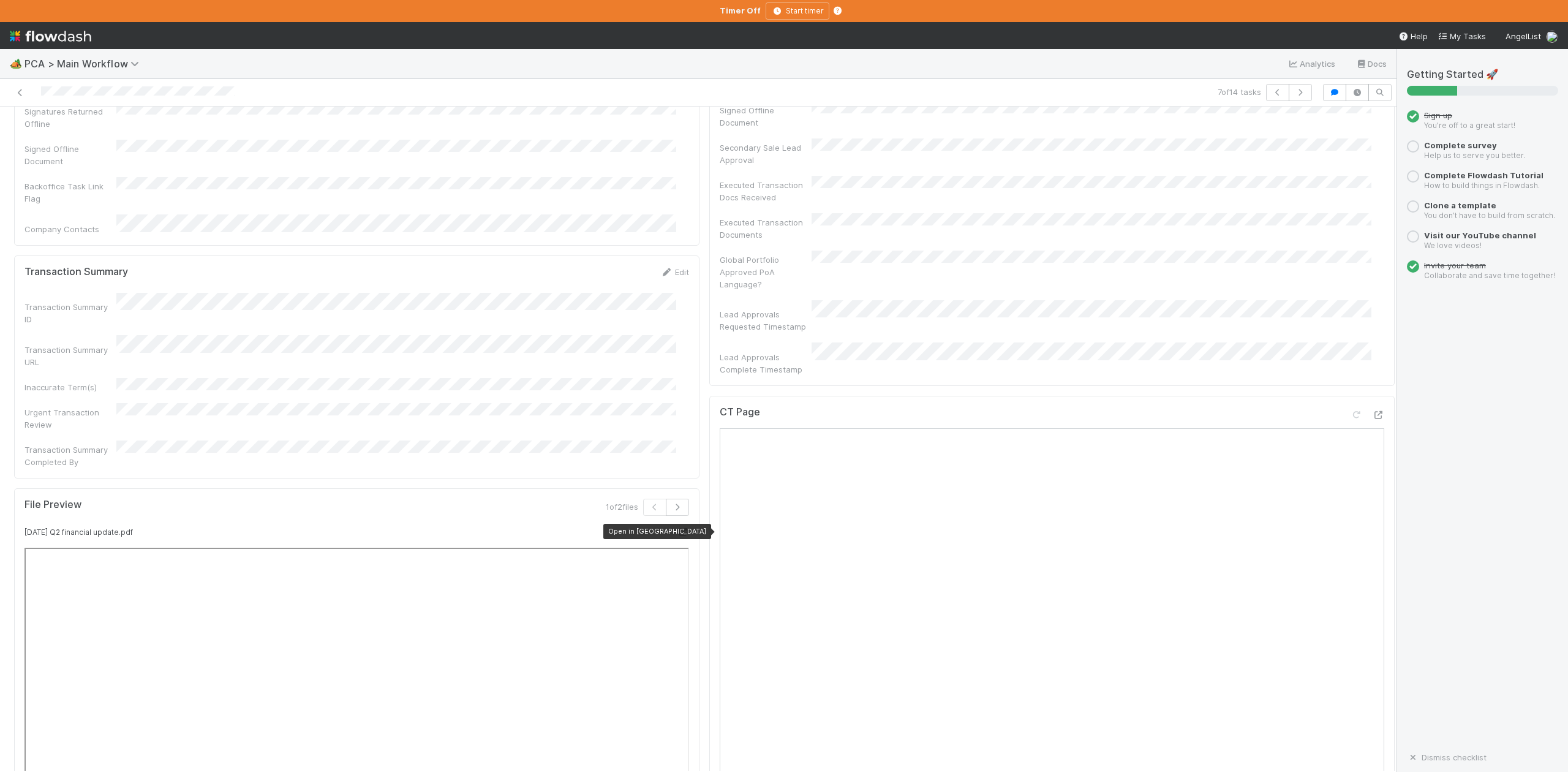
click at [677, 528] on icon at bounding box center [683, 532] width 13 height 8
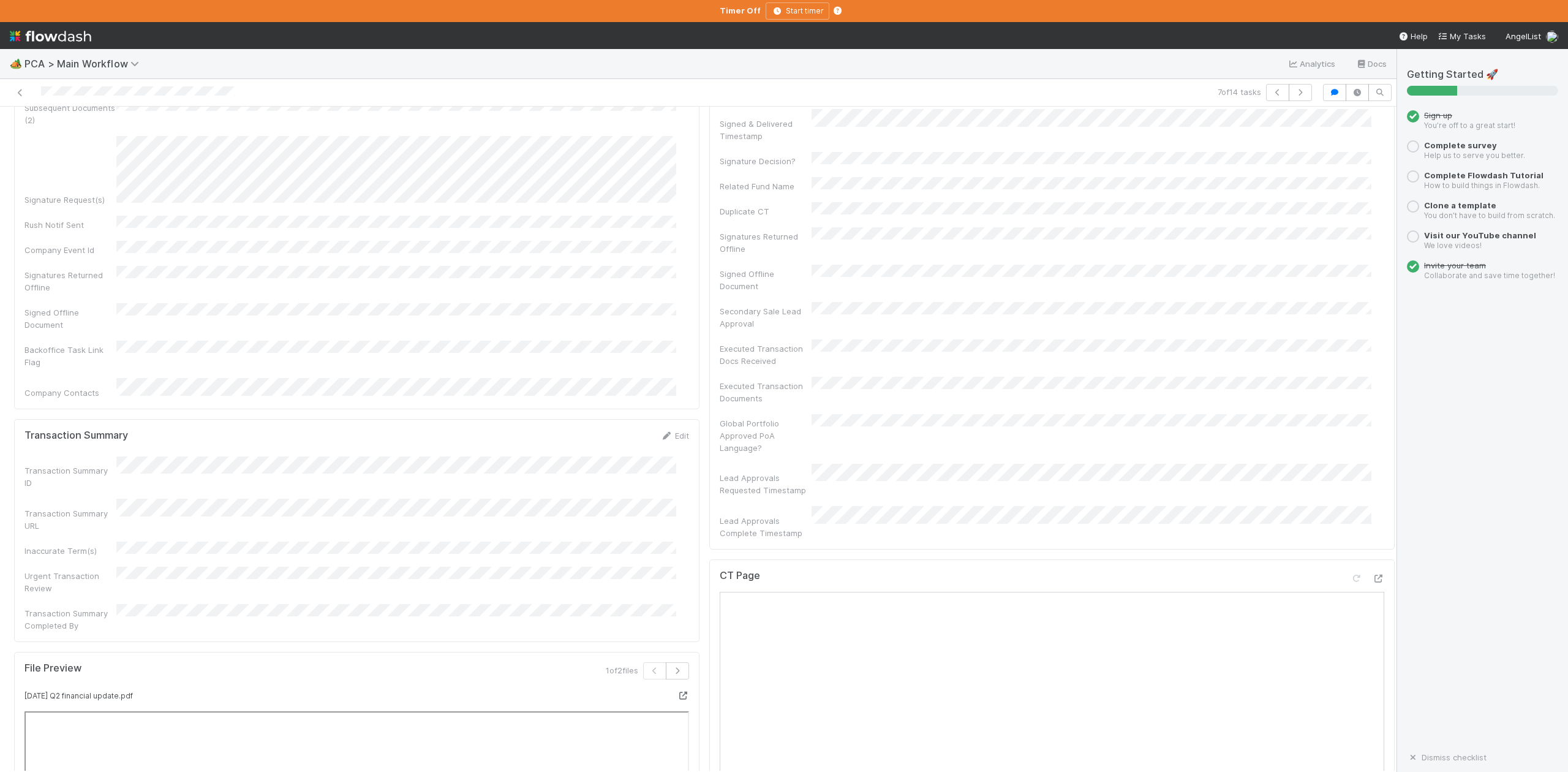
scroll to position [736, 0]
click at [1289, 99] on button "button" at bounding box center [1300, 92] width 23 height 17
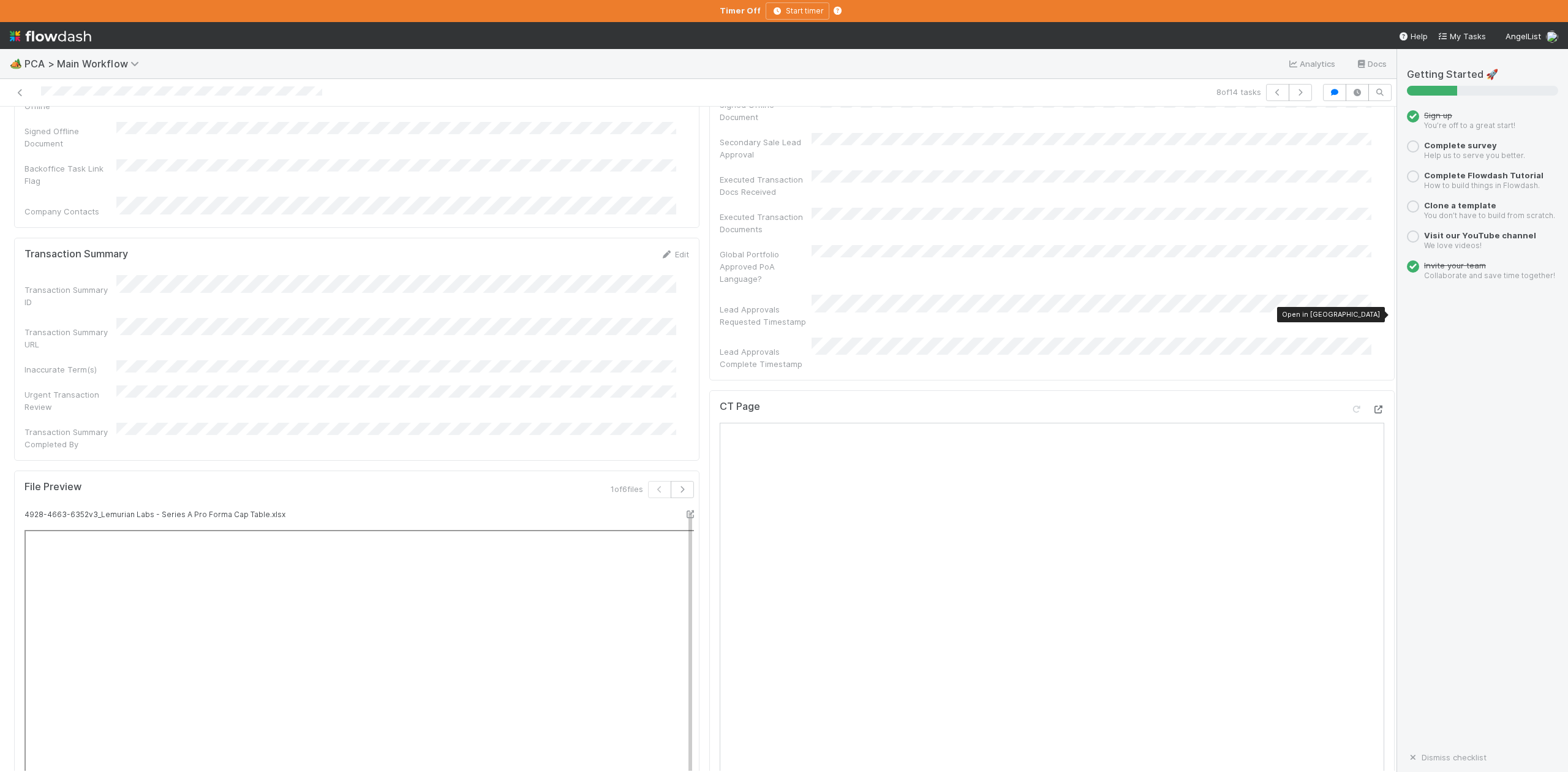
click at [1372, 406] on icon at bounding box center [1378, 409] width 13 height 8
click at [1294, 96] on icon "button" at bounding box center [1300, 93] width 13 height 7
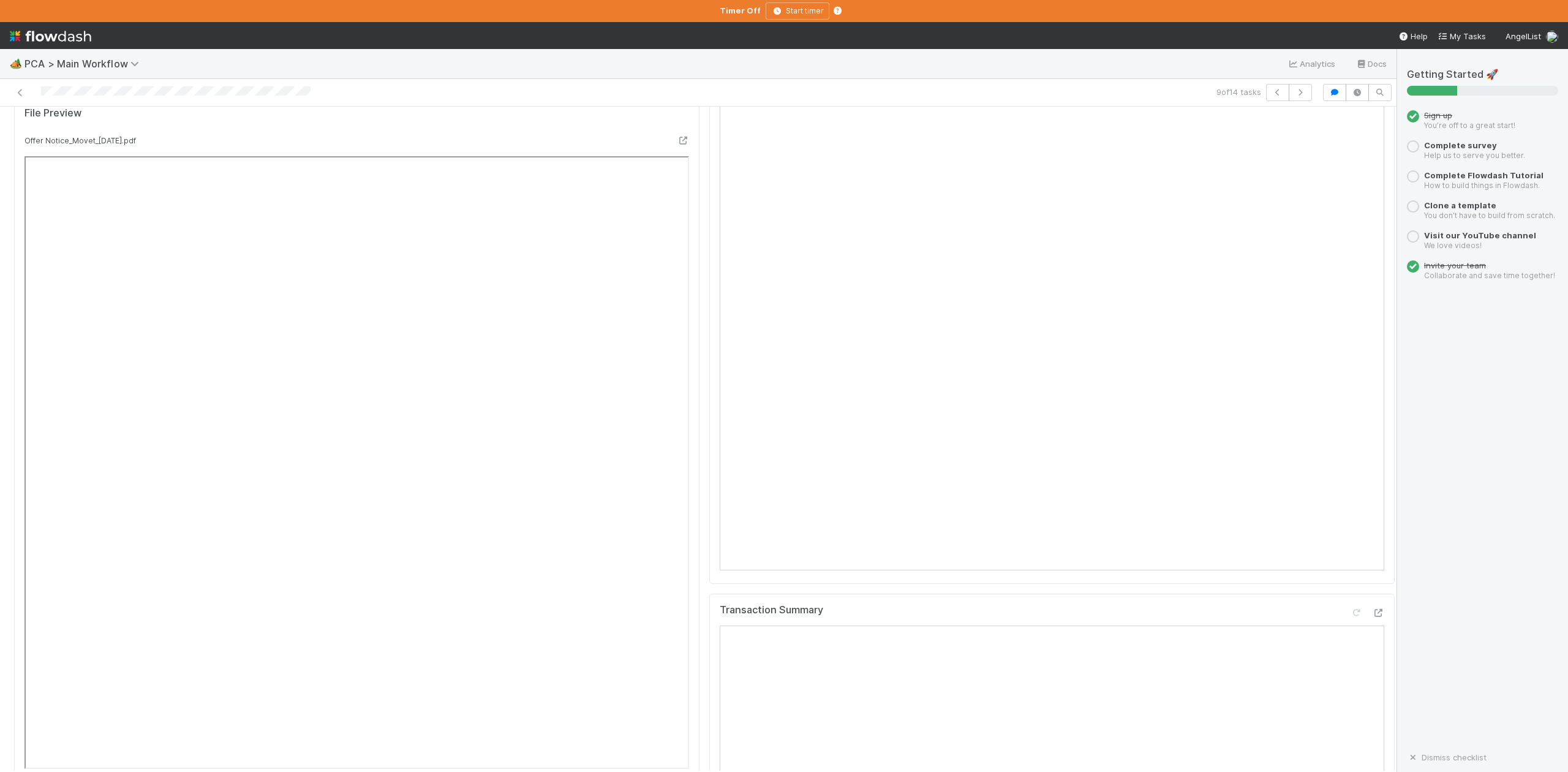
scroll to position [898, 0]
click at [1294, 93] on icon "button" at bounding box center [1300, 93] width 13 height 7
click at [1294, 89] on icon "button" at bounding box center [1300, 93] width 13 height 7
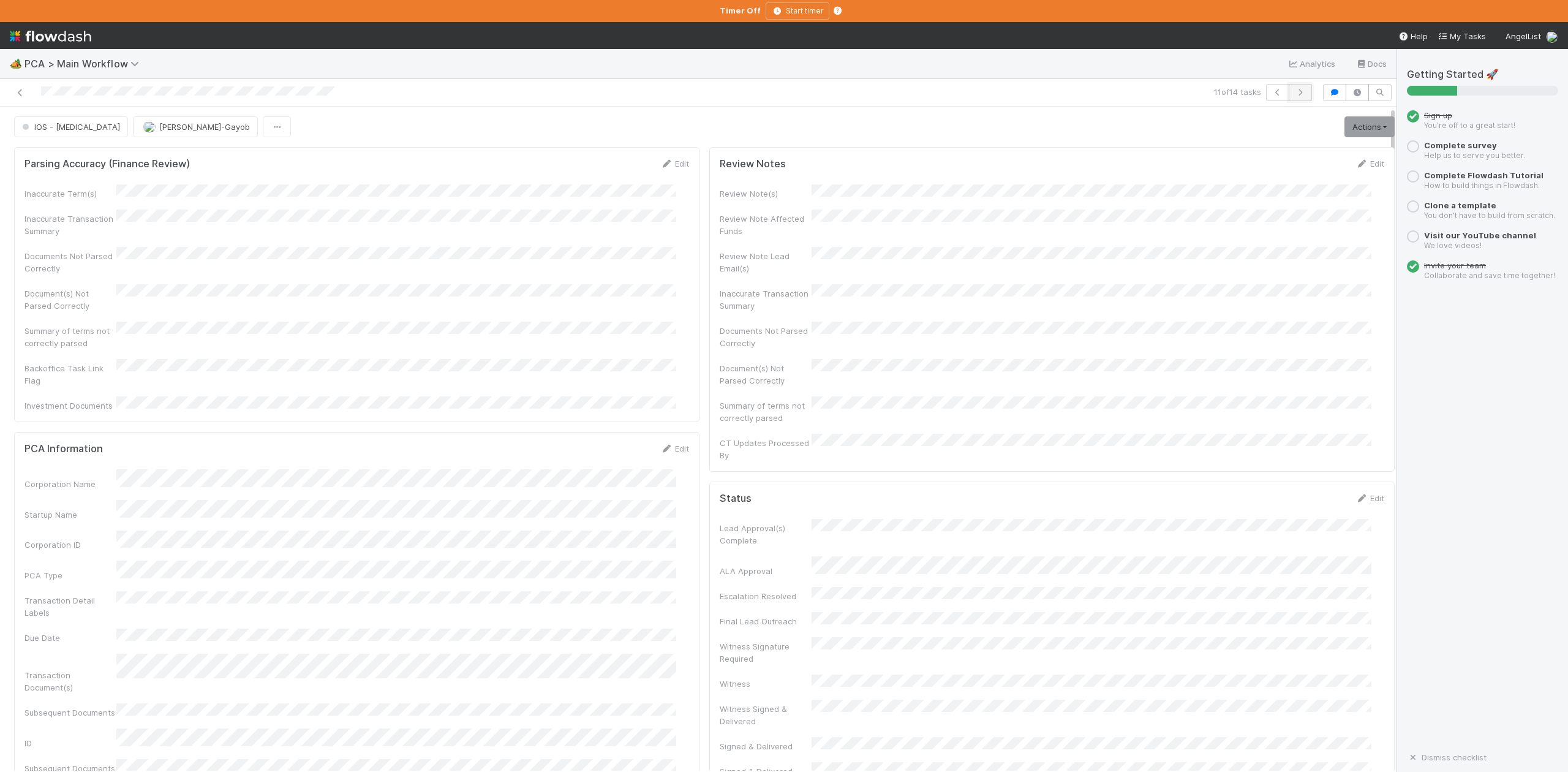
click at [1294, 93] on icon "button" at bounding box center [1300, 93] width 13 height 7
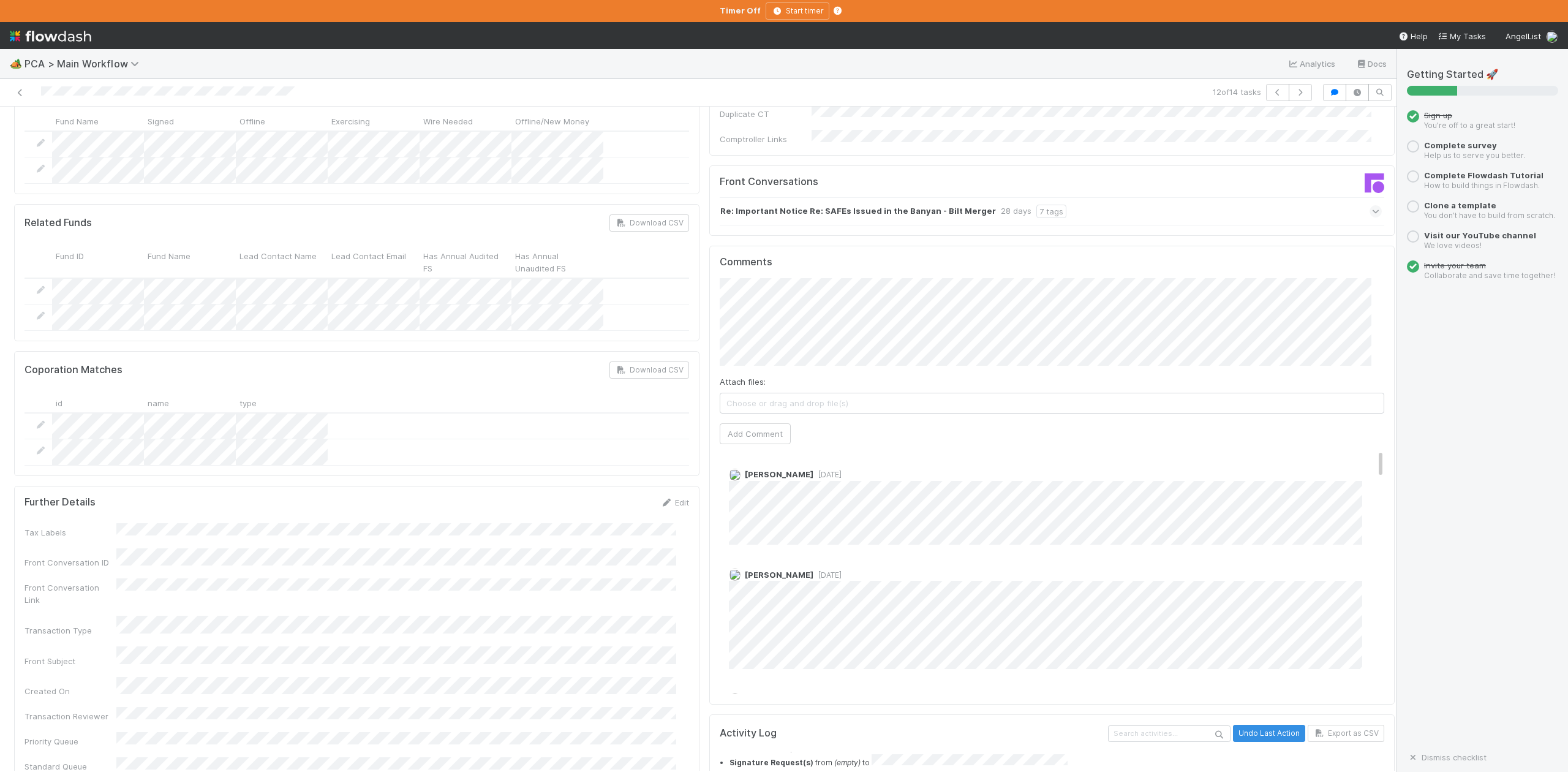
scroll to position [1961, 0]
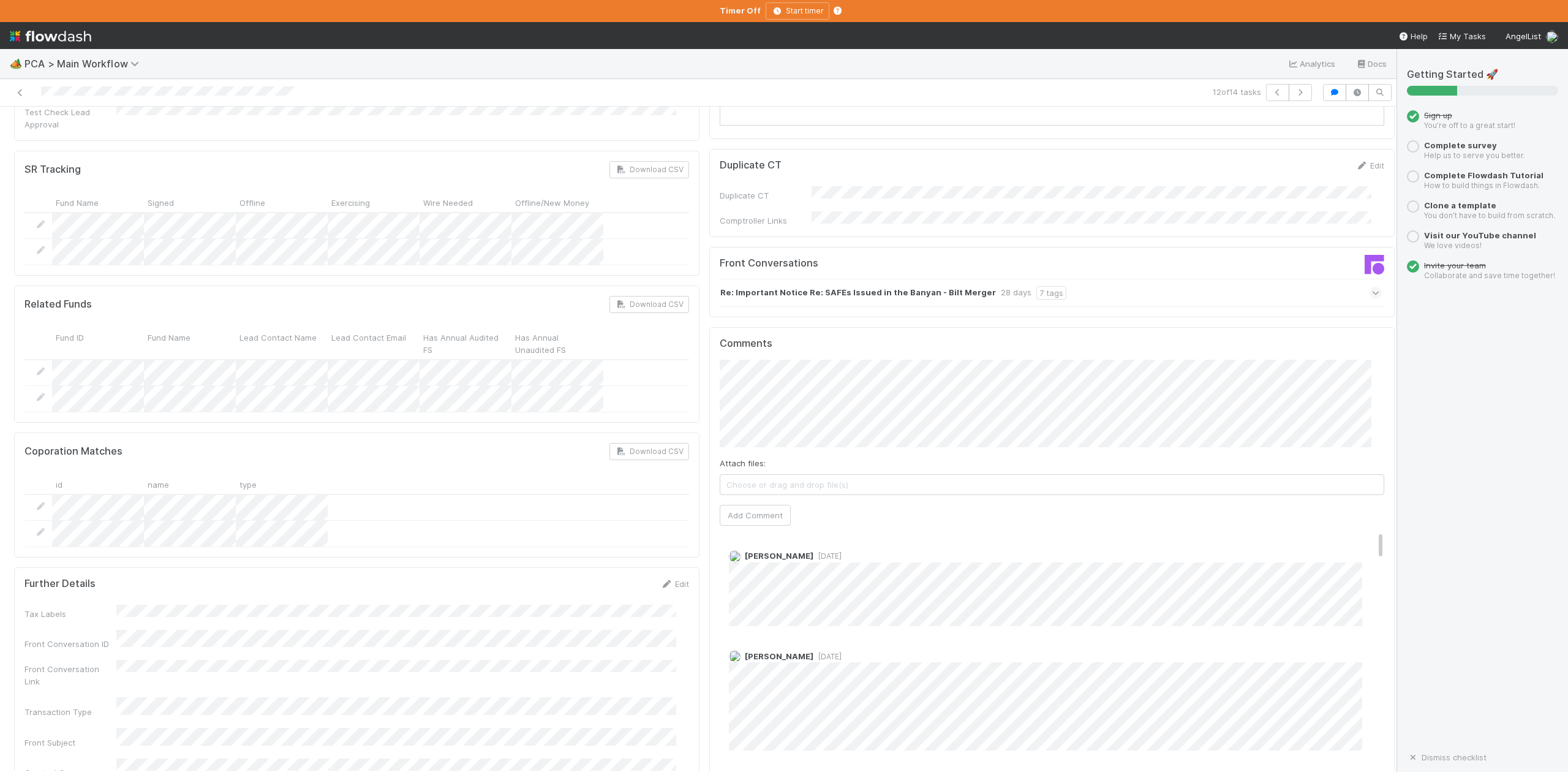
click at [1372, 287] on icon at bounding box center [1376, 293] width 8 height 13
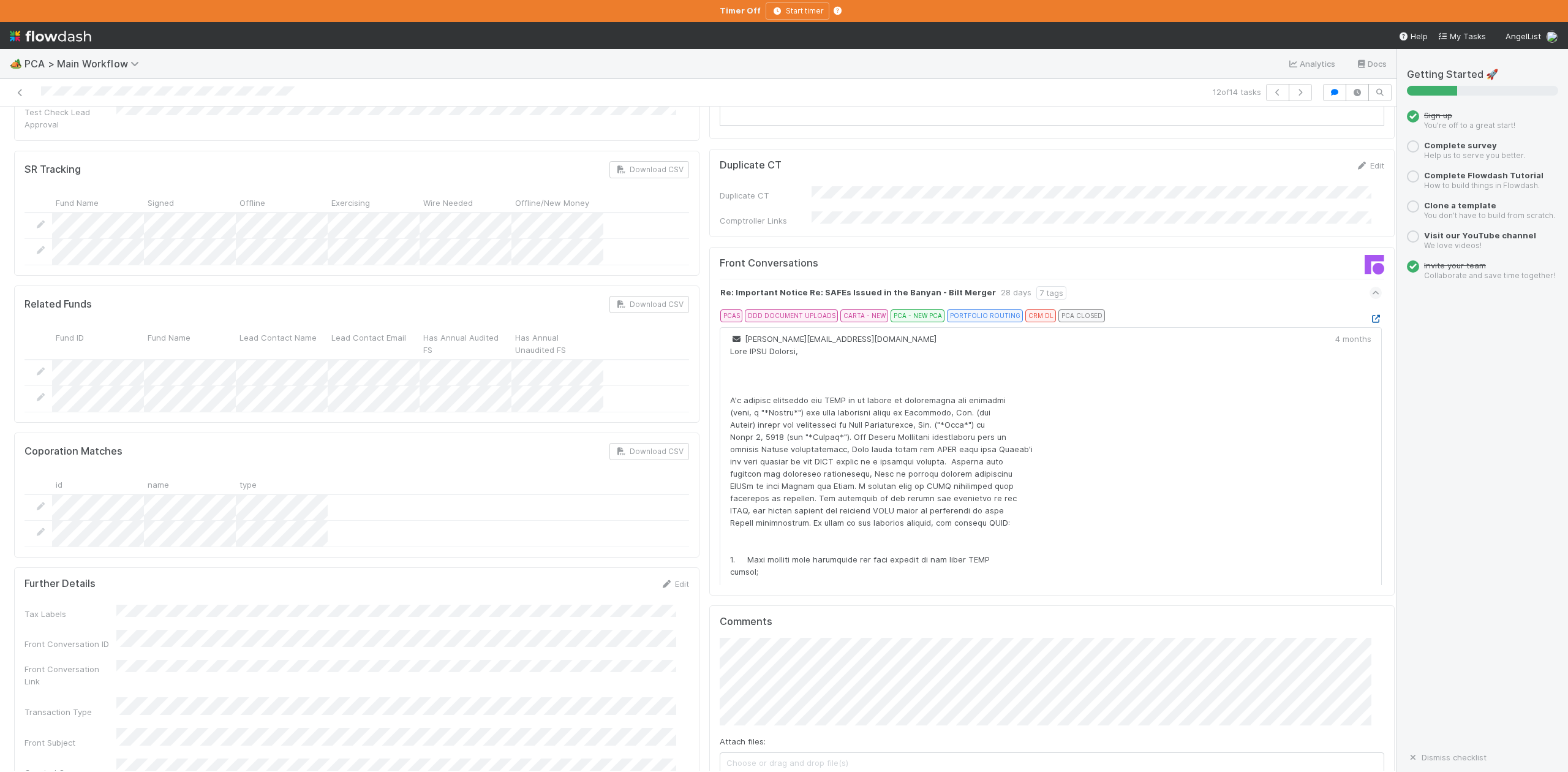
click at [1370, 315] on icon at bounding box center [1376, 319] width 13 height 8
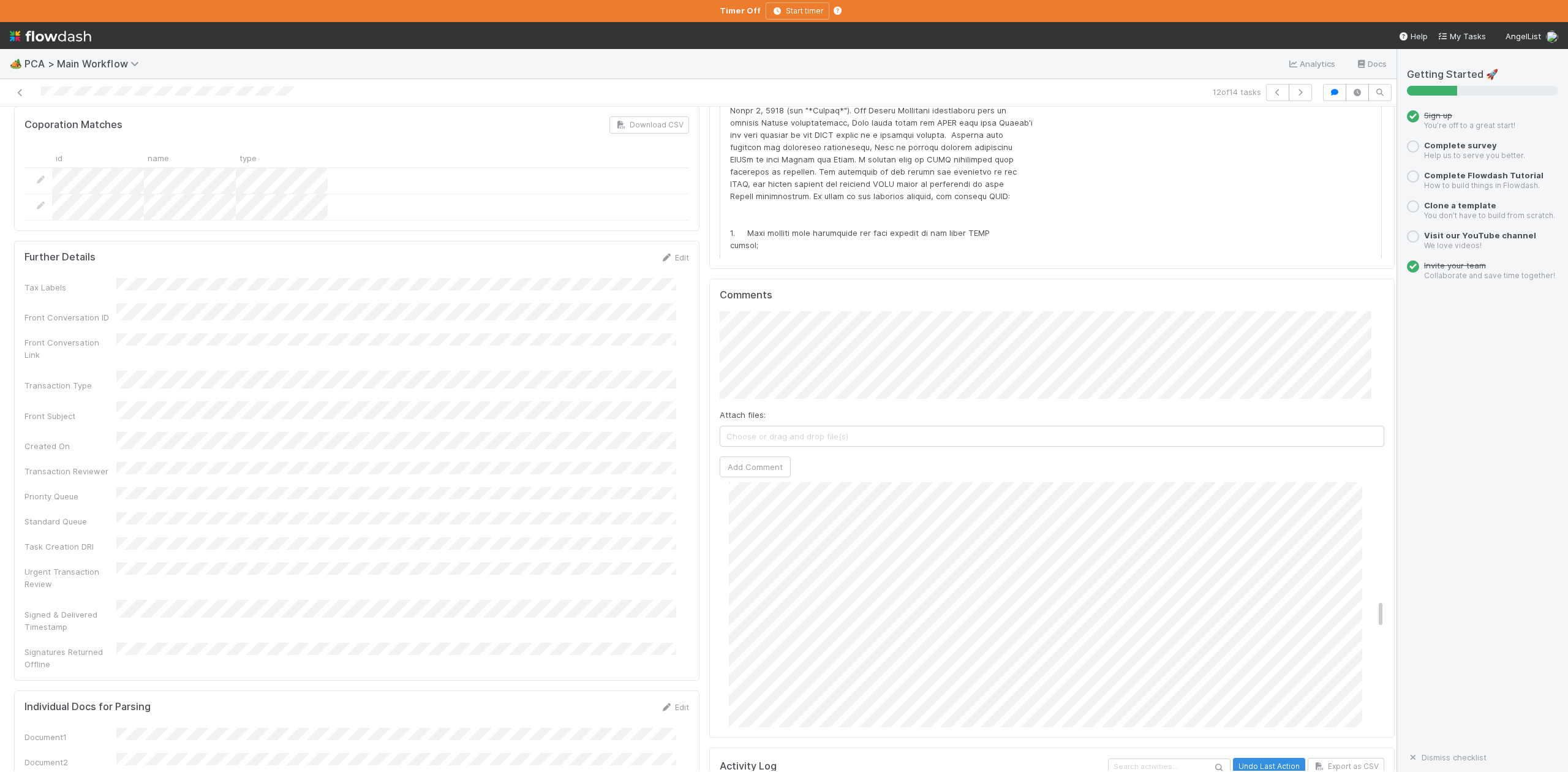
scroll to position [980, 0]
click at [1294, 96] on icon "button" at bounding box center [1300, 93] width 13 height 7
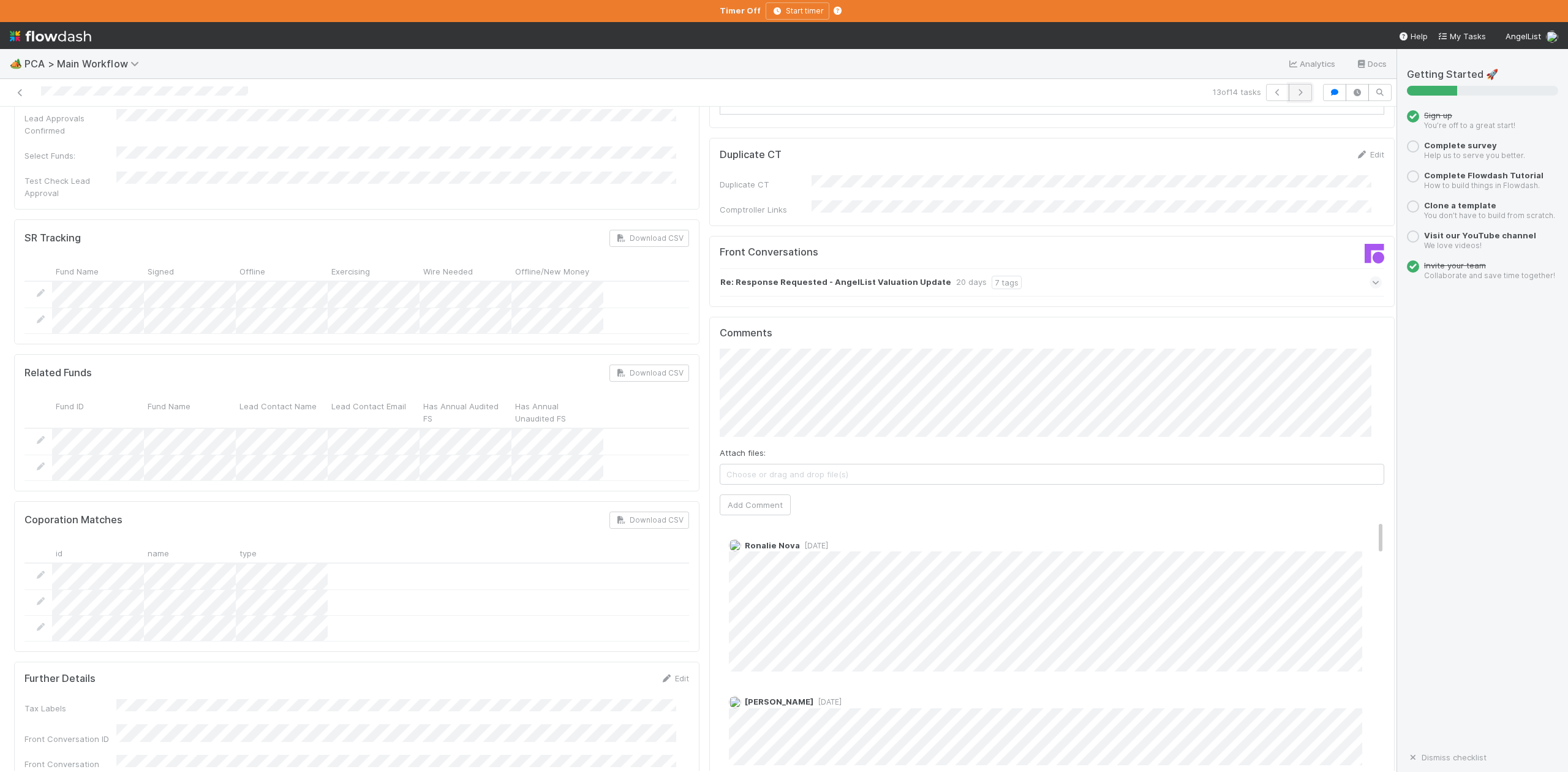
click at [1294, 96] on icon "button" at bounding box center [1300, 93] width 13 height 7
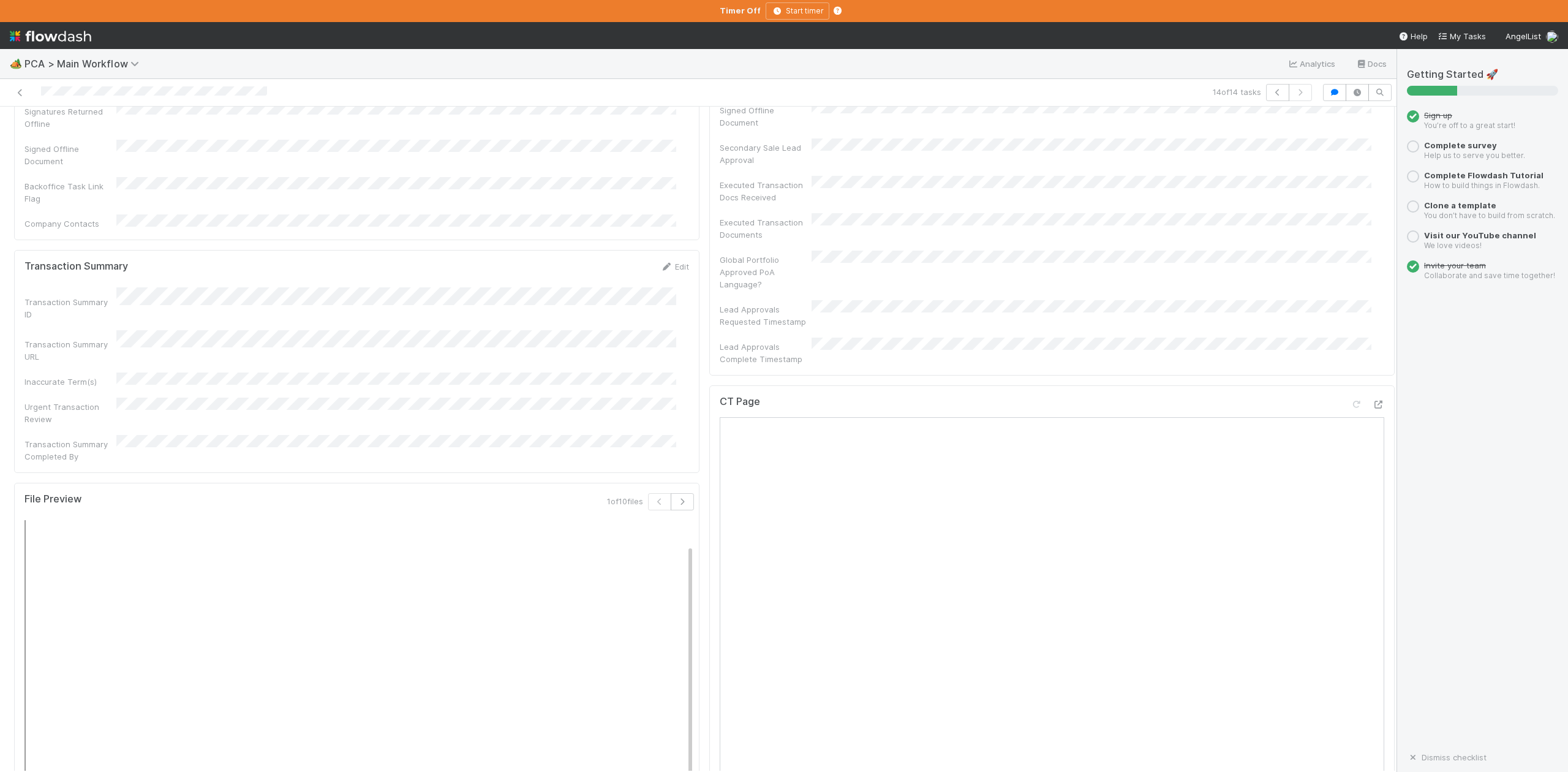
scroll to position [653, 0]
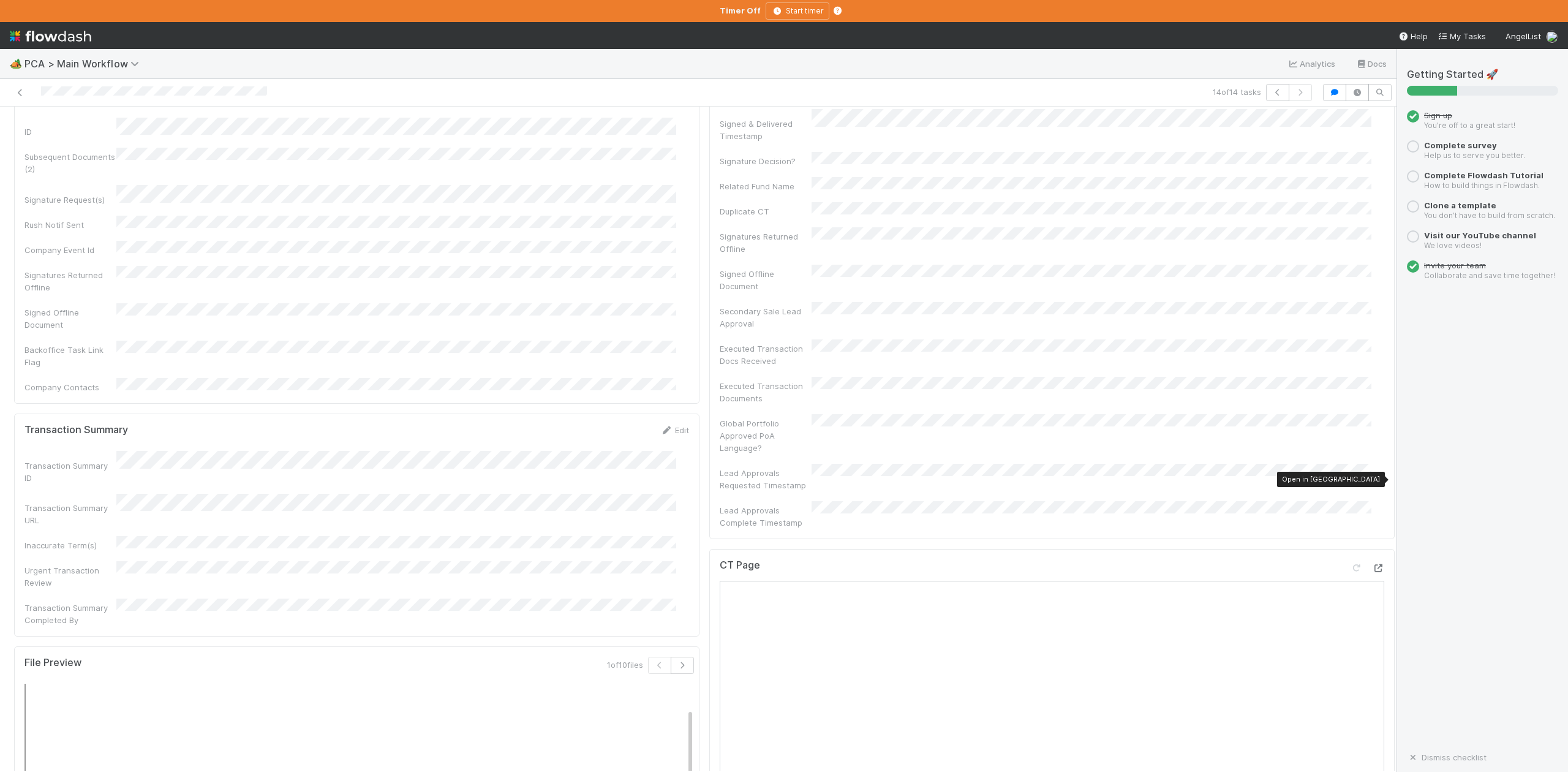
click at [1372, 564] on icon at bounding box center [1378, 568] width 13 height 8
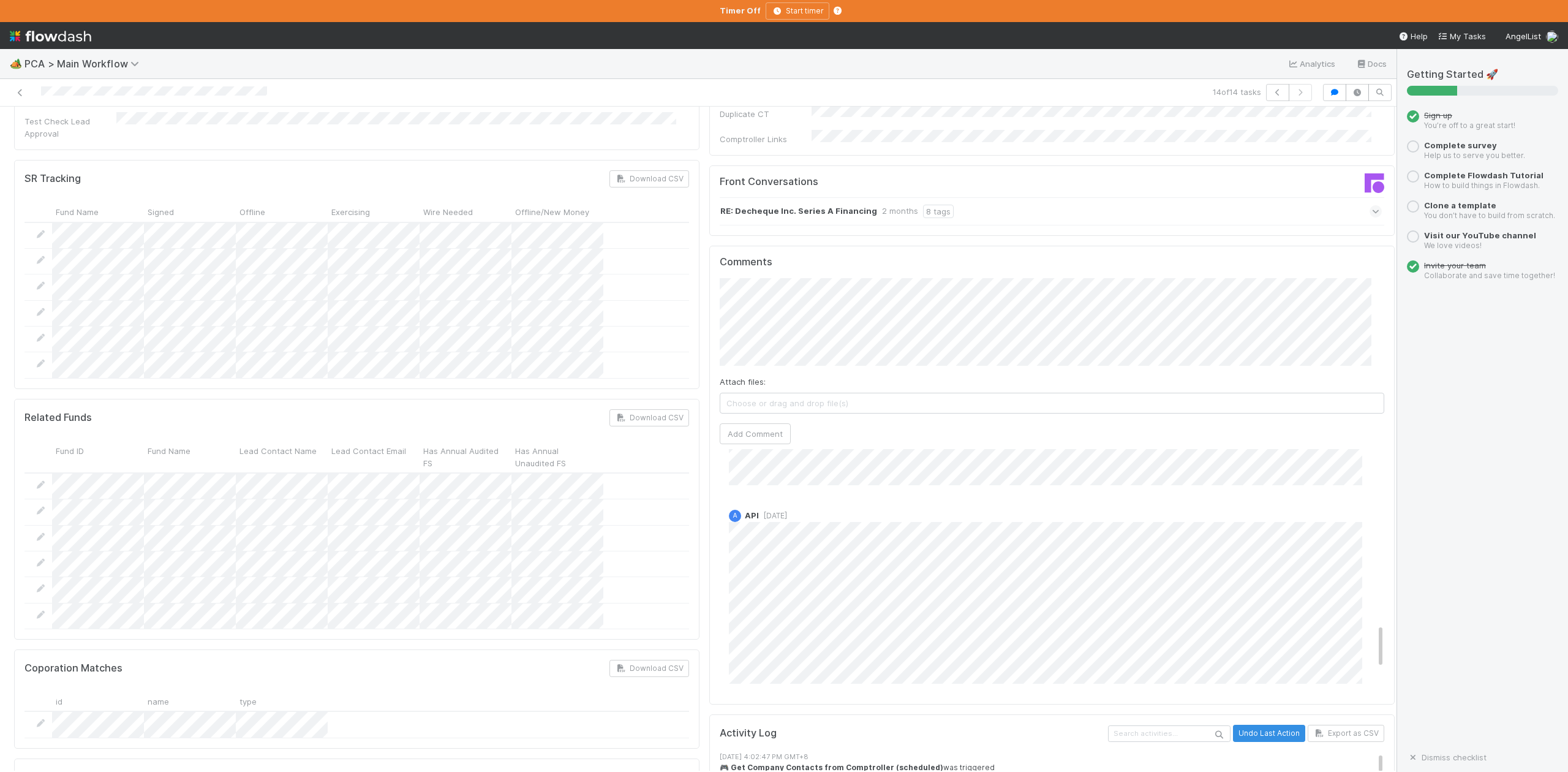
scroll to position [1098, 0]
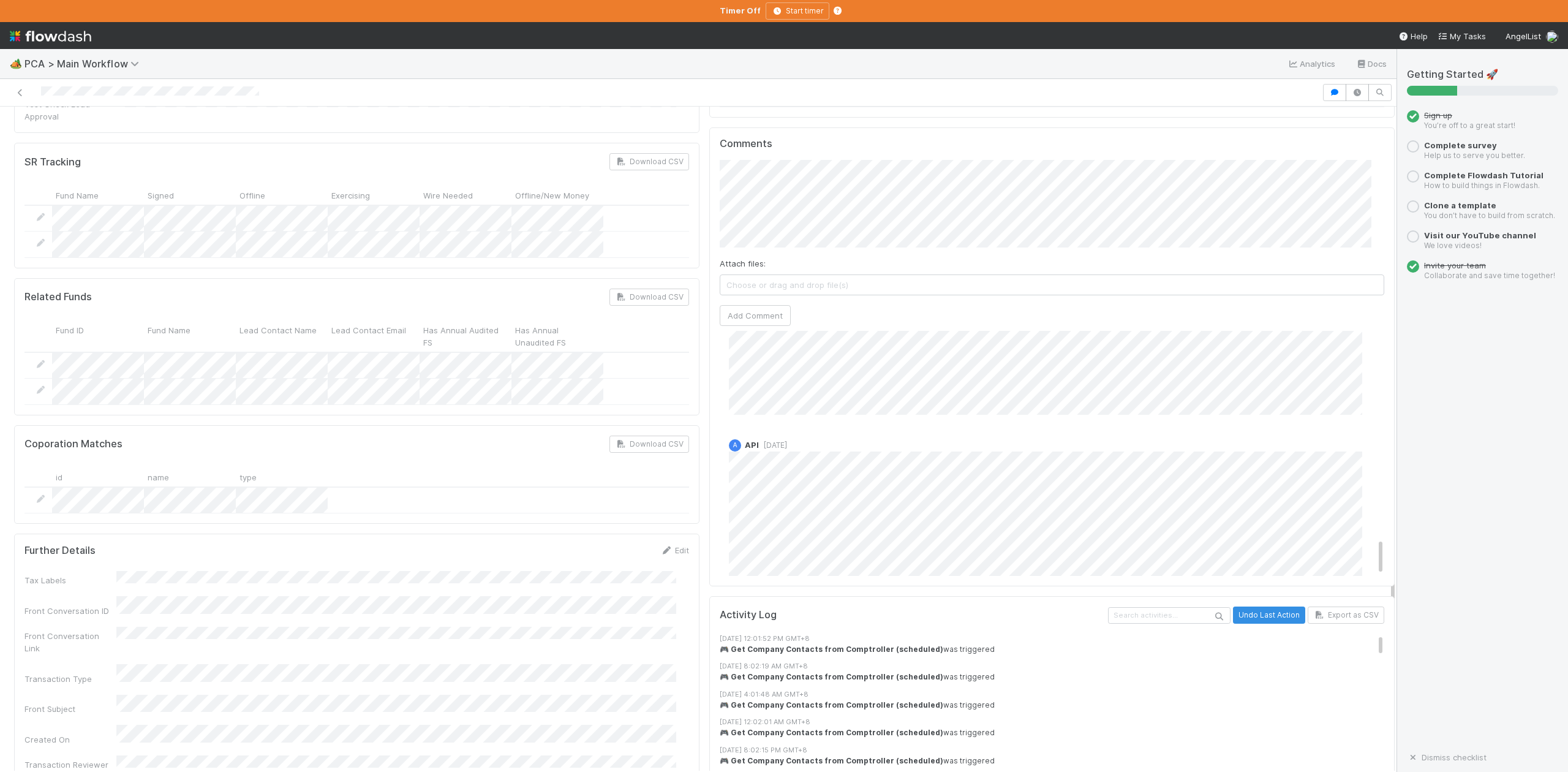
scroll to position [1347, 0]
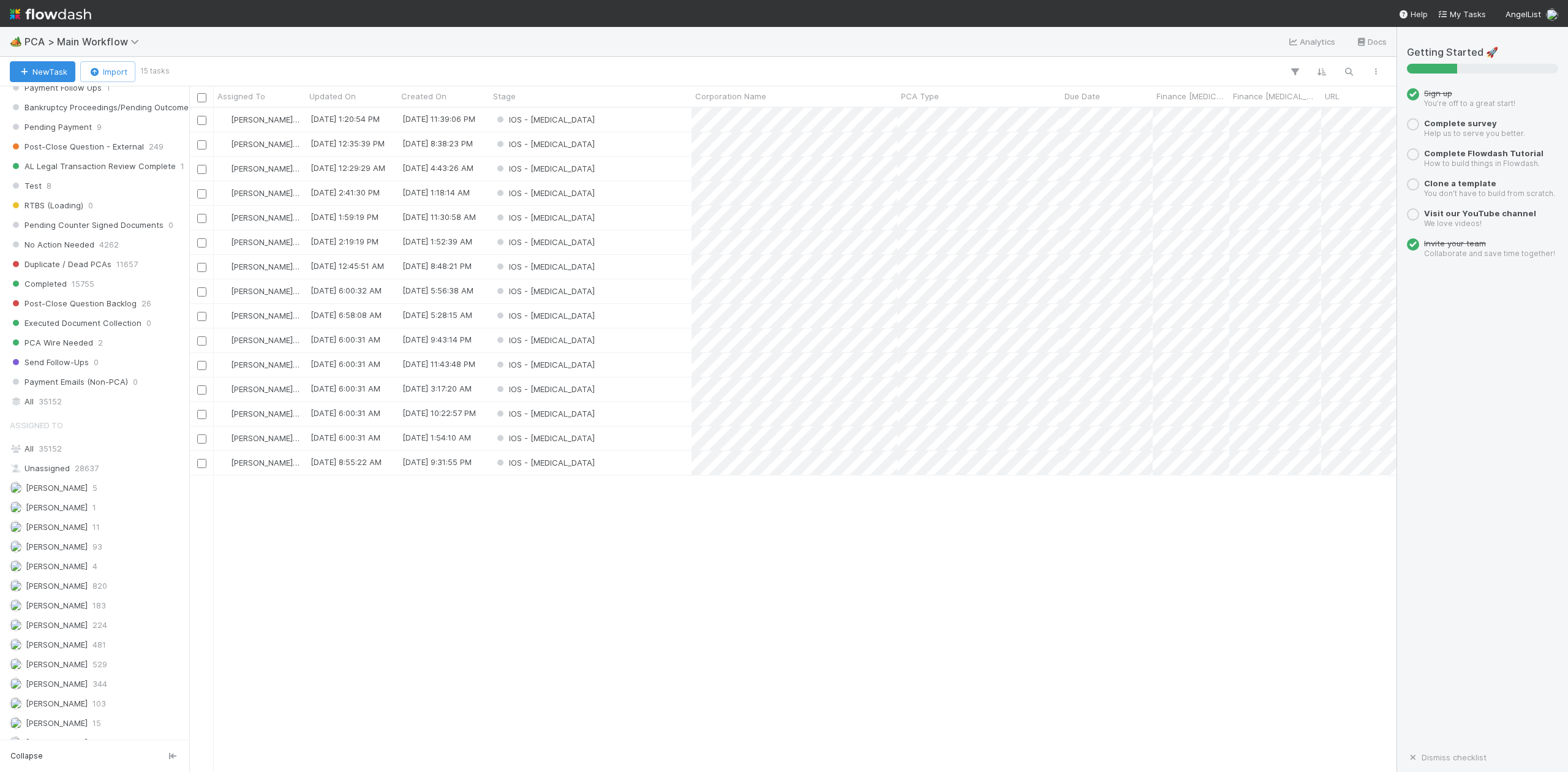
scroll to position [1554, 0]
click at [62, 668] on span "[PERSON_NAME]" at bounding box center [56, 669] width 62 height 10
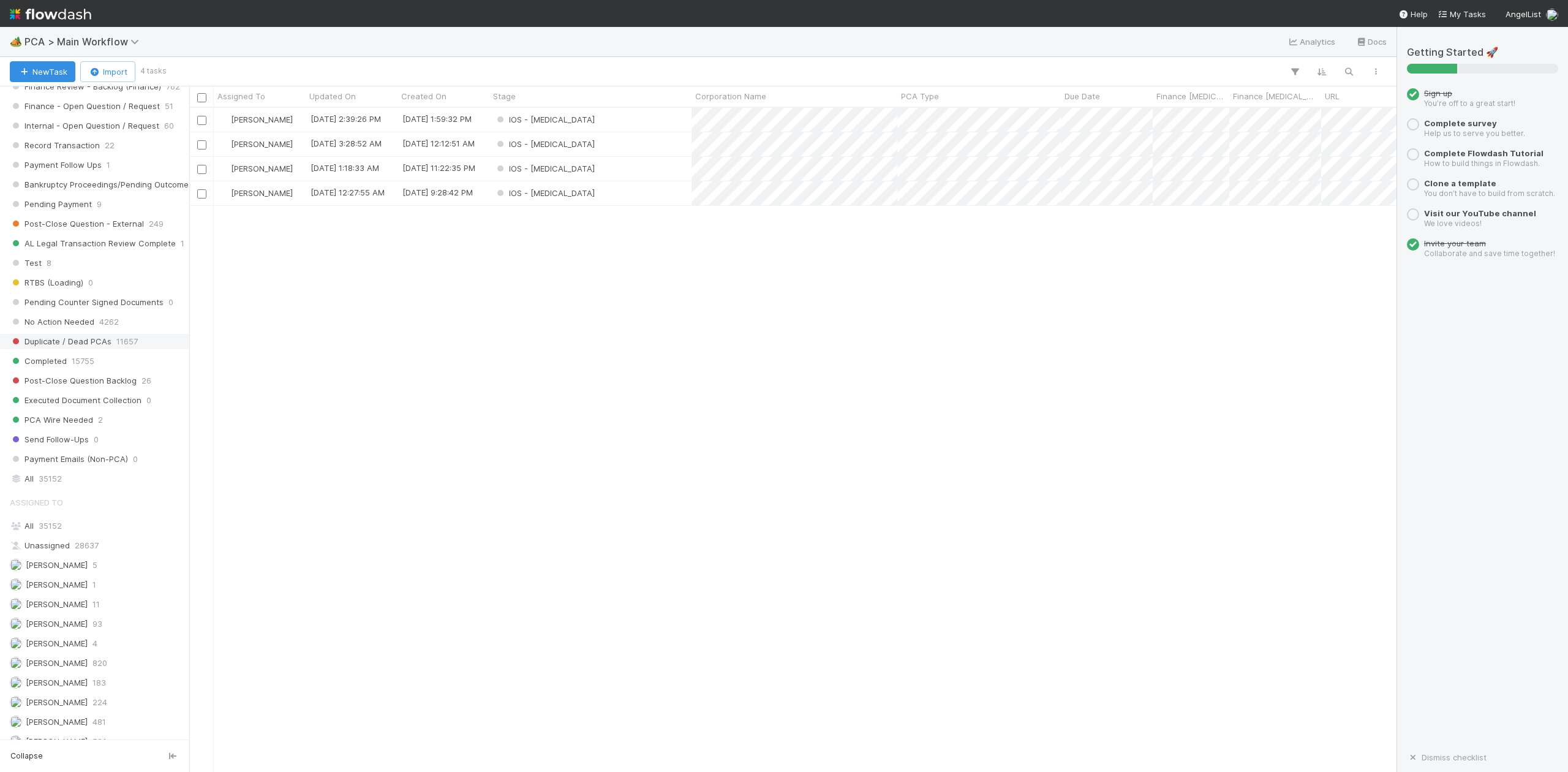
scroll to position [1146, 0]
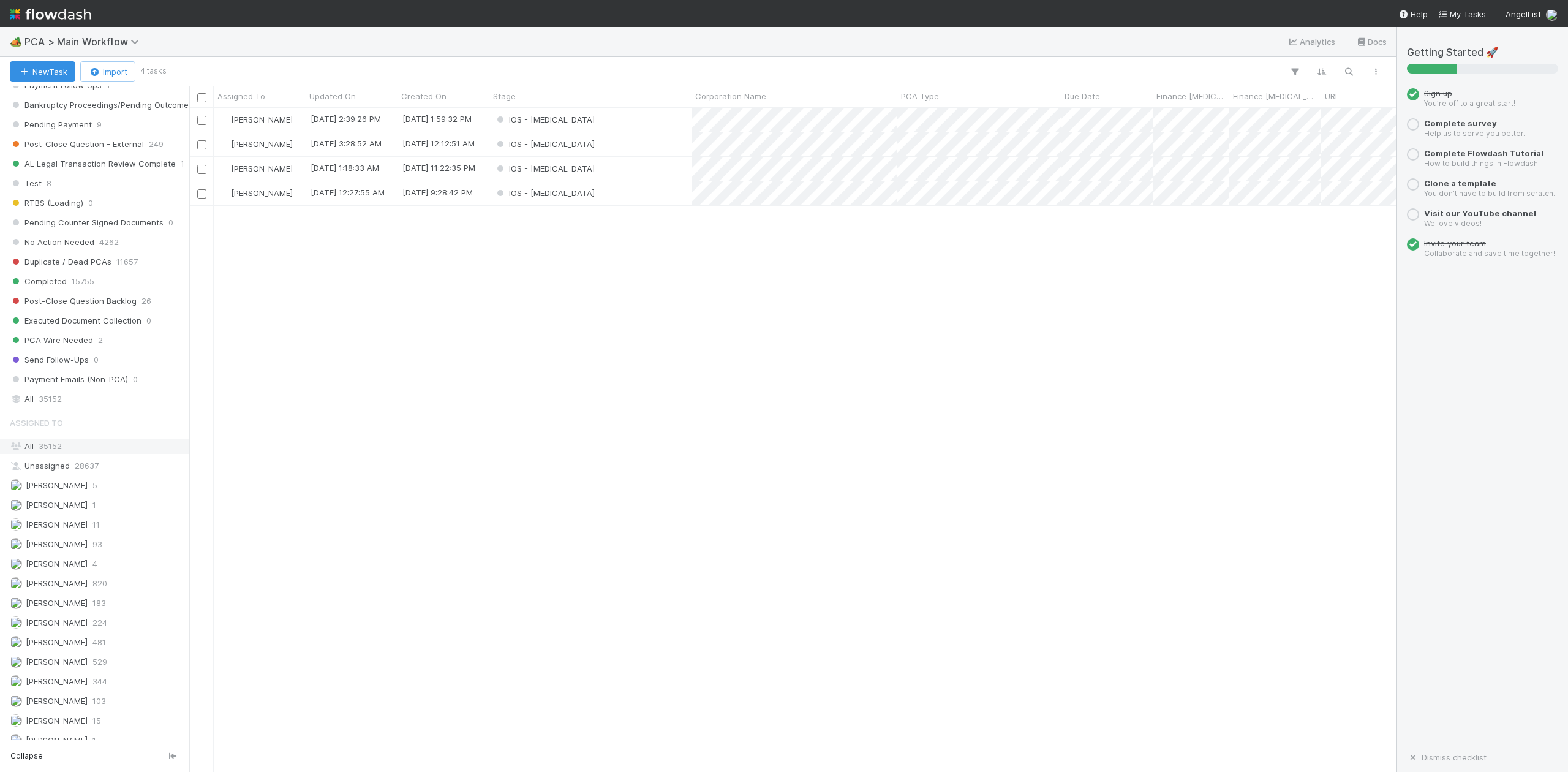
click at [51, 451] on span "35152" at bounding box center [50, 446] width 23 height 10
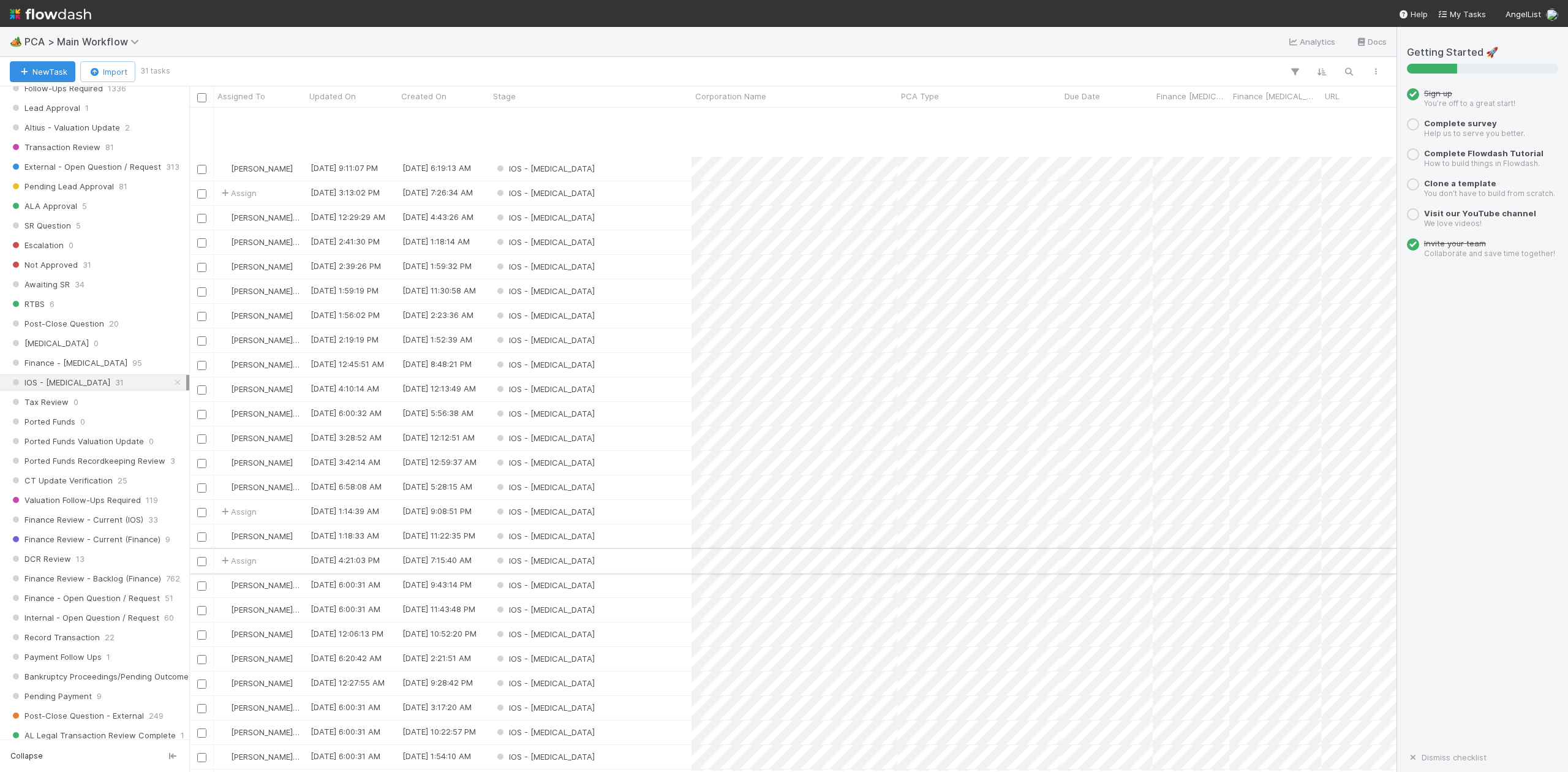
scroll to position [108, 0]
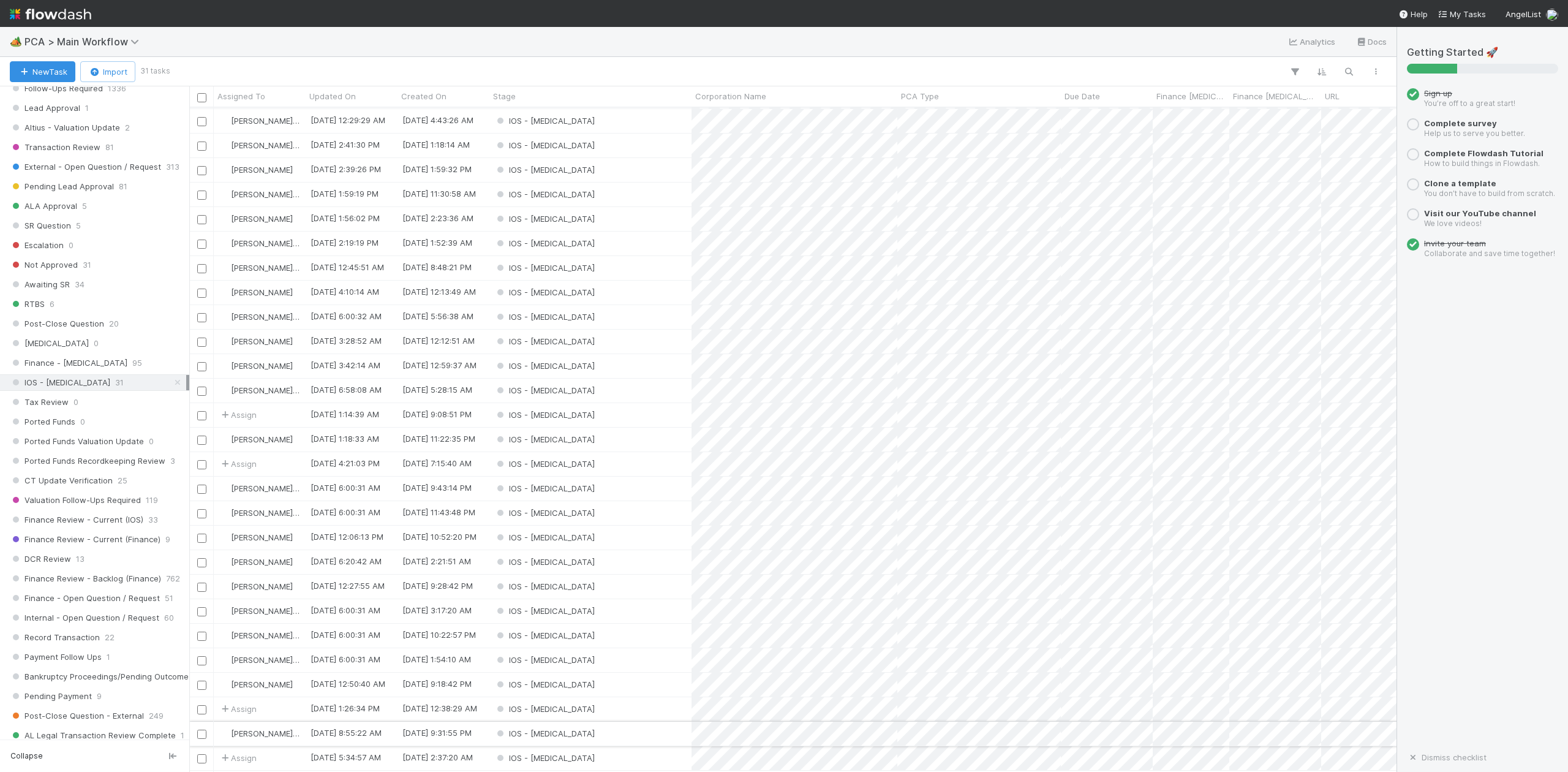
click at [603, 725] on div "IOS - [MEDICAL_DATA]" at bounding box center [590, 733] width 202 height 24
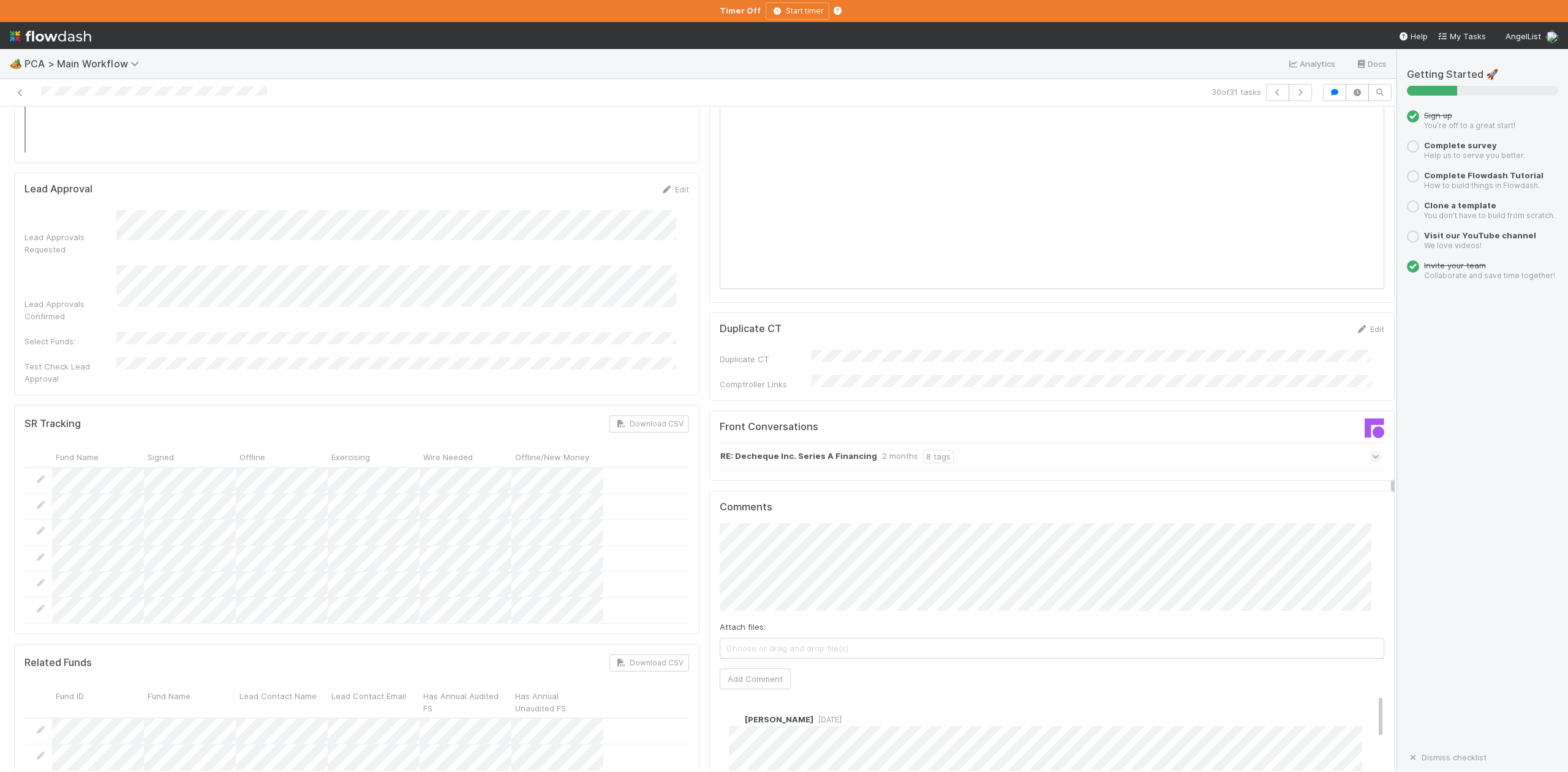
scroll to position [2042, 0]
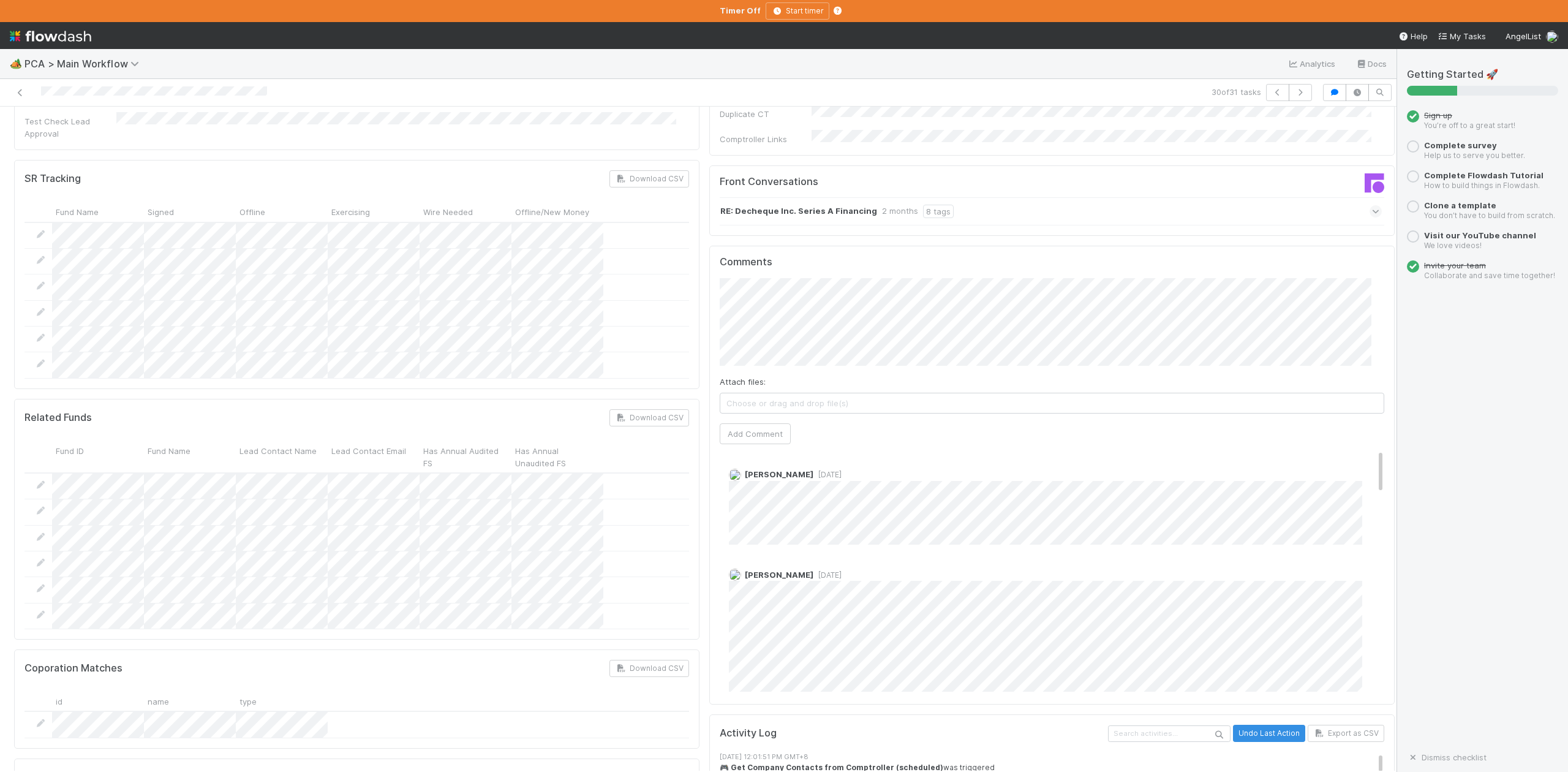
click at [15, 93] on icon at bounding box center [20, 93] width 13 height 8
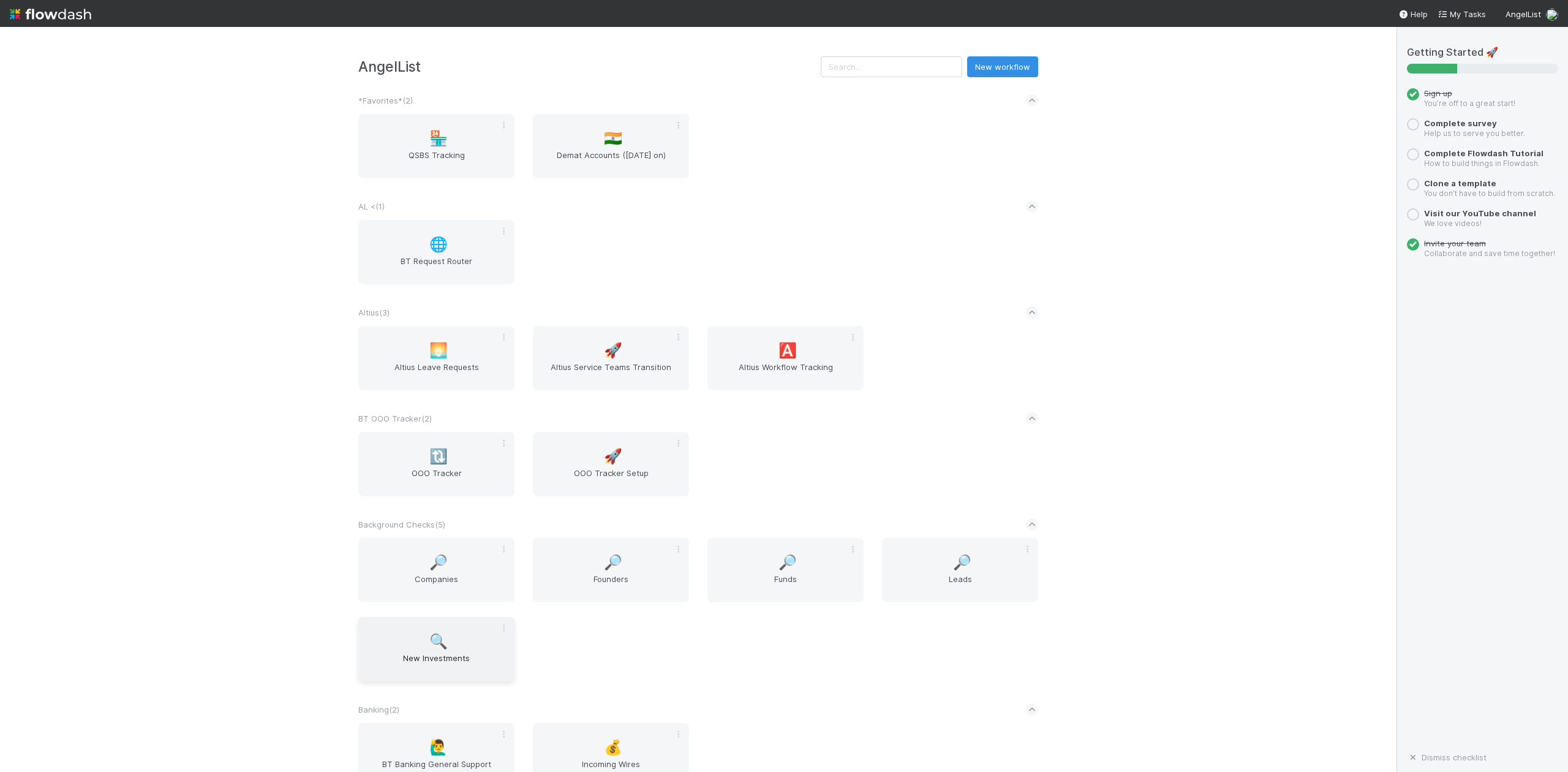
click at [429, 656] on span "New Investments" at bounding box center [436, 664] width 146 height 24
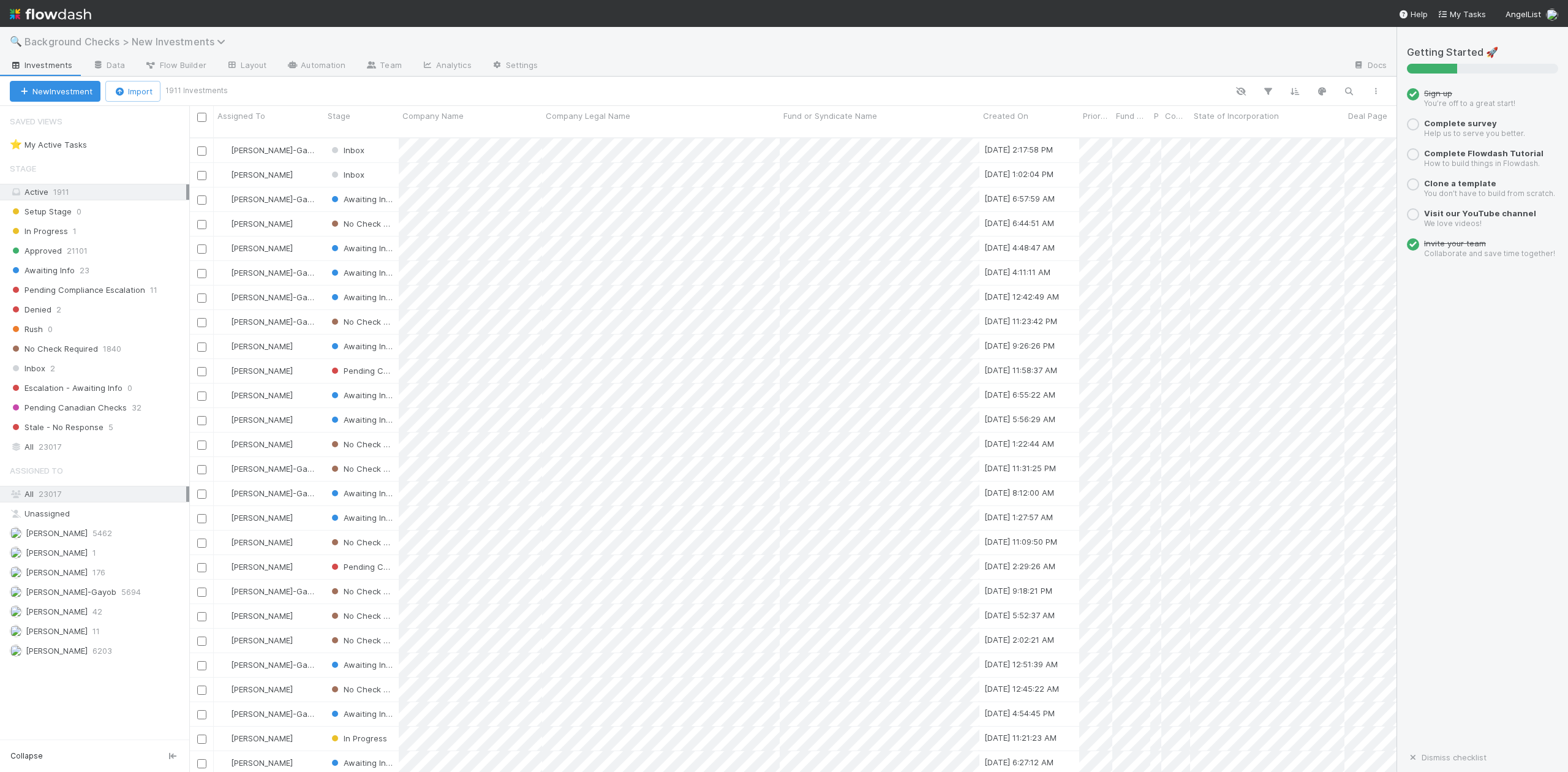
click at [225, 42] on icon at bounding box center [222, 42] width 13 height 10
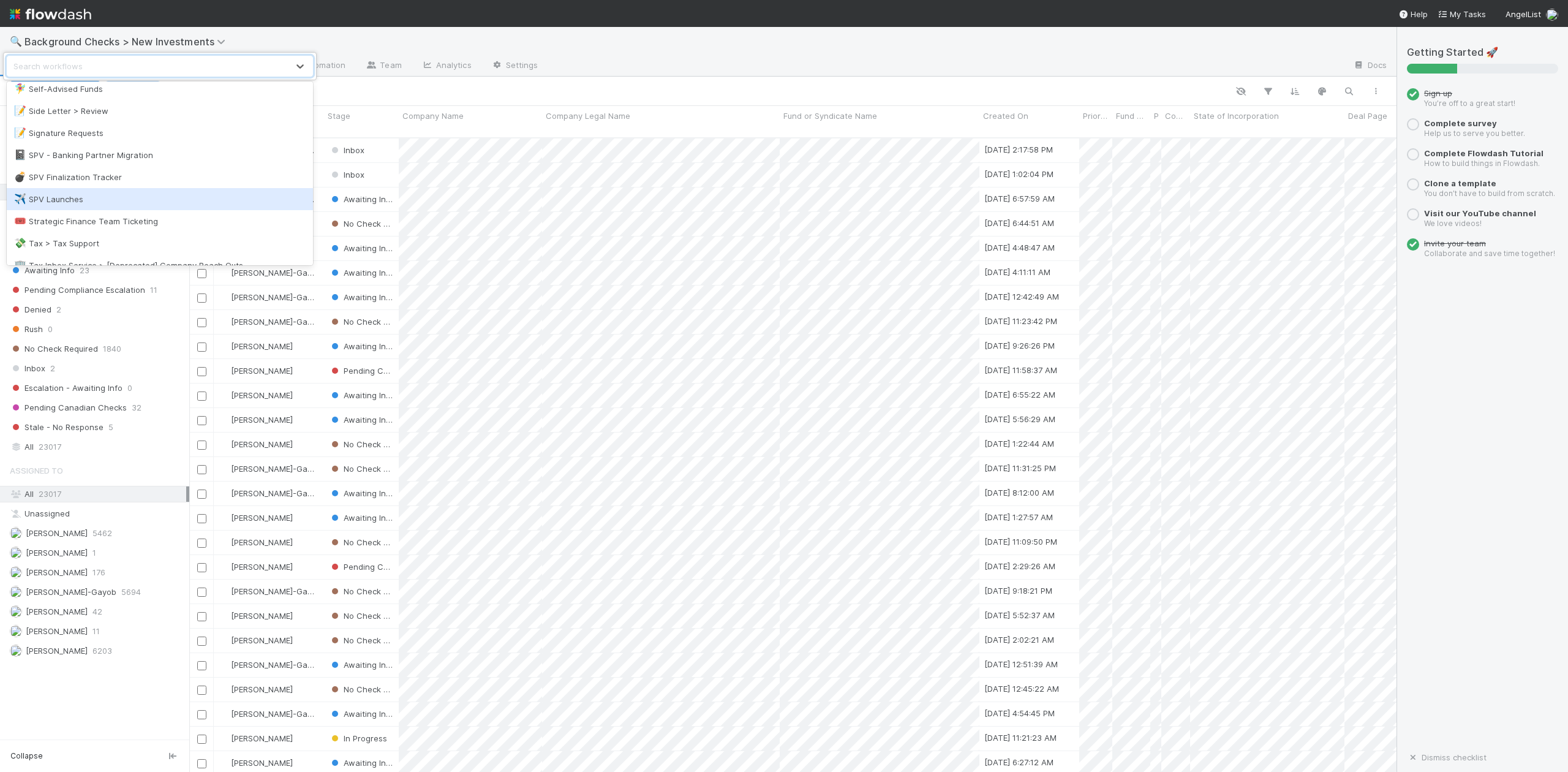
scroll to position [1062, 0]
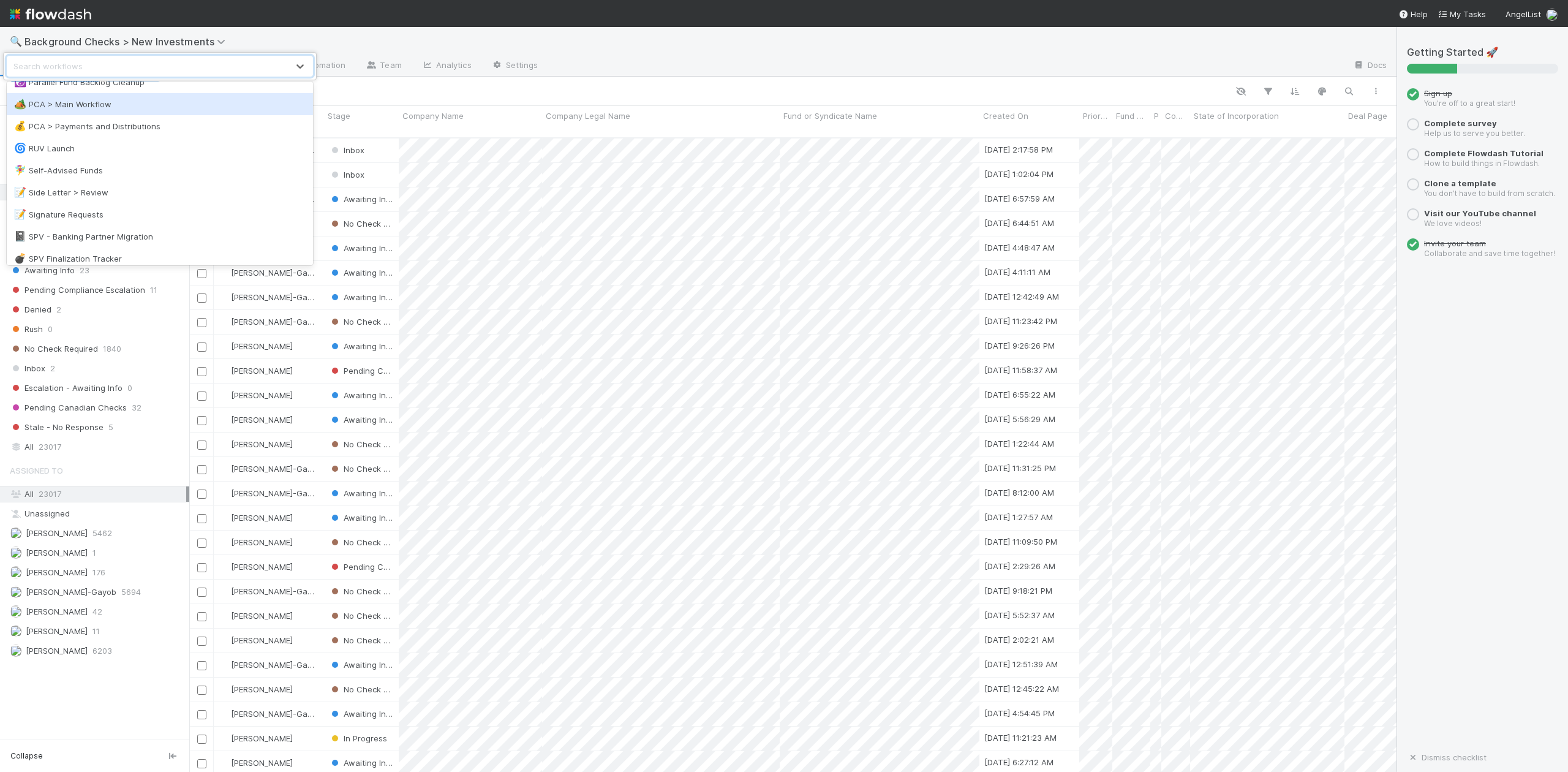
click at [76, 101] on div "🏕️ PCA > Main Workflow" at bounding box center [159, 104] width 291 height 13
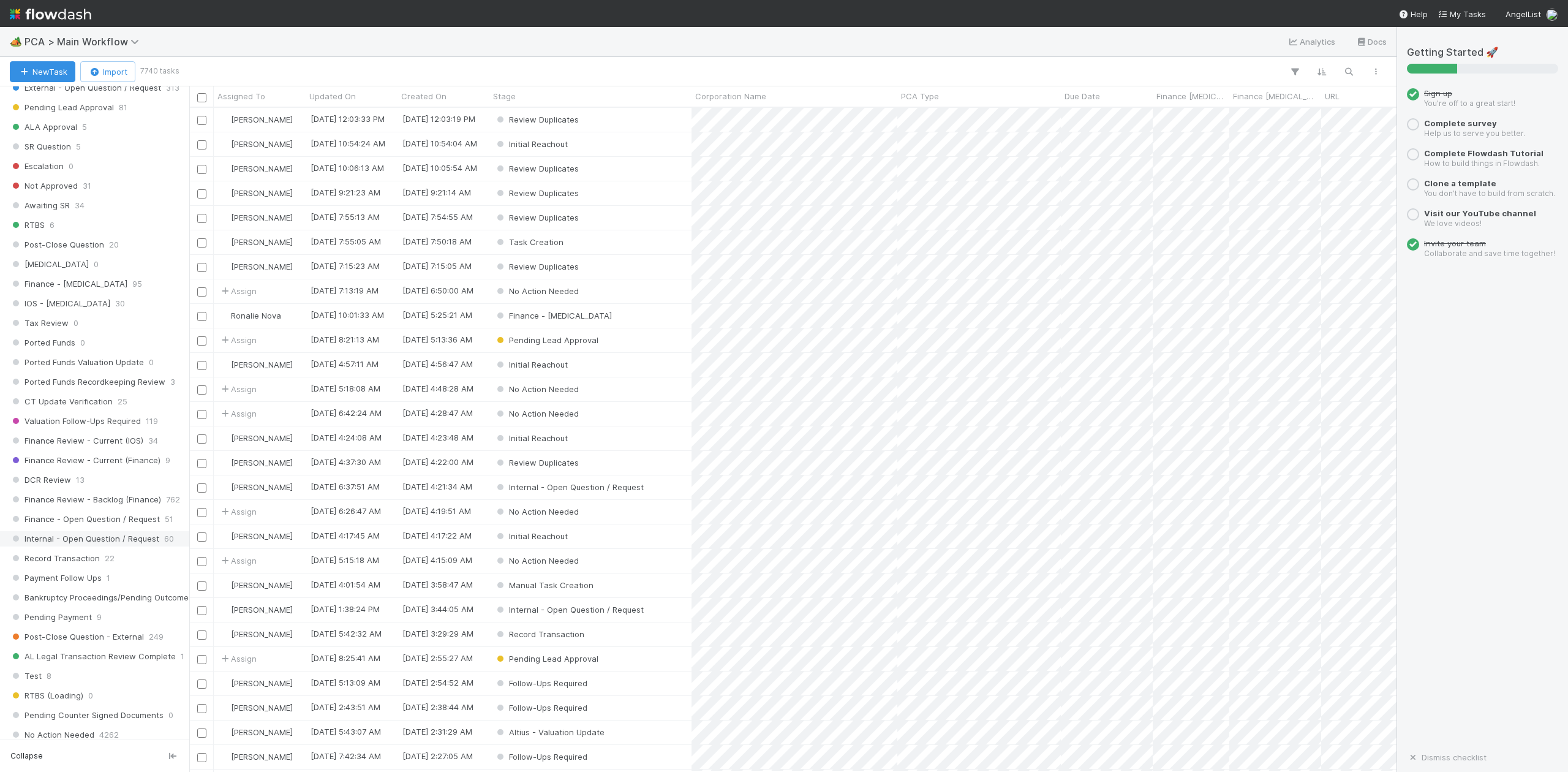
scroll to position [1062, 0]
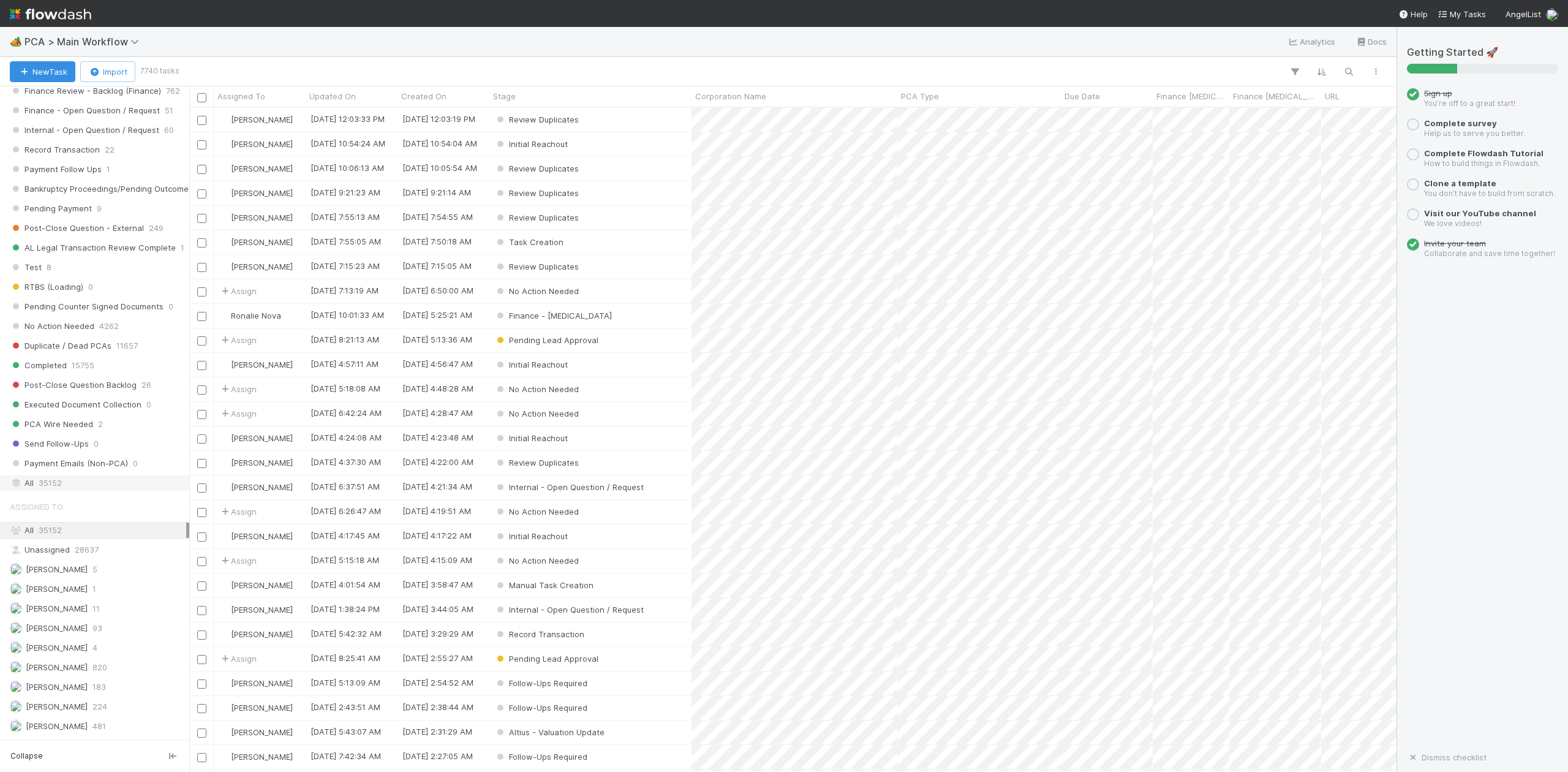
click at [49, 491] on span "35152" at bounding box center [50, 483] width 23 height 16
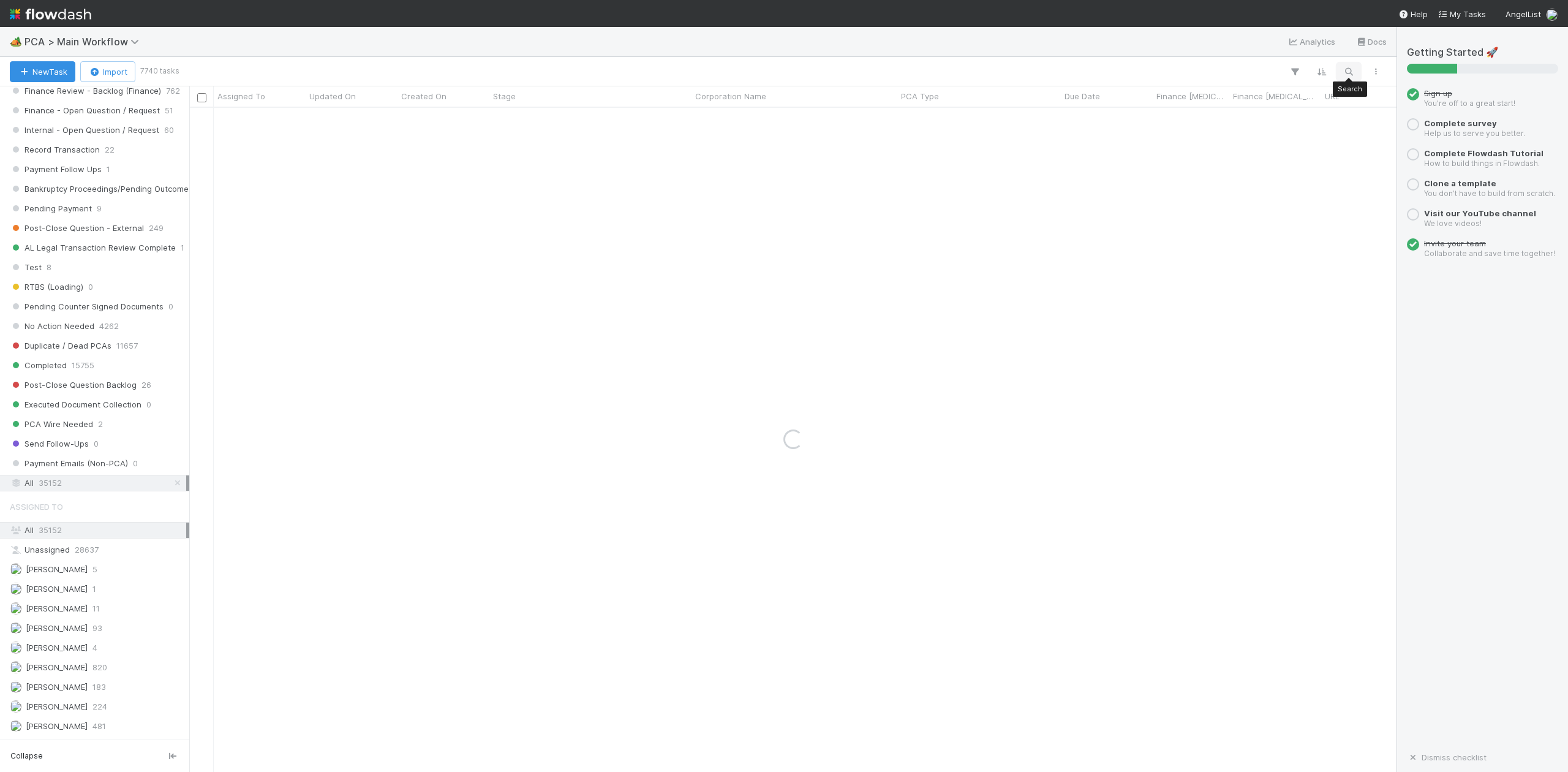
click at [1351, 70] on icon "button" at bounding box center [1349, 71] width 13 height 11
type input "not participating"
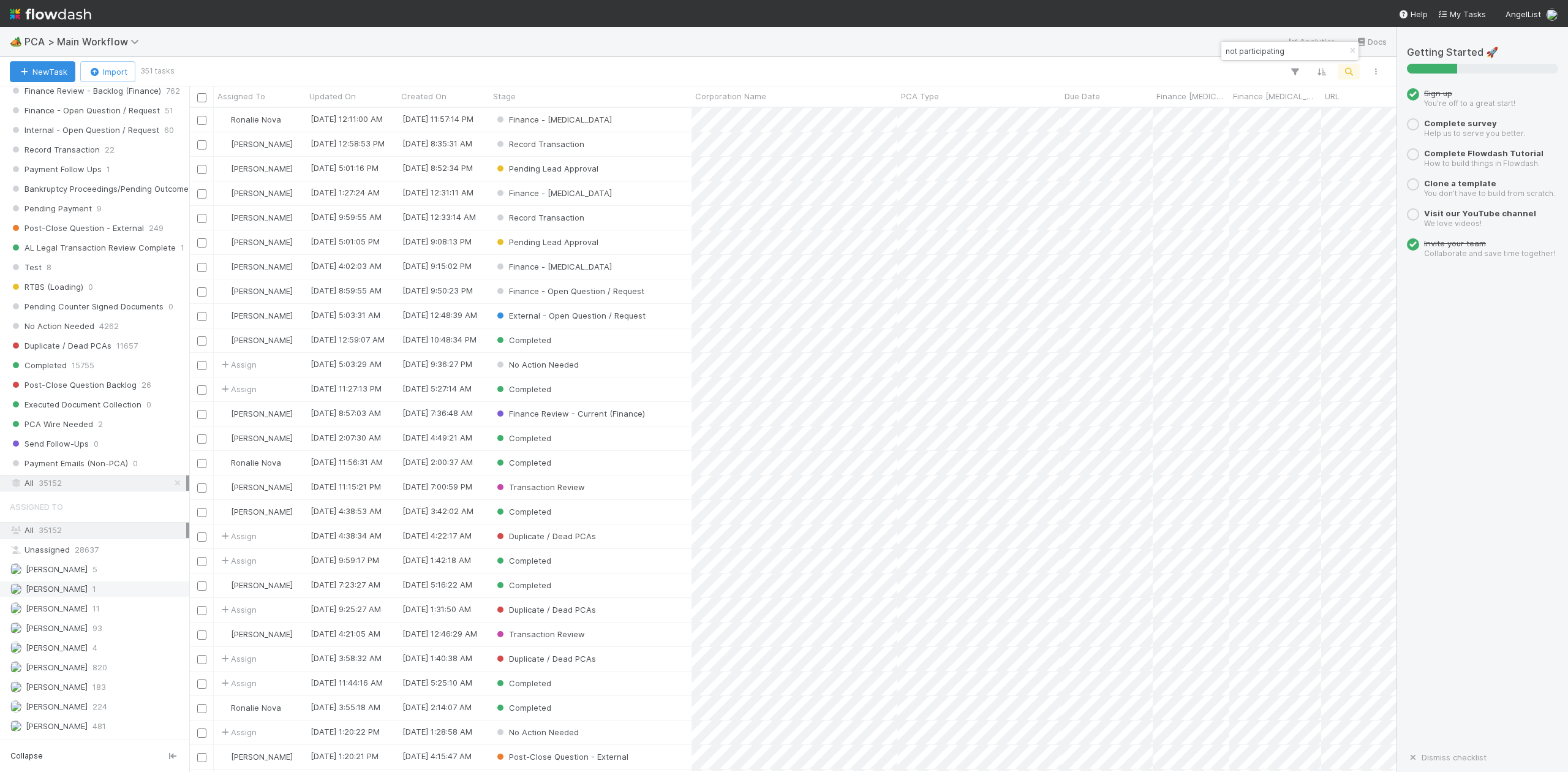
scroll to position [652, 1196]
click at [509, 96] on span "Stage" at bounding box center [504, 96] width 23 height 13
click at [537, 118] on div "Sort First → Last" at bounding box center [564, 119] width 139 height 19
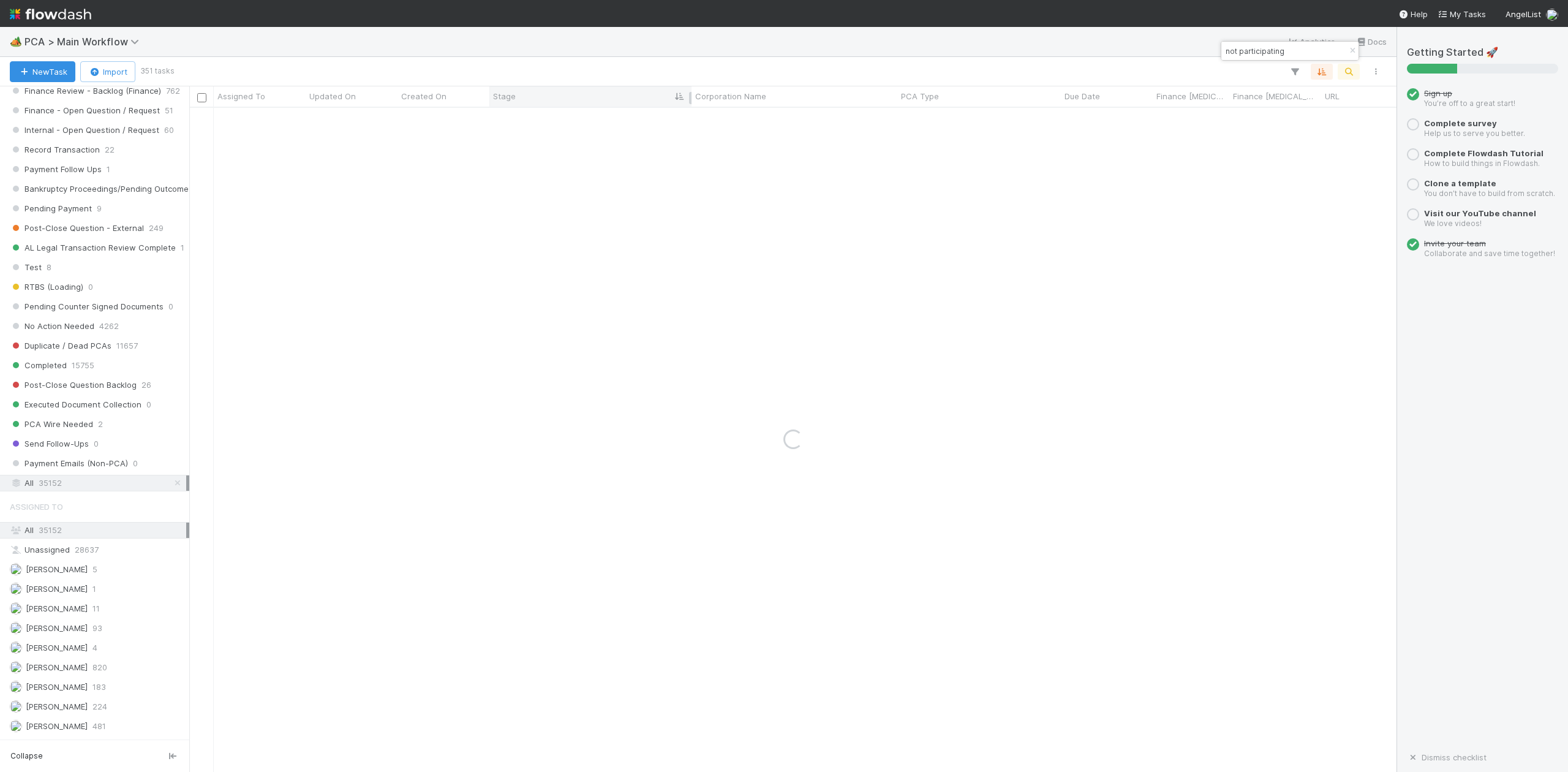
click at [680, 97] on icon at bounding box center [680, 96] width 13 height 8
click at [548, 83] on div "Sort First → Last Sort Last → First" at bounding box center [784, 386] width 1568 height 772
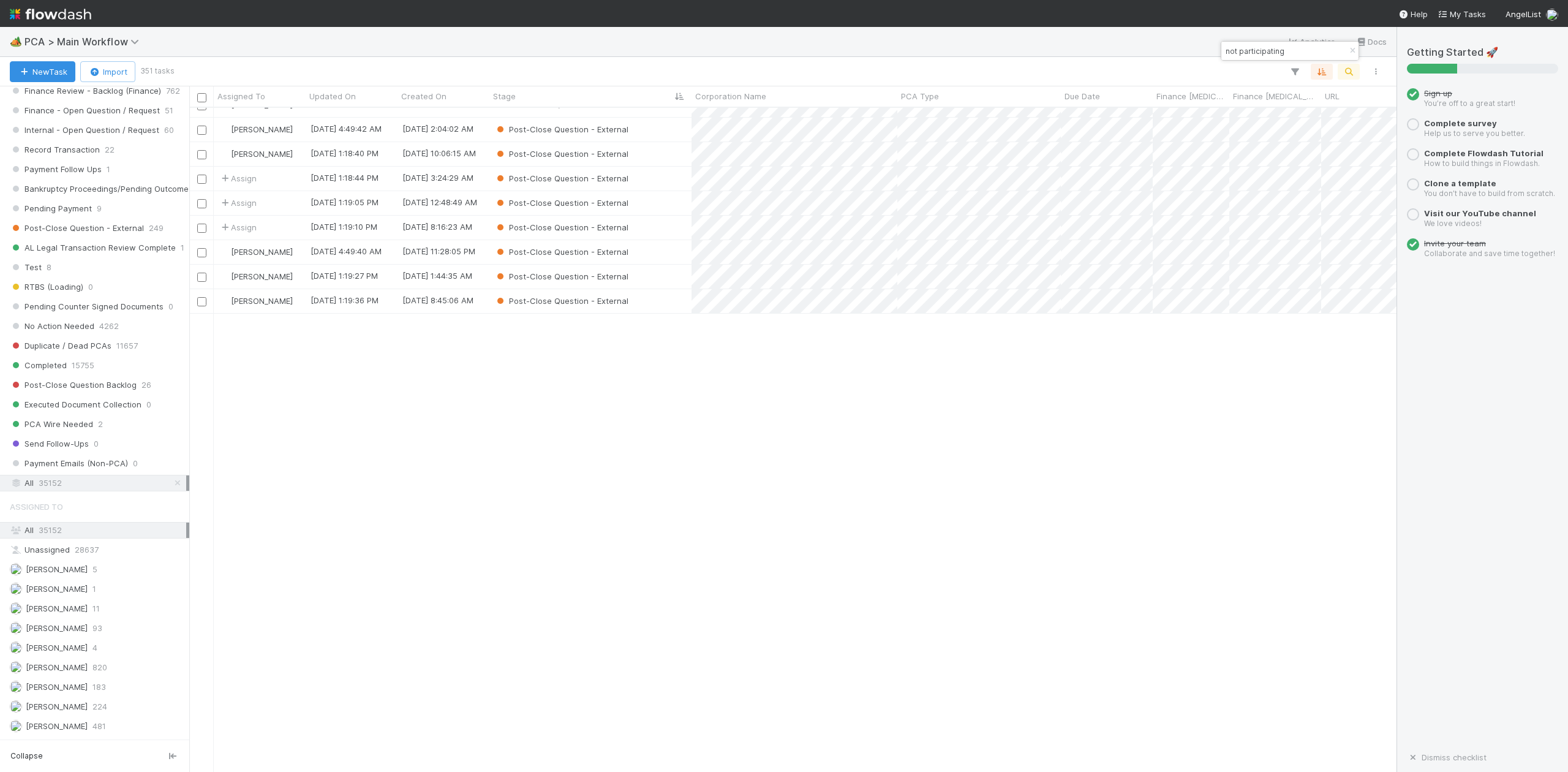
scroll to position [574, 0]
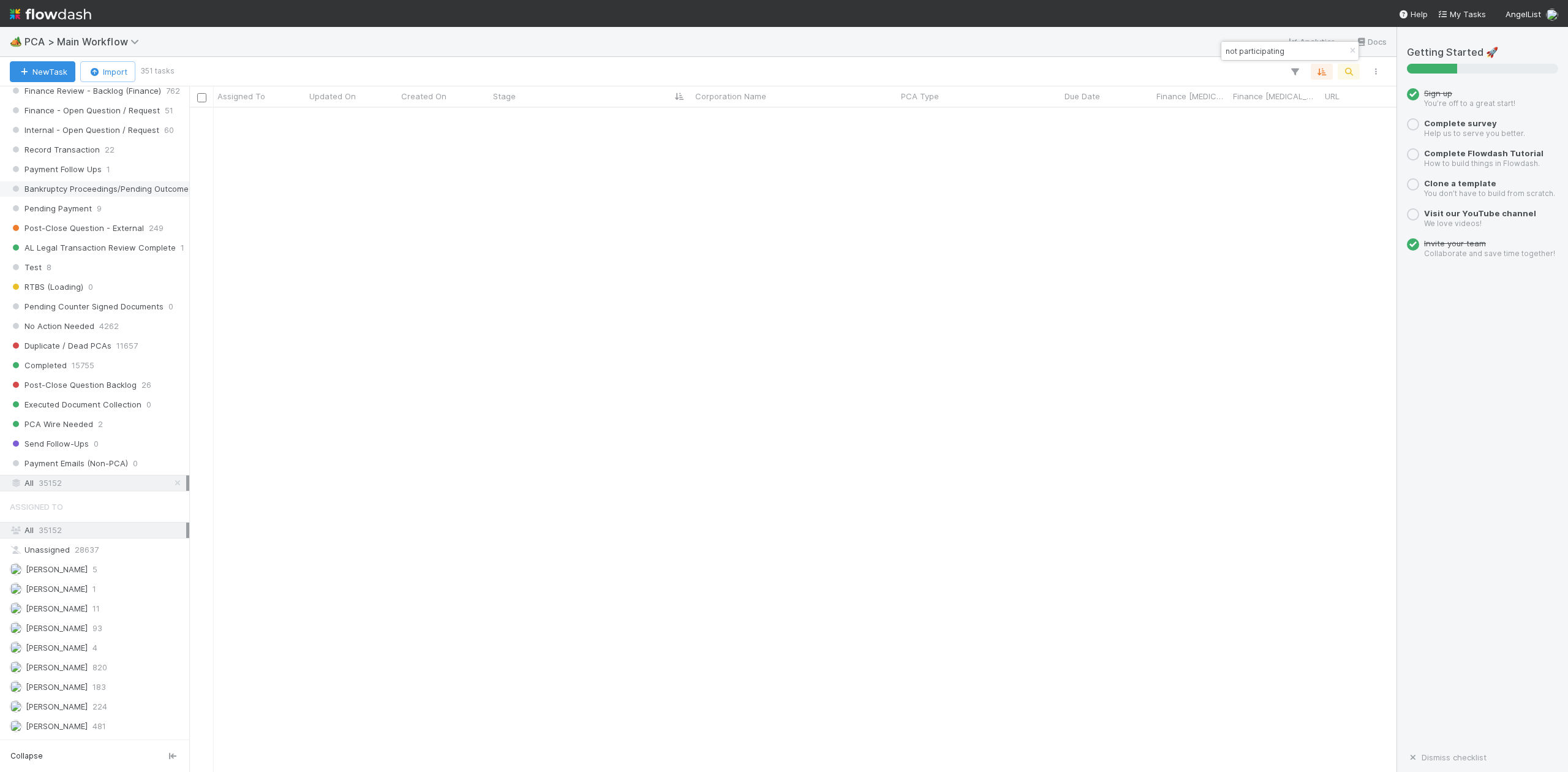
click at [505, 94] on span "Stage" at bounding box center [504, 96] width 23 height 13
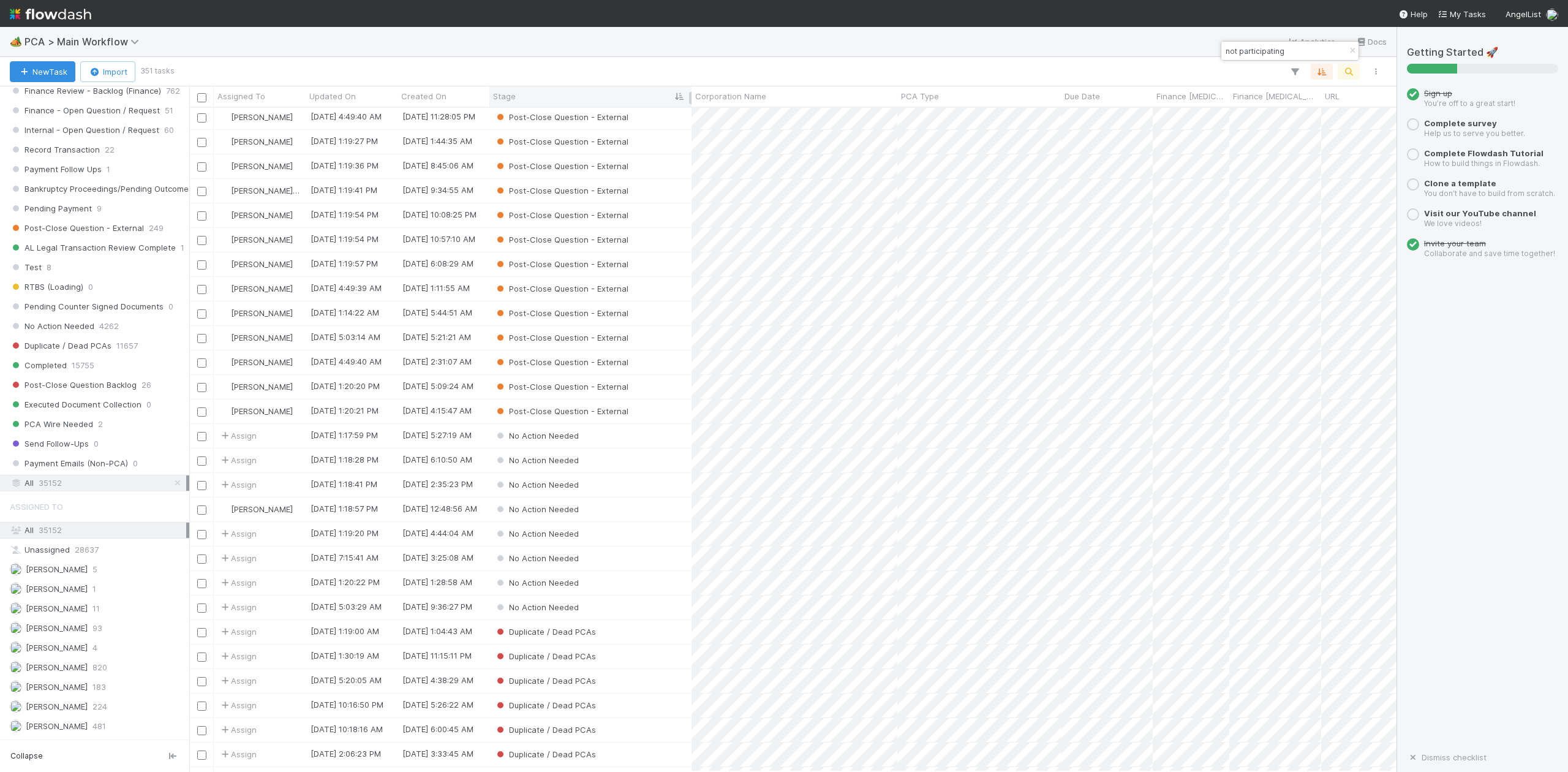
click at [678, 96] on icon at bounding box center [680, 96] width 13 height 8
click at [545, 118] on div "Sort First → Last" at bounding box center [564, 119] width 139 height 19
click at [598, 79] on div at bounding box center [784, 386] width 1568 height 772
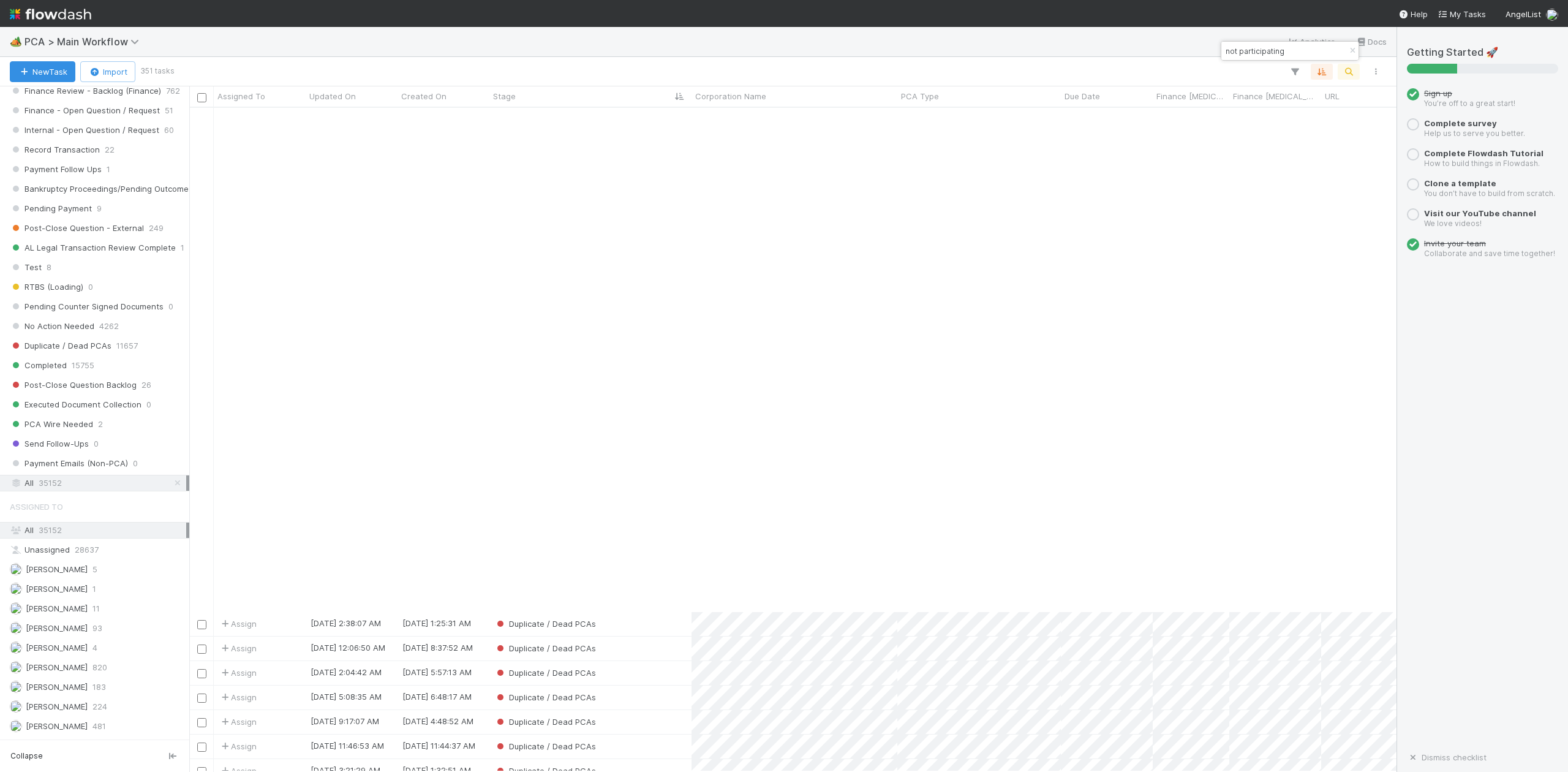
scroll to position [2862, 0]
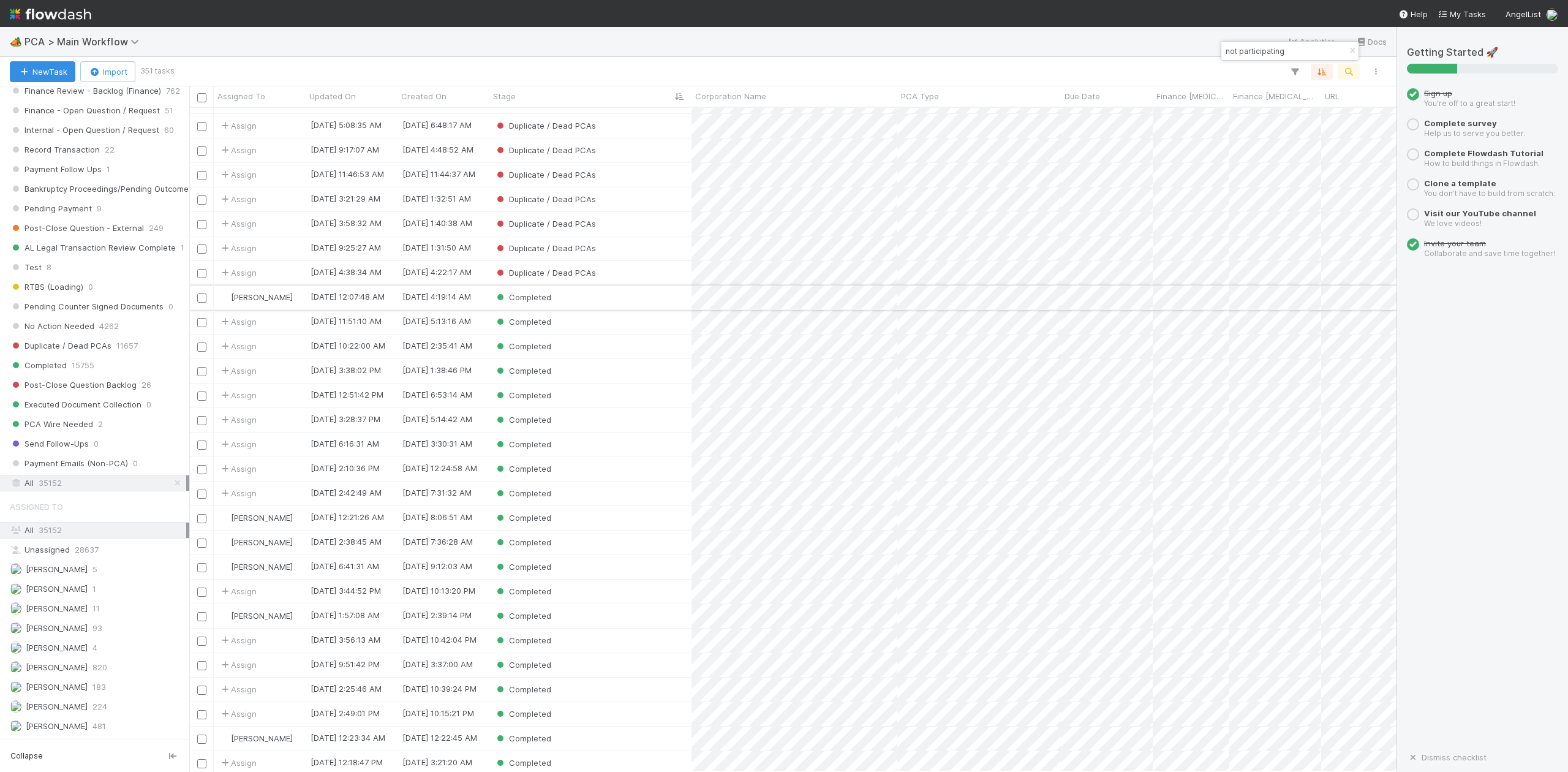
click at [572, 299] on div "Completed" at bounding box center [590, 297] width 202 height 24
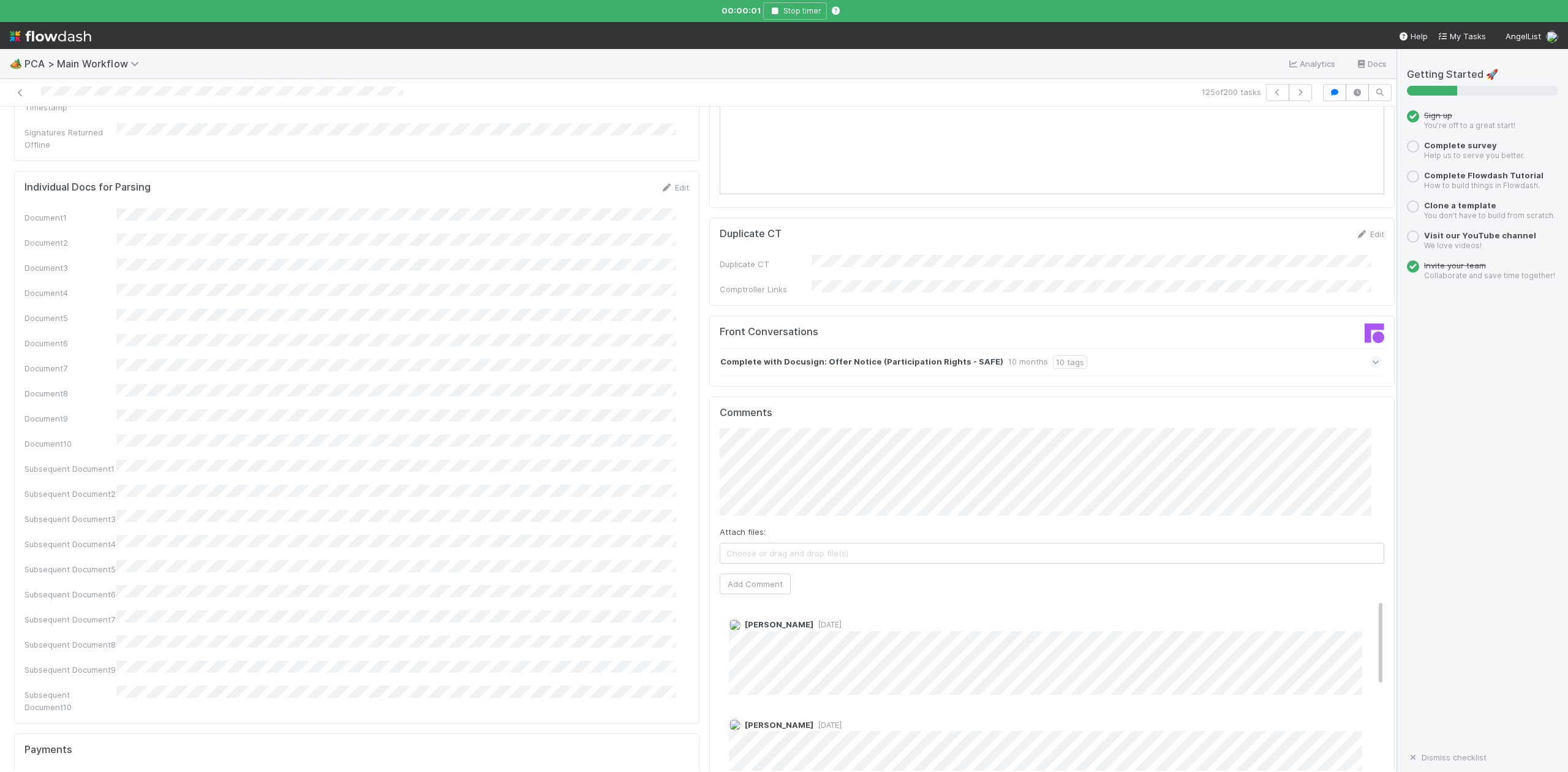
scroll to position [1797, 0]
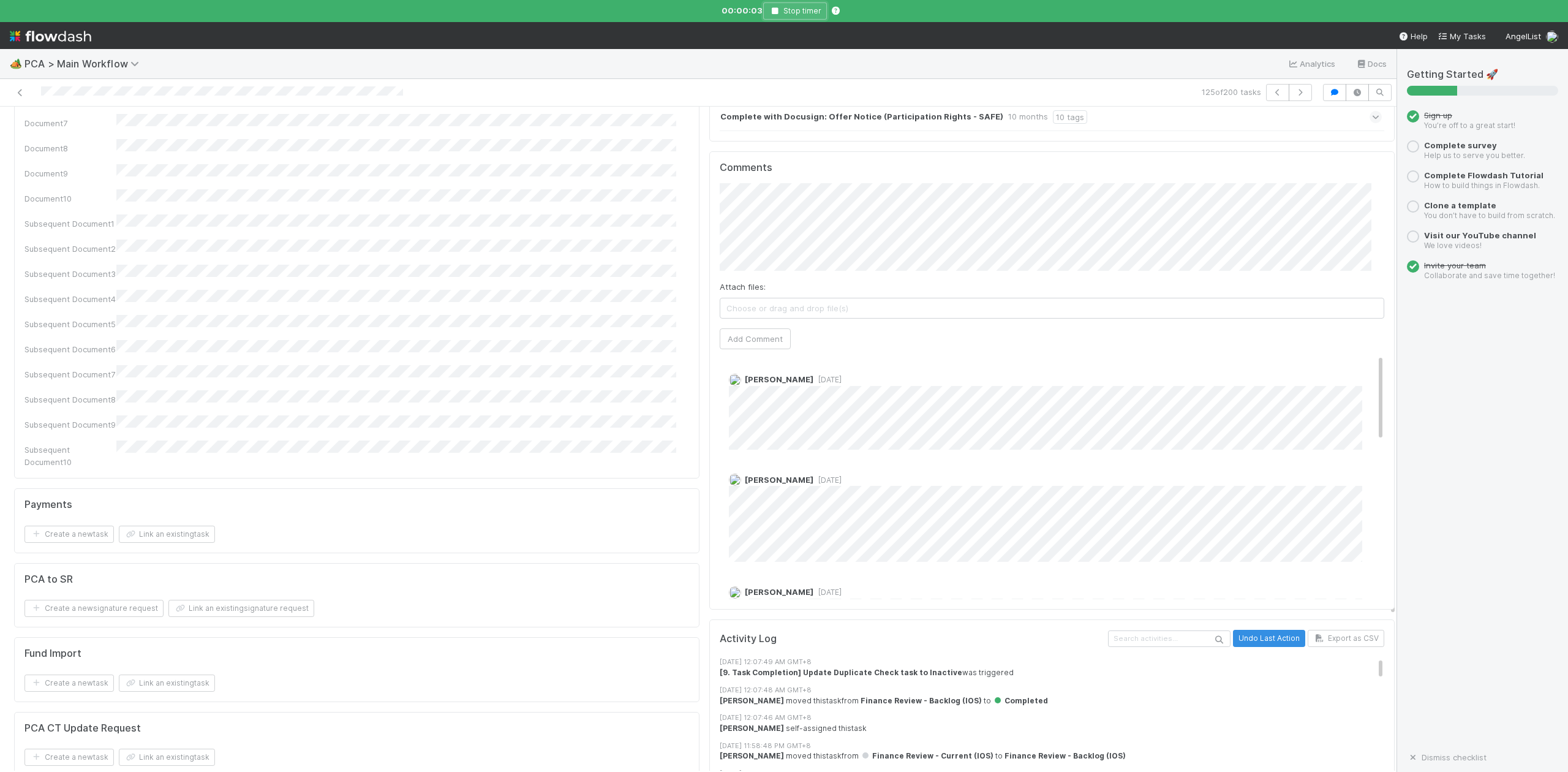
click at [775, 8] on icon "button" at bounding box center [775, 11] width 13 height 7
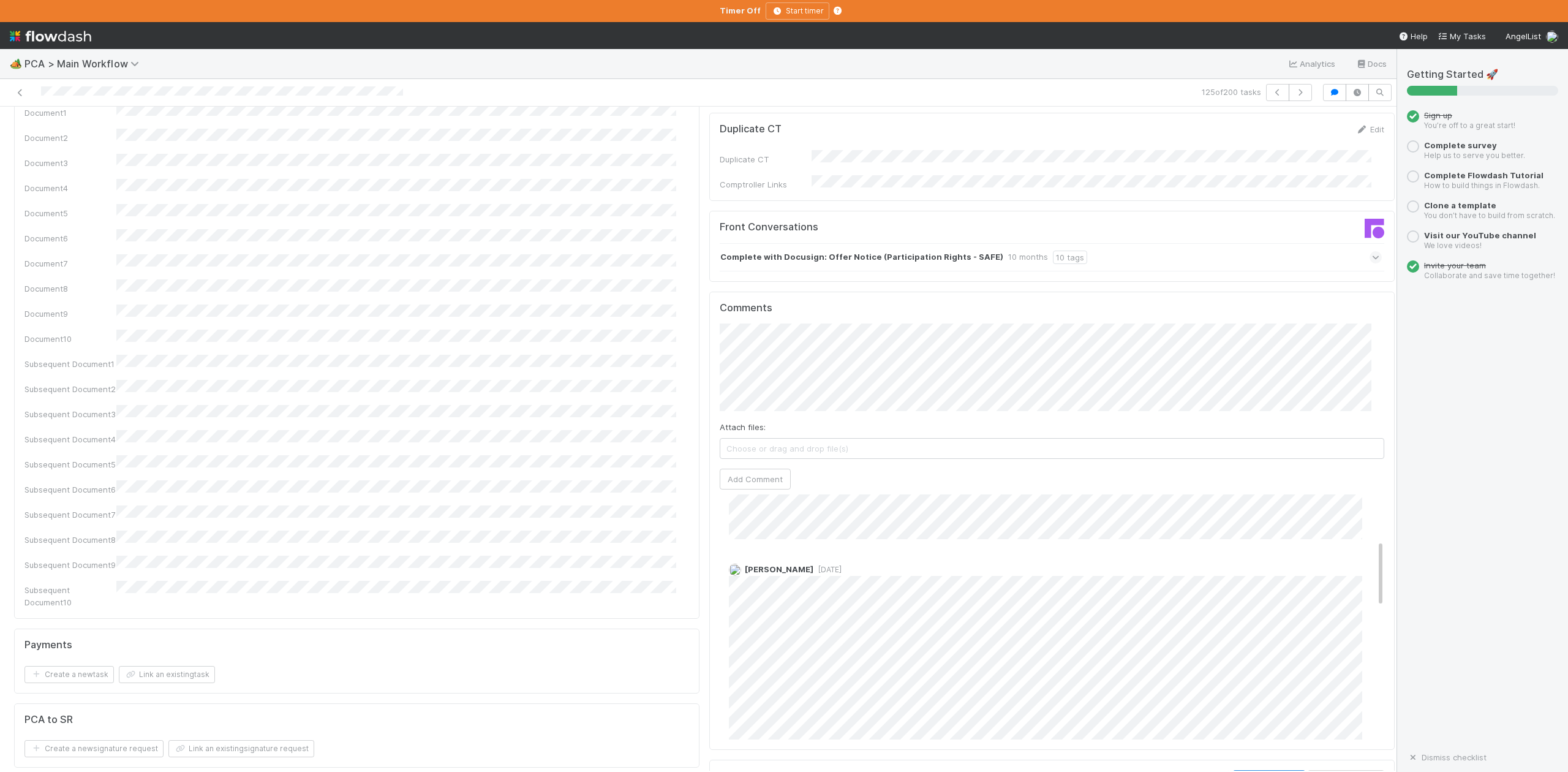
scroll to position [1634, 0]
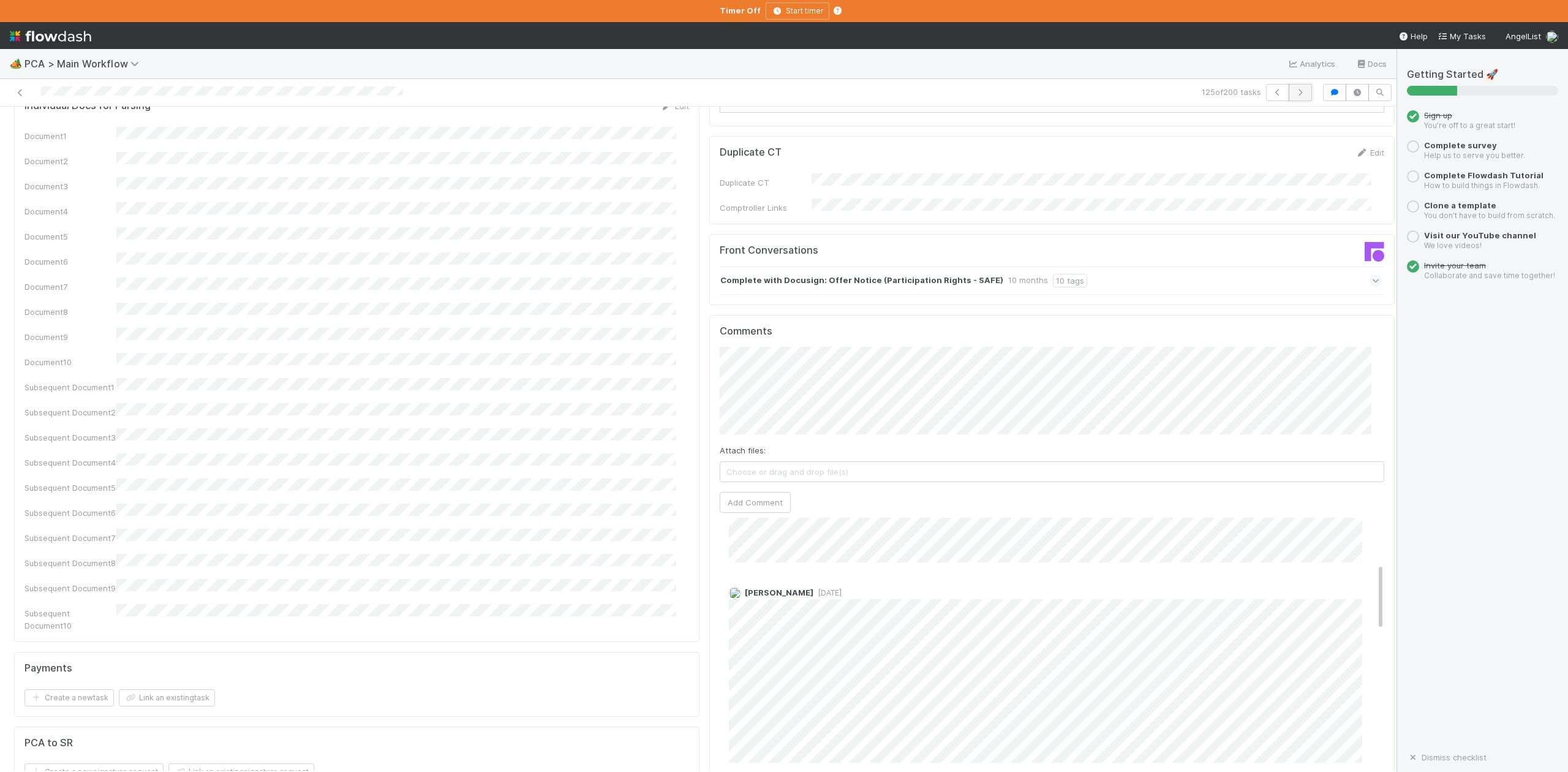
click at [1294, 93] on icon "button" at bounding box center [1300, 93] width 13 height 7
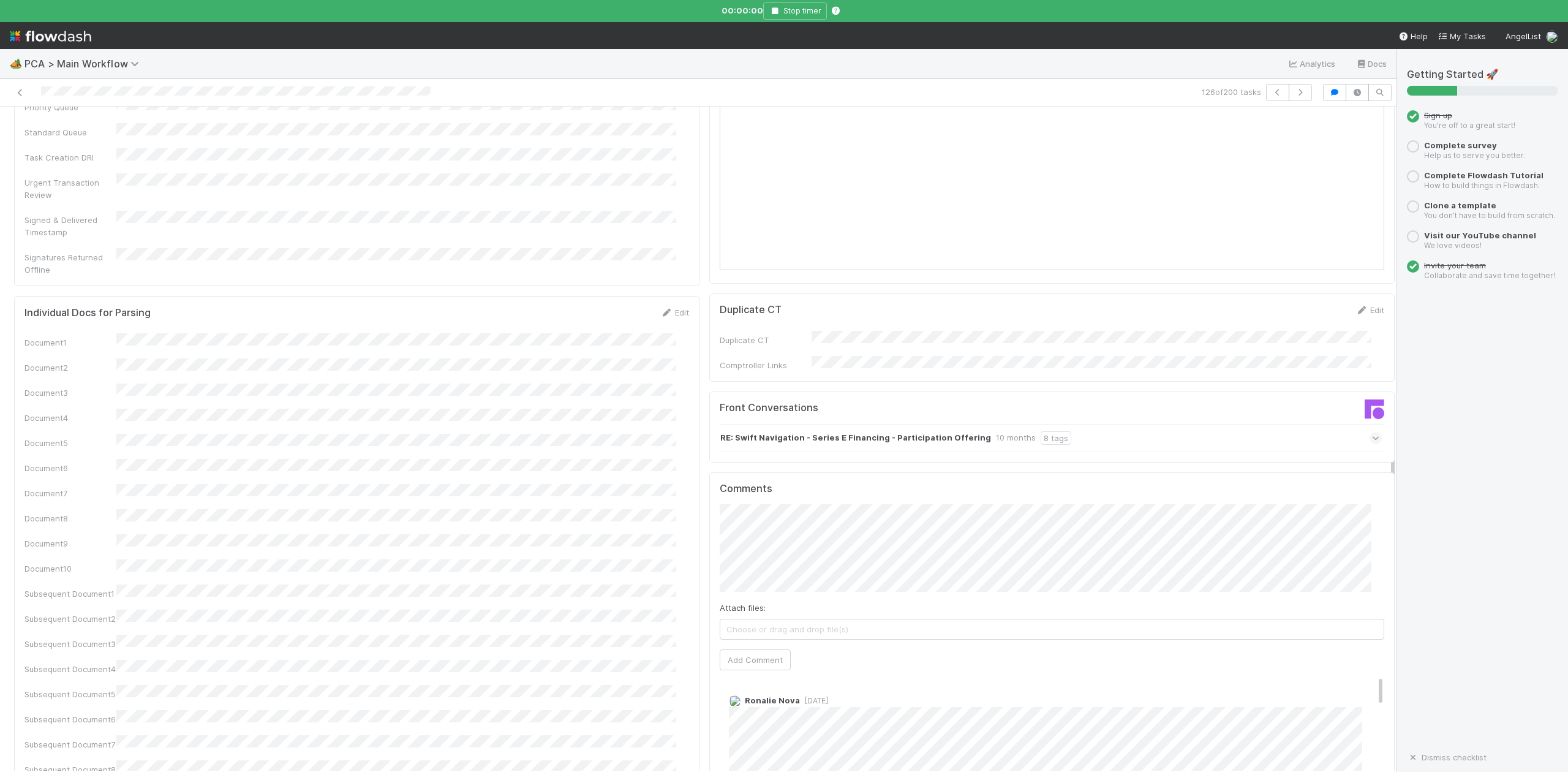
scroll to position [1716, 0]
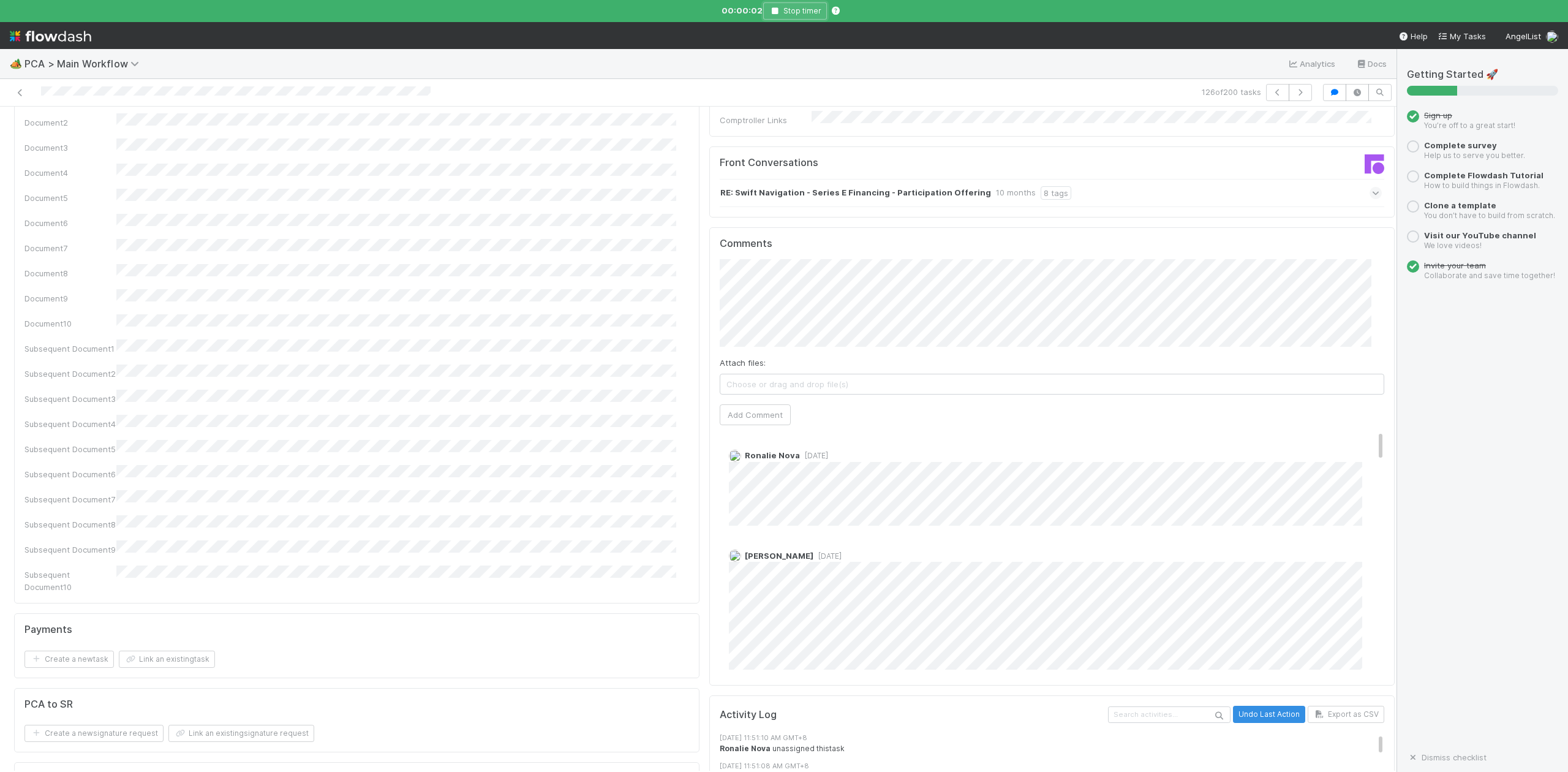
click at [778, 7] on icon "button" at bounding box center [775, 11] width 13 height 7
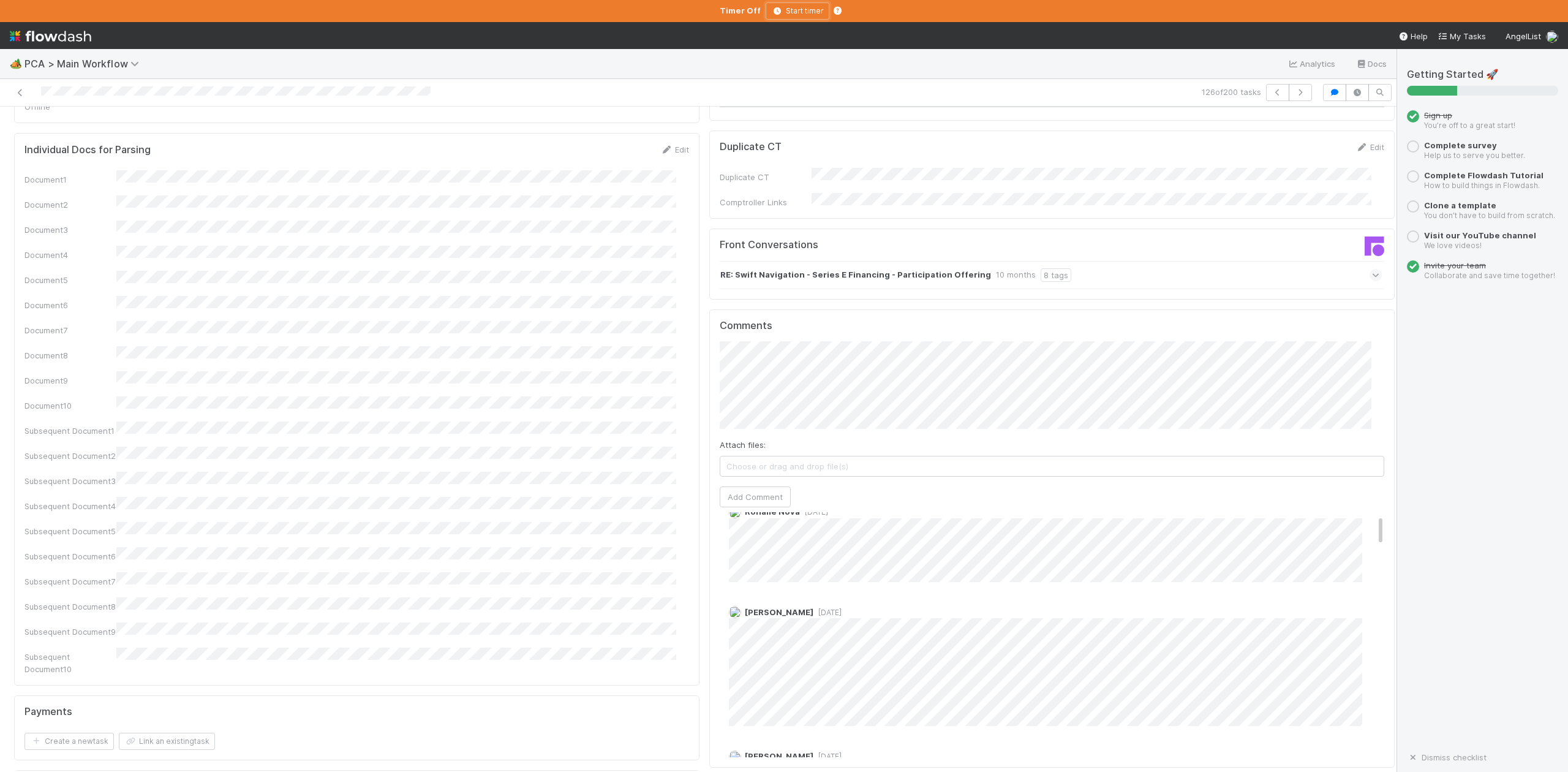
scroll to position [0, 0]
click at [1294, 93] on icon "button" at bounding box center [1300, 93] width 13 height 7
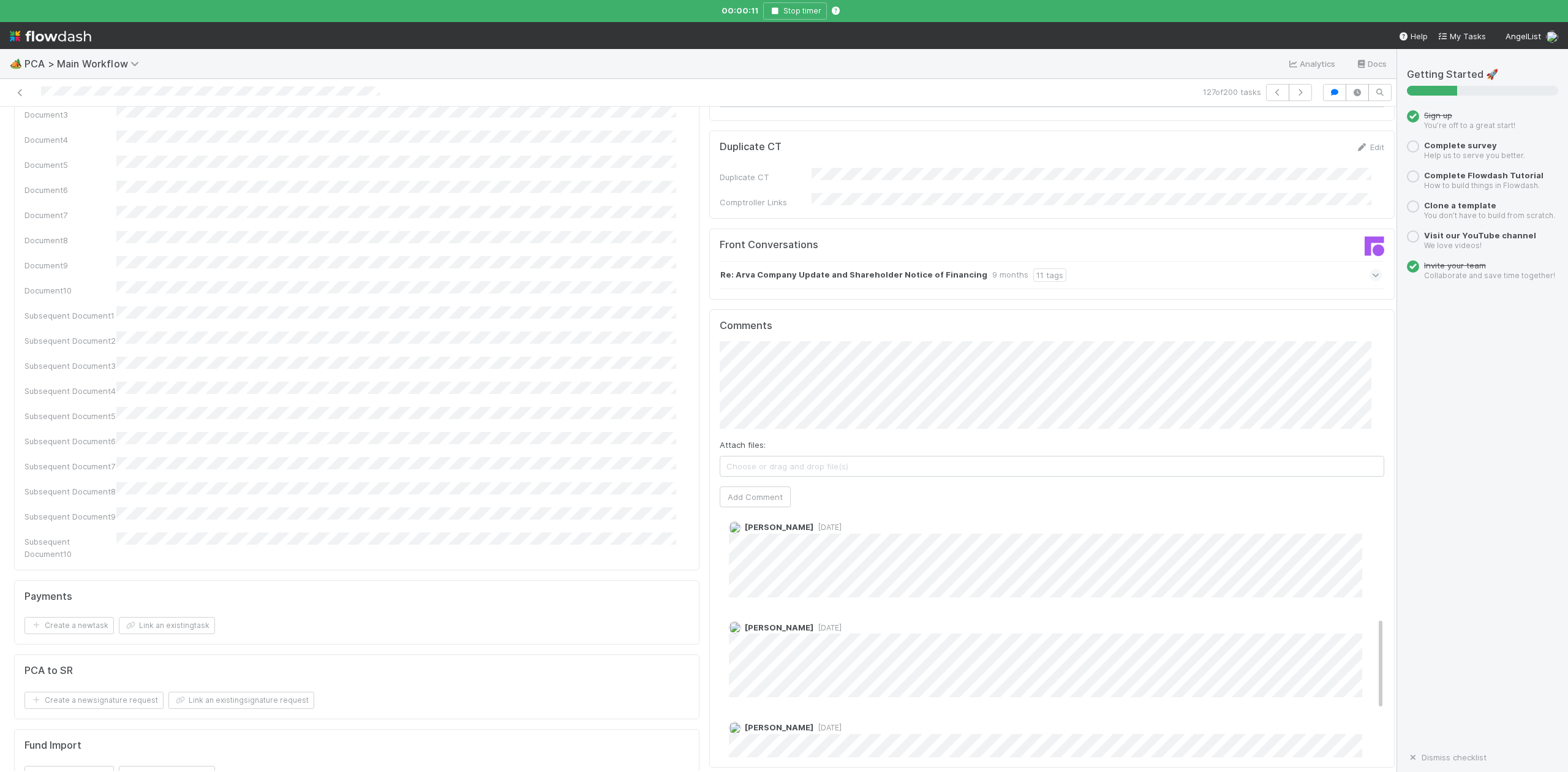
scroll to position [326, 0]
click at [775, 6] on button "Stop timer" at bounding box center [795, 10] width 64 height 17
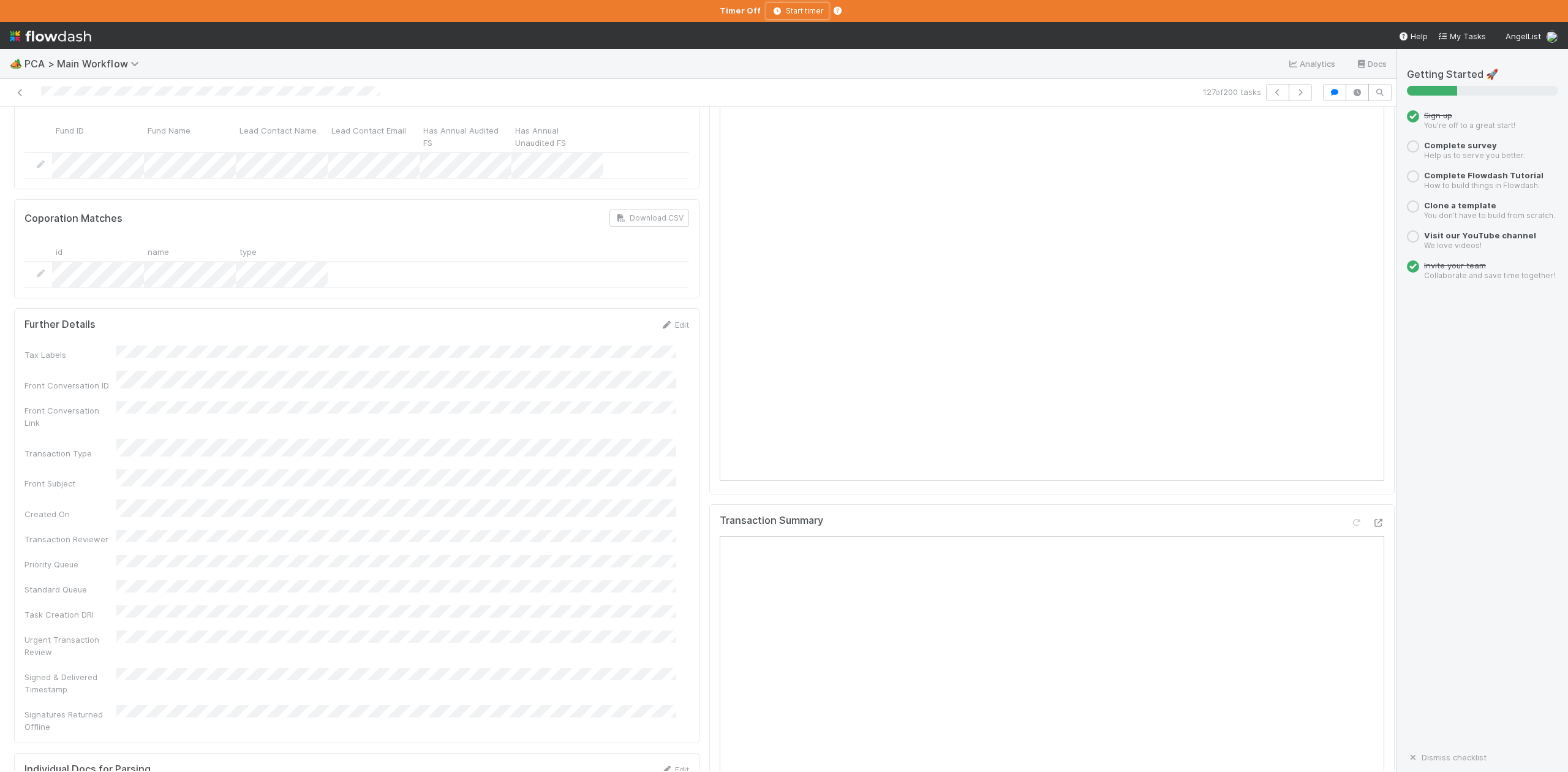
scroll to position [816, 0]
click at [1294, 94] on icon "button" at bounding box center [1300, 93] width 13 height 7
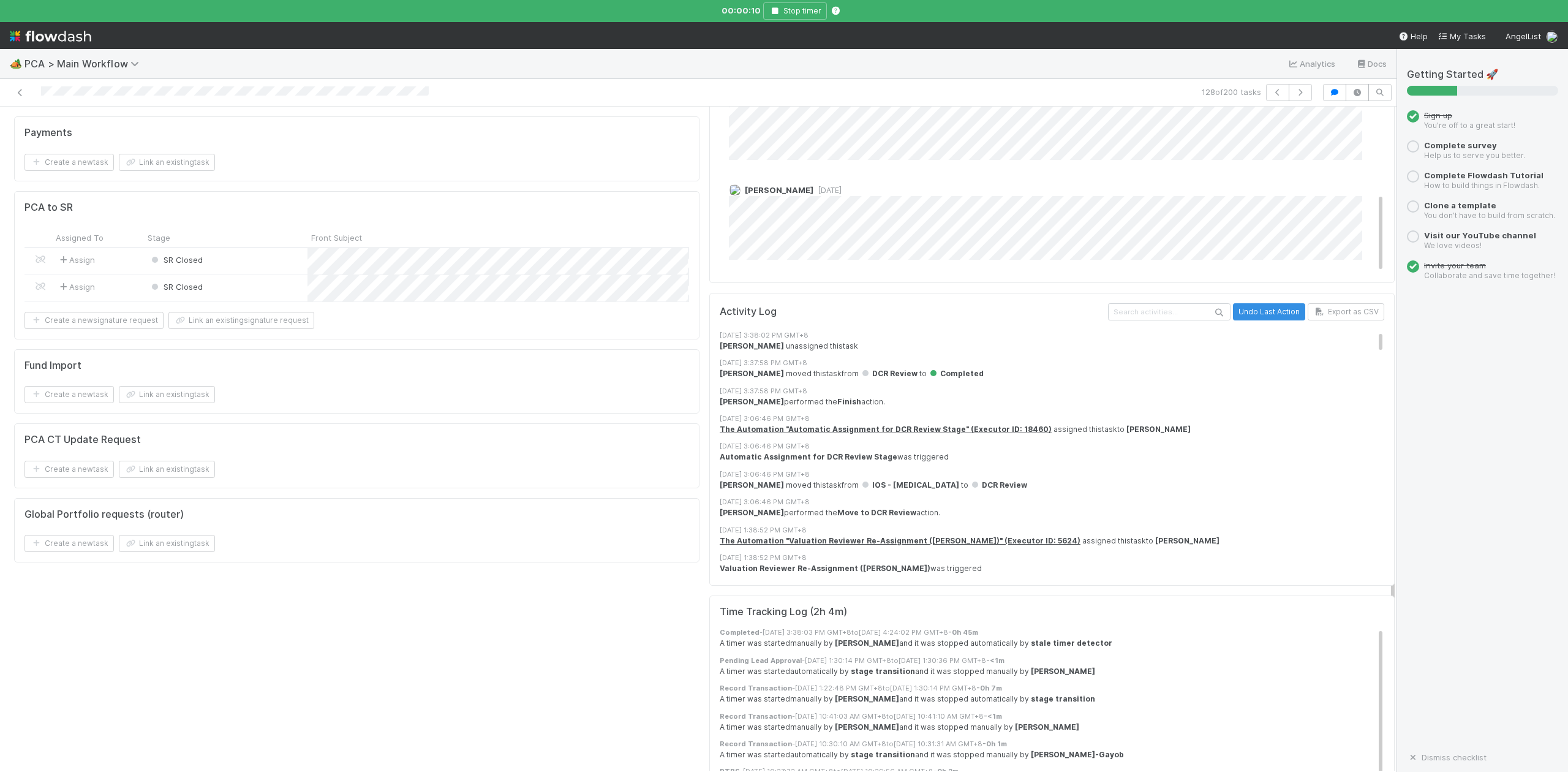
scroll to position [1797, 0]
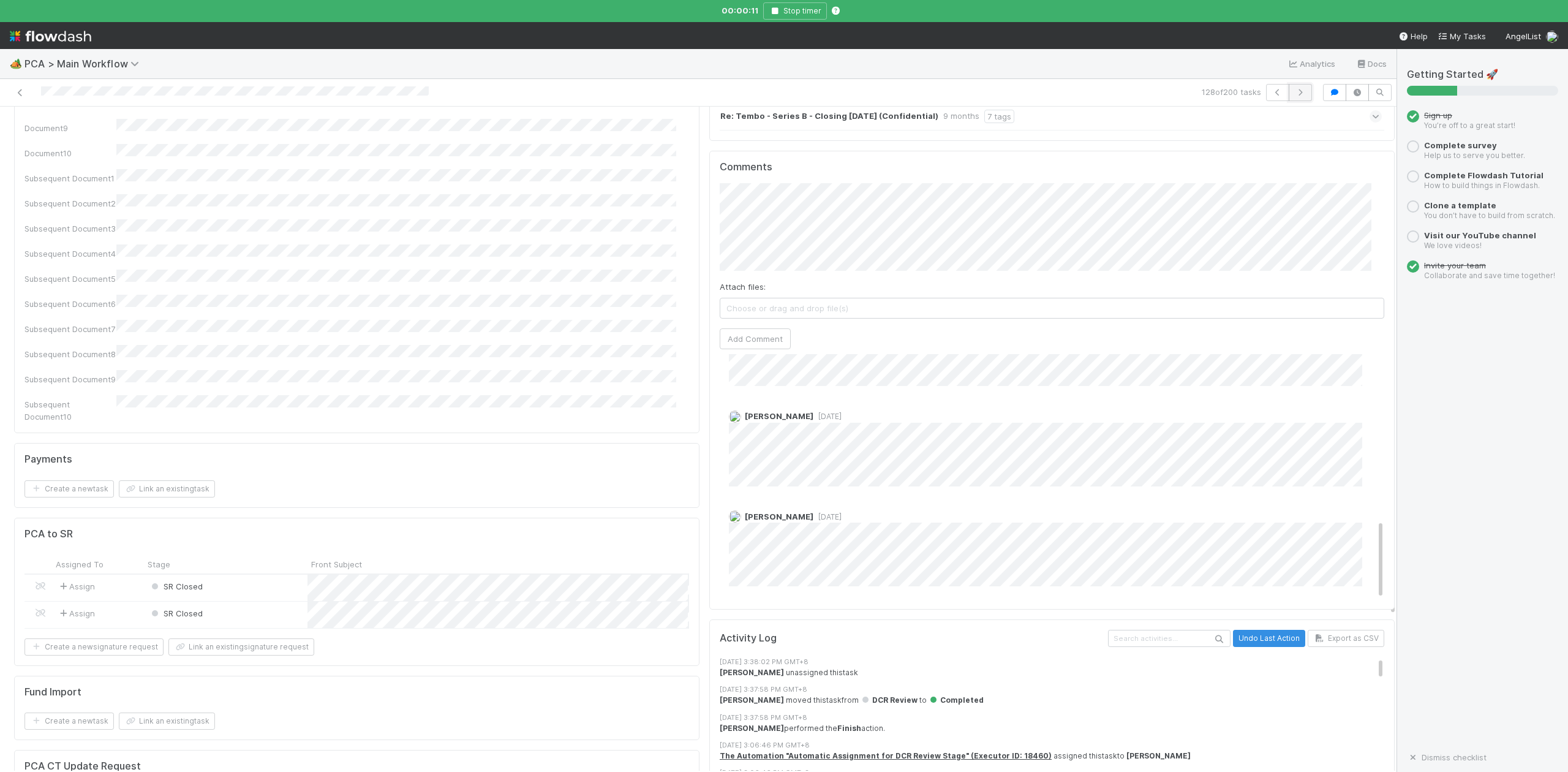
click at [1294, 92] on icon "button" at bounding box center [1300, 93] width 13 height 7
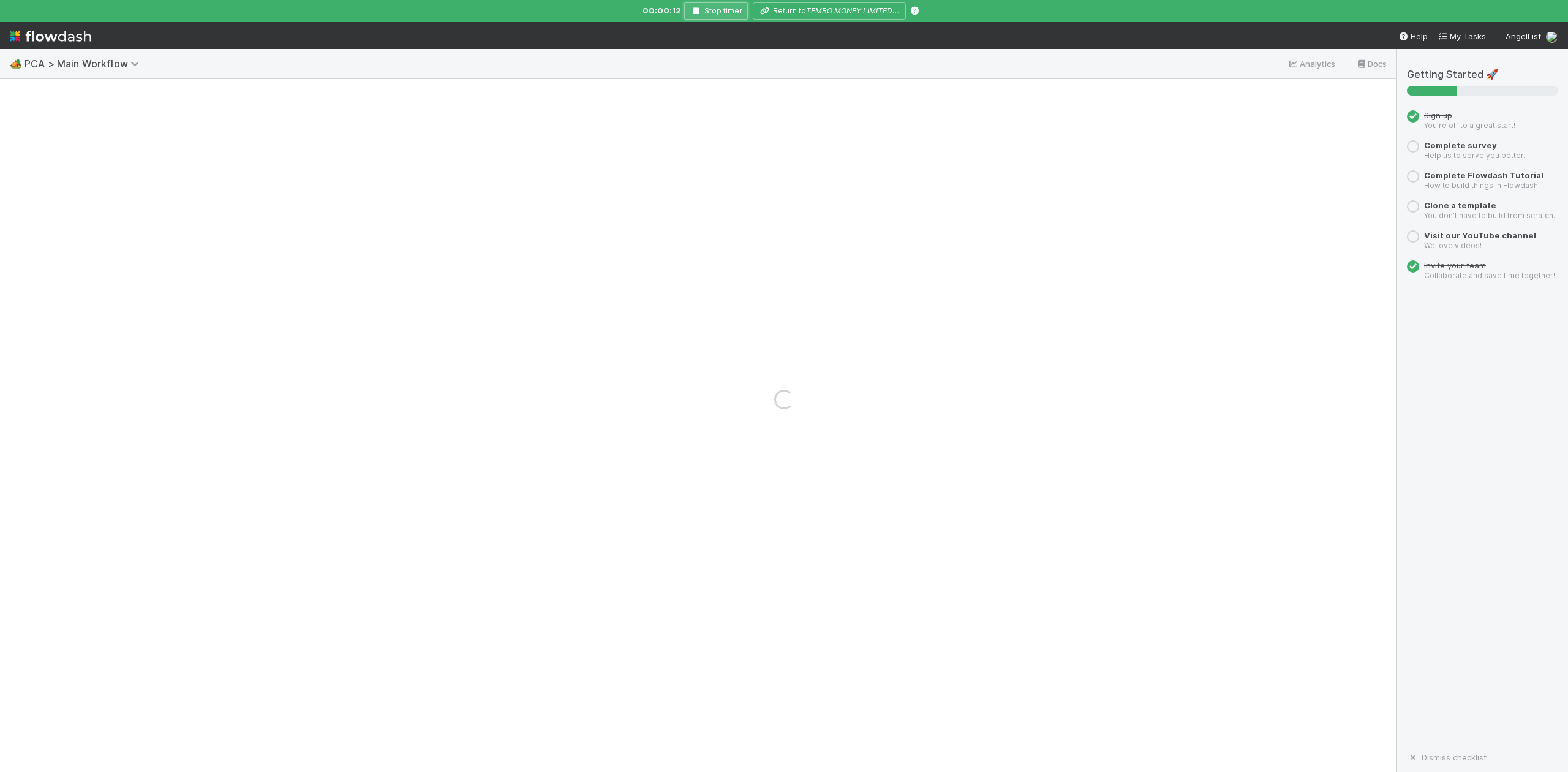
click at [701, 10] on icon "button" at bounding box center [695, 11] width 13 height 7
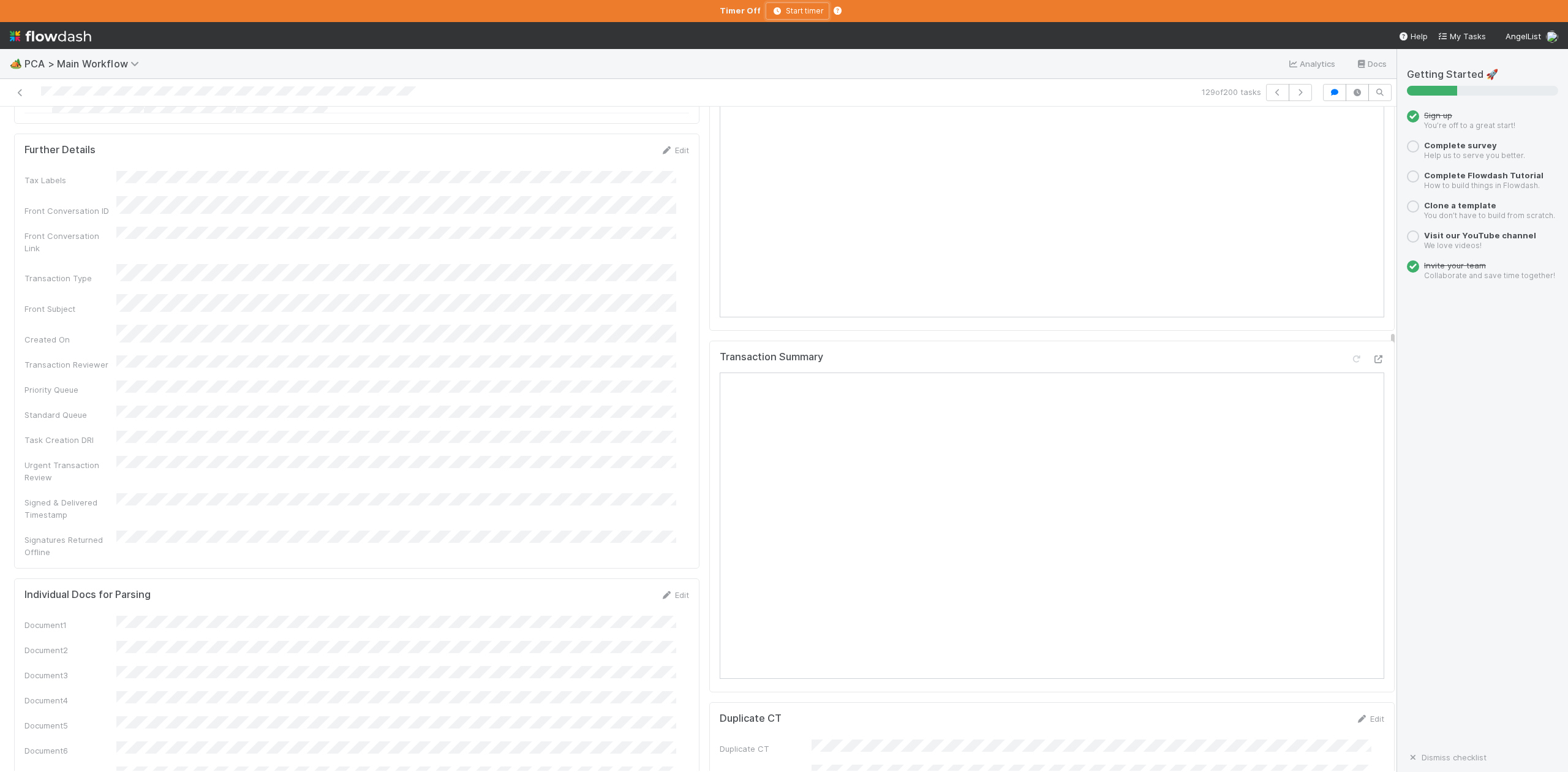
scroll to position [898, 0]
click at [1294, 93] on icon "button" at bounding box center [1300, 93] width 13 height 7
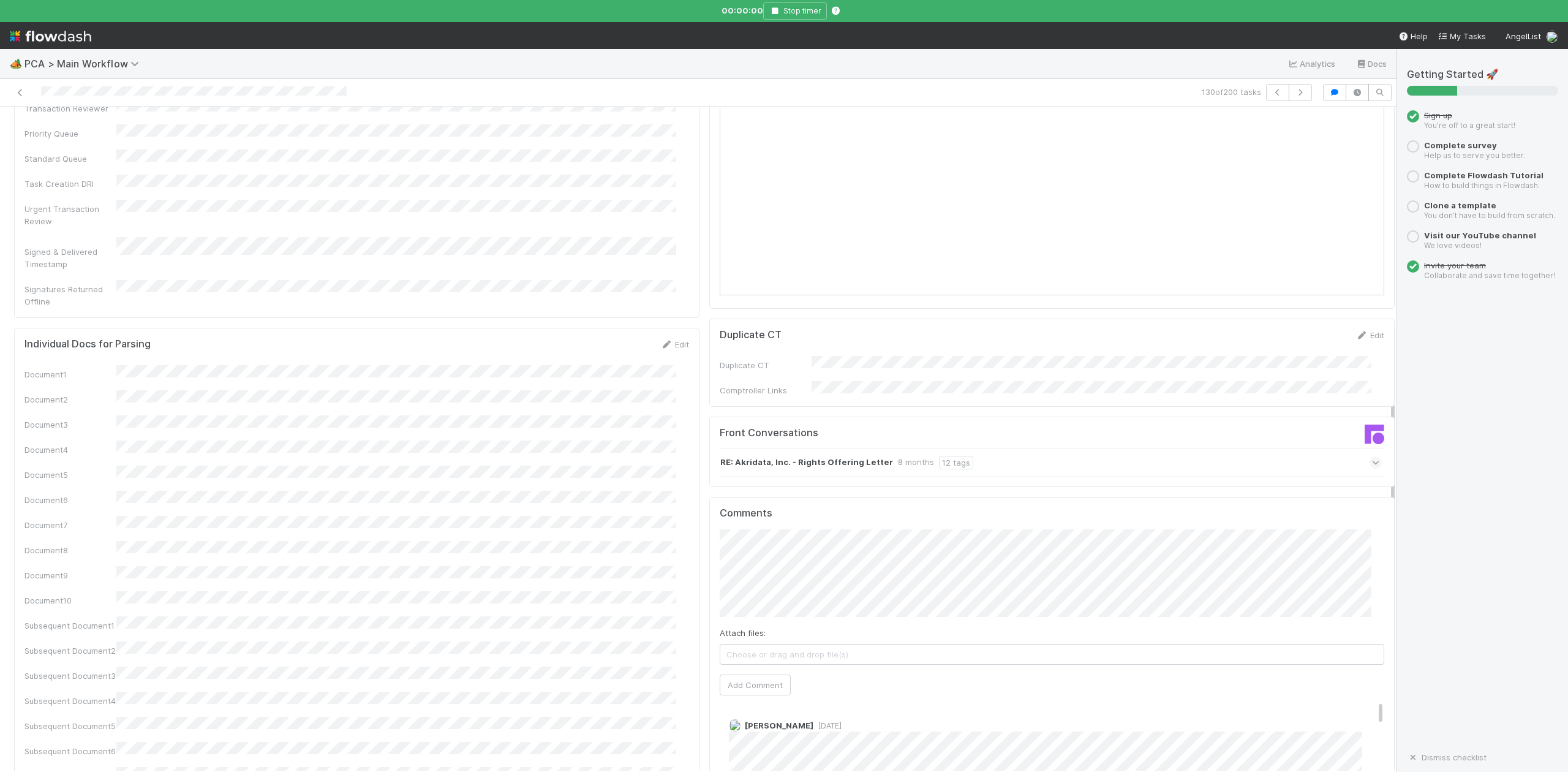
scroll to position [1716, 0]
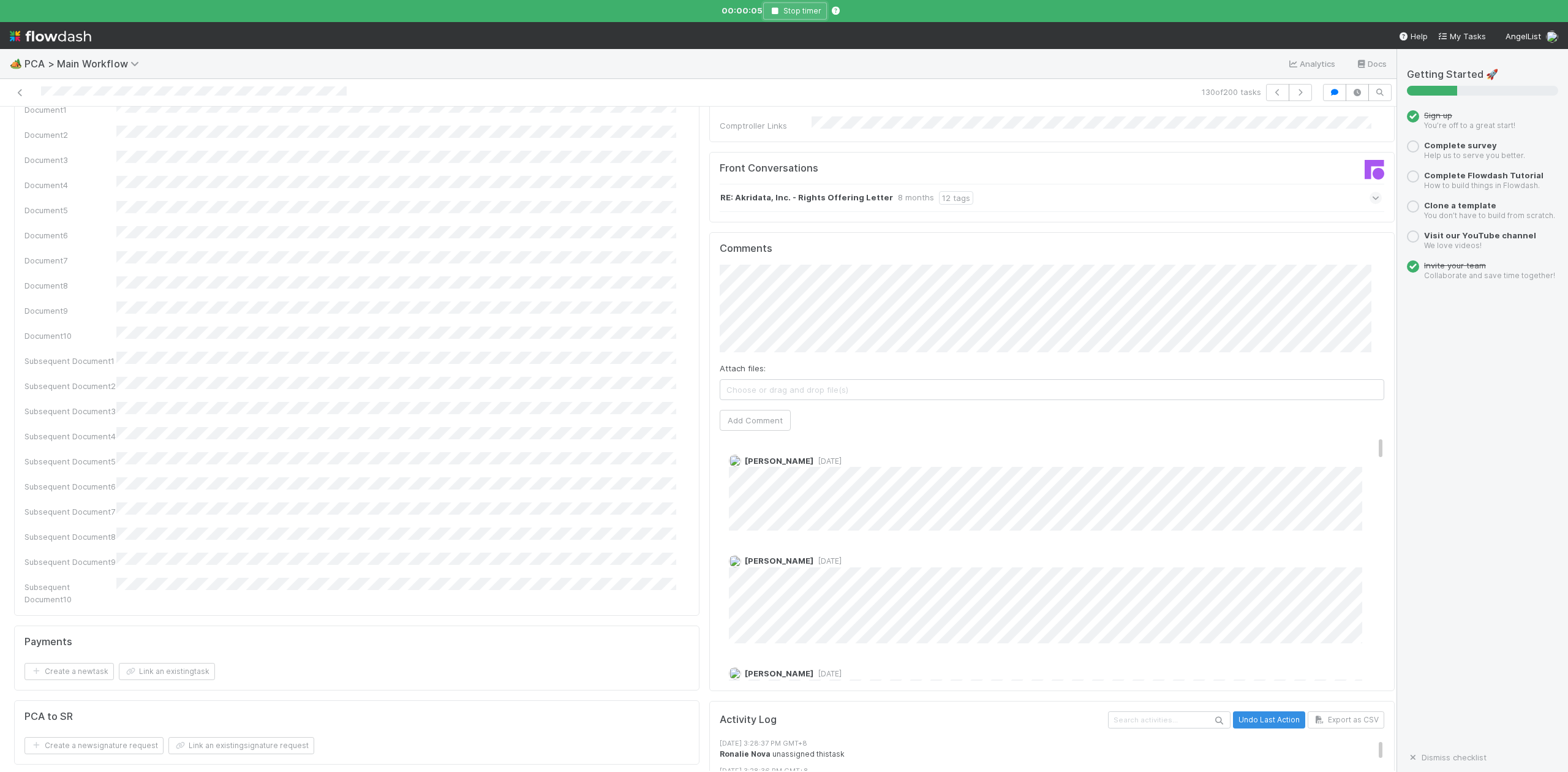
click at [773, 13] on icon "button" at bounding box center [775, 11] width 13 height 7
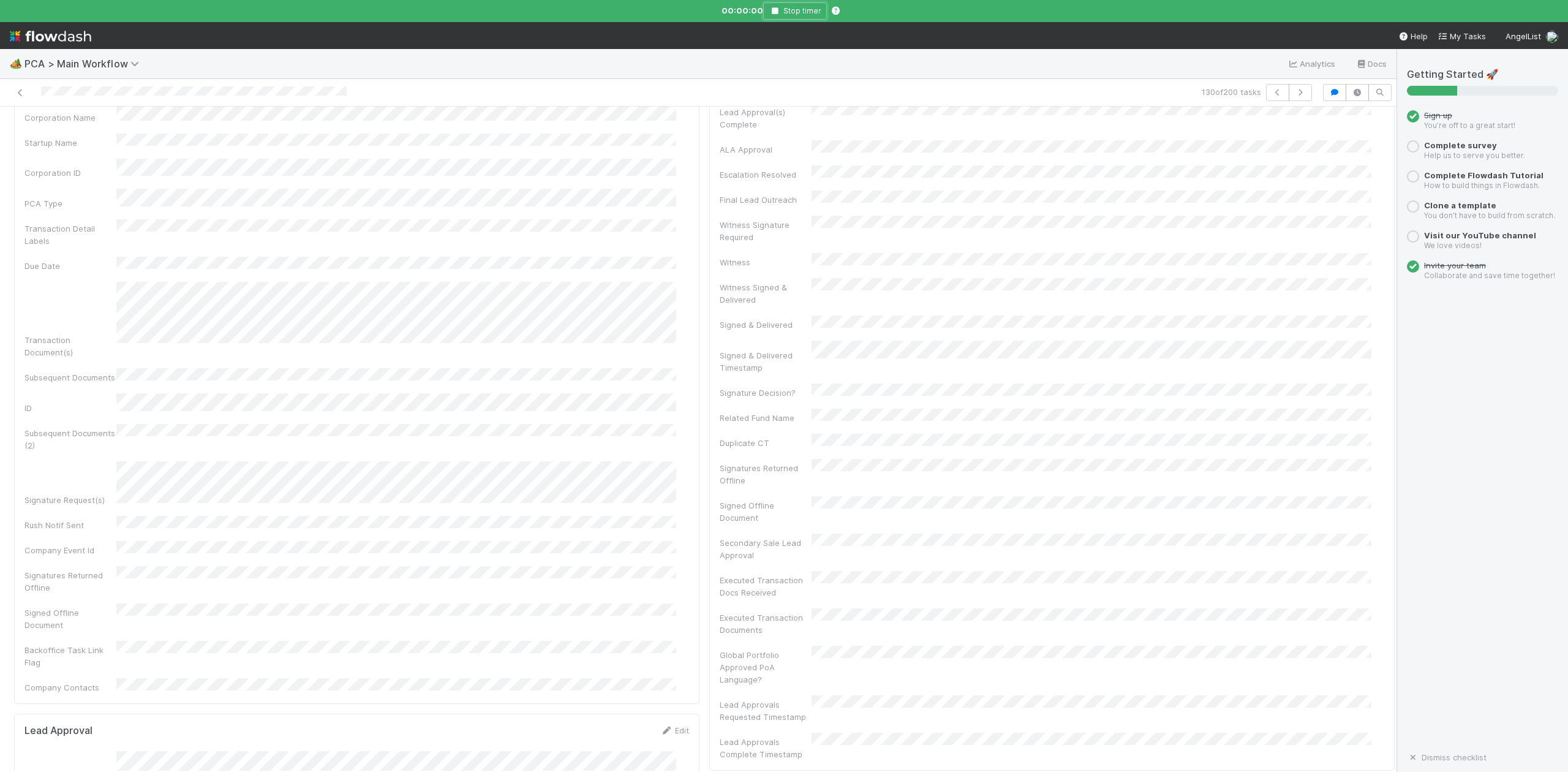
scroll to position [0, 0]
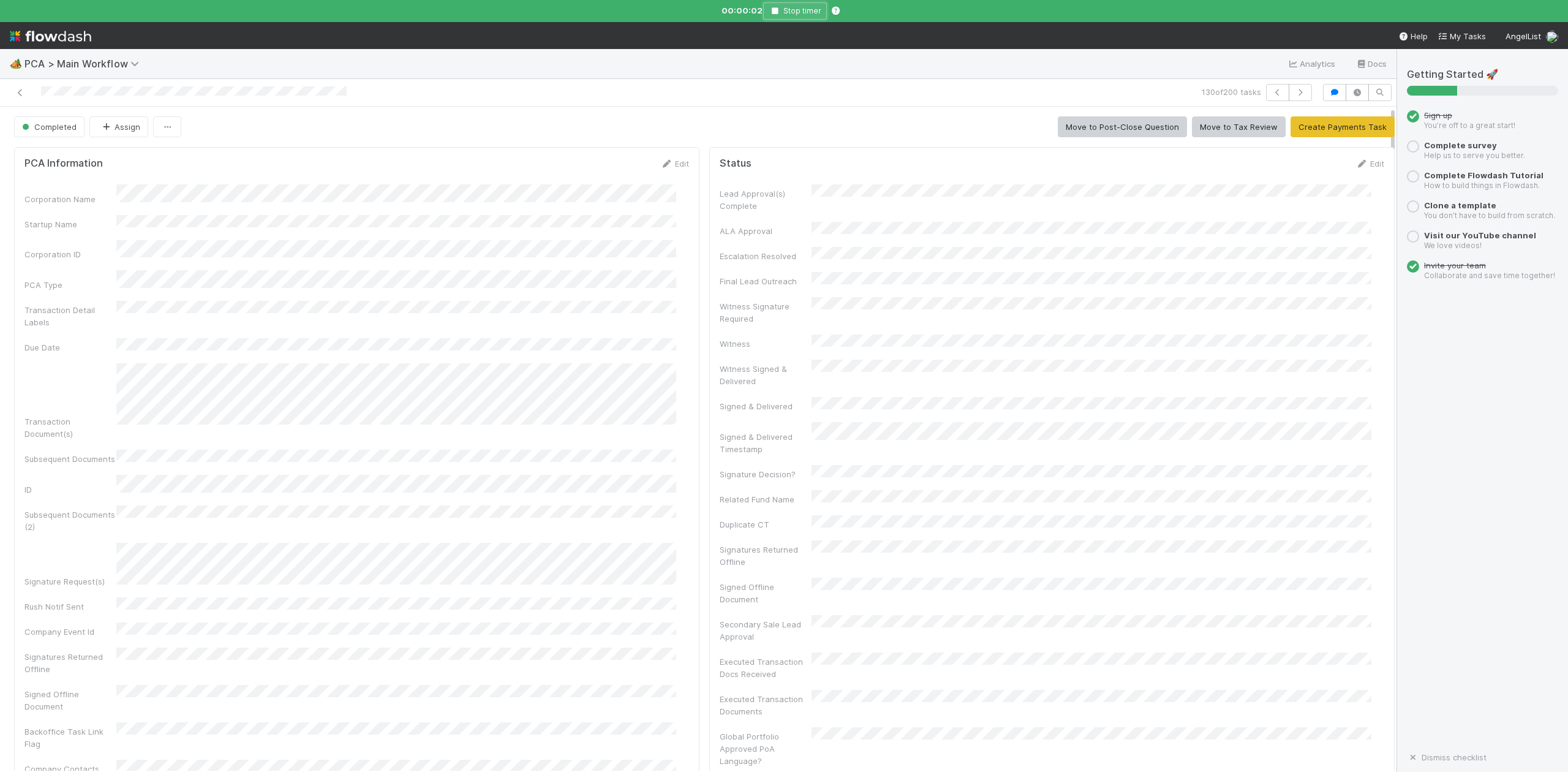
click at [778, 7] on icon "button" at bounding box center [775, 11] width 13 height 7
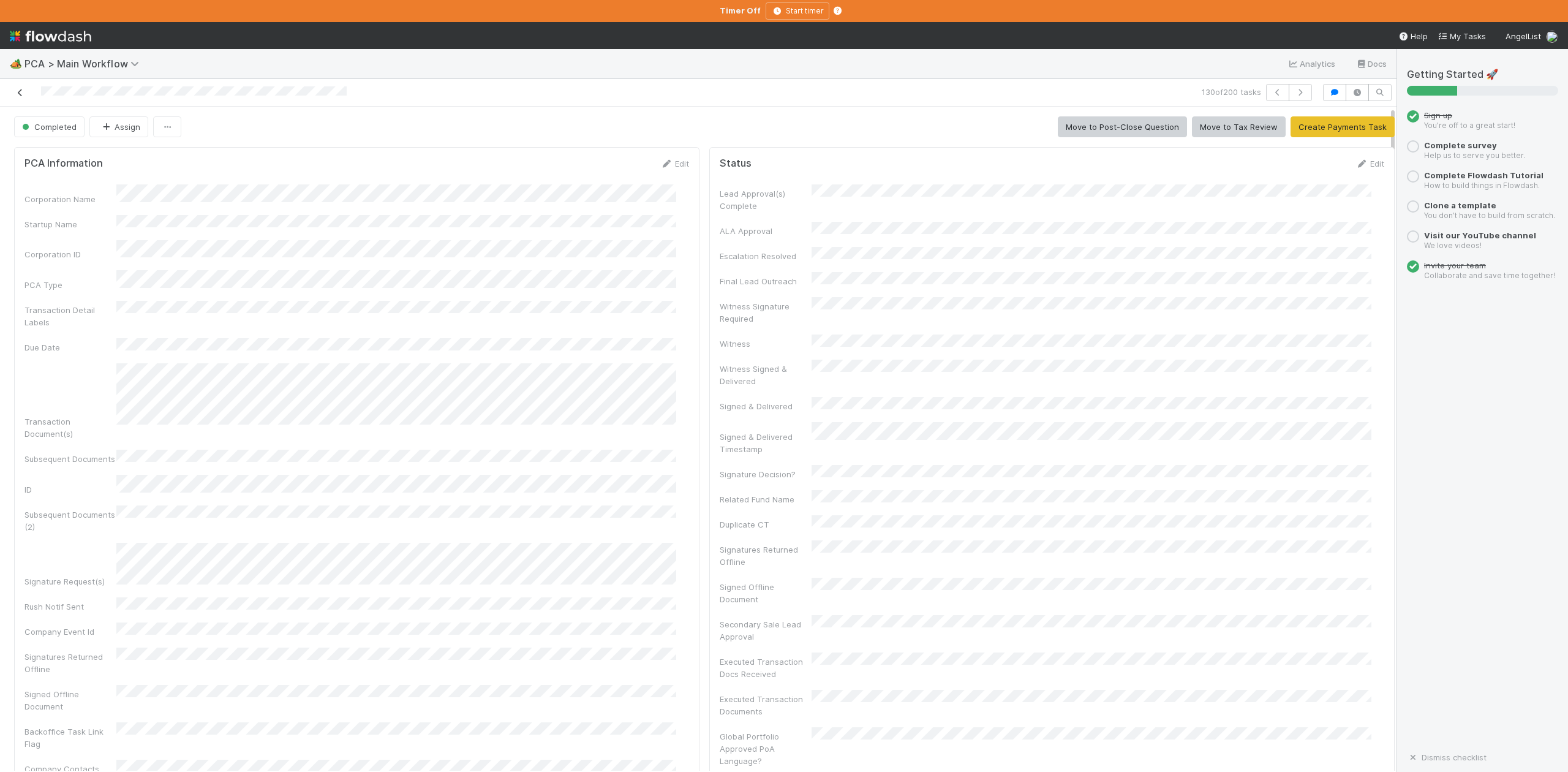
click at [16, 93] on icon at bounding box center [20, 93] width 13 height 8
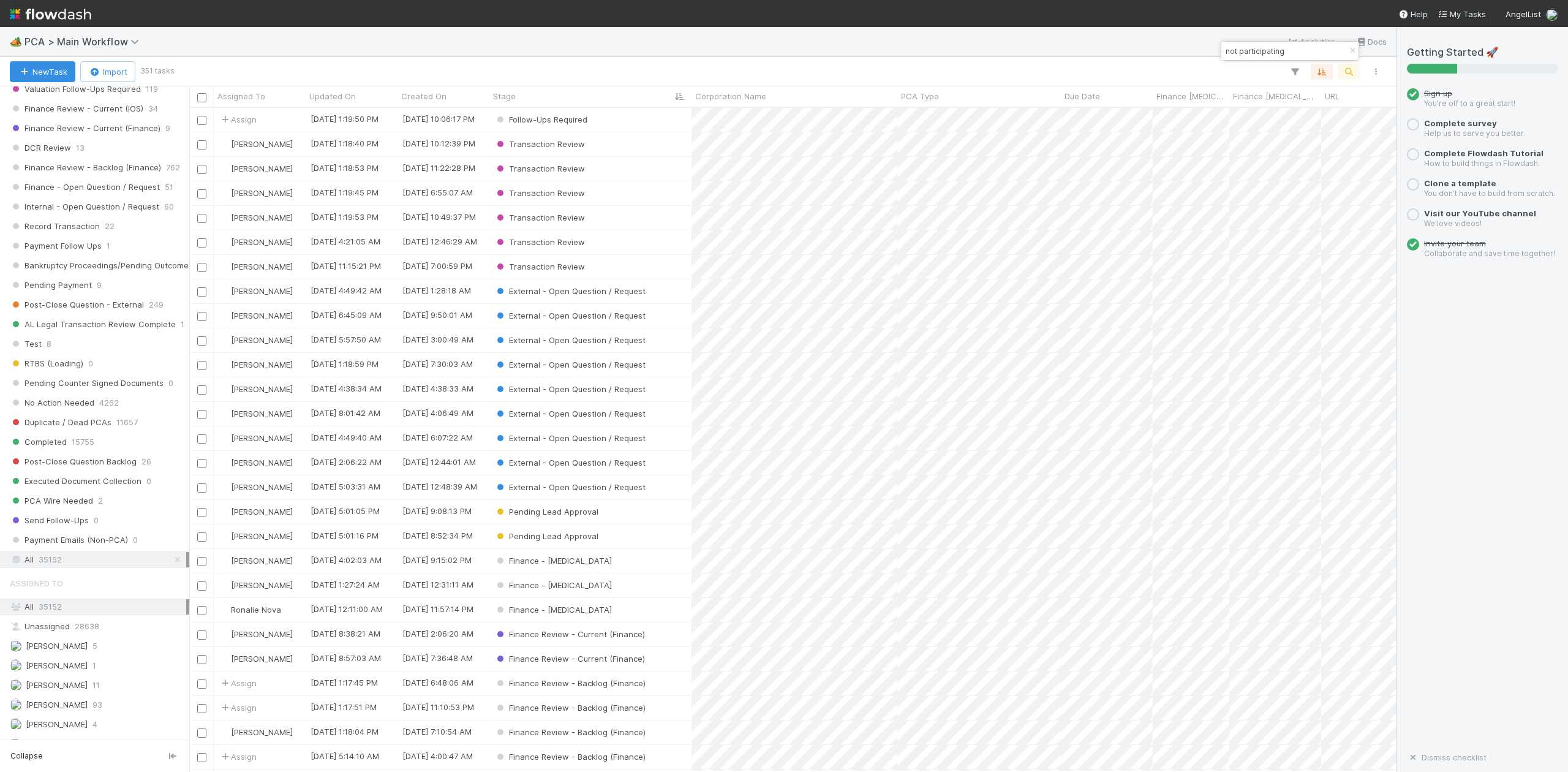
scroll to position [1062, 0]
click at [1299, 49] on input "not participating" at bounding box center [1284, 51] width 122 height 15
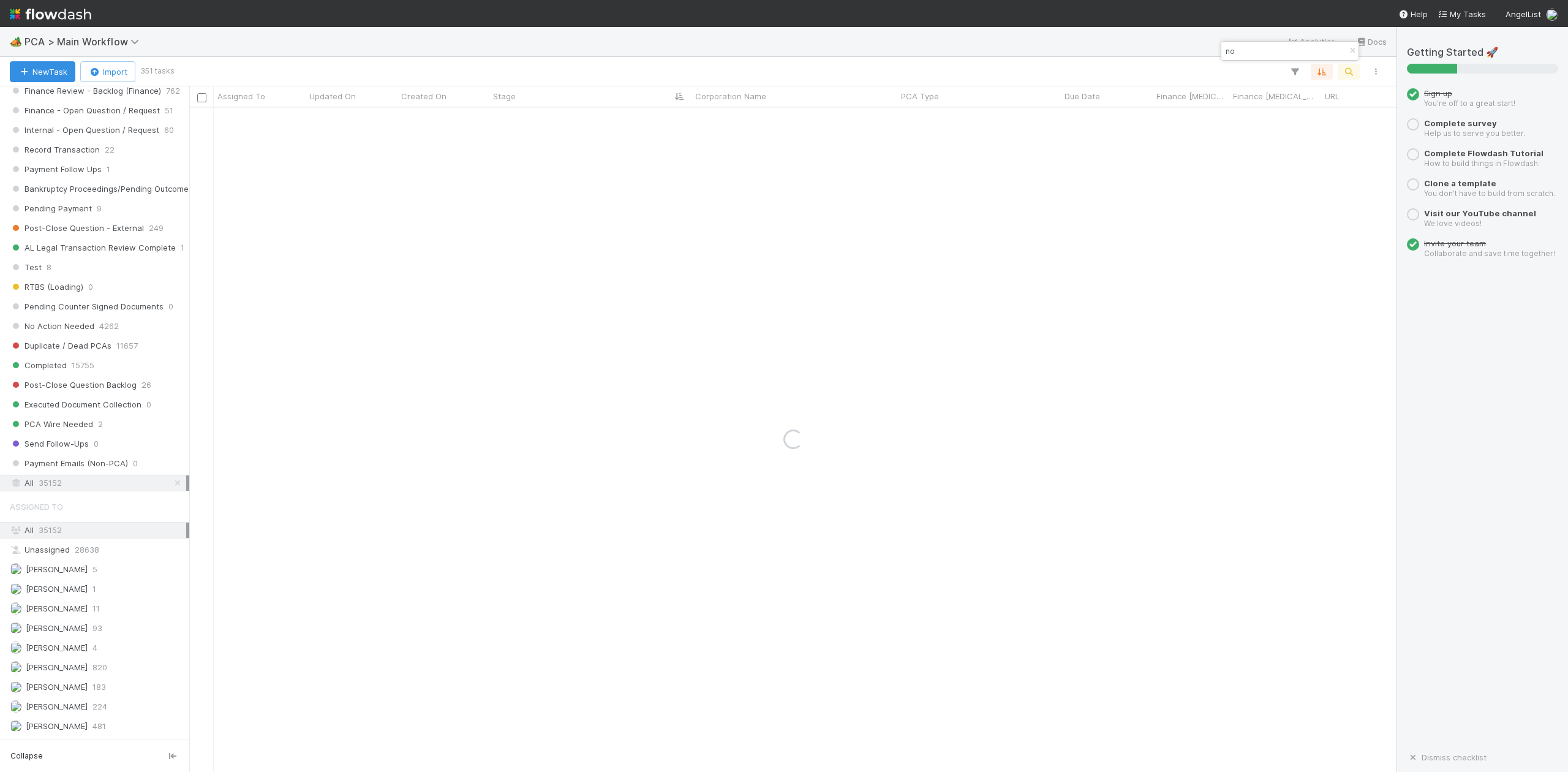
type input "n"
type input "nominee agreement"
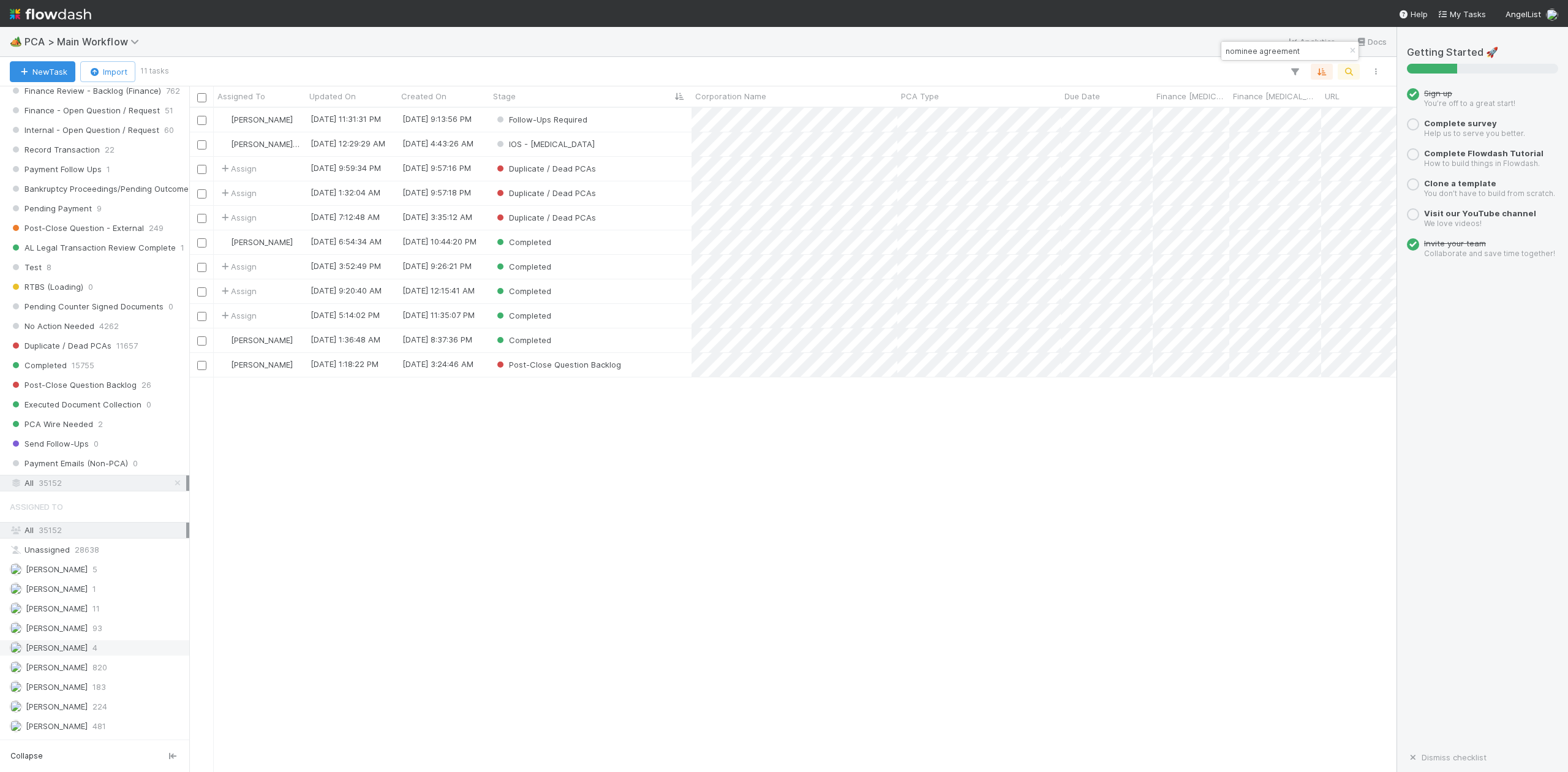
scroll to position [652, 1196]
click at [572, 244] on div "Completed" at bounding box center [590, 243] width 202 height 24
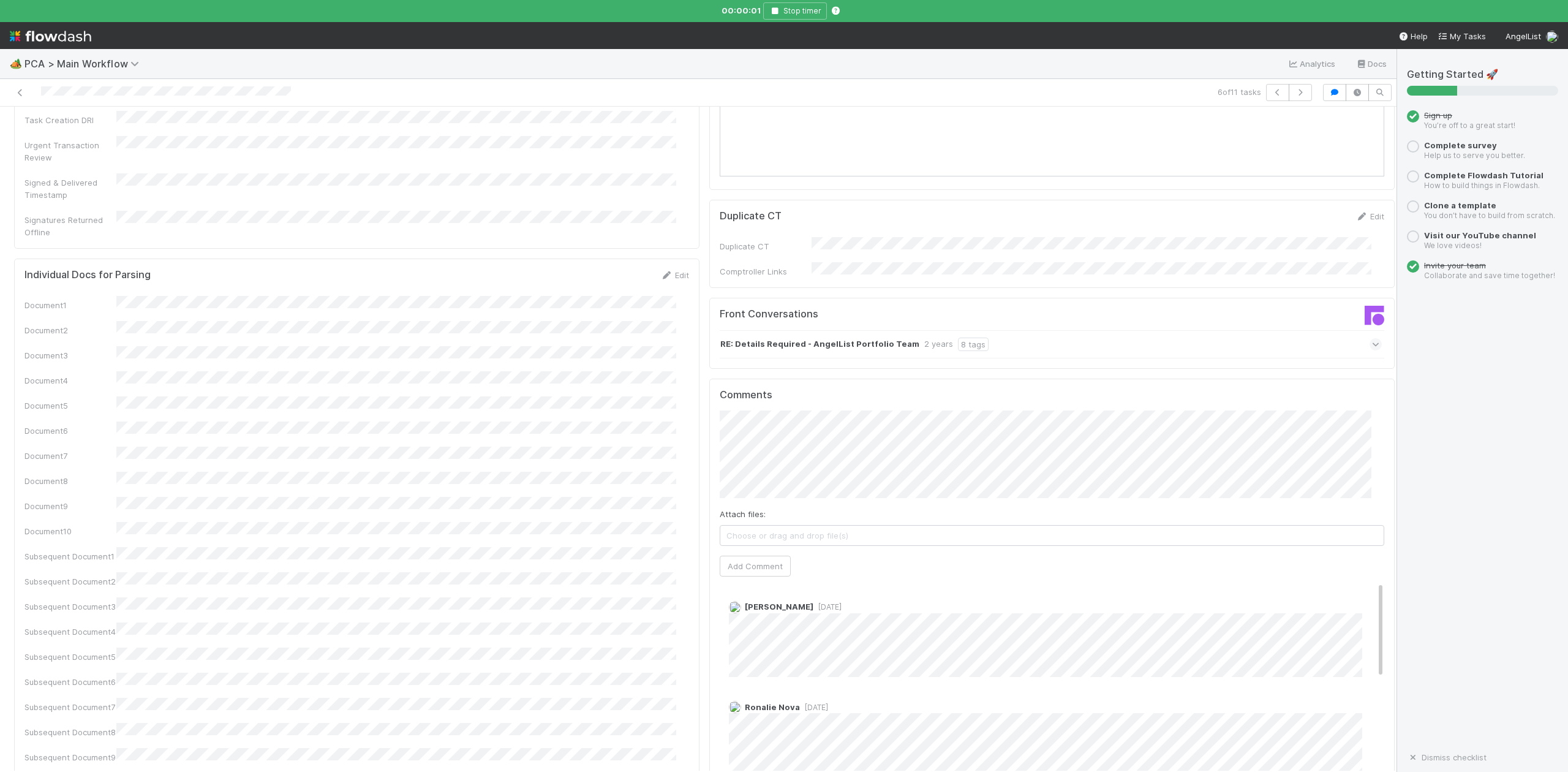
scroll to position [1634, 0]
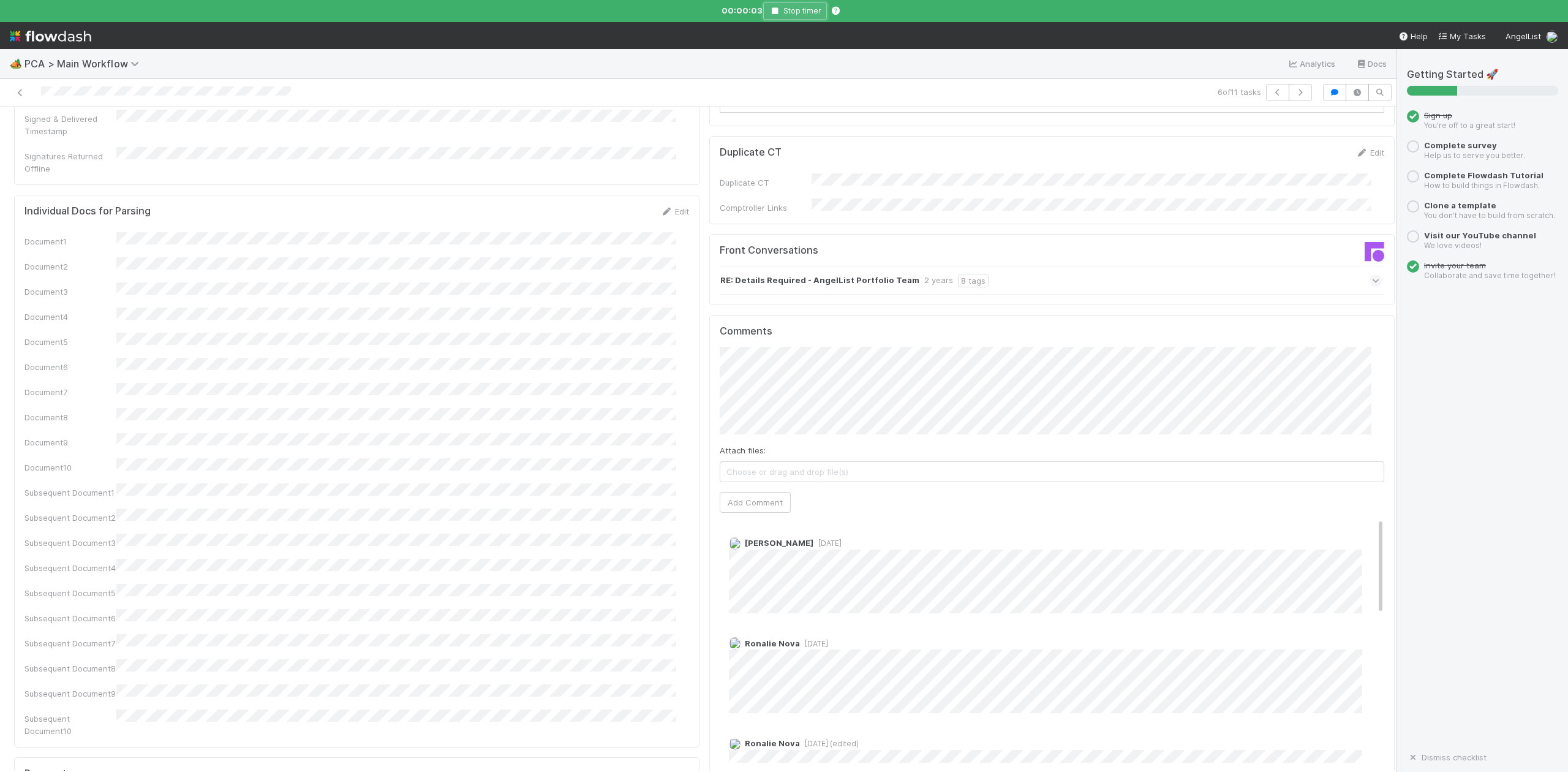
click at [774, 10] on icon "button" at bounding box center [775, 11] width 13 height 7
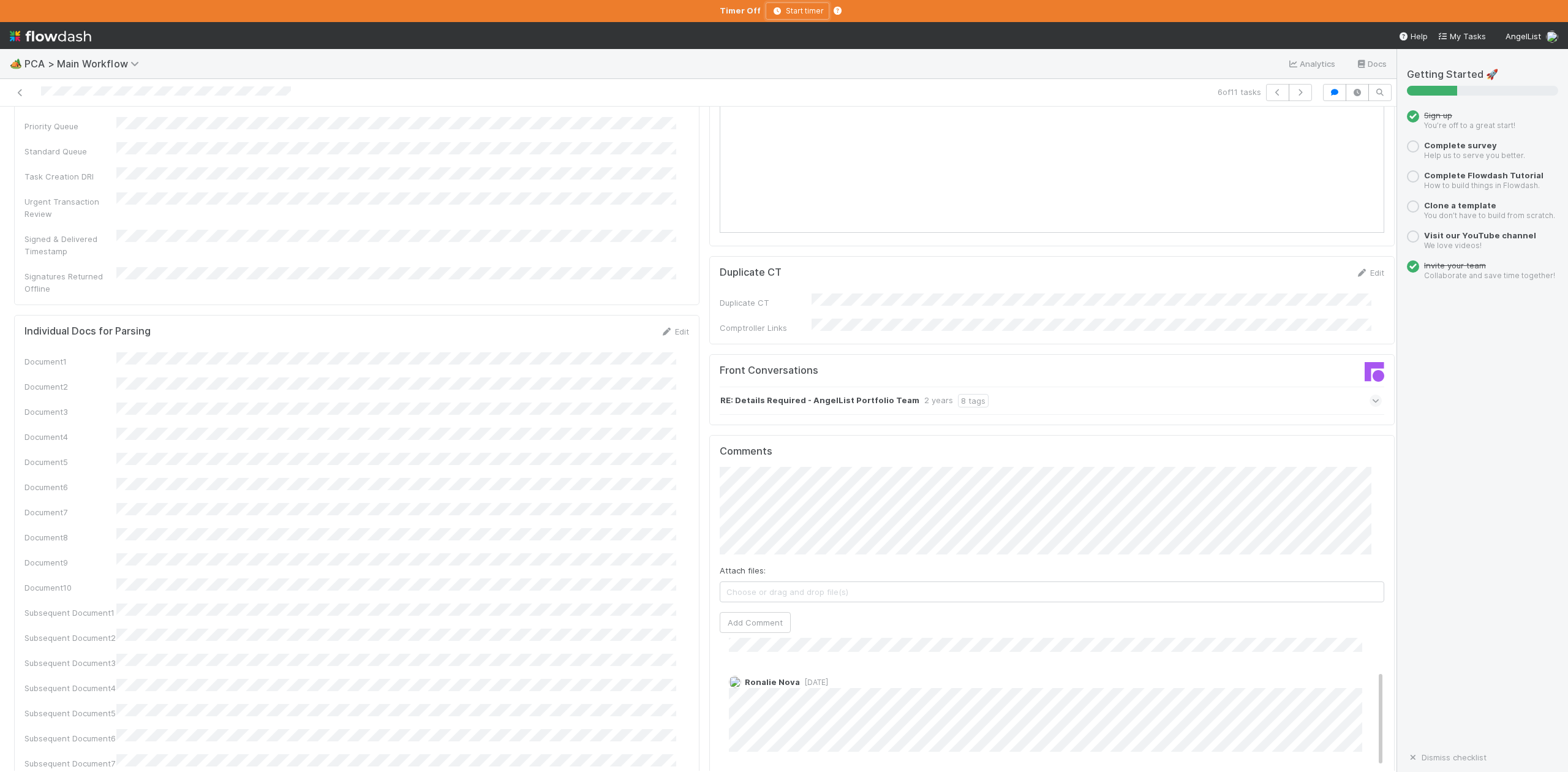
scroll to position [1552, 0]
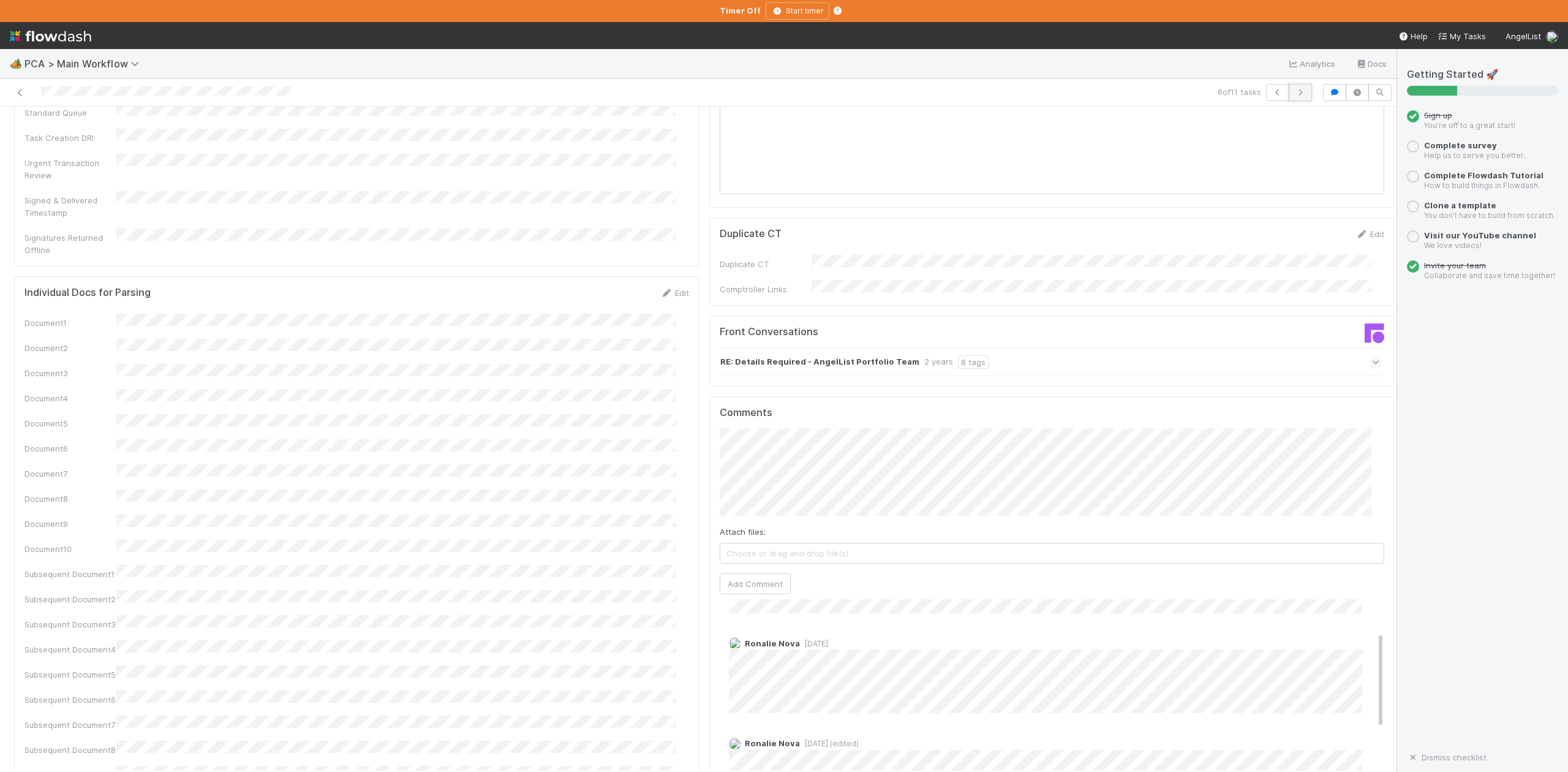
click at [1289, 98] on button "button" at bounding box center [1300, 92] width 23 height 17
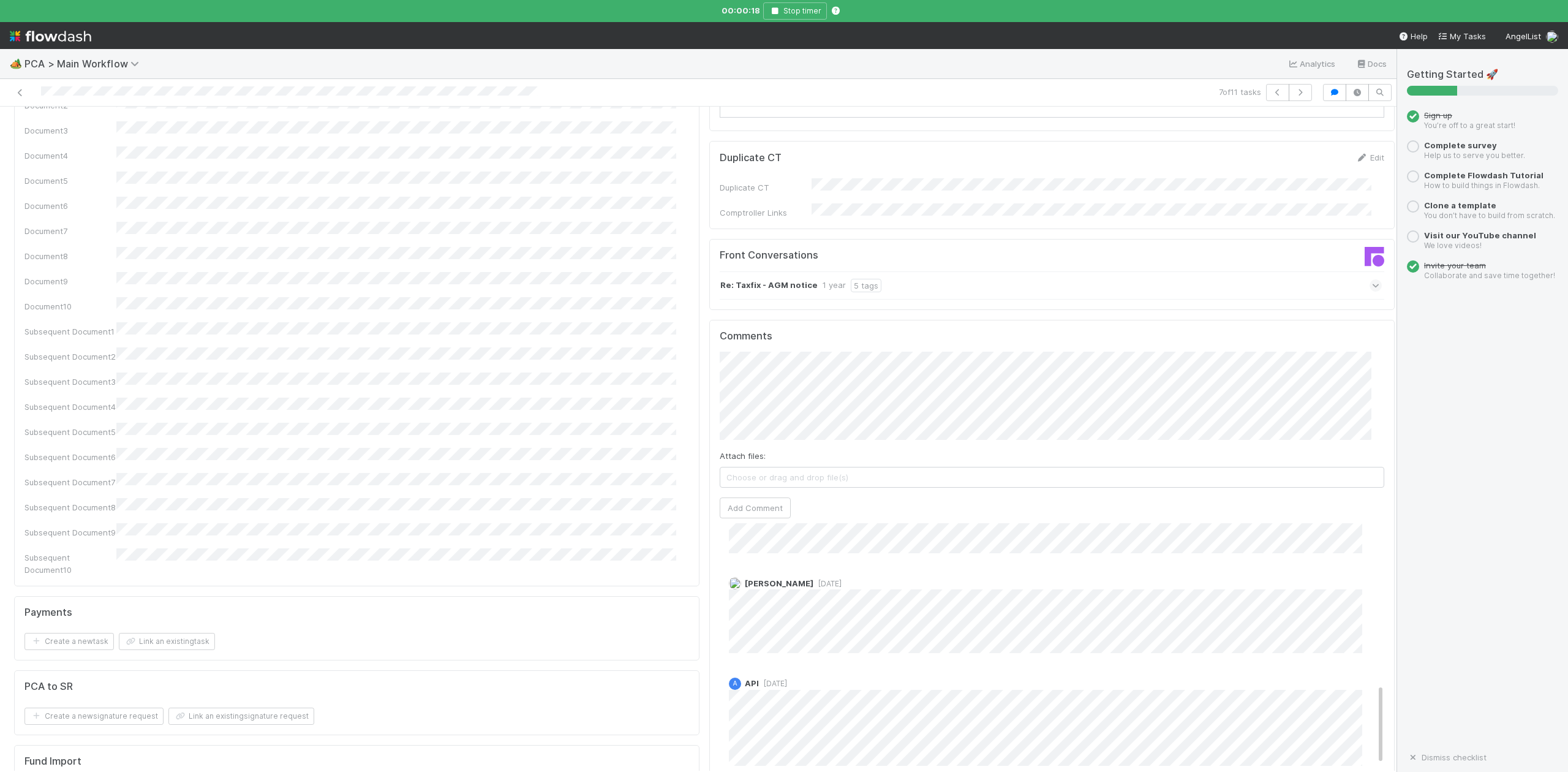
scroll to position [501, 0]
click at [1294, 96] on icon "button" at bounding box center [1300, 93] width 13 height 7
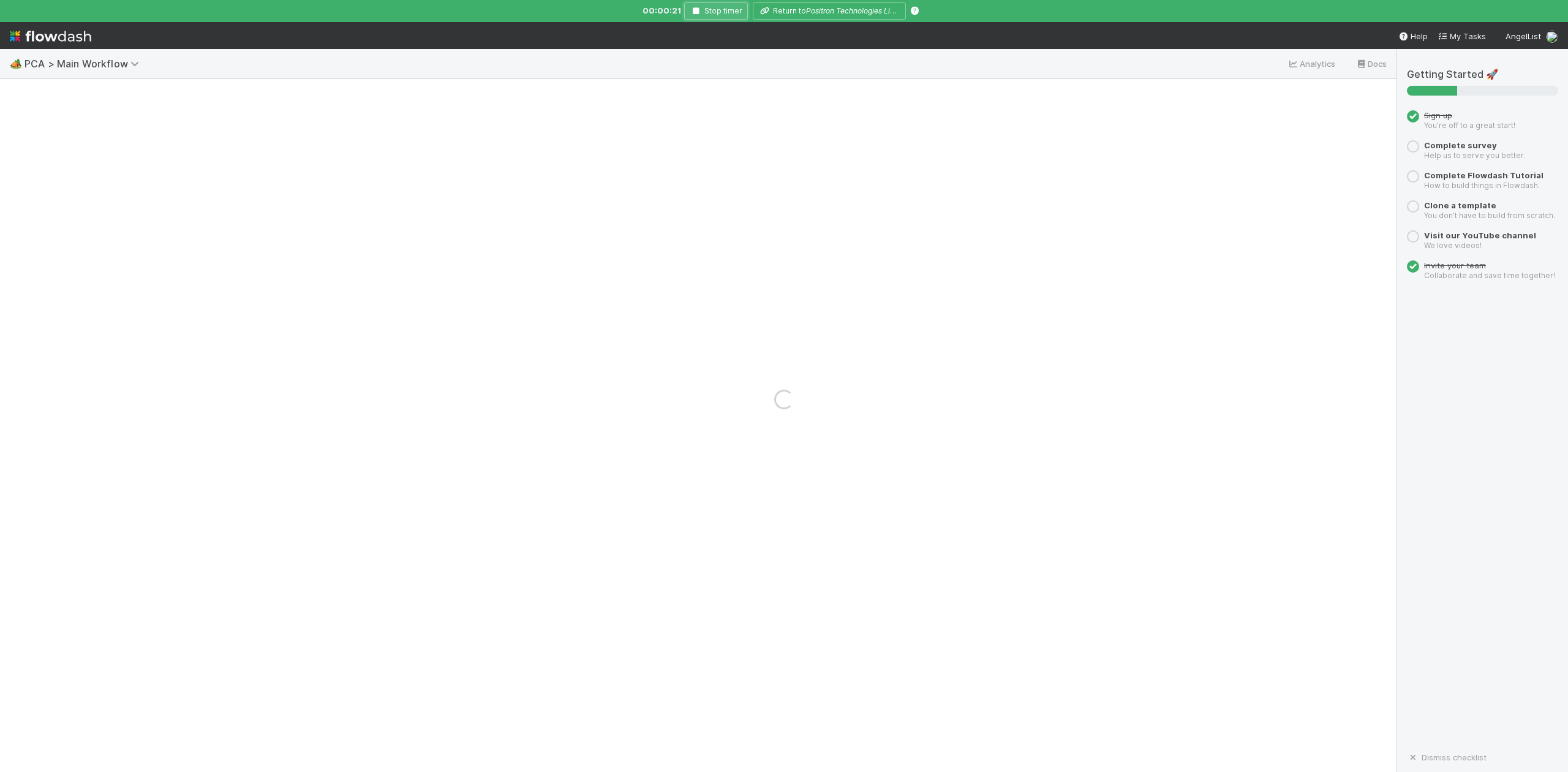
click at [696, 10] on icon "button" at bounding box center [695, 11] width 13 height 7
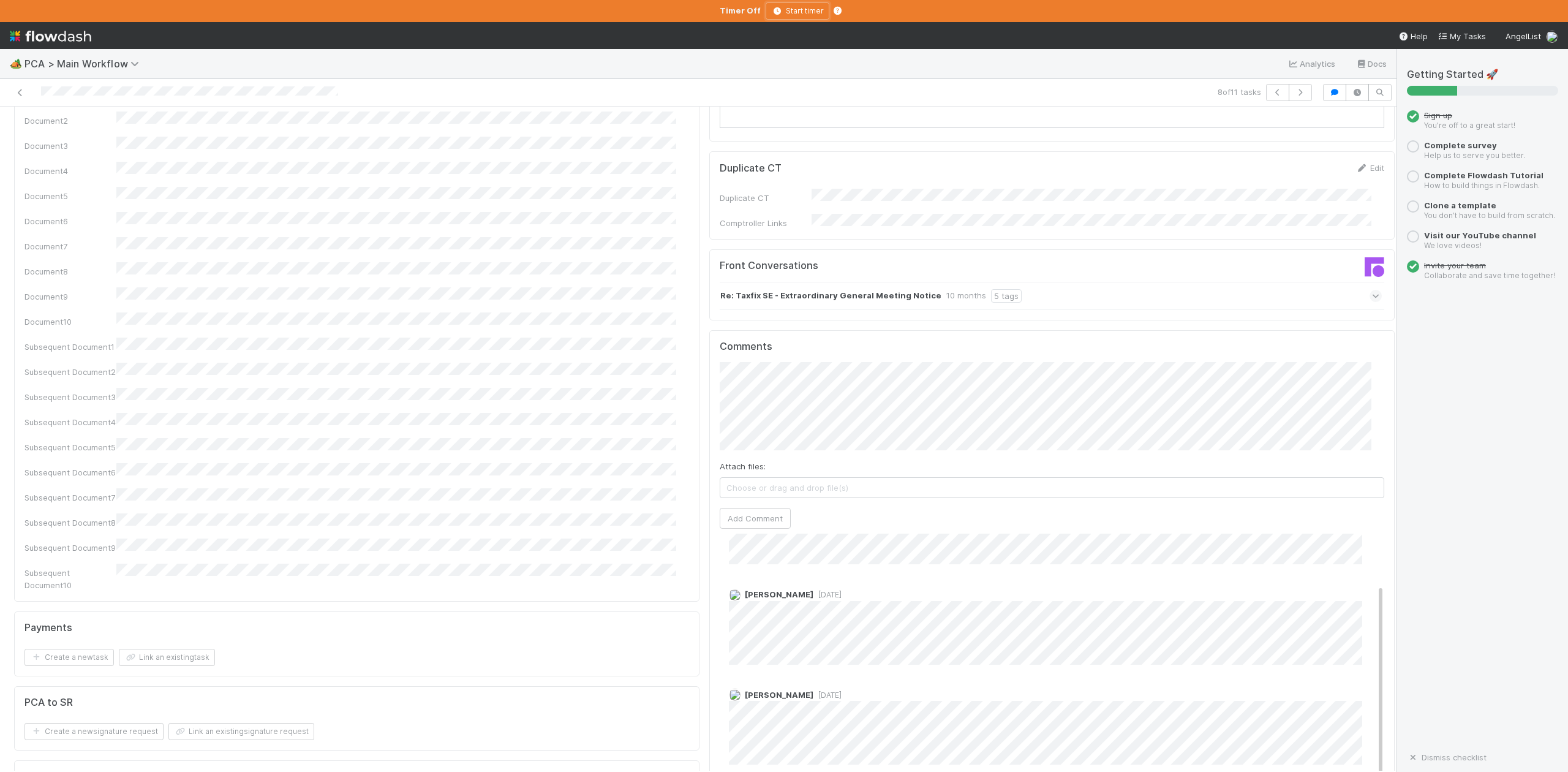
scroll to position [1716, 0]
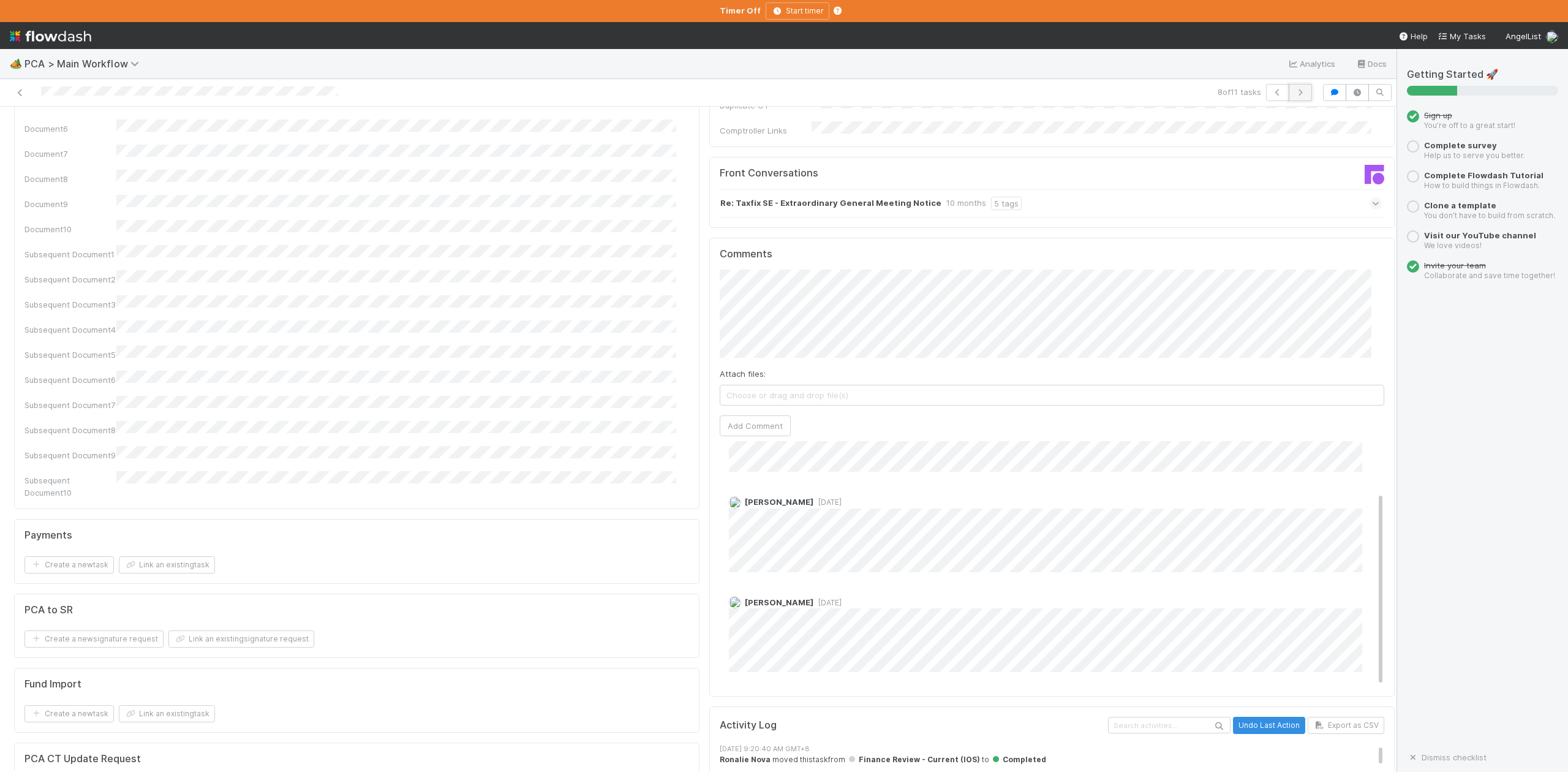
click at [1294, 90] on icon "button" at bounding box center [1300, 93] width 13 height 7
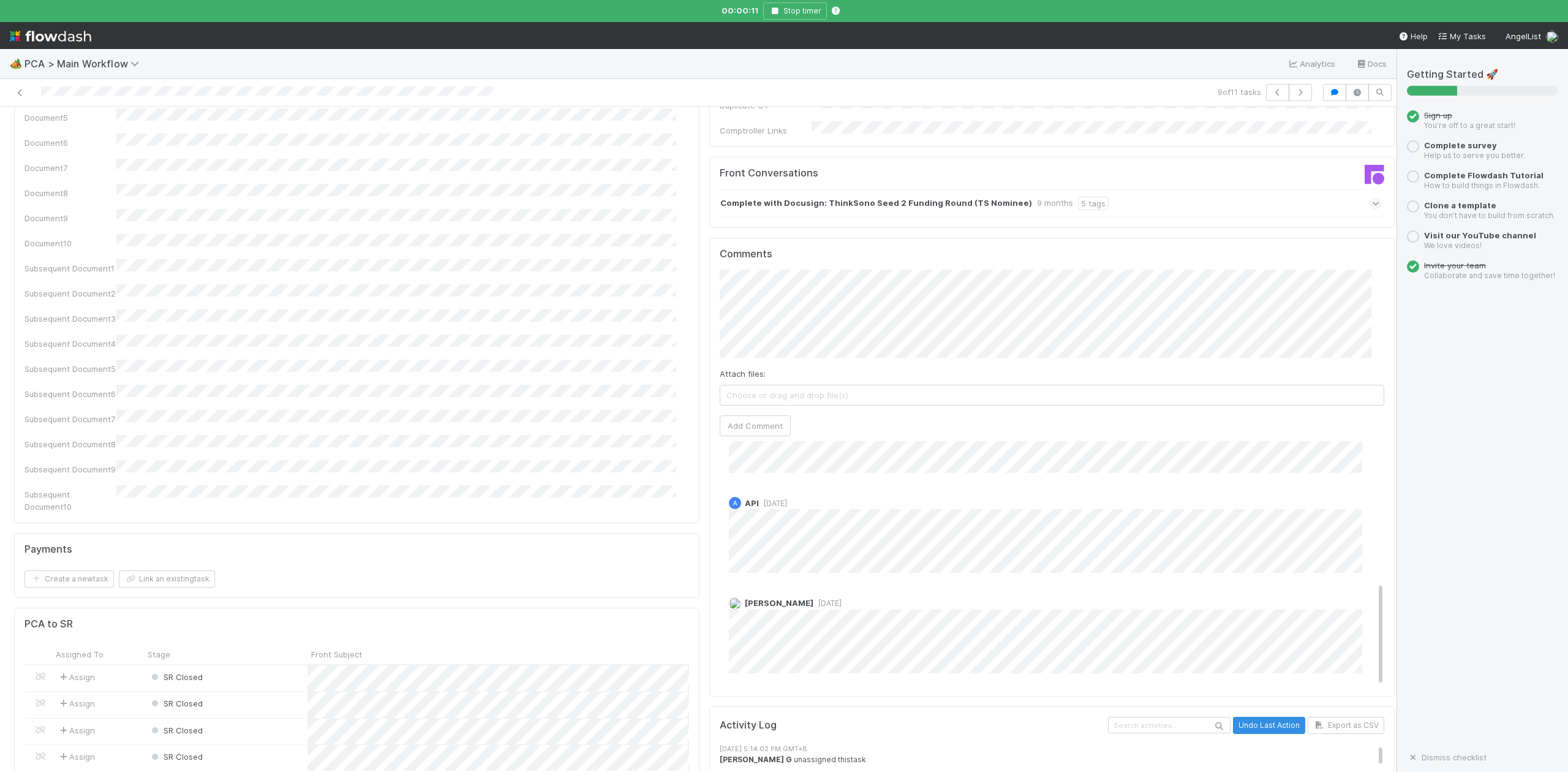
scroll to position [333, 0]
click at [1294, 93] on icon "button" at bounding box center [1300, 93] width 13 height 7
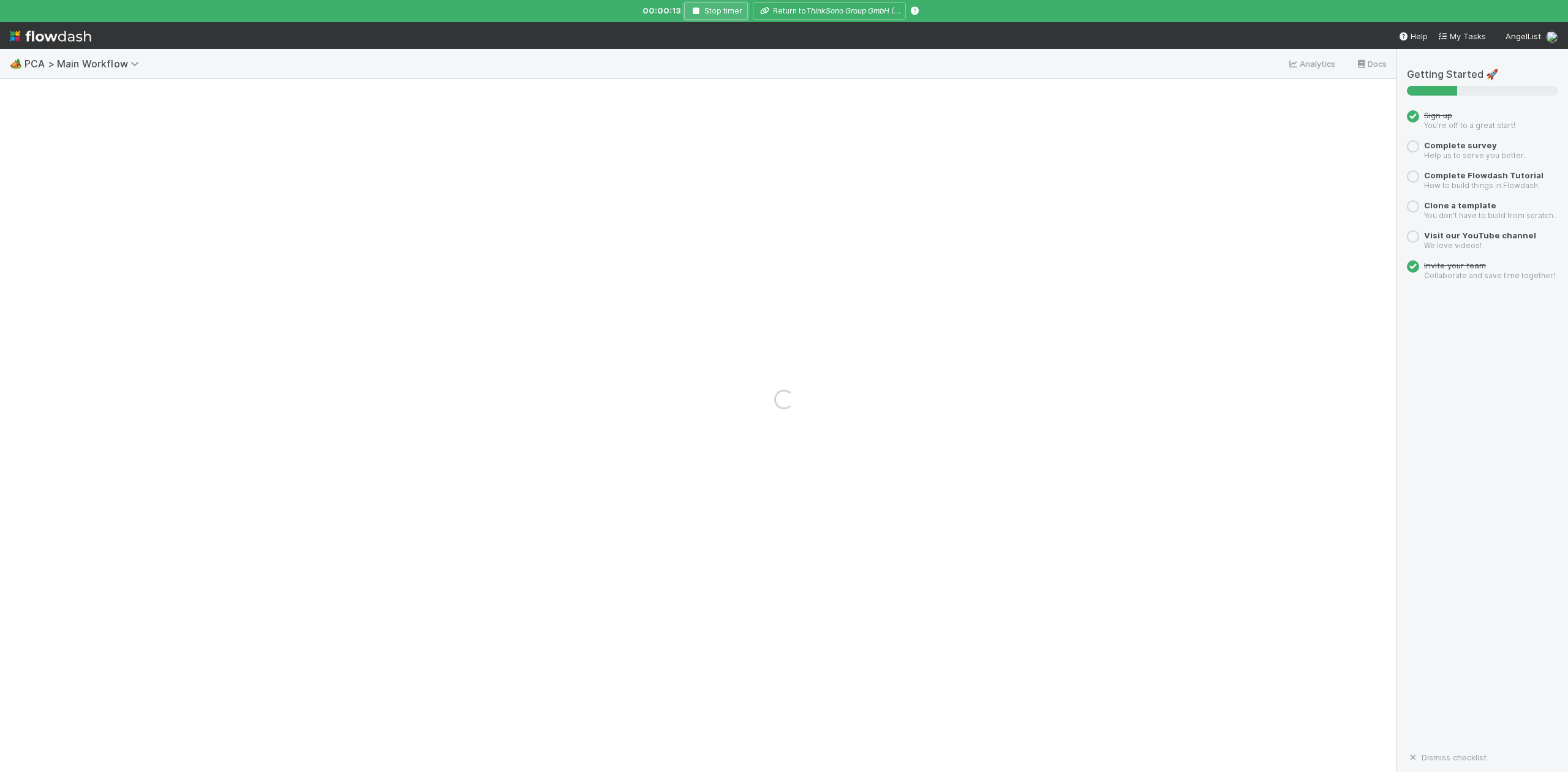
click at [701, 10] on icon "button" at bounding box center [695, 11] width 13 height 7
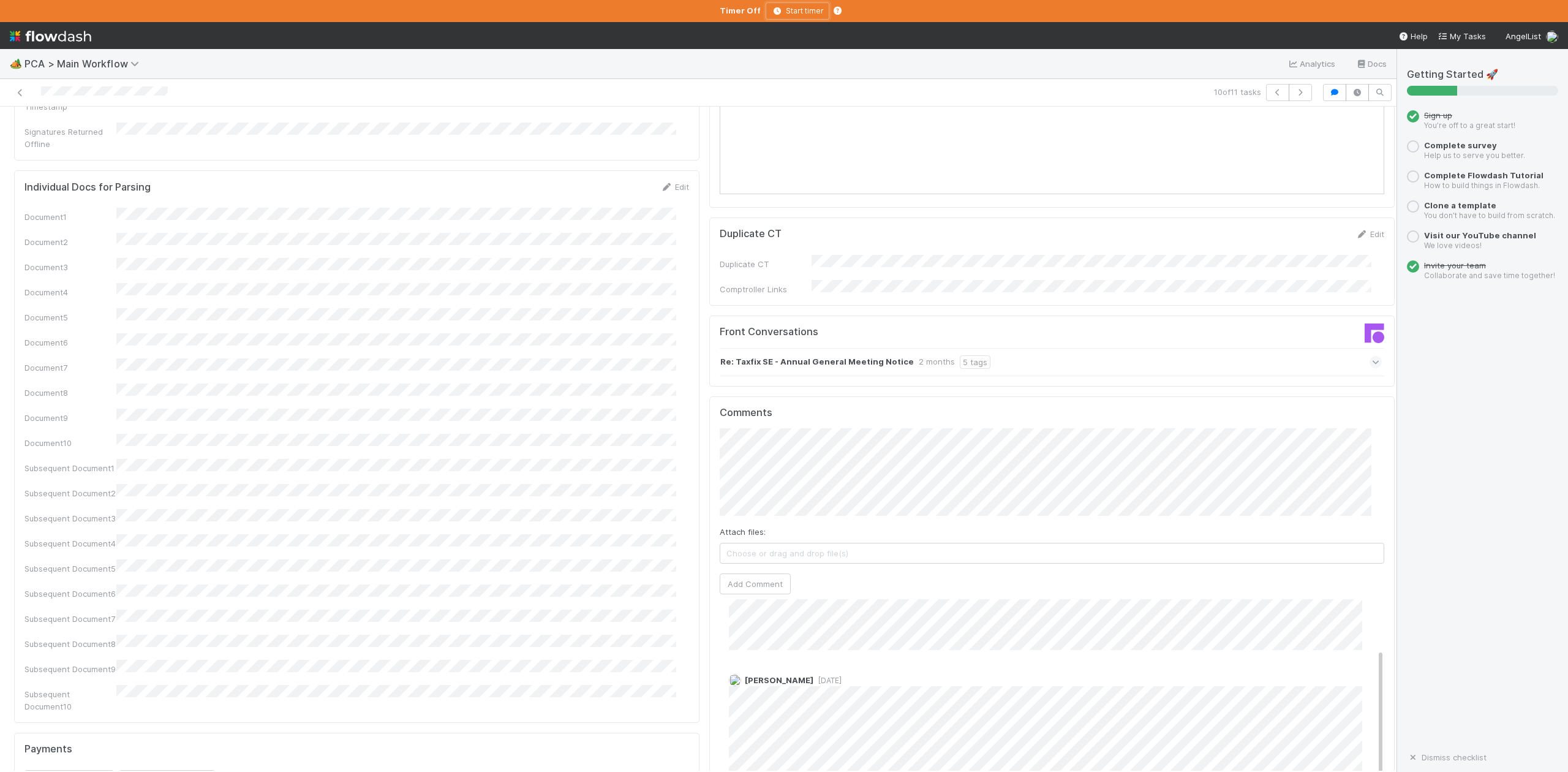
scroll to position [111, 0]
click at [1294, 93] on icon "button" at bounding box center [1300, 93] width 13 height 7
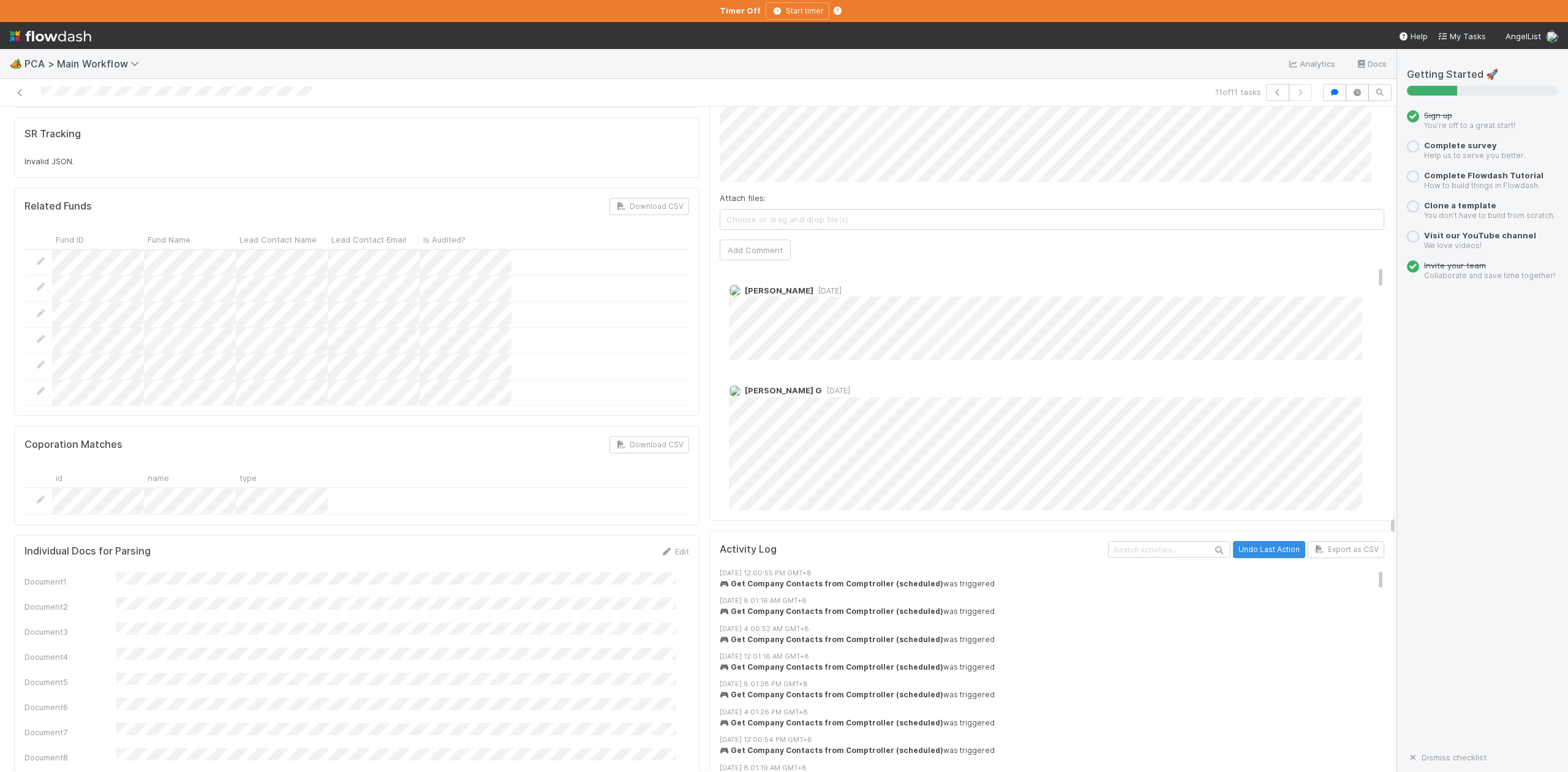
scroll to position [1307, 0]
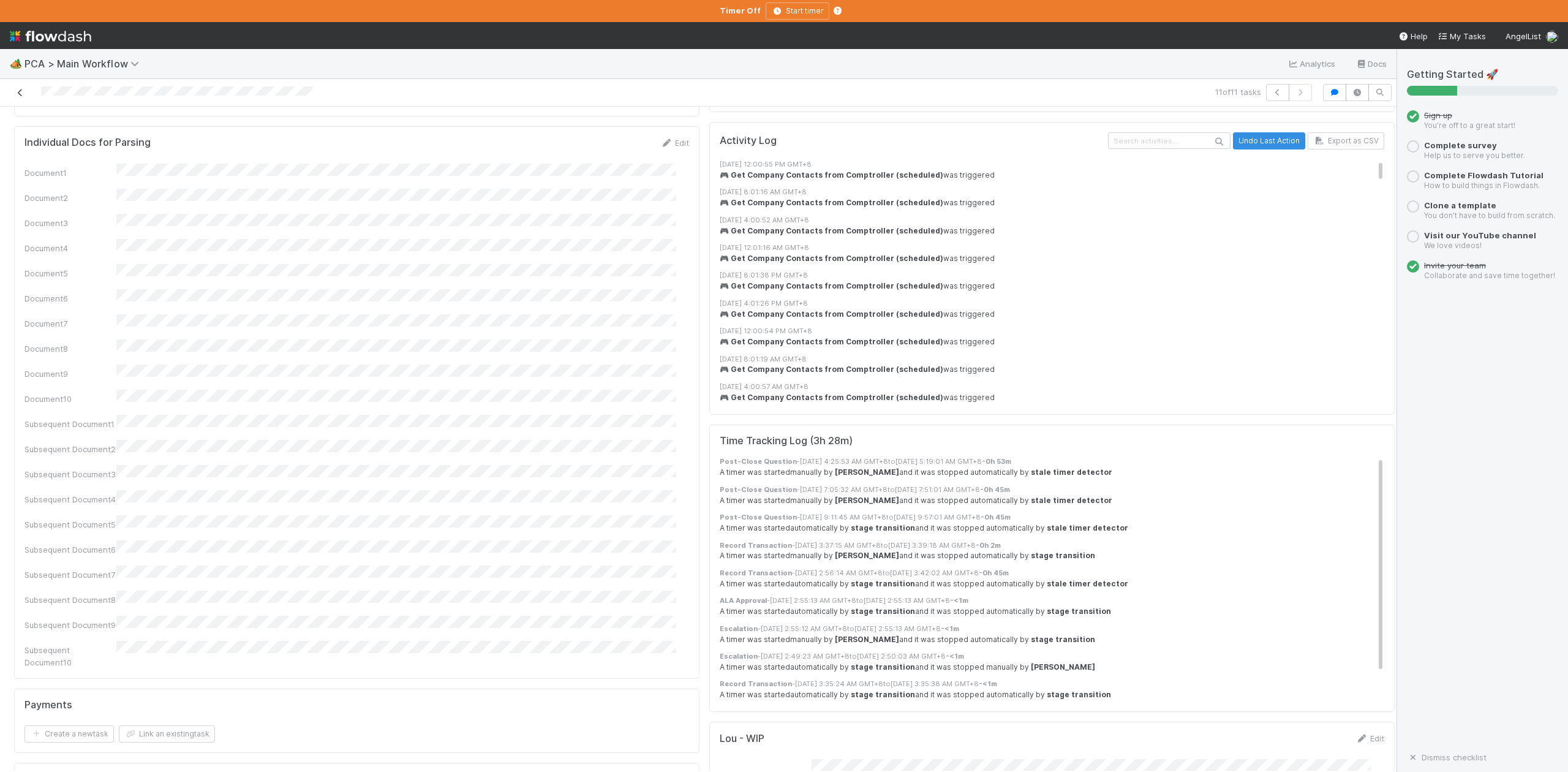
click at [18, 91] on icon at bounding box center [20, 93] width 13 height 8
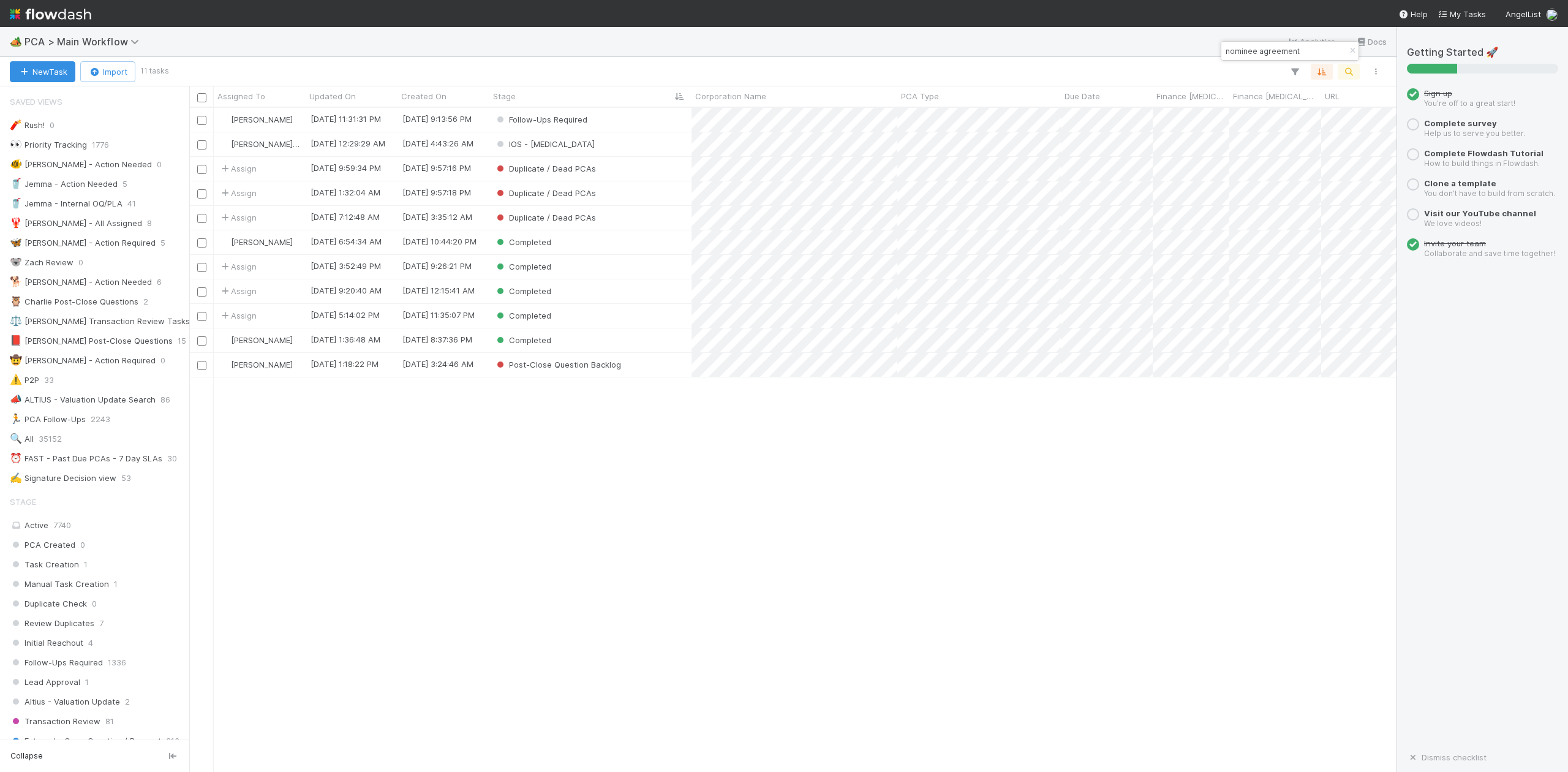
scroll to position [652, 1196]
click at [1306, 55] on input "nominee agreement" at bounding box center [1284, 51] width 122 height 15
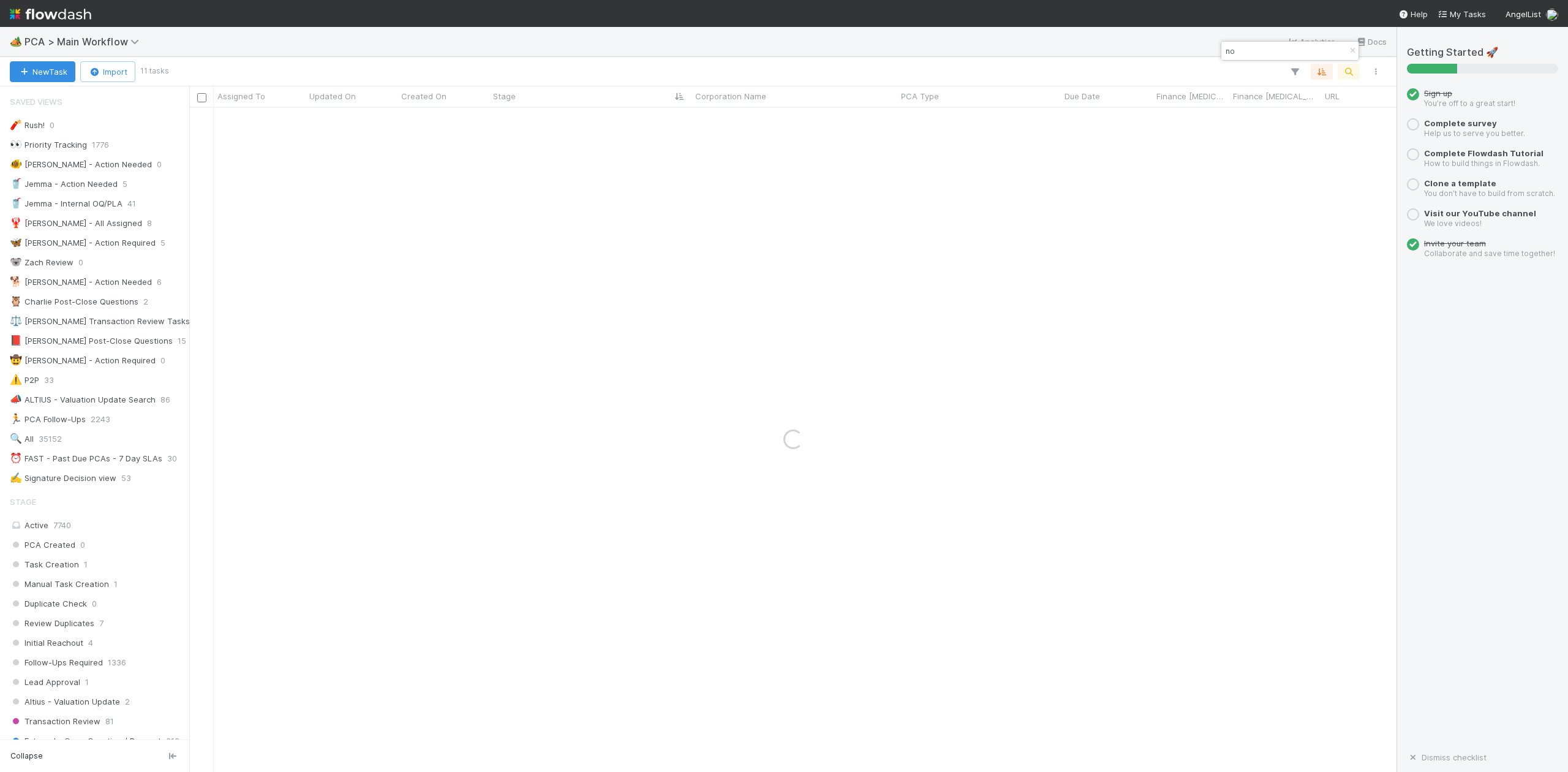
type input "n"
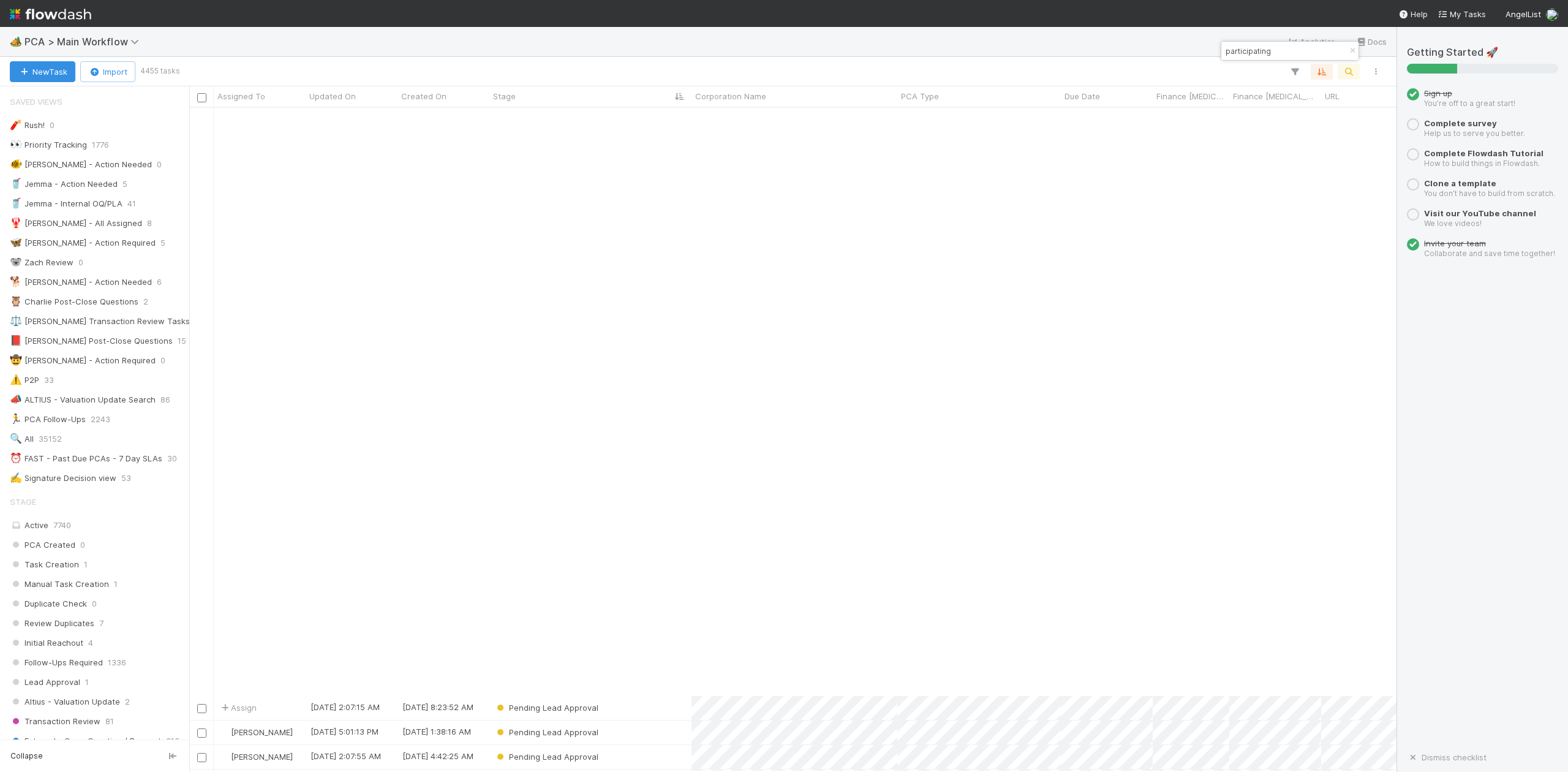
scroll to position [3677, 0]
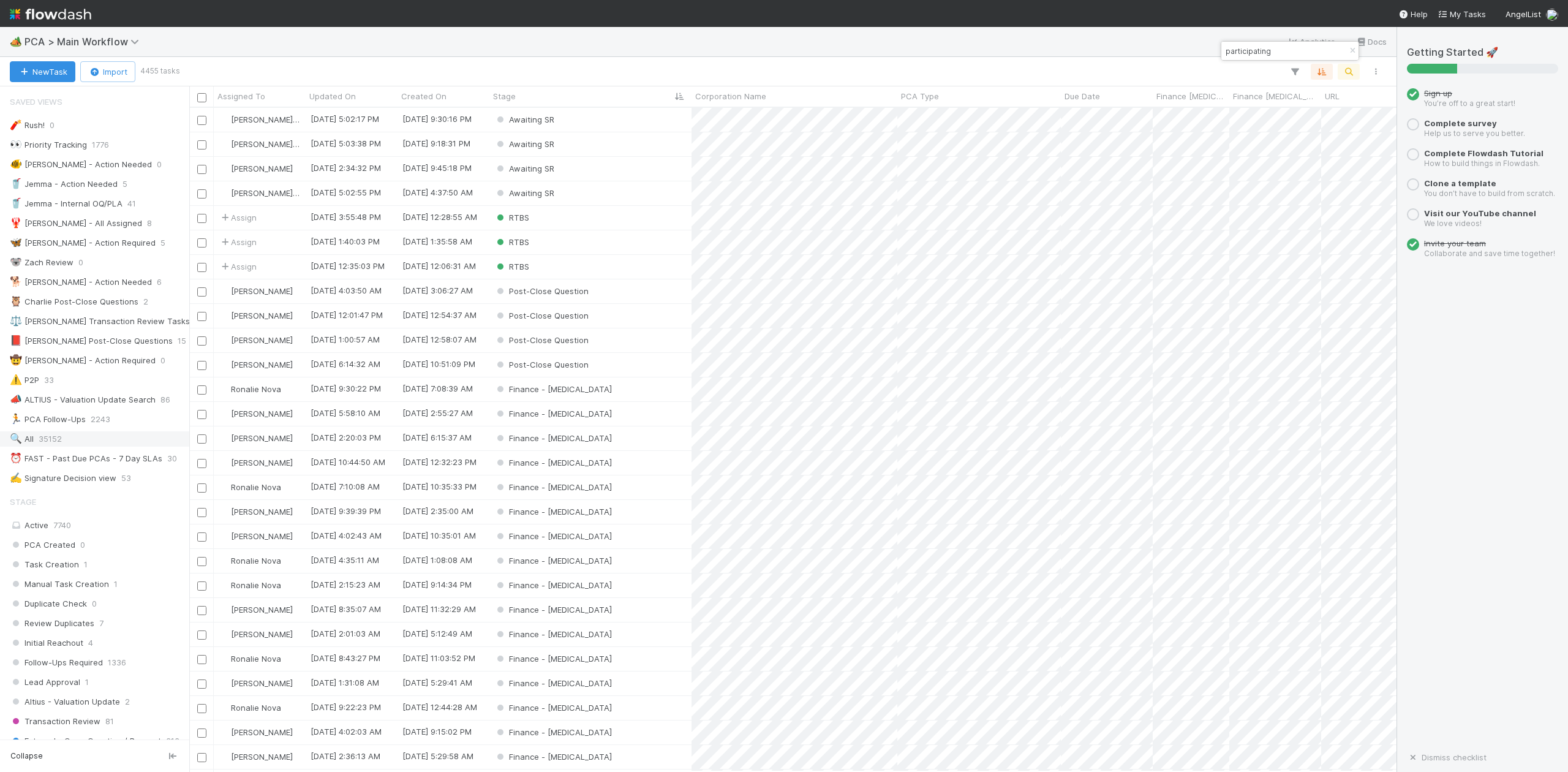
type input "participating"
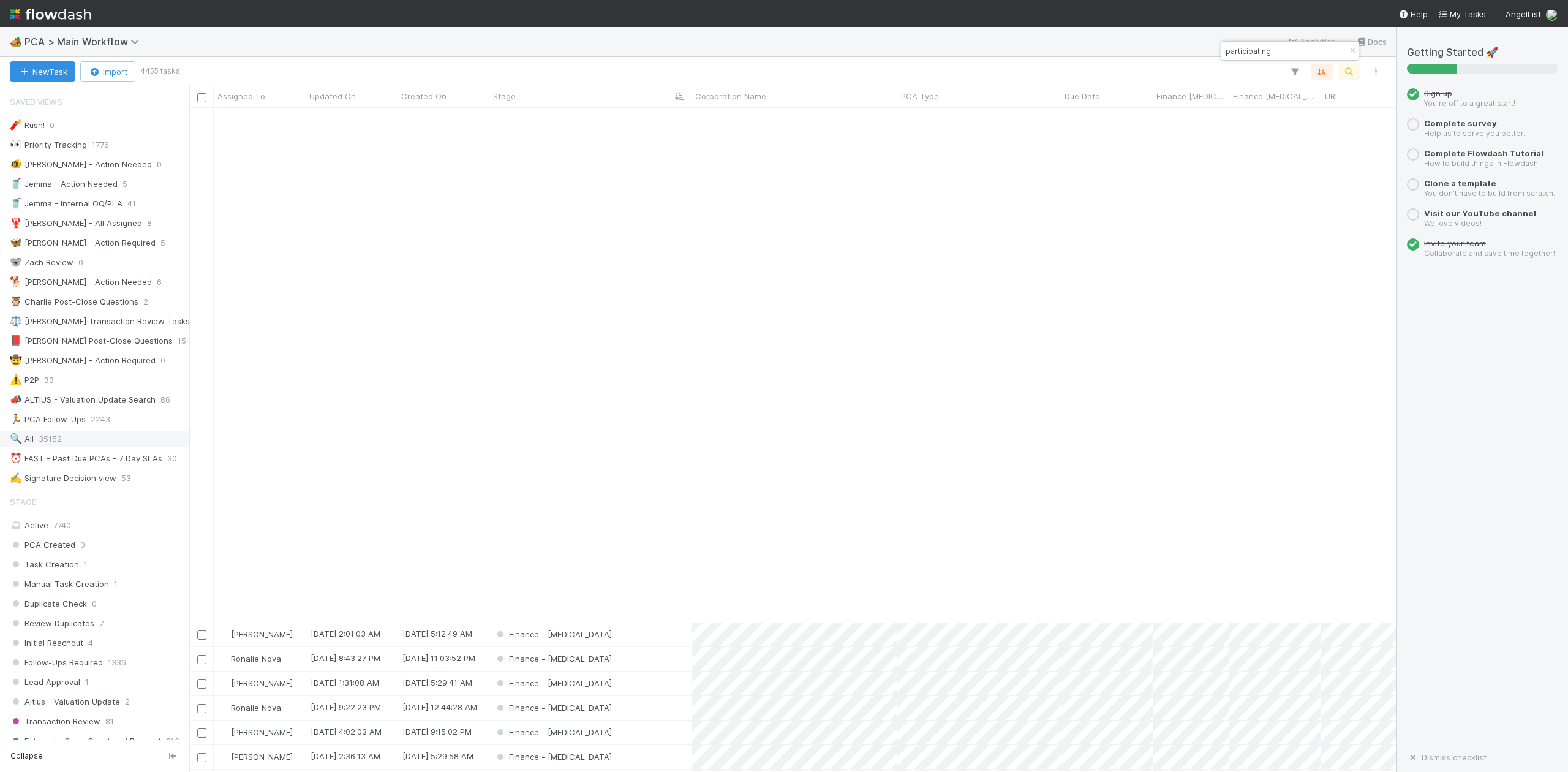
scroll to position [4248, 0]
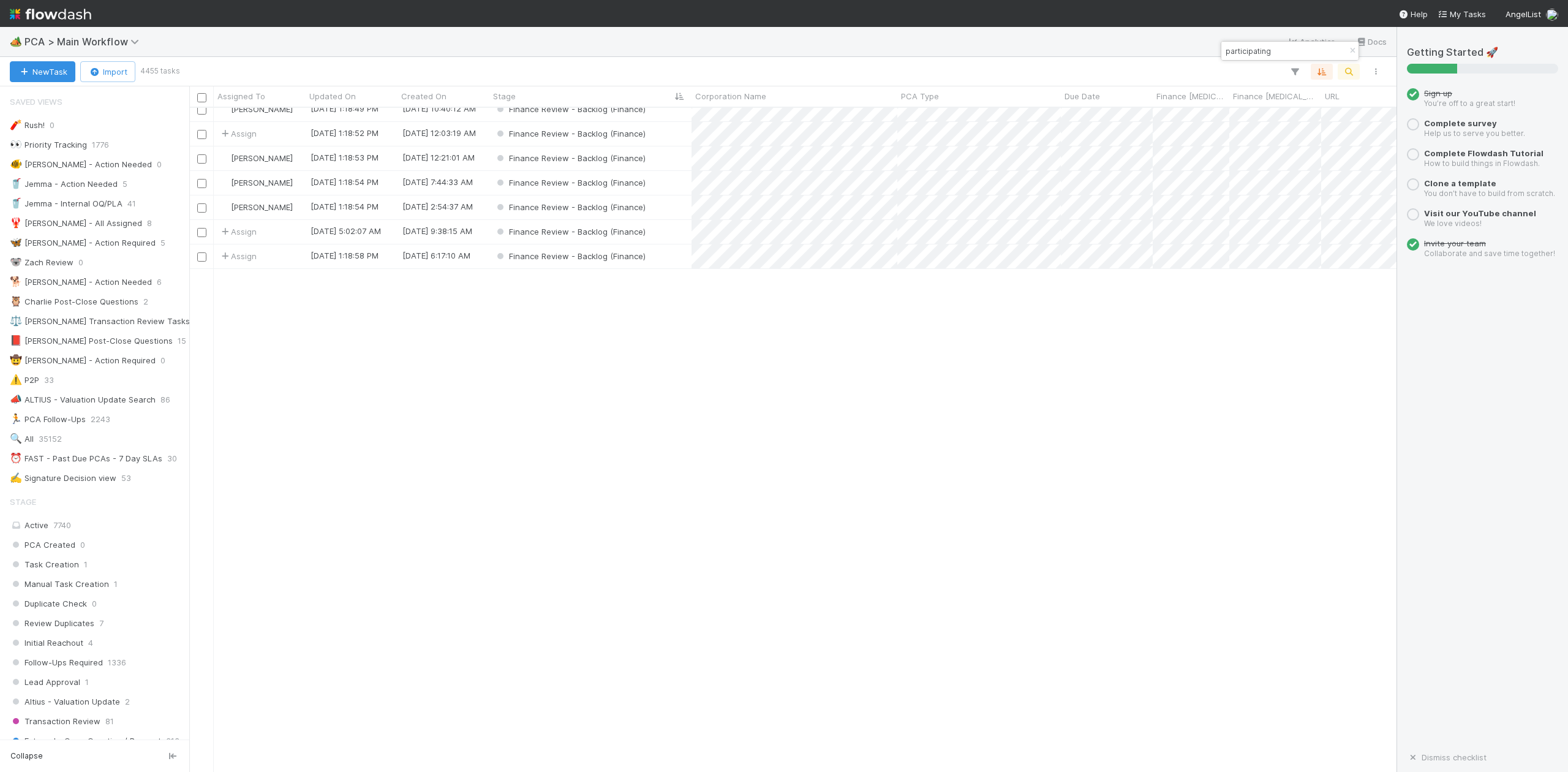
scroll to position [6130, 0]
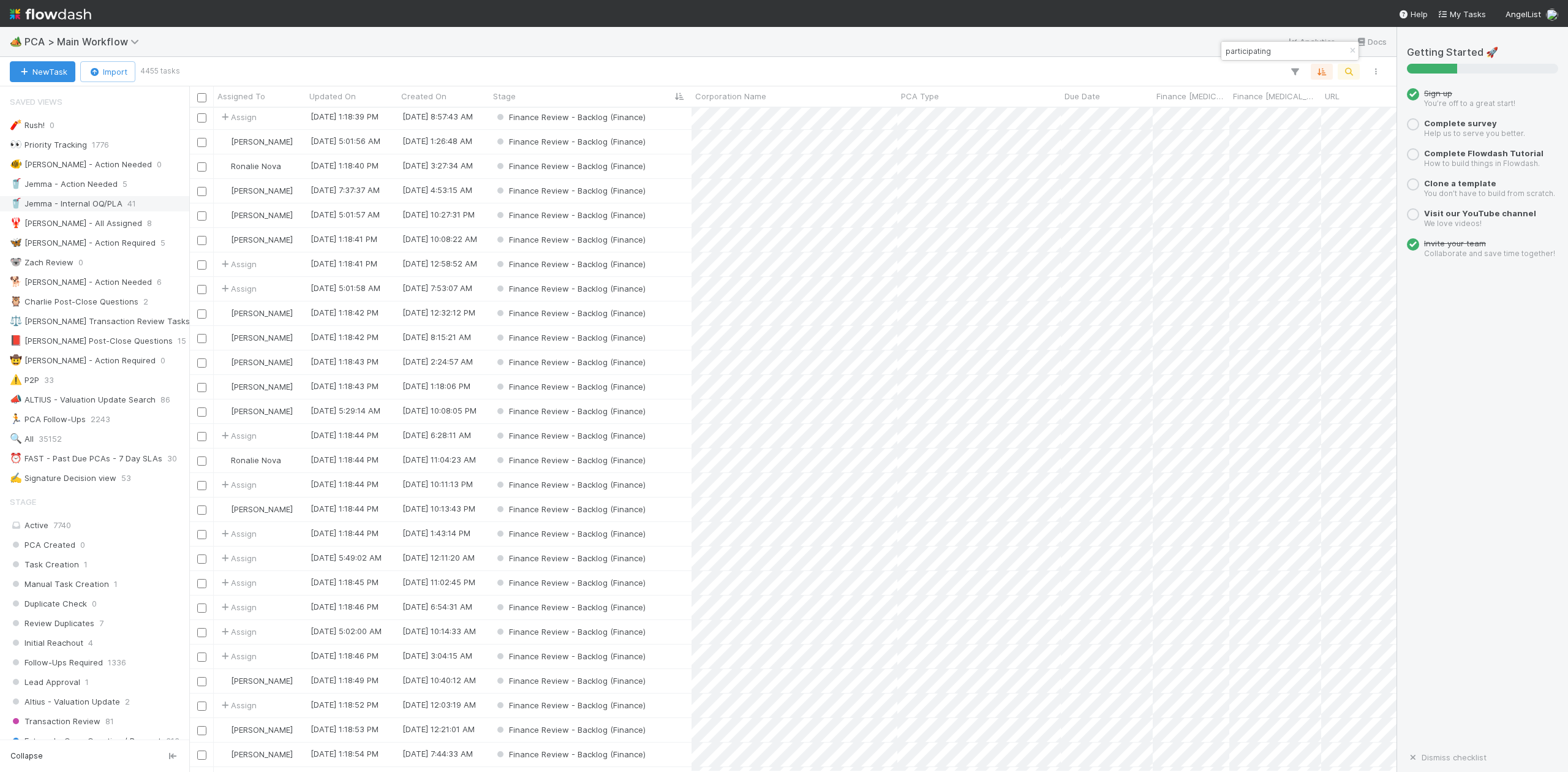
click at [1275, 47] on input "participating" at bounding box center [1284, 51] width 122 height 15
click at [1278, 47] on input "participating" at bounding box center [1284, 51] width 122 height 15
click at [1280, 49] on input "participating" at bounding box center [1284, 51] width 122 height 15
click at [1282, 50] on input "participating" at bounding box center [1284, 51] width 122 height 15
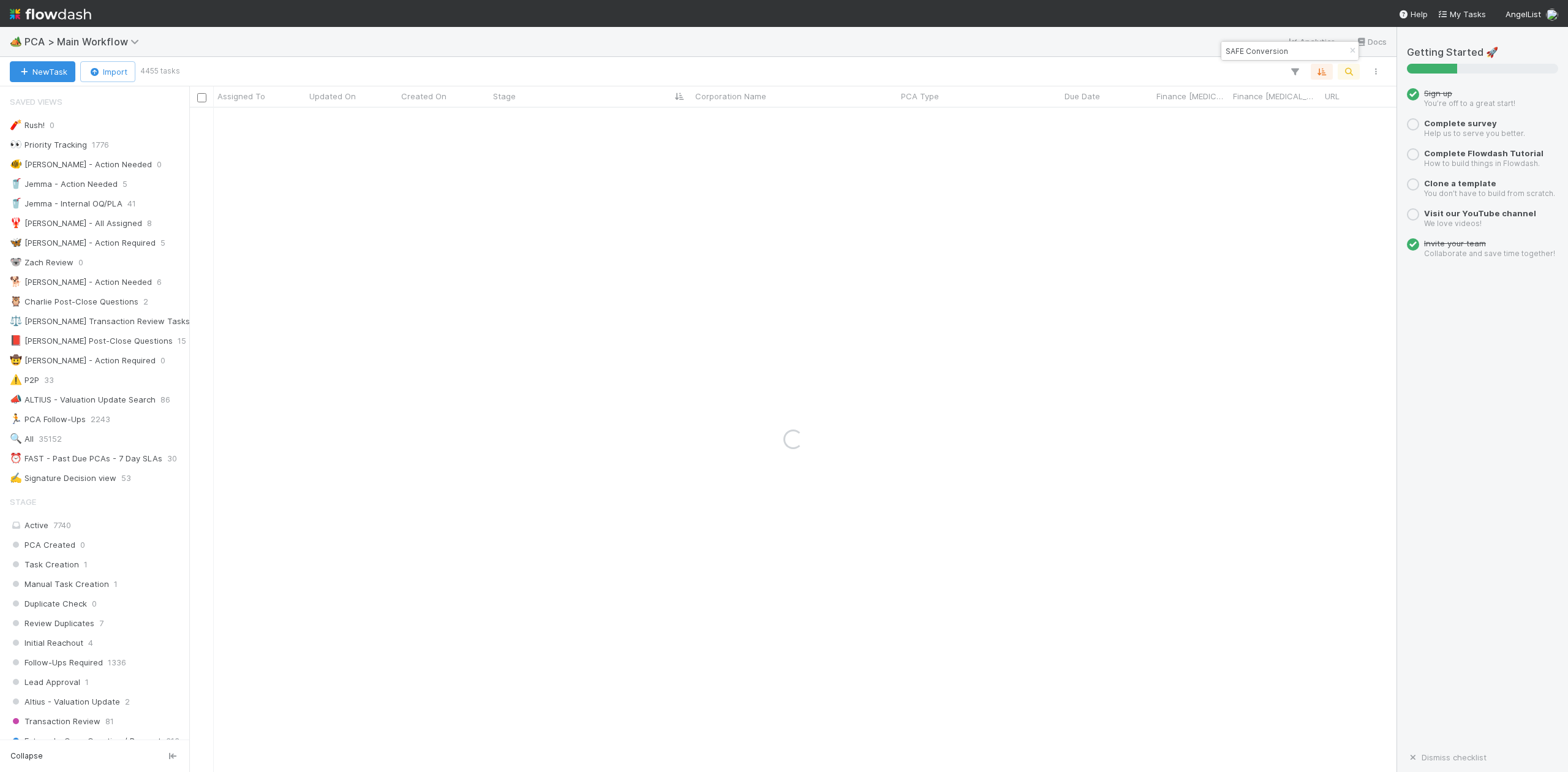
type input "SAFE Conversion"
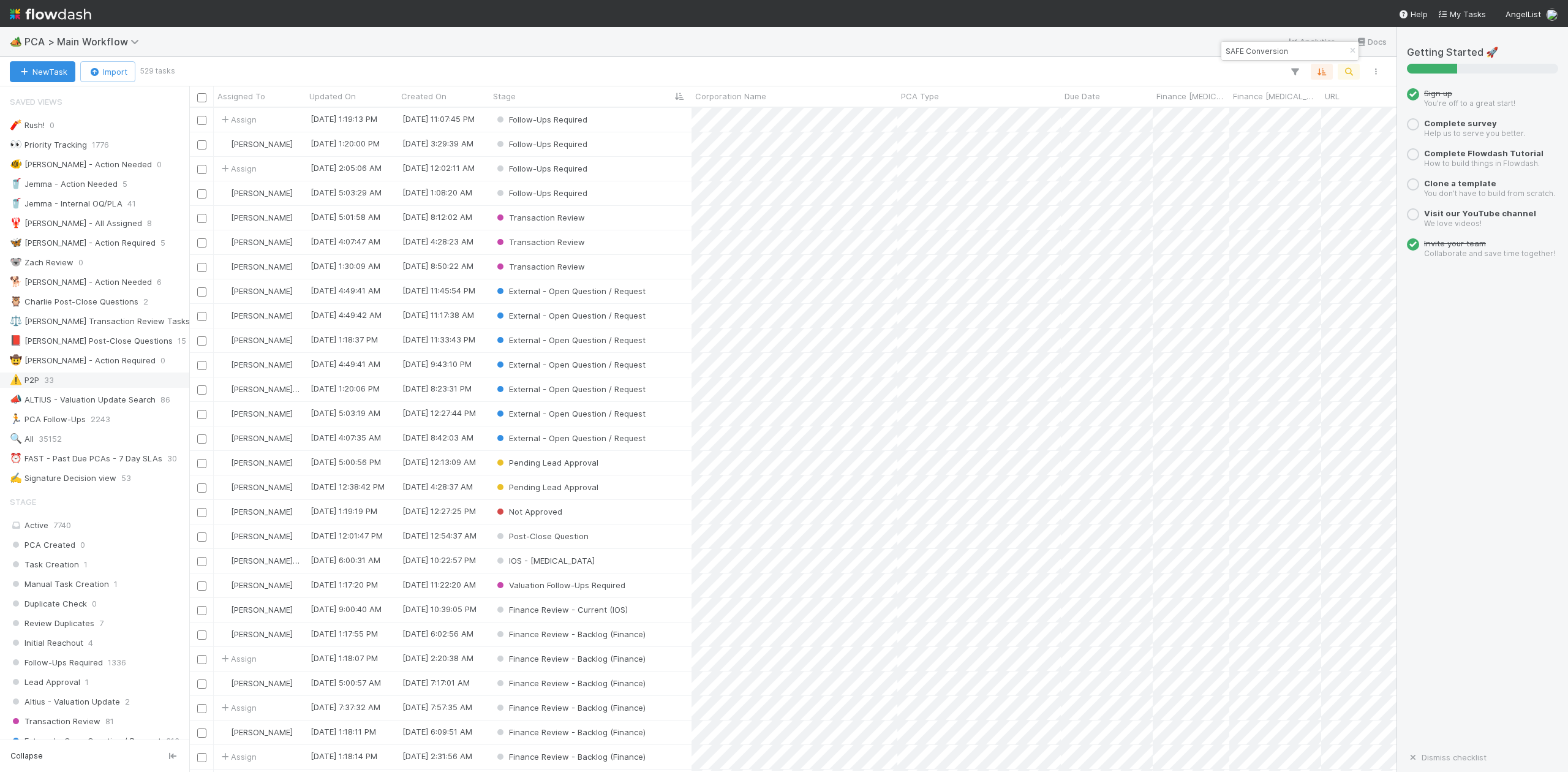
scroll to position [652, 1196]
click at [657, 721] on div "Finance Review - Backlog (Finance)" at bounding box center [590, 733] width 202 height 24
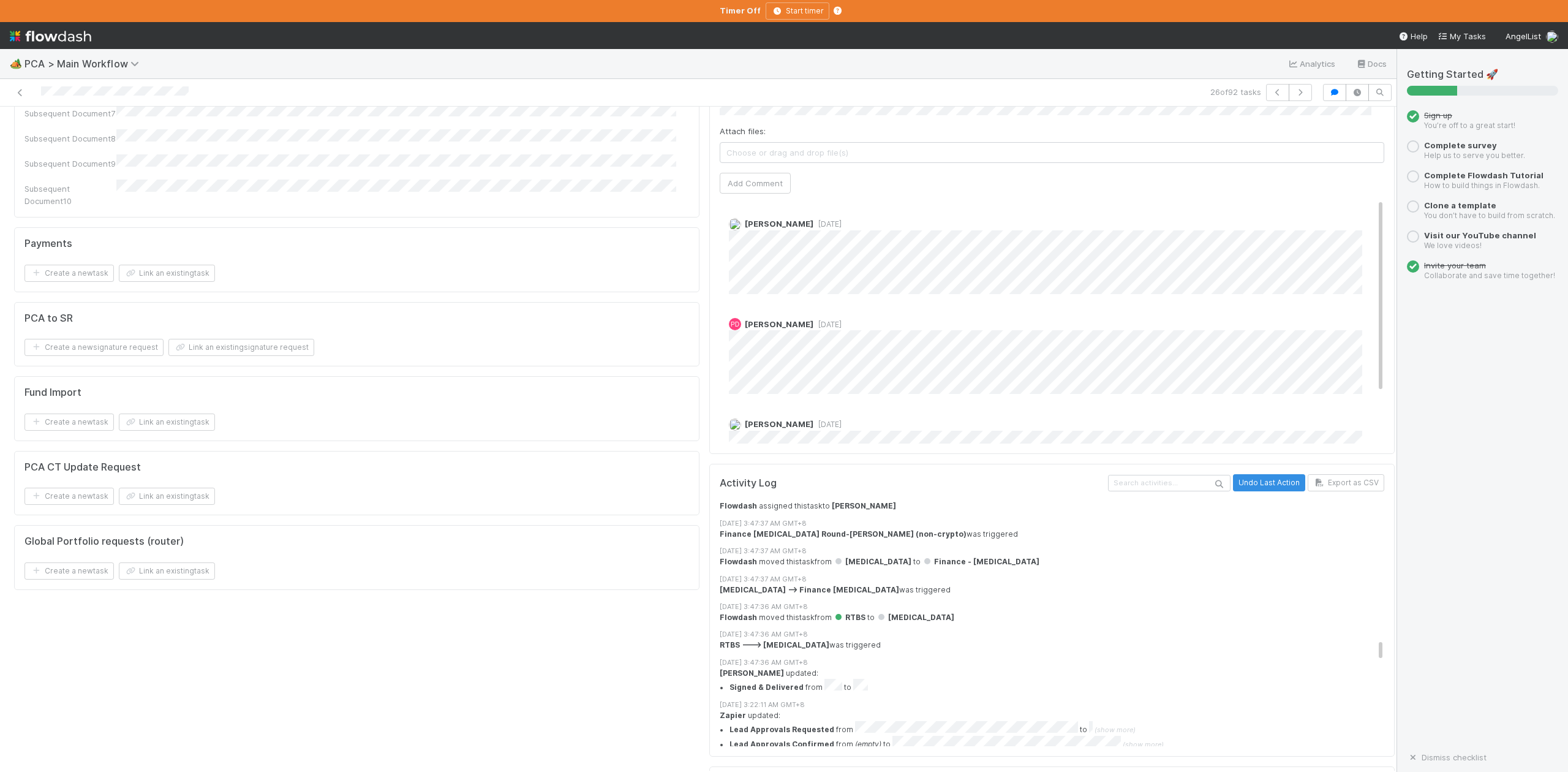
scroll to position [3267, 0]
click at [1289, 88] on button "button" at bounding box center [1300, 92] width 23 height 17
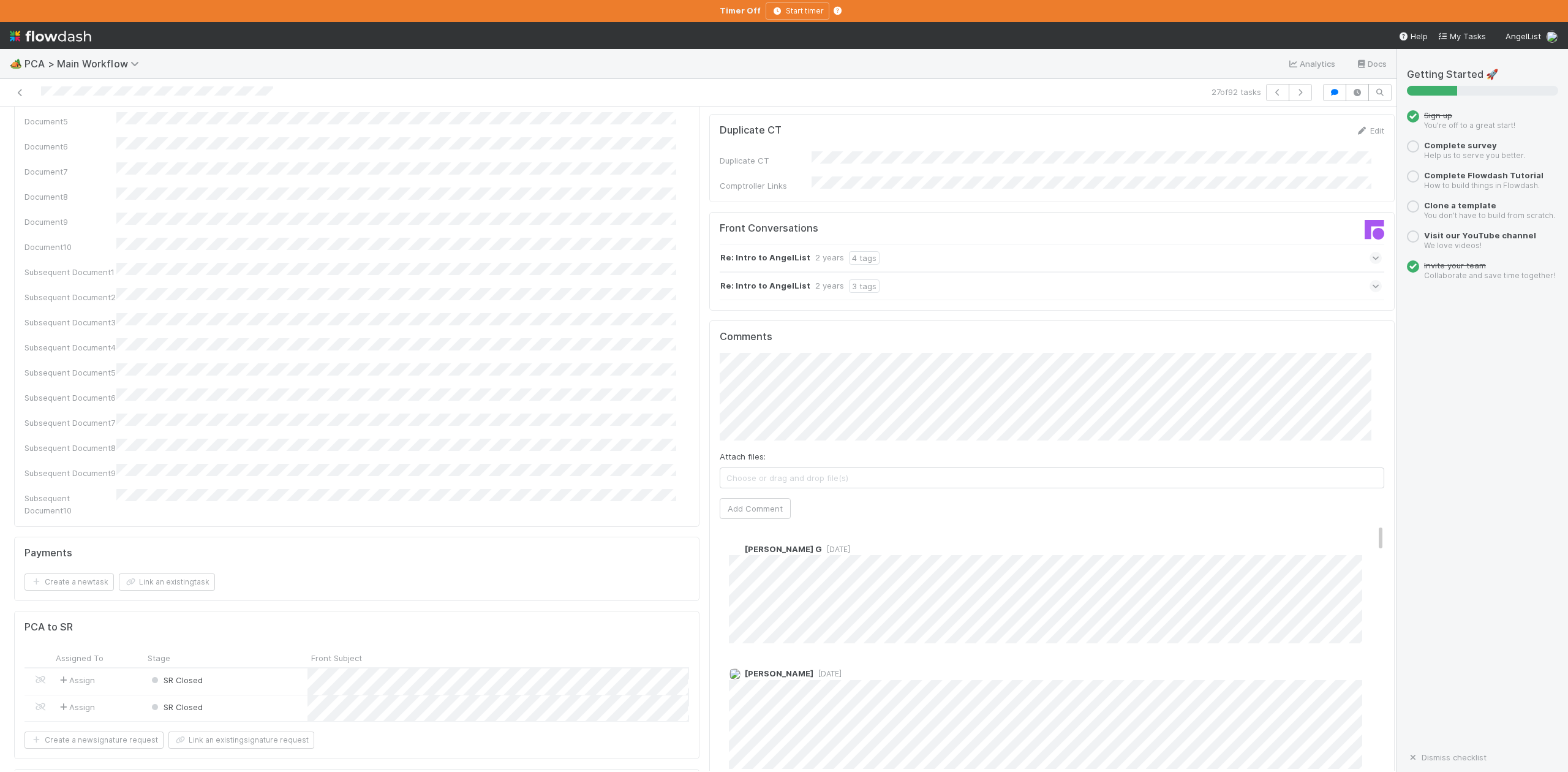
scroll to position [1961, 0]
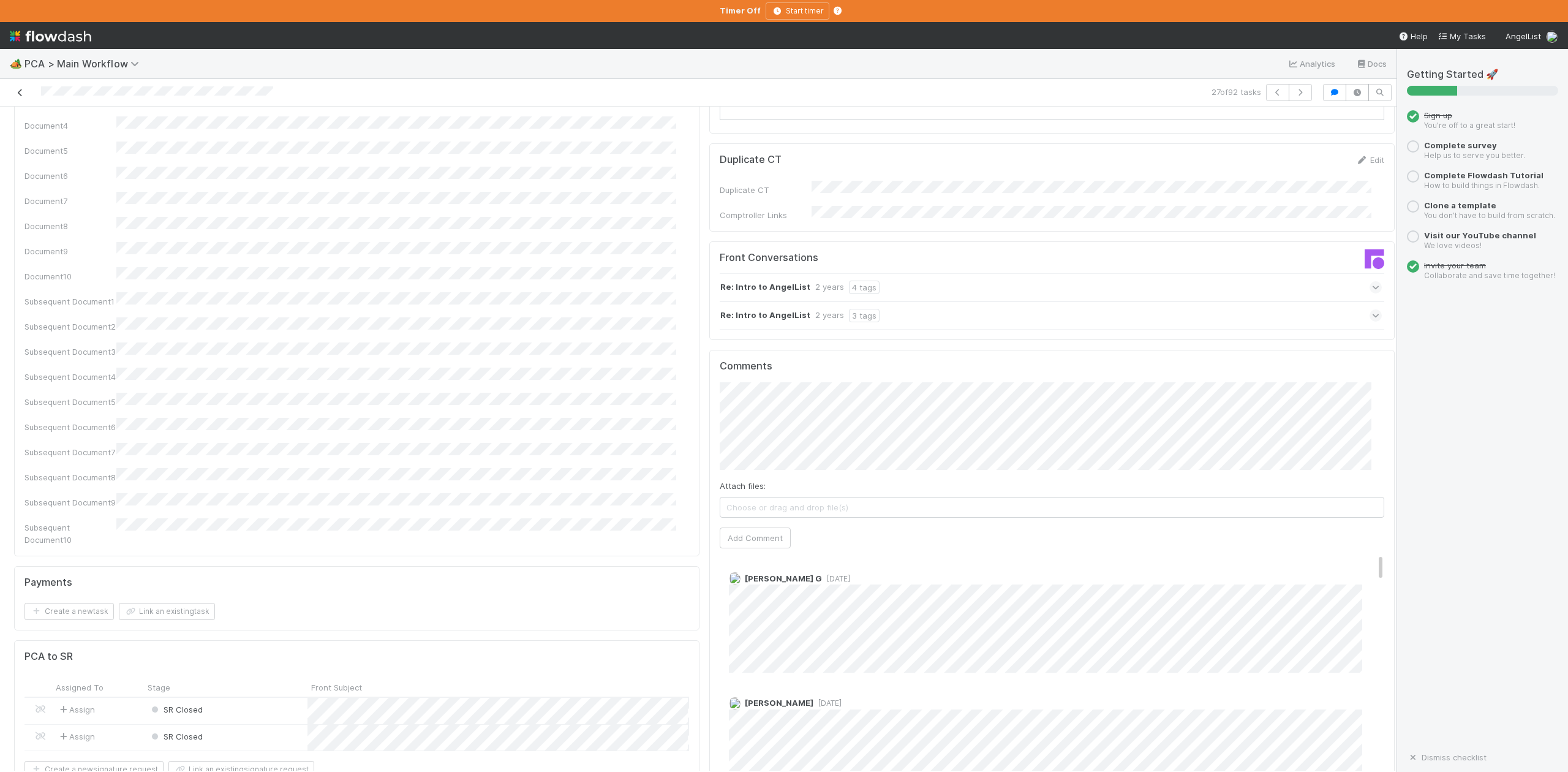
click at [18, 90] on icon at bounding box center [20, 93] width 13 height 8
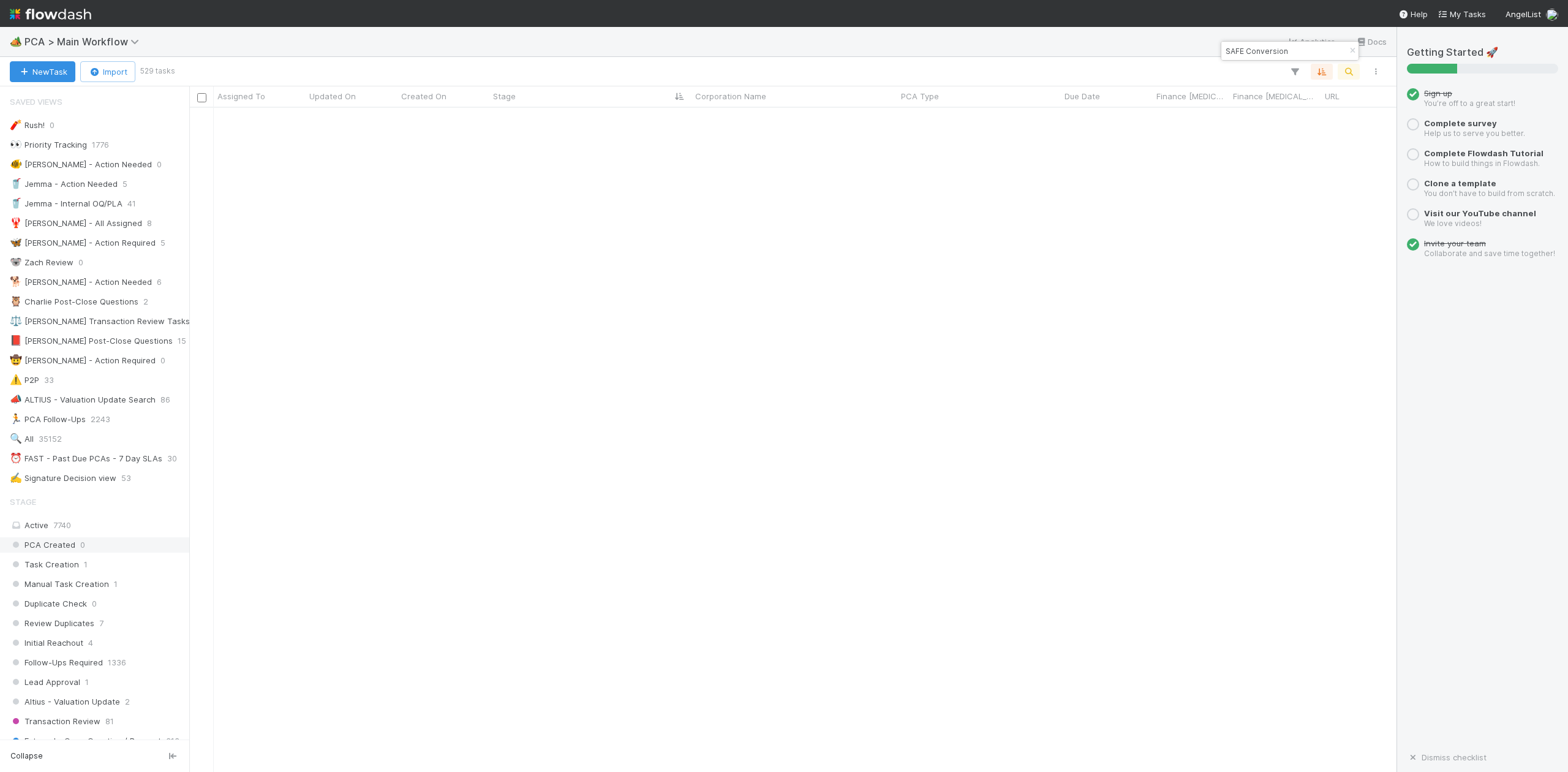
scroll to position [1307, 0]
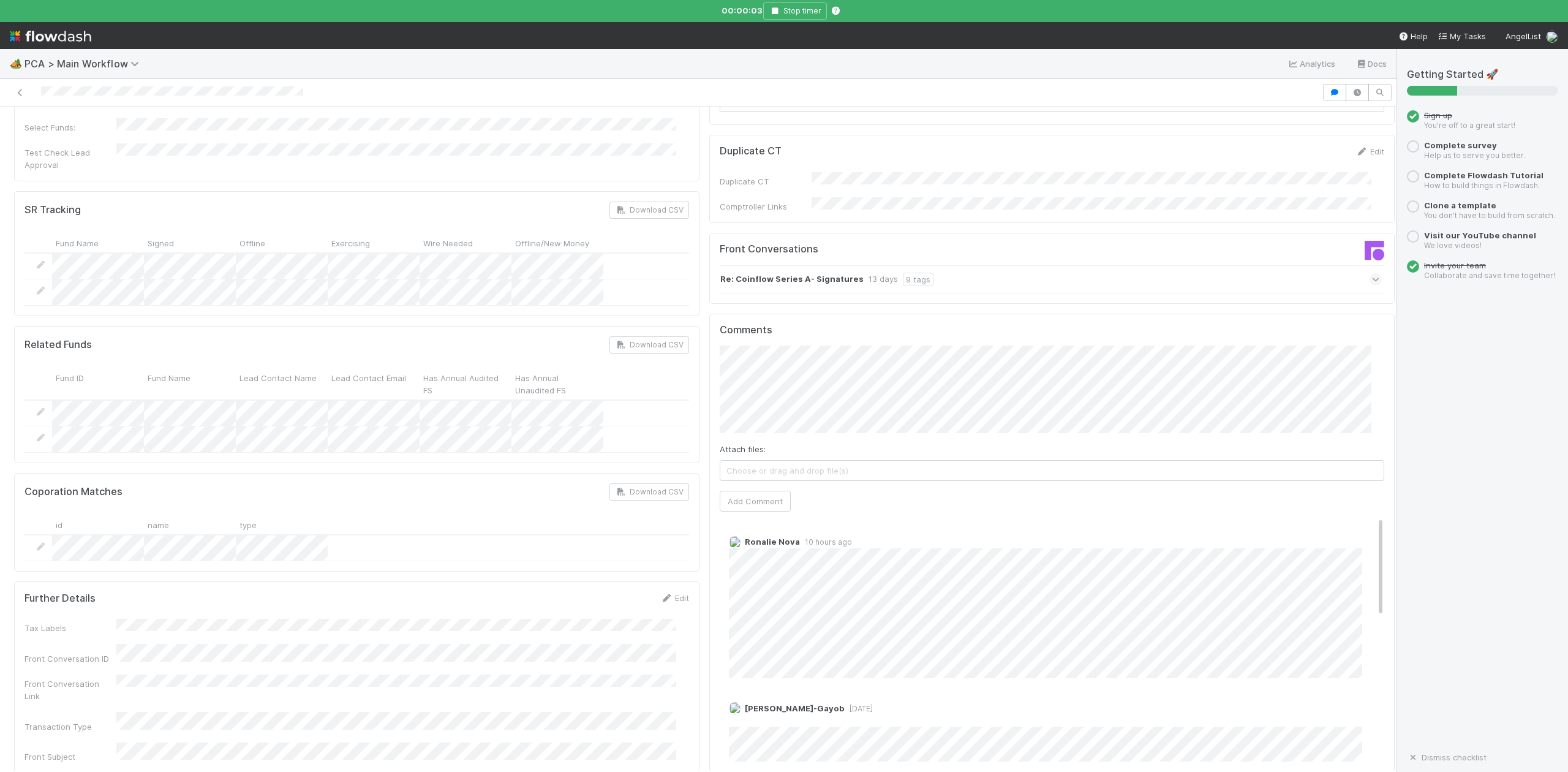
scroll to position [1797, 0]
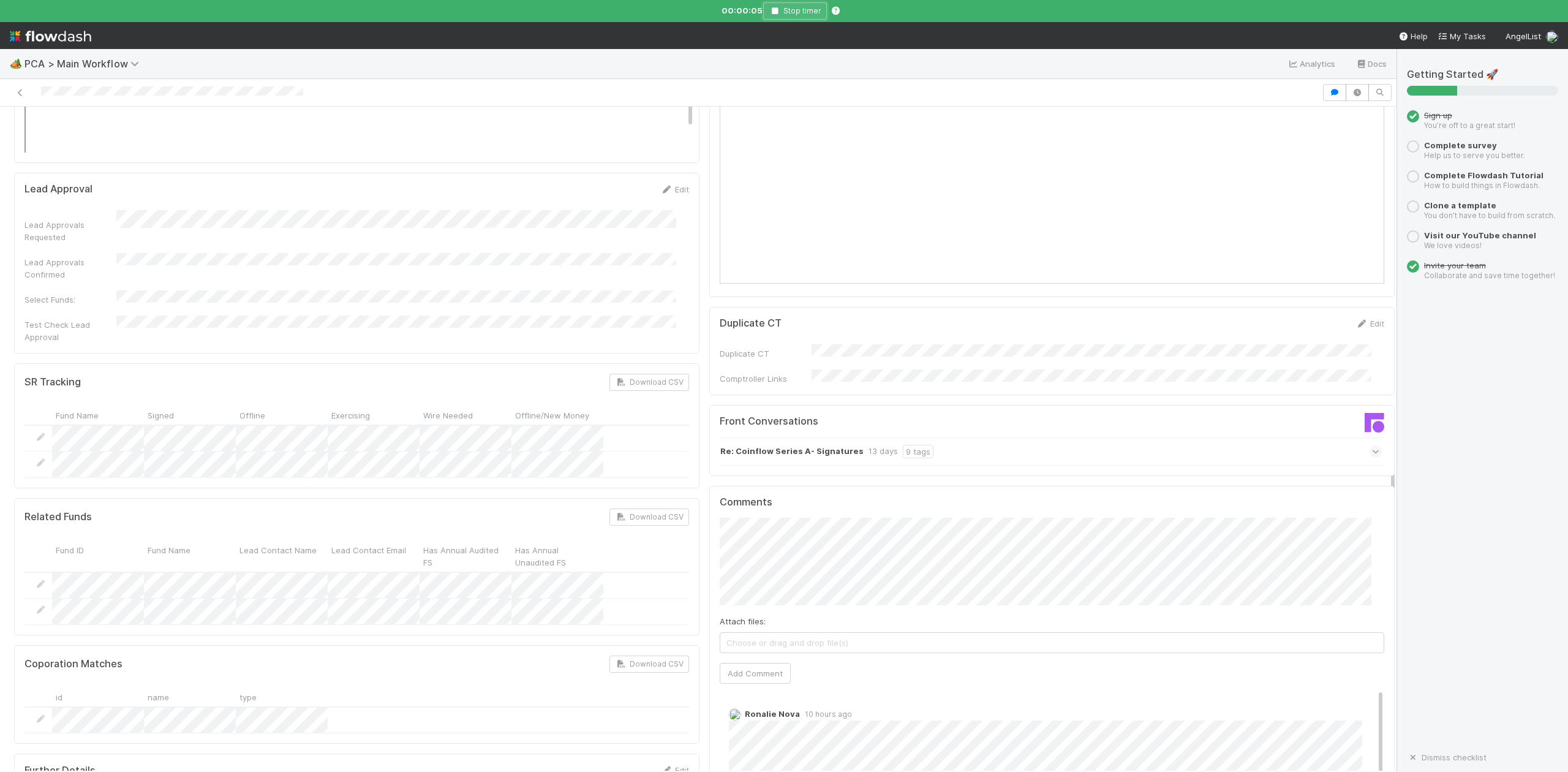
click at [775, 13] on icon "button" at bounding box center [775, 11] width 13 height 7
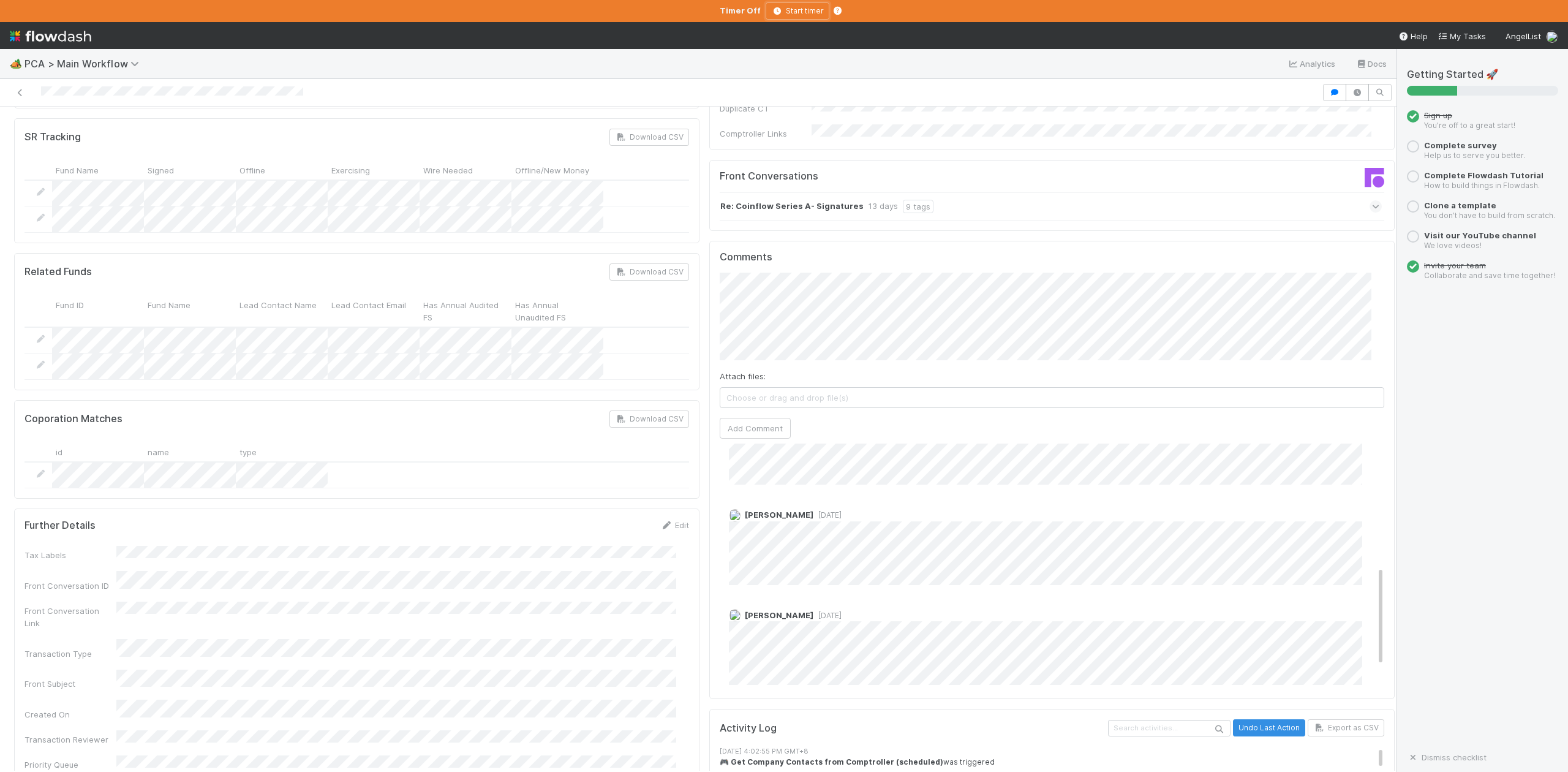
scroll to position [354, 0]
